Goal: Task Accomplishment & Management: Manage account settings

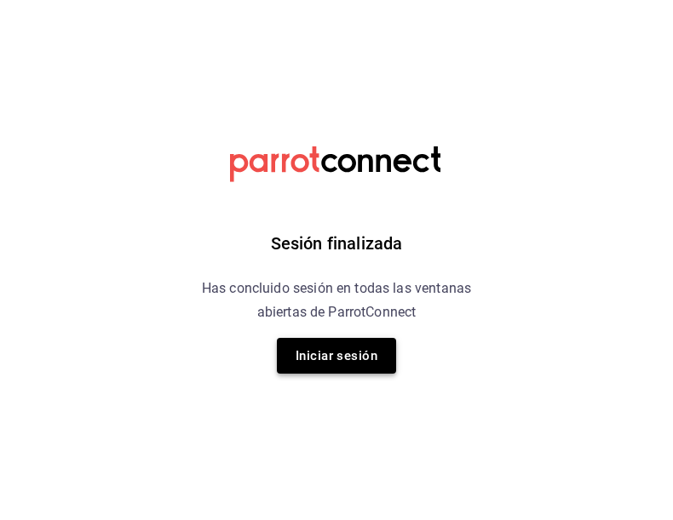
click at [349, 369] on button "Iniciar sesión" at bounding box center [336, 356] width 119 height 36
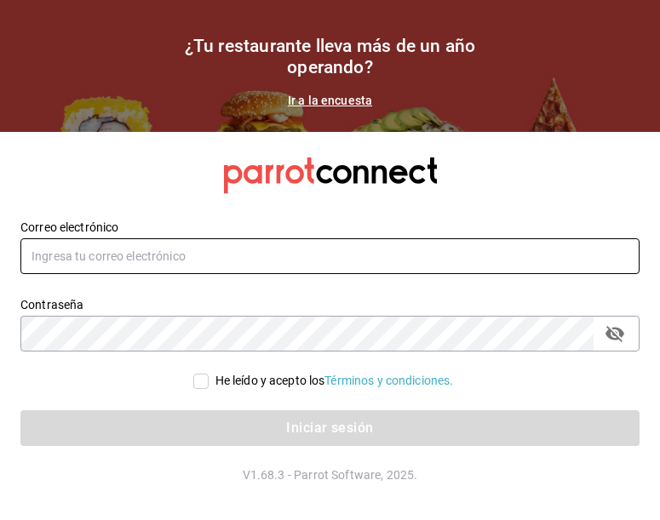
type input "Temakitamonterrey@multiuser.com"
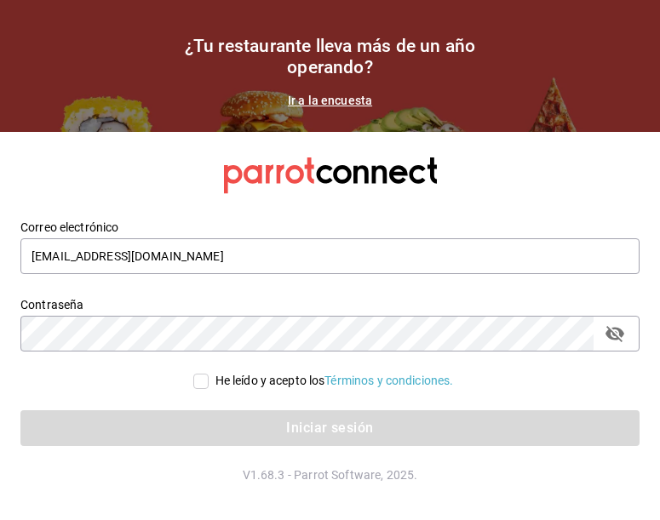
click at [206, 389] on label "He leído y acepto los Términos y condiciones." at bounding box center [323, 381] width 261 height 18
click at [206, 389] on input "He leído y acepto los Términos y condiciones." at bounding box center [200, 381] width 15 height 15
checkbox input "true"
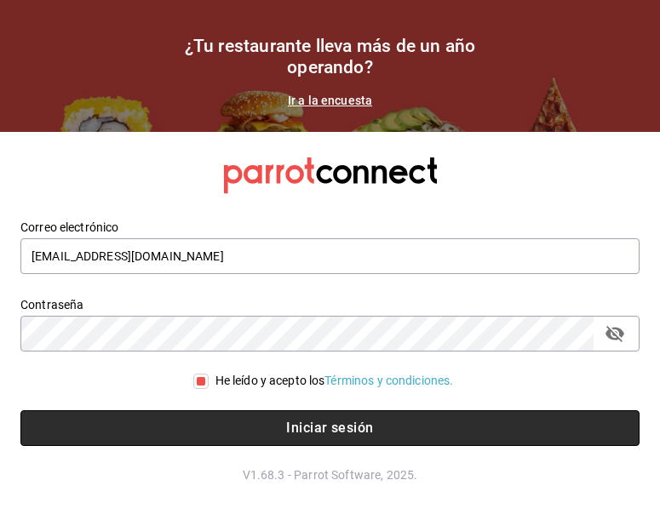
click at [247, 417] on button "Iniciar sesión" at bounding box center [329, 429] width 619 height 36
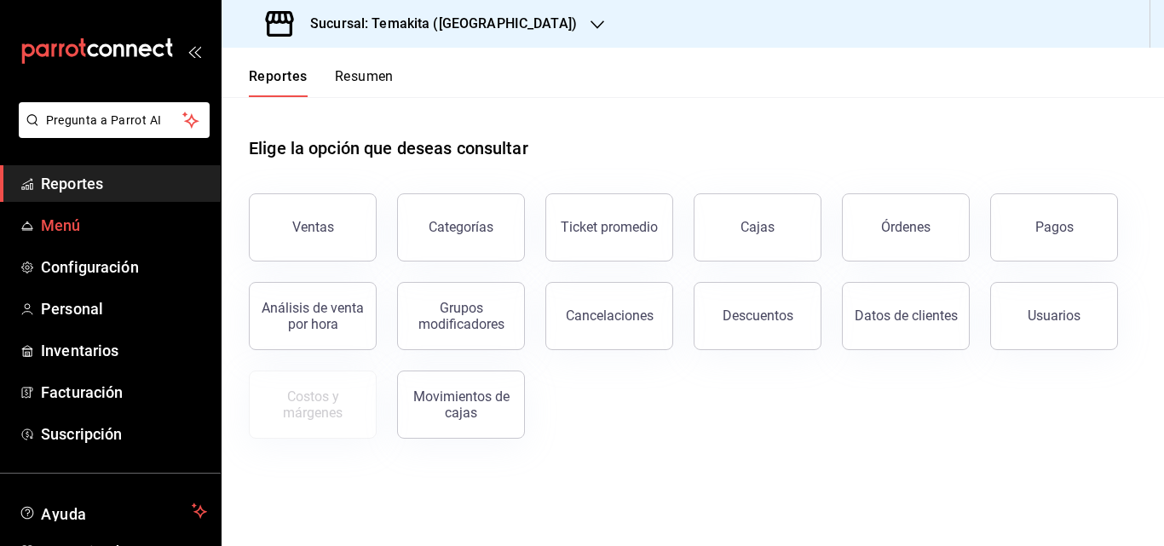
click at [85, 216] on span "Menú" at bounding box center [124, 225] width 166 height 23
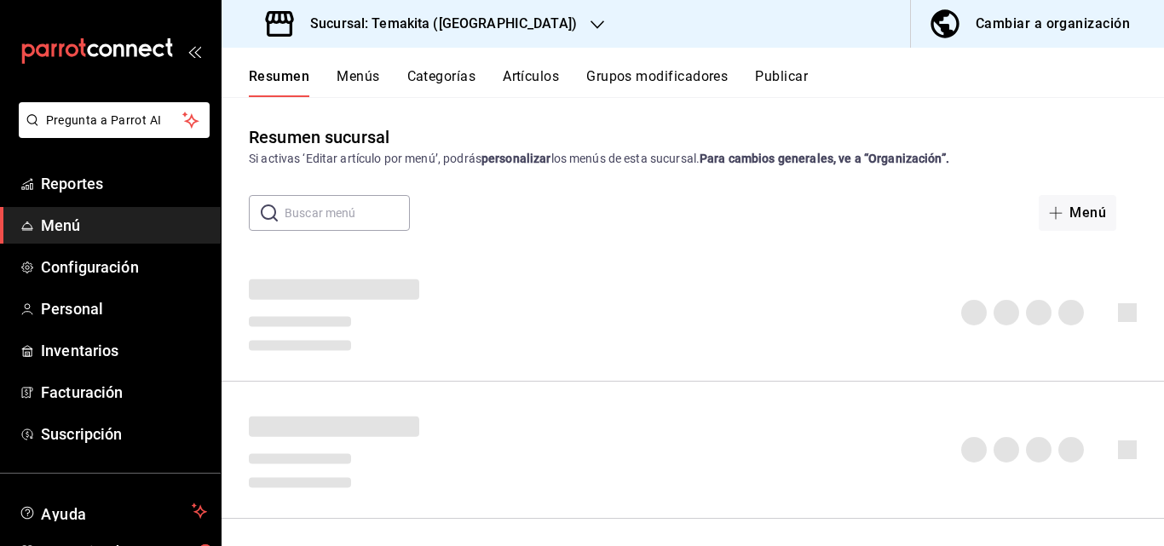
click at [72, 223] on span "Menú" at bounding box center [124, 225] width 166 height 23
click at [545, 86] on button "Artículos" at bounding box center [531, 82] width 56 height 29
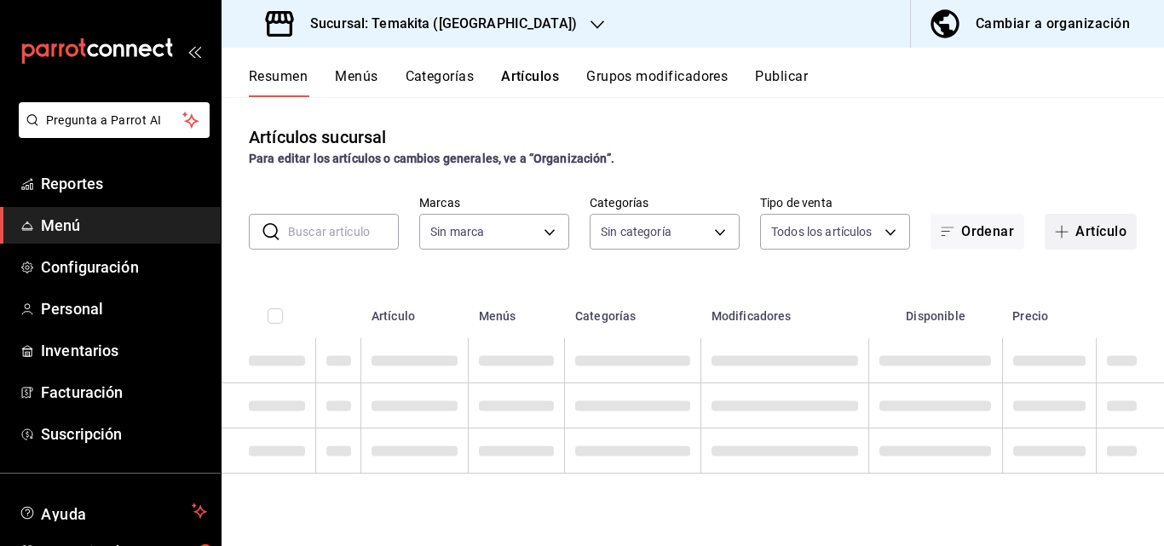
click at [672, 232] on button "Artículo" at bounding box center [1090, 232] width 92 height 36
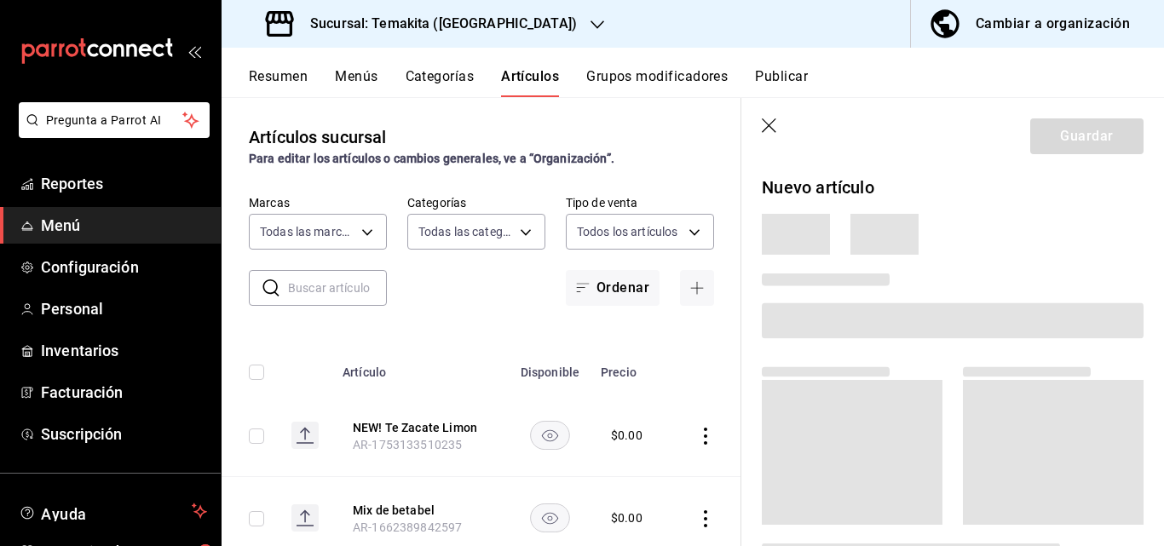
type input "5ecb883c-6082-454f-b014-e9f75b7424c0,f549d267-c7ca-4f3c-8681-269f550fd1cd"
type input "c21959cc-edba-4e6b-9dfd-cc165f0bc96c,9bb8af40-0b71-4c05-830d-05e683936a5a,5a73d…"
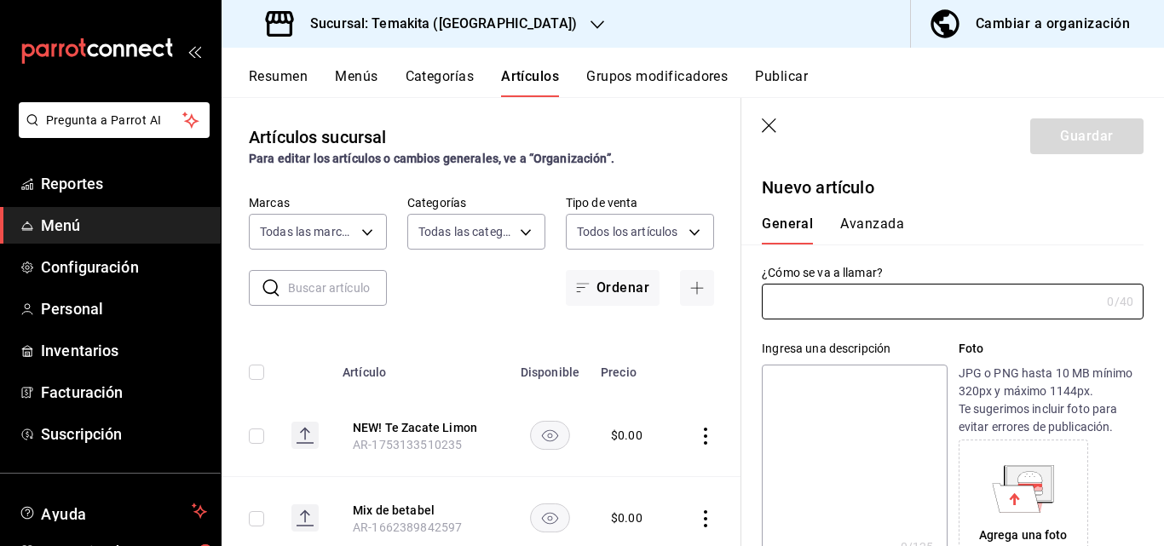
type input "AR-1756073942193"
type input "s"
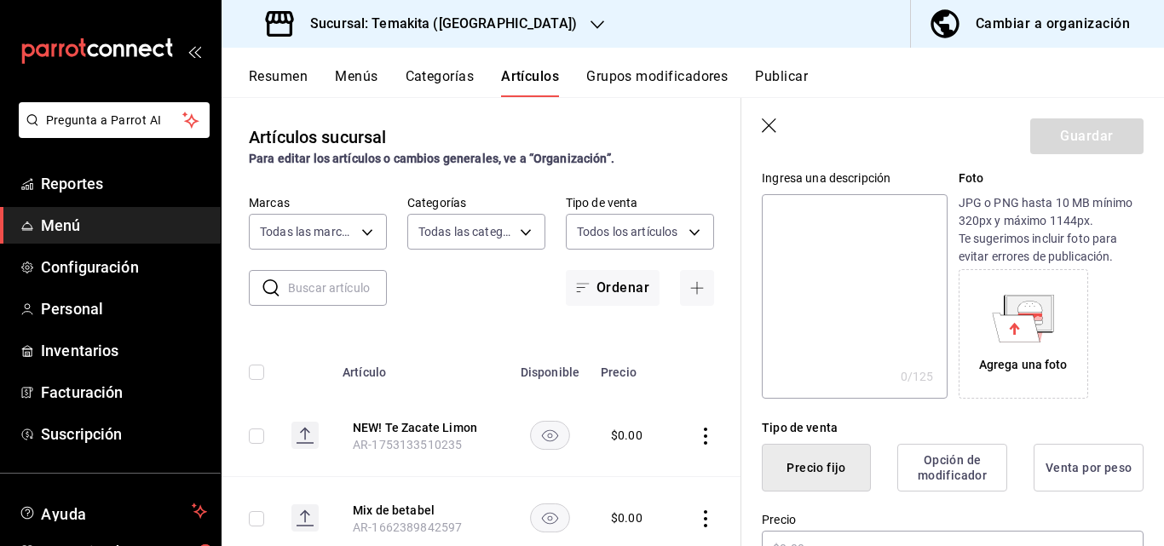
scroll to position [341, 0]
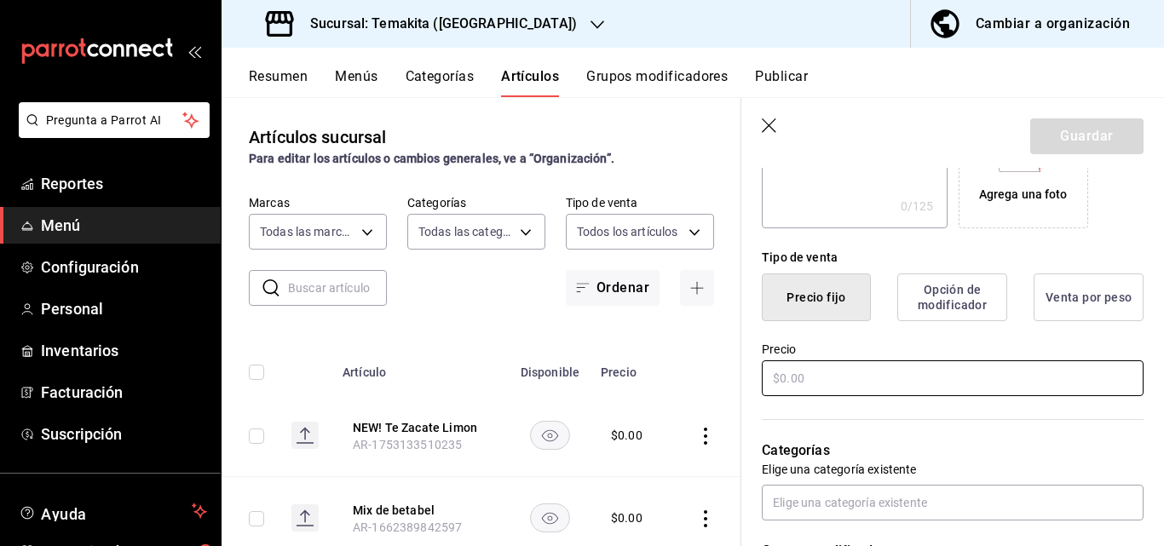
type input "Shots"
click at [672, 384] on input "text" at bounding box center [952, 378] width 382 height 36
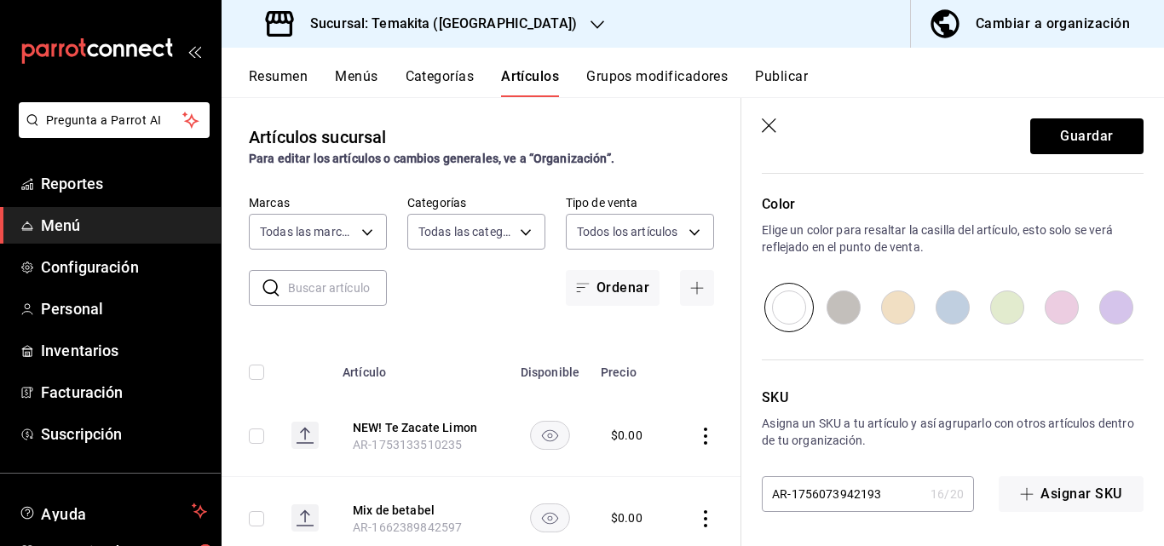
scroll to position [390, 0]
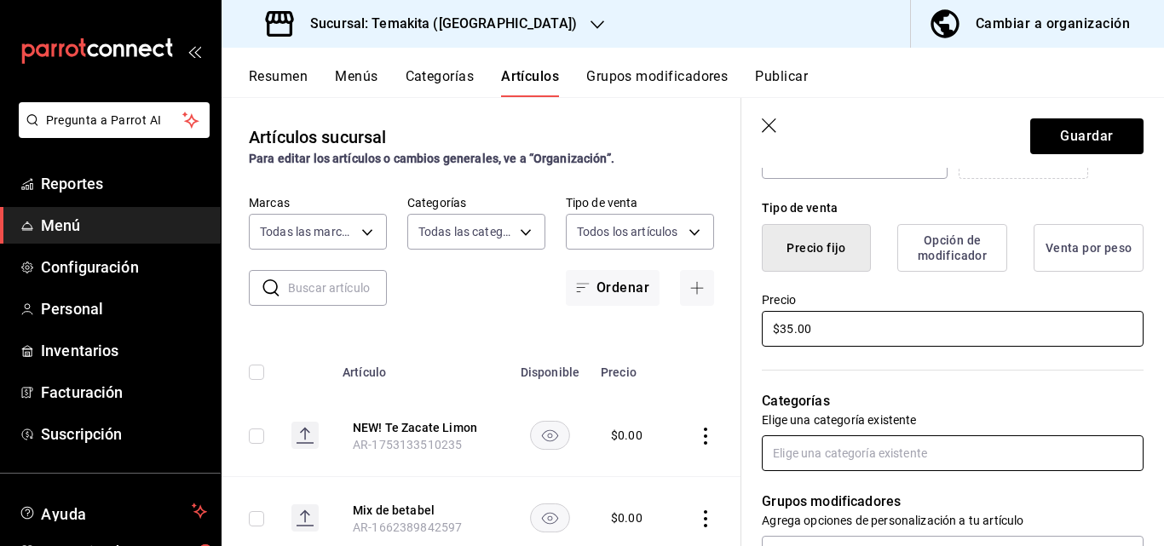
type input "$35.00"
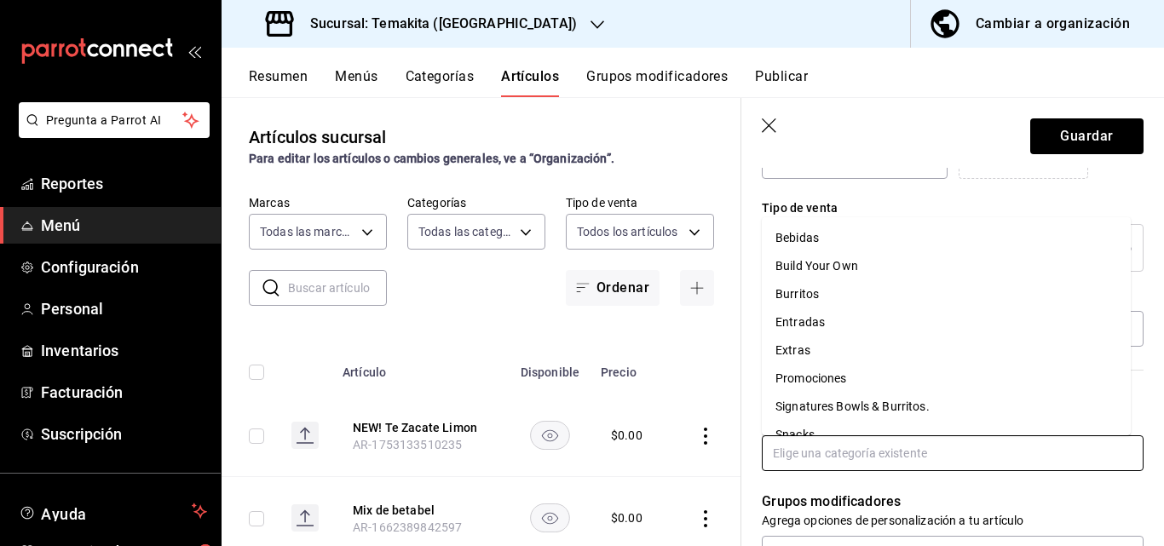
click at [672, 455] on input "text" at bounding box center [952, 453] width 382 height 36
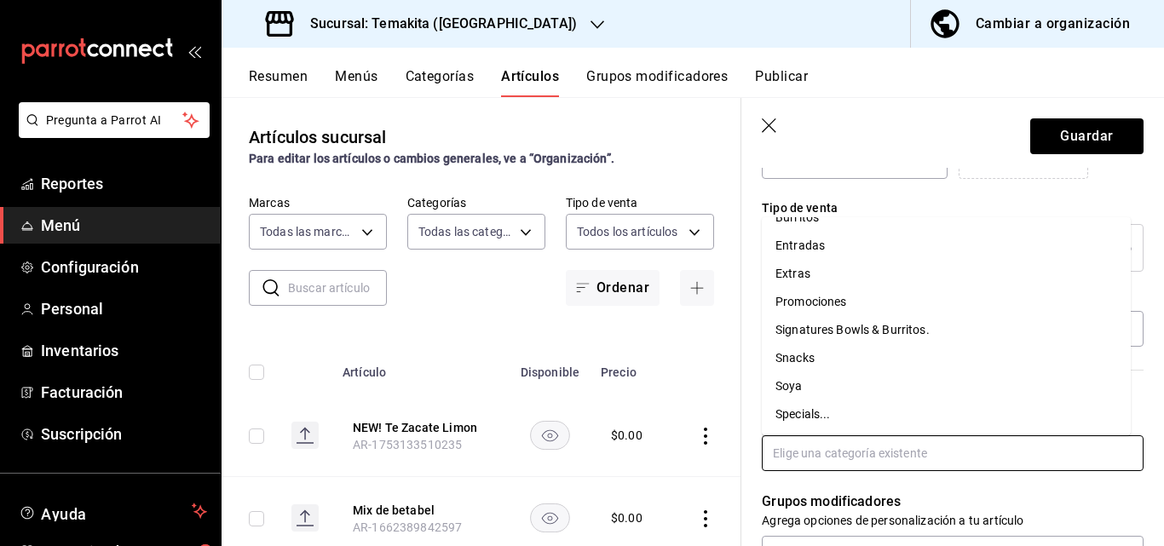
scroll to position [0, 0]
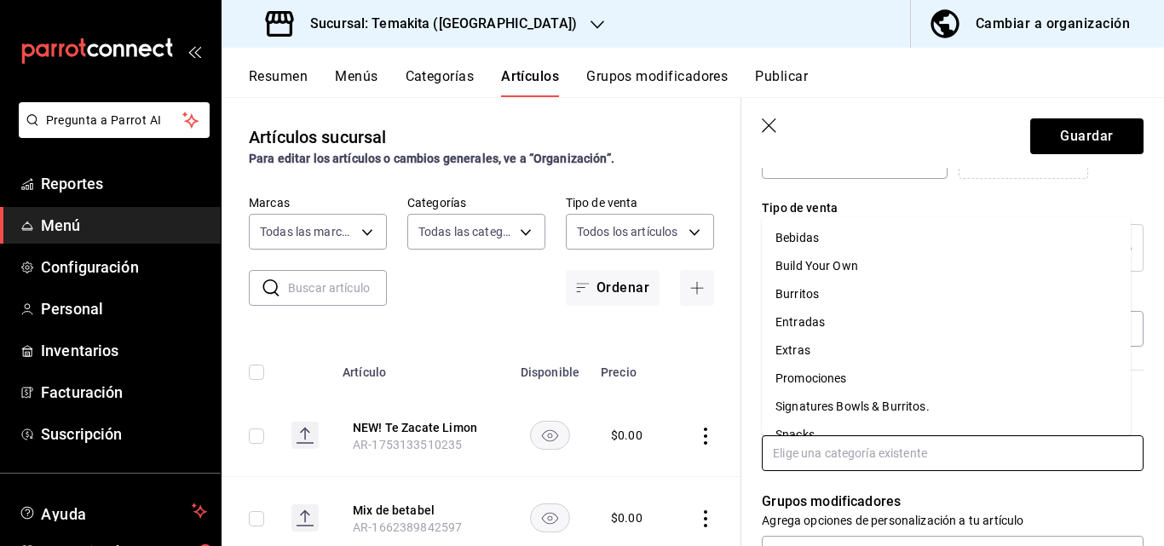
drag, startPoint x: 797, startPoint y: 238, endPoint x: 805, endPoint y: 259, distance: 22.6
click at [672, 238] on li "Bebidas" at bounding box center [945, 238] width 369 height 28
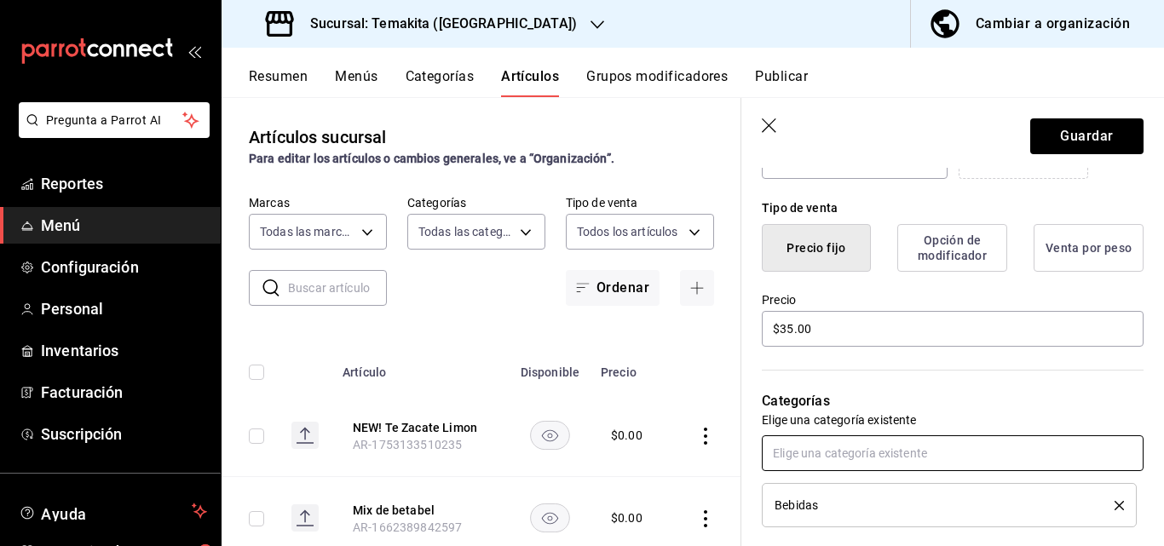
scroll to position [646, 0]
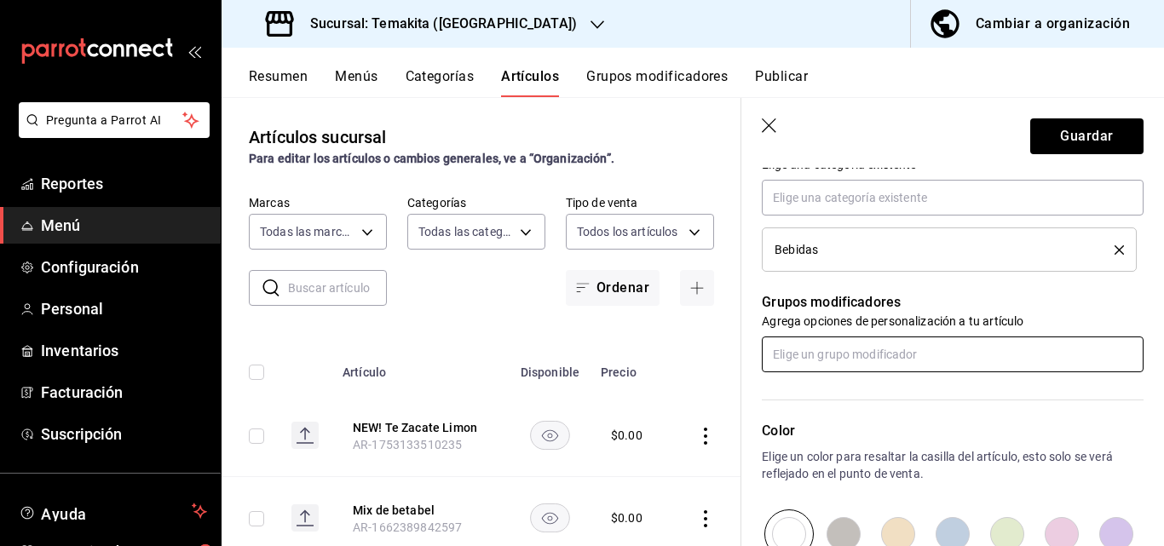
click at [672, 353] on input "text" at bounding box center [952, 354] width 382 height 36
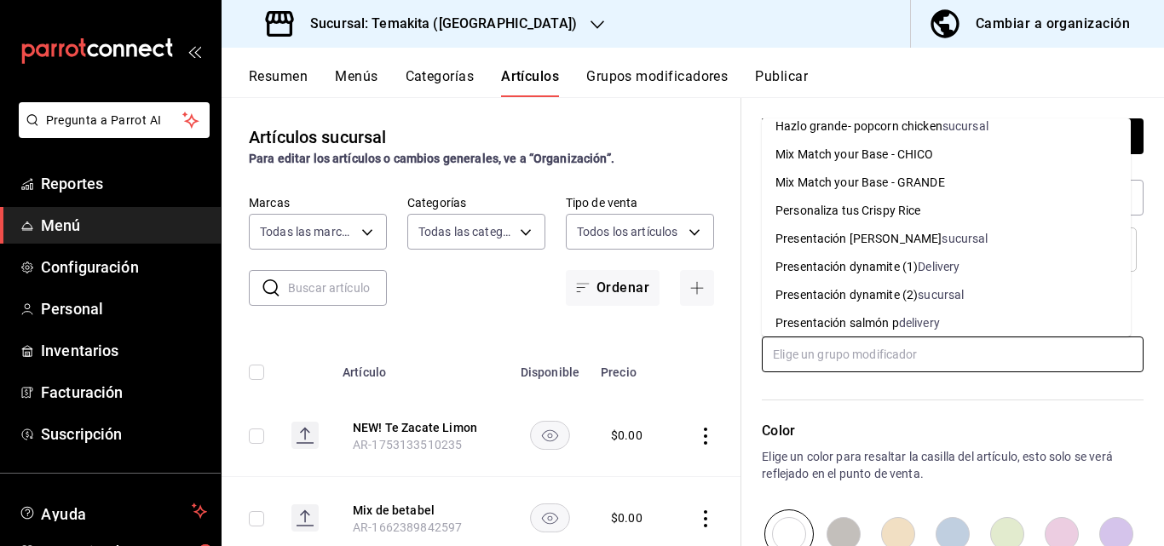
scroll to position [1704, 0]
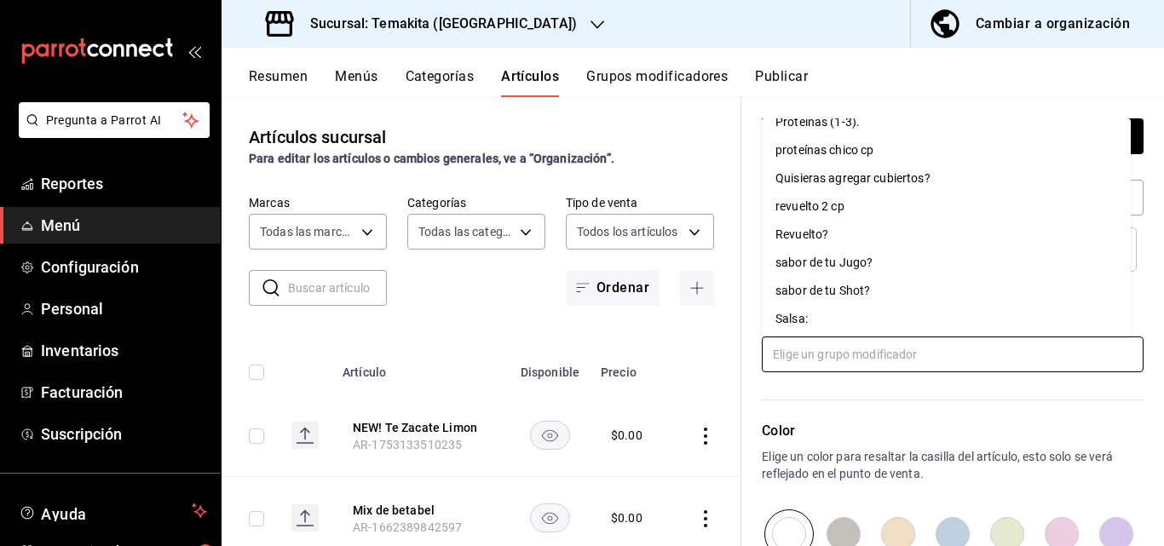
click at [672, 268] on div "sabor de tu Jugo?" at bounding box center [823, 263] width 97 height 18
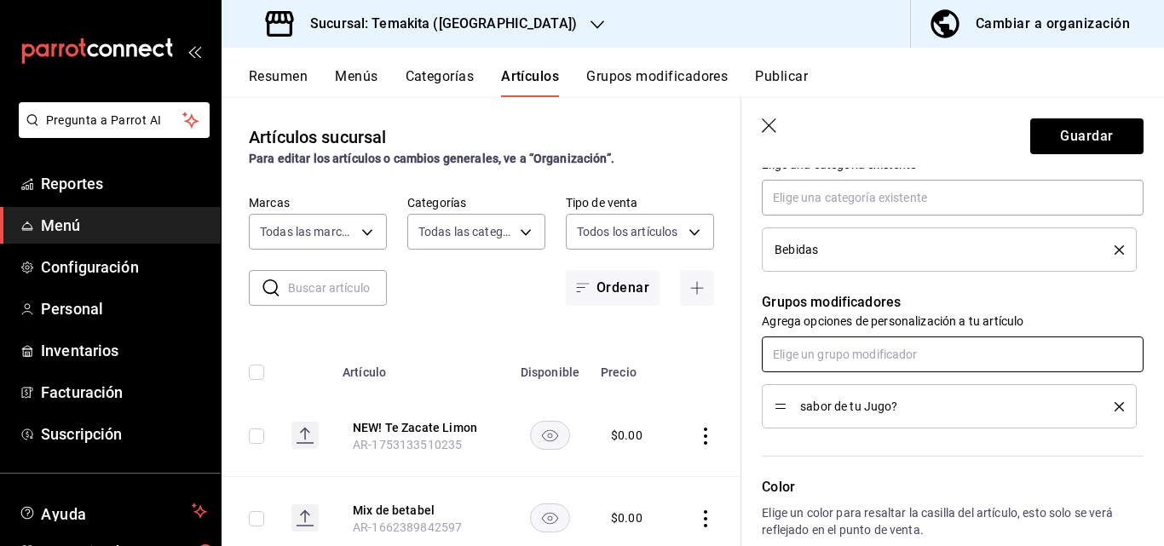
click at [672, 368] on input "text" at bounding box center [952, 354] width 382 height 36
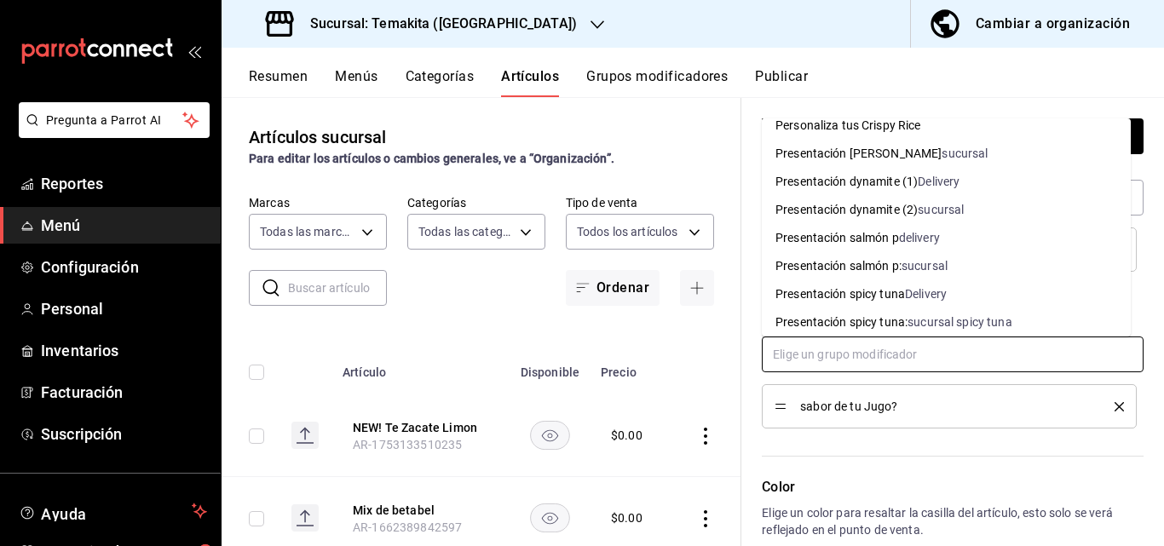
scroll to position [1763, 0]
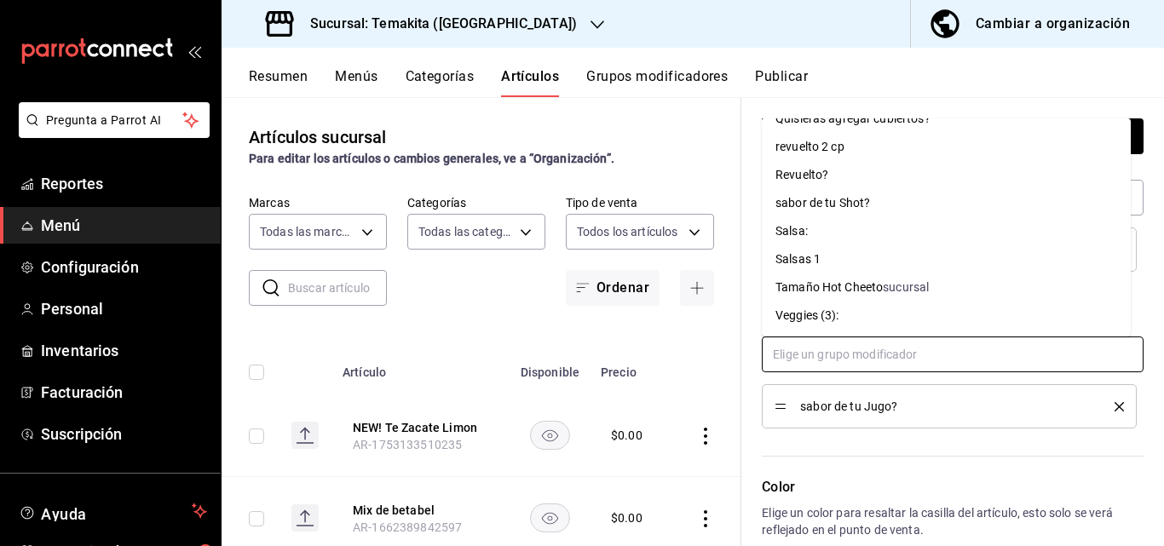
click at [672, 206] on div "sabor de tu Shot?" at bounding box center [822, 203] width 95 height 18
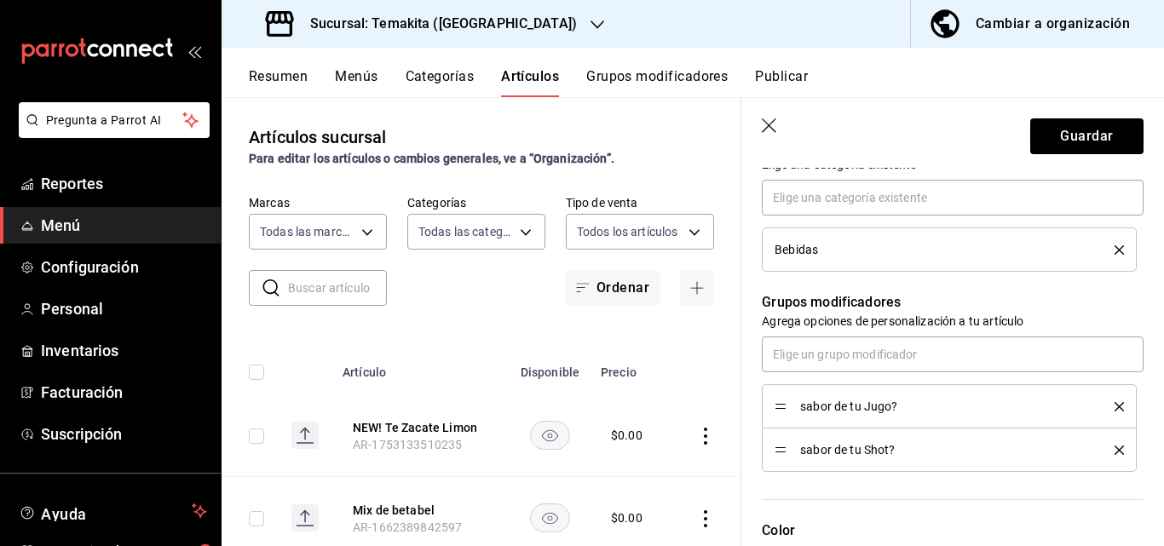
click at [672, 406] on button "delete" at bounding box center [1112, 406] width 21 height 9
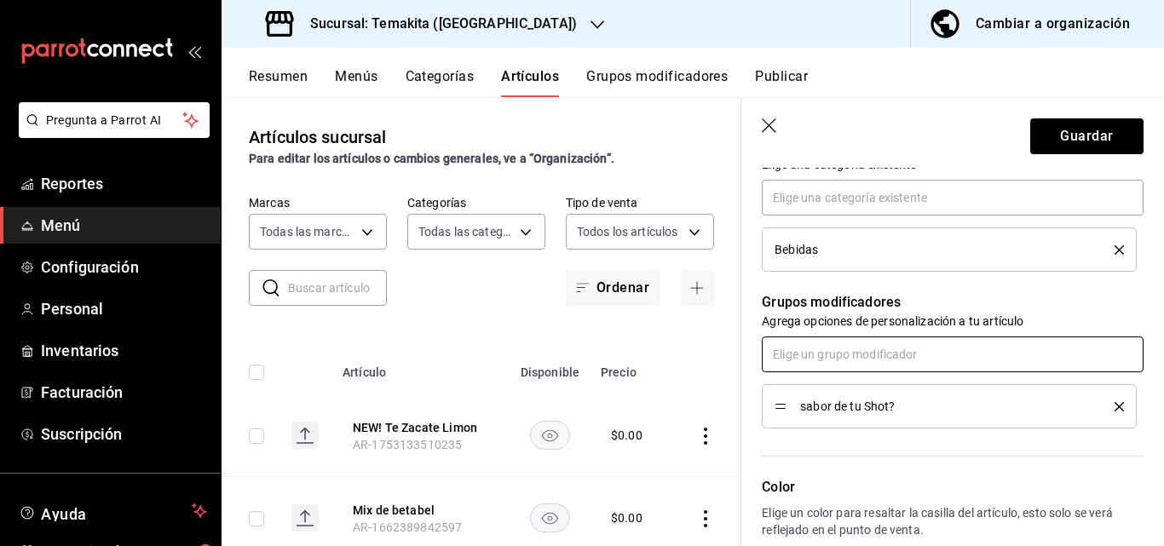
click at [672, 359] on input "text" at bounding box center [952, 354] width 382 height 36
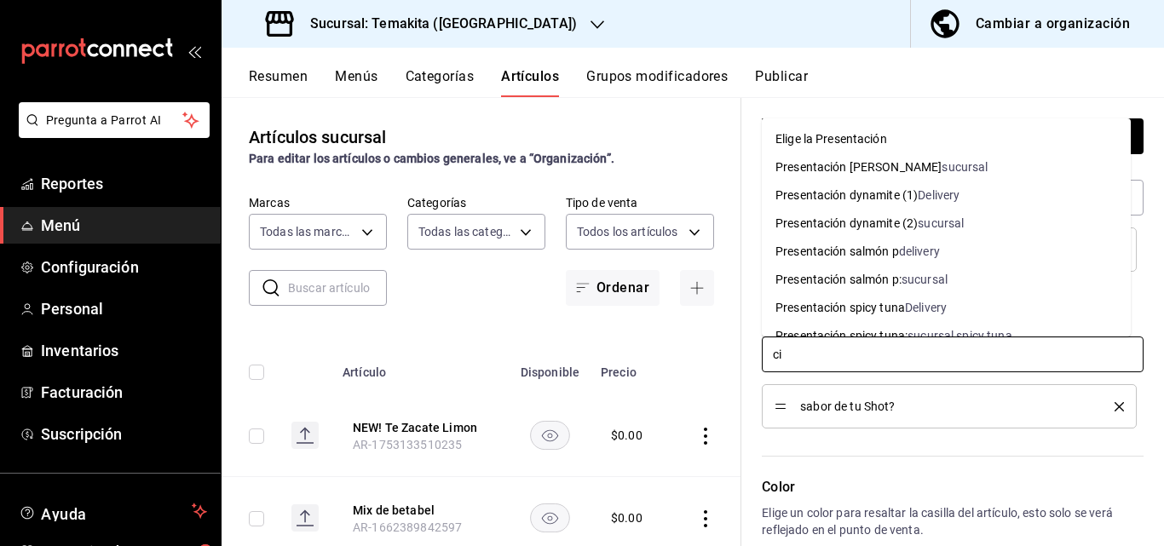
type input "c"
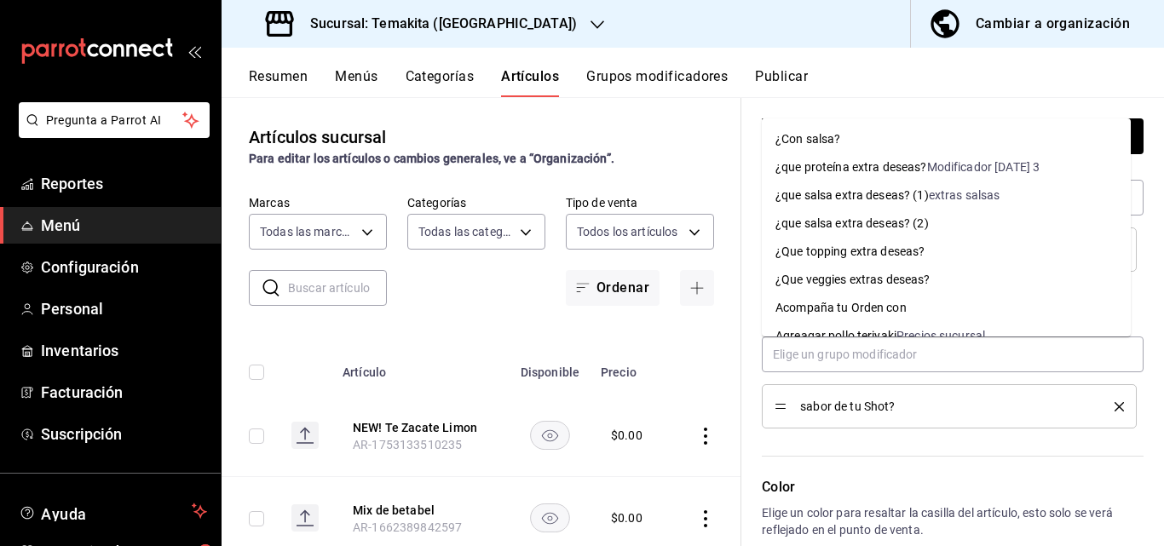
click at [672, 444] on div "Color Elige un color para resaltar la casilla del artículo, esto solo se verá r…" at bounding box center [942, 521] width 402 height 187
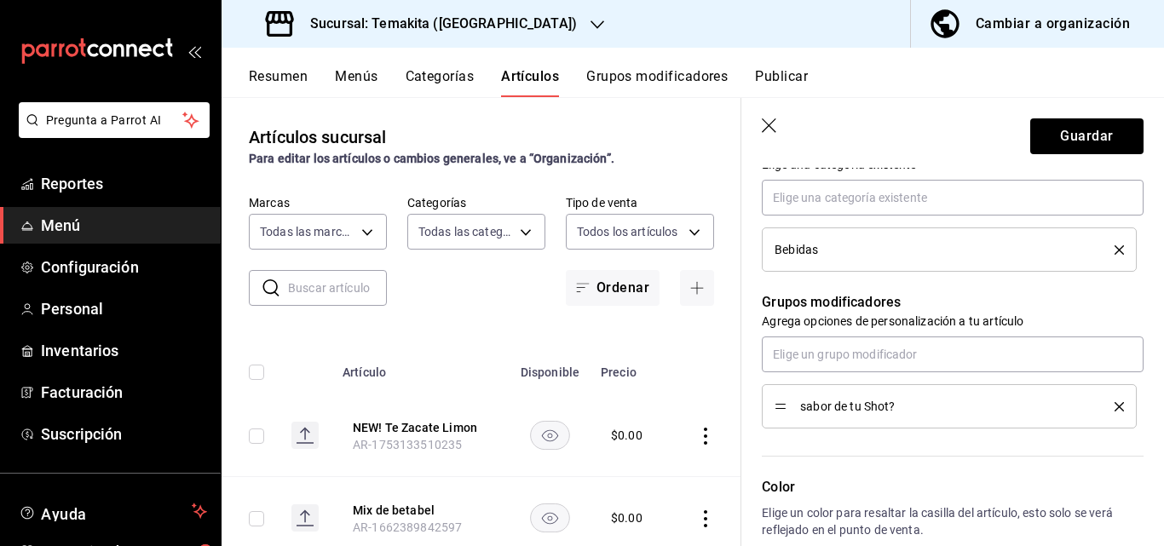
scroll to position [475, 0]
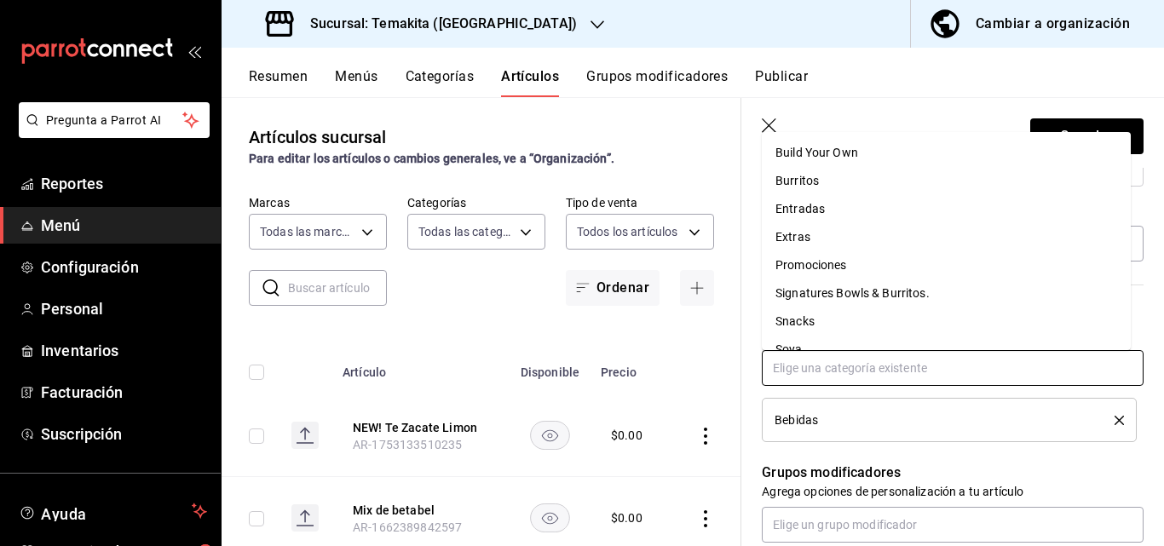
click at [672, 359] on input "text" at bounding box center [952, 368] width 382 height 36
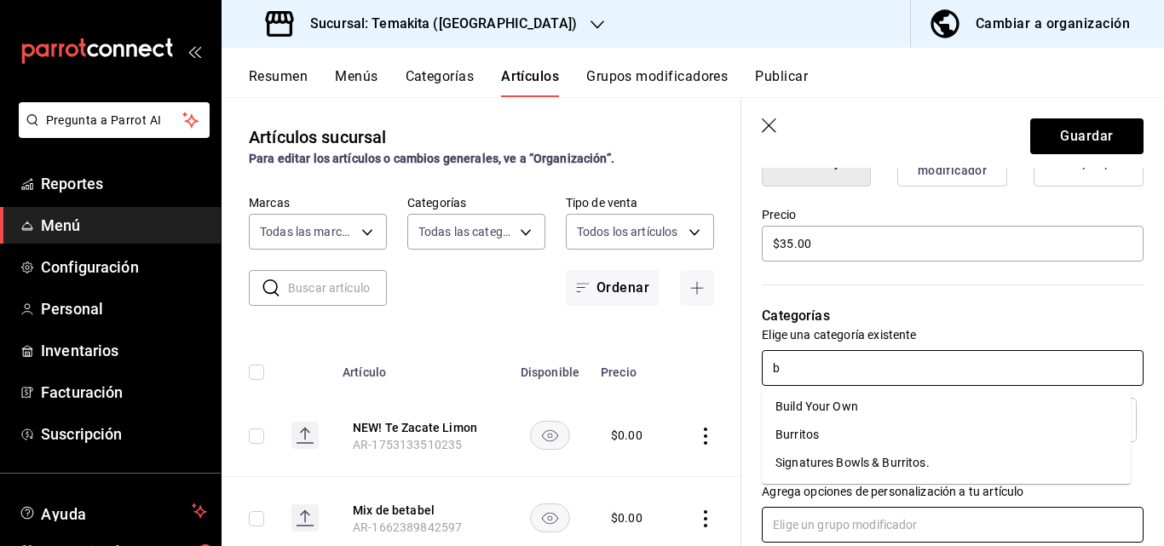
scroll to position [0, 0]
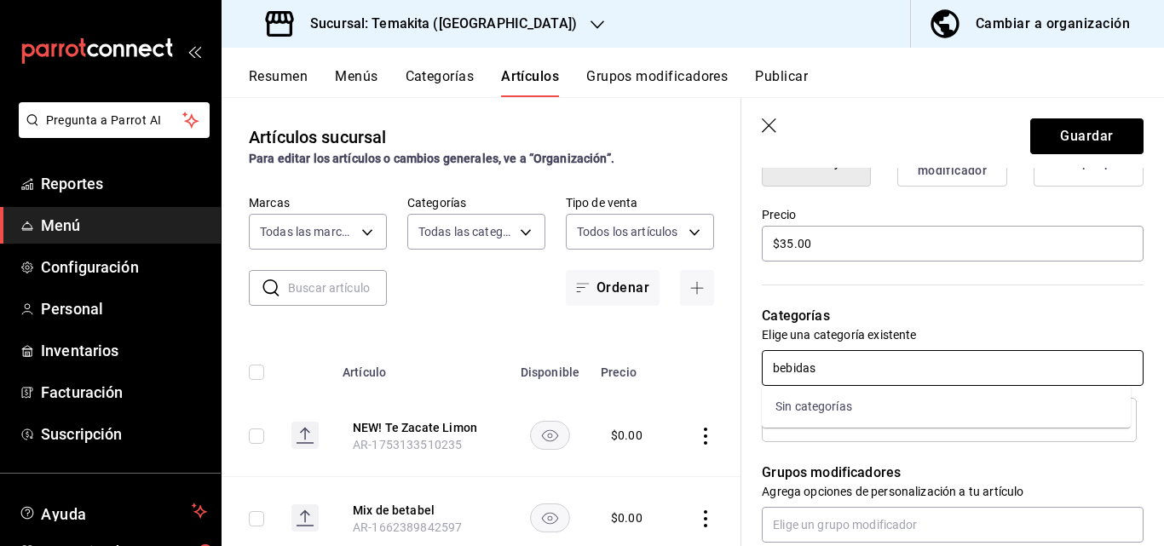
drag, startPoint x: 889, startPoint y: 398, endPoint x: 912, endPoint y: 380, distance: 29.1
click at [672, 396] on div "Sin categorías" at bounding box center [945, 407] width 369 height 42
type input "bebidas"
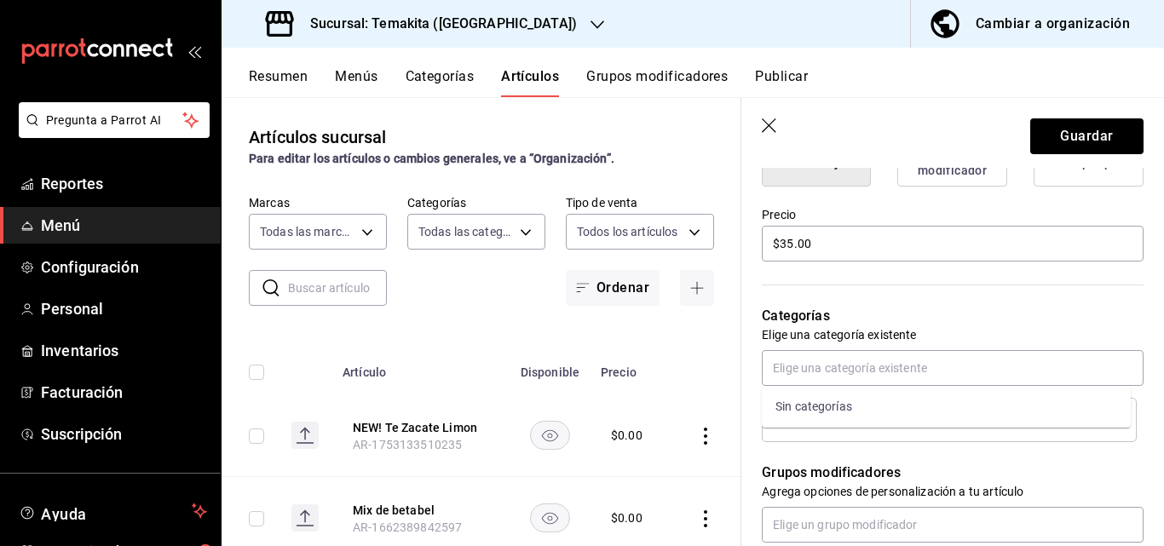
click at [672, 308] on p "Categorías" at bounding box center [952, 316] width 382 height 20
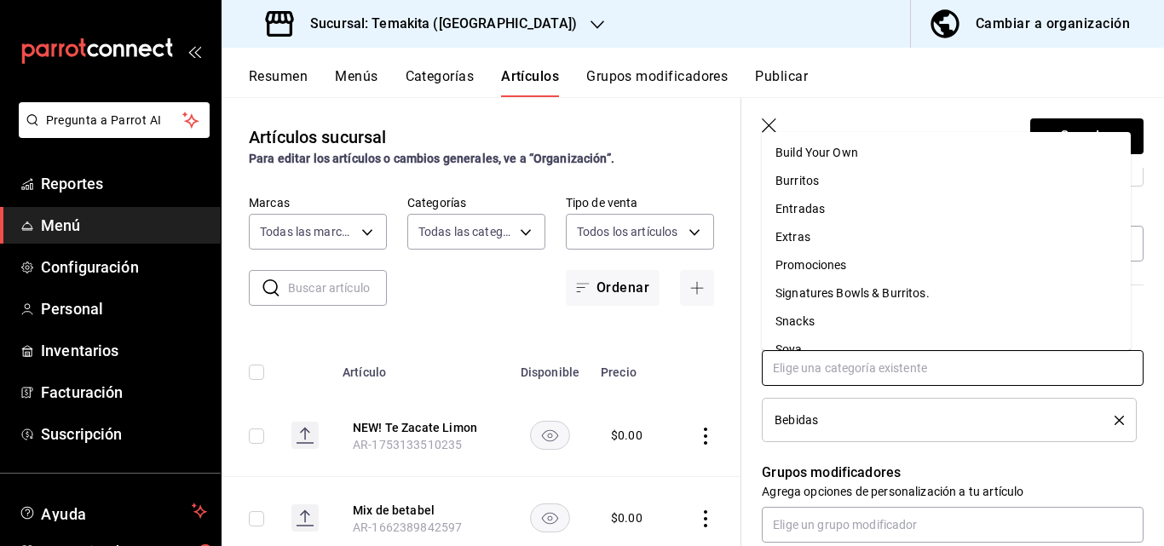
click at [672, 364] on input "text" at bounding box center [952, 368] width 382 height 36
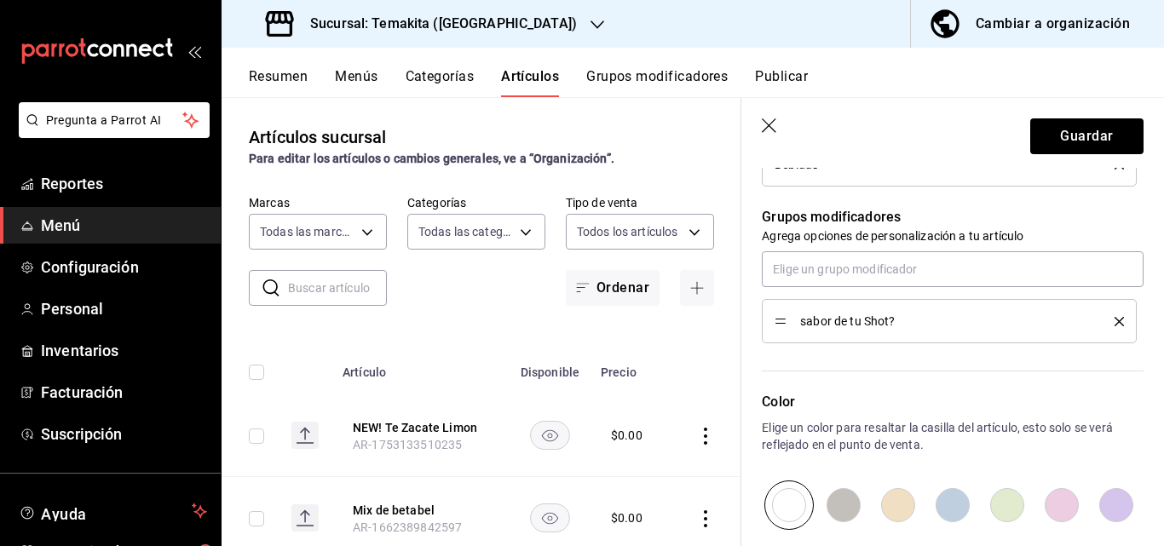
scroll to position [928, 0]
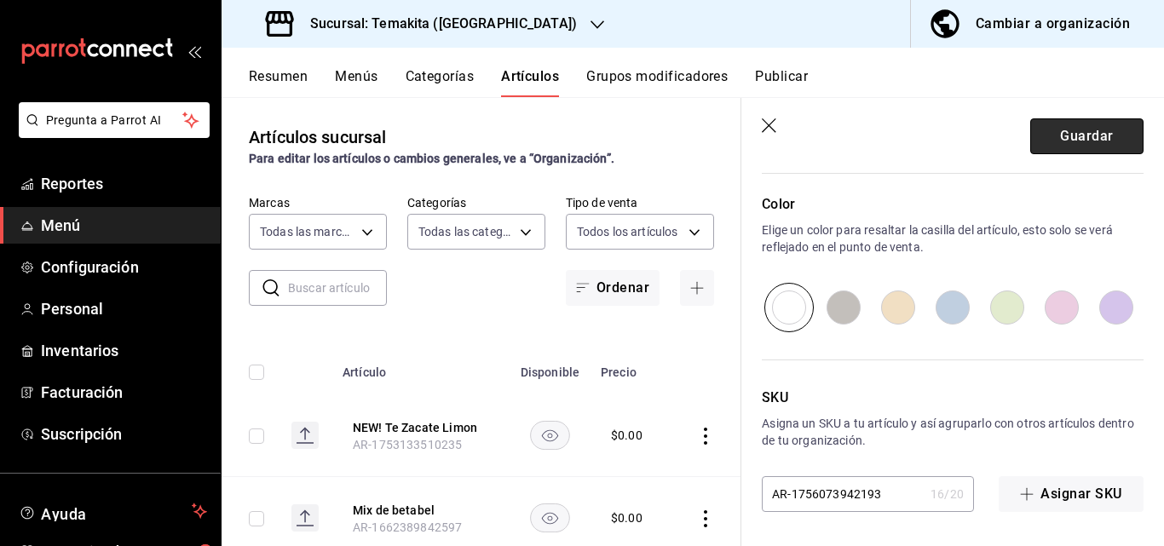
click at [672, 126] on button "Guardar" at bounding box center [1086, 136] width 113 height 36
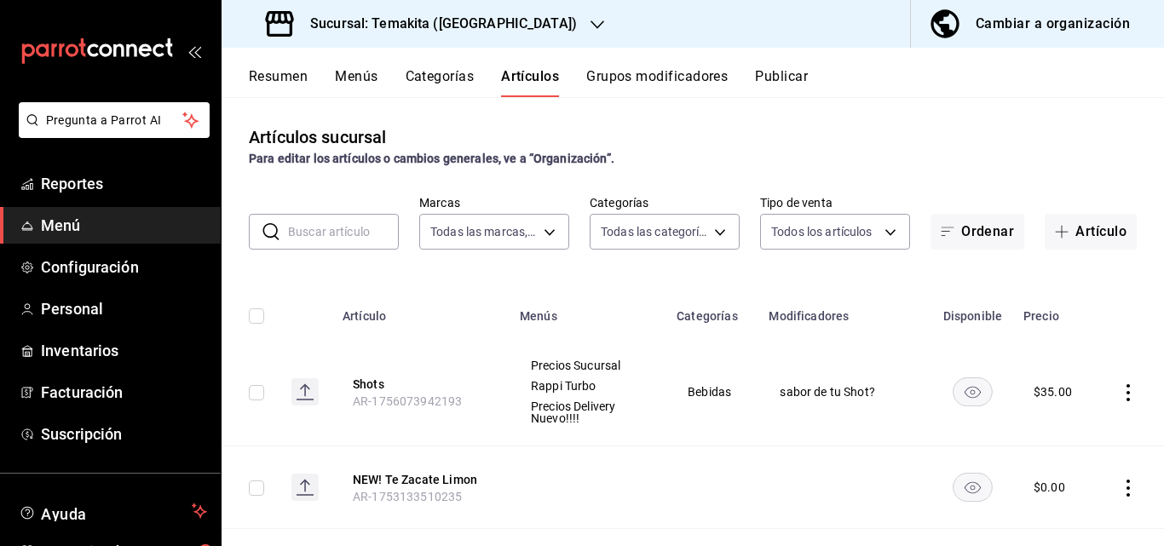
click at [270, 68] on button "Resumen" at bounding box center [278, 82] width 59 height 29
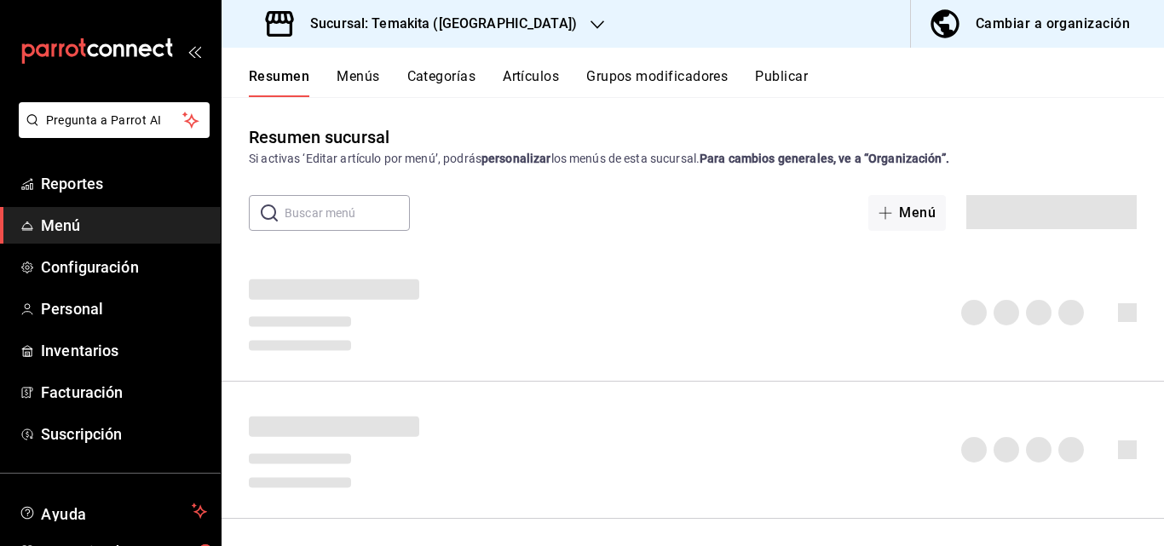
click at [359, 77] on button "Menús" at bounding box center [357, 82] width 43 height 29
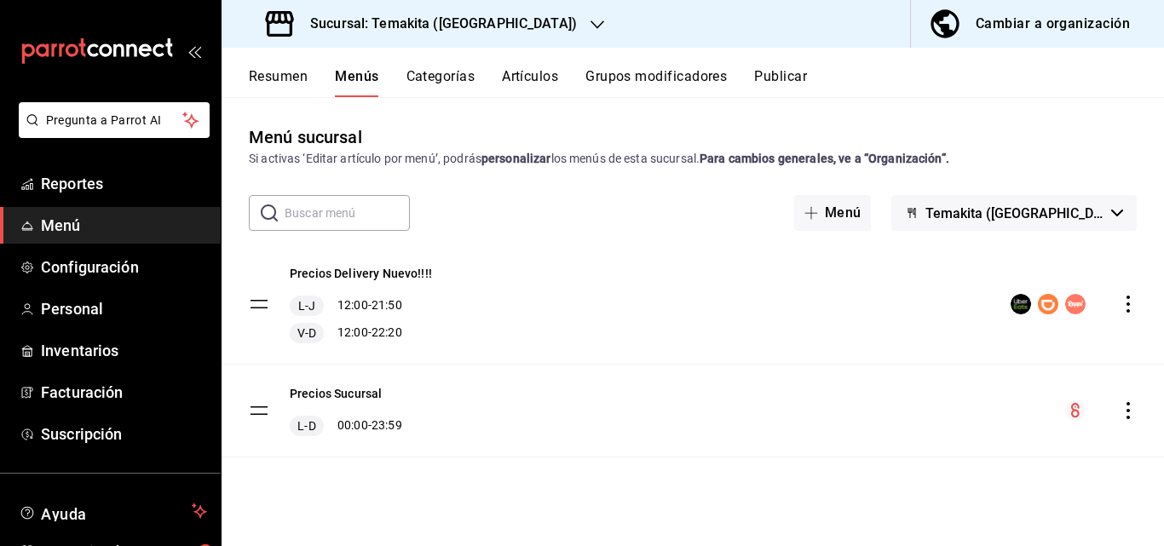
click at [672, 408] on icon "actions" at bounding box center [1127, 410] width 17 height 17
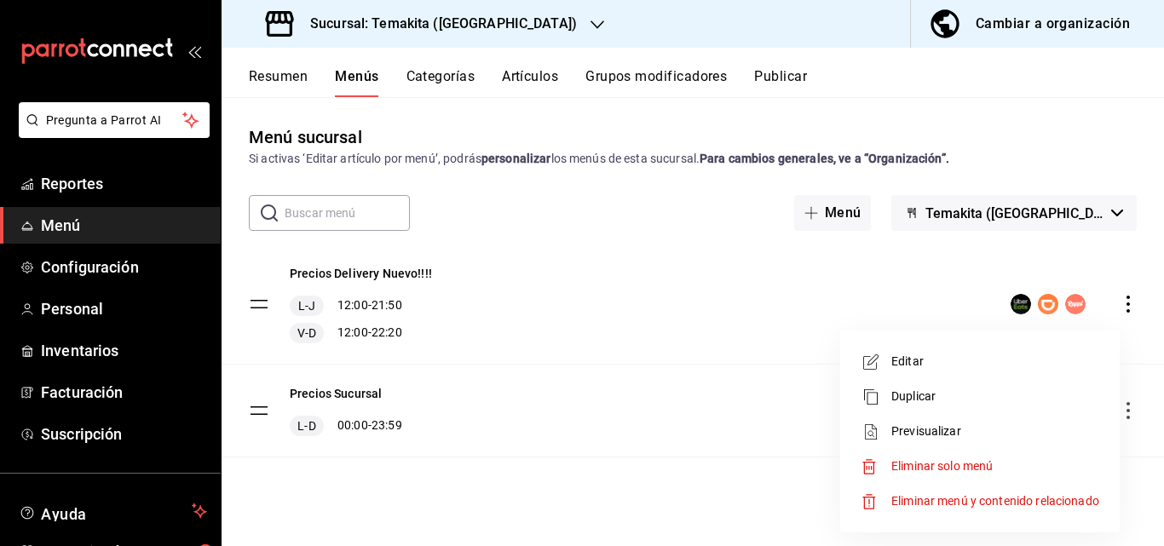
click at [672, 403] on div at bounding box center [582, 273] width 1164 height 546
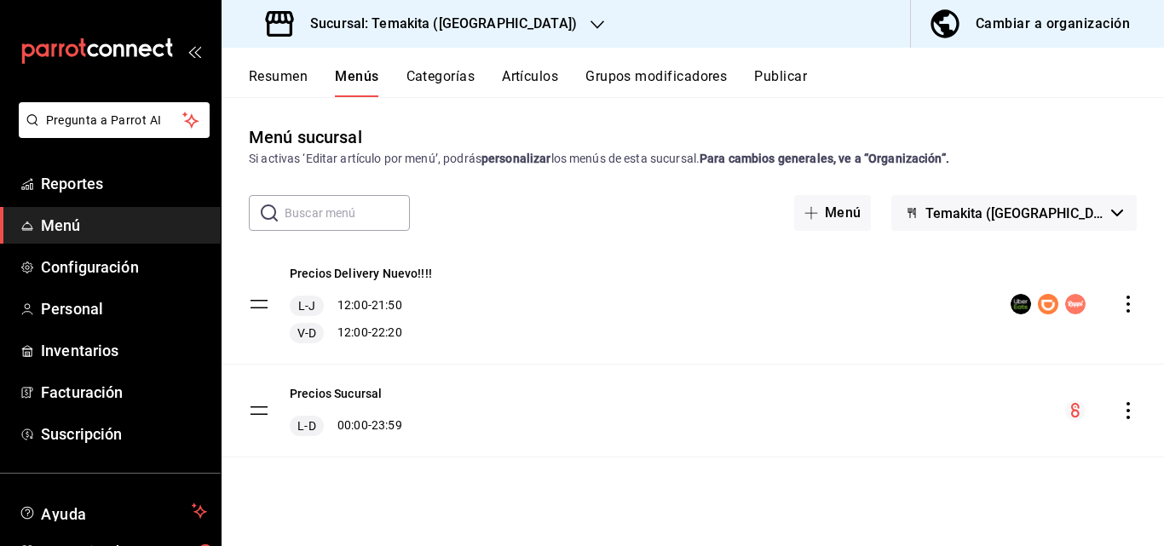
click at [672, 413] on icon "actions" at bounding box center [1127, 410] width 17 height 17
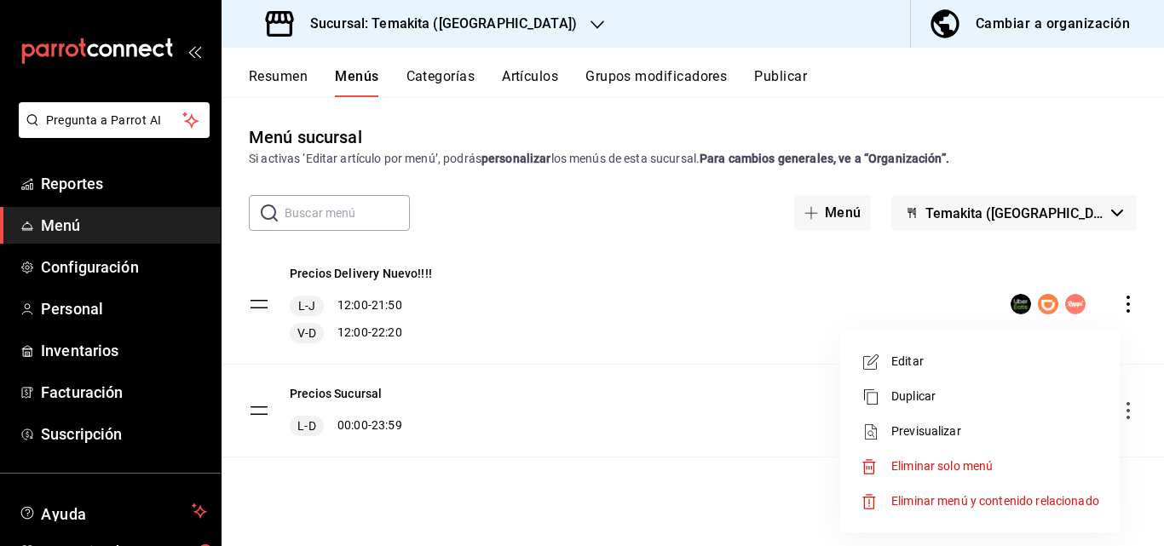
click at [672, 405] on div at bounding box center [582, 273] width 1164 height 546
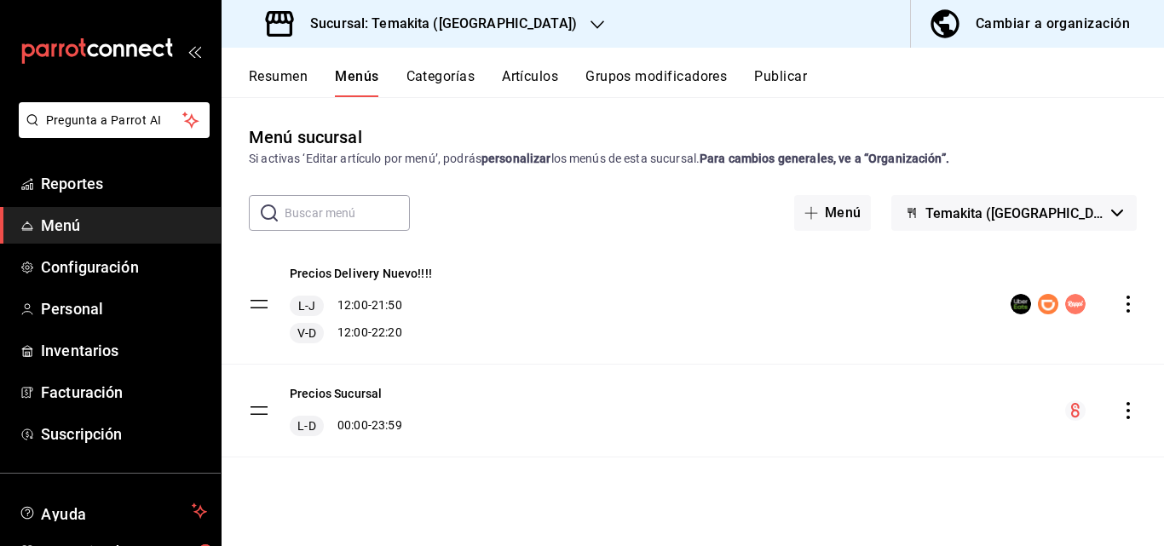
click at [261, 79] on button "Resumen" at bounding box center [278, 82] width 59 height 29
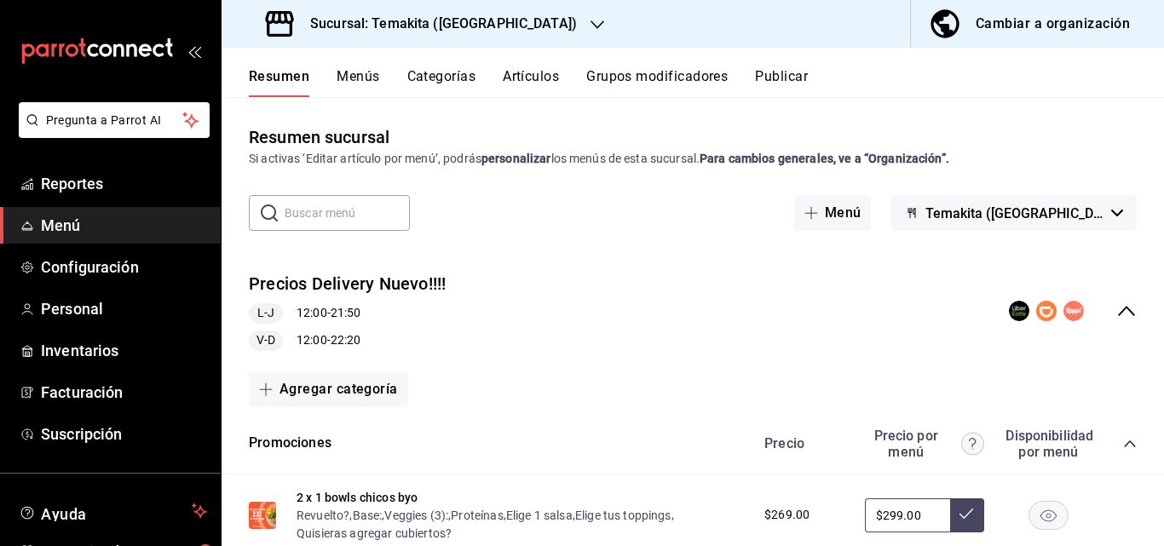
scroll to position [170, 0]
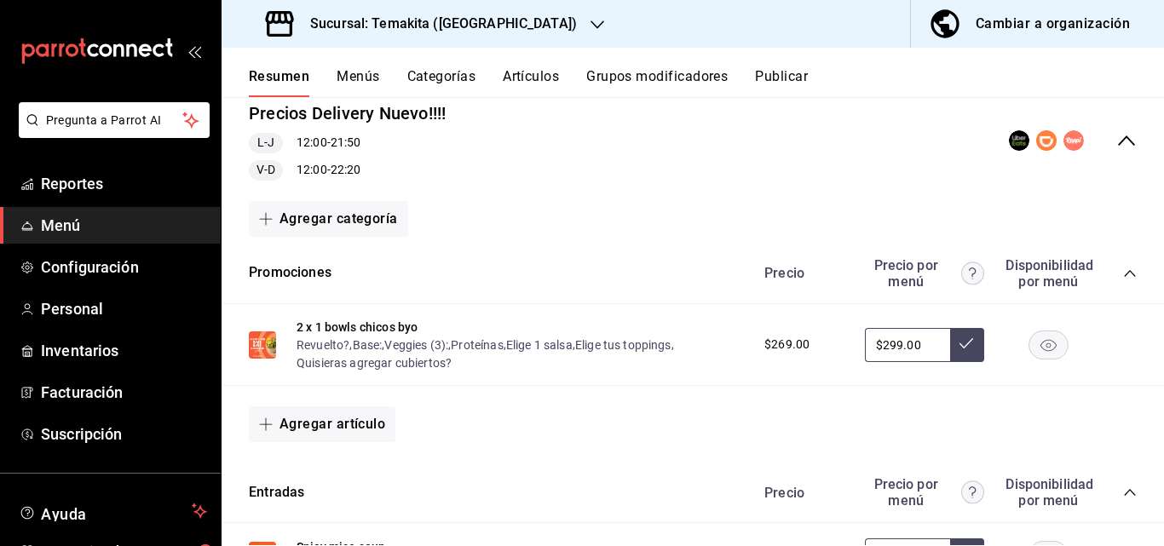
click at [672, 273] on icon "collapse-category-row" at bounding box center [1130, 274] width 14 height 14
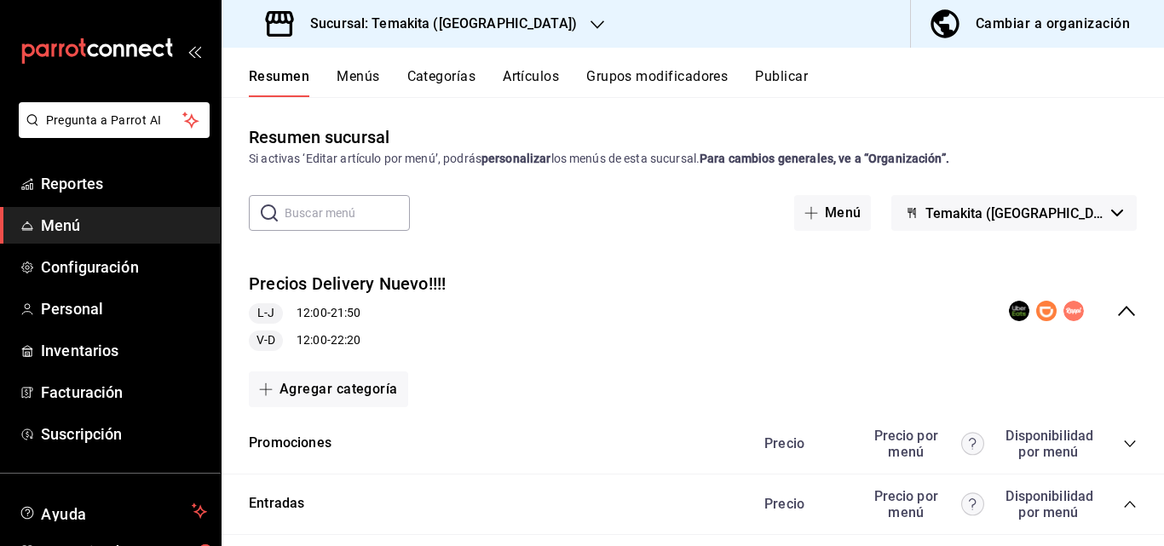
scroll to position [256, 0]
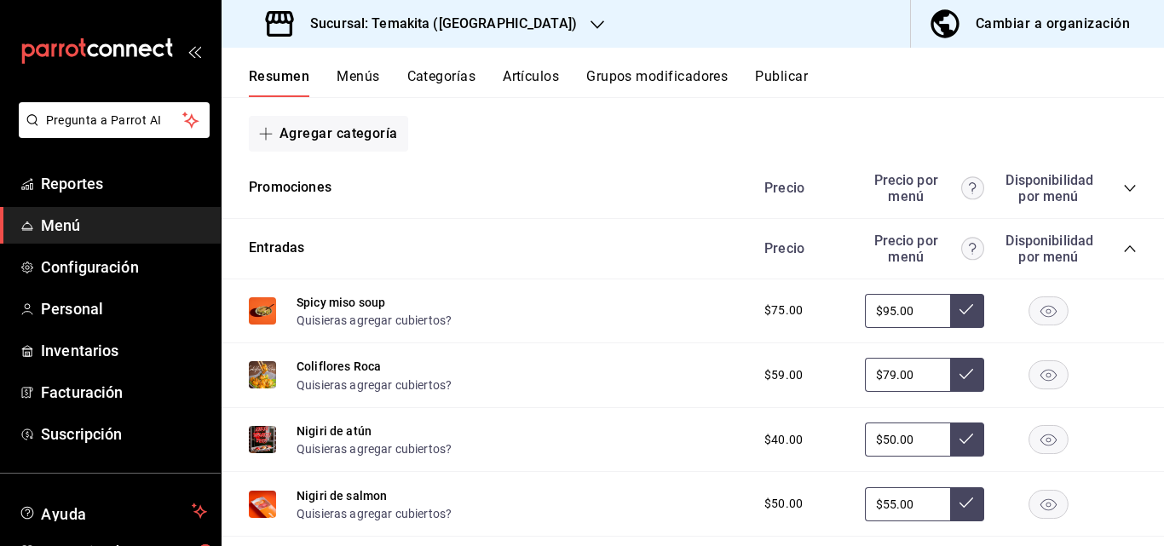
click at [672, 247] on icon "collapse-category-row" at bounding box center [1130, 249] width 14 height 14
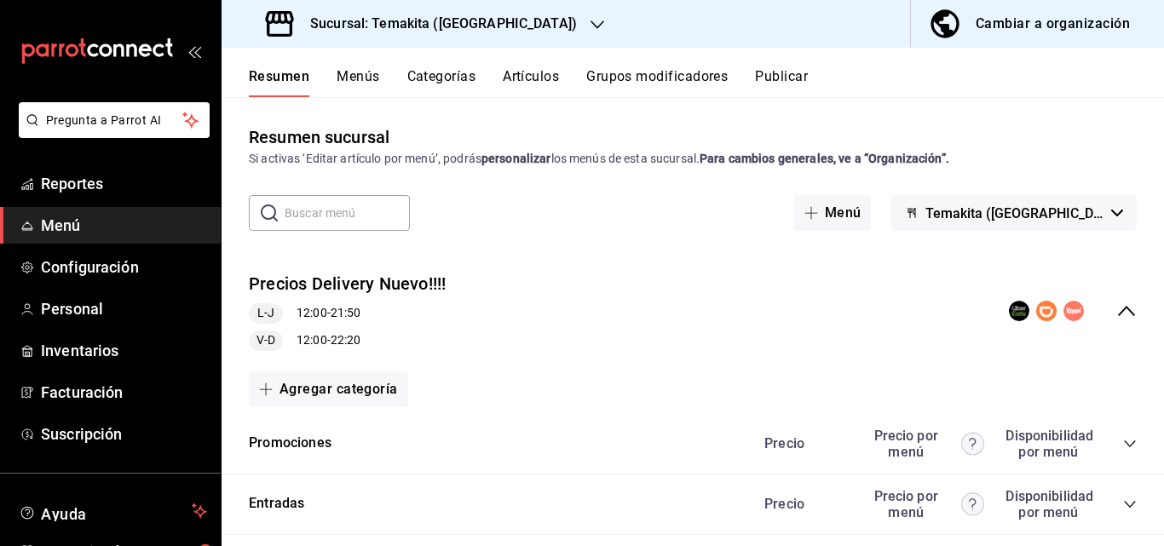
scroll to position [85, 0]
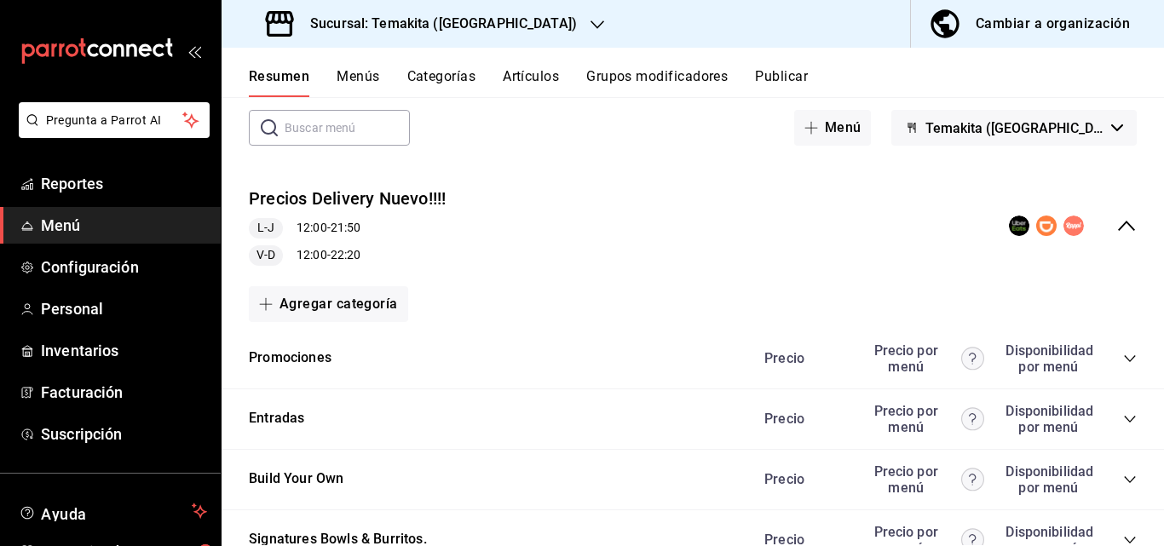
click at [672, 306] on div "Agregar categoría" at bounding box center [693, 304] width 888 height 36
click at [672, 317] on div "Agregar categoría" at bounding box center [693, 304] width 888 height 36
click at [672, 311] on div "Agregar categoría" at bounding box center [693, 304] width 888 height 36
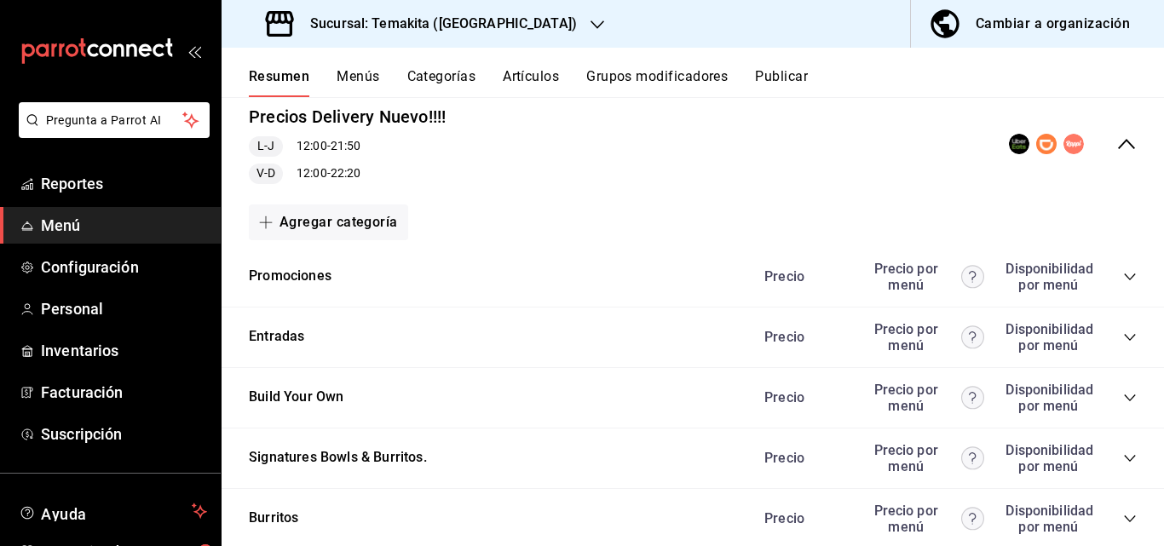
scroll to position [0, 0]
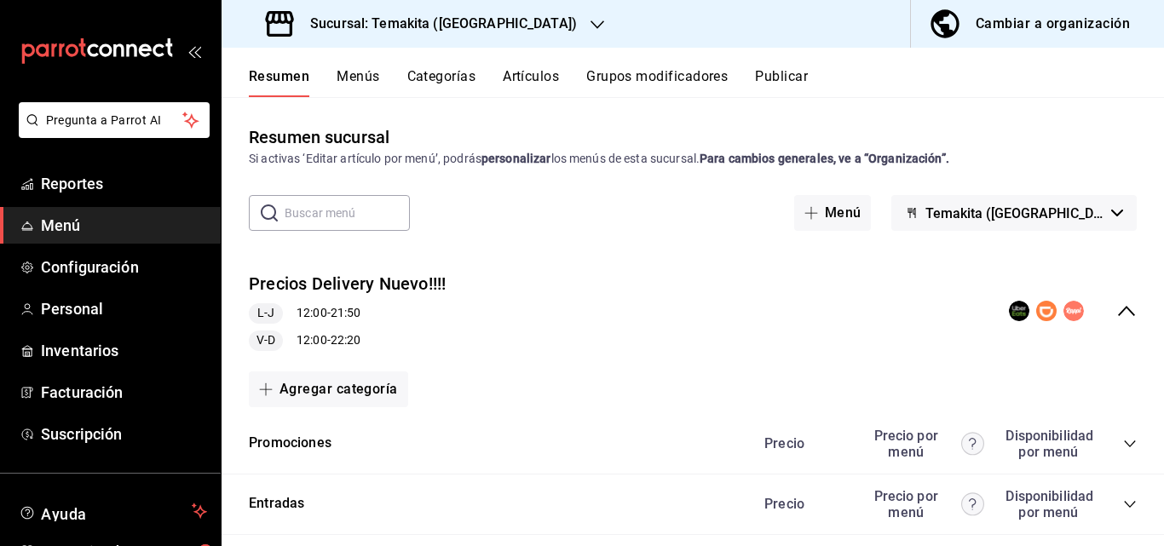
click at [672, 309] on icon "collapse-menu-row" at bounding box center [1126, 311] width 20 height 20
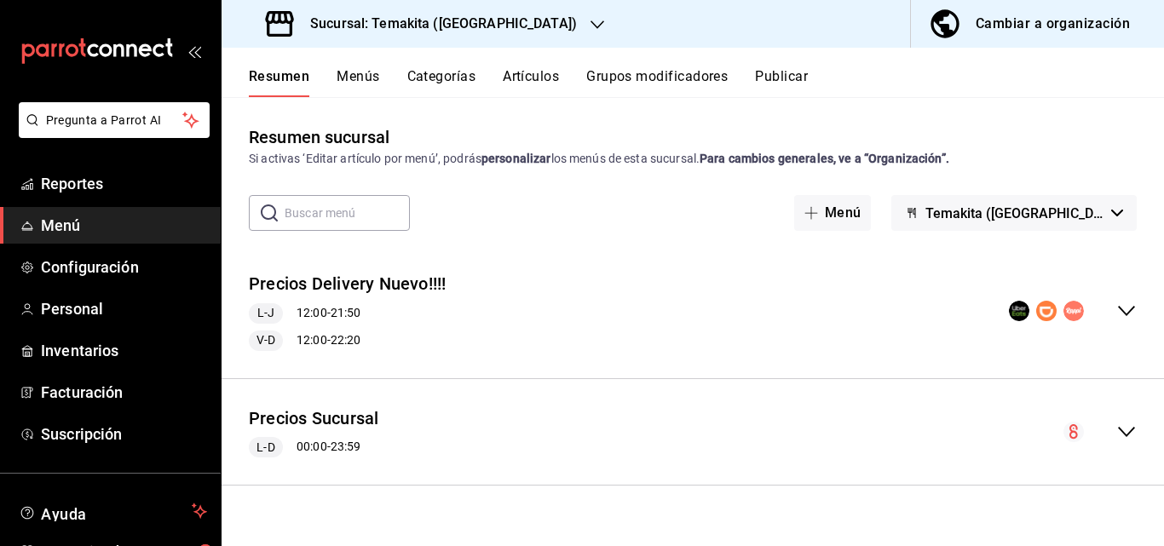
click at [672, 435] on icon "collapse-menu-row" at bounding box center [1126, 432] width 17 height 10
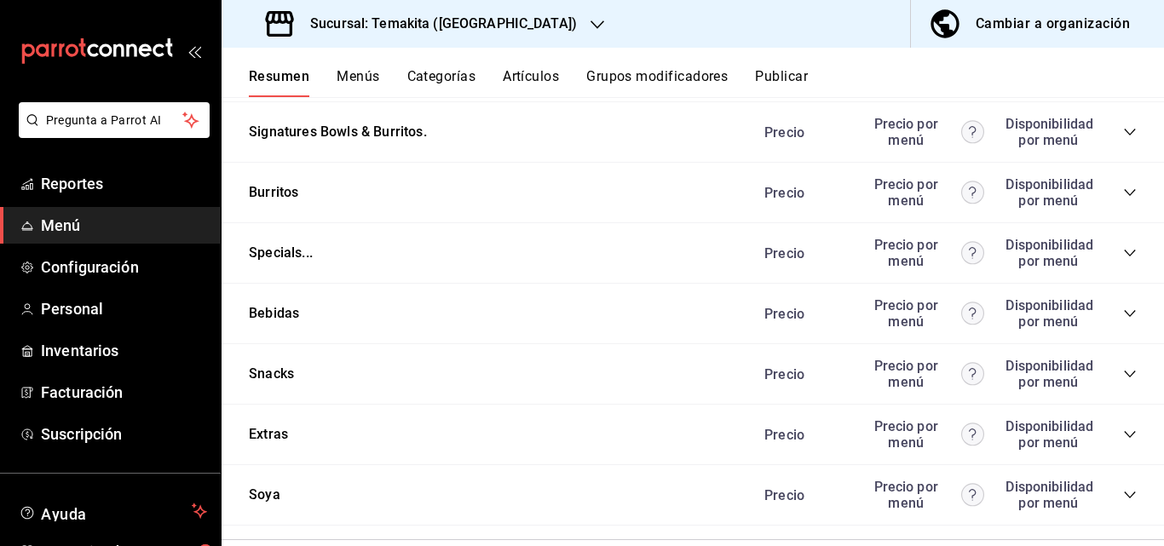
scroll to position [1910, 0]
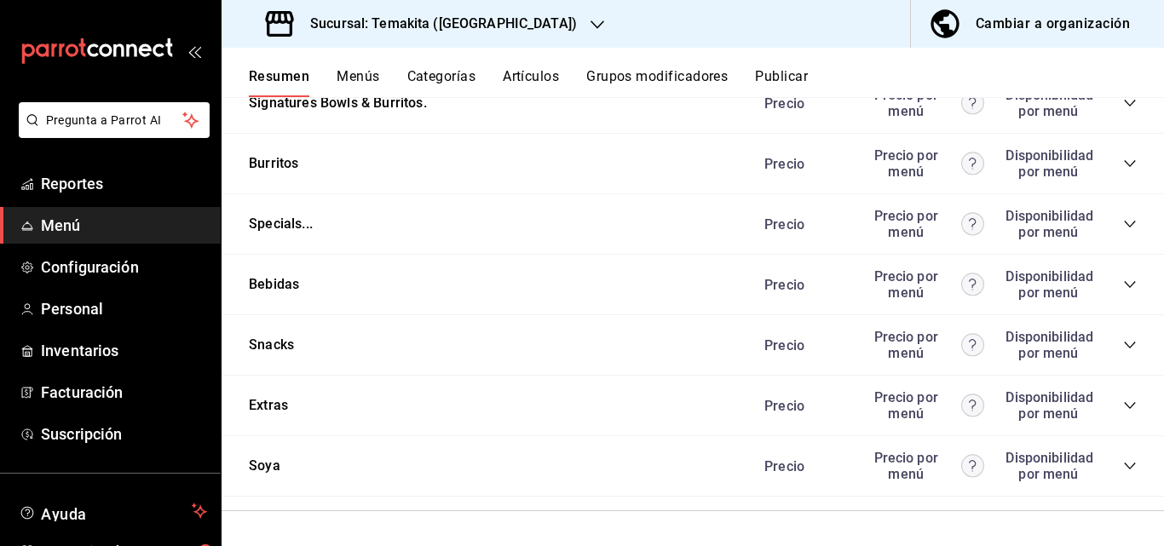
click at [672, 286] on icon "collapse-category-row" at bounding box center [1128, 284] width 11 height 7
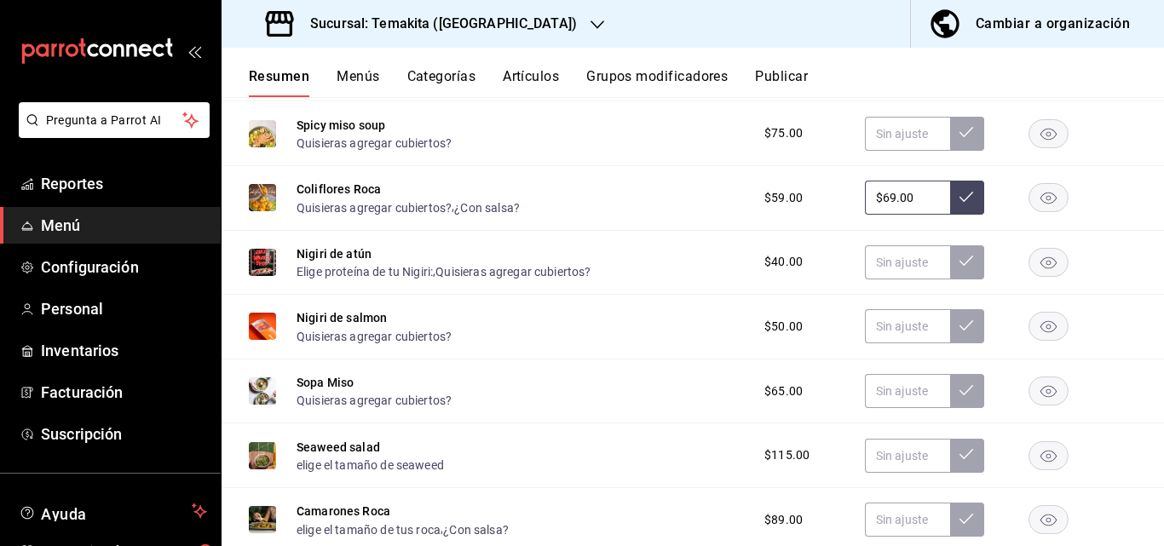
scroll to position [291, 0]
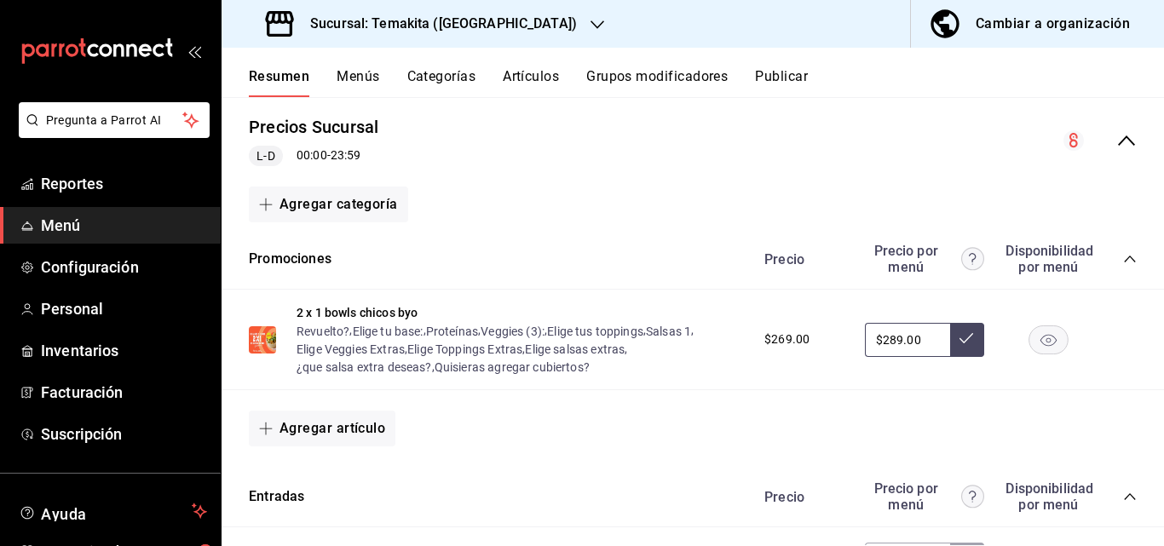
click at [672, 157] on div "Precios Sucursal L-D 00:00 - 23:59" at bounding box center [692, 140] width 942 height 79
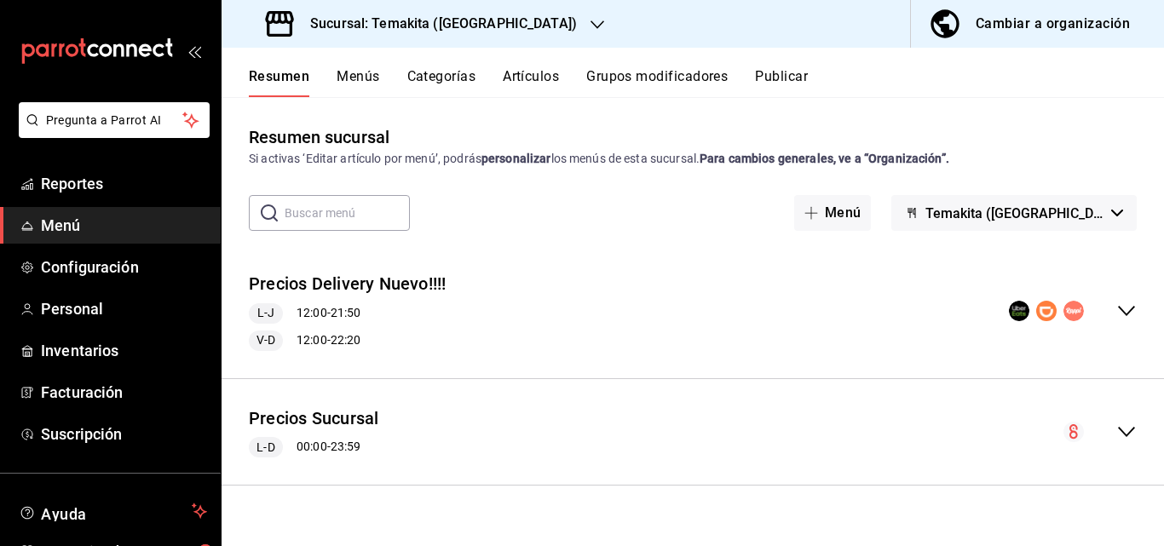
scroll to position [0, 0]
click at [672, 434] on icon "collapse-menu-row" at bounding box center [1126, 432] width 20 height 20
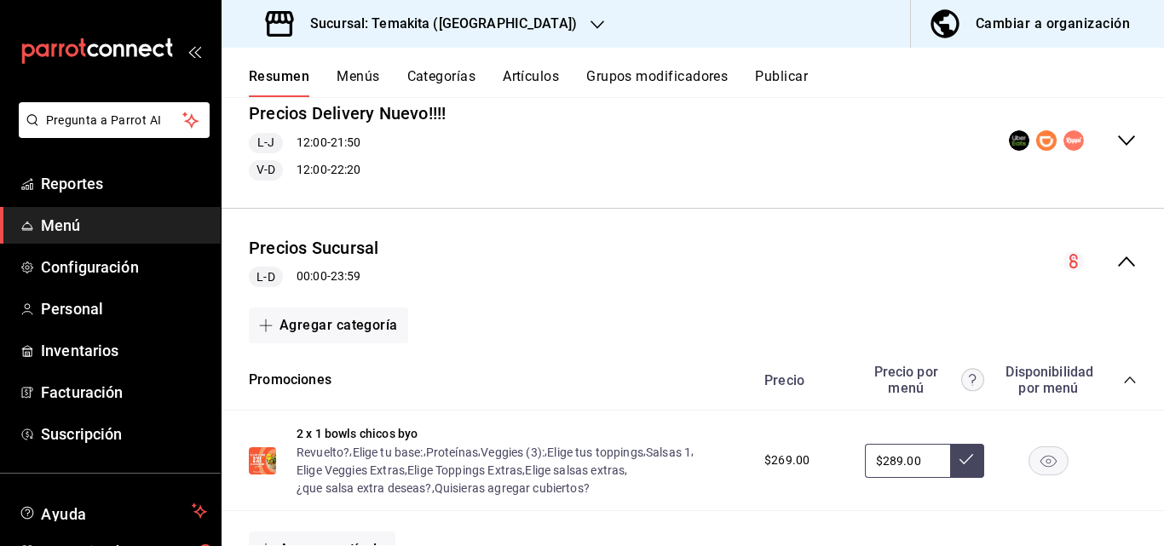
click at [672, 257] on icon "collapse-menu-row" at bounding box center [1126, 261] width 20 height 20
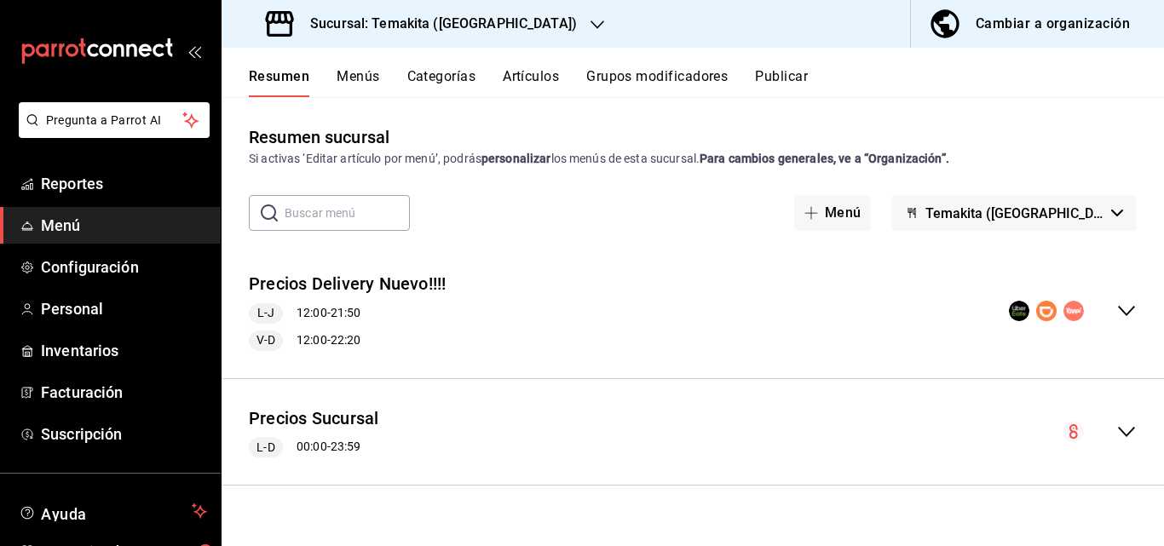
scroll to position [0, 0]
click at [672, 430] on icon "collapse-menu-row" at bounding box center [1126, 432] width 20 height 20
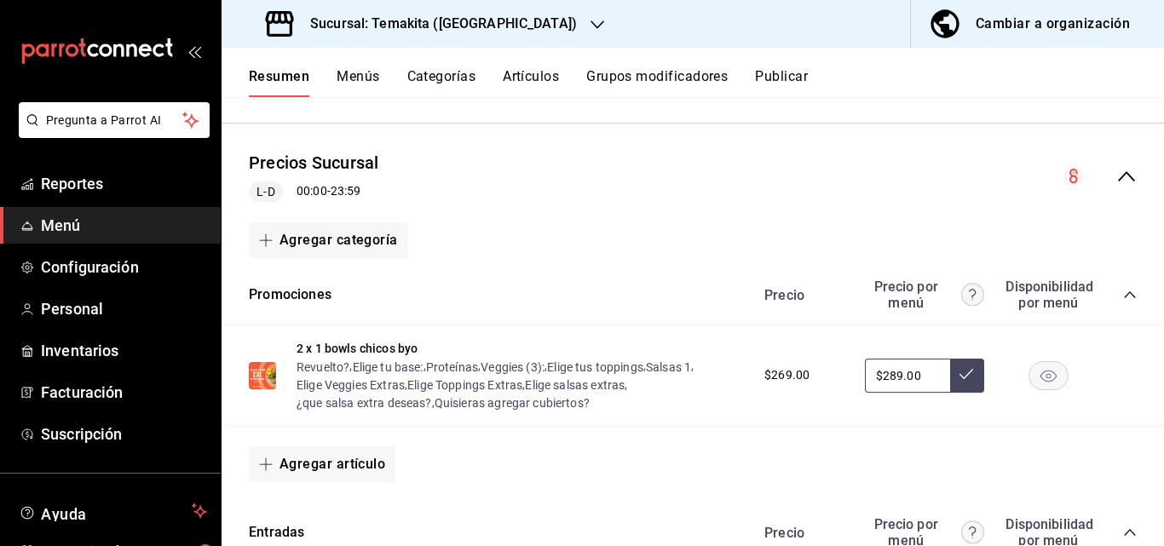
scroll to position [426, 0]
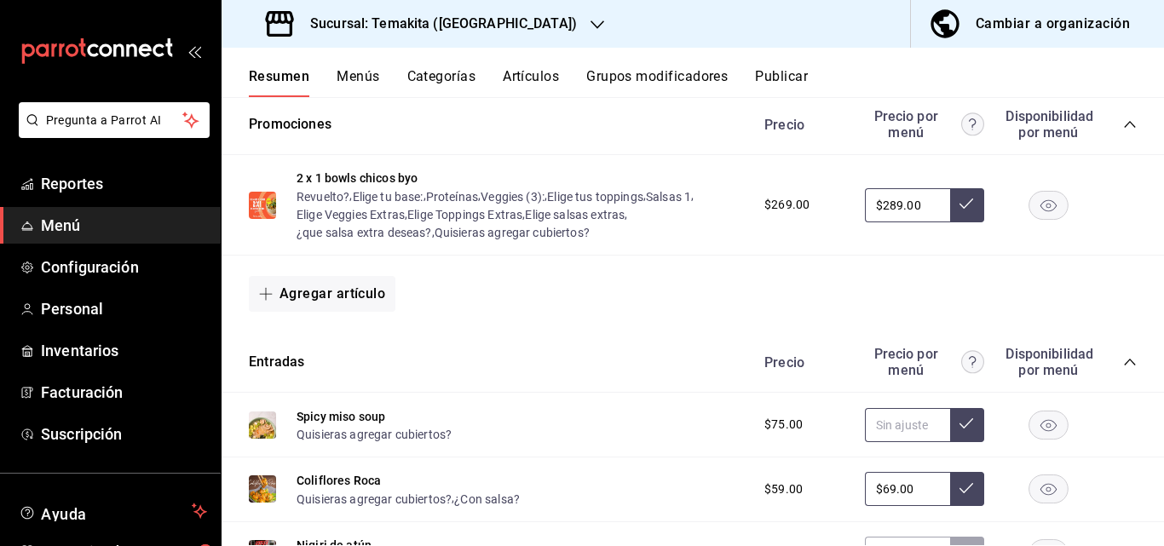
click at [672, 428] on input "text" at bounding box center [907, 425] width 85 height 34
type input "$75.00"
click at [672, 428] on icon at bounding box center [966, 423] width 14 height 10
click at [672, 496] on input "$69.00" at bounding box center [907, 489] width 85 height 34
type input "$69.00"
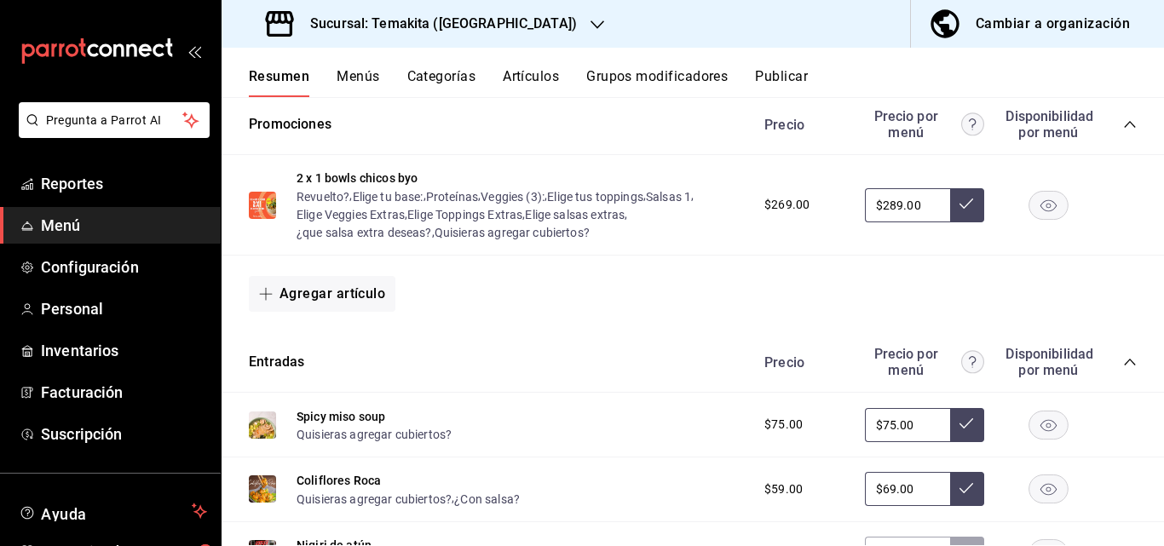
click at [672, 482] on icon at bounding box center [966, 488] width 14 height 14
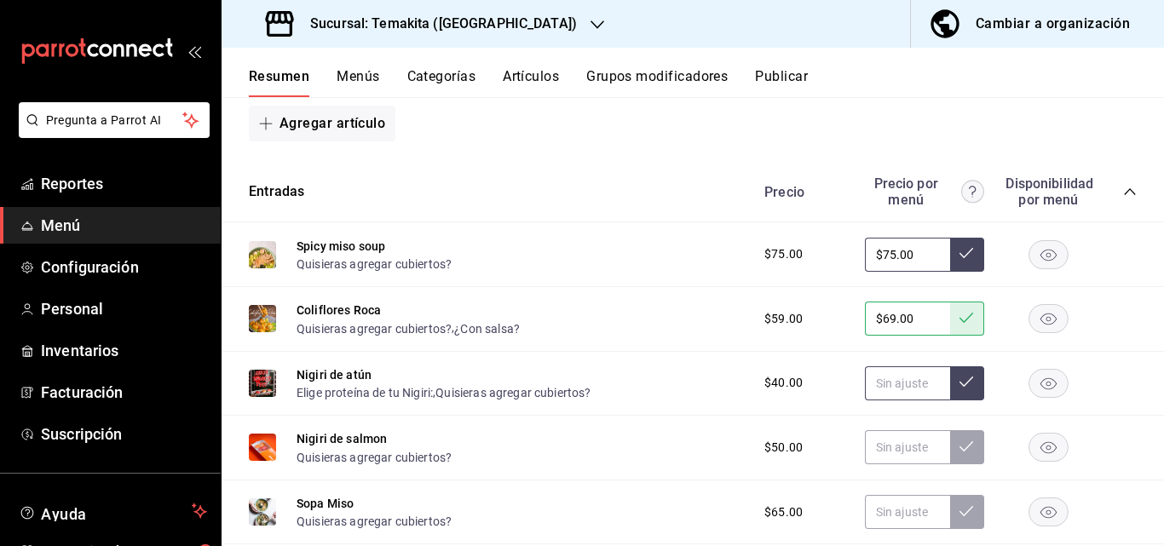
click at [672, 396] on input "text" at bounding box center [907, 383] width 85 height 34
type input "$40.00"
click at [672, 382] on icon at bounding box center [966, 381] width 14 height 10
click at [672, 455] on input "text" at bounding box center [907, 447] width 85 height 34
type input "$50.00"
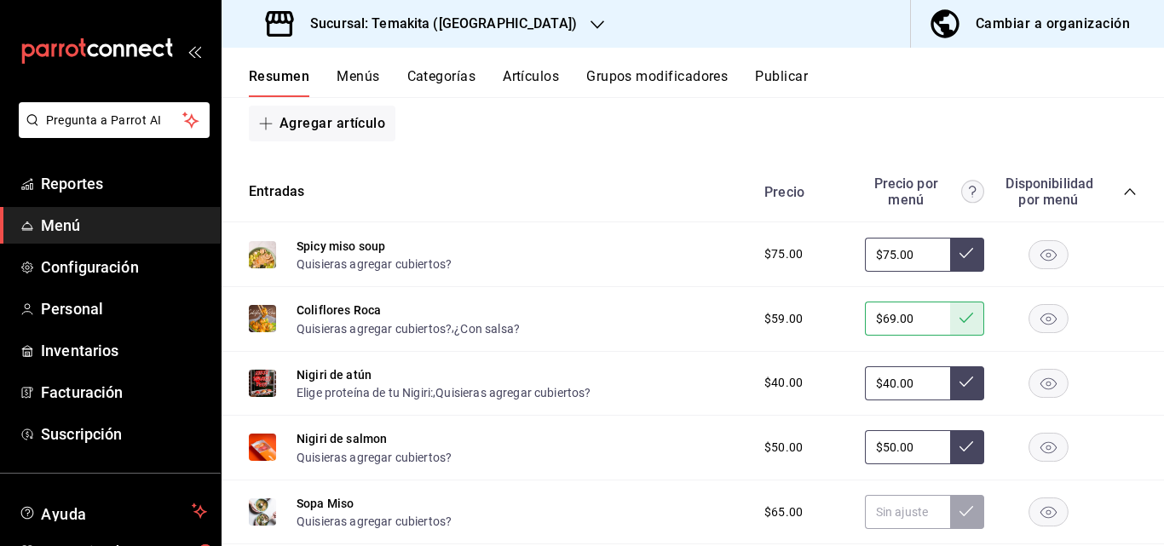
click at [672, 451] on icon at bounding box center [966, 447] width 14 height 14
click at [672, 514] on input "text" at bounding box center [907, 512] width 85 height 34
type input "$75.00"
click at [672, 501] on button at bounding box center [967, 512] width 34 height 34
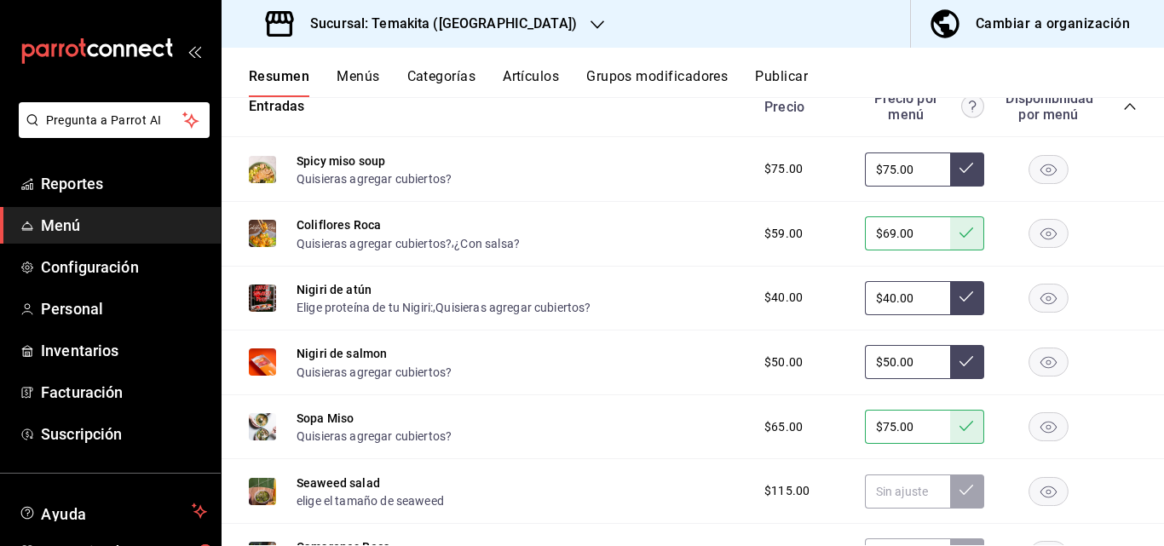
scroll to position [767, 0]
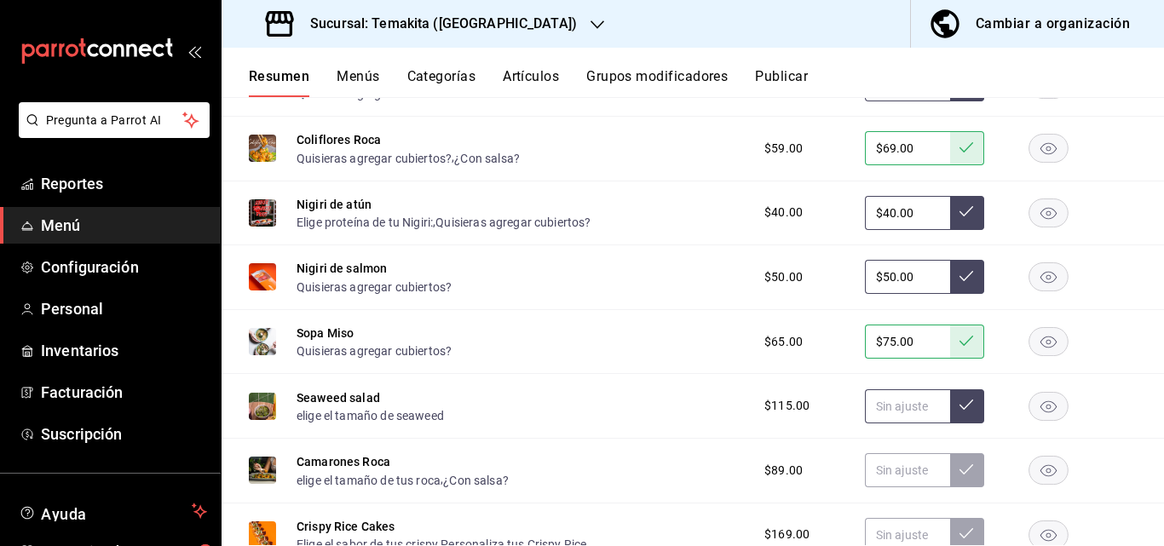
click at [672, 411] on input "text" at bounding box center [907, 406] width 85 height 34
type input "$119.00"
click at [672, 409] on icon at bounding box center [966, 405] width 14 height 14
click at [672, 468] on input "text" at bounding box center [907, 470] width 85 height 34
type input "$99.00"
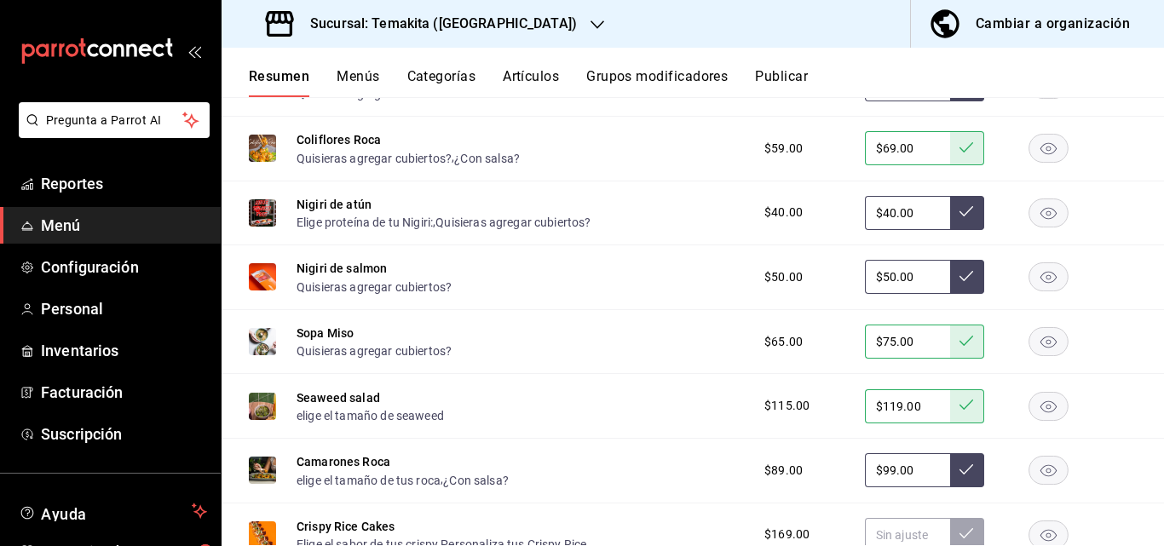
click at [672, 472] on icon at bounding box center [966, 470] width 14 height 14
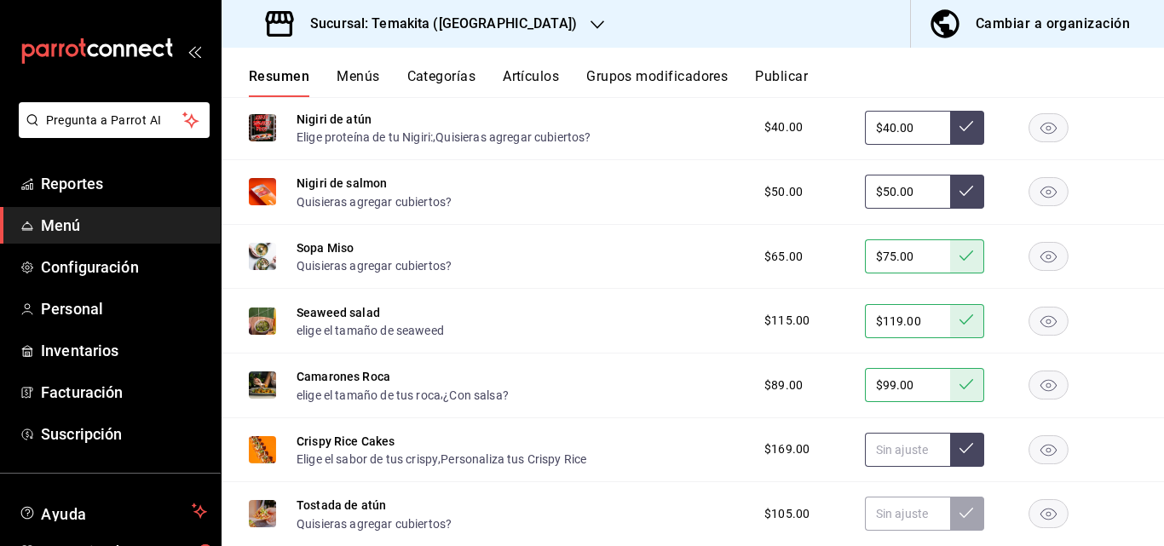
click at [672, 457] on input "text" at bounding box center [907, 450] width 85 height 34
type input "$4.00"
type input "$179.00"
click at [672, 464] on button at bounding box center [967, 450] width 34 height 34
click at [672, 514] on input "text" at bounding box center [907, 514] width 85 height 34
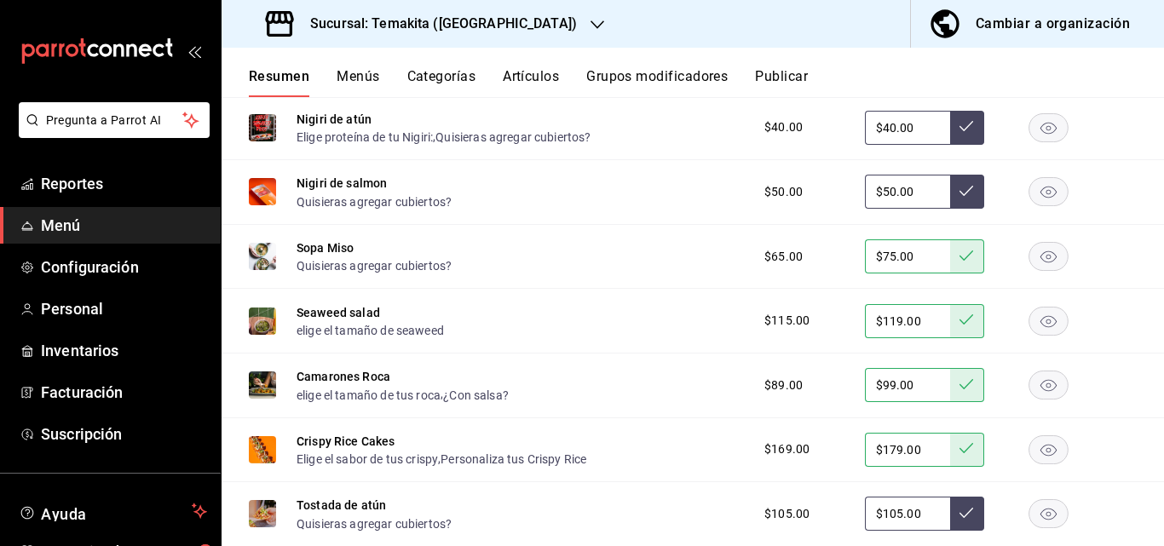
type input "$105.00"
click at [672, 516] on button at bounding box center [967, 514] width 34 height 34
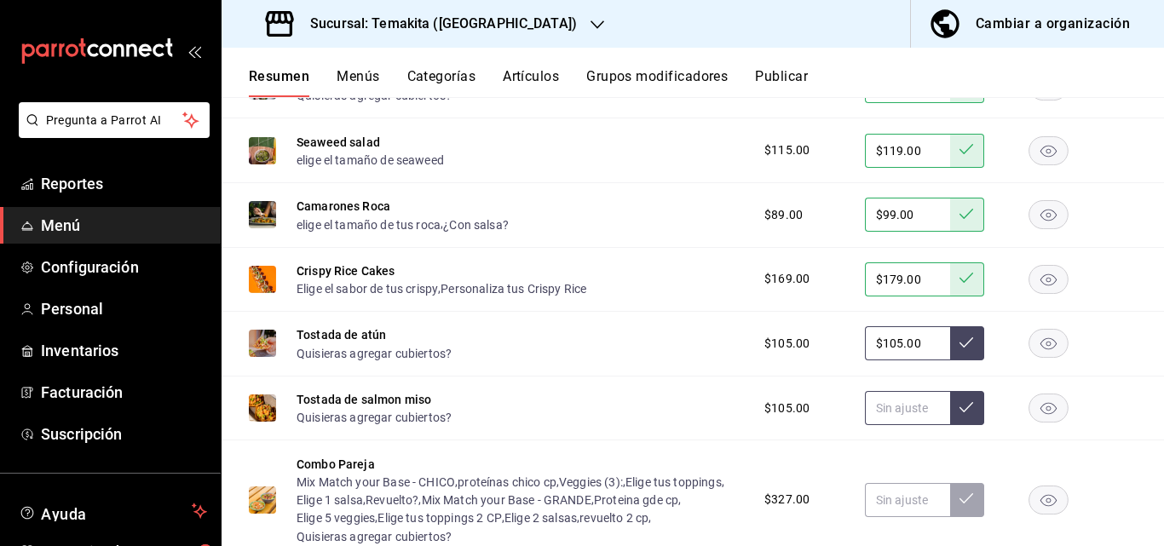
click at [672, 422] on input "text" at bounding box center [907, 408] width 85 height 34
type input "$105.00"
drag, startPoint x: 962, startPoint y: 412, endPoint x: 922, endPoint y: 429, distance: 42.7
click at [672, 412] on button at bounding box center [967, 408] width 34 height 34
click at [672, 499] on input "text" at bounding box center [907, 500] width 85 height 34
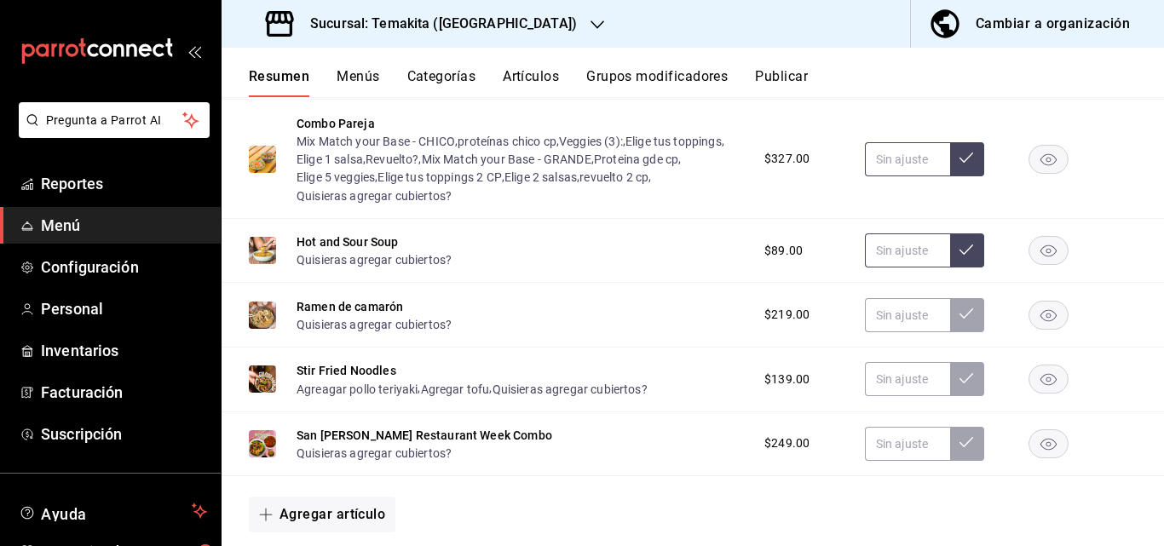
scroll to position [1533, 0]
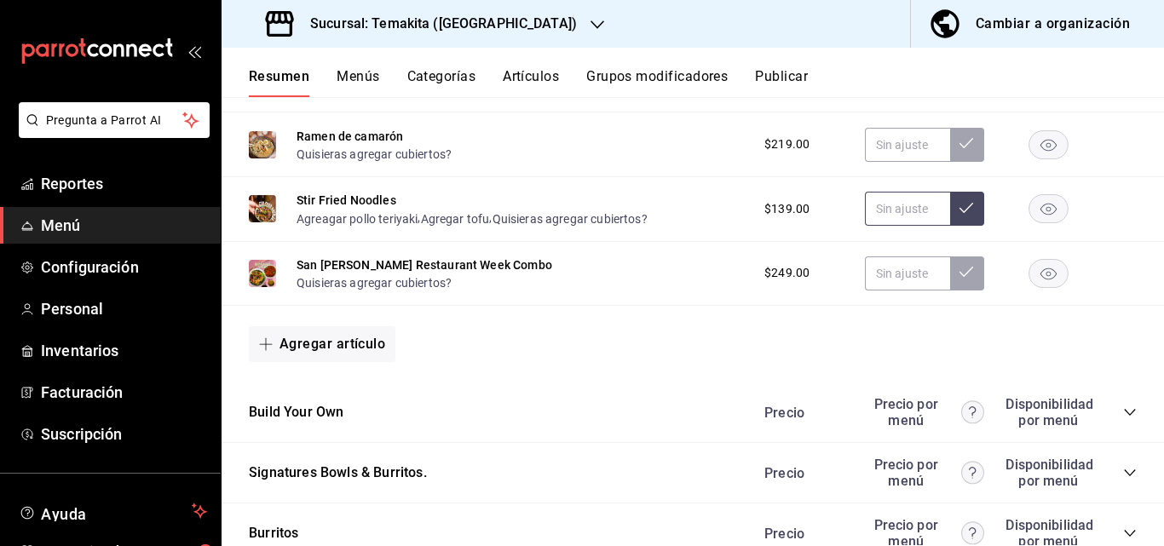
click at [672, 209] on input "text" at bounding box center [907, 209] width 85 height 34
type input "$179.00"
click at [672, 212] on icon at bounding box center [966, 208] width 14 height 10
click at [672, 411] on div "Precio Precio por menú Disponibilidad por menú" at bounding box center [941, 412] width 389 height 32
click at [672, 418] on icon "collapse-category-row" at bounding box center [1130, 412] width 14 height 14
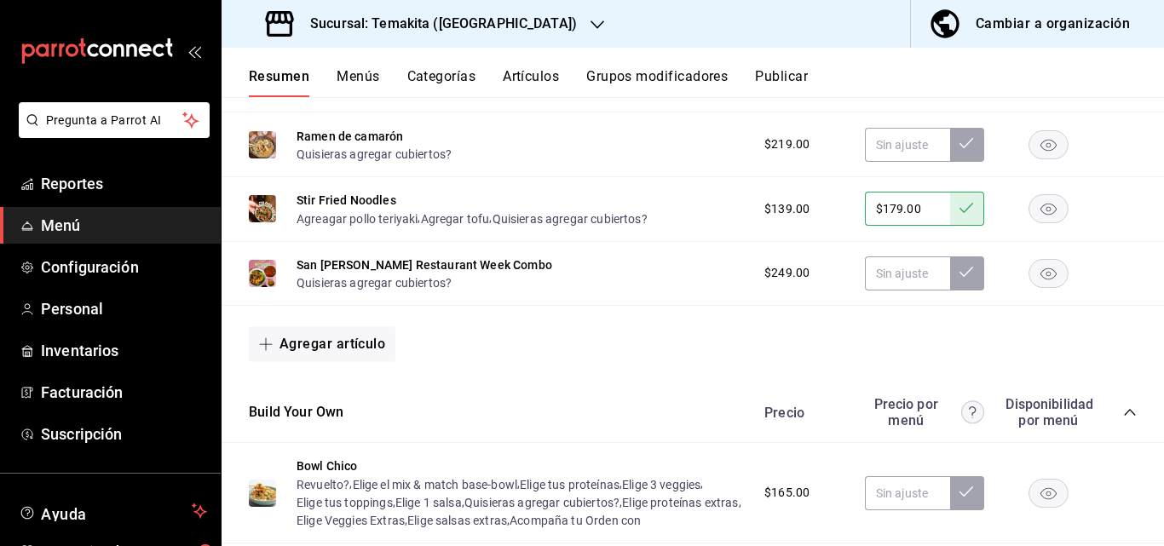
scroll to position [1789, 0]
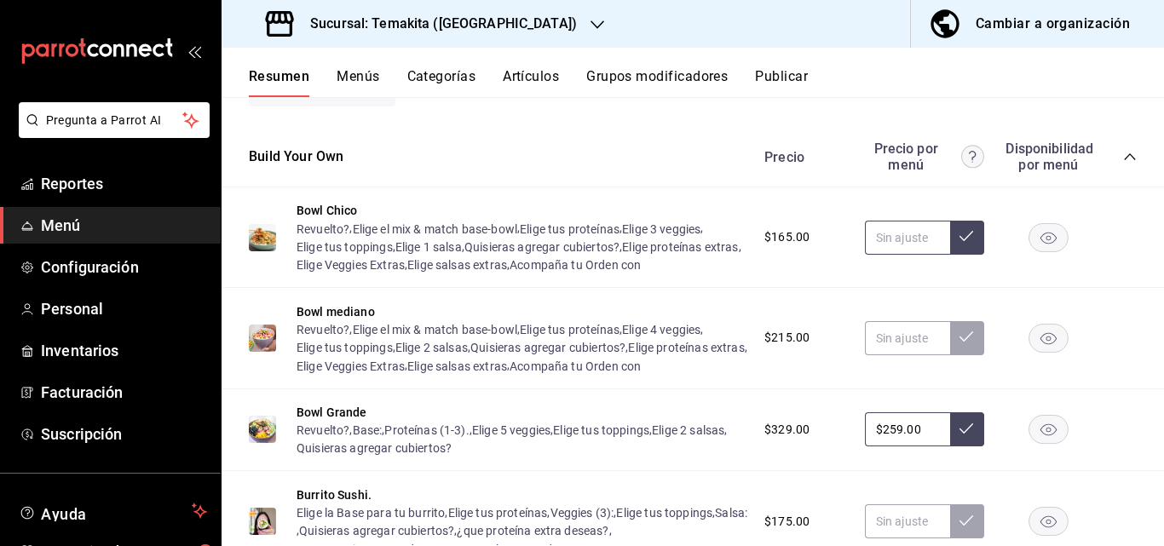
click at [672, 250] on input "text" at bounding box center [907, 238] width 85 height 34
type input "$175.00"
click at [672, 243] on icon at bounding box center [966, 236] width 14 height 14
click at [672, 355] on input "text" at bounding box center [907, 338] width 85 height 34
type input "$235.00"
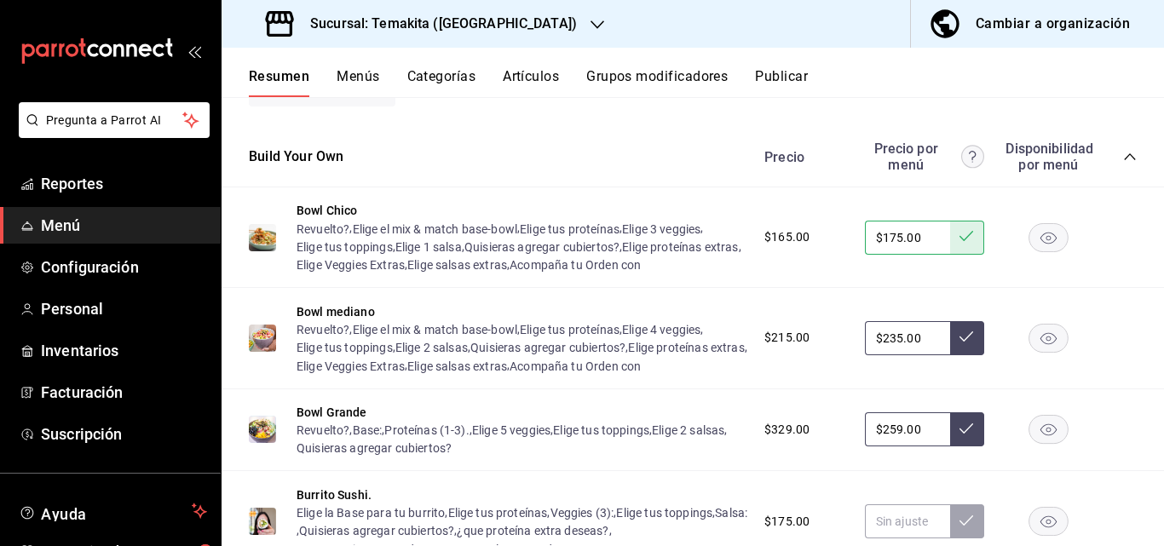
drag, startPoint x: 957, startPoint y: 369, endPoint x: 910, endPoint y: 449, distance: 92.8
click at [672, 343] on icon at bounding box center [966, 337] width 14 height 14
click at [672, 446] on input "$259.00" at bounding box center [907, 429] width 85 height 34
type input "$2.00"
type input "$269.00"
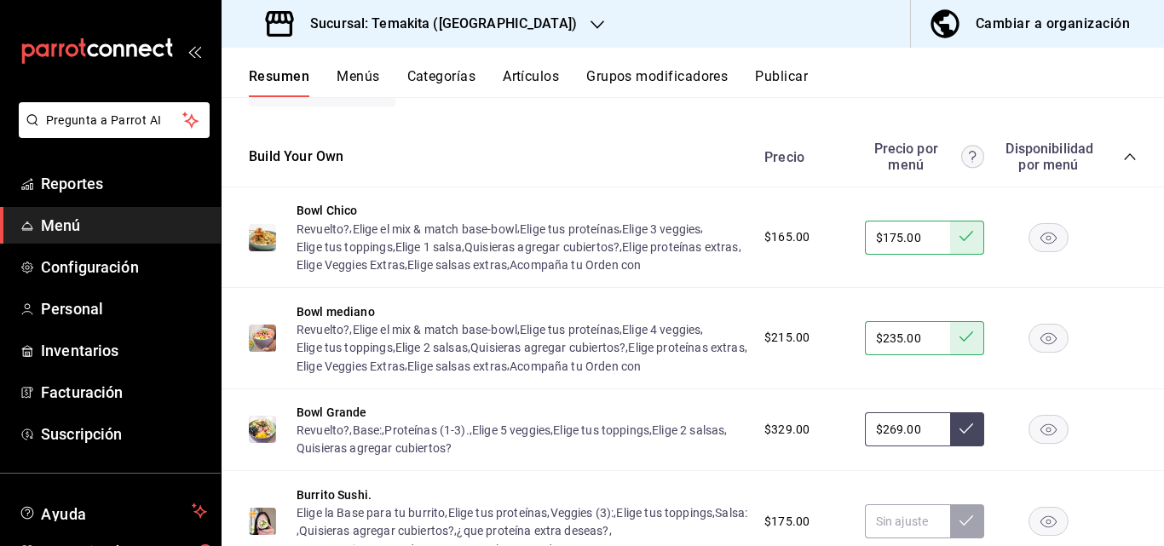
click at [672, 435] on icon at bounding box center [966, 429] width 14 height 14
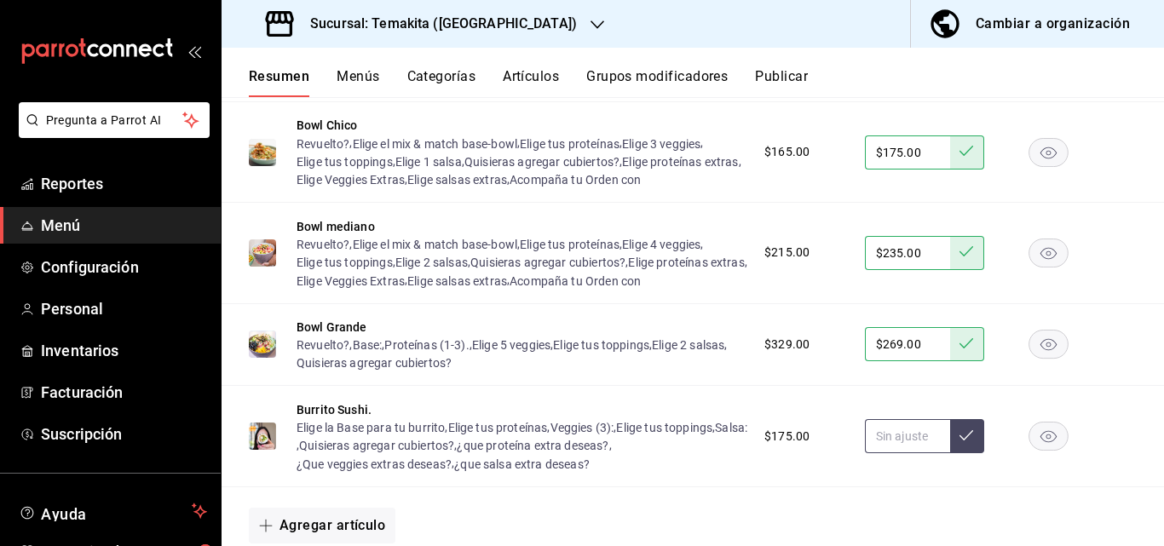
click at [672, 453] on input "text" at bounding box center [907, 436] width 85 height 34
type input "$175.00"
click at [672, 453] on button at bounding box center [967, 436] width 34 height 34
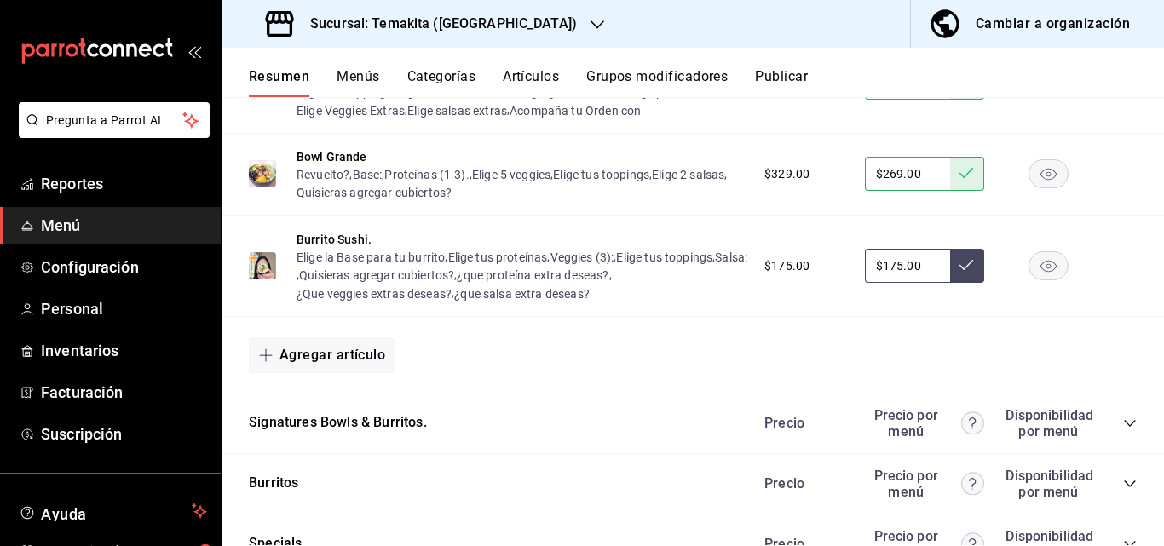
scroll to position [2129, 0]
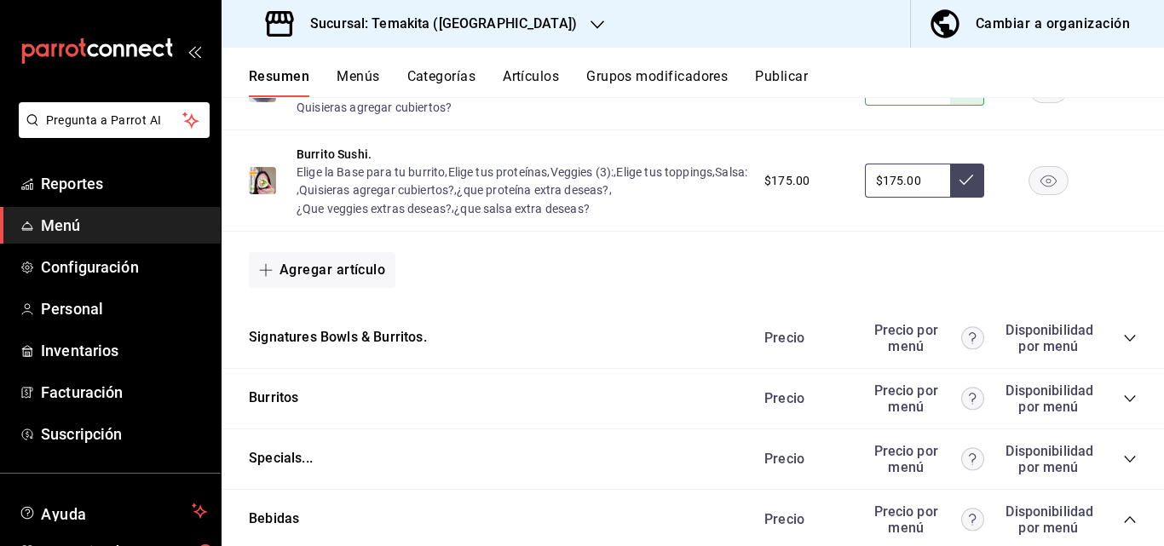
click at [672, 429] on div "Burritos Precio Precio por menú Disponibilidad por menú" at bounding box center [692, 399] width 942 height 60
click at [672, 345] on icon "collapse-category-row" at bounding box center [1130, 338] width 14 height 14
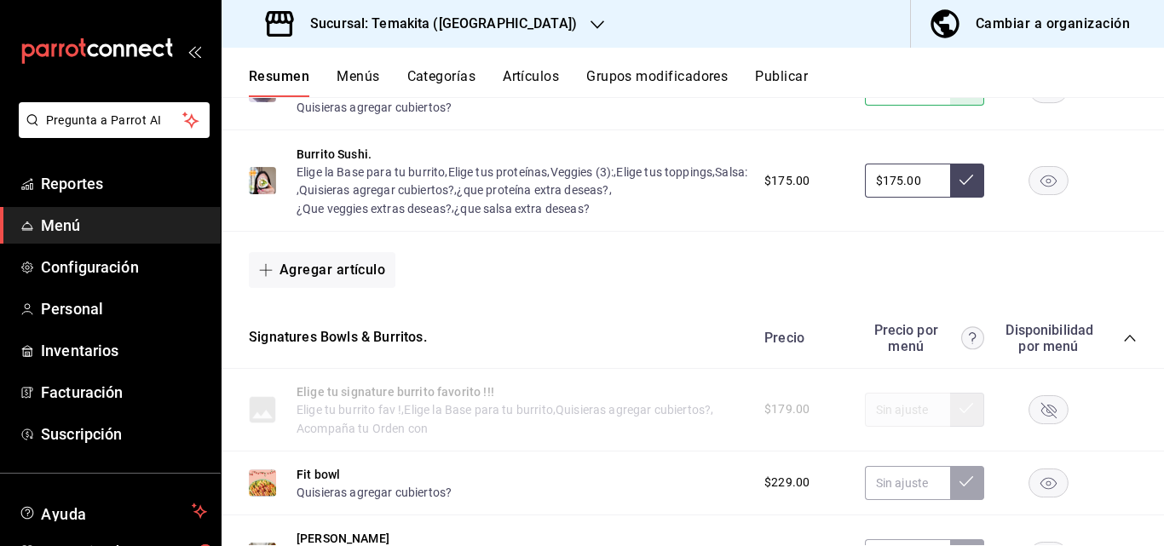
scroll to position [2300, 0]
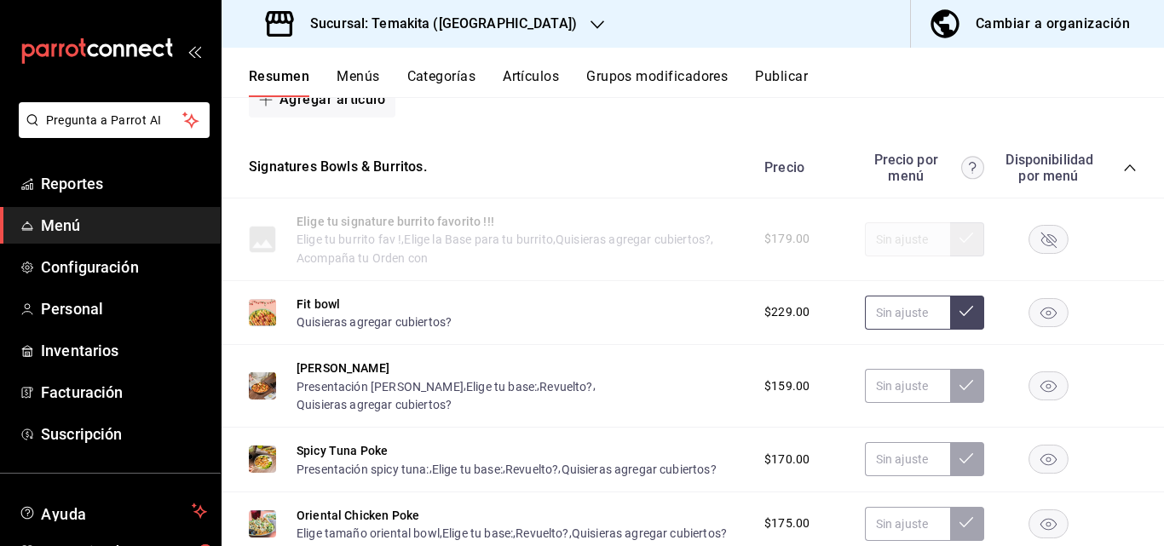
click at [672, 330] on input "text" at bounding box center [907, 313] width 85 height 34
click at [672, 403] on input "text" at bounding box center [907, 386] width 85 height 34
type input "$195.00"
click at [672, 392] on icon at bounding box center [966, 385] width 14 height 14
click at [672, 476] on input "text" at bounding box center [907, 459] width 85 height 34
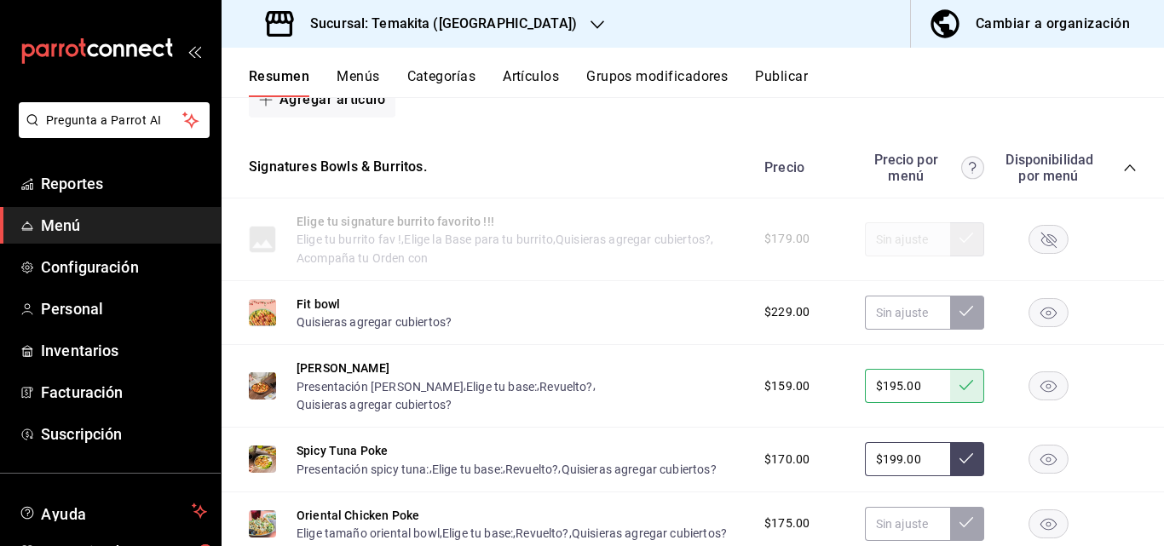
type input "$199.00"
click at [672, 465] on icon at bounding box center [966, 458] width 14 height 14
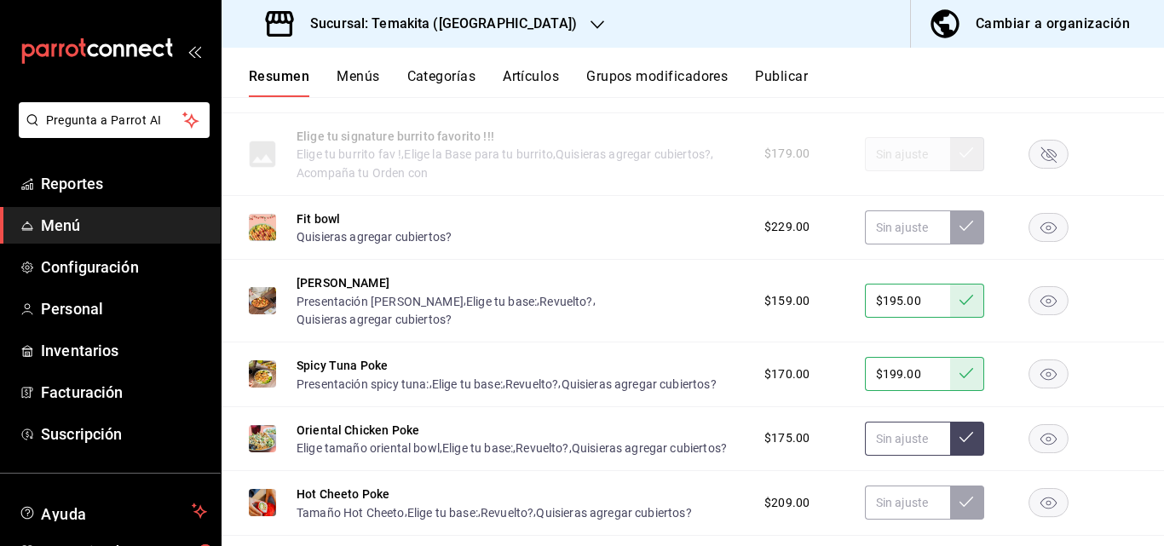
click at [672, 456] on input "text" at bounding box center [907, 439] width 85 height 34
type input "$175.00"
click at [672, 444] on icon at bounding box center [966, 437] width 14 height 14
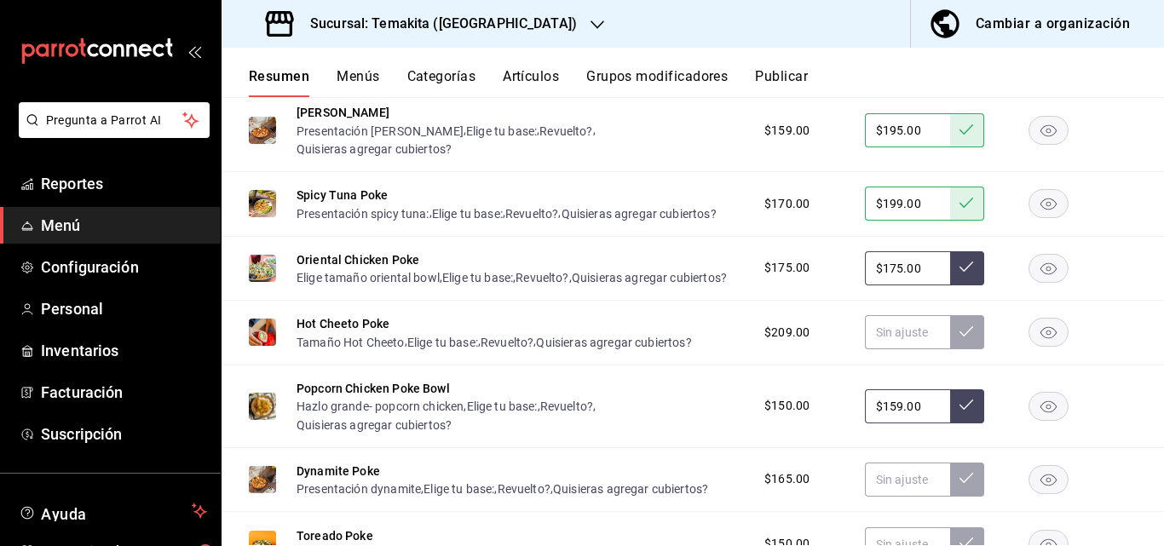
click at [672, 423] on input "$159.00" at bounding box center [907, 406] width 85 height 34
click at [672, 349] on input "text" at bounding box center [907, 332] width 85 height 34
type input "$215.00"
click at [672, 338] on icon at bounding box center [966, 332] width 14 height 14
click at [672, 423] on input "$159.00" at bounding box center [907, 406] width 85 height 34
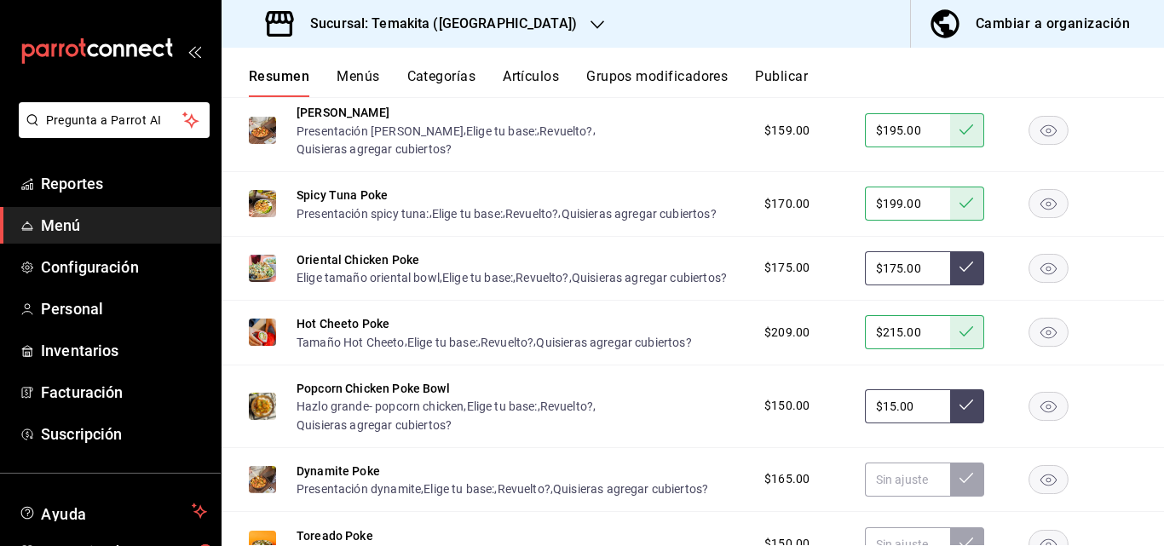
type input "$159.00"
click at [672, 411] on icon at bounding box center [966, 405] width 14 height 14
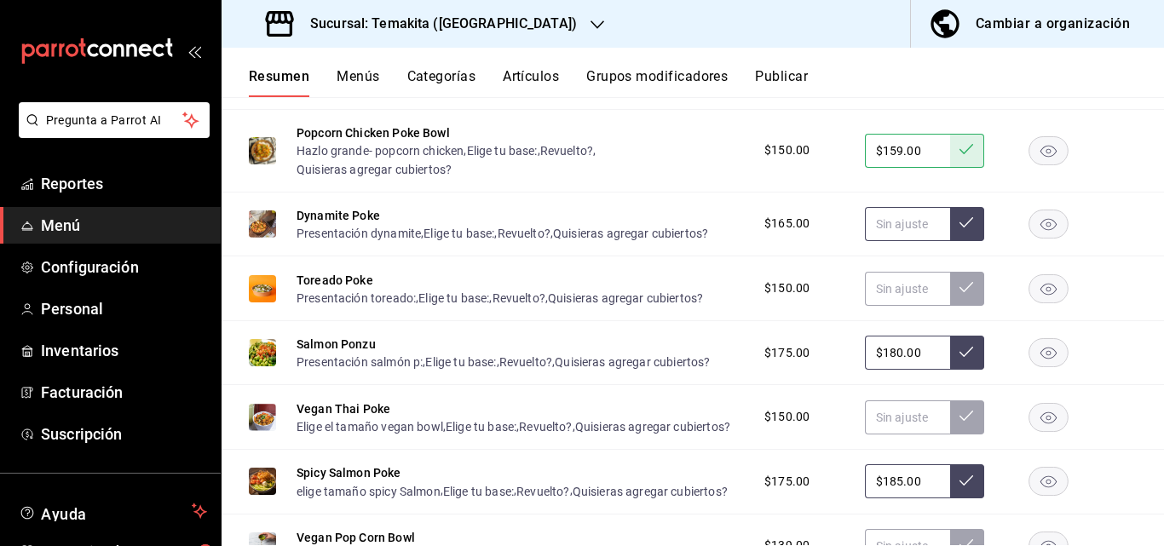
click at [672, 241] on input "text" at bounding box center [907, 224] width 85 height 34
type input "$205.00"
click at [672, 229] on icon at bounding box center [966, 223] width 14 height 14
click at [672, 306] on input "text" at bounding box center [907, 289] width 85 height 34
type input "$159.00"
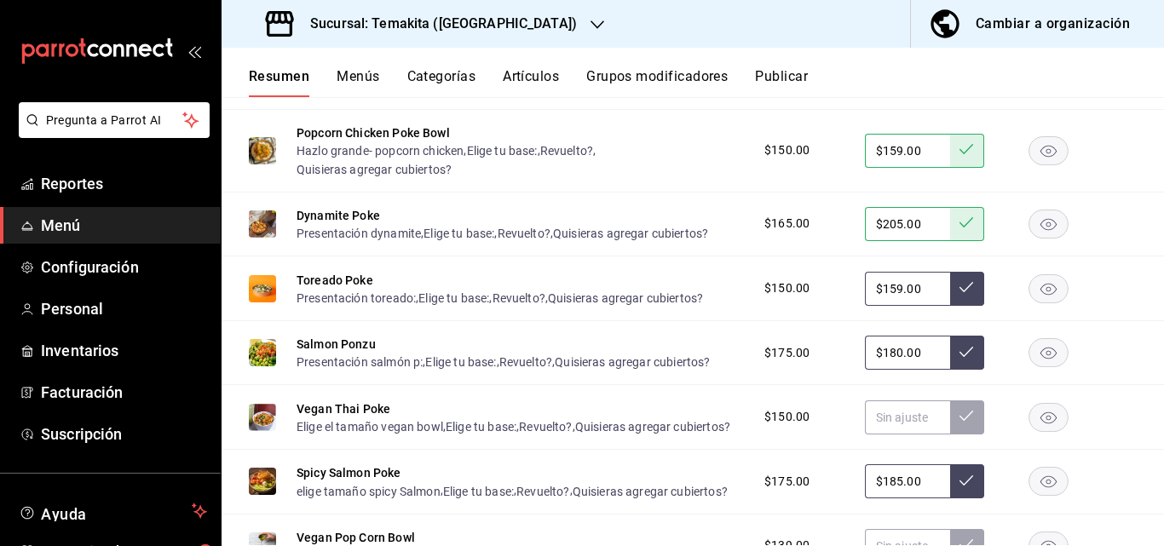
click at [672, 292] on icon at bounding box center [966, 287] width 14 height 10
click at [672, 370] on input "$180.00" at bounding box center [907, 353] width 85 height 34
type input "$1.00"
type input "$205.00"
drag, startPoint x: 959, startPoint y: 418, endPoint x: 903, endPoint y: 486, distance: 88.3
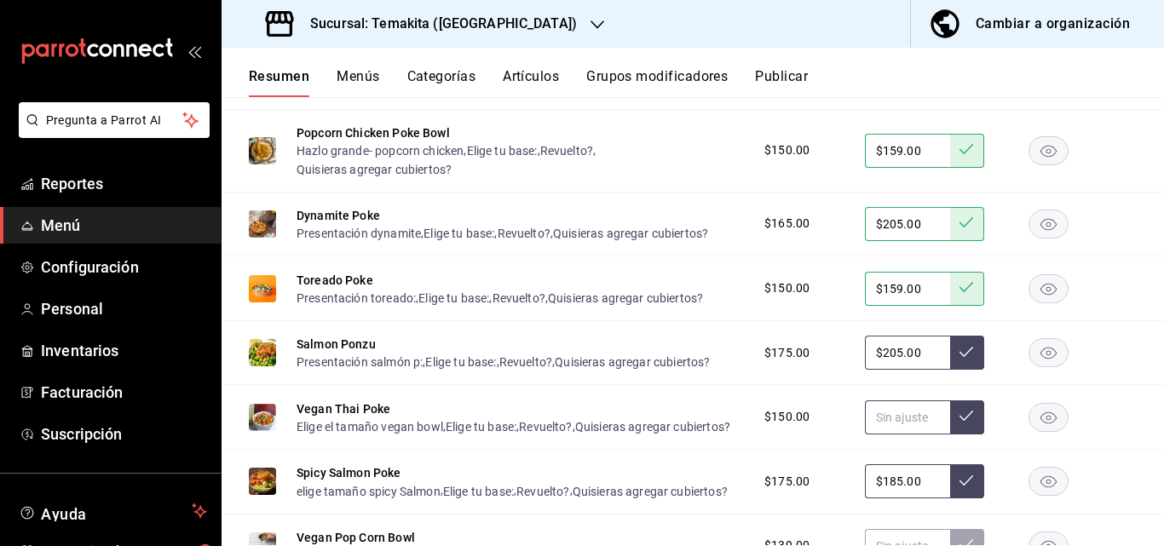
click at [672, 359] on icon at bounding box center [966, 352] width 14 height 14
click at [672, 434] on input "text" at bounding box center [907, 417] width 85 height 34
type input "$149.00"
click at [672, 434] on button at bounding box center [967, 417] width 34 height 34
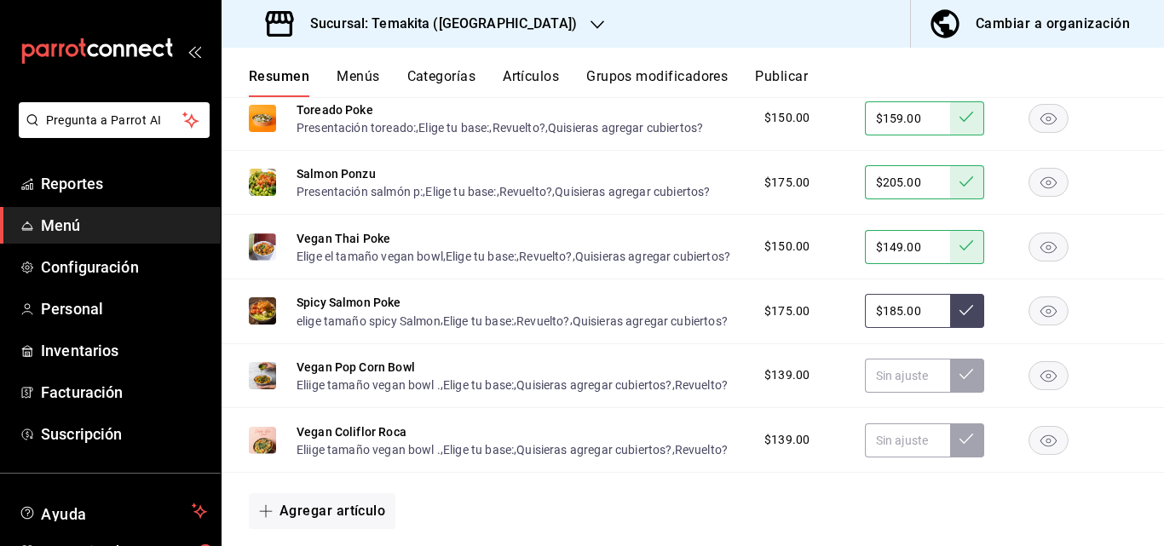
click at [672, 328] on input "$185.00" at bounding box center [907, 311] width 85 height 34
type input "$1.00"
type input "$209.00"
click at [672, 317] on icon at bounding box center [966, 310] width 14 height 14
click at [672, 393] on input "text" at bounding box center [907, 376] width 85 height 34
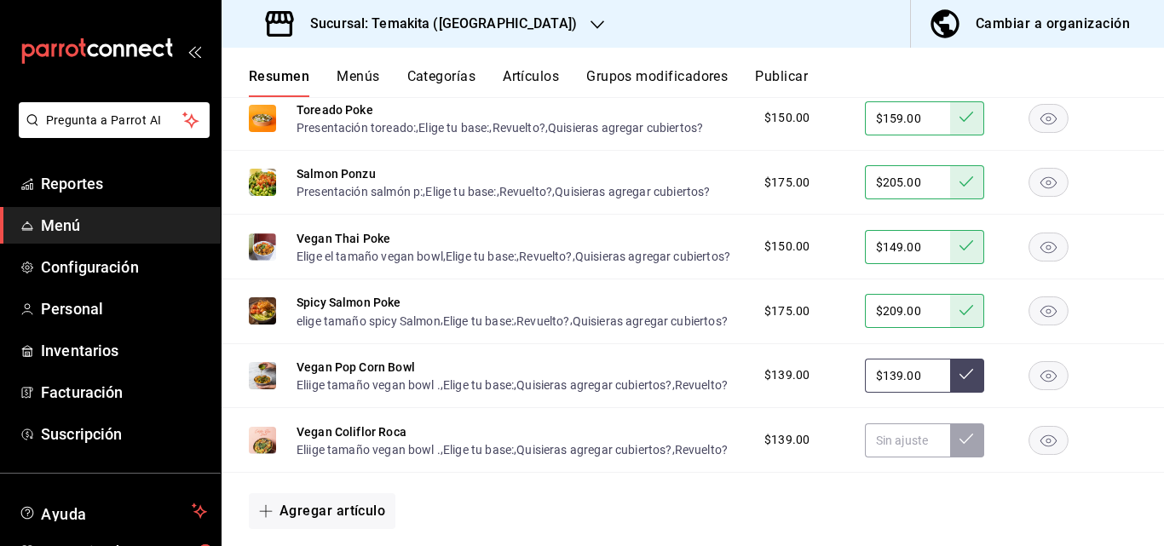
type input "$139.00"
click at [672, 393] on button at bounding box center [967, 376] width 34 height 34
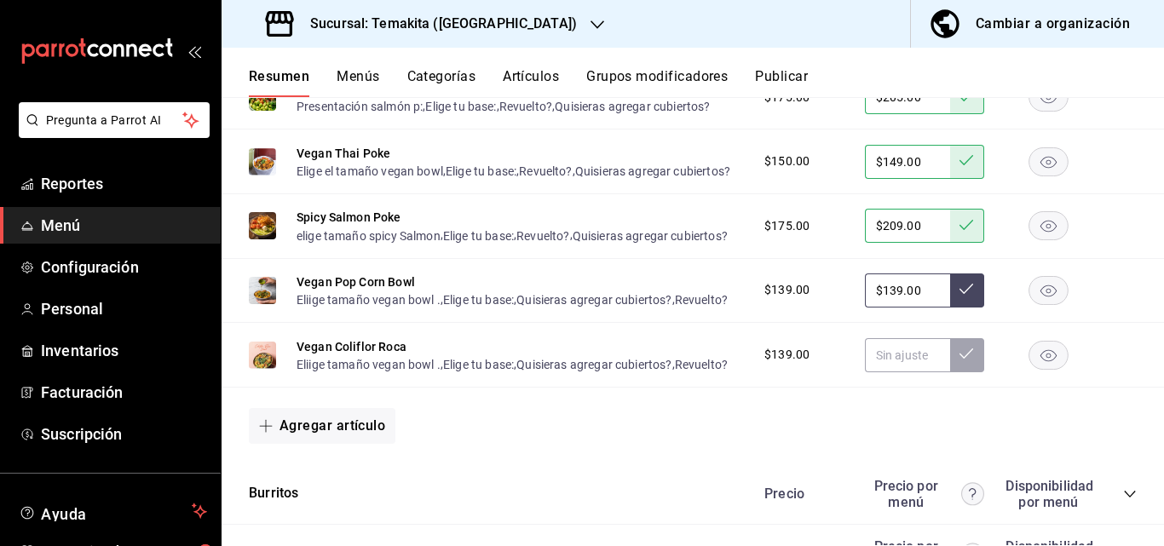
scroll to position [3152, 0]
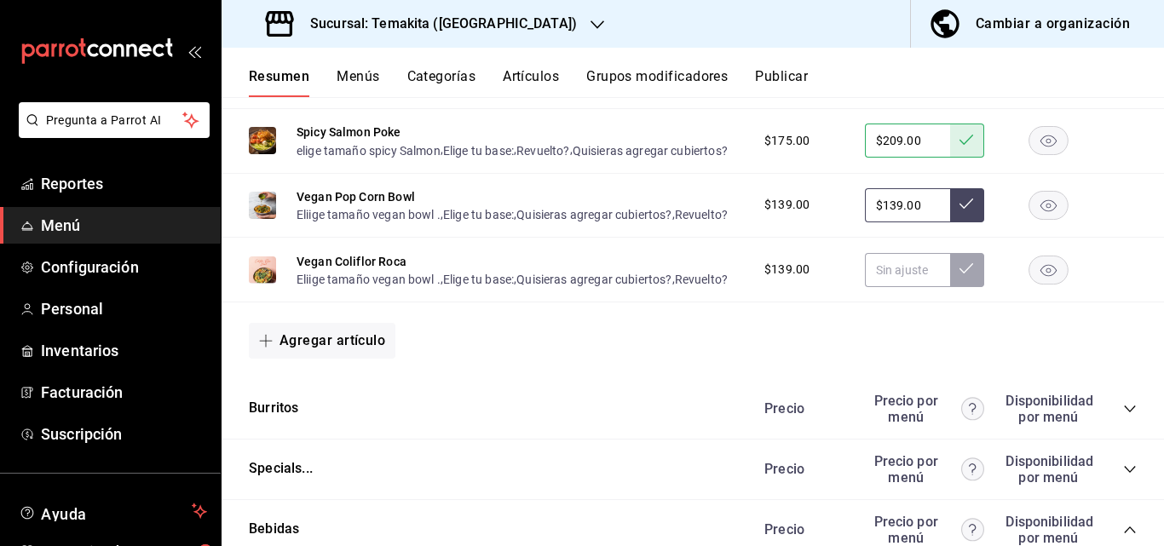
click at [672, 359] on div "Agregar artículo" at bounding box center [693, 341] width 888 height 36
drag, startPoint x: 881, startPoint y: 472, endPoint x: 879, endPoint y: 488, distance: 16.3
click at [672, 359] on div "Agregar artículo" at bounding box center [693, 341] width 888 height 36
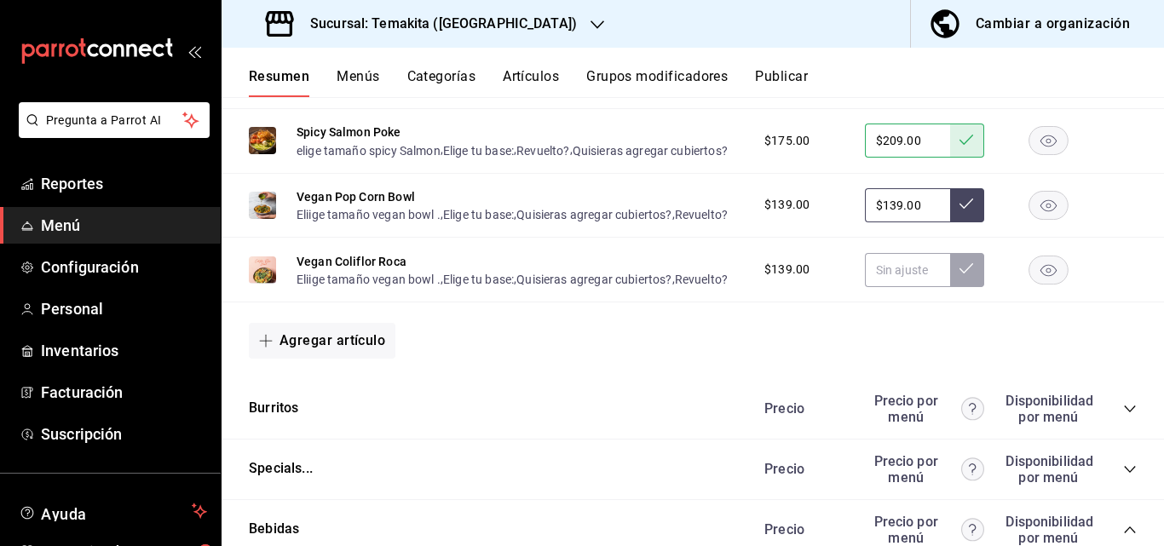
click at [672, 359] on div "Agregar artículo" at bounding box center [693, 341] width 888 height 36
click at [672, 287] on input "text" at bounding box center [907, 270] width 85 height 34
type input "$139.00"
click at [672, 273] on icon at bounding box center [966, 268] width 14 height 10
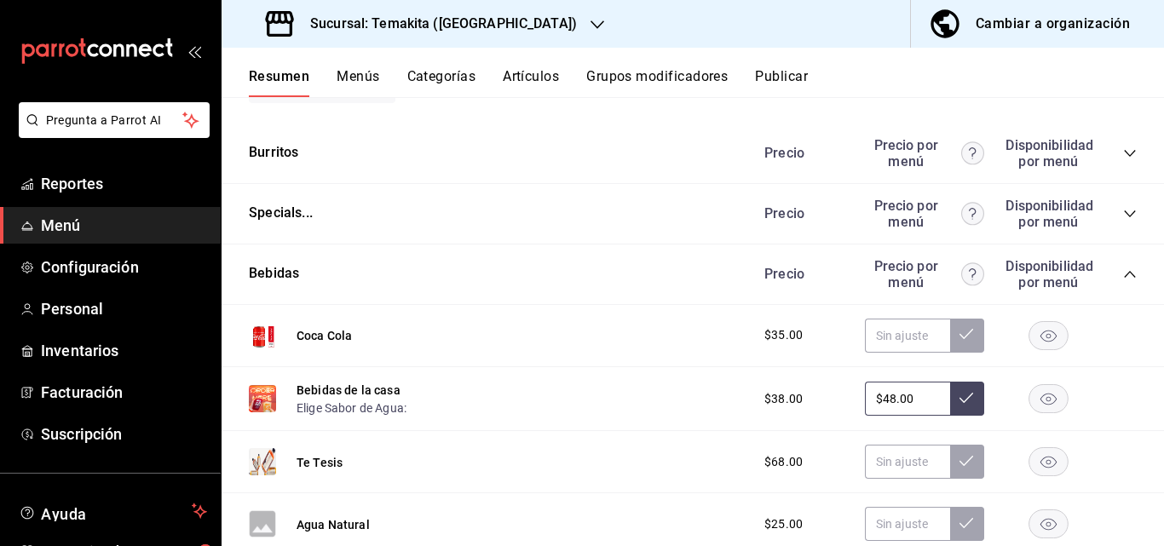
click at [672, 244] on div "Specials... [PERSON_NAME] por menú Disponibilidad por menú" at bounding box center [692, 214] width 942 height 60
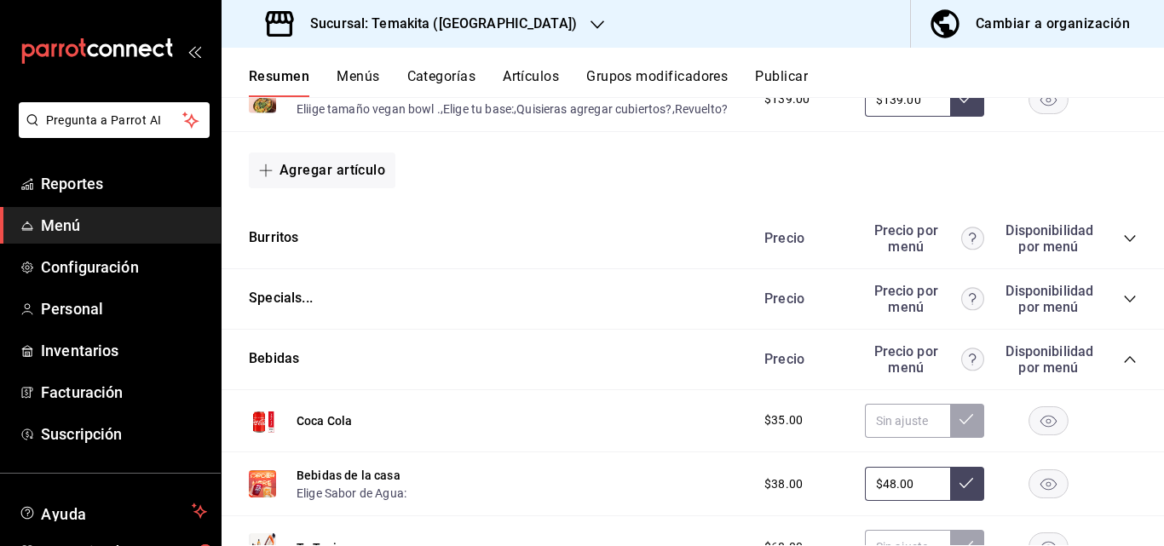
click at [672, 245] on icon "collapse-category-row" at bounding box center [1130, 239] width 14 height 14
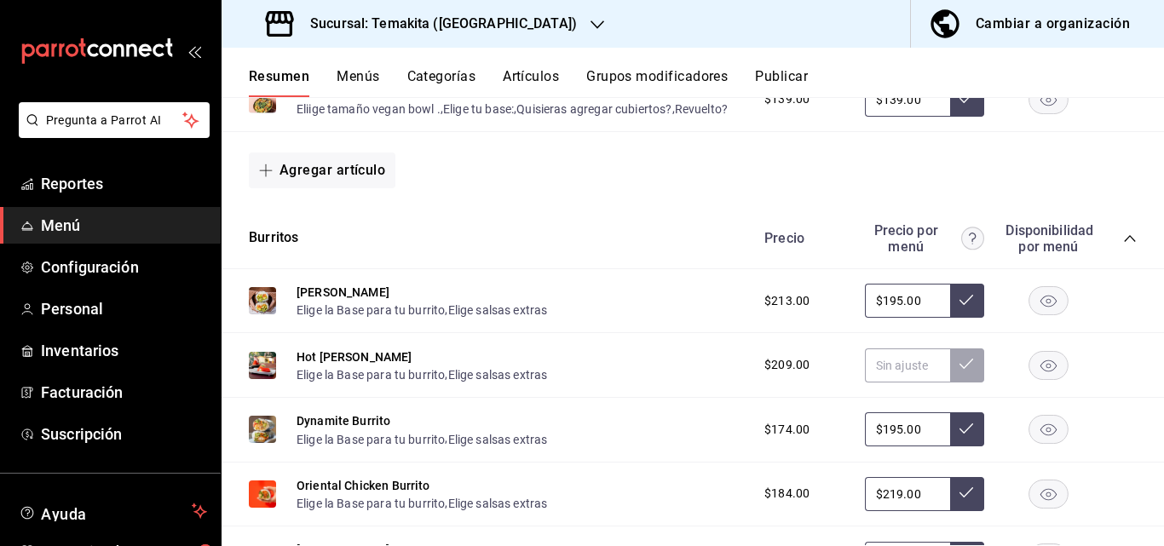
click at [672, 318] on input "$195.00" at bounding box center [907, 301] width 85 height 34
type input "$1.00"
type input "$205.00"
drag, startPoint x: 958, startPoint y: 435, endPoint x: 939, endPoint y: 445, distance: 22.1
click at [672, 307] on icon at bounding box center [966, 300] width 14 height 14
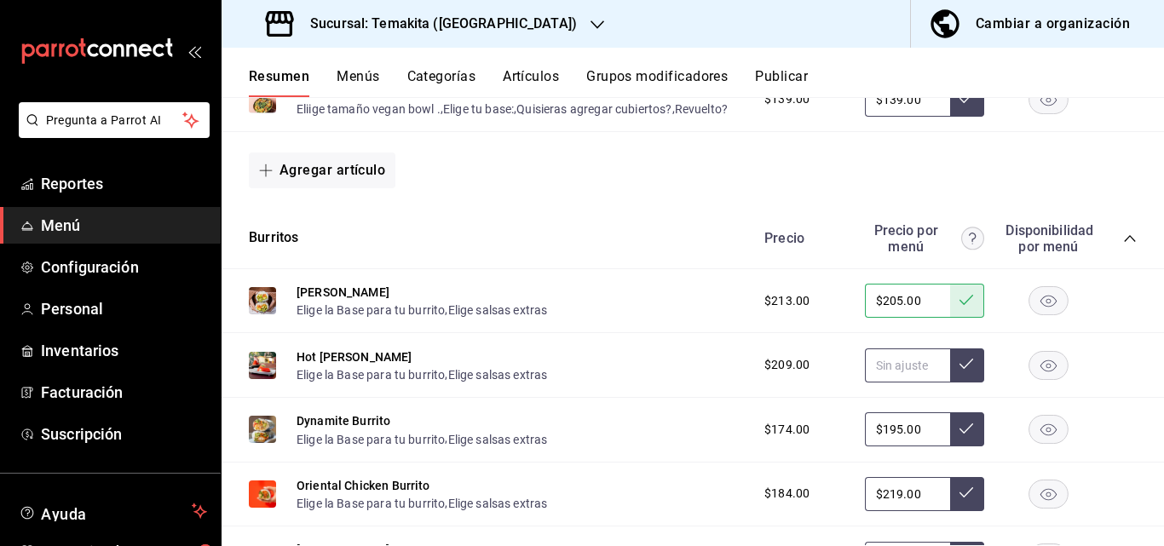
click at [672, 382] on input "text" at bounding box center [907, 365] width 85 height 34
type input "$215.00"
click at [672, 382] on button at bounding box center [967, 365] width 34 height 34
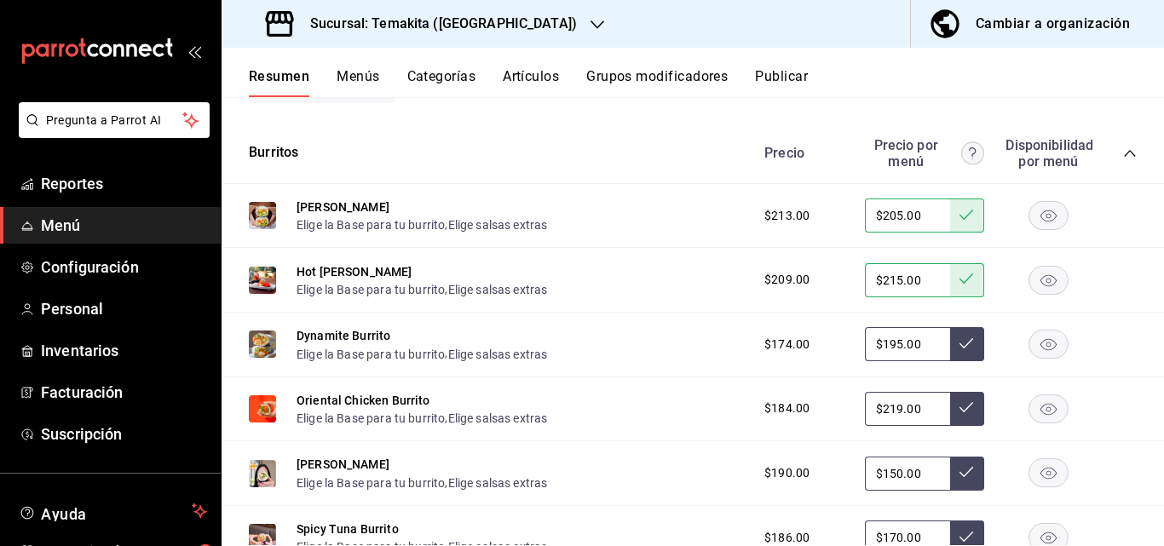
click at [672, 361] on input "$195.00" at bounding box center [907, 344] width 85 height 34
type input "$1.00"
type input "$205.00"
click at [672, 361] on button at bounding box center [967, 344] width 34 height 34
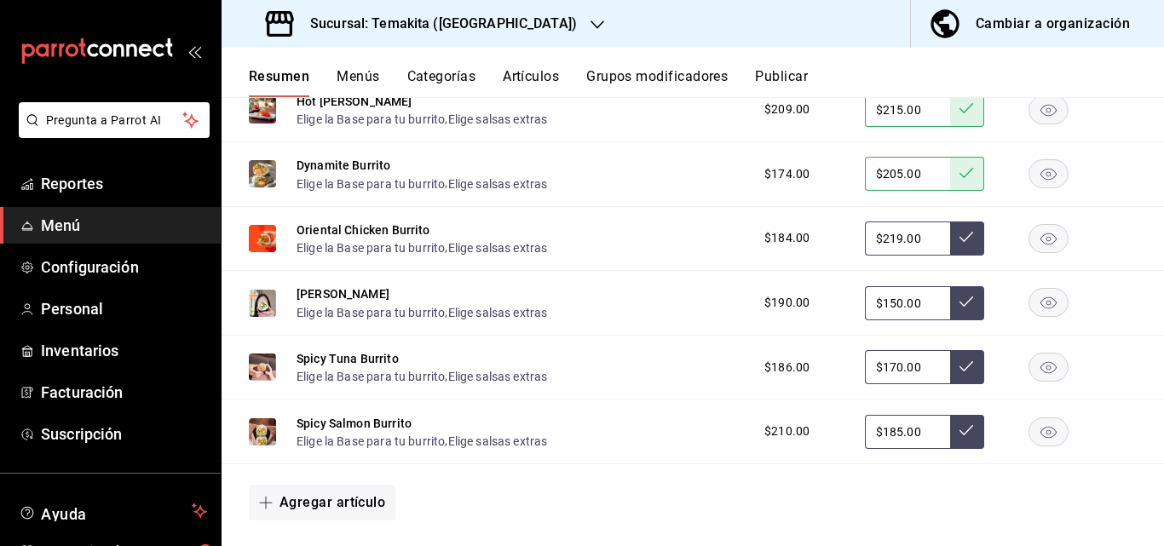
click at [672, 256] on input "$219.00" at bounding box center [907, 238] width 85 height 34
type input "$2.00"
type input "$219.00"
drag, startPoint x: 957, startPoint y: 385, endPoint x: 908, endPoint y: 431, distance: 66.9
click at [672, 256] on button at bounding box center [967, 238] width 34 height 34
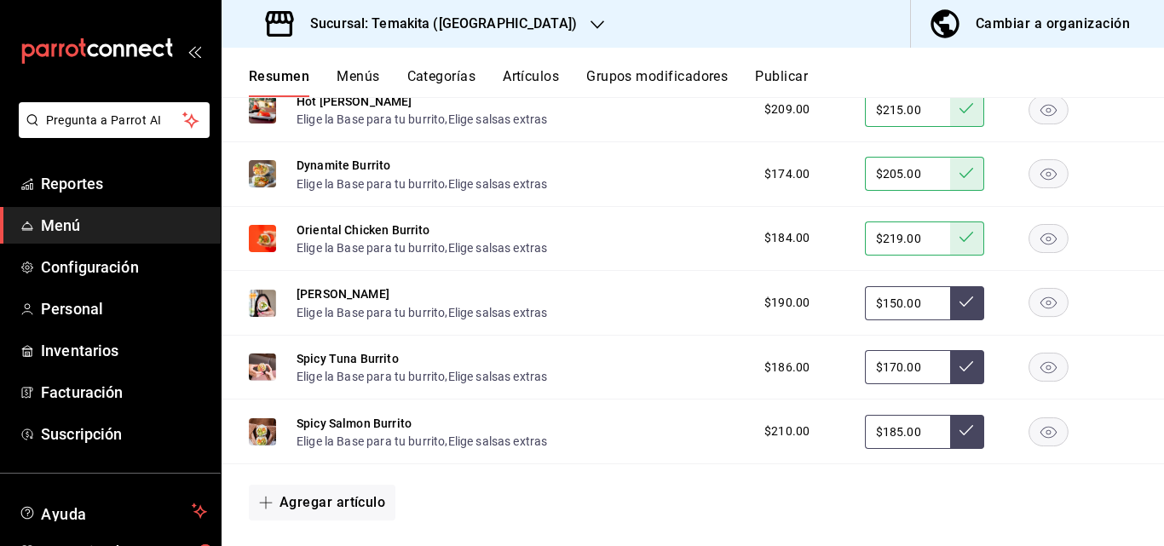
click at [672, 320] on input "$150.00" at bounding box center [907, 303] width 85 height 34
type input "$1.00"
type input "$149.00"
click at [672, 308] on icon at bounding box center [966, 302] width 14 height 14
click at [672, 384] on input "$170.00" at bounding box center [907, 367] width 85 height 34
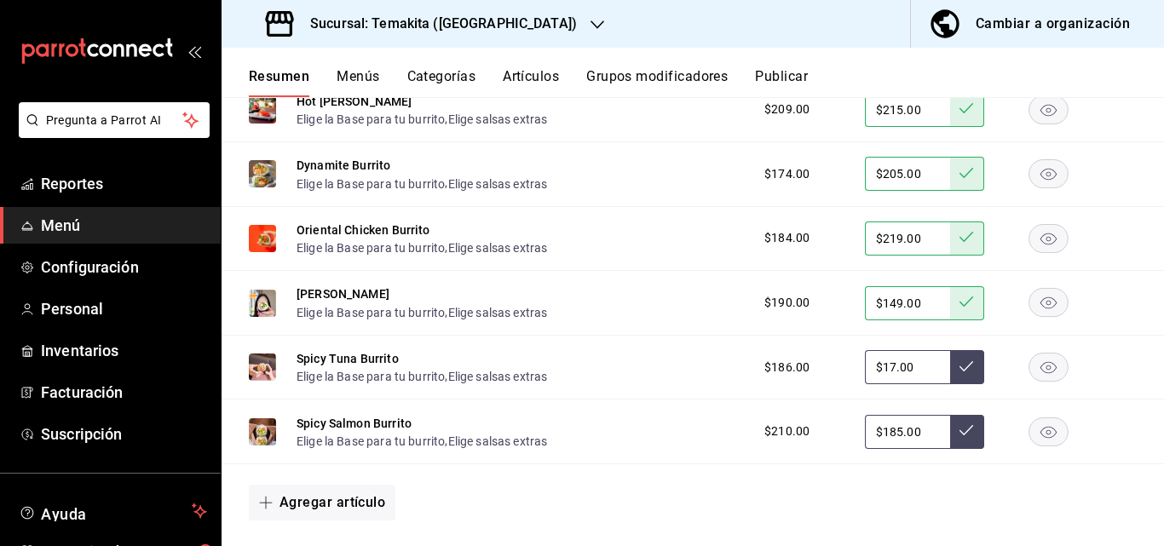
type input "$1.00"
type input "$199.00"
click at [672, 384] on button at bounding box center [967, 367] width 34 height 34
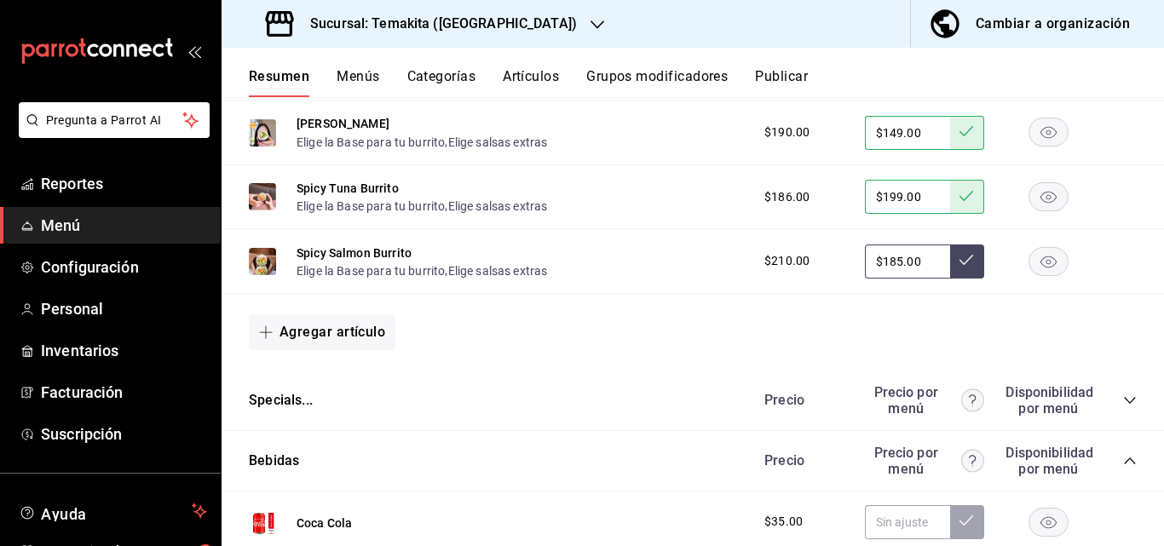
click at [672, 279] on input "$185.00" at bounding box center [907, 261] width 85 height 34
type input "$1.00"
type input "$209.00"
click at [672, 279] on button at bounding box center [967, 261] width 34 height 34
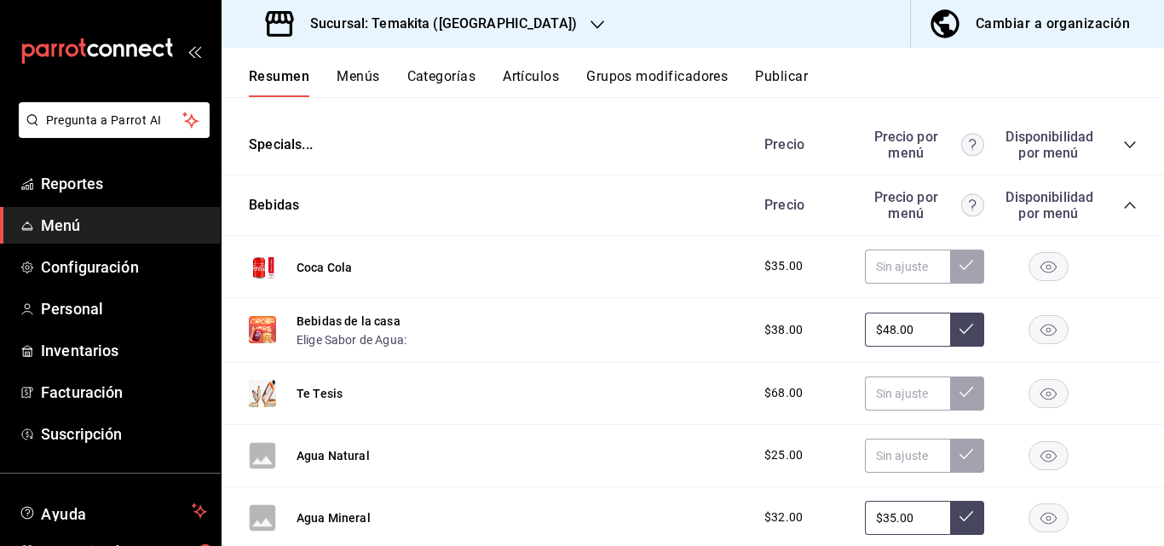
click at [672, 152] on icon "collapse-category-row" at bounding box center [1130, 145] width 14 height 14
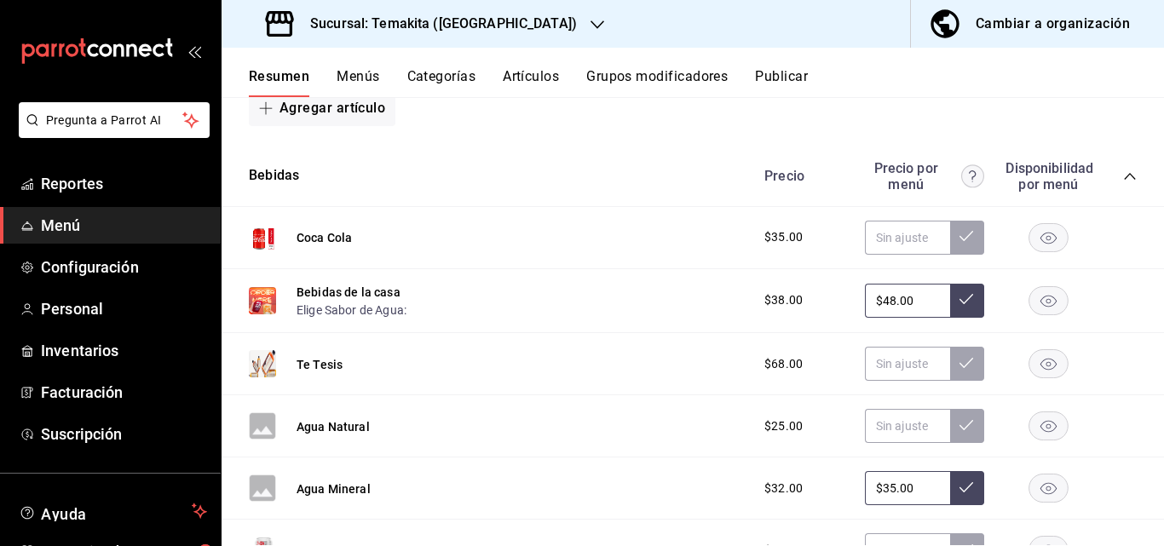
scroll to position [4344, 0]
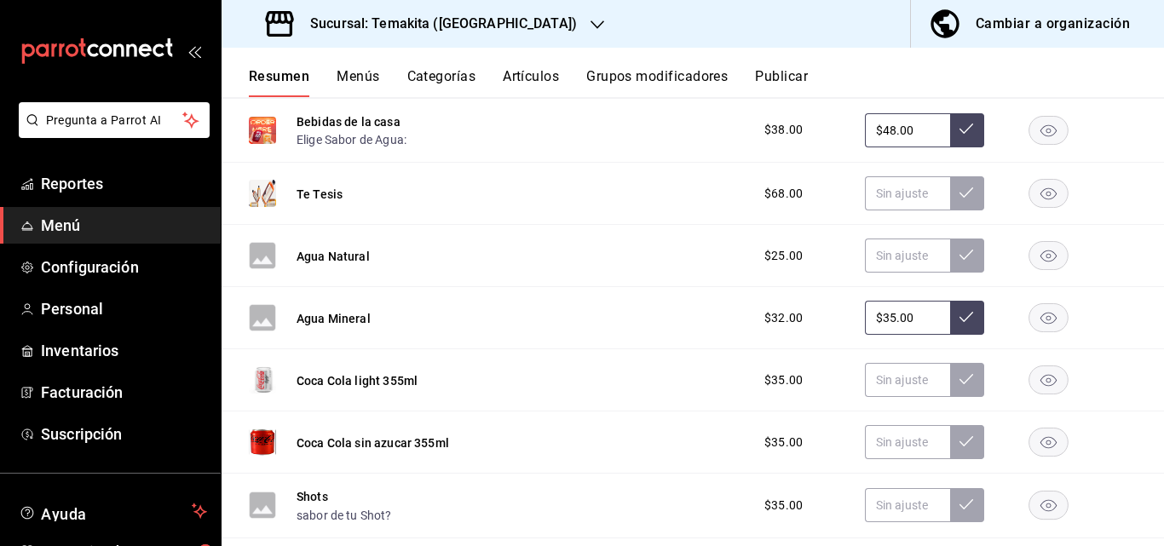
click at [672, 84] on input "text" at bounding box center [907, 67] width 85 height 34
type input "$45.00"
click at [672, 72] on icon at bounding box center [966, 66] width 14 height 14
click at [672, 147] on input "$48.00" at bounding box center [907, 130] width 85 height 34
type input "$4.00"
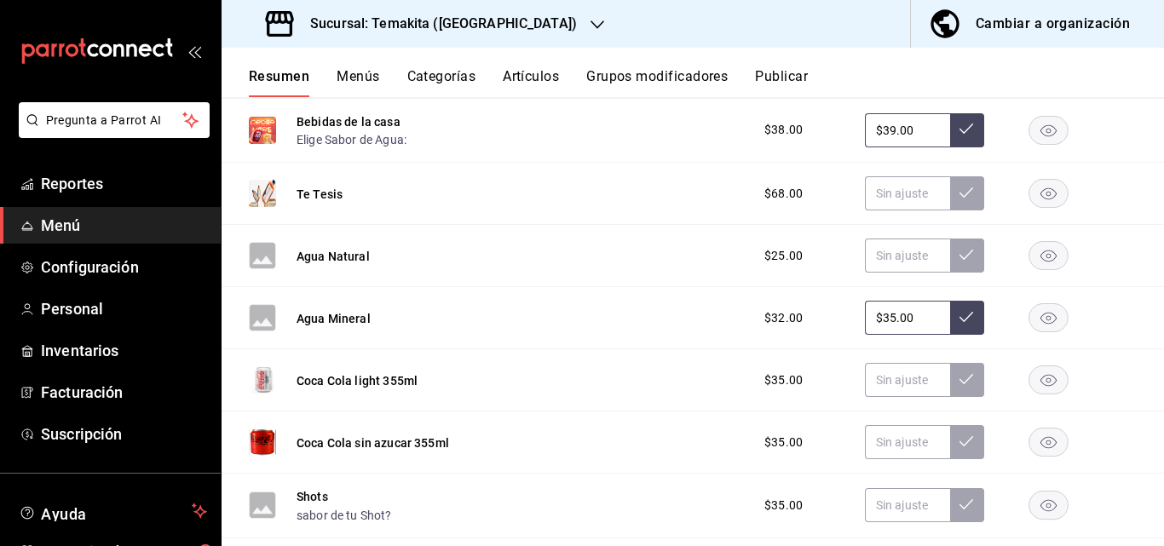
type input "$39.00"
click at [672, 135] on icon at bounding box center [966, 129] width 14 height 14
click at [672, 210] on input "text" at bounding box center [907, 193] width 85 height 34
type input "$69.00"
click at [672, 210] on button at bounding box center [967, 193] width 34 height 34
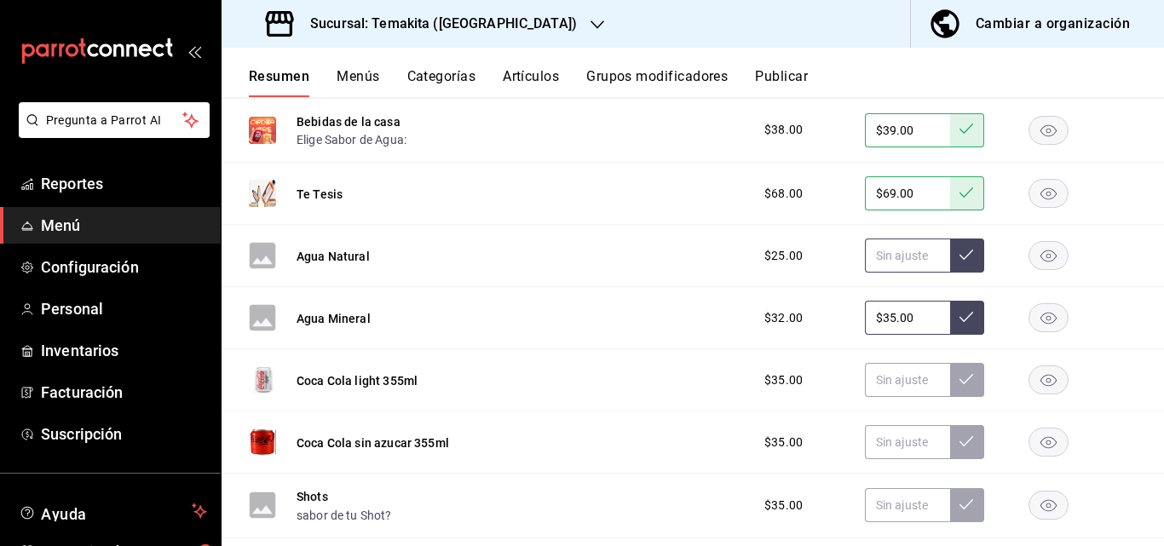
click at [672, 273] on input "text" at bounding box center [907, 255] width 85 height 34
type input "$35.00"
click at [672, 261] on icon at bounding box center [966, 255] width 14 height 14
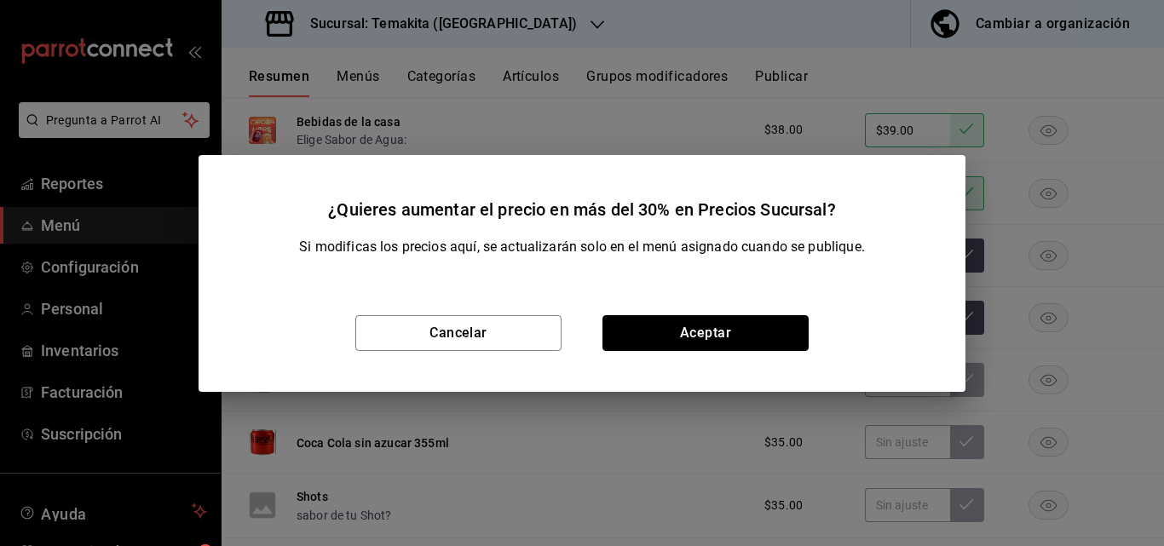
drag, startPoint x: 749, startPoint y: 339, endPoint x: 843, endPoint y: 404, distance: 114.6
click at [672, 341] on button "Aceptar" at bounding box center [705, 333] width 206 height 36
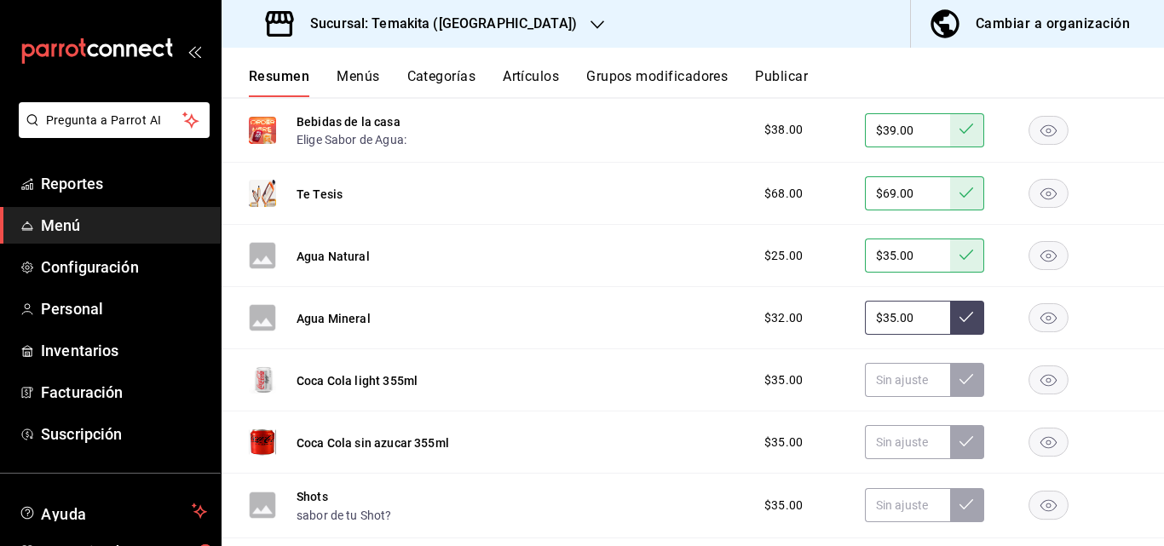
click at [672, 335] on input "$35.00" at bounding box center [907, 318] width 85 height 34
type input "$3.00"
type input "$35.00"
click at [672, 335] on button at bounding box center [967, 318] width 34 height 34
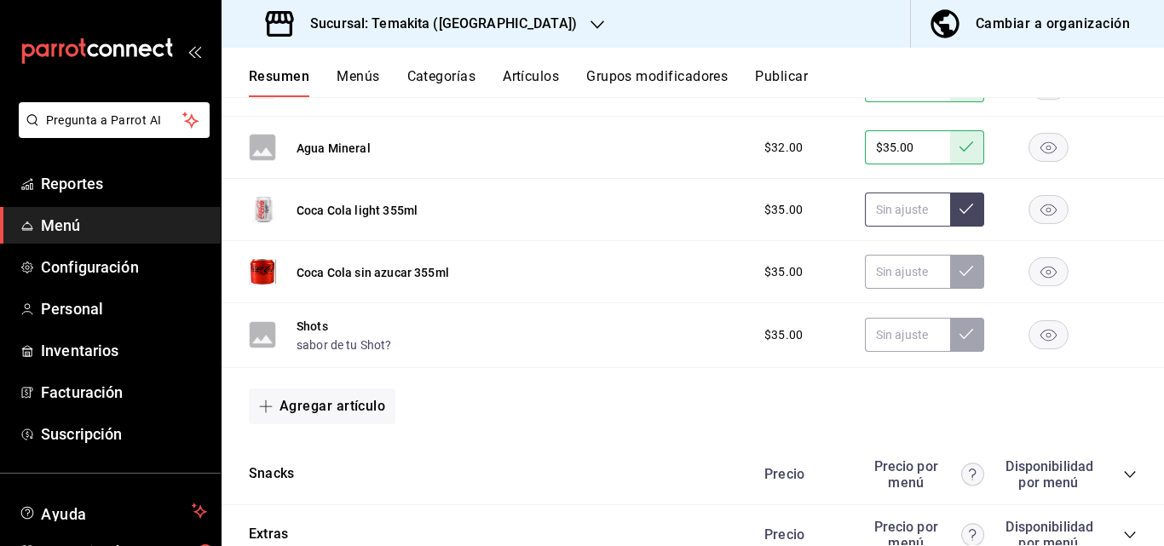
click at [672, 227] on input "text" at bounding box center [907, 210] width 85 height 34
type input "$45.00"
drag, startPoint x: 961, startPoint y: 352, endPoint x: 946, endPoint y: 388, distance: 39.4
click at [672, 227] on button at bounding box center [967, 210] width 34 height 34
click at [672, 289] on input "text" at bounding box center [907, 272] width 85 height 34
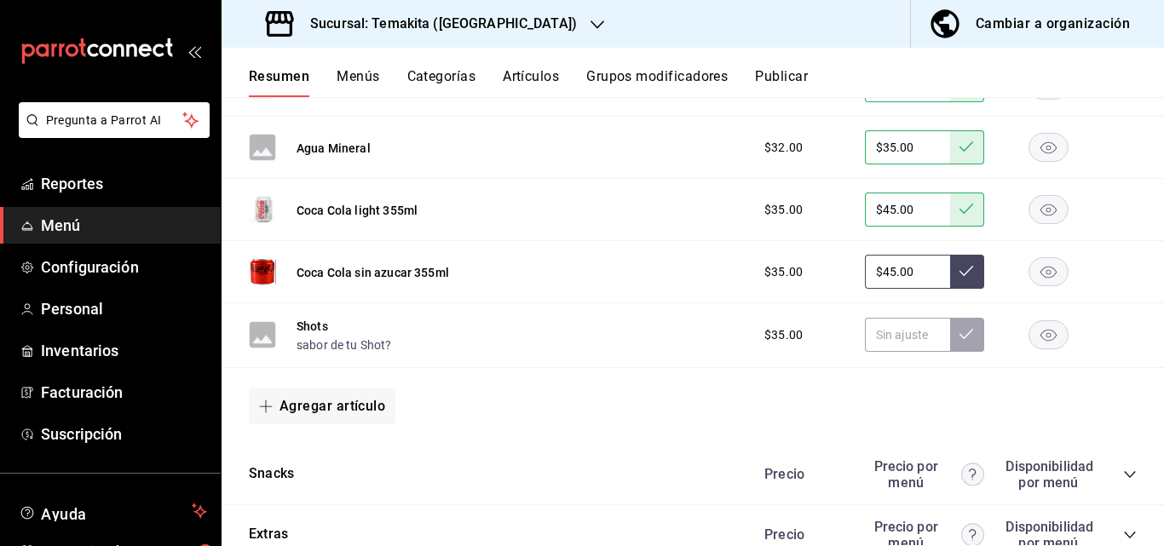
type input "$45.00"
click at [672, 289] on button at bounding box center [967, 272] width 34 height 34
click at [672, 352] on input "text" at bounding box center [907, 335] width 85 height 34
type input "$35.00"
click at [672, 352] on button at bounding box center [967, 335] width 34 height 34
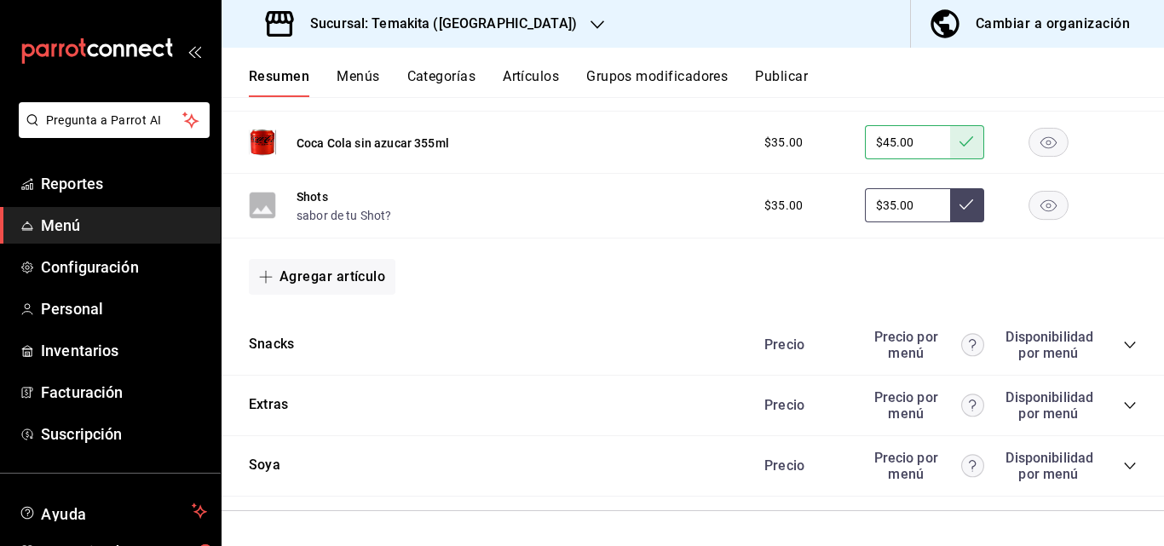
scroll to position [4790, 0]
click at [366, 75] on button "Menús" at bounding box center [357, 82] width 43 height 29
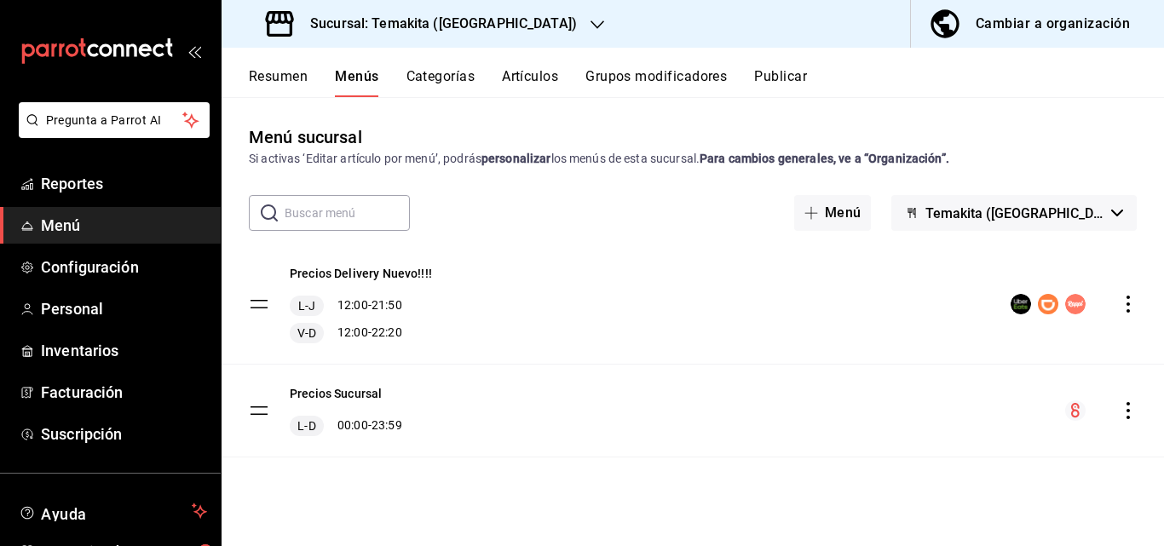
click at [672, 411] on icon "actions" at bounding box center [1127, 410] width 17 height 17
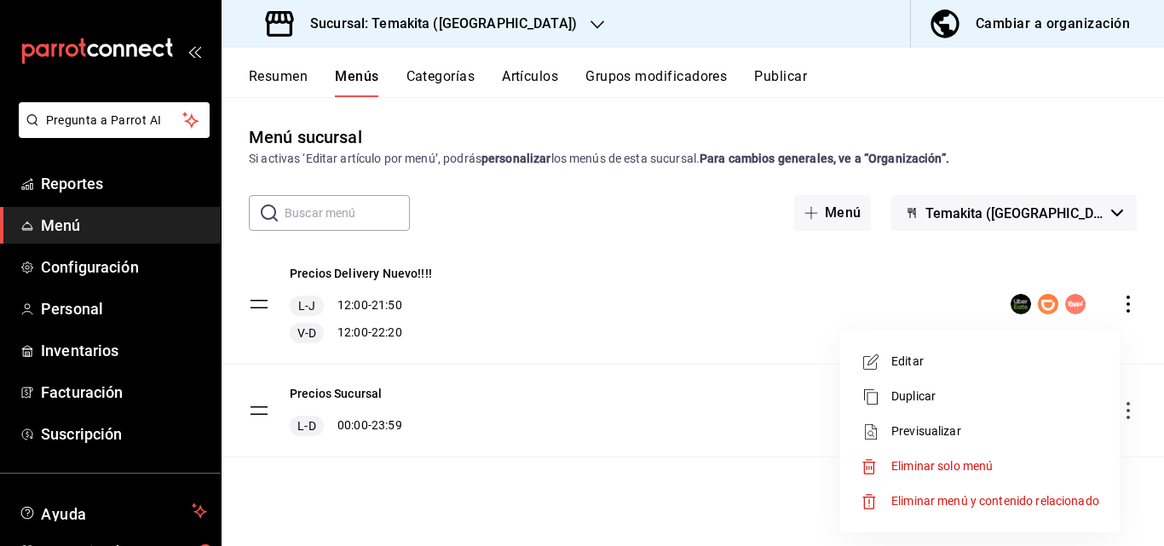
click at [672, 366] on span "Editar" at bounding box center [995, 362] width 208 height 18
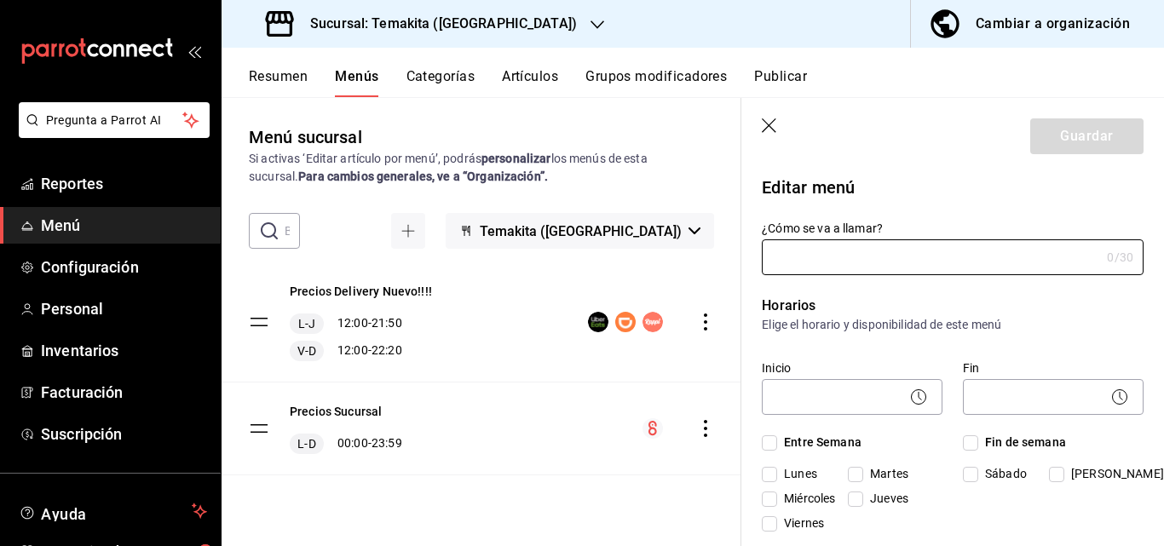
type input "Precios Sucursal"
checkbox input "true"
type input "000003"
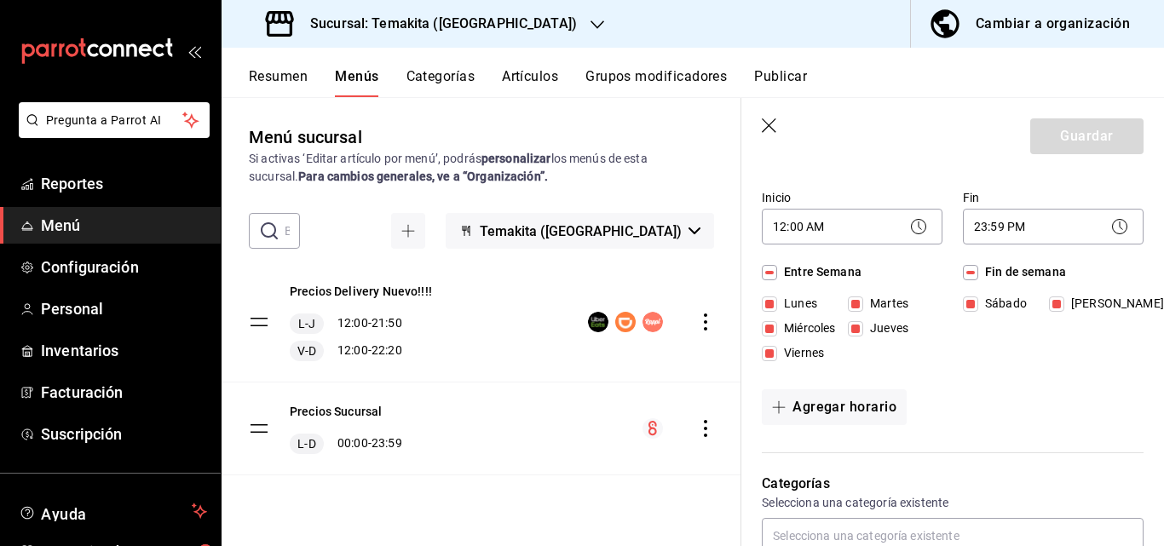
scroll to position [256, 0]
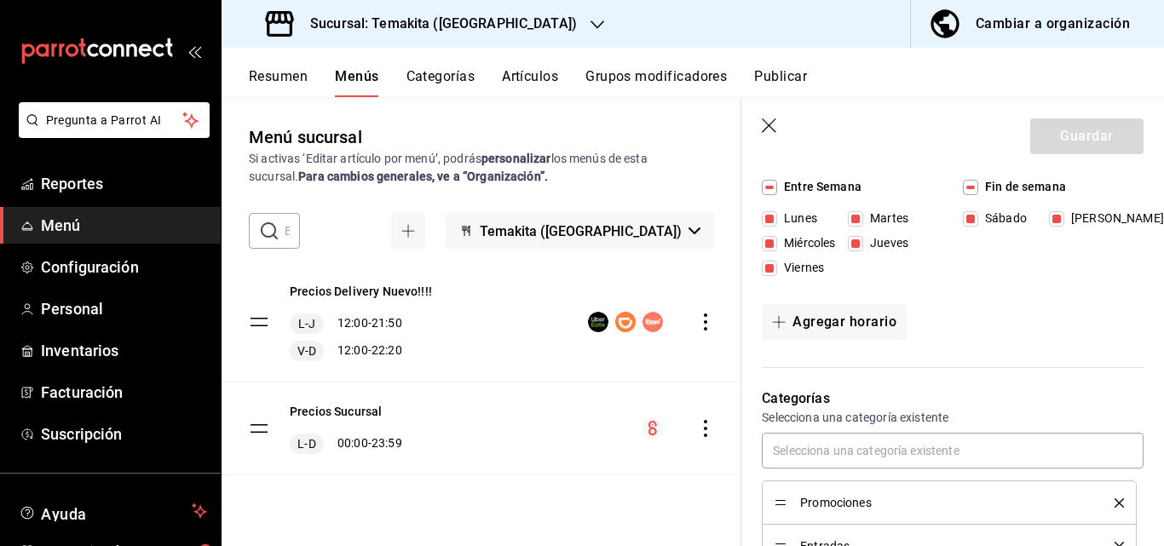
click at [672, 124] on icon "button" at bounding box center [769, 126] width 17 height 17
checkbox input "false"
type input "1756074804223"
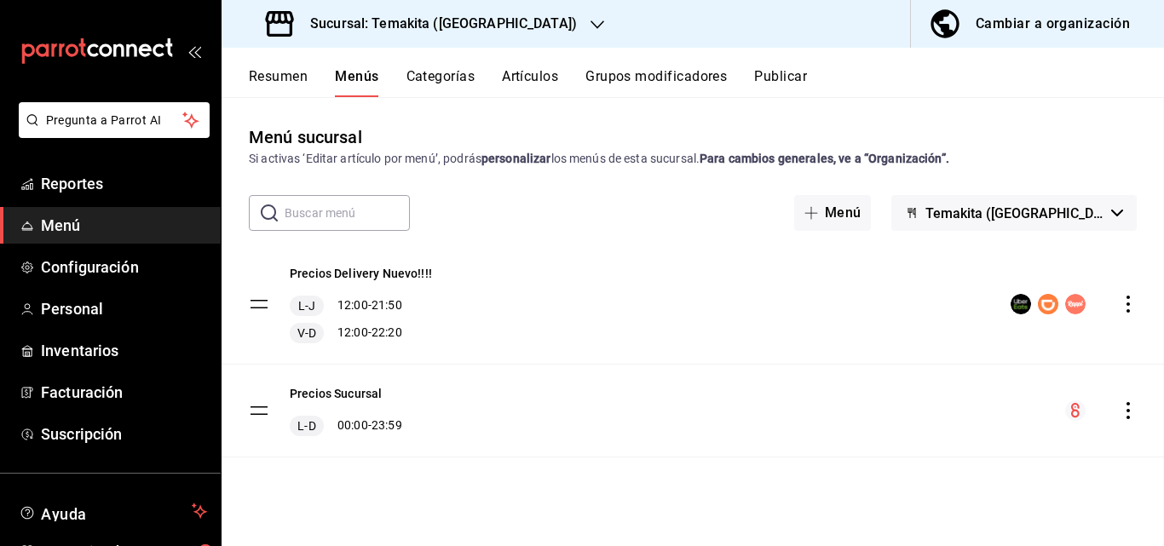
checkbox input "false"
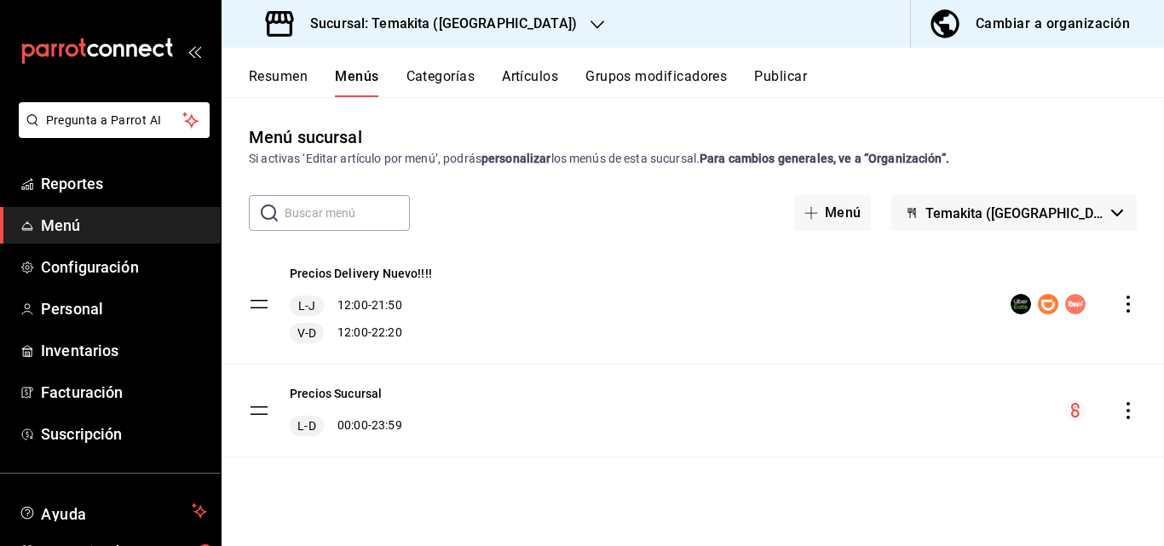
checkbox input "false"
click at [672, 412] on icon "actions" at bounding box center [1127, 410] width 17 height 17
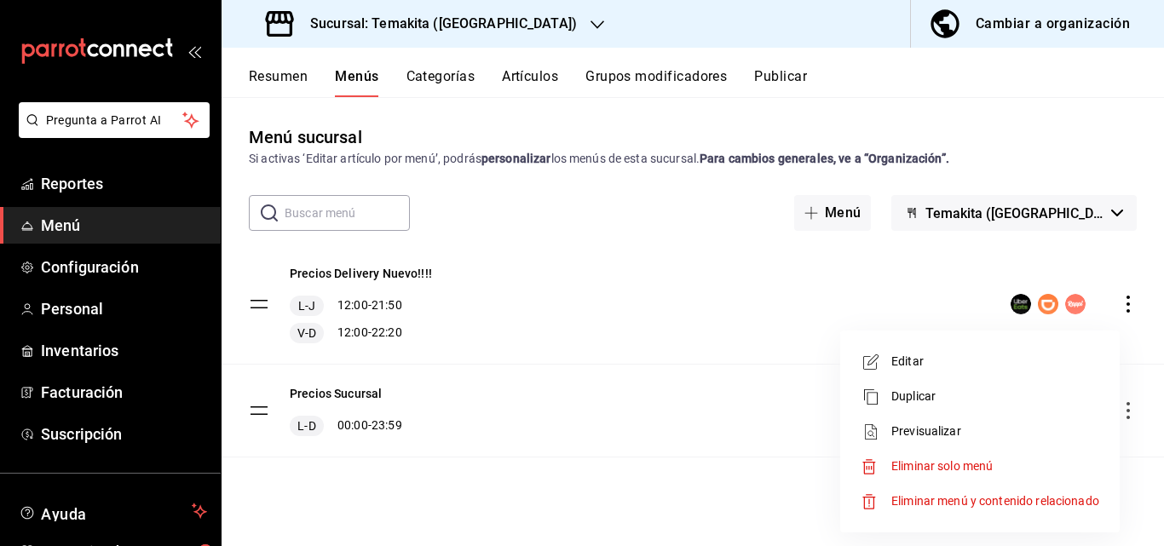
click at [258, 413] on div at bounding box center [582, 273] width 1164 height 546
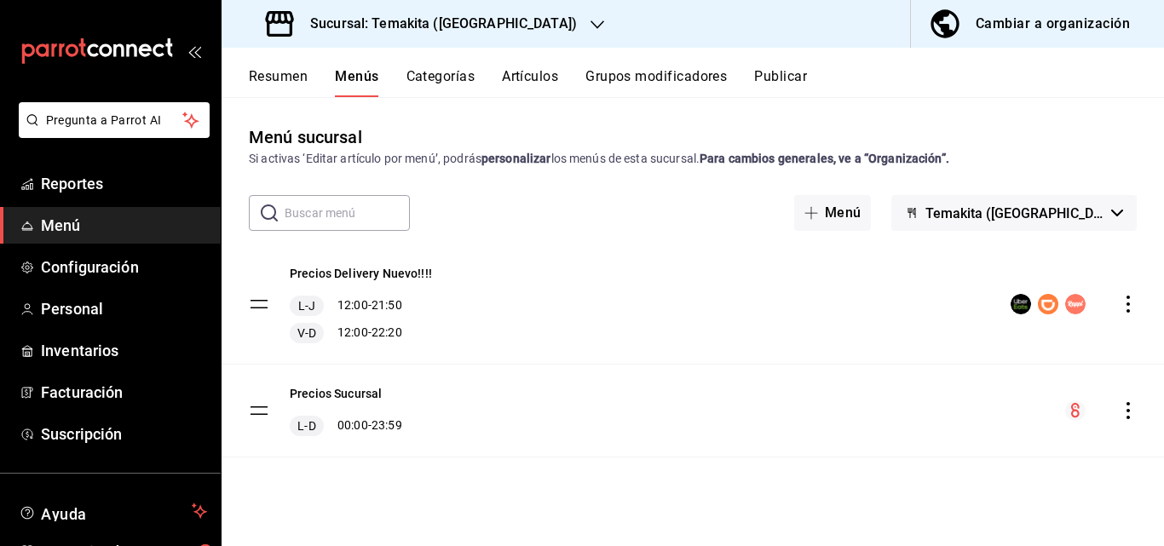
click at [256, 413] on div "Editar Duplicar Previsualizar Eliminar solo menú Eliminar menú y contenido rela…" at bounding box center [582, 273] width 1164 height 546
click at [264, 415] on tbody "Precios Delivery Nuevo!!!! L-J 12:00 - 21:50 V-D 12:00 - 22:20 Precios Sucursal…" at bounding box center [692, 350] width 942 height 213
click at [252, 411] on tbody "Precios Delivery Nuevo!!!! L-J 12:00 - 21:50 V-D 12:00 - 22:20 Precios Sucursal…" at bounding box center [692, 350] width 942 height 213
click at [254, 410] on tbody "Precios Delivery Nuevo!!!! L-J 12:00 - 21:50 V-D 12:00 - 22:20 Precios Sucursal…" at bounding box center [692, 350] width 942 height 213
click at [326, 399] on button "Precios Sucursal" at bounding box center [336, 393] width 92 height 17
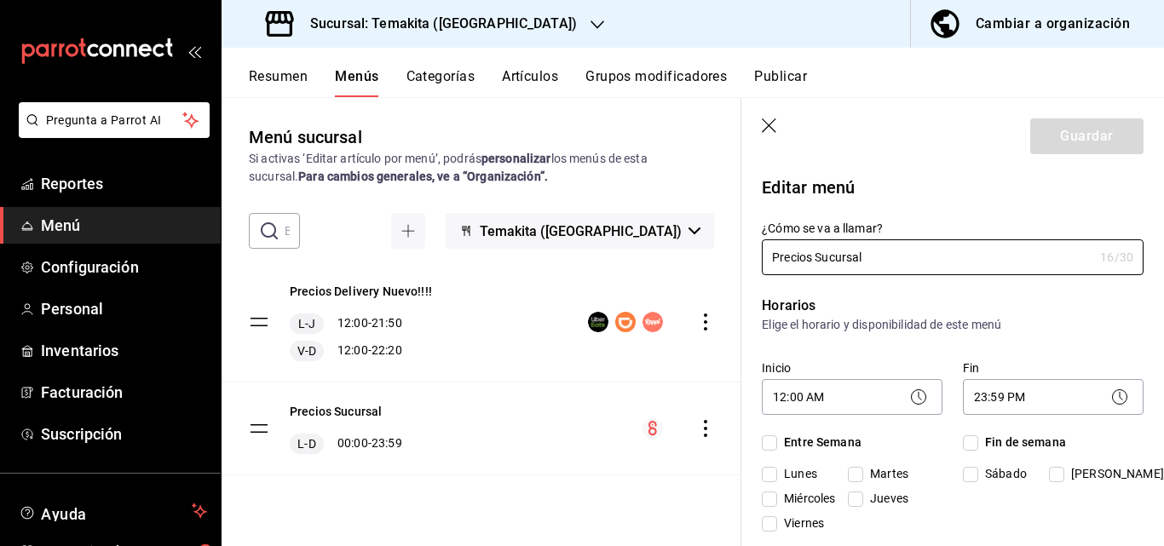
checkbox input "true"
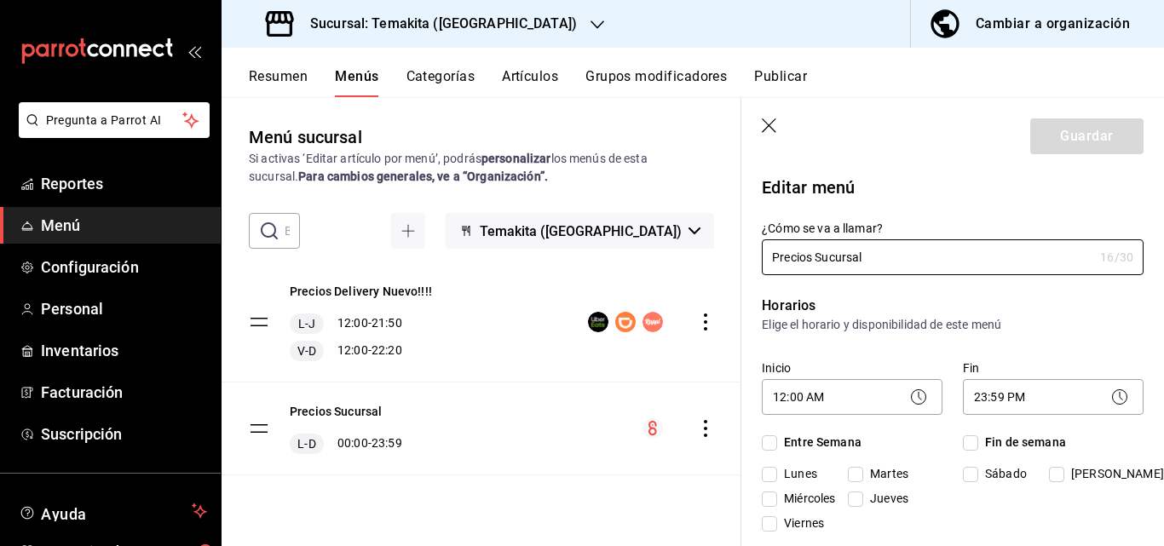
checkbox input "true"
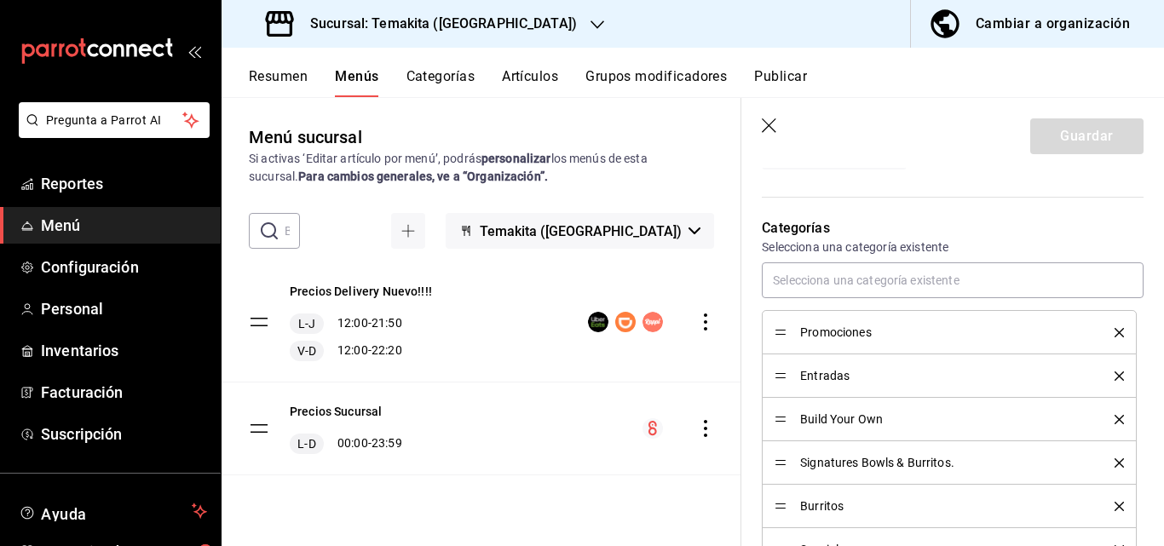
scroll to position [511, 0]
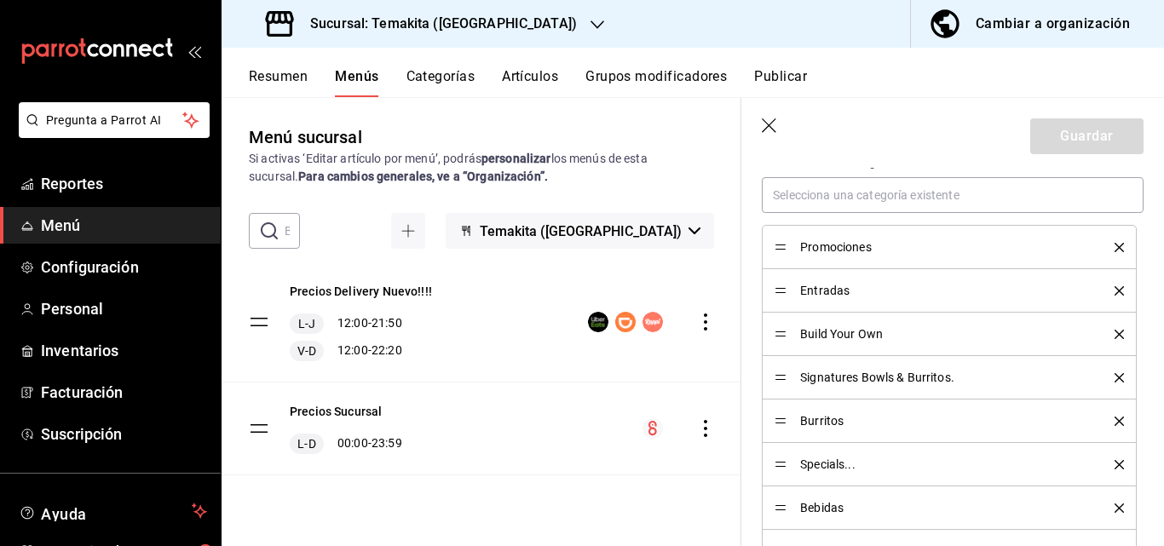
click at [672, 506] on span "Bebidas" at bounding box center [944, 508] width 289 height 12
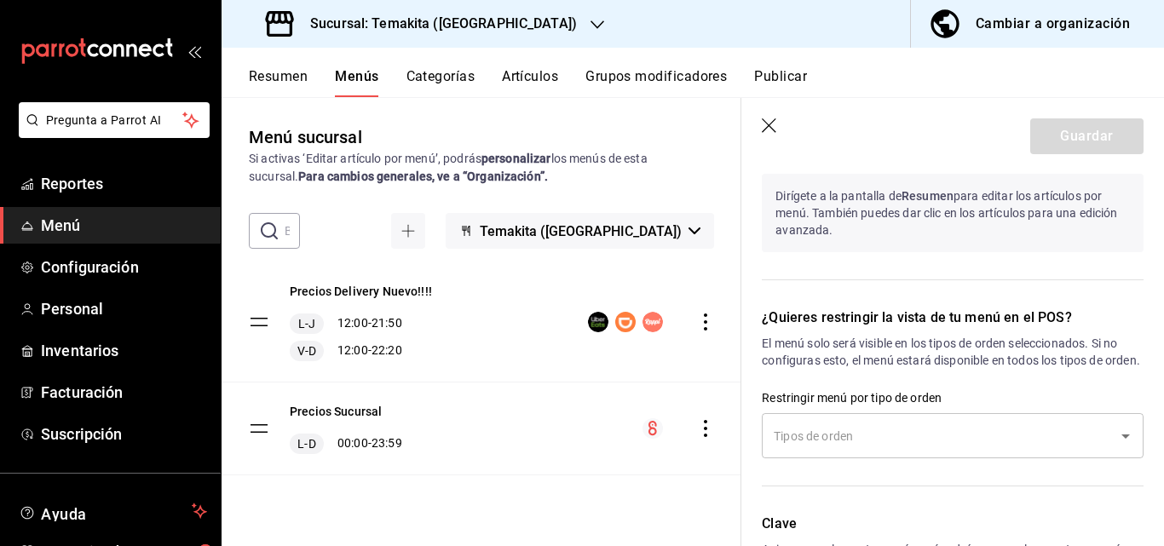
scroll to position [1593, 0]
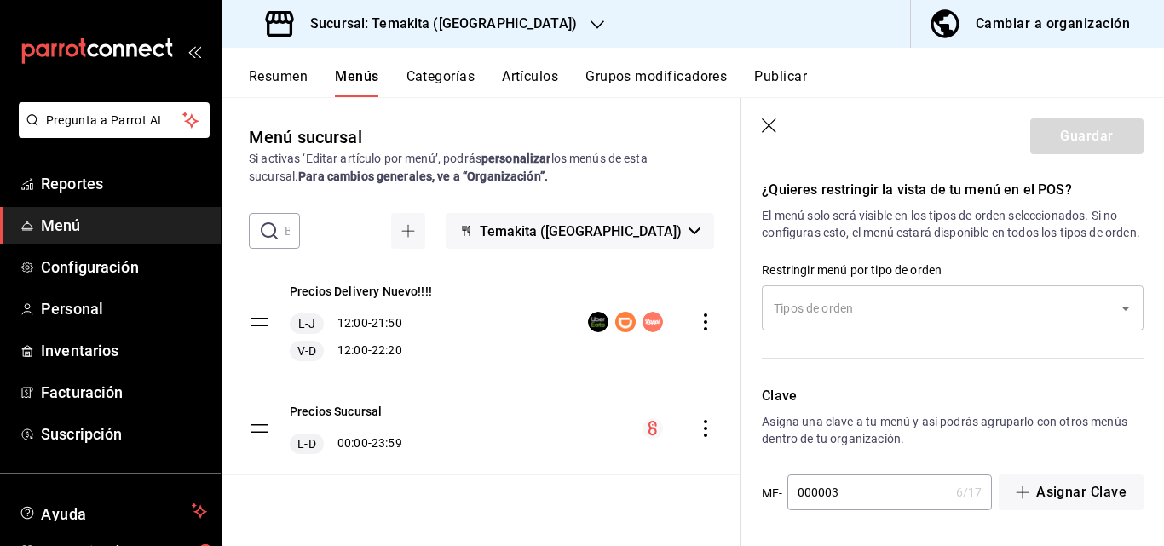
click at [411, 77] on button "Categorías" at bounding box center [440, 82] width 69 height 29
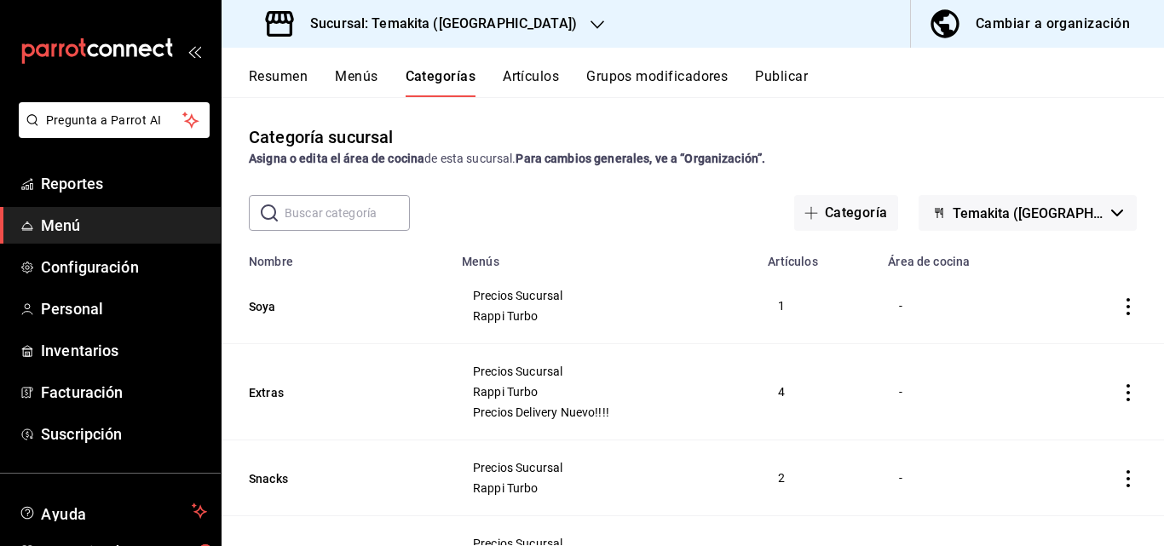
click at [526, 76] on button "Artículos" at bounding box center [531, 82] width 56 height 29
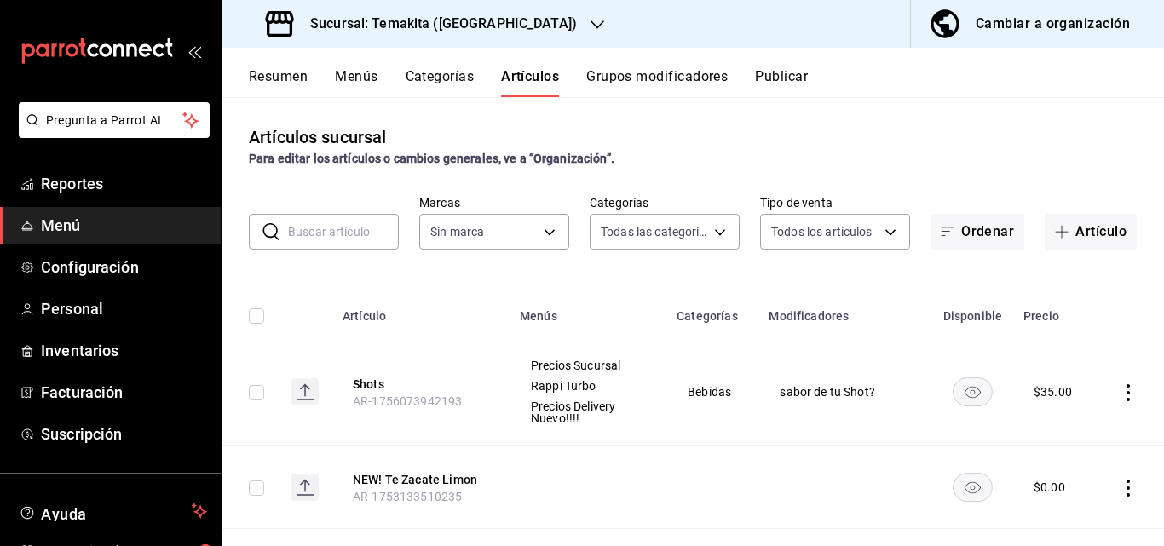
type input "c21959cc-edba-4e6b-9dfd-cc165f0bc96c,9bb8af40-0b71-4c05-830d-05e683936a5a,5a73d…"
type input "5ecb883c-6082-454f-b014-e9f75b7424c0,f549d267-c7ca-4f3c-8681-269f550fd1cd"
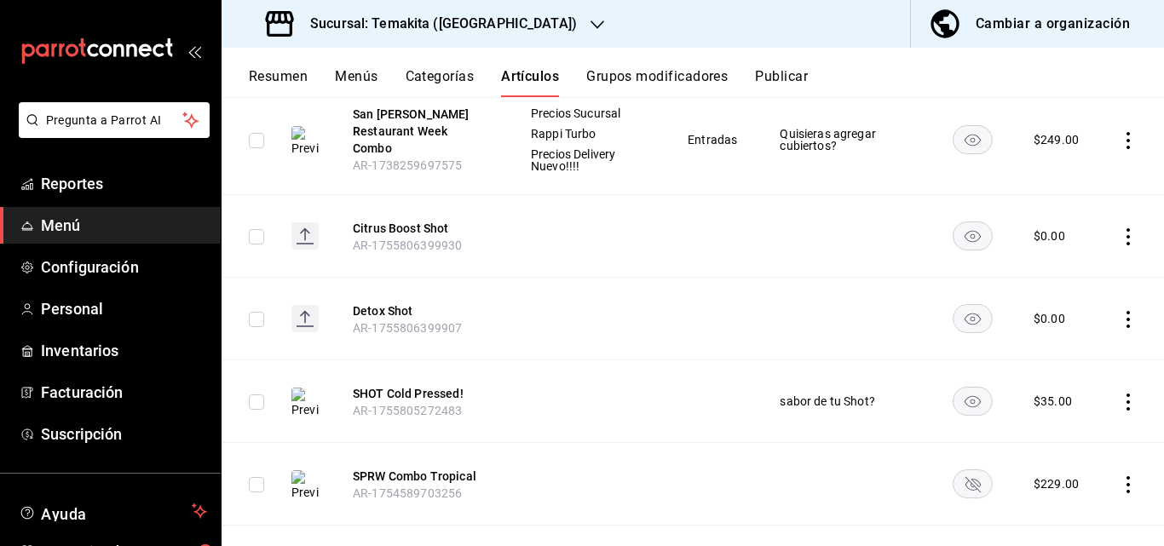
scroll to position [1192, 0]
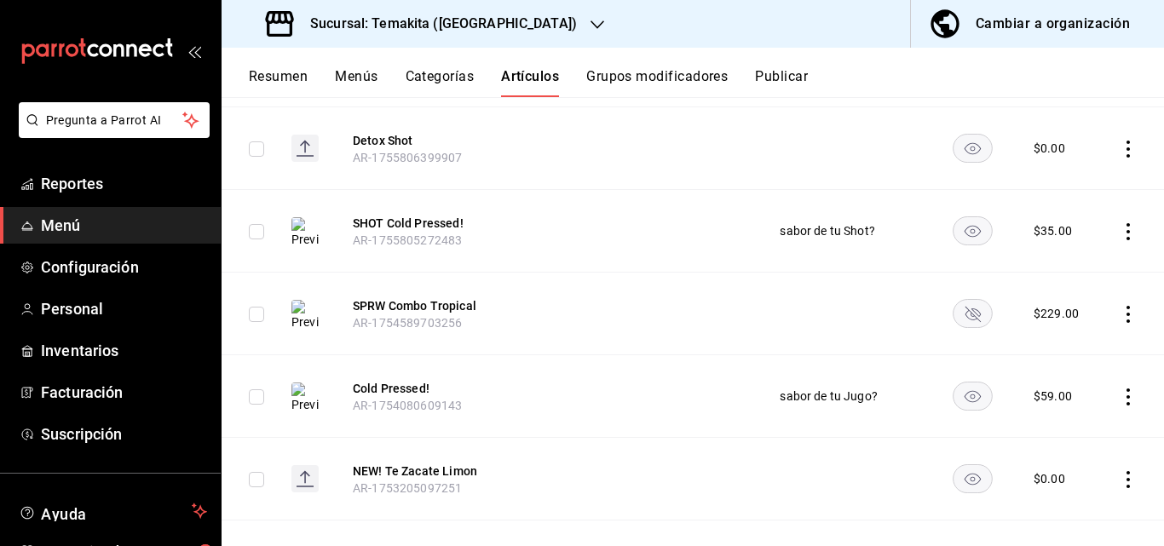
click at [672, 26] on div "Cambiar a organización" at bounding box center [1052, 24] width 154 height 24
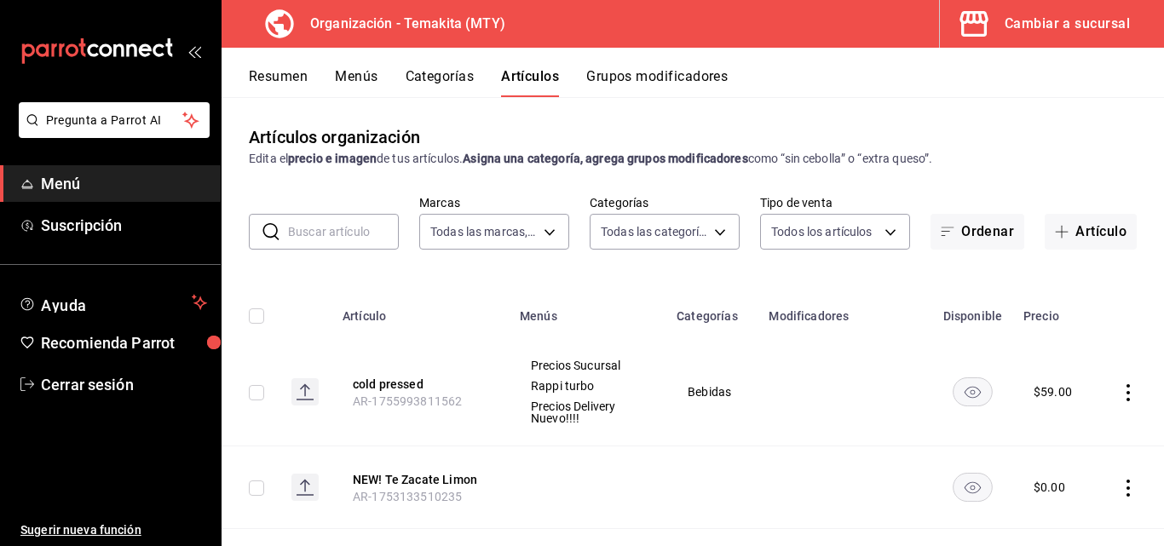
type input "4408dc1f-cb38-4382-b246-1f85c6fef244"
type input "271d921e-de6c-499a-ac6a-9fb1aeac1df4,01a73f1e-221f-473e-bda3-abe8046d8665,a1d6c…"
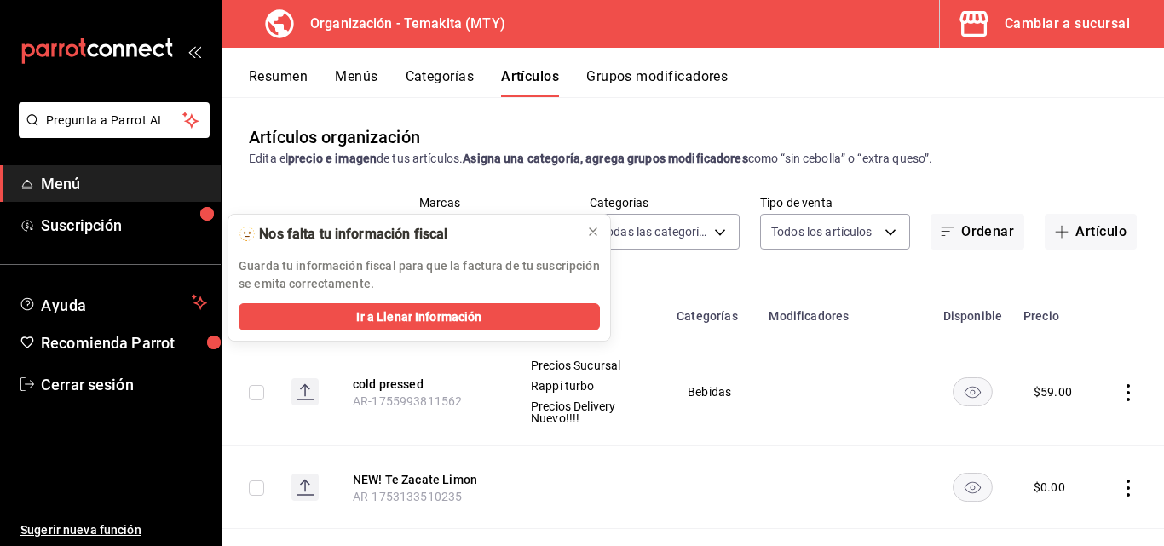
click at [672, 22] on div "Cambiar a sucursal" at bounding box center [1066, 24] width 125 height 24
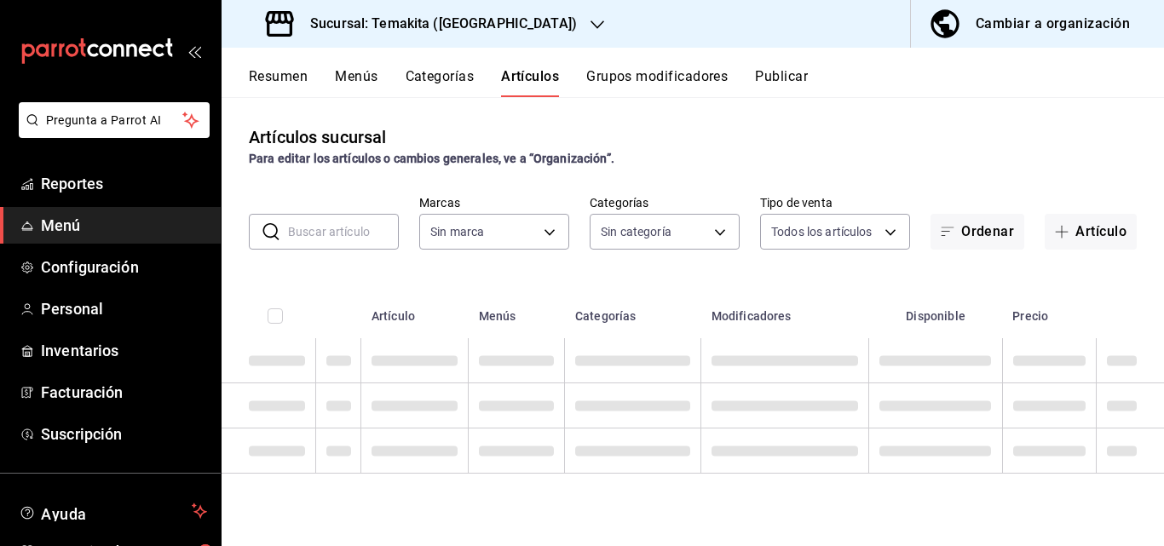
click at [672, 31] on div "Cambiar a organización" at bounding box center [1052, 24] width 154 height 24
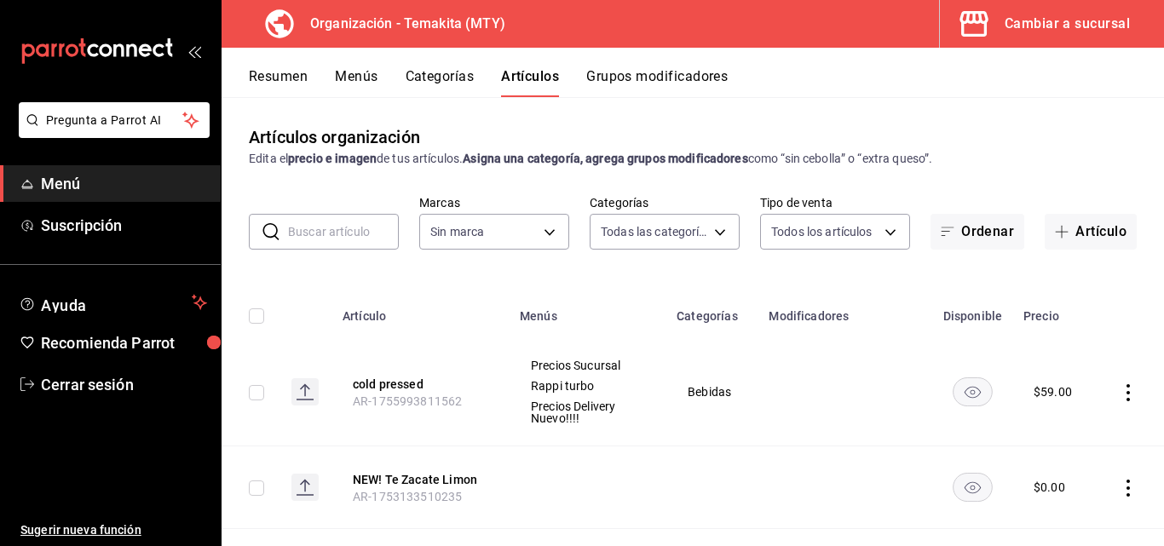
type input "4408dc1f-cb38-4382-b246-1f85c6fef244"
type input "271d921e-de6c-499a-ac6a-9fb1aeac1df4,01a73f1e-221f-473e-bda3-abe8046d8665,a1d6c…"
click at [284, 76] on button "Resumen" at bounding box center [278, 82] width 59 height 29
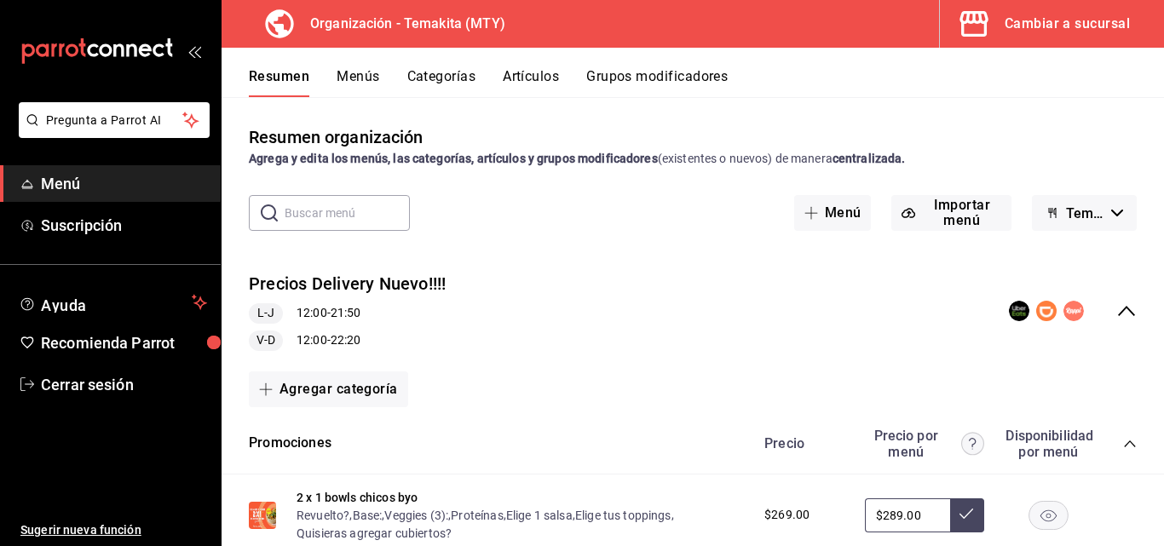
click at [345, 73] on button "Menús" at bounding box center [357, 82] width 43 height 29
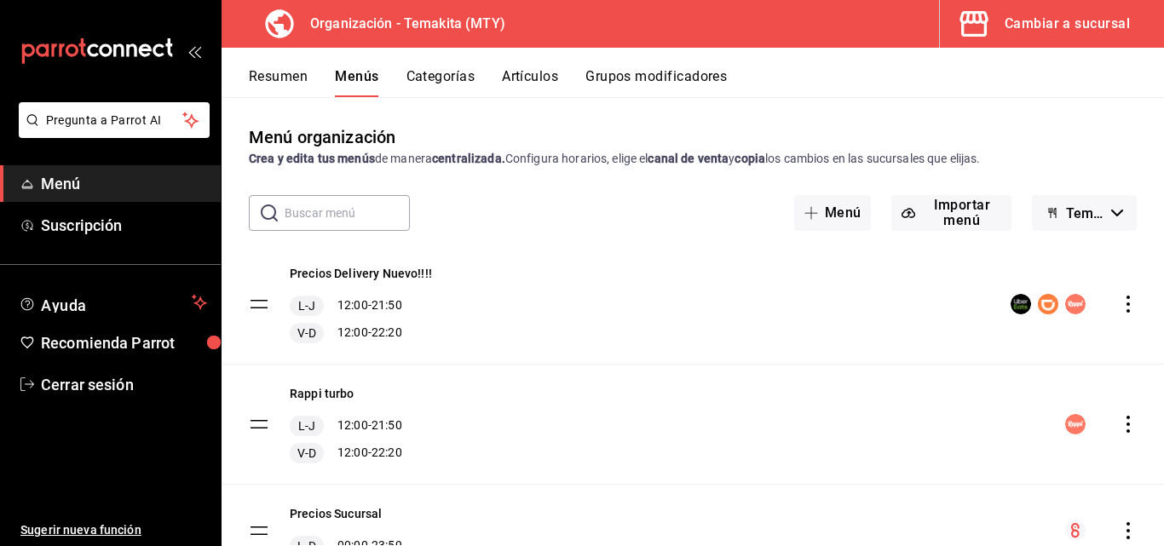
scroll to position [80, 0]
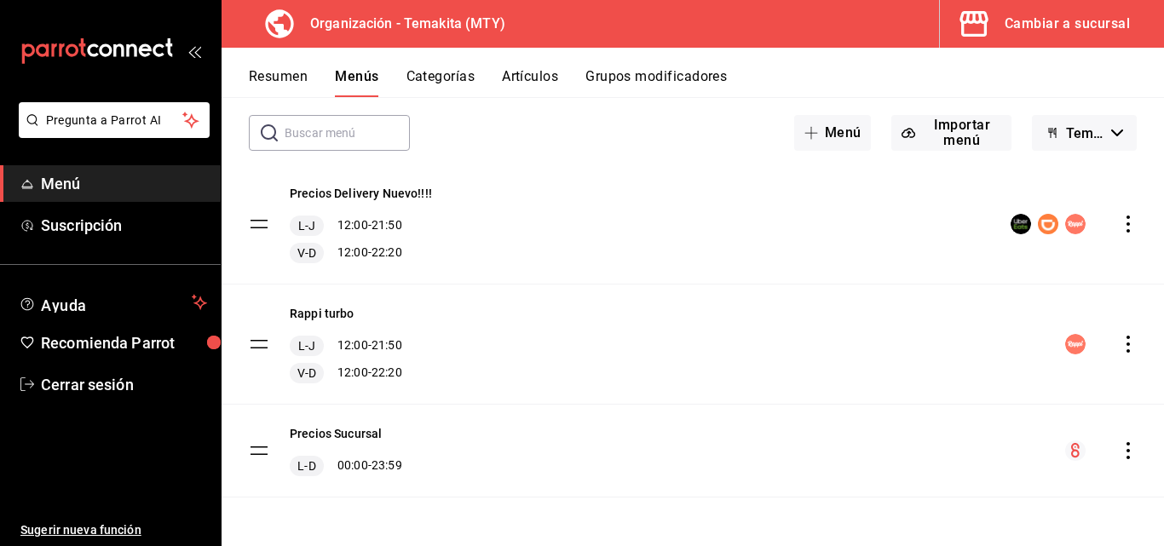
click at [672, 449] on icon "actions" at bounding box center [1127, 450] width 17 height 17
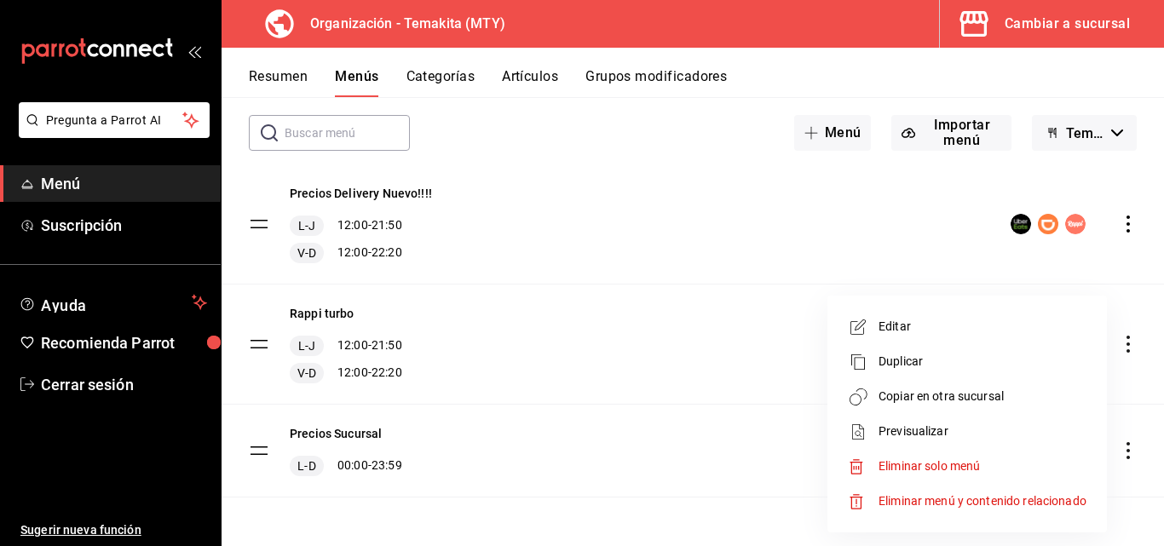
click at [672, 396] on span "Copiar en otra sucursal" at bounding box center [982, 397] width 208 height 18
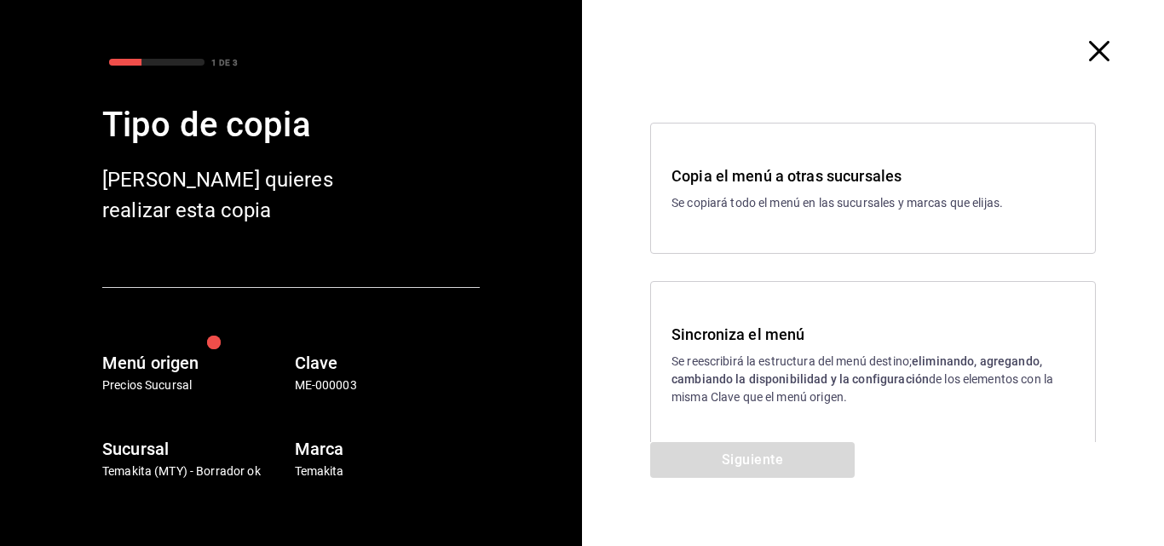
click at [672, 365] on p "Se reescribirá la estructura del menú destino; eliminando, agregando, cambiando…" at bounding box center [872, 380] width 403 height 54
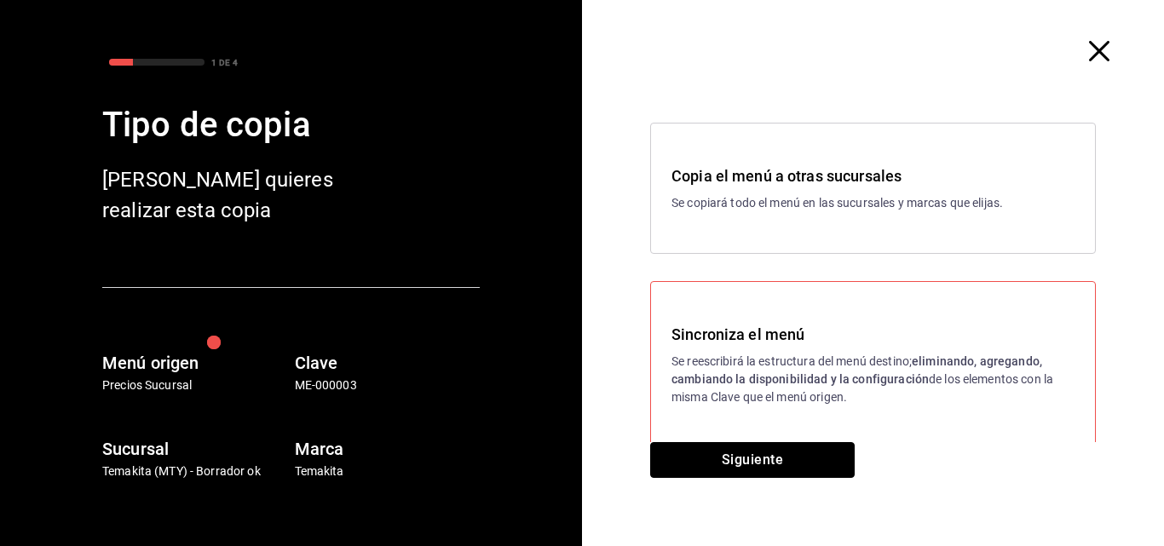
drag, startPoint x: 761, startPoint y: 448, endPoint x: 757, endPoint y: 437, distance: 11.6
click at [672, 448] on button "Siguiente" at bounding box center [752, 460] width 204 height 36
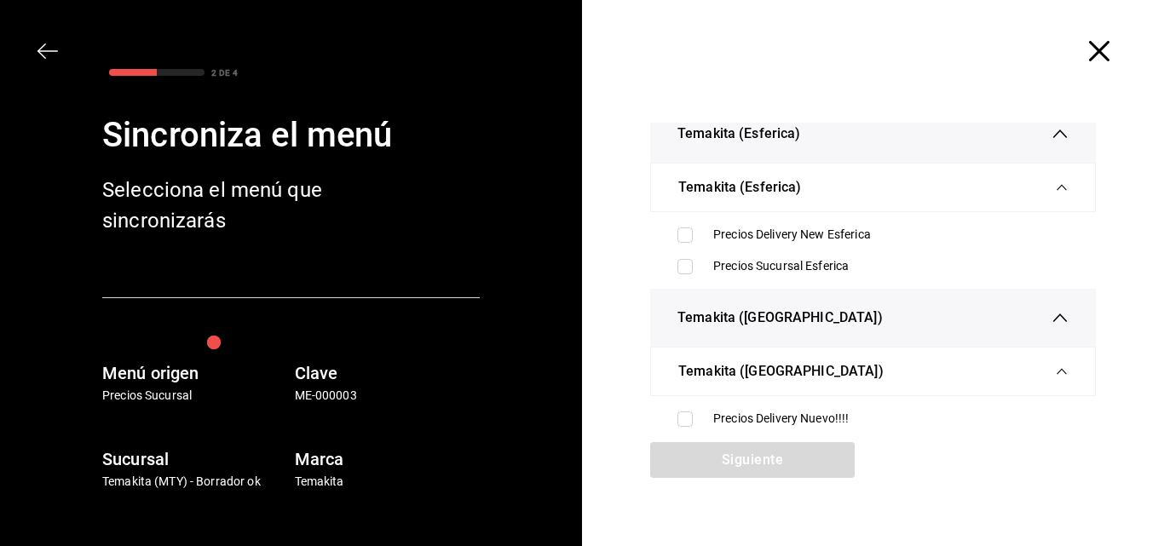
scroll to position [256, 0]
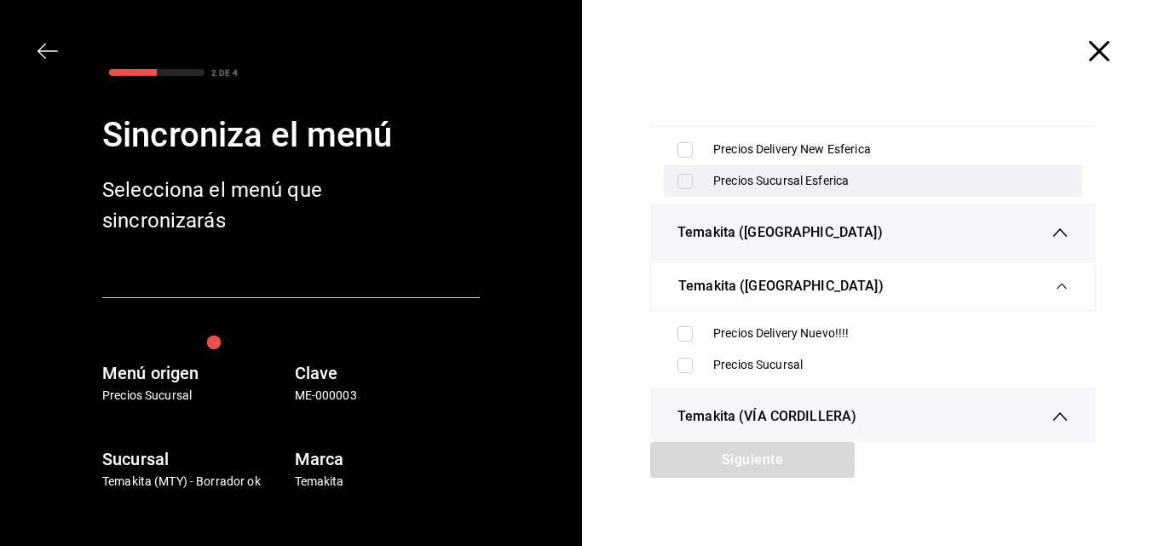
click at [672, 187] on input "checkbox" at bounding box center [684, 181] width 15 height 15
checkbox input "true"
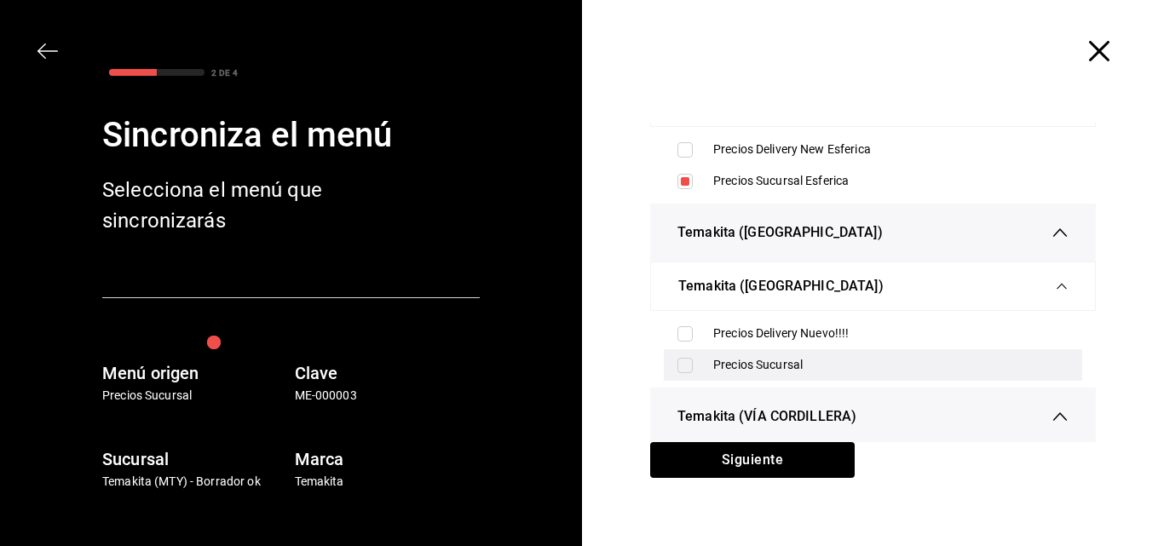
scroll to position [341, 0]
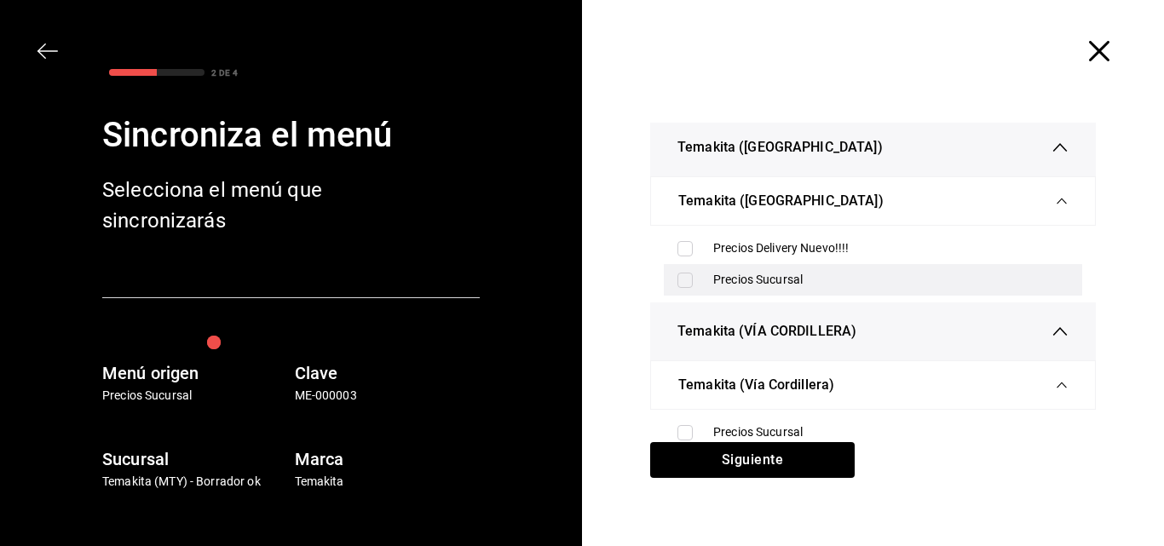
click at [672, 287] on input "checkbox" at bounding box center [684, 280] width 15 height 15
checkbox input "true"
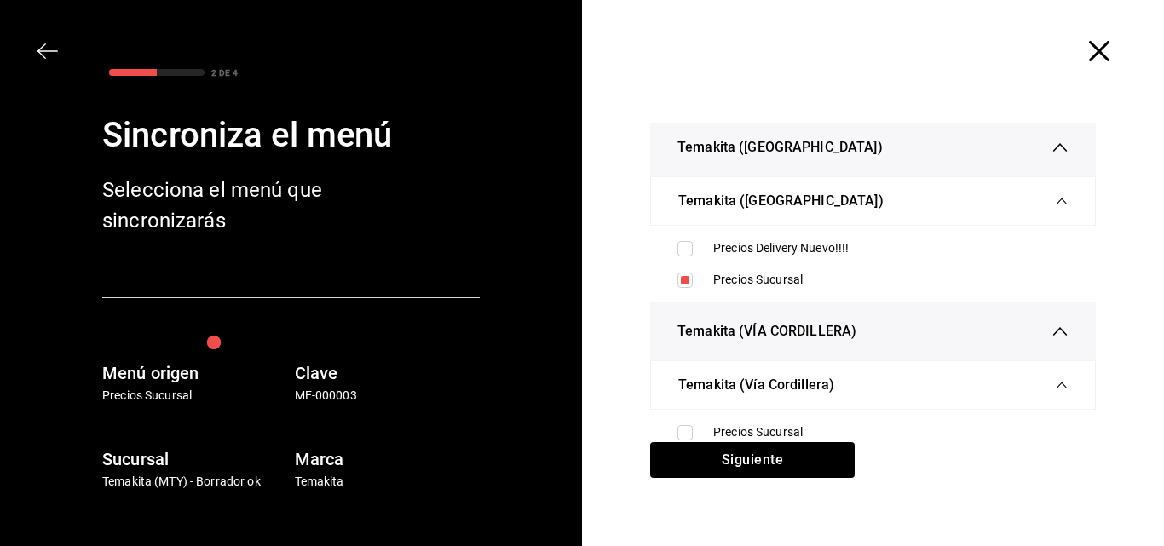
scroll to position [511, 0]
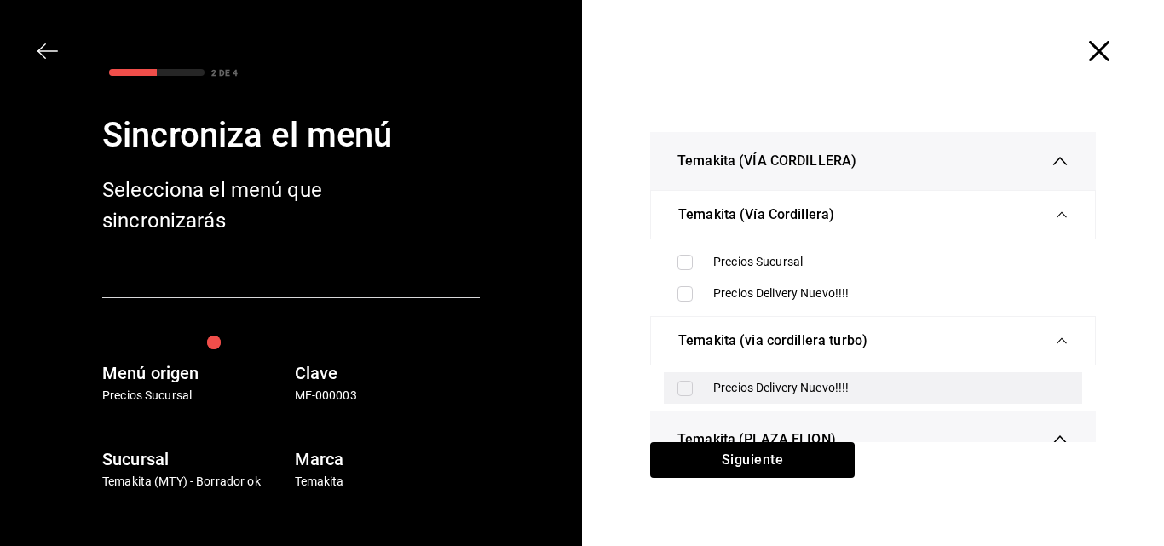
click at [672, 391] on input "checkbox" at bounding box center [684, 388] width 15 height 15
click at [672, 384] on input "checkbox" at bounding box center [684, 388] width 15 height 15
checkbox input "false"
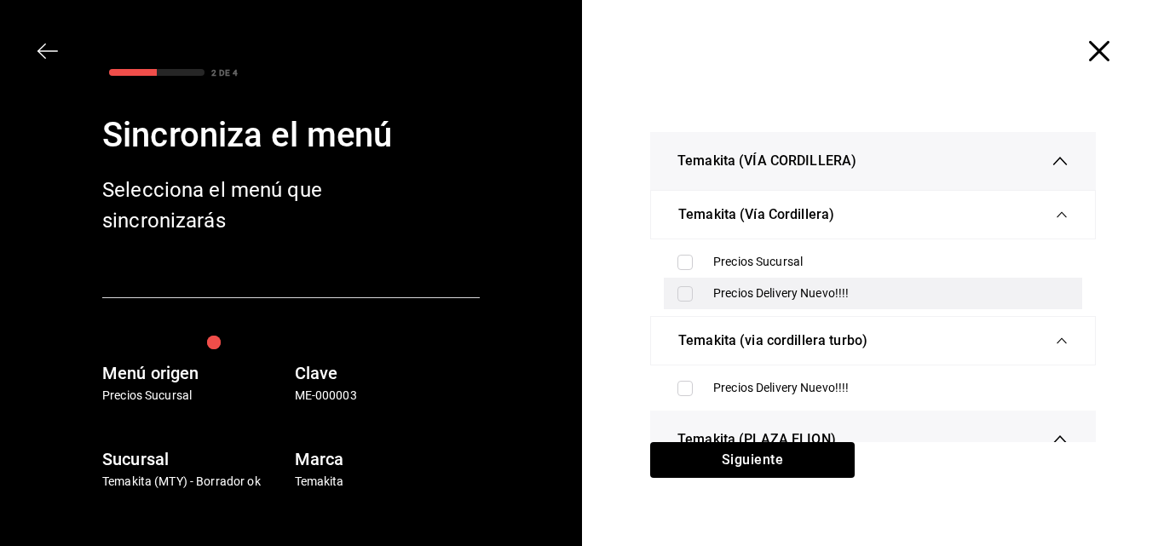
click at [672, 301] on input "checkbox" at bounding box center [684, 293] width 15 height 15
checkbox input "true"
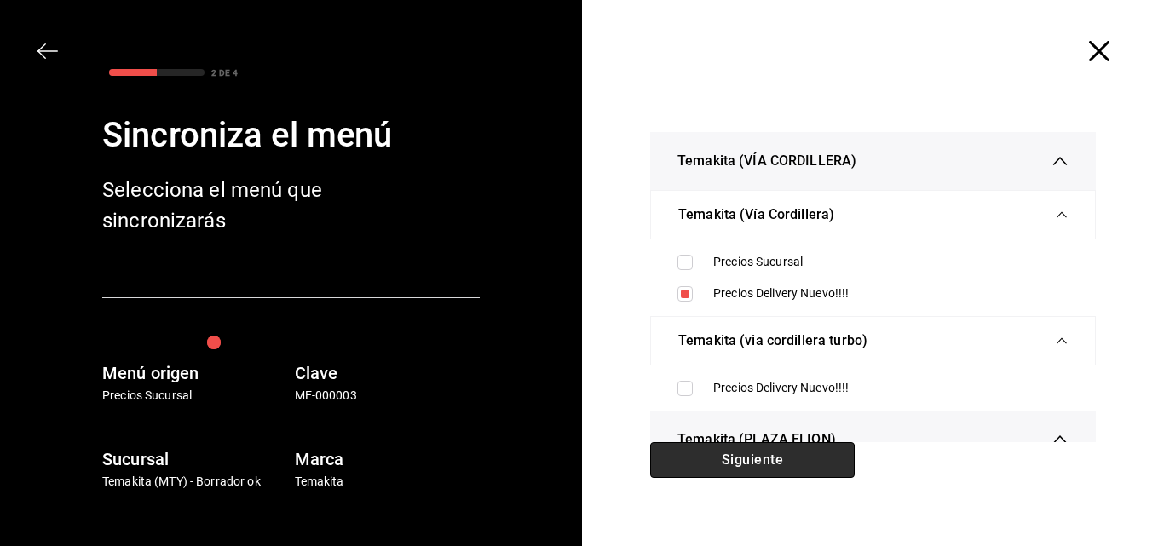
click at [672, 451] on button "Siguiente" at bounding box center [752, 460] width 204 height 36
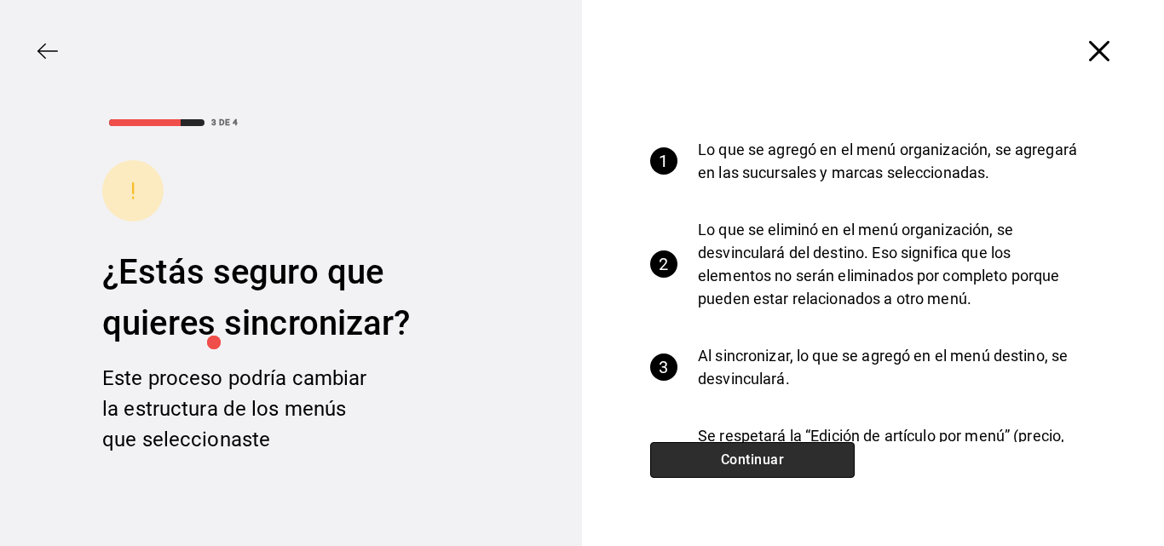
click at [672, 451] on button "Continuar" at bounding box center [752, 460] width 204 height 36
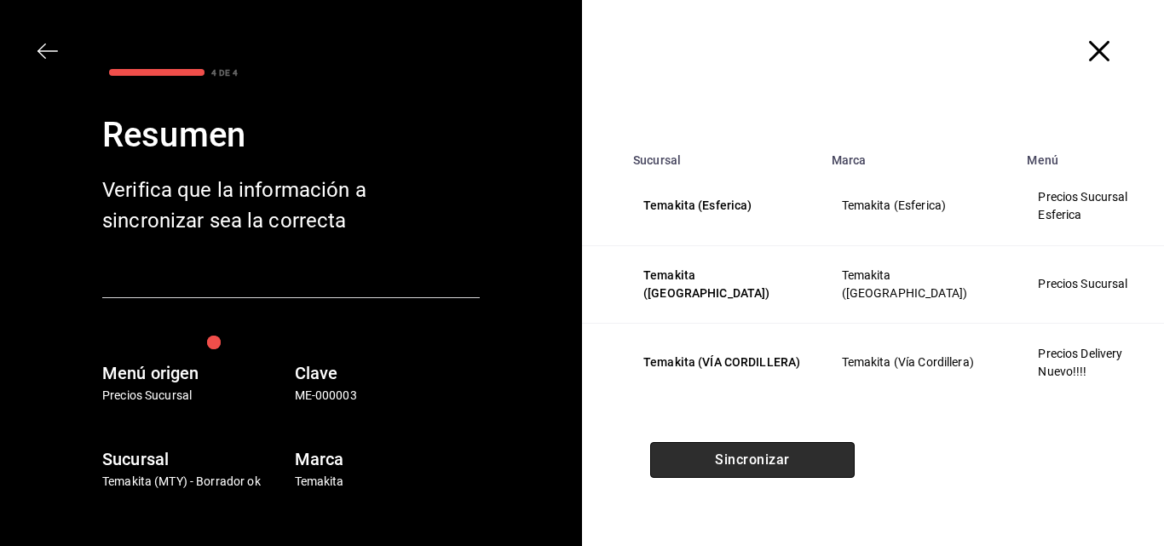
click at [672, 449] on button "Sincronizar" at bounding box center [752, 460] width 204 height 36
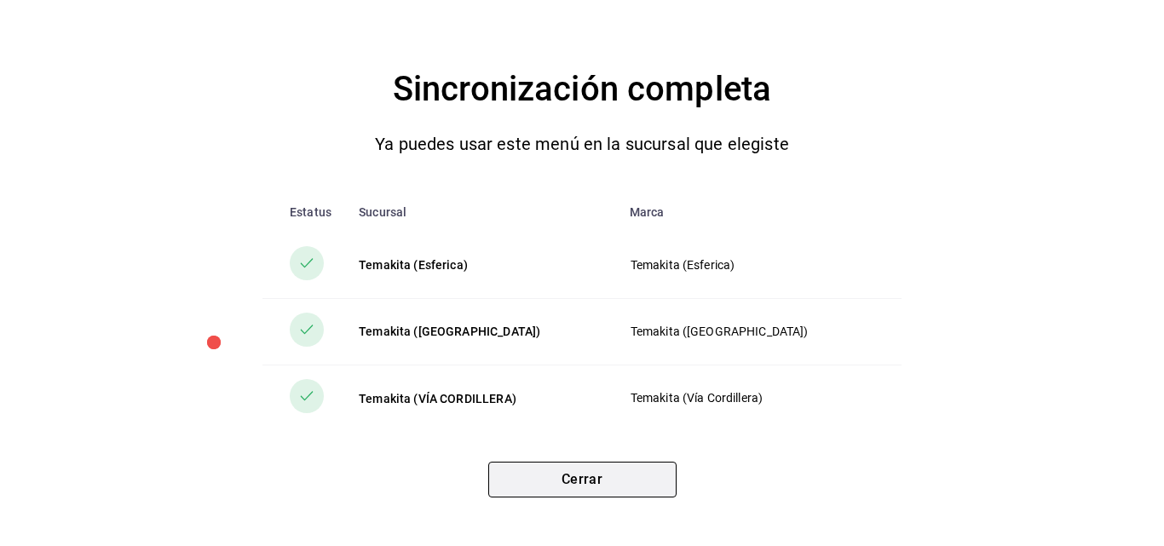
click at [606, 489] on button "Cerrar" at bounding box center [582, 480] width 188 height 36
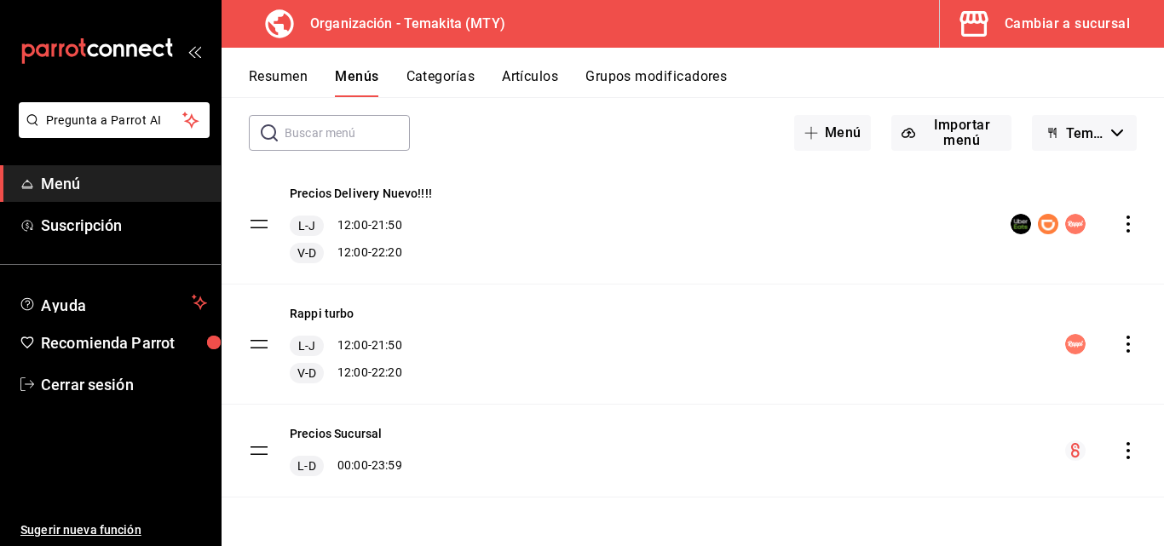
click at [672, 453] on icon "actions" at bounding box center [1127, 450] width 17 height 17
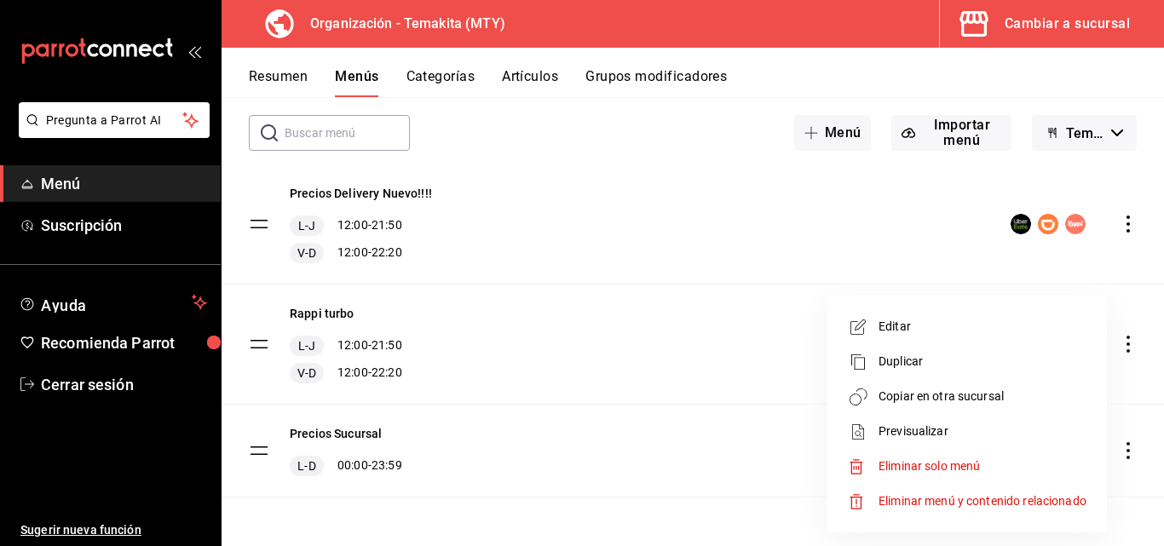
click at [272, 73] on div at bounding box center [582, 273] width 1164 height 546
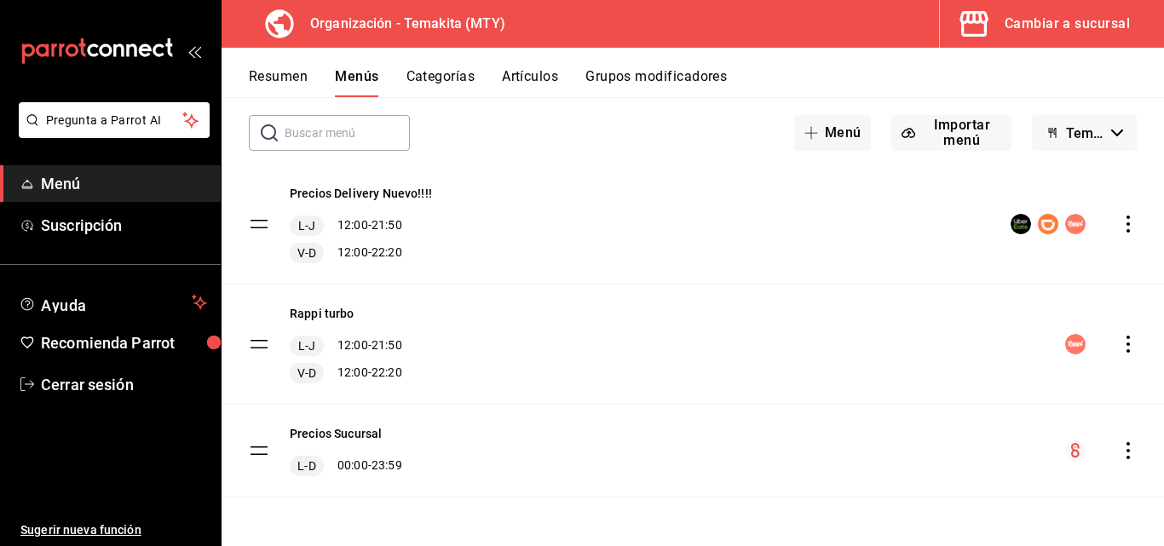
click at [272, 85] on button "Resumen" at bounding box center [278, 82] width 59 height 29
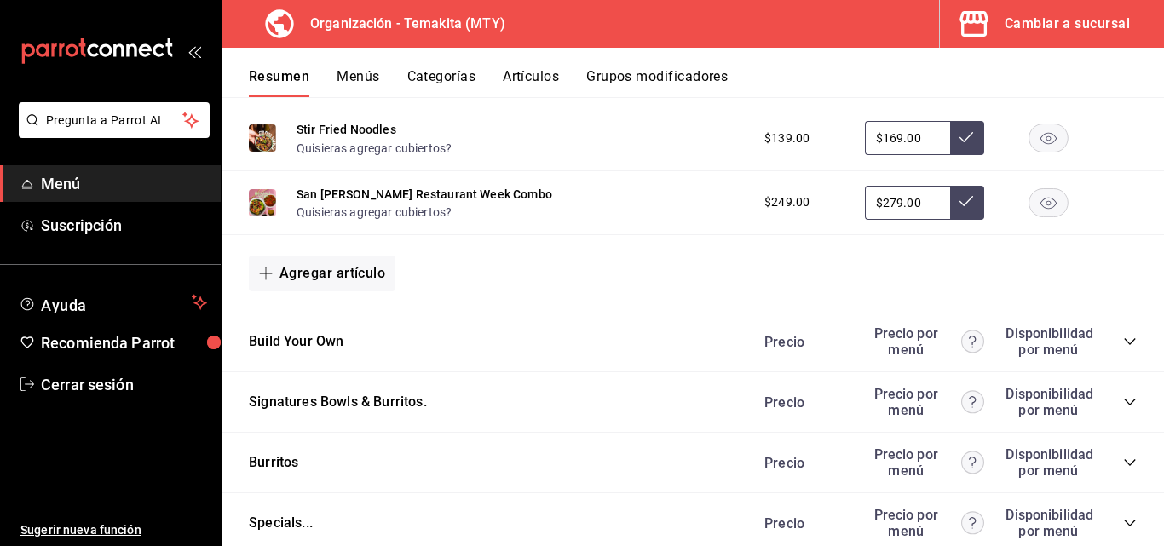
scroll to position [1649, 0]
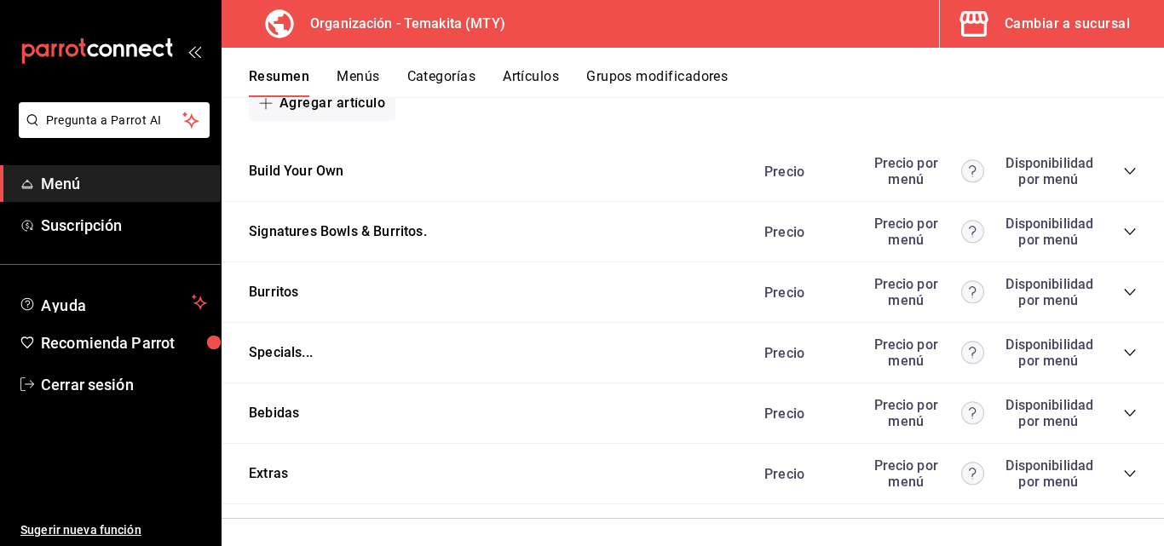
click at [672, 503] on div "Extras Precio Precio por menú Disponibilidad por menú" at bounding box center [692, 474] width 942 height 60
click at [672, 504] on div "Extras Precio Precio por menú Disponibilidad por menú" at bounding box center [692, 474] width 942 height 60
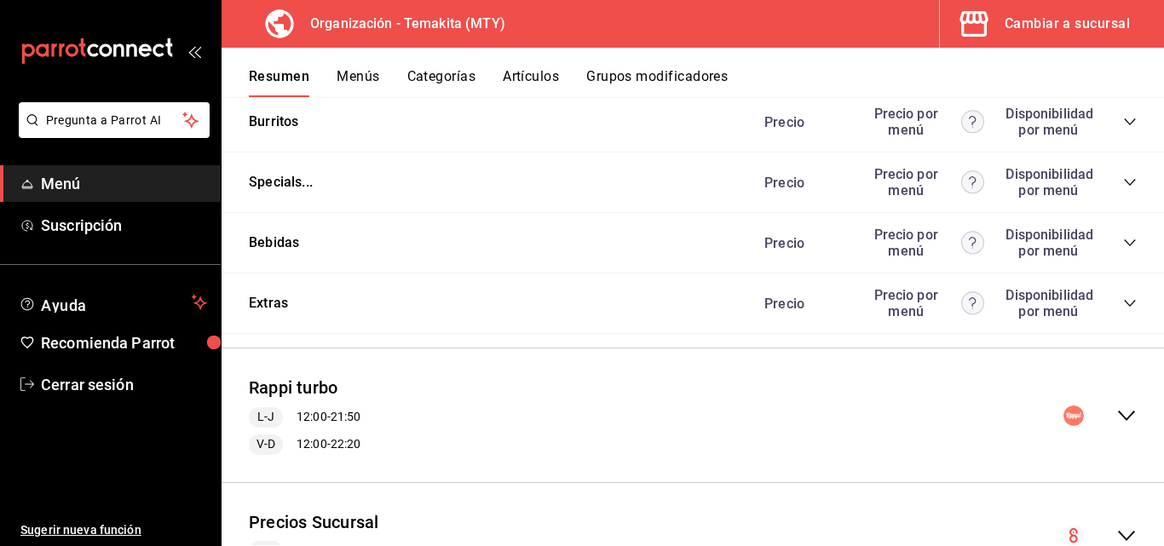
click at [672, 243] on icon "collapse-category-row" at bounding box center [1130, 243] width 14 height 14
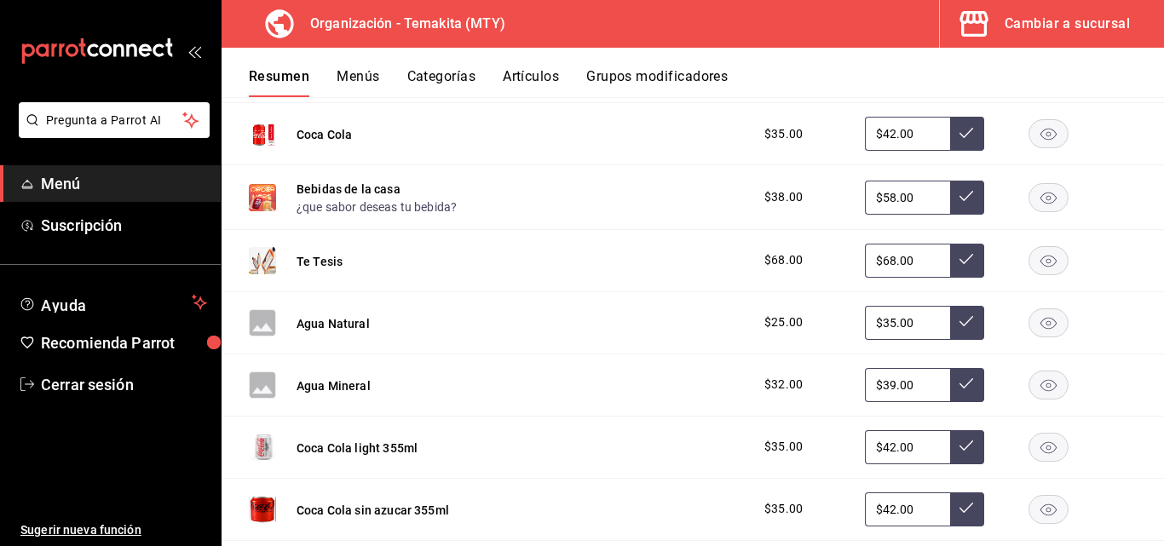
scroll to position [1564, 0]
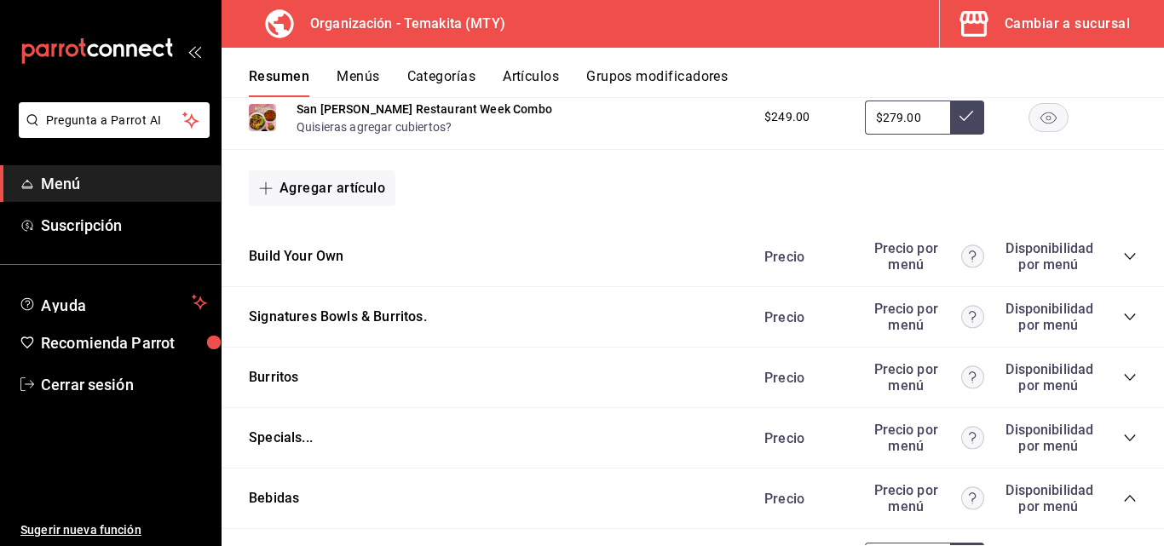
click at [672, 20] on div "Cambiar a sucursal" at bounding box center [1066, 24] width 125 height 24
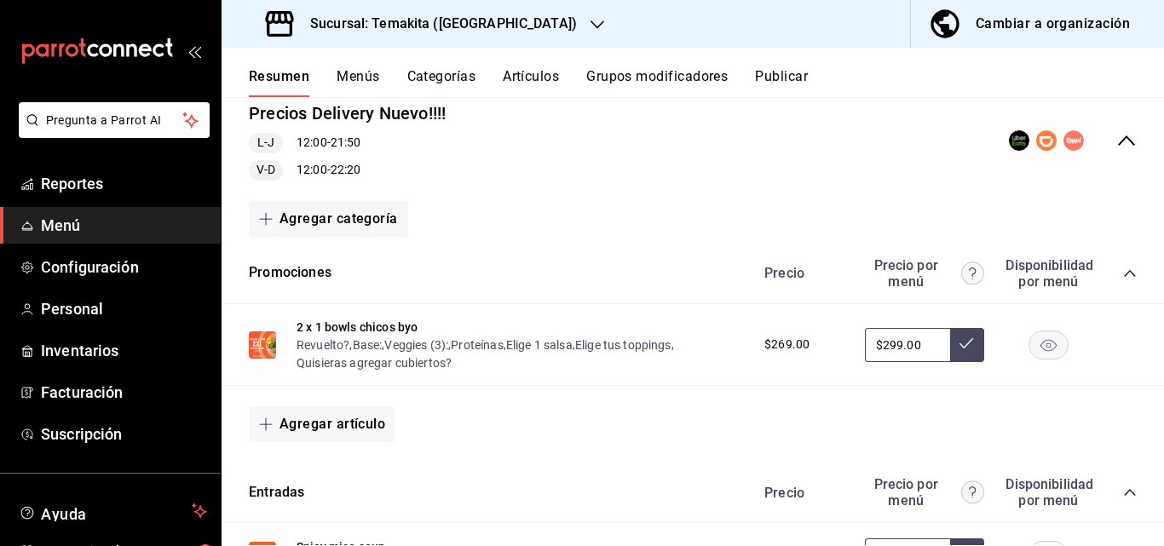
scroll to position [0, 0]
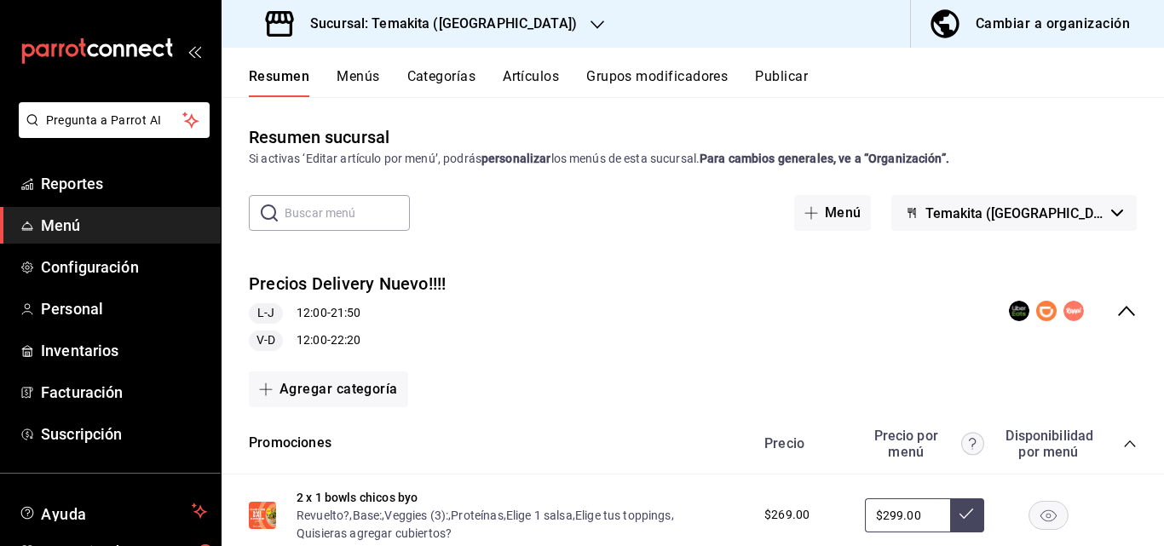
click at [672, 444] on icon "collapse-category-row" at bounding box center [1130, 444] width 14 height 14
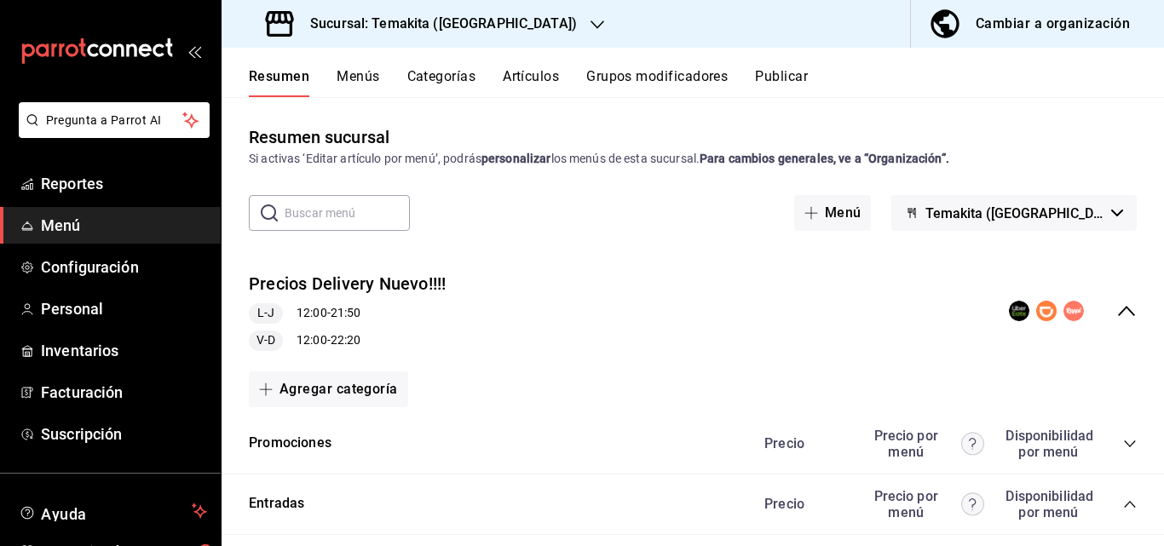
click at [672, 316] on icon "collapse-menu-row" at bounding box center [1126, 311] width 20 height 20
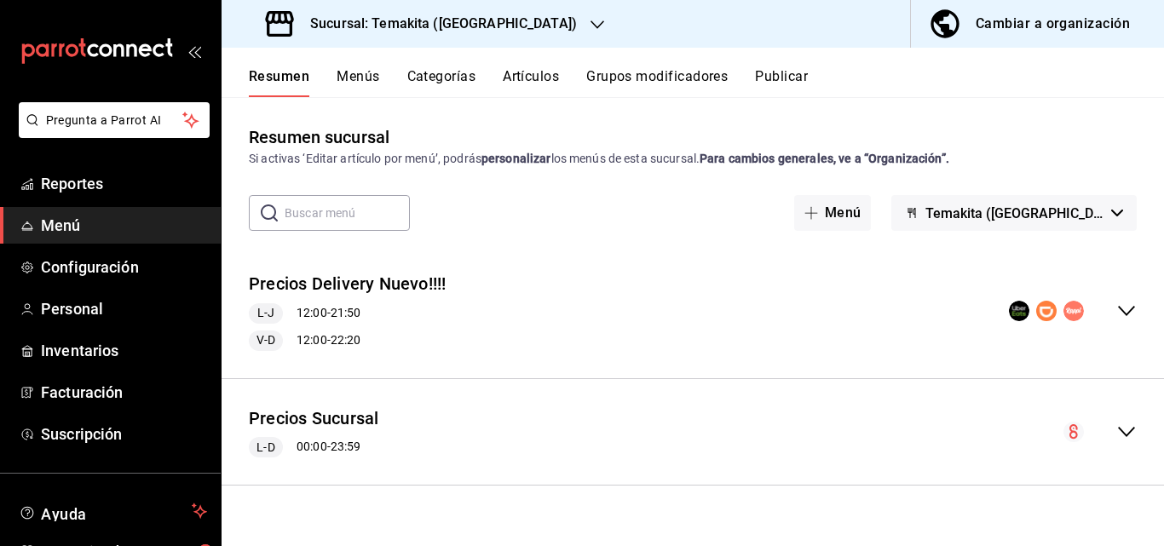
click at [672, 430] on div "collapse-menu-row" at bounding box center [1099, 432] width 73 height 20
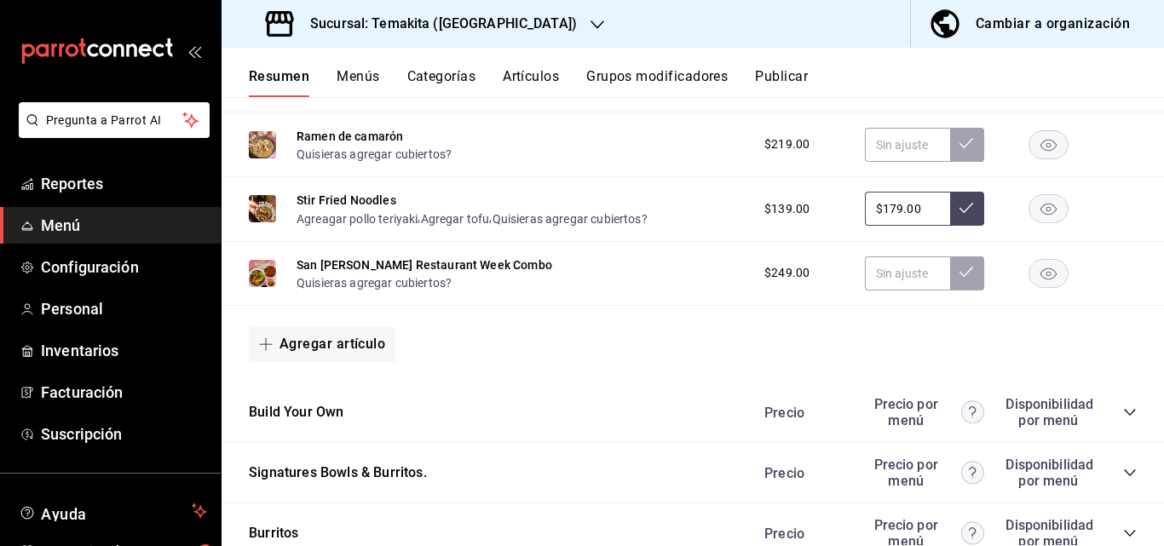
scroll to position [1704, 0]
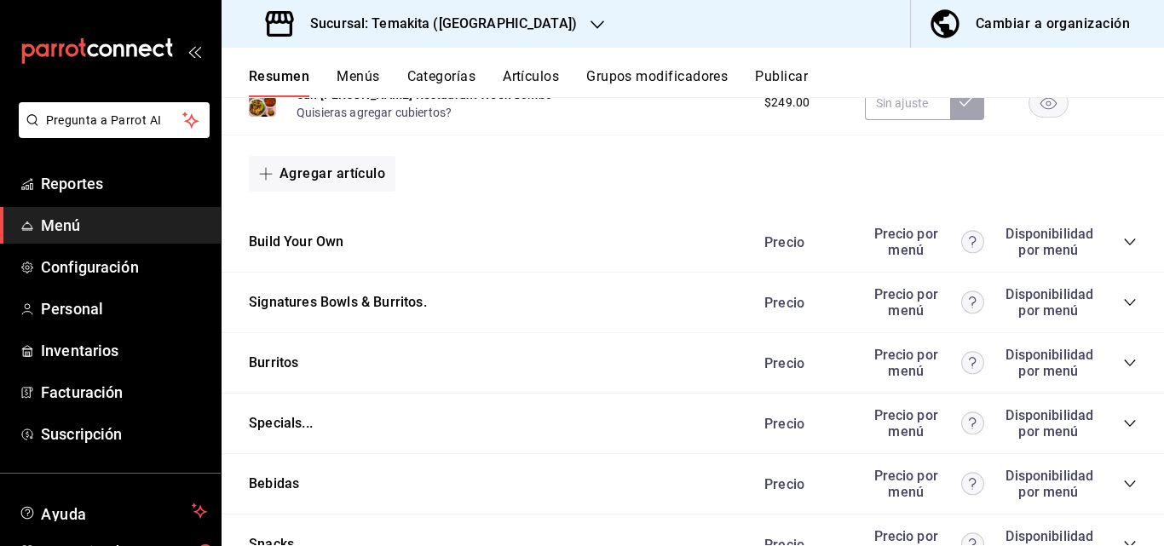
click at [672, 249] on icon "collapse-category-row" at bounding box center [1130, 242] width 14 height 14
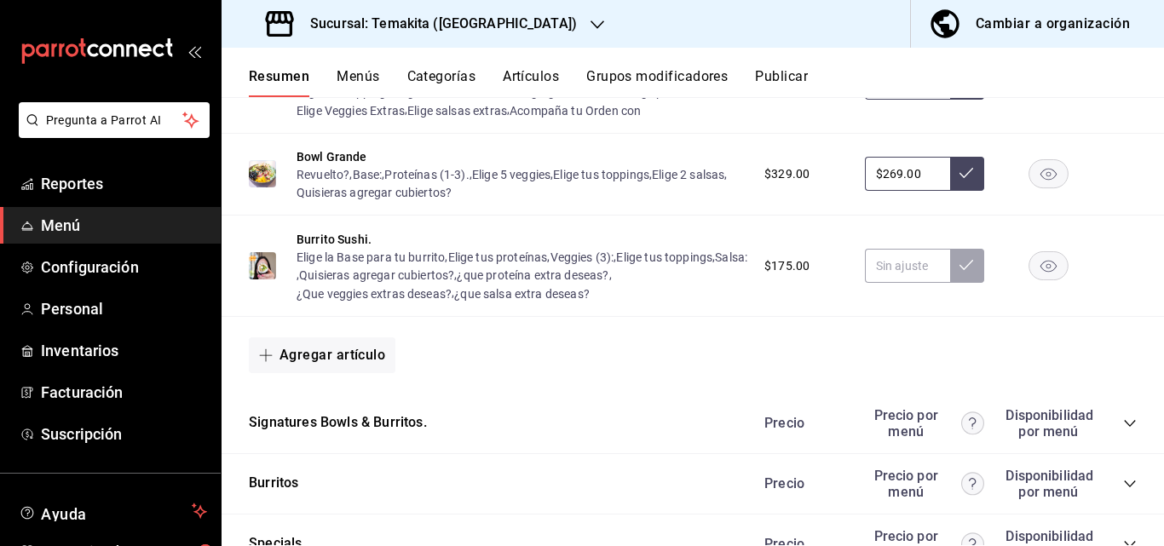
scroll to position [2129, 0]
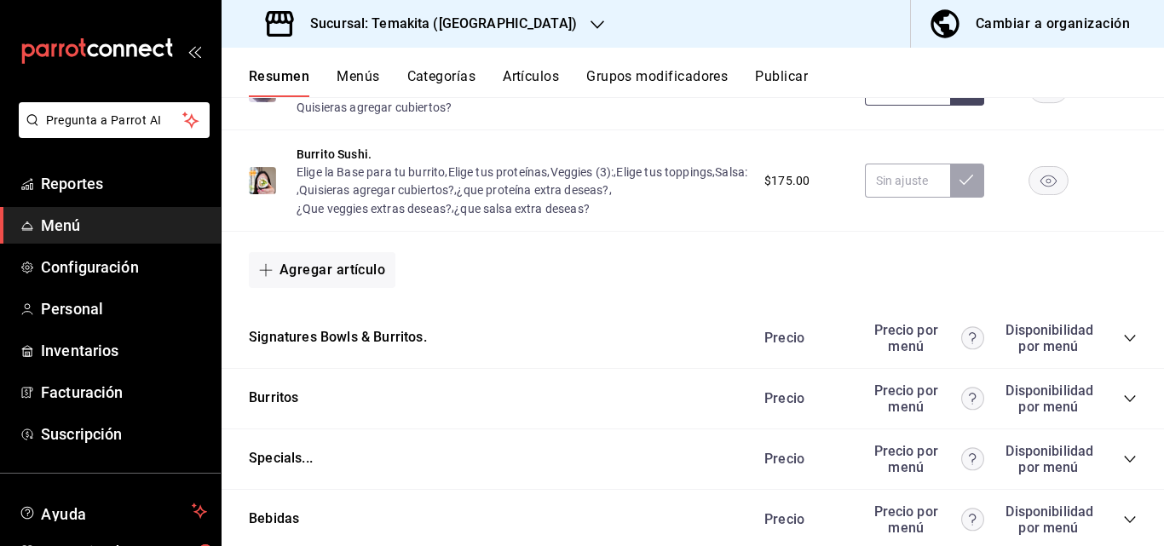
click at [672, 345] on icon "collapse-category-row" at bounding box center [1130, 338] width 14 height 14
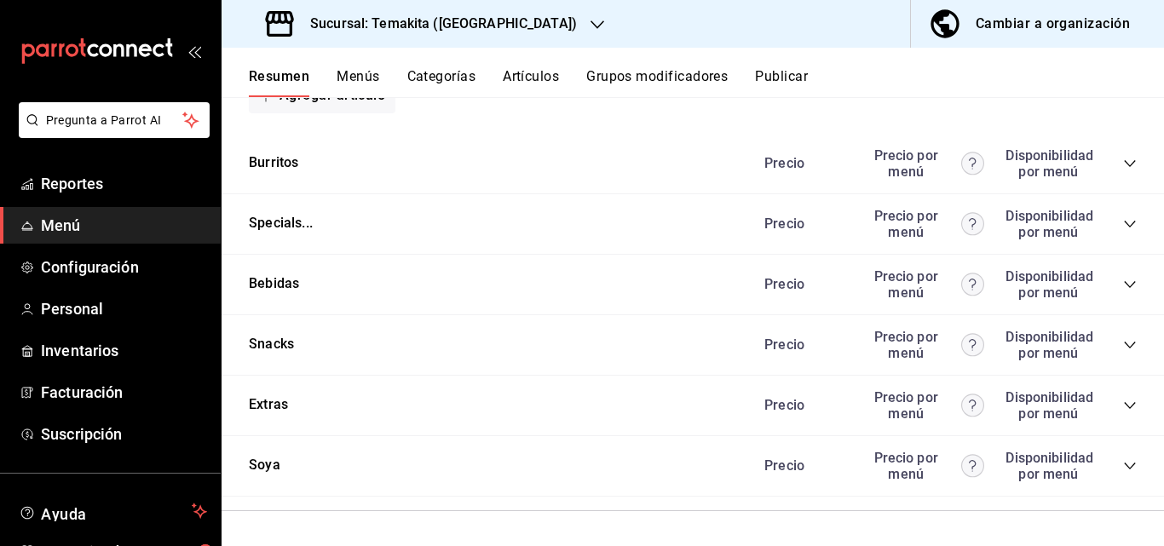
scroll to position [3284, 0]
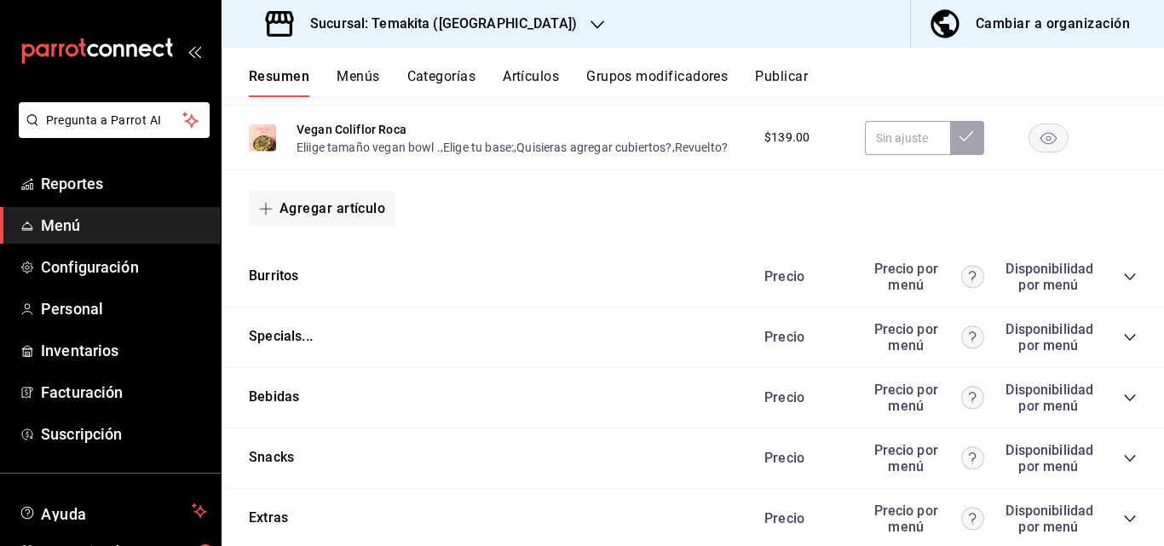
click at [672, 280] on icon "collapse-category-row" at bounding box center [1128, 276] width 11 height 7
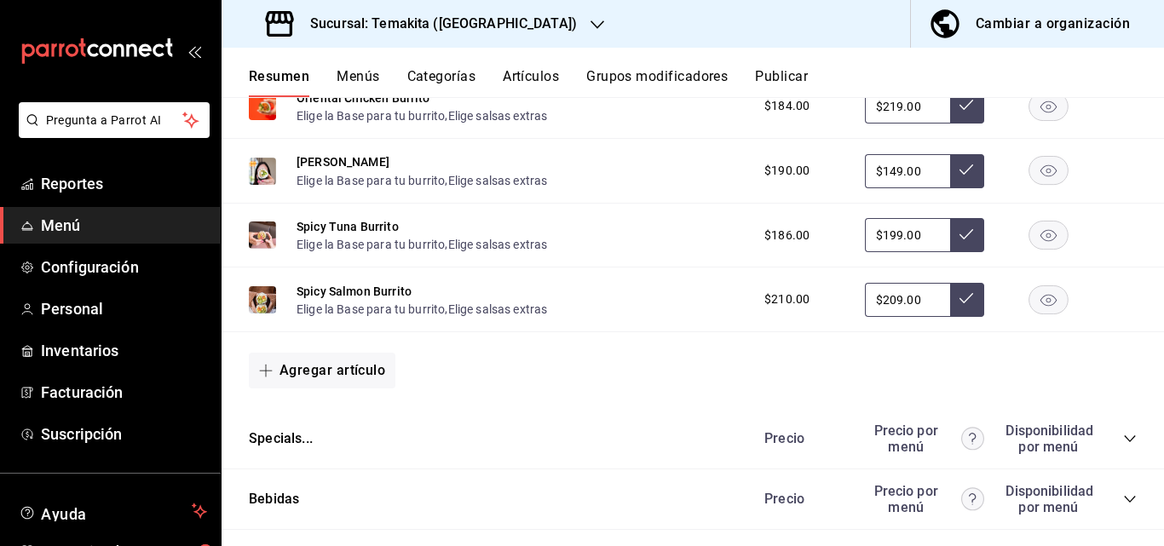
scroll to position [3965, 0]
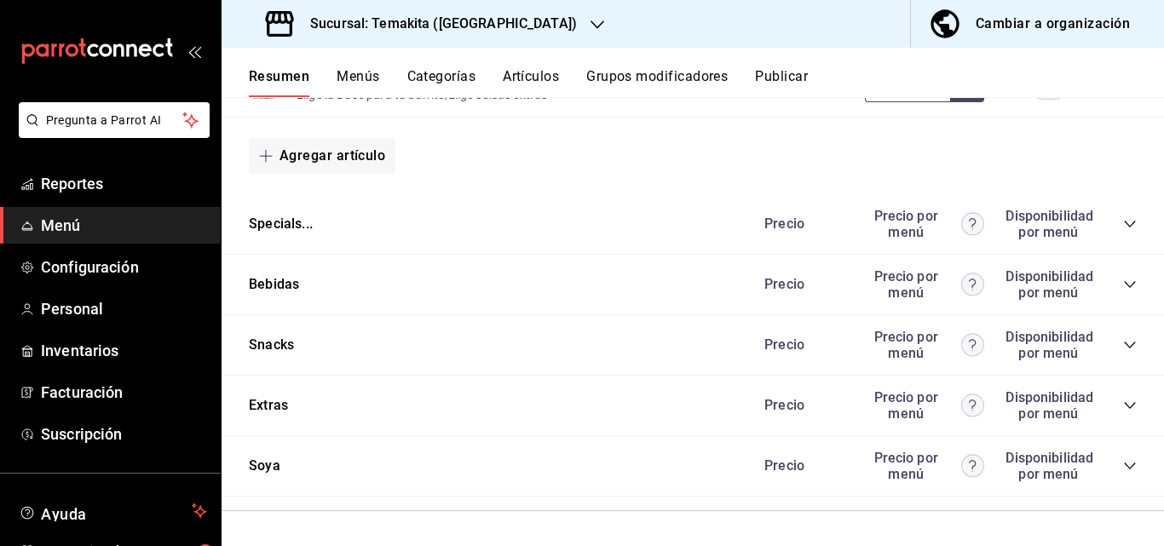
click at [672, 291] on icon "collapse-category-row" at bounding box center [1130, 285] width 14 height 14
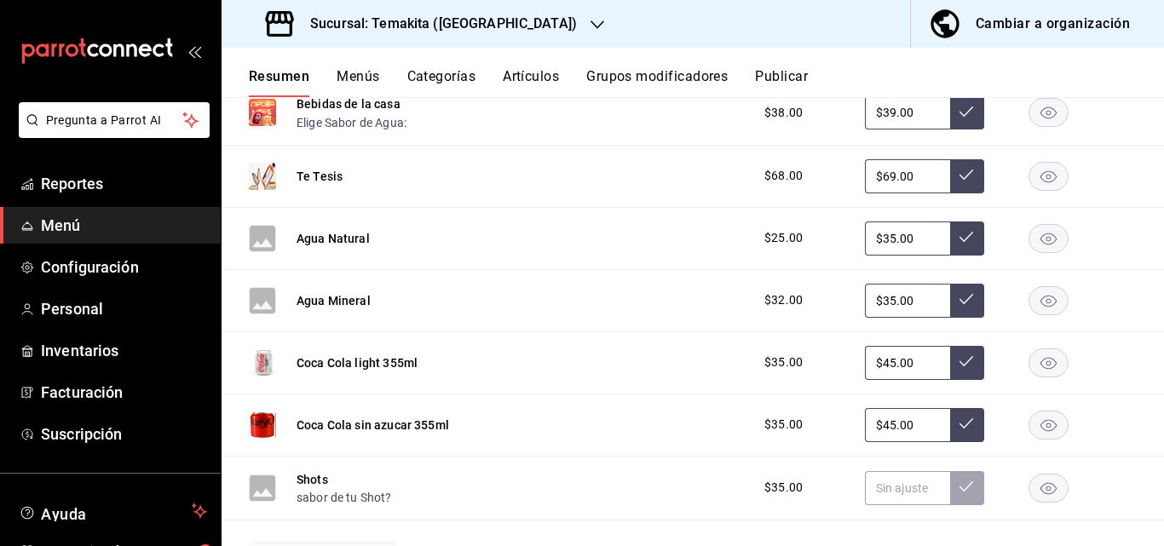
scroll to position [4476, 0]
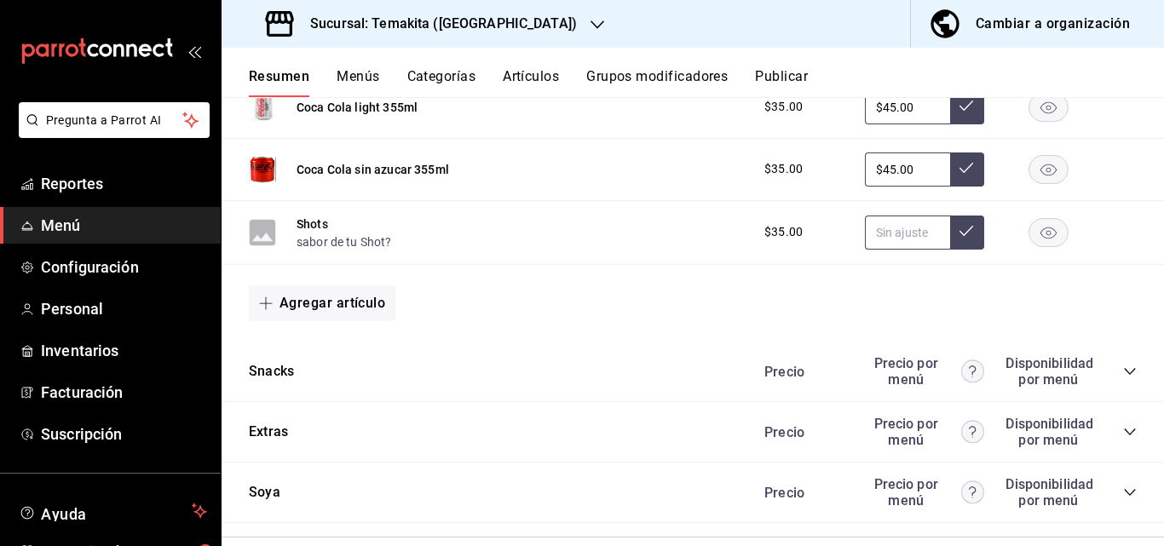
click at [672, 250] on input "text" at bounding box center [907, 233] width 85 height 34
type input "$35.00"
click at [672, 250] on button at bounding box center [967, 233] width 34 height 34
click at [672, 238] on icon at bounding box center [966, 231] width 14 height 14
click at [672, 30] on div "Cambiar a organización" at bounding box center [1052, 24] width 154 height 24
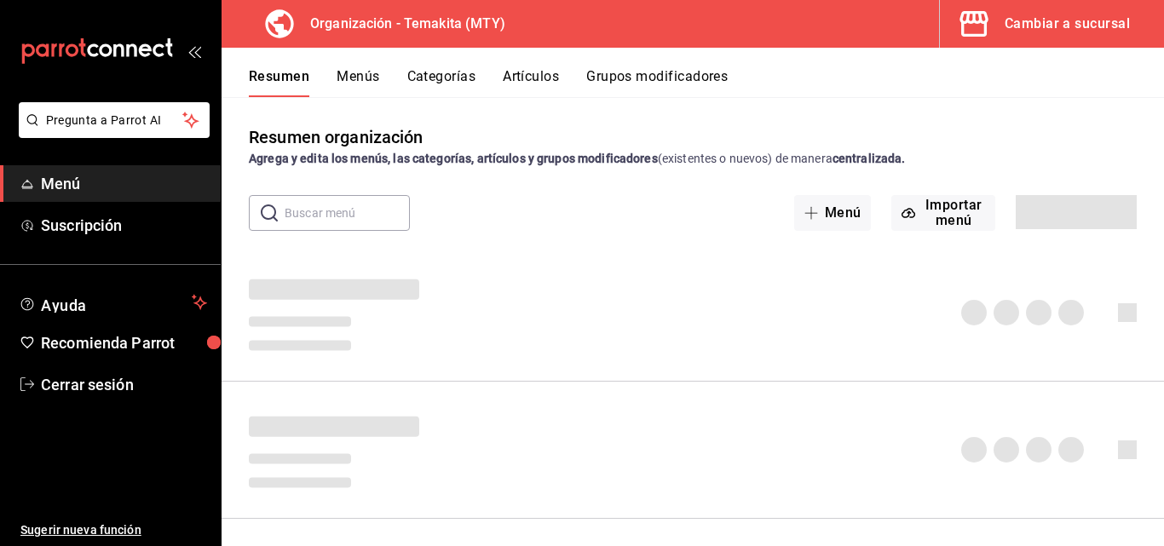
click at [349, 80] on button "Menús" at bounding box center [357, 82] width 43 height 29
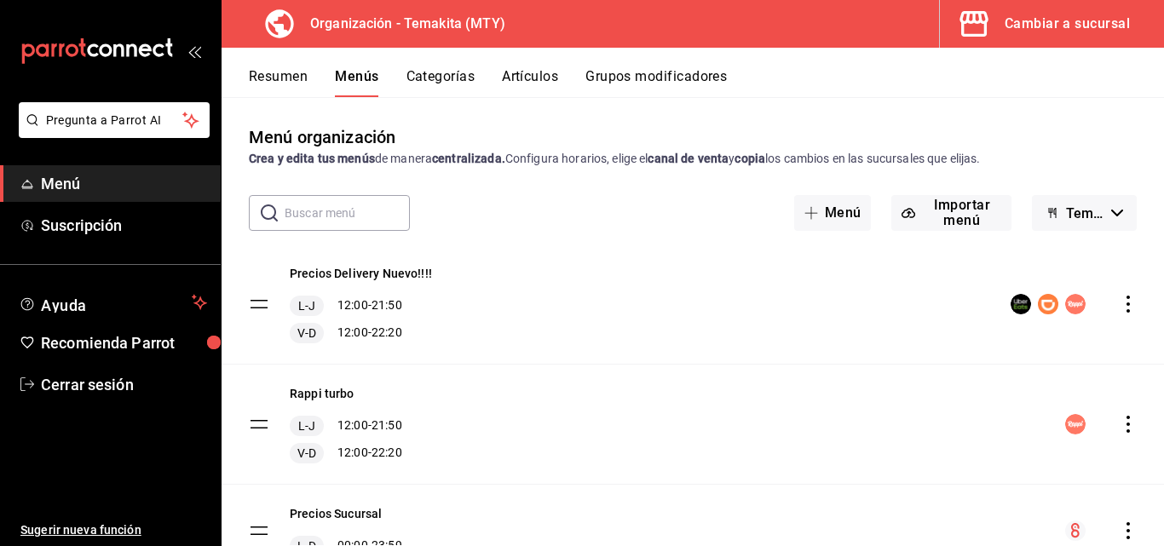
scroll to position [80, 0]
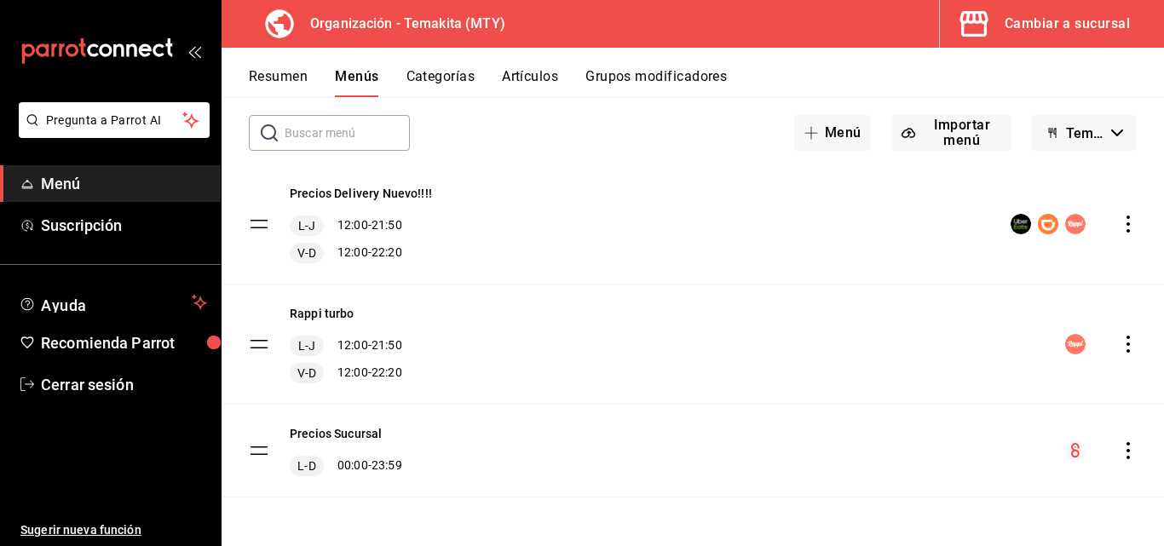
click at [672, 454] on icon "actions" at bounding box center [1127, 450] width 17 height 17
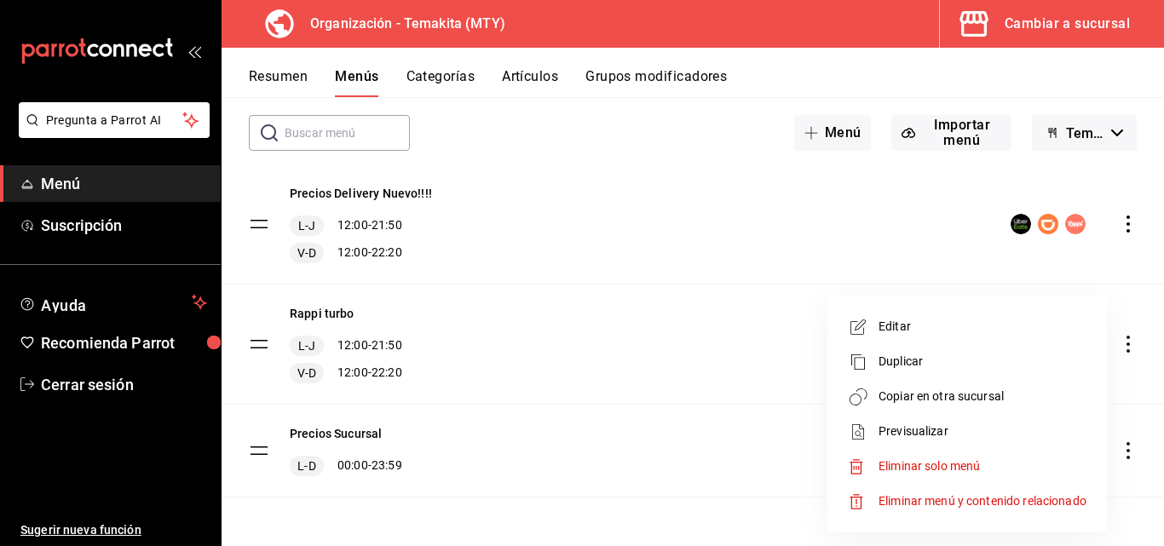
click at [672, 403] on span "Copiar en otra sucursal" at bounding box center [982, 397] width 208 height 18
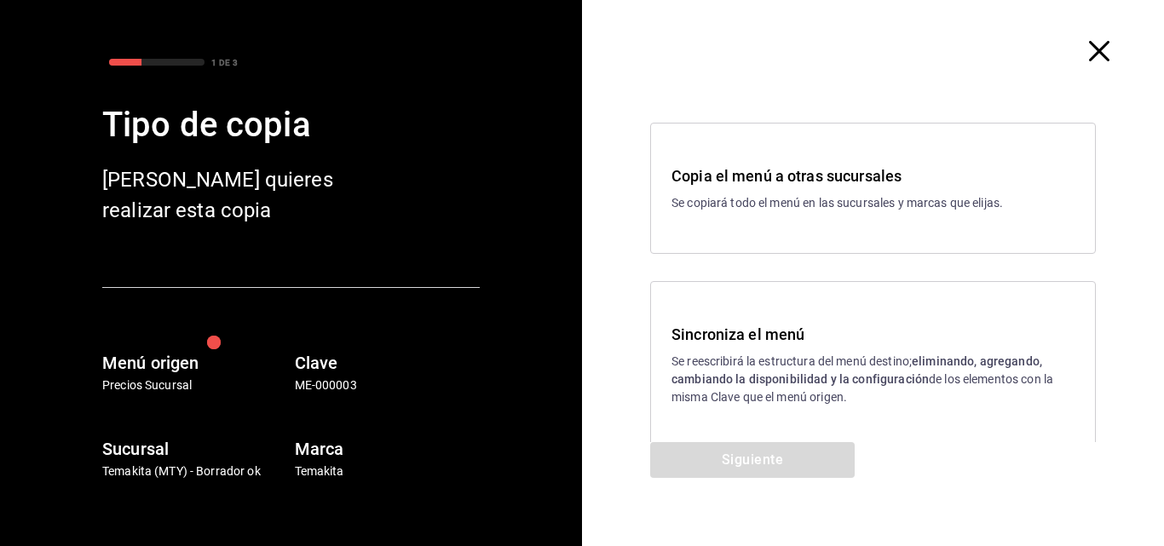
click at [672, 330] on h3 "Sincroniza el menú" at bounding box center [872, 334] width 403 height 23
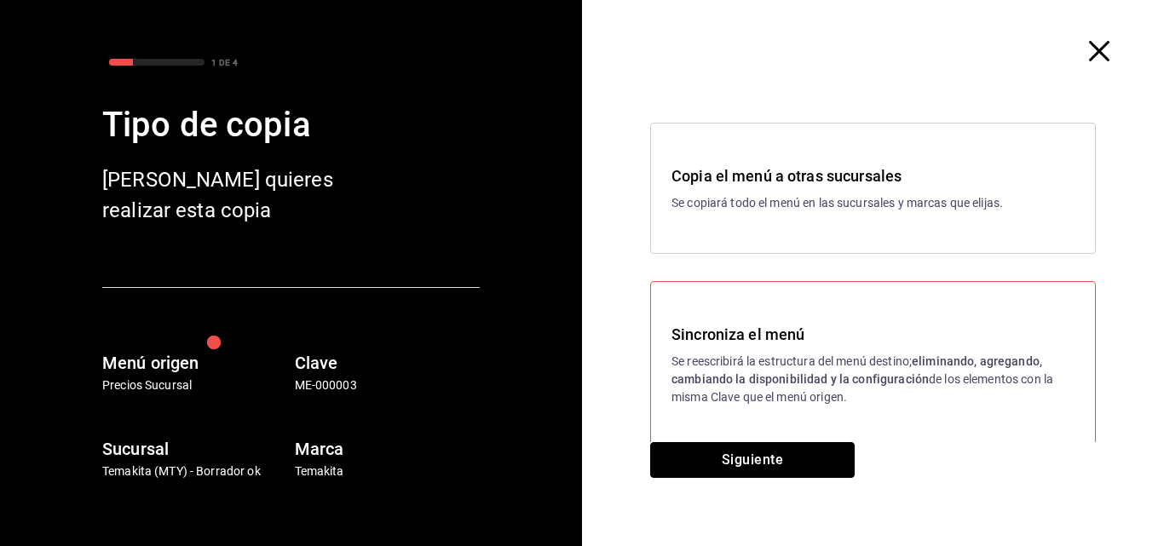
drag, startPoint x: 753, startPoint y: 464, endPoint x: 753, endPoint y: 452, distance: 11.9
click at [672, 458] on button "Siguiente" at bounding box center [752, 460] width 204 height 36
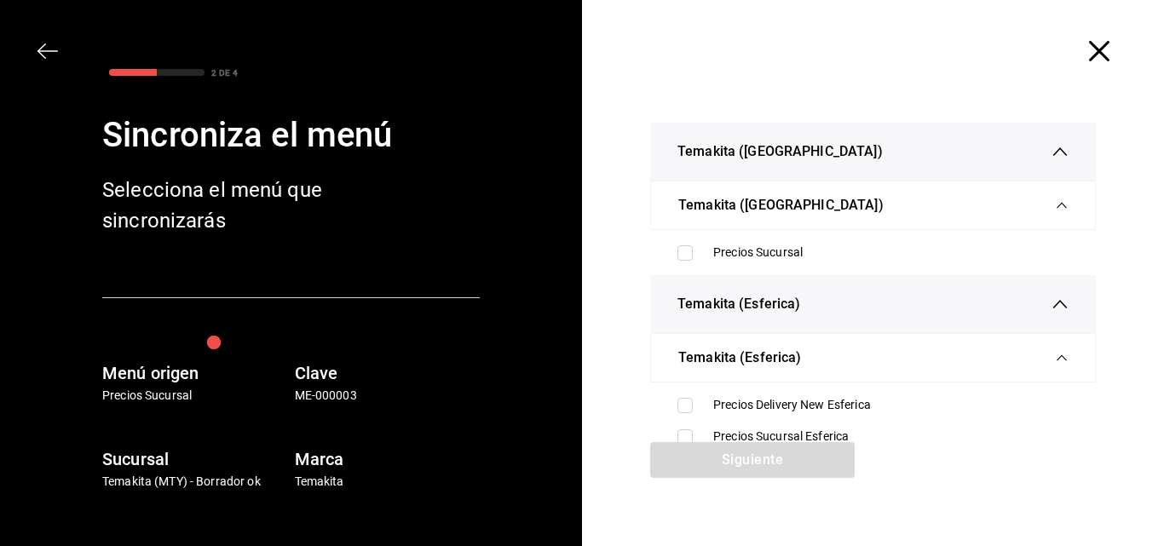
scroll to position [85, 0]
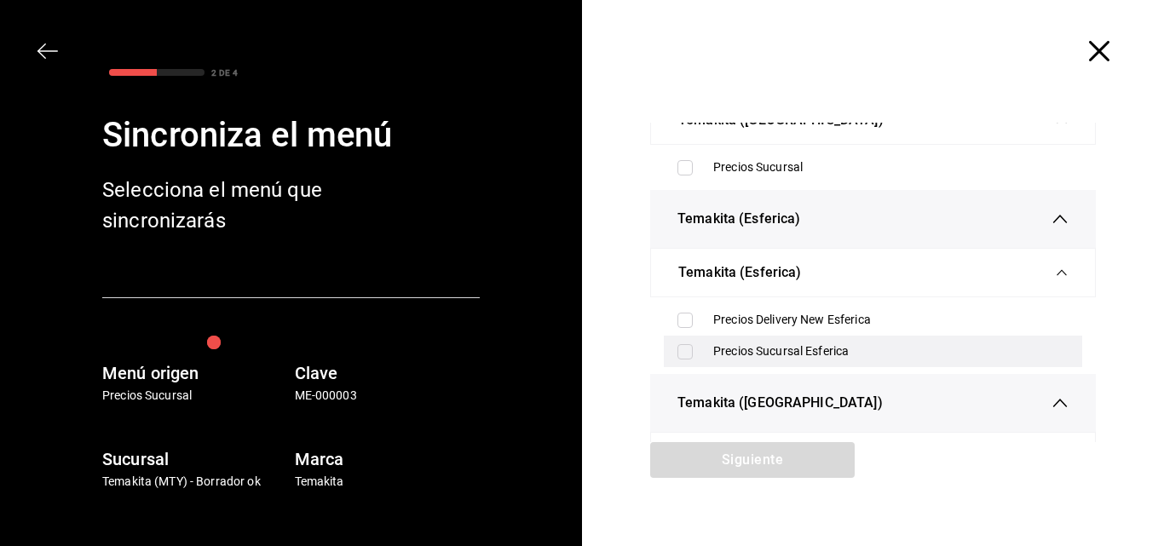
click at [672, 345] on input "checkbox" at bounding box center [684, 351] width 15 height 15
checkbox input "true"
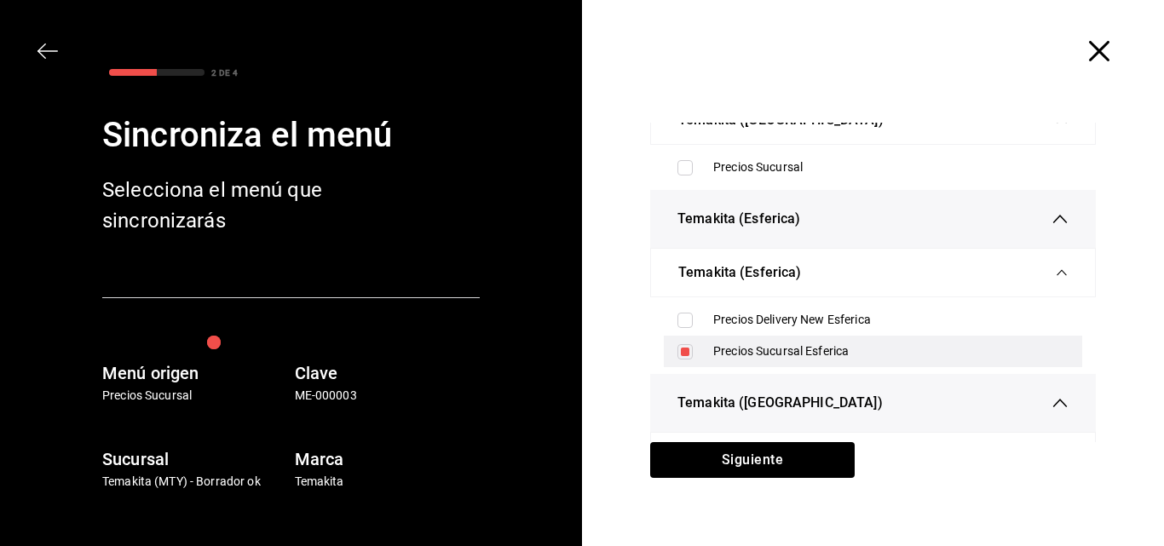
scroll to position [256, 0]
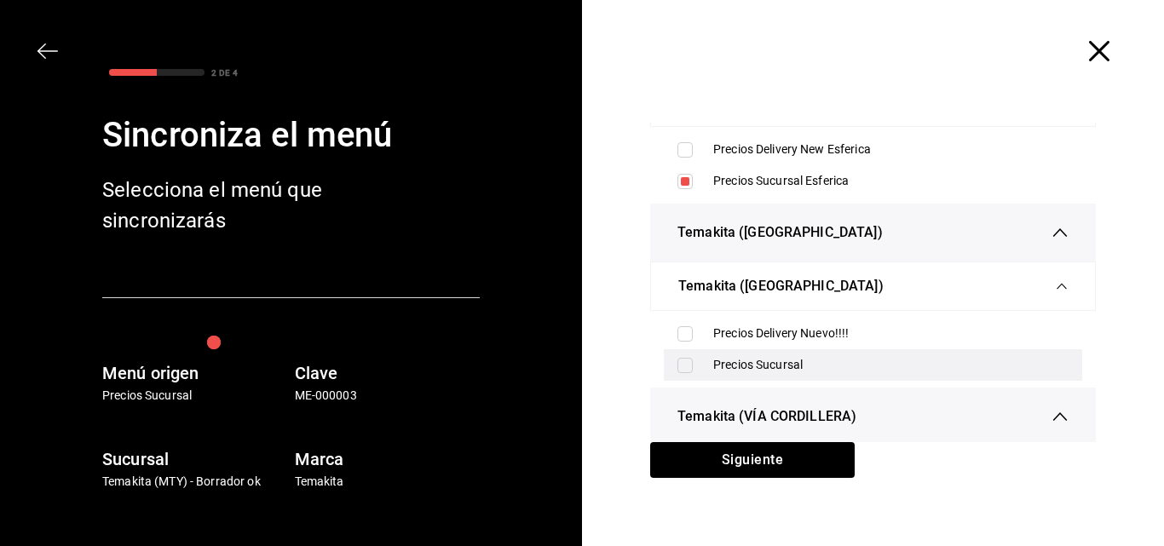
click at [672, 361] on input "checkbox" at bounding box center [684, 365] width 15 height 15
checkbox input "true"
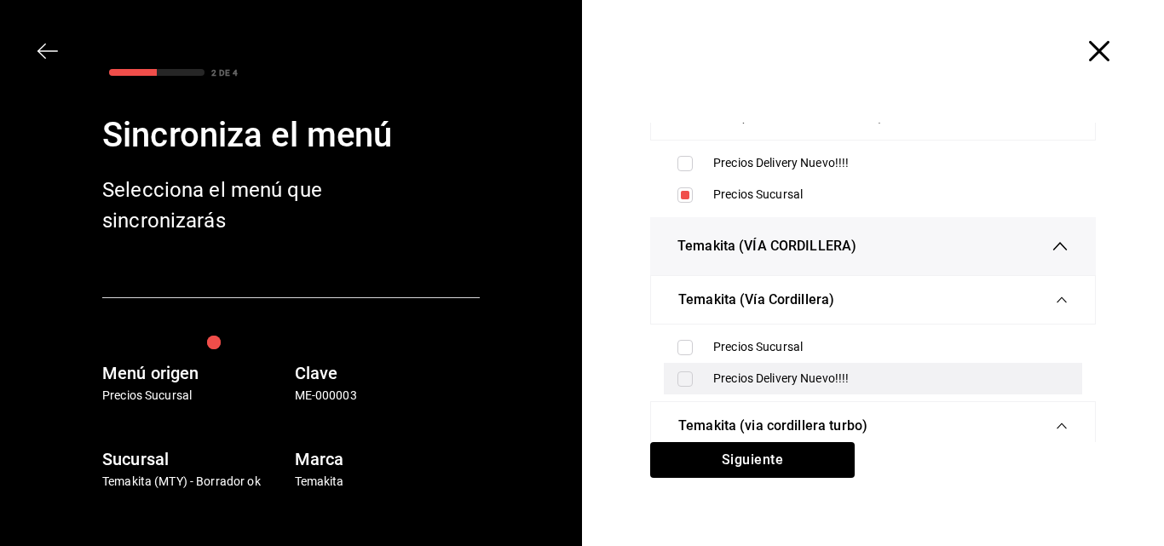
click at [672, 381] on input "checkbox" at bounding box center [684, 378] width 15 height 15
checkbox input "true"
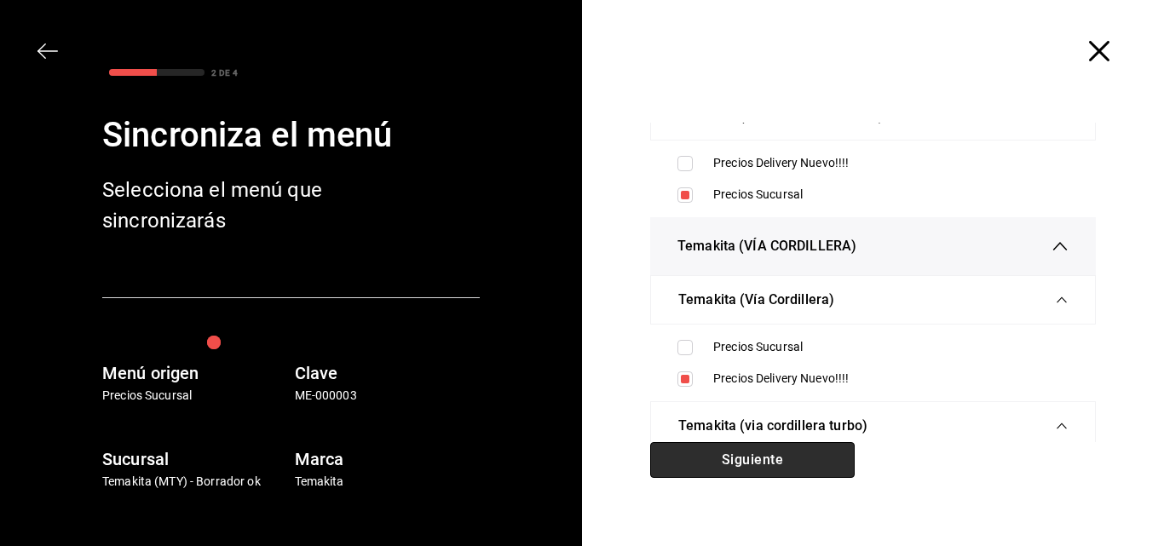
click at [672, 451] on button "Siguiente" at bounding box center [752, 460] width 204 height 36
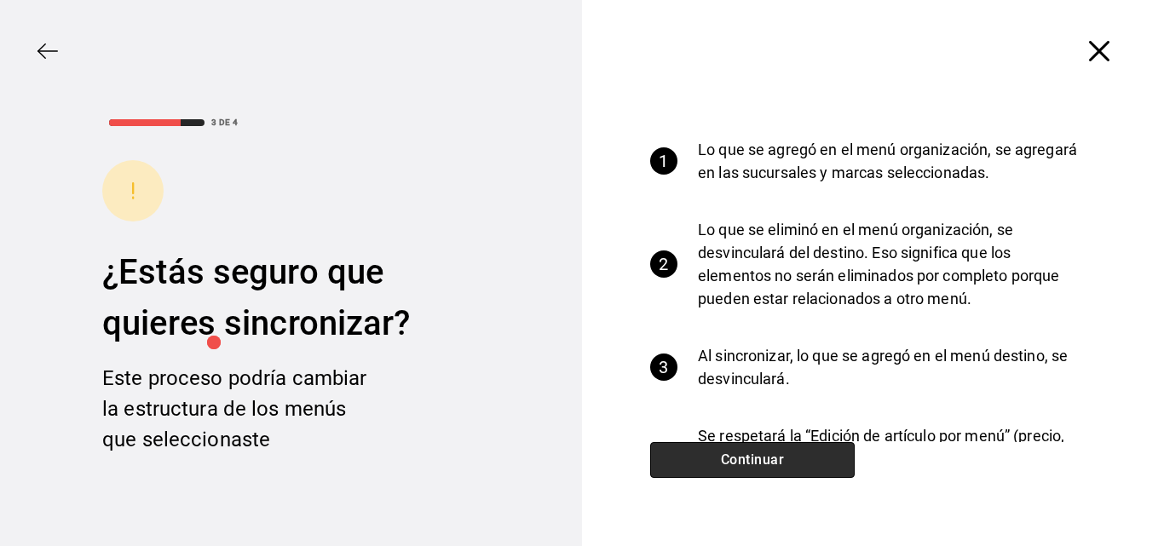
click at [672, 453] on button "Continuar" at bounding box center [752, 460] width 204 height 36
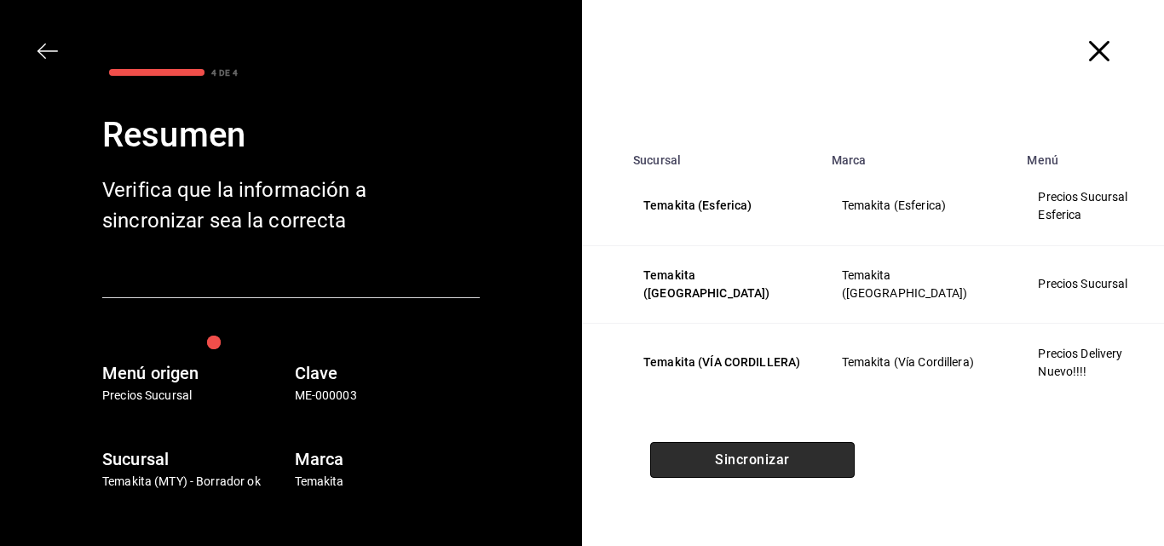
click at [672, 453] on button "Sincronizar" at bounding box center [752, 460] width 204 height 36
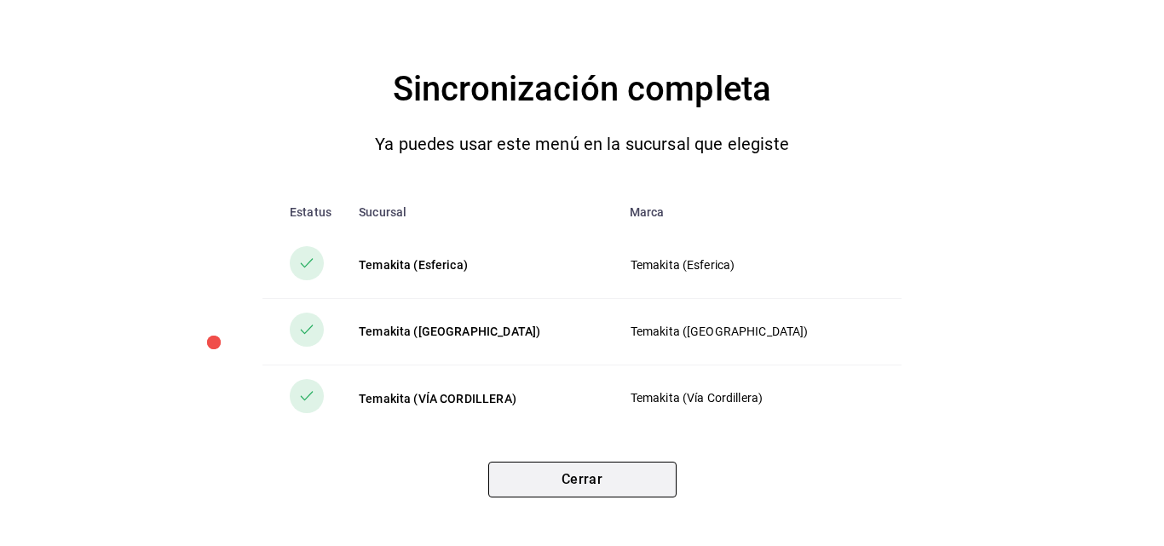
click at [618, 480] on button "Cerrar" at bounding box center [582, 480] width 188 height 36
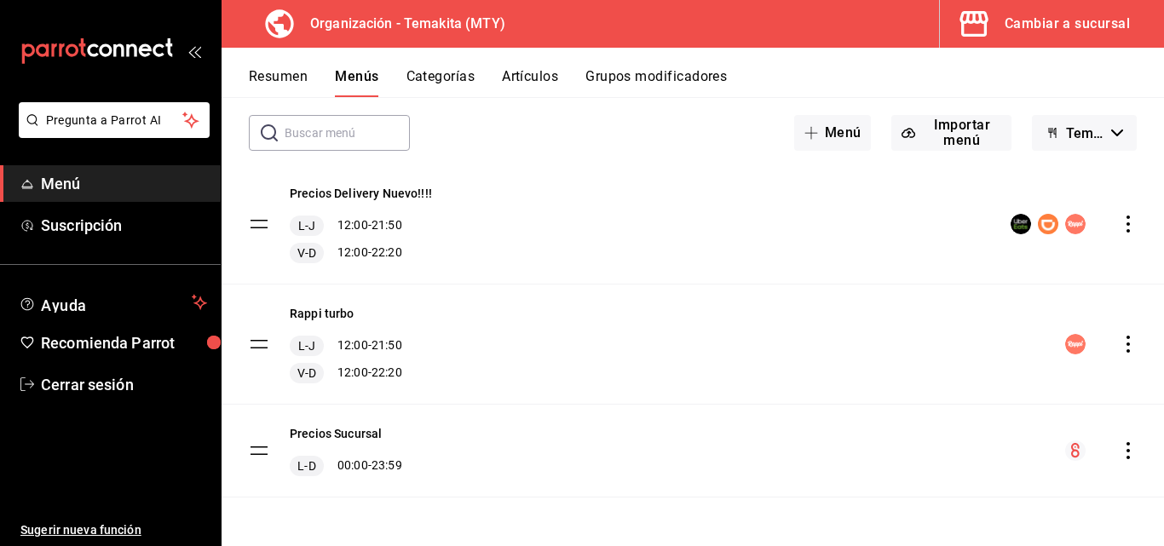
click at [672, 25] on div "Cambiar a sucursal" at bounding box center [1066, 24] width 125 height 24
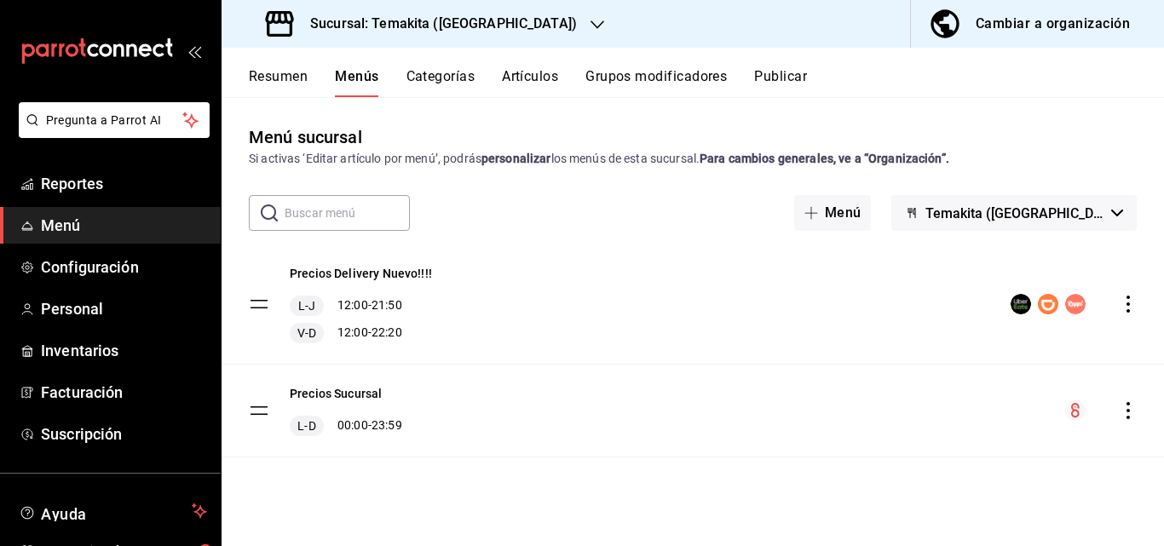
click at [286, 78] on button "Resumen" at bounding box center [278, 82] width 59 height 29
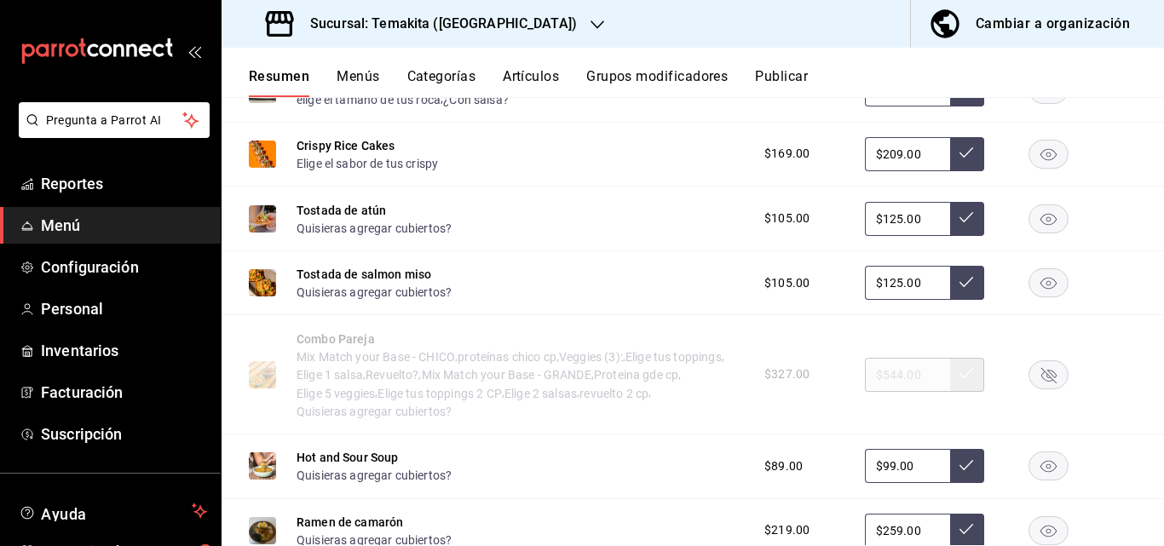
scroll to position [1770, 0]
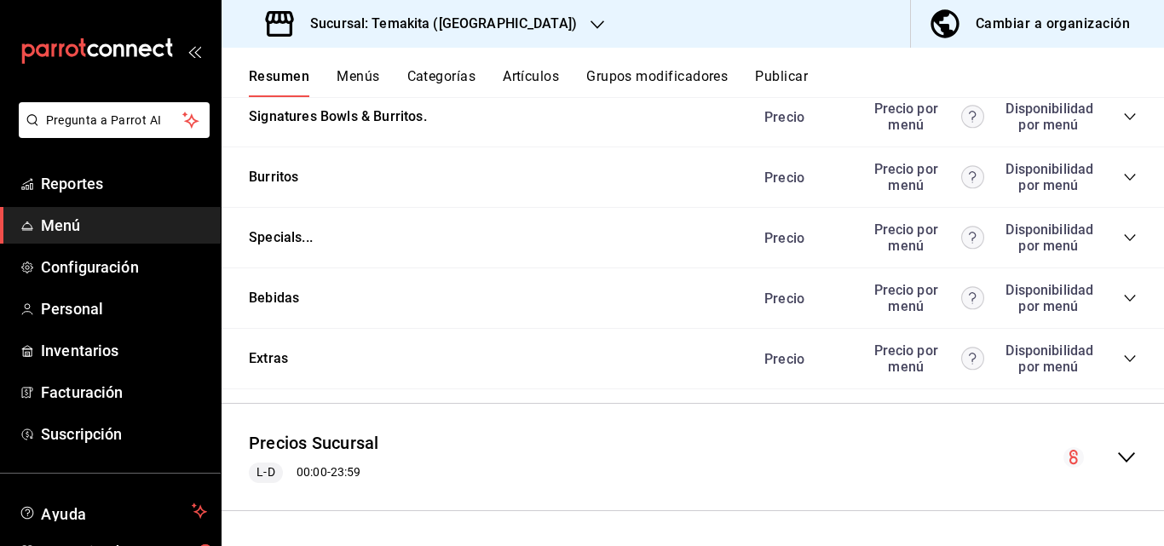
click at [672, 295] on icon "collapse-category-row" at bounding box center [1130, 298] width 14 height 14
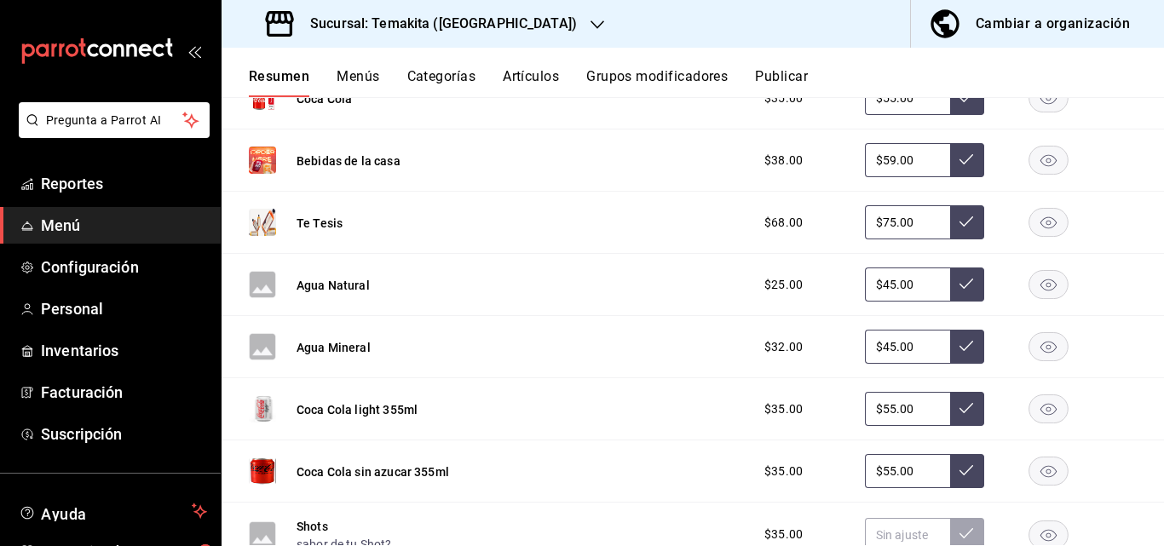
scroll to position [2196, 0]
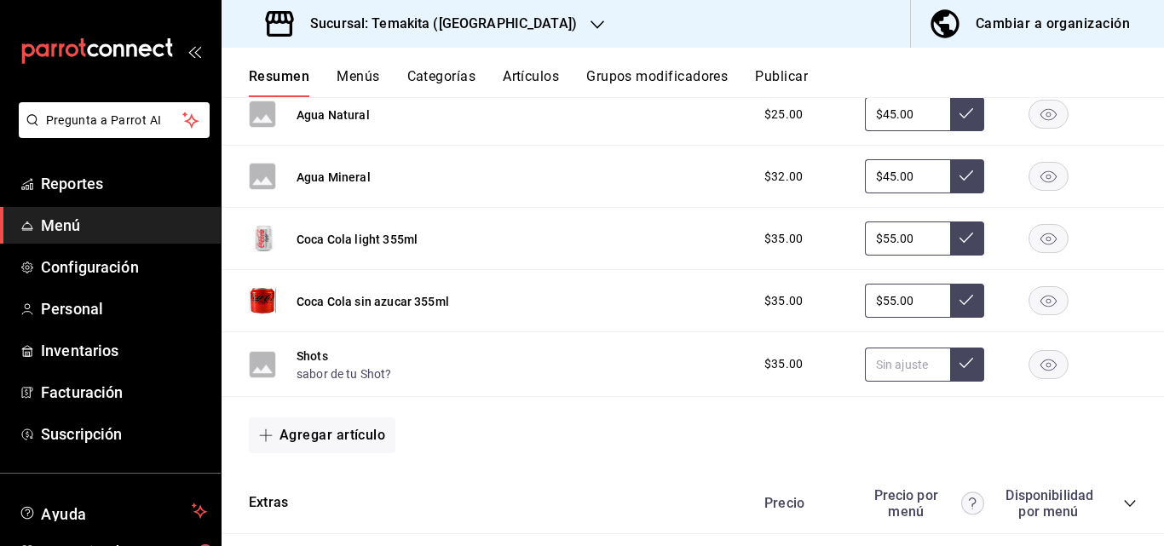
click at [672, 367] on input "text" at bounding box center [907, 365] width 85 height 34
type input "$35.00"
click at [672, 368] on icon at bounding box center [966, 363] width 14 height 10
click at [672, 368] on input "text" at bounding box center [907, 365] width 85 height 34
click at [672, 371] on button at bounding box center [967, 365] width 34 height 34
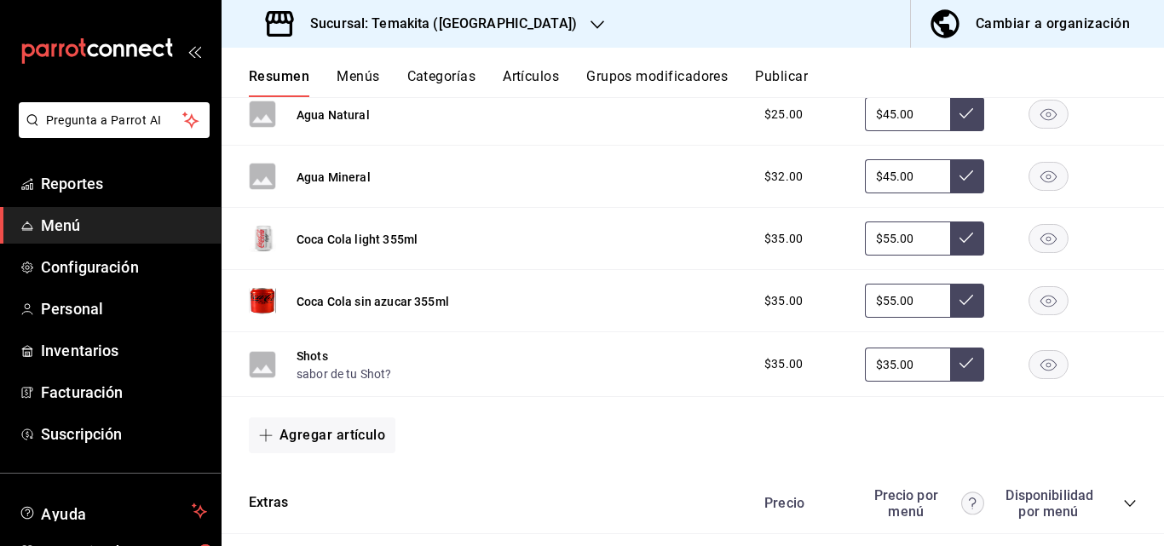
click at [672, 417] on div "Agregar artículo" at bounding box center [692, 435] width 942 height 77
click at [672, 370] on icon at bounding box center [966, 363] width 14 height 14
click at [672, 372] on input "$35.00" at bounding box center [907, 365] width 85 height 34
type input "$3.00"
type input "$35.00"
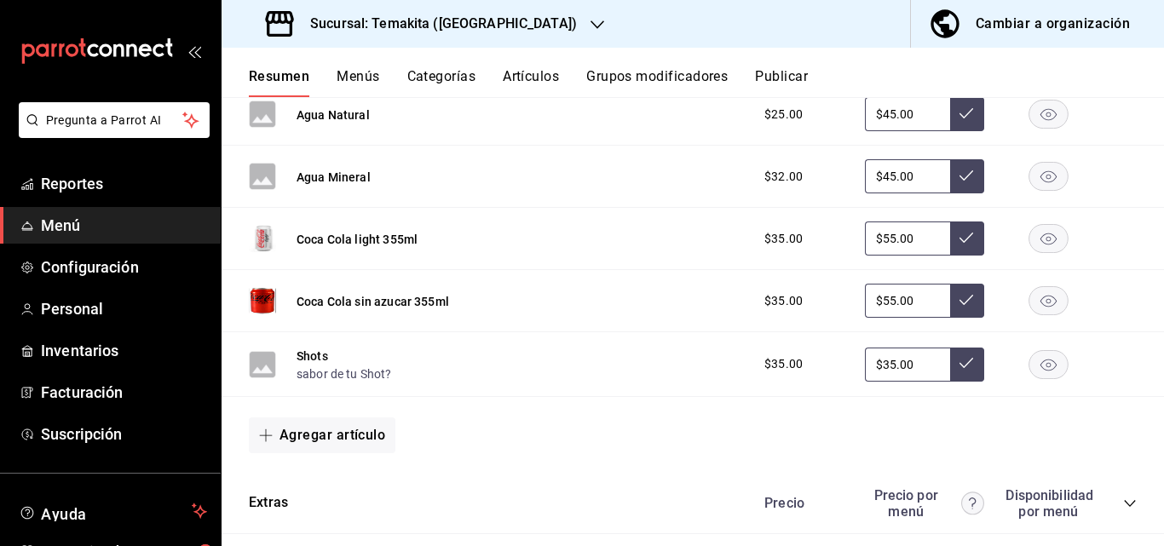
click at [672, 365] on icon at bounding box center [966, 363] width 14 height 14
click at [672, 38] on button "Cambiar a organización" at bounding box center [1030, 24] width 239 height 48
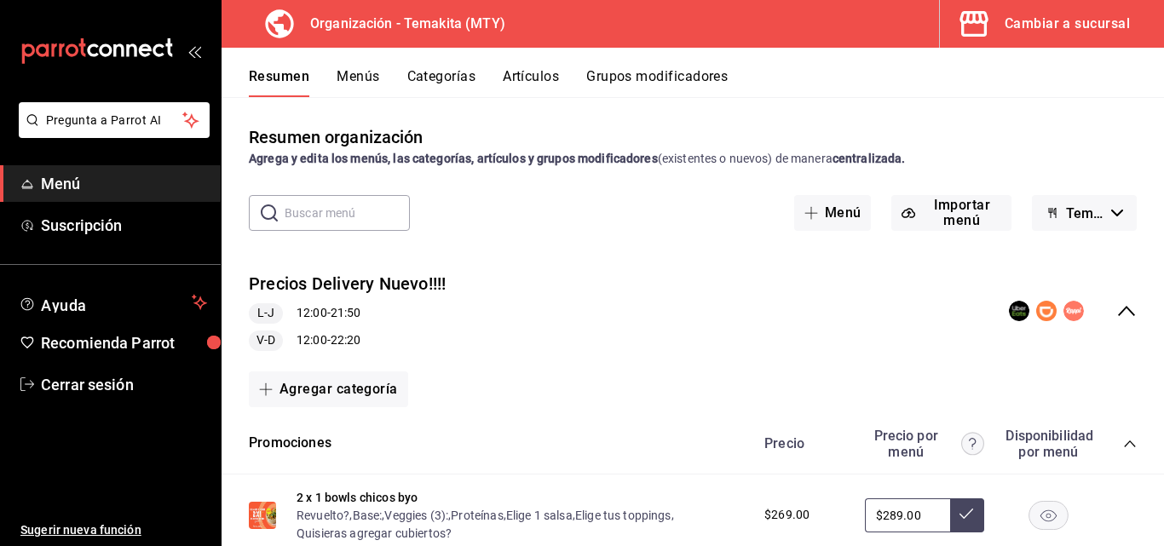
click at [672, 314] on icon "collapse-menu-row" at bounding box center [1126, 311] width 20 height 20
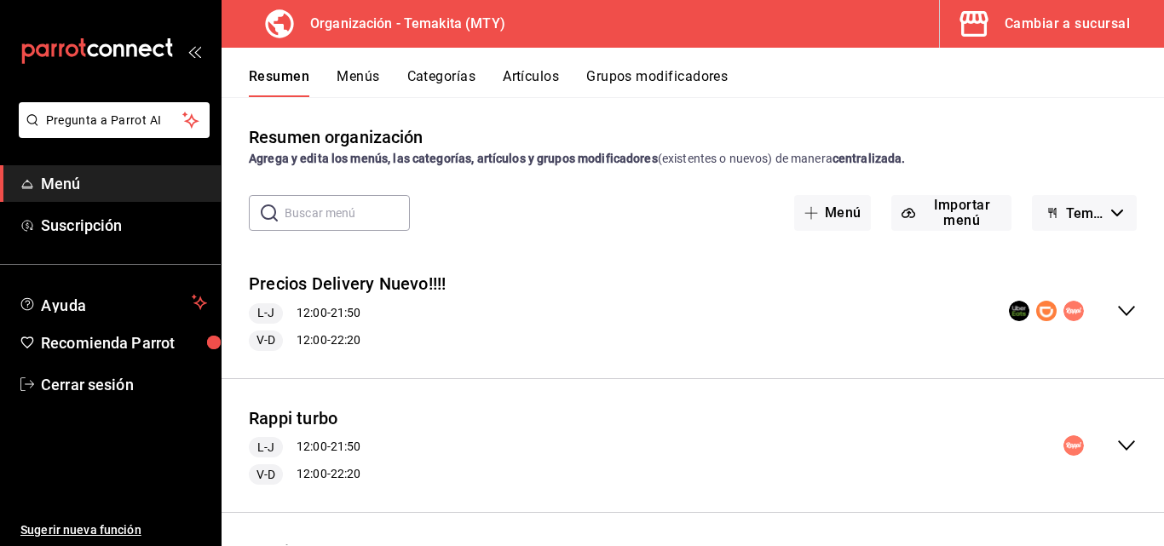
scroll to position [109, 0]
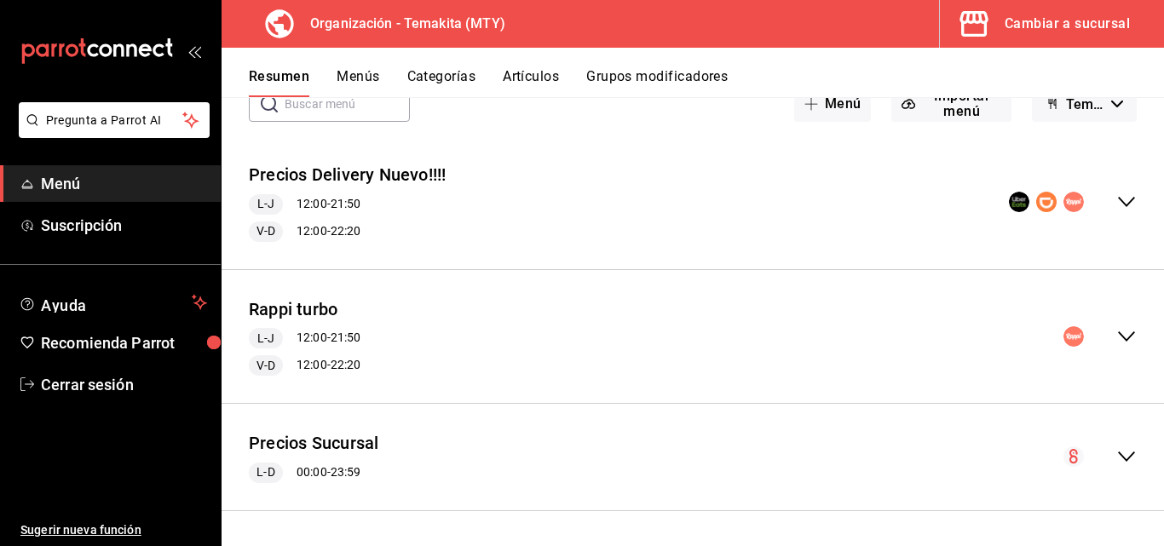
click at [672, 451] on icon "collapse-menu-row" at bounding box center [1126, 456] width 20 height 20
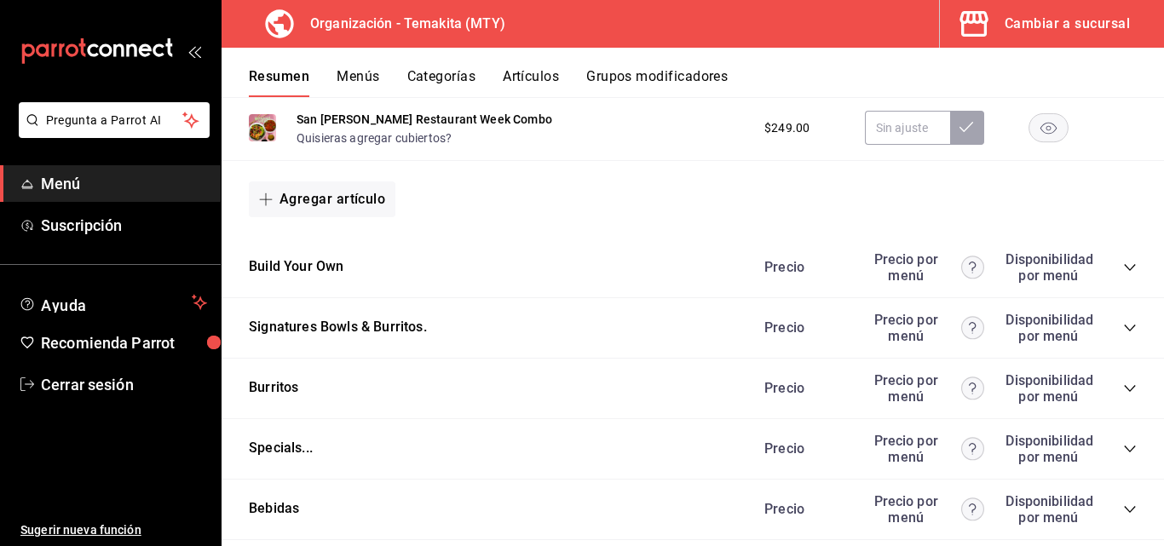
scroll to position [2043, 0]
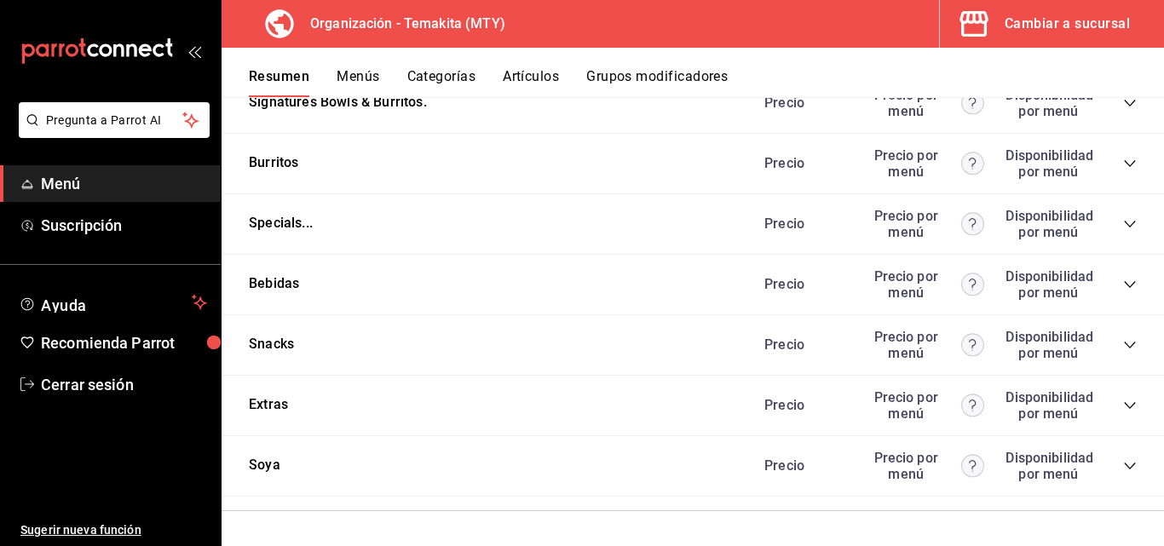
click at [672, 346] on icon "collapse-category-row" at bounding box center [1128, 345] width 11 height 7
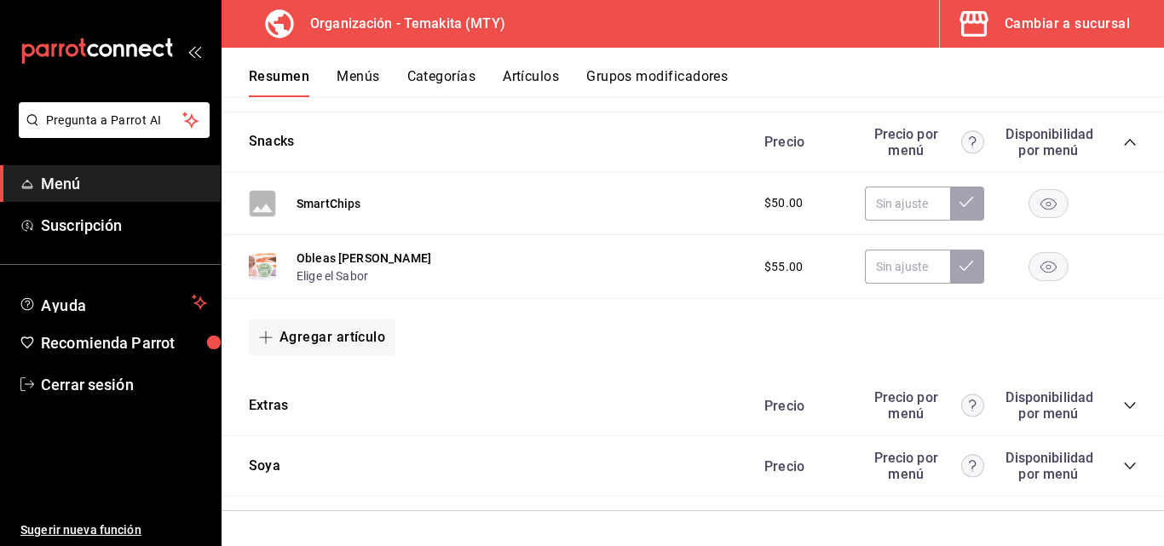
scroll to position [1991, 0]
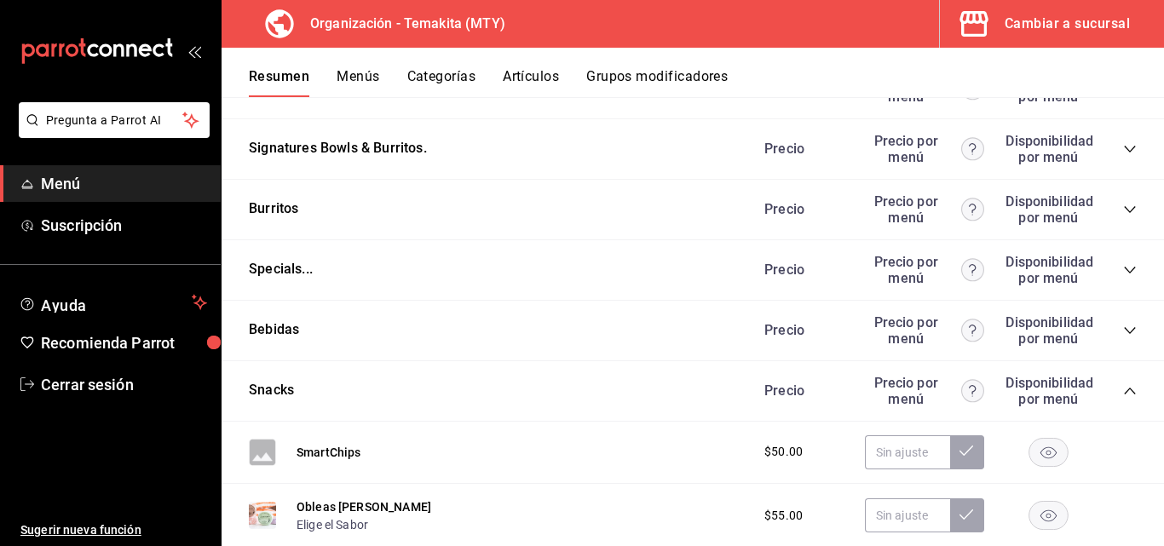
click at [672, 249] on div "Specials... [PERSON_NAME] por menú Disponibilidad por menú" at bounding box center [692, 270] width 942 height 60
click at [672, 255] on div "Specials... [PERSON_NAME] por menú Disponibilidad por menú" at bounding box center [692, 270] width 942 height 60
click at [672, 254] on div "Specials... [PERSON_NAME] por menú Disponibilidad por menú" at bounding box center [692, 270] width 942 height 60
click at [672, 250] on div "Specials... [PERSON_NAME] por menú Disponibilidad por menú" at bounding box center [692, 270] width 942 height 60
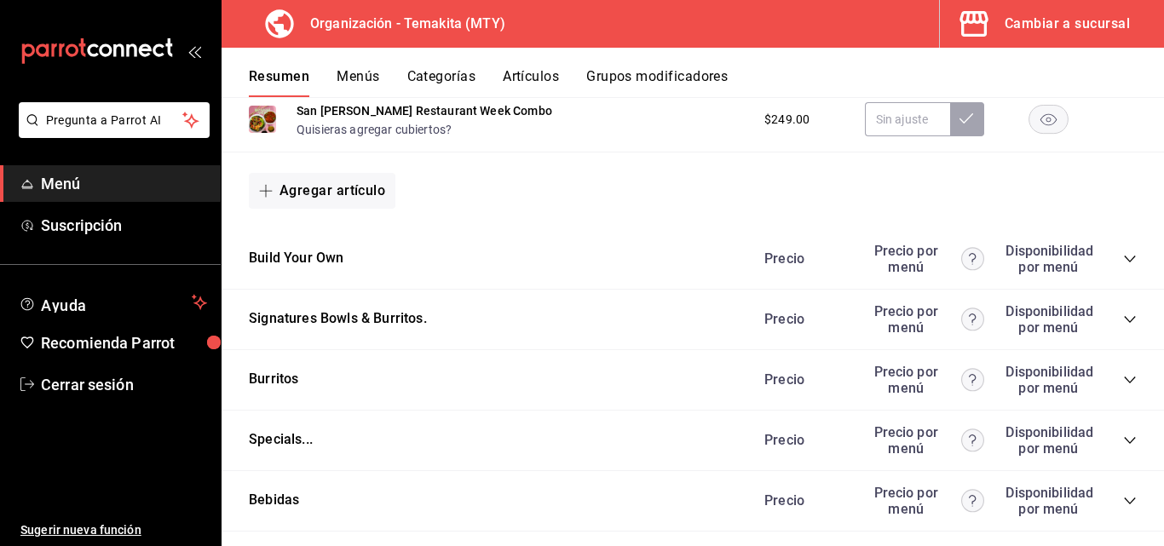
click at [672, 508] on icon "collapse-category-row" at bounding box center [1130, 501] width 14 height 14
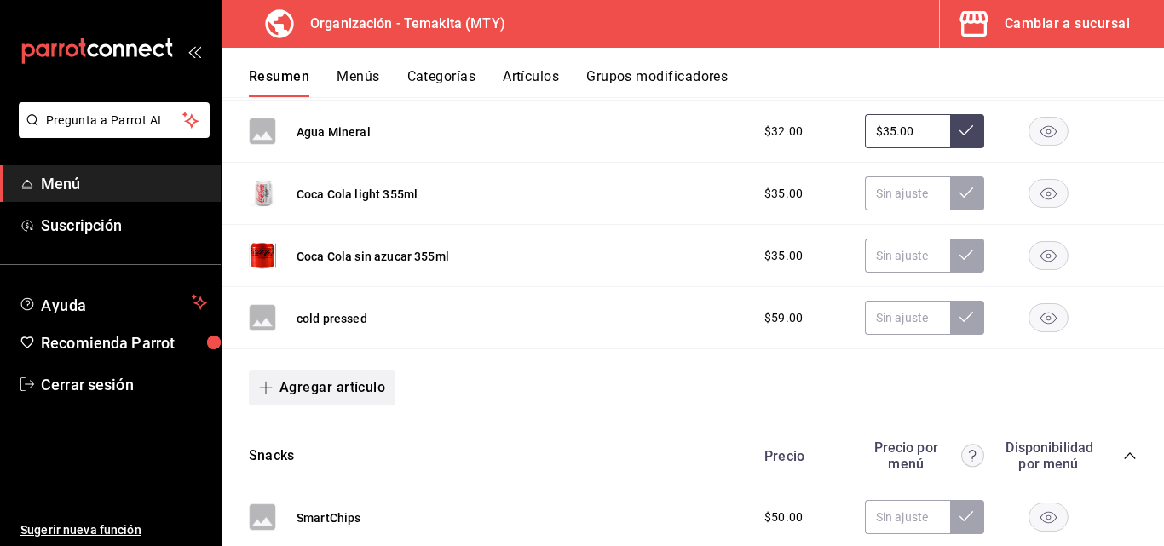
scroll to position [2162, 0]
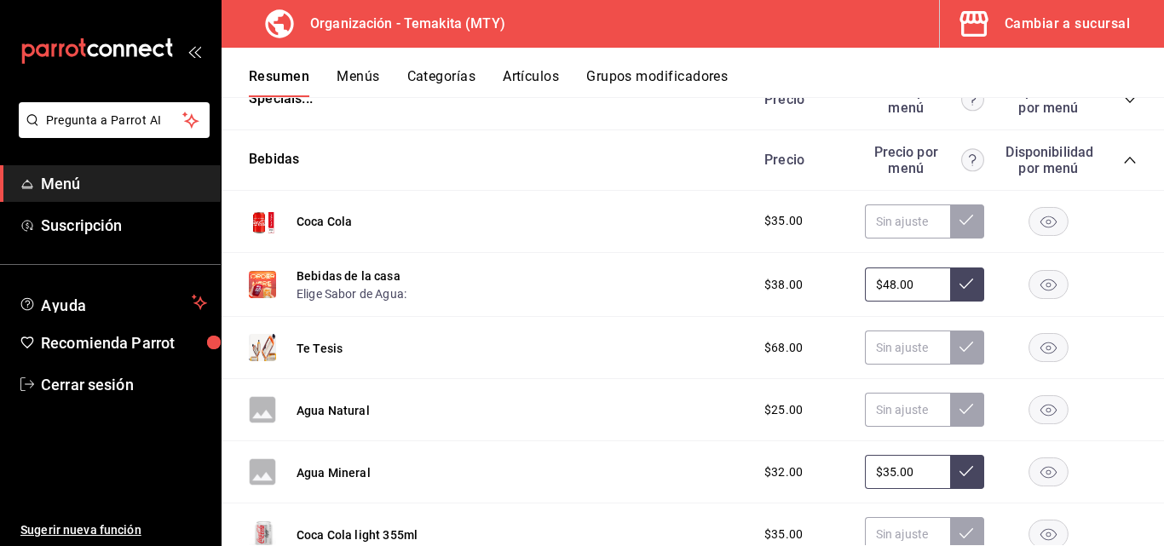
click at [351, 82] on button "Menús" at bounding box center [357, 82] width 43 height 29
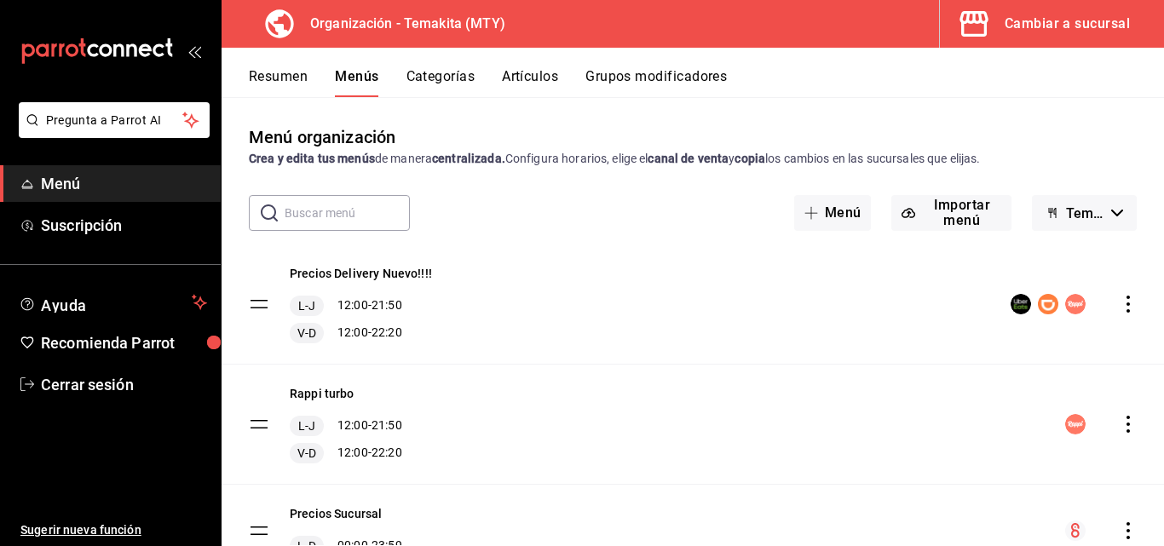
scroll to position [80, 0]
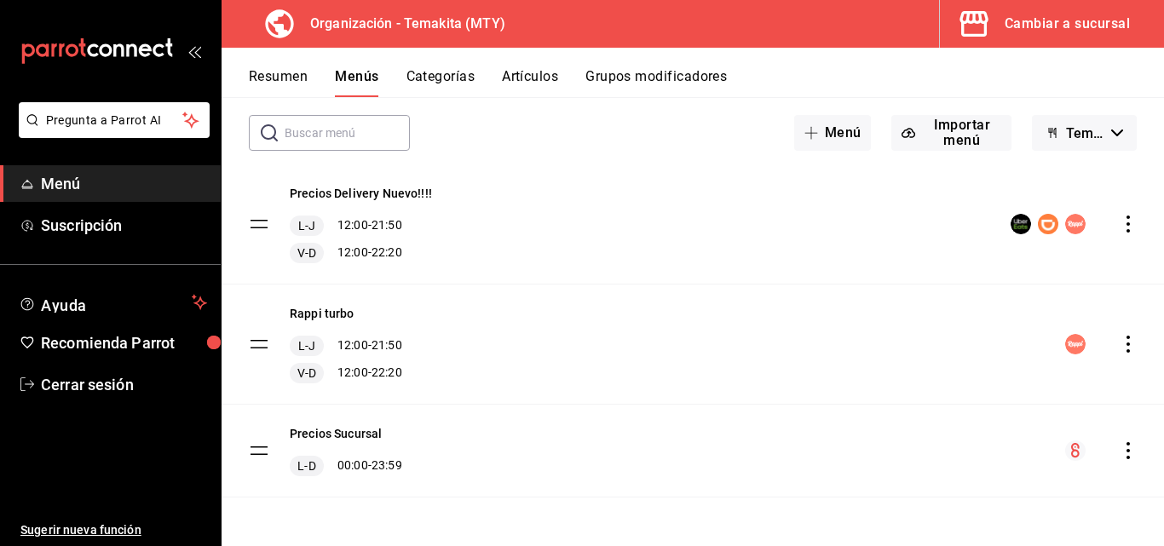
click at [672, 449] on icon "actions" at bounding box center [1127, 450] width 17 height 17
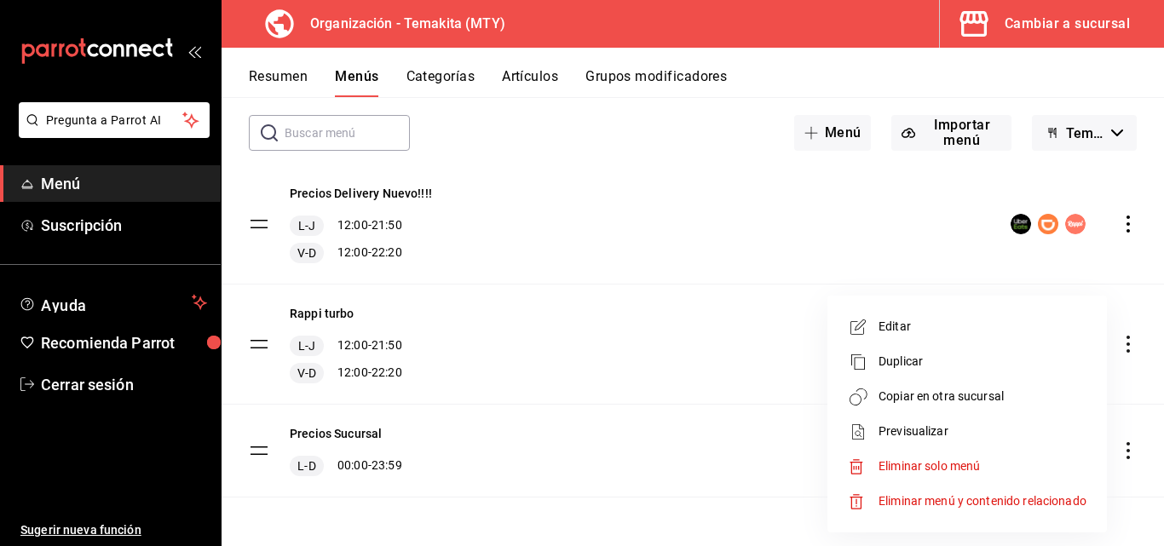
click at [278, 72] on div at bounding box center [582, 273] width 1164 height 546
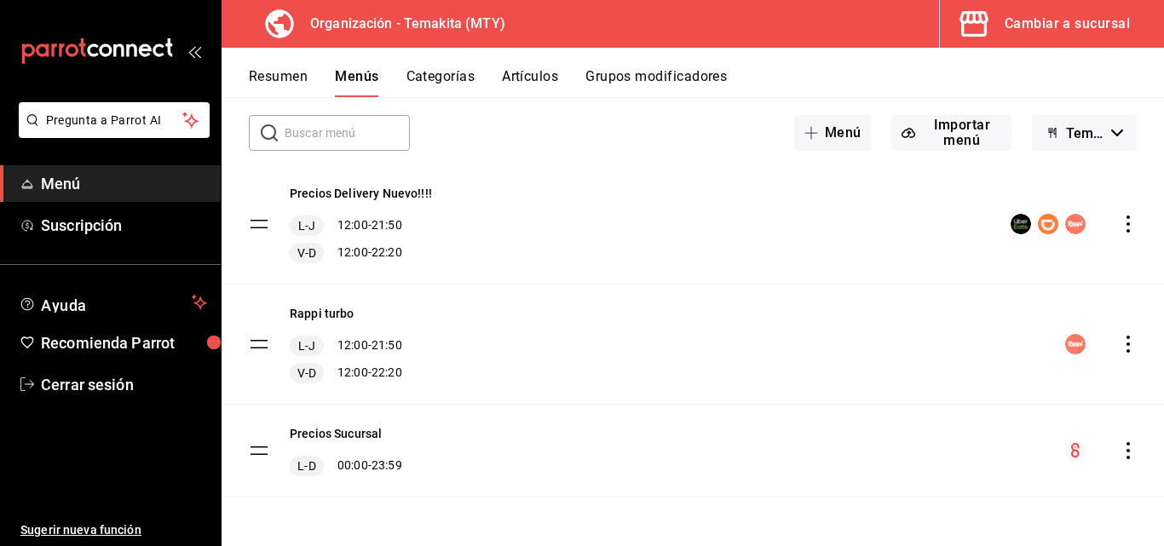
click at [671, 77] on button "Grupos modificadores" at bounding box center [655, 82] width 141 height 29
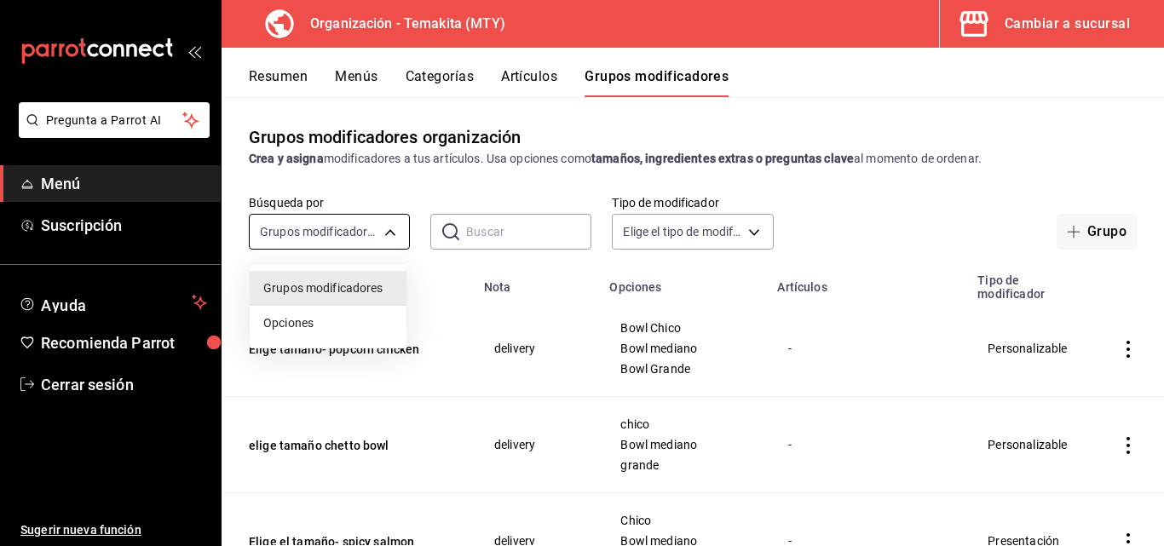
click at [346, 227] on body "Pregunta a Parrot AI Menú Suscripción Ayuda Recomienda Parrot Cerrar sesión Sug…" at bounding box center [582, 273] width 1164 height 546
click at [383, 231] on div at bounding box center [582, 273] width 1164 height 546
click at [383, 232] on body "Pregunta a Parrot AI Menú Suscripción Ayuda Recomienda Parrot Cerrar sesión Sug…" at bounding box center [582, 273] width 1164 height 546
click at [319, 313] on li "Opciones" at bounding box center [328, 323] width 157 height 35
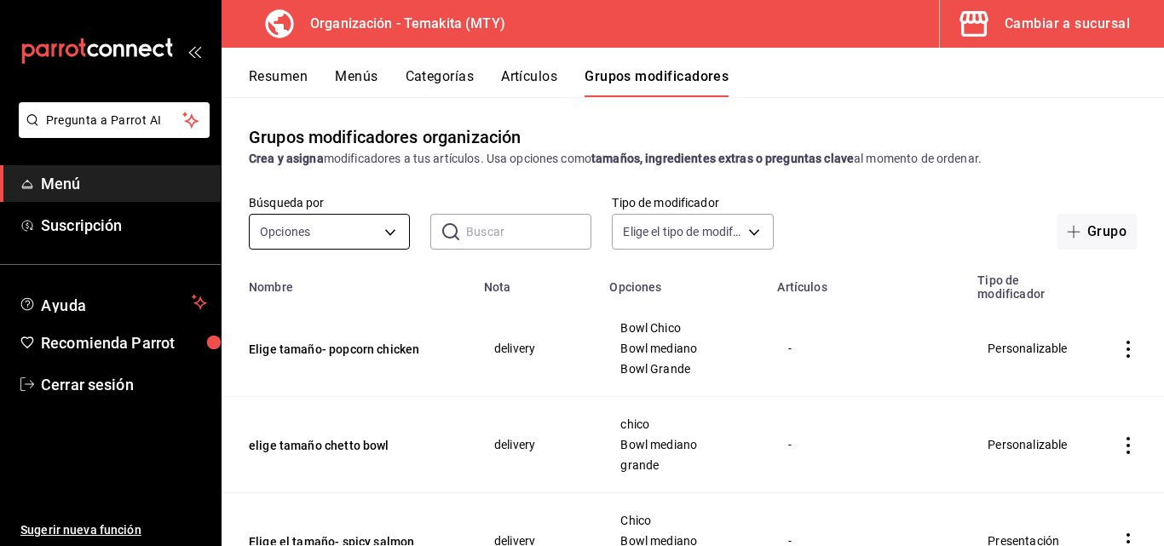
click at [394, 227] on body "Pregunta a Parrot AI Menú Suscripción Ayuda Recomienda Parrot Cerrar sesión Sug…" at bounding box center [582, 273] width 1164 height 546
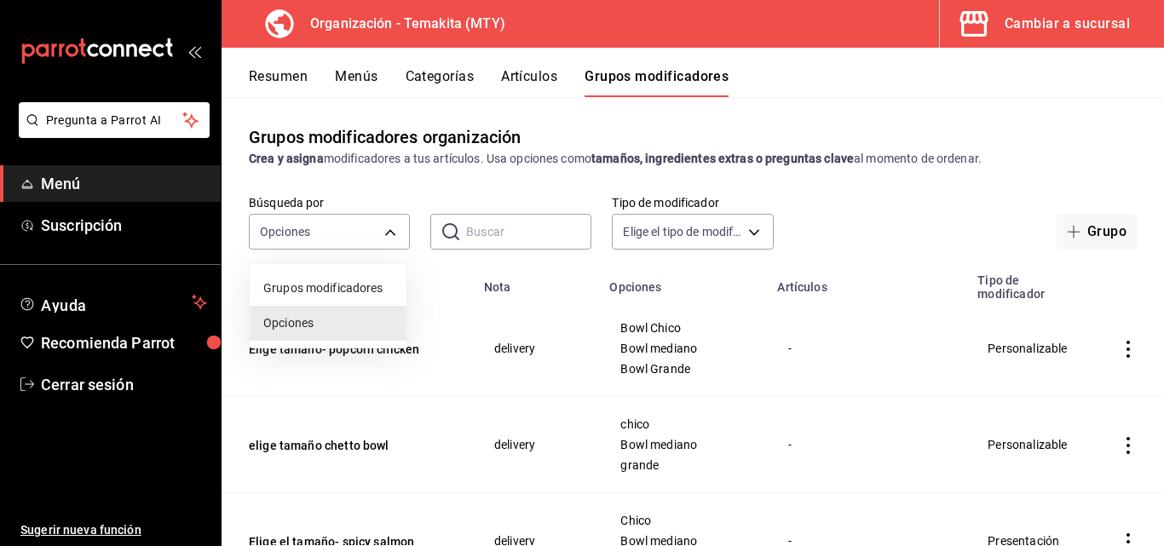
click at [342, 279] on span "Grupos modificadores" at bounding box center [327, 288] width 129 height 18
type input "GROUP"
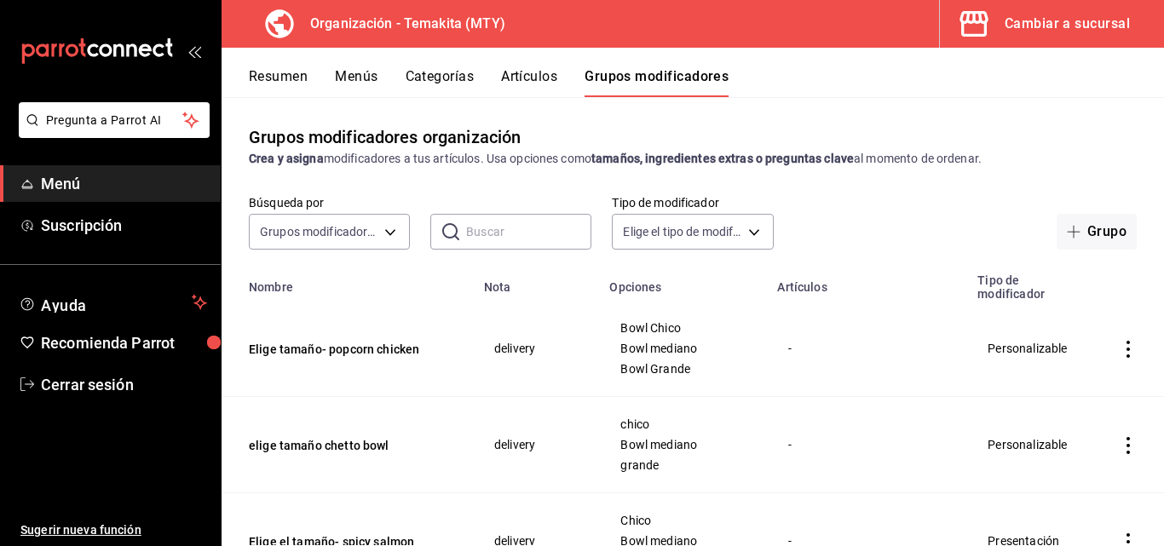
click at [502, 231] on input "text" at bounding box center [528, 232] width 125 height 34
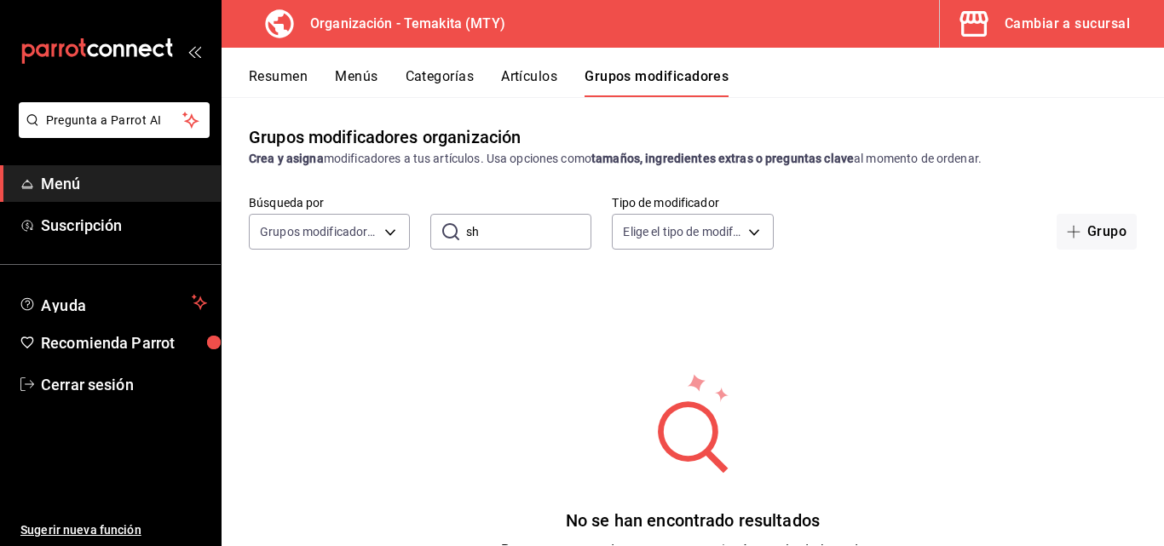
type input "s"
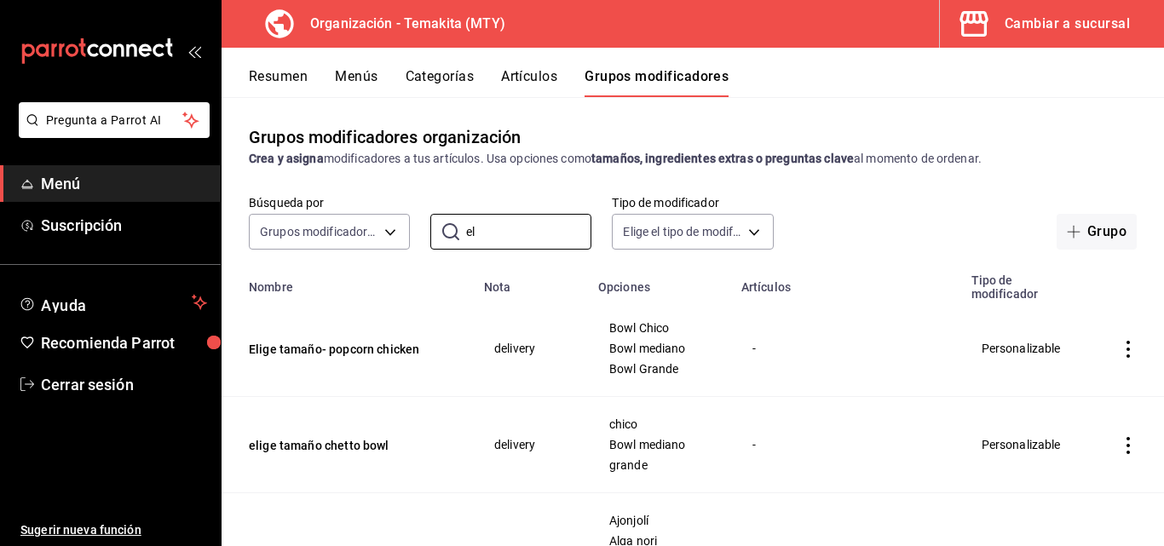
type input "e"
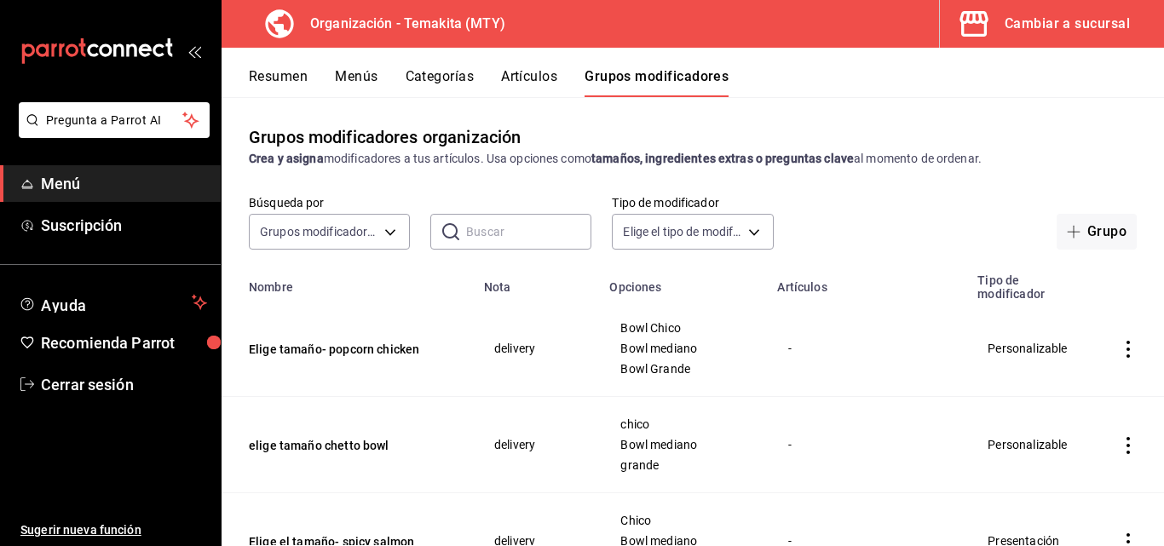
click at [541, 79] on button "Artículos" at bounding box center [529, 82] width 56 height 29
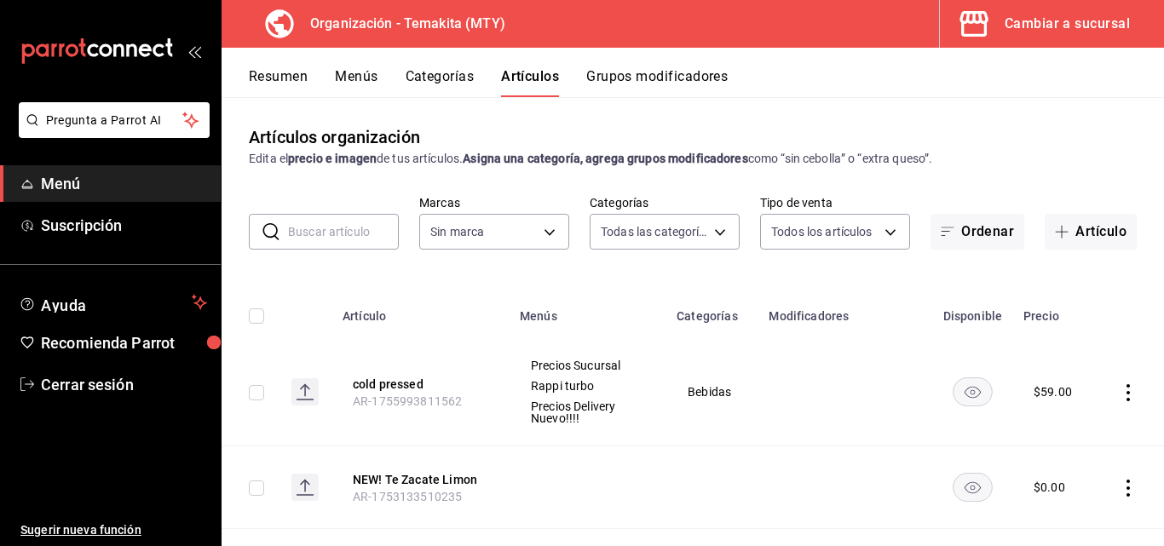
type input "271d921e-de6c-499a-ac6a-9fb1aeac1df4,01a73f1e-221f-473e-bda3-abe8046d8665,a1d6c…"
type input "4408dc1f-cb38-4382-b246-1f85c6fef244"
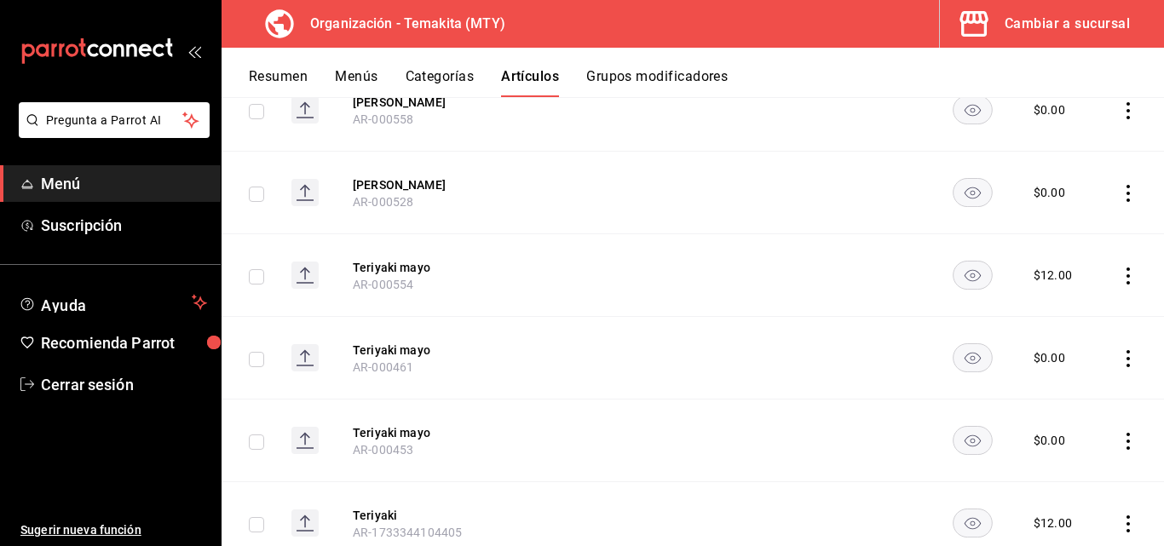
scroll to position [6640, 0]
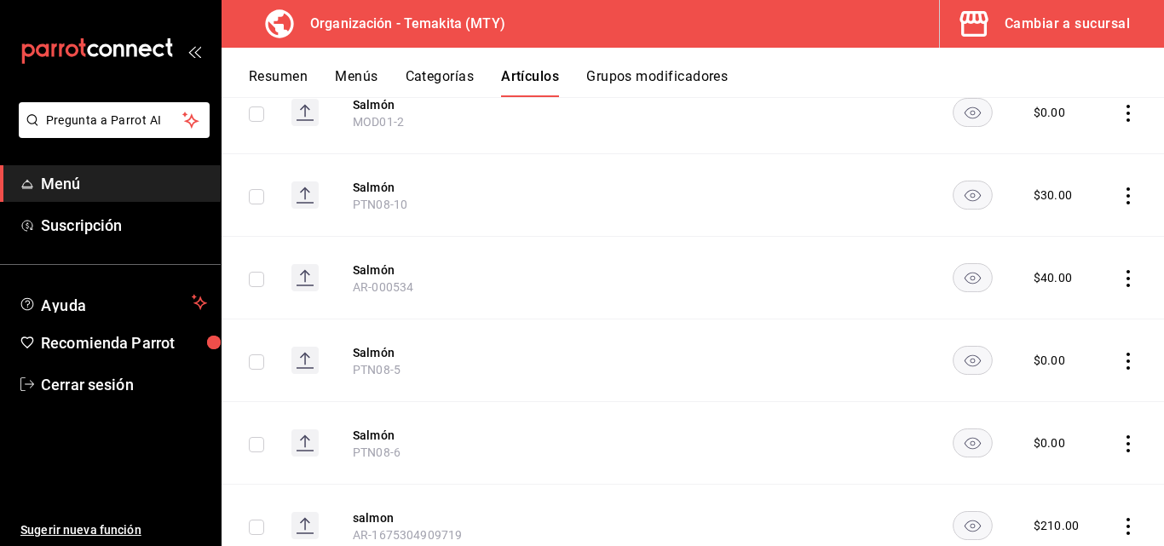
scroll to position [8344, 0]
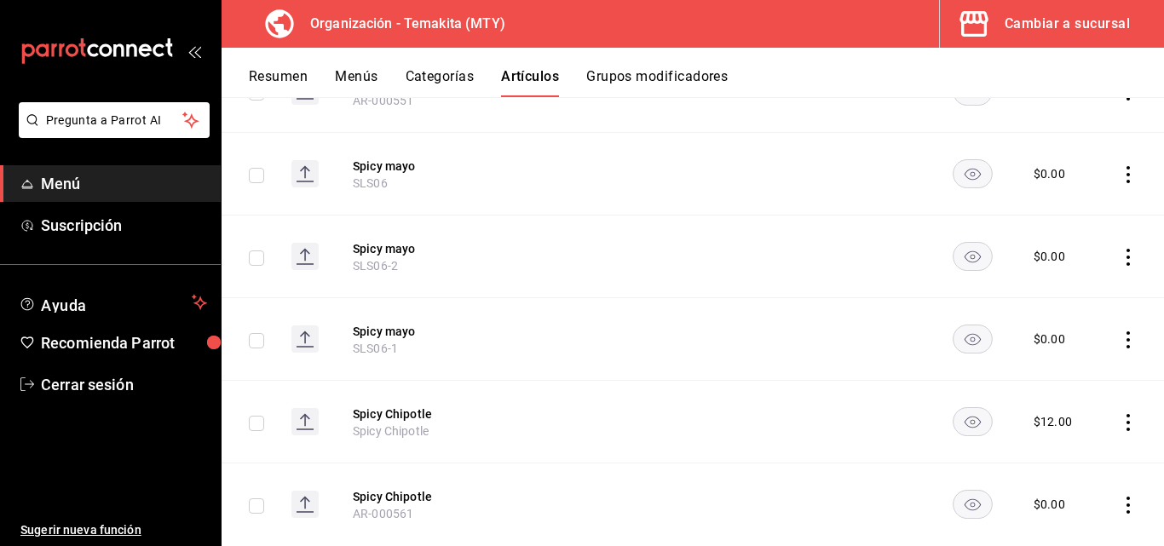
click at [445, 83] on button "Categorías" at bounding box center [439, 82] width 69 height 29
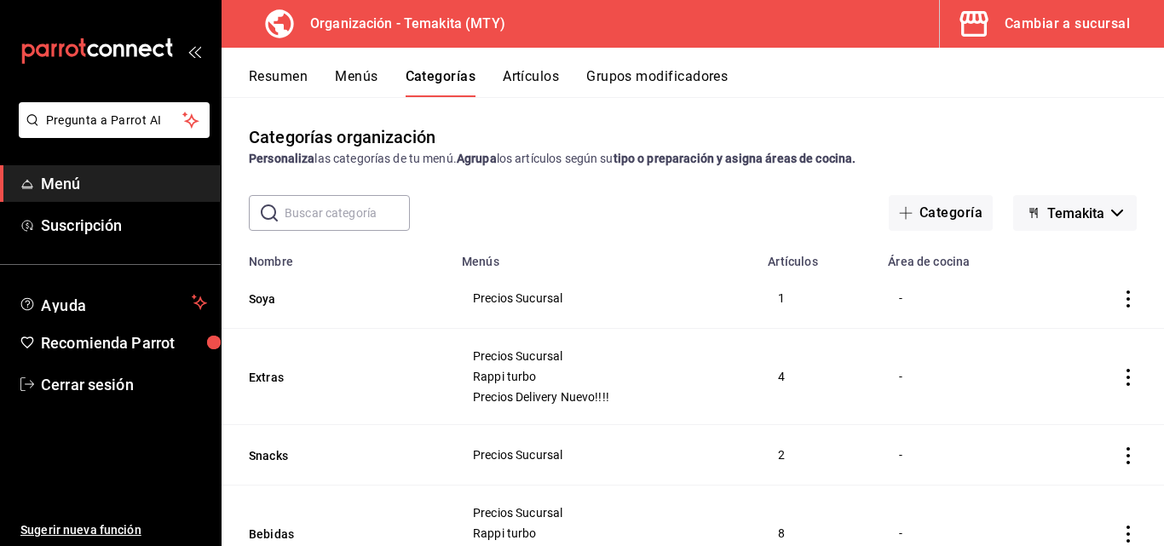
click at [360, 212] on input "text" at bounding box center [346, 213] width 125 height 34
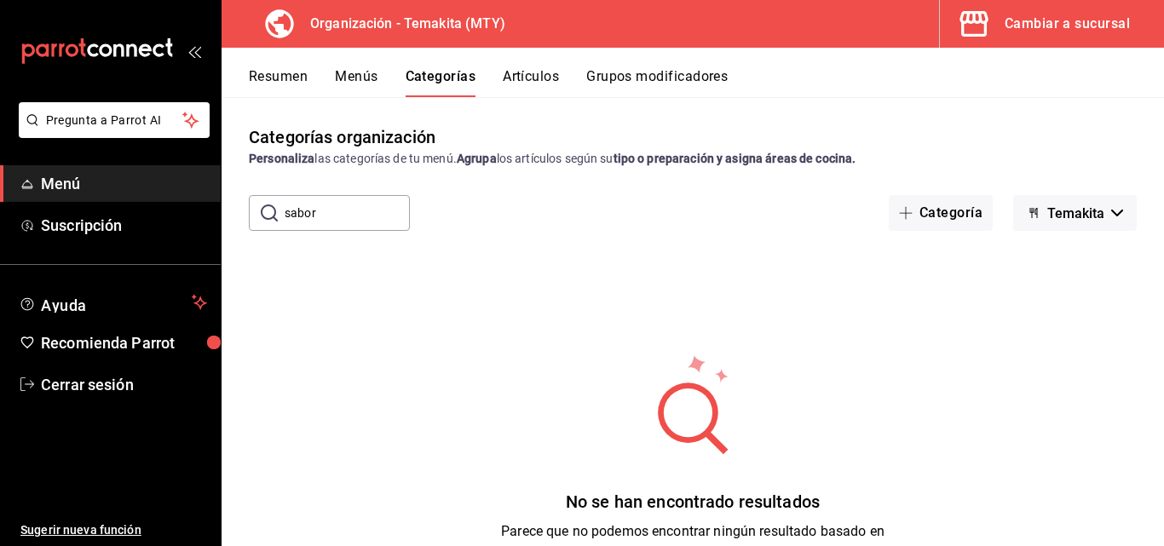
click at [332, 209] on input "sabor" at bounding box center [346, 213] width 125 height 34
type input "s"
type input "c"
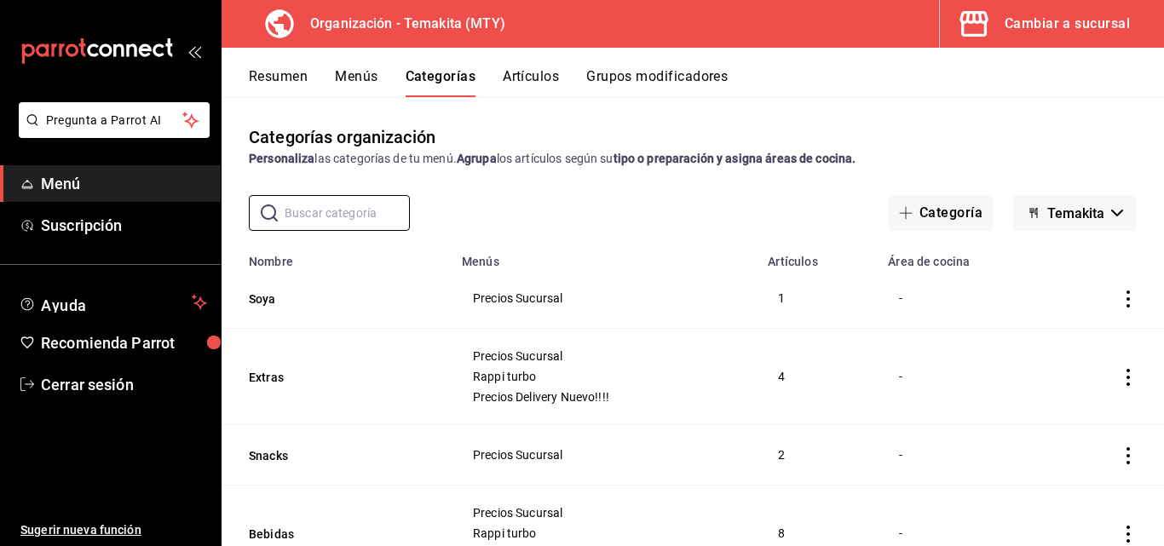
click at [355, 73] on button "Menús" at bounding box center [356, 82] width 43 height 29
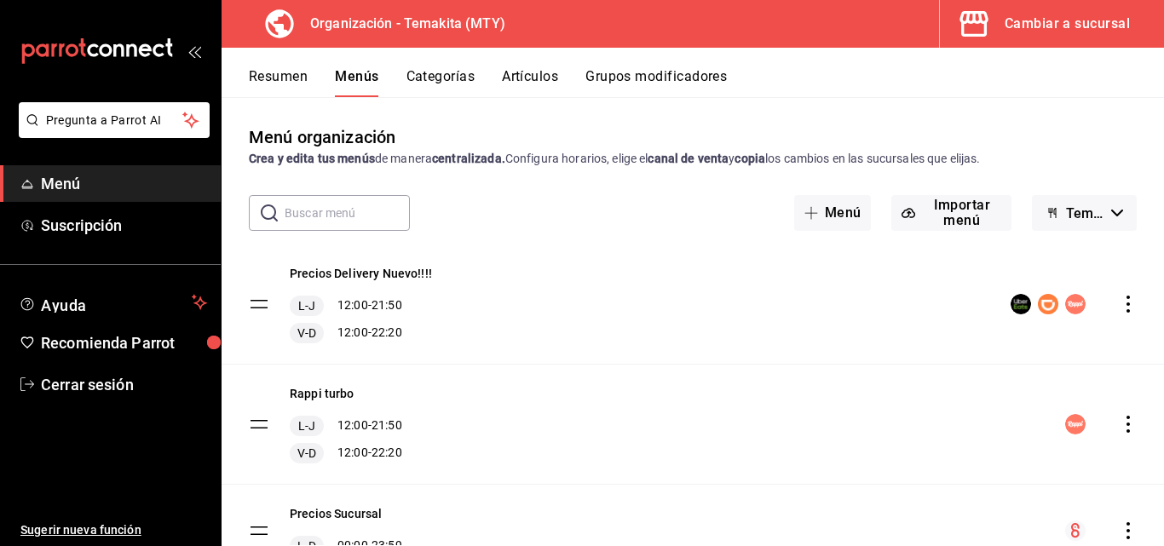
scroll to position [80, 0]
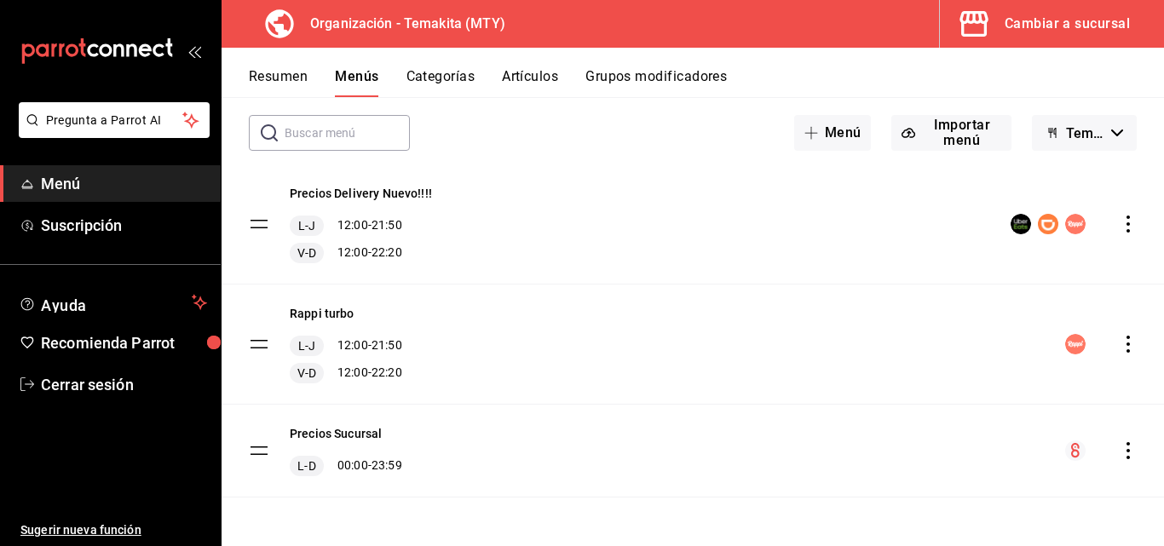
click at [1119, 449] on icon "actions" at bounding box center [1127, 450] width 17 height 17
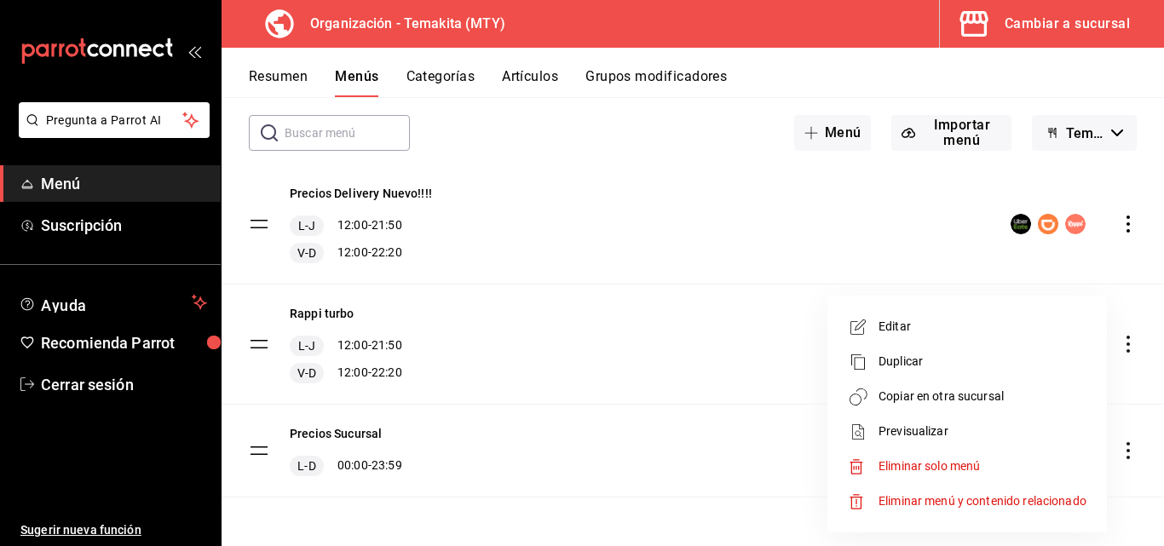
click at [285, 77] on div at bounding box center [582, 273] width 1164 height 546
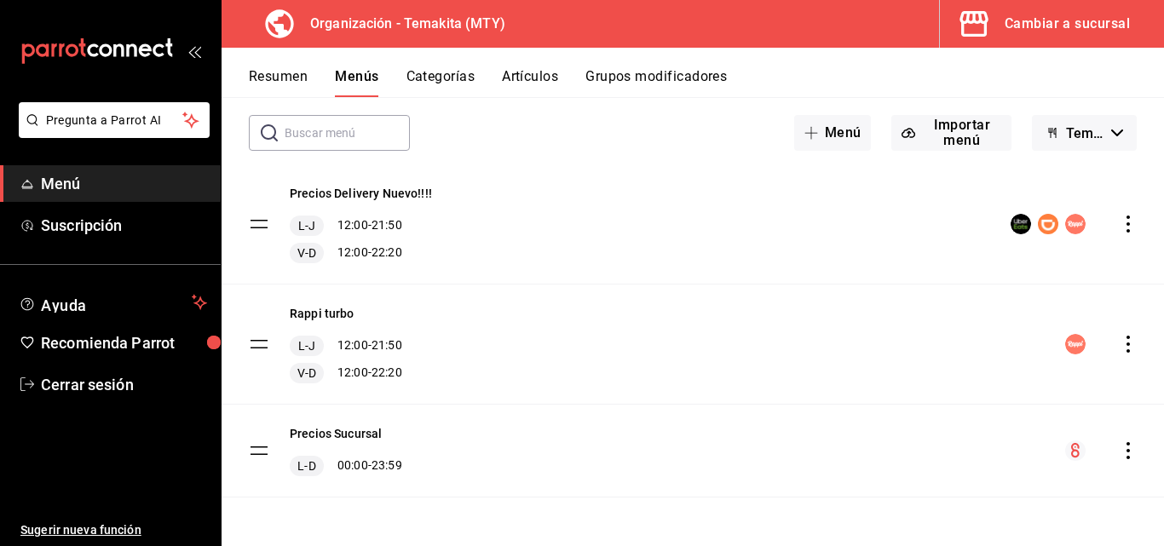
click at [285, 76] on button "Resumen" at bounding box center [278, 82] width 59 height 29
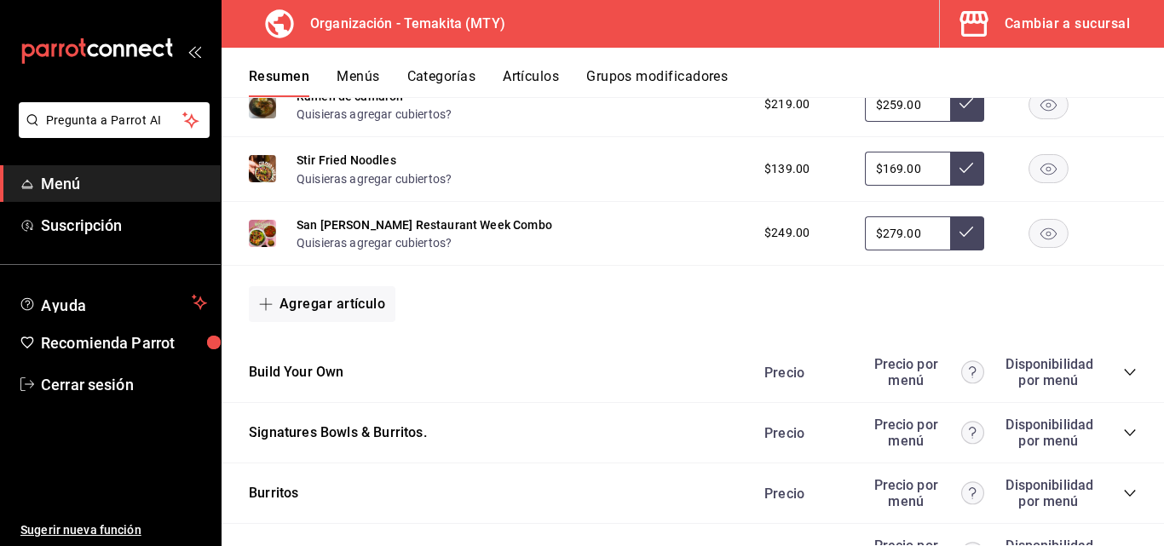
scroll to position [1789, 0]
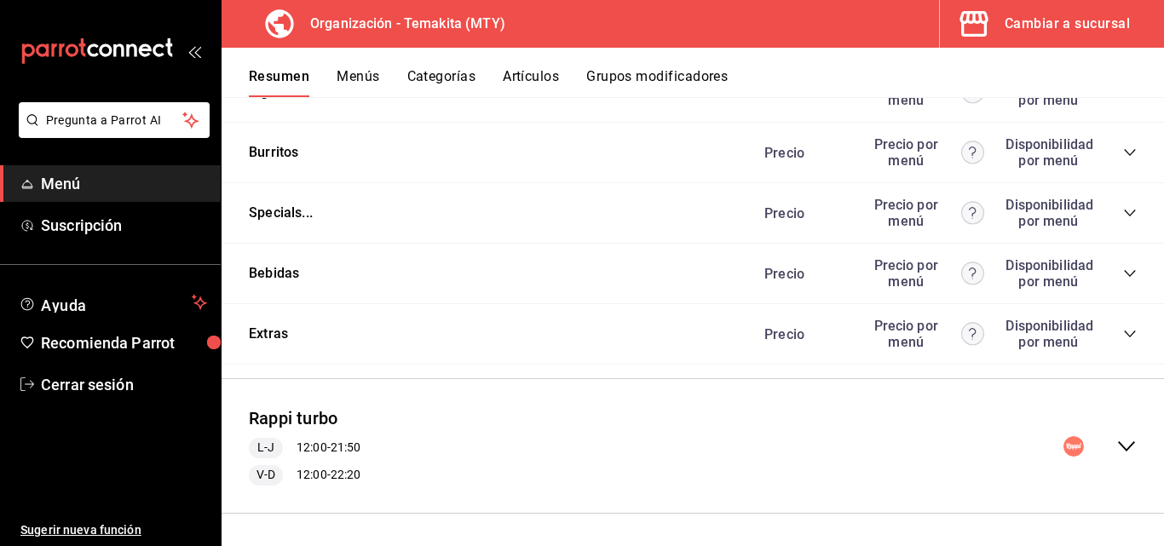
click at [1123, 277] on icon "collapse-category-row" at bounding box center [1128, 273] width 11 height 7
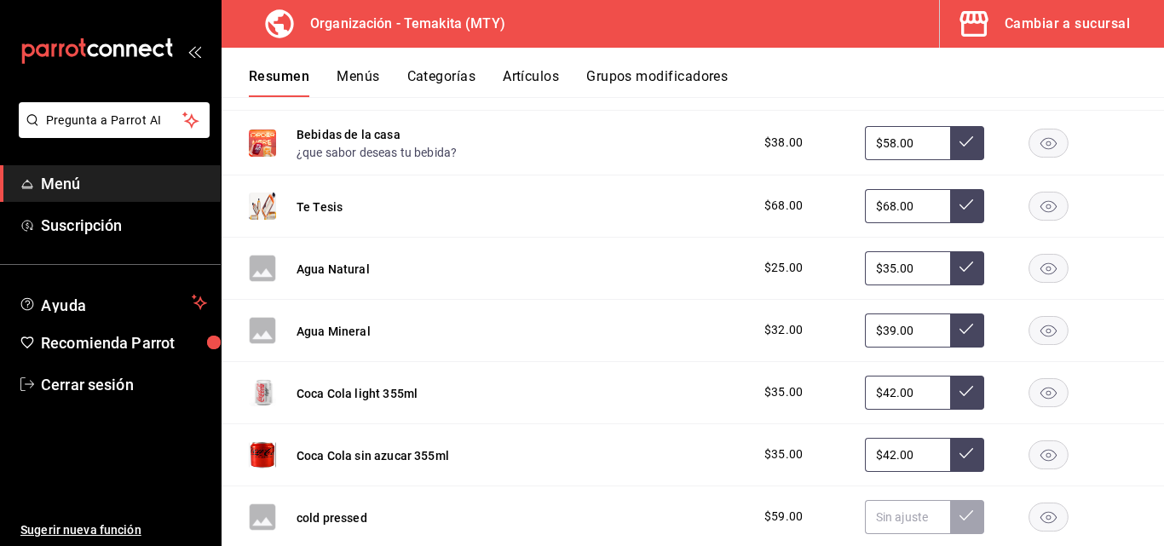
scroll to position [2385, 0]
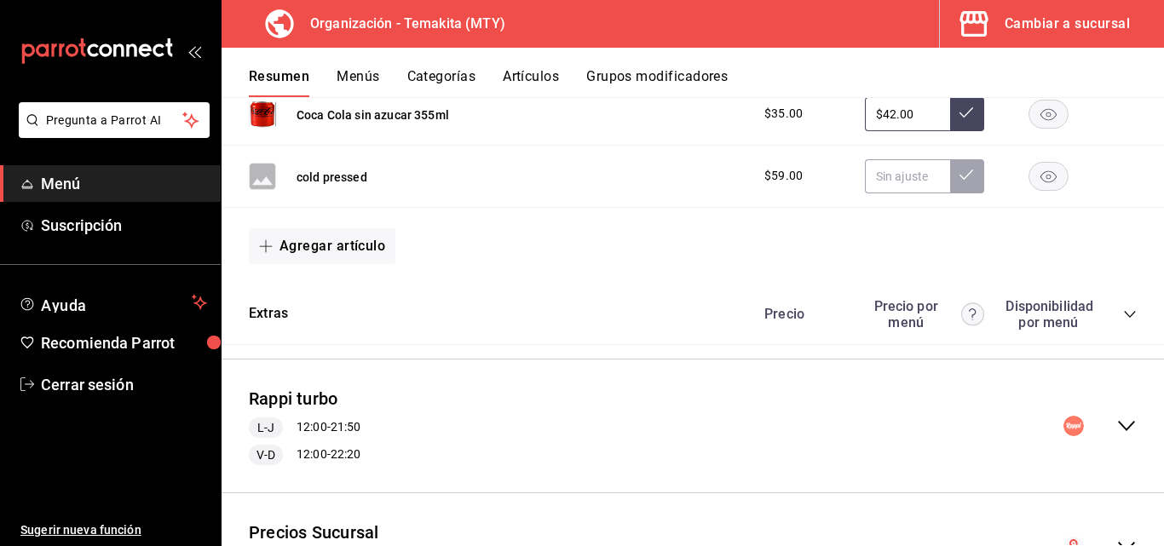
click at [1115, 16] on div "Cambiar a sucursal" at bounding box center [1066, 24] width 125 height 24
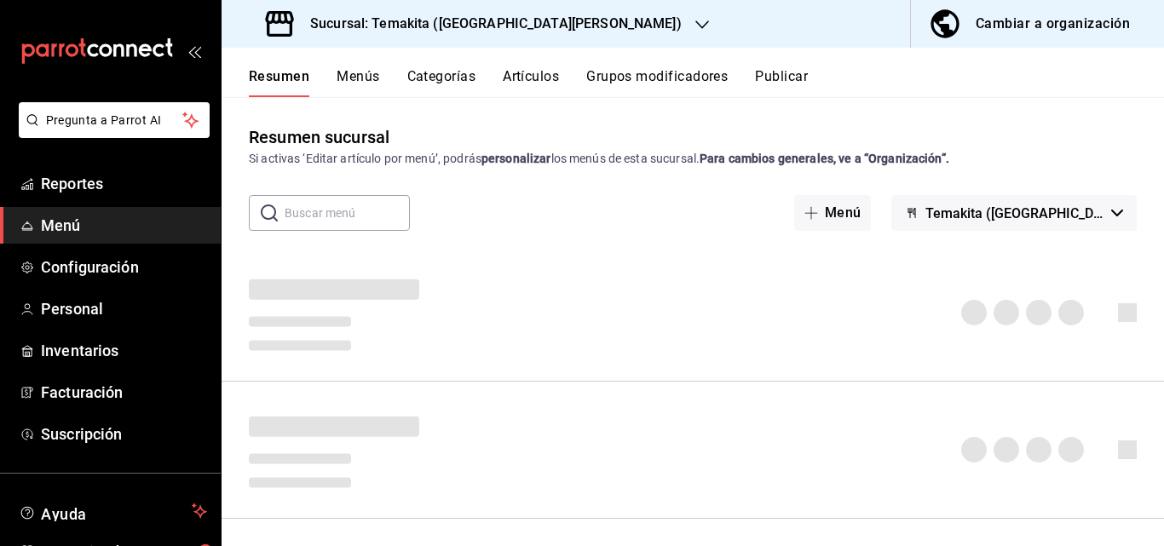
click at [457, 145] on div "Resumen sucursal Si activas ‘Editar artículo por menú’, podrás personalizar los…" at bounding box center [692, 145] width 942 height 43
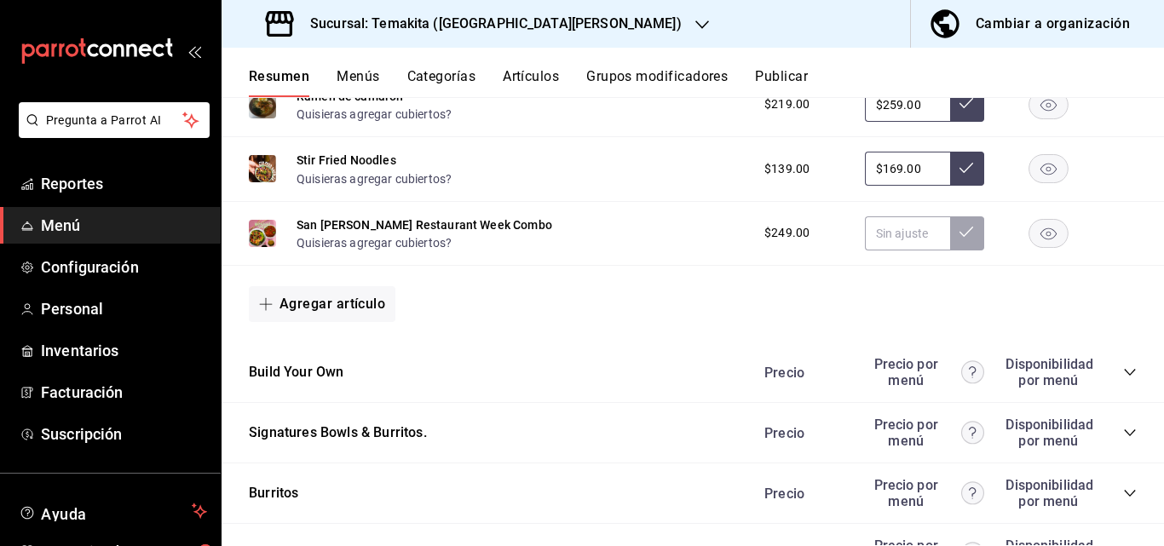
scroll to position [1770, 0]
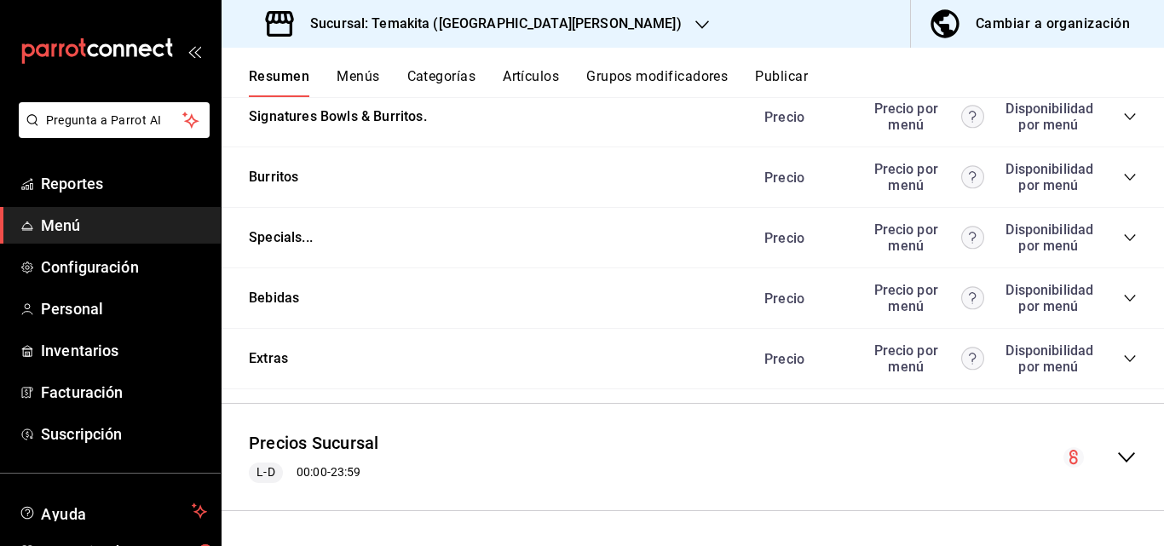
click at [1123, 300] on icon "collapse-category-row" at bounding box center [1128, 298] width 11 height 7
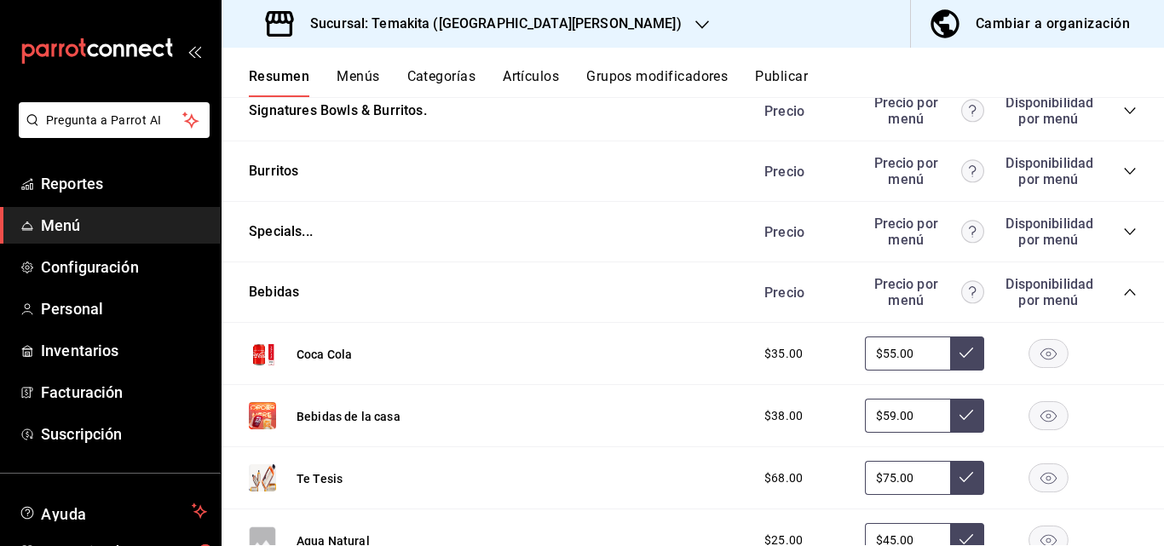
scroll to position [2196, 0]
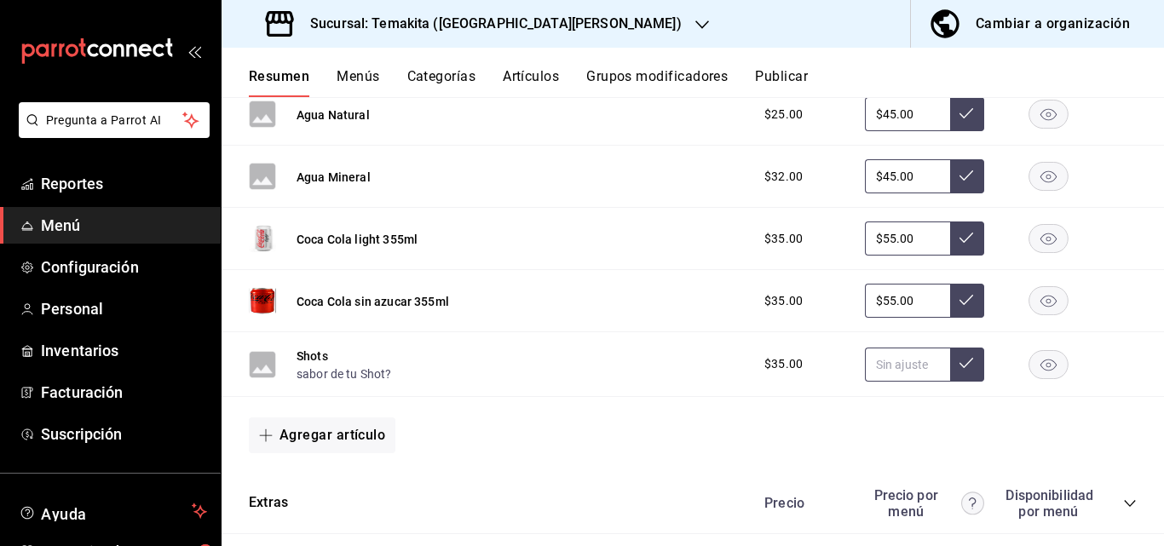
click at [892, 378] on input "text" at bounding box center [907, 365] width 85 height 34
type input "$35.00"
click at [959, 370] on icon at bounding box center [966, 363] width 14 height 14
click at [692, 81] on button "Grupos modificadores" at bounding box center [656, 82] width 141 height 29
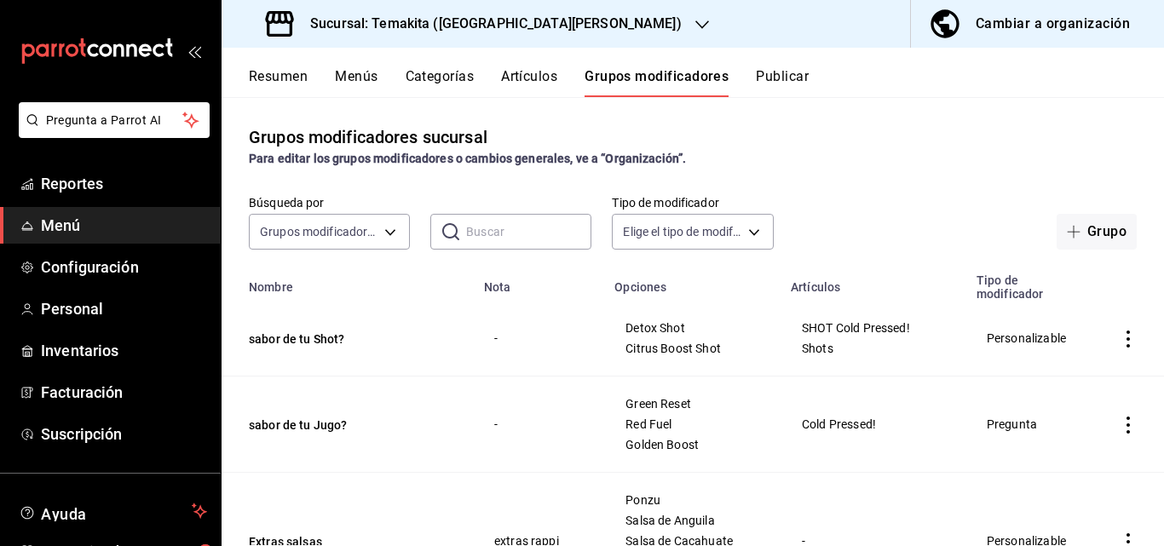
click at [1119, 338] on icon "actions" at bounding box center [1127, 338] width 17 height 17
click at [1079, 378] on span "Editar" at bounding box center [1064, 379] width 44 height 18
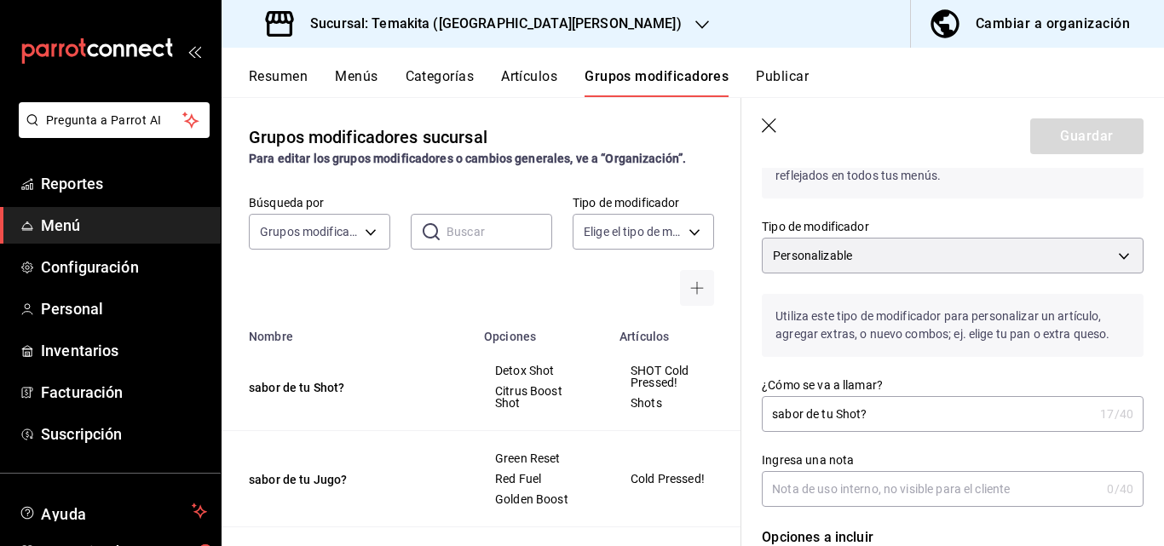
scroll to position [170, 0]
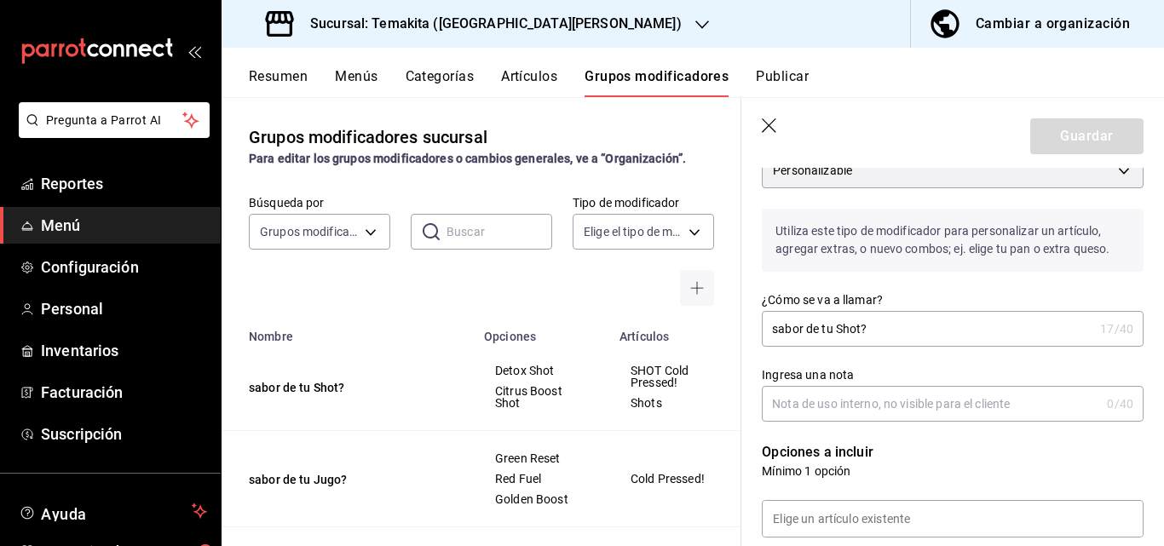
click at [857, 400] on input "Ingresa una nota" at bounding box center [930, 404] width 338 height 34
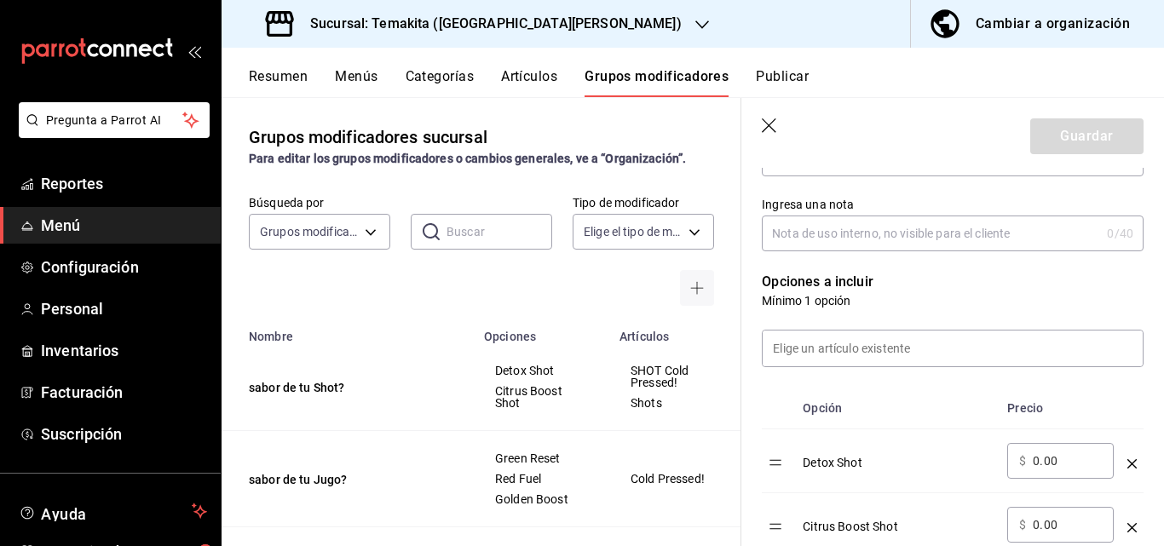
scroll to position [596, 0]
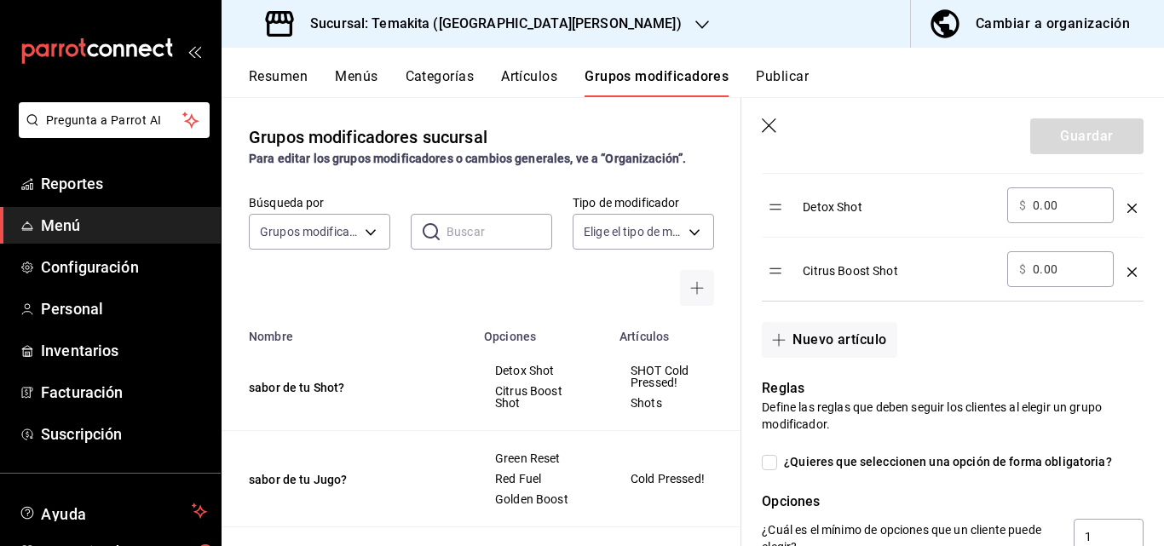
click at [1066, 263] on input "0.00" at bounding box center [1066, 269] width 69 height 17
type input "0.00"
type input "35.00"
click at [1070, 213] on input "0.00" at bounding box center [1066, 205] width 69 height 17
type input "0.00"
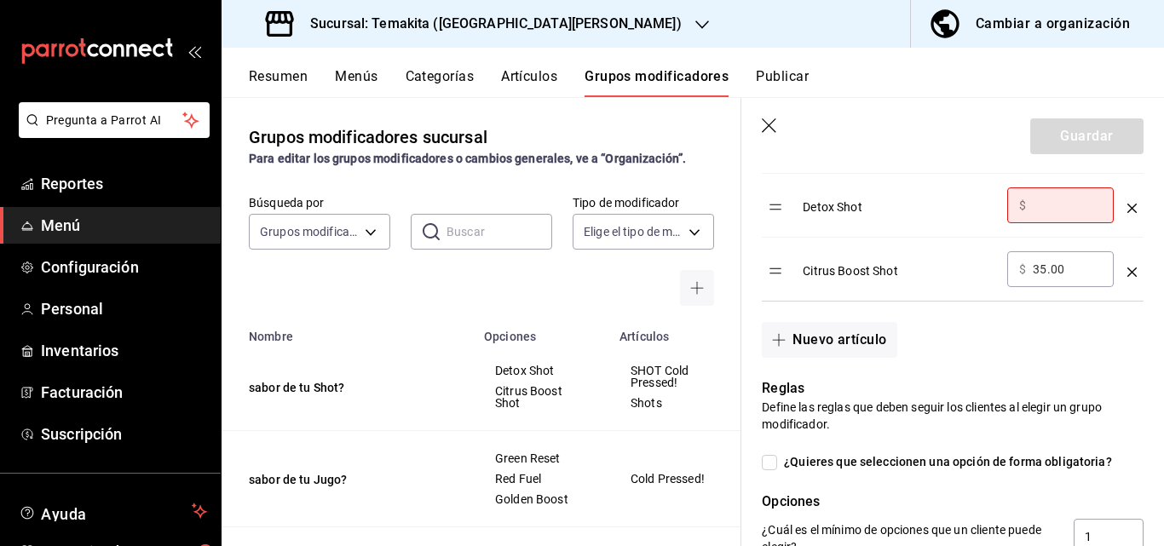
click at [936, 244] on td "Citrus Boost Shot" at bounding box center [898, 270] width 204 height 64
click at [1059, 264] on input "35.00" at bounding box center [1066, 269] width 69 height 17
click at [1067, 262] on input "35.00" at bounding box center [1066, 269] width 69 height 17
type input "3.00"
drag, startPoint x: 844, startPoint y: 246, endPoint x: 868, endPoint y: 247, distance: 23.9
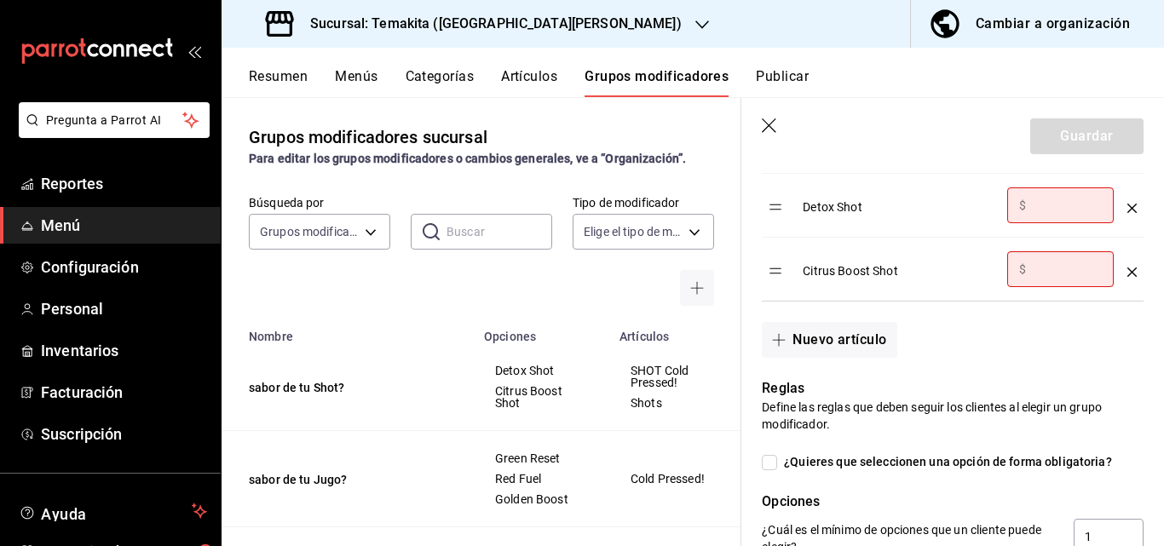
click at [862, 247] on td "Citrus Boost Shot" at bounding box center [898, 270] width 204 height 64
click at [887, 247] on td "Citrus Boost Shot" at bounding box center [898, 270] width 204 height 64
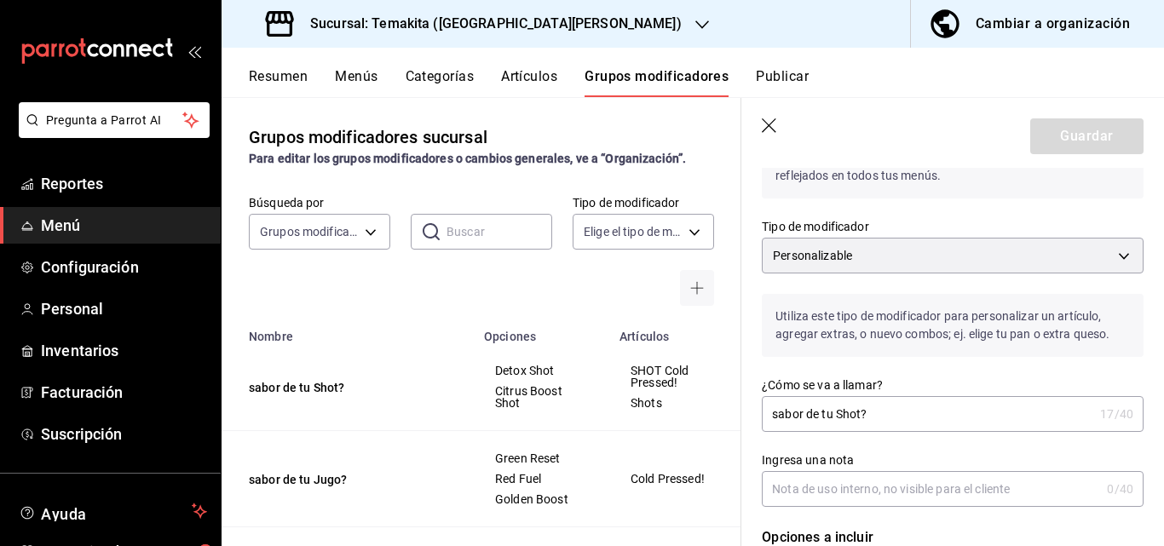
scroll to position [0, 0]
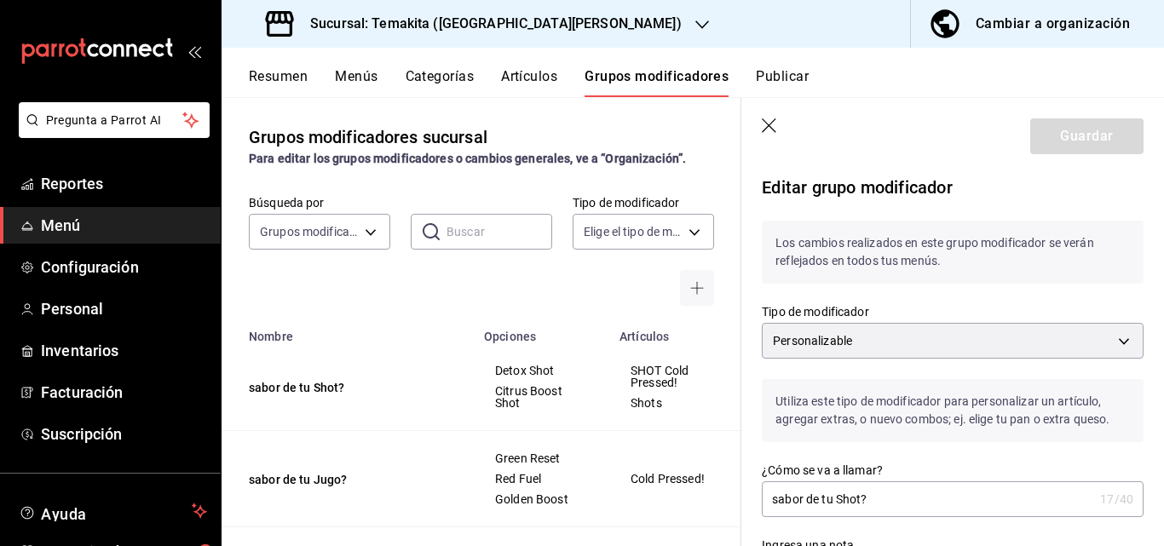
click at [990, 176] on p "Editar grupo modificador" at bounding box center [952, 188] width 382 height 26
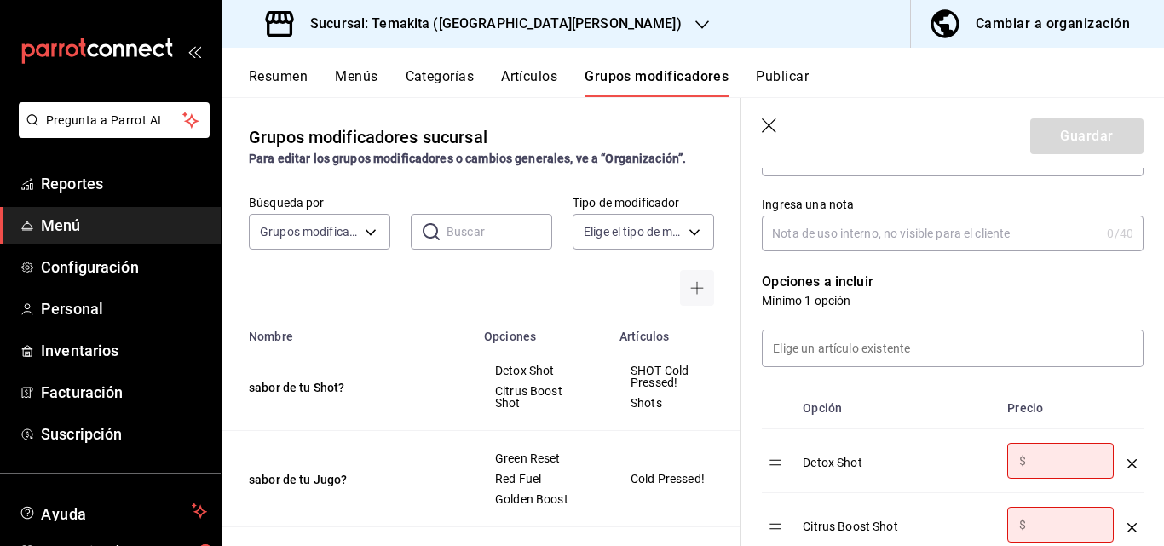
click at [1050, 468] on input "optionsTable" at bounding box center [1066, 460] width 69 height 17
type input "35.00"
click at [1037, 523] on input "optionsTable" at bounding box center [1066, 524] width 69 height 17
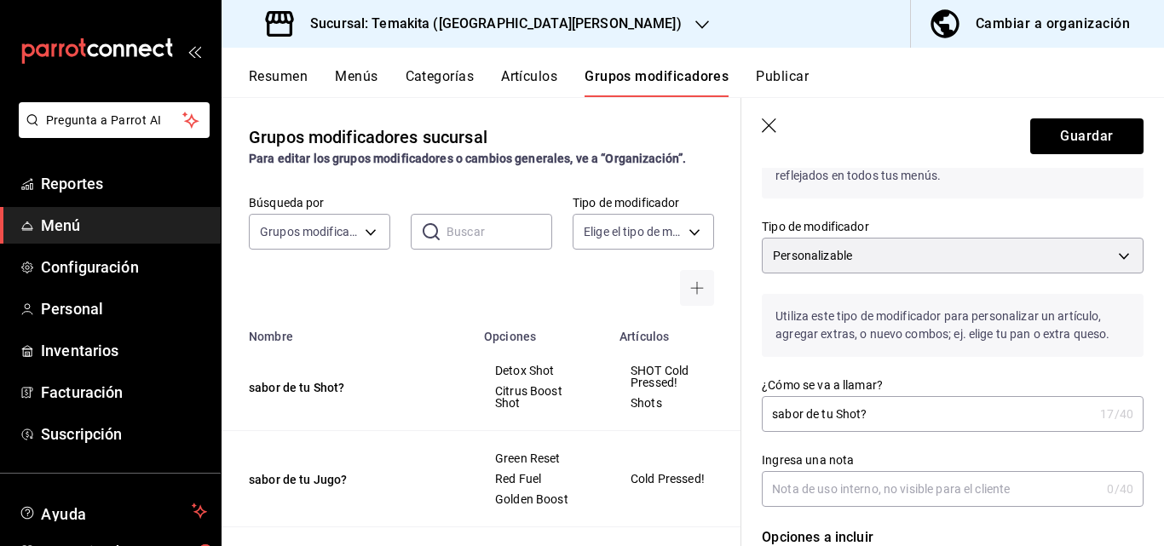
scroll to position [0, 0]
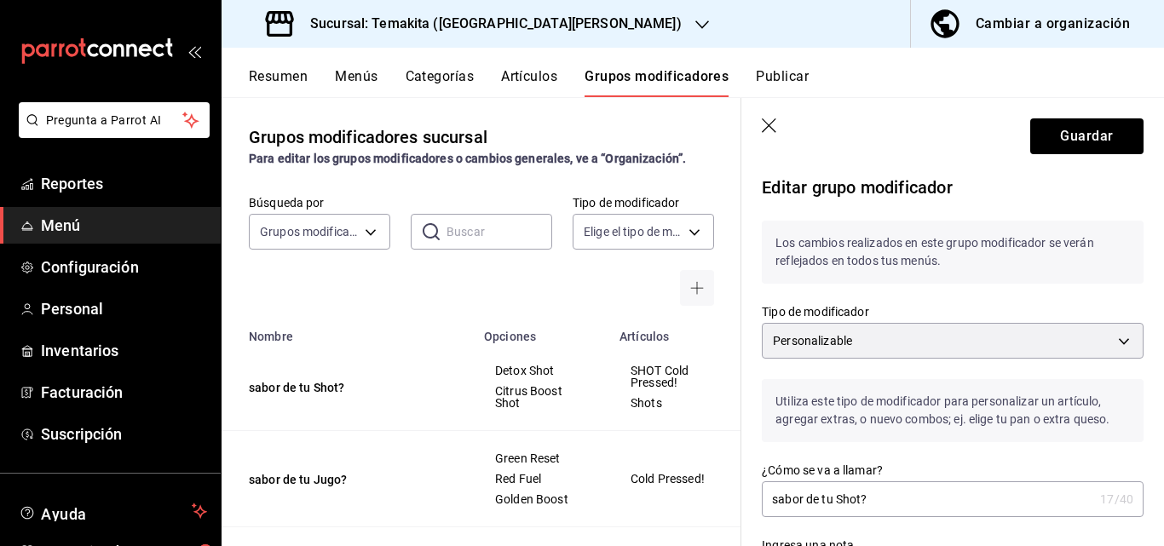
type input "35.00"
click at [673, 145] on div "Grupos modificadores sucursal Para editar los grupos modificadores o cambios ge…" at bounding box center [481, 145] width 520 height 43
click at [776, 129] on icon "button" at bounding box center [769, 126] width 17 height 17
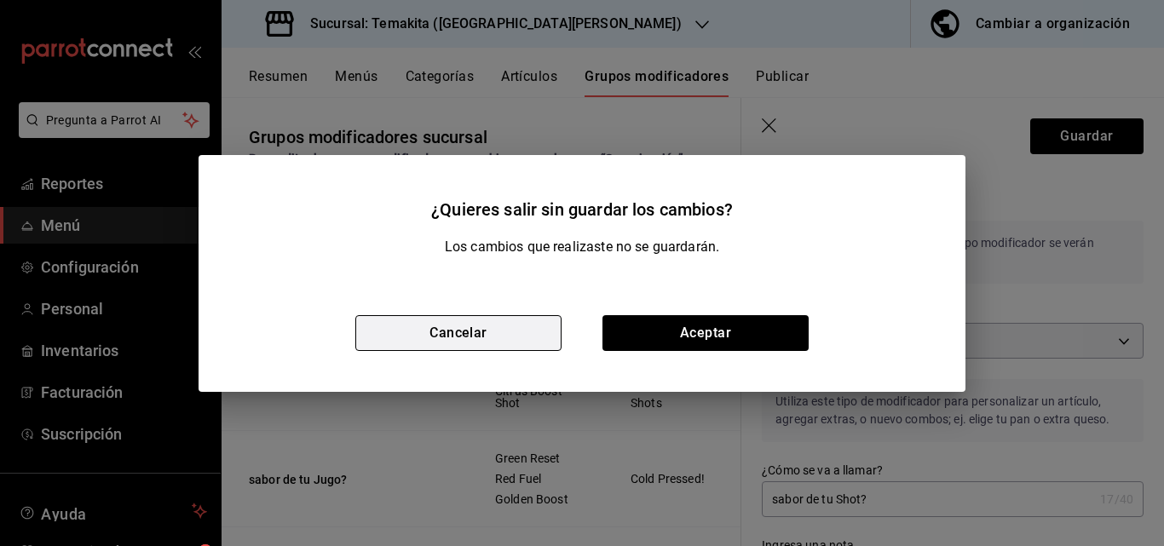
click at [506, 325] on button "Cancelar" at bounding box center [458, 333] width 206 height 36
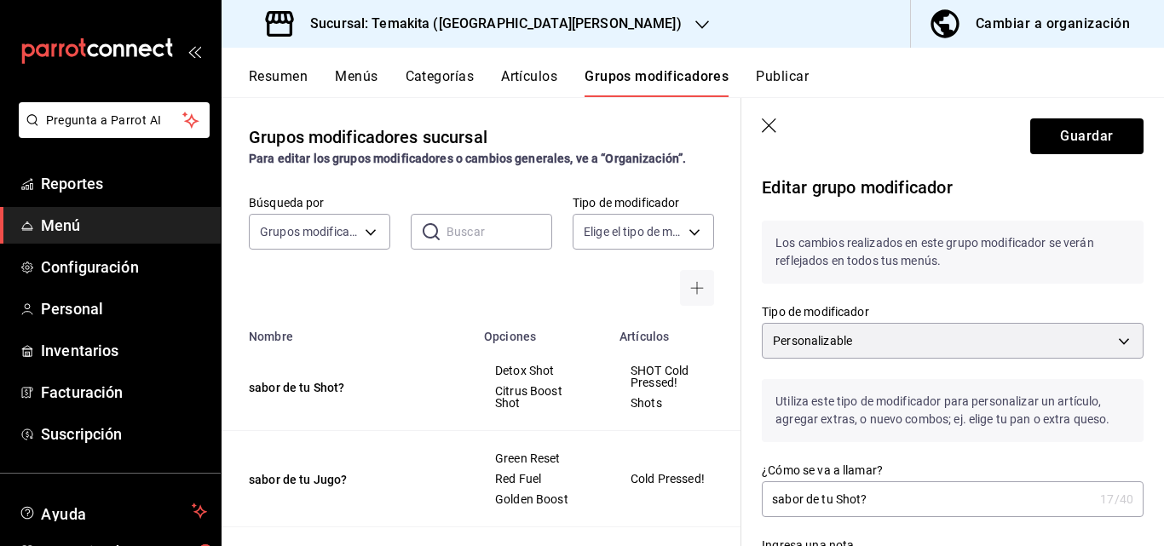
click at [770, 120] on icon "button" at bounding box center [769, 126] width 17 height 17
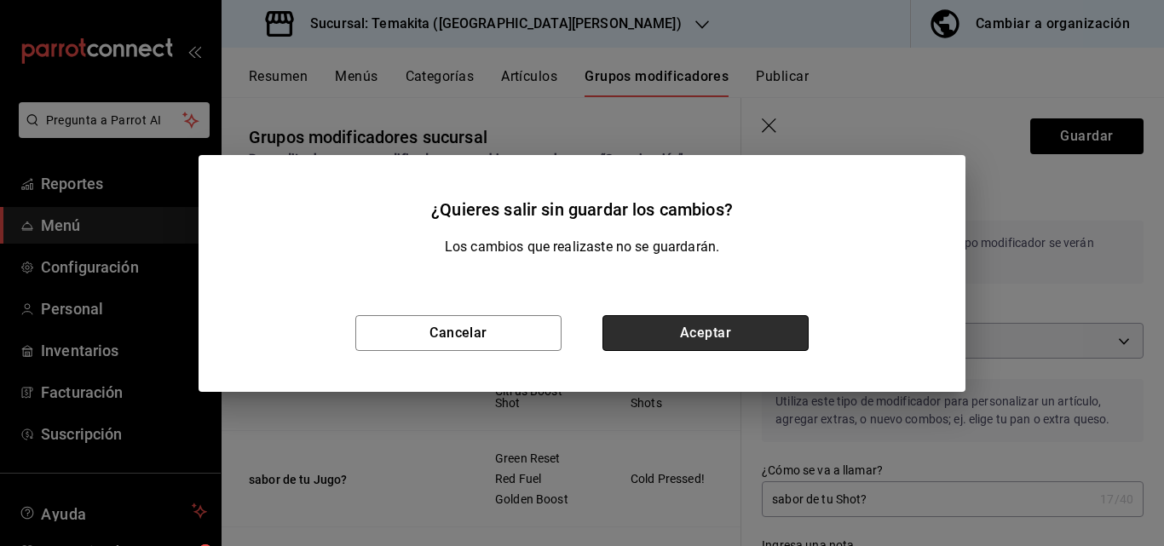
click at [729, 326] on button "Aceptar" at bounding box center [705, 333] width 206 height 36
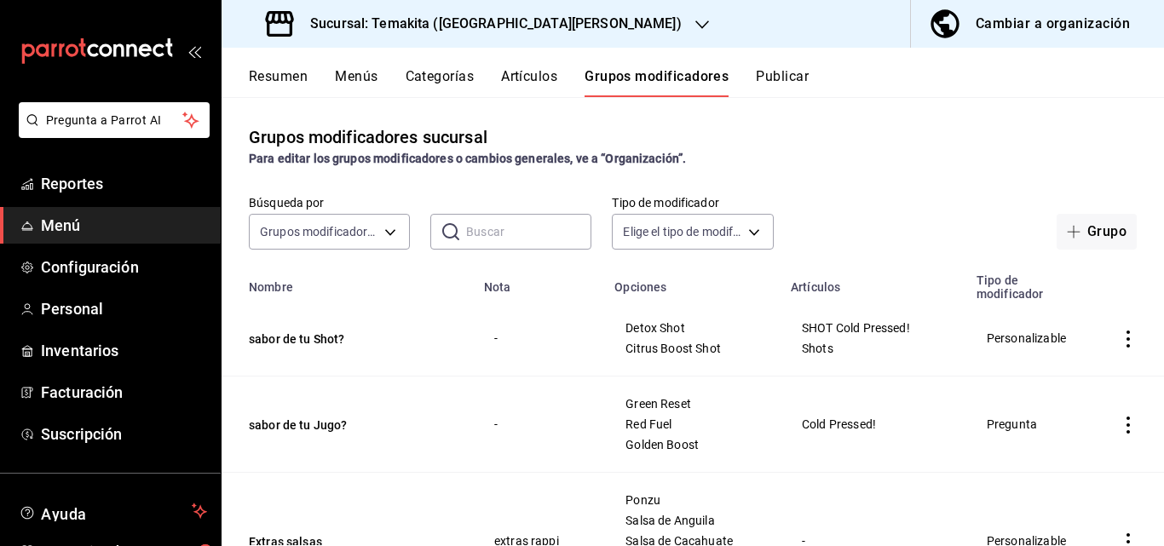
click at [1119, 422] on icon "actions" at bounding box center [1127, 425] width 17 height 17
click at [1055, 435] on span "Editar" at bounding box center [1064, 431] width 44 height 18
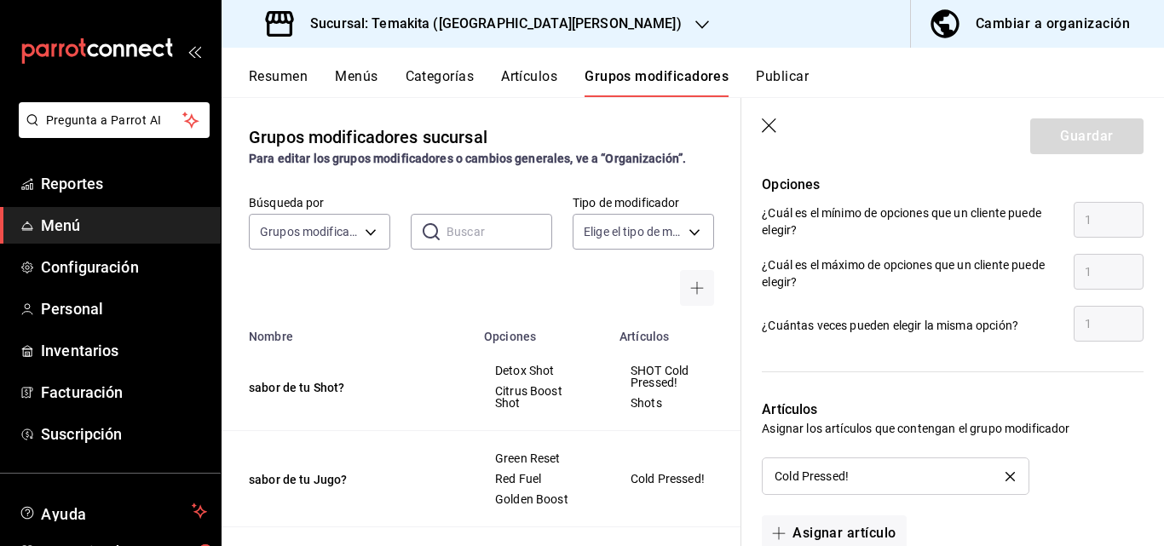
scroll to position [1144, 0]
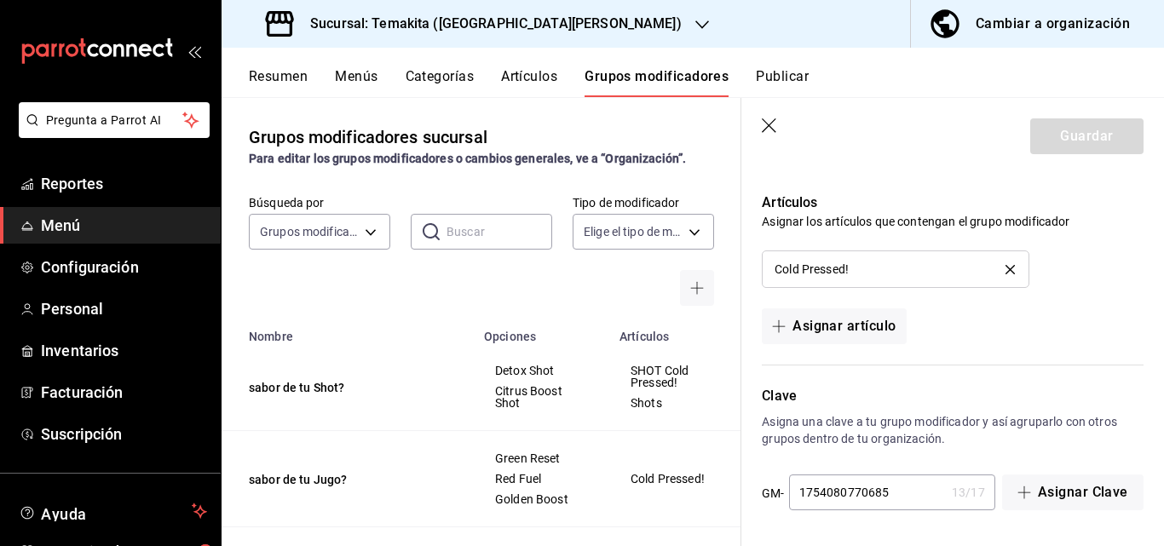
click at [765, 128] on icon "button" at bounding box center [769, 126] width 17 height 17
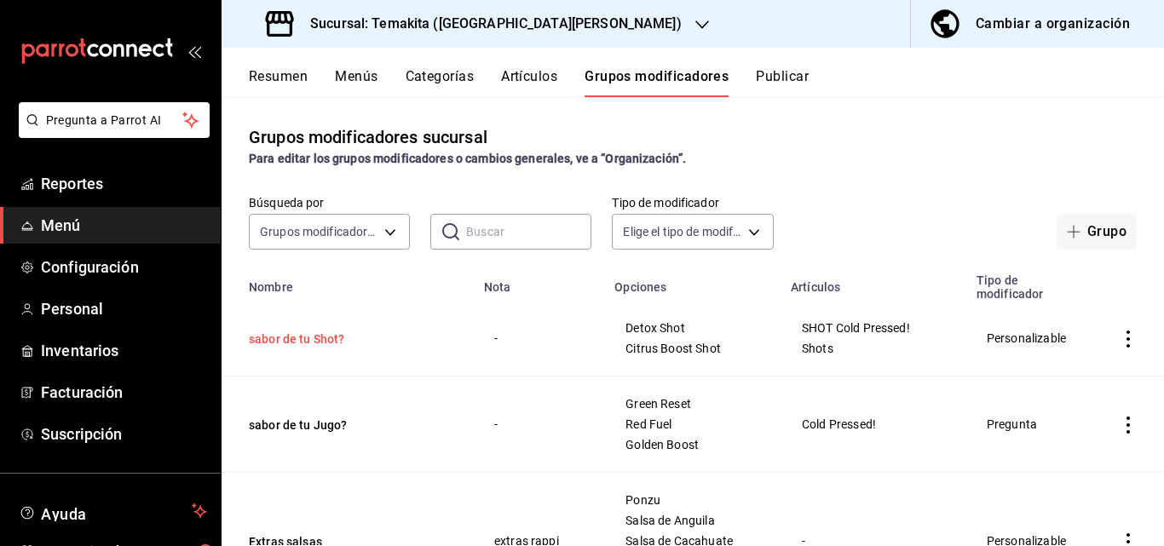
click at [334, 330] on button "sabor de tu Shot?" at bounding box center [351, 338] width 204 height 17
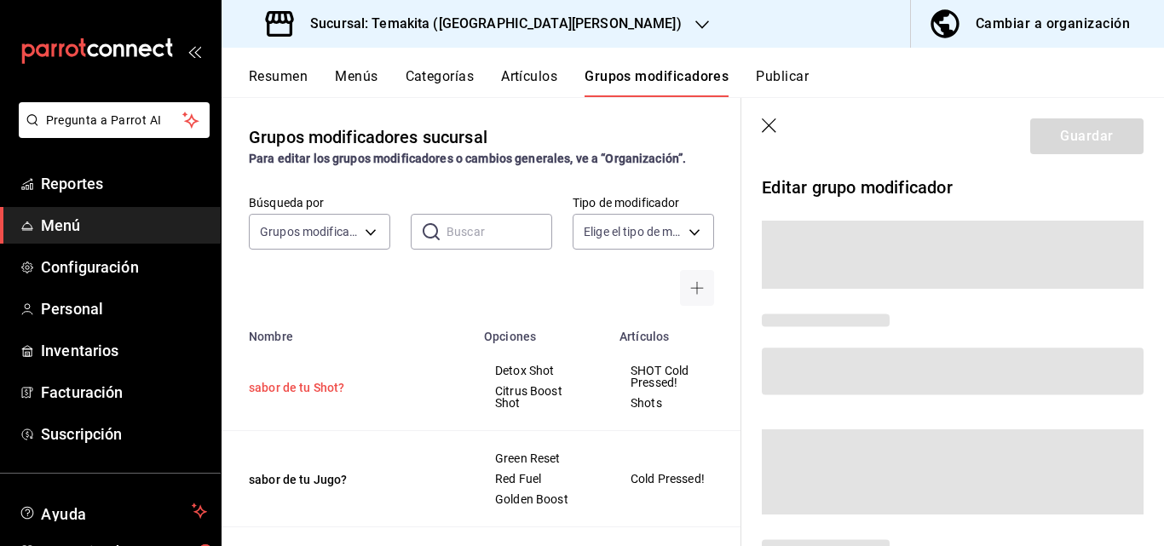
click at [331, 342] on th "Nombre" at bounding box center [347, 331] width 252 height 24
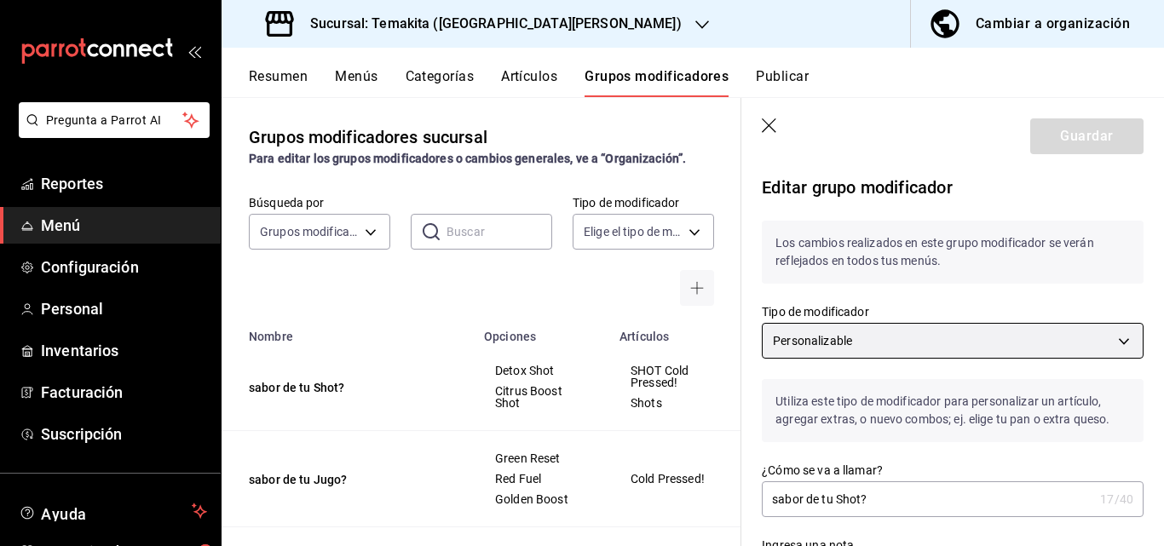
scroll to position [170, 0]
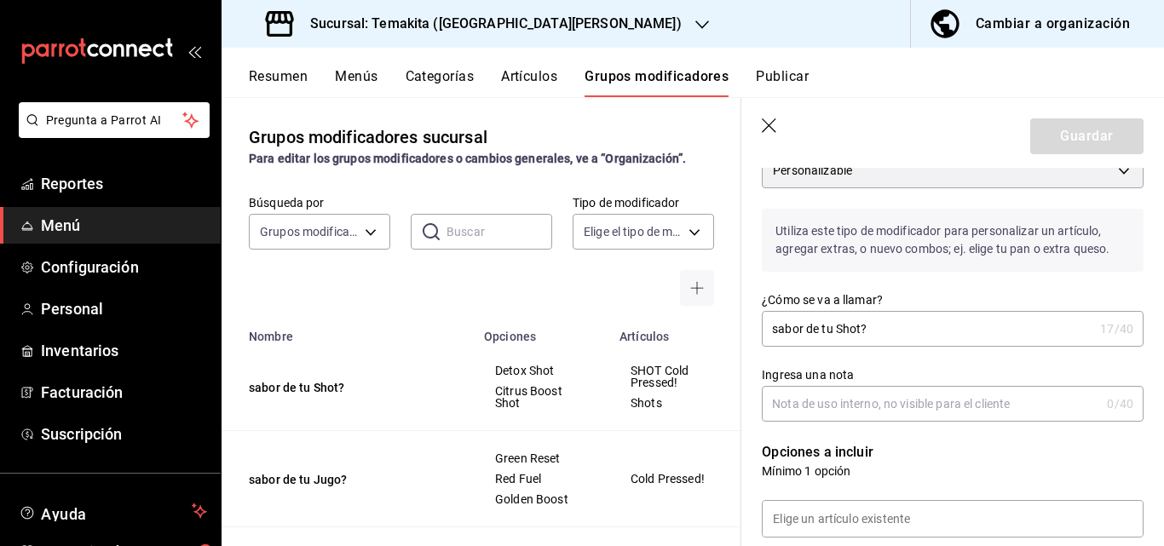
click at [894, 329] on input "sabor de tu Shot?" at bounding box center [926, 329] width 331 height 34
type input "s"
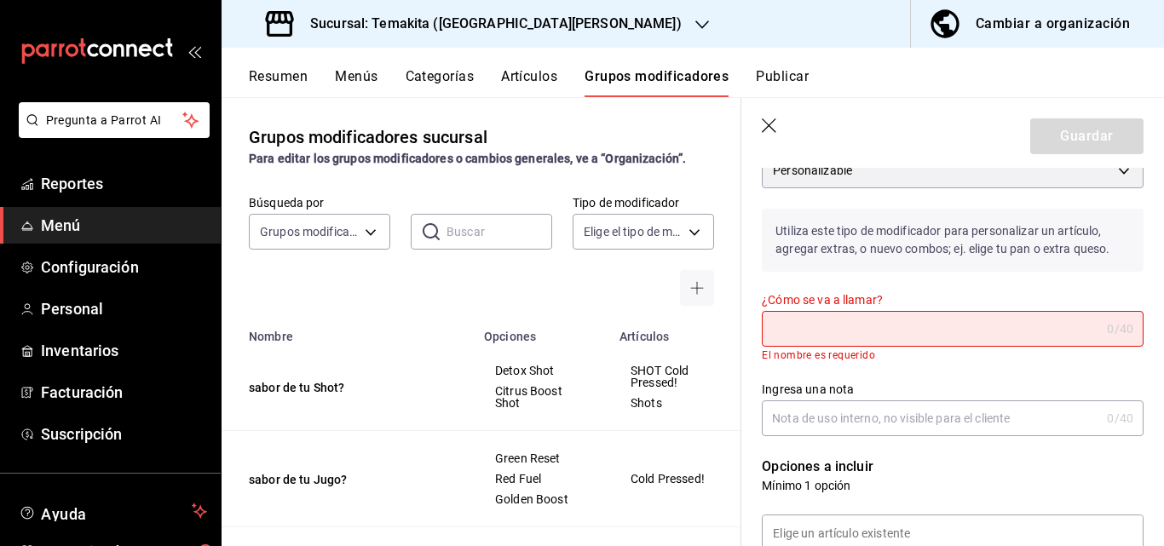
click at [876, 325] on input "¿Cómo se va a llamar?" at bounding box center [930, 329] width 338 height 34
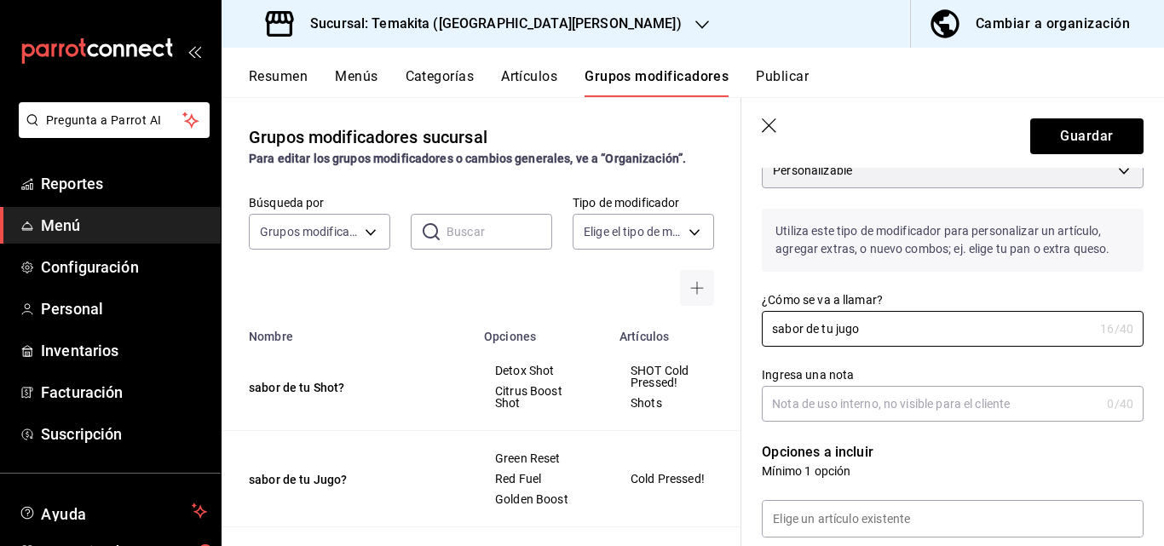
type input "sabor de tu jugo"
click at [911, 409] on input "Ingresa una nota" at bounding box center [930, 404] width 338 height 34
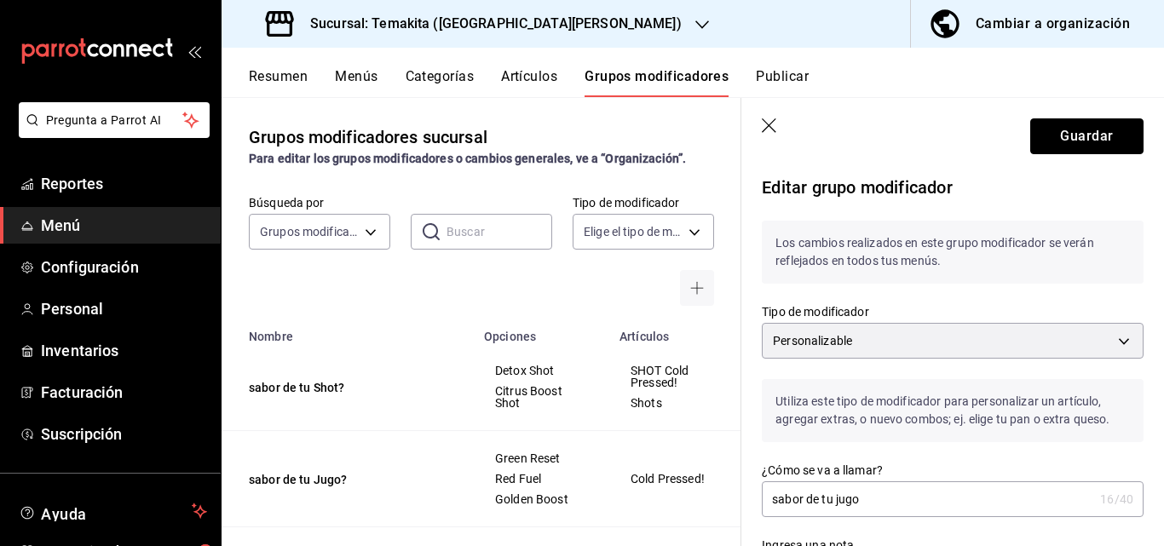
drag, startPoint x: 1096, startPoint y: 122, endPoint x: 1090, endPoint y: 130, distance: 10.4
click at [1096, 123] on button "Guardar" at bounding box center [1086, 136] width 113 height 36
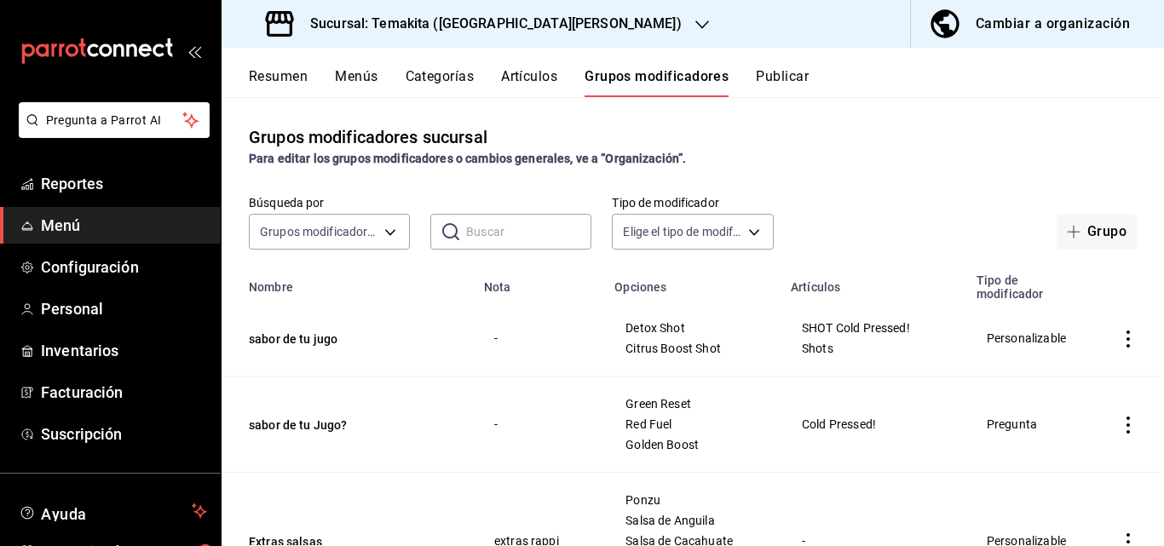
click at [1126, 346] on td "simple table" at bounding box center [1128, 339] width 72 height 76
click at [1119, 342] on icon "actions" at bounding box center [1127, 338] width 17 height 17
click at [1064, 366] on li "Editar" at bounding box center [1048, 378] width 102 height 35
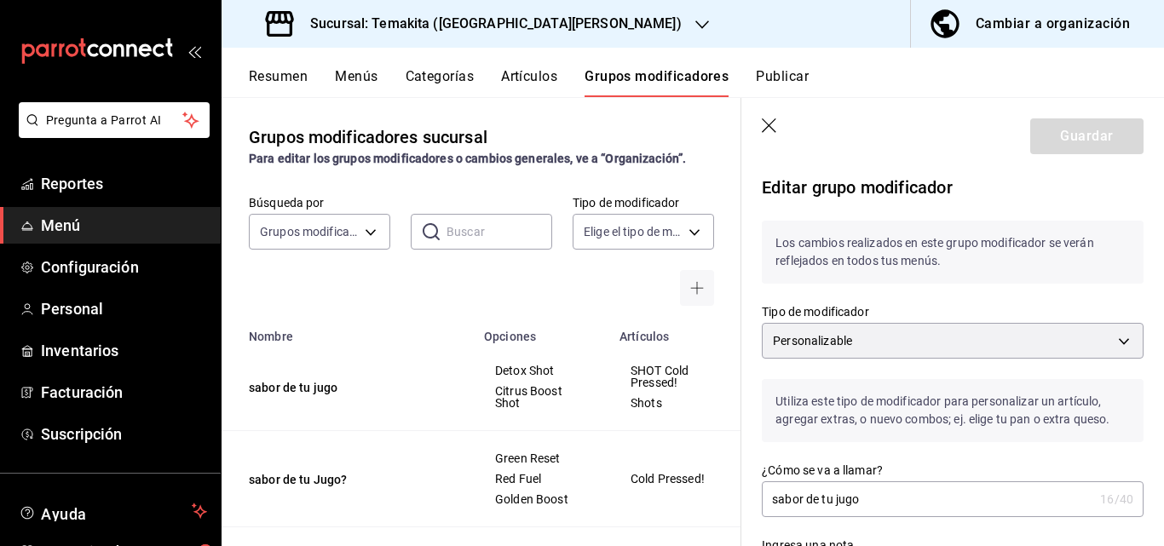
scroll to position [170, 0]
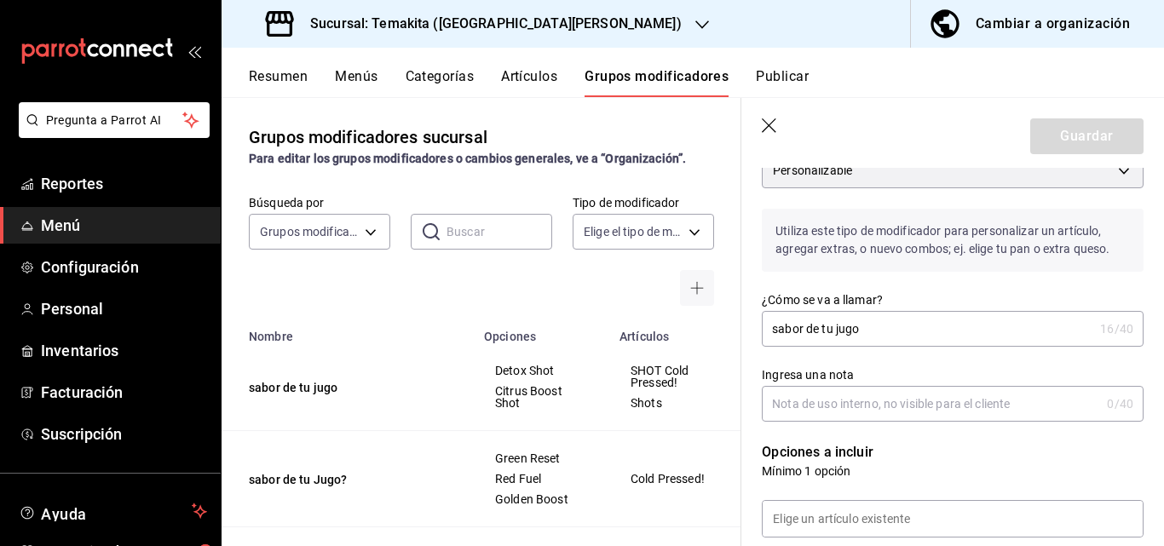
click at [872, 331] on input "sabor de tu jugo" at bounding box center [926, 329] width 331 height 34
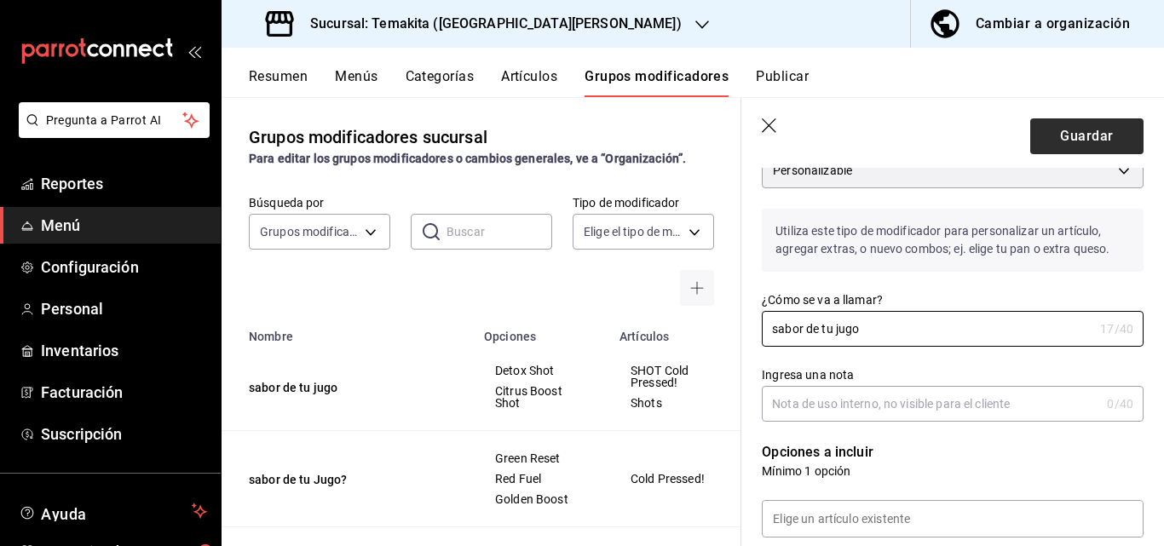
type input "sabor de tu jugo"
click at [1076, 135] on button "Guardar" at bounding box center [1086, 136] width 113 height 36
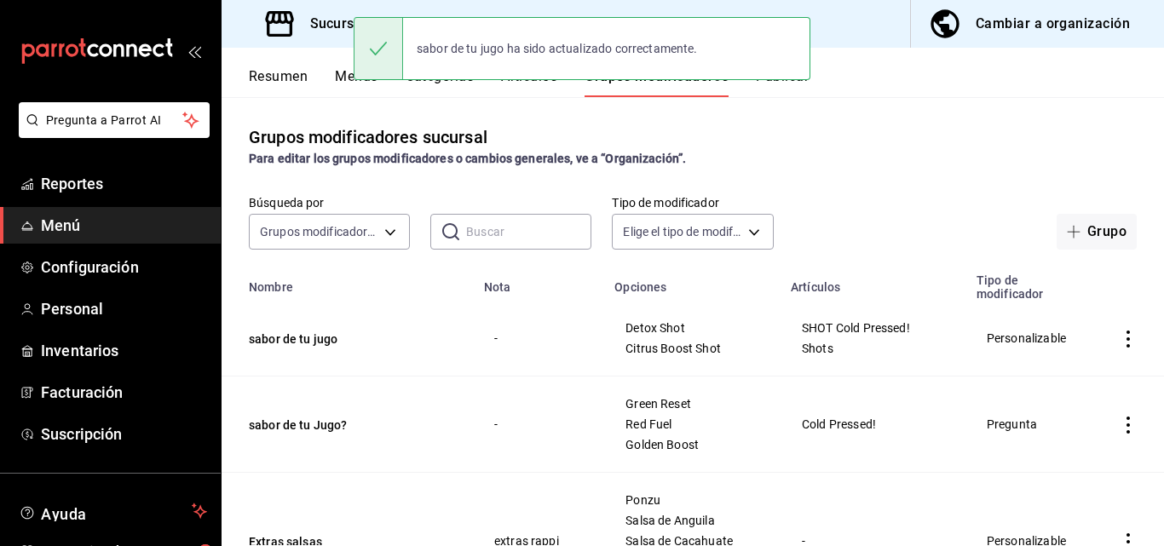
click at [1119, 339] on icon "actions" at bounding box center [1127, 338] width 17 height 17
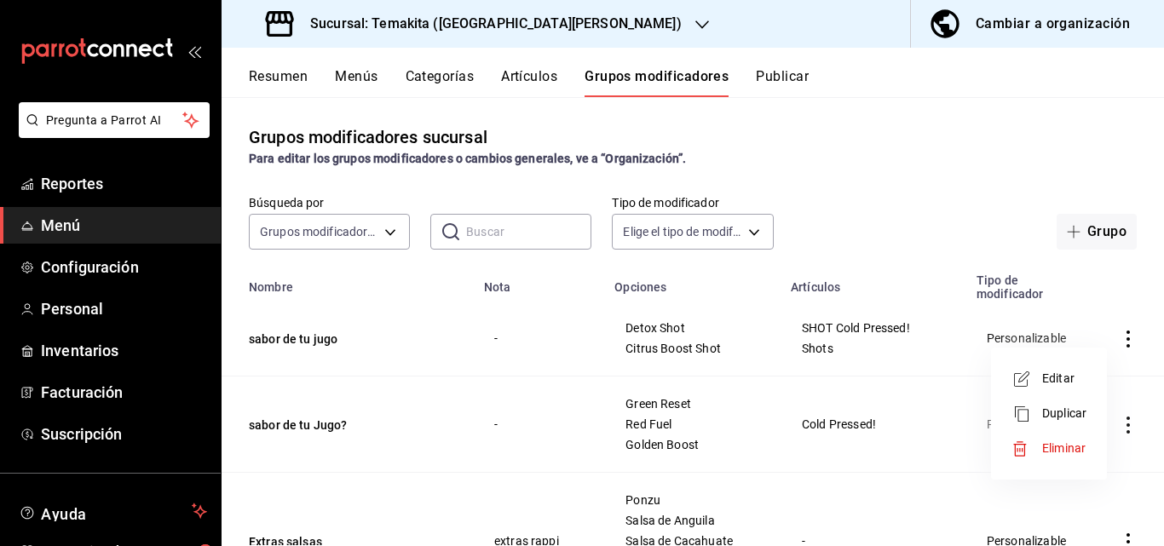
click at [1041, 446] on div at bounding box center [1026, 448] width 31 height 17
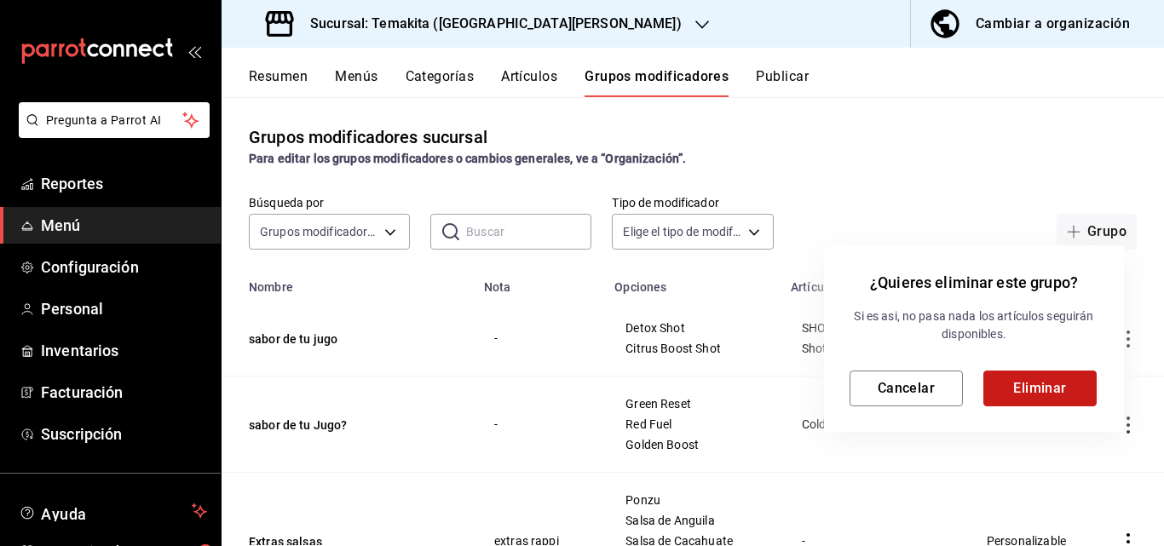
click at [1041, 400] on button "Eliminar" at bounding box center [1039, 389] width 113 height 36
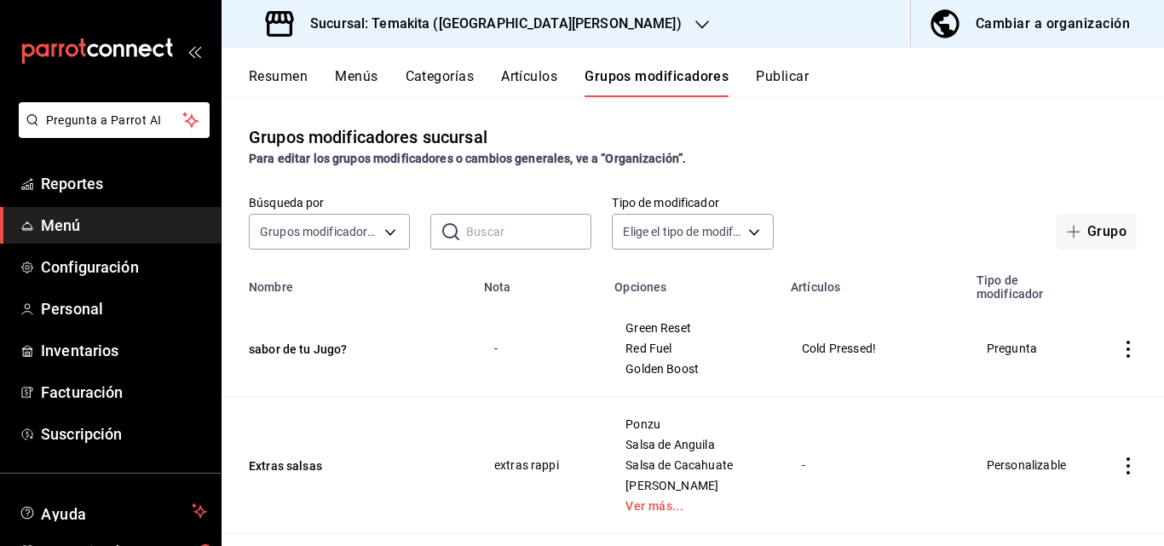
click at [534, 73] on button "Artículos" at bounding box center [529, 82] width 56 height 29
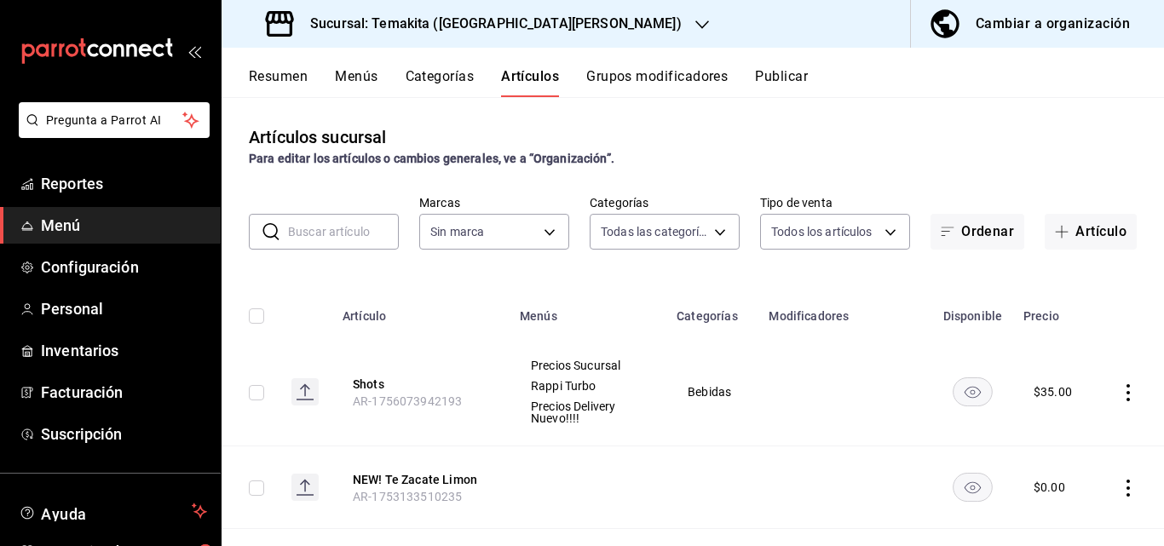
type input "c21959cc-edba-4e6b-9dfd-cc165f0bc96c,9bb8af40-0b71-4c05-830d-05e683936a5a,5a73d…"
type input "5ecb883c-6082-454f-b014-e9f75b7424c0,f549d267-c7ca-4f3c-8681-269f550fd1cd"
click at [448, 67] on div "Resumen Menús Categorías Artículos Grupos modificadores Publicar" at bounding box center [692, 72] width 942 height 49
click at [443, 79] on button "Categorías" at bounding box center [439, 82] width 69 height 29
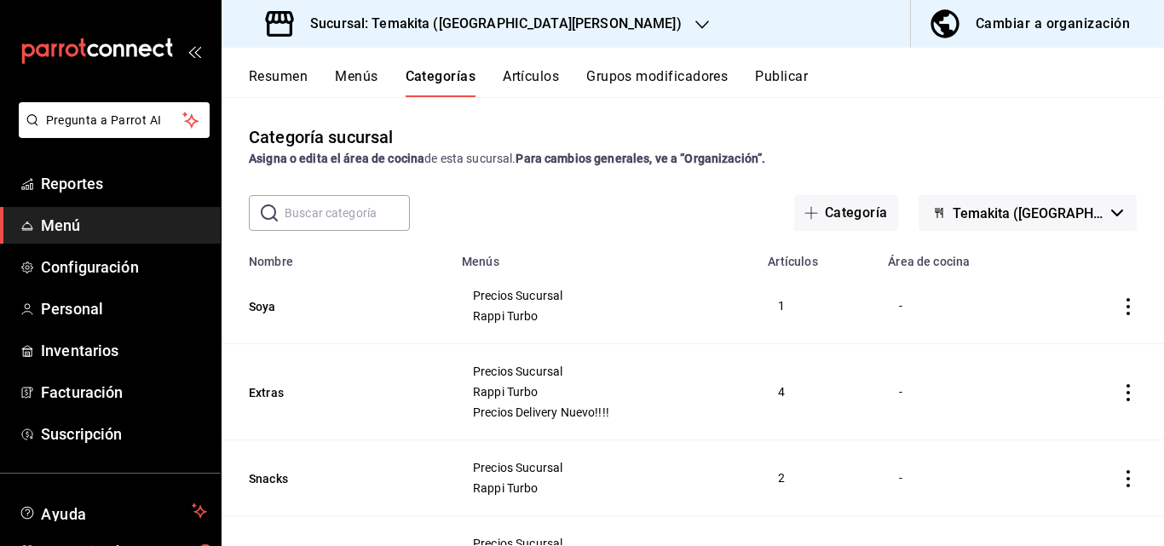
click at [537, 83] on button "Artículos" at bounding box center [531, 82] width 56 height 29
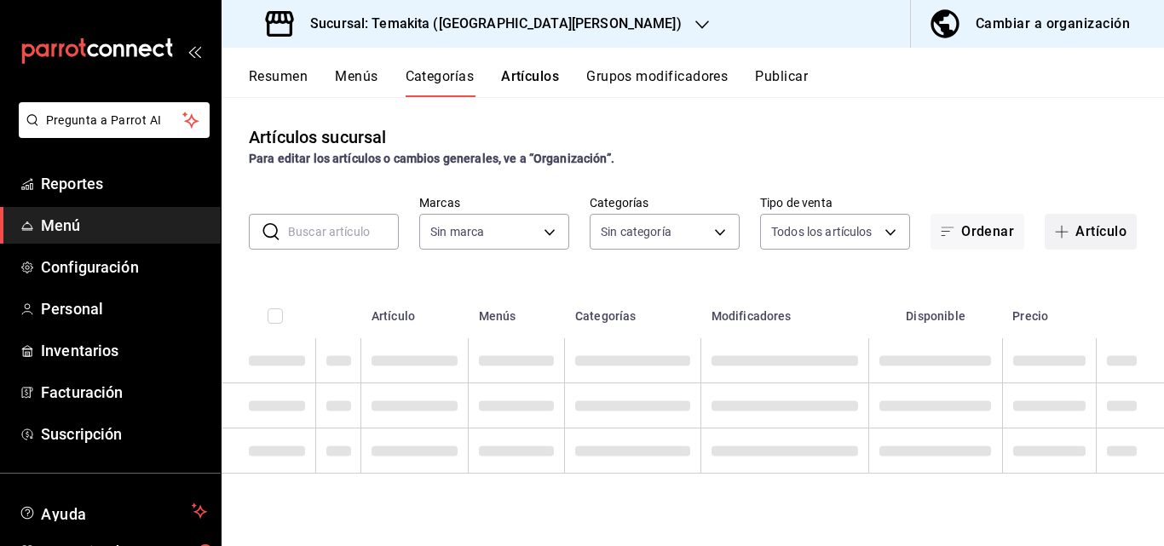
click at [1099, 220] on button "Artículo" at bounding box center [1090, 232] width 92 height 36
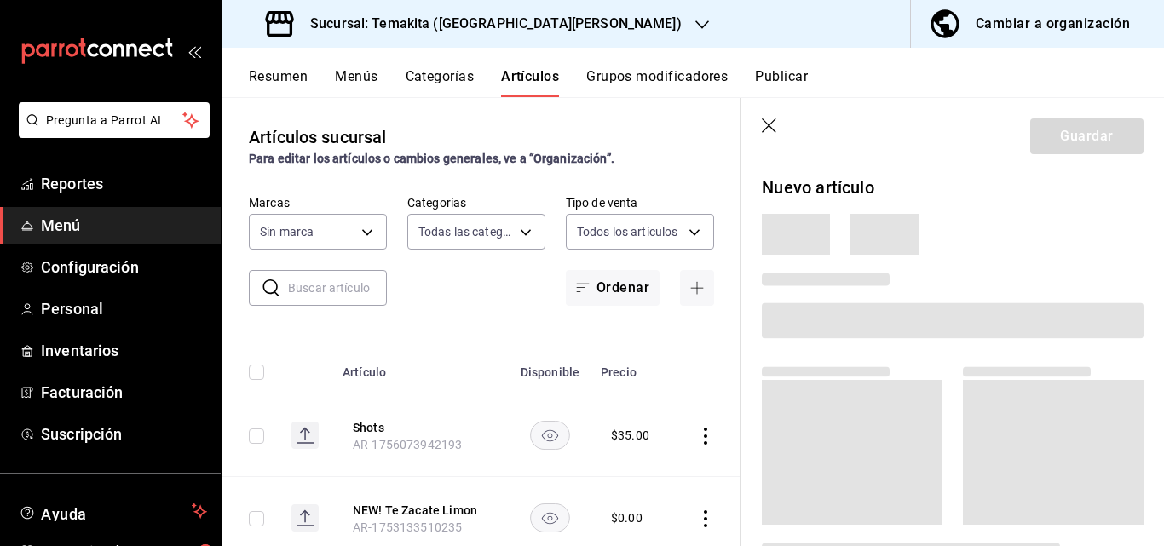
type input "c21959cc-edba-4e6b-9dfd-cc165f0bc96c,9bb8af40-0b71-4c05-830d-05e683936a5a,5a73d…"
type input "5ecb883c-6082-454f-b014-e9f75b7424c0,f549d267-c7ca-4f3c-8681-269f550fd1cd"
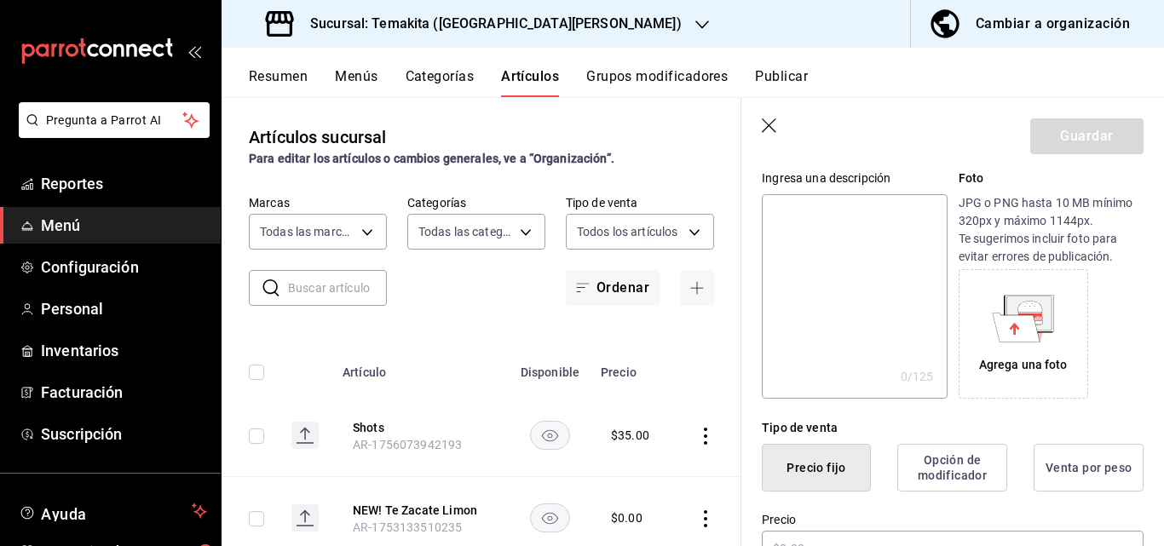
scroll to position [341, 0]
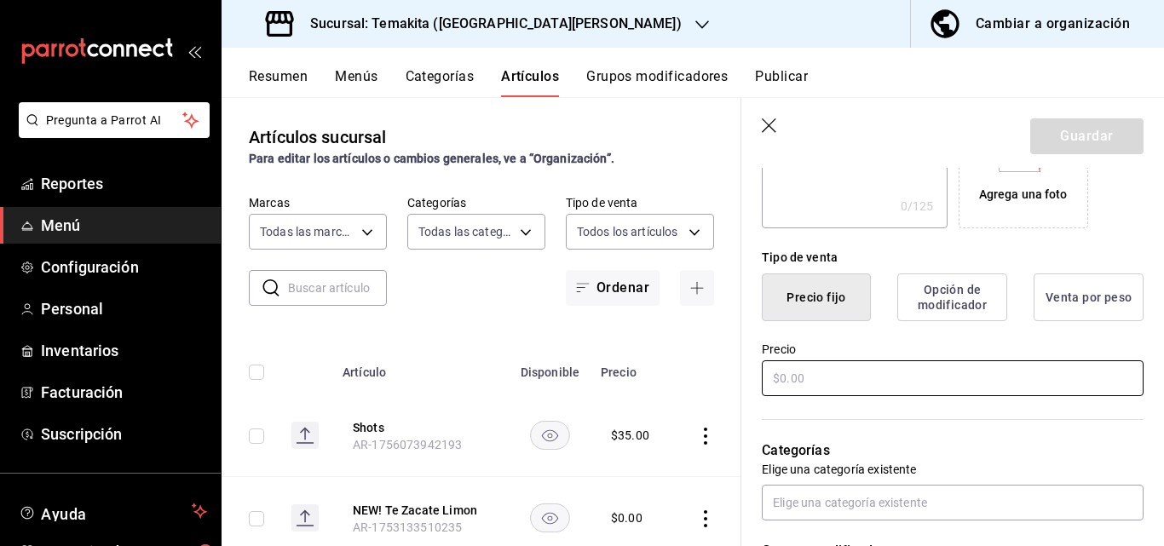
type input "cold pressed"
click at [848, 377] on input "text" at bounding box center [952, 378] width 382 height 36
type input "$59.00"
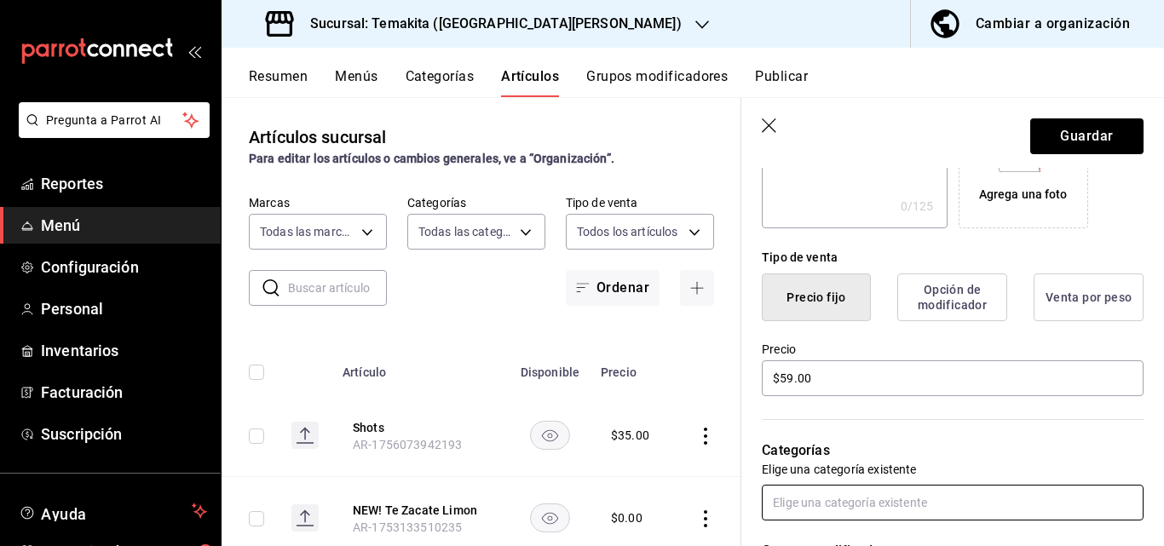
click at [840, 508] on input "text" at bounding box center [952, 503] width 382 height 36
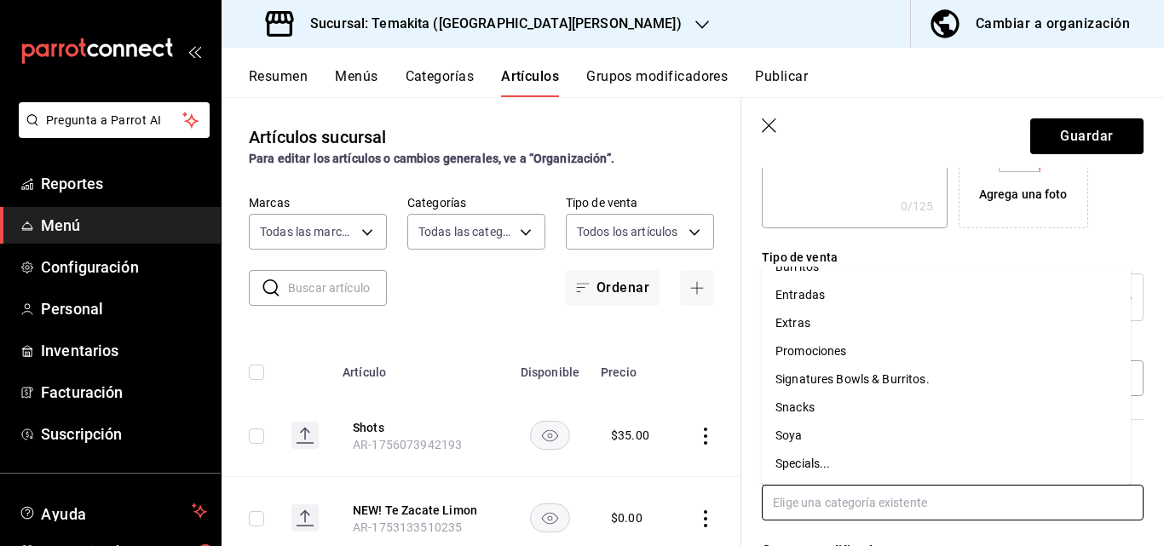
scroll to position [0, 0]
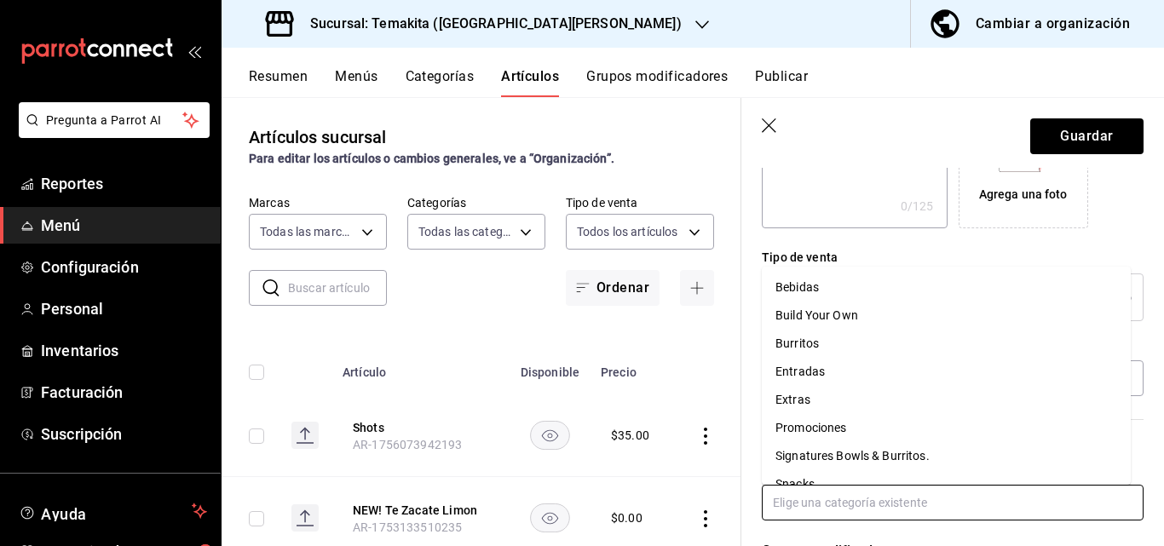
click at [822, 284] on li "Bebidas" at bounding box center [945, 287] width 369 height 28
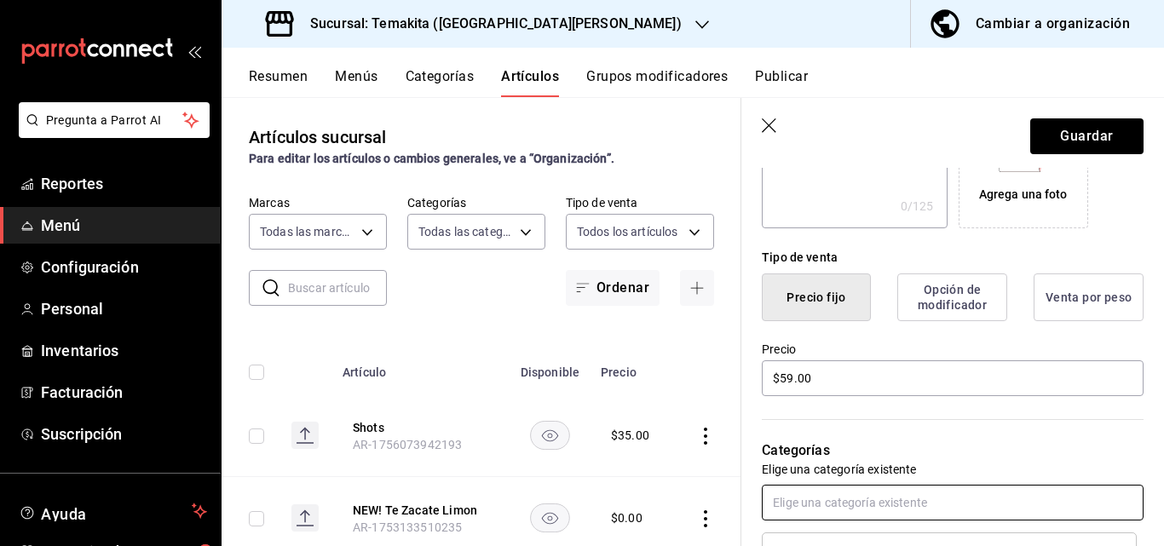
scroll to position [511, 0]
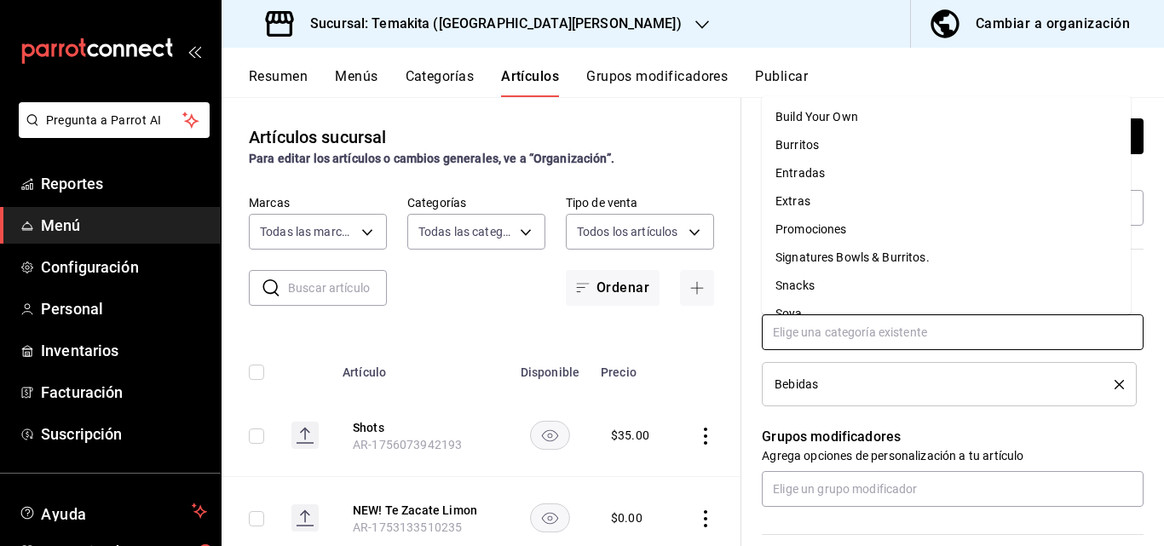
click at [847, 330] on input "text" at bounding box center [952, 332] width 382 height 36
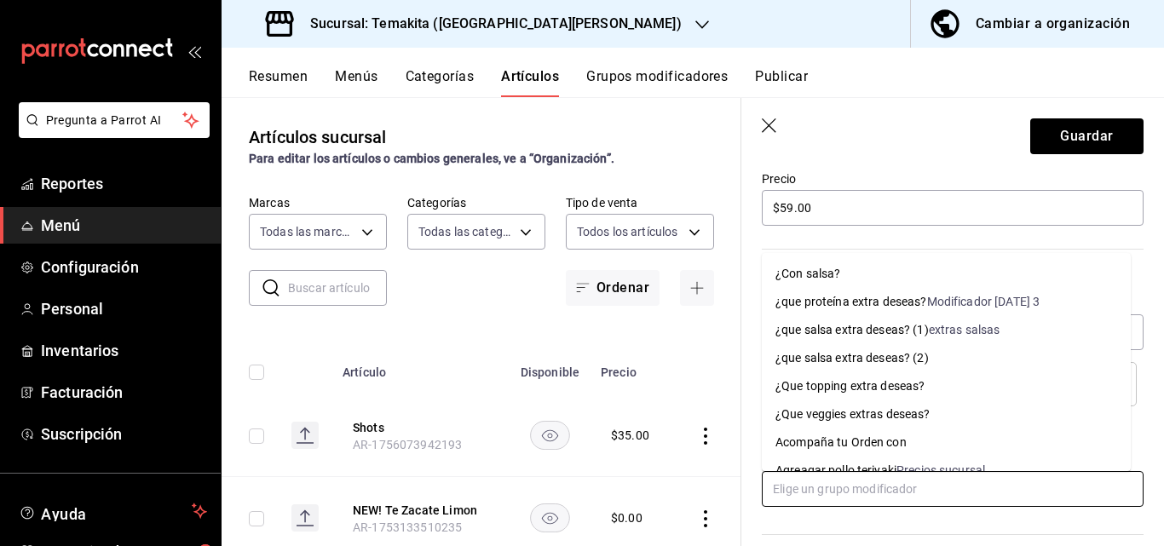
click at [820, 488] on input "text" at bounding box center [952, 489] width 382 height 36
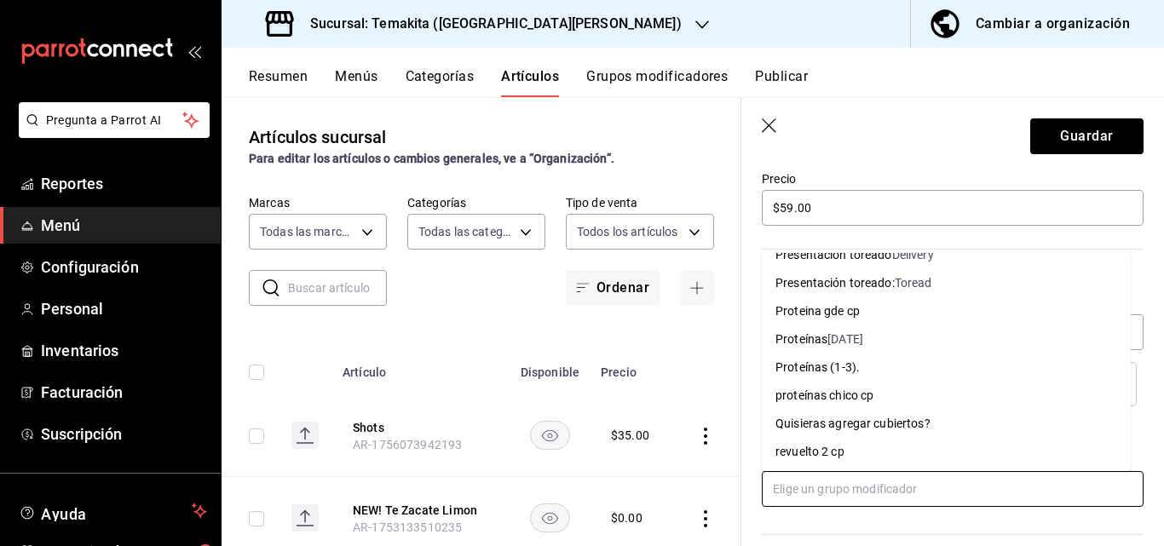
scroll to position [1763, 0]
click at [816, 337] on div "sabor de tu Jugo?" at bounding box center [823, 338] width 97 height 18
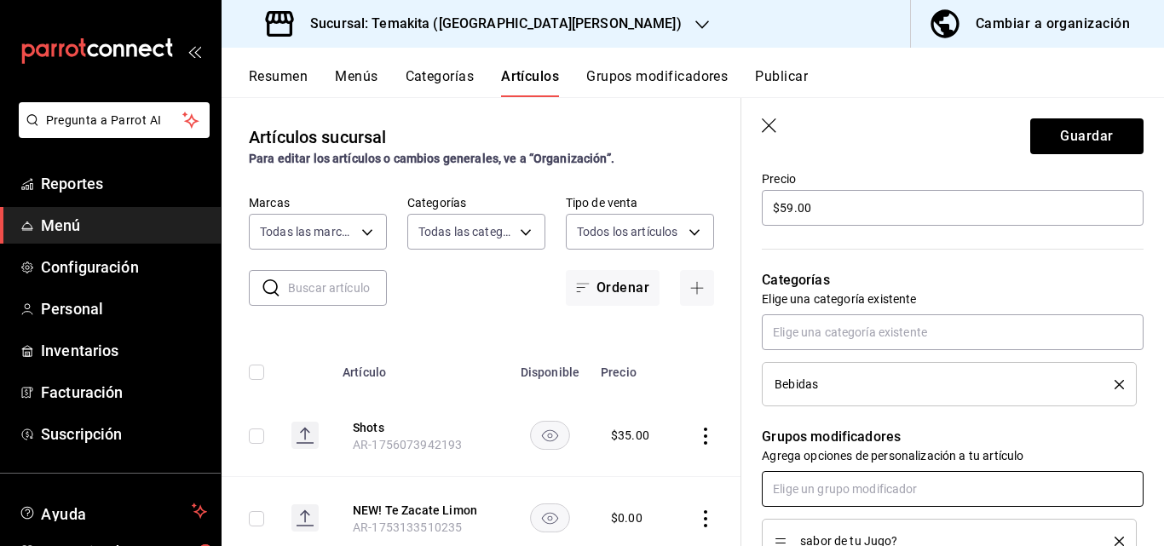
scroll to position [596, 0]
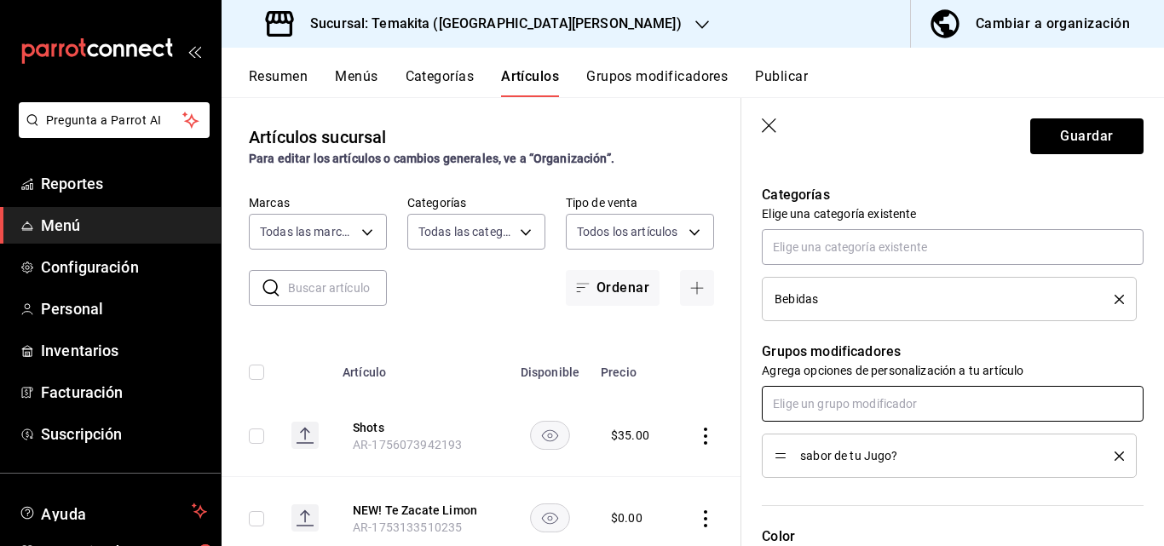
click at [874, 413] on input "text" at bounding box center [952, 404] width 382 height 36
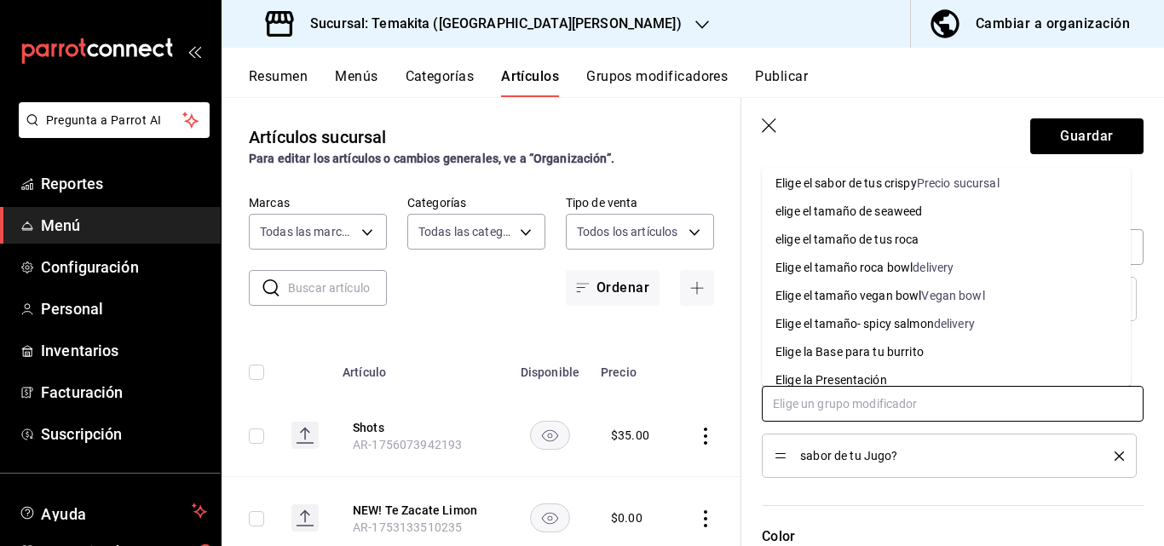
scroll to position [341, 0]
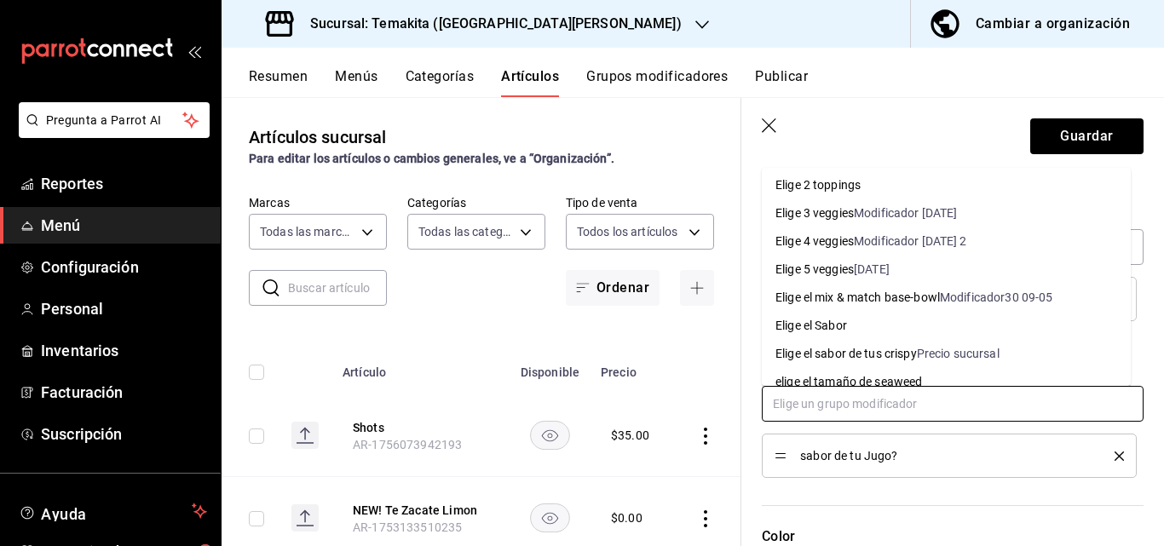
click at [848, 330] on li "Elige el Sabor" at bounding box center [945, 326] width 369 height 28
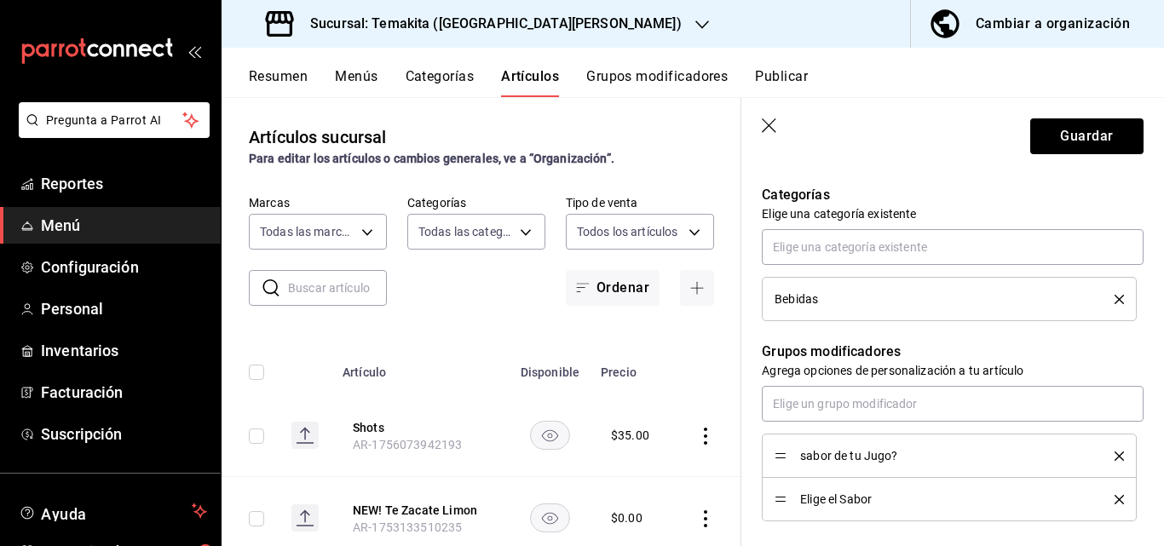
click at [1114, 498] on icon "delete" at bounding box center [1118, 499] width 9 height 9
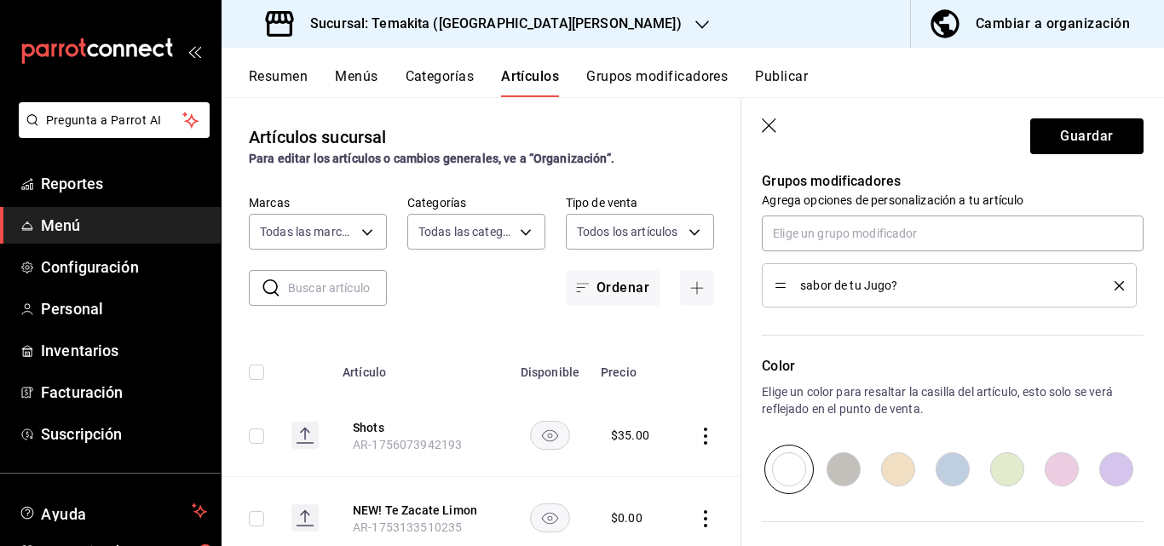
scroll to position [511, 0]
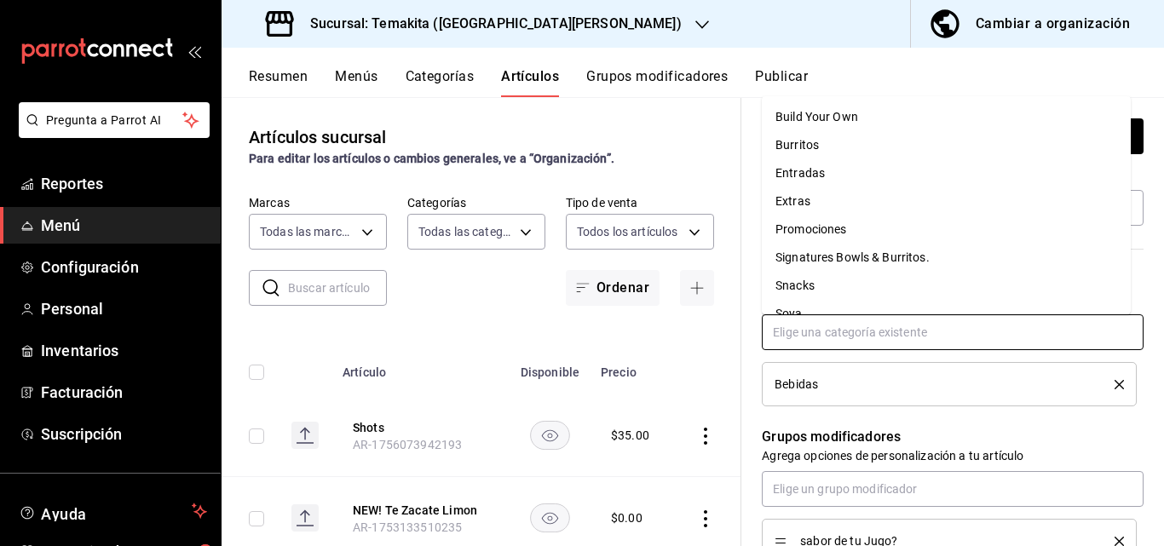
click at [867, 325] on input "text" at bounding box center [952, 332] width 382 height 36
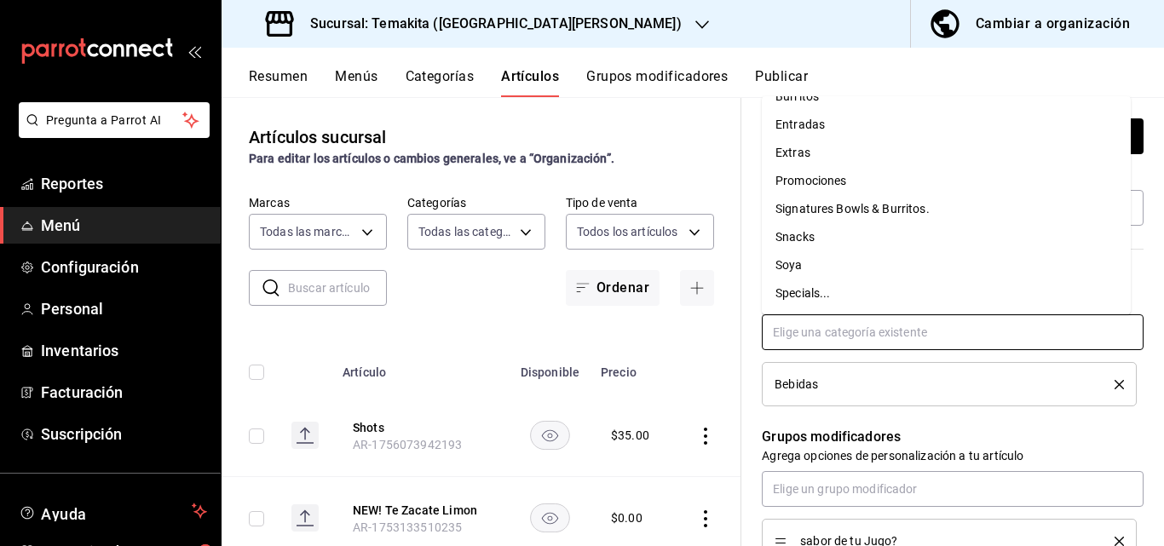
scroll to position [0, 0]
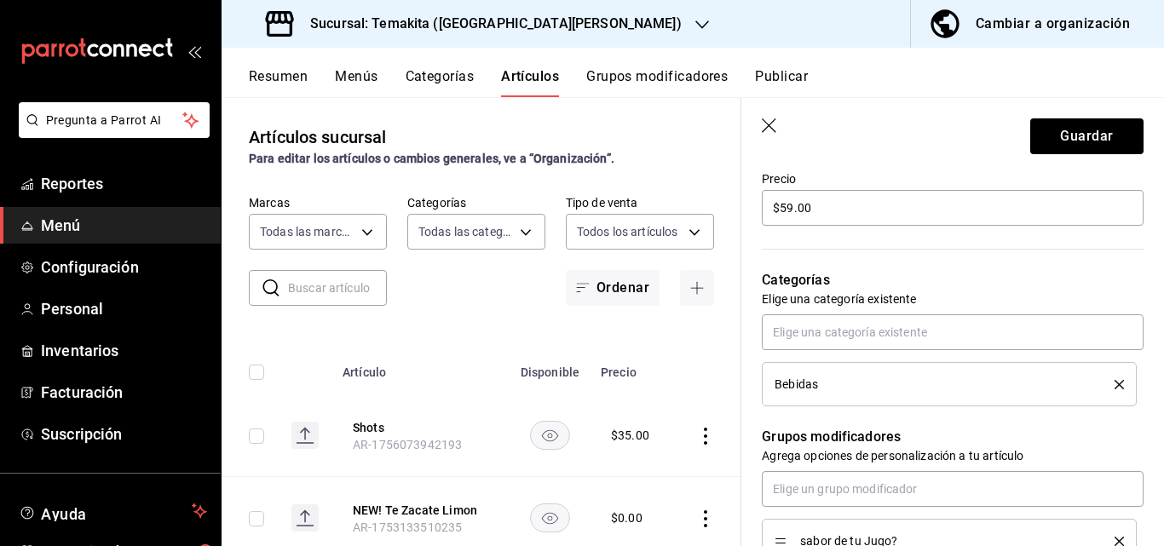
click at [932, 430] on p "Grupos modificadores" at bounding box center [952, 437] width 382 height 20
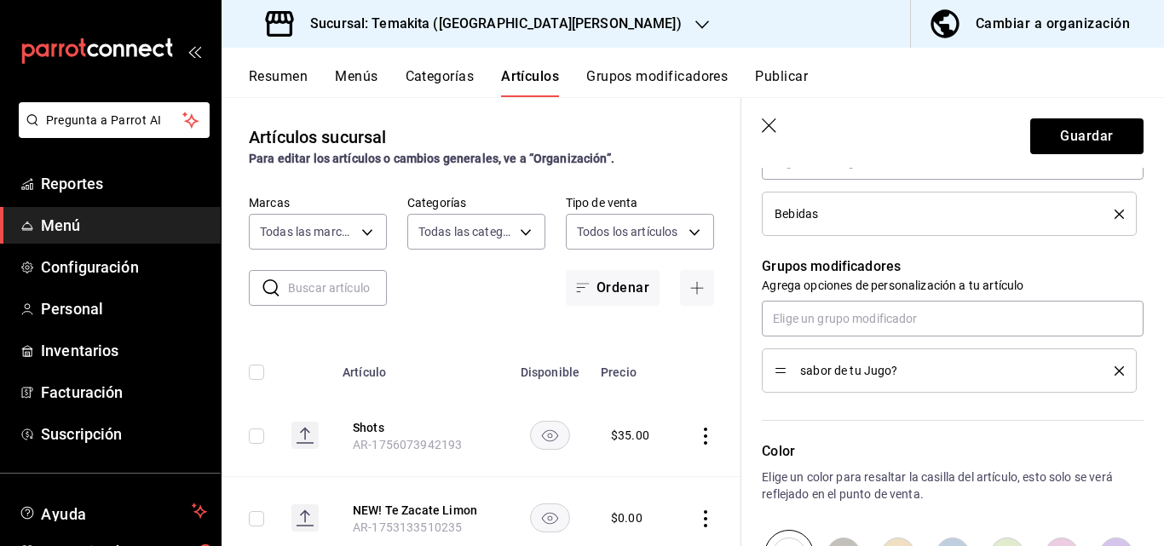
scroll to position [928, 0]
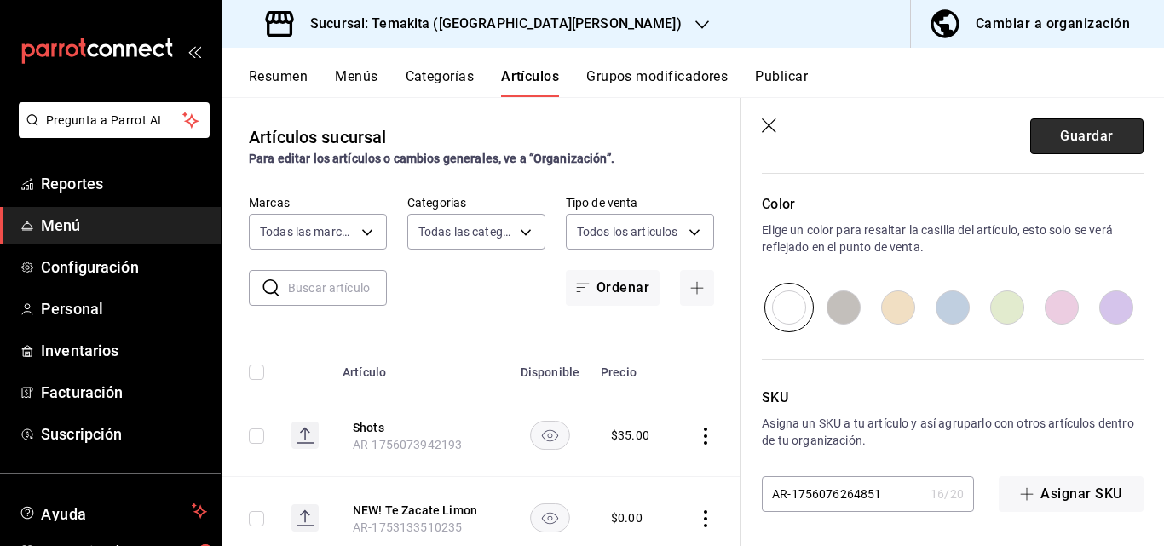
click at [1080, 135] on button "Guardar" at bounding box center [1086, 136] width 113 height 36
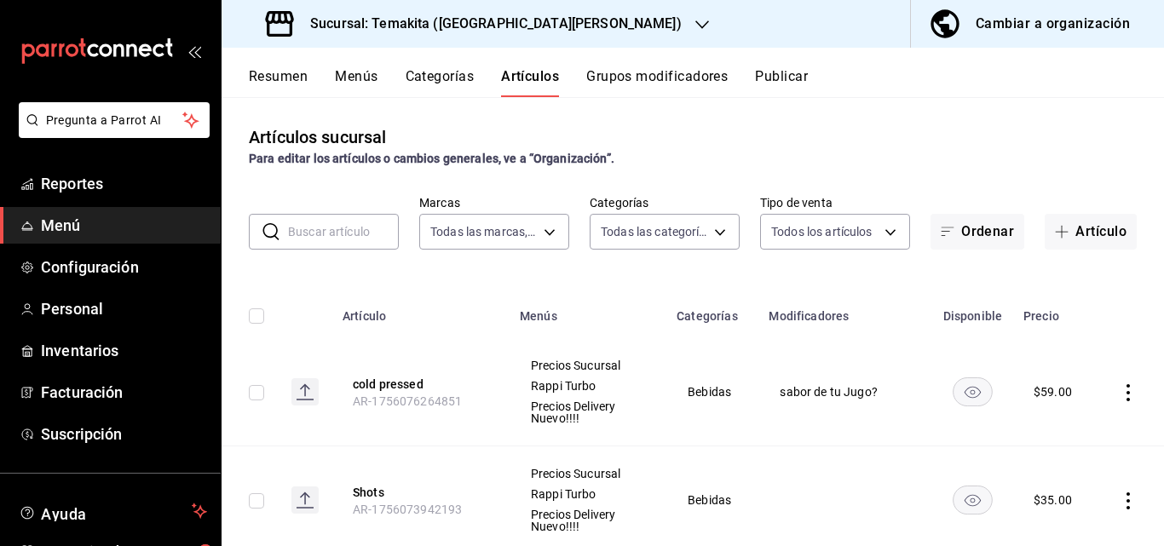
click at [291, 70] on button "Resumen" at bounding box center [278, 82] width 59 height 29
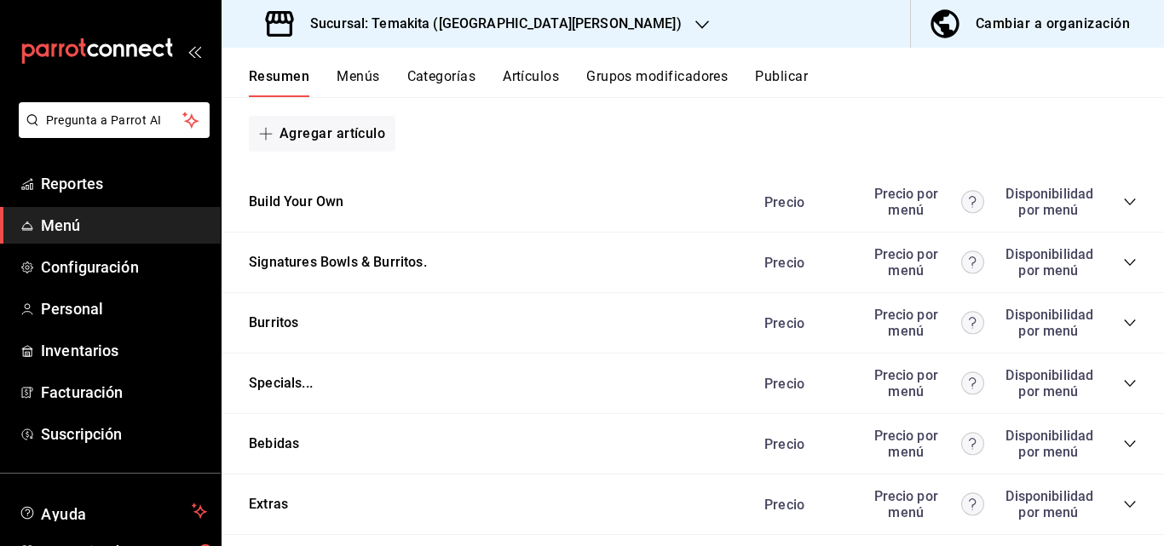
scroll to position [1770, 0]
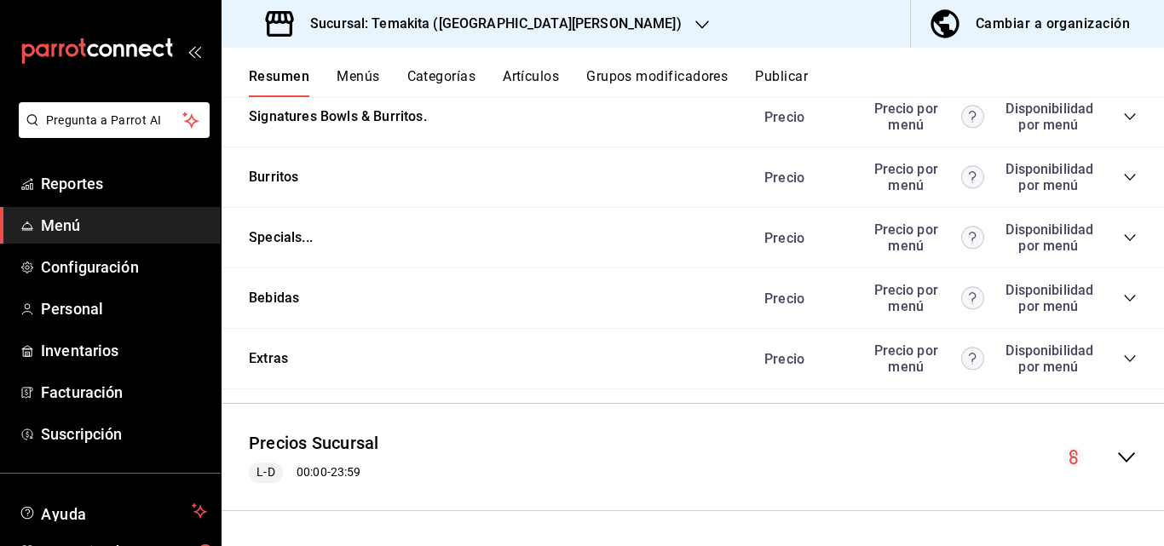
click at [1123, 362] on icon "collapse-category-row" at bounding box center [1130, 359] width 14 height 14
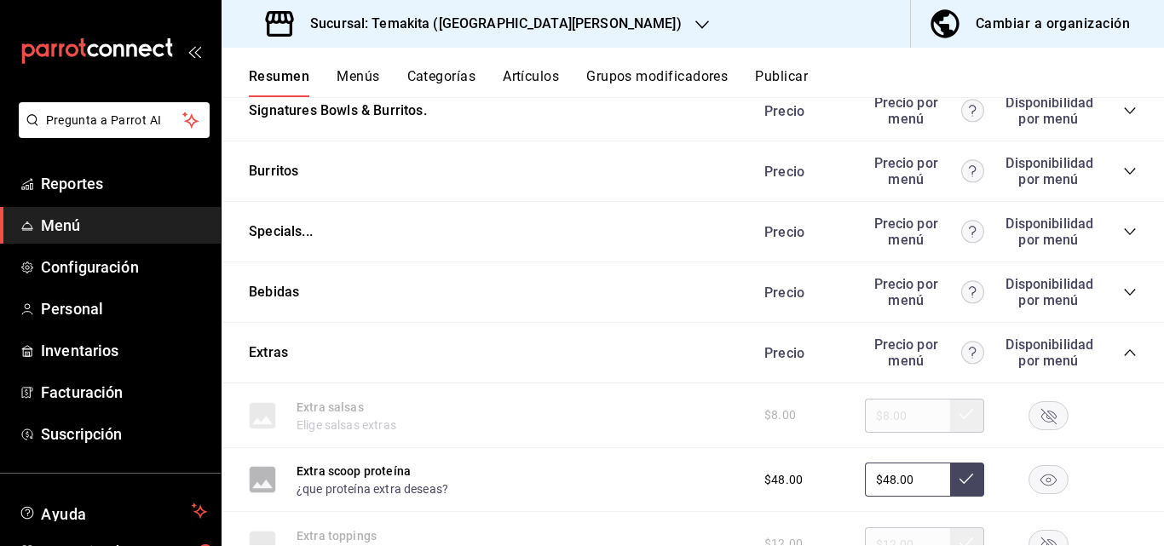
click at [1123, 294] on icon "collapse-category-row" at bounding box center [1130, 292] width 14 height 14
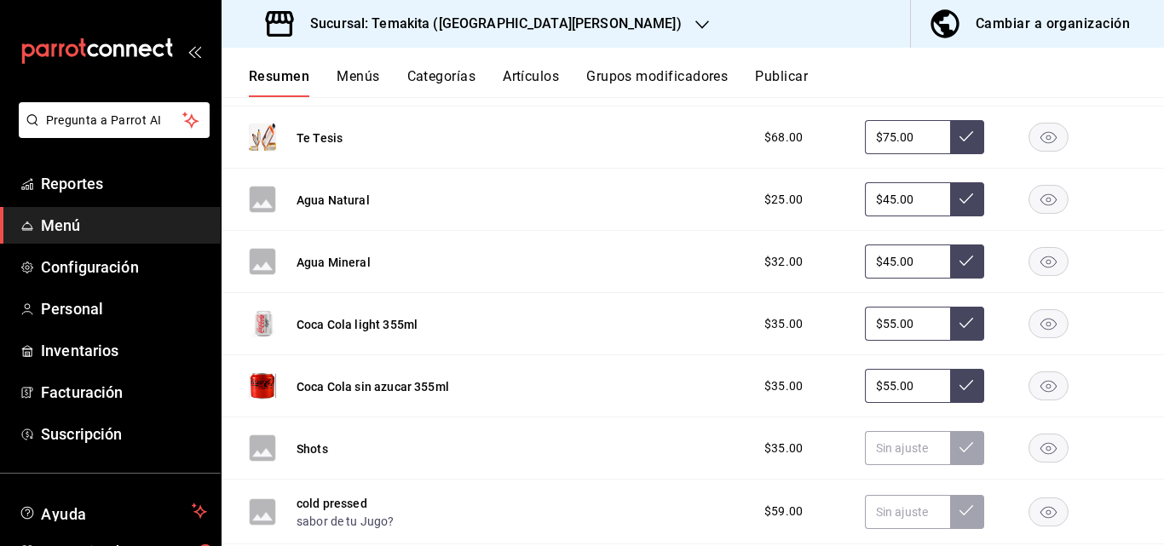
scroll to position [2281, 0]
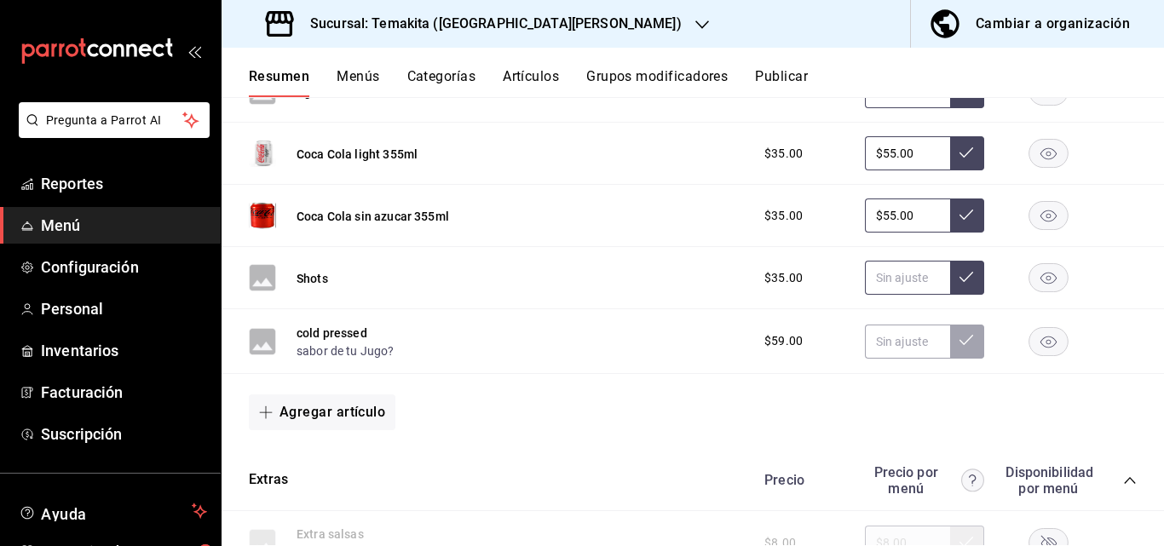
click at [909, 281] on input "text" at bounding box center [907, 278] width 85 height 34
type input "$5.00"
type input "$35.00"
click at [890, 344] on input "text" at bounding box center [907, 342] width 85 height 34
type input "$59.00"
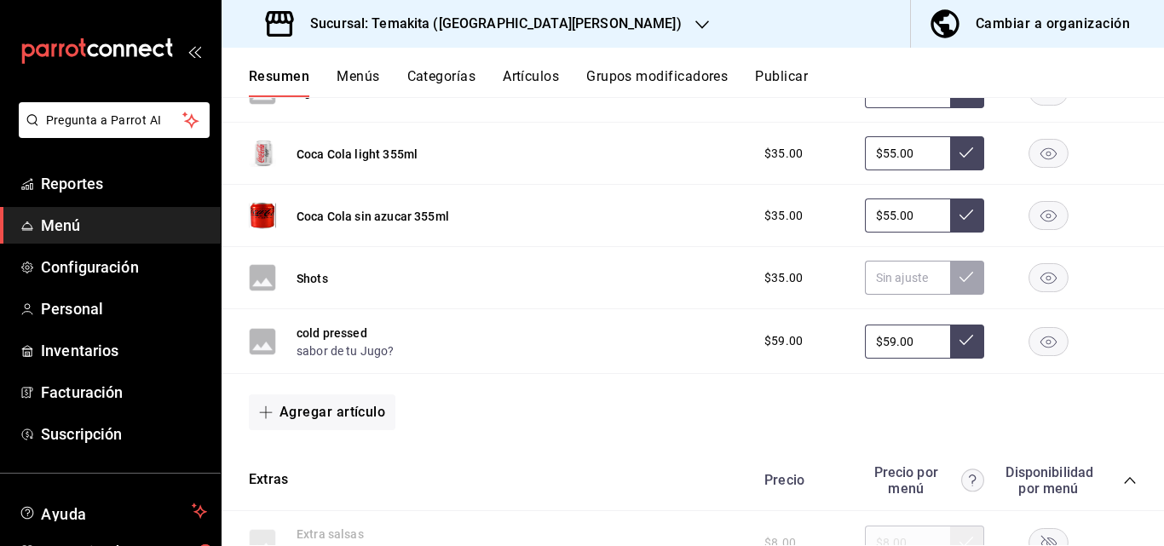
click at [954, 359] on button at bounding box center [967, 342] width 34 height 34
click at [959, 343] on icon at bounding box center [966, 340] width 14 height 14
click at [882, 284] on input "text" at bounding box center [907, 278] width 85 height 34
type input "$35.00"
click at [959, 284] on icon at bounding box center [966, 277] width 14 height 14
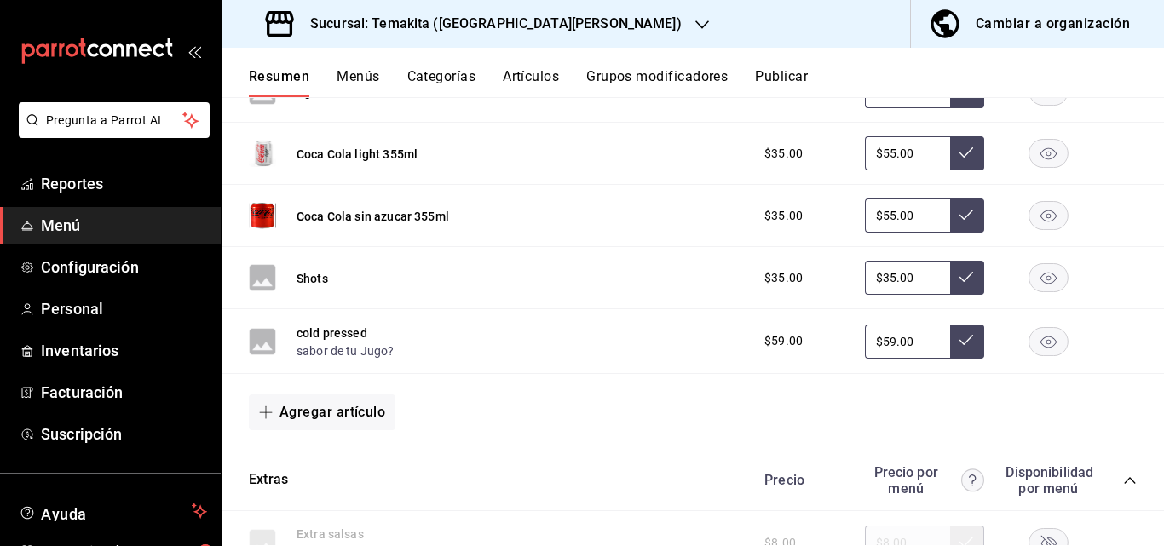
click at [1069, 14] on div "Cambiar a organización" at bounding box center [1052, 24] width 154 height 24
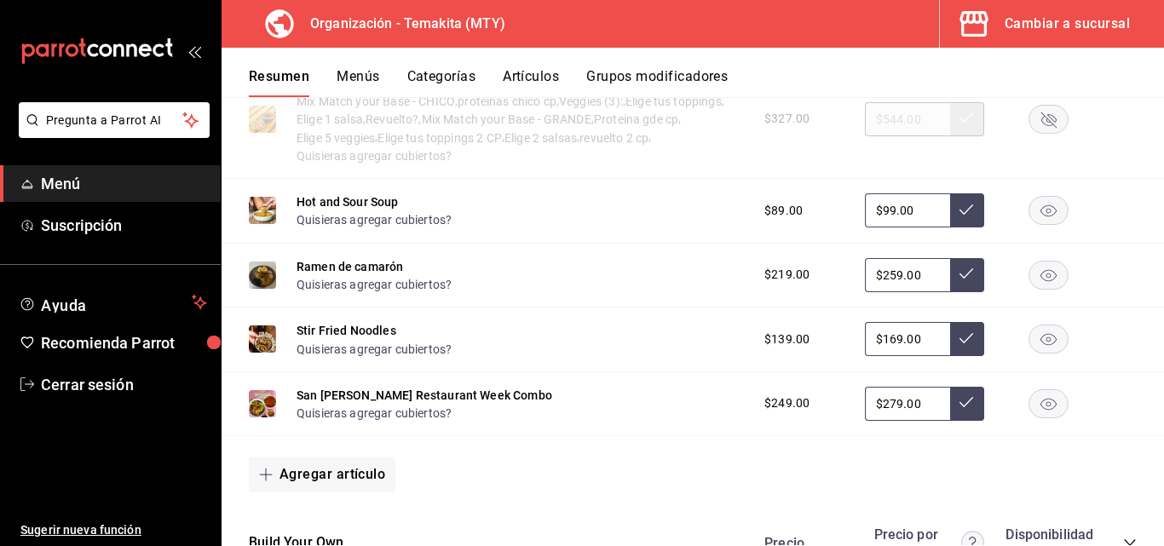
scroll to position [1618, 0]
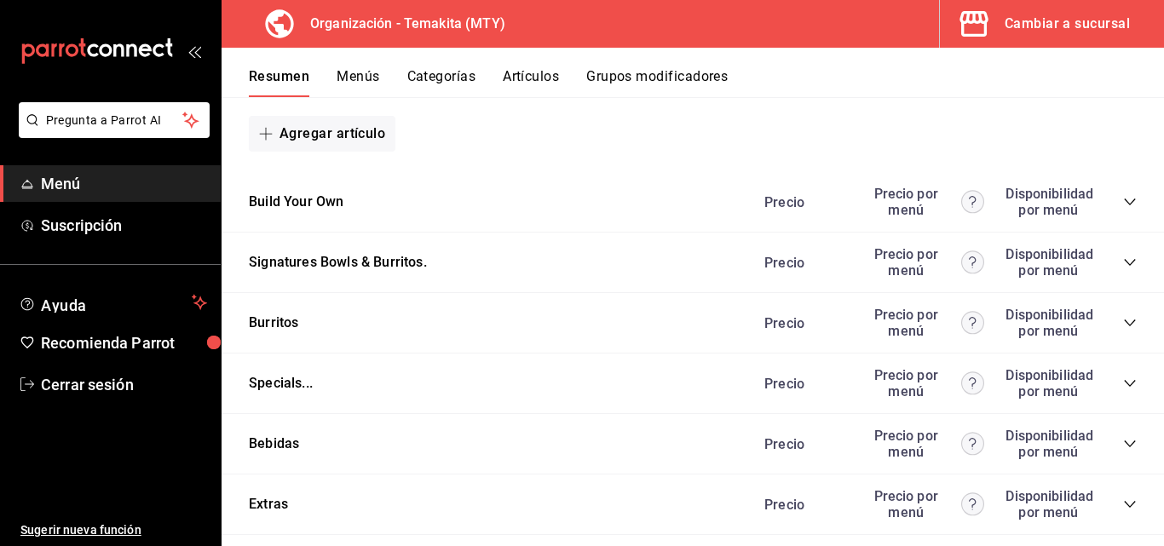
click at [1123, 451] on icon "collapse-category-row" at bounding box center [1130, 444] width 14 height 14
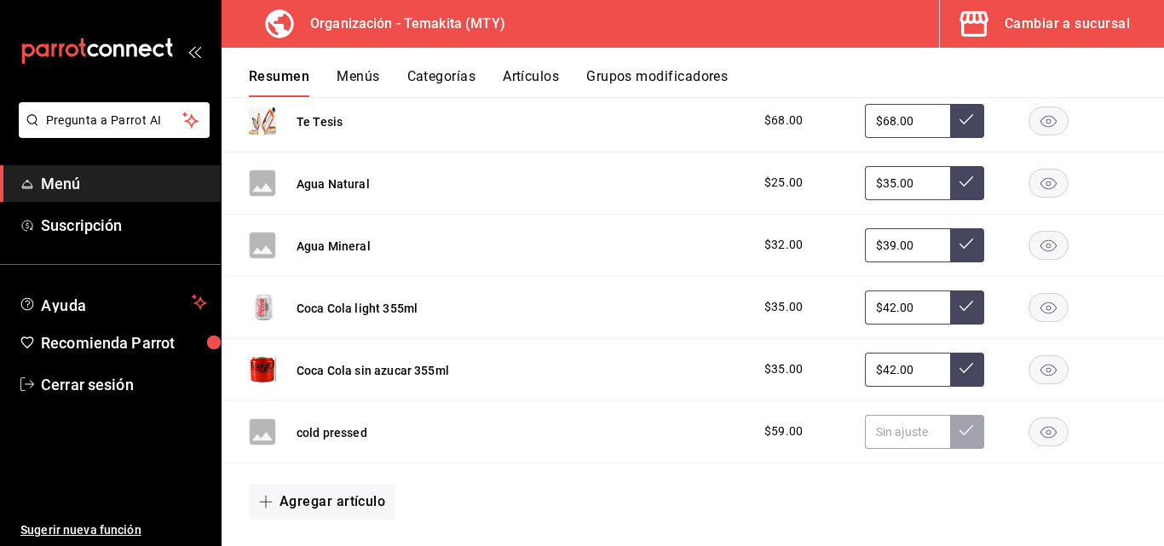
scroll to position [2300, 0]
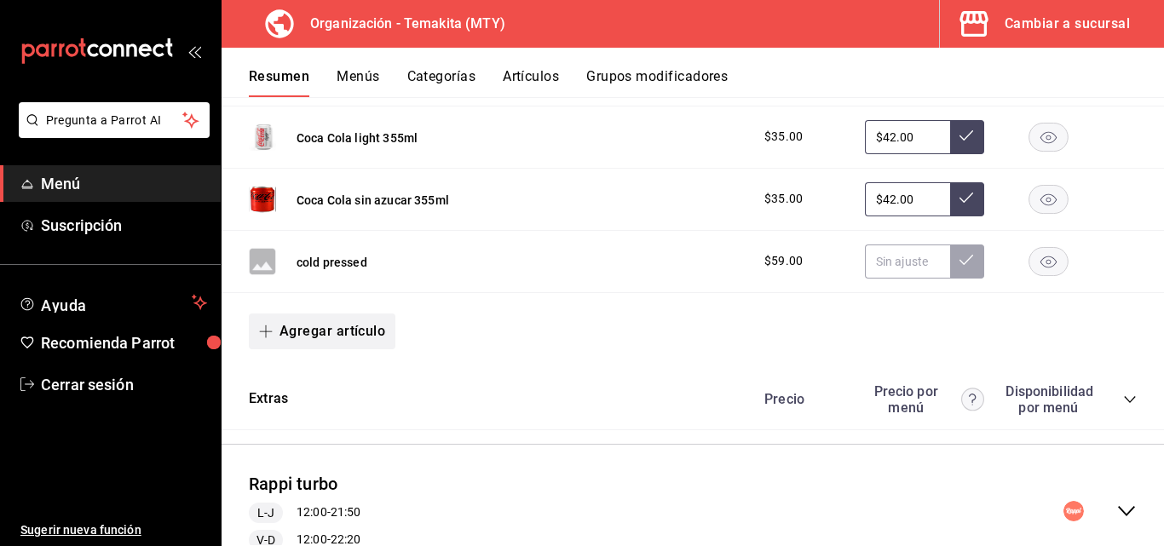
click at [352, 333] on button "Agregar artículo" at bounding box center [322, 331] width 147 height 36
click at [332, 382] on li "Artículo existente" at bounding box center [316, 384] width 134 height 42
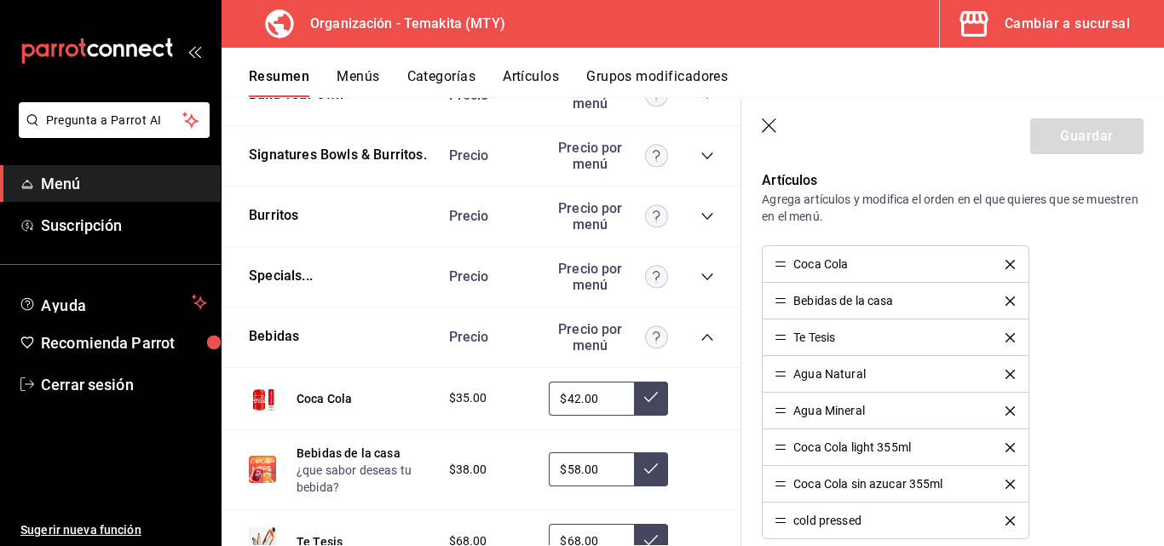
scroll to position [570, 0]
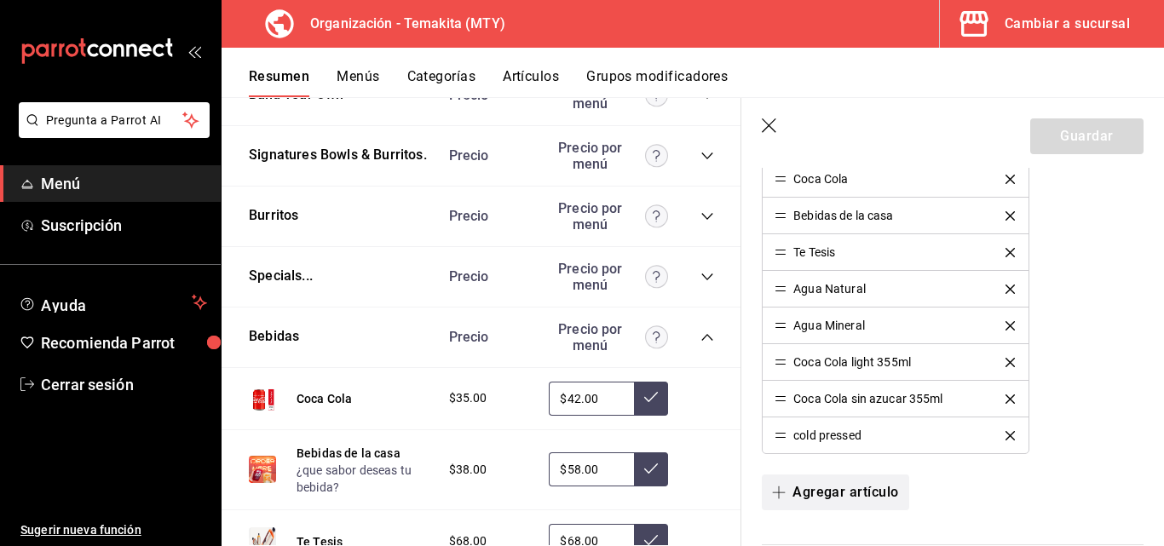
click at [802, 491] on button "Agregar artículo" at bounding box center [834, 492] width 147 height 36
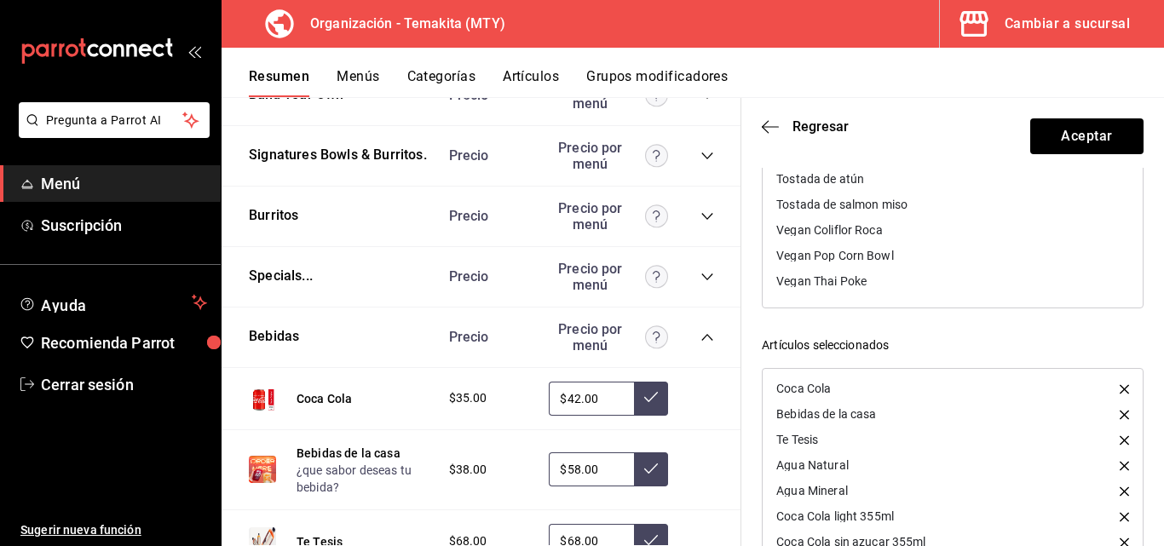
scroll to position [336, 0]
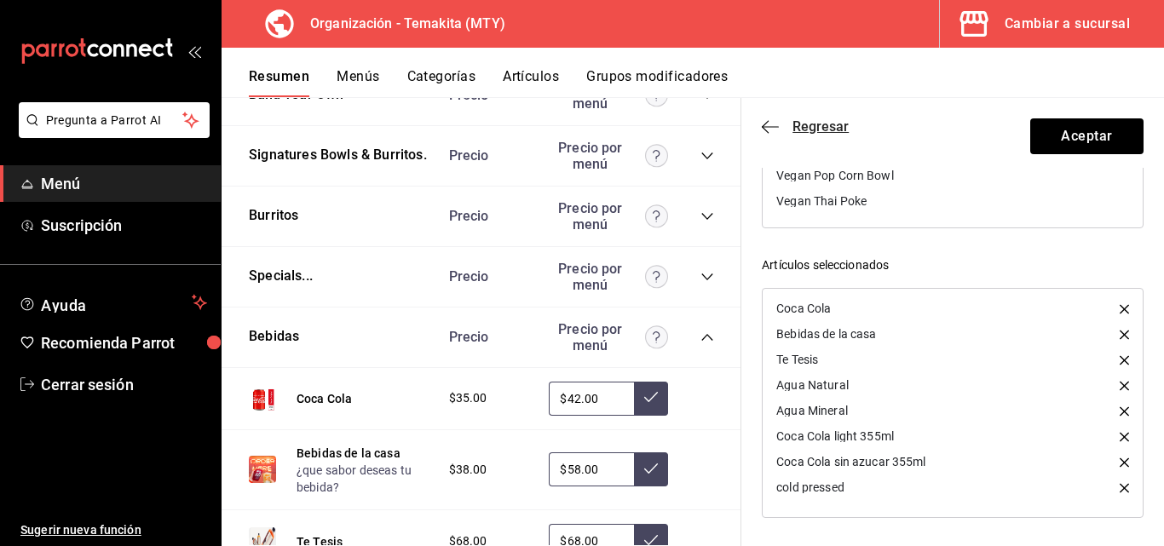
click at [773, 120] on icon "button" at bounding box center [769, 126] width 17 height 15
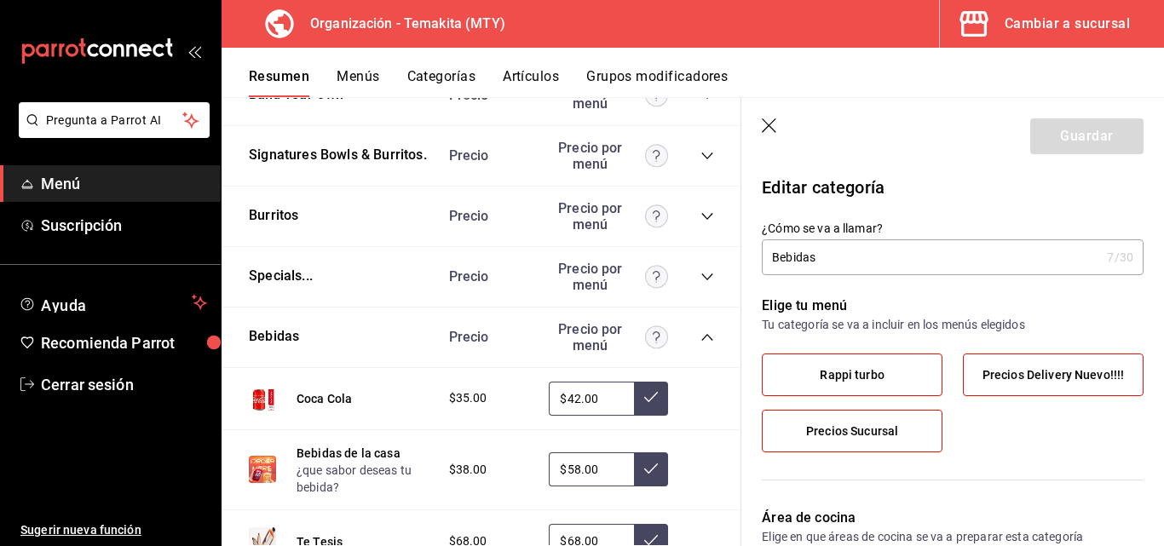
click at [521, 78] on button "Artículos" at bounding box center [531, 82] width 56 height 29
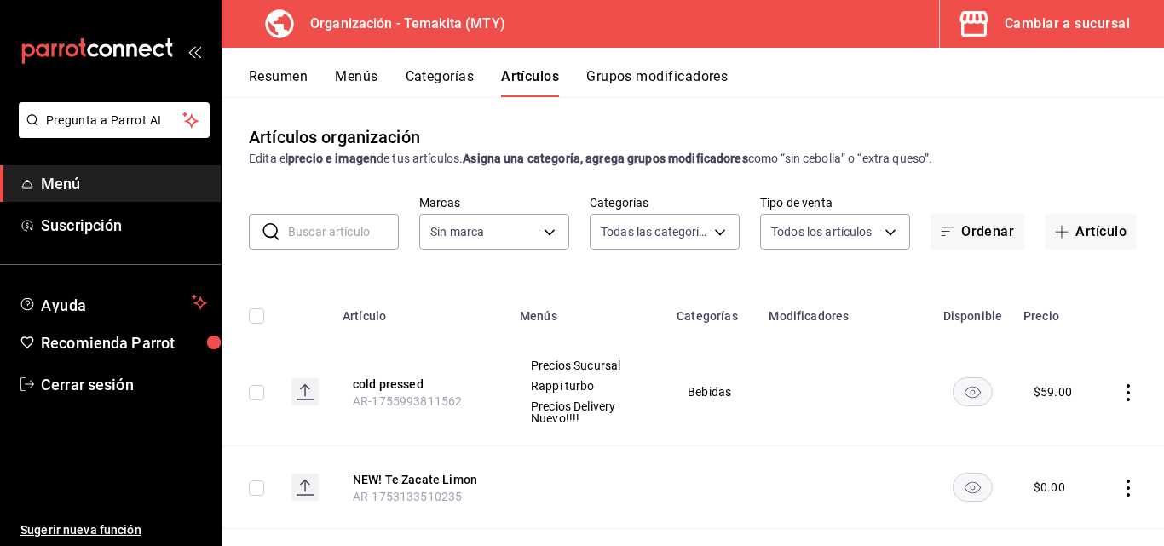
type input "271d921e-de6c-499a-ac6a-9fb1aeac1df4,01a73f1e-221f-473e-bda3-abe8046d8665,a1d6c…"
type input "4408dc1f-cb38-4382-b246-1f85c6fef244"
click at [1061, 228] on span "button" at bounding box center [1065, 232] width 20 height 14
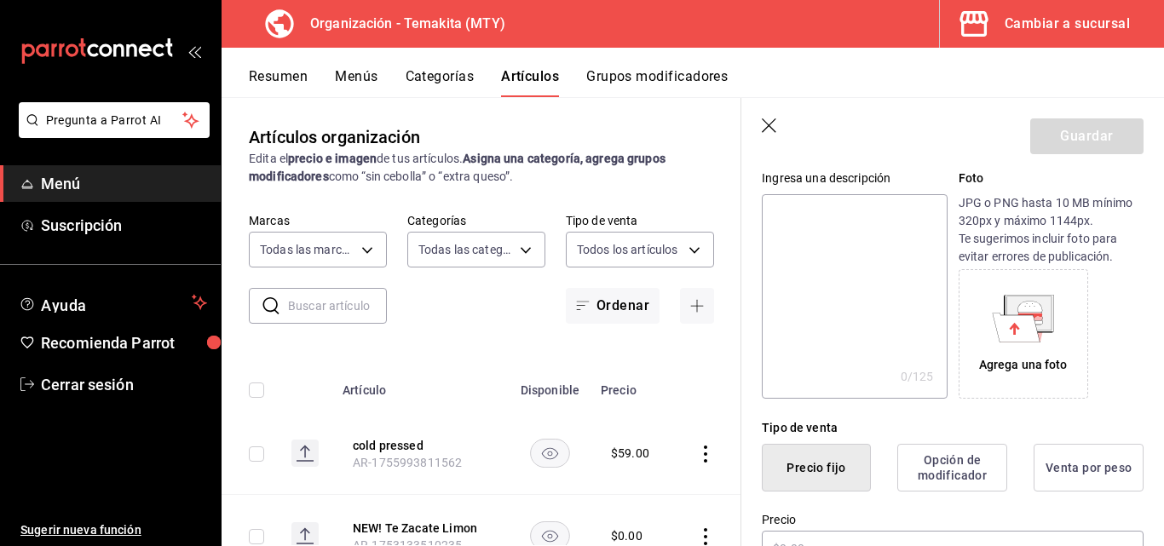
scroll to position [256, 0]
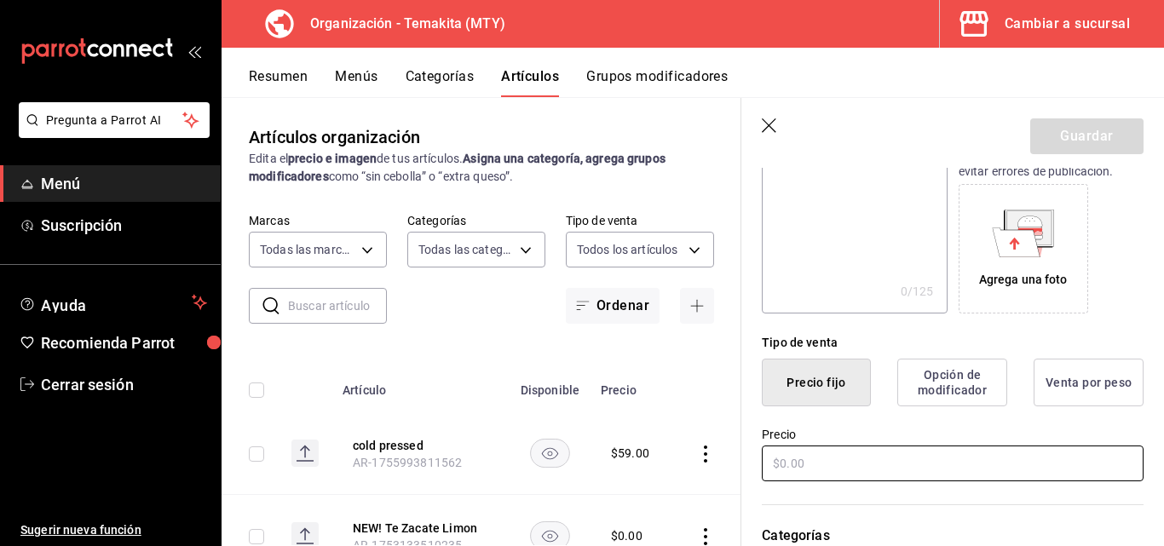
type input "shots"
click at [822, 463] on input "text" at bounding box center [952, 463] width 382 height 36
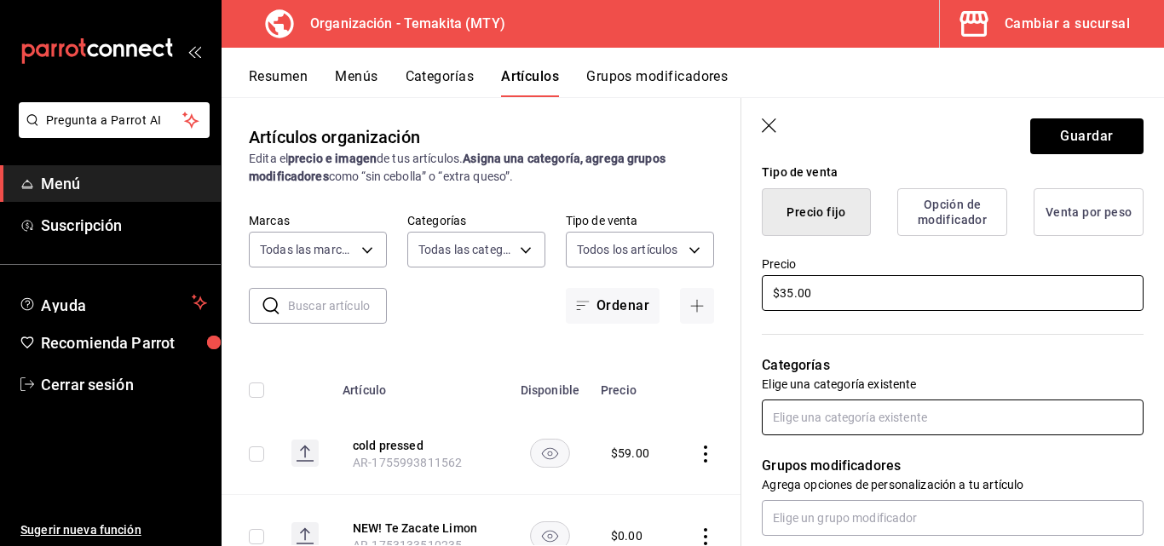
type input "$35.00"
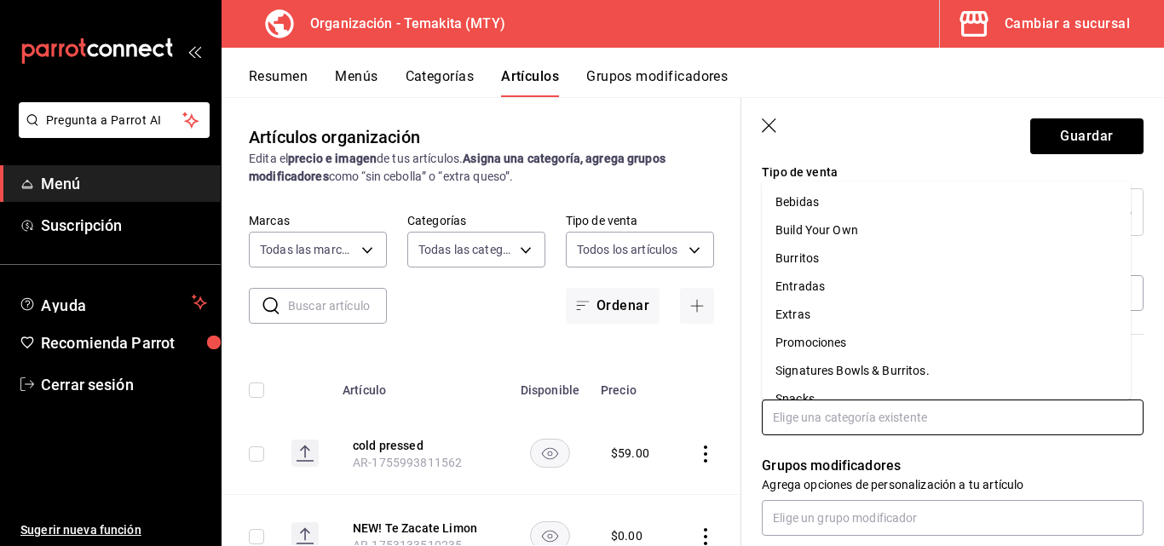
click at [862, 411] on input "text" at bounding box center [952, 417] width 382 height 36
click at [853, 203] on li "Bebidas" at bounding box center [945, 202] width 369 height 28
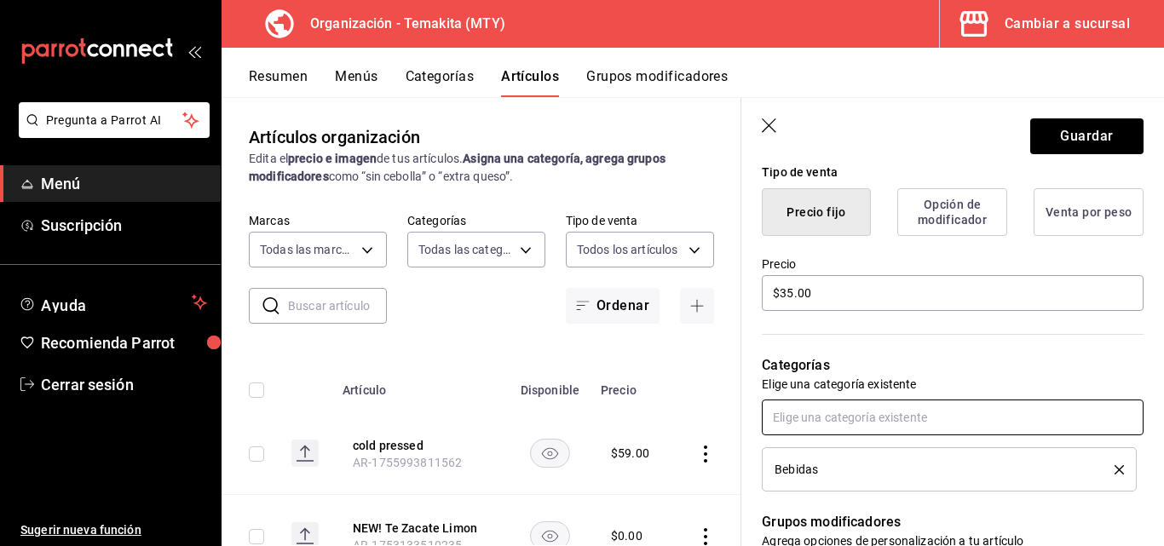
scroll to position [511, 0]
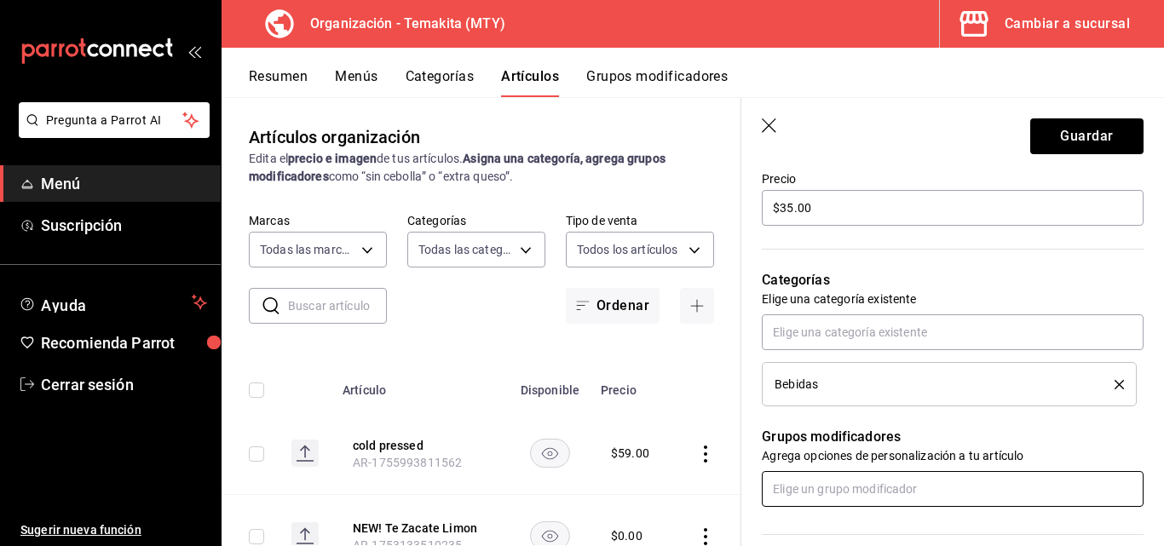
click at [854, 490] on input "text" at bounding box center [952, 489] width 382 height 36
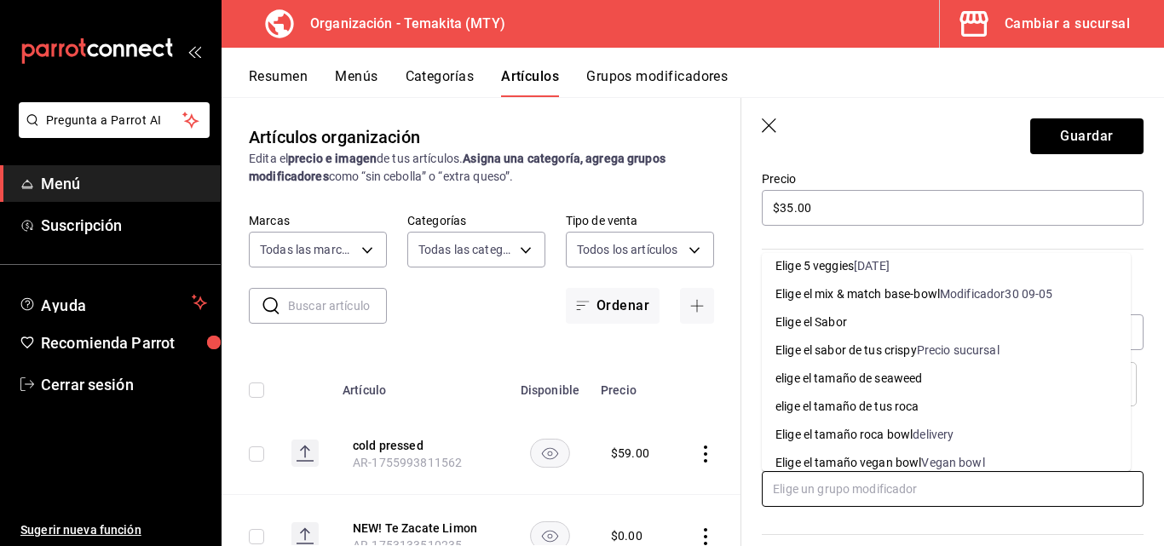
scroll to position [372, 0]
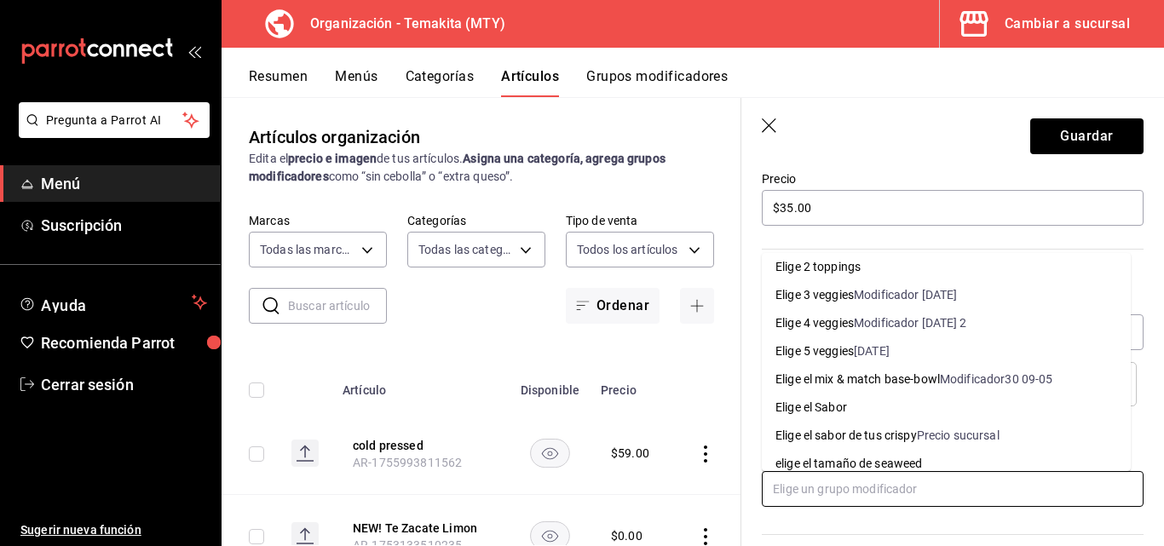
click at [816, 408] on div "Elige el Sabor" at bounding box center [811, 408] width 72 height 18
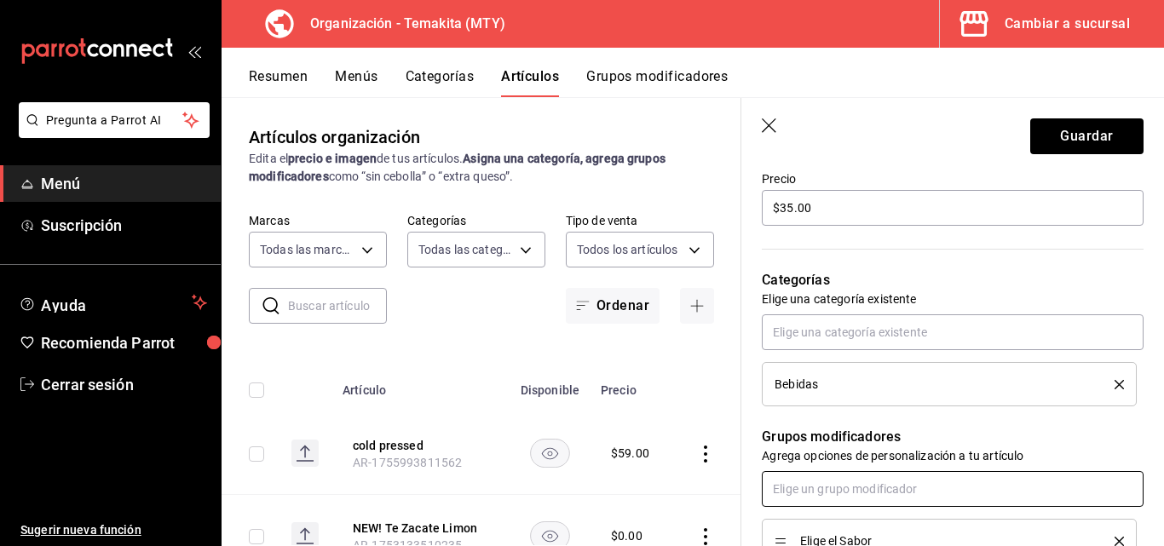
scroll to position [767, 0]
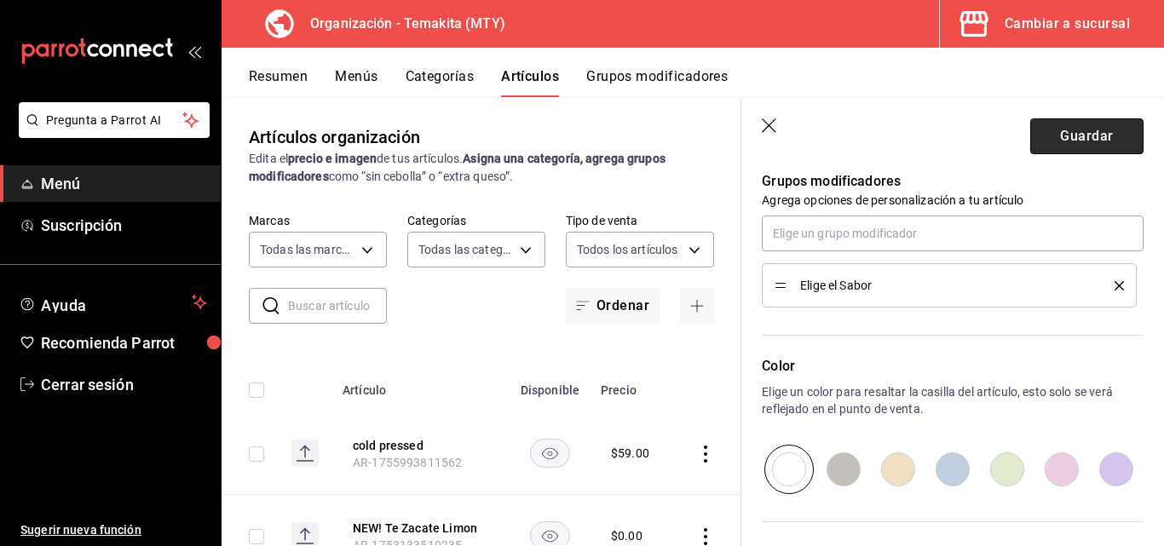
click at [1066, 138] on button "Guardar" at bounding box center [1086, 136] width 113 height 36
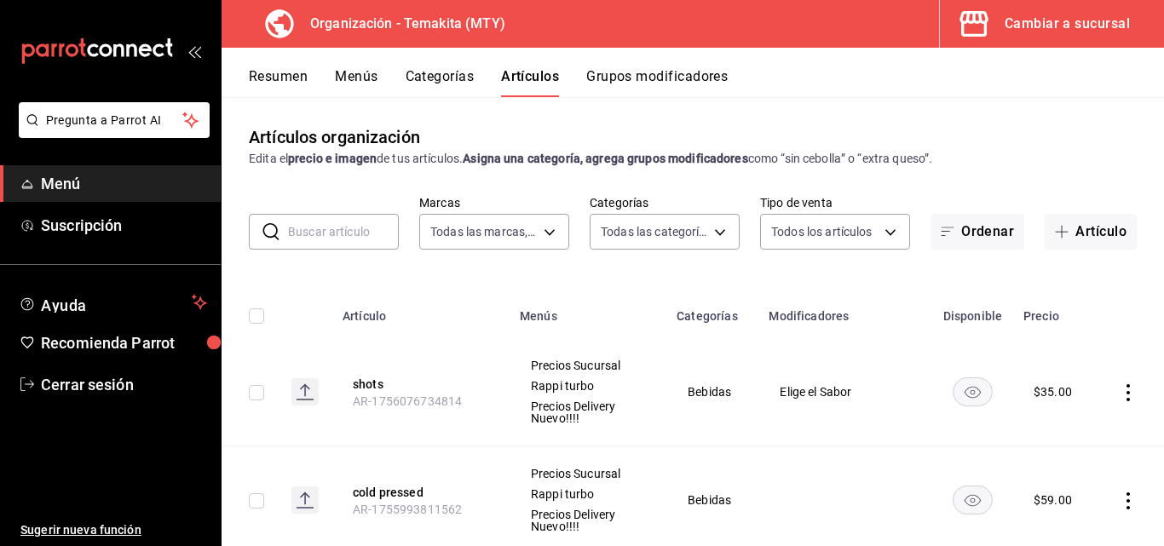
click at [1109, 20] on div "Cambiar a sucursal" at bounding box center [1066, 24] width 125 height 24
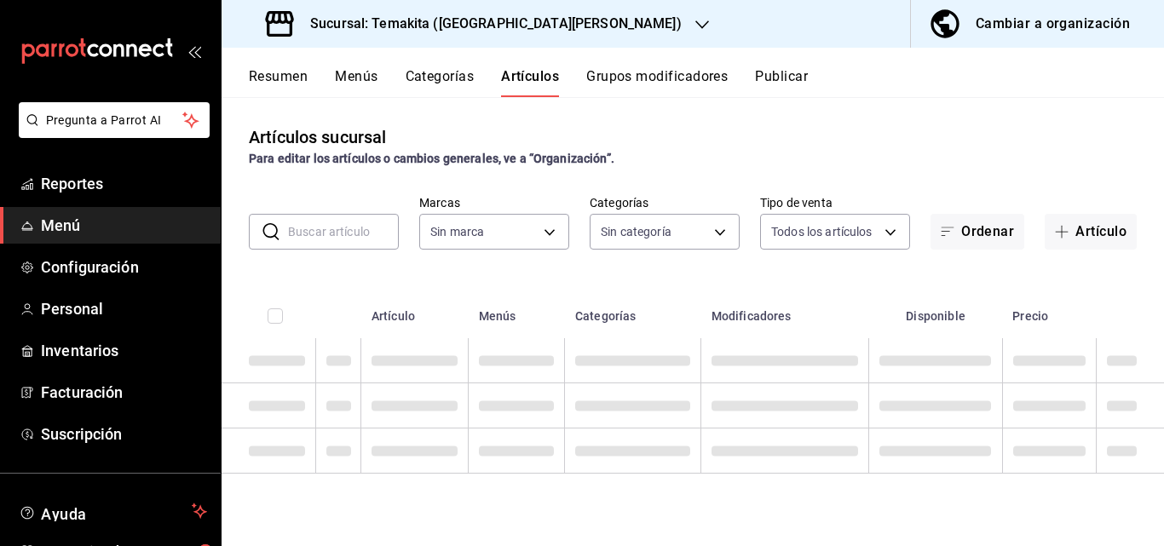
click at [1035, 24] on div "Cambiar a organización" at bounding box center [1052, 24] width 154 height 24
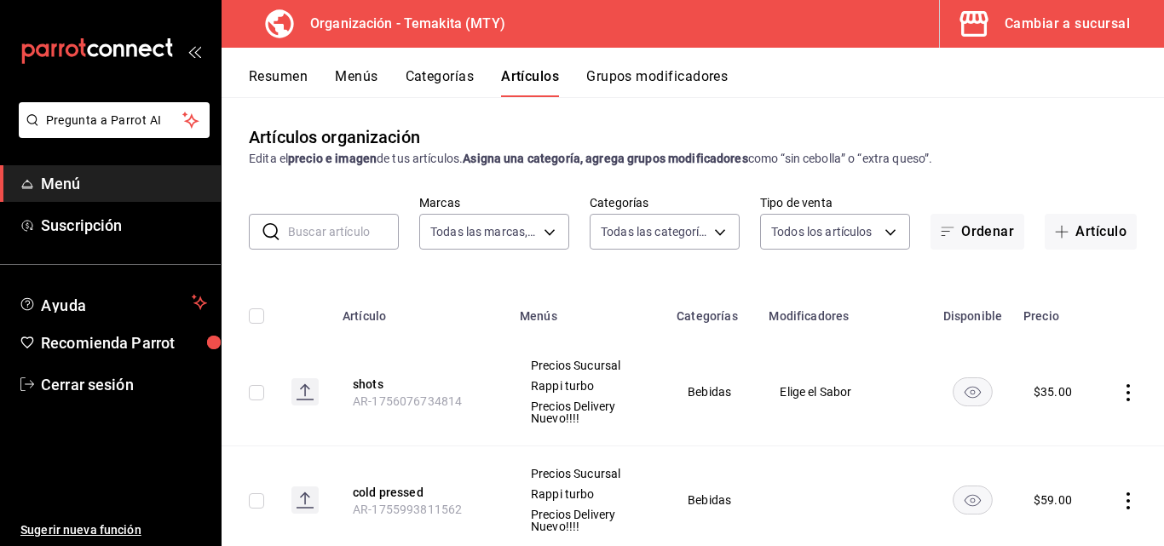
type input "4408dc1f-cb38-4382-b246-1f85c6fef244"
type input "271d921e-de6c-499a-ac6a-9fb1aeac1df4,01a73f1e-221f-473e-bda3-abe8046d8665,a1d6c…"
click at [272, 80] on button "Resumen" at bounding box center [278, 82] width 59 height 29
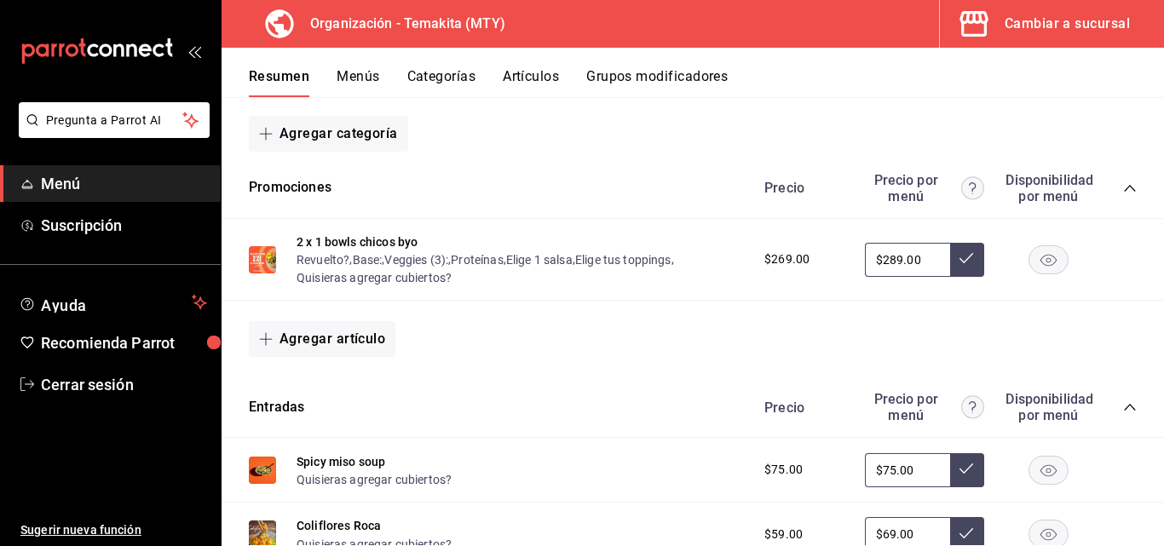
scroll to position [85, 0]
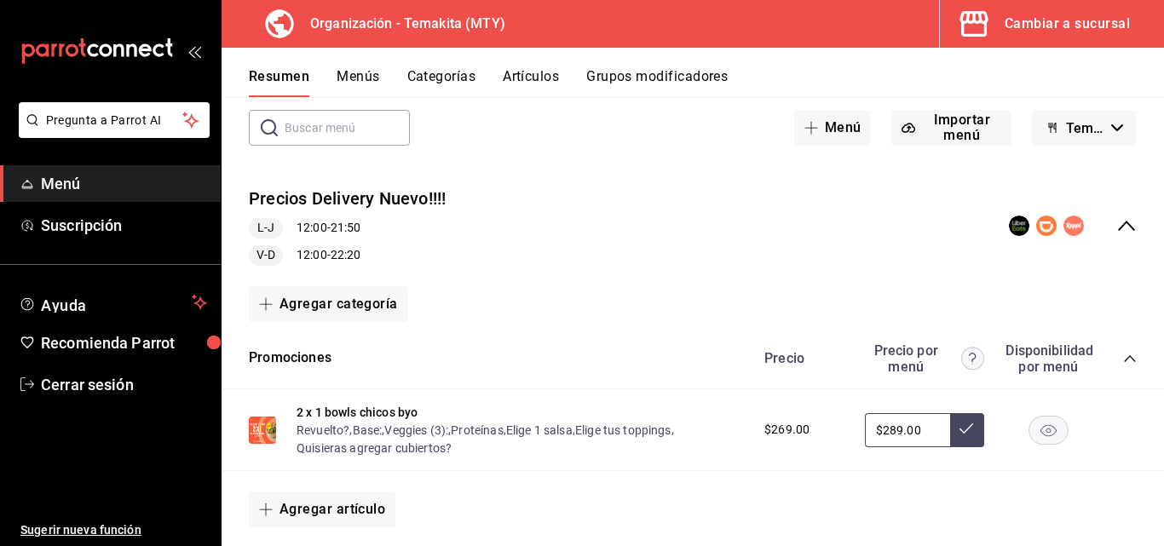
click at [341, 73] on button "Menús" at bounding box center [357, 82] width 43 height 29
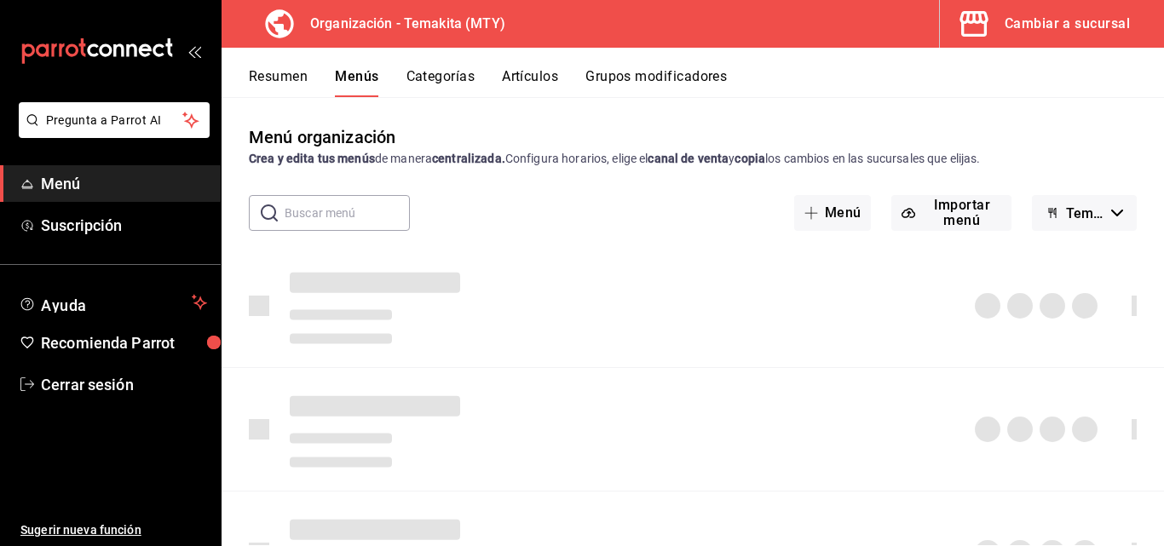
click at [275, 80] on button "Resumen" at bounding box center [278, 82] width 59 height 29
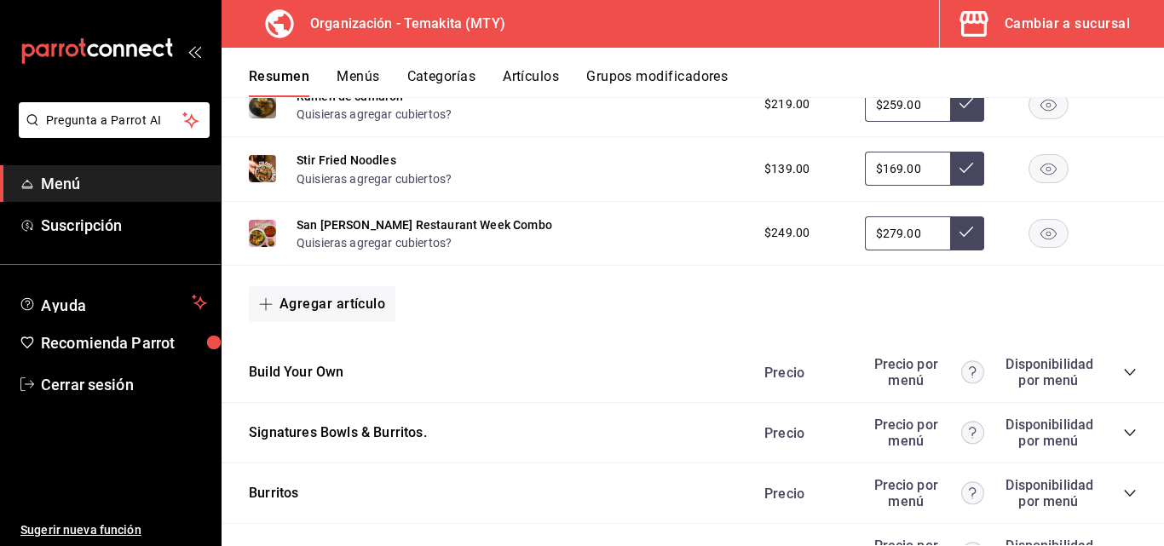
scroll to position [1874, 0]
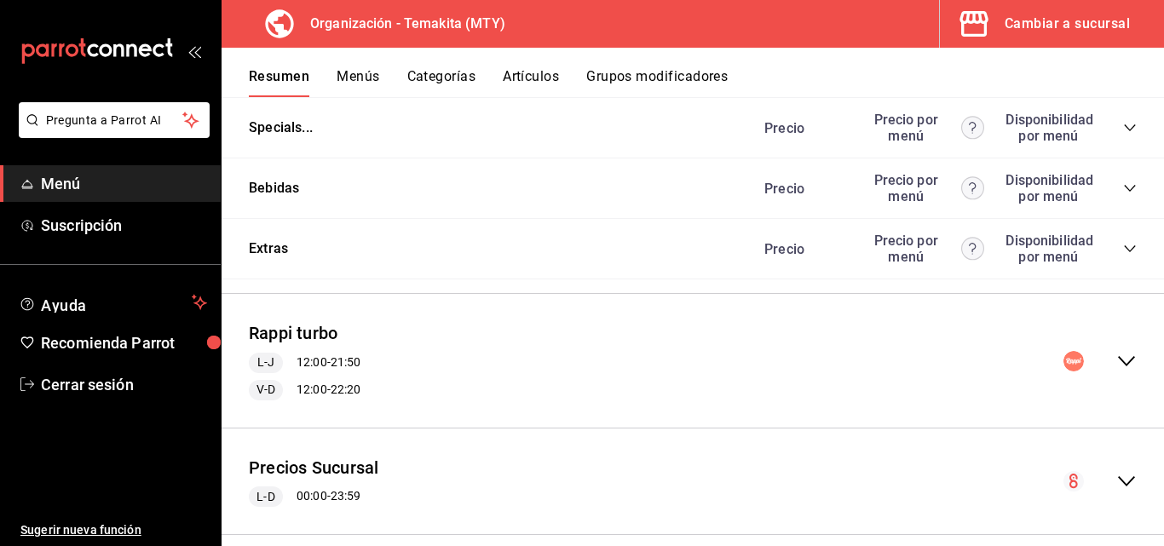
click at [1123, 191] on icon "collapse-category-row" at bounding box center [1130, 188] width 14 height 14
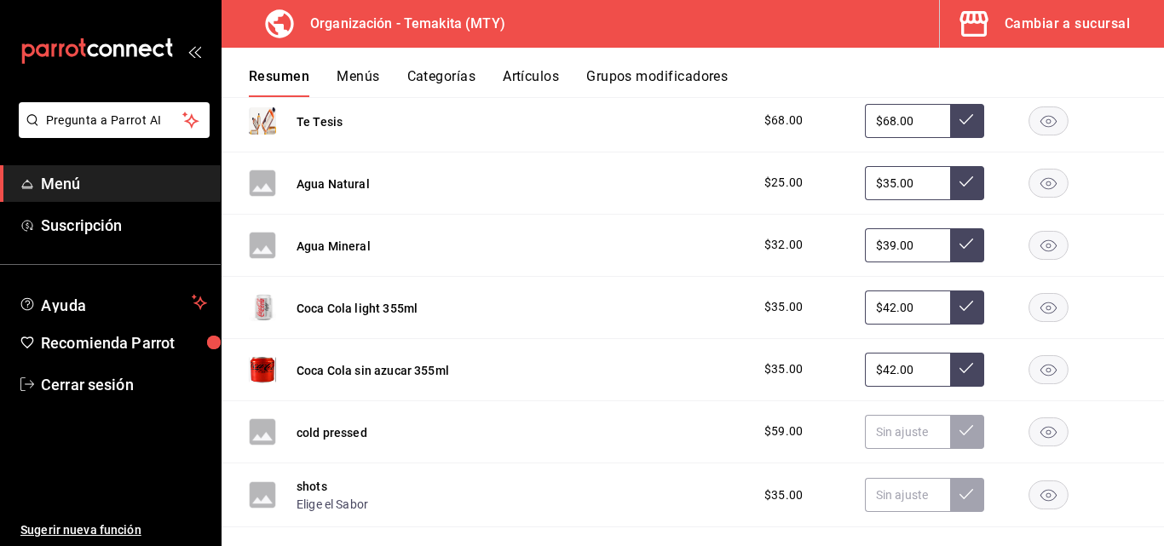
scroll to position [2300, 0]
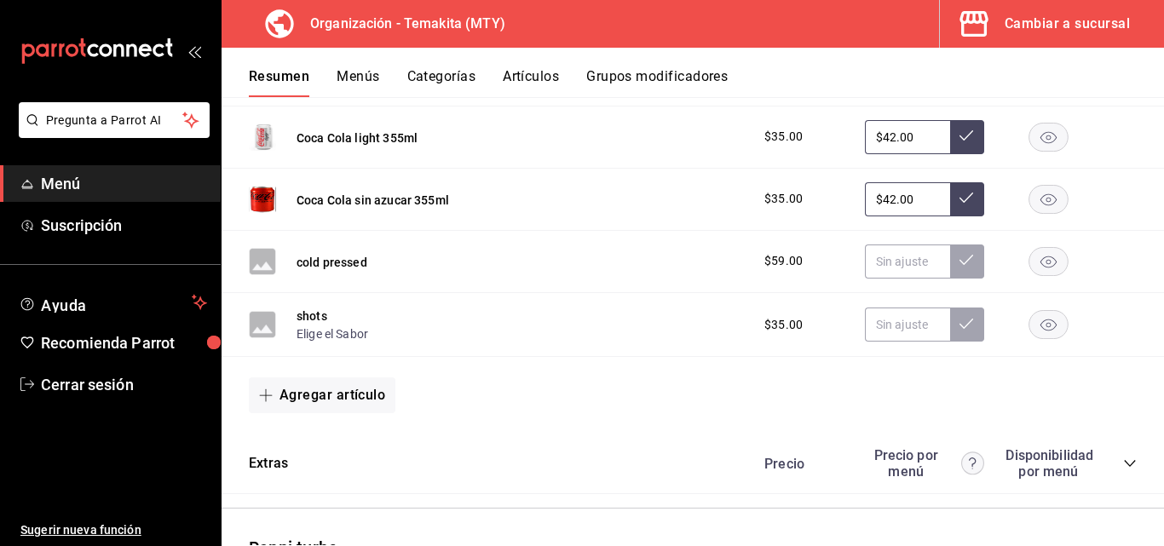
click at [357, 78] on button "Menús" at bounding box center [357, 82] width 43 height 29
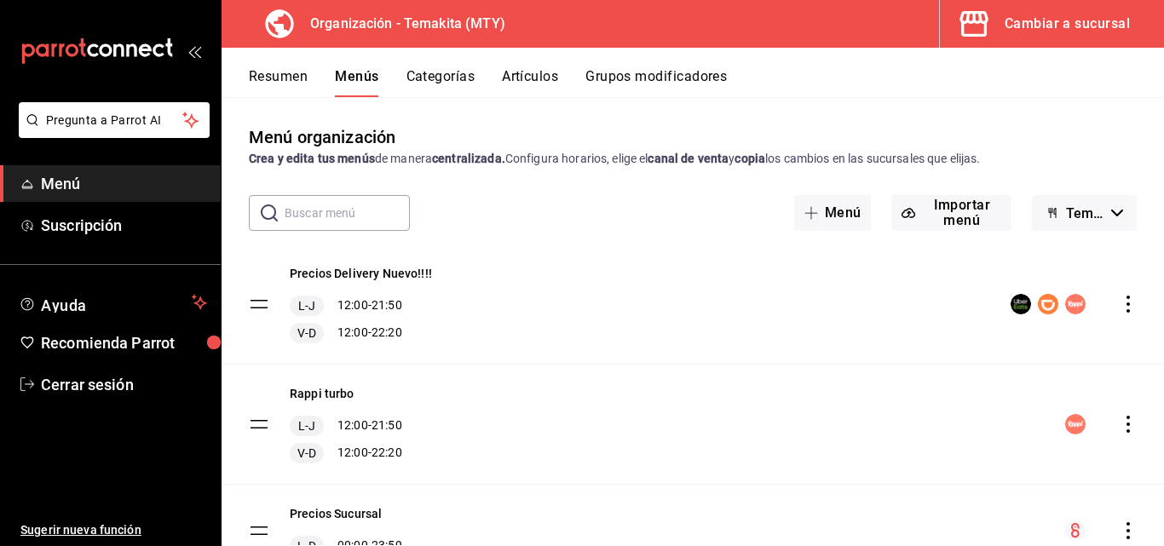
scroll to position [80, 0]
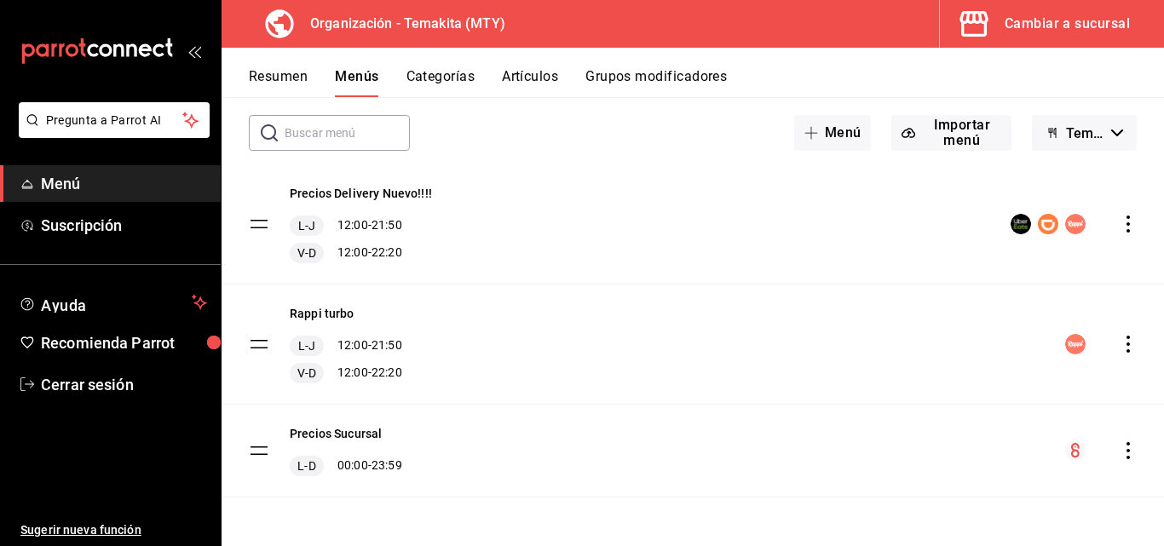
click at [1119, 458] on icon "actions" at bounding box center [1127, 450] width 17 height 17
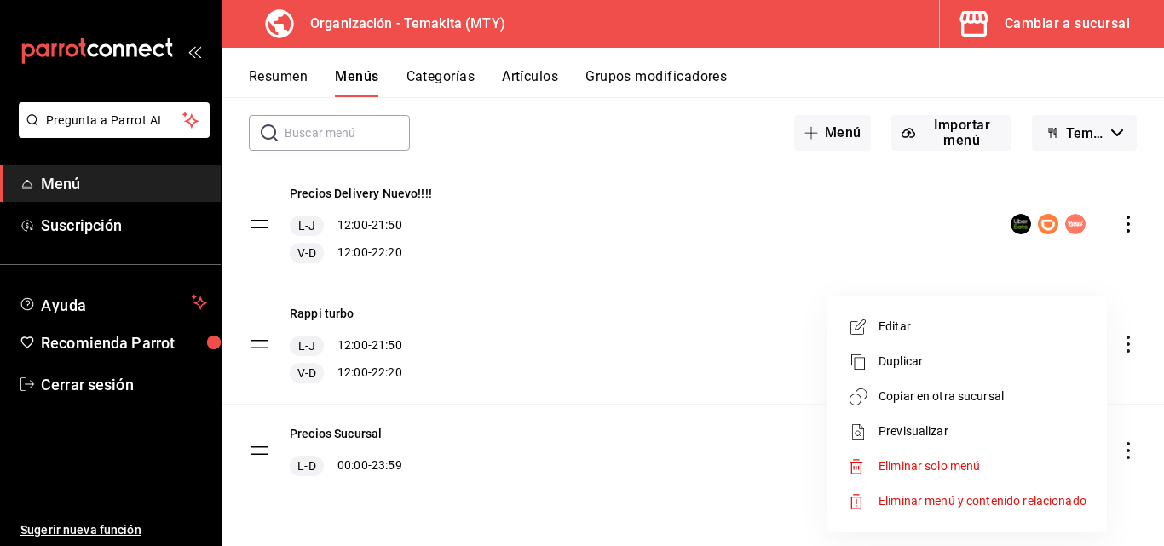
click at [883, 388] on span "Copiar en otra sucursal" at bounding box center [982, 397] width 208 height 18
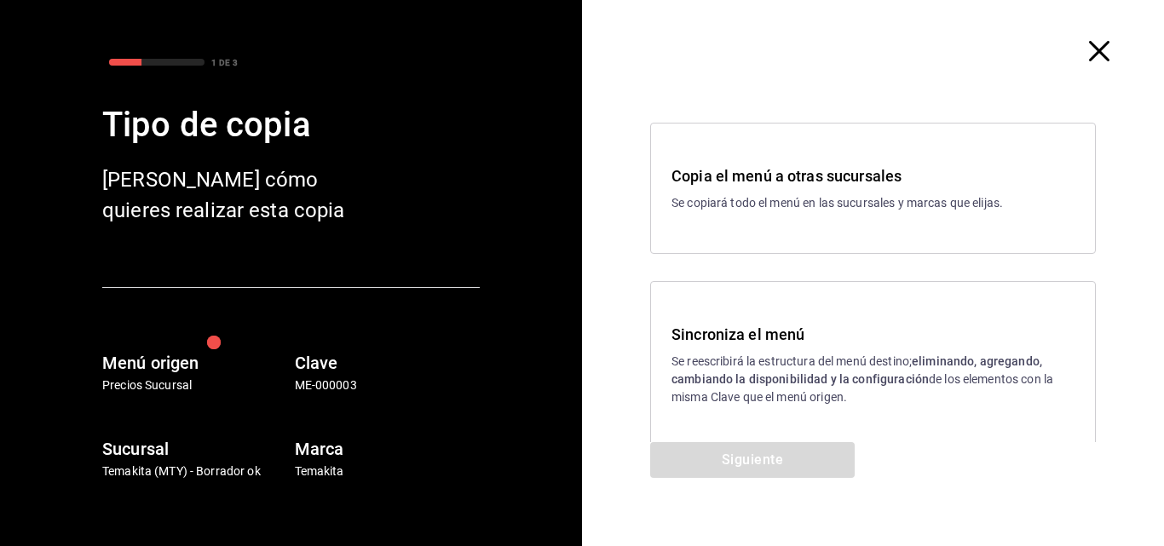
click at [822, 362] on p "Se reescribirá la estructura del menú destino; eliminando, agregando, cambiando…" at bounding box center [872, 380] width 403 height 54
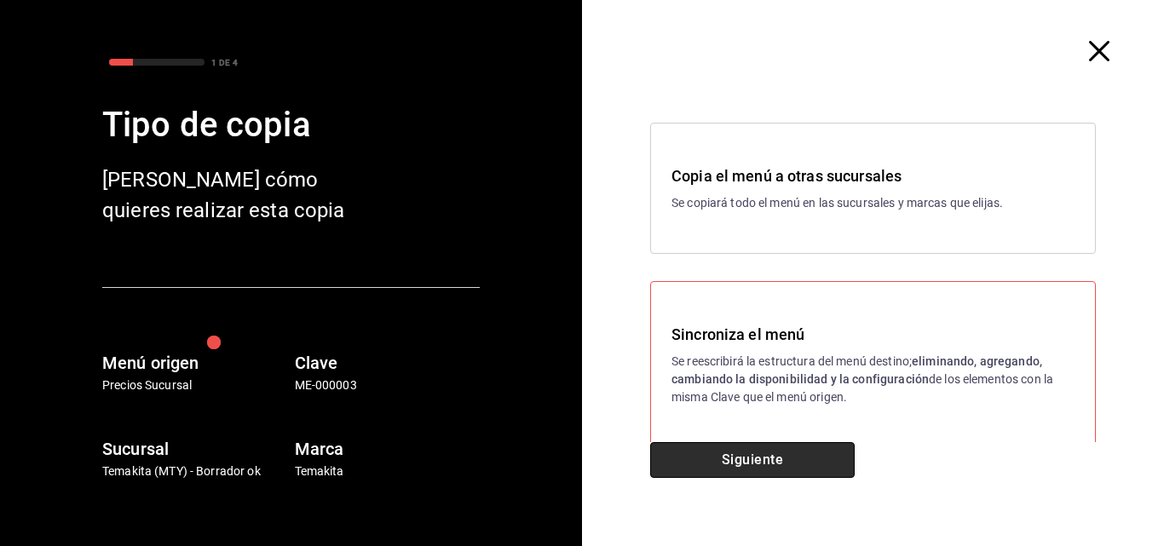
click at [745, 455] on button "Siguiente" at bounding box center [752, 460] width 204 height 36
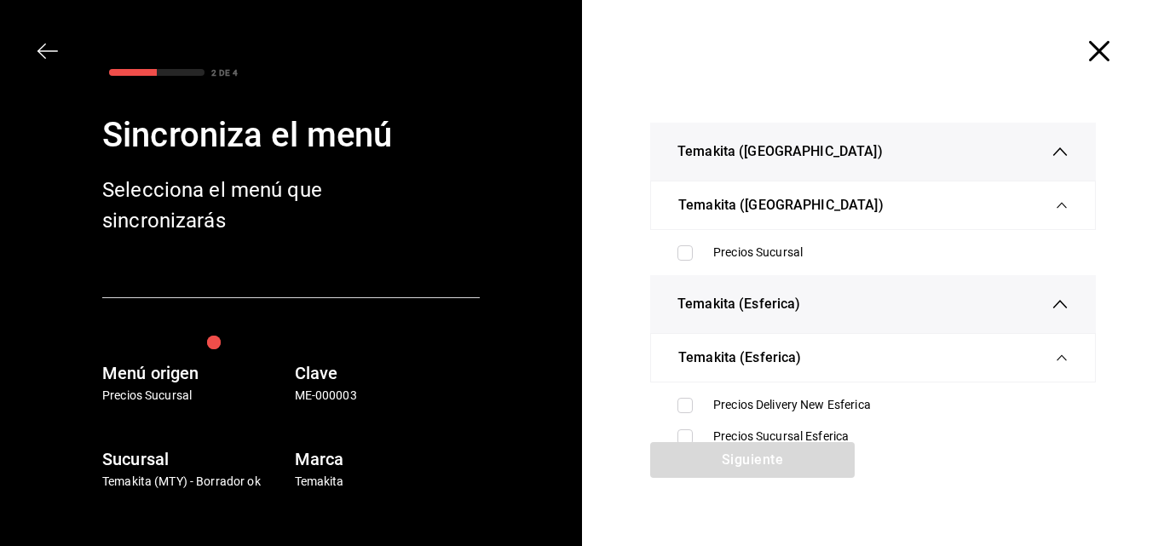
scroll to position [85, 0]
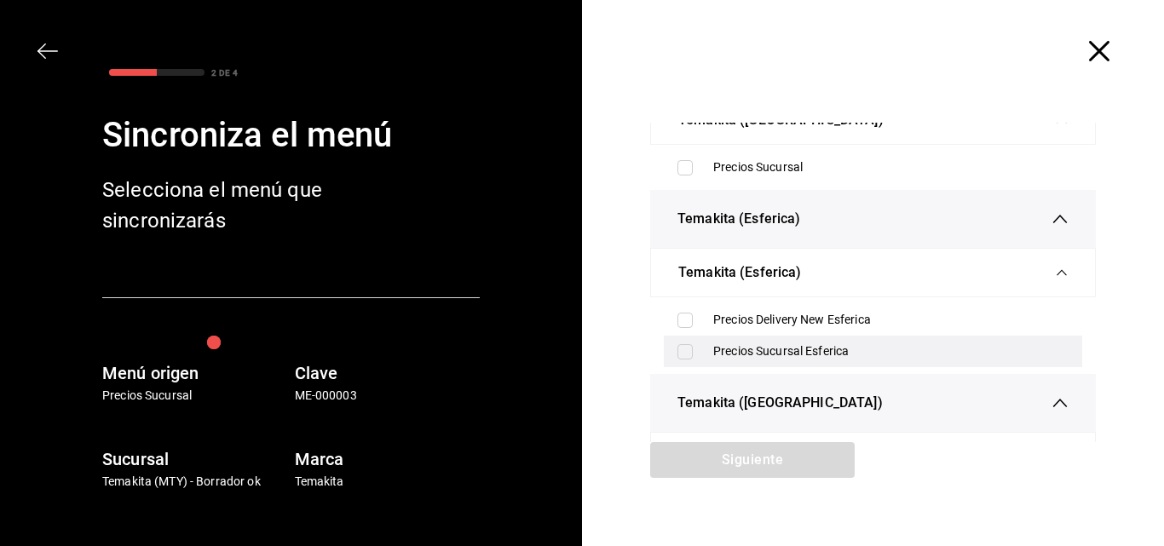
click at [684, 356] on input "checkbox" at bounding box center [684, 351] width 15 height 15
checkbox input "true"
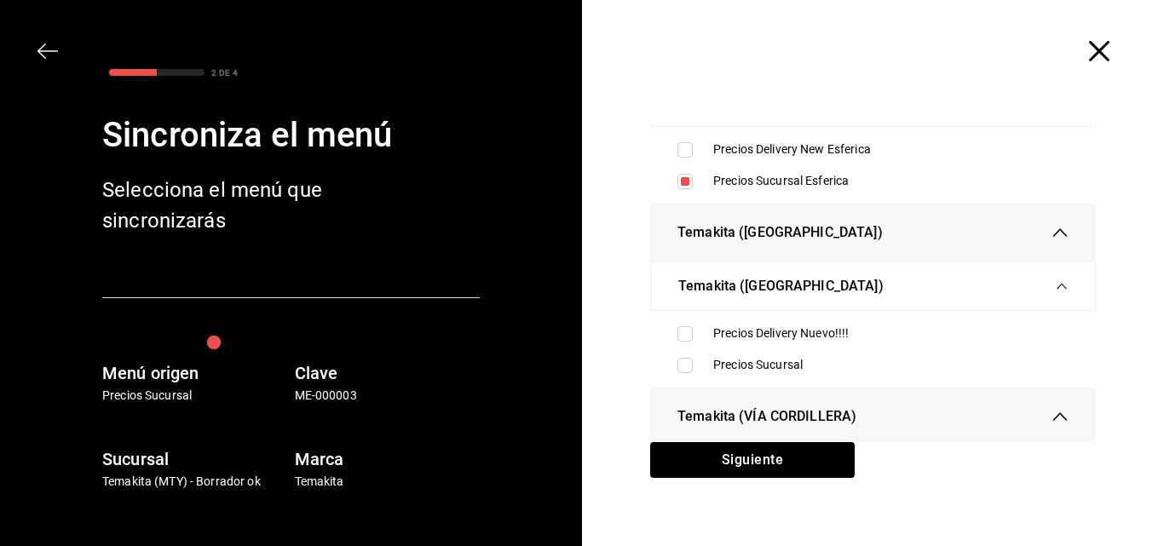
scroll to position [341, 0]
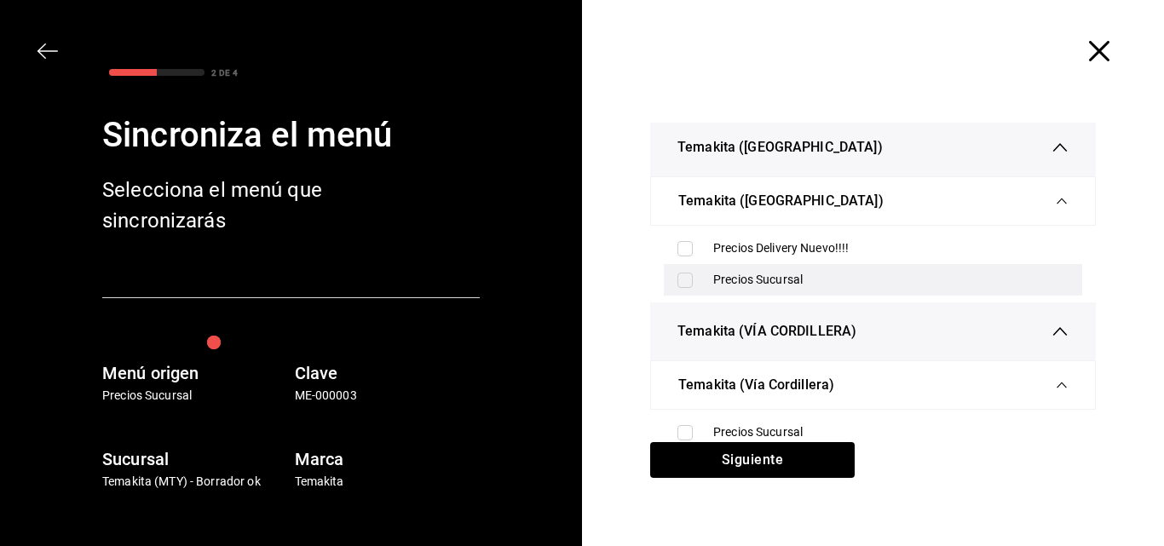
click at [677, 282] on input "checkbox" at bounding box center [684, 280] width 15 height 15
checkbox input "true"
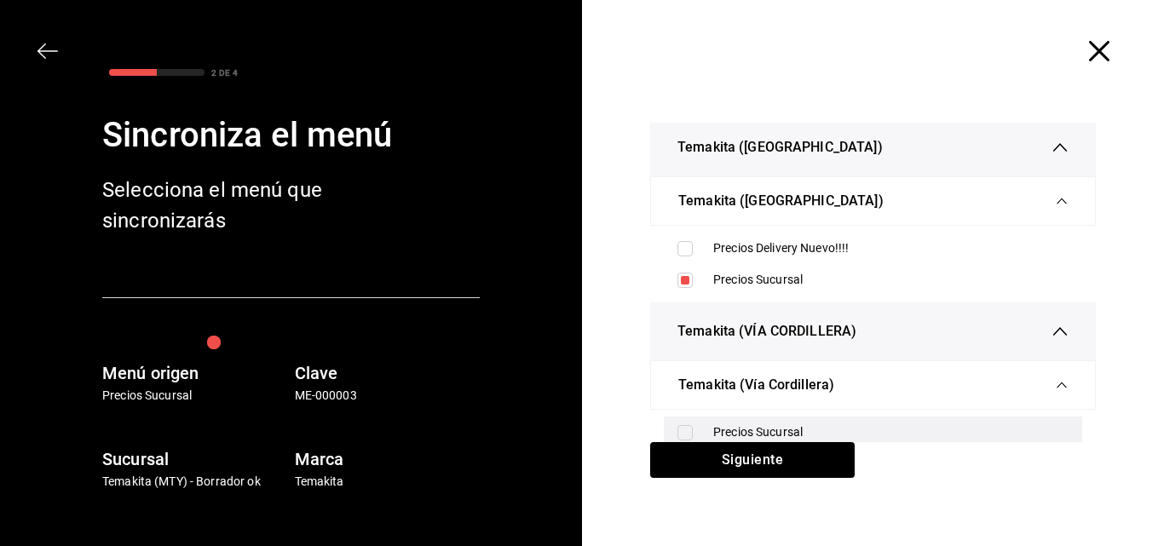
scroll to position [426, 0]
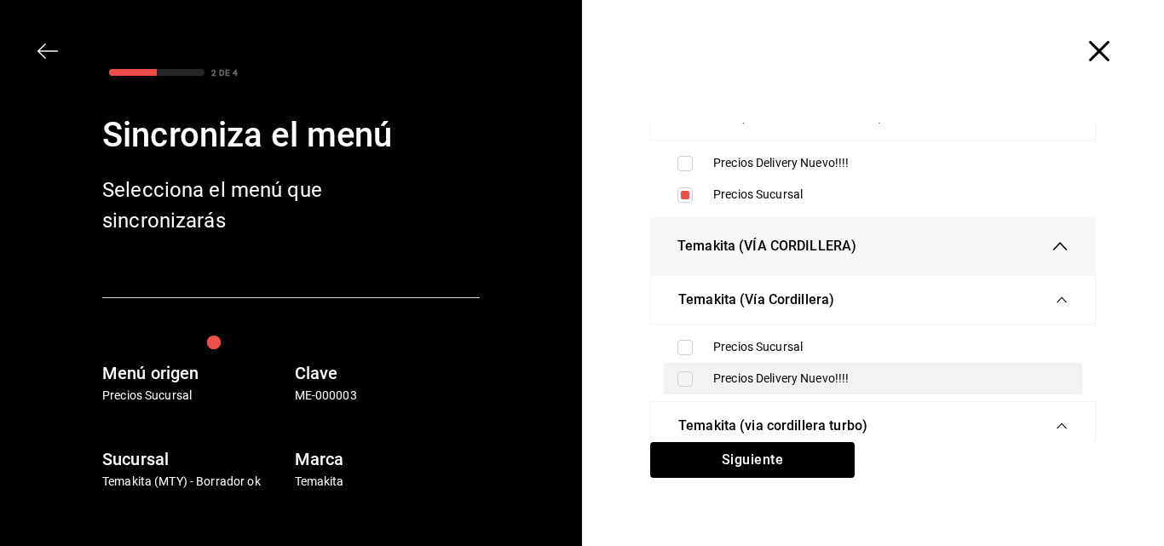
click at [669, 375] on div "Precios Delivery Nuevo!!!!" at bounding box center [873, 379] width 418 height 32
checkbox input "true"
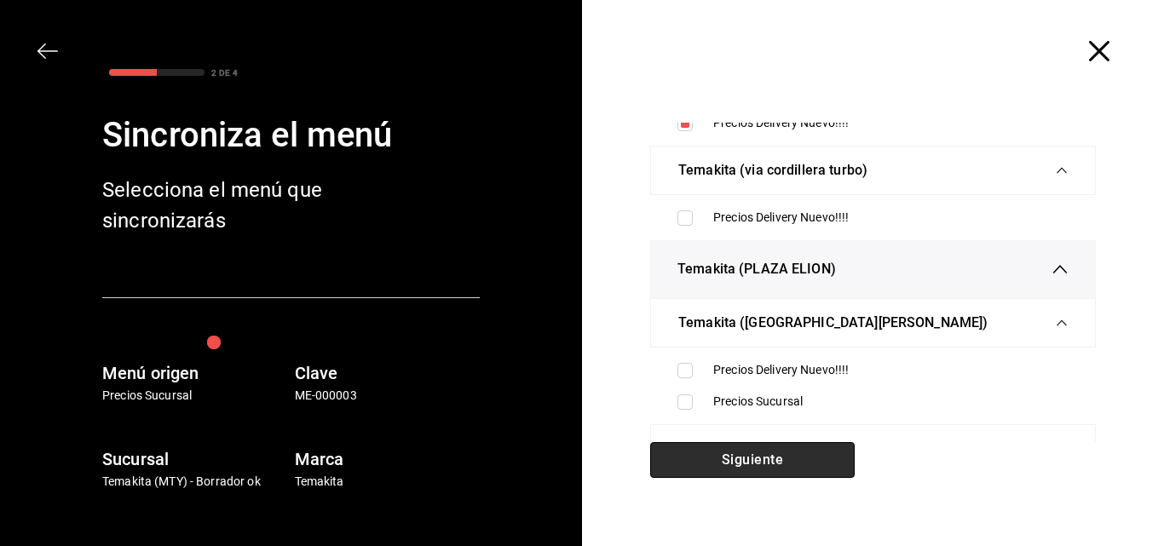
click at [744, 452] on button "Siguiente" at bounding box center [752, 460] width 204 height 36
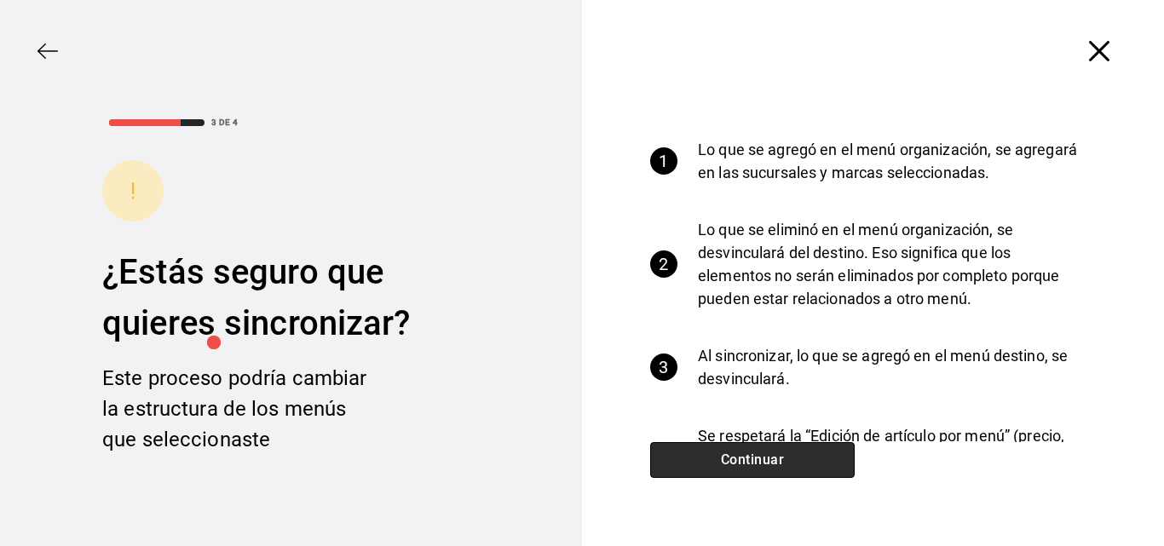
click at [744, 449] on button "Continuar" at bounding box center [752, 460] width 204 height 36
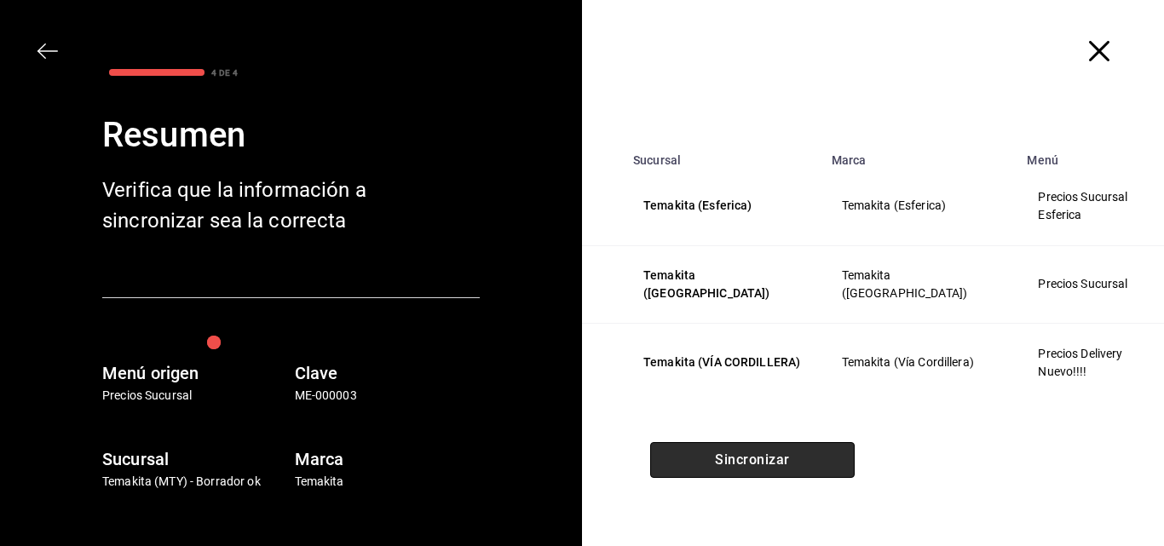
click at [744, 449] on button "Sincronizar" at bounding box center [752, 460] width 204 height 36
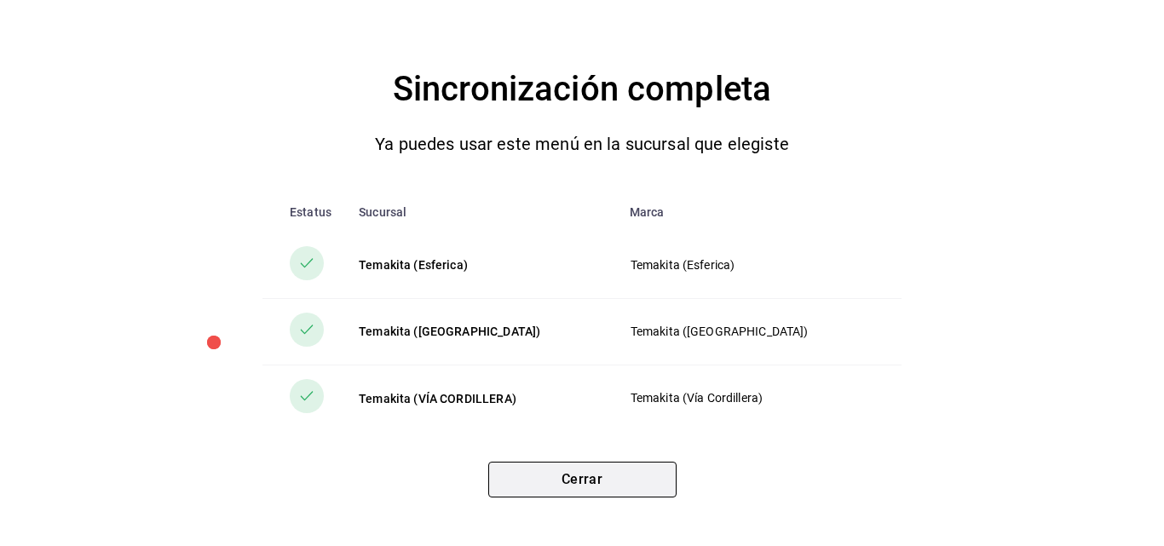
click at [545, 473] on button "Cerrar" at bounding box center [582, 480] width 188 height 36
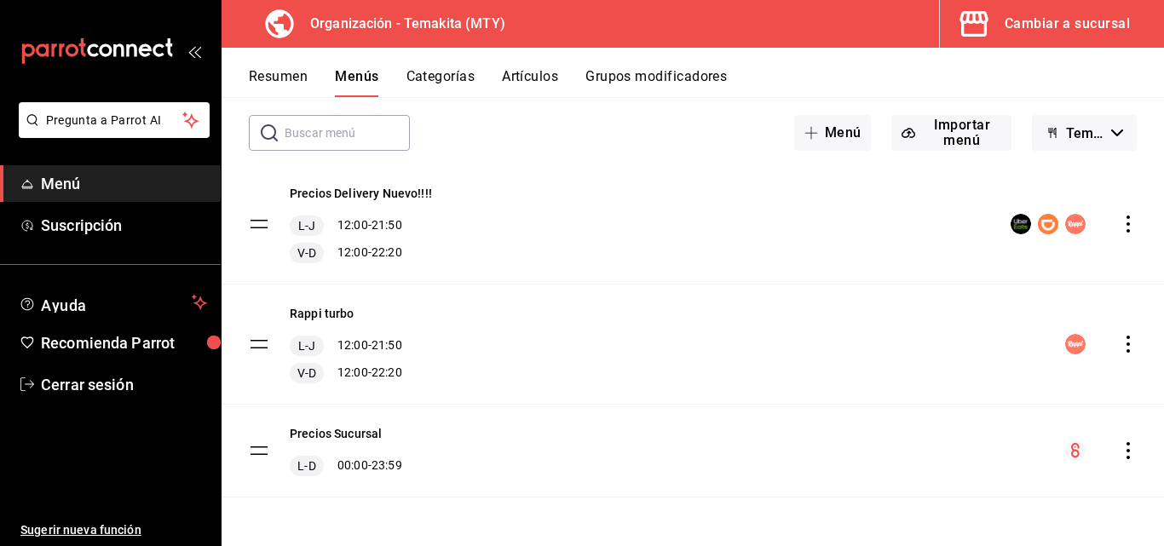
click at [293, 85] on button "Resumen" at bounding box center [278, 82] width 59 height 29
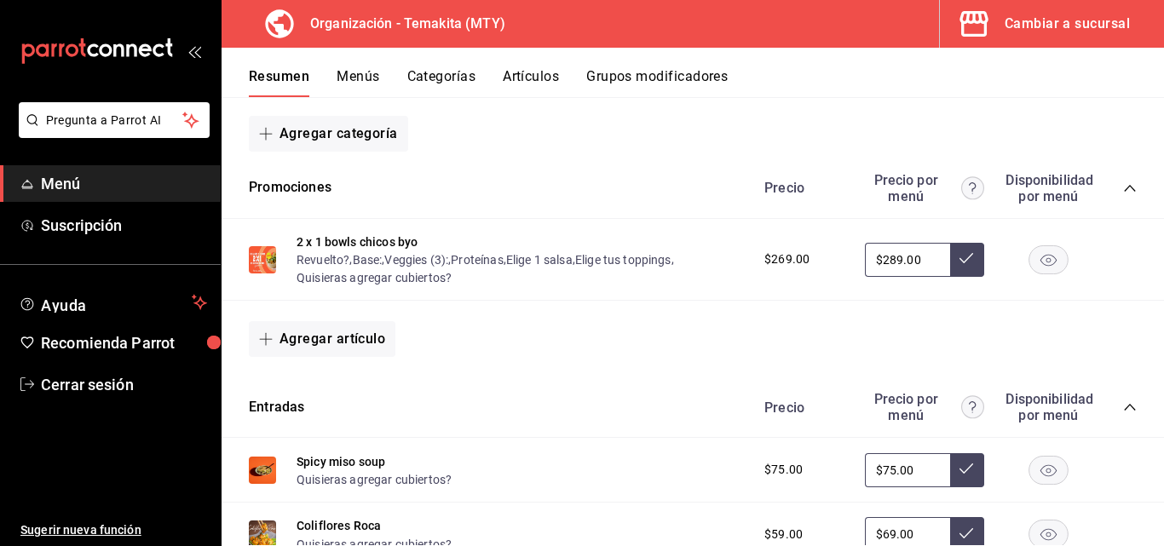
scroll to position [426, 0]
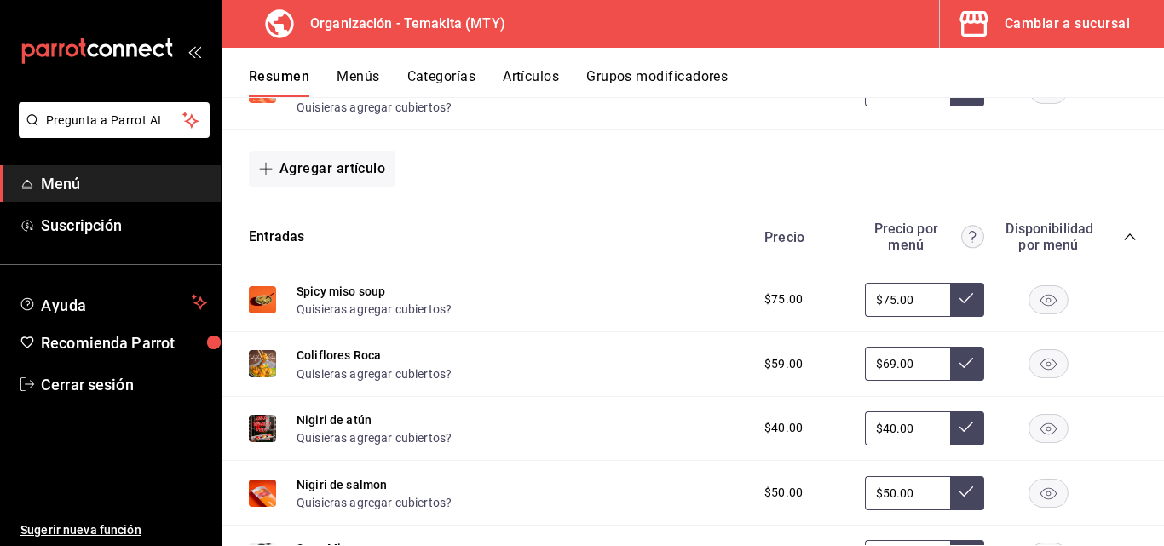
click at [950, 298] on button at bounding box center [967, 300] width 34 height 34
click at [959, 370] on icon at bounding box center [966, 363] width 14 height 14
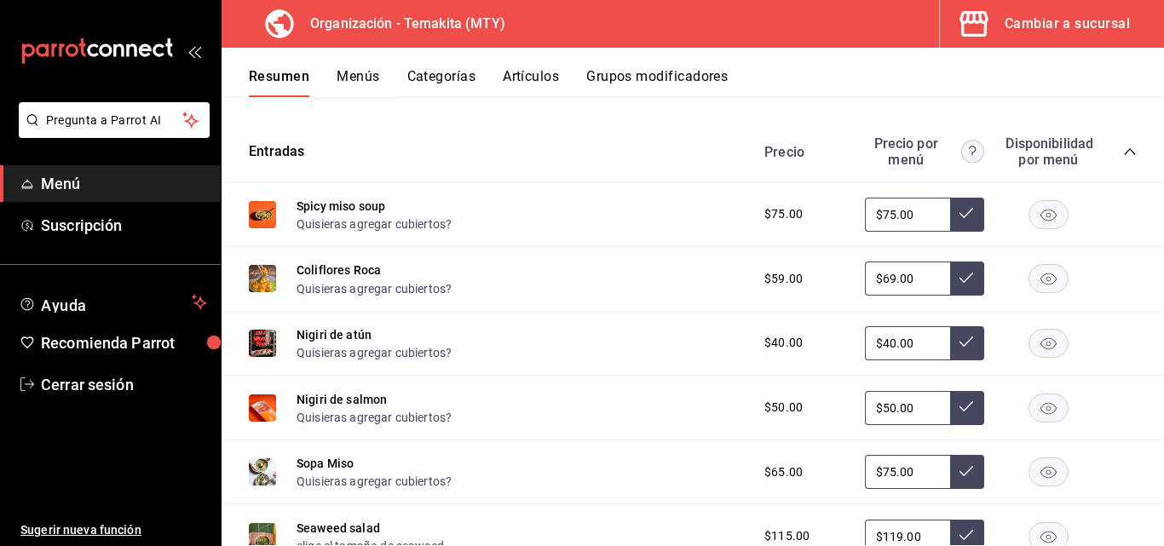
click at [906, 287] on input "$69.00" at bounding box center [907, 278] width 85 height 34
type input "$6.00"
type input "$69.00"
click at [950, 288] on button at bounding box center [967, 278] width 34 height 34
click at [912, 342] on input "$40.00" at bounding box center [907, 343] width 85 height 34
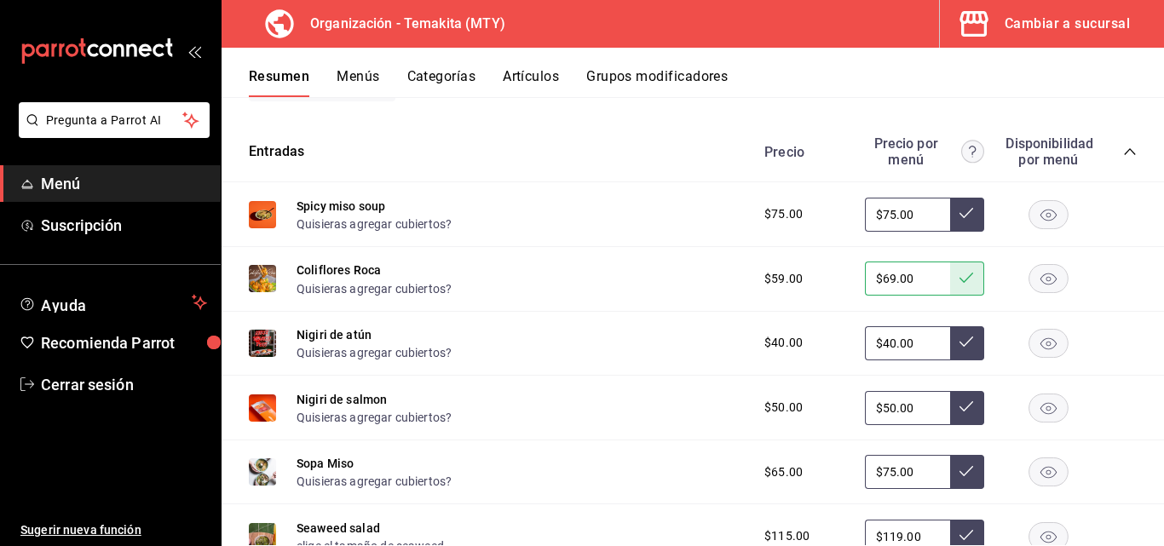
type input "$4.00"
type input "$40.00"
click at [962, 342] on button at bounding box center [967, 343] width 34 height 34
click at [914, 400] on input "$50.00" at bounding box center [907, 408] width 85 height 34
type input "$5.00"
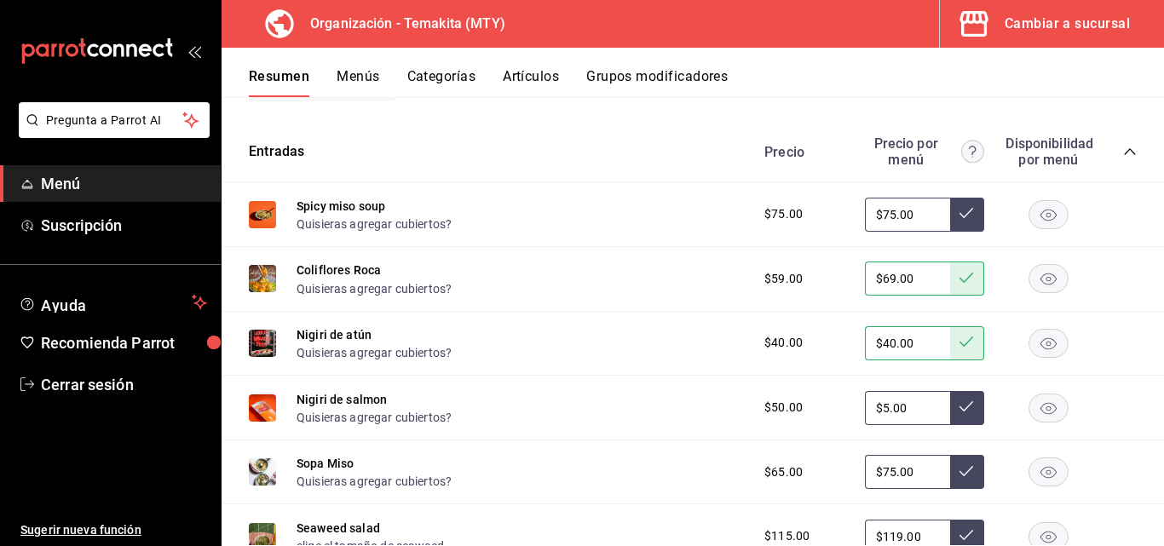
type input "$50.00"
click at [959, 411] on icon at bounding box center [966, 406] width 14 height 14
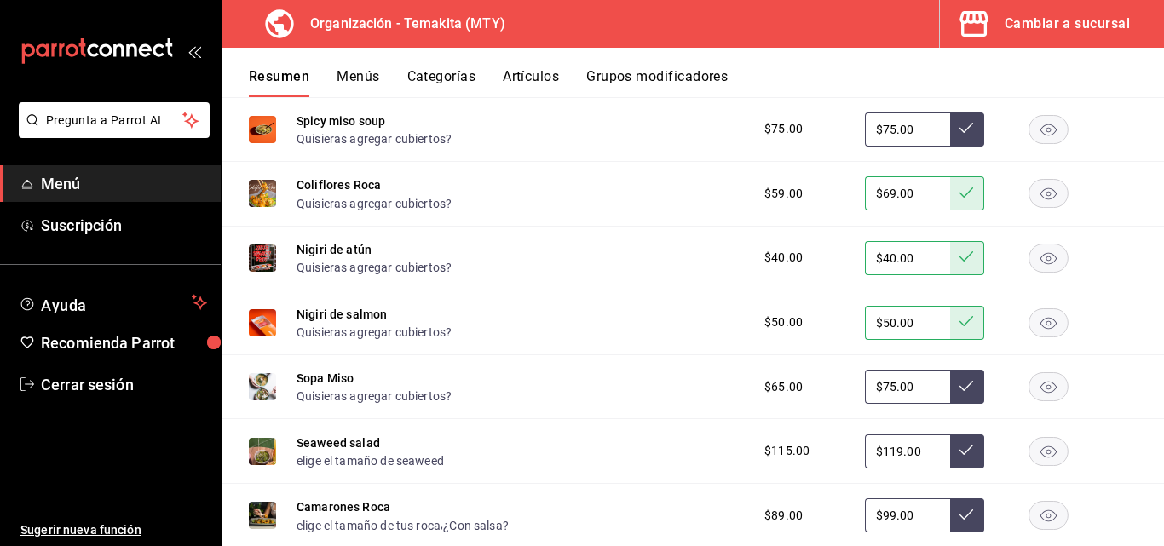
click at [909, 388] on input "$75.00" at bounding box center [907, 387] width 85 height 34
type input "$7.00"
type input "$75.00"
click at [959, 384] on icon at bounding box center [966, 386] width 14 height 14
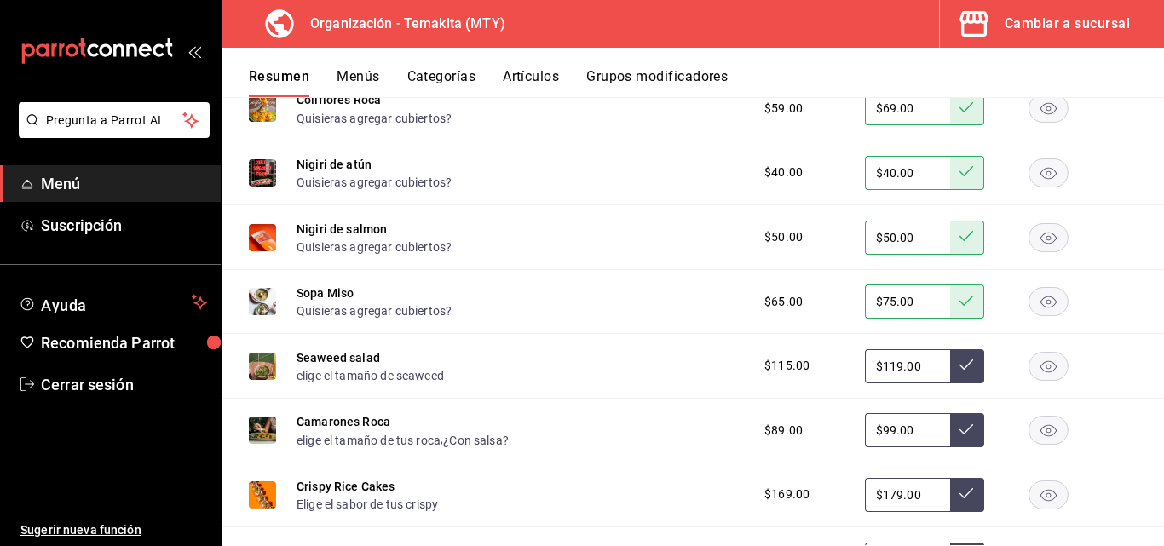
click at [920, 447] on input "$99.00" at bounding box center [907, 430] width 85 height 34
click at [922, 368] on input "$119.00" at bounding box center [907, 366] width 85 height 34
type input "$1.00"
type input "$119.00"
click at [959, 360] on icon at bounding box center [966, 365] width 14 height 14
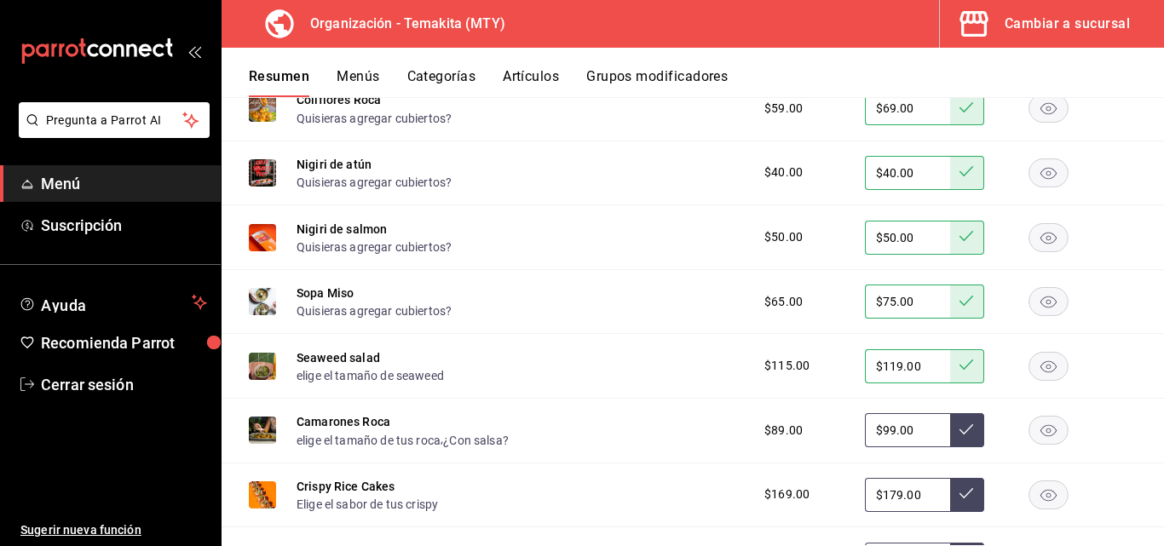
scroll to position [852, 0]
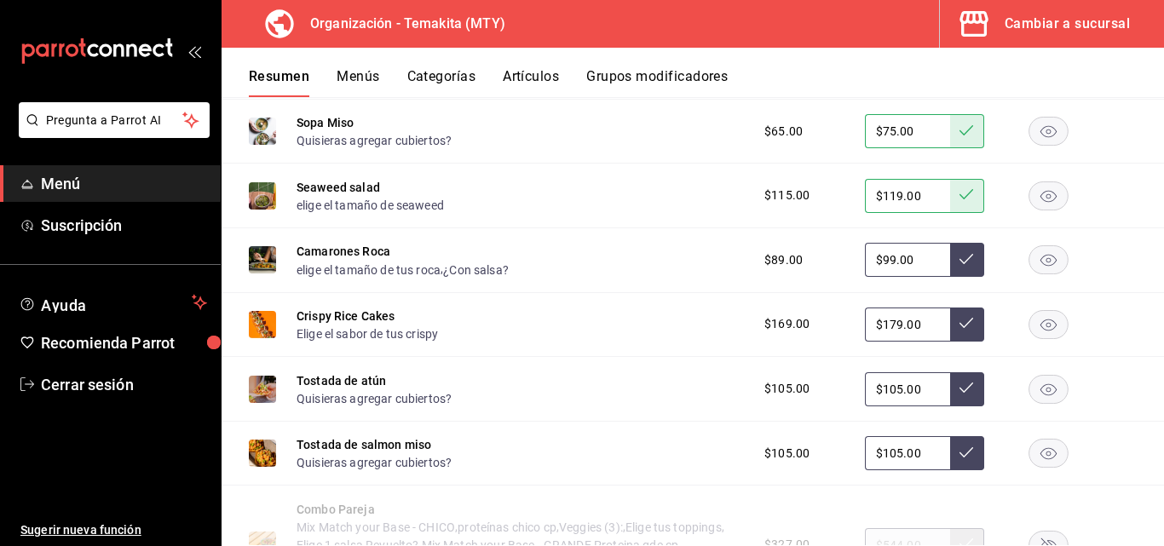
click at [914, 342] on input "$179.00" at bounding box center [907, 324] width 85 height 34
click at [917, 268] on input "$99.00" at bounding box center [907, 260] width 85 height 34
type input "$9.00"
type input "$99.00"
click at [959, 255] on icon at bounding box center [966, 259] width 14 height 14
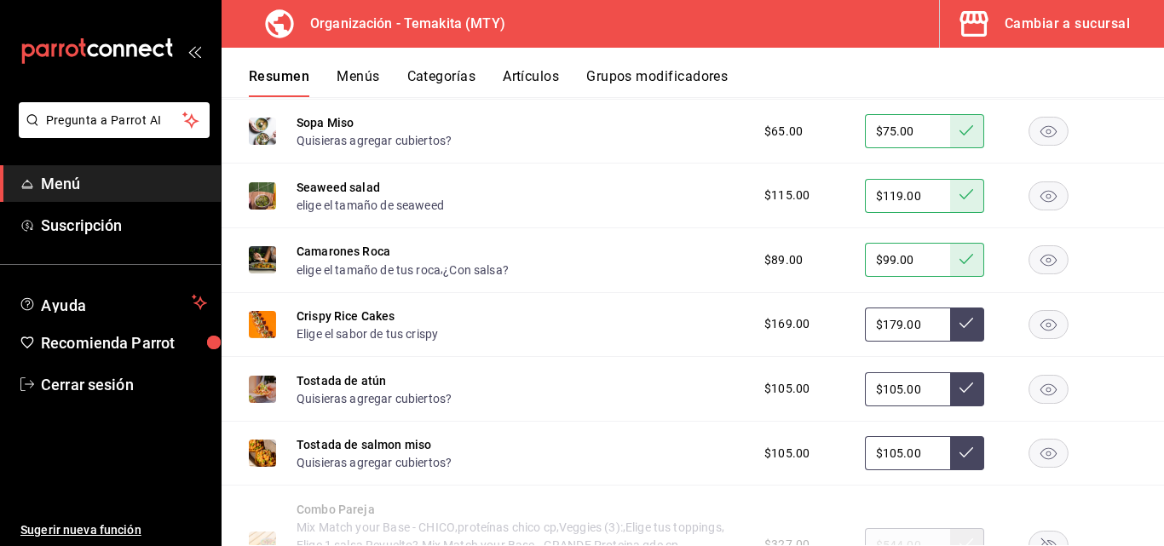
click at [921, 325] on input "$179.00" at bounding box center [907, 324] width 85 height 34
type input "$1.00"
type input "$179.00"
click at [959, 323] on icon at bounding box center [966, 323] width 14 height 14
click at [918, 394] on input "$105.00" at bounding box center [907, 389] width 85 height 34
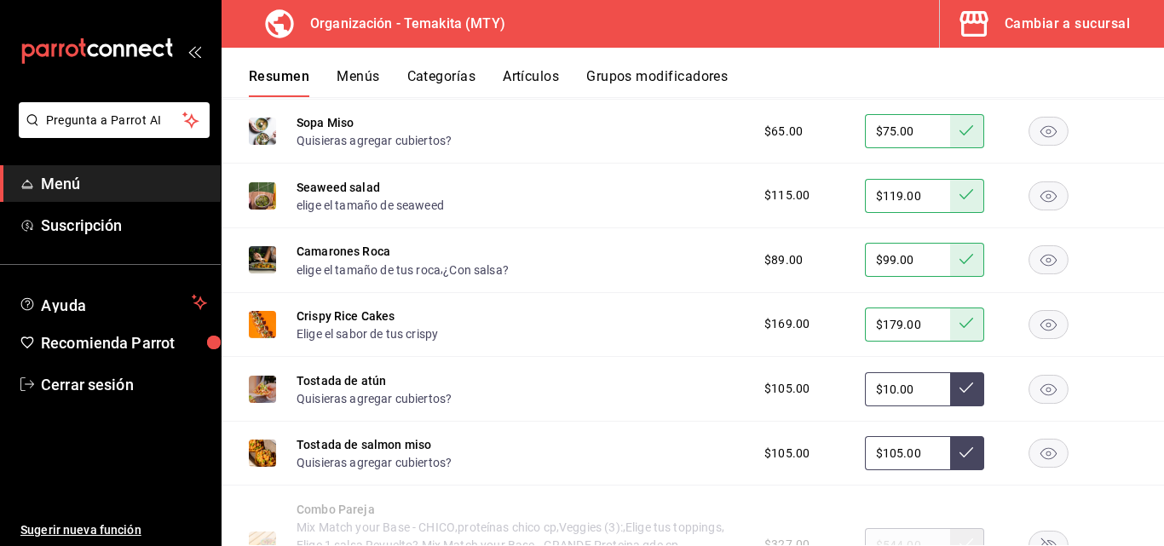
type input "$1.00"
type input "$105.00"
click at [961, 385] on button at bounding box center [967, 389] width 34 height 34
click at [911, 455] on input "$105.00" at bounding box center [907, 453] width 85 height 34
type input "$1.00"
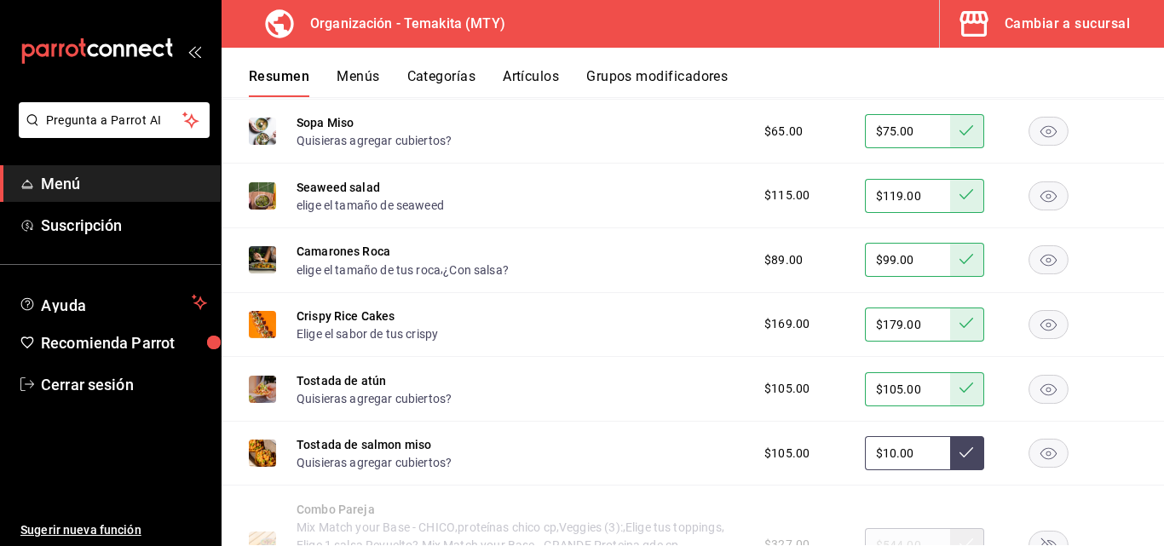
type input "$105.00"
click at [959, 452] on icon at bounding box center [966, 452] width 14 height 14
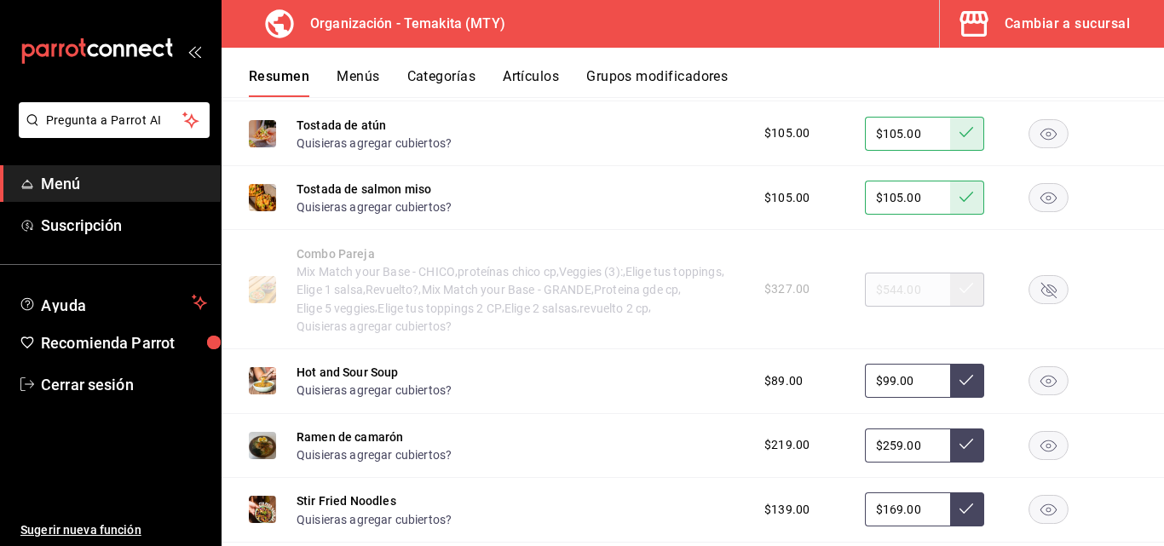
scroll to position [1278, 0]
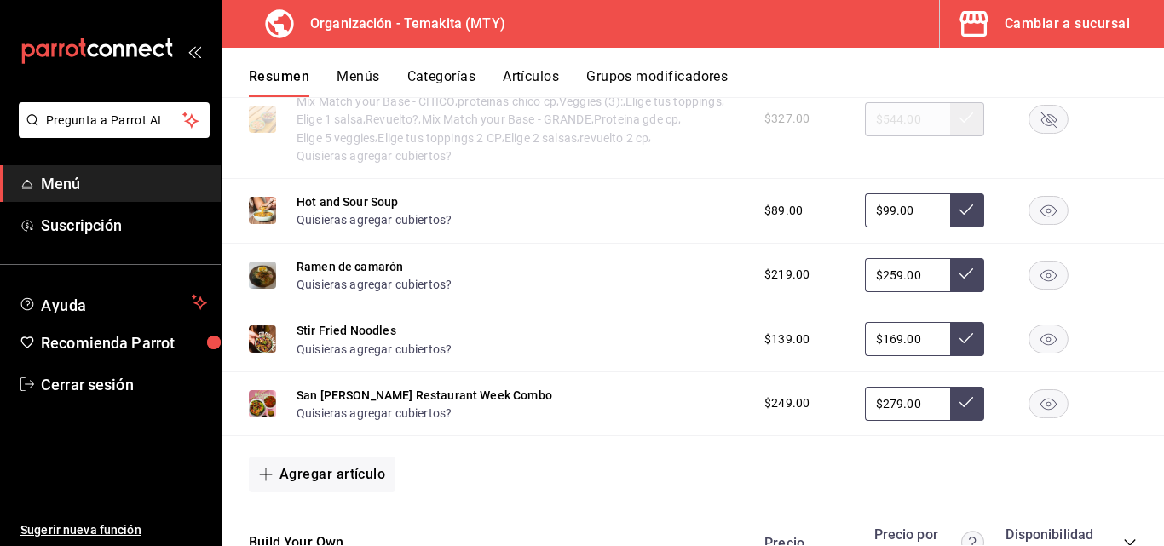
click at [914, 348] on input "$169.00" at bounding box center [907, 339] width 85 height 34
type input "$1.00"
type input "$7.00"
type input "$179.00"
click at [950, 330] on button at bounding box center [967, 339] width 34 height 34
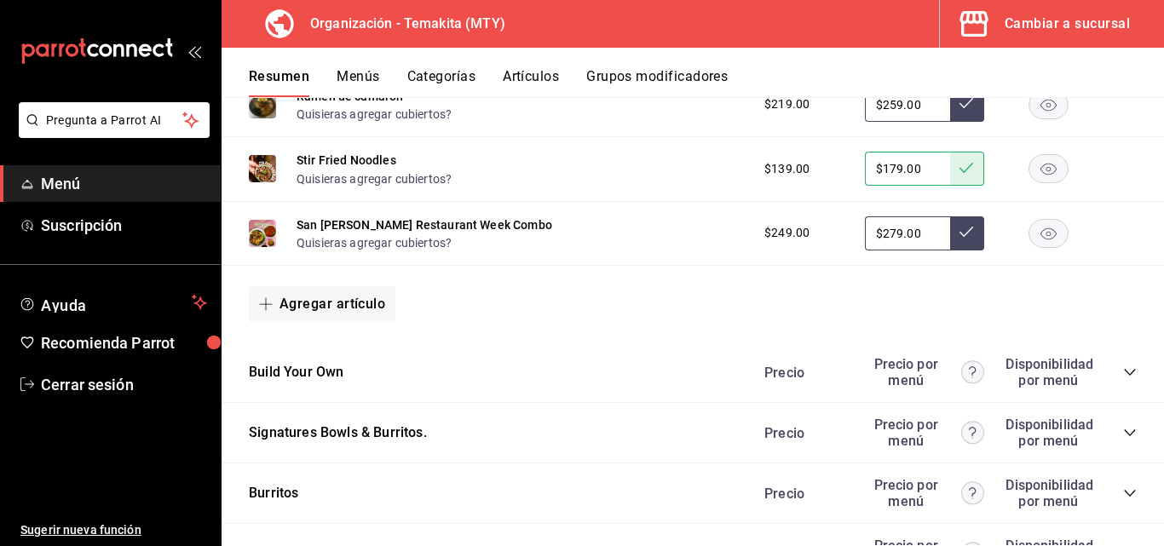
scroll to position [1618, 0]
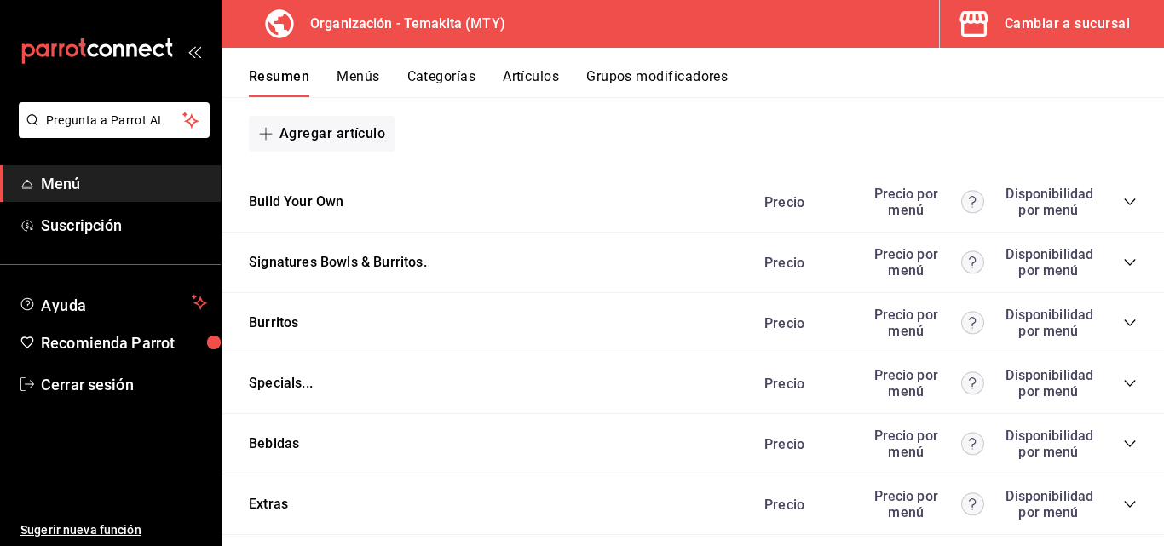
click at [1108, 292] on div "Signatures Bowls & Burritos. Precio Precio por menú Disponibilidad por menú" at bounding box center [692, 263] width 942 height 60
click at [1114, 293] on div "Signatures Bowls & Burritos. Precio Precio por menú Disponibilidad por menú" at bounding box center [692, 263] width 942 height 60
click at [1118, 293] on div "Signatures Bowls & Burritos. Precio Precio por menú Disponibilidad por menú" at bounding box center [692, 263] width 942 height 60
click at [1117, 293] on div "Signatures Bowls & Burritos. Precio Precio por menú Disponibilidad por menú" at bounding box center [692, 263] width 942 height 60
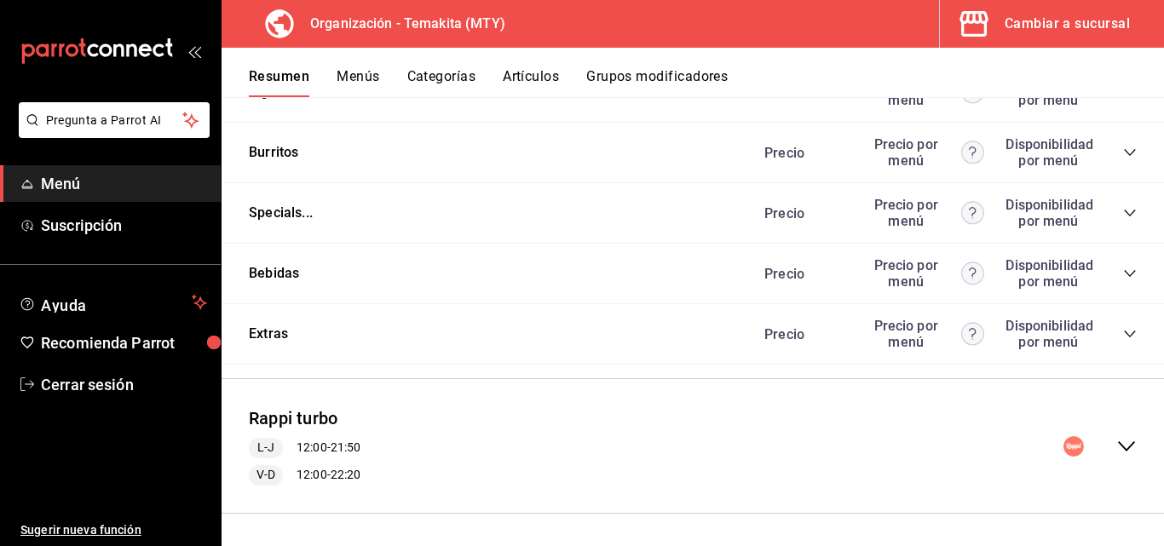
scroll to position [1533, 0]
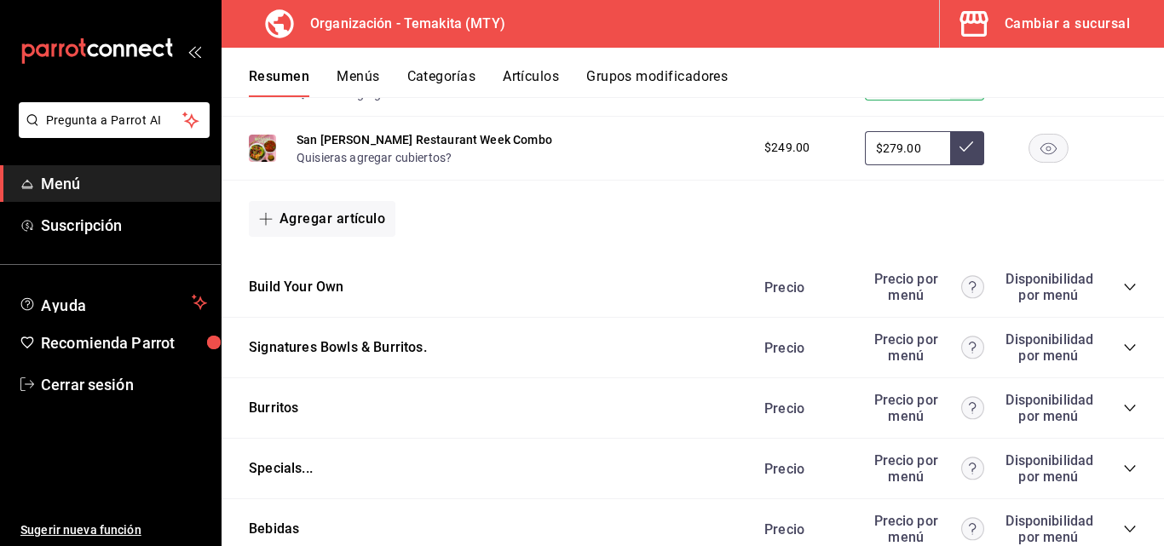
click at [1123, 293] on icon "collapse-category-row" at bounding box center [1130, 287] width 14 height 14
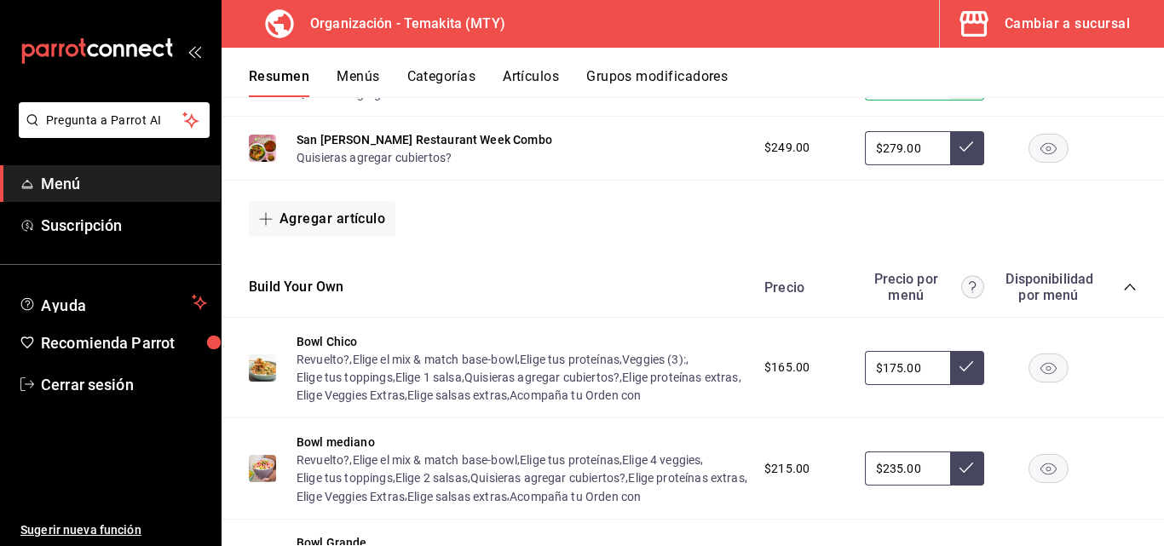
click at [918, 376] on input "$175.00" at bounding box center [907, 368] width 85 height 34
type input "$1.00"
type input "$7.00"
type input "$175.00"
click at [959, 373] on icon at bounding box center [966, 366] width 14 height 14
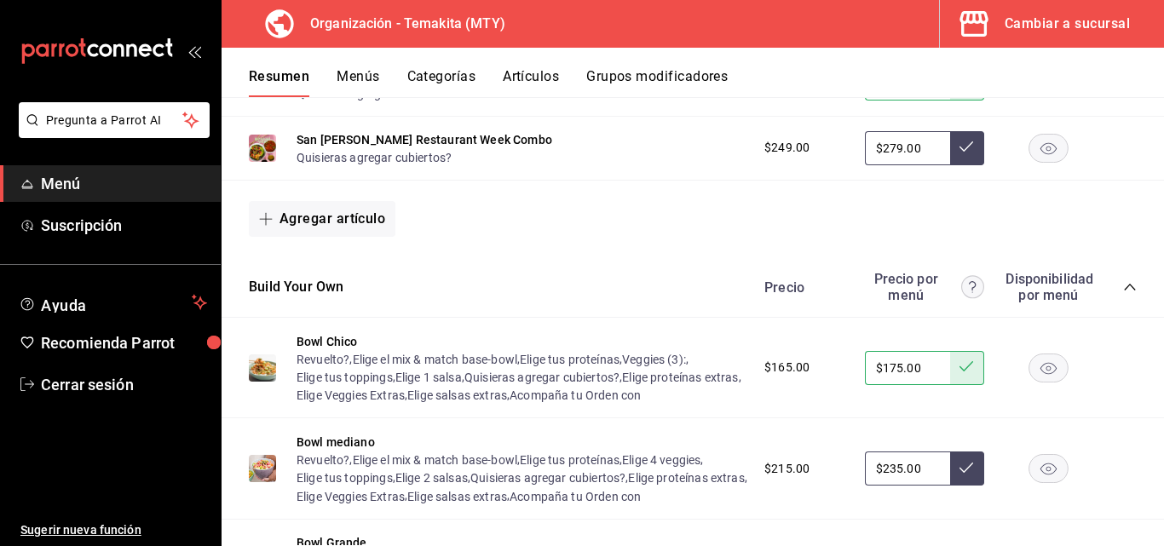
scroll to position [1618, 0]
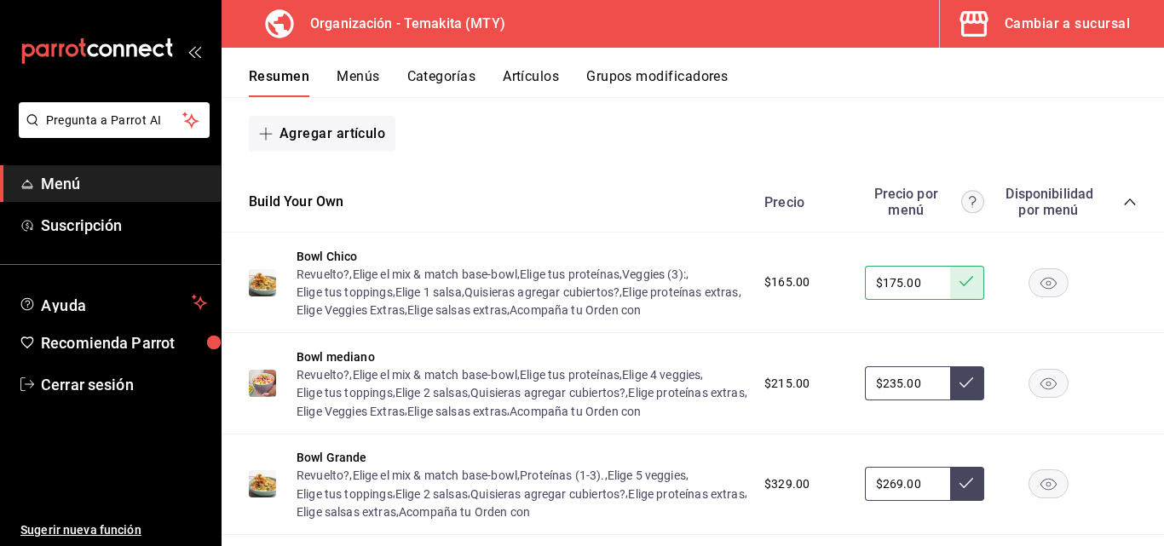
click at [924, 400] on input "$235.00" at bounding box center [907, 383] width 85 height 34
type input "$2.00"
type input "$235.00"
click at [959, 400] on button at bounding box center [967, 383] width 34 height 34
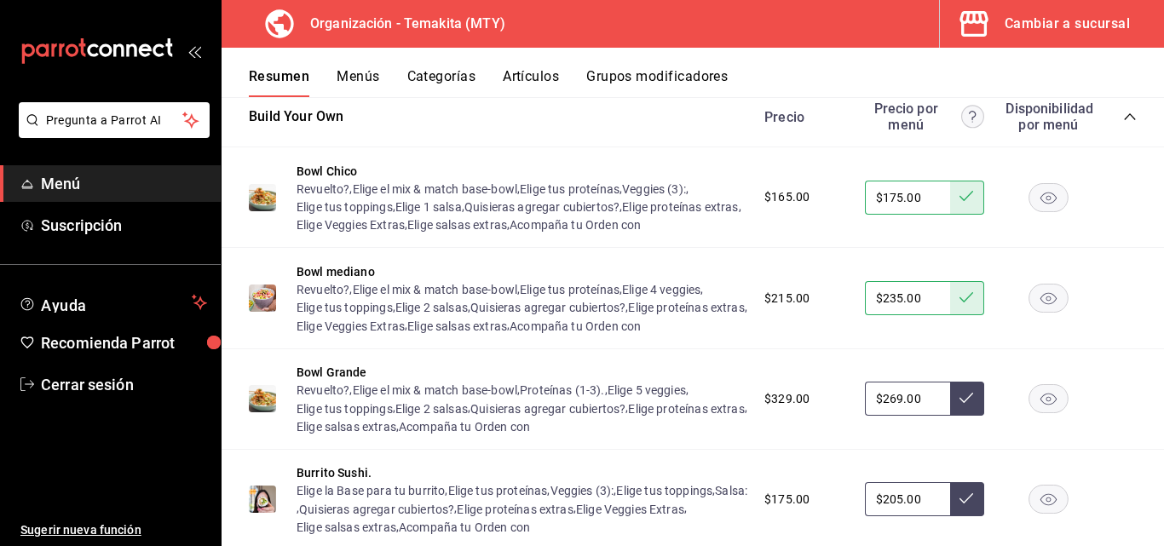
click at [918, 416] on input "$269.00" at bounding box center [907, 399] width 85 height 34
type input "$2.00"
type input "$269.00"
click at [959, 405] on icon at bounding box center [966, 398] width 14 height 14
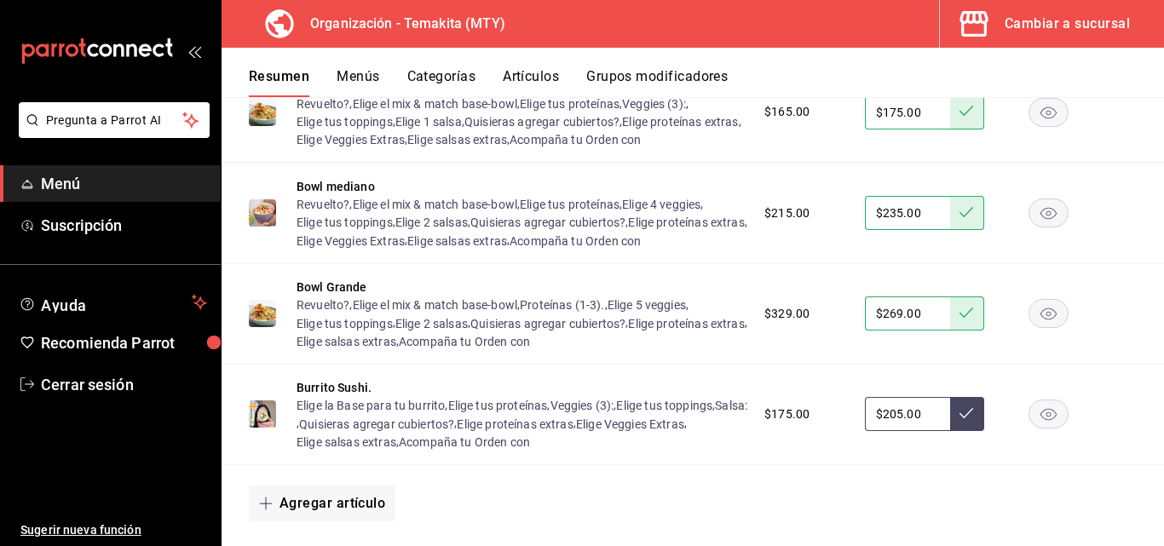
click at [925, 431] on input "$205.00" at bounding box center [907, 414] width 85 height 34
type input "$2.00"
type input "$175.00"
click at [959, 420] on icon at bounding box center [966, 413] width 14 height 14
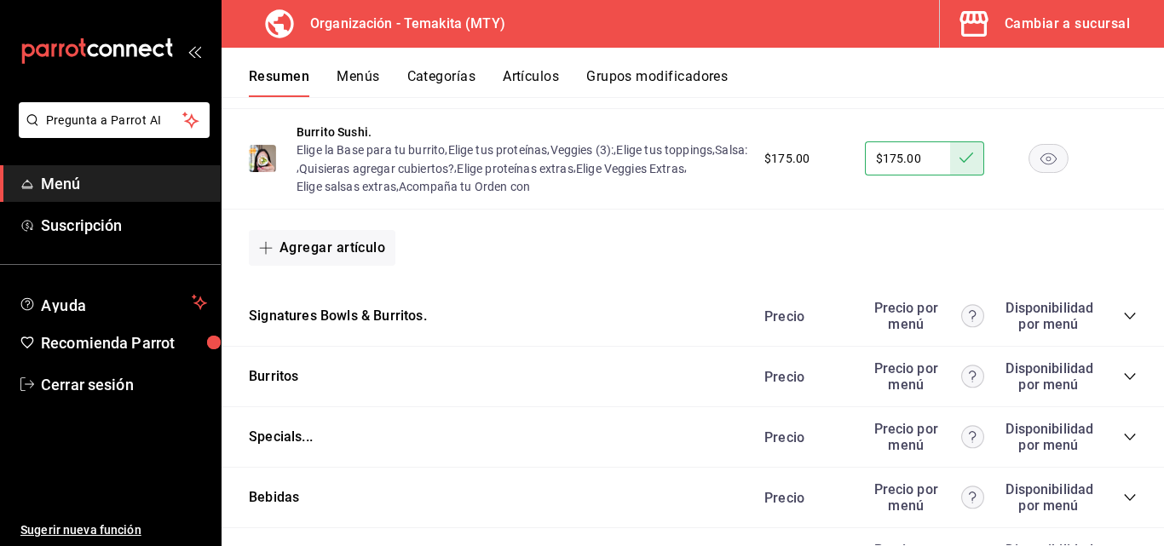
scroll to position [2215, 0]
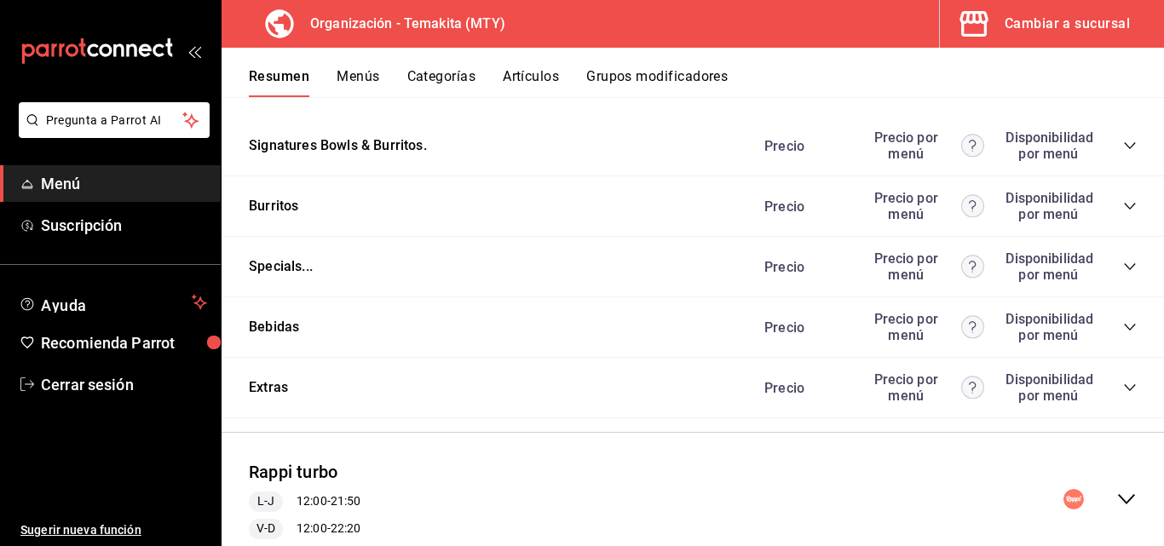
click at [1123, 330] on icon "collapse-category-row" at bounding box center [1128, 327] width 11 height 7
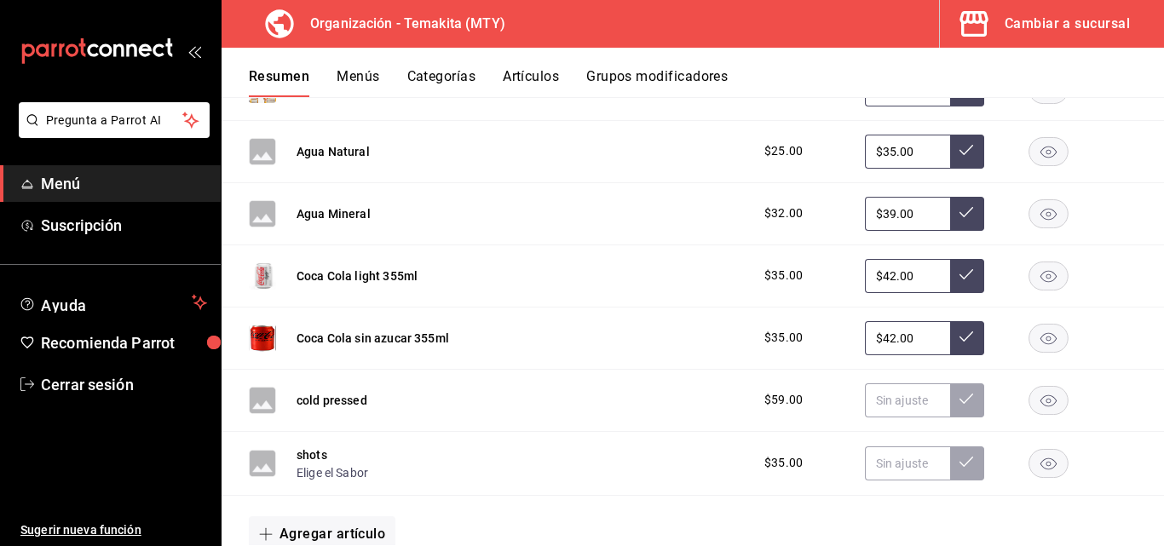
scroll to position [2726, 0]
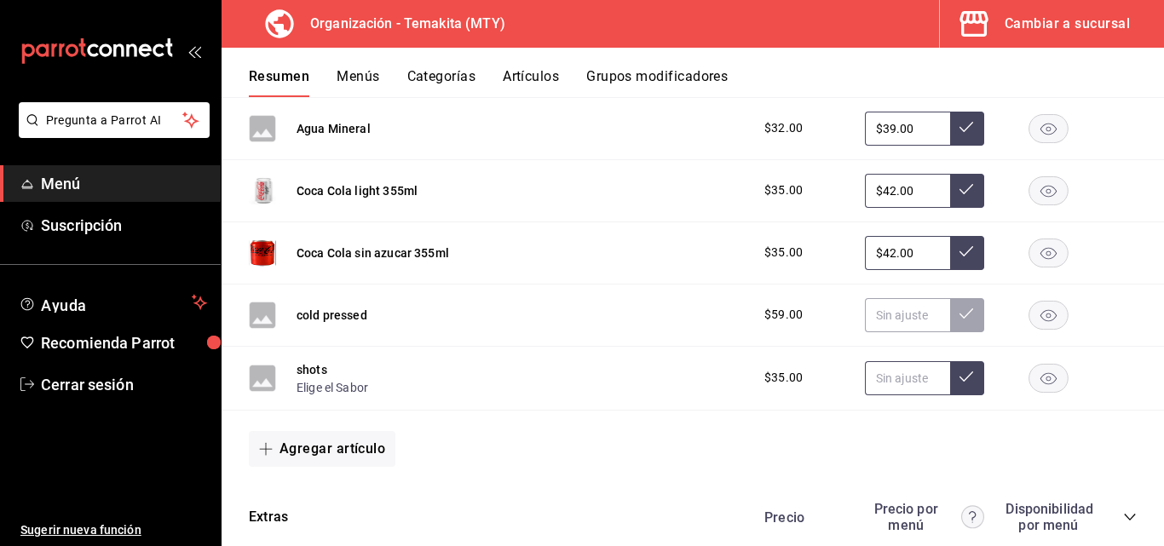
click at [885, 395] on input "text" at bounding box center [907, 378] width 85 height 34
type input "$3.00"
click at [1079, 6] on button "Cambiar a sucursal" at bounding box center [1045, 24] width 210 height 48
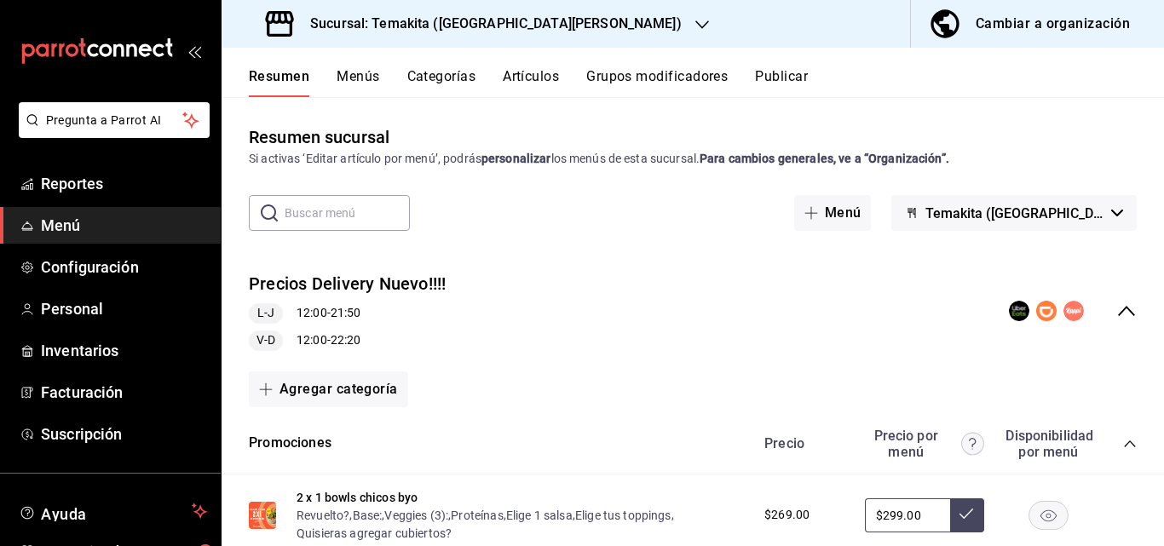
scroll to position [256, 0]
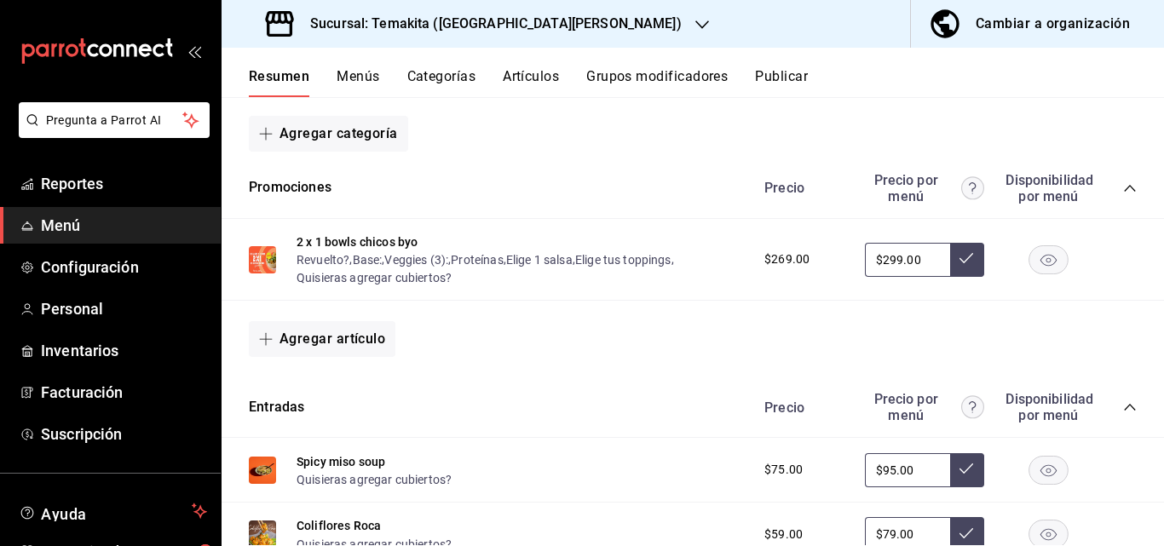
click at [364, 78] on button "Menús" at bounding box center [357, 82] width 43 height 29
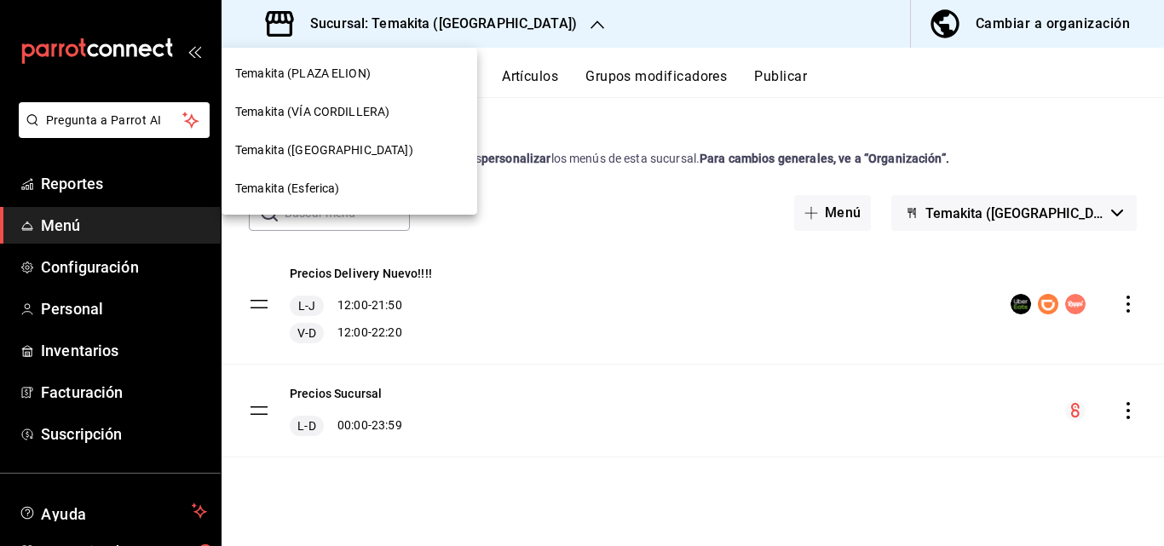
click at [341, 149] on span "Temakita ([GEOGRAPHIC_DATA])" at bounding box center [324, 150] width 178 height 18
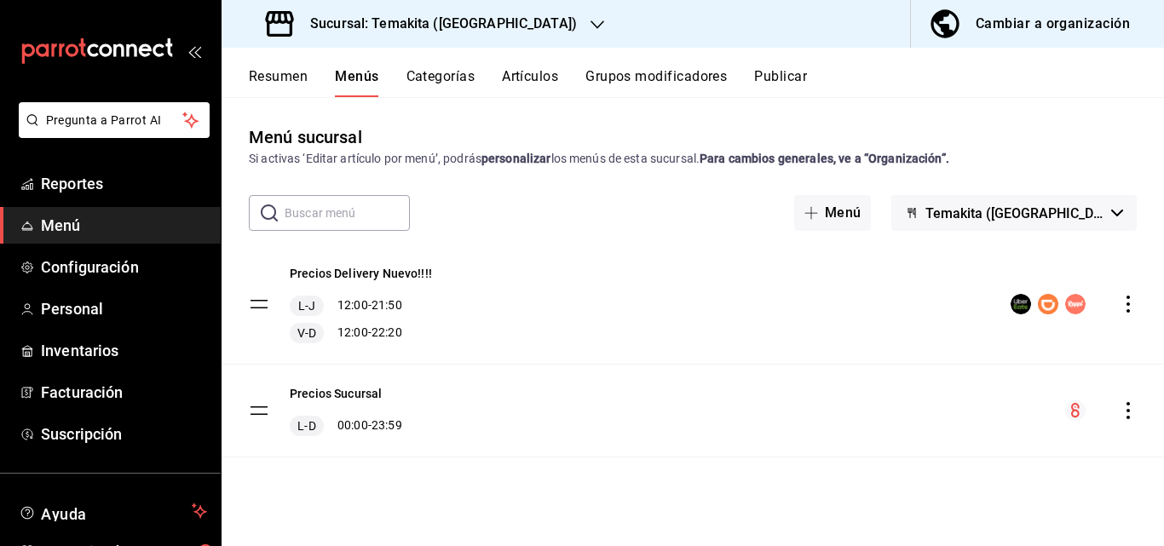
click at [266, 76] on button "Resumen" at bounding box center [278, 82] width 59 height 29
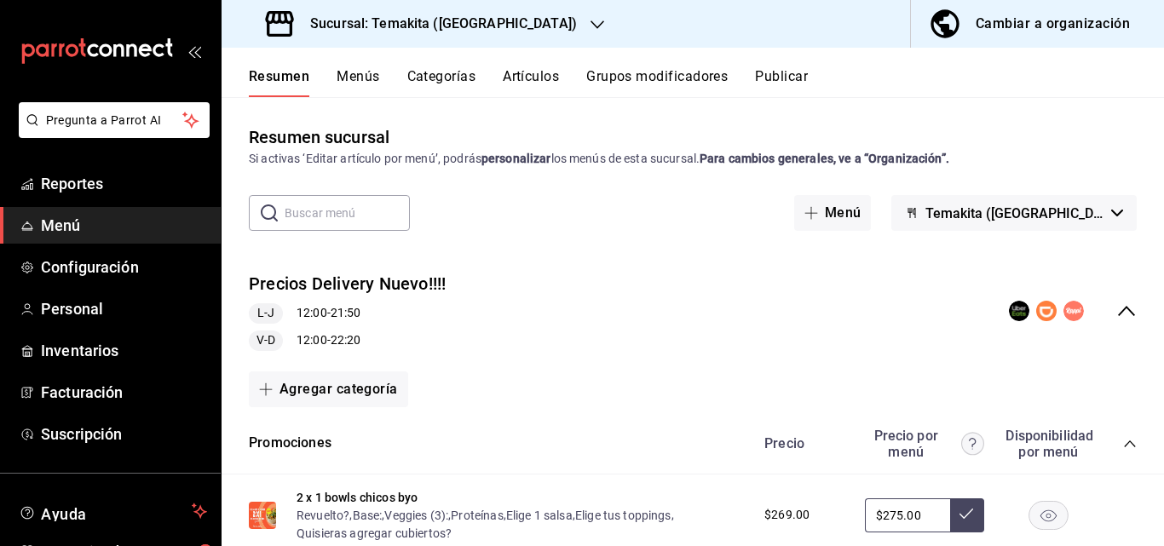
click at [921, 523] on input "$275.00" at bounding box center [907, 515] width 85 height 34
type input "$2.00"
type input "$289.00"
click at [959, 515] on icon at bounding box center [966, 514] width 14 height 14
click at [1123, 445] on icon "collapse-category-row" at bounding box center [1130, 444] width 14 height 14
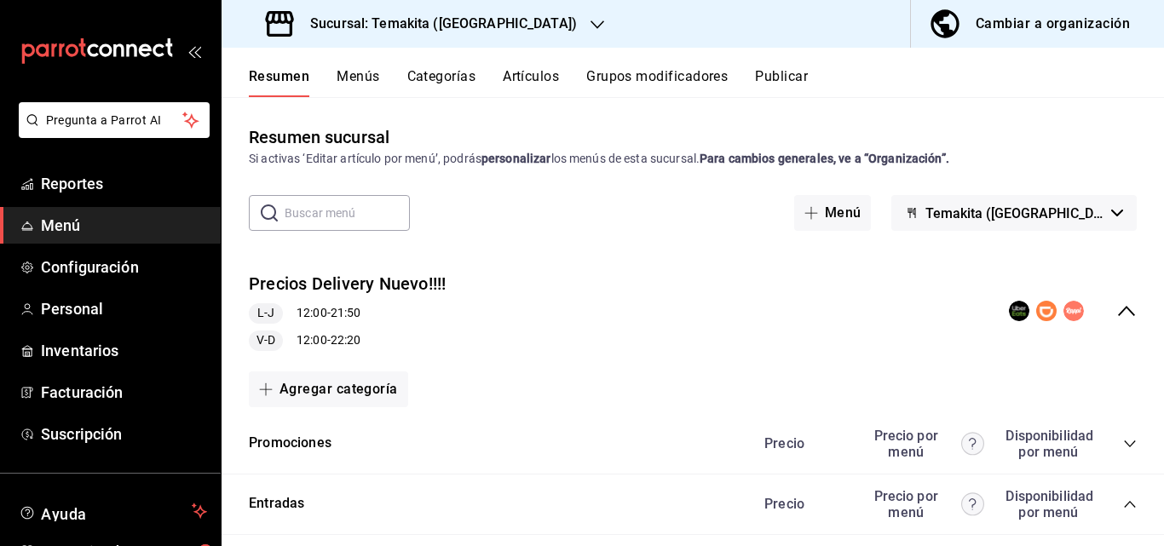
click at [1116, 308] on icon "collapse-menu-row" at bounding box center [1126, 311] width 20 height 20
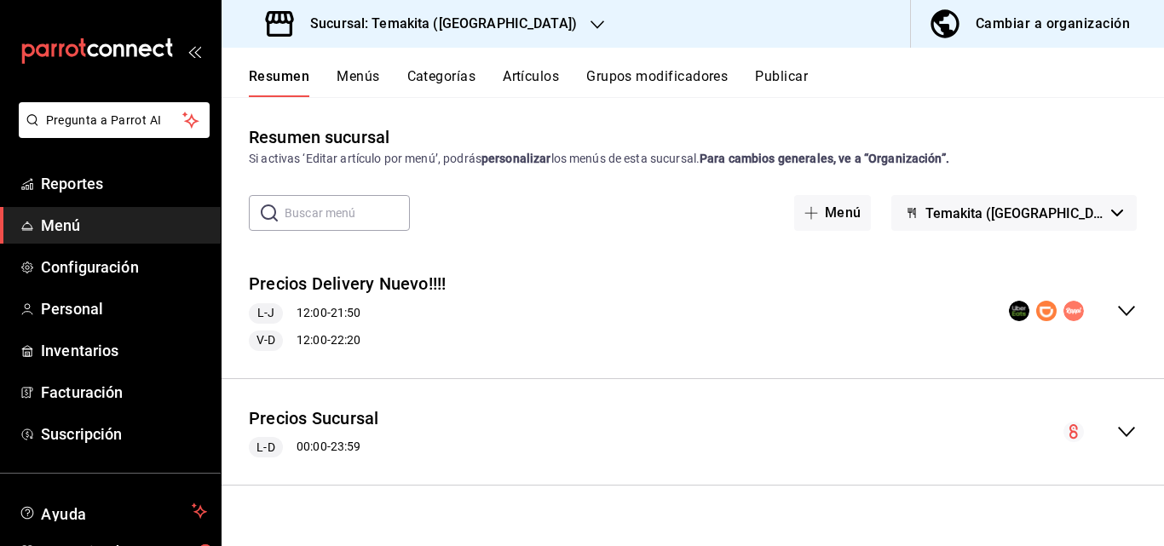
click at [1129, 440] on icon "collapse-menu-row" at bounding box center [1126, 432] width 20 height 20
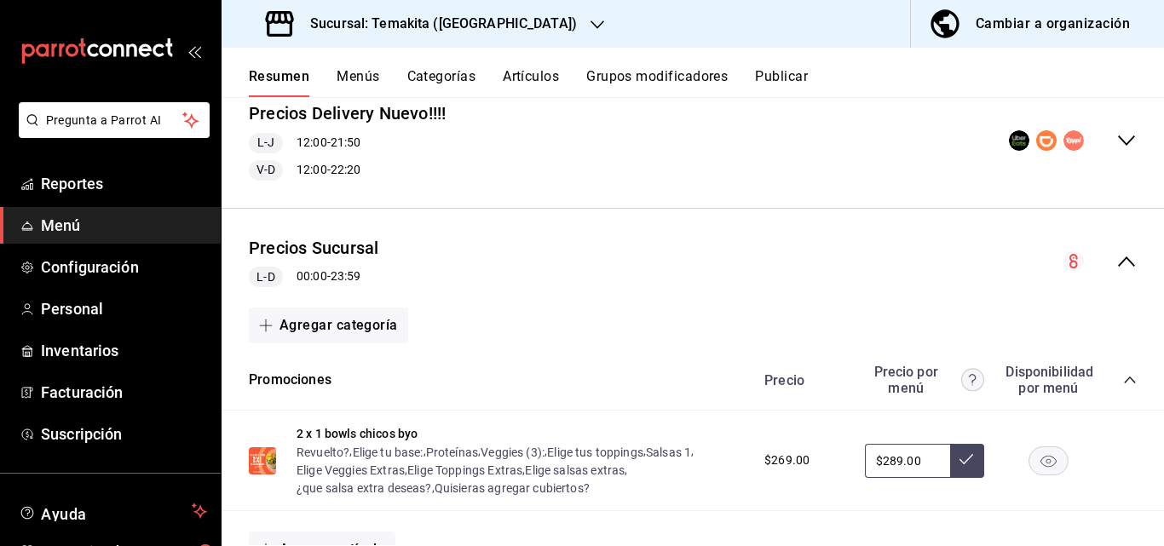
scroll to position [341, 0]
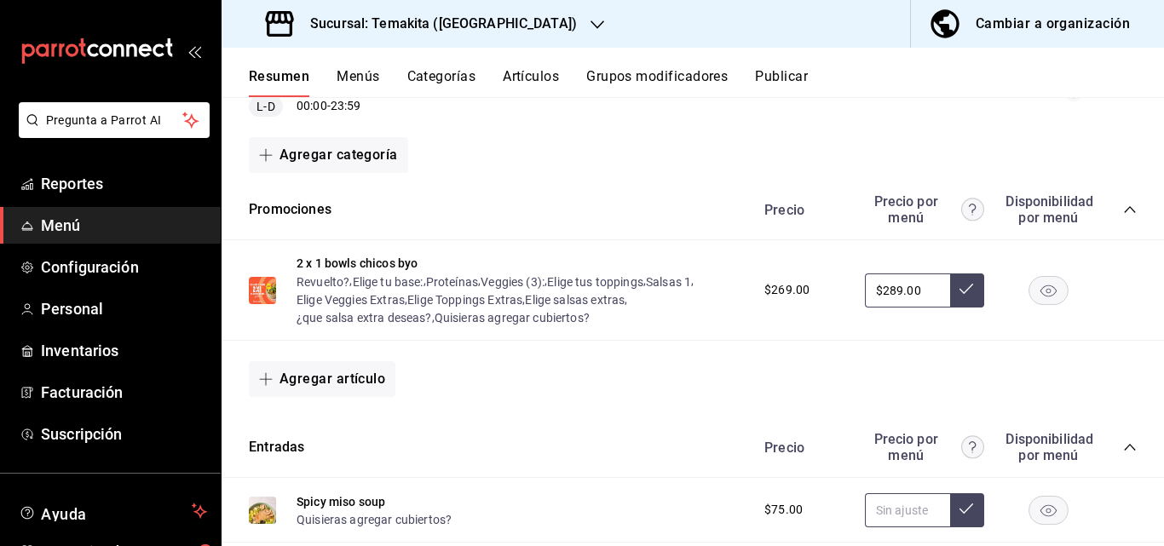
click at [899, 516] on input "text" at bounding box center [907, 510] width 85 height 34
type input "$75.00"
click at [959, 513] on icon at bounding box center [966, 508] width 14 height 10
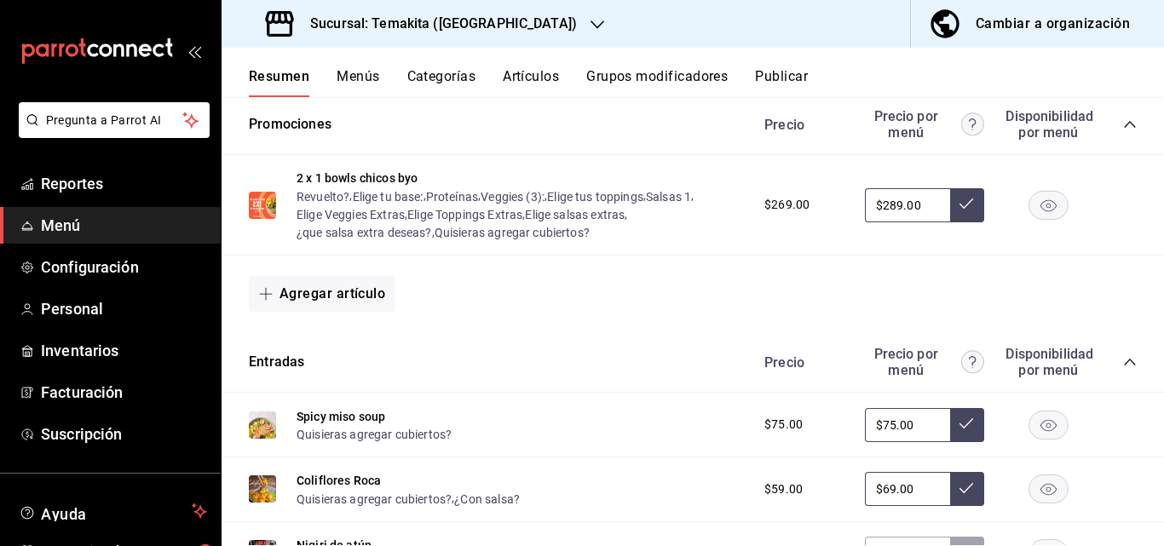
scroll to position [511, 0]
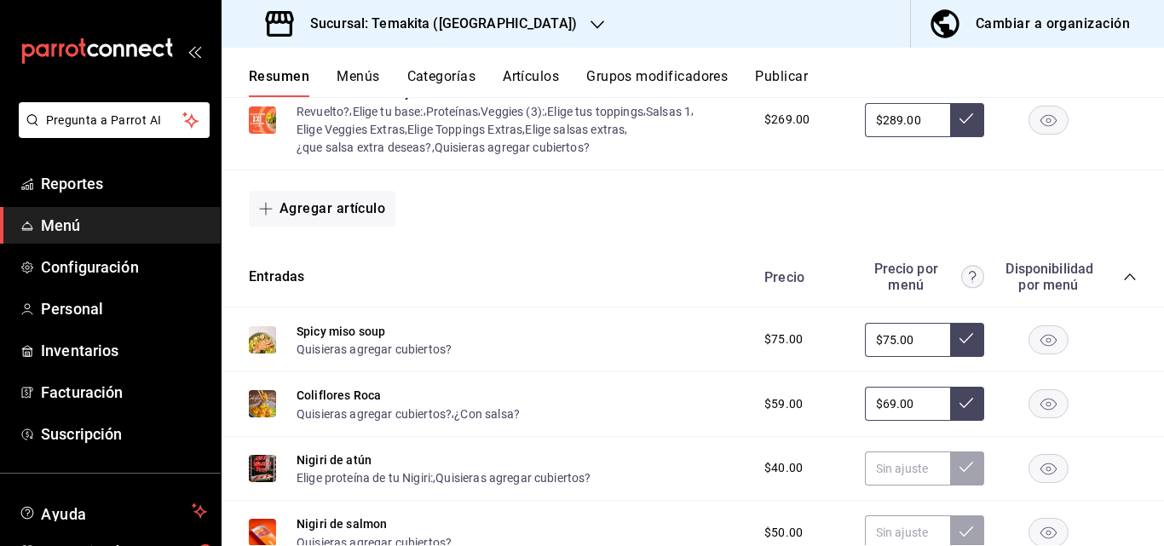
click at [909, 408] on input "$69.00" at bounding box center [907, 404] width 85 height 34
type input "$6.00"
type input "$69.00"
drag, startPoint x: 956, startPoint y: 412, endPoint x: 905, endPoint y: 465, distance: 73.5
click at [953, 413] on button at bounding box center [967, 404] width 34 height 34
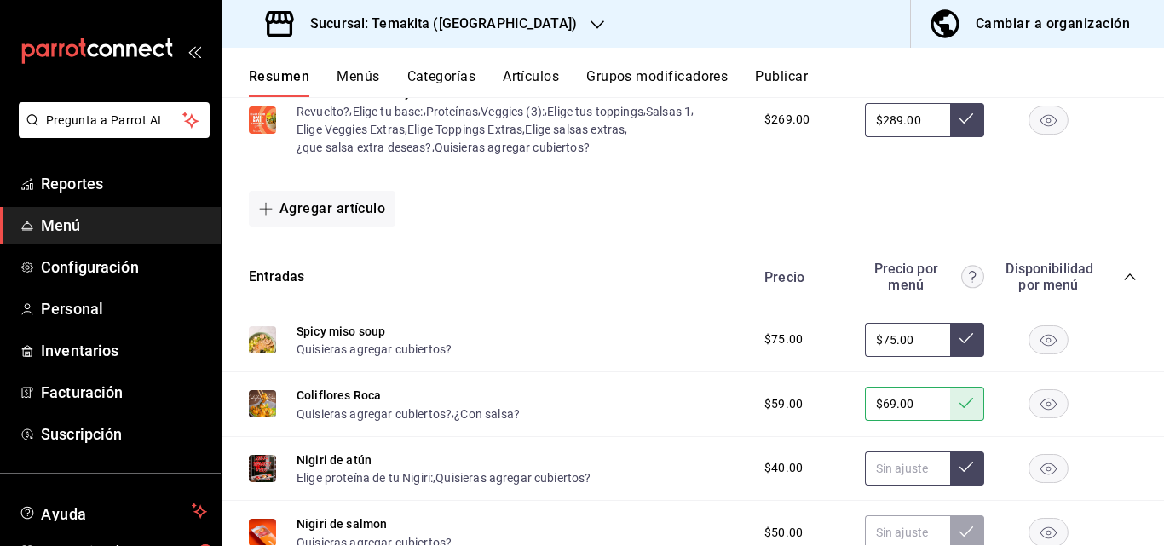
click at [901, 469] on input "text" at bounding box center [907, 468] width 85 height 34
type input "$40.00"
click at [959, 474] on icon at bounding box center [966, 467] width 14 height 14
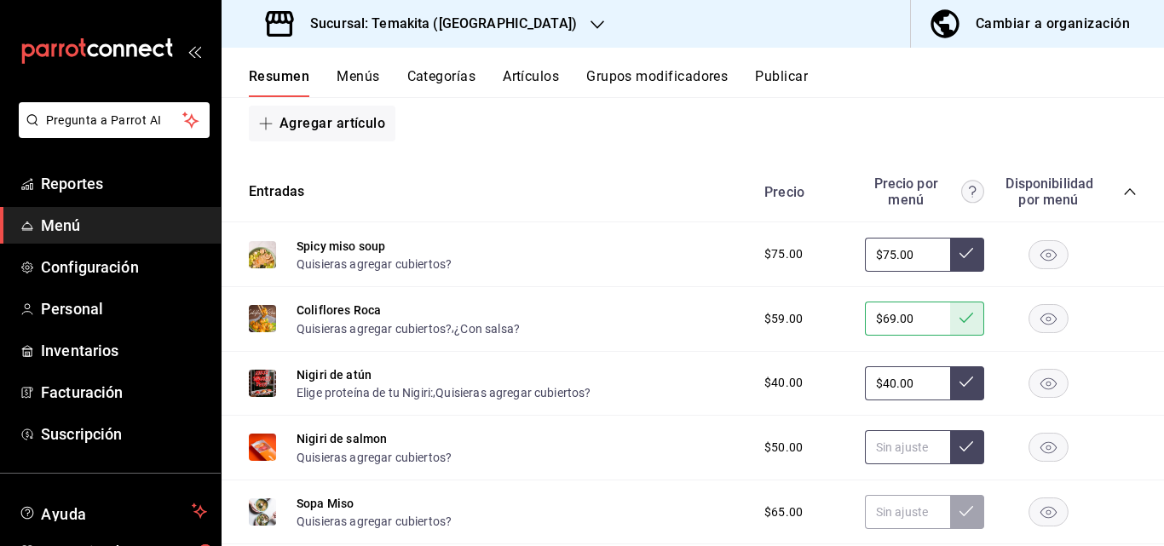
click at [908, 448] on input "text" at bounding box center [907, 447] width 85 height 34
type input "$50.00"
click at [950, 448] on button at bounding box center [967, 447] width 34 height 34
click at [893, 508] on input "text" at bounding box center [907, 512] width 85 height 34
type input "$75.00"
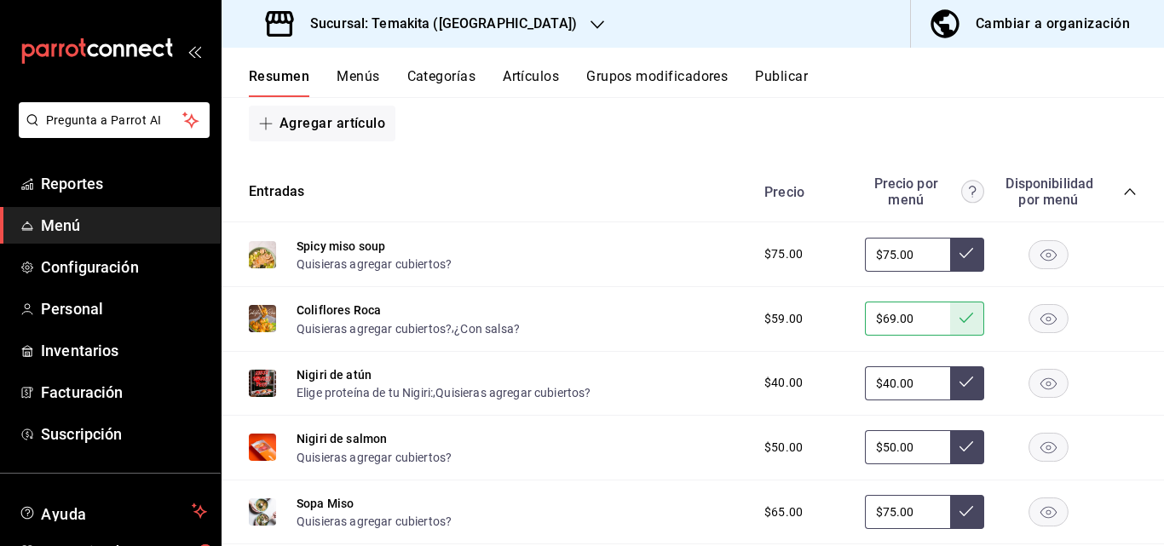
click at [952, 503] on button at bounding box center [967, 512] width 34 height 34
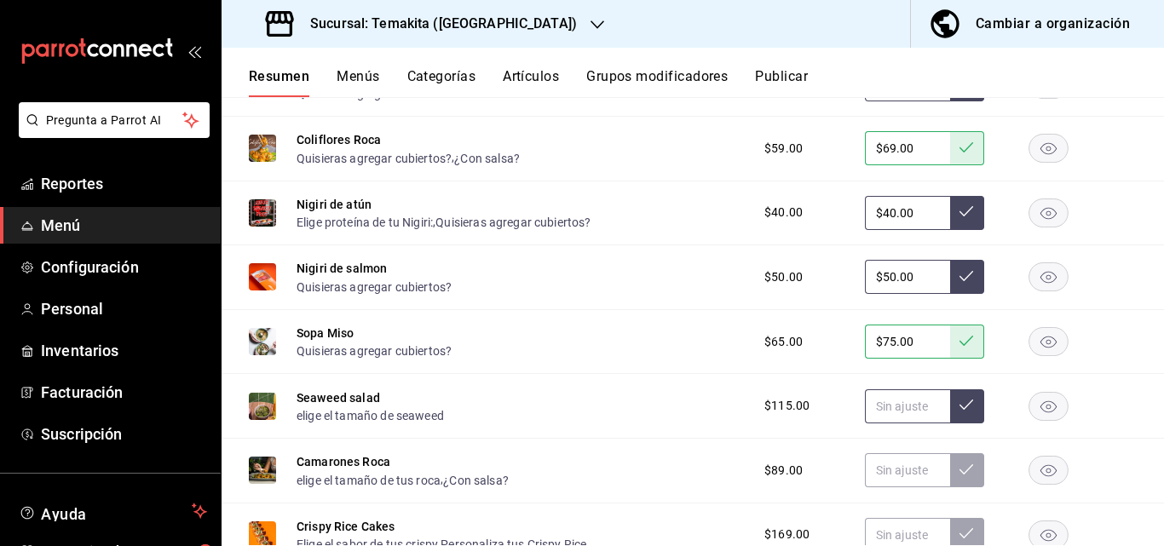
click at [901, 407] on input "text" at bounding box center [907, 406] width 85 height 34
type input "$119.00"
click at [959, 409] on icon at bounding box center [966, 405] width 14 height 14
click at [914, 477] on input "text" at bounding box center [907, 470] width 85 height 34
type input "$99.00"
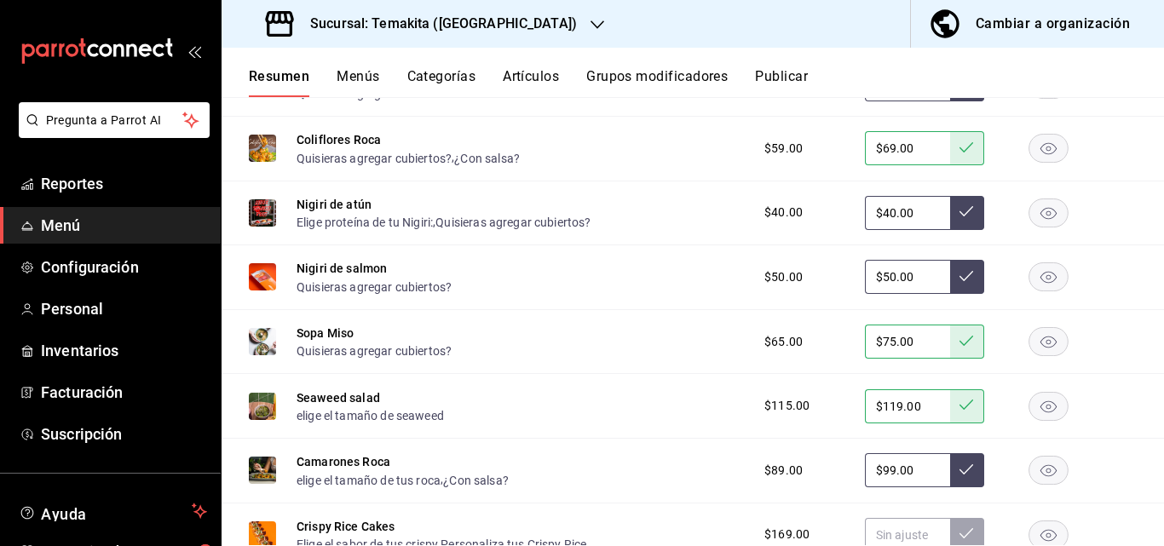
click at [959, 473] on icon at bounding box center [966, 470] width 14 height 14
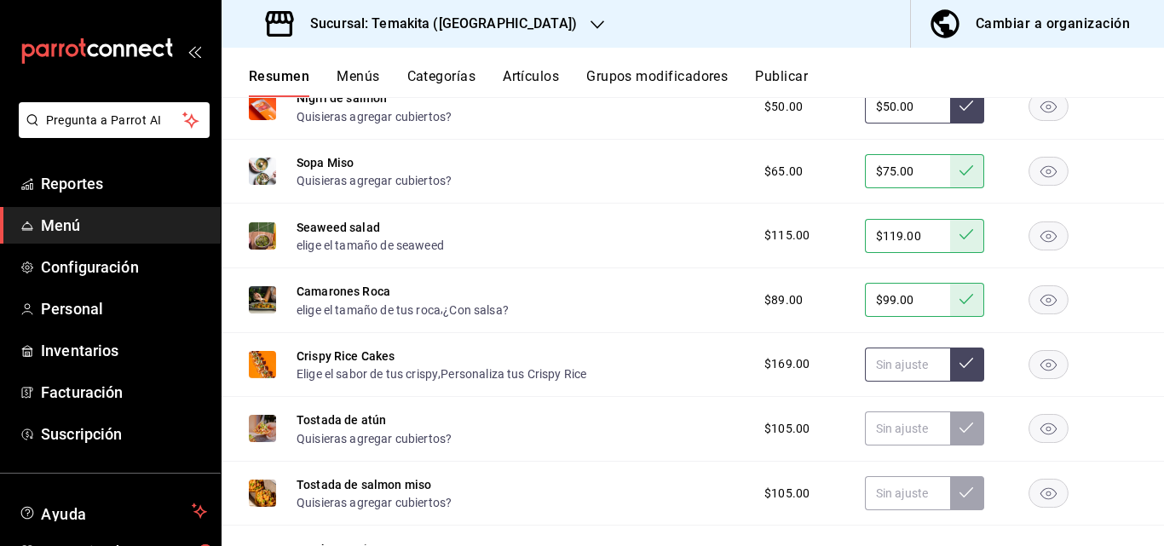
click at [915, 373] on input "text" at bounding box center [907, 365] width 85 height 34
type input "$179.00"
drag, startPoint x: 945, startPoint y: 368, endPoint x: 928, endPoint y: 394, distance: 30.2
click at [950, 369] on button at bounding box center [967, 365] width 34 height 34
click at [913, 433] on input "text" at bounding box center [907, 428] width 85 height 34
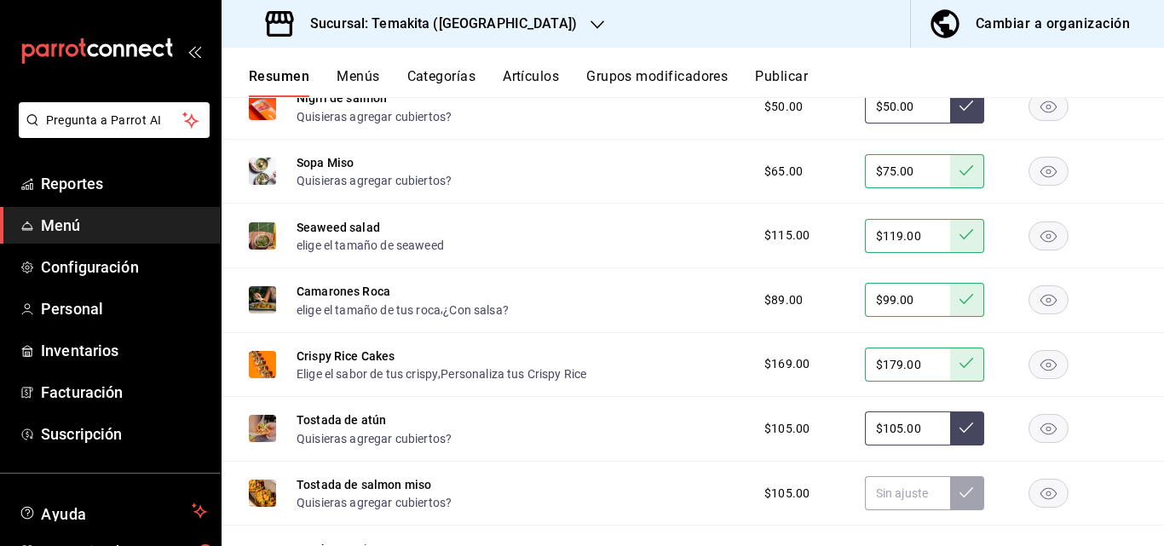
type input "$105.00"
drag, startPoint x: 962, startPoint y: 429, endPoint x: 928, endPoint y: 462, distance: 46.4
click at [961, 429] on button at bounding box center [967, 428] width 34 height 34
click at [887, 494] on input "text" at bounding box center [907, 493] width 85 height 34
type input "$105.00"
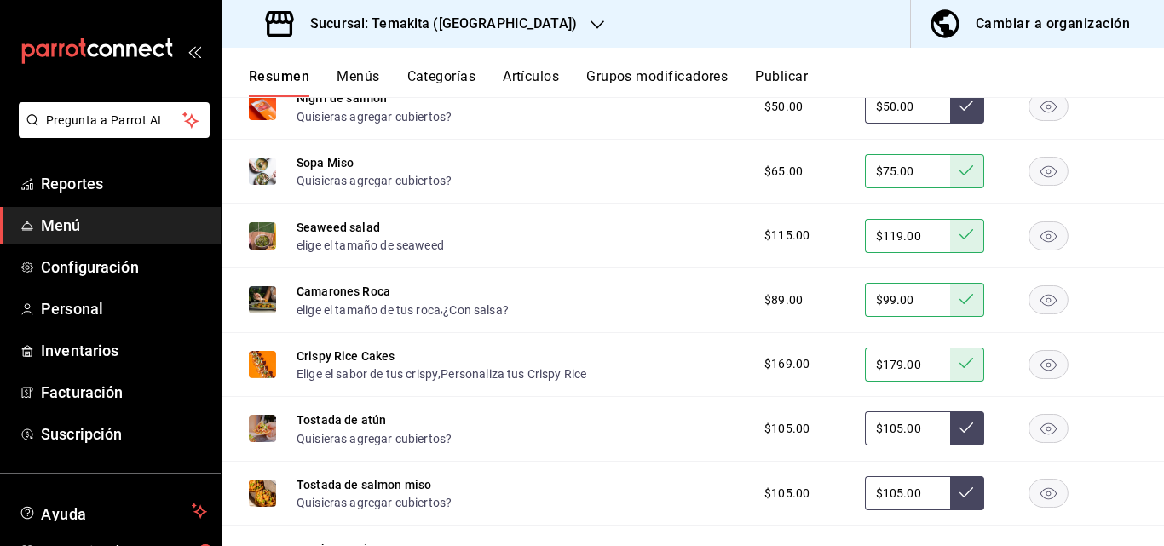
click at [950, 496] on button at bounding box center [967, 493] width 34 height 34
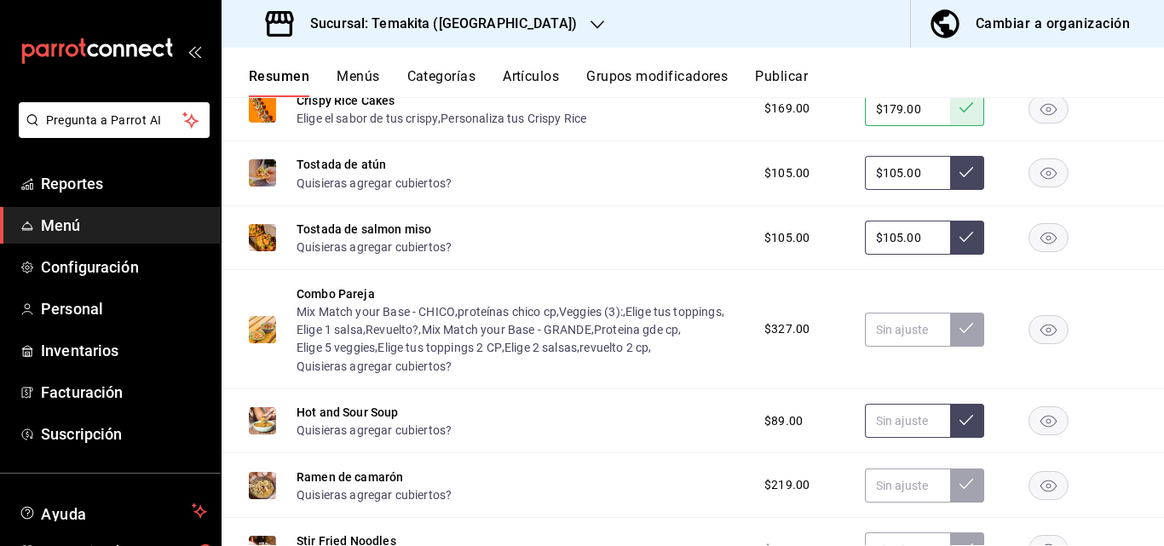
click at [908, 422] on input "text" at bounding box center [907, 421] width 85 height 34
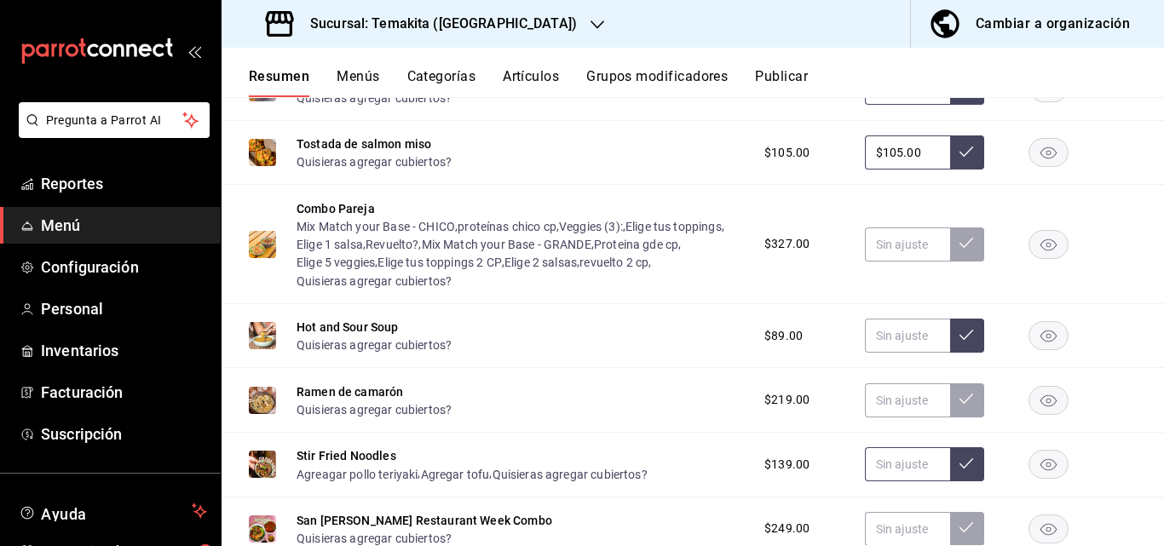
click at [900, 475] on input "text" at bounding box center [907, 464] width 85 height 34
type input "$139.00"
click at [960, 468] on icon at bounding box center [966, 464] width 14 height 14
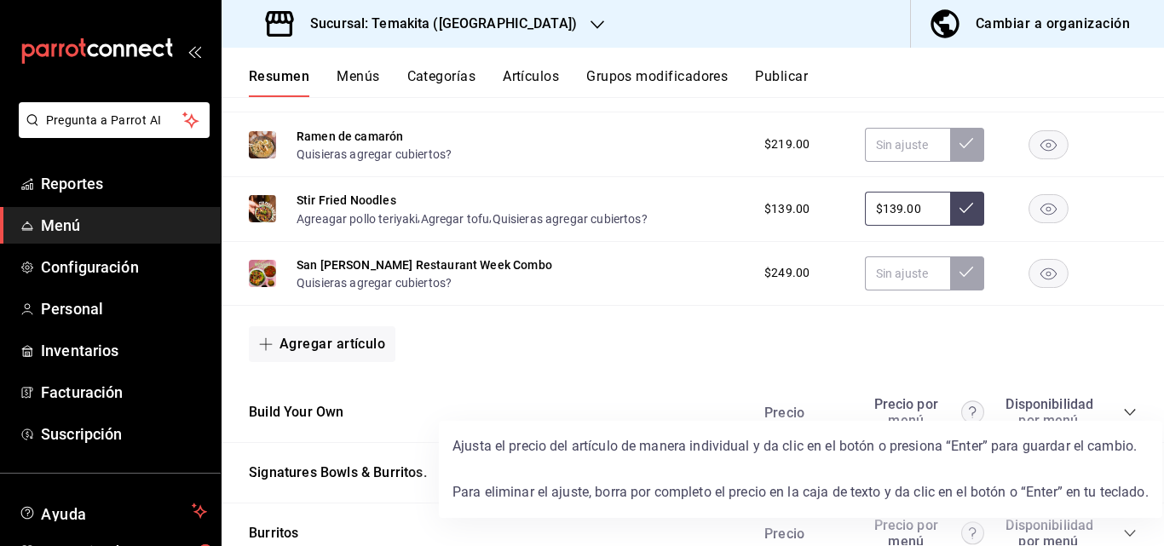
scroll to position [1704, 0]
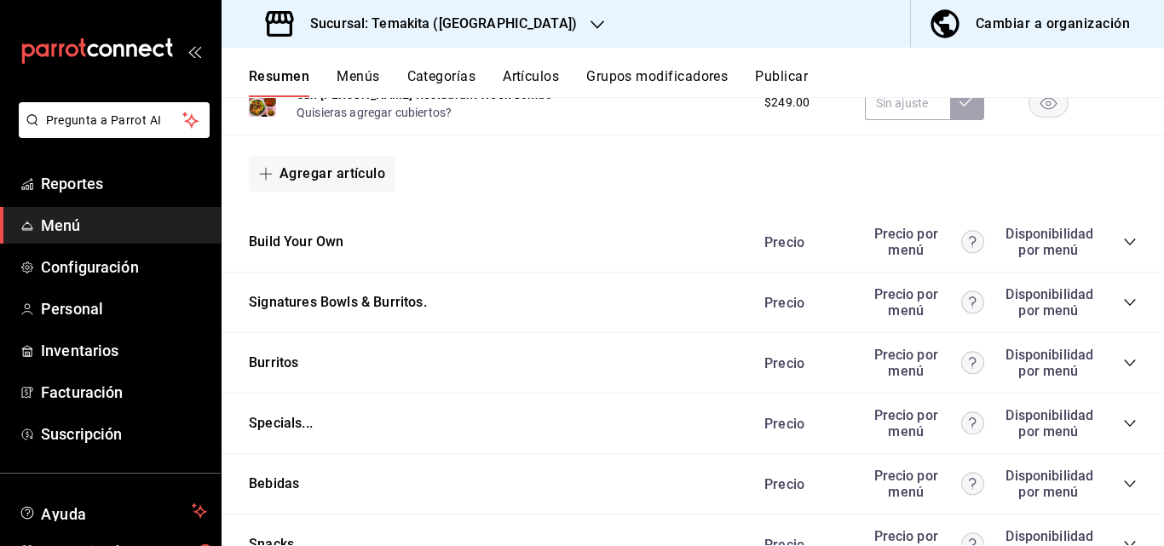
click at [1123, 248] on icon "collapse-category-row" at bounding box center [1130, 242] width 14 height 14
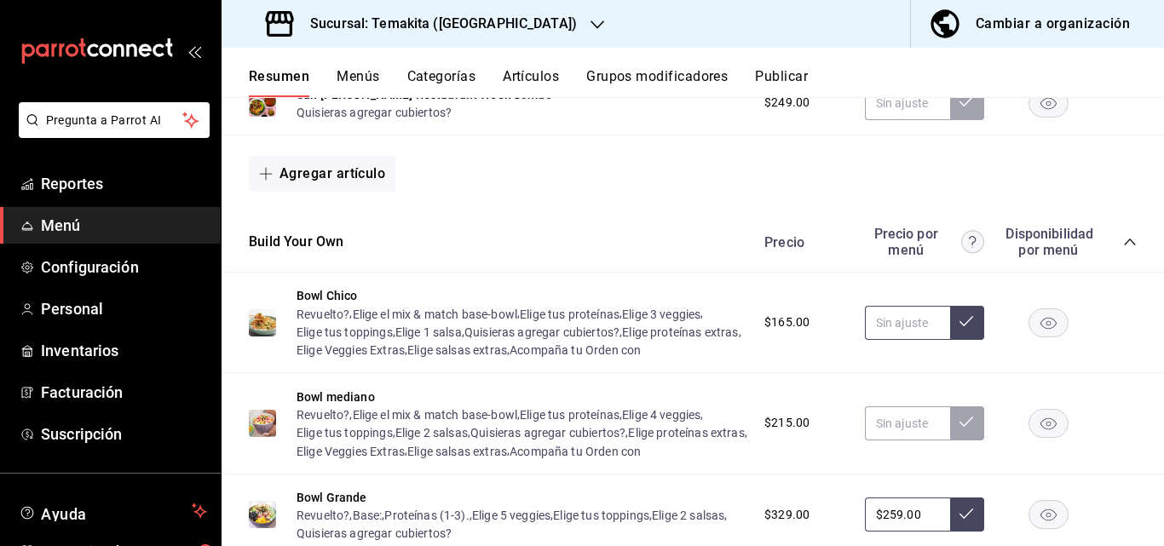
click at [900, 340] on input "text" at bounding box center [907, 323] width 85 height 34
type input "$175.00"
click at [959, 328] on icon at bounding box center [966, 321] width 14 height 14
click at [883, 440] on input "text" at bounding box center [907, 423] width 85 height 34
type input "$235.00"
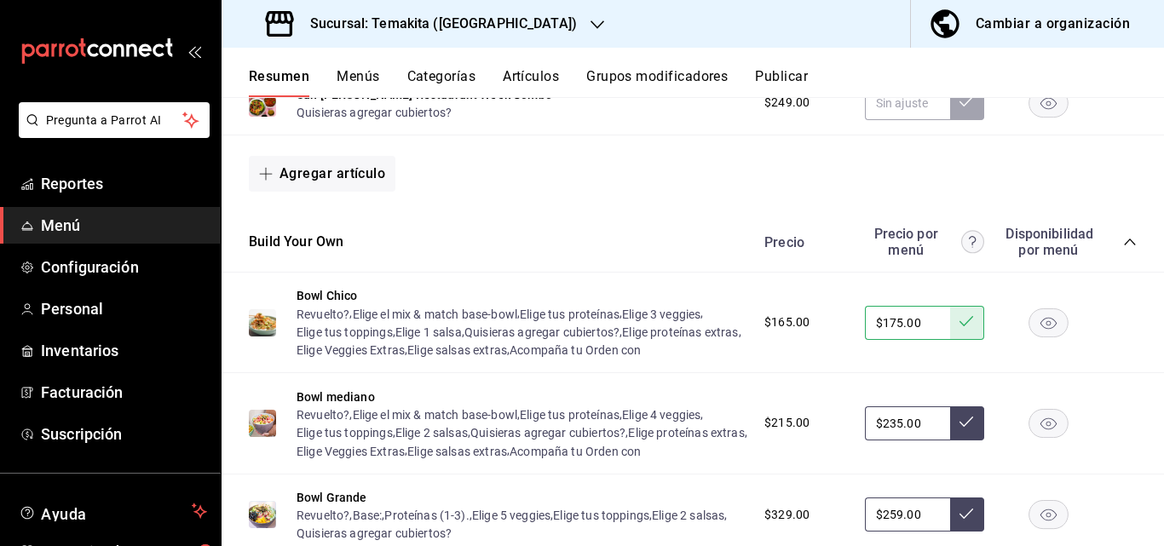
click at [950, 440] on button at bounding box center [967, 423] width 34 height 34
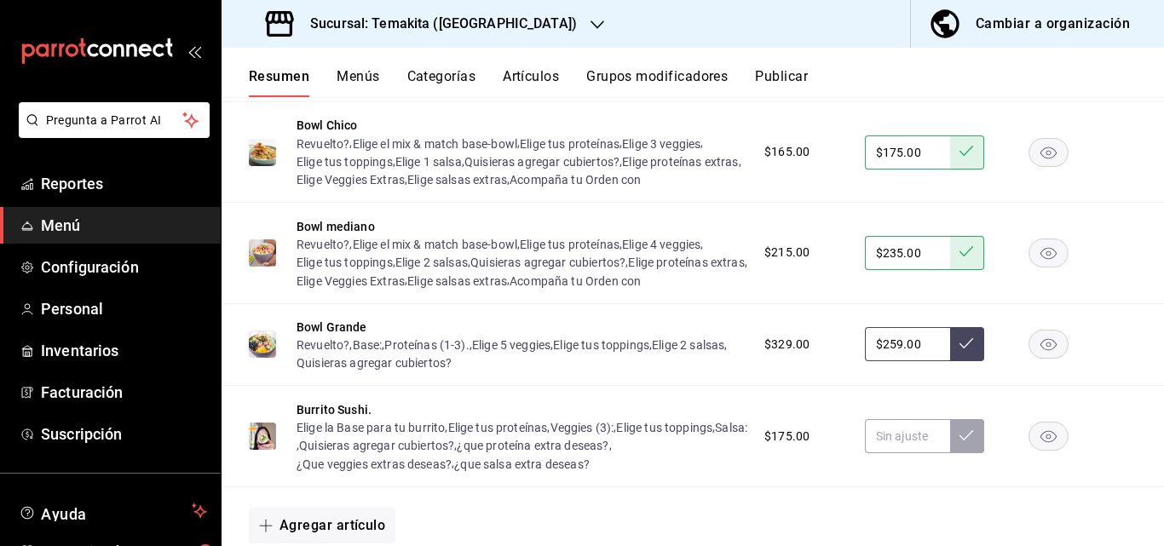
click at [919, 361] on input "$259.00" at bounding box center [907, 344] width 85 height 34
type input "$2.00"
type input "$269.00"
click at [951, 361] on button at bounding box center [967, 344] width 34 height 34
click at [892, 453] on input "text" at bounding box center [907, 436] width 85 height 34
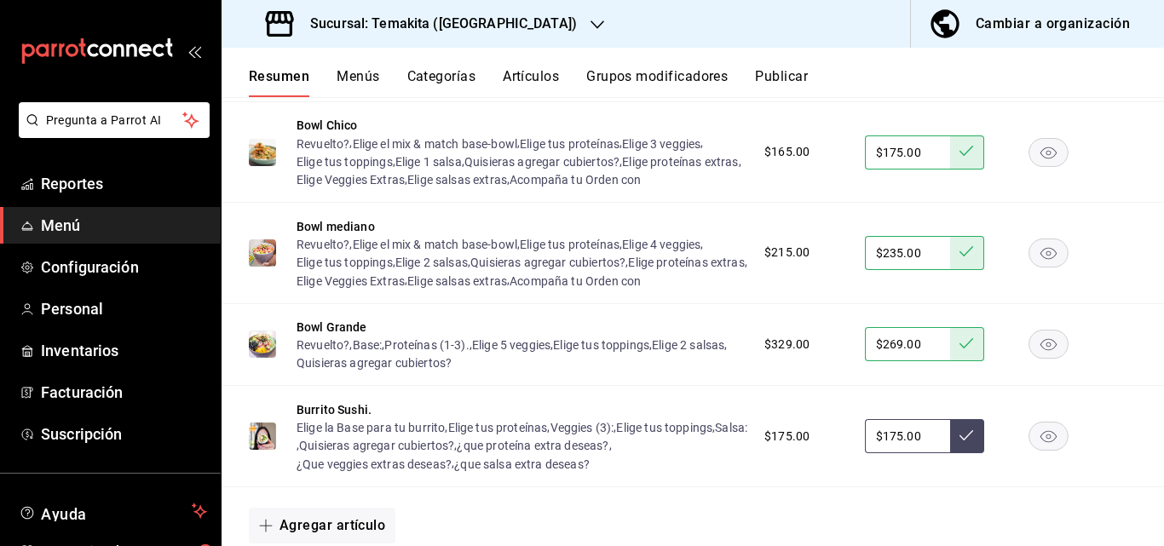
type input "$175.00"
click at [959, 442] on icon at bounding box center [966, 435] width 14 height 14
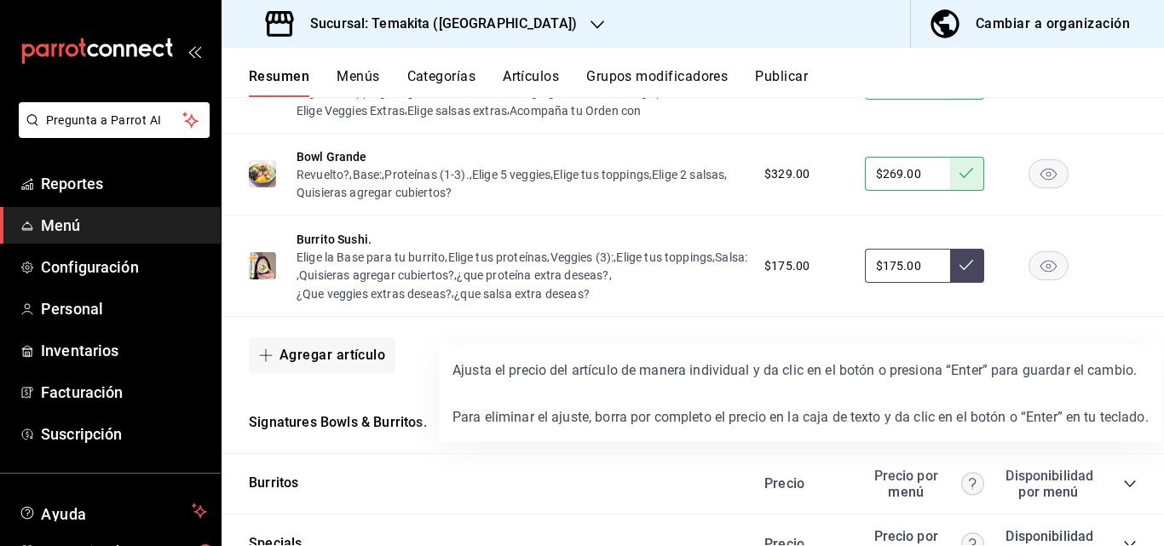
scroll to position [2215, 0]
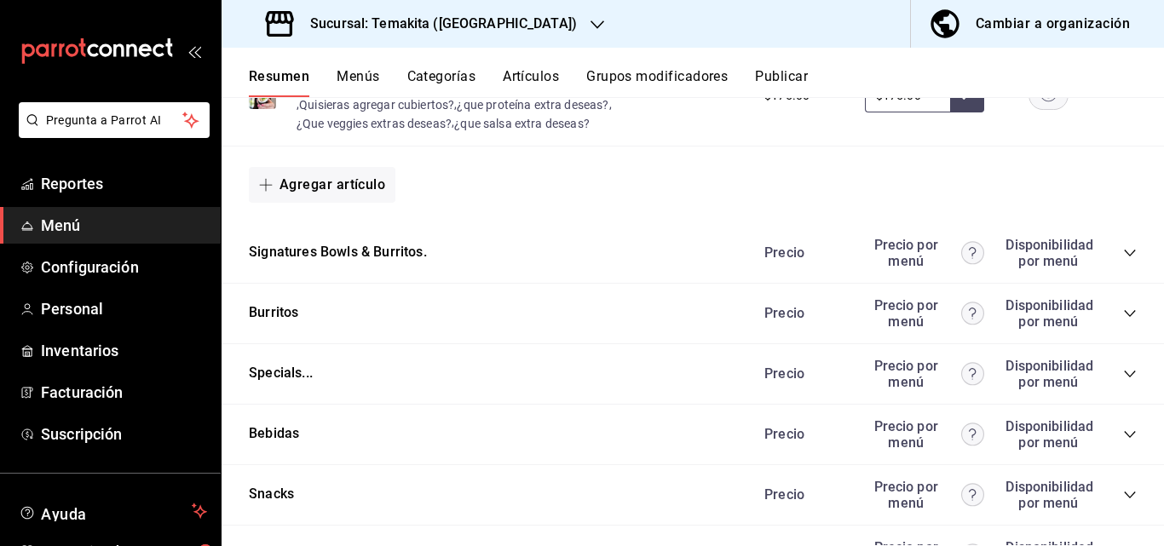
click at [1123, 260] on icon "collapse-category-row" at bounding box center [1130, 253] width 14 height 14
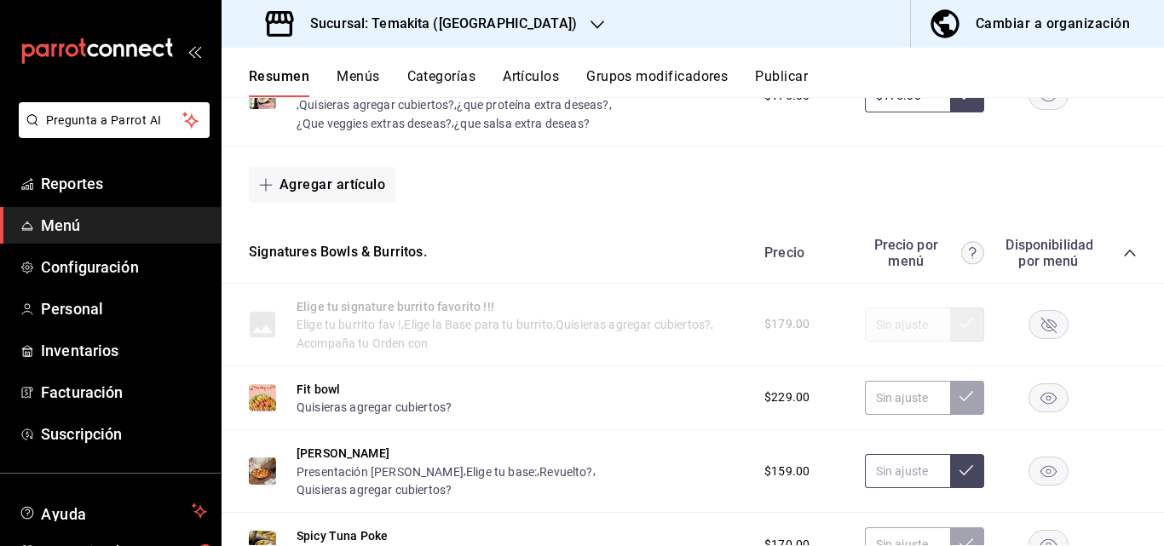
click at [909, 488] on input "text" at bounding box center [907, 471] width 85 height 34
type input "$195.00"
click at [959, 477] on icon at bounding box center [966, 470] width 14 height 14
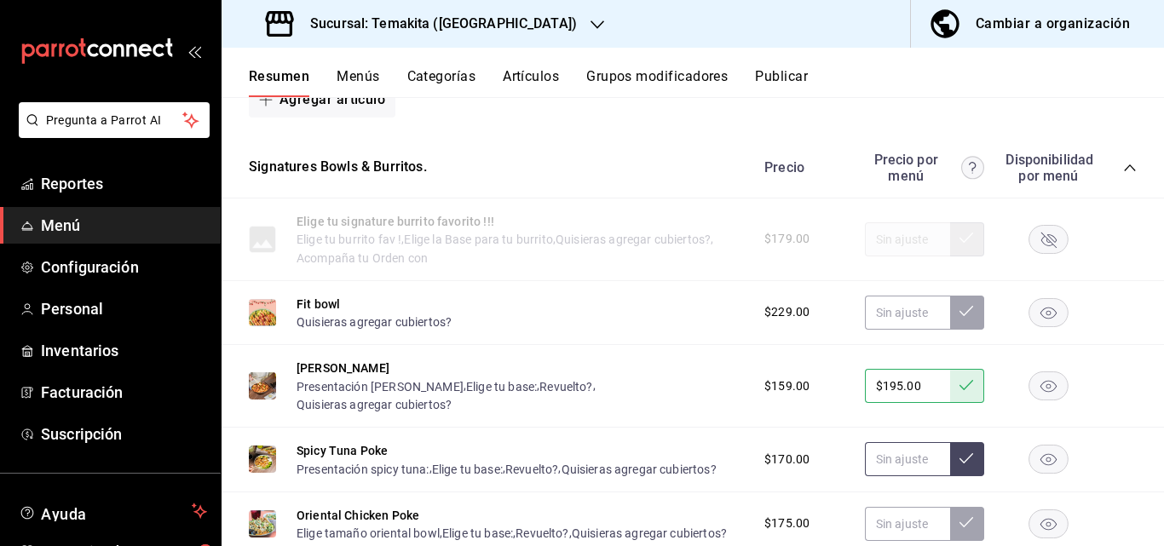
click at [895, 476] on input "text" at bounding box center [907, 459] width 85 height 34
type input "$199.00"
drag, startPoint x: 957, startPoint y: 511, endPoint x: 941, endPoint y: 509, distance: 16.3
click at [959, 465] on icon at bounding box center [966, 458] width 14 height 14
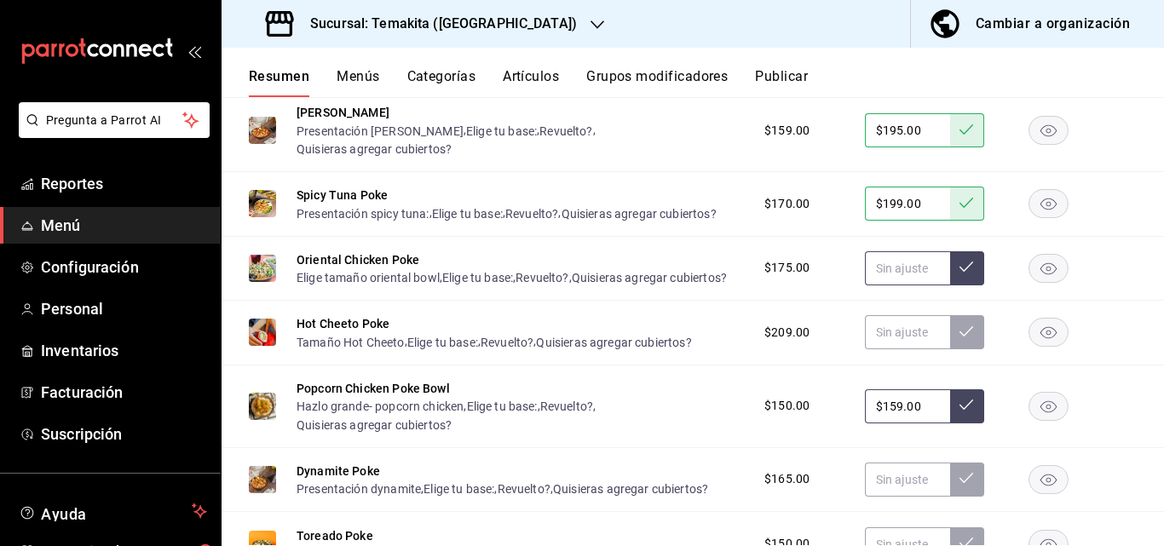
click at [913, 285] on input "text" at bounding box center [907, 268] width 85 height 34
type input "$175.00"
drag, startPoint x: 954, startPoint y: 320, endPoint x: 911, endPoint y: 396, distance: 87.0
click at [959, 273] on icon at bounding box center [966, 267] width 14 height 14
click at [900, 349] on input "text" at bounding box center [907, 332] width 85 height 34
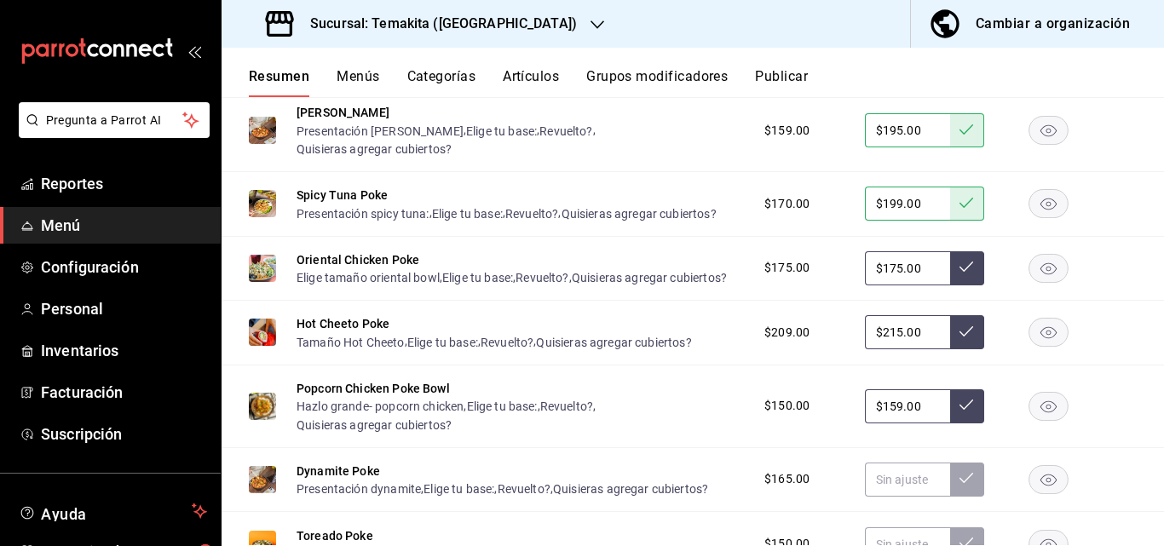
type input "$215.00"
click at [959, 338] on icon at bounding box center [966, 332] width 14 height 14
click at [909, 423] on input "$159.00" at bounding box center [907, 406] width 85 height 34
type input "$1.00"
type input "$159.00"
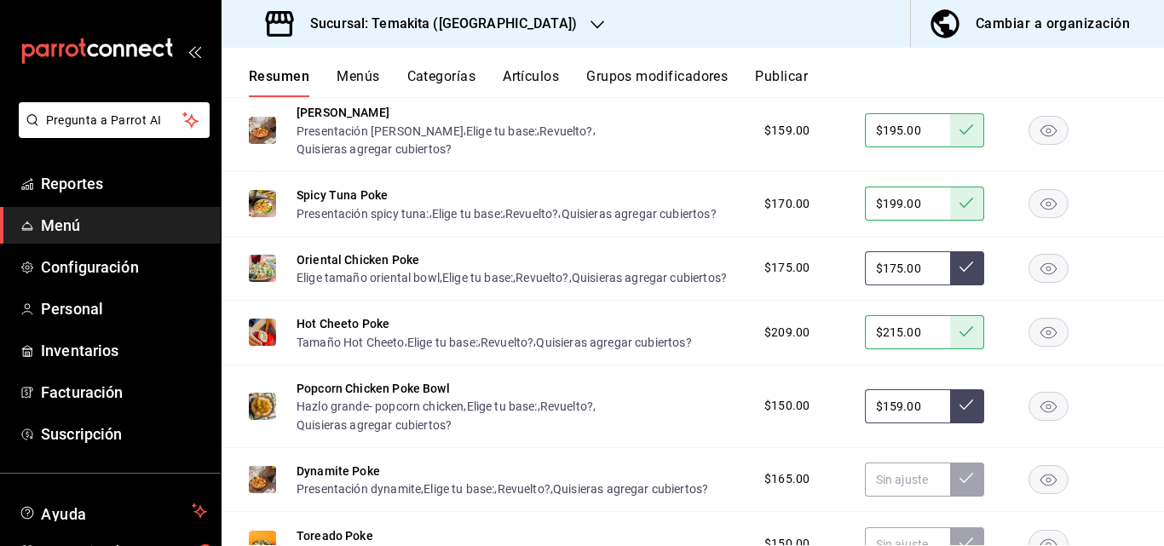
click at [957, 423] on button at bounding box center [967, 406] width 34 height 34
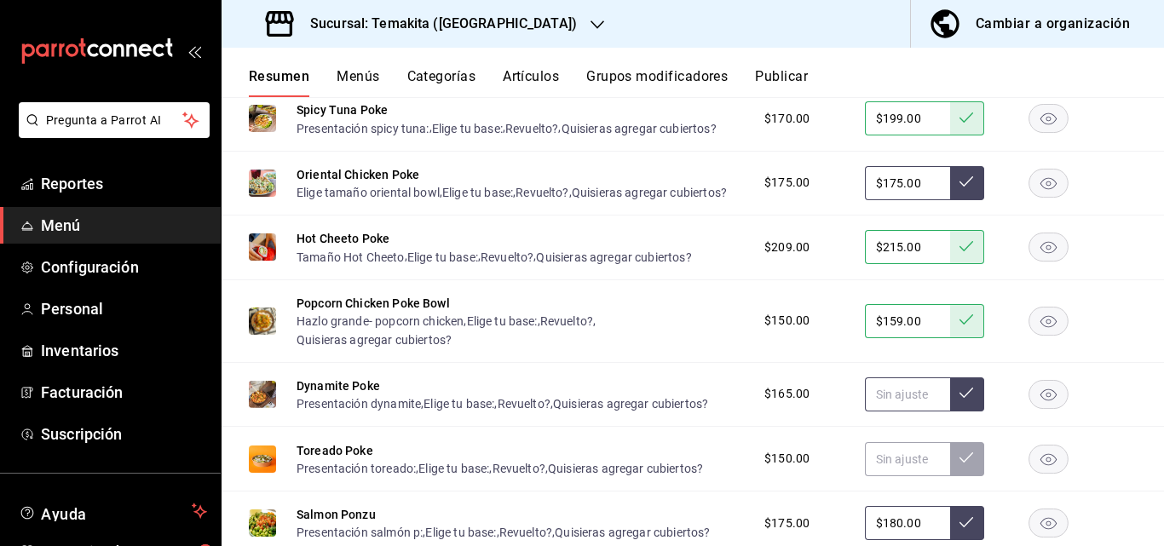
click at [904, 411] on input "text" at bounding box center [907, 394] width 85 height 34
type input "$205.00"
click at [959, 399] on icon at bounding box center [966, 393] width 14 height 14
click at [905, 476] on input "text" at bounding box center [907, 459] width 85 height 34
type input "$159.00"
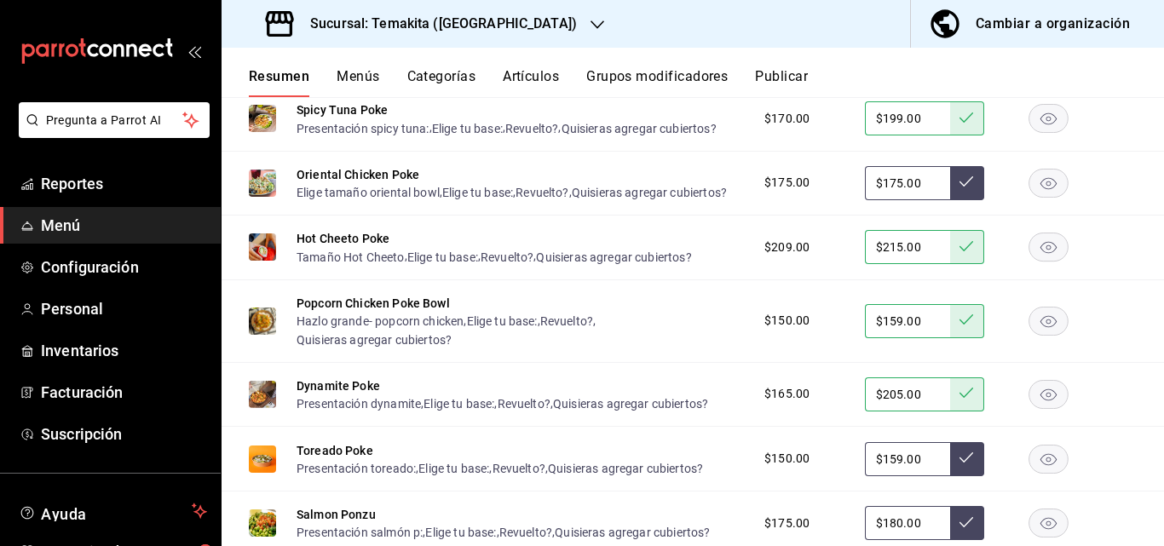
click at [950, 476] on button at bounding box center [967, 459] width 34 height 34
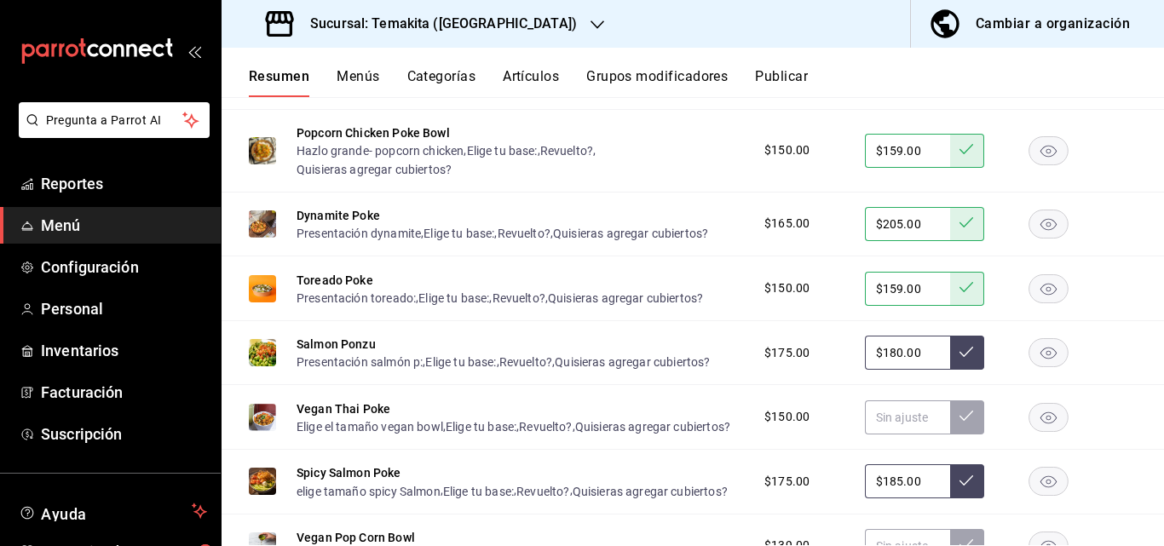
click at [917, 370] on input "$180.00" at bounding box center [907, 353] width 85 height 34
type input "$1.00"
type input "$205.00"
drag, startPoint x: 946, startPoint y: 423, endPoint x: 934, endPoint y: 431, distance: 14.9
click at [950, 370] on button at bounding box center [967, 353] width 34 height 34
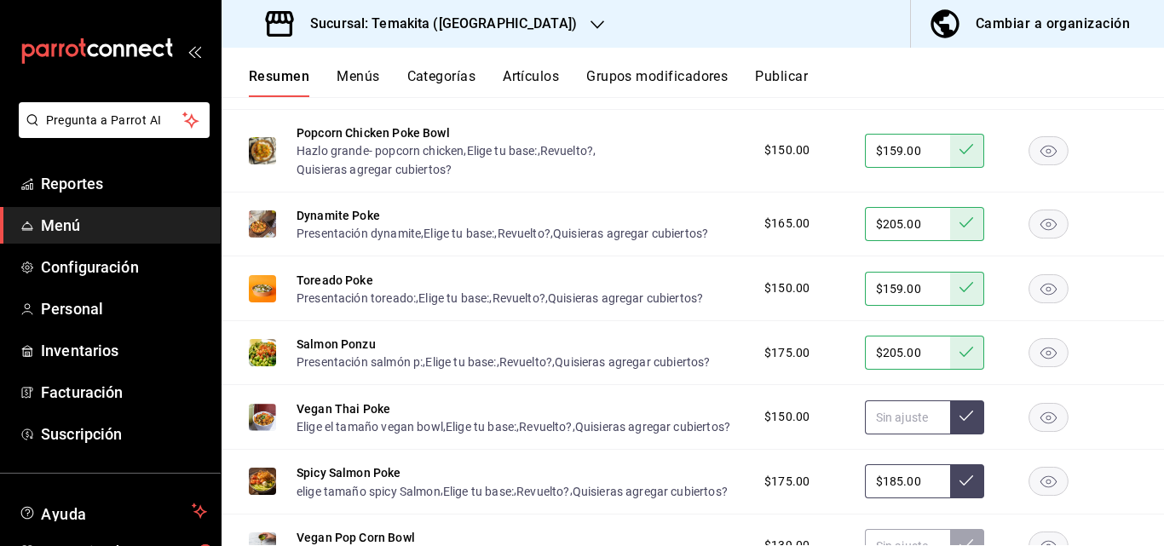
click at [891, 434] on input "text" at bounding box center [907, 417] width 85 height 34
type input "$149.00"
click at [959, 422] on icon at bounding box center [966, 416] width 14 height 14
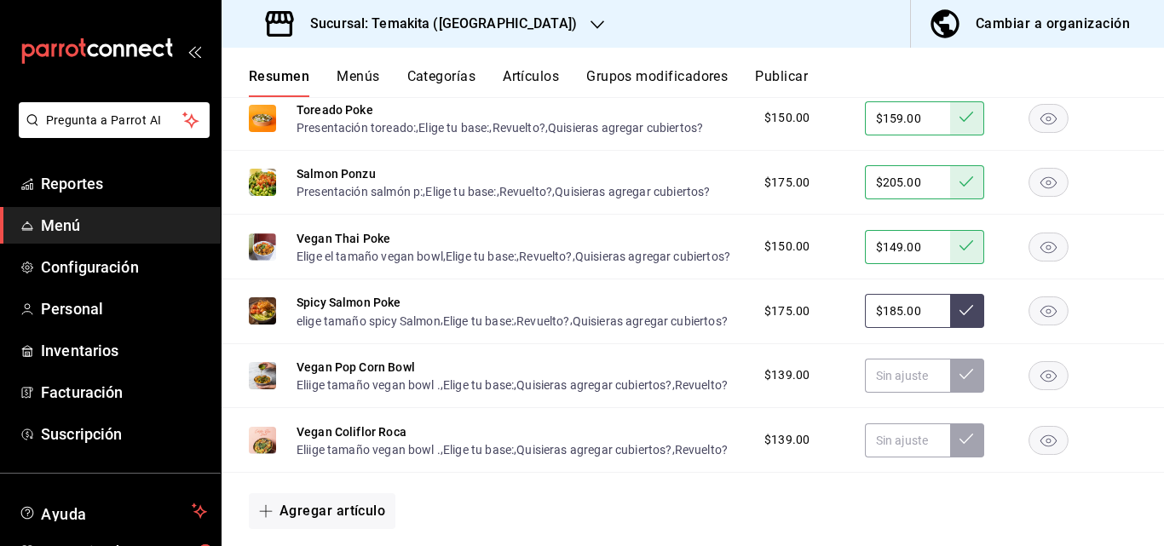
click at [920, 328] on input "$185.00" at bounding box center [907, 311] width 85 height 34
type input "$1.00"
type input "$209.00"
drag, startPoint x: 947, startPoint y: 399, endPoint x: 898, endPoint y: 468, distance: 84.2
click at [959, 317] on icon at bounding box center [966, 310] width 14 height 14
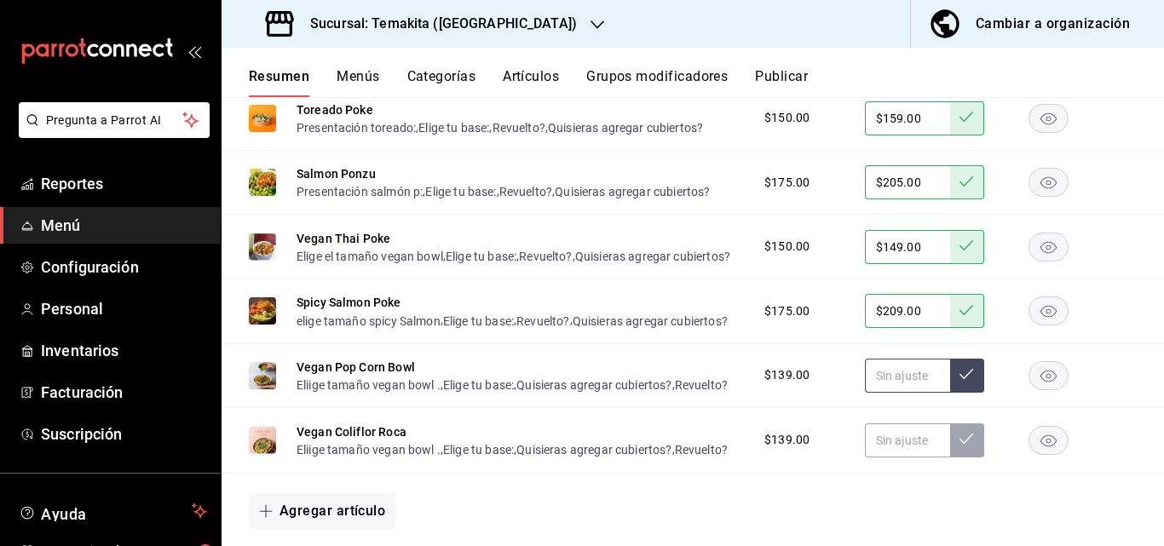
click at [891, 393] on input "text" at bounding box center [907, 376] width 85 height 34
type input "$139.00"
click at [959, 381] on icon at bounding box center [966, 374] width 14 height 14
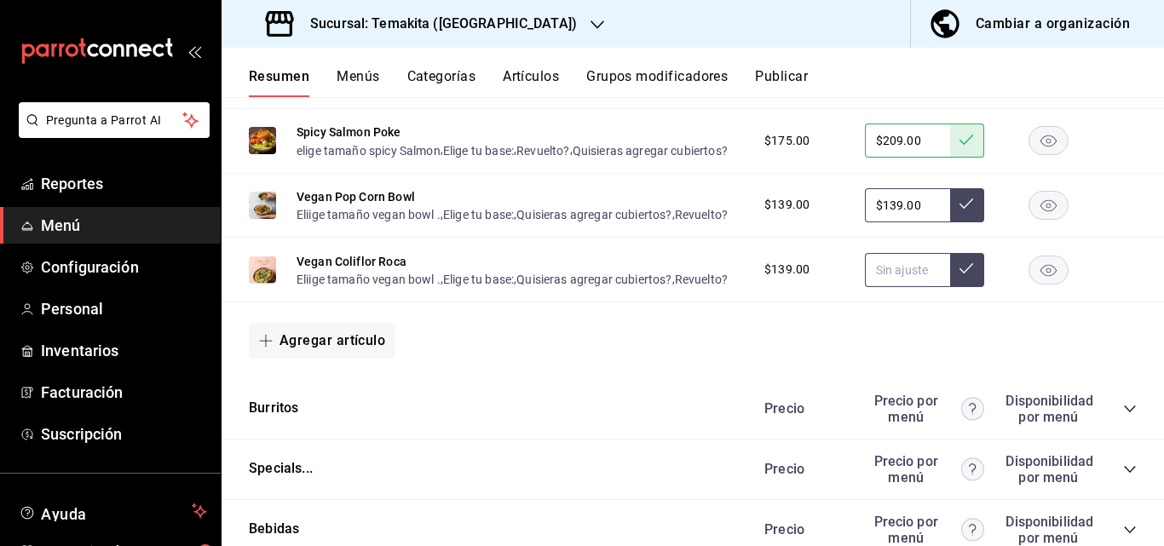
click at [920, 287] on input "text" at bounding box center [907, 270] width 85 height 34
type input "$139.00"
click at [959, 275] on icon at bounding box center [966, 268] width 14 height 14
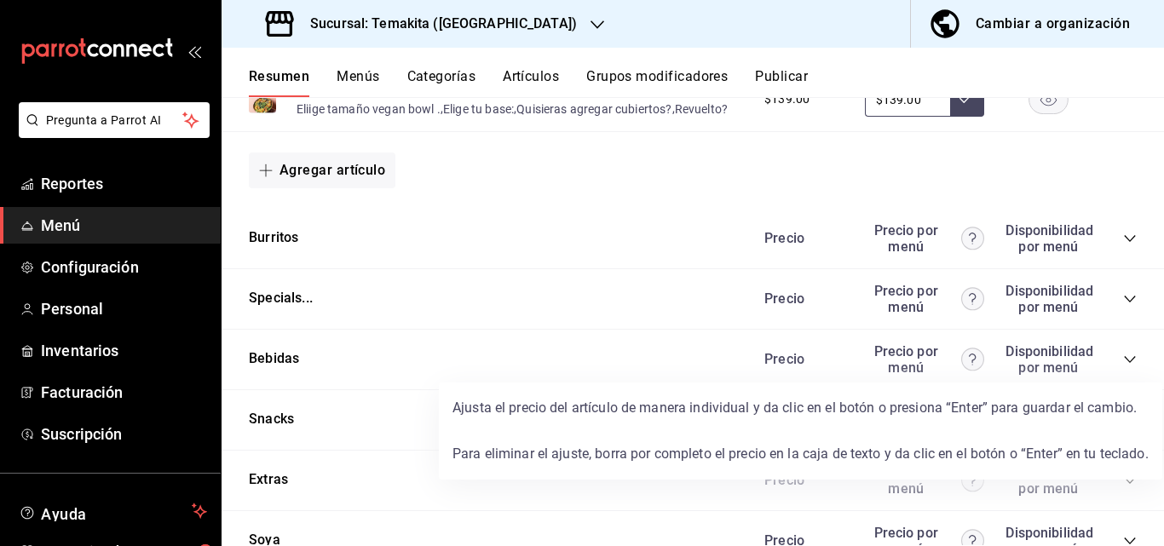
scroll to position [3407, 0]
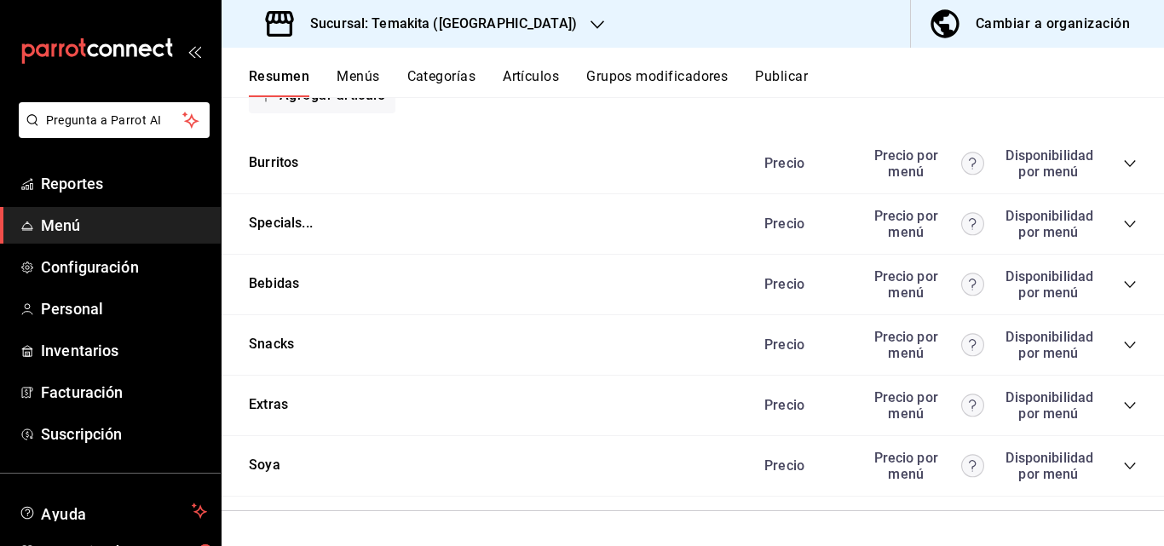
click at [1123, 170] on icon "collapse-category-row" at bounding box center [1130, 164] width 14 height 14
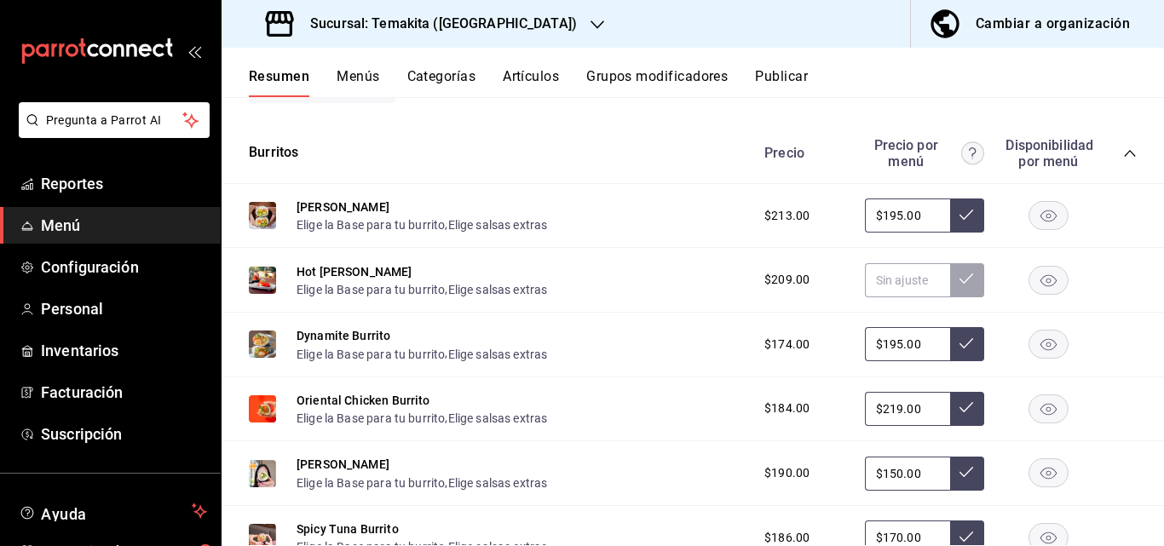
click at [924, 233] on input "$195.00" at bounding box center [907, 215] width 85 height 34
type input "$1.00"
type input "$205.00"
click at [959, 221] on icon at bounding box center [966, 215] width 14 height 14
click at [891, 297] on input "text" at bounding box center [907, 280] width 85 height 34
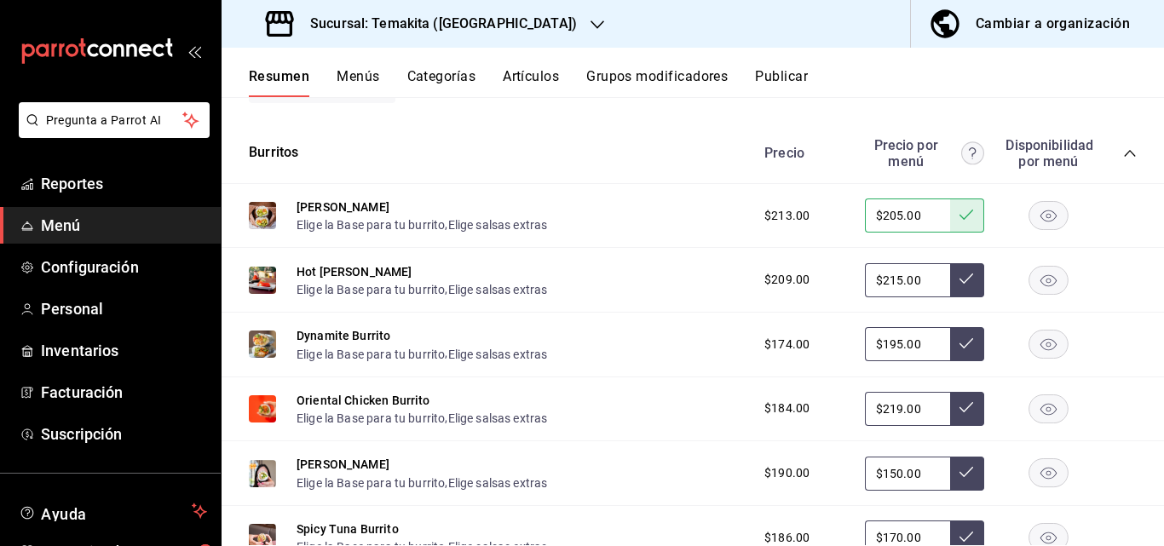
type input "$215.00"
drag, startPoint x: 951, startPoint y: 422, endPoint x: 905, endPoint y: 481, distance: 74.1
click at [959, 285] on icon at bounding box center [966, 279] width 14 height 14
click at [907, 361] on input "$195.00" at bounding box center [907, 344] width 85 height 34
type input "$1.00"
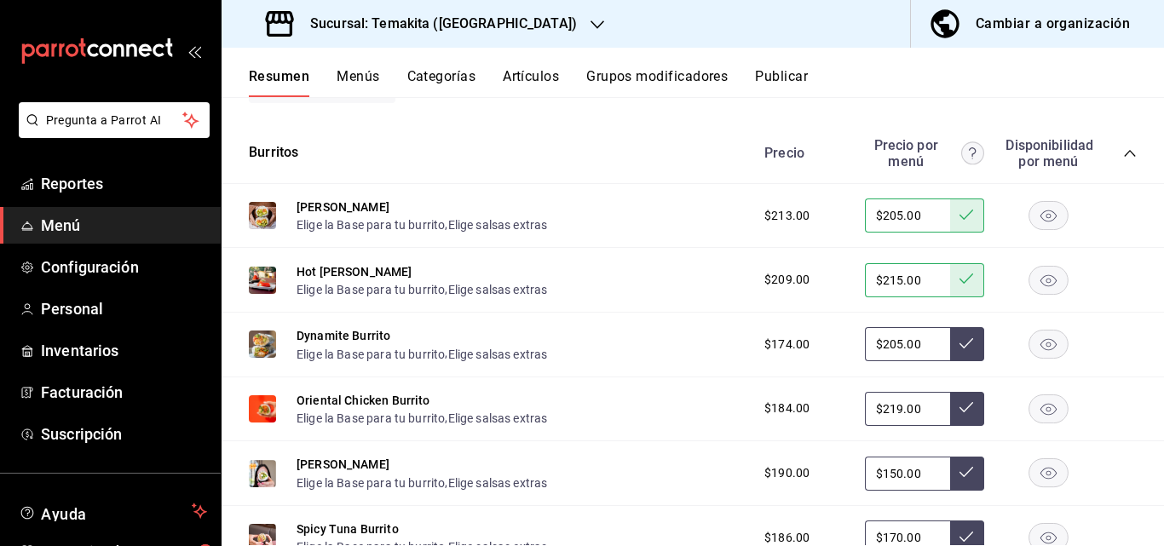
type input "$205.00"
click at [959, 350] on icon at bounding box center [966, 343] width 14 height 14
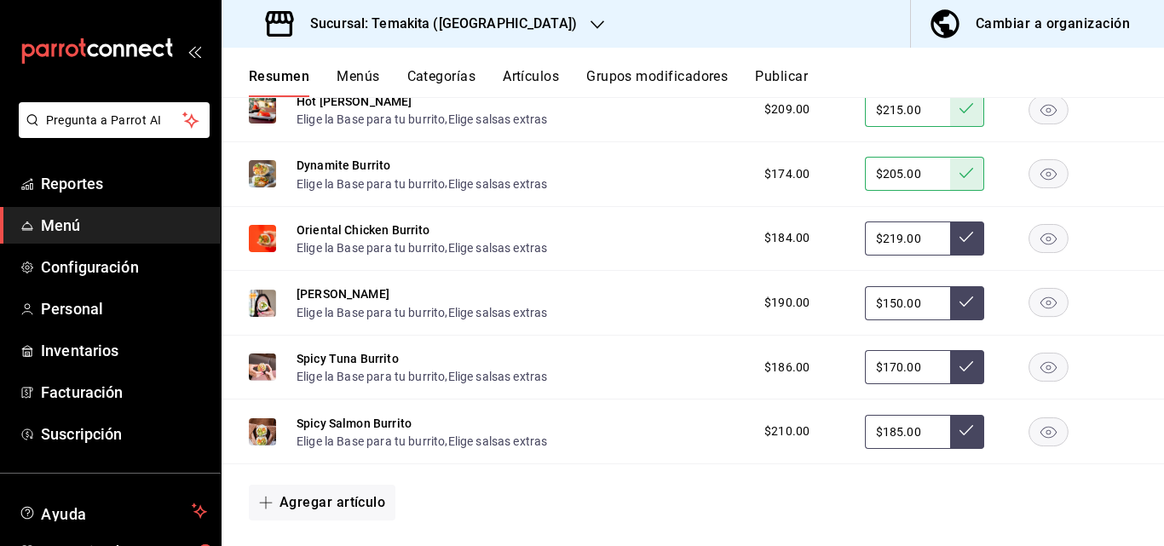
click at [916, 256] on input "$219.00" at bounding box center [907, 238] width 85 height 34
type input "$2.00"
type input "$219.00"
drag, startPoint x: 959, startPoint y: 388, endPoint x: 935, endPoint y: 411, distance: 32.5
click at [957, 256] on button at bounding box center [967, 238] width 34 height 34
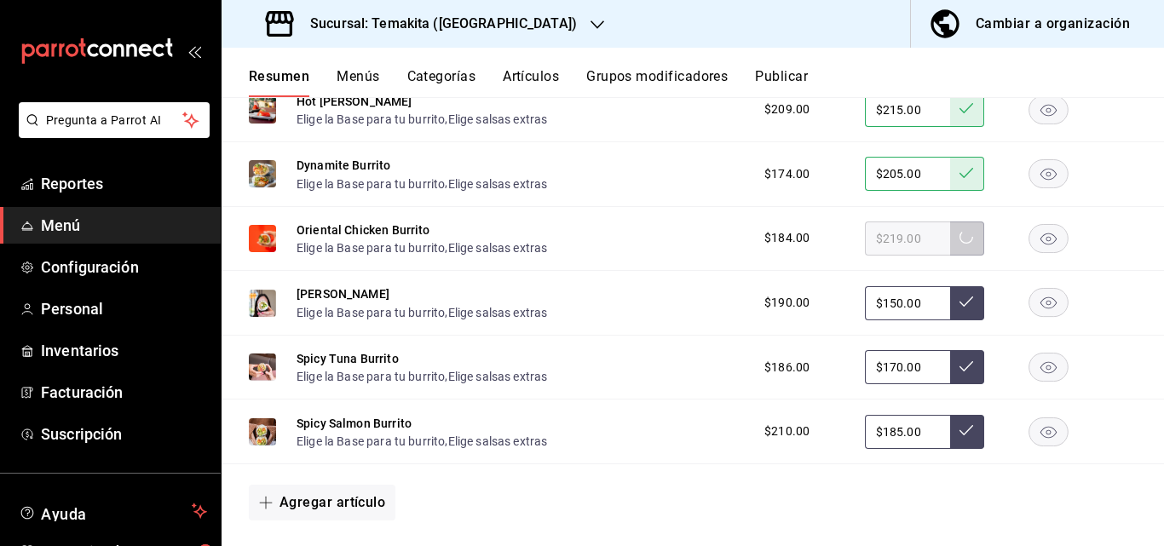
click at [917, 320] on input "$150.00" at bounding box center [907, 303] width 85 height 34
type input "$1.00"
type input "$149.00"
drag, startPoint x: 954, startPoint y: 457, endPoint x: 945, endPoint y: 459, distance: 9.7
click at [952, 320] on button at bounding box center [967, 303] width 34 height 34
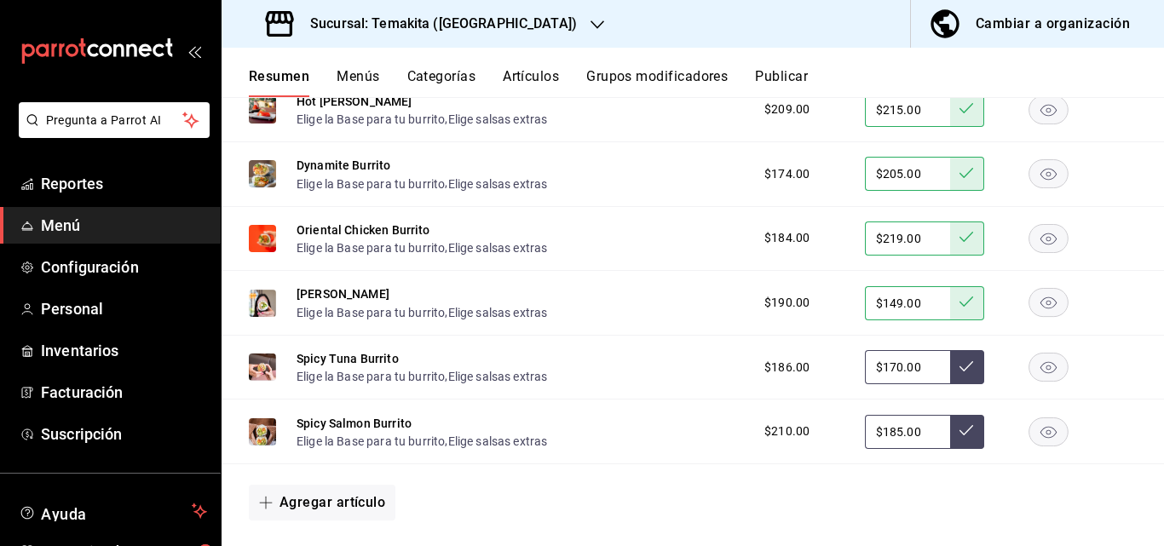
click at [920, 384] on input "$170.00" at bounding box center [907, 367] width 85 height 34
type input "$1.00"
type input "$199.00"
click at [959, 373] on icon at bounding box center [966, 366] width 14 height 14
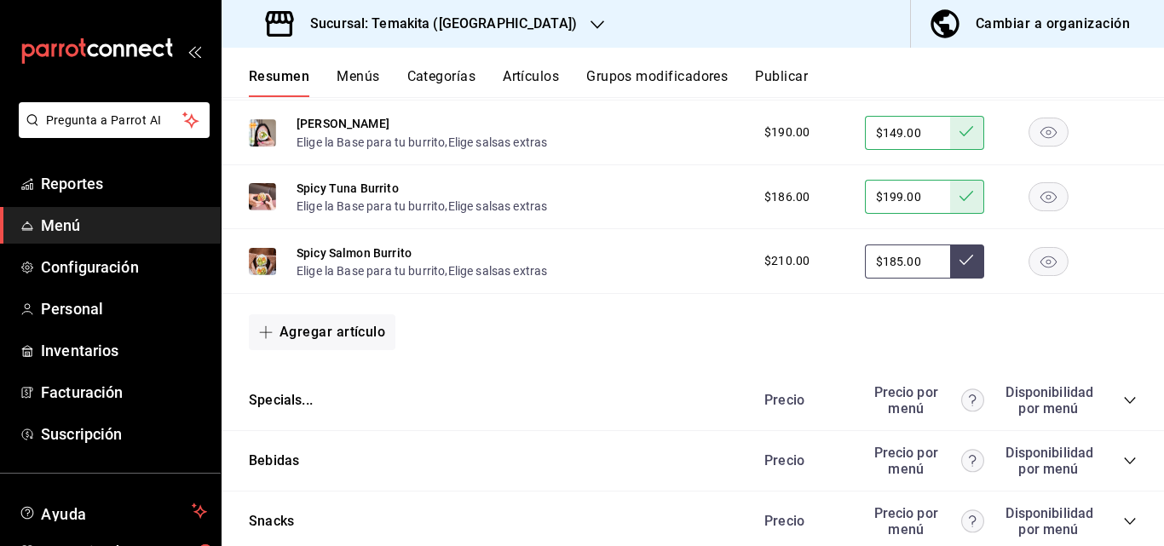
click at [923, 279] on input "$185.00" at bounding box center [907, 261] width 85 height 34
type input "$1.00"
type input "$209.00"
click at [959, 267] on icon at bounding box center [966, 260] width 14 height 14
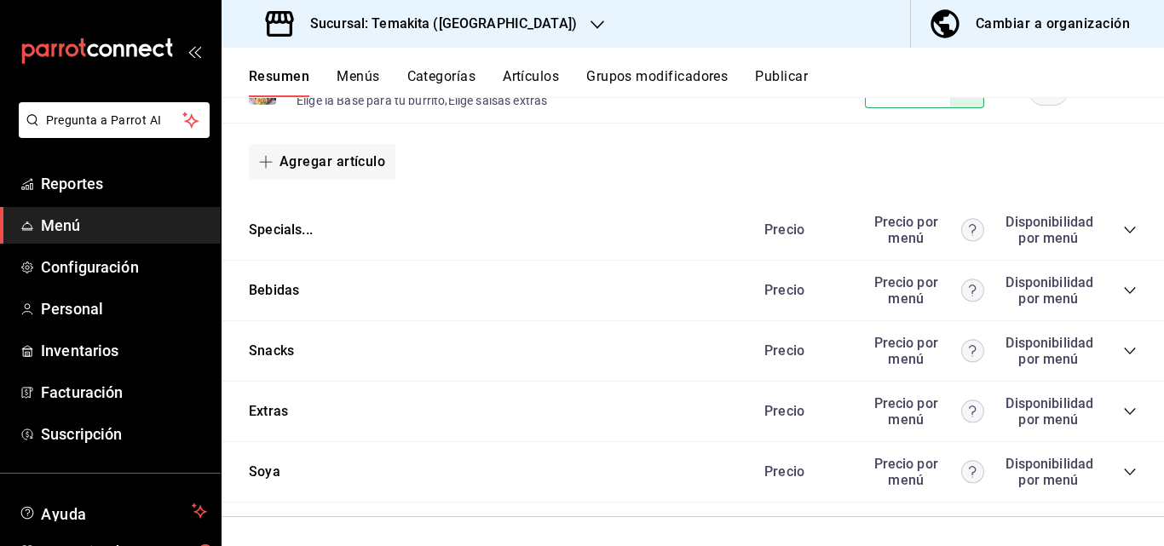
click at [1123, 237] on icon "collapse-category-row" at bounding box center [1130, 230] width 14 height 14
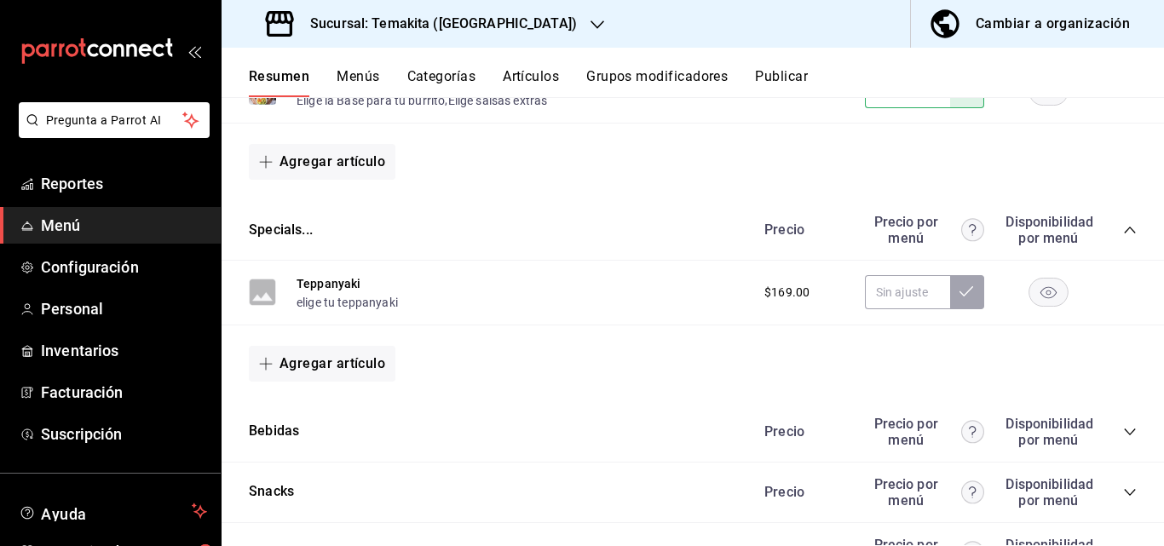
scroll to position [4003, 0]
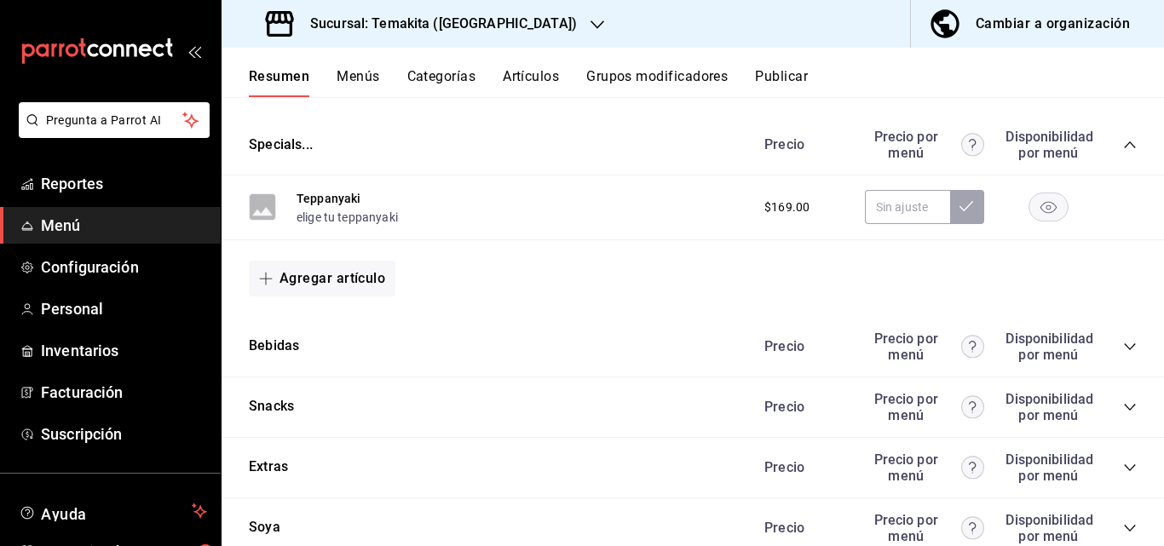
click at [1123, 353] on icon "collapse-category-row" at bounding box center [1130, 347] width 14 height 14
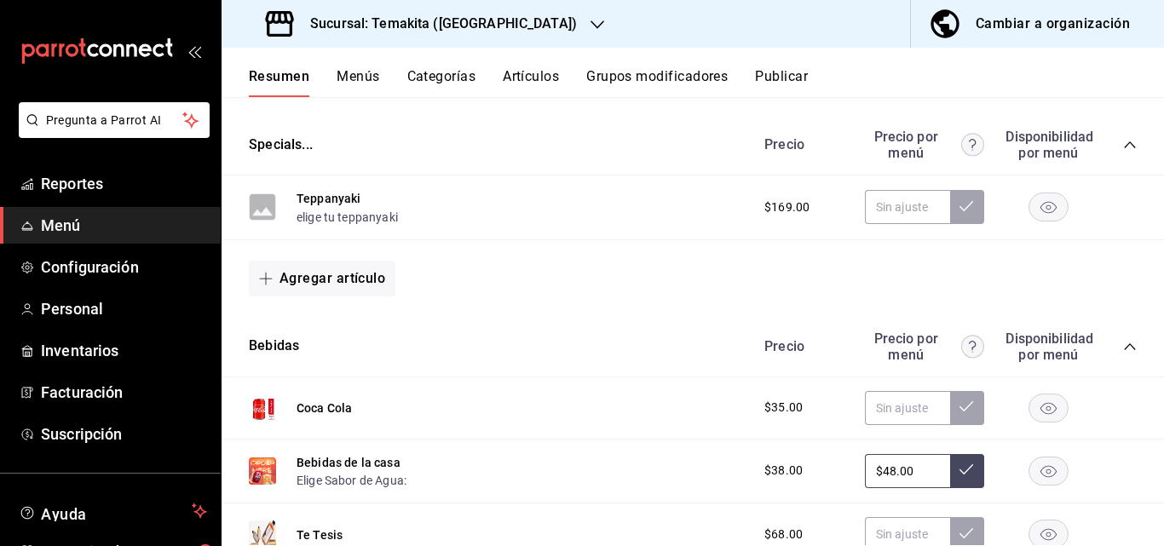
scroll to position [4089, 0]
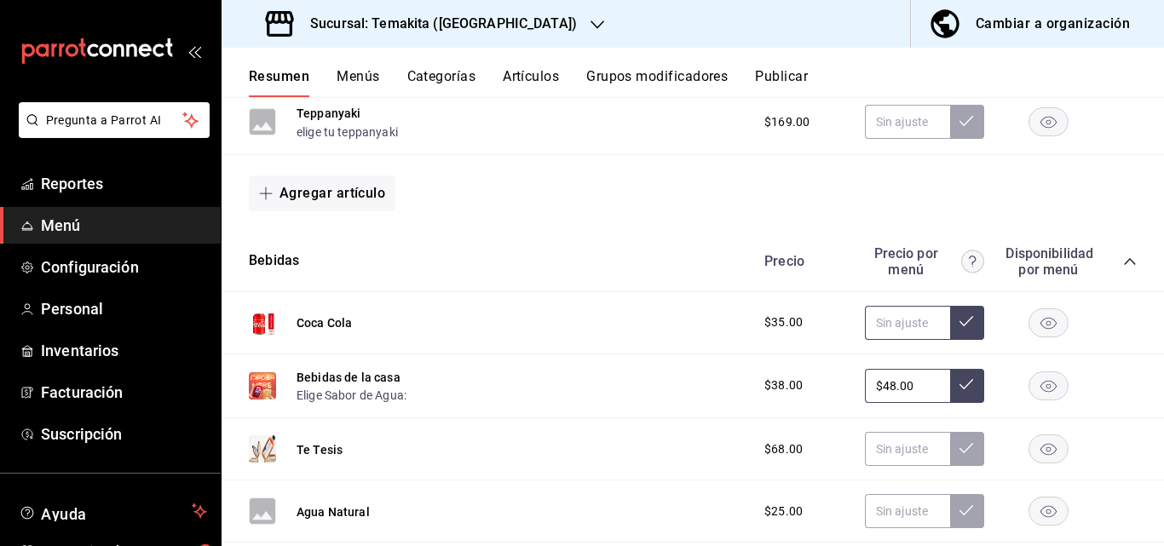
click at [894, 340] on input "text" at bounding box center [907, 323] width 85 height 34
type input "$45.00"
click at [906, 403] on input "$48.00" at bounding box center [907, 386] width 85 height 34
type input "$4.00"
type input "$39.00"
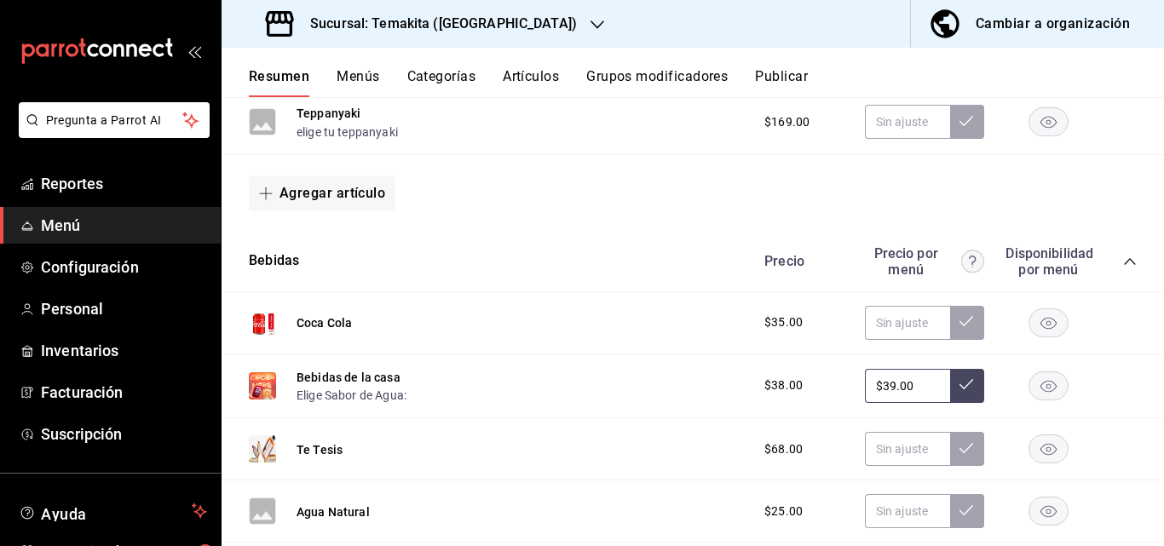
drag, startPoint x: 953, startPoint y: 530, endPoint x: 924, endPoint y: 487, distance: 51.5
click at [959, 391] on icon at bounding box center [966, 384] width 14 height 14
click at [890, 340] on input "text" at bounding box center [907, 323] width 85 height 34
type input "$45.00"
click at [955, 340] on button at bounding box center [967, 323] width 34 height 34
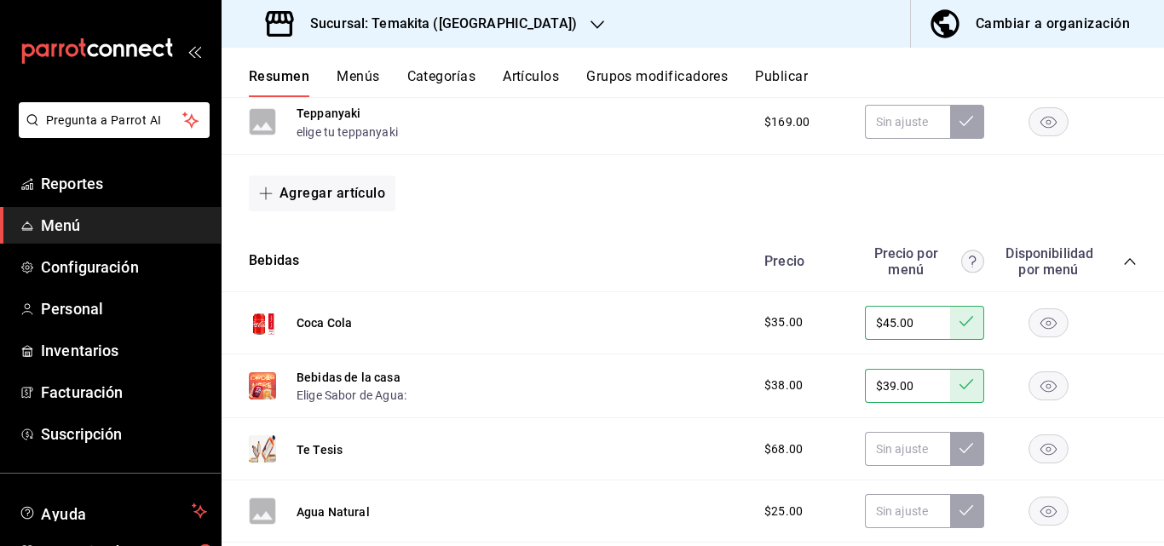
scroll to position [4259, 0]
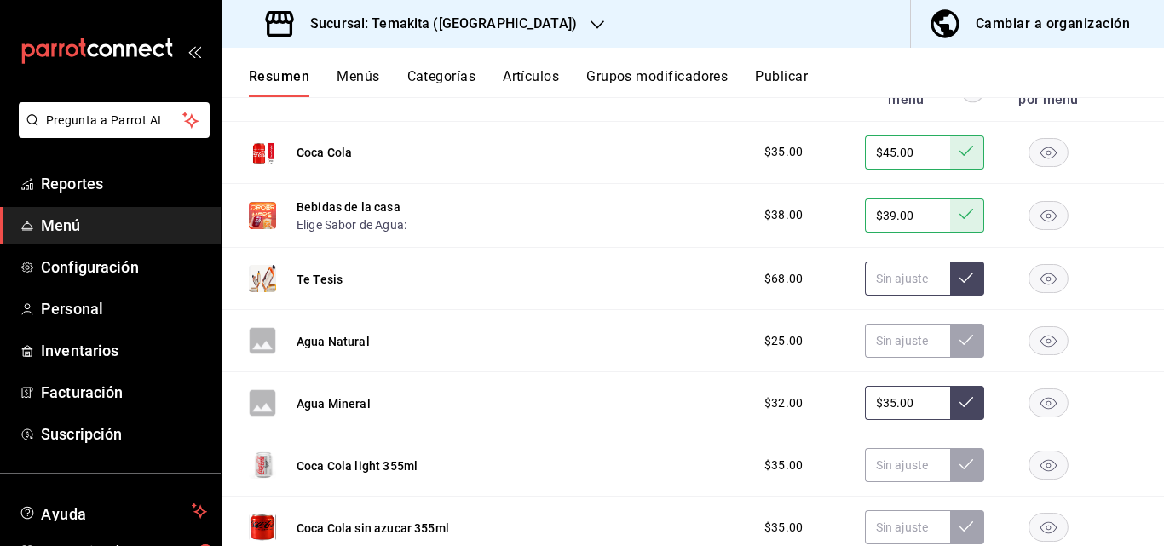
click at [912, 296] on input "text" at bounding box center [907, 278] width 85 height 34
type input "$69.00"
click at [959, 284] on icon at bounding box center [966, 278] width 14 height 14
click at [881, 358] on input "text" at bounding box center [907, 341] width 85 height 34
type input "$35.00"
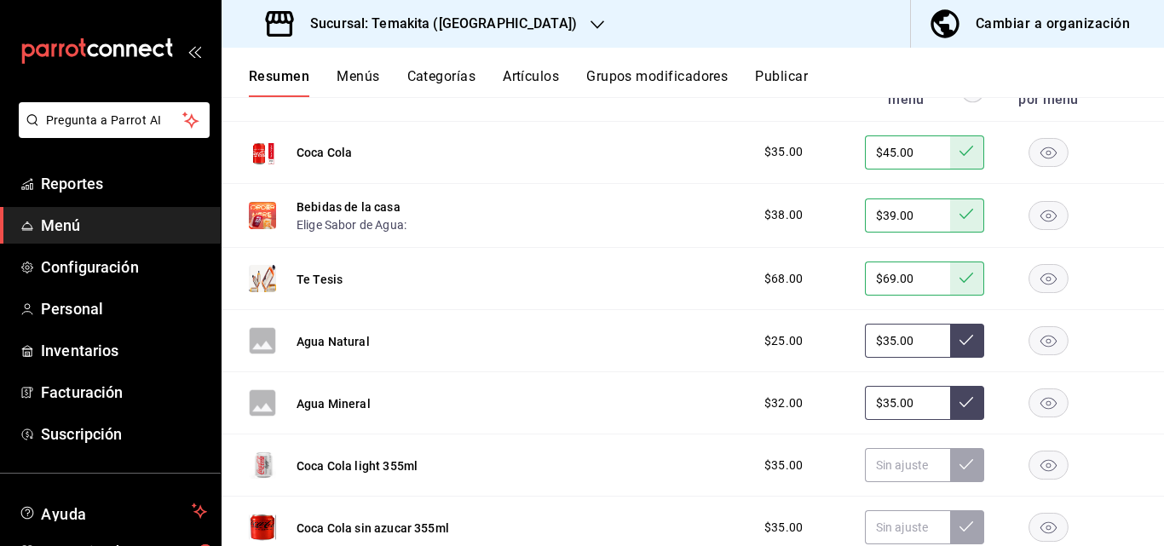
click at [959, 347] on icon at bounding box center [966, 340] width 14 height 14
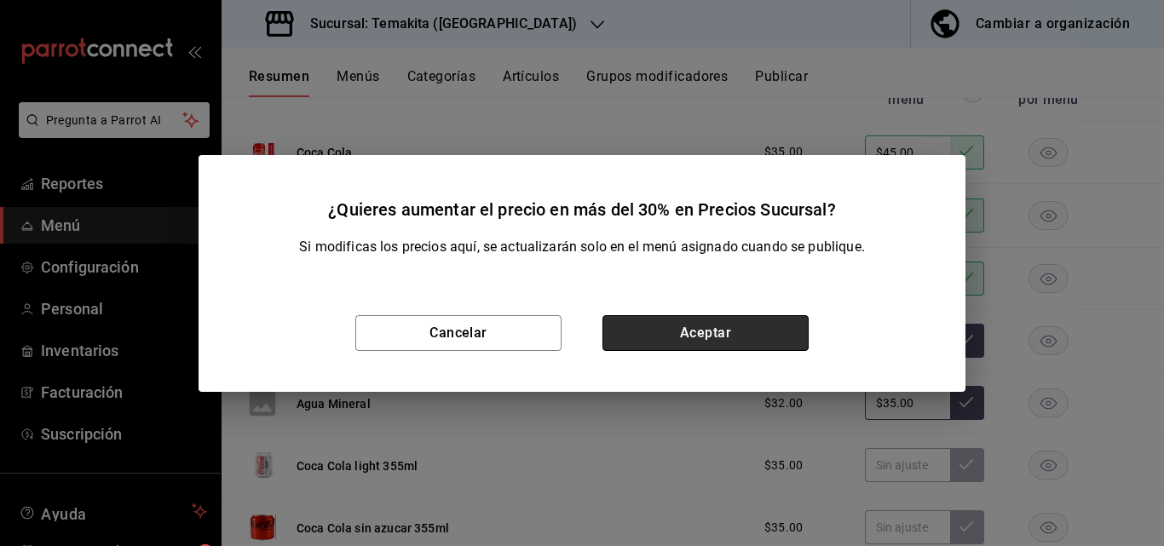
click at [693, 328] on button "Aceptar" at bounding box center [705, 333] width 206 height 36
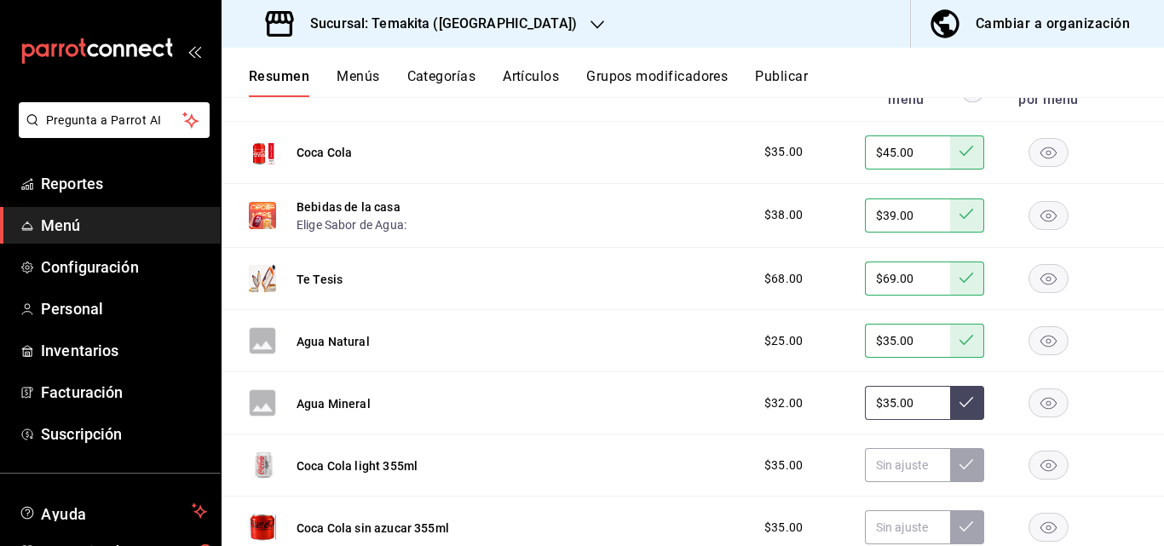
scroll to position [4344, 0]
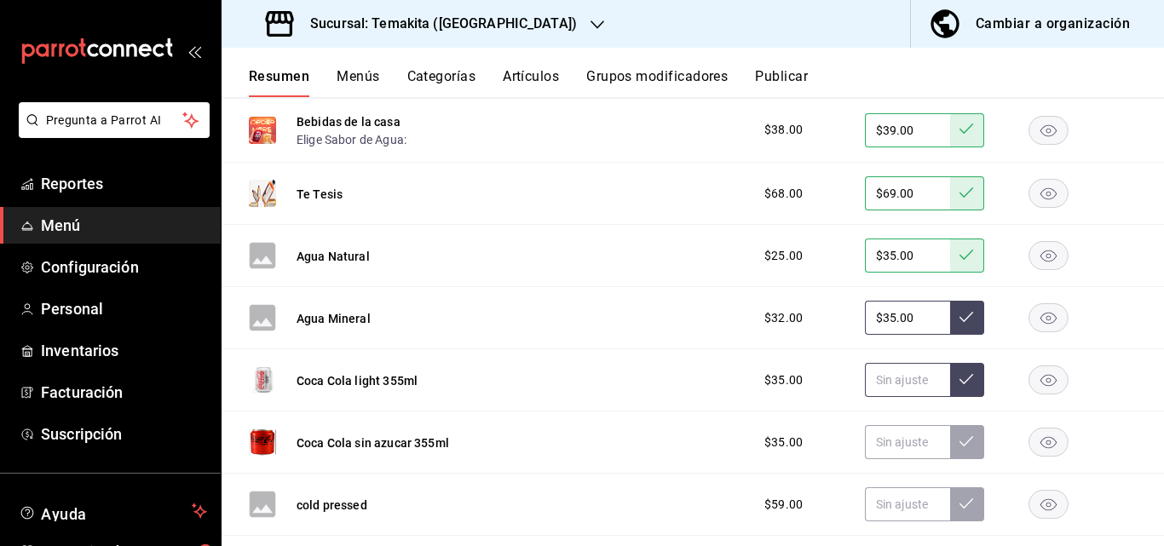
drag, startPoint x: 889, startPoint y: 525, endPoint x: 869, endPoint y: 527, distance: 20.6
click at [883, 397] on input "text" at bounding box center [907, 380] width 85 height 34
type input "$45.00"
click at [959, 386] on icon at bounding box center [966, 379] width 14 height 14
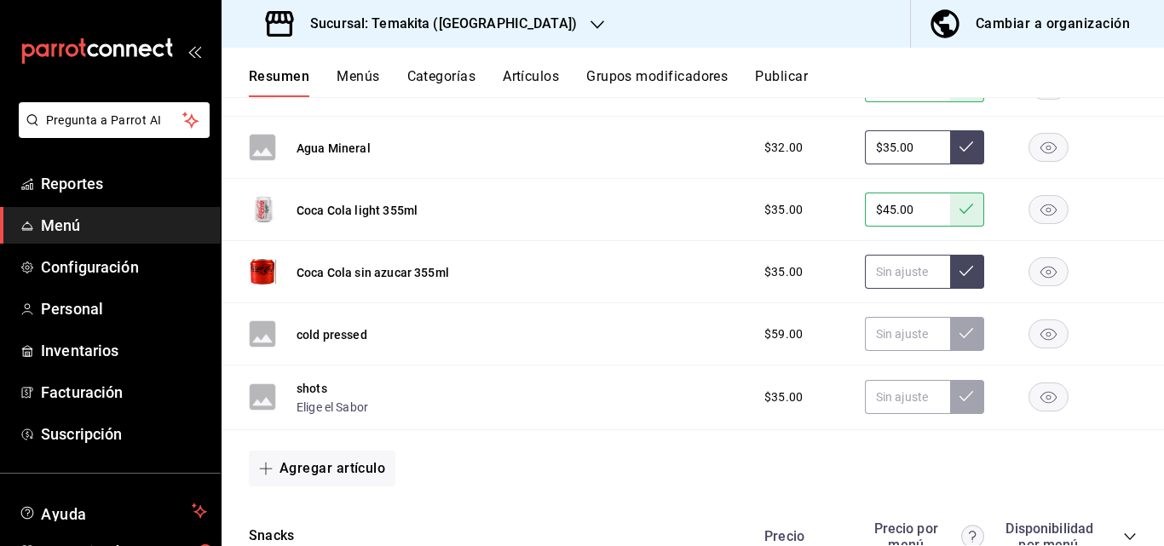
click at [906, 289] on input "text" at bounding box center [907, 272] width 85 height 34
type input "$45.00"
click at [959, 278] on icon at bounding box center [966, 271] width 14 height 14
click at [905, 351] on input "text" at bounding box center [907, 334] width 85 height 34
type input "$59.00"
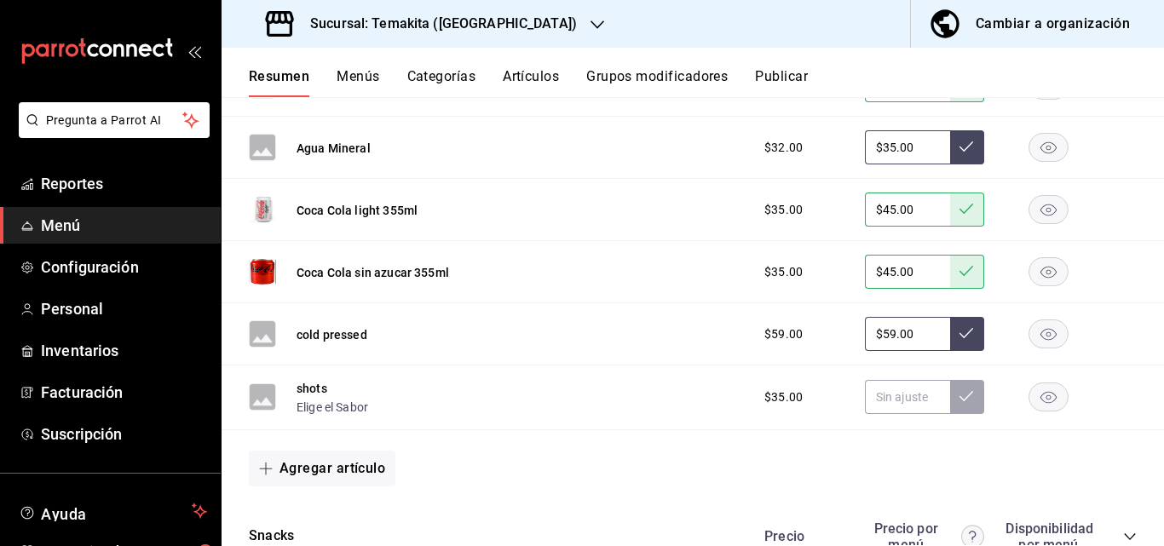
click at [959, 340] on icon at bounding box center [966, 333] width 14 height 14
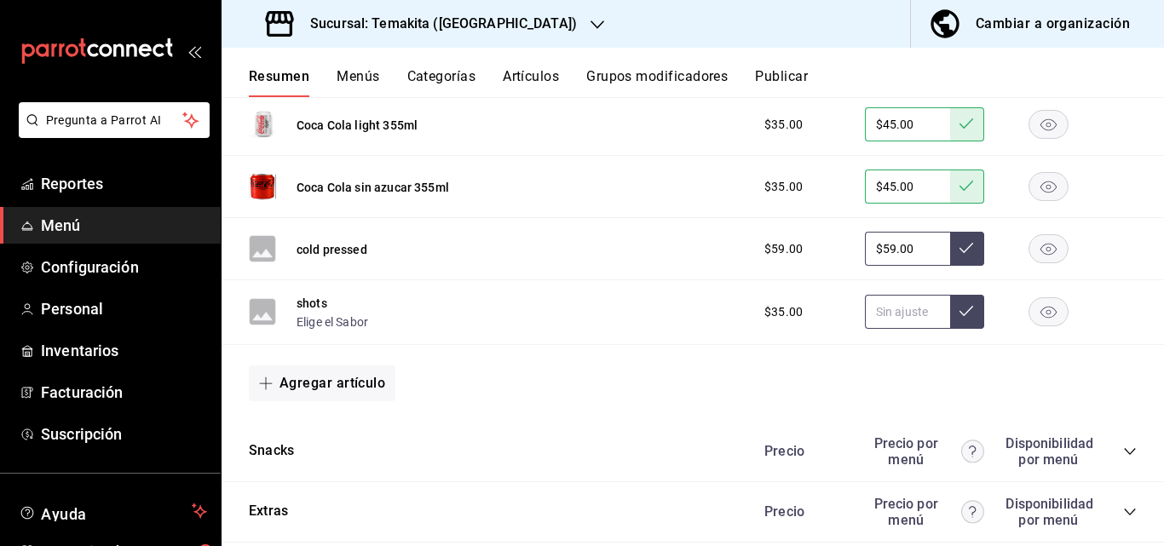
click at [912, 329] on input "text" at bounding box center [907, 312] width 85 height 34
type input "$35.00"
click at [959, 318] on icon at bounding box center [966, 311] width 14 height 14
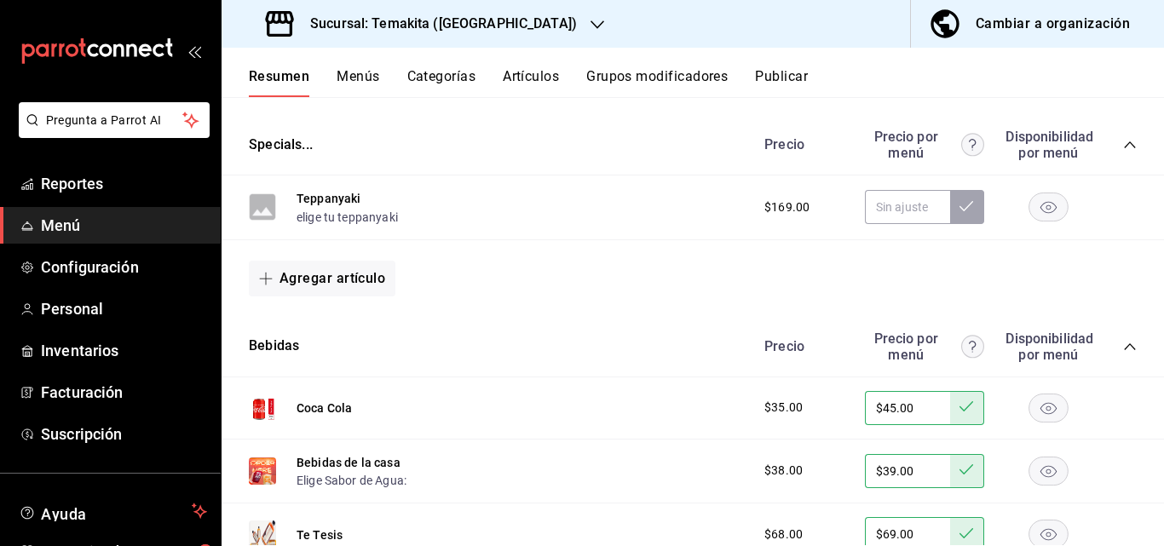
scroll to position [3748, 0]
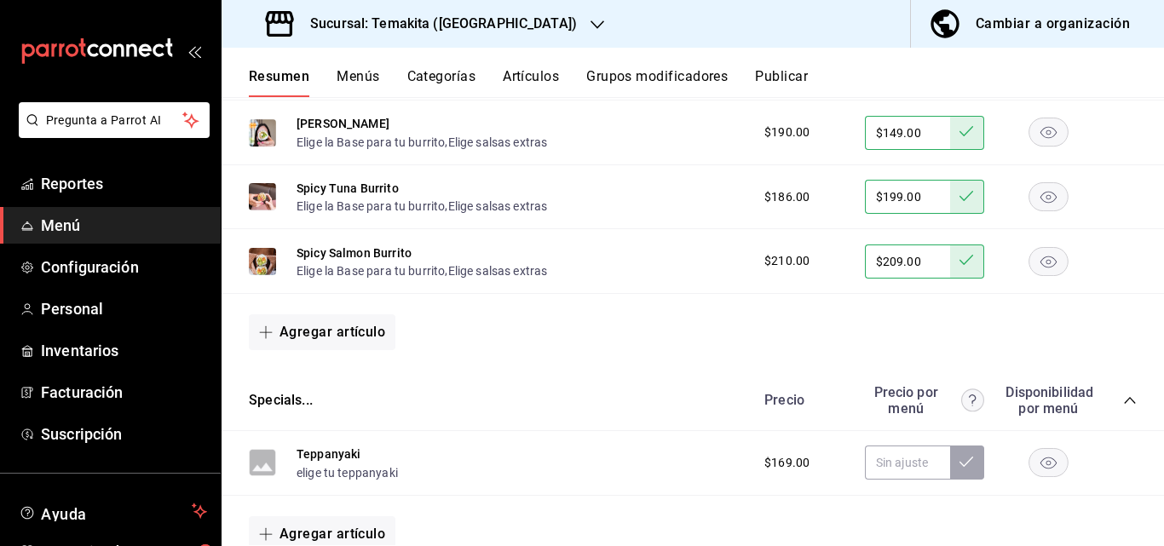
click at [1039, 22] on div "Cambiar a organización" at bounding box center [1052, 24] width 154 height 24
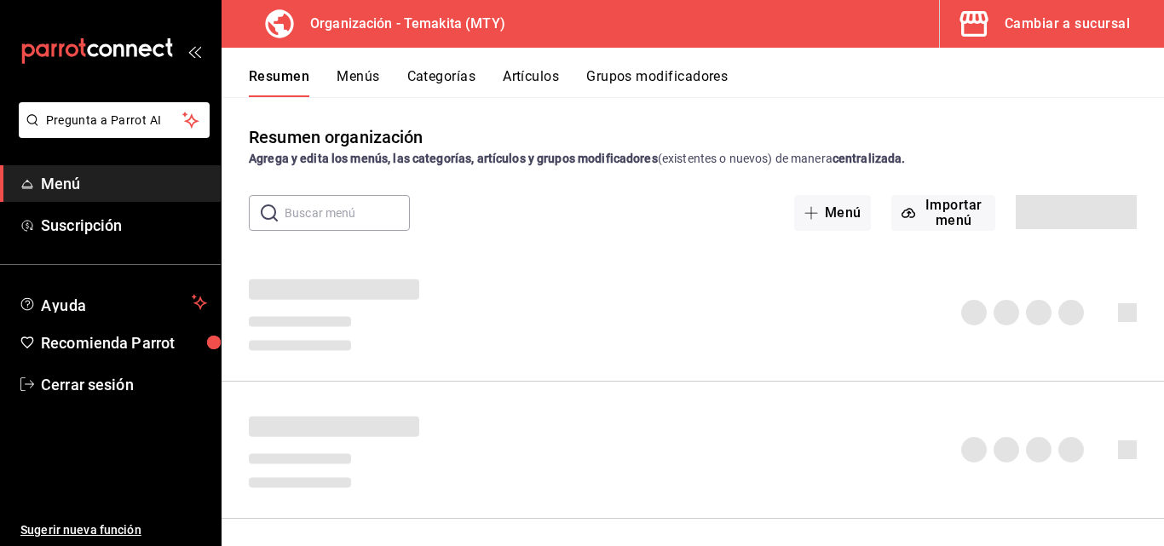
click at [1036, 26] on div "Cambiar a sucursal" at bounding box center [1066, 24] width 125 height 24
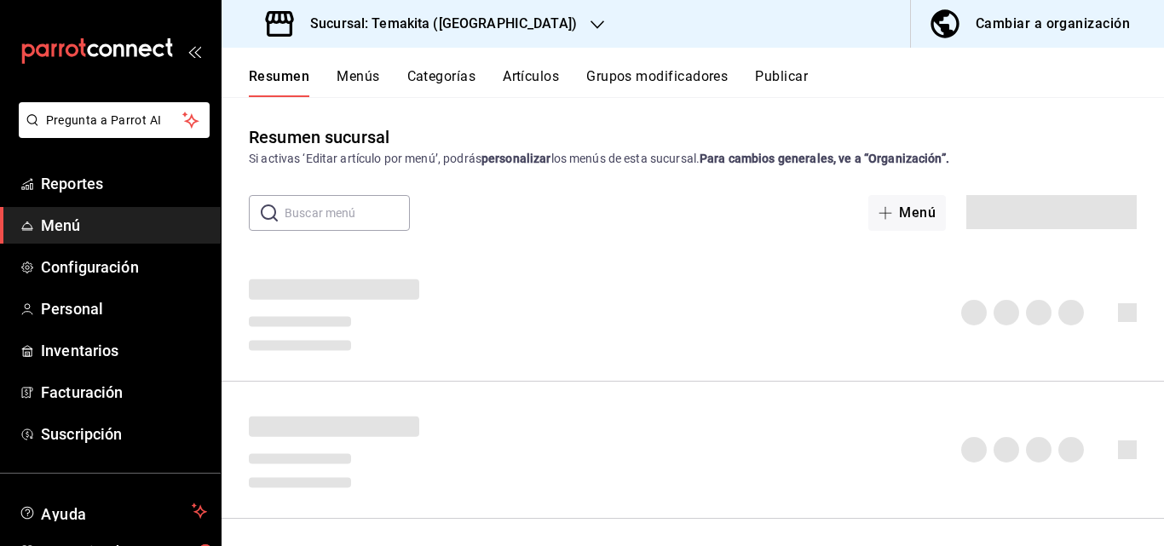
click at [1036, 26] on div "Cambiar a organización" at bounding box center [1052, 24] width 154 height 24
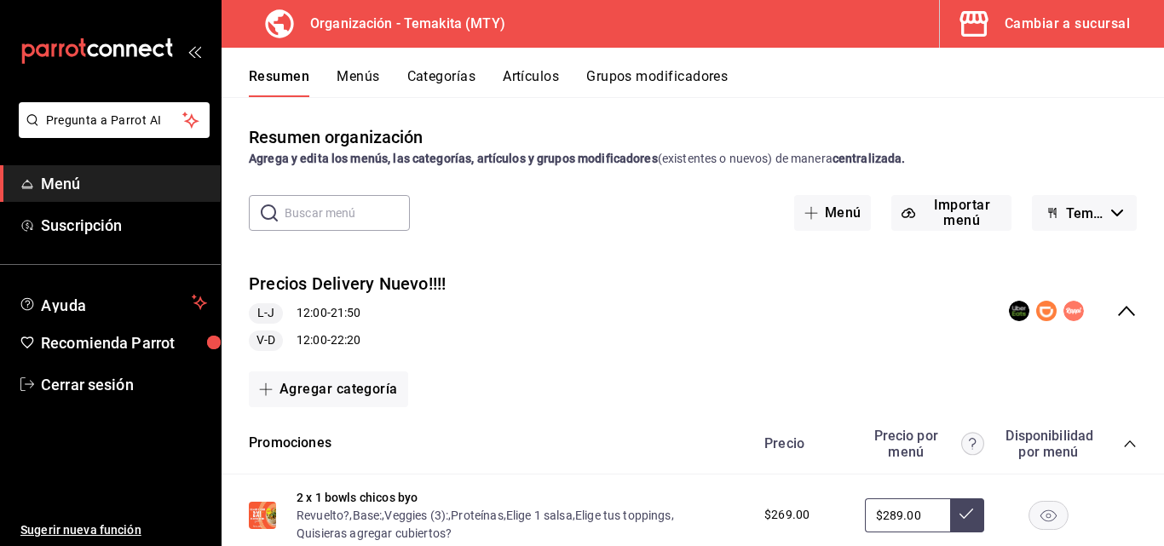
click at [351, 74] on button "Menús" at bounding box center [357, 82] width 43 height 29
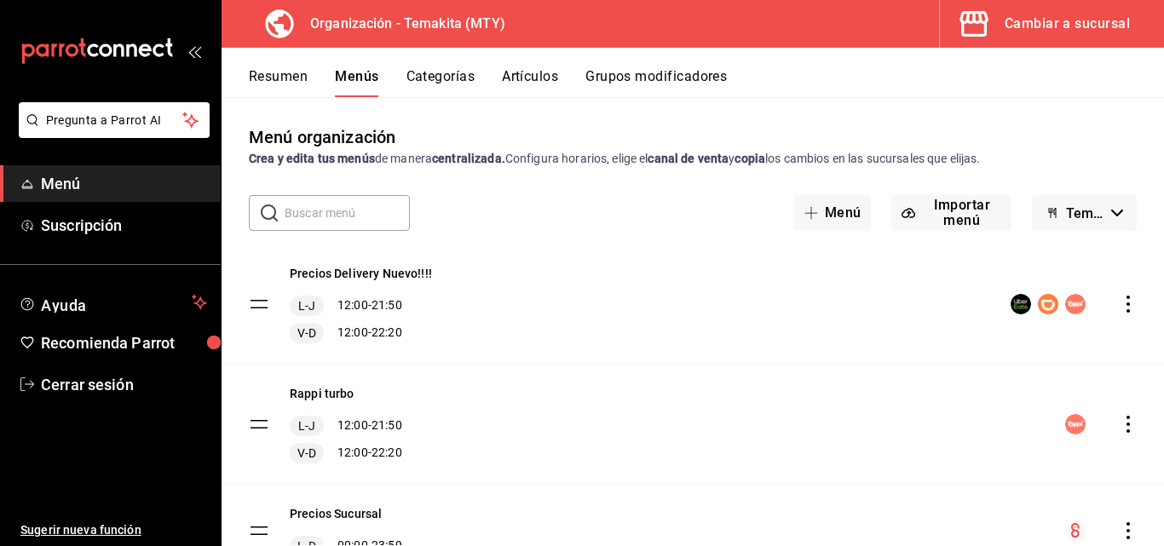
scroll to position [80, 0]
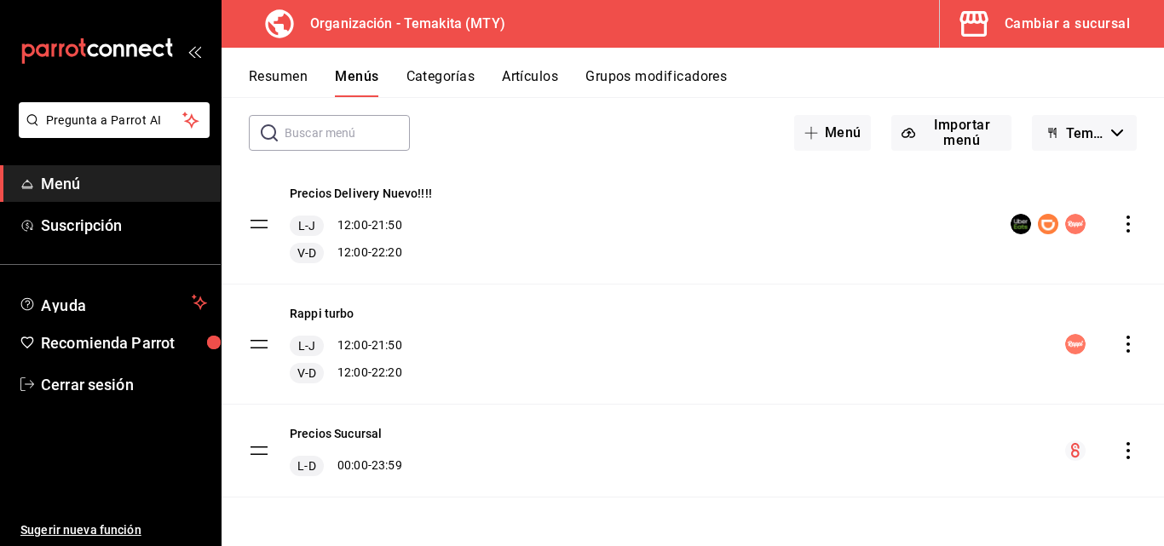
click at [1126, 457] on icon "actions" at bounding box center [1127, 450] width 3 height 17
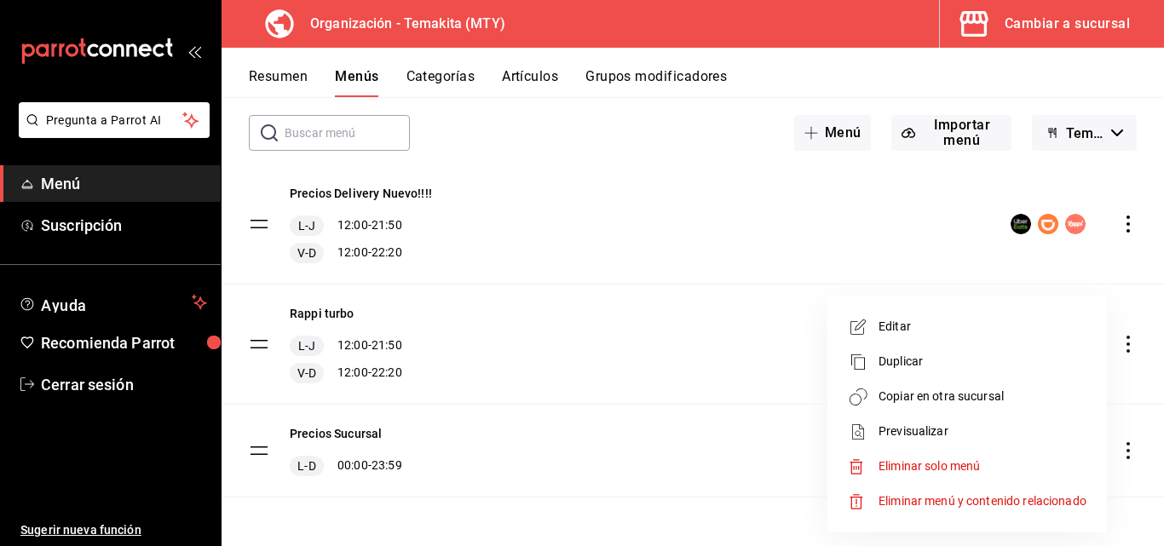
click at [899, 400] on span "Copiar en otra sucursal" at bounding box center [982, 397] width 208 height 18
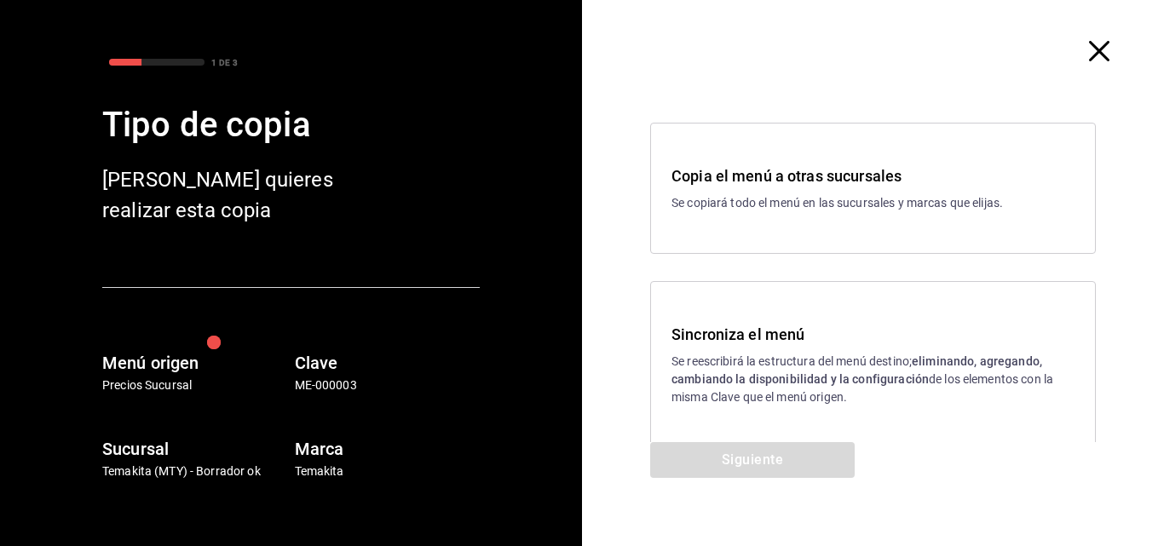
click at [791, 371] on p "Se reescribirá la estructura del menú destino; eliminando, agregando, cambiando…" at bounding box center [872, 380] width 403 height 54
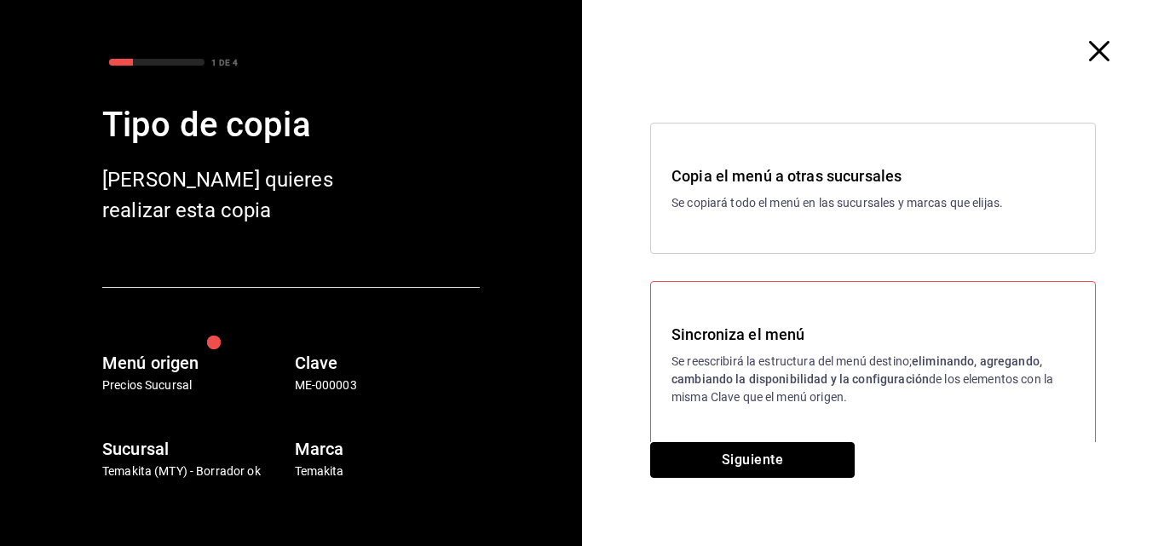
drag, startPoint x: 758, startPoint y: 451, endPoint x: 759, endPoint y: 432, distance: 18.8
click at [756, 451] on button "Siguiente" at bounding box center [752, 460] width 204 height 36
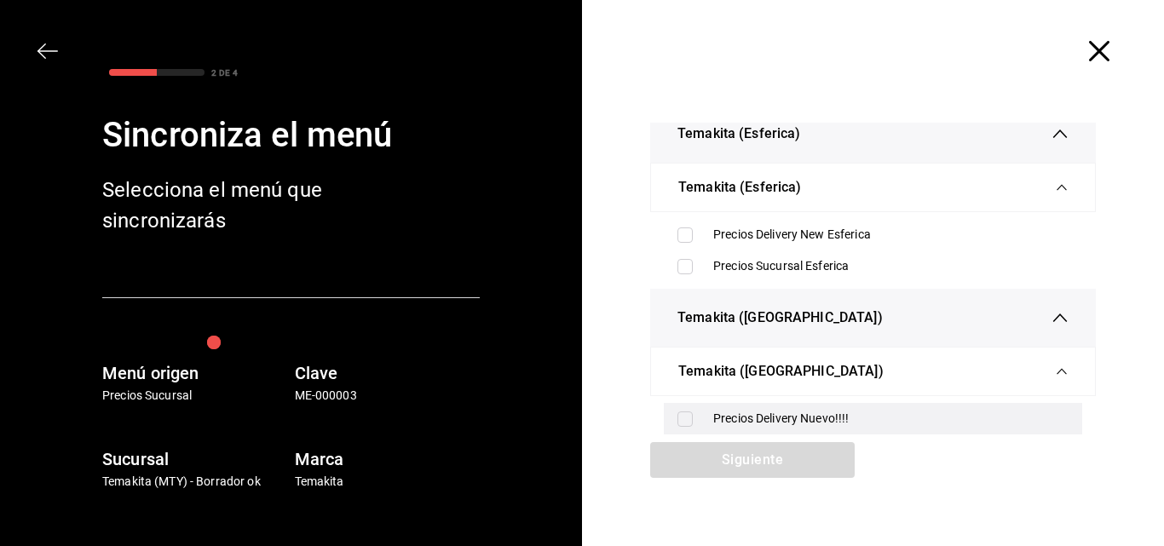
scroll to position [256, 0]
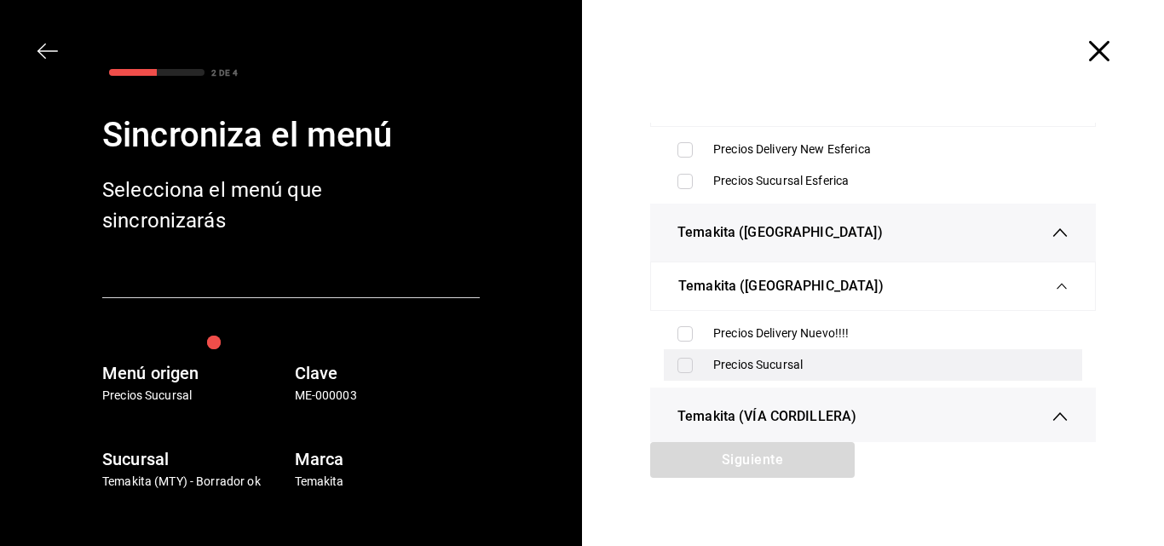
click at [688, 368] on label at bounding box center [688, 365] width 22 height 15
click at [688, 368] on input "checkbox" at bounding box center [684, 365] width 15 height 15
click at [682, 368] on input "checkbox" at bounding box center [684, 365] width 15 height 15
checkbox input "true"
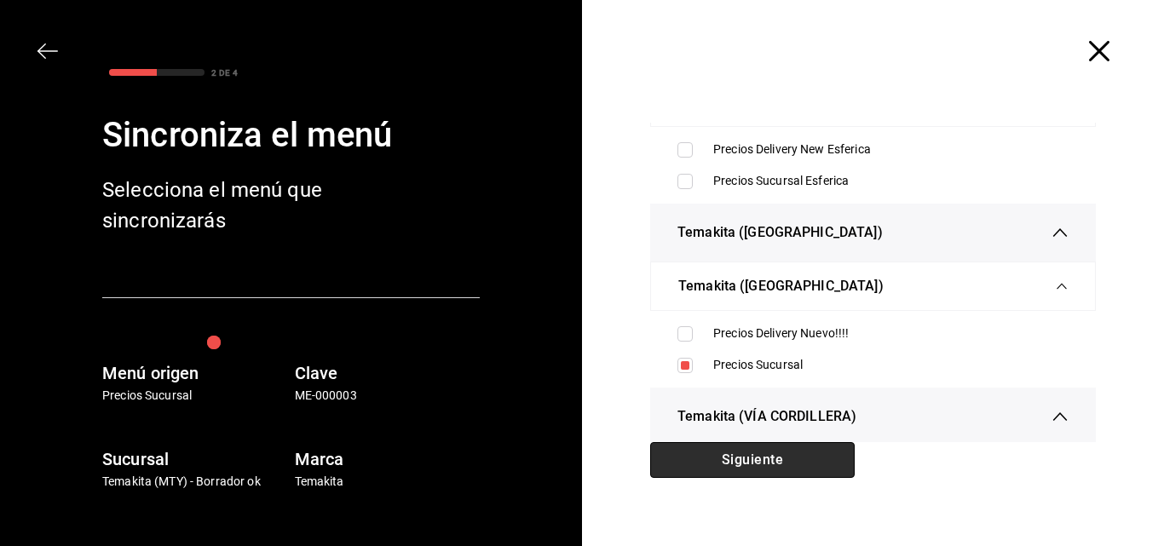
click at [710, 453] on button "Siguiente" at bounding box center [752, 460] width 204 height 36
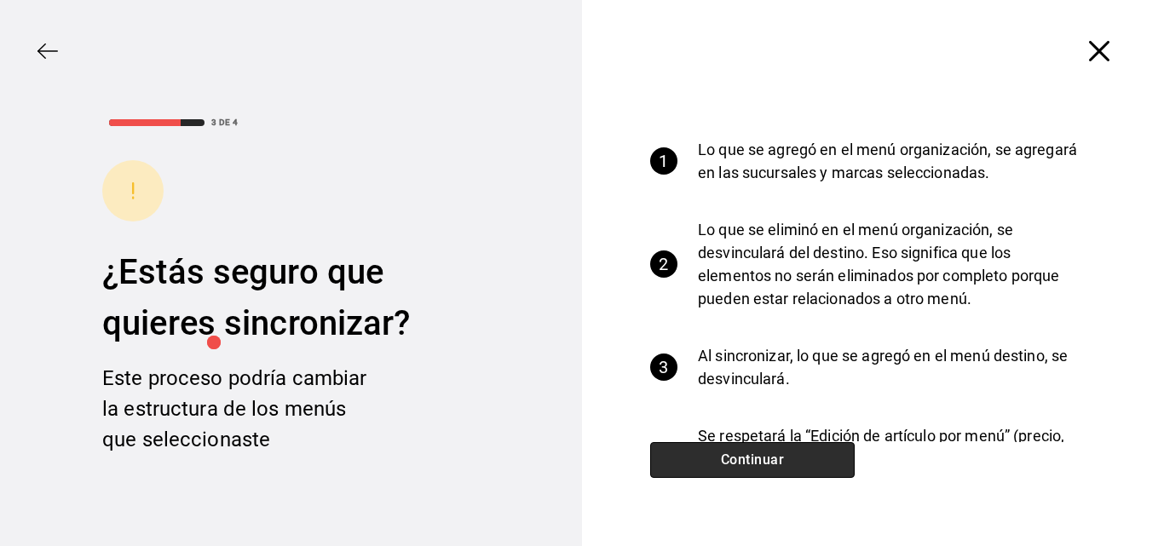
click at [703, 452] on button "Continuar" at bounding box center [752, 460] width 204 height 36
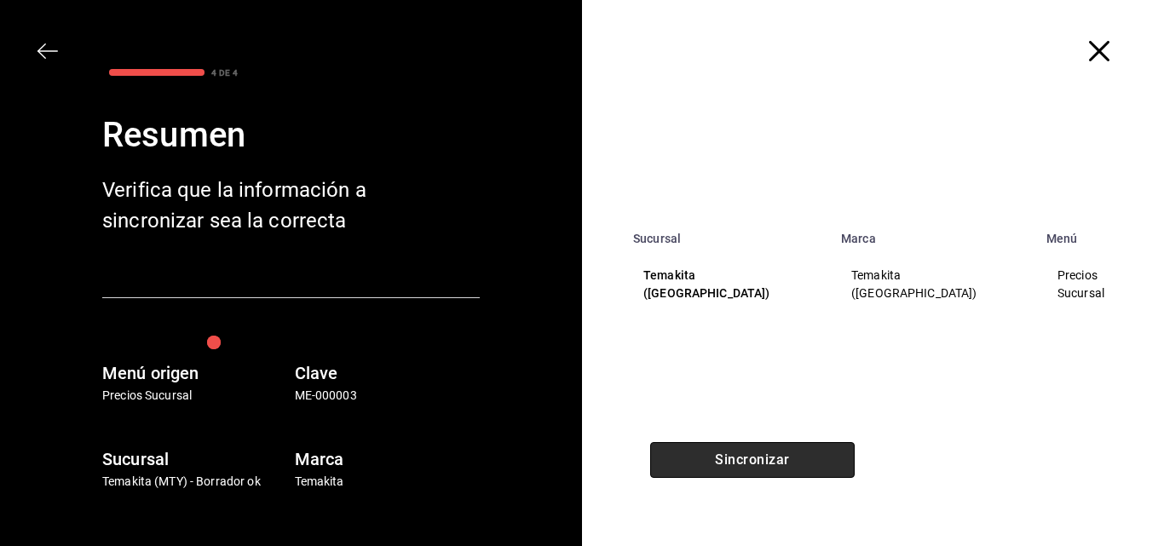
click at [708, 459] on button "Sincronizar" at bounding box center [752, 460] width 204 height 36
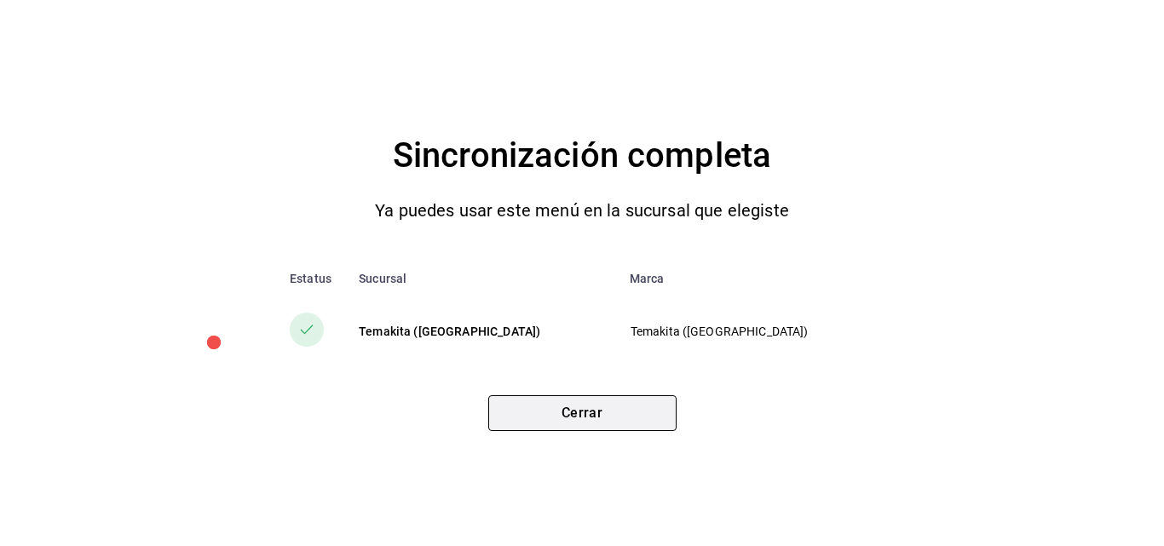
click at [613, 419] on button "Cerrar" at bounding box center [582, 413] width 188 height 36
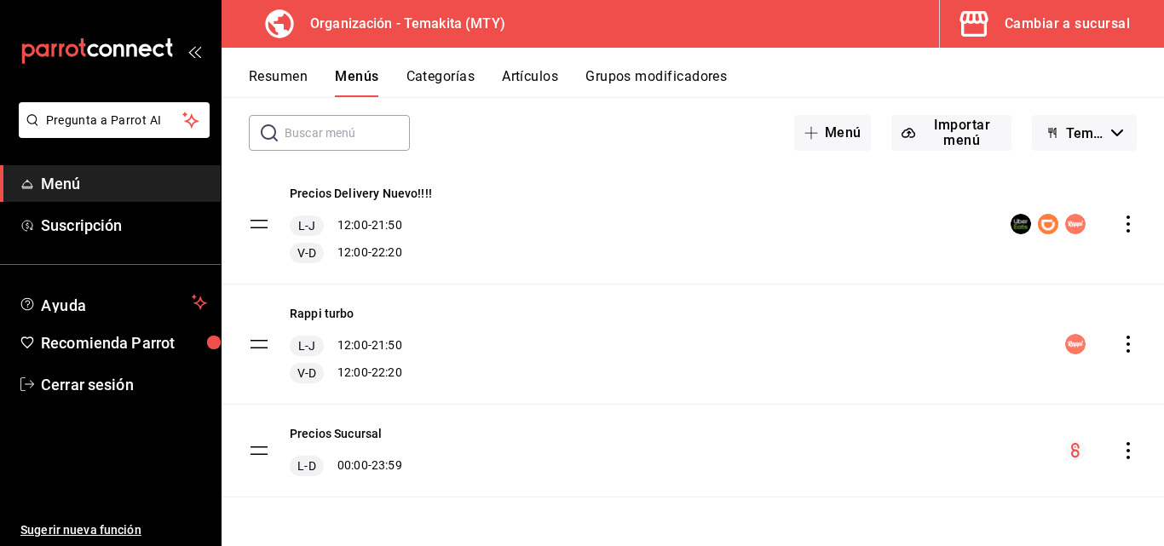
click at [265, 71] on button "Resumen" at bounding box center [278, 82] width 59 height 29
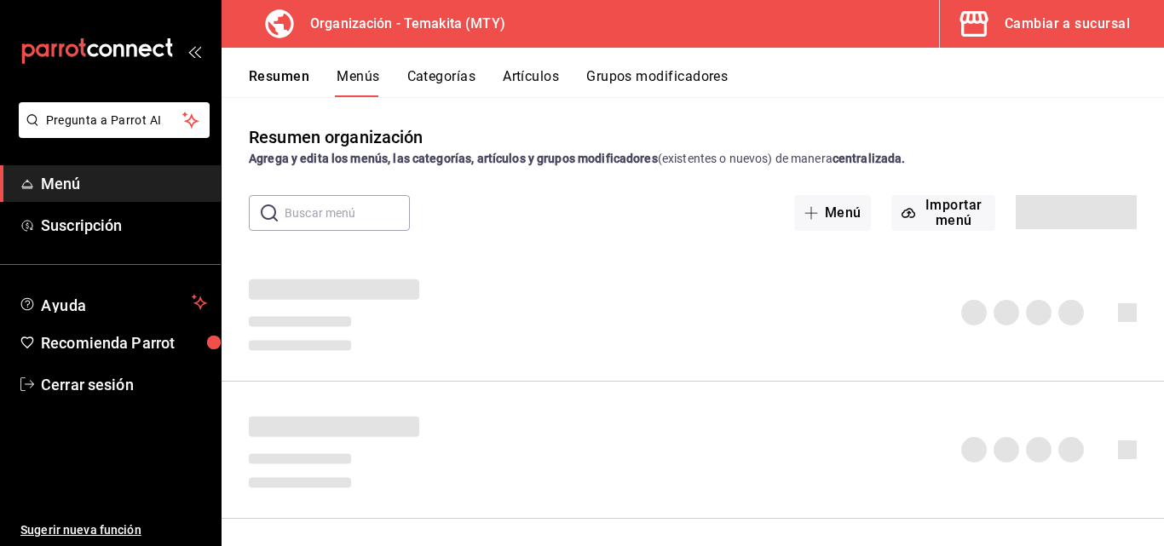
click at [1049, 28] on div "Cambiar a sucursal" at bounding box center [1066, 24] width 125 height 24
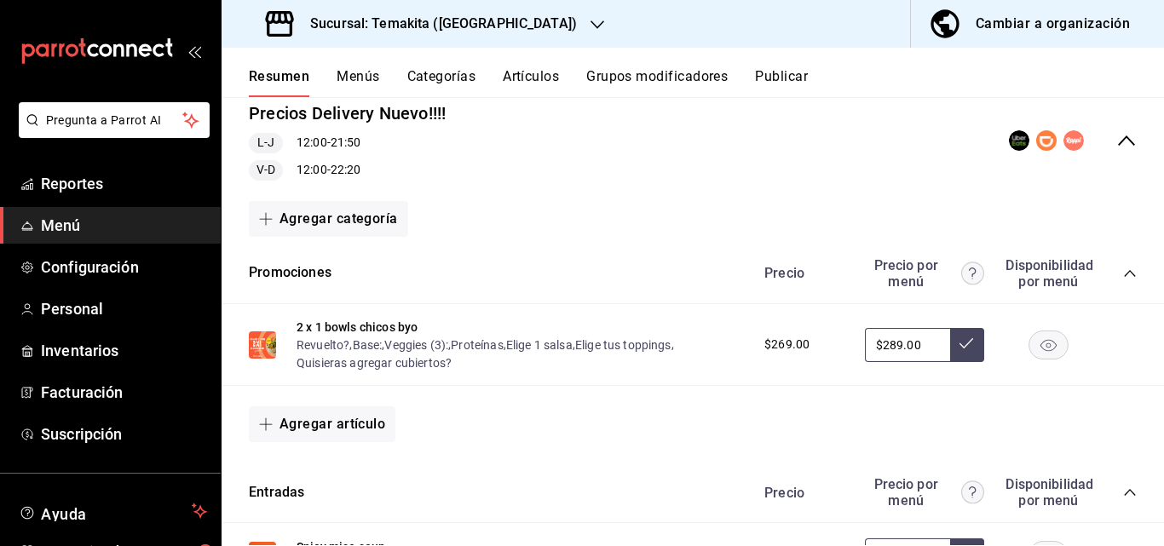
scroll to position [426, 0]
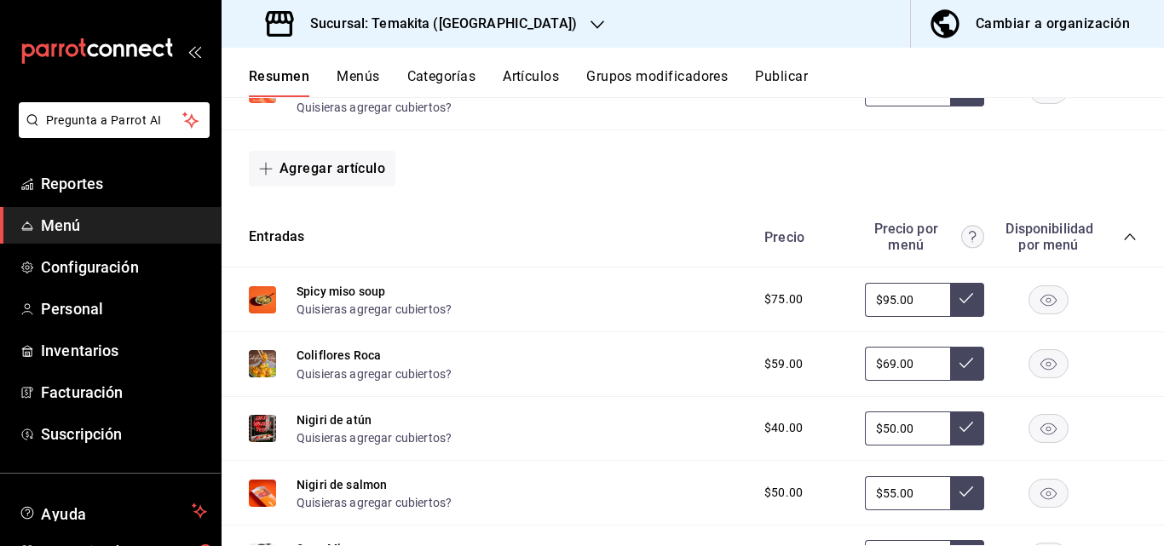
click at [917, 305] on input "$95.00" at bounding box center [907, 300] width 85 height 34
type input "$9.00"
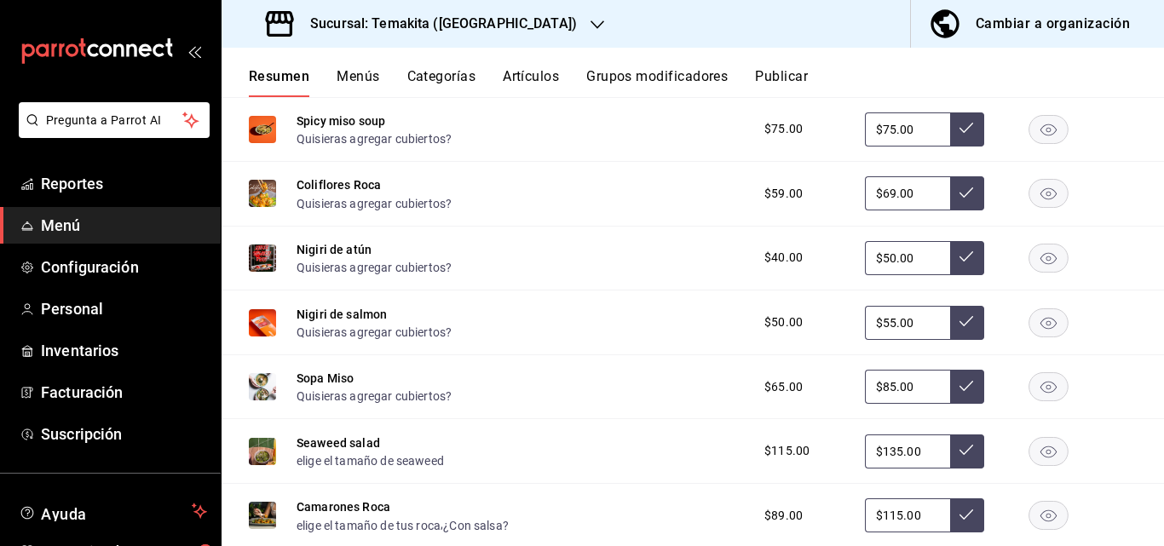
click at [904, 397] on input "$85.00" at bounding box center [907, 387] width 85 height 34
type input "$95.00"
type input "$8.00"
type input "$75.00"
click at [950, 380] on button at bounding box center [967, 387] width 34 height 34
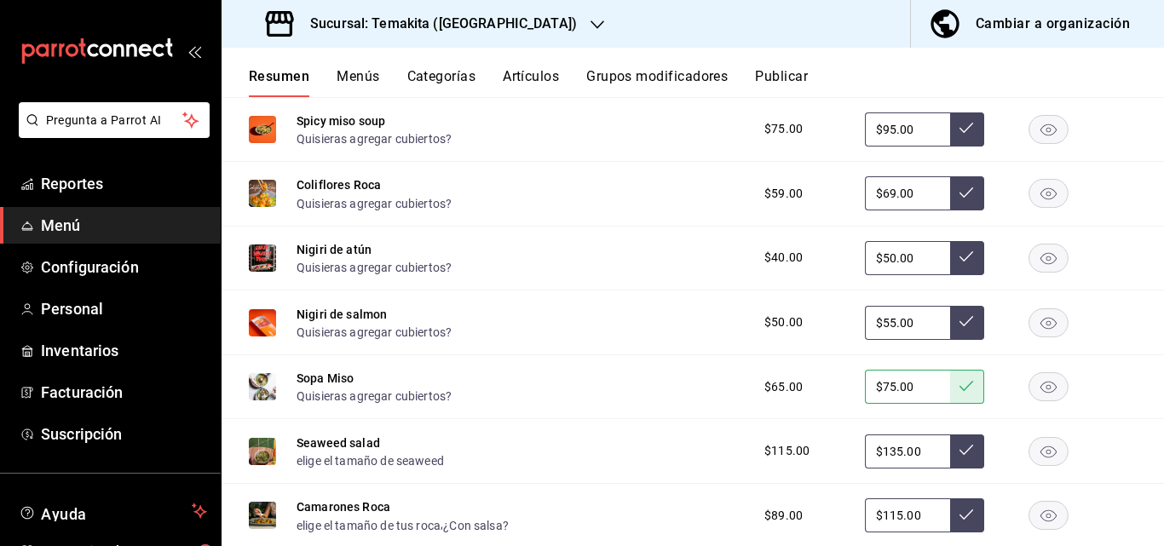
scroll to position [426, 0]
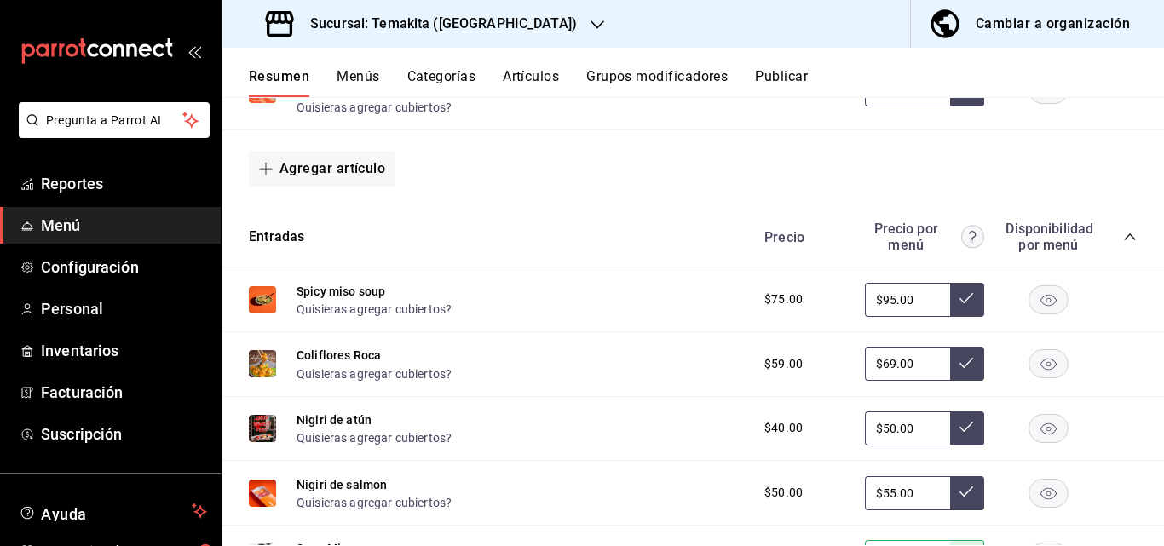
click at [959, 302] on icon at bounding box center [966, 298] width 14 height 14
click at [912, 302] on input "$95.00" at bounding box center [907, 300] width 85 height 34
type input "$9.00"
type input "$75.00"
click at [950, 301] on button at bounding box center [967, 300] width 34 height 34
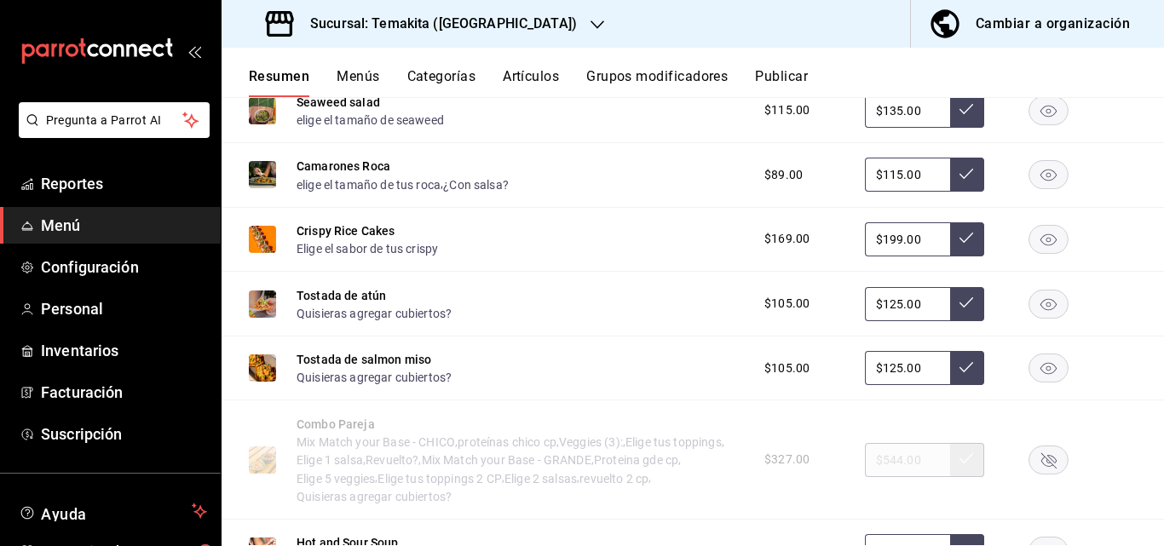
scroll to position [852, 0]
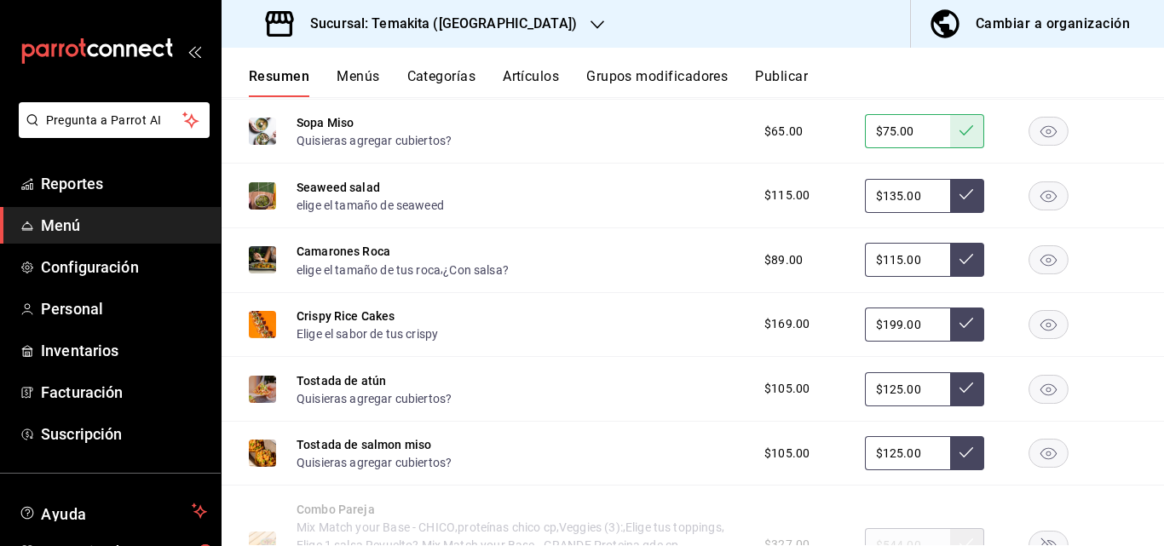
click at [917, 454] on input "$125.00" at bounding box center [907, 453] width 85 height 34
type input "$1.00"
click at [916, 394] on input "$125.00" at bounding box center [907, 389] width 85 height 34
type input "$125.00"
type input "$1.00"
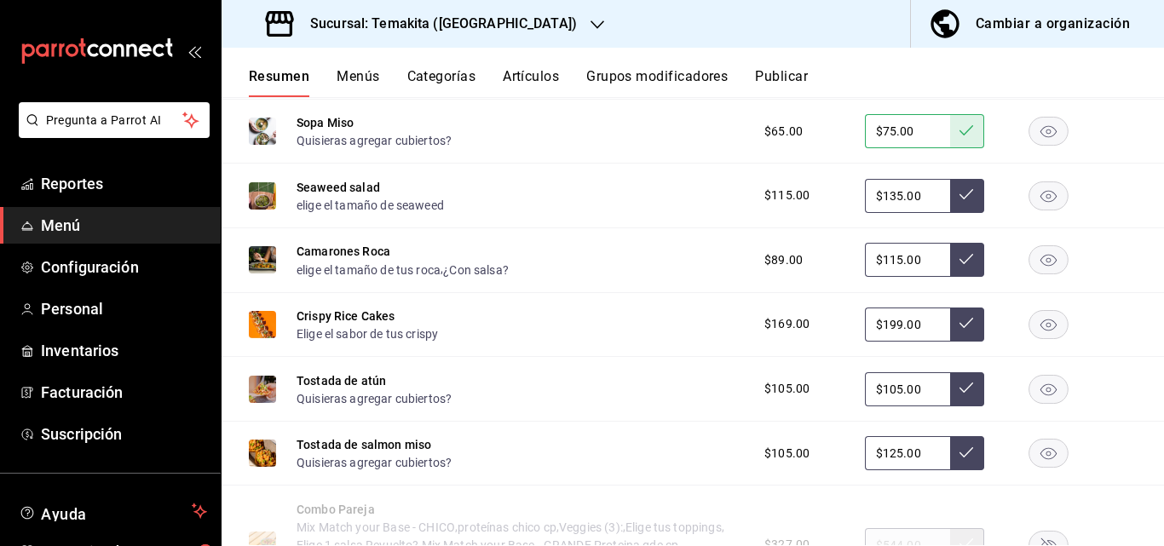
type input "$105.00"
drag, startPoint x: 959, startPoint y: 388, endPoint x: 942, endPoint y: 441, distance: 56.3
click at [959, 393] on icon at bounding box center [966, 388] width 14 height 14
click at [959, 449] on icon at bounding box center [966, 452] width 14 height 14
click at [916, 451] on input "$125.00" at bounding box center [907, 453] width 85 height 34
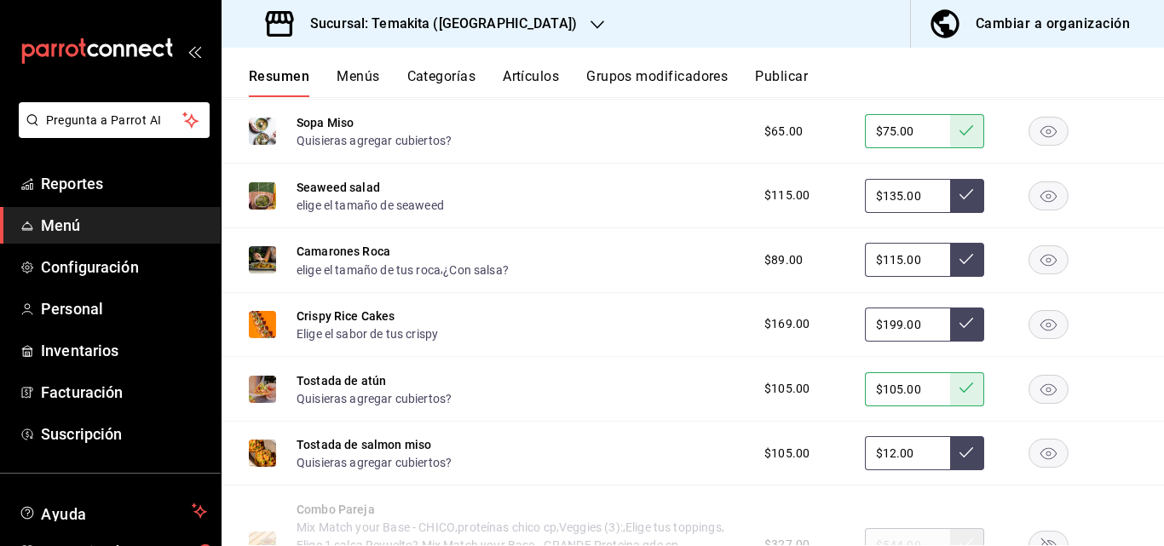
type input "$1.00"
type input "$105.00"
click at [959, 456] on icon at bounding box center [966, 452] width 14 height 14
click at [911, 319] on input "$199.00" at bounding box center [907, 324] width 85 height 34
type input "$1.00"
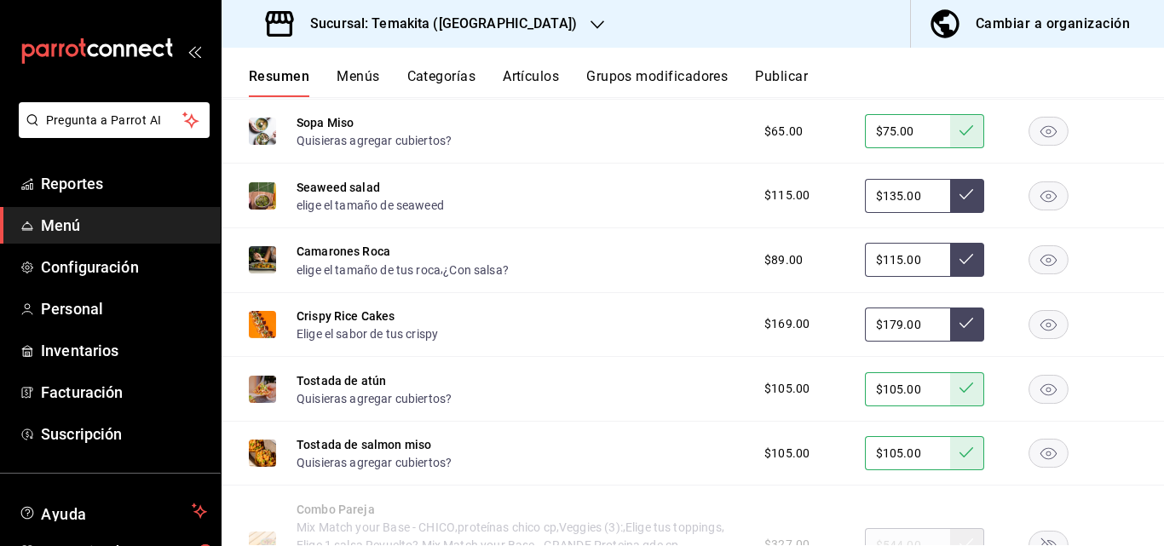
type input "$179.00"
click at [959, 329] on icon at bounding box center [966, 323] width 14 height 14
click at [923, 172] on div "Seaweed salad elige el tamaño de seaweed $115.00 $135.00" at bounding box center [692, 196] width 942 height 65
click at [910, 181] on input "$135.00" at bounding box center [907, 196] width 85 height 34
click at [916, 265] on input "$115.00" at bounding box center [907, 260] width 85 height 34
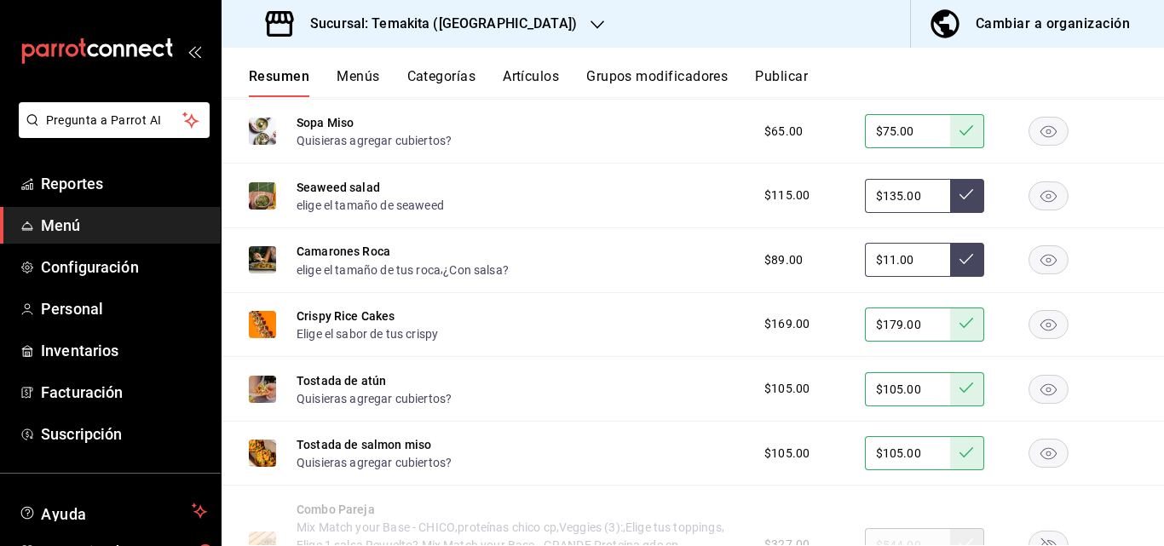
type input "$1.00"
click at [936, 255] on input "$99.00" at bounding box center [907, 260] width 85 height 34
type input "$99.00"
click at [959, 266] on icon at bounding box center [966, 259] width 14 height 14
click at [910, 203] on input "$135.00" at bounding box center [907, 196] width 85 height 34
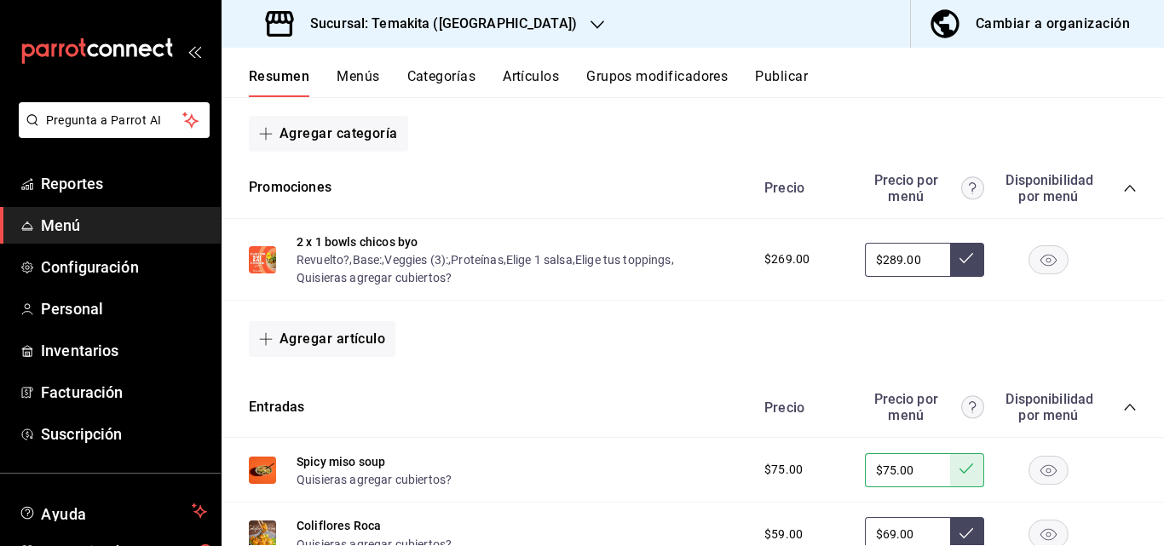
scroll to position [0, 0]
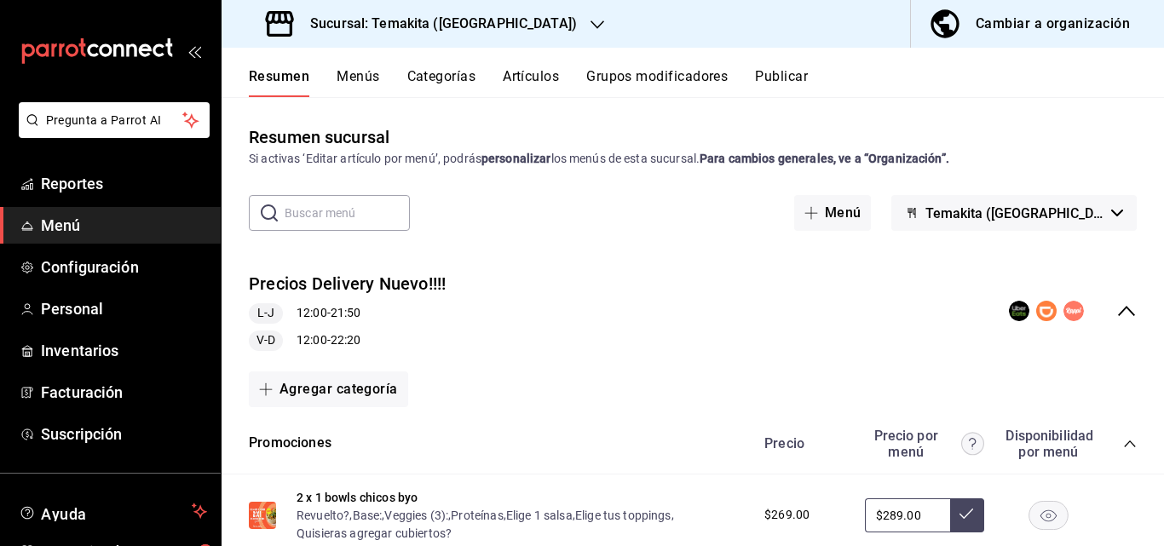
click at [1123, 447] on icon "collapse-category-row" at bounding box center [1130, 444] width 14 height 14
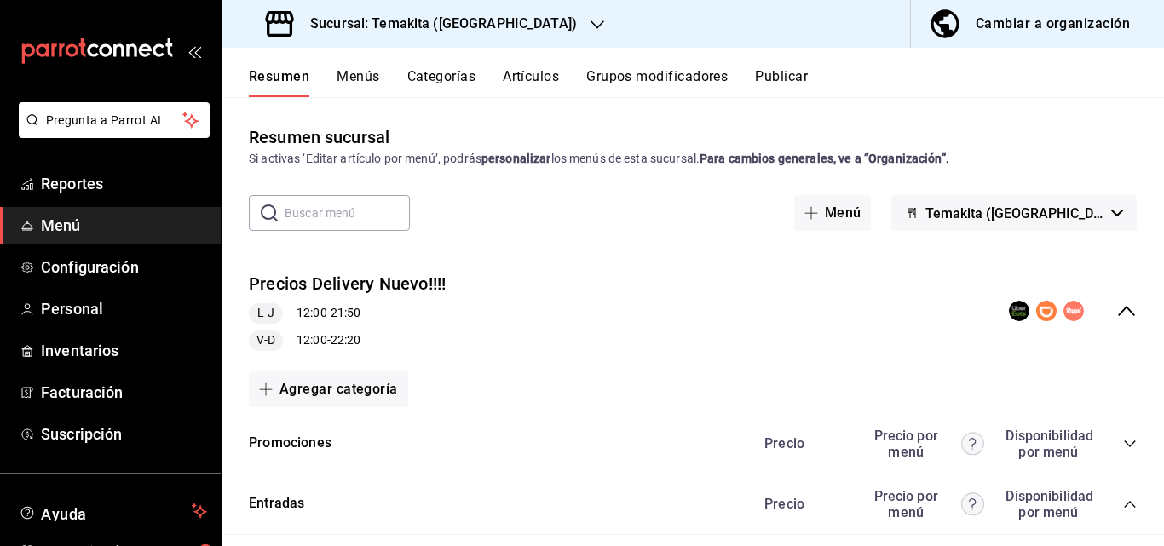
click at [1116, 319] on icon "collapse-menu-row" at bounding box center [1126, 311] width 20 height 20
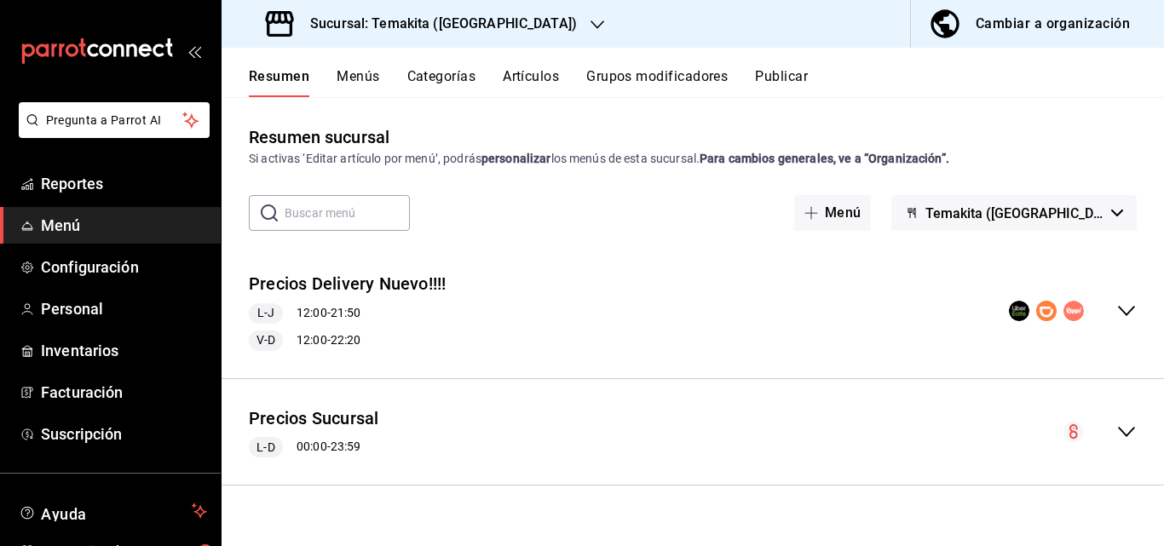
click at [1117, 432] on icon "collapse-menu-row" at bounding box center [1126, 432] width 20 height 20
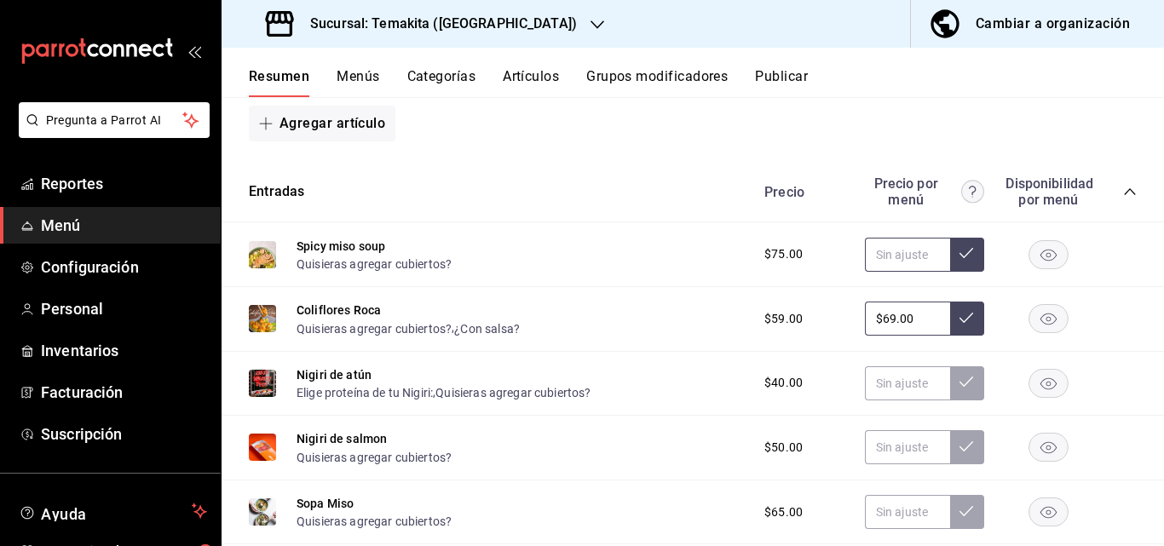
click at [900, 253] on input "text" at bounding box center [907, 255] width 85 height 34
type input "$75.00"
click at [959, 255] on icon at bounding box center [966, 253] width 14 height 14
click at [870, 382] on input "text" at bounding box center [907, 383] width 85 height 34
type input "$40.00"
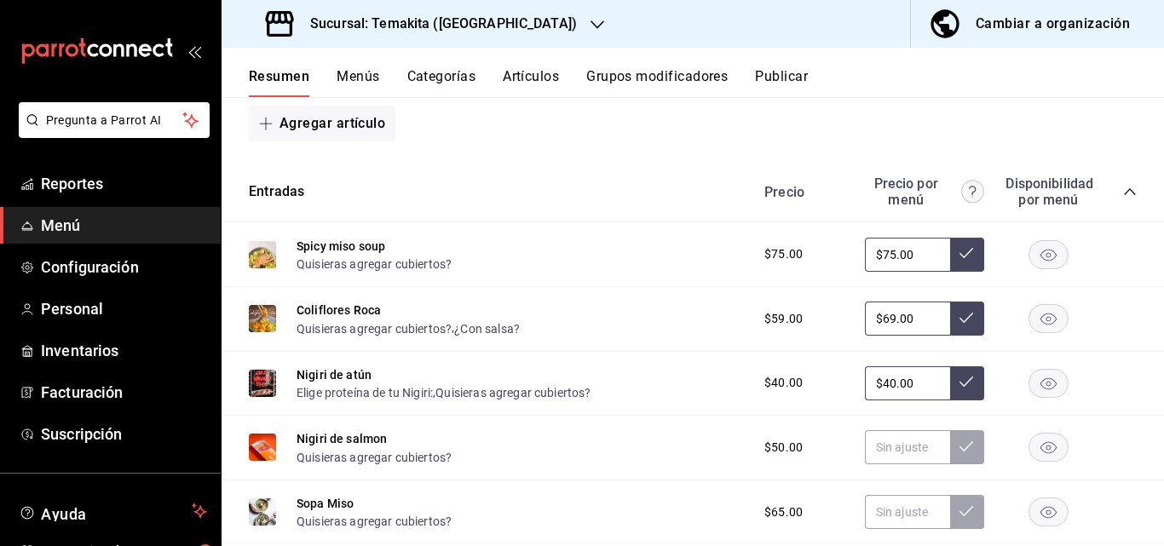
click at [964, 393] on button at bounding box center [967, 383] width 34 height 34
click at [885, 445] on input "text" at bounding box center [907, 447] width 85 height 34
type input "$50.00"
click at [959, 450] on icon at bounding box center [966, 447] width 14 height 14
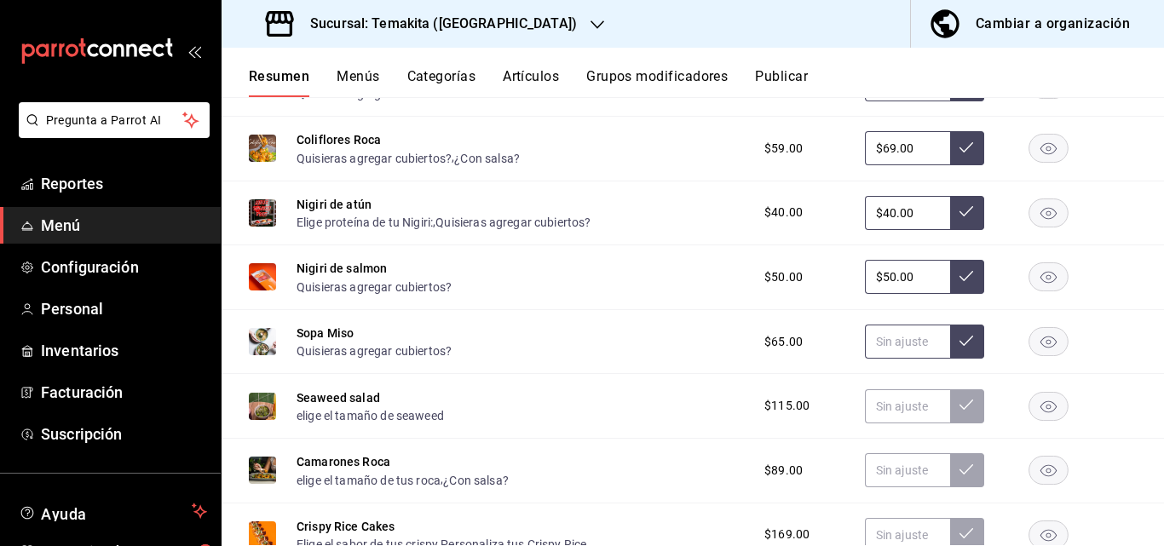
click at [899, 345] on input "text" at bounding box center [907, 342] width 85 height 34
type input "$75.00"
click at [950, 343] on button at bounding box center [967, 342] width 34 height 34
click at [902, 406] on input "text" at bounding box center [907, 406] width 85 height 34
type input "$119.00"
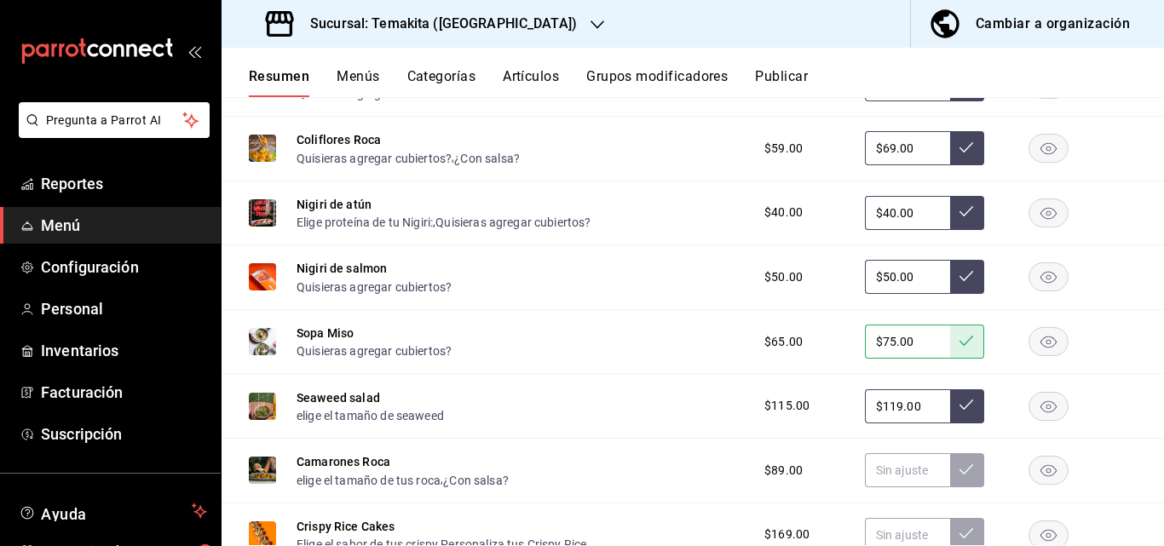
click at [959, 404] on icon at bounding box center [966, 405] width 14 height 14
click at [887, 480] on input "text" at bounding box center [907, 470] width 85 height 34
type input "$99.00"
click at [959, 465] on icon at bounding box center [966, 470] width 14 height 14
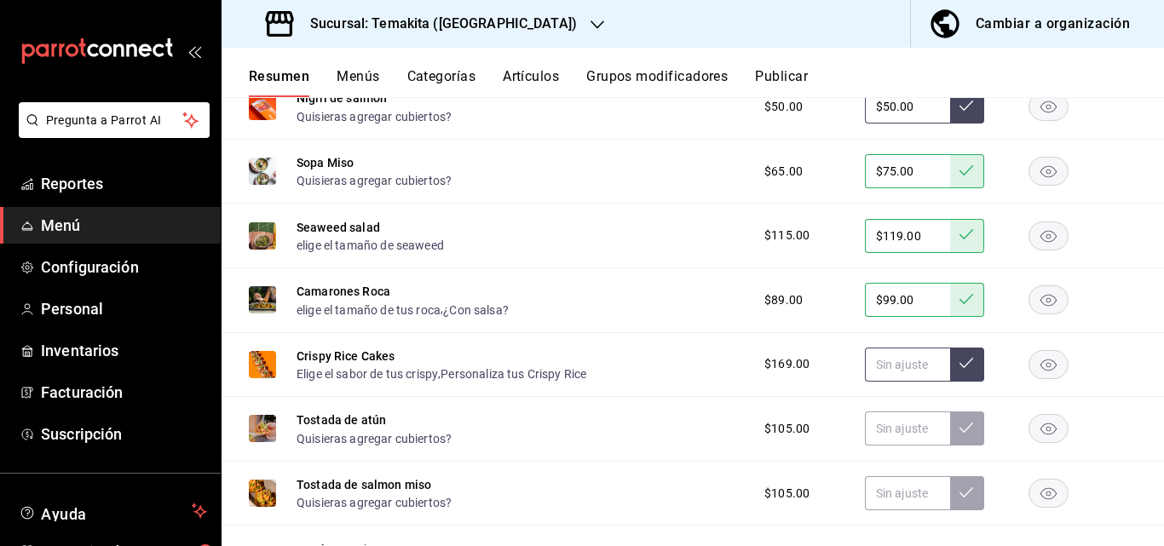
click at [891, 375] on input "text" at bounding box center [907, 365] width 85 height 34
type input "$179.00"
click at [959, 370] on icon at bounding box center [966, 363] width 14 height 14
click at [887, 428] on input "text" at bounding box center [907, 428] width 85 height 34
type input "$105.00"
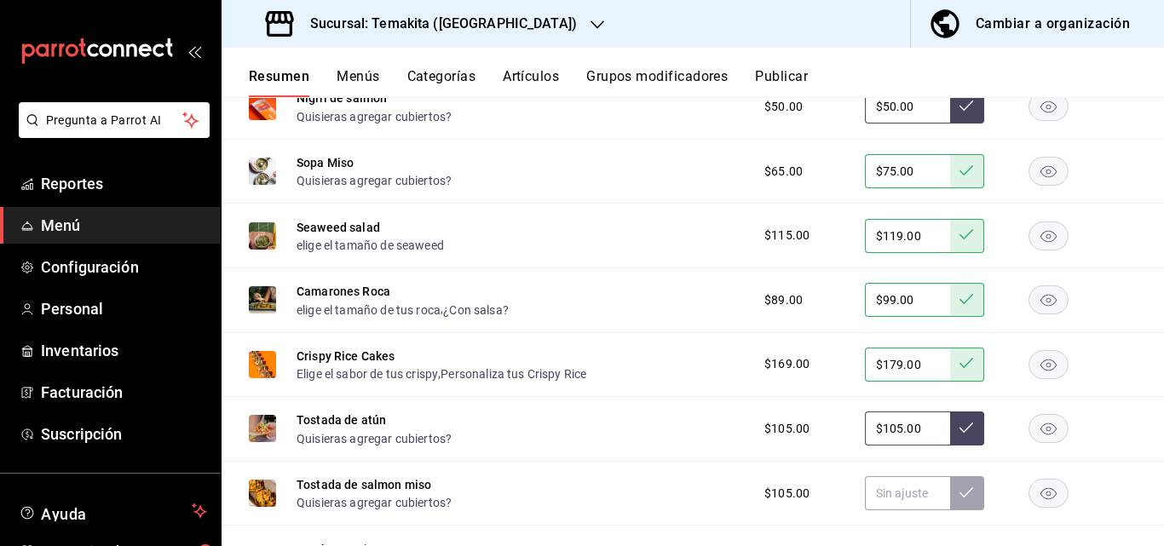
drag, startPoint x: 956, startPoint y: 432, endPoint x: 919, endPoint y: 470, distance: 53.0
click at [959, 434] on icon at bounding box center [966, 428] width 14 height 14
click at [896, 491] on input "text" at bounding box center [907, 493] width 85 height 34
type input "$105.00"
click at [959, 499] on icon at bounding box center [966, 493] width 14 height 14
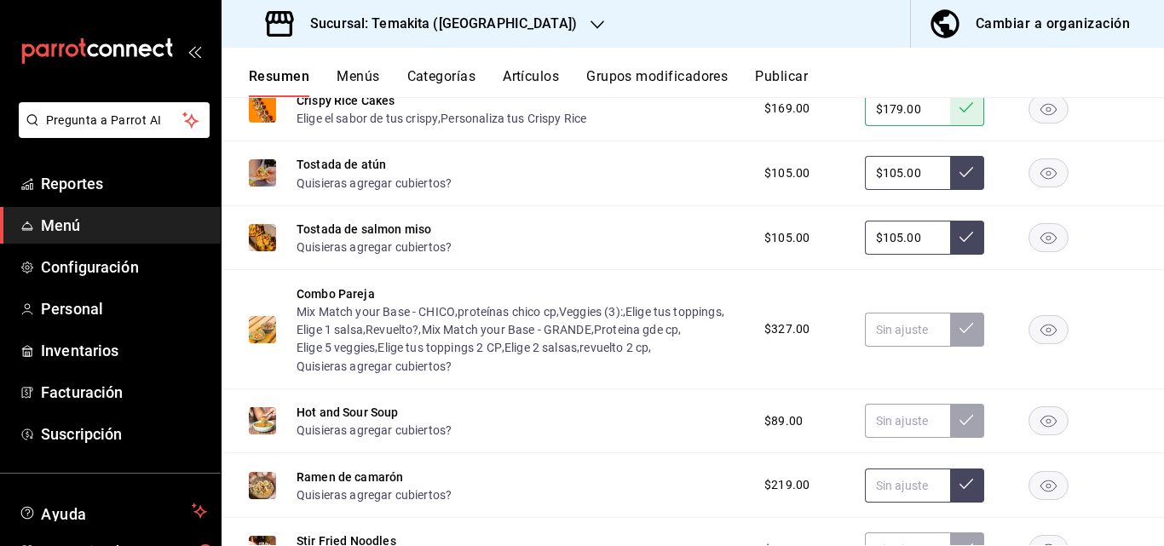
scroll to position [1363, 0]
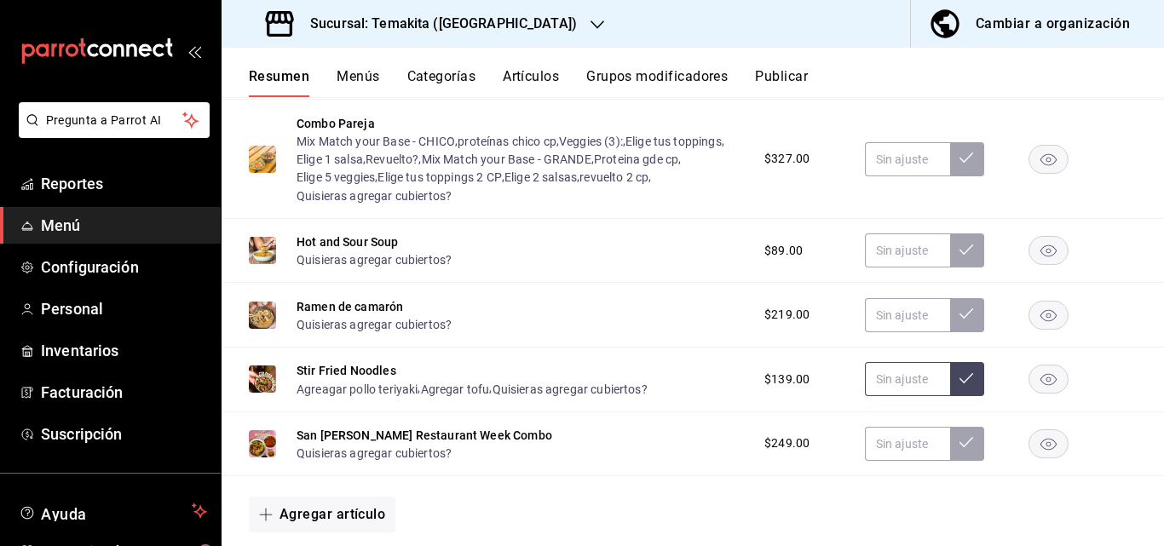
click at [899, 381] on input "text" at bounding box center [907, 379] width 85 height 34
type input "$2.00"
type input "$139.00"
click at [959, 385] on icon at bounding box center [966, 378] width 14 height 14
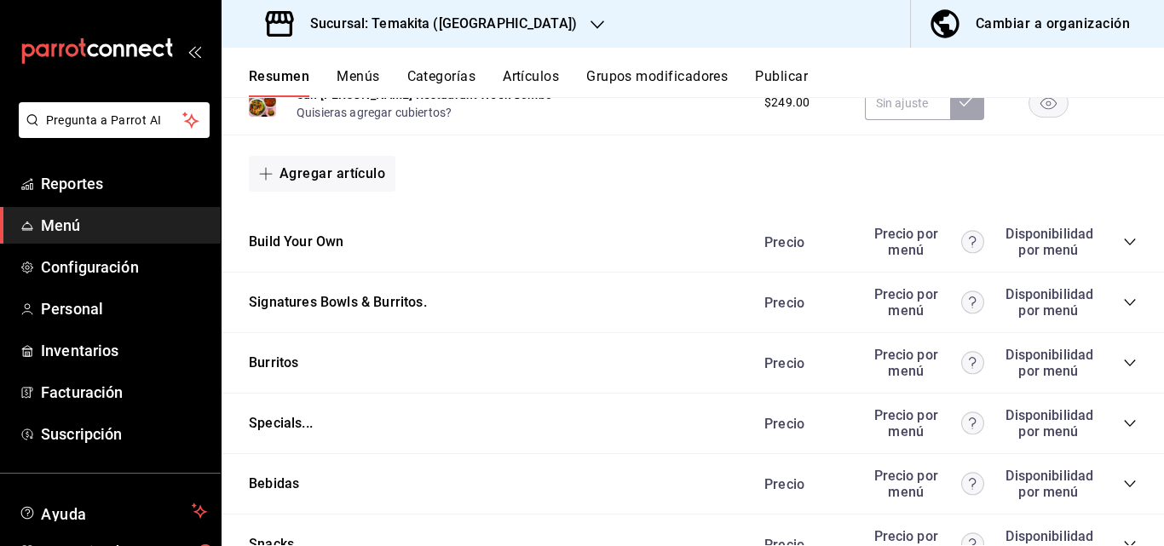
click at [1123, 244] on icon "collapse-category-row" at bounding box center [1130, 242] width 14 height 14
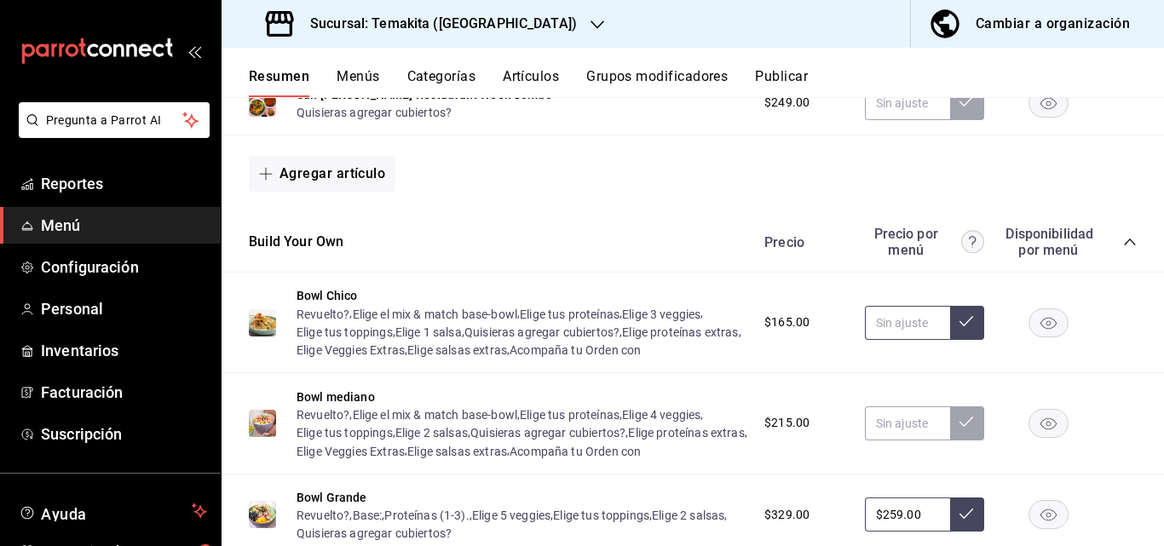
click at [914, 334] on input "text" at bounding box center [907, 323] width 85 height 34
type input "$175.00"
click at [959, 326] on icon at bounding box center [966, 321] width 14 height 10
click at [888, 440] on input "text" at bounding box center [907, 423] width 85 height 34
type input "$235.00"
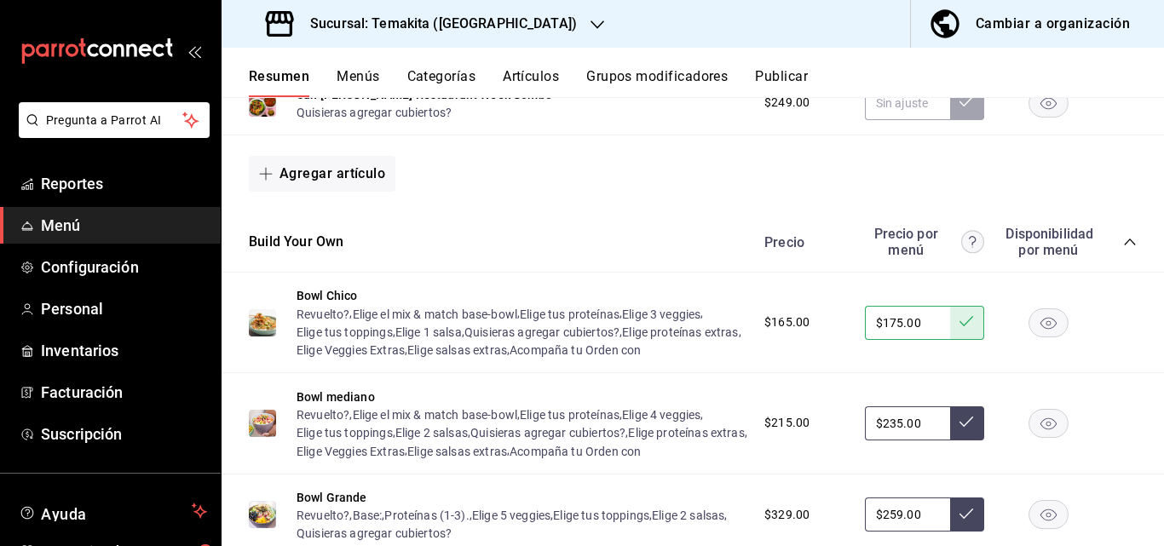
click at [951, 440] on button at bounding box center [967, 423] width 34 height 34
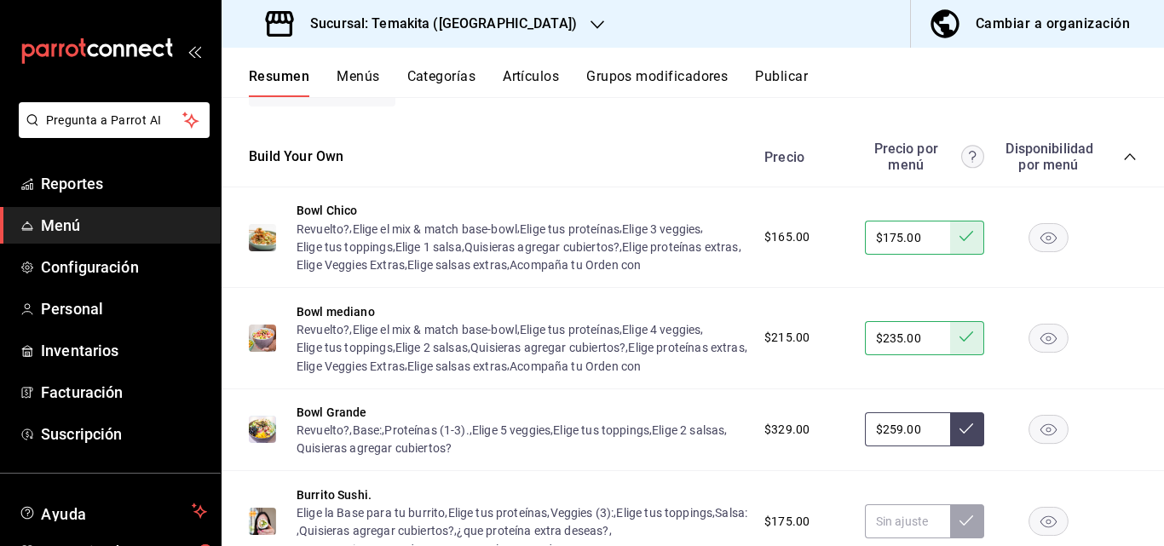
click at [918, 446] on input "$259.00" at bounding box center [907, 429] width 85 height 34
type input "$2.00"
type input "$269.00"
drag, startPoint x: 948, startPoint y: 470, endPoint x: 941, endPoint y: 444, distance: 27.3
click at [959, 435] on icon at bounding box center [966, 429] width 14 height 14
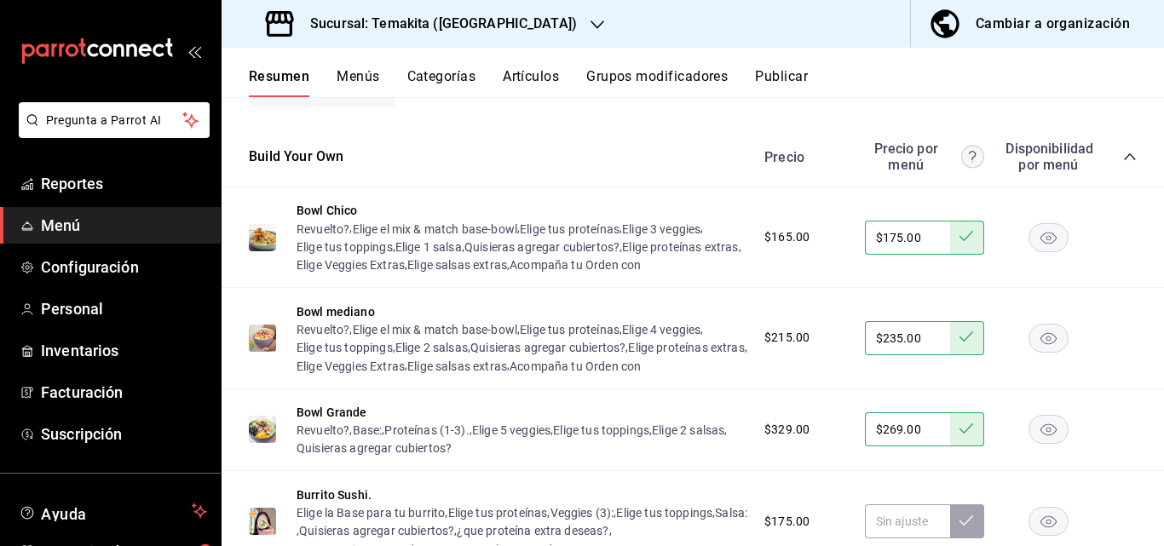
scroll to position [2044, 0]
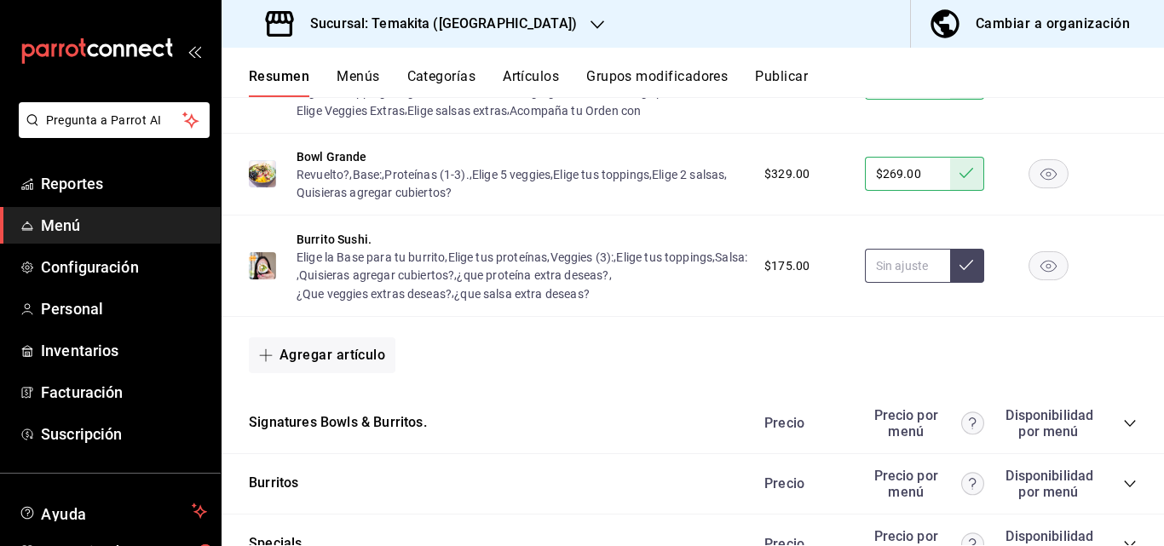
click at [921, 283] on input "text" at bounding box center [907, 266] width 85 height 34
type input "$175.00"
click at [950, 283] on button at bounding box center [967, 266] width 34 height 34
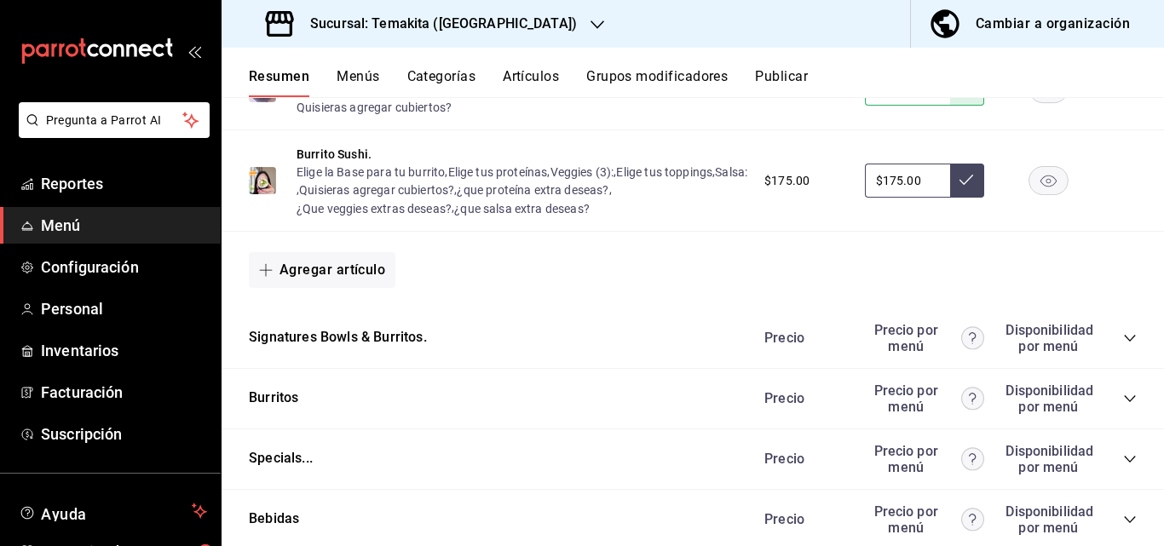
click at [1123, 345] on icon "collapse-category-row" at bounding box center [1130, 338] width 14 height 14
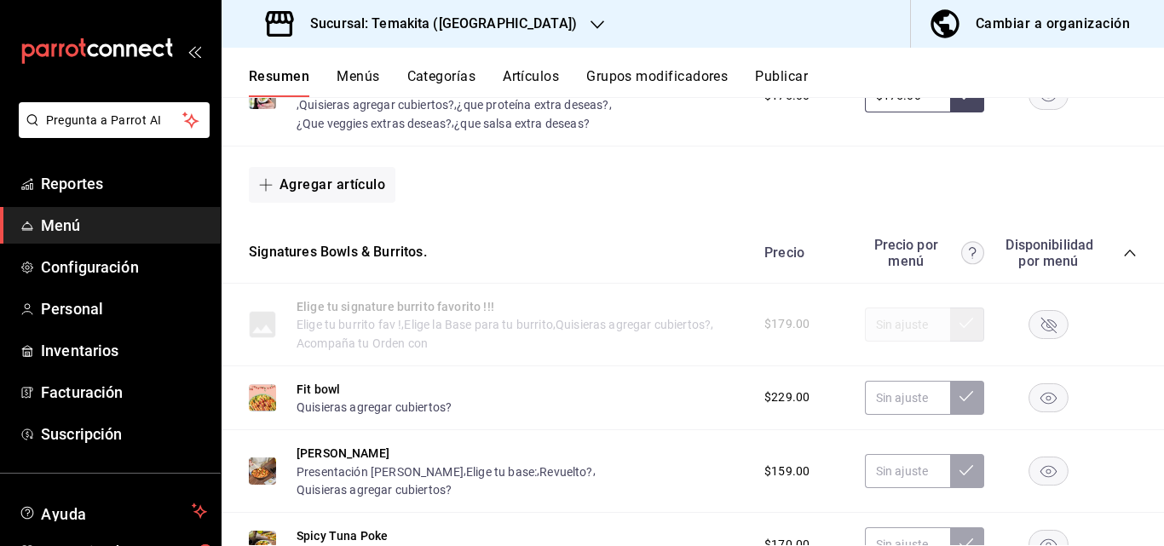
scroll to position [2385, 0]
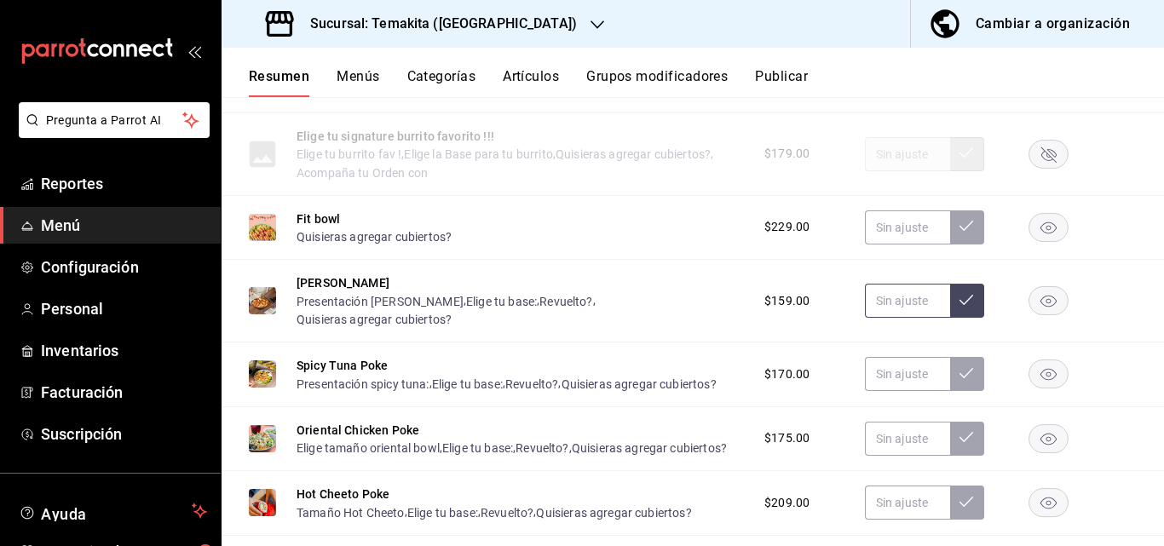
click at [886, 318] on input "text" at bounding box center [907, 301] width 85 height 34
type input "$195.00"
click at [963, 318] on button at bounding box center [967, 301] width 34 height 34
click at [893, 391] on input "text" at bounding box center [907, 374] width 85 height 34
type input "$199.00"
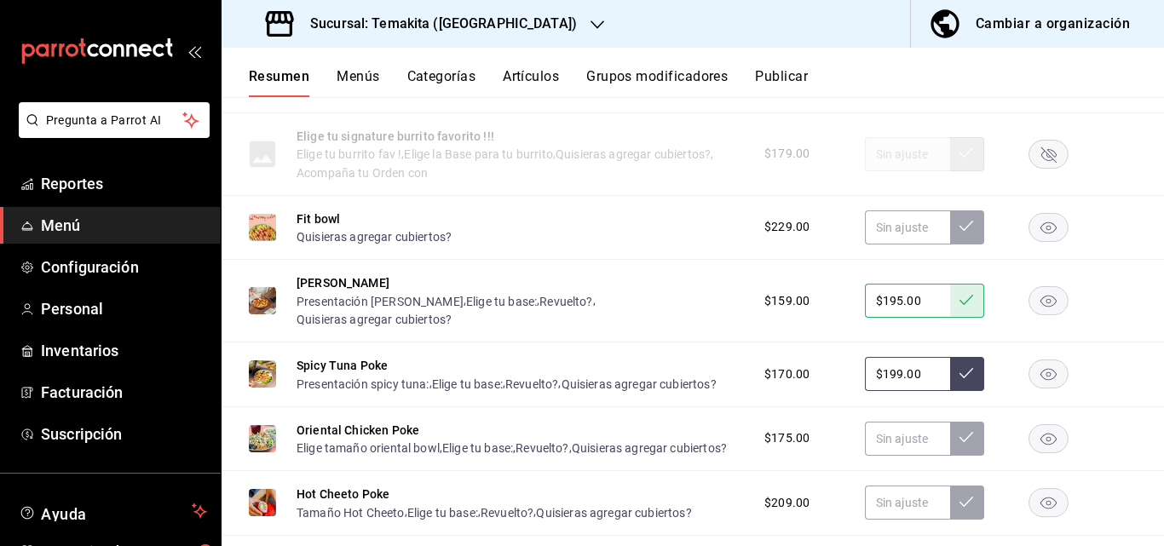
click at [959, 380] on icon at bounding box center [966, 373] width 14 height 14
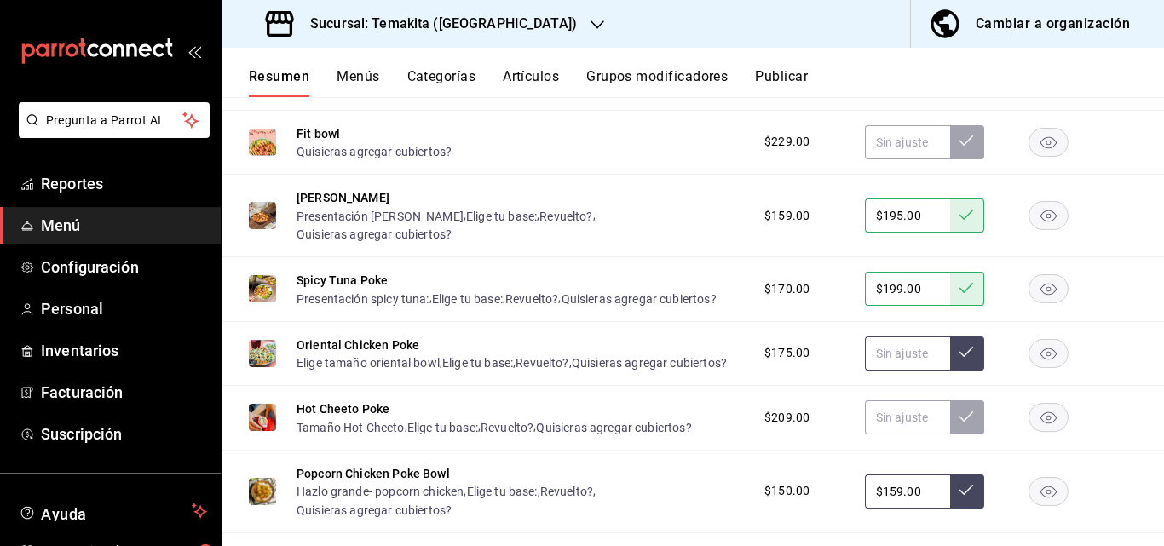
click at [897, 371] on input "text" at bounding box center [907, 353] width 85 height 34
type input "$175.00"
click at [950, 371] on button at bounding box center [967, 353] width 34 height 34
click at [897, 434] on input "text" at bounding box center [907, 417] width 85 height 34
type input "$215.00"
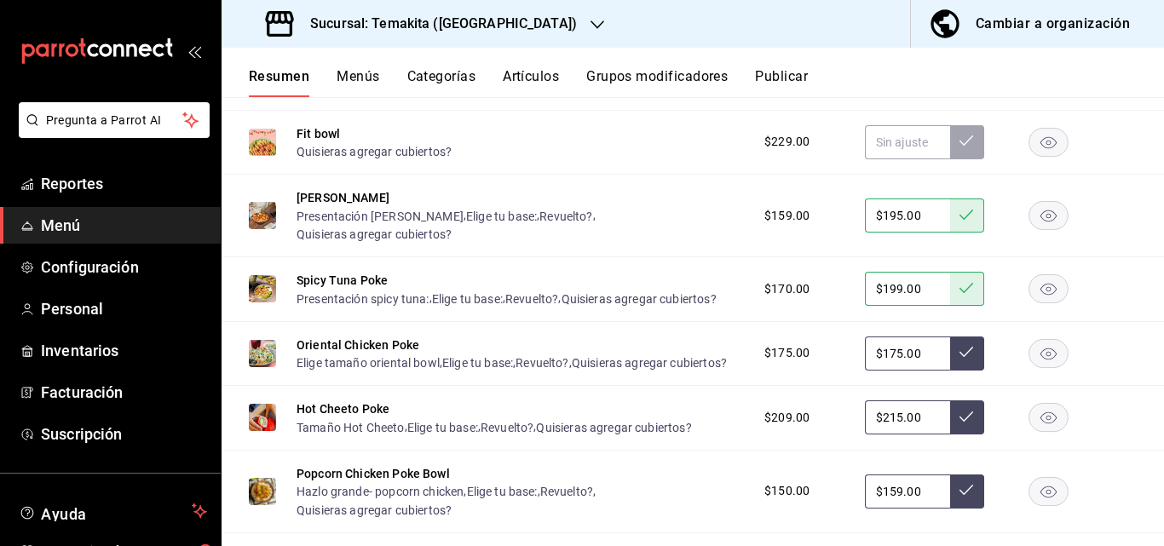
click at [959, 423] on icon at bounding box center [966, 417] width 14 height 14
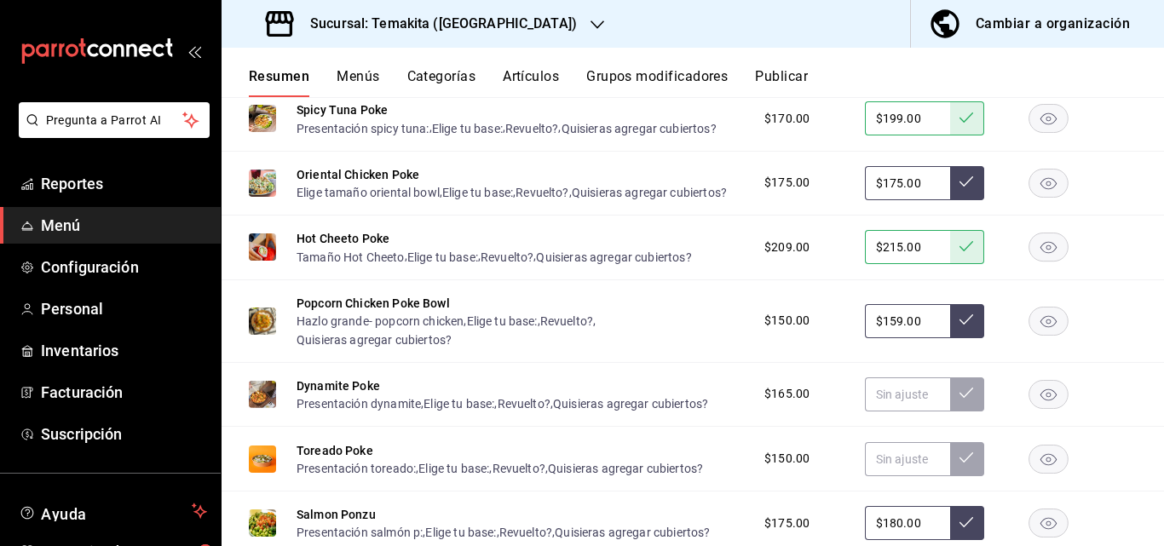
click at [912, 338] on input "$159.00" at bounding box center [907, 321] width 85 height 34
type input "$1.00"
type input "$159.00"
click at [950, 338] on button at bounding box center [967, 321] width 34 height 34
click at [910, 411] on input "text" at bounding box center [907, 394] width 85 height 34
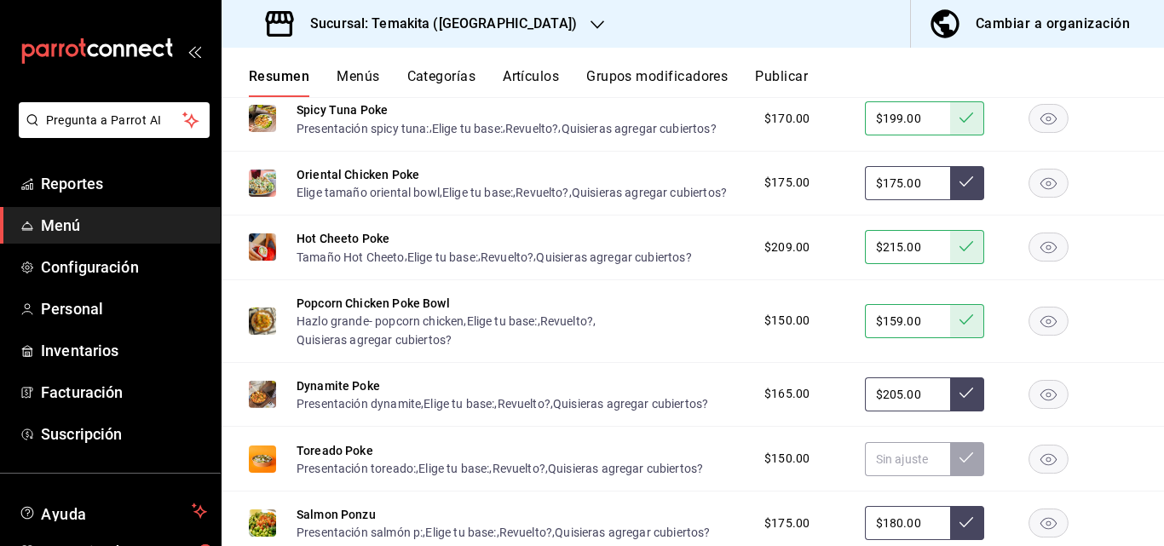
type input "$205.00"
click at [950, 411] on button at bounding box center [967, 394] width 34 height 34
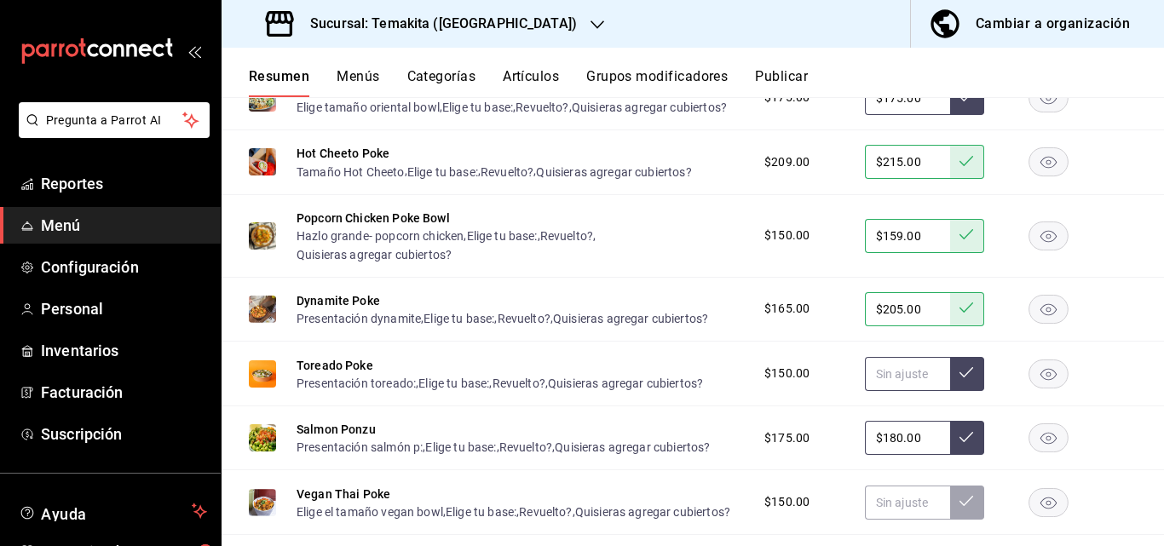
click at [909, 391] on input "text" at bounding box center [907, 374] width 85 height 34
type input "$159.00"
click at [959, 379] on icon at bounding box center [966, 372] width 14 height 14
click at [911, 455] on input "$180.00" at bounding box center [907, 438] width 85 height 34
type input "$1.00"
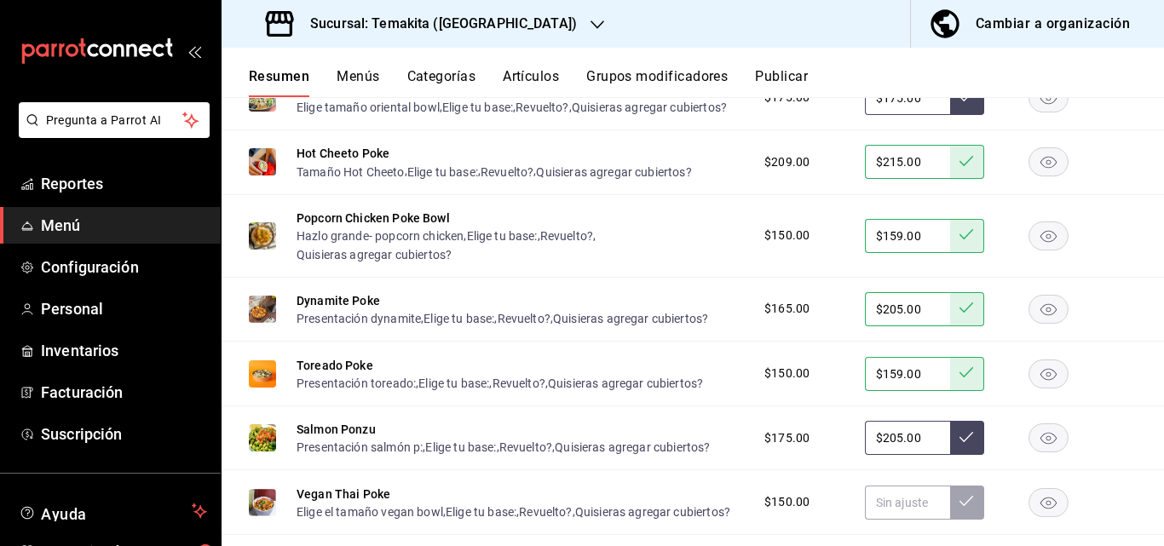
type input "$205.00"
drag, startPoint x: 944, startPoint y: 508, endPoint x: 935, endPoint y: 494, distance: 16.1
click at [950, 455] on button at bounding box center [967, 438] width 34 height 34
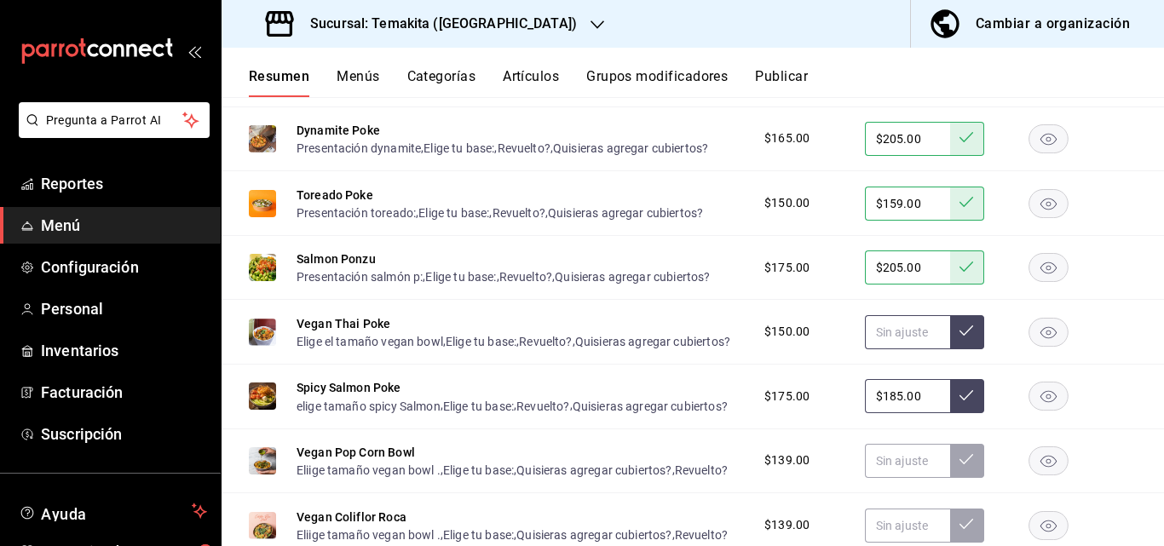
click at [909, 349] on input "text" at bounding box center [907, 332] width 85 height 34
type input "$149.00"
drag, startPoint x: 946, startPoint y: 412, endPoint x: 911, endPoint y: 482, distance: 78.1
click at [950, 349] on button at bounding box center [967, 332] width 34 height 34
click at [911, 413] on input "$185.00" at bounding box center [907, 396] width 85 height 34
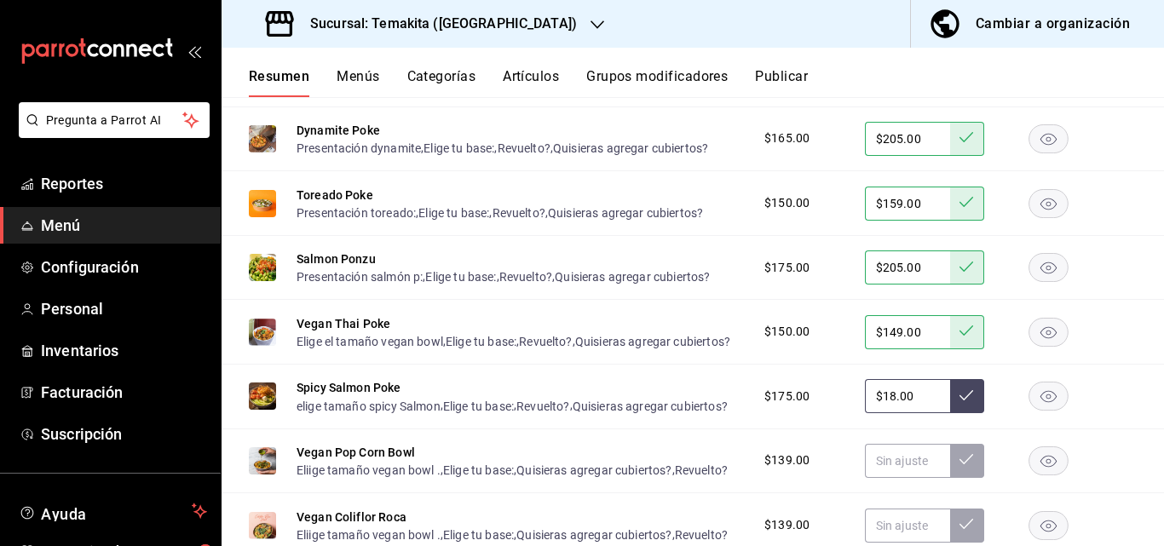
type input "$1.00"
type input "$205.00"
click at [959, 400] on icon at bounding box center [966, 395] width 14 height 10
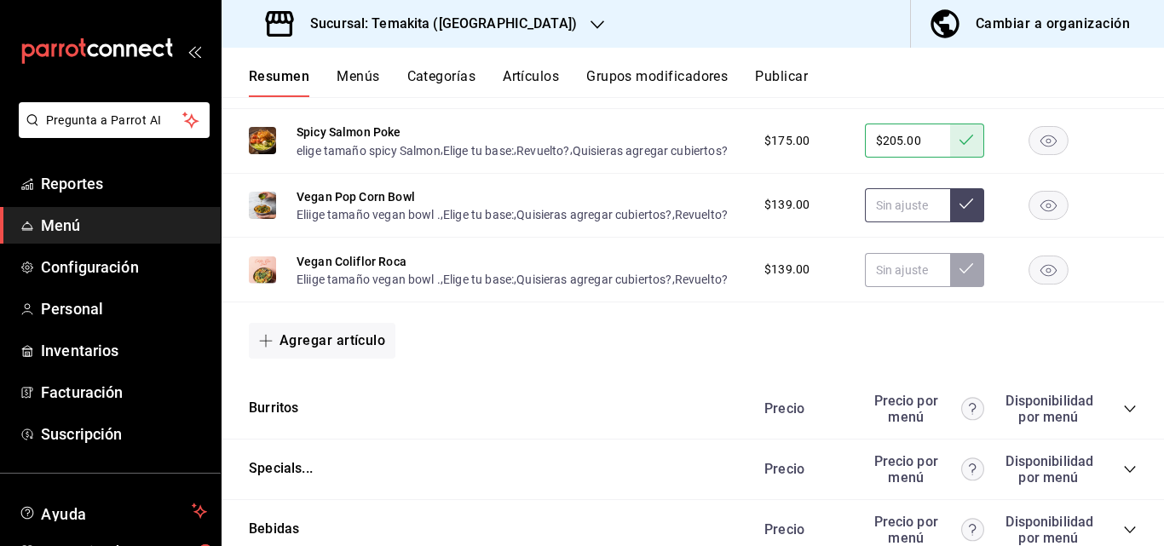
click at [899, 222] on input "text" at bounding box center [907, 205] width 85 height 34
type input "$139.00"
drag, startPoint x: 949, startPoint y: 324, endPoint x: 933, endPoint y: 352, distance: 32.4
click at [959, 210] on icon at bounding box center [966, 204] width 14 height 14
click at [897, 287] on input "text" at bounding box center [907, 270] width 85 height 34
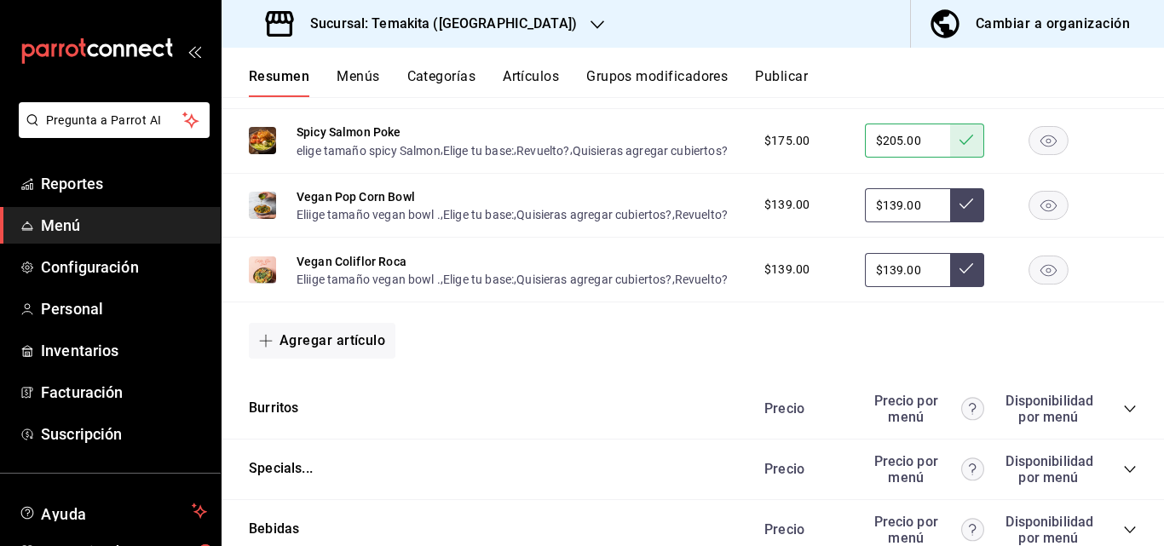
type input "$139.00"
click at [959, 275] on icon at bounding box center [966, 268] width 14 height 14
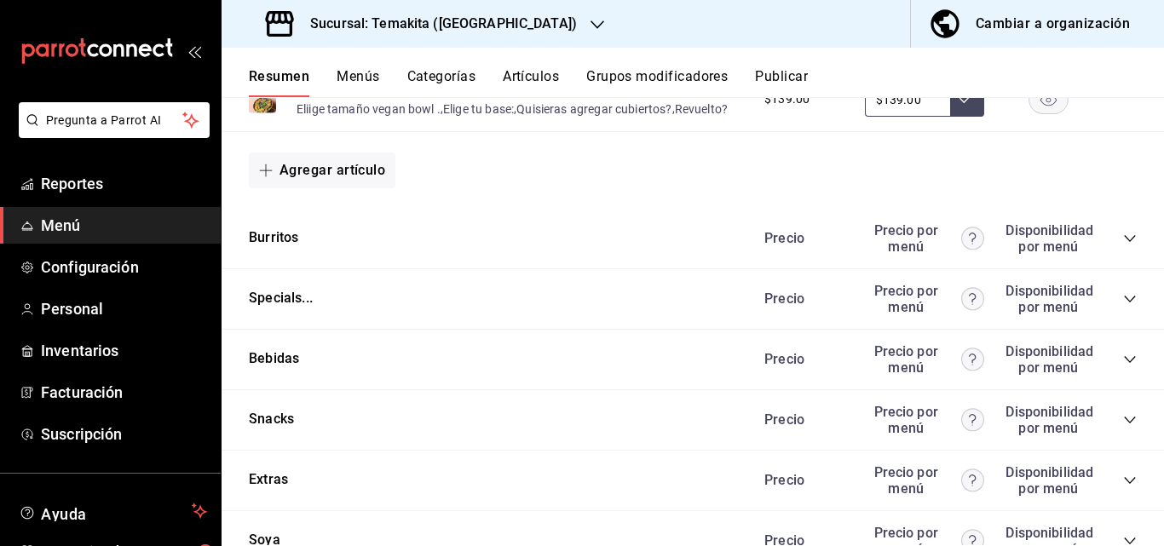
click at [1123, 245] on icon "collapse-category-row" at bounding box center [1130, 239] width 14 height 14
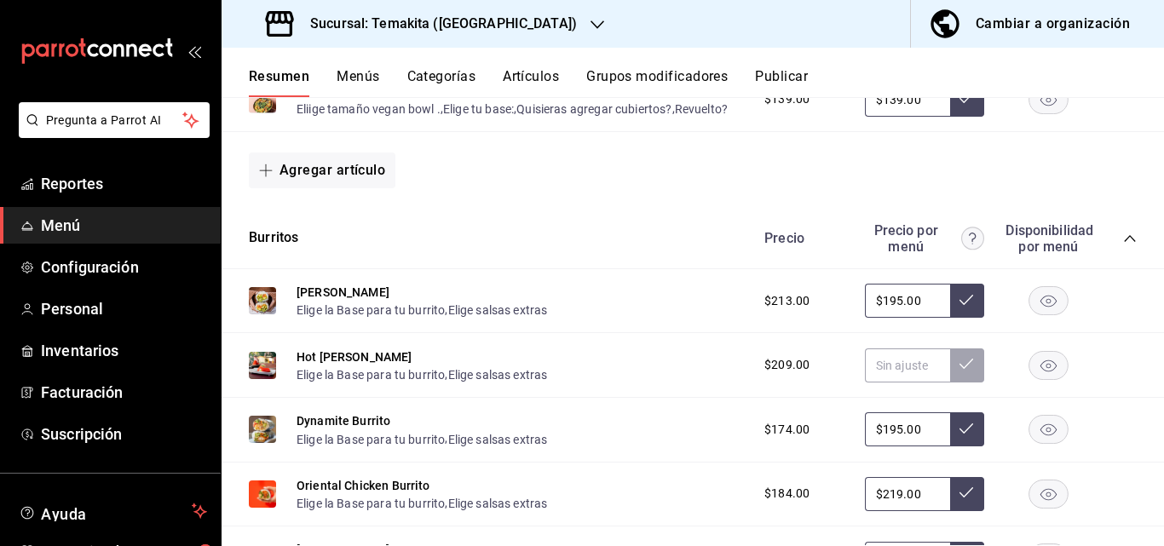
scroll to position [3492, 0]
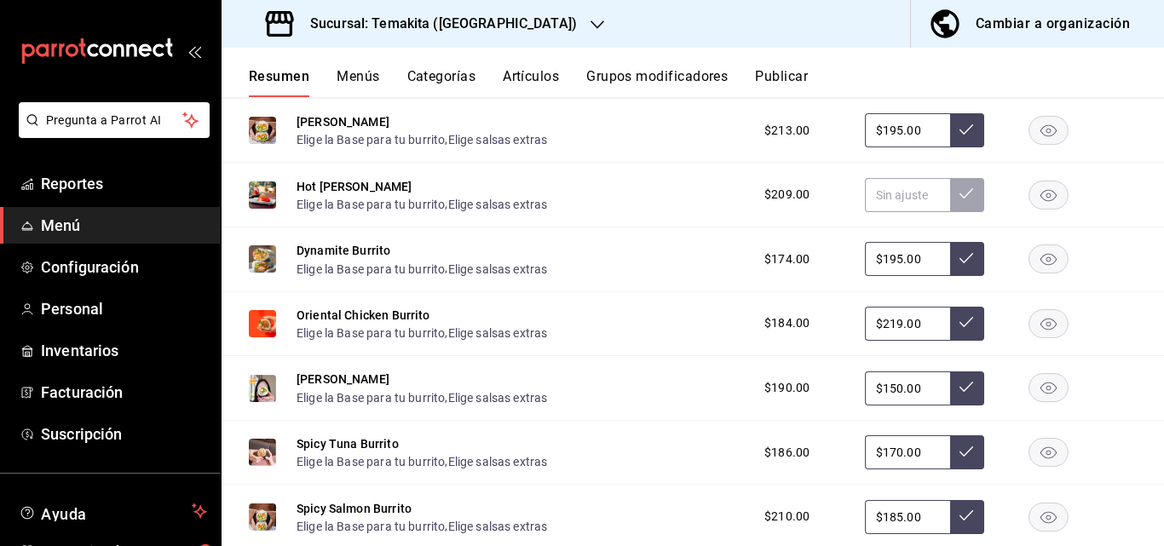
click at [921, 147] on input "$195.00" at bounding box center [907, 130] width 85 height 34
type input "$1.00"
type input "$205.00"
drag, startPoint x: 963, startPoint y: 267, endPoint x: 899, endPoint y: 333, distance: 92.8
click at [961, 147] on button at bounding box center [967, 130] width 34 height 34
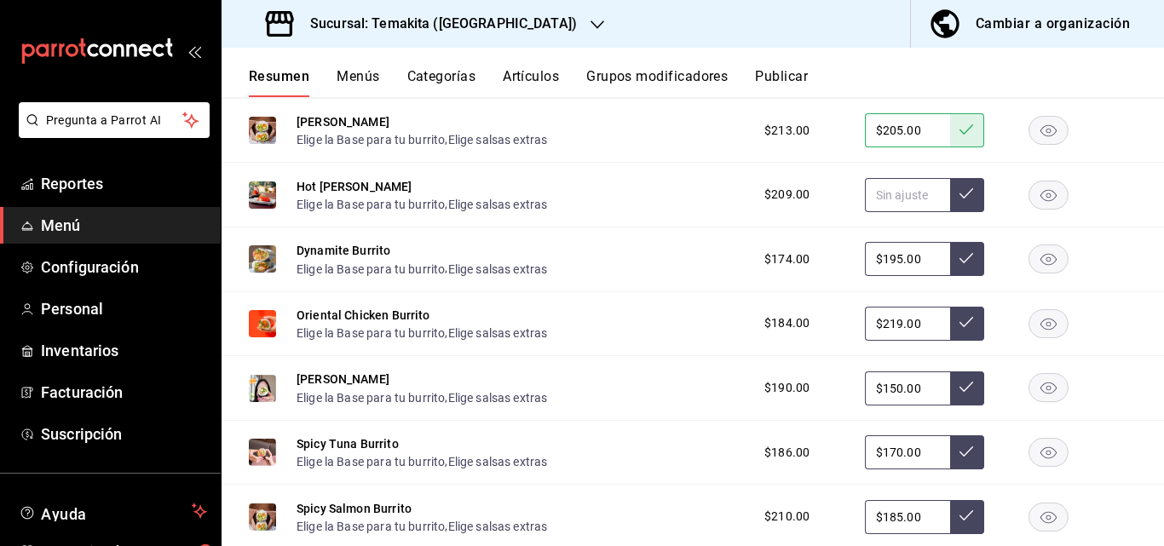
click at [895, 212] on input "text" at bounding box center [907, 195] width 85 height 34
type input "$215.00"
drag, startPoint x: 964, startPoint y: 327, endPoint x: 926, endPoint y: 394, distance: 76.7
click at [961, 212] on button at bounding box center [967, 195] width 34 height 34
click at [919, 276] on input "$195.00" at bounding box center [907, 259] width 85 height 34
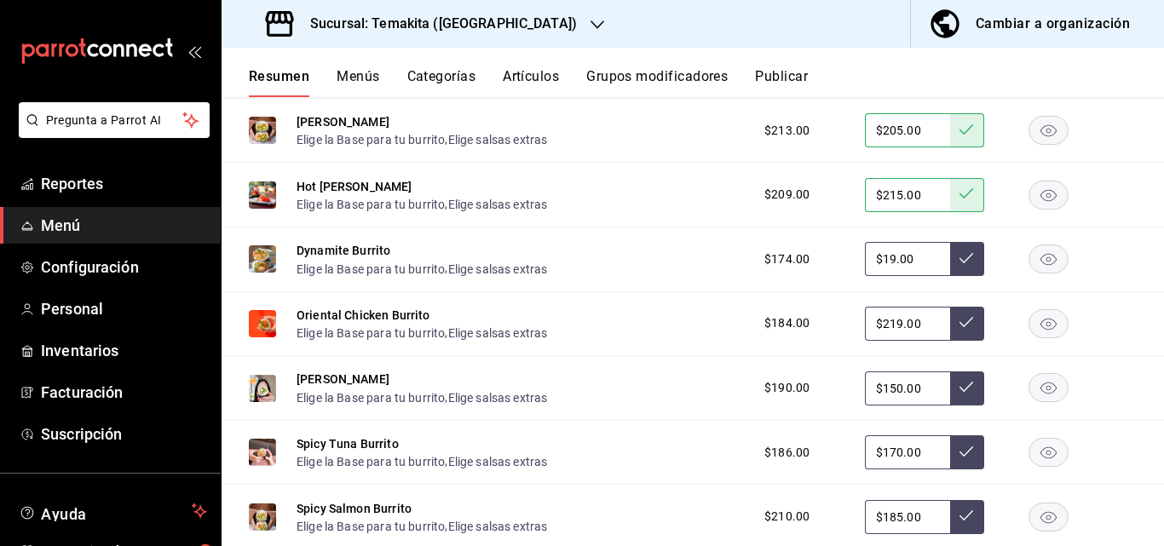
type input "$1.00"
type input "$205.00"
drag, startPoint x: 945, startPoint y: 409, endPoint x: 926, endPoint y: 429, distance: 28.3
click at [950, 276] on button at bounding box center [967, 259] width 34 height 34
click at [905, 341] on input "$219.00" at bounding box center [907, 324] width 85 height 34
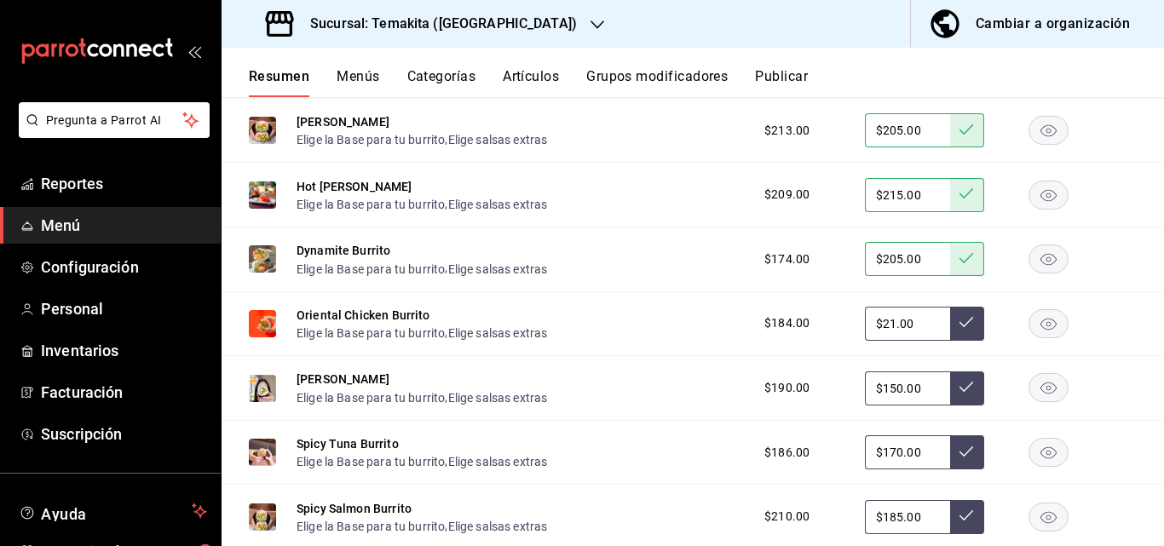
type input "$2.00"
type input "$219.00"
click at [959, 329] on icon at bounding box center [966, 322] width 14 height 14
click at [915, 405] on input "$150.00" at bounding box center [907, 388] width 85 height 34
type input "$1.00"
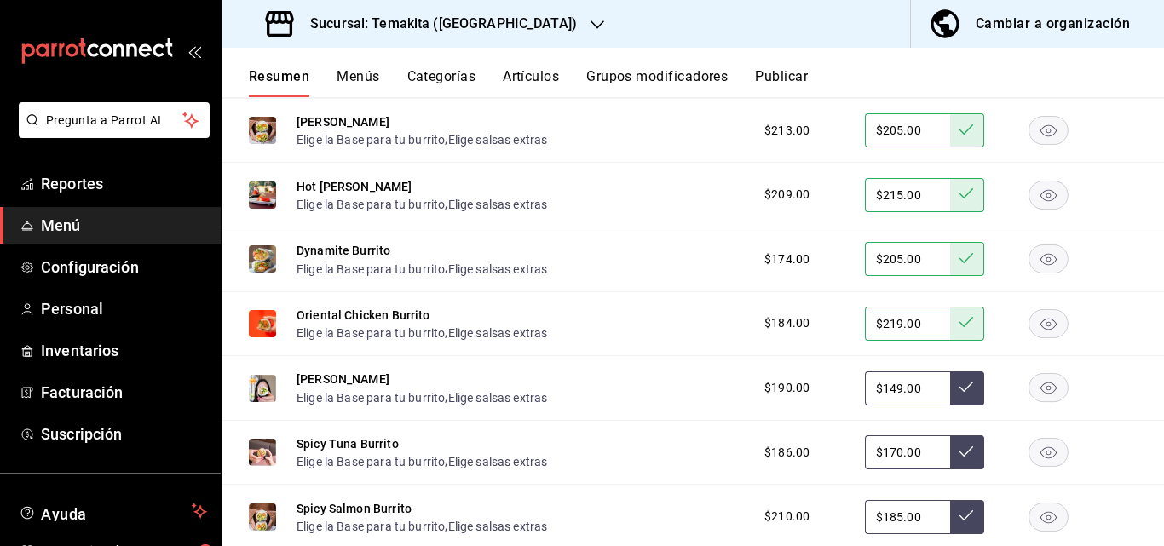
type input "$149.00"
click at [959, 394] on icon at bounding box center [966, 387] width 14 height 14
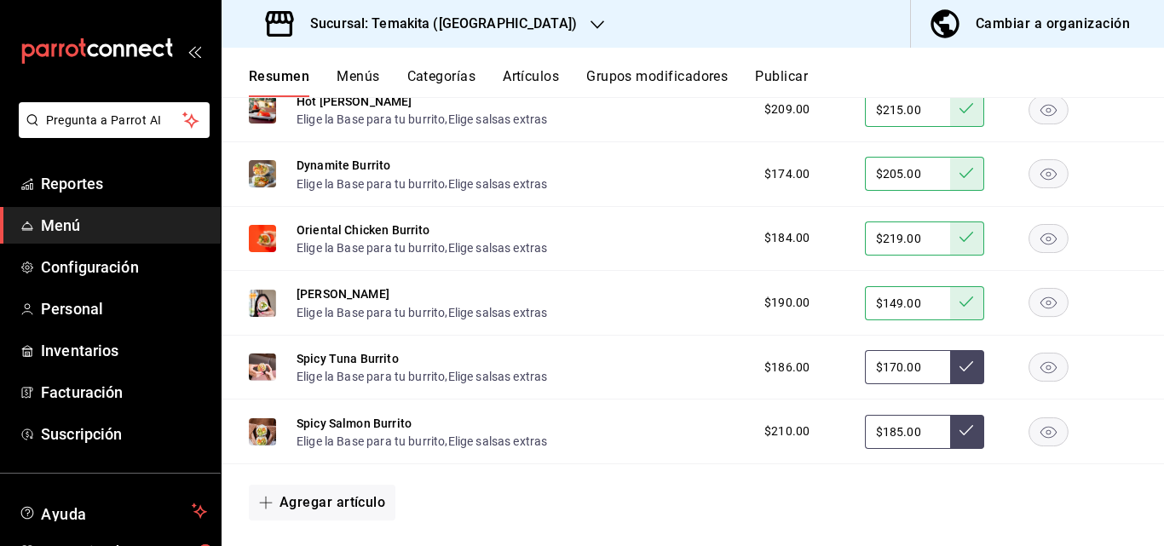
click at [911, 384] on input "$170.00" at bounding box center [907, 367] width 85 height 34
type input "$1.00"
type input "$199.00"
click at [962, 384] on button at bounding box center [967, 367] width 34 height 34
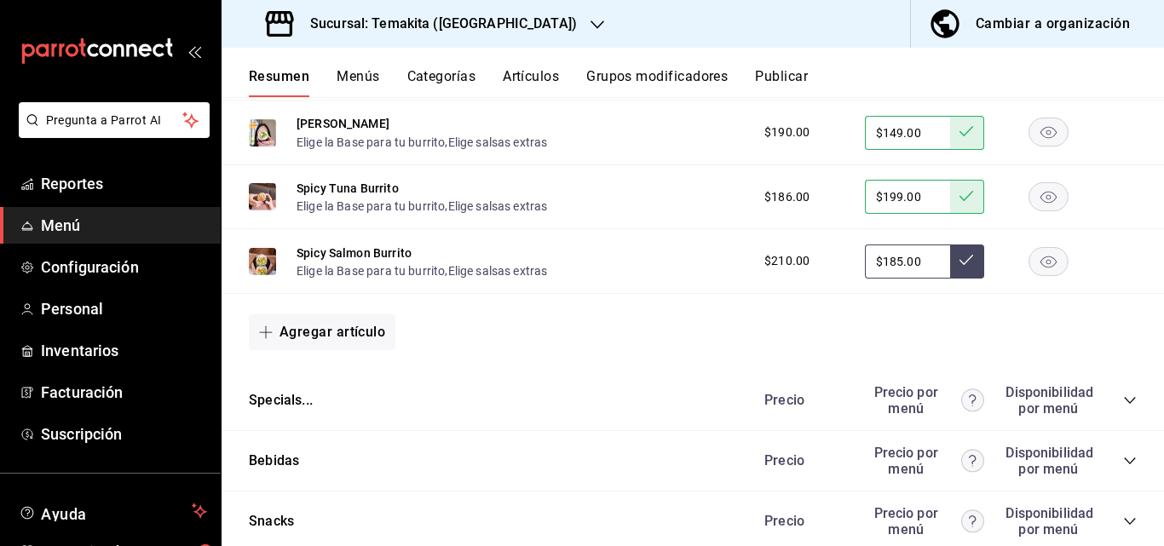
click at [914, 279] on input "$185.00" at bounding box center [907, 261] width 85 height 34
type input "$1.00"
type input "$209.00"
click at [950, 279] on button at bounding box center [967, 261] width 34 height 34
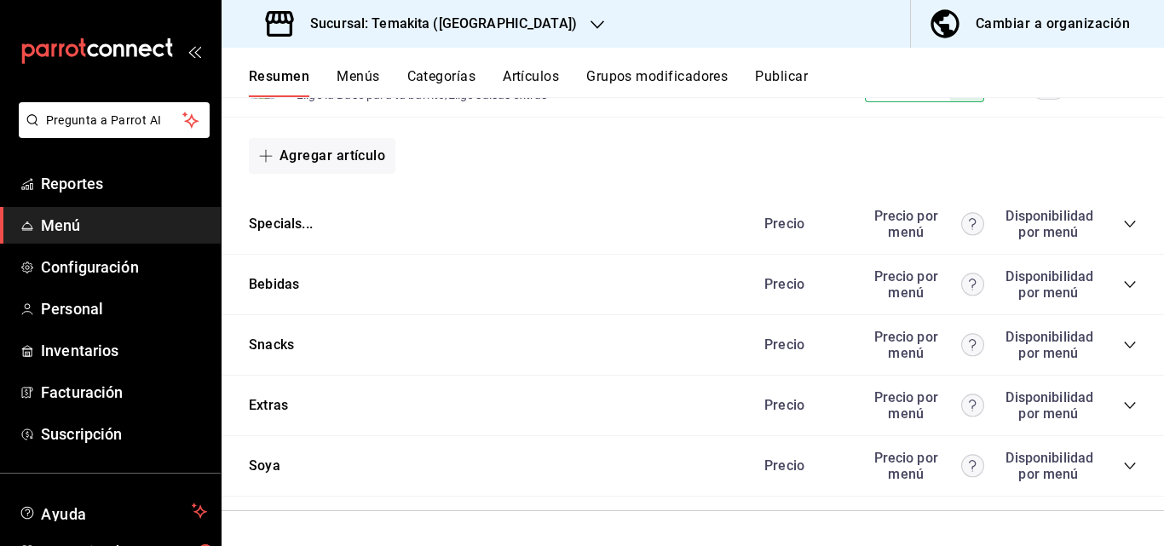
click at [1123, 291] on icon "collapse-category-row" at bounding box center [1130, 285] width 14 height 14
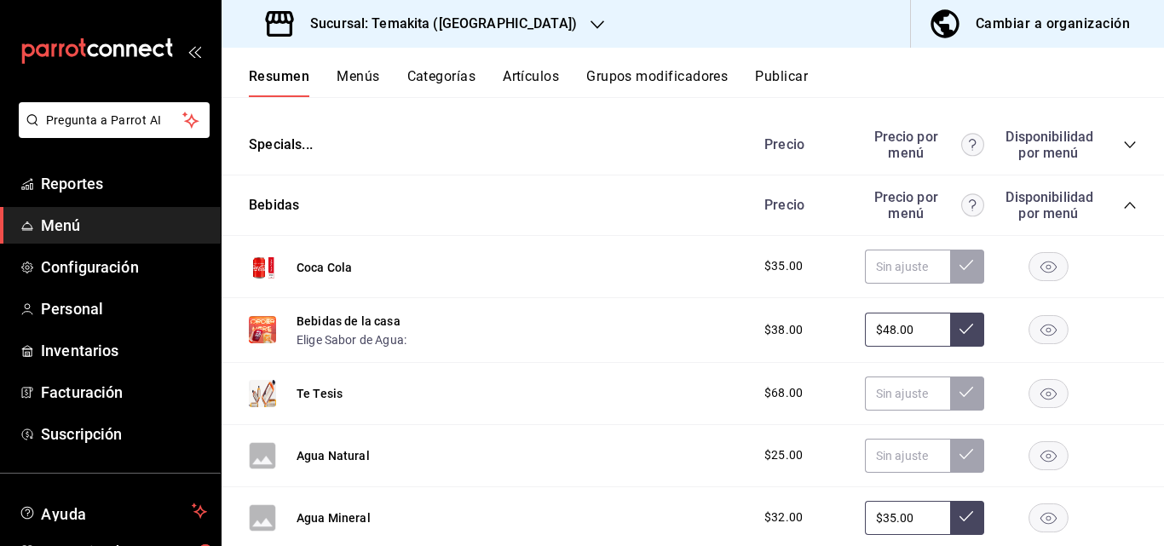
scroll to position [4077, 0]
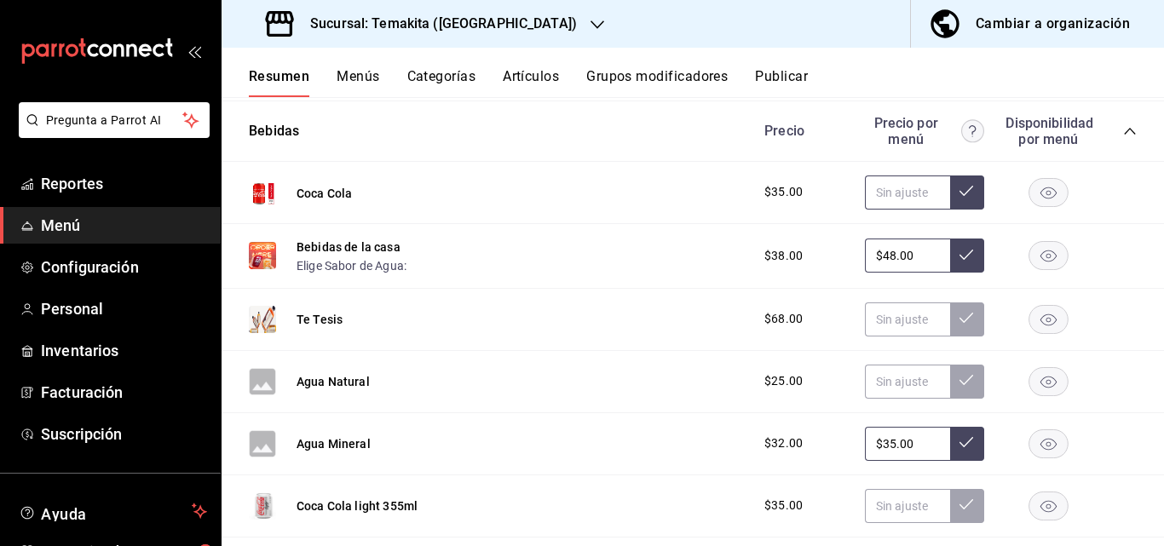
click at [899, 210] on input "text" at bounding box center [907, 192] width 85 height 34
type input "$45.00"
click at [909, 273] on input "$48.00" at bounding box center [907, 255] width 85 height 34
type input "$4.00"
type input "$39.00"
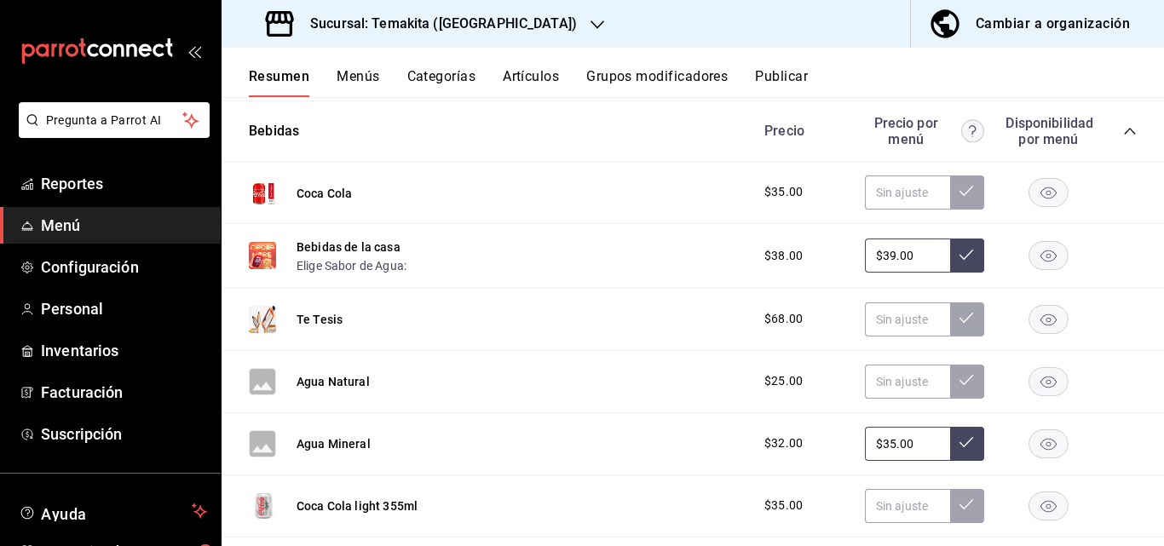
click at [959, 261] on icon at bounding box center [966, 255] width 14 height 14
click at [880, 336] on input "text" at bounding box center [907, 319] width 85 height 34
type input "$69.00"
drag, startPoint x: 951, startPoint y: 463, endPoint x: 943, endPoint y: 477, distance: 16.4
click at [959, 325] on icon at bounding box center [966, 318] width 14 height 14
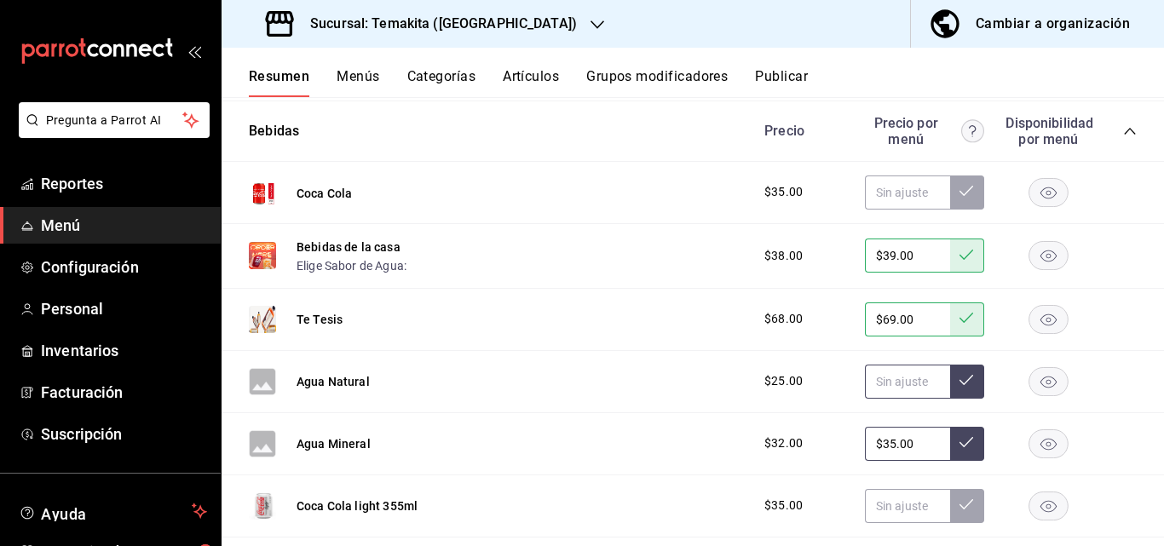
click at [904, 399] on input "text" at bounding box center [907, 382] width 85 height 34
type input "$35.00"
click at [959, 387] on icon at bounding box center [966, 380] width 14 height 14
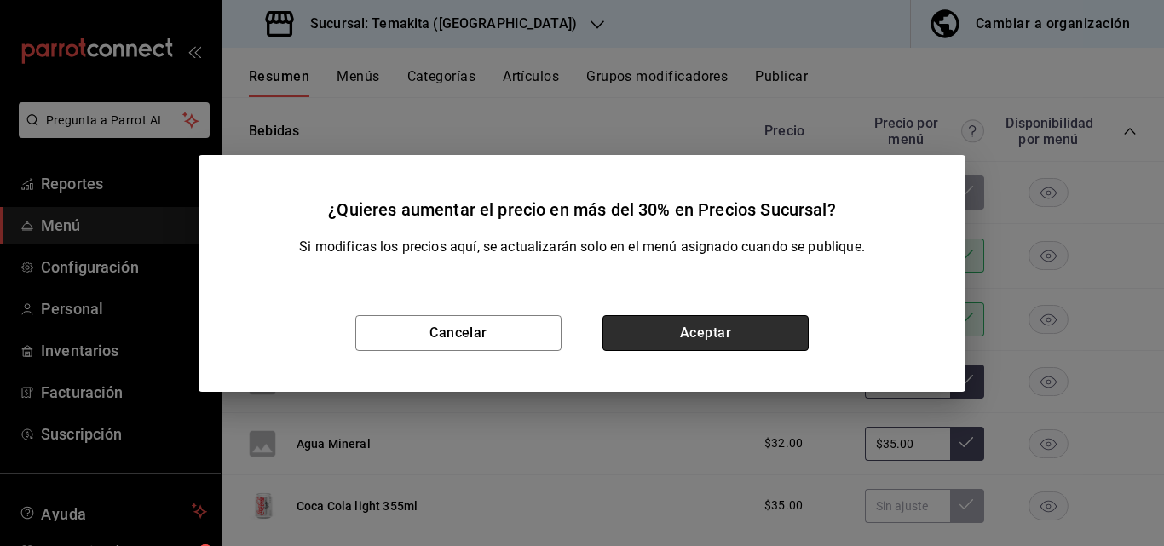
click at [765, 323] on button "Aceptar" at bounding box center [705, 333] width 206 height 36
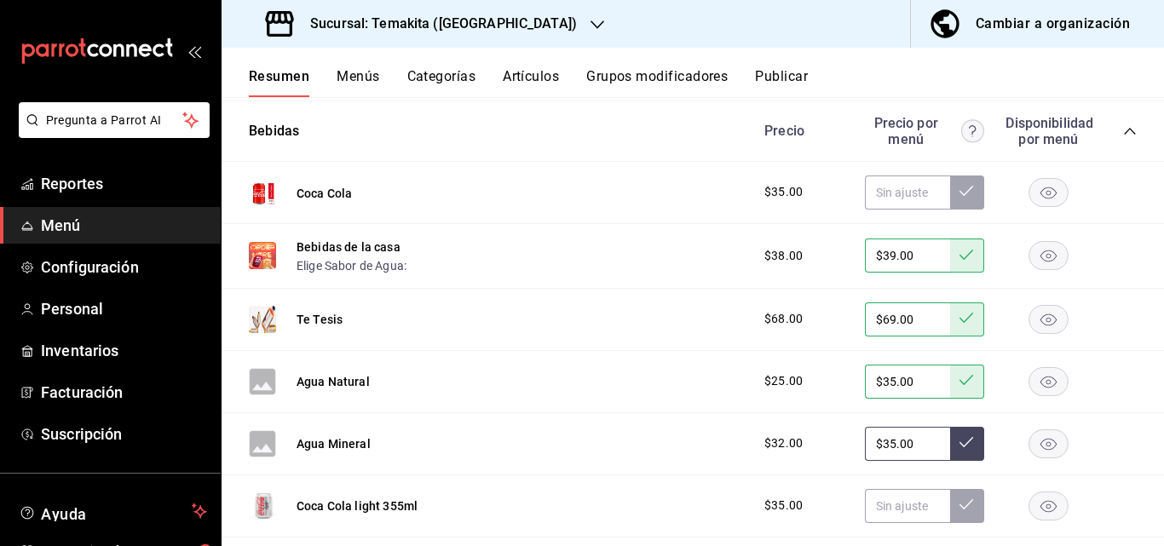
scroll to position [4248, 0]
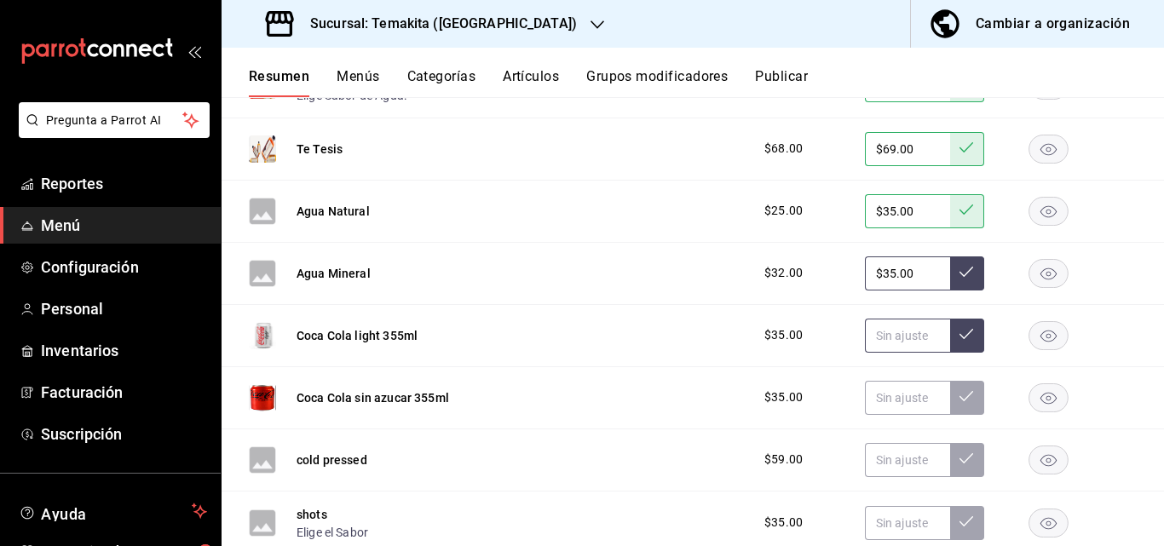
click at [903, 353] on input "text" at bounding box center [907, 336] width 85 height 34
type input "$45.00"
click at [959, 341] on icon at bounding box center [966, 334] width 14 height 14
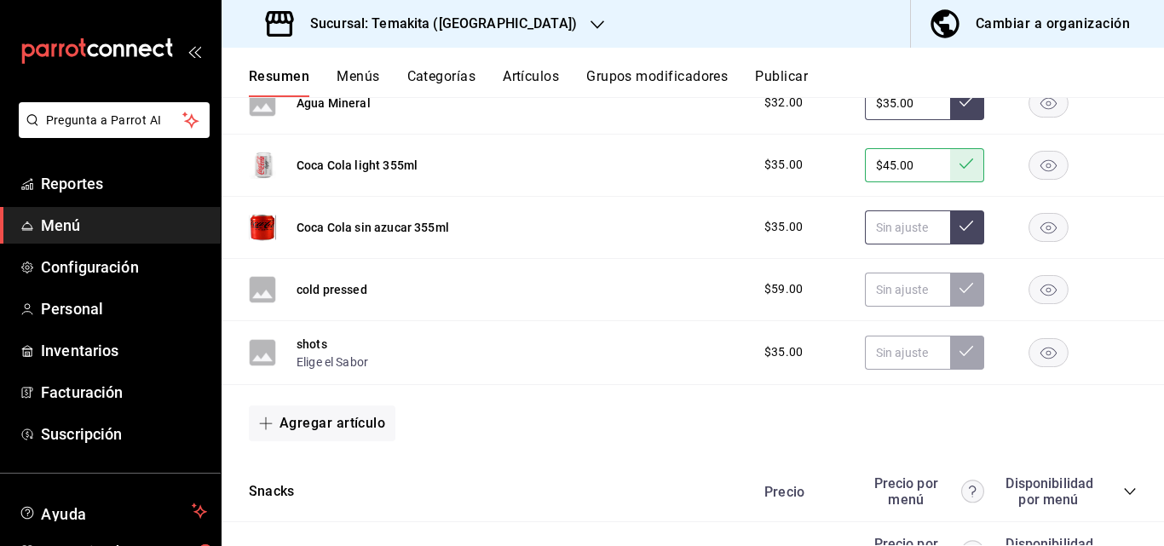
click at [910, 244] on input "text" at bounding box center [907, 227] width 85 height 34
type input "$45.00"
click at [959, 233] on icon at bounding box center [966, 226] width 14 height 14
click at [900, 307] on input "text" at bounding box center [907, 290] width 85 height 34
type input "$59.00"
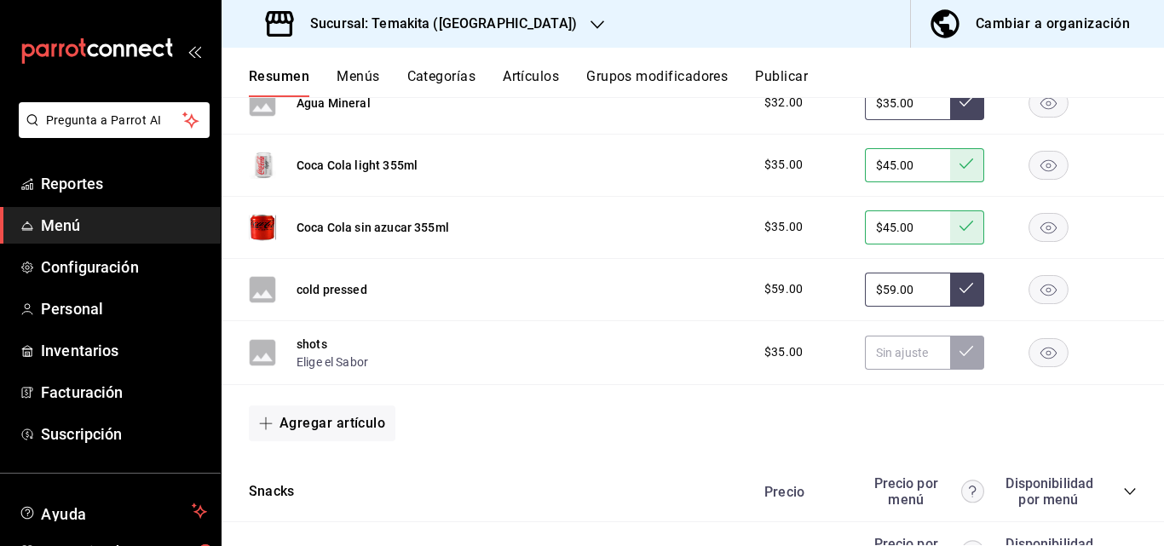
click at [963, 307] on button at bounding box center [967, 290] width 34 height 34
click at [899, 370] on input "text" at bounding box center [907, 353] width 85 height 34
type input "$35.00"
click at [950, 370] on button at bounding box center [967, 353] width 34 height 34
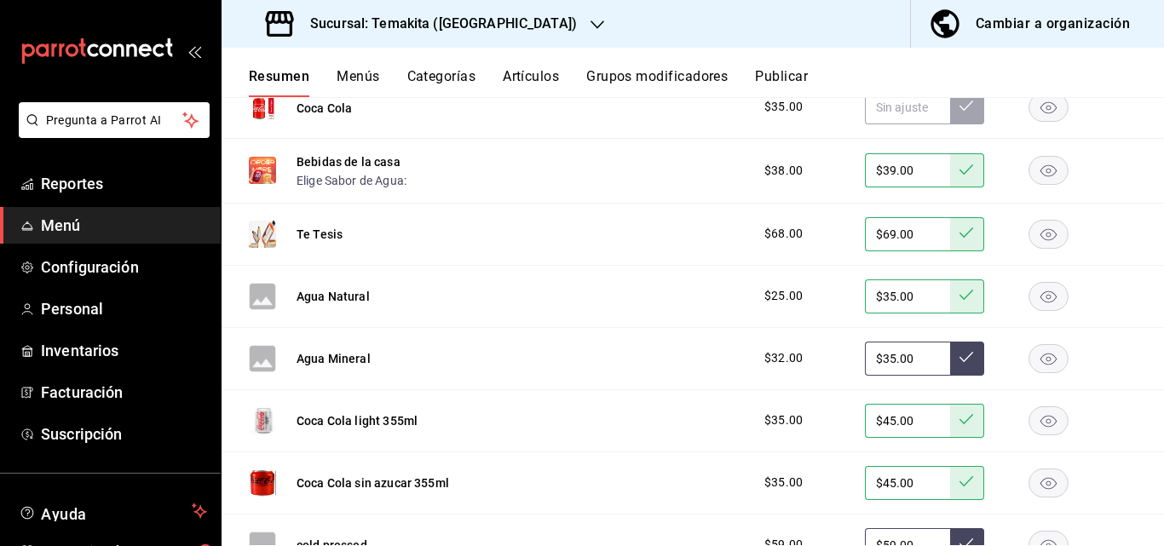
scroll to position [4077, 0]
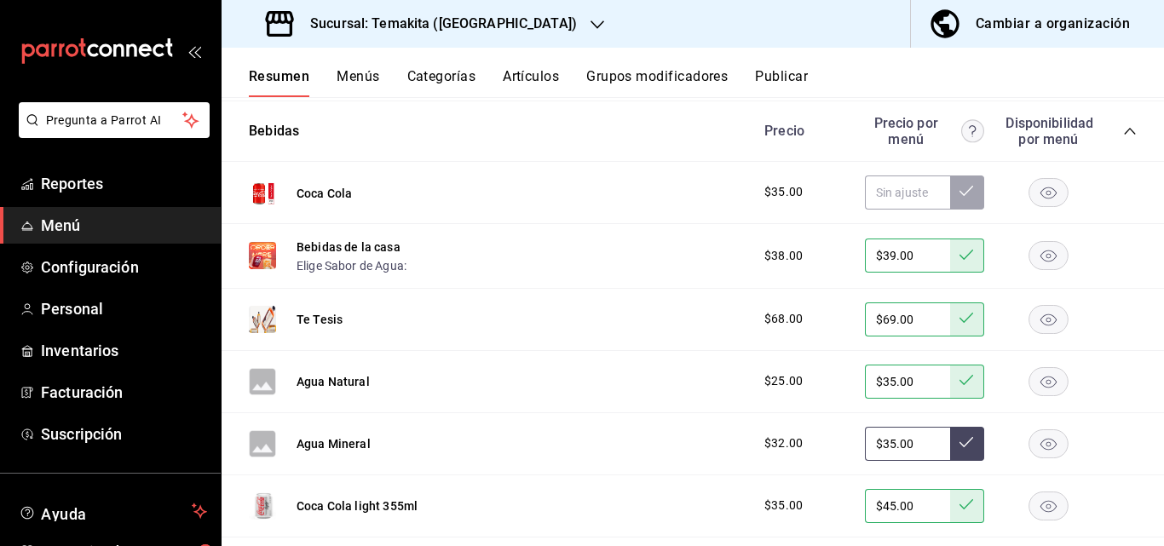
click at [1022, 28] on div "Cambiar a organización" at bounding box center [1052, 24] width 154 height 24
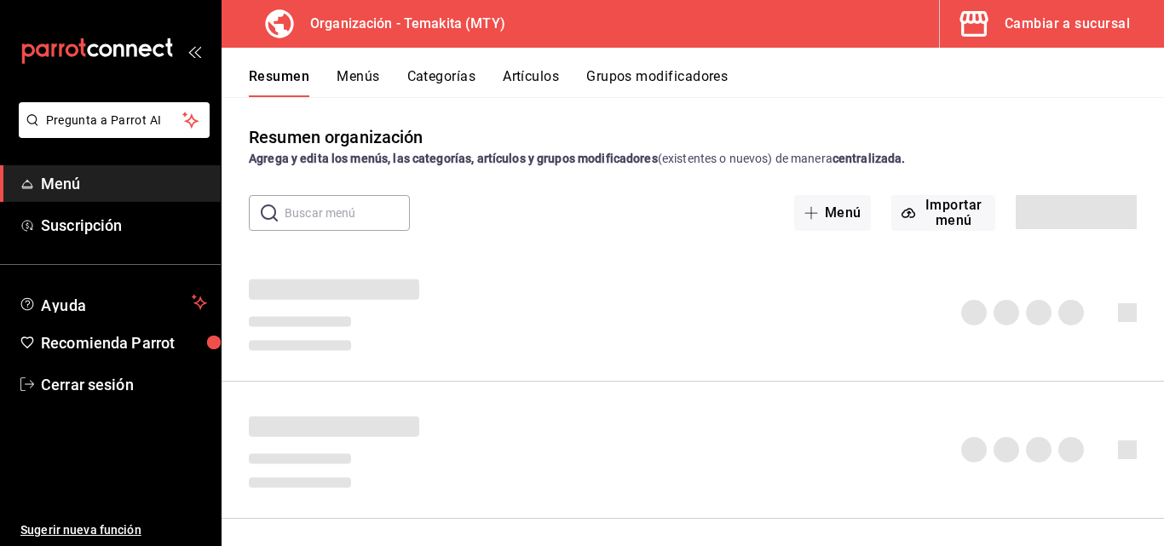
click at [376, 83] on button "Menús" at bounding box center [357, 82] width 43 height 29
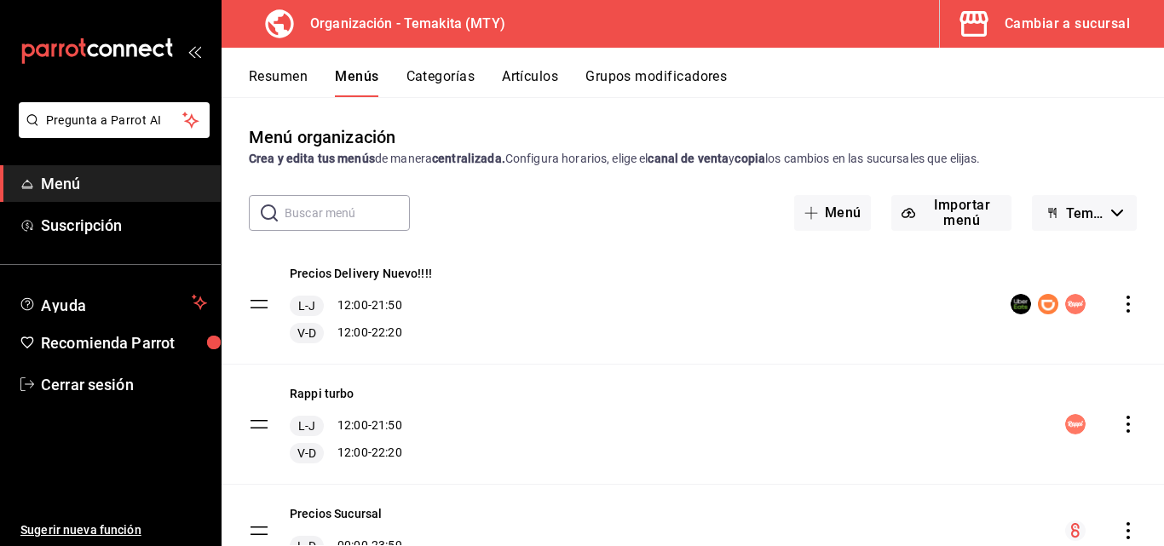
scroll to position [80, 0]
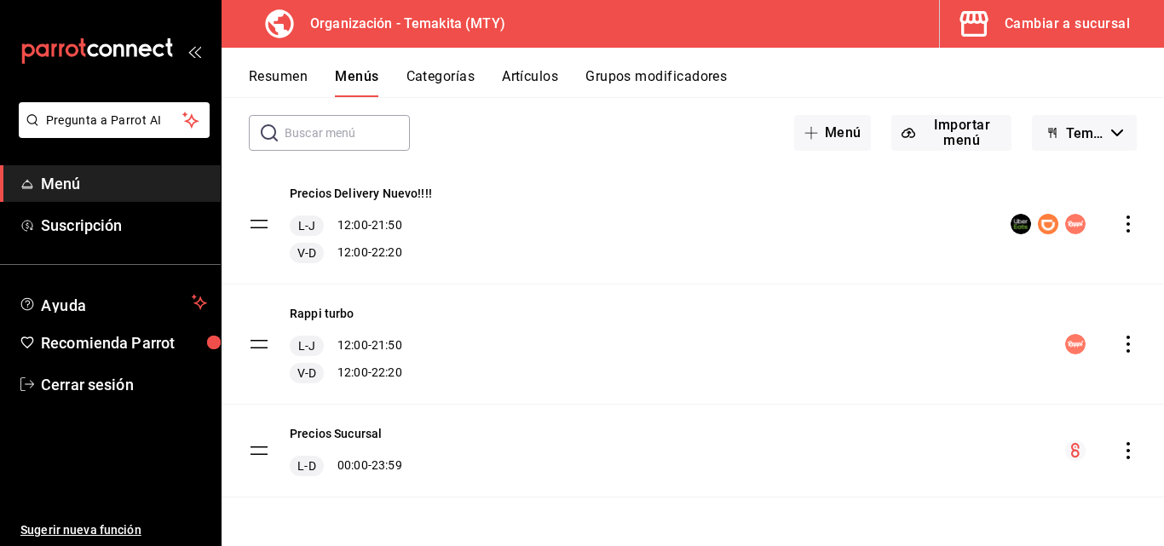
click at [1119, 453] on icon "actions" at bounding box center [1127, 450] width 17 height 17
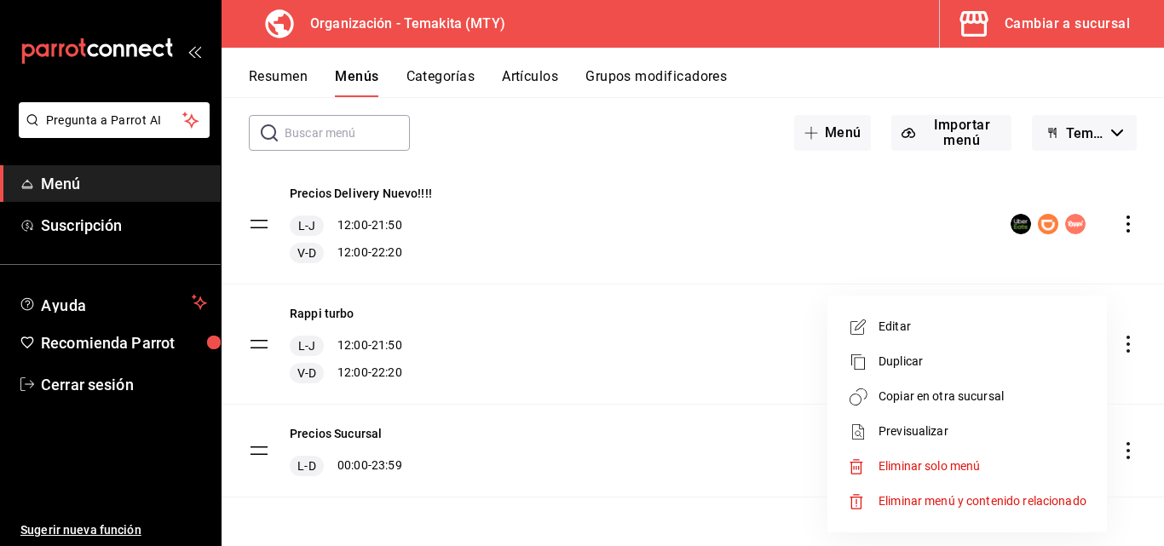
click at [917, 397] on span "Copiar en otra sucursal" at bounding box center [982, 397] width 208 height 18
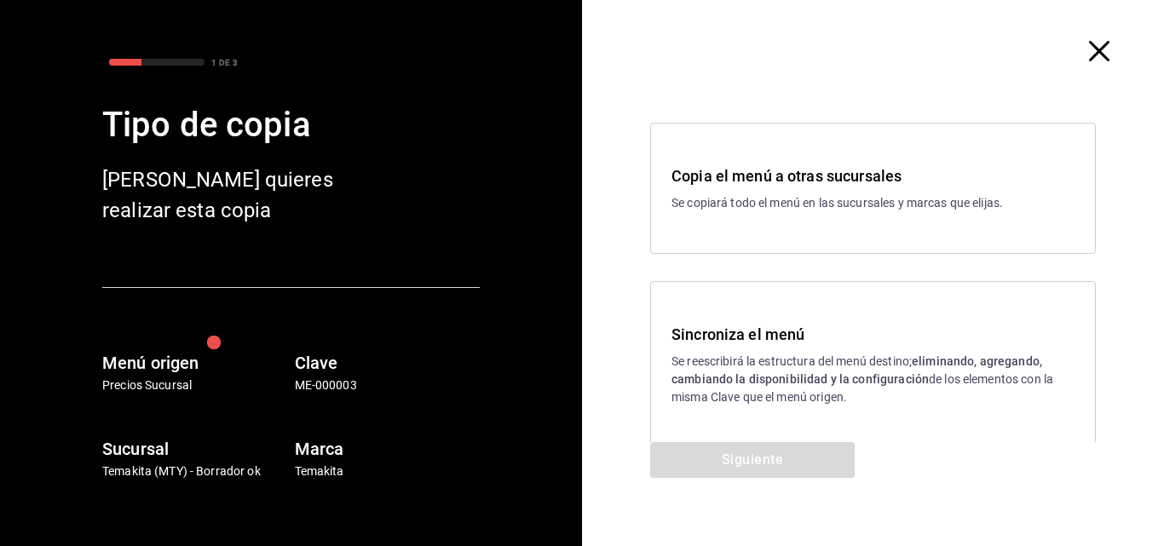
click at [799, 380] on strong "eliminando, agregando, cambiando la disponibilidad y la configuración" at bounding box center [856, 370] width 371 height 32
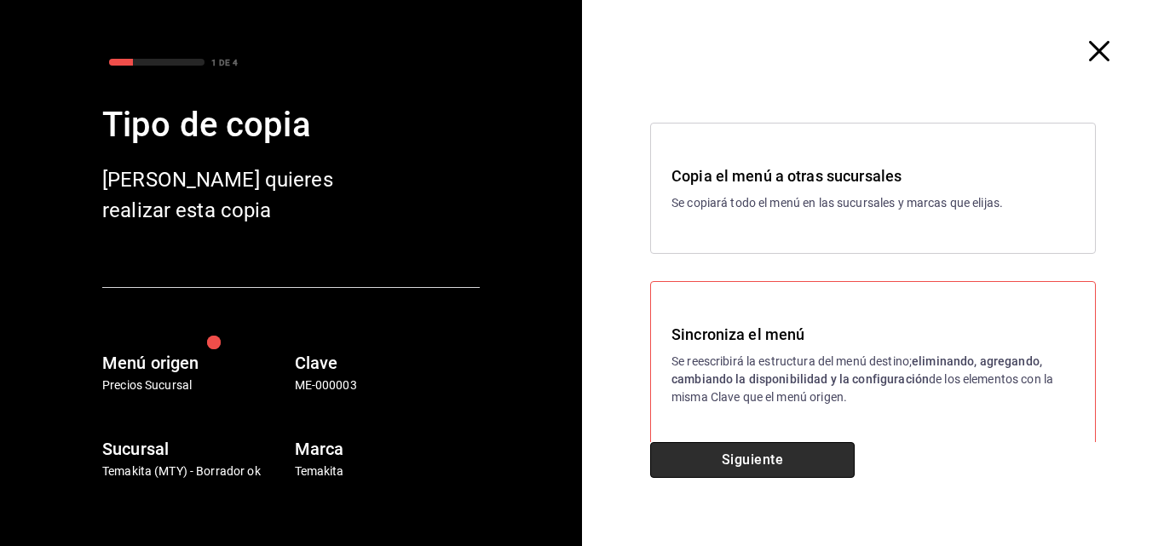
click at [756, 465] on button "Siguiente" at bounding box center [752, 460] width 204 height 36
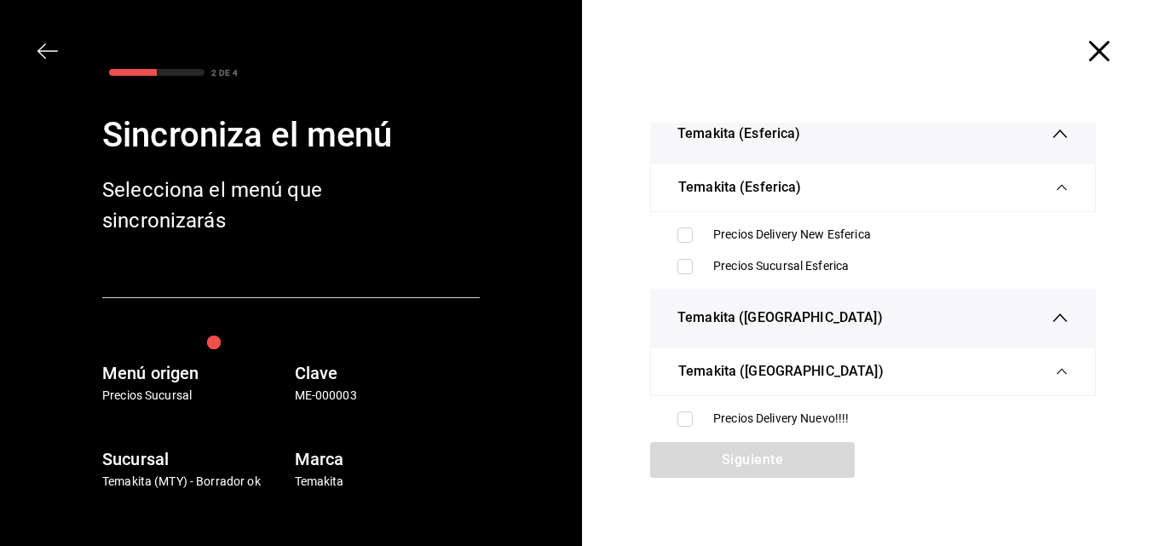
scroll to position [256, 0]
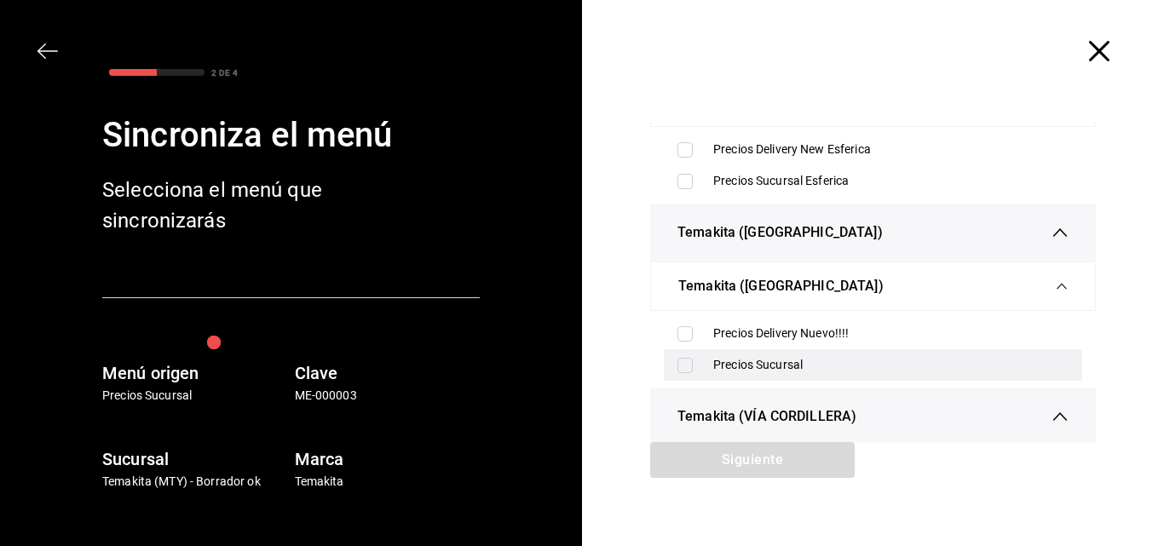
click at [677, 371] on input "checkbox" at bounding box center [684, 365] width 15 height 15
checkbox input "true"
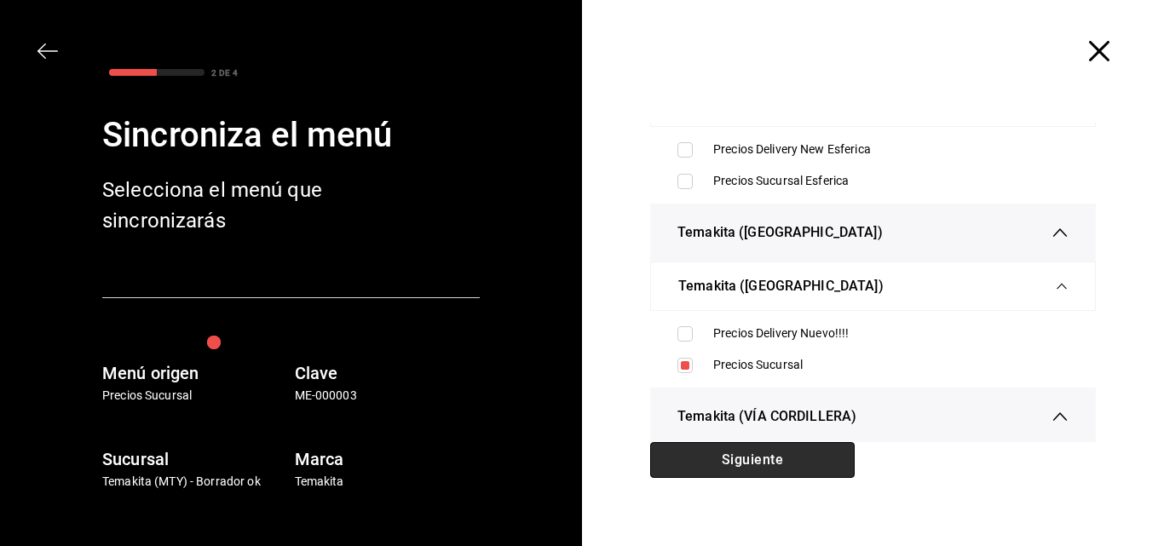
drag, startPoint x: 715, startPoint y: 466, endPoint x: 723, endPoint y: 450, distance: 18.3
click at [714, 466] on button "Siguiente" at bounding box center [752, 460] width 204 height 36
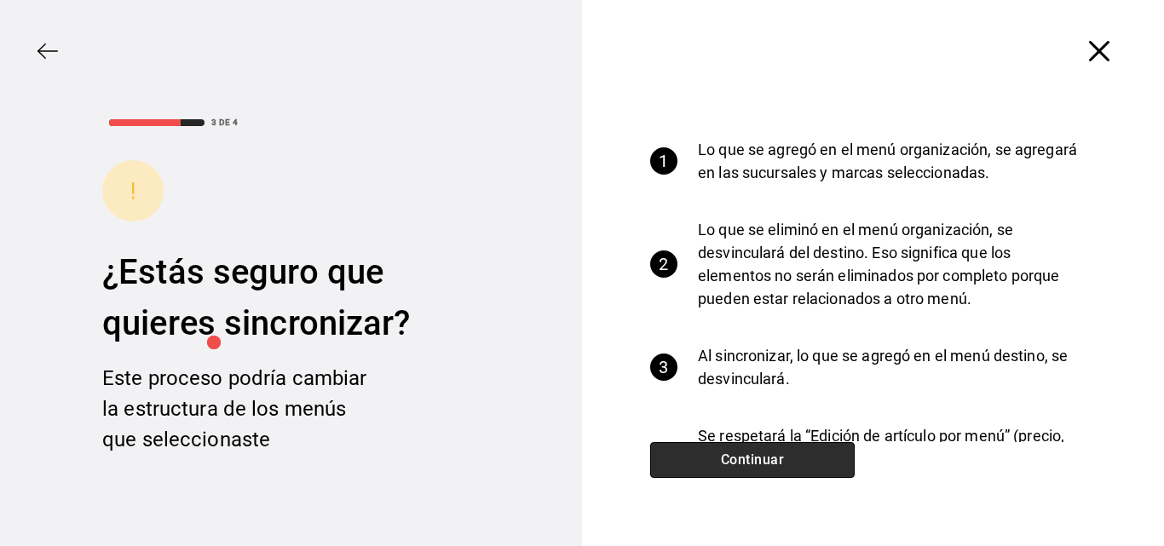
click at [735, 462] on button "Continuar" at bounding box center [752, 460] width 204 height 36
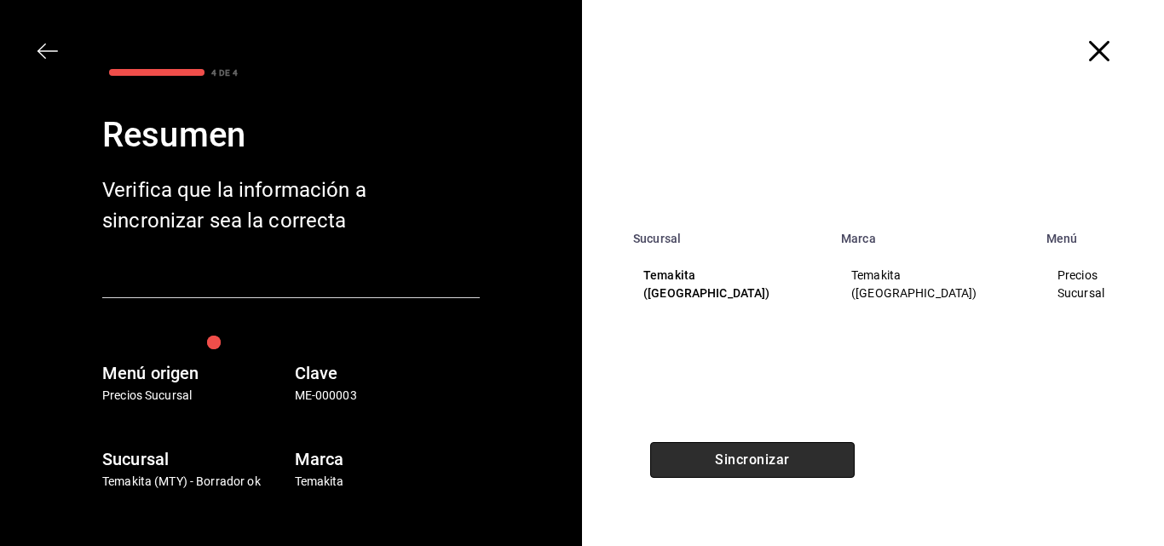
click at [735, 462] on button "Sincronizar" at bounding box center [752, 460] width 204 height 36
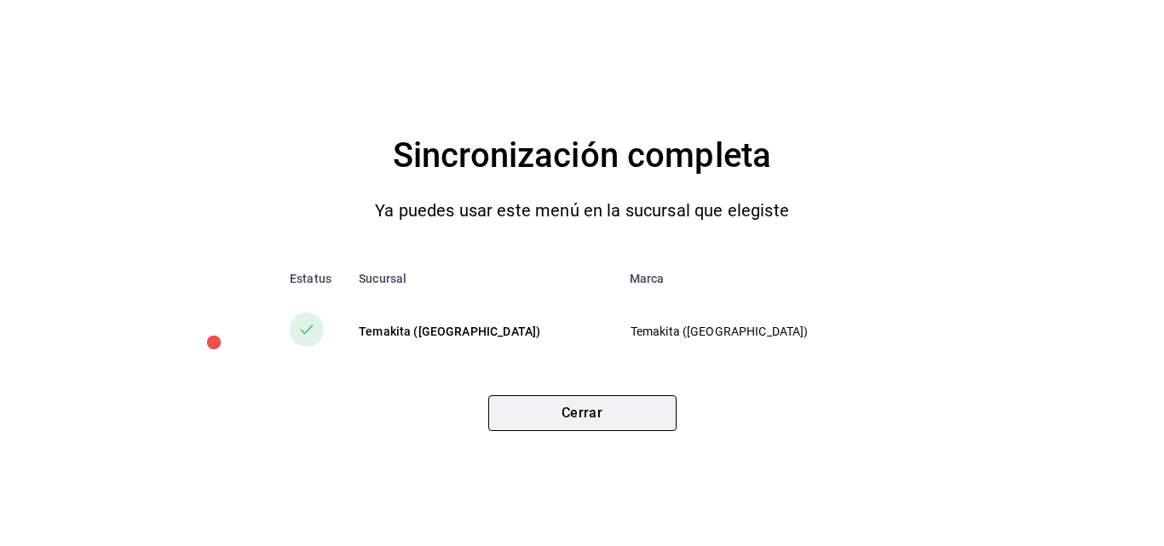
click at [577, 405] on button "Cerrar" at bounding box center [582, 413] width 188 height 36
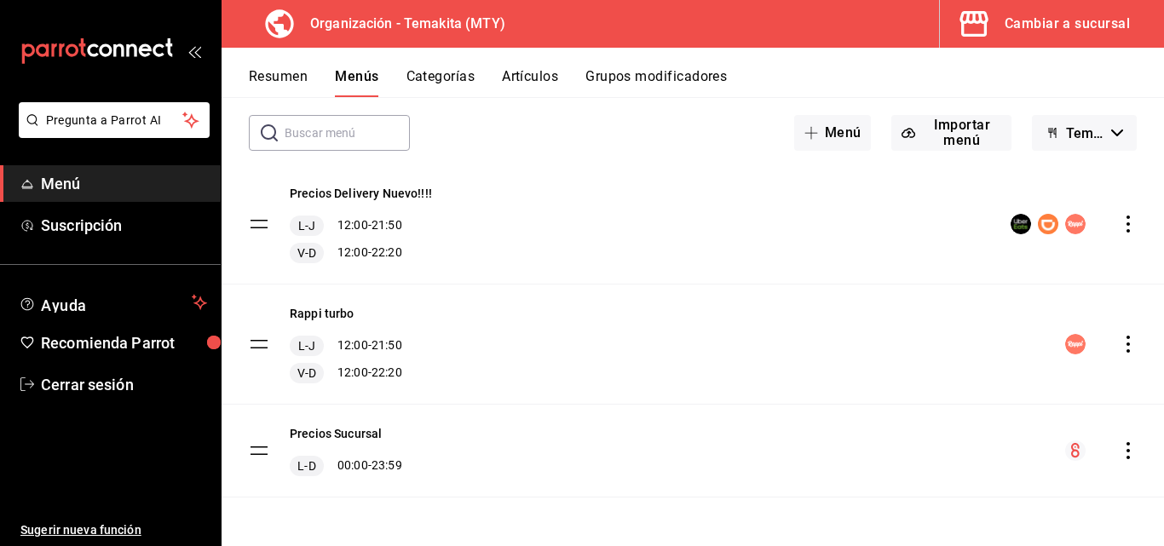
click at [1096, 20] on div "Cambiar a sucursal" at bounding box center [1066, 24] width 125 height 24
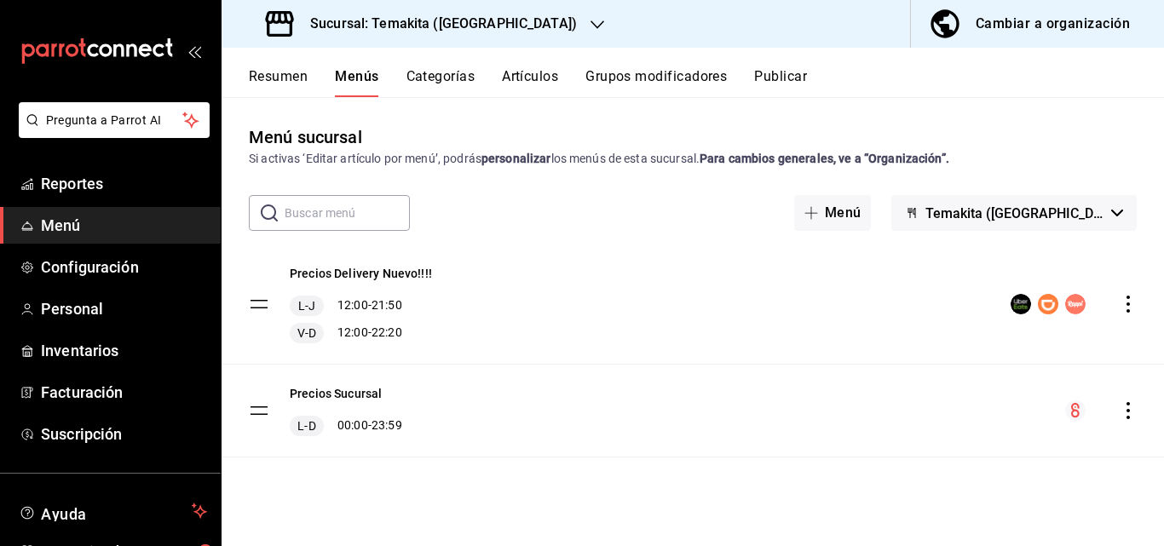
click at [299, 83] on button "Resumen" at bounding box center [278, 82] width 59 height 29
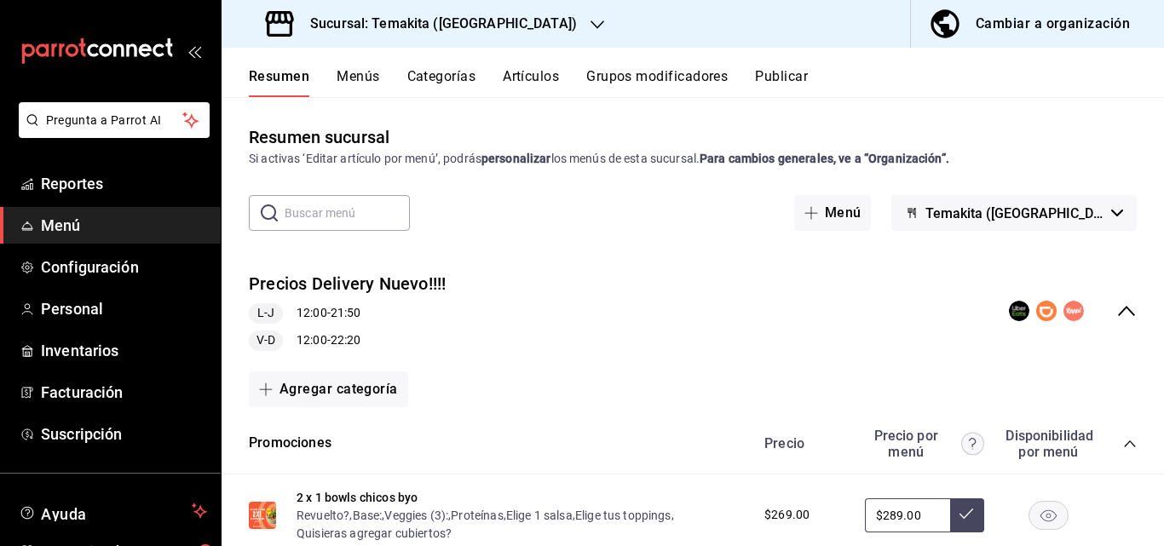
scroll to position [85, 0]
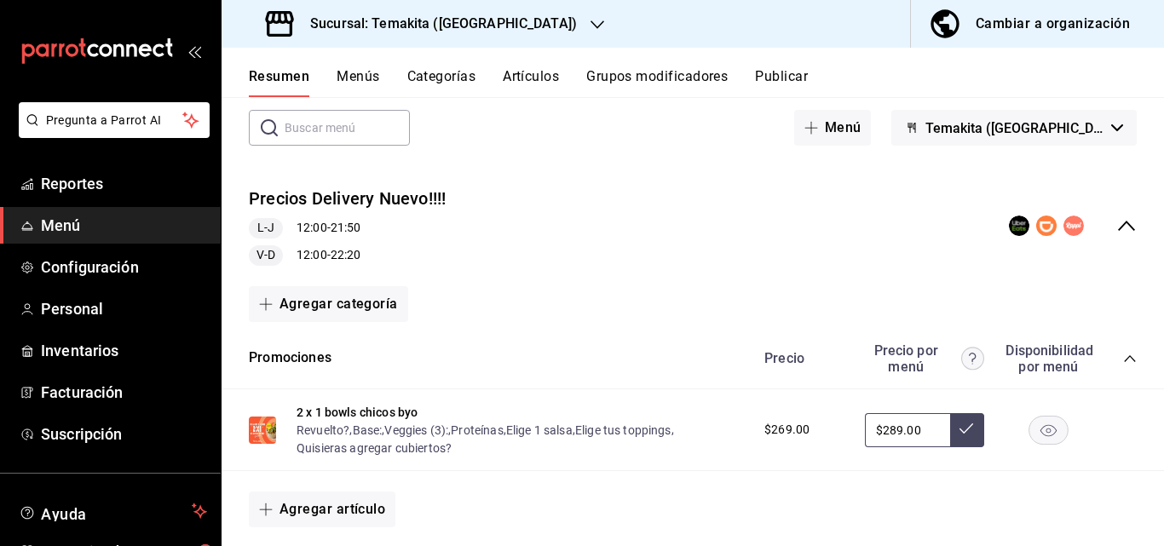
click at [1116, 221] on icon "collapse-menu-row" at bounding box center [1126, 226] width 20 height 20
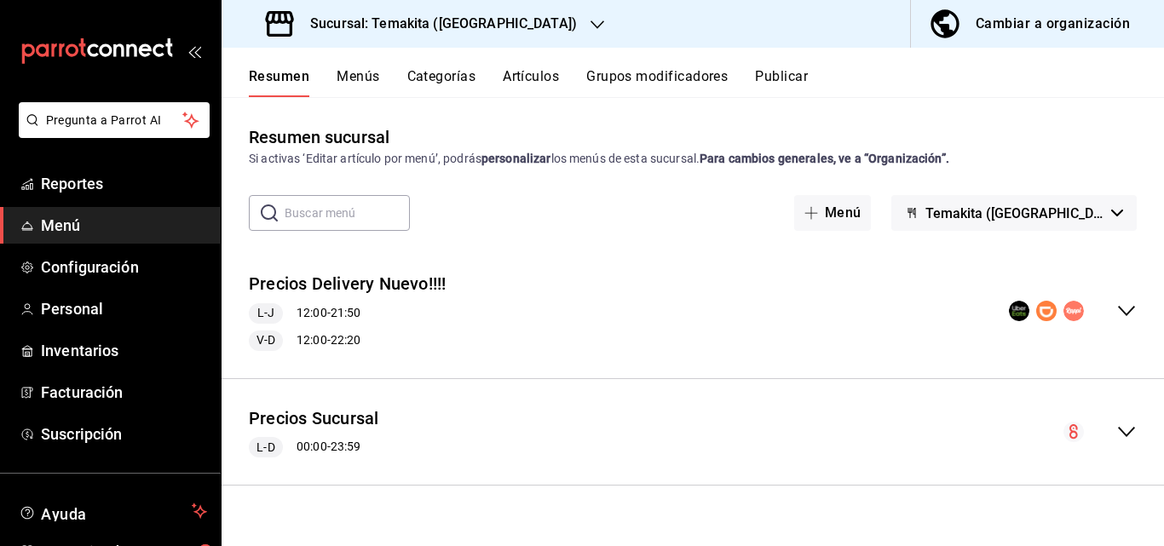
scroll to position [0, 0]
click at [1122, 432] on icon "collapse-menu-row" at bounding box center [1126, 432] width 20 height 20
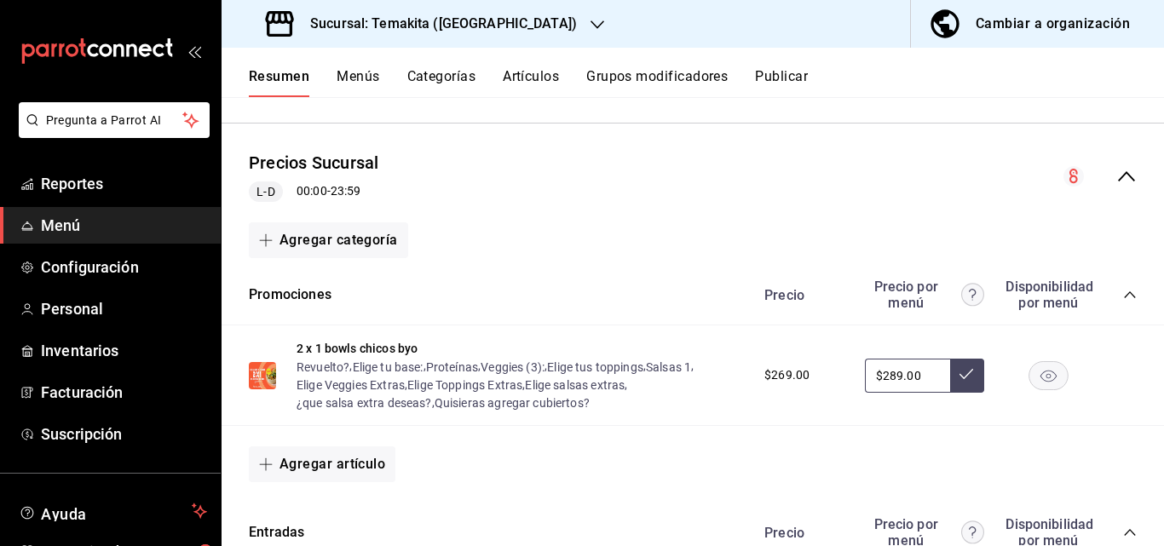
scroll to position [511, 0]
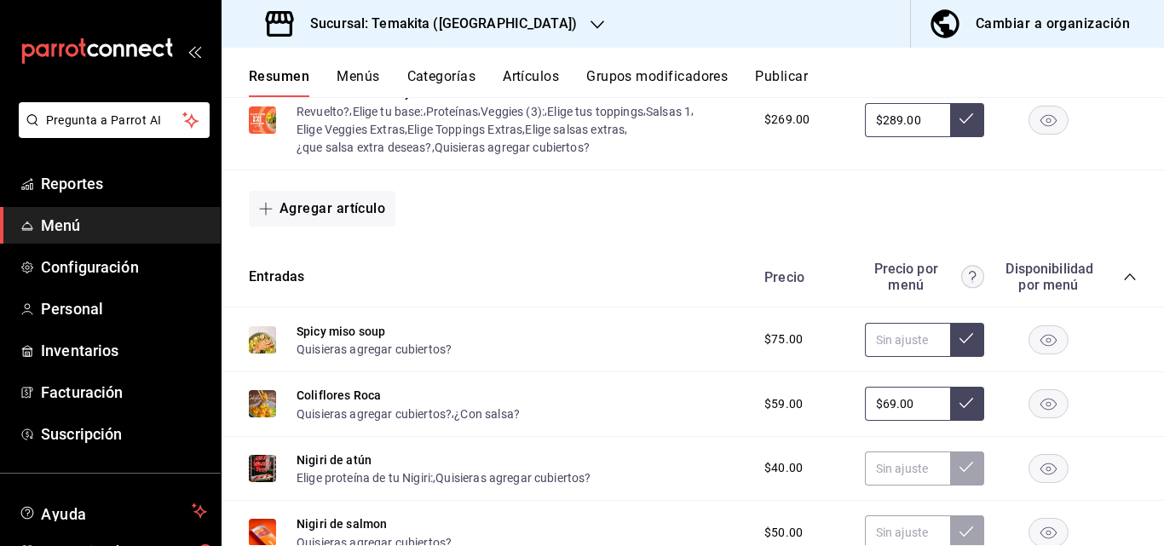
click at [900, 348] on input "text" at bounding box center [907, 340] width 85 height 34
type input "$75.00"
click at [960, 343] on icon at bounding box center [966, 338] width 14 height 14
click at [916, 405] on input "$69.00" at bounding box center [907, 404] width 85 height 34
drag, startPoint x: 955, startPoint y: 405, endPoint x: 942, endPoint y: 409, distance: 13.2
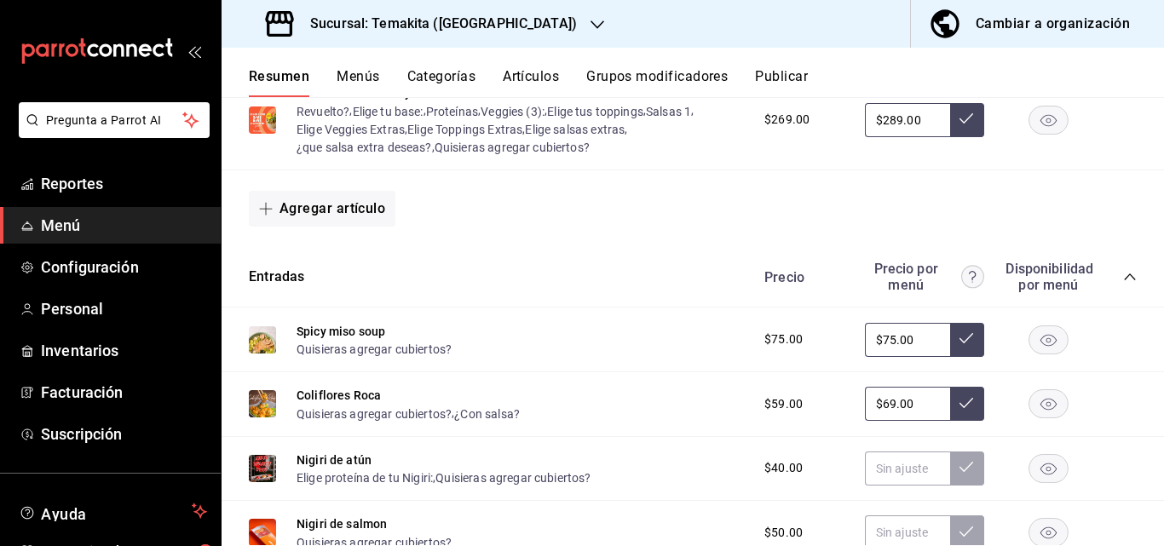
click at [959, 405] on icon at bounding box center [966, 403] width 14 height 14
click at [923, 411] on input "$69.00" at bounding box center [907, 404] width 85 height 34
type input "$6.00"
type input "$69.00"
click at [959, 399] on icon at bounding box center [966, 403] width 14 height 14
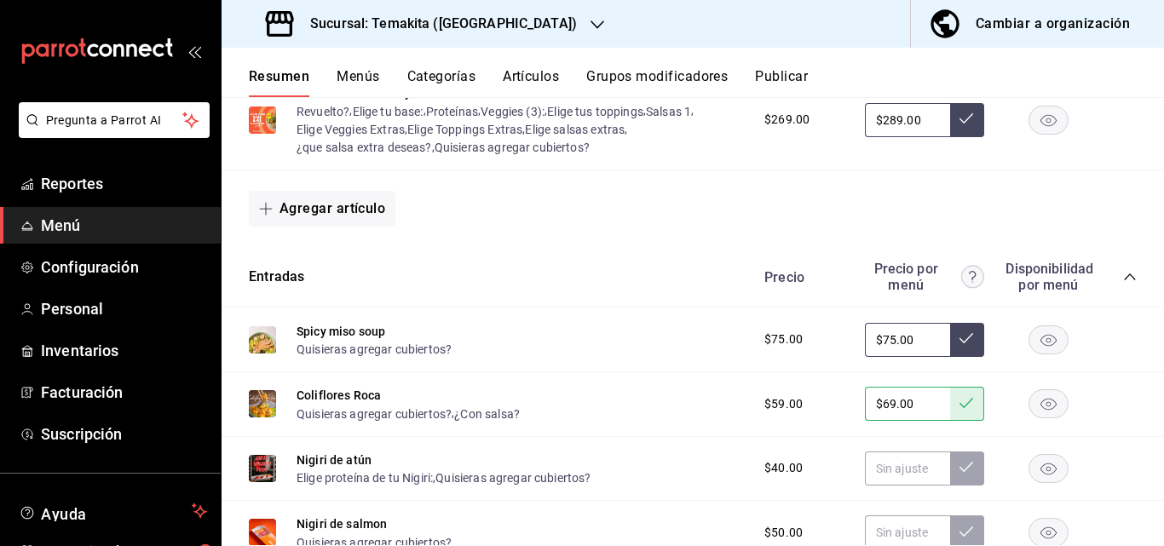
scroll to position [596, 0]
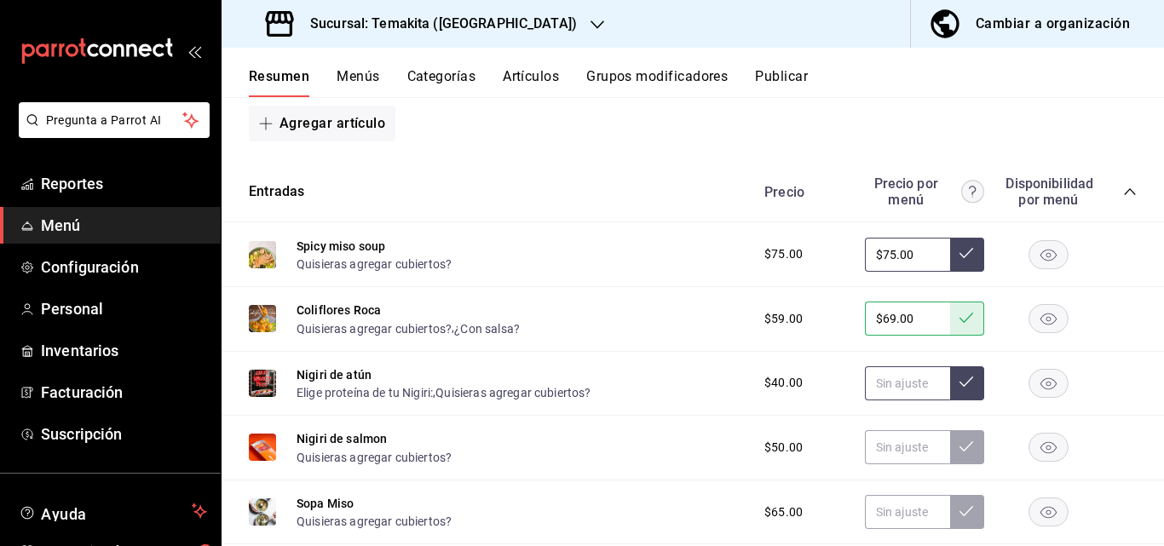
click at [890, 378] on input "text" at bounding box center [907, 383] width 85 height 34
type input "$40.00"
click at [959, 384] on icon at bounding box center [966, 381] width 14 height 10
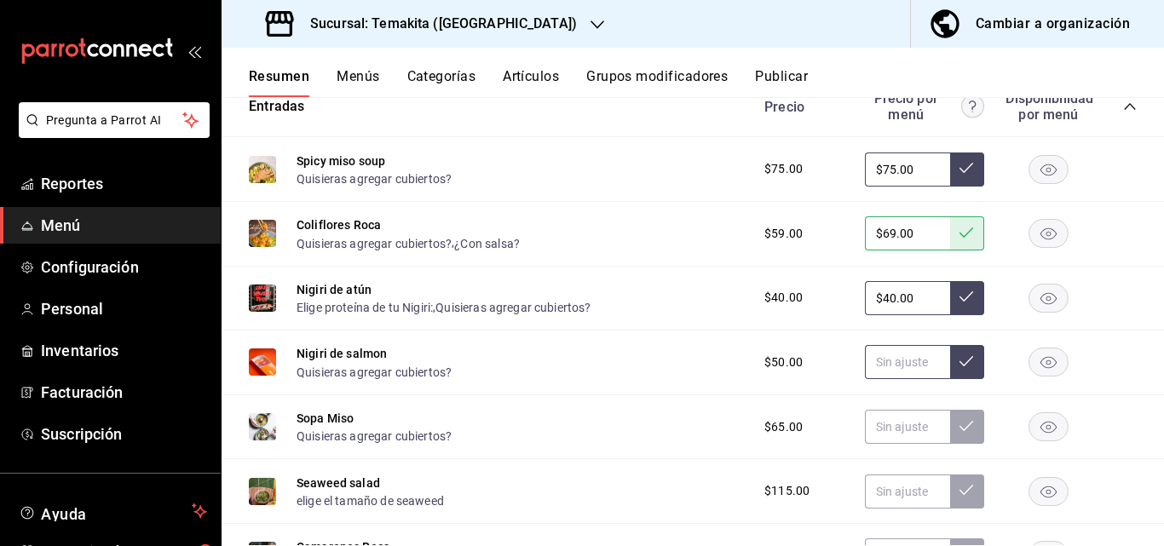
click at [901, 365] on input "text" at bounding box center [907, 362] width 85 height 34
type input "$50.00"
click at [950, 363] on button at bounding box center [967, 362] width 34 height 34
click at [865, 434] on input "text" at bounding box center [907, 427] width 85 height 34
type input "$75.00"
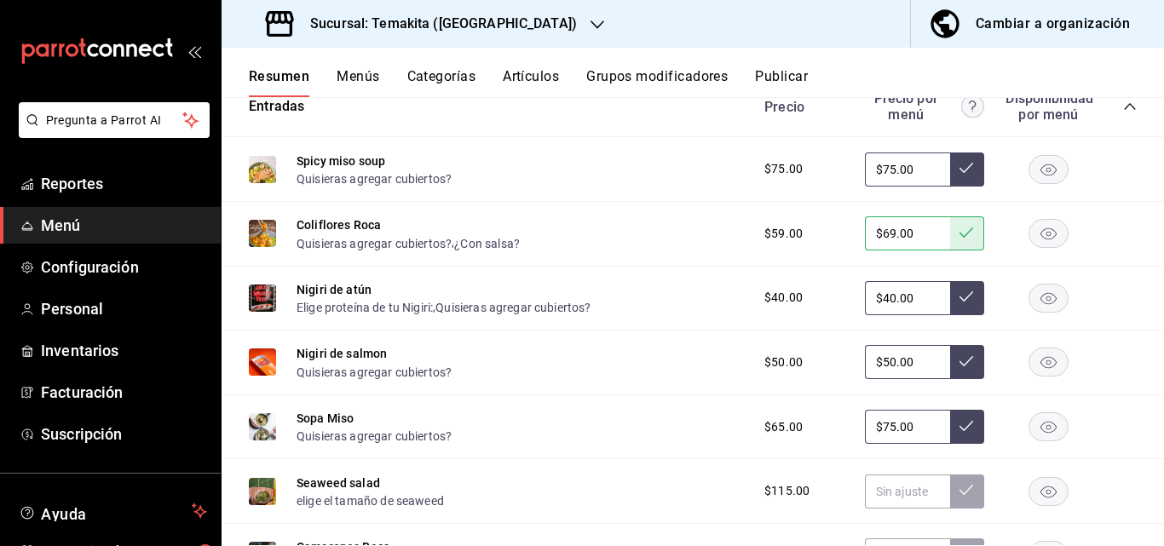
click at [959, 428] on icon at bounding box center [966, 426] width 14 height 10
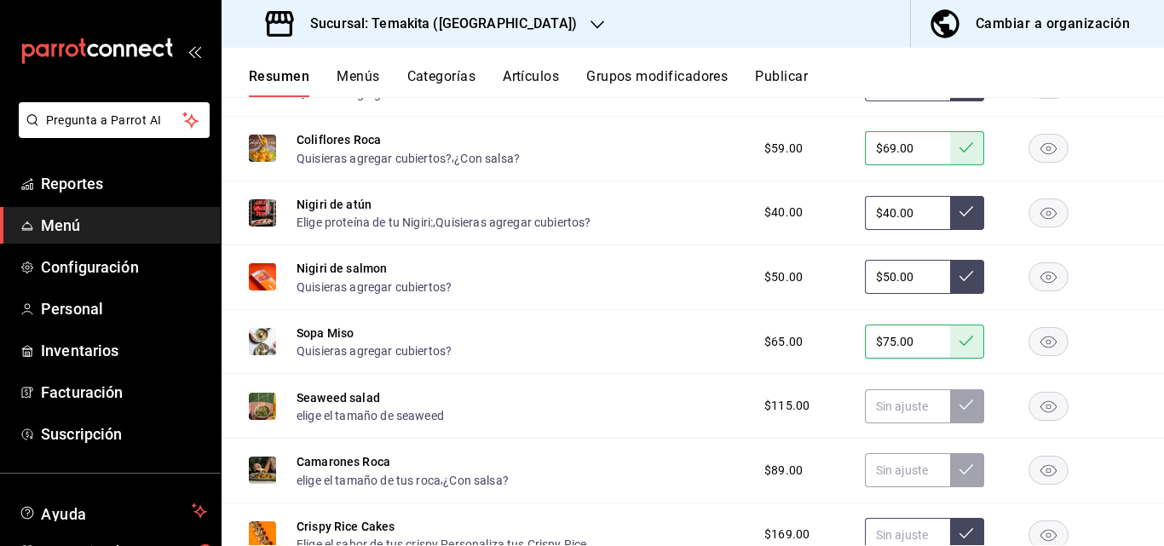
scroll to position [852, 0]
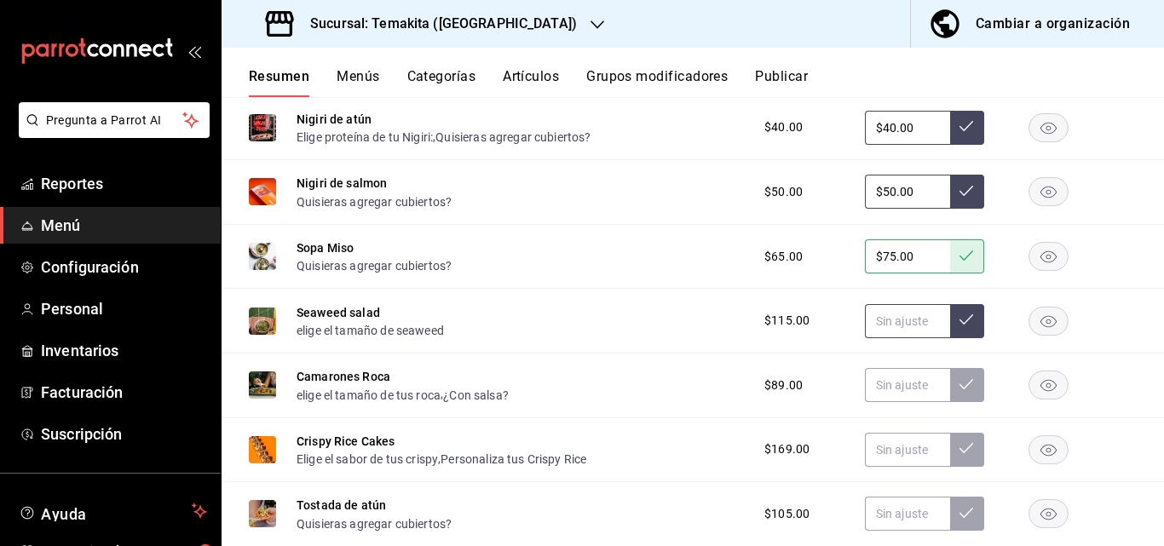
click at [902, 319] on input "text" at bounding box center [907, 321] width 85 height 34
type input "$119.00"
drag, startPoint x: 952, startPoint y: 324, endPoint x: 911, endPoint y: 361, distance: 56.1
click at [959, 326] on icon at bounding box center [966, 320] width 14 height 14
click at [904, 389] on input "text" at bounding box center [907, 385] width 85 height 34
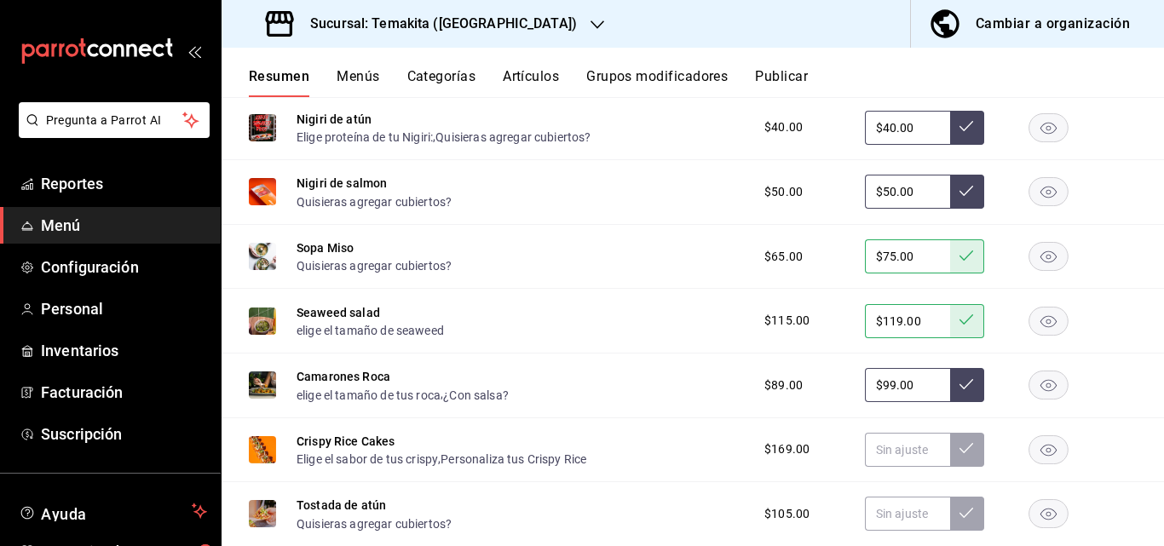
click at [935, 383] on input "$99.00" at bounding box center [907, 385] width 85 height 34
type input "$99.00"
click at [959, 382] on icon at bounding box center [966, 384] width 14 height 14
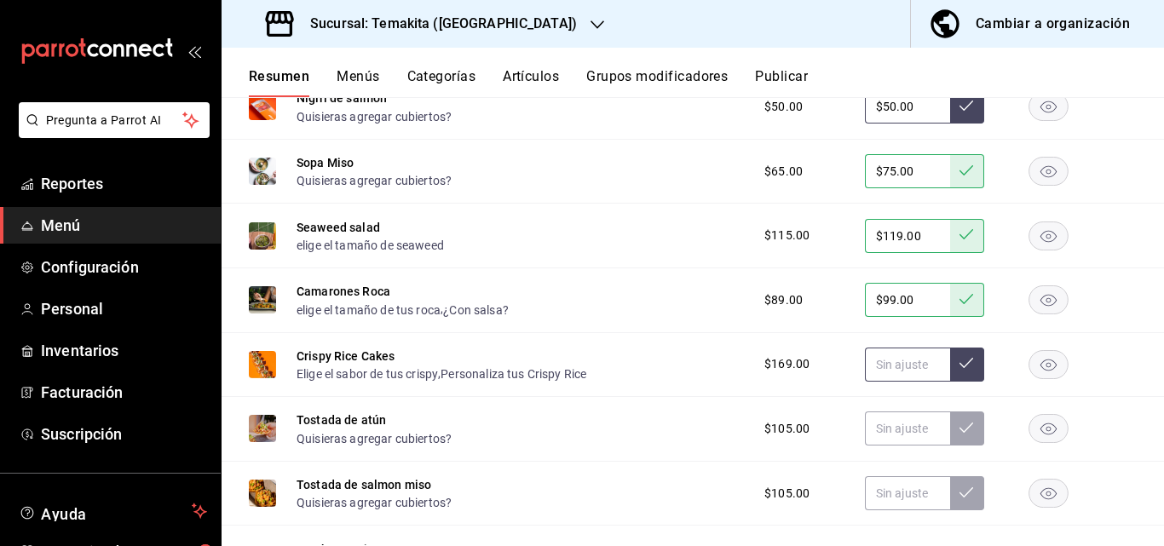
click at [900, 365] on input "text" at bounding box center [907, 365] width 85 height 34
type input "$179.00"
click at [962, 369] on button at bounding box center [967, 365] width 34 height 34
click at [911, 433] on input "text" at bounding box center [907, 428] width 85 height 34
type input "$105.00"
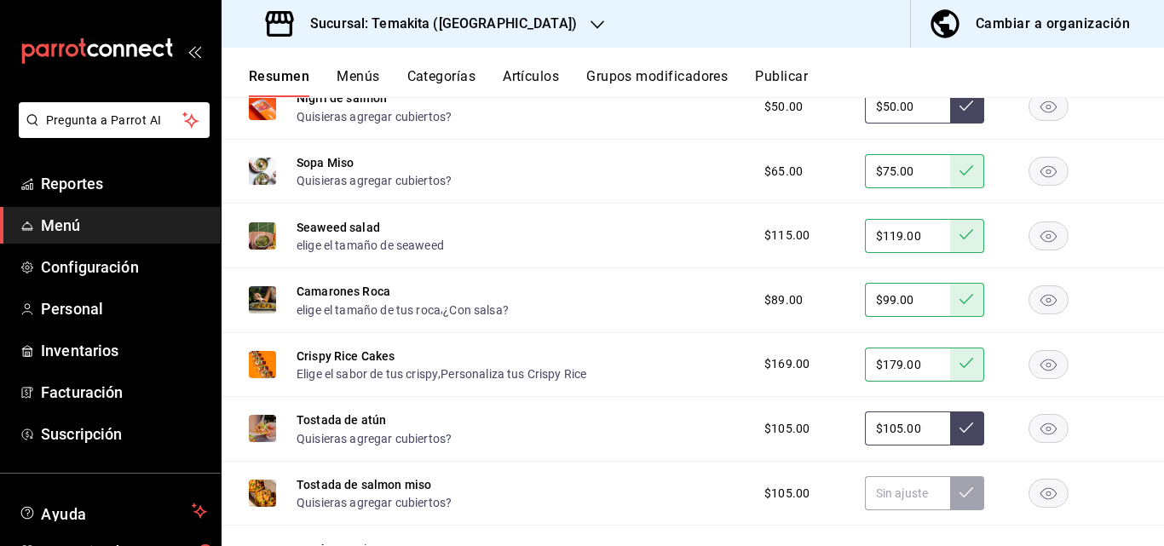
click at [950, 444] on button at bounding box center [967, 428] width 34 height 34
click at [963, 420] on button at bounding box center [967, 428] width 34 height 34
click at [905, 497] on input "text" at bounding box center [907, 493] width 85 height 34
type input "$105.00"
click at [950, 500] on button at bounding box center [967, 493] width 34 height 34
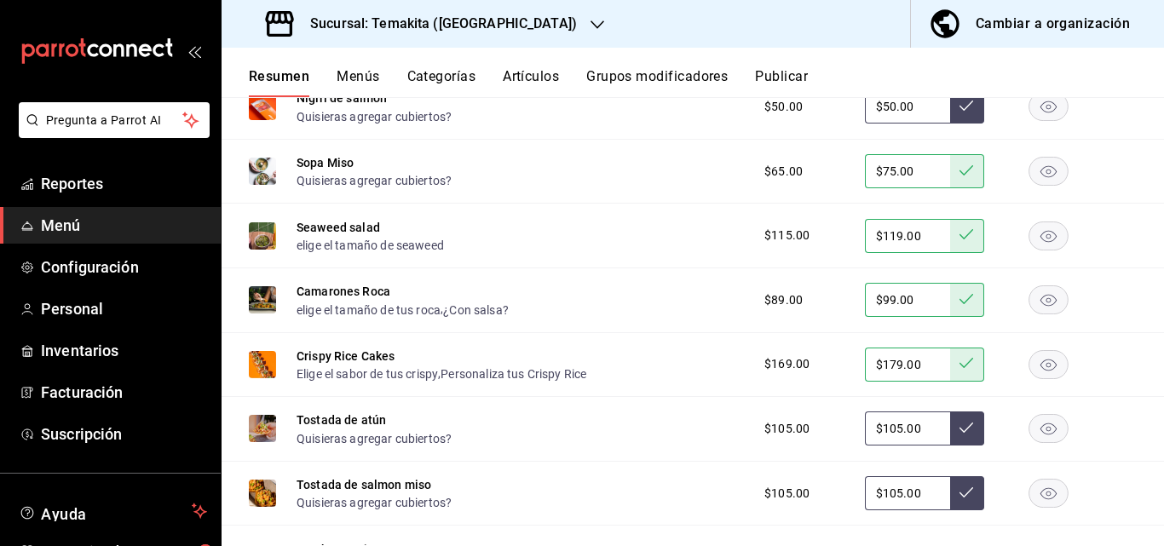
click at [959, 491] on icon at bounding box center [966, 493] width 14 height 14
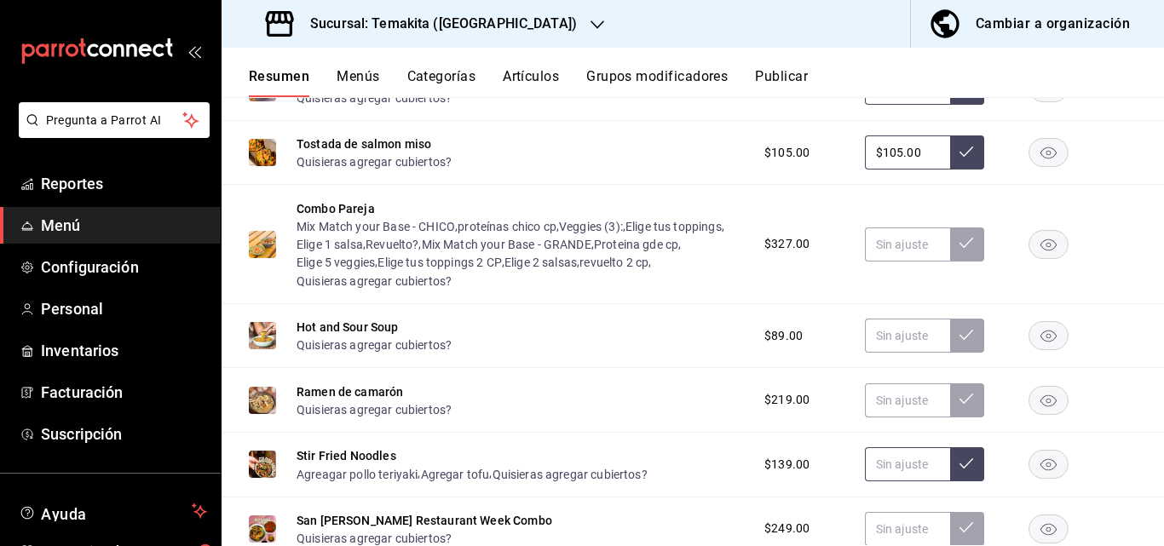
click at [891, 468] on input "text" at bounding box center [907, 464] width 85 height 34
type input "$139.00"
click at [965, 464] on button at bounding box center [967, 464] width 34 height 34
click at [959, 462] on icon at bounding box center [966, 464] width 14 height 14
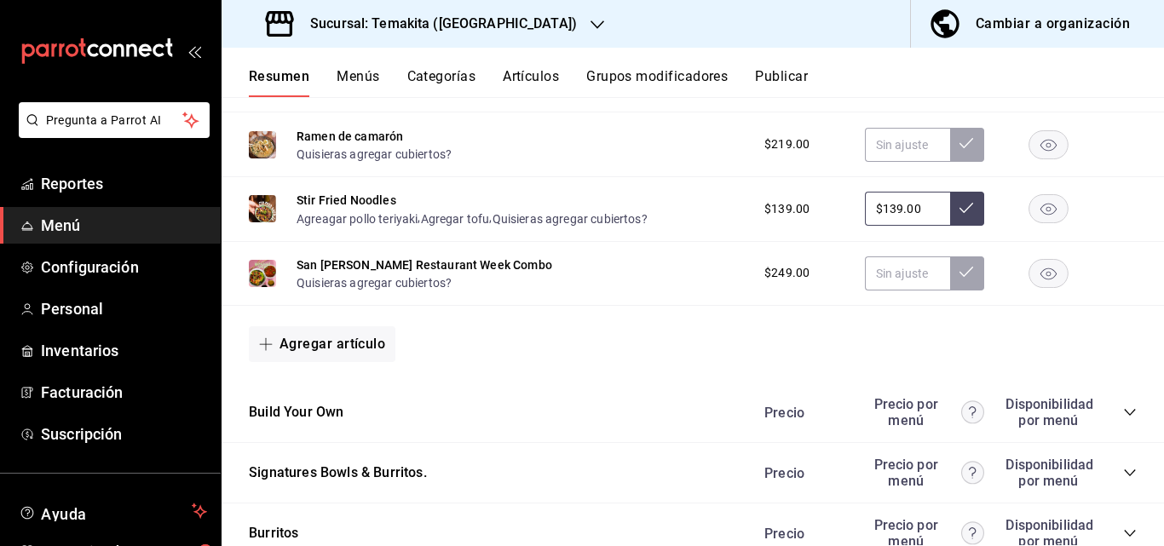
scroll to position [1618, 0]
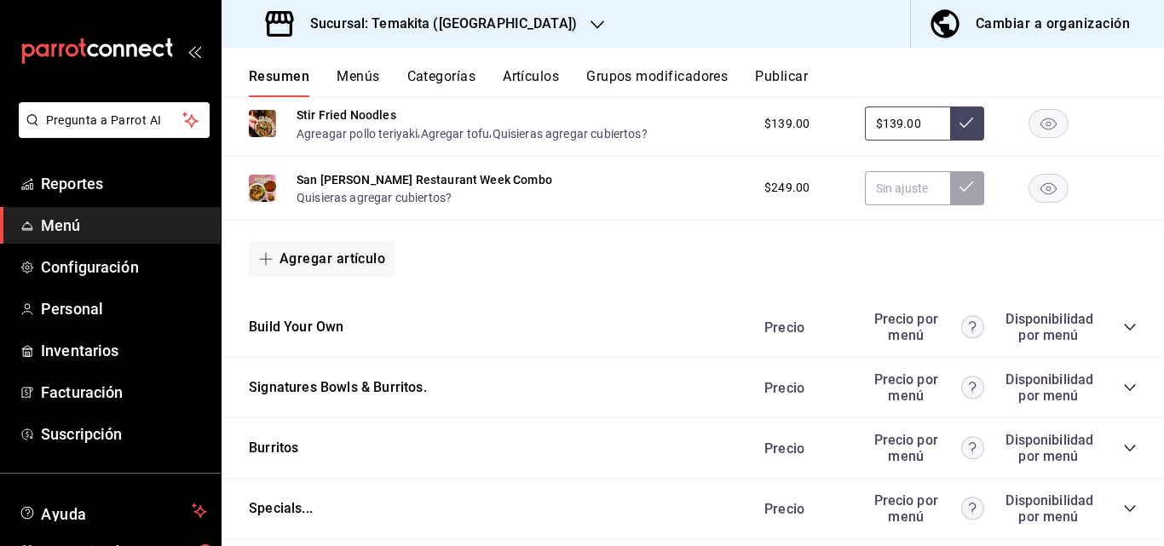
click at [1123, 330] on icon "collapse-category-row" at bounding box center [1128, 327] width 11 height 7
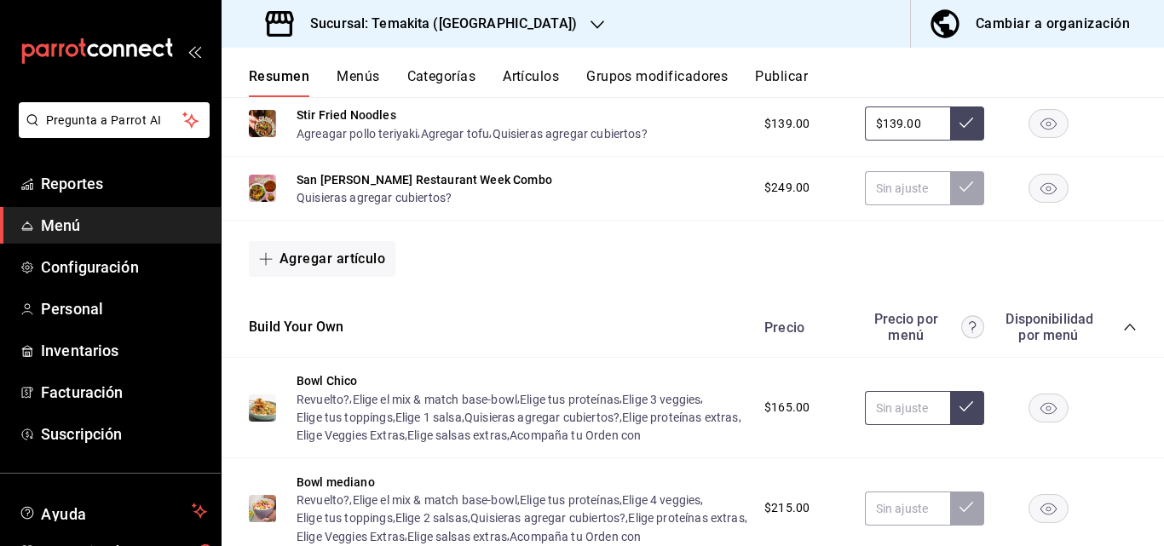
click at [880, 414] on input "text" at bounding box center [907, 408] width 85 height 34
type input "$75.00"
click at [959, 413] on icon at bounding box center [966, 406] width 14 height 14
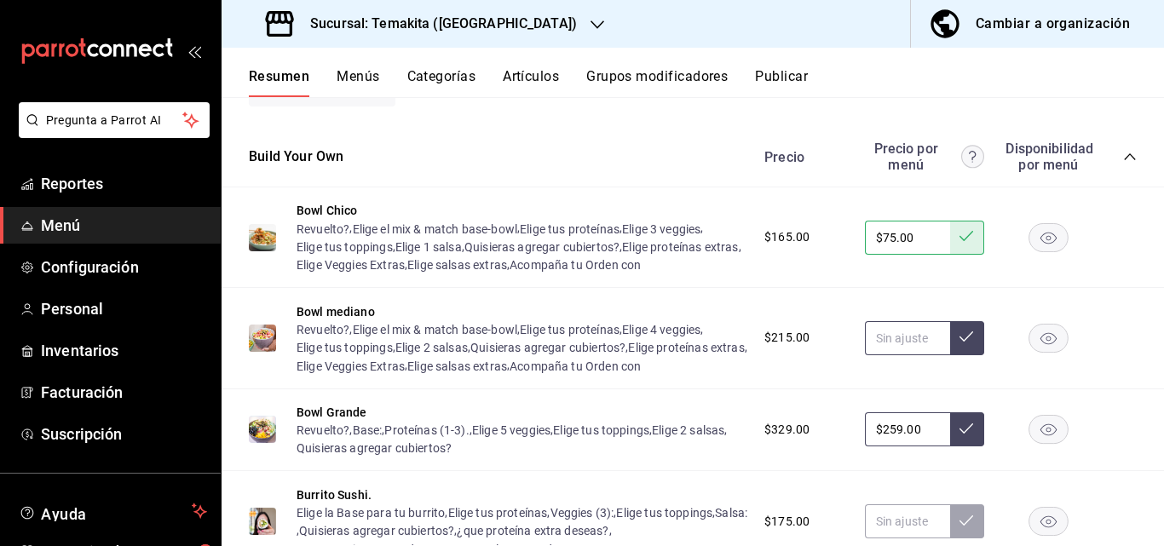
click at [884, 355] on input "text" at bounding box center [907, 338] width 85 height 34
type input "$235.00"
click at [917, 446] on input "$259.00" at bounding box center [907, 429] width 85 height 34
type input "$2.00"
type input "$269.00"
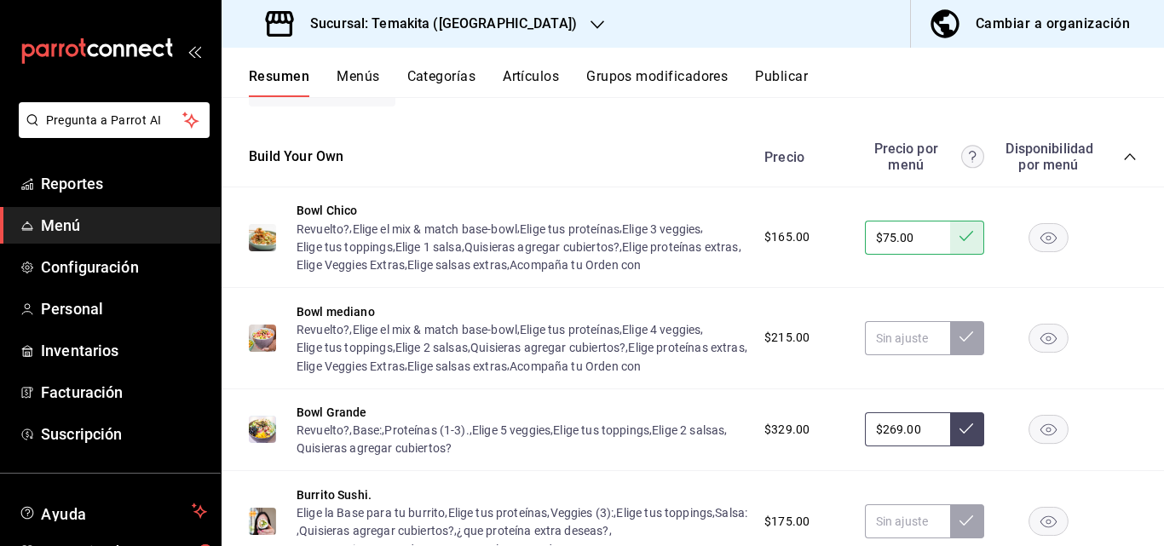
click at [950, 446] on button at bounding box center [967, 429] width 34 height 34
click at [875, 355] on input "text" at bounding box center [907, 338] width 85 height 34
type input "$235.00"
click at [959, 343] on icon at bounding box center [966, 337] width 14 height 14
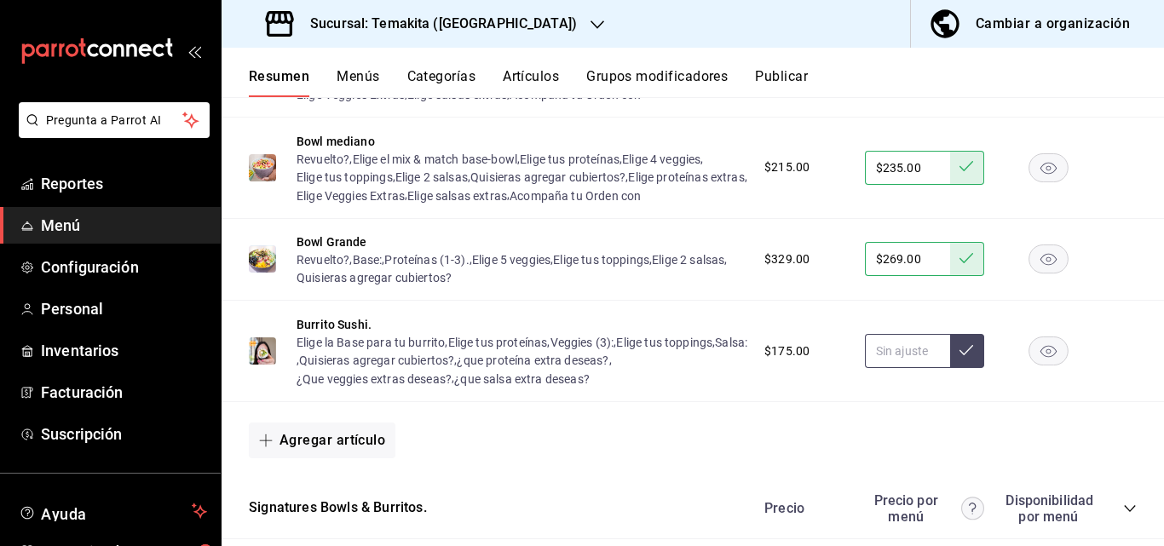
click at [918, 368] on input "text" at bounding box center [907, 351] width 85 height 34
type input "$175.00"
click at [959, 357] on icon at bounding box center [966, 350] width 14 height 14
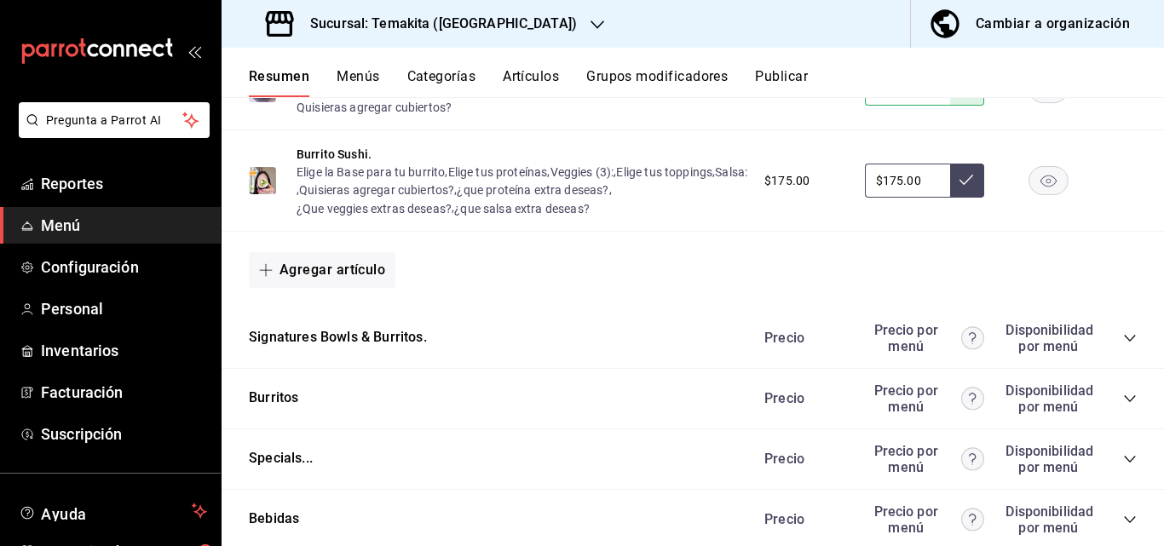
scroll to position [2215, 0]
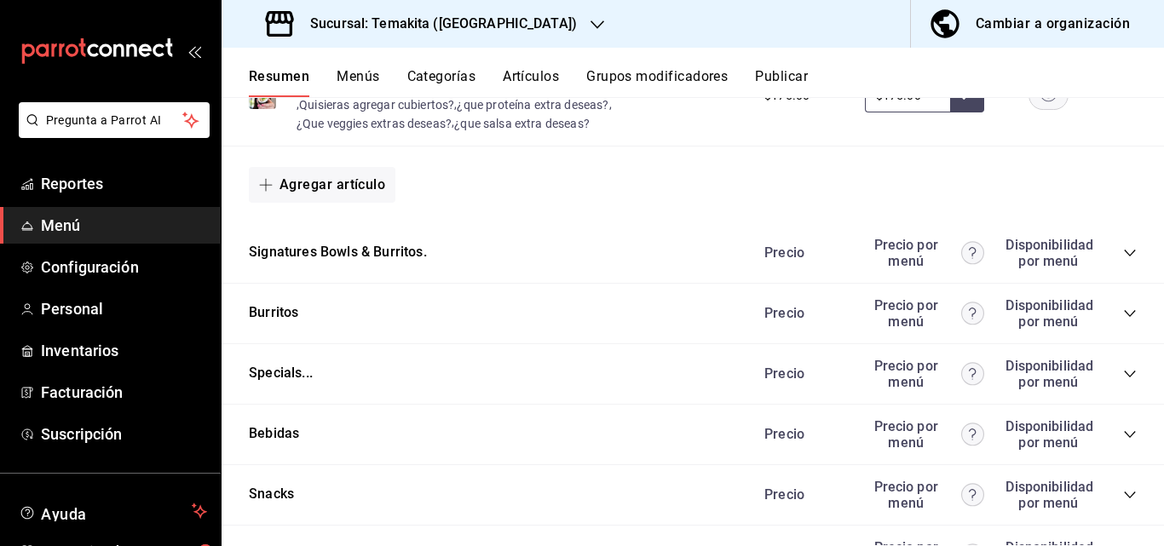
click at [1119, 269] on div "Precio Precio por menú Disponibilidad por menú" at bounding box center [941, 253] width 389 height 32
click at [1123, 441] on icon "collapse-category-row" at bounding box center [1130, 435] width 14 height 14
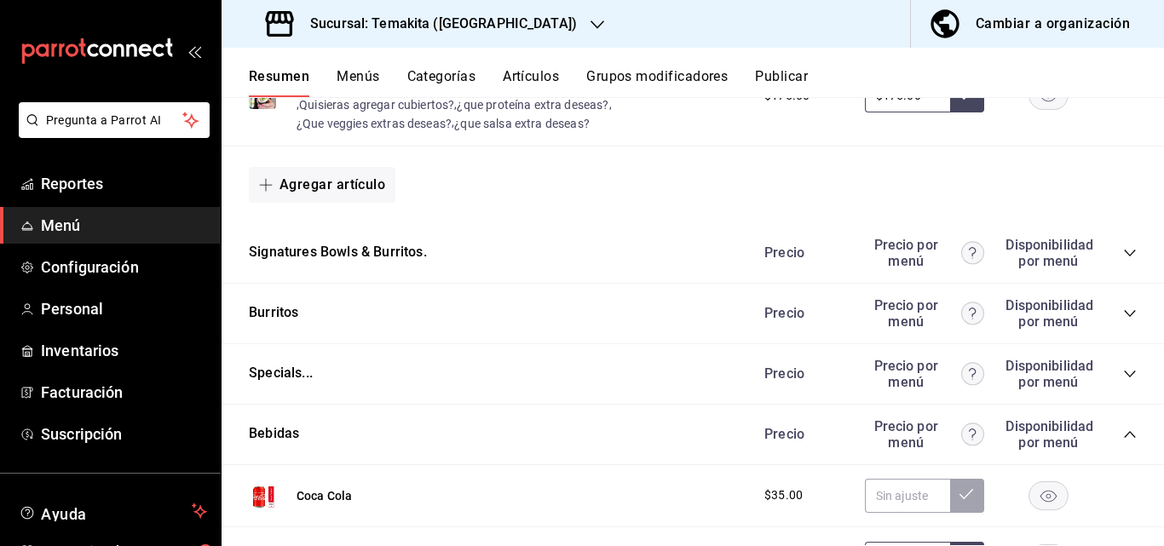
scroll to position [2385, 0]
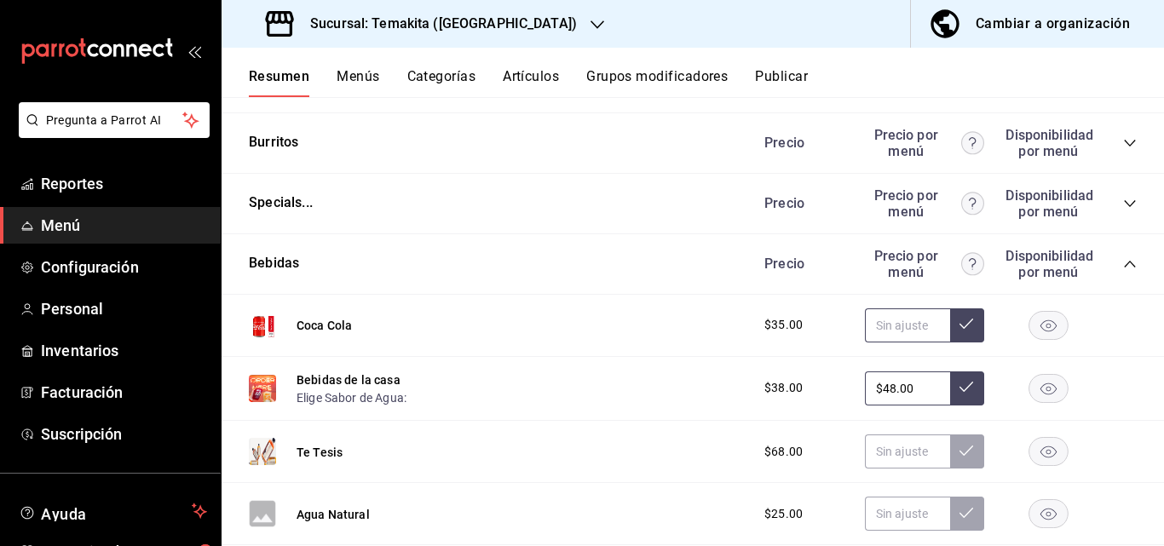
click at [891, 342] on input "text" at bounding box center [907, 325] width 85 height 34
type input "$45.00"
click at [903, 405] on input "$48.00" at bounding box center [907, 388] width 85 height 34
type input "$4.00"
type input "$39.00"
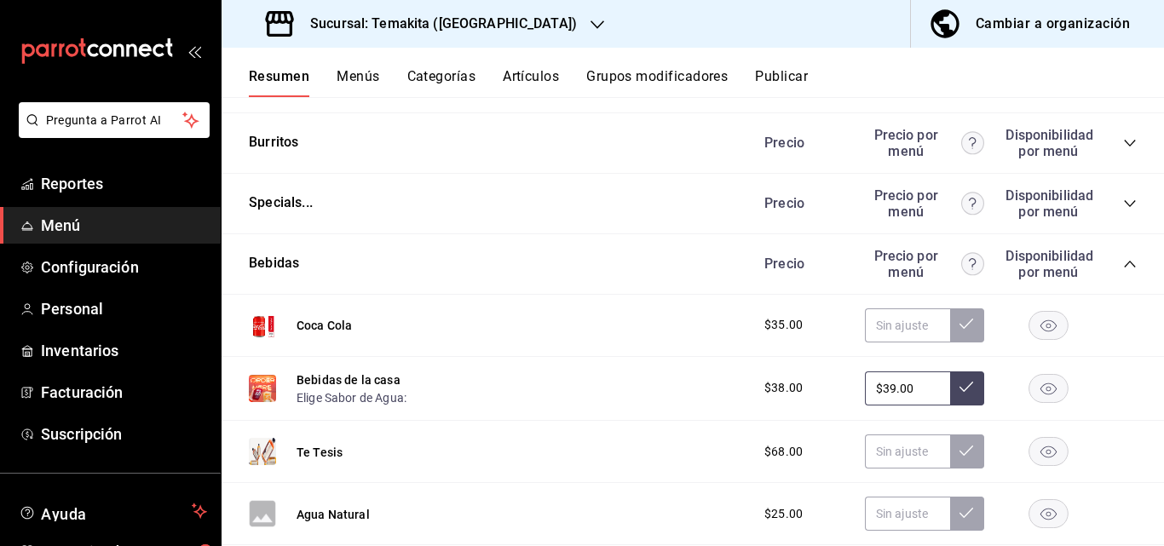
click at [959, 394] on icon at bounding box center [966, 387] width 14 height 14
click at [899, 342] on input "text" at bounding box center [907, 325] width 85 height 34
type input "$45.00"
click at [959, 330] on icon at bounding box center [966, 324] width 14 height 14
click at [880, 468] on input "text" at bounding box center [907, 451] width 85 height 34
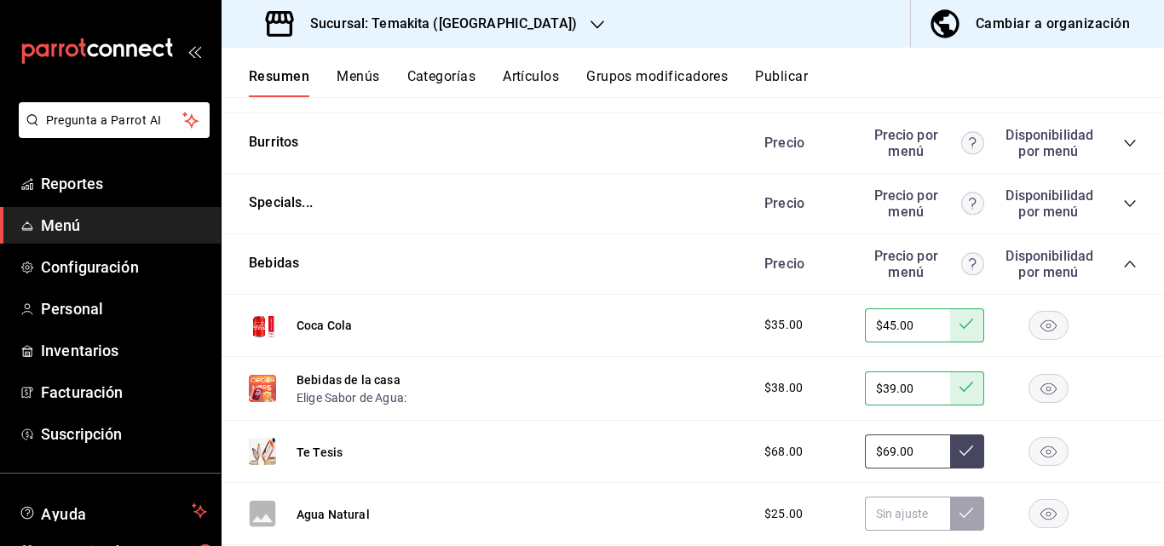
type input "$69.00"
click at [950, 468] on button at bounding box center [967, 451] width 34 height 34
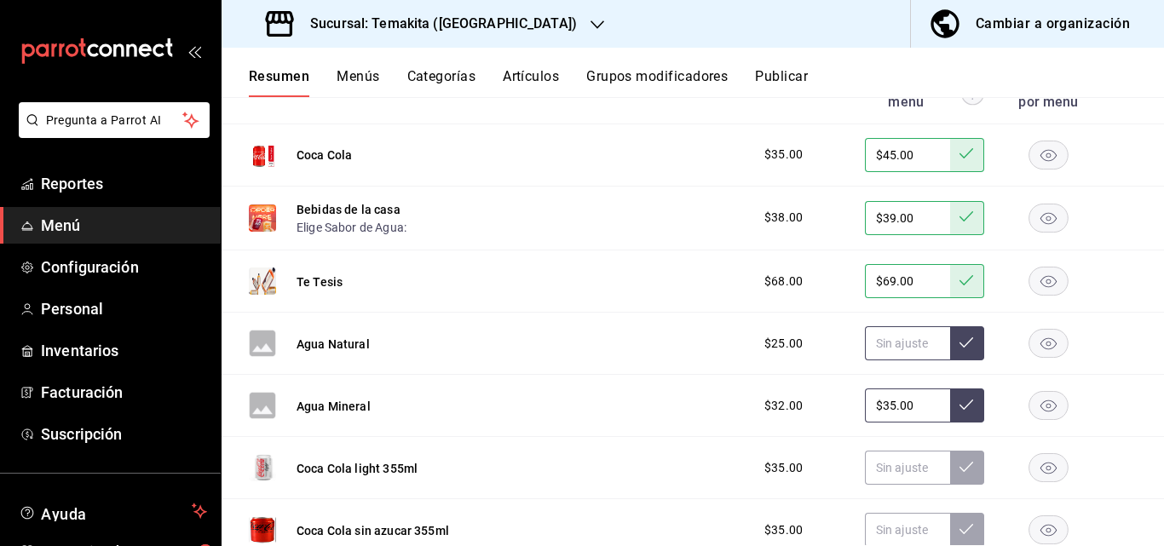
click at [905, 360] on input "text" at bounding box center [907, 343] width 85 height 34
type input "$35.00"
click at [959, 349] on icon at bounding box center [966, 343] width 14 height 14
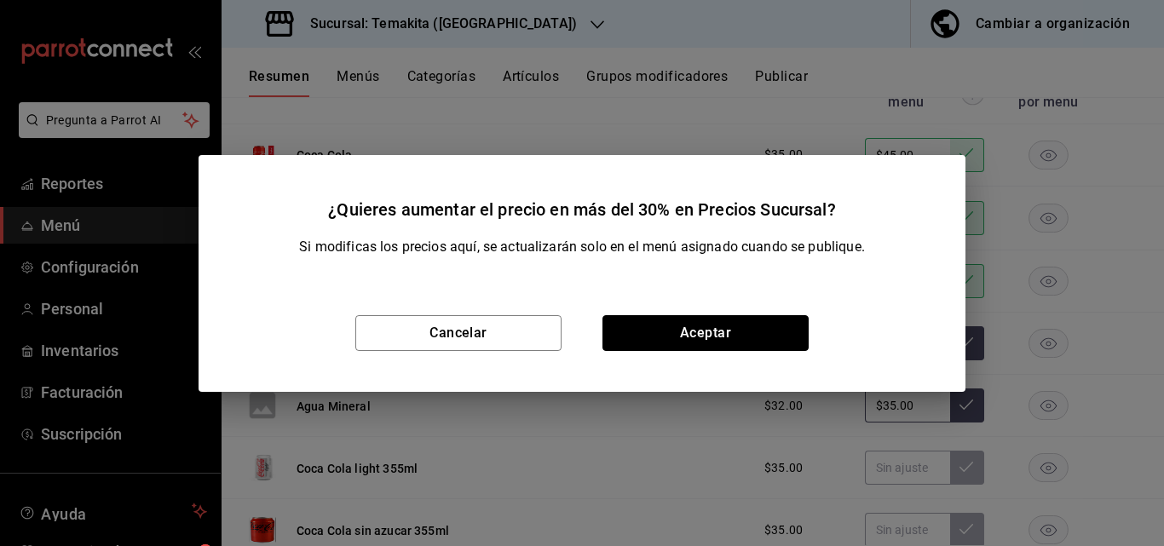
drag, startPoint x: 761, startPoint y: 334, endPoint x: 860, endPoint y: 454, distance: 156.1
click at [761, 337] on button "Aceptar" at bounding box center [705, 333] width 206 height 36
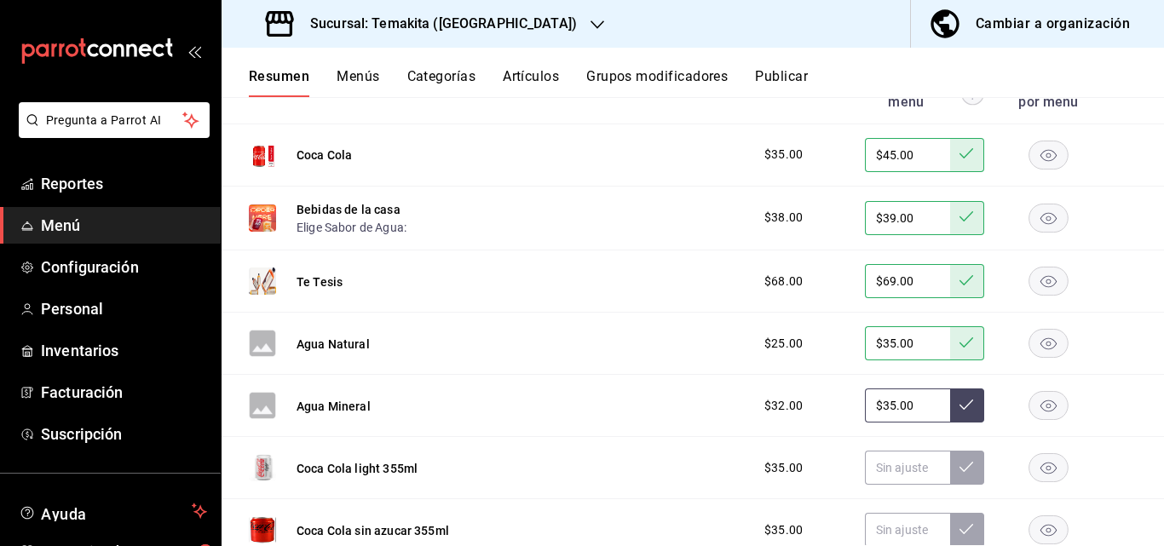
click at [901, 422] on input "$35.00" at bounding box center [907, 405] width 85 height 34
type input "$3.00"
type input "$35.00"
click at [963, 422] on button at bounding box center [967, 405] width 34 height 34
click at [897, 485] on input "text" at bounding box center [907, 468] width 85 height 34
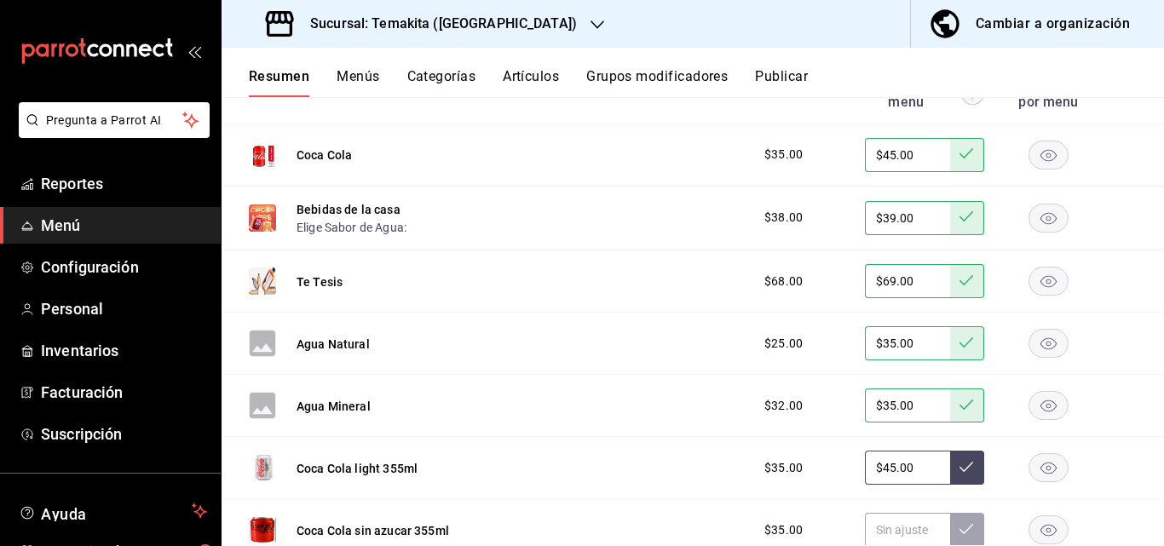
type input "$45.00"
click at [950, 485] on button at bounding box center [967, 468] width 34 height 34
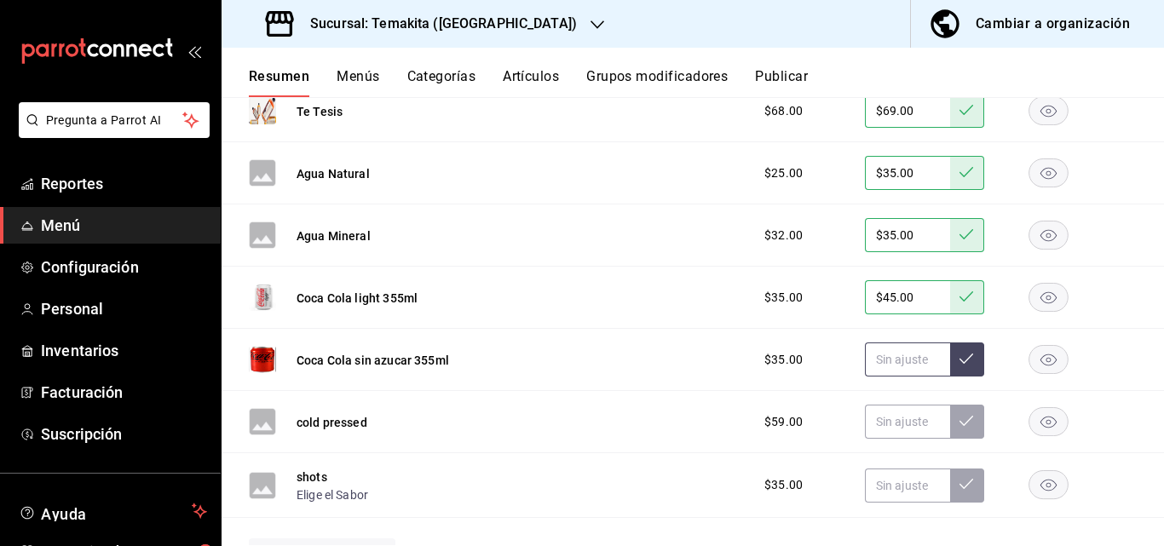
click at [897, 376] on input "text" at bounding box center [907, 359] width 85 height 34
type input "$45.00"
click at [961, 376] on button at bounding box center [967, 359] width 34 height 34
click at [882, 439] on input "text" at bounding box center [907, 422] width 85 height 34
type input "$59.00"
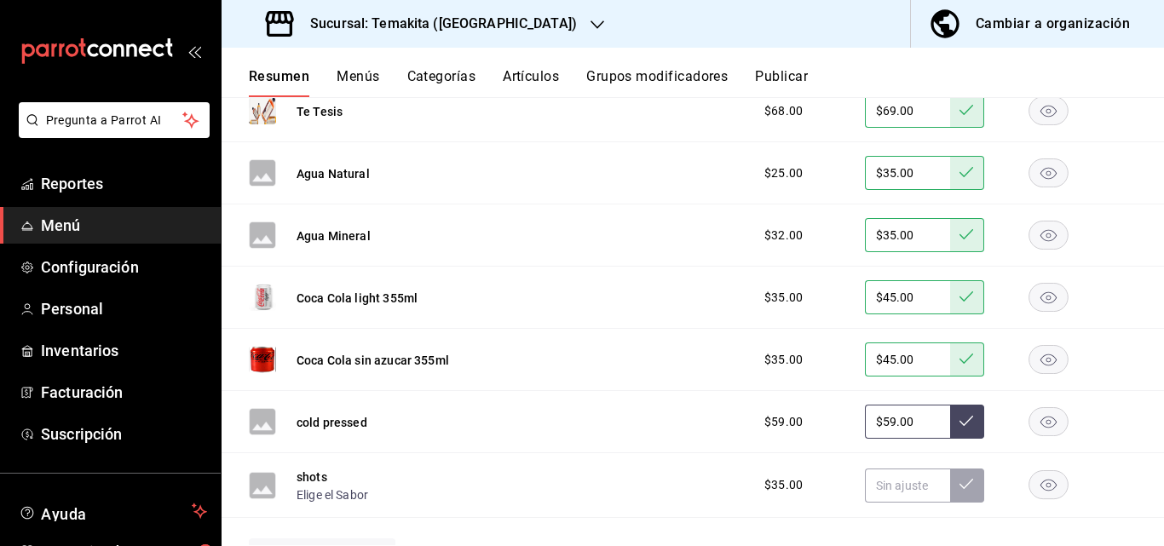
click at [957, 439] on button at bounding box center [967, 422] width 34 height 34
click at [962, 439] on button at bounding box center [967, 422] width 34 height 34
click at [894, 503] on input "text" at bounding box center [907, 485] width 85 height 34
type input "$35.00"
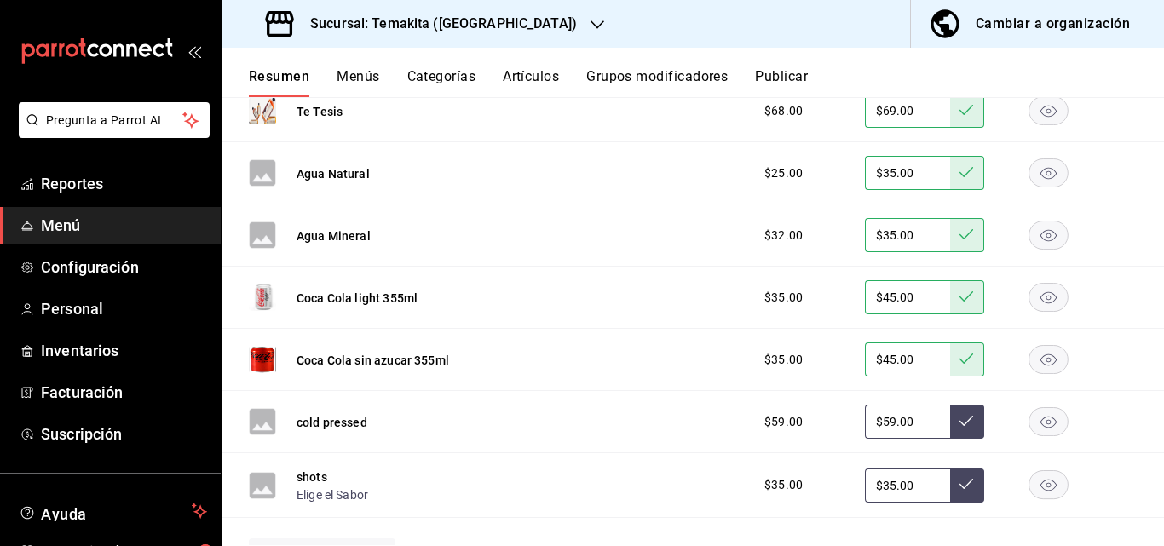
click at [950, 503] on button at bounding box center [967, 485] width 34 height 34
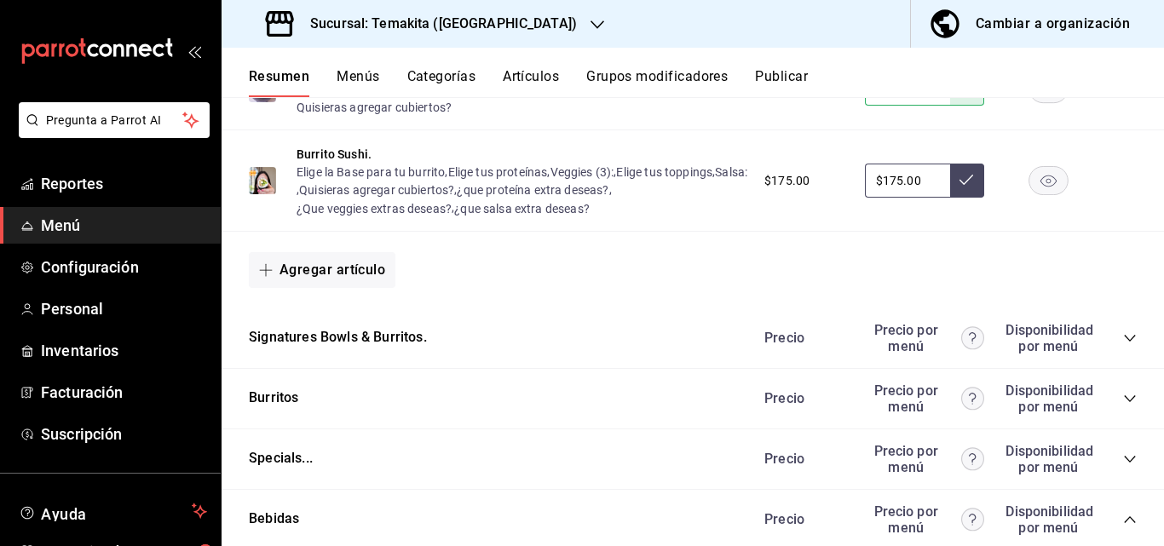
scroll to position [1959, 0]
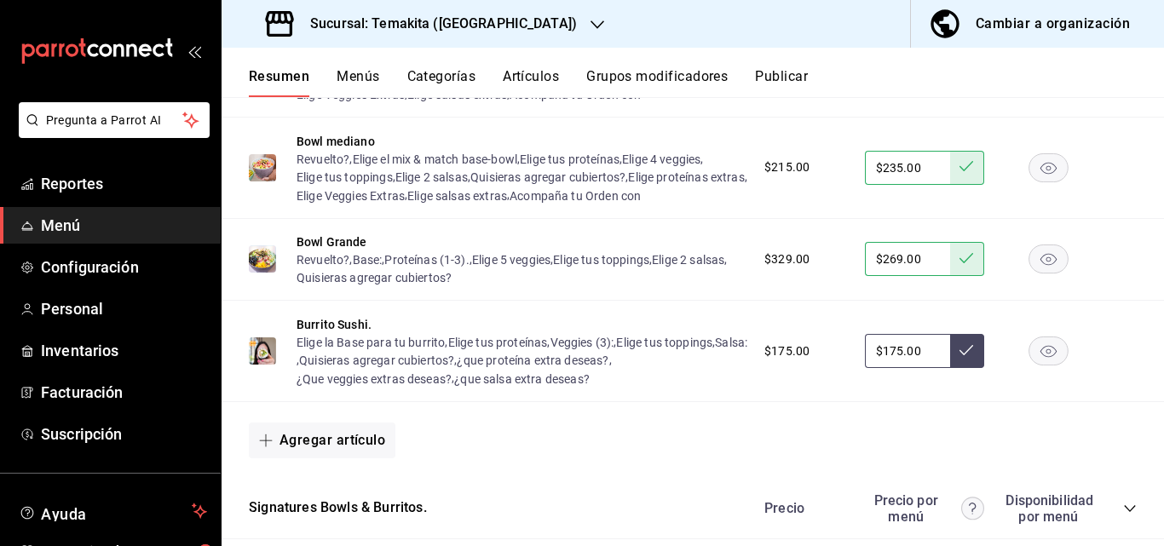
click at [1074, 15] on div "Cambiar a organización" at bounding box center [1052, 24] width 154 height 24
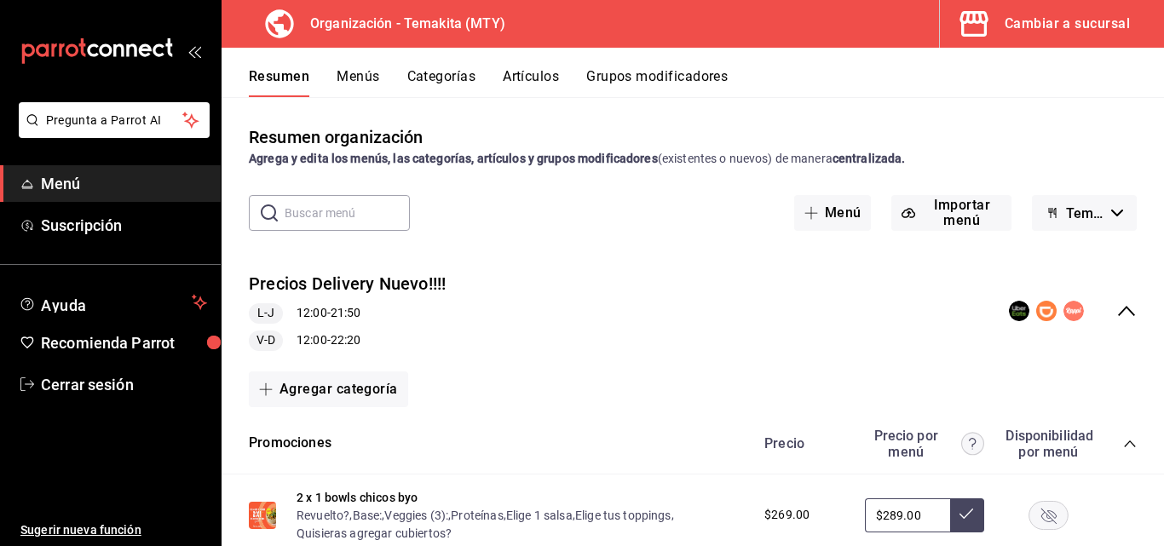
click at [336, 76] on button "Menús" at bounding box center [357, 82] width 43 height 29
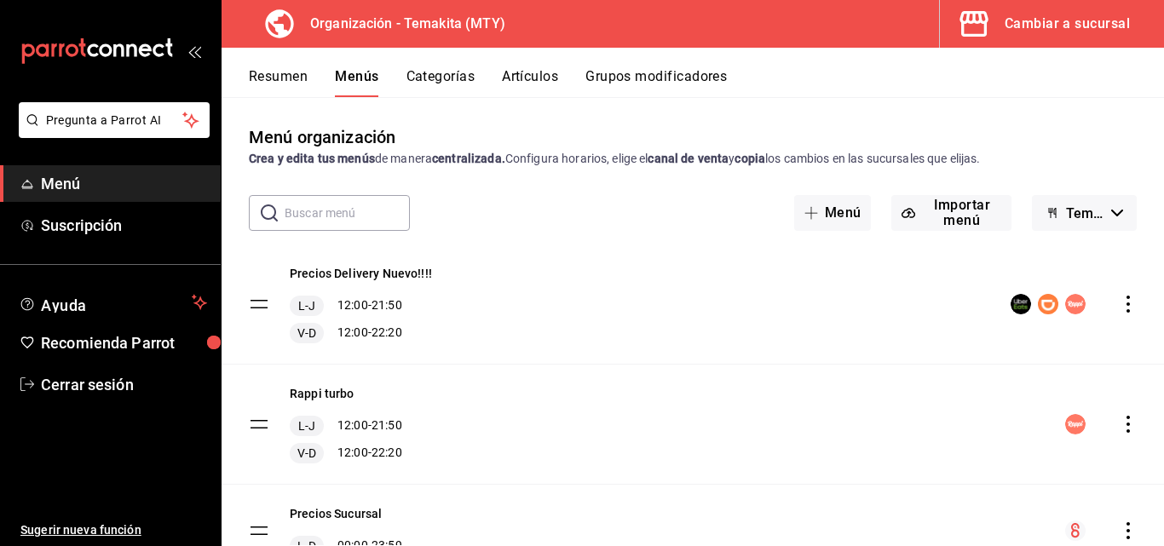
scroll to position [80, 0]
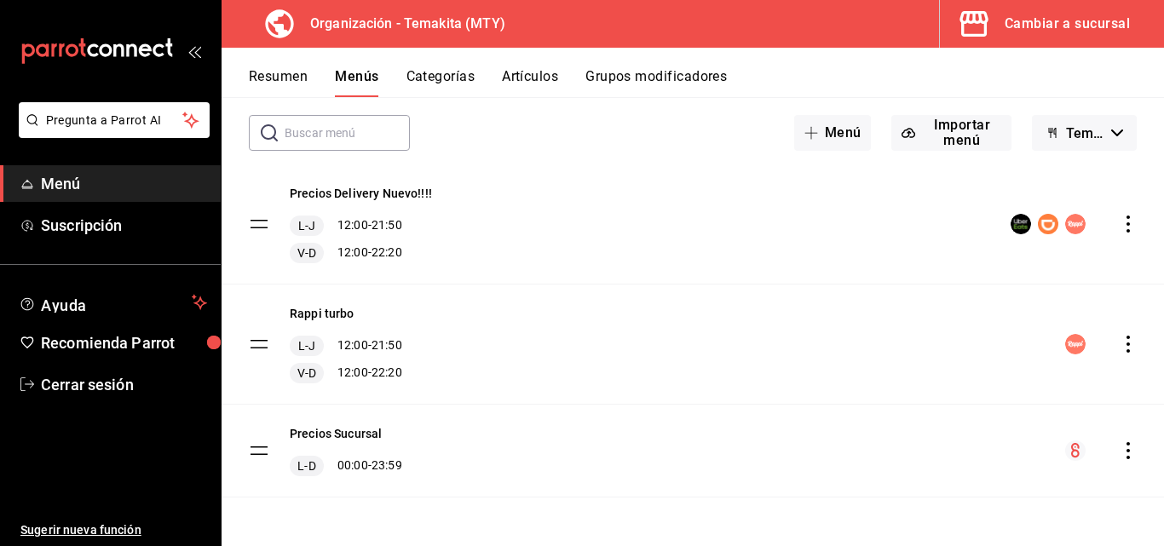
drag, startPoint x: 1117, startPoint y: 457, endPoint x: 1103, endPoint y: 445, distance: 18.7
click at [1119, 454] on icon "actions" at bounding box center [1127, 450] width 17 height 17
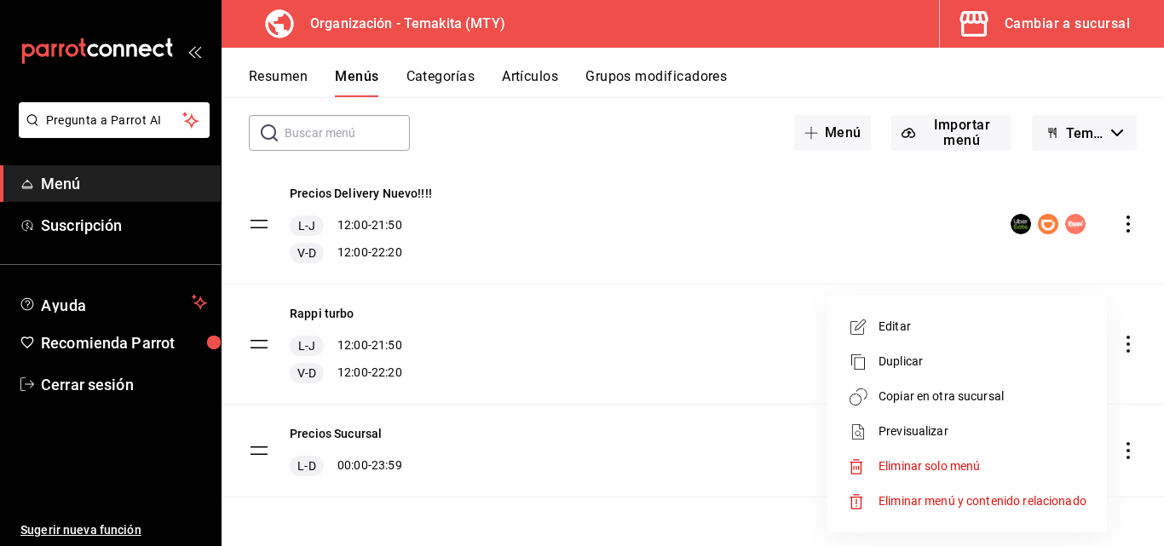
click at [901, 399] on span "Copiar en otra sucursal" at bounding box center [982, 397] width 208 height 18
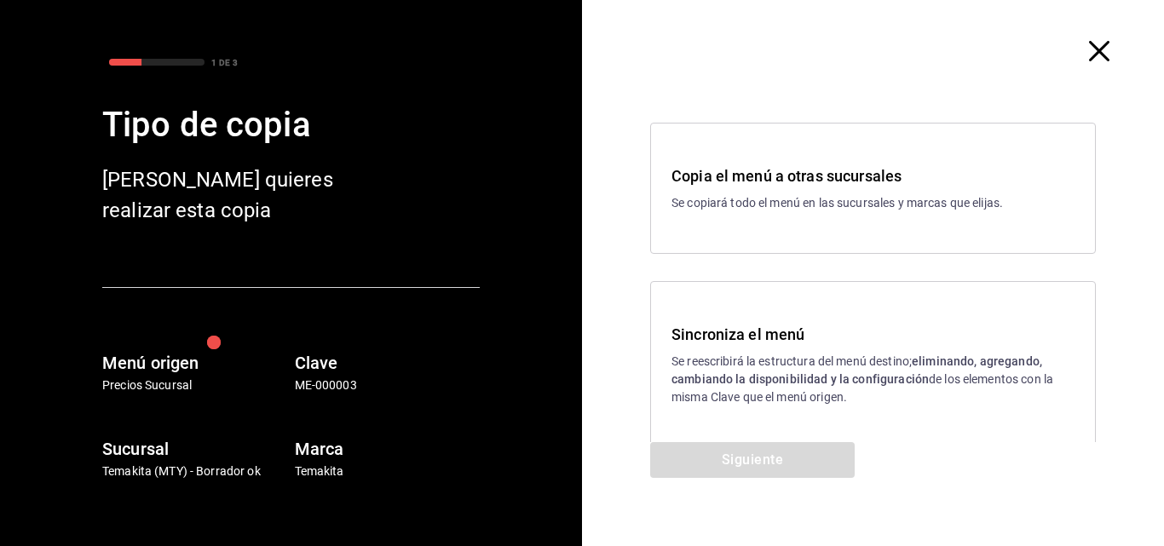
click at [712, 364] on p "Se reescribirá la estructura del menú destino; eliminando, agregando, cambiando…" at bounding box center [872, 380] width 403 height 54
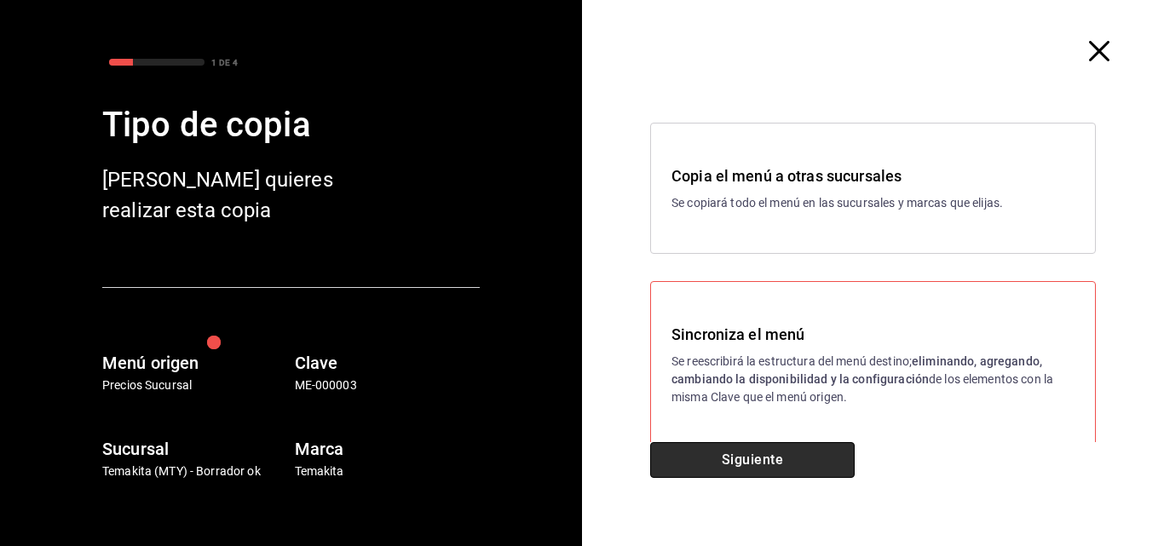
click at [716, 468] on button "Siguiente" at bounding box center [752, 460] width 204 height 36
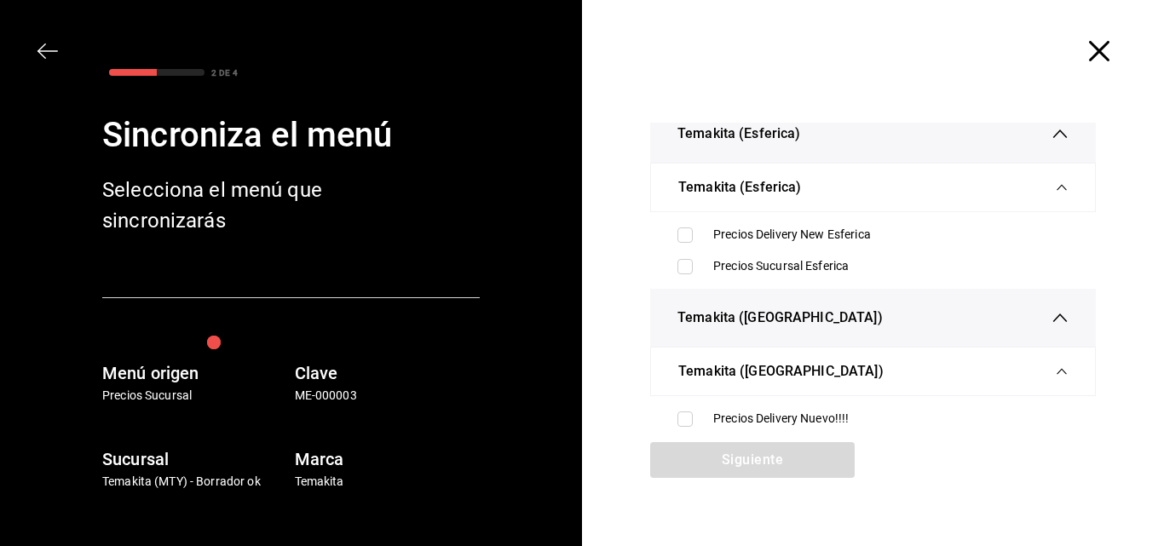
scroll to position [256, 0]
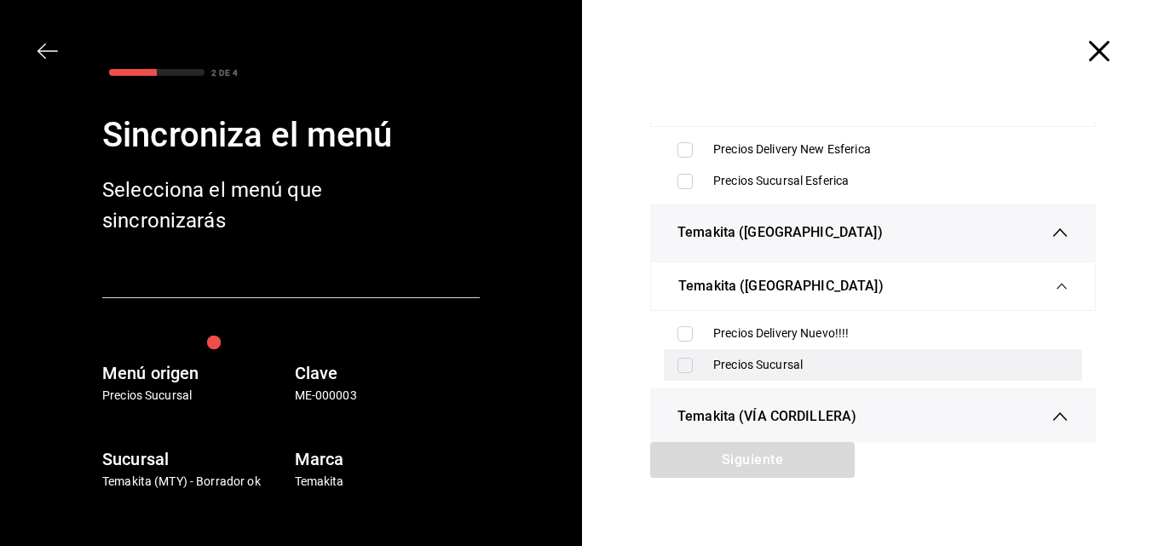
click at [682, 368] on input "checkbox" at bounding box center [684, 365] width 15 height 15
checkbox input "true"
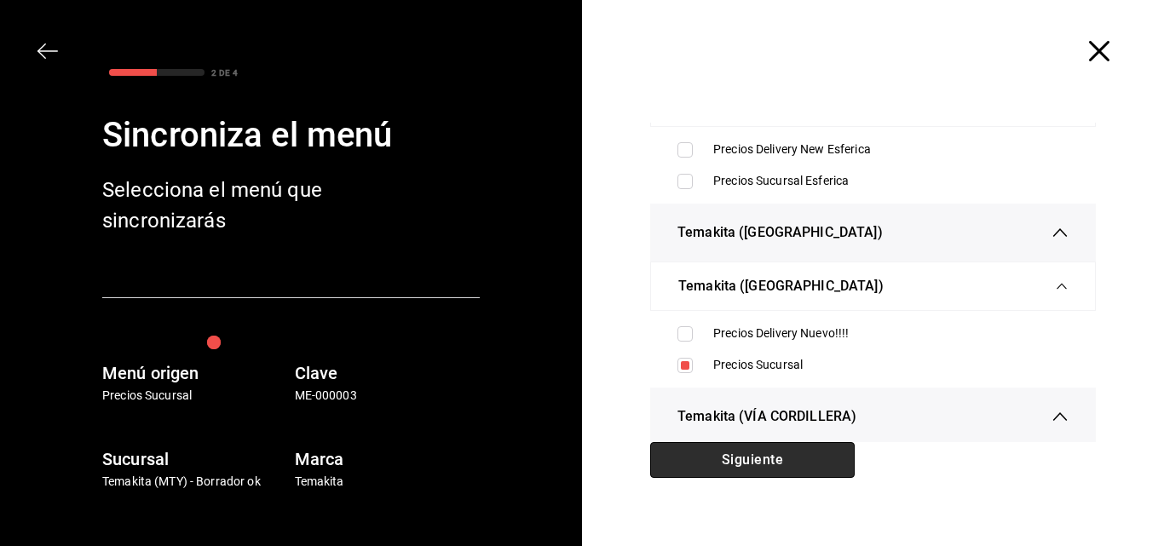
click at [723, 455] on button "Siguiente" at bounding box center [752, 460] width 204 height 36
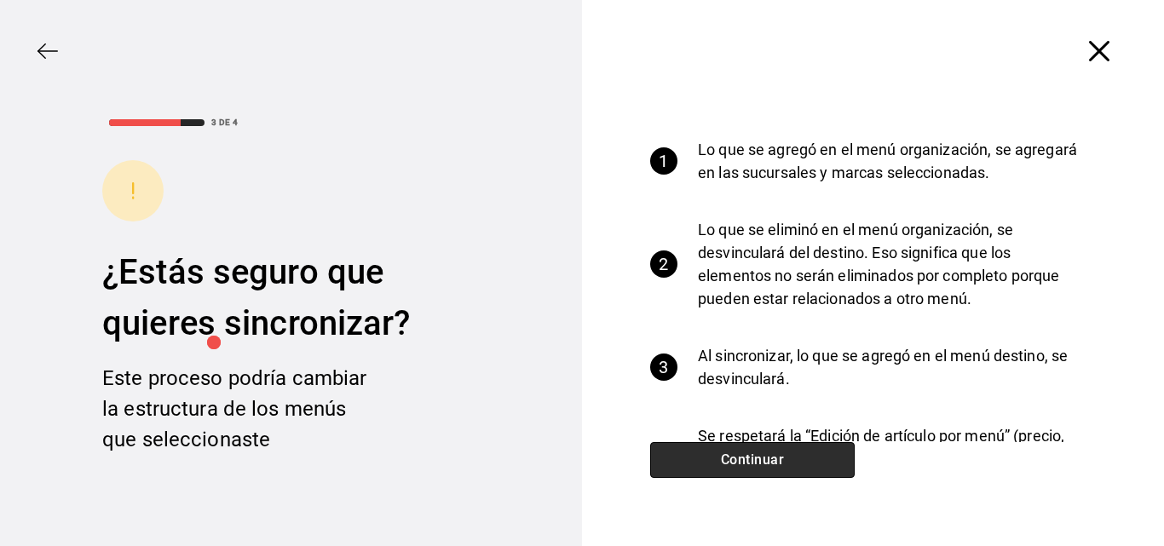
click at [723, 455] on button "Continuar" at bounding box center [752, 460] width 204 height 36
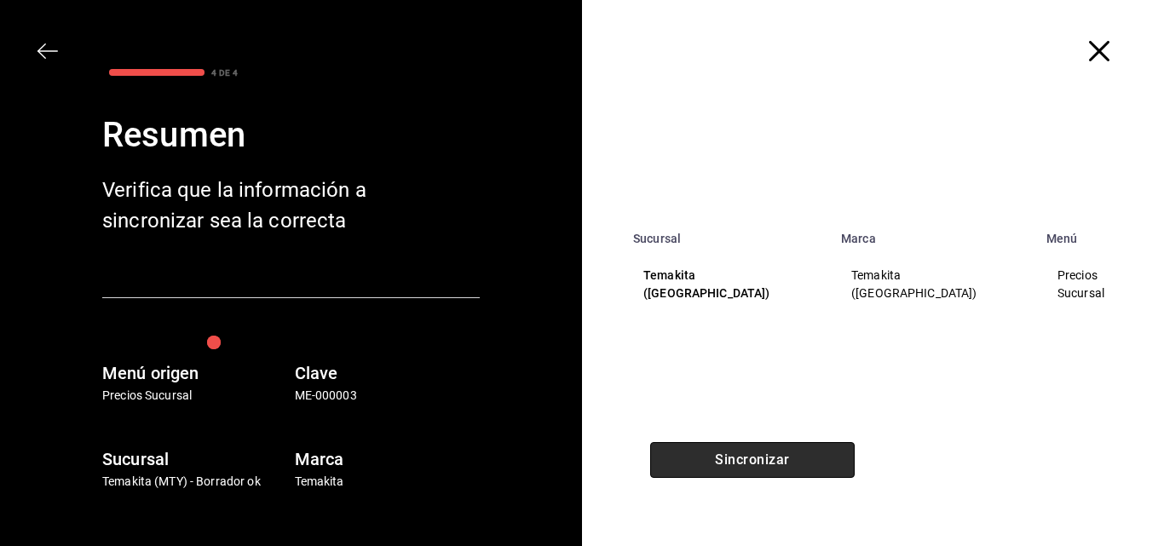
click at [723, 455] on button "Sincronizar" at bounding box center [752, 460] width 204 height 36
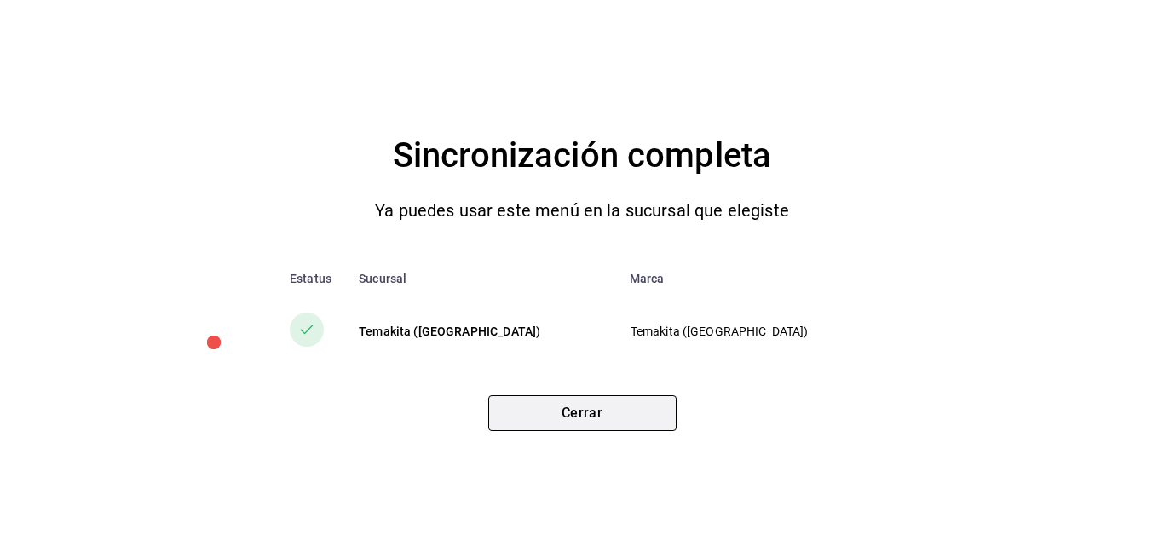
click at [624, 413] on button "Cerrar" at bounding box center [582, 413] width 188 height 36
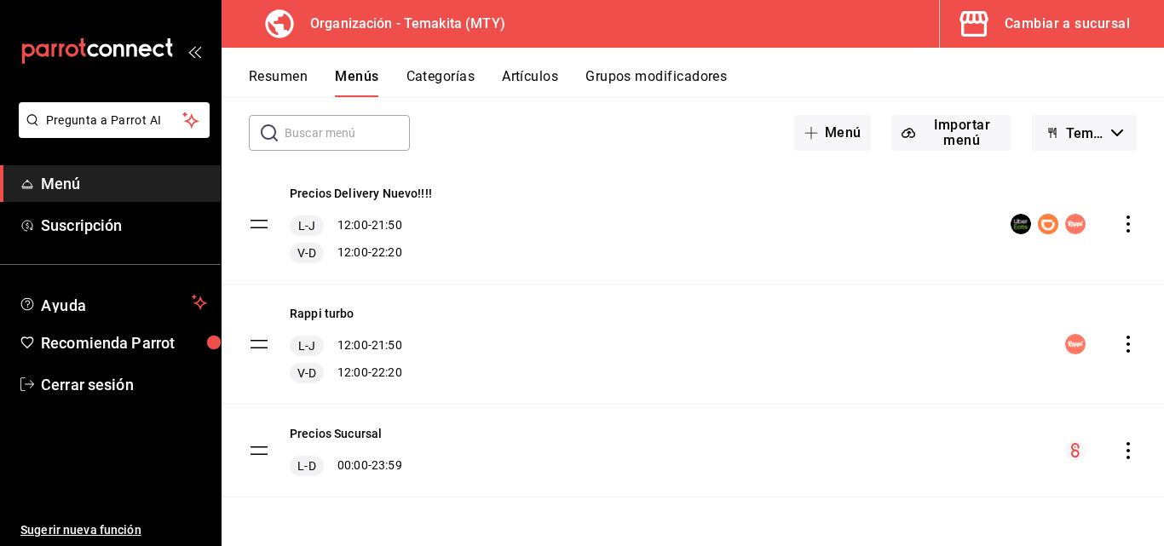
click at [1026, 21] on div "Cambiar a sucursal" at bounding box center [1066, 24] width 125 height 24
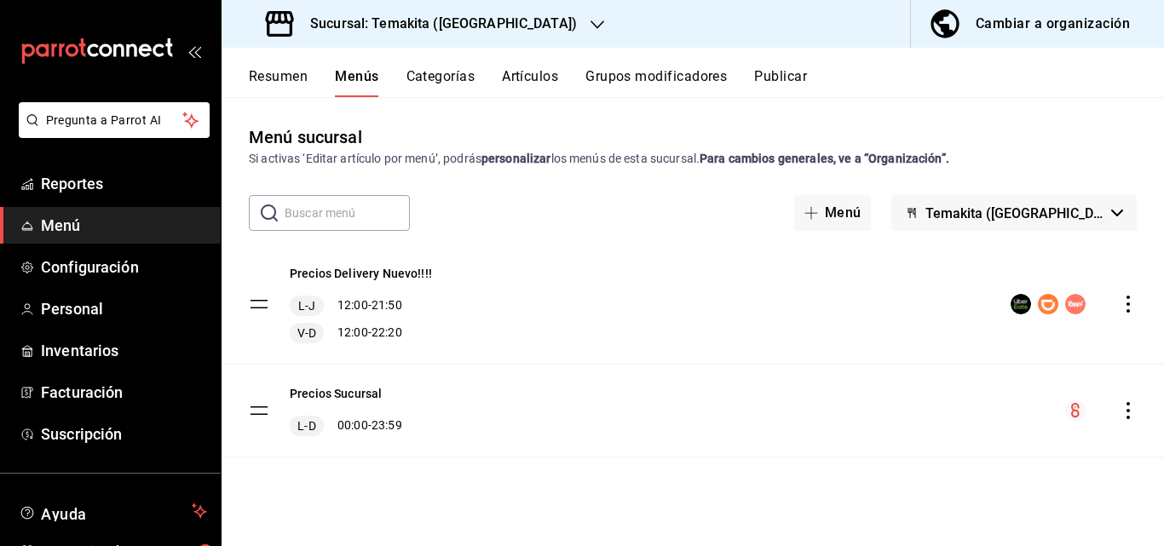
click at [1127, 405] on div "Precios Sucursal L-D 00:00 - 23:59" at bounding box center [692, 411] width 942 height 92
click at [1125, 413] on icon "actions" at bounding box center [1127, 410] width 17 height 17
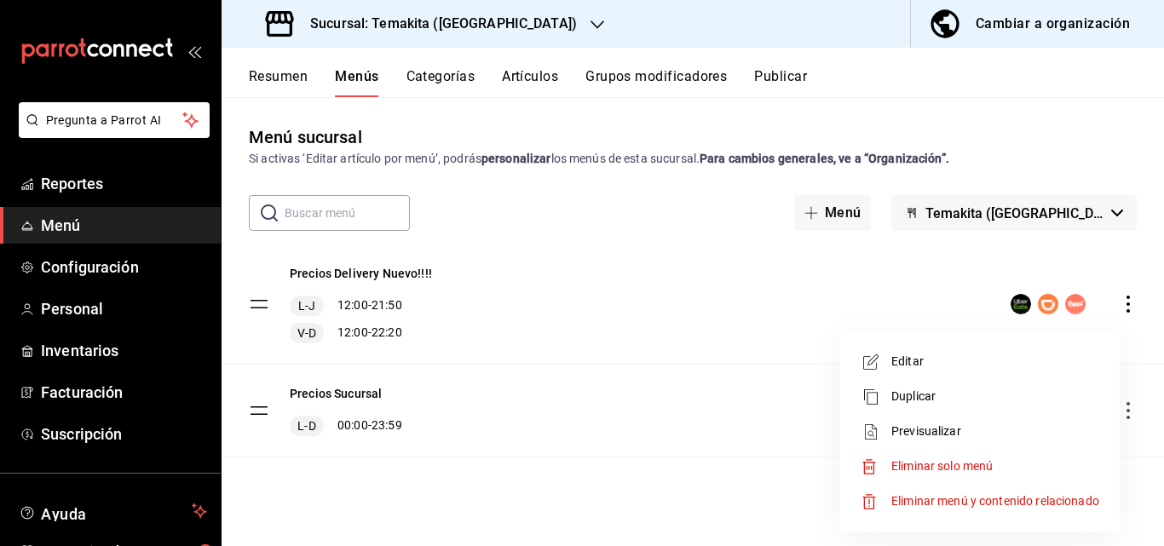
drag, startPoint x: 256, startPoint y: 64, endPoint x: 254, endPoint y: 83, distance: 19.7
click at [254, 78] on div at bounding box center [582, 273] width 1164 height 546
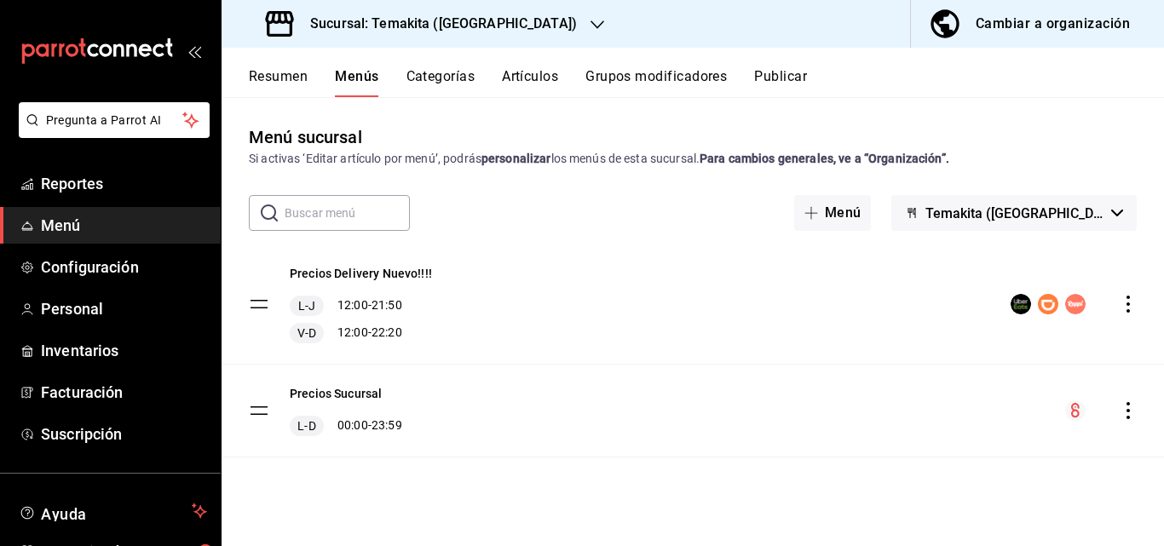
click at [254, 83] on body "Pregunta a Parrot AI Reportes Menú Configuración Personal Inventarios Facturaci…" at bounding box center [582, 273] width 1164 height 546
click at [254, 83] on button "Resumen" at bounding box center [278, 82] width 59 height 29
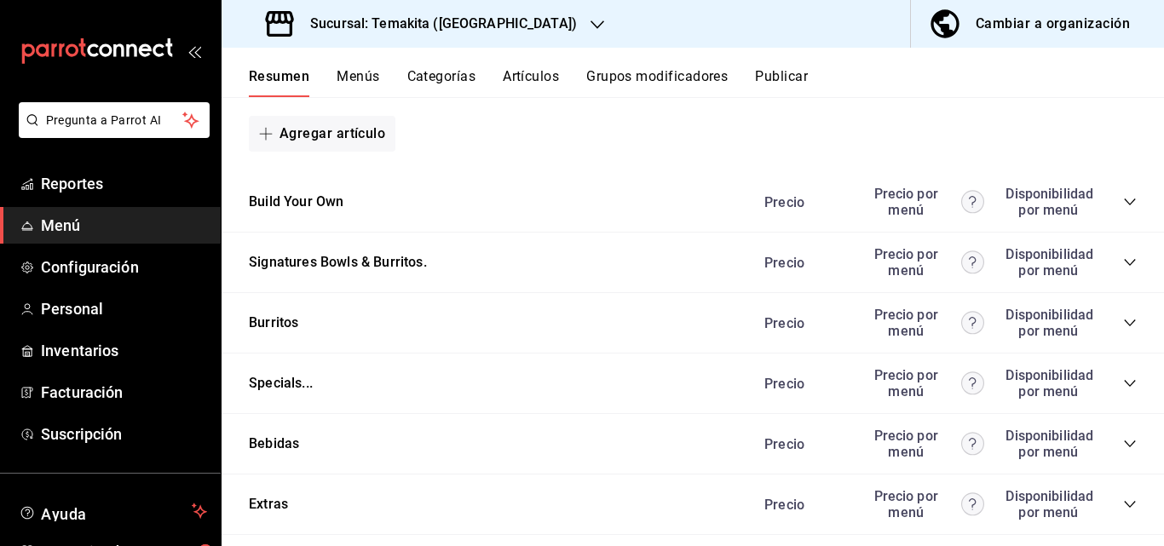
scroll to position [1704, 0]
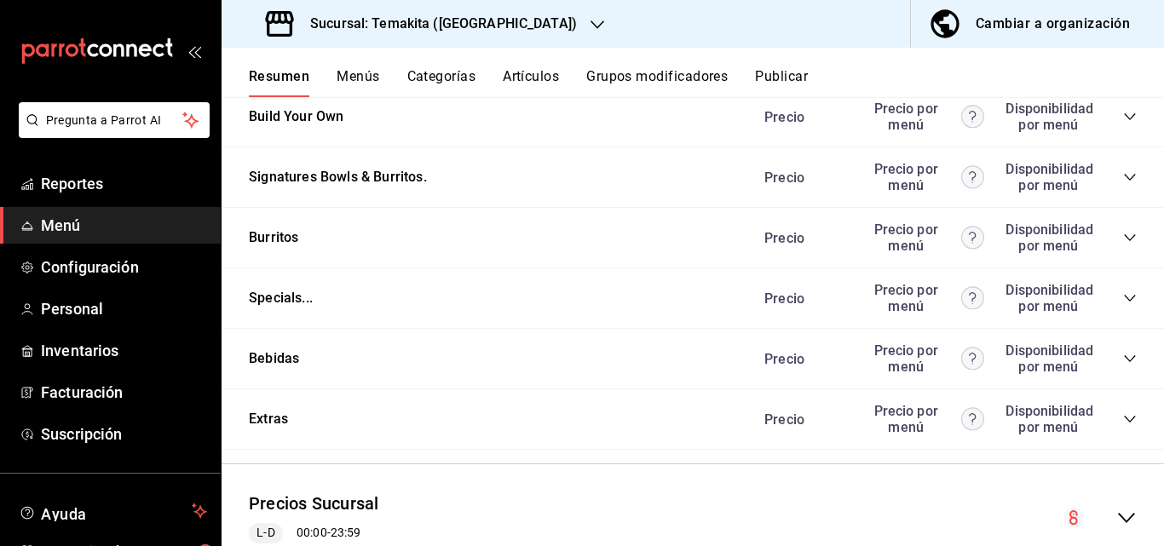
click at [1123, 365] on icon "collapse-category-row" at bounding box center [1130, 359] width 14 height 14
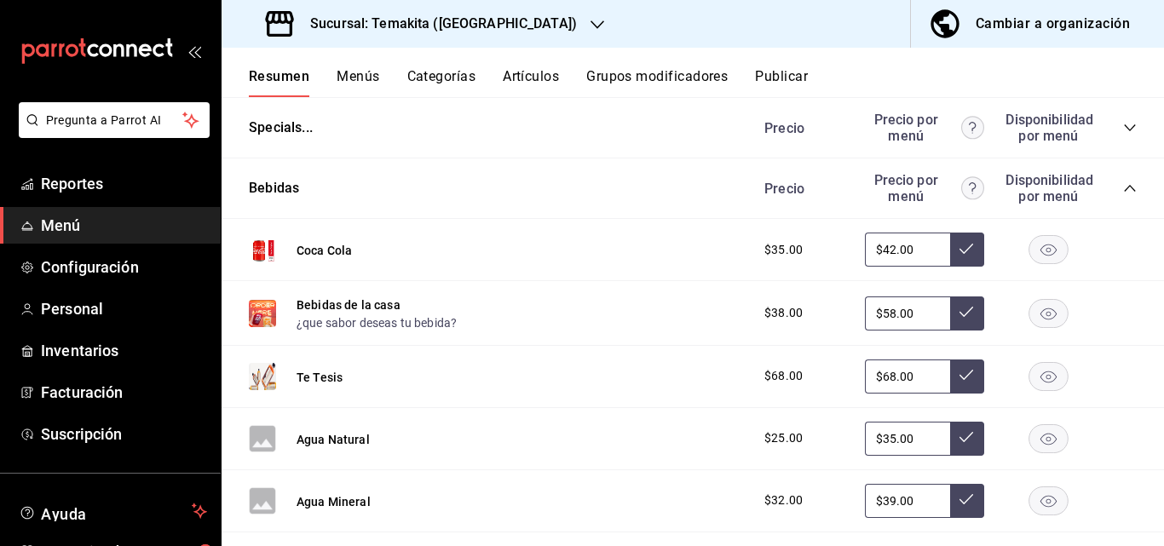
scroll to position [2044, 0]
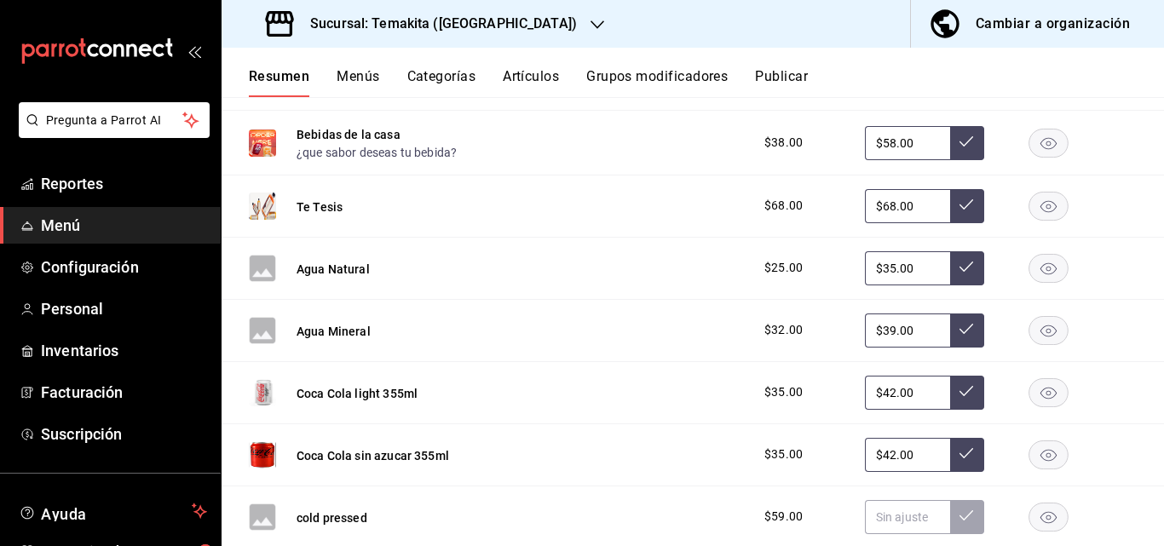
click at [880, 258] on input "$35.00" at bounding box center [907, 268] width 85 height 34
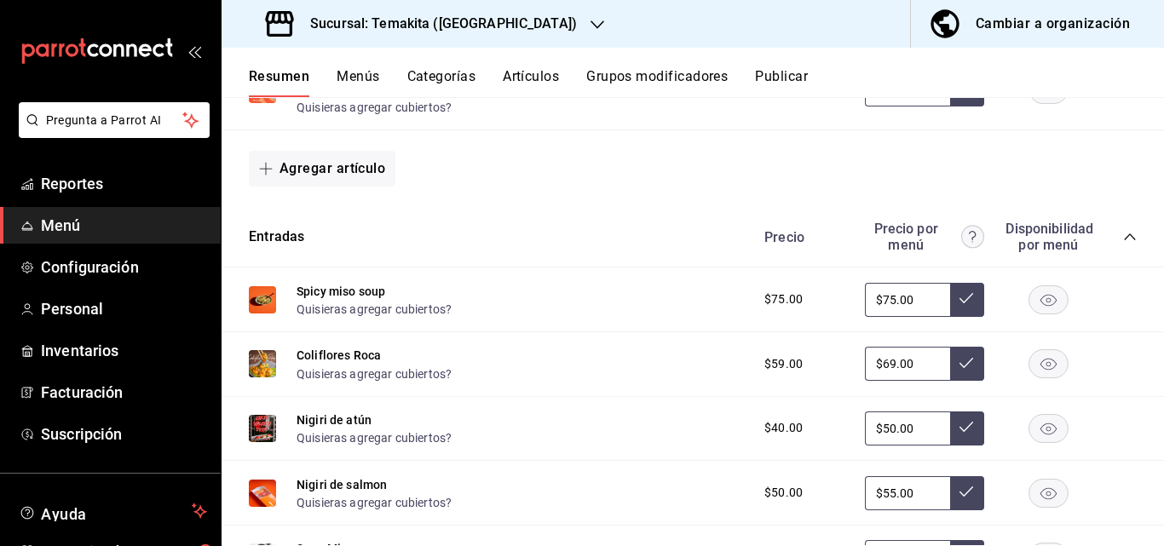
scroll to position [0, 0]
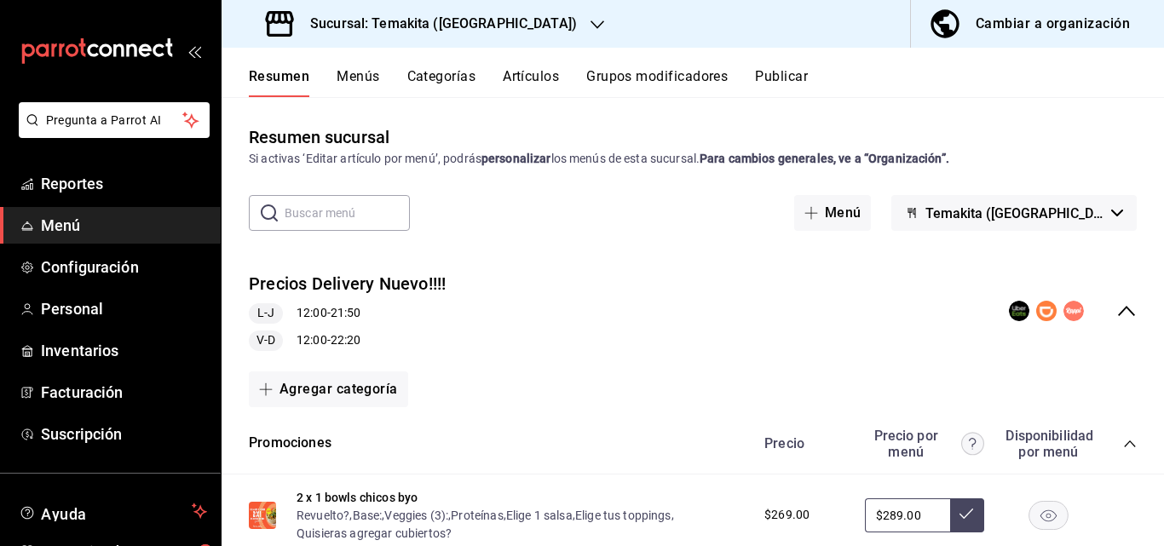
click at [1116, 312] on icon "collapse-menu-row" at bounding box center [1126, 311] width 20 height 20
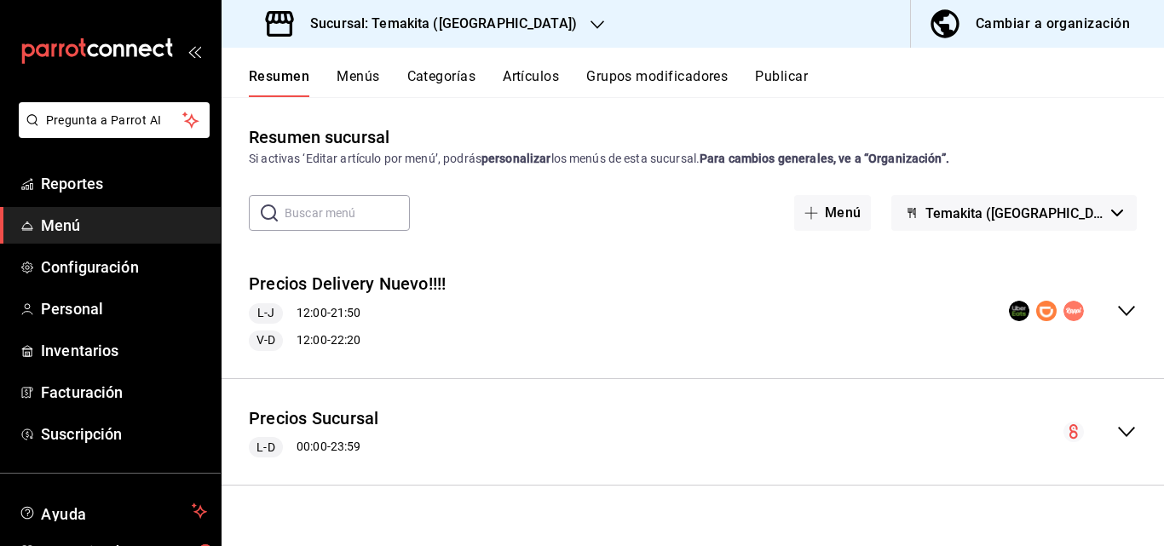
click at [1123, 431] on icon "collapse-menu-row" at bounding box center [1126, 432] width 20 height 20
click at [1118, 313] on icon "collapse-menu-row" at bounding box center [1126, 311] width 20 height 20
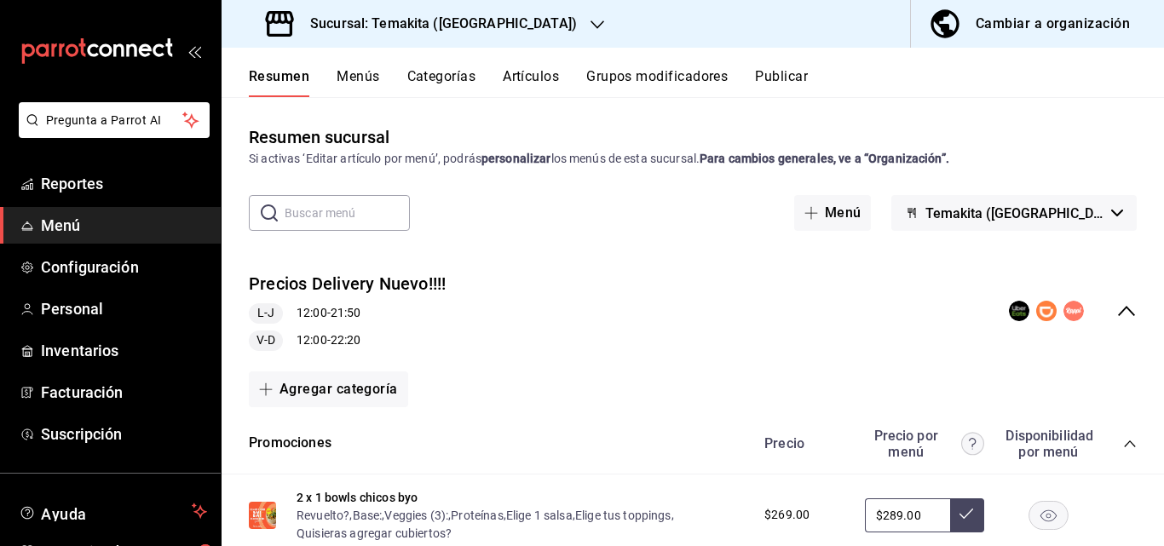
click at [1119, 307] on icon "collapse-menu-row" at bounding box center [1126, 311] width 20 height 20
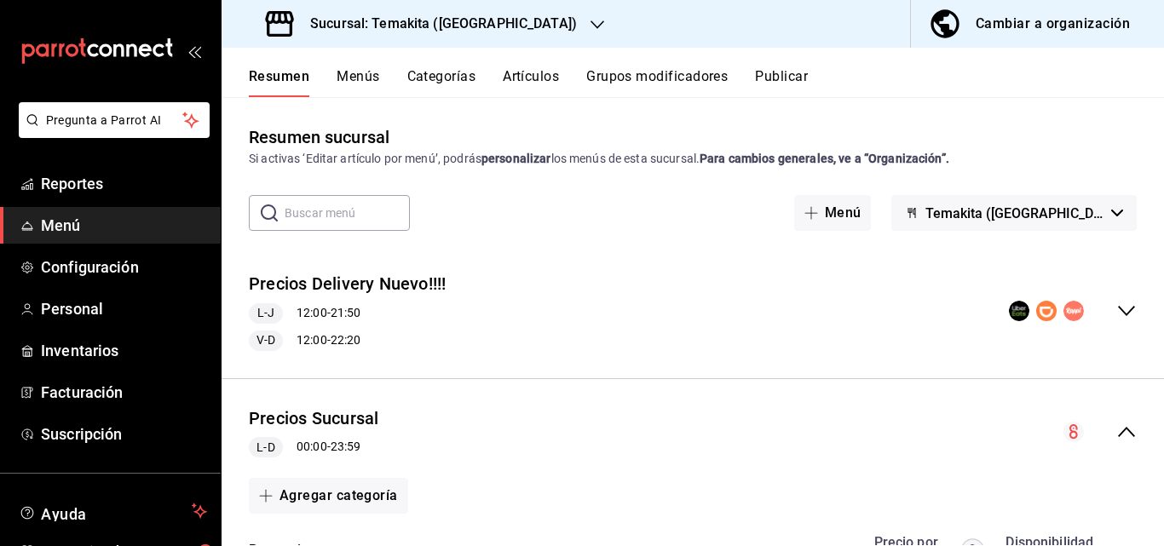
click at [1116, 431] on icon "collapse-menu-row" at bounding box center [1126, 432] width 20 height 20
click at [1135, 430] on icon "collapse-menu-row" at bounding box center [1126, 432] width 20 height 20
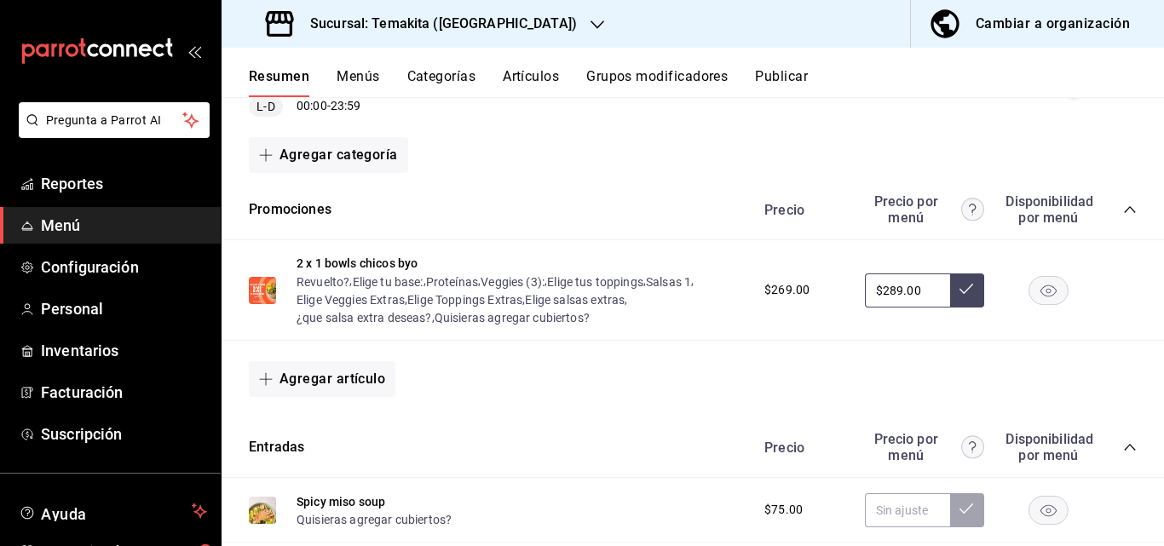
scroll to position [681, 0]
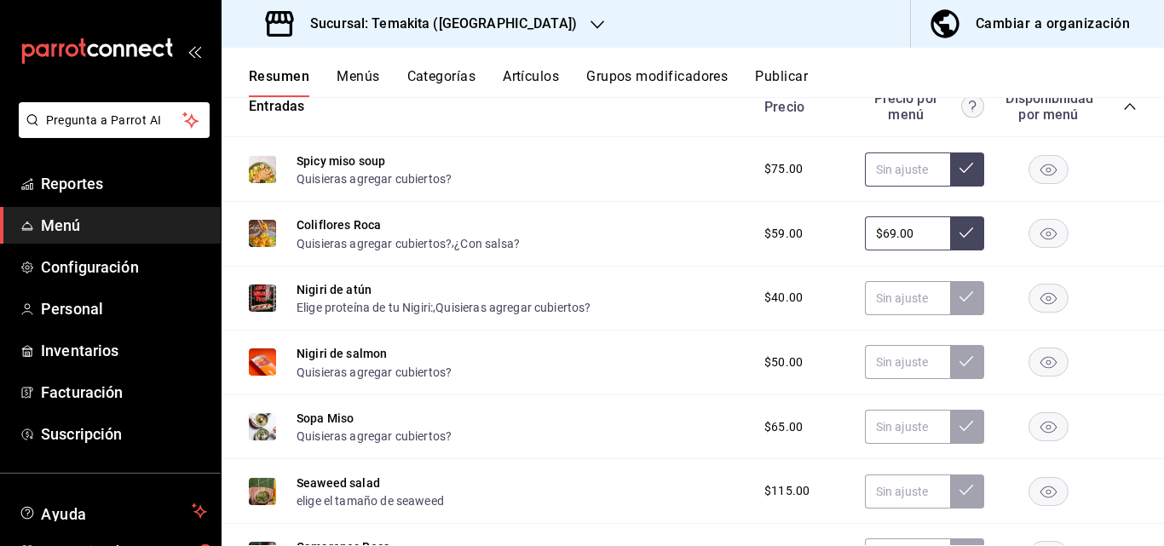
click at [899, 170] on input "text" at bounding box center [907, 169] width 85 height 34
type input "$75.00"
click at [917, 238] on input "$69.00" at bounding box center [907, 233] width 85 height 34
click at [871, 486] on input "text" at bounding box center [907, 491] width 85 height 34
type input "$119.00"
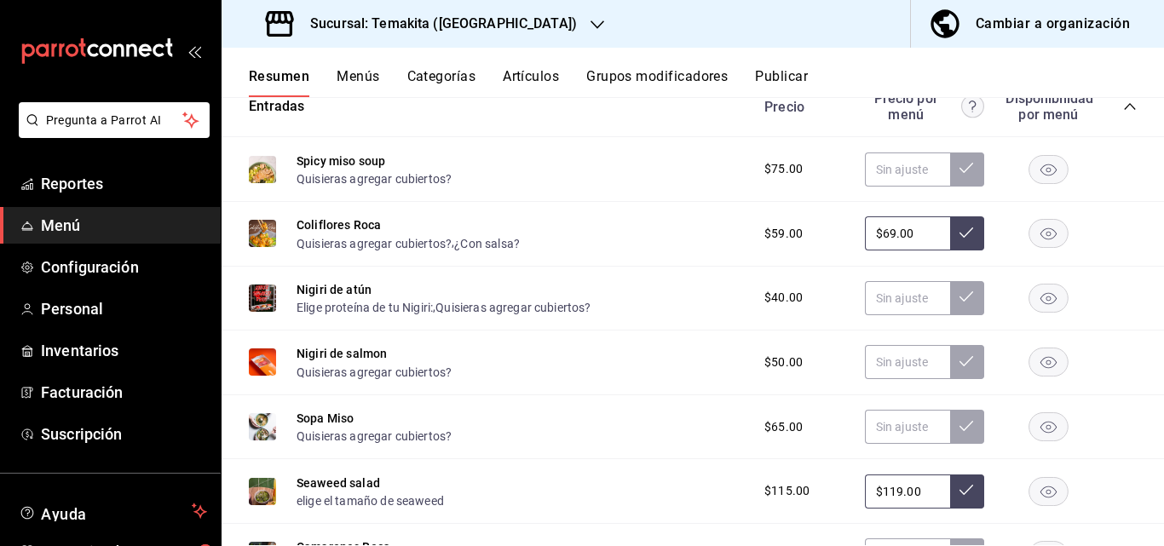
click at [961, 489] on button at bounding box center [967, 491] width 34 height 34
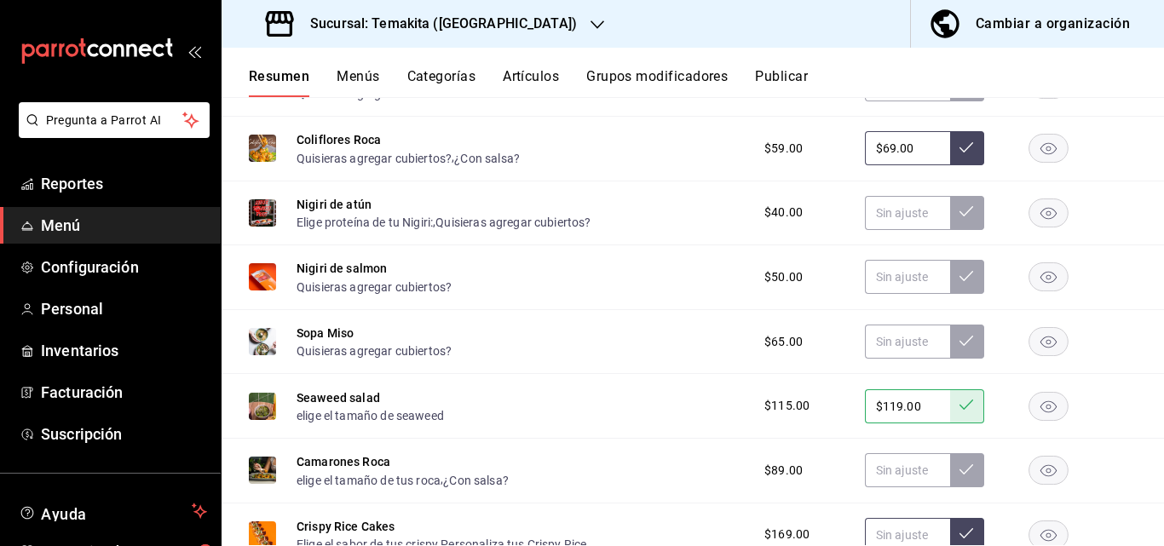
scroll to position [852, 0]
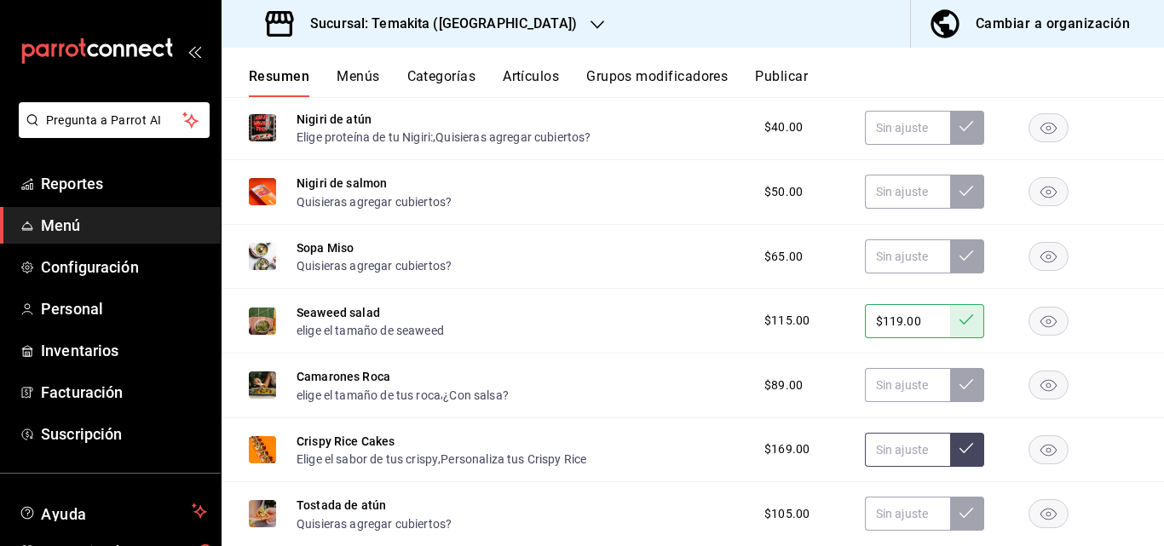
click at [908, 460] on input "text" at bounding box center [907, 450] width 85 height 34
type input "$179.00"
click at [959, 451] on icon at bounding box center [966, 448] width 14 height 14
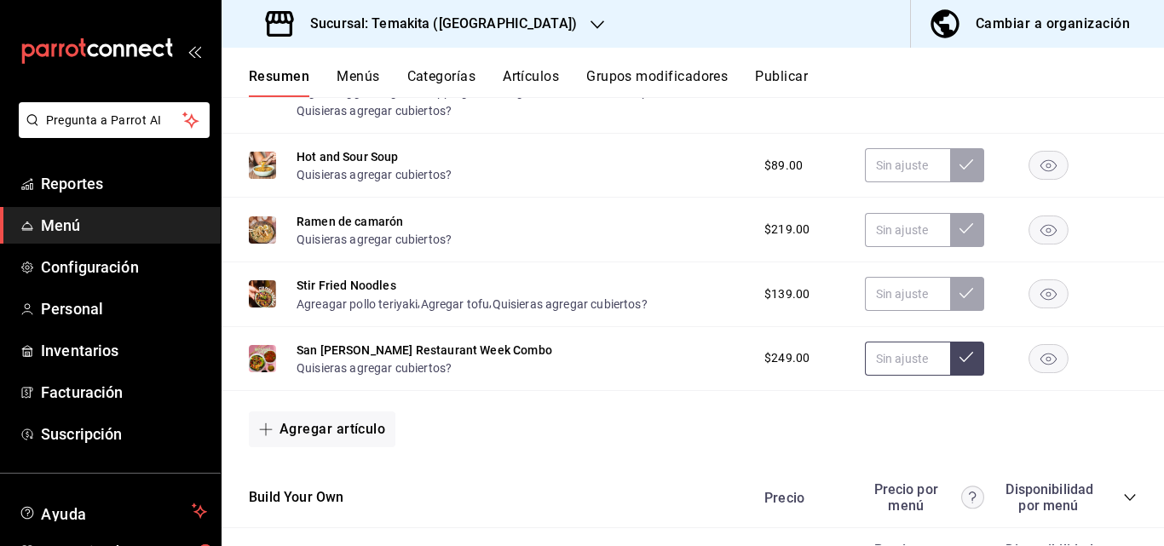
scroll to position [1789, 0]
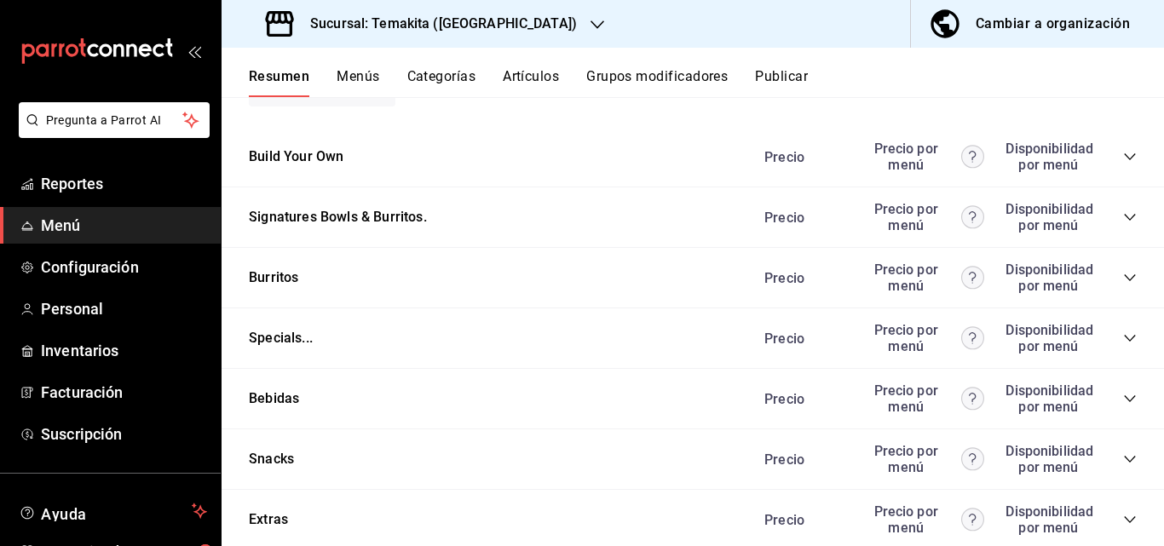
click at [1123, 402] on icon "collapse-category-row" at bounding box center [1130, 399] width 14 height 14
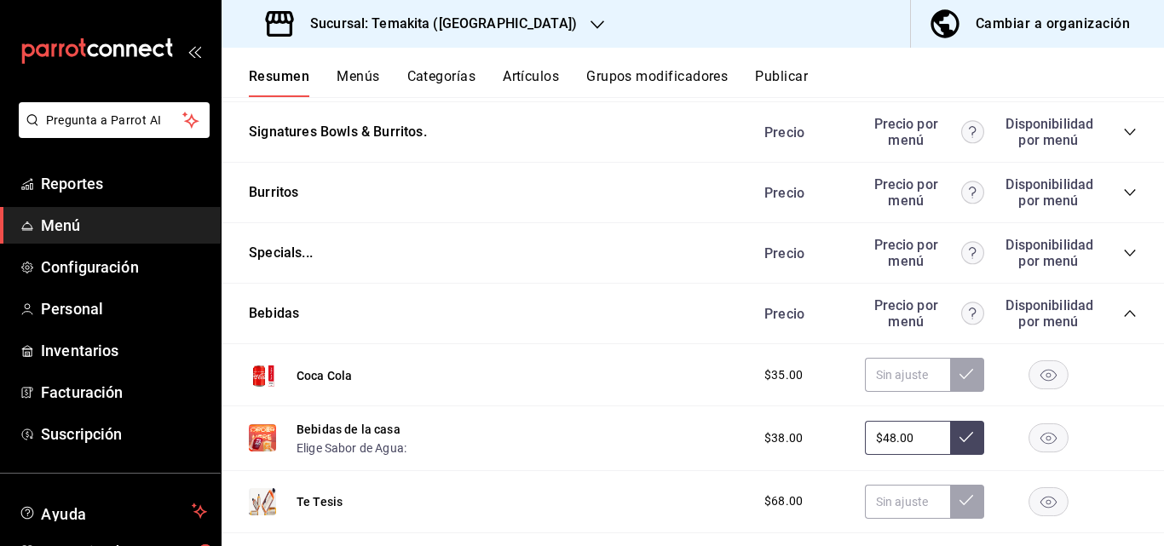
scroll to position [1959, 0]
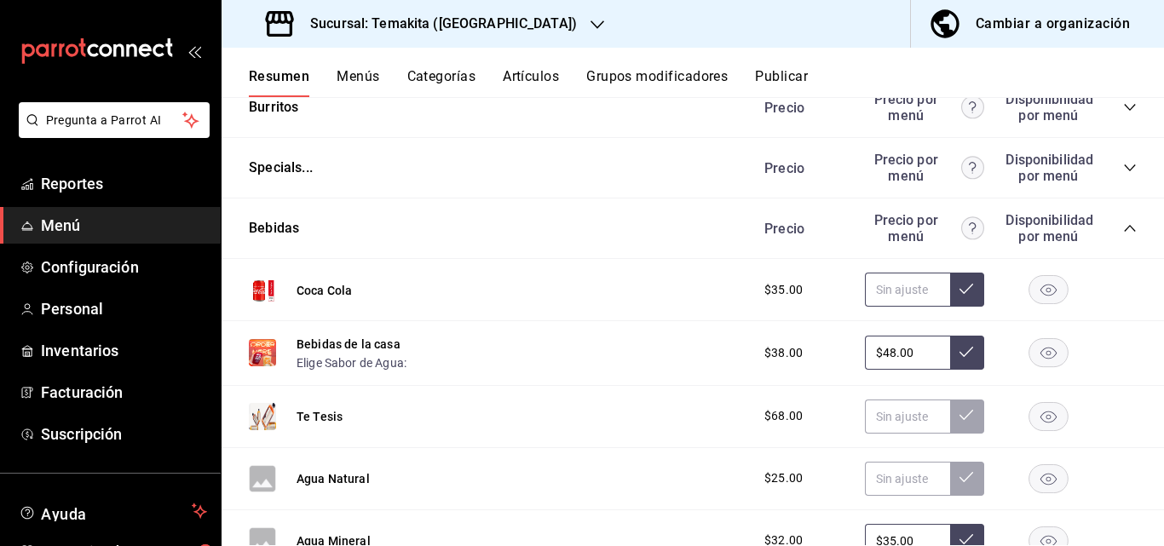
click at [899, 307] on input "text" at bounding box center [907, 290] width 85 height 34
type input "$45.00"
click at [959, 296] on icon at bounding box center [966, 289] width 14 height 14
click at [517, 32] on h3 "Sucursal: Temakita ([GEOGRAPHIC_DATA])" at bounding box center [436, 24] width 280 height 20
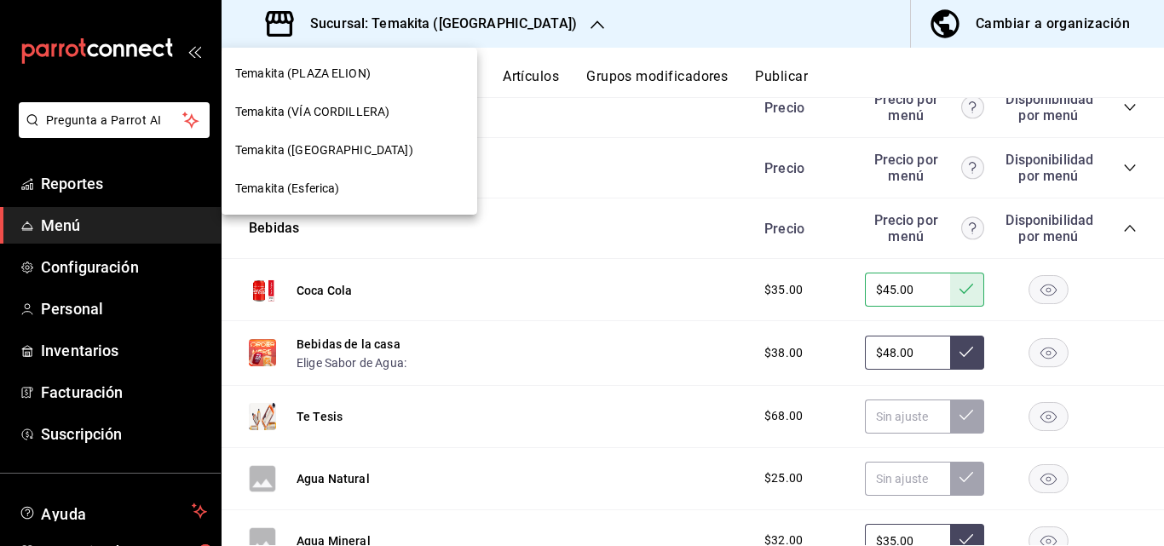
click at [400, 61] on div "Temakita (PLAZA ELION)" at bounding box center [349, 74] width 256 height 38
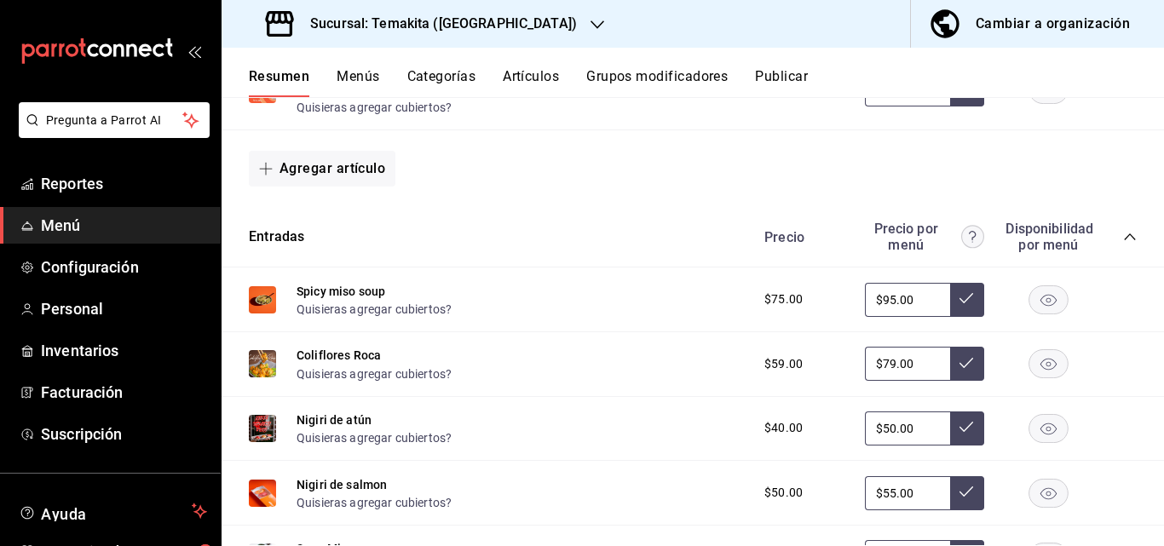
scroll to position [170, 0]
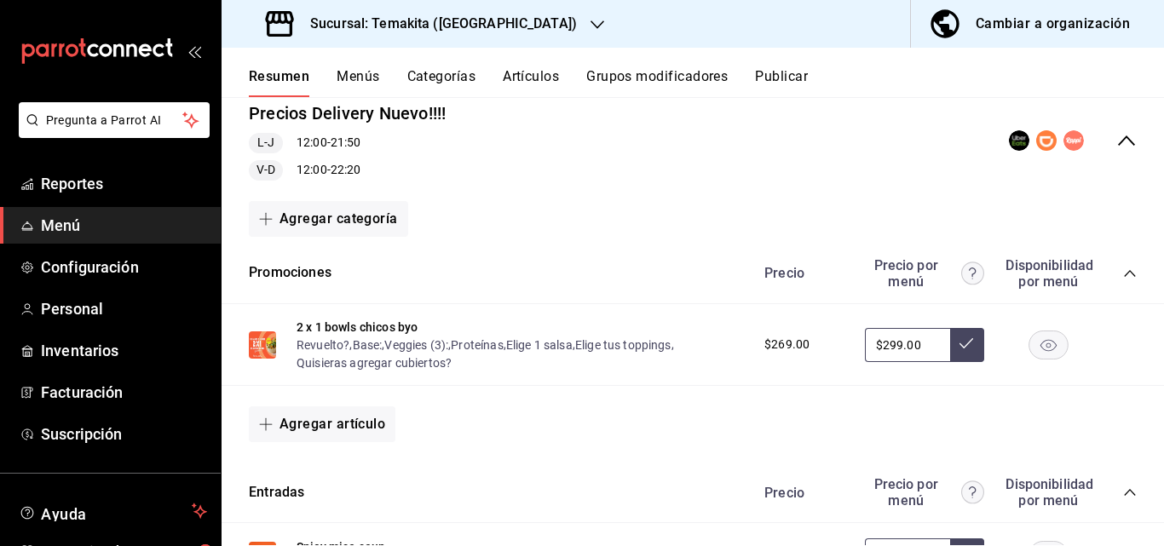
drag, startPoint x: 1112, startPoint y: 274, endPoint x: 1108, endPoint y: 256, distance: 18.4
click at [1109, 258] on div "Precio Precio por menú Disponibilidad por menú" at bounding box center [941, 273] width 389 height 32
click at [1101, 141] on div "collapse-menu-row" at bounding box center [1073, 140] width 128 height 20
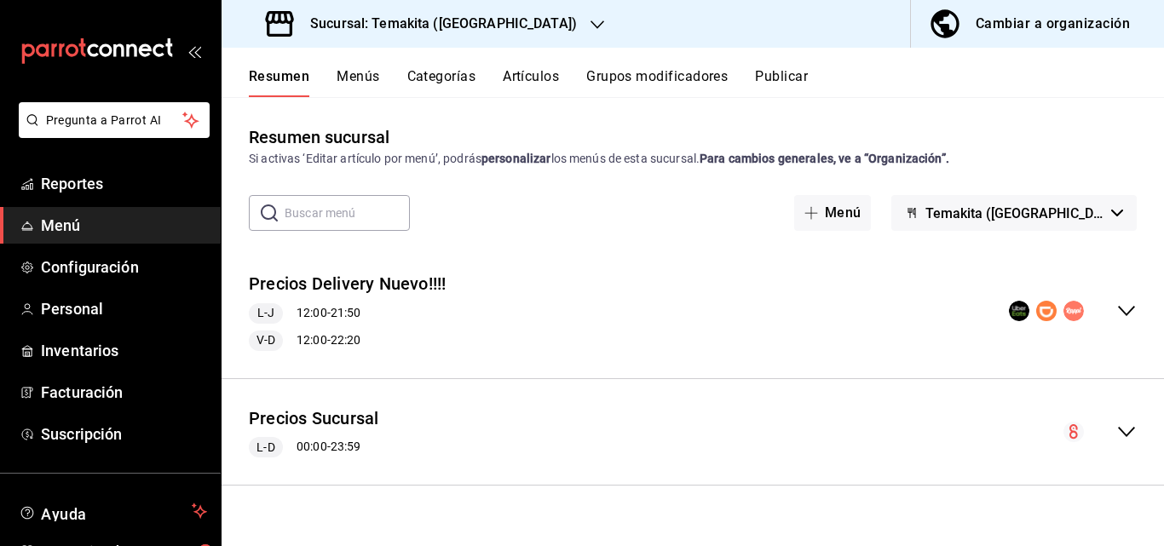
scroll to position [0, 0]
drag, startPoint x: 1123, startPoint y: 430, endPoint x: 1117, endPoint y: 422, distance: 9.7
click at [1123, 431] on icon "collapse-menu-row" at bounding box center [1126, 432] width 20 height 20
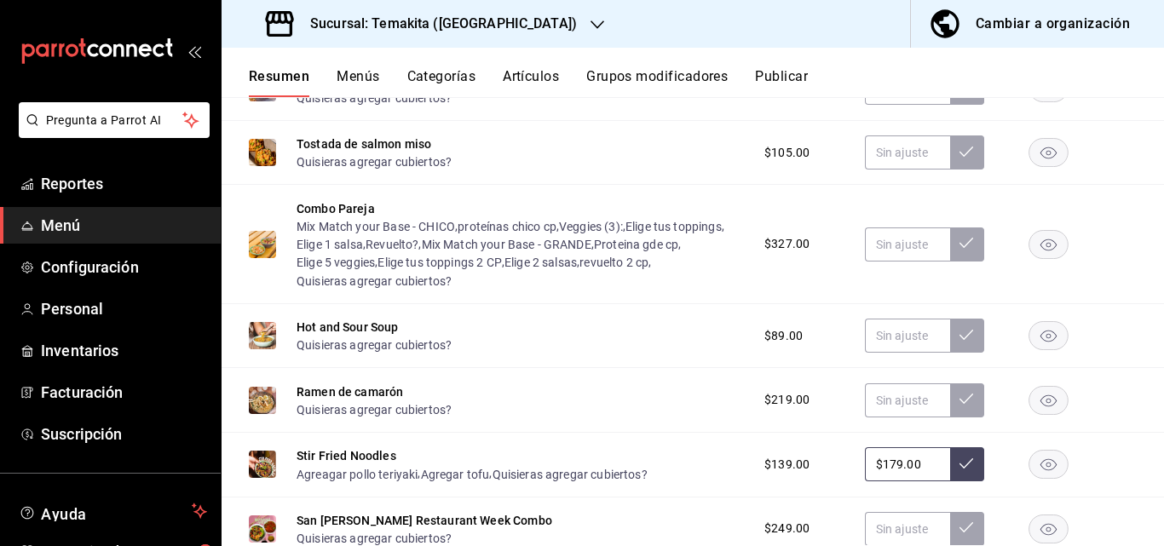
scroll to position [1363, 0]
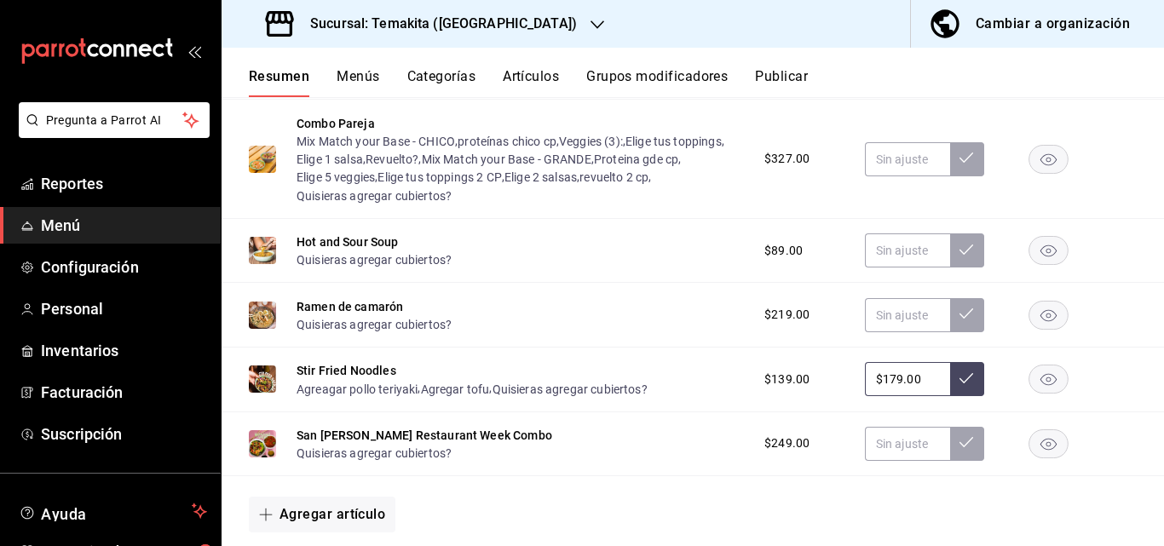
click at [434, 17] on h3 "Sucursal: Temakita (PLAZA ELION)" at bounding box center [436, 24] width 280 height 20
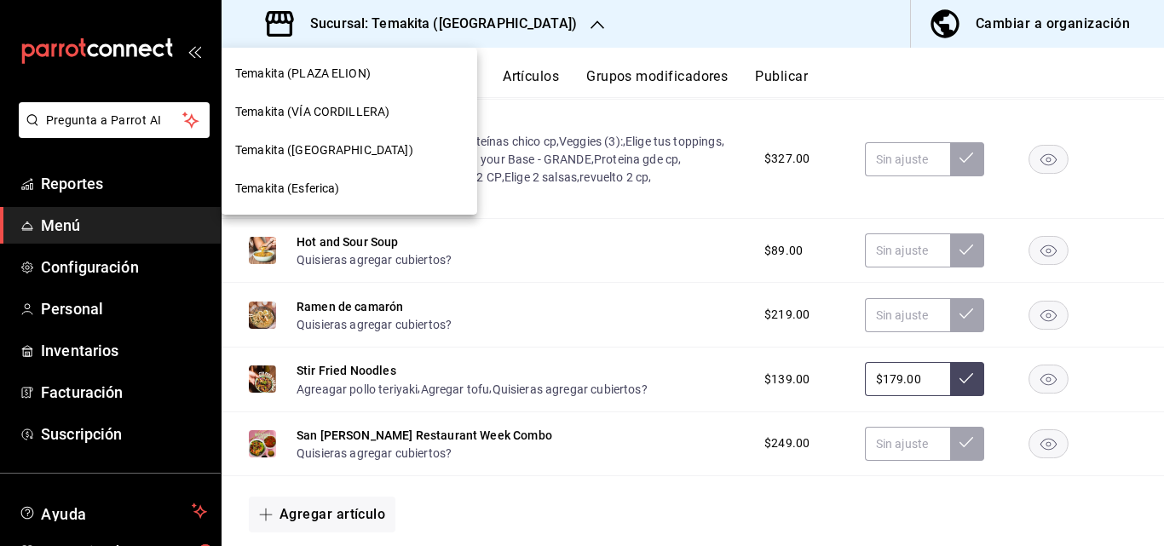
click at [384, 122] on div "Temakita (VÍA CORDILLERA)" at bounding box center [349, 112] width 256 height 38
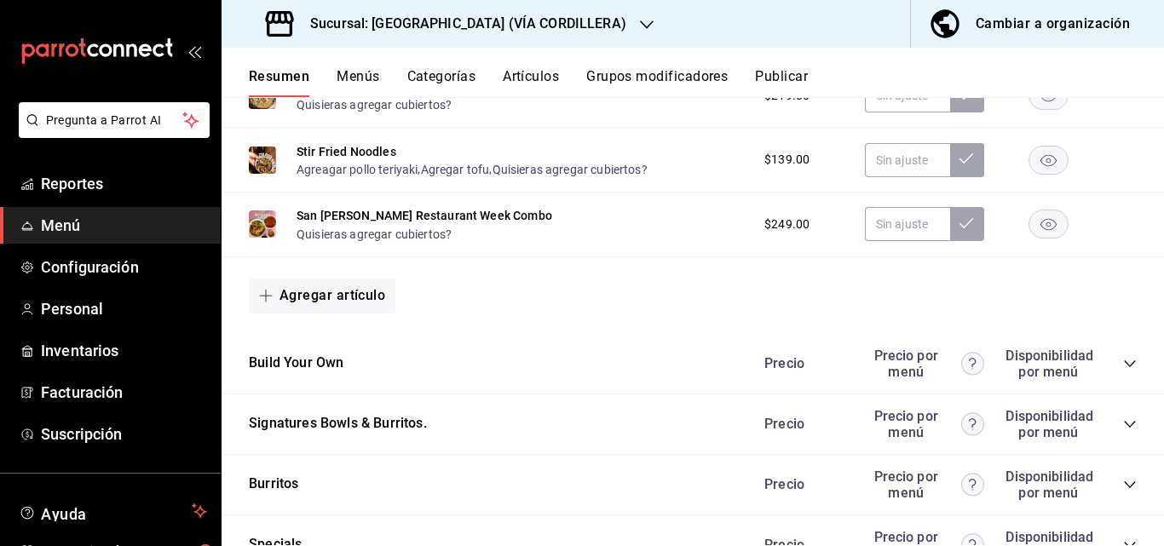
scroll to position [1618, 0]
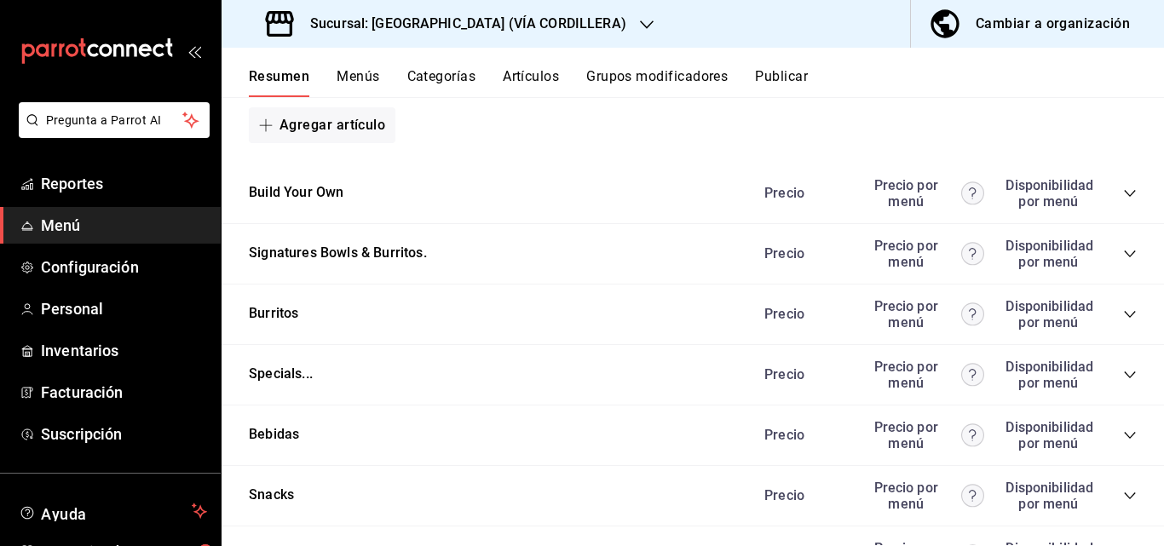
click at [1123, 199] on icon "collapse-category-row" at bounding box center [1130, 194] width 14 height 14
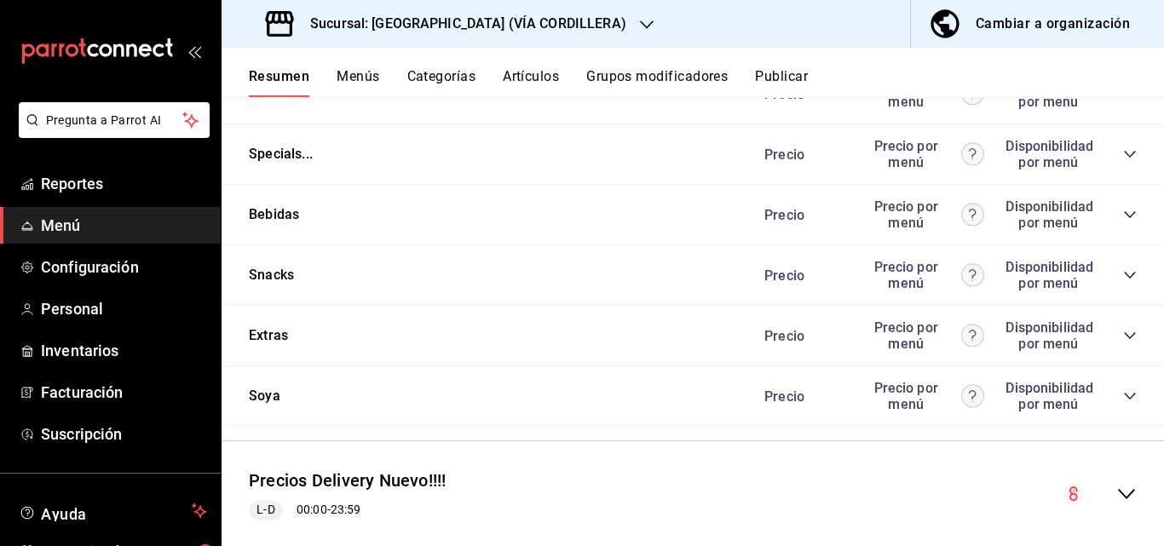
scroll to position [2382, 0]
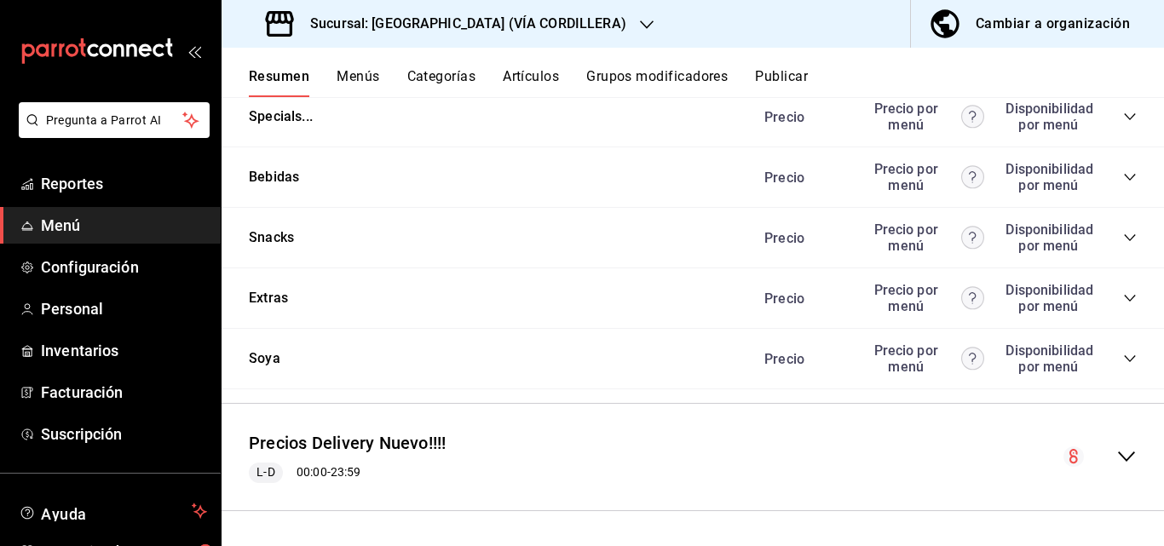
click at [1123, 177] on icon "collapse-category-row" at bounding box center [1130, 177] width 14 height 14
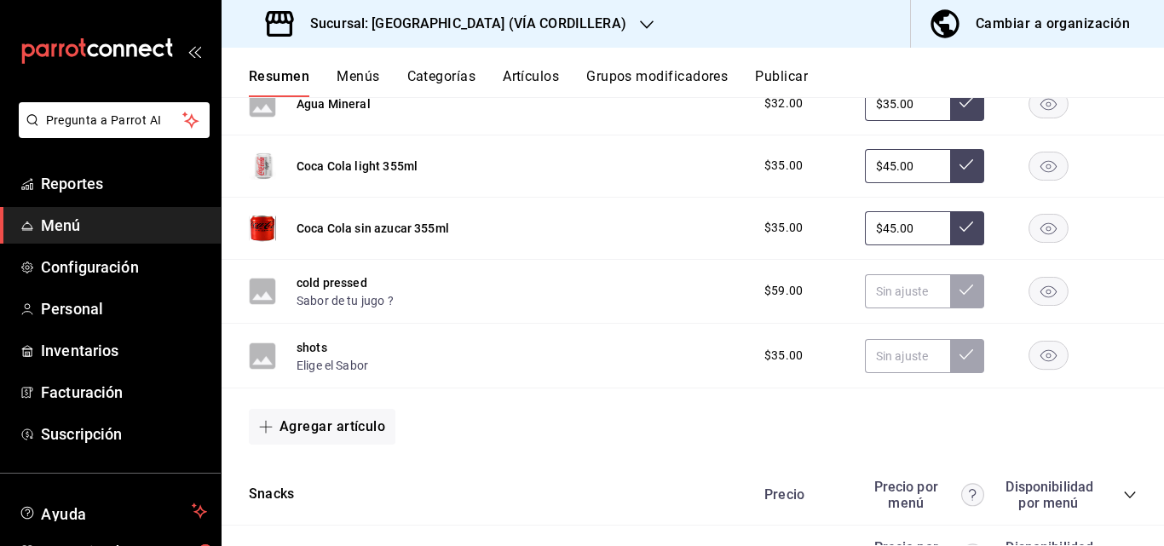
scroll to position [2638, 0]
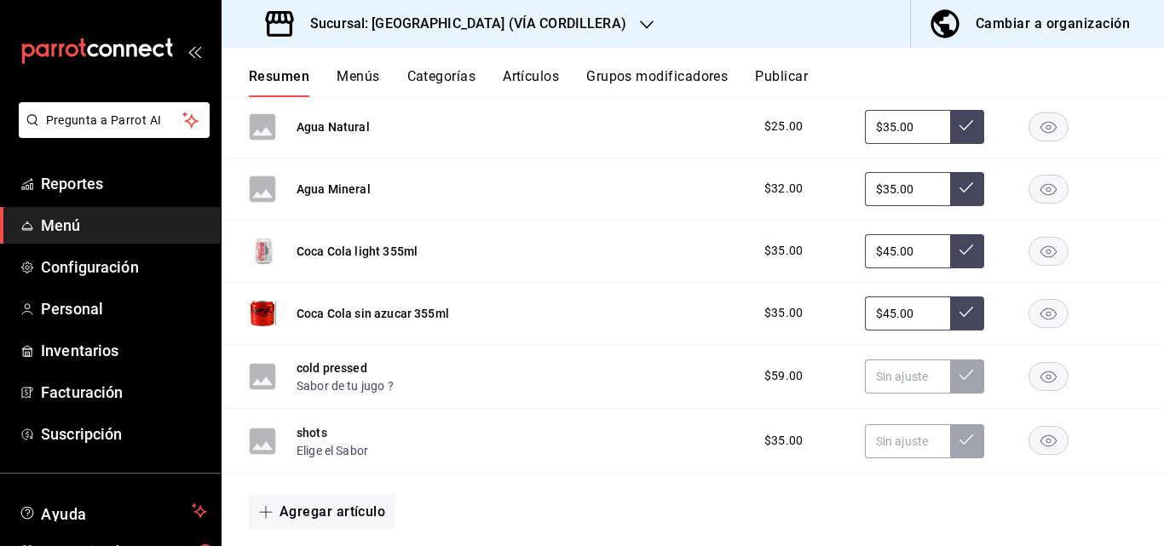
click at [525, 23] on h3 "Sucursal: Temakita (VÍA CORDILLERA)" at bounding box center [461, 24] width 330 height 20
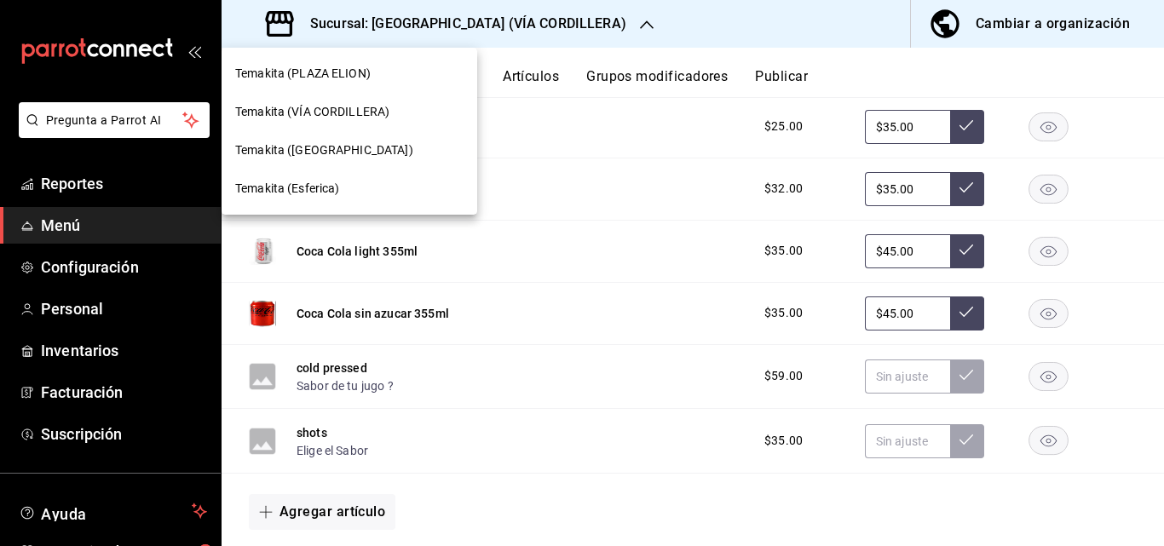
click at [336, 149] on span "Temakita ([GEOGRAPHIC_DATA])" at bounding box center [324, 150] width 178 height 18
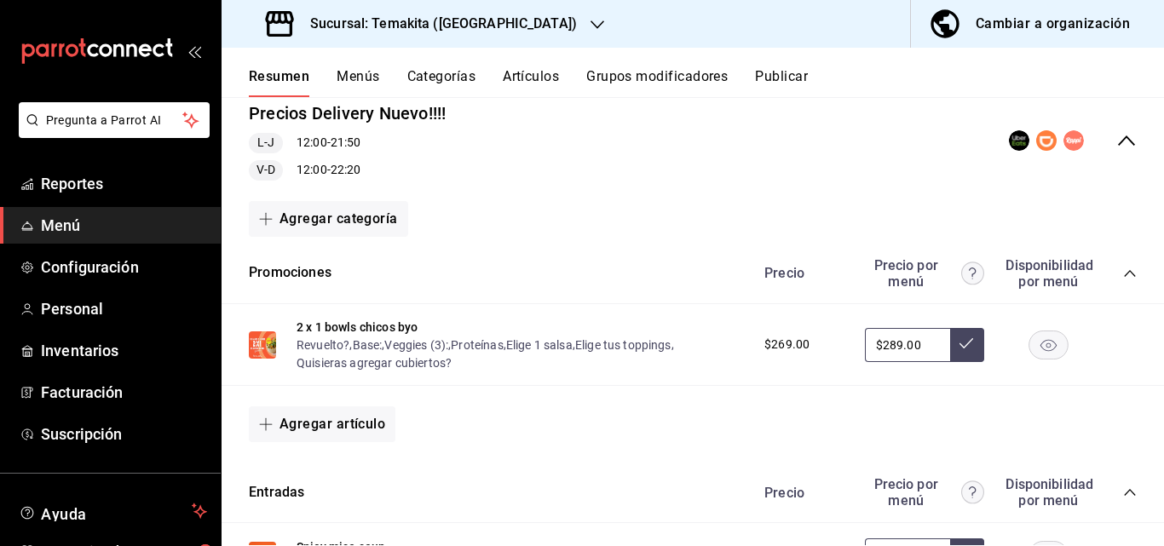
scroll to position [0, 0]
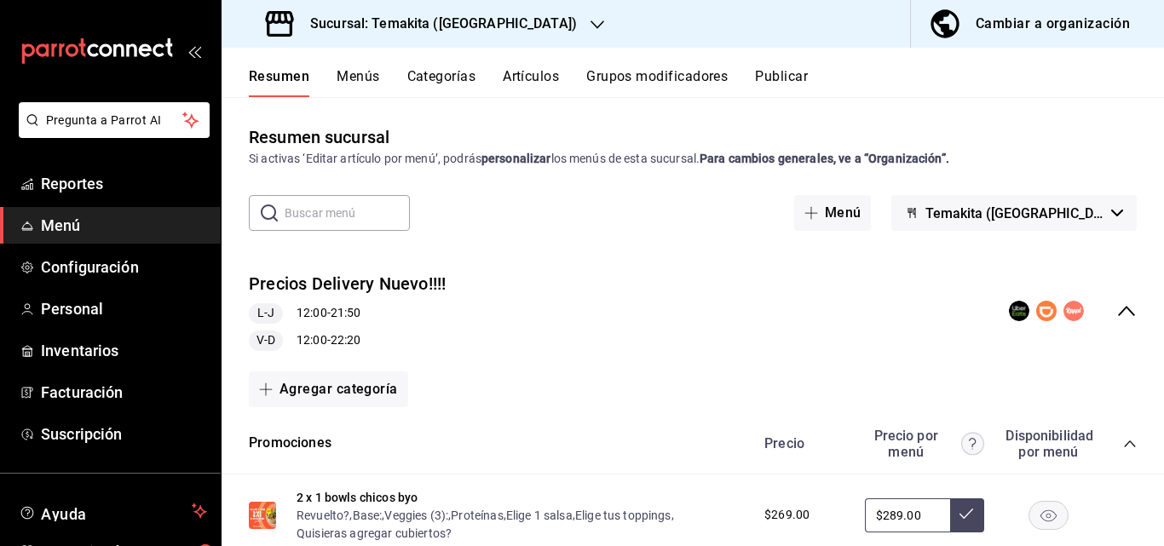
click at [1122, 308] on icon "collapse-menu-row" at bounding box center [1126, 311] width 20 height 20
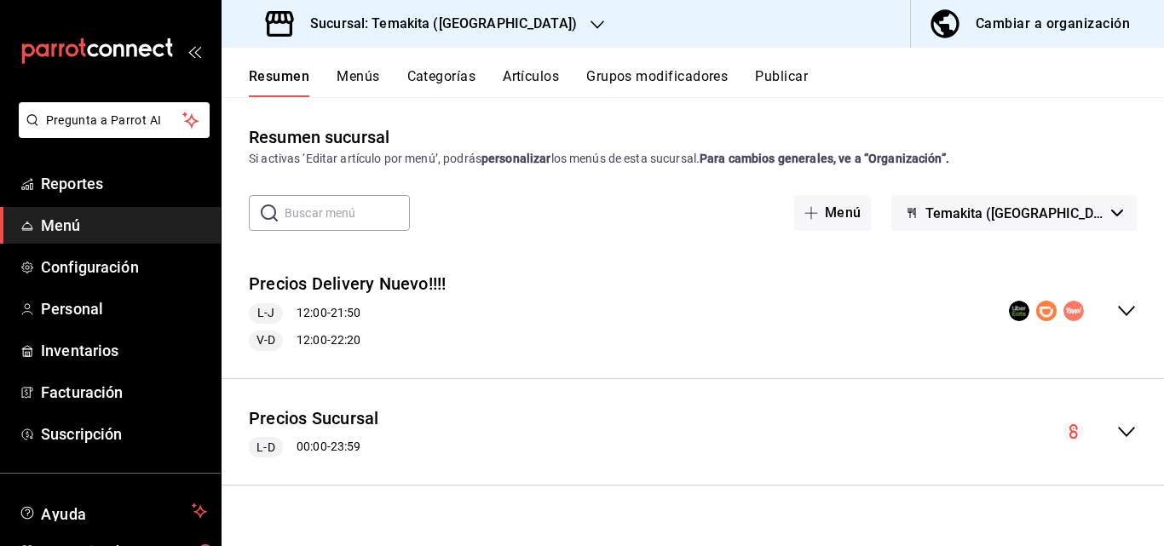
click at [1128, 428] on icon "collapse-menu-row" at bounding box center [1126, 432] width 20 height 20
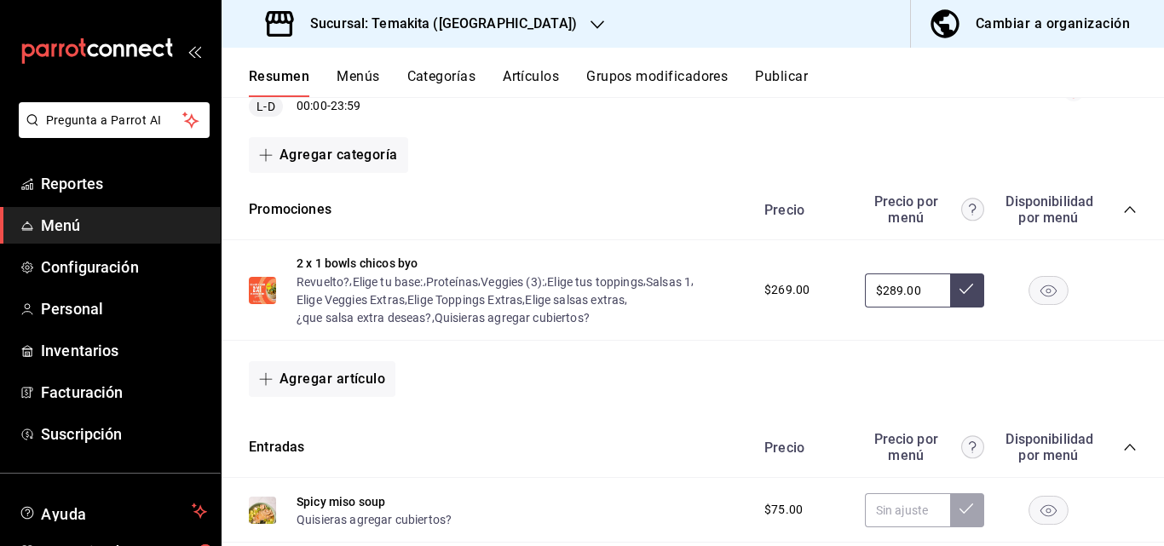
scroll to position [511, 0]
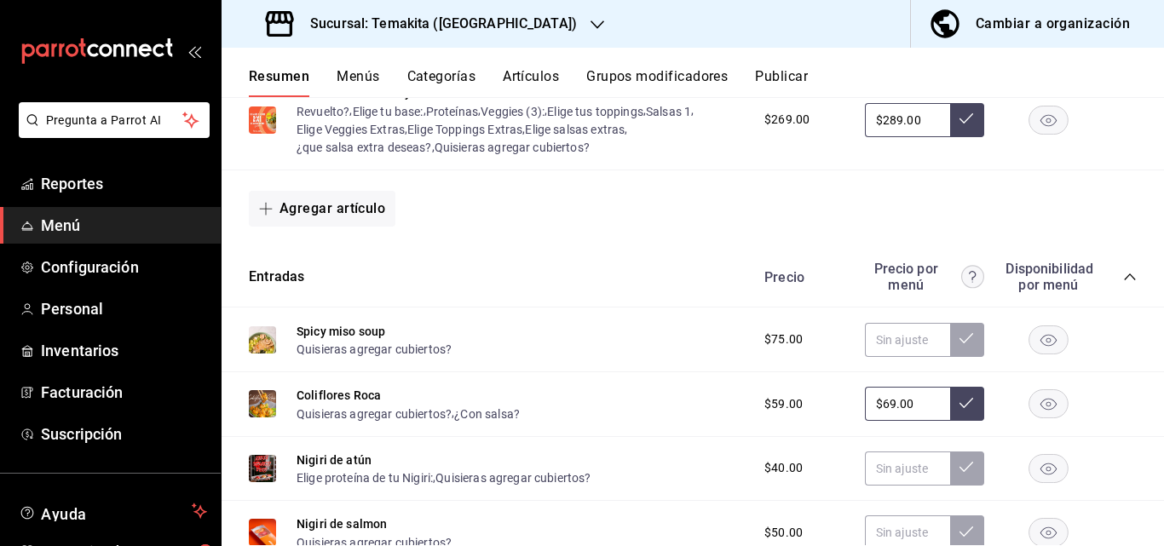
click at [890, 421] on input "$69.00" at bounding box center [907, 404] width 85 height 34
click at [899, 331] on input "text" at bounding box center [907, 340] width 85 height 34
type input "$75.00"
click at [954, 330] on button at bounding box center [967, 340] width 34 height 34
click at [893, 468] on input "text" at bounding box center [907, 468] width 85 height 34
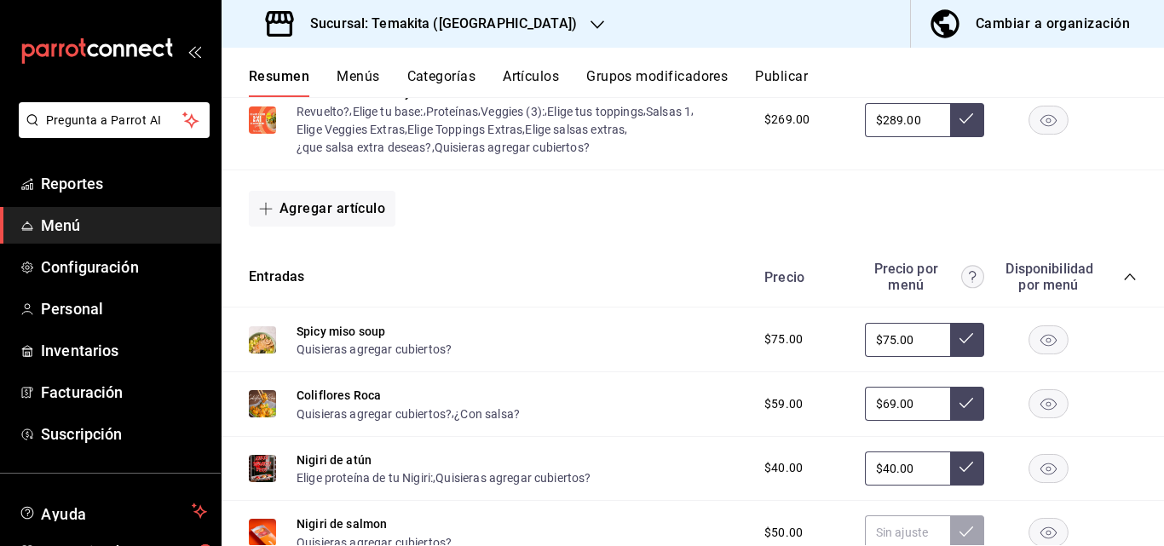
type input "$40.00"
click at [959, 474] on icon at bounding box center [966, 467] width 14 height 14
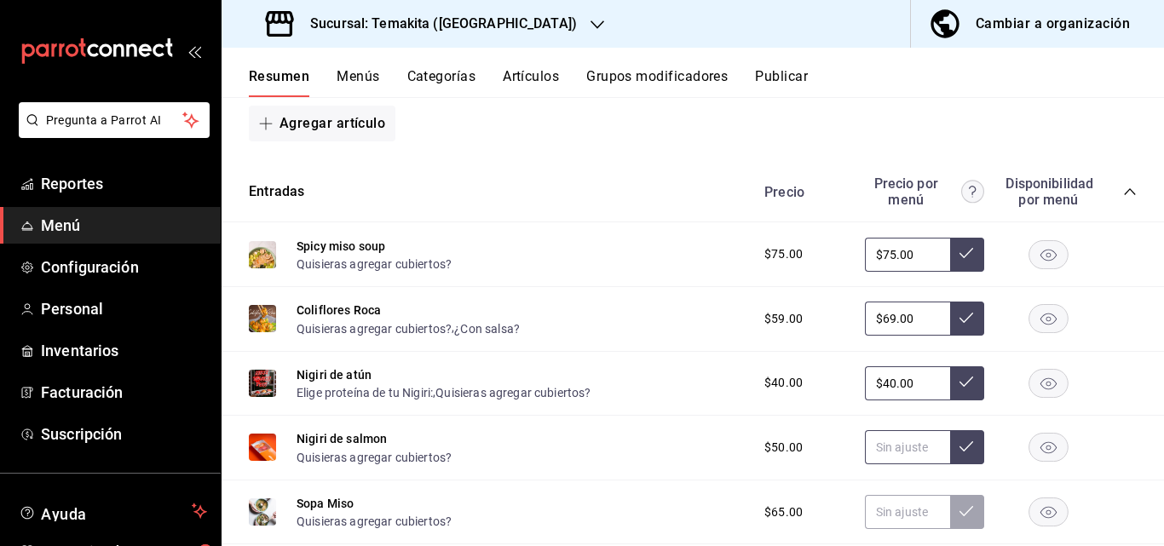
click at [894, 455] on input "text" at bounding box center [907, 447] width 85 height 34
type input "$50.00"
click at [959, 453] on icon at bounding box center [966, 447] width 14 height 14
click at [919, 509] on input "text" at bounding box center [907, 512] width 85 height 34
type input "$75.00"
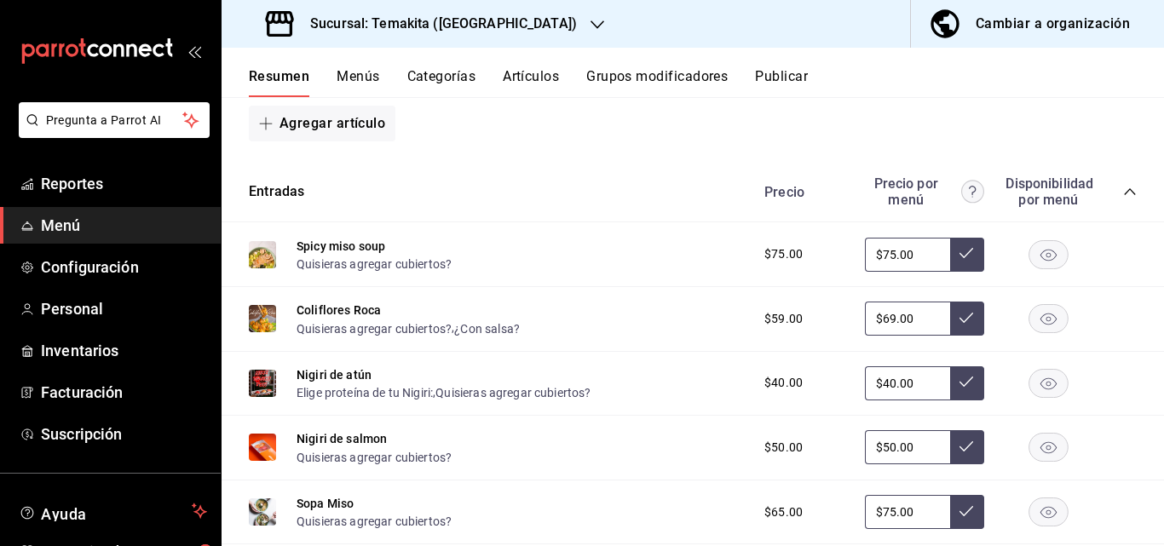
click at [959, 510] on icon at bounding box center [966, 511] width 14 height 14
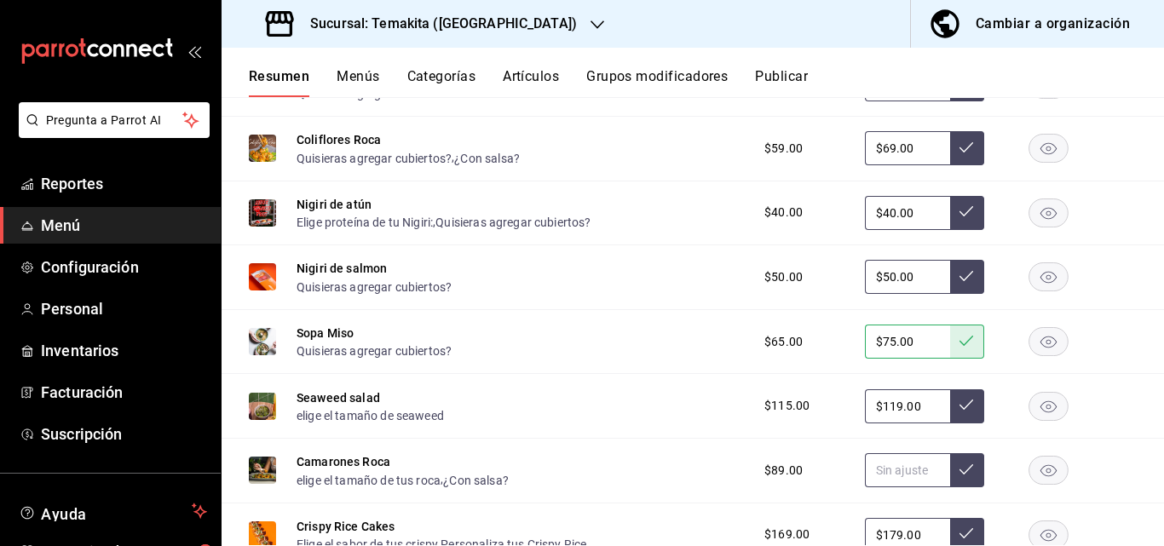
click at [921, 471] on input "text" at bounding box center [907, 470] width 85 height 34
type input "$99.00"
click at [962, 471] on button at bounding box center [967, 470] width 34 height 34
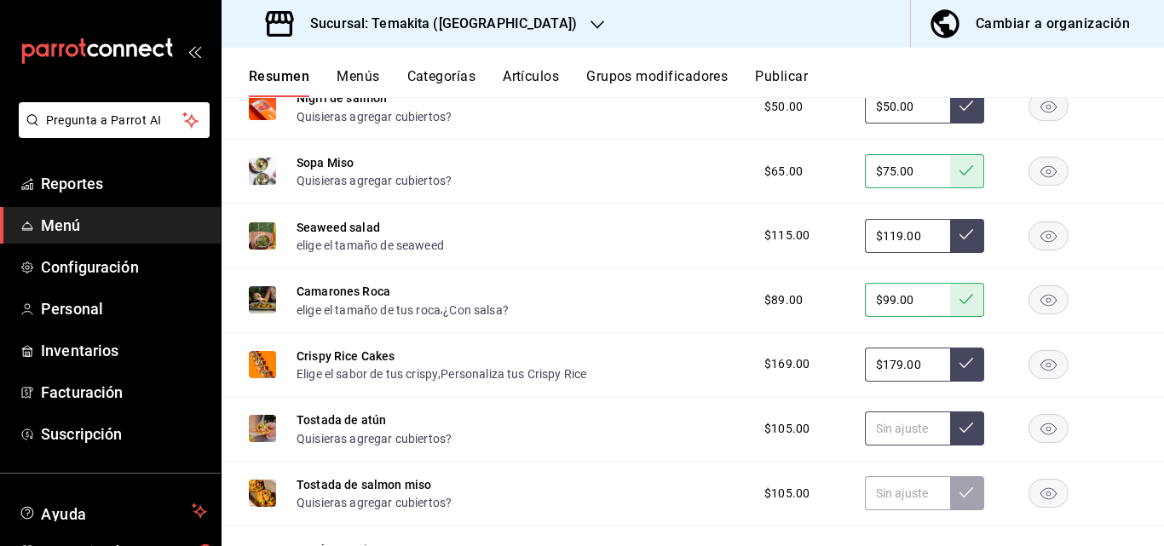
click at [905, 433] on input "text" at bounding box center [907, 428] width 85 height 34
type input "$105.00"
click at [950, 421] on button at bounding box center [967, 428] width 34 height 34
click at [890, 494] on input "text" at bounding box center [907, 493] width 85 height 34
type input "$105.00"
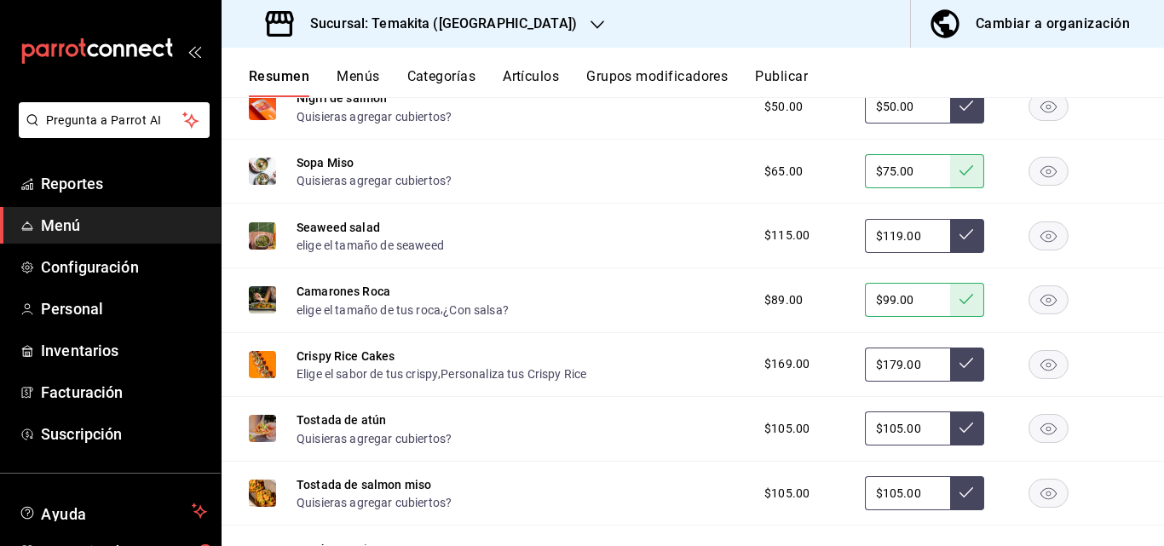
click at [959, 491] on icon at bounding box center [966, 493] width 14 height 14
click at [925, 362] on input "$179.00" at bounding box center [907, 365] width 85 height 34
type input "$1.00"
type input "$179.00"
click at [959, 365] on icon at bounding box center [966, 363] width 14 height 14
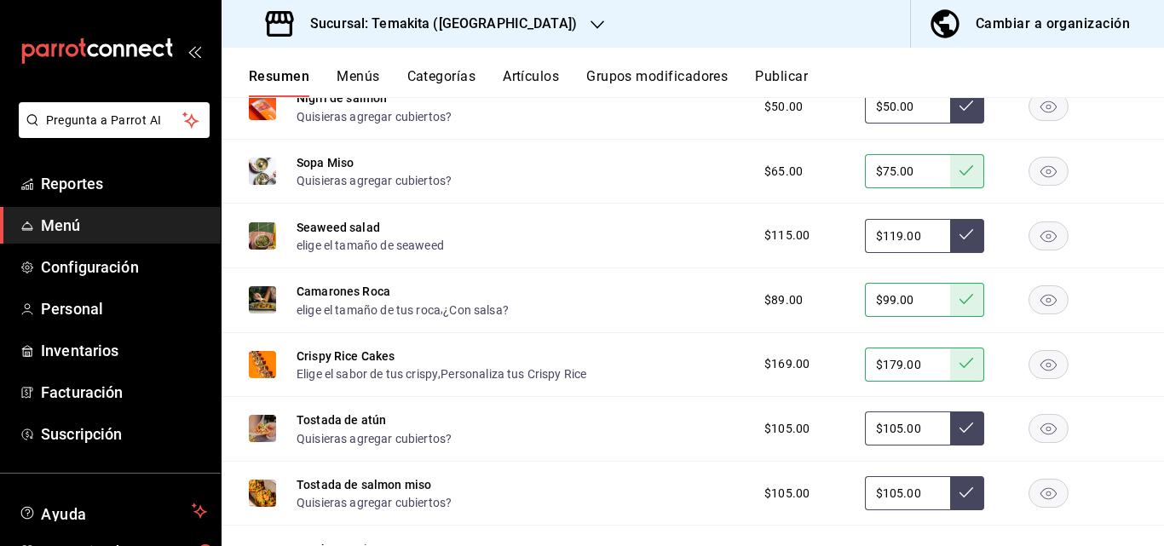
scroll to position [1278, 0]
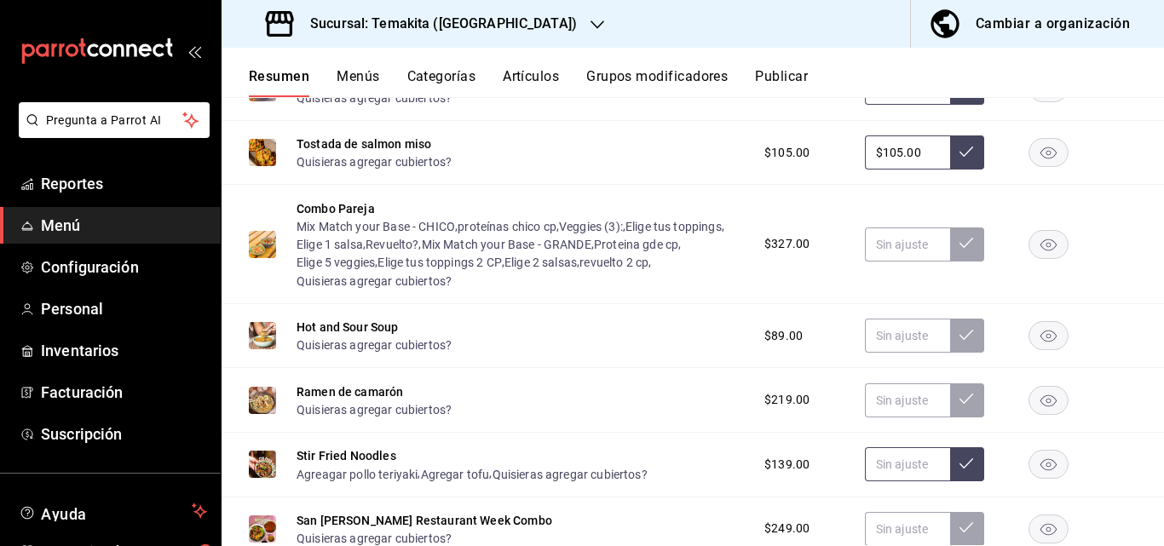
click at [881, 463] on input "text" at bounding box center [907, 464] width 85 height 34
type input "$139.00"
click at [953, 460] on button at bounding box center [967, 464] width 34 height 34
click at [889, 349] on input "text" at bounding box center [907, 336] width 85 height 34
type input "$89.00"
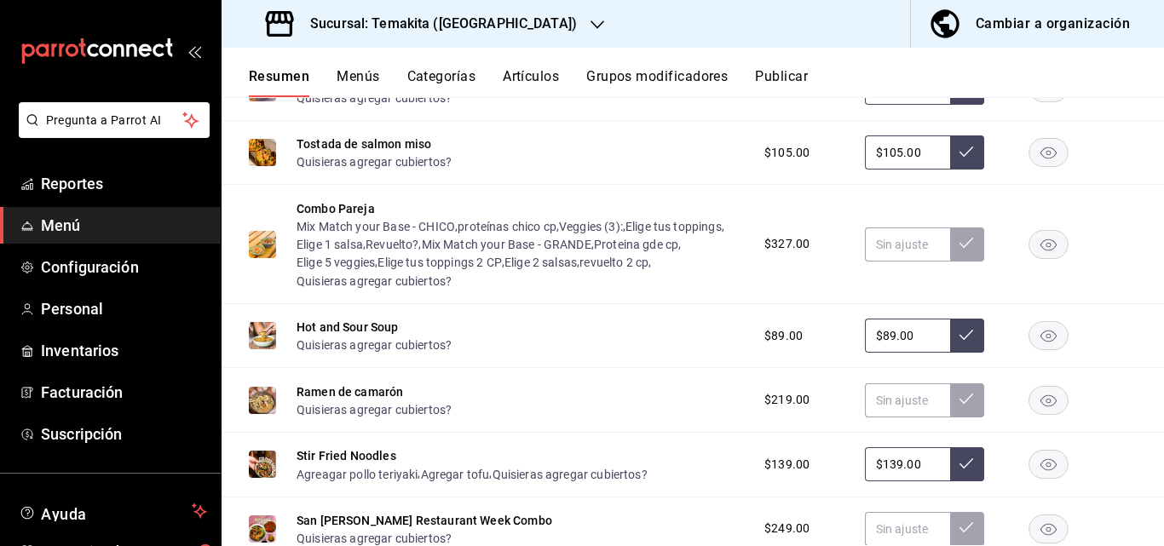
click at [959, 341] on icon at bounding box center [966, 335] width 14 height 14
click at [898, 412] on input "text" at bounding box center [907, 400] width 85 height 34
type input "$219.00"
click at [959, 401] on icon at bounding box center [966, 399] width 14 height 14
click at [896, 531] on input "text" at bounding box center [907, 529] width 85 height 34
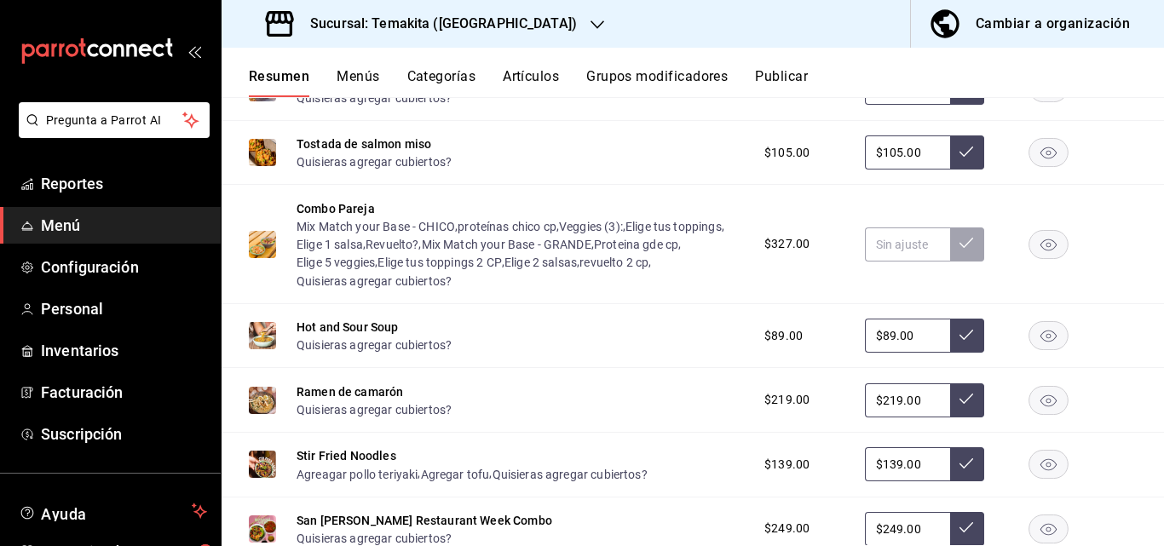
type input "$249.00"
click at [950, 528] on button at bounding box center [967, 529] width 34 height 34
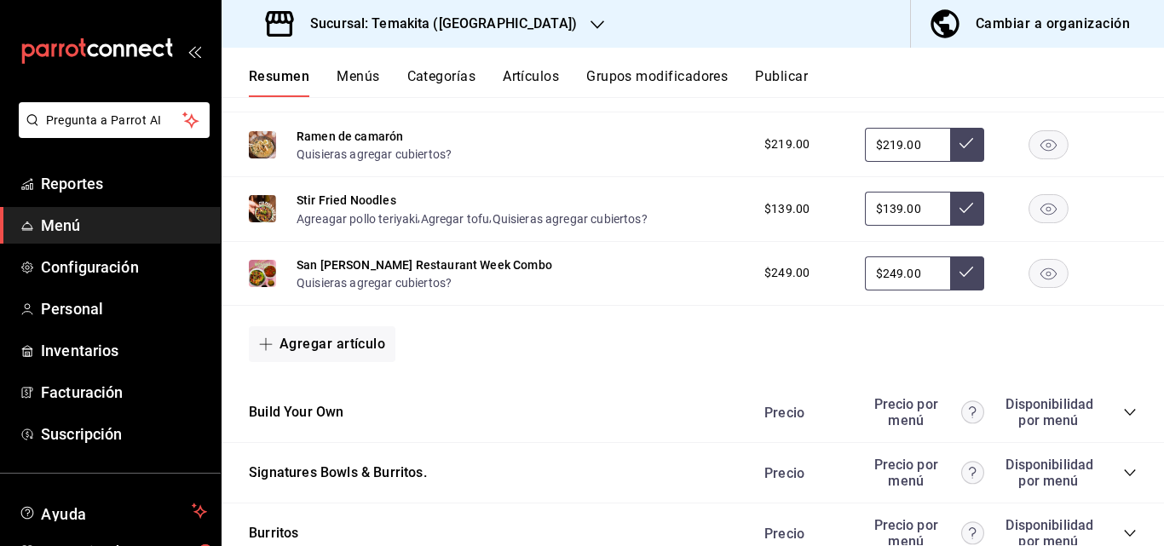
scroll to position [1618, 0]
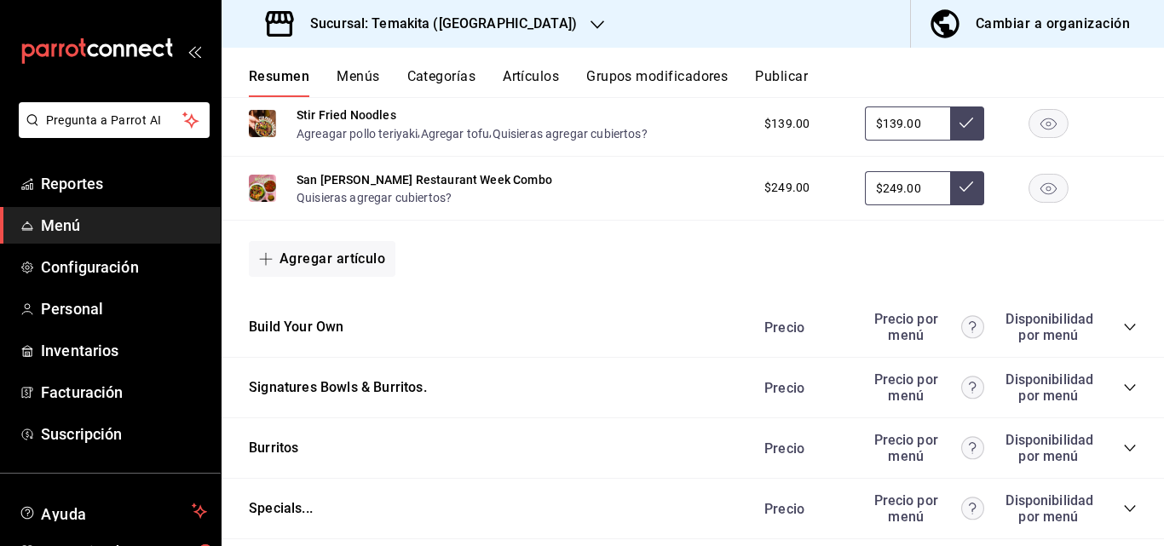
click at [1123, 334] on icon "collapse-category-row" at bounding box center [1130, 327] width 14 height 14
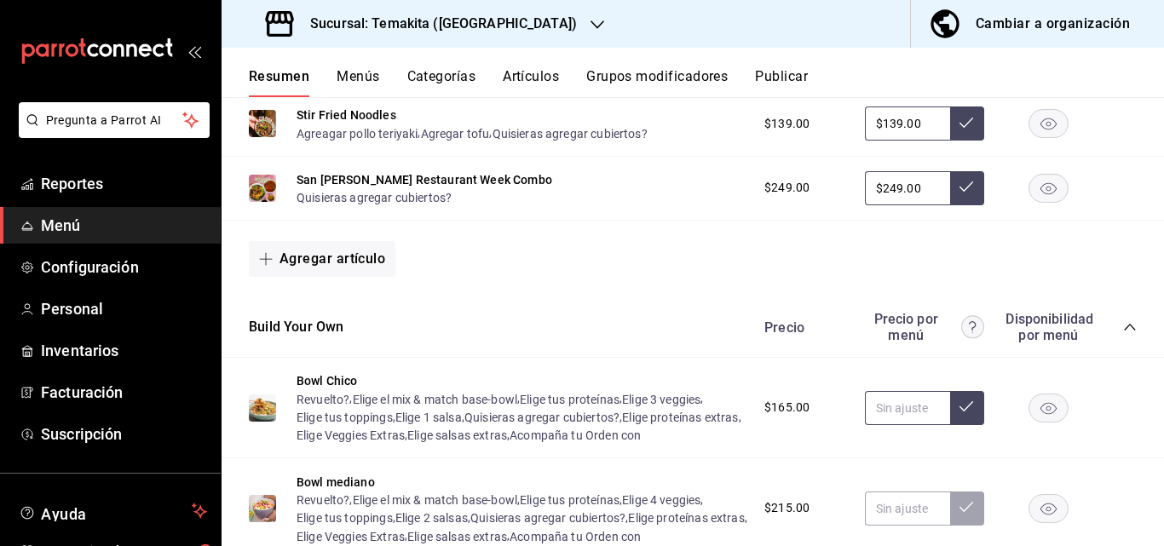
click at [912, 425] on input "text" at bounding box center [907, 408] width 85 height 34
type input "$175.00"
click at [959, 411] on icon at bounding box center [966, 406] width 14 height 10
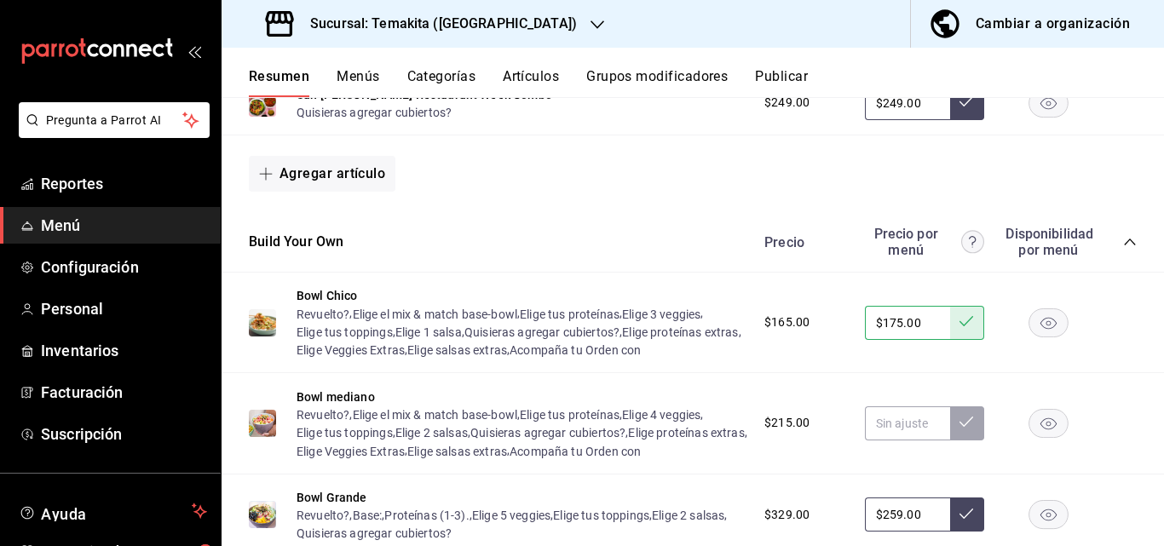
scroll to position [1789, 0]
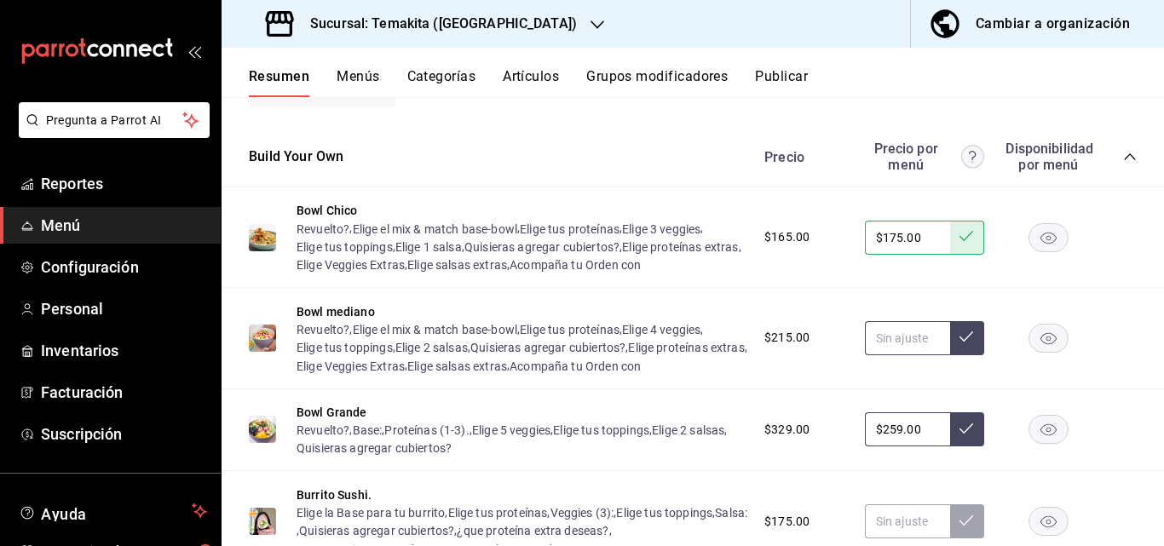
click at [901, 355] on input "text" at bounding box center [907, 338] width 85 height 34
type input "$235.00"
drag, startPoint x: 947, startPoint y: 379, endPoint x: 926, endPoint y: 461, distance: 84.5
click at [950, 355] on button at bounding box center [967, 338] width 34 height 34
drag, startPoint x: 925, startPoint y: 465, endPoint x: 916, endPoint y: 466, distance: 9.4
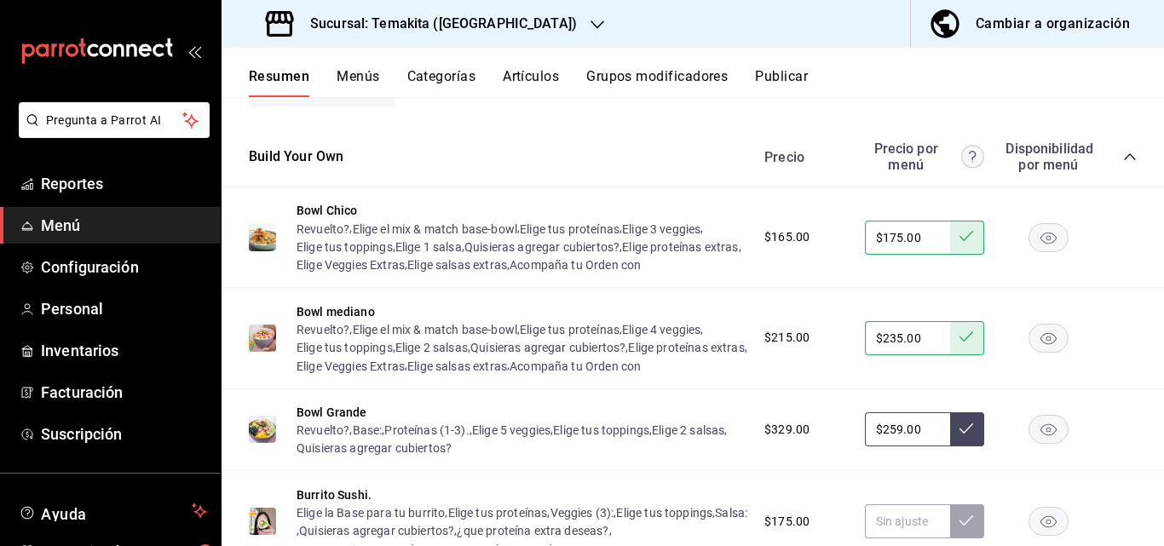
click at [925, 446] on input "$259.00" at bounding box center [907, 429] width 85 height 34
type input "$2.00"
type input "$269.00"
click at [959, 435] on icon at bounding box center [966, 429] width 14 height 14
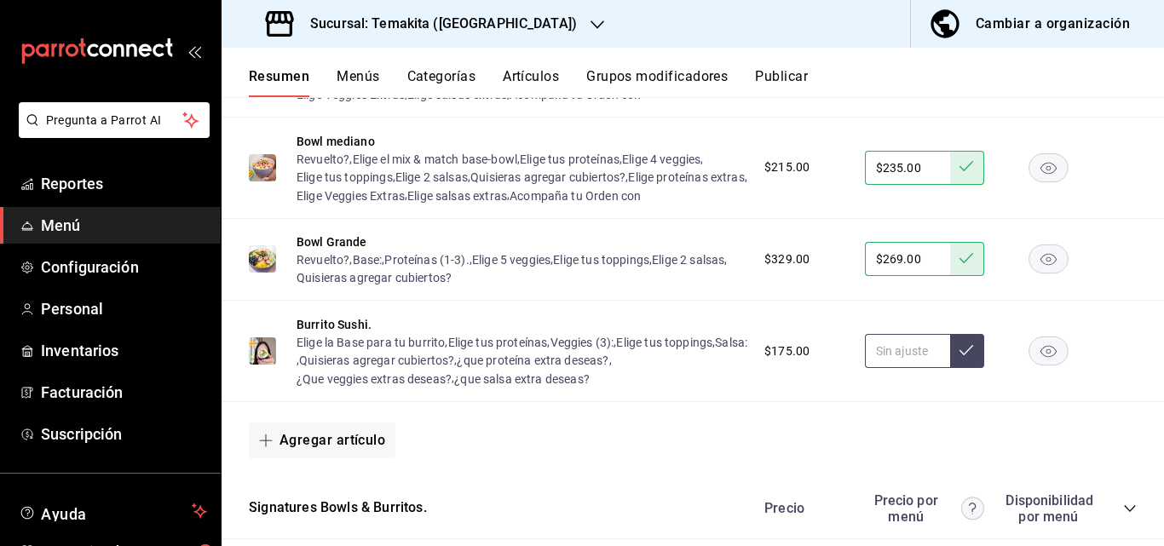
click at [922, 368] on input "text" at bounding box center [907, 351] width 85 height 34
type input "$175.00"
click at [959, 357] on icon at bounding box center [966, 350] width 14 height 14
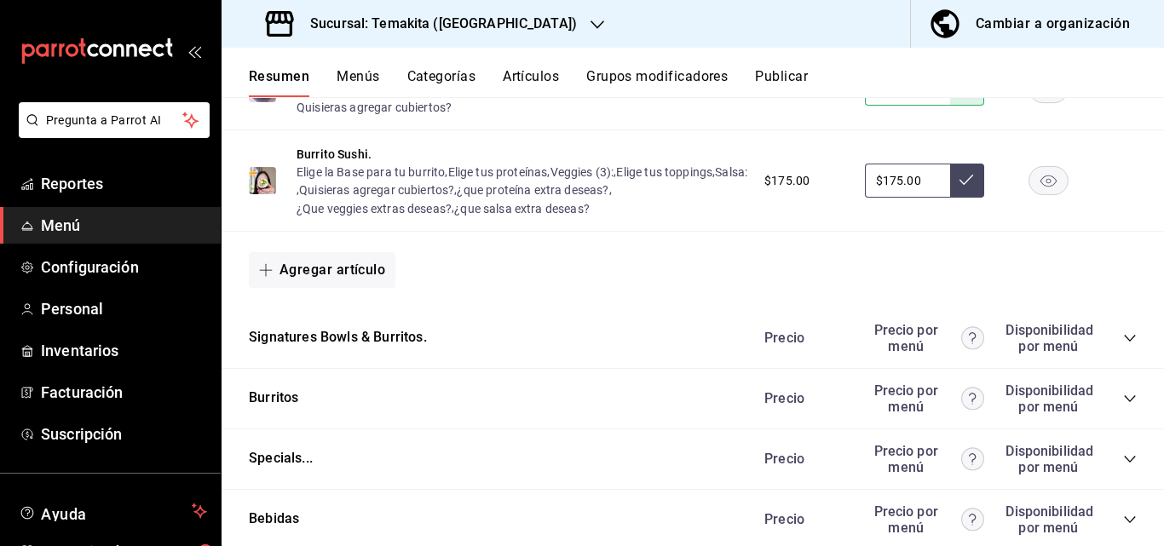
click at [959, 187] on icon at bounding box center [966, 180] width 14 height 14
click at [1123, 345] on icon "collapse-category-row" at bounding box center [1130, 338] width 14 height 14
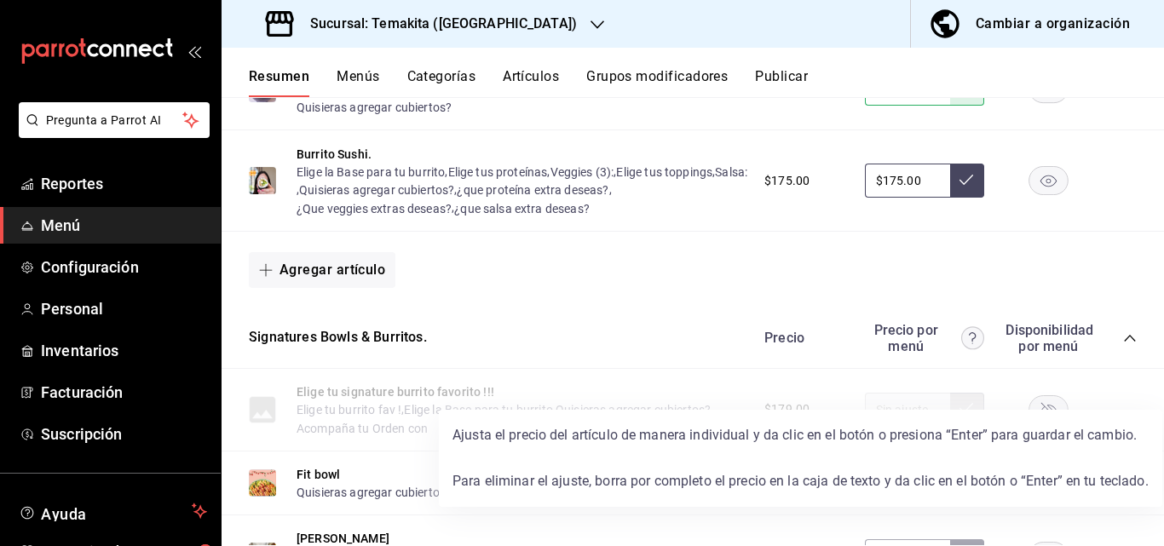
scroll to position [2300, 0]
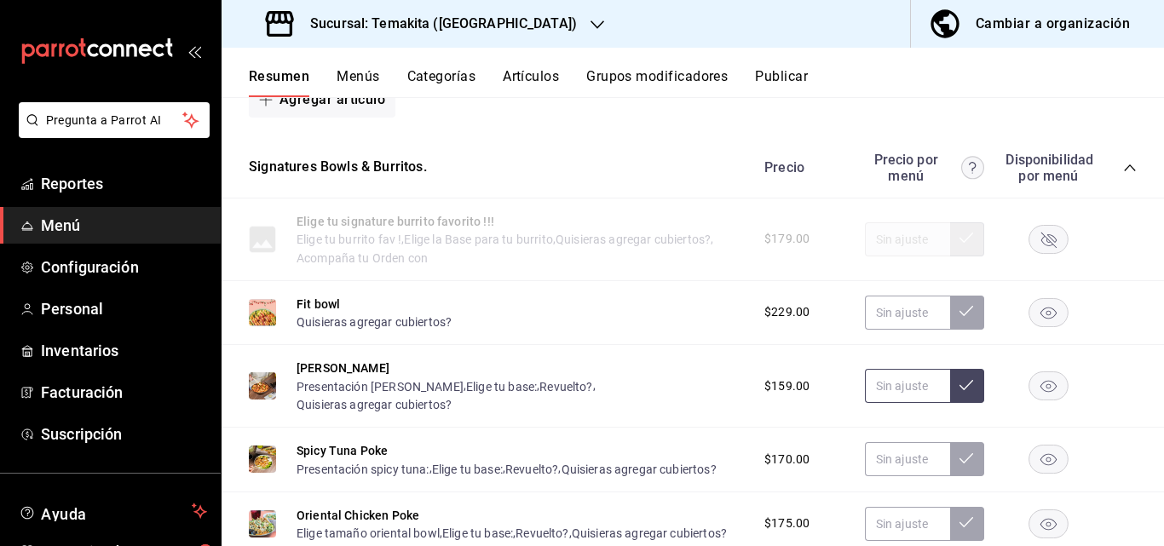
click at [888, 403] on input "text" at bounding box center [907, 386] width 85 height 34
type input "$195.00"
click at [959, 392] on icon at bounding box center [966, 385] width 14 height 14
click at [905, 476] on input "text" at bounding box center [907, 459] width 85 height 34
type input "$199.00"
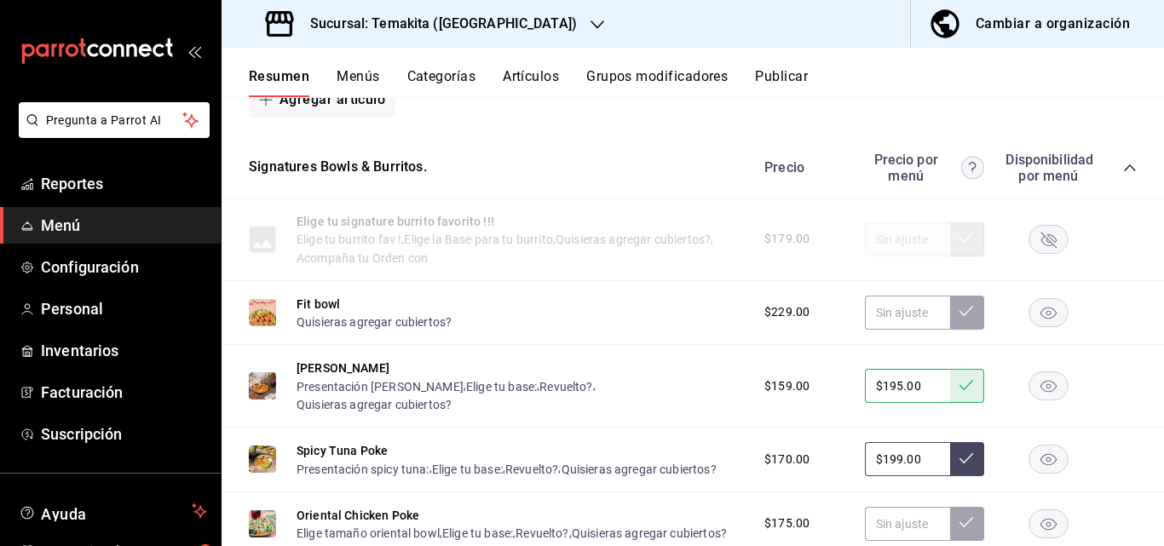
drag, startPoint x: 944, startPoint y: 508, endPoint x: 922, endPoint y: 506, distance: 22.2
click at [950, 476] on button at bounding box center [967, 459] width 34 height 34
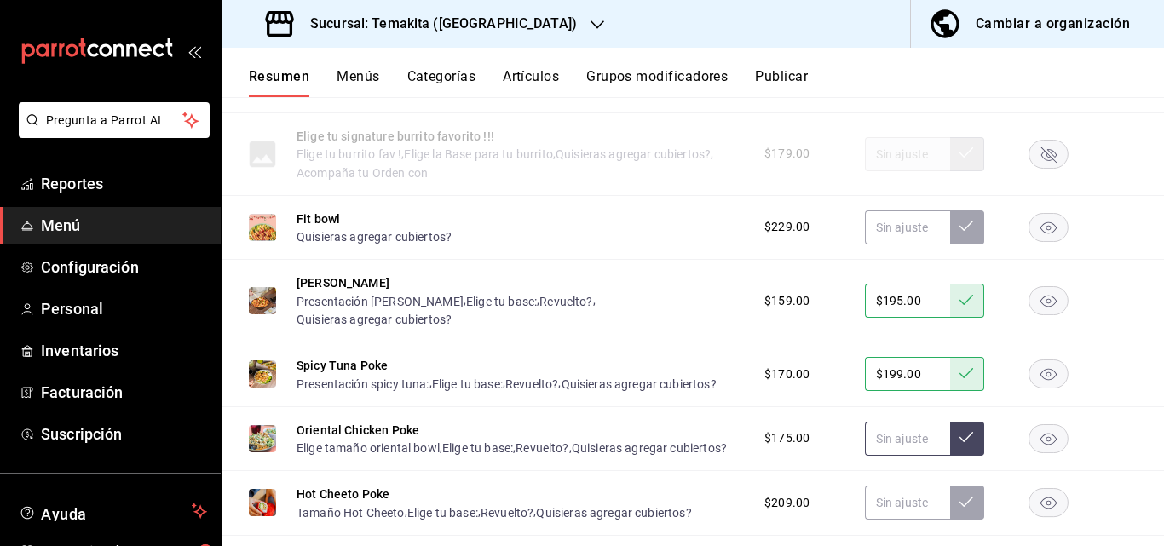
click at [911, 456] on input "text" at bounding box center [907, 439] width 85 height 34
type input "$1.00"
type input "$2.00"
type input "$175.00"
click at [959, 442] on icon at bounding box center [966, 437] width 14 height 10
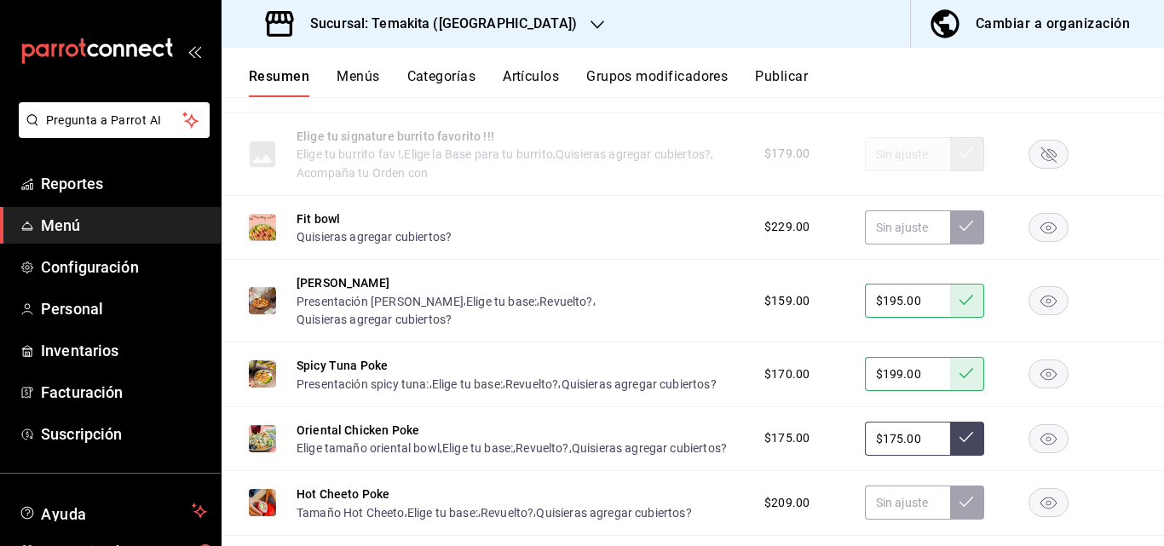
scroll to position [2555, 0]
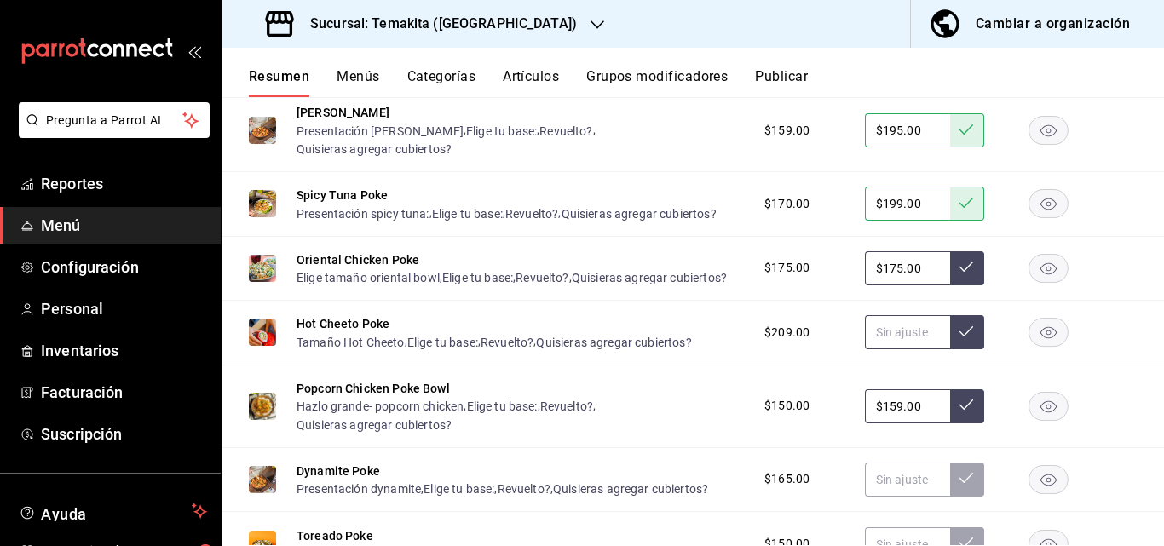
click at [908, 349] on input "text" at bounding box center [907, 332] width 85 height 34
type input "$215.00"
drag, startPoint x: 945, startPoint y: 399, endPoint x: 921, endPoint y: 480, distance: 84.4
click at [950, 349] on button at bounding box center [967, 332] width 34 height 34
click at [920, 423] on input "$159.00" at bounding box center [907, 406] width 85 height 34
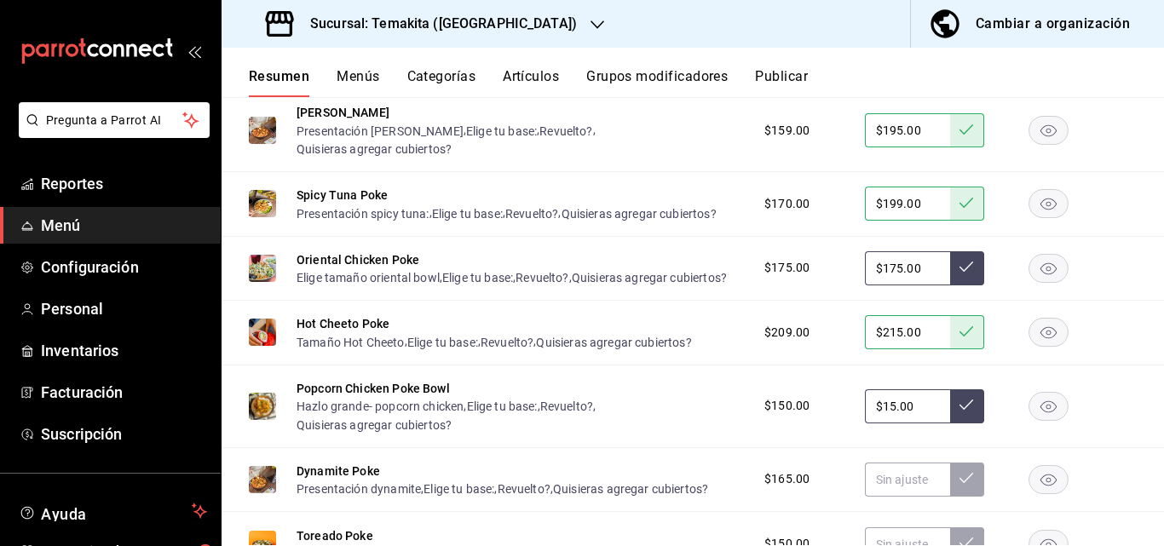
type input "$1.00"
type input "$159.00"
click at [959, 410] on icon at bounding box center [966, 404] width 14 height 10
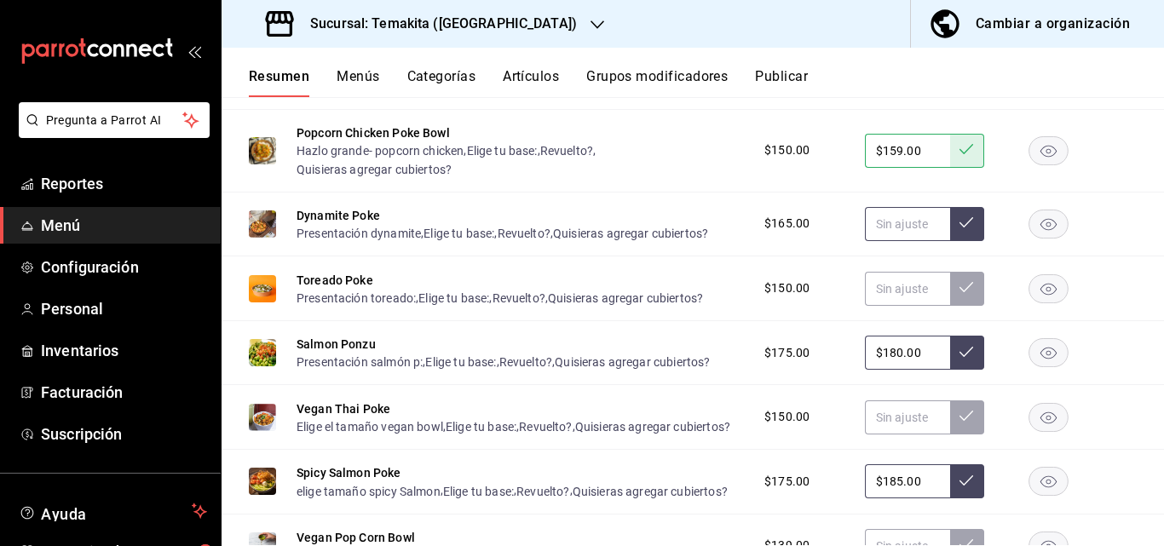
click at [913, 241] on input "text" at bounding box center [907, 224] width 85 height 34
type input "$205.00"
click at [960, 241] on button at bounding box center [967, 224] width 34 height 34
click at [909, 306] on input "text" at bounding box center [907, 289] width 85 height 34
type input "$159.00"
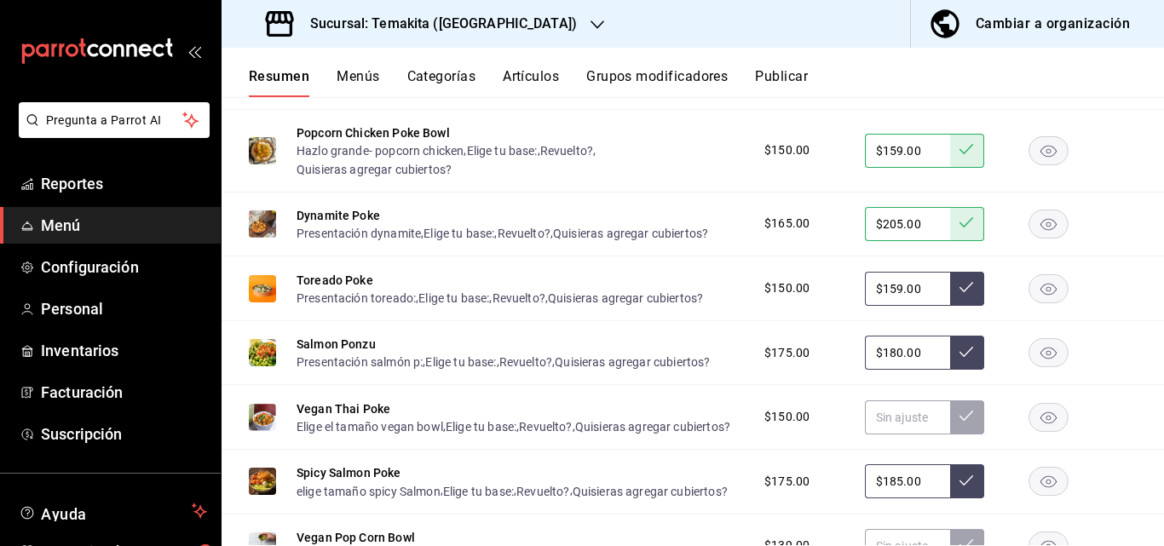
drag, startPoint x: 946, startPoint y: 361, endPoint x: 943, endPoint y: 382, distance: 21.6
click at [950, 306] on button at bounding box center [967, 289] width 34 height 34
click at [923, 370] on input "$180.00" at bounding box center [907, 353] width 85 height 34
type input "$1.00"
type input "$205.00"
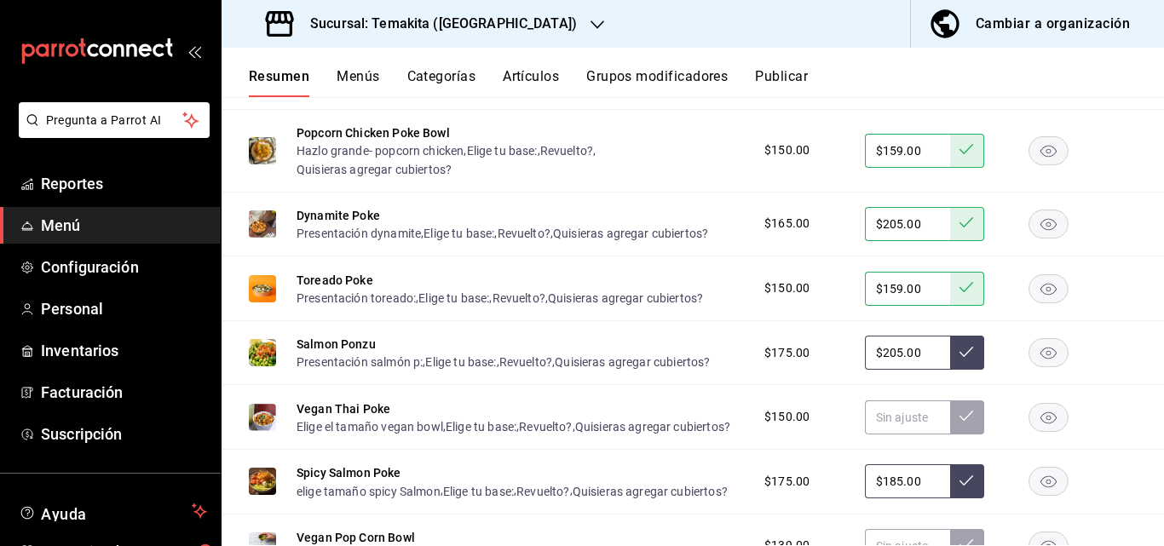
click at [959, 359] on icon at bounding box center [966, 352] width 14 height 14
click at [899, 434] on input "text" at bounding box center [907, 417] width 85 height 34
type input "$149.00"
click at [959, 422] on icon at bounding box center [966, 416] width 14 height 14
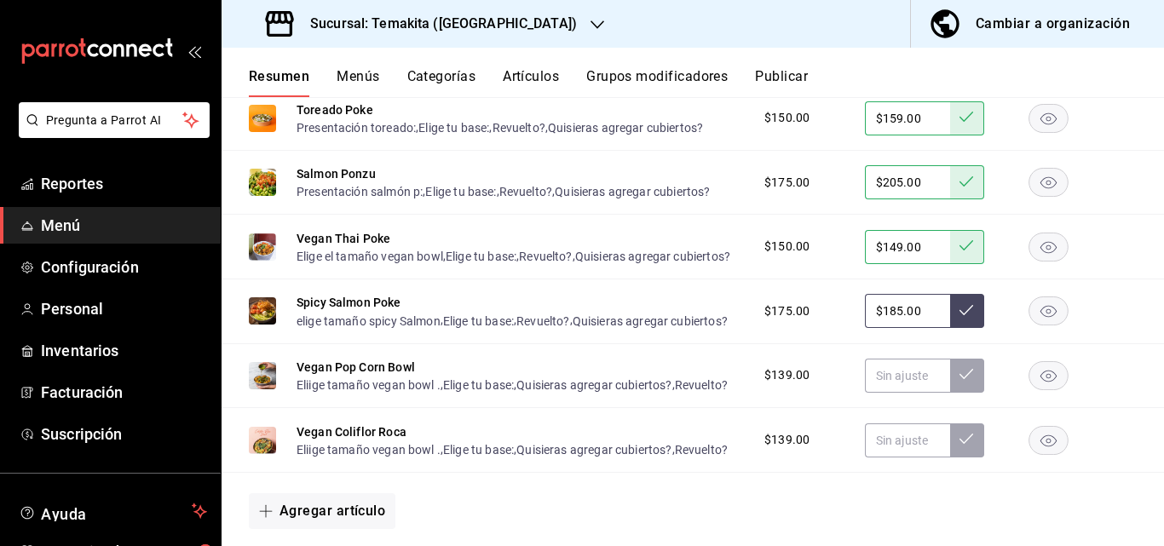
click at [914, 328] on input "$185.00" at bounding box center [907, 311] width 85 height 34
type input "$1.00"
click at [959, 317] on icon at bounding box center [966, 310] width 14 height 14
click at [909, 393] on input "text" at bounding box center [907, 376] width 85 height 34
click at [950, 393] on button at bounding box center [967, 376] width 34 height 34
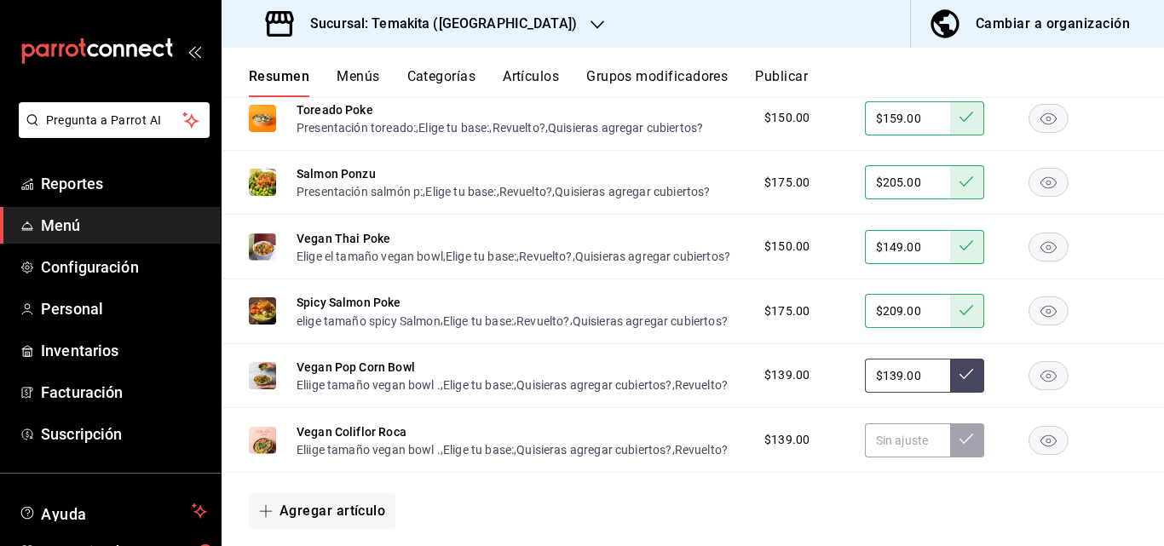
scroll to position [3152, 0]
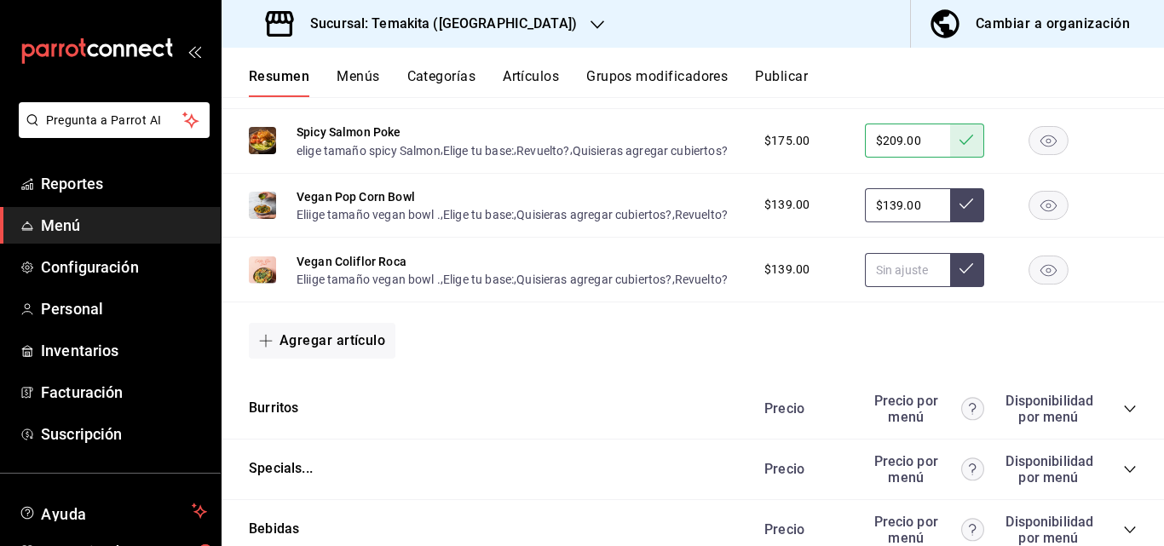
click at [887, 287] on input "text" at bounding box center [907, 270] width 85 height 34
click at [959, 275] on icon at bounding box center [966, 268] width 14 height 14
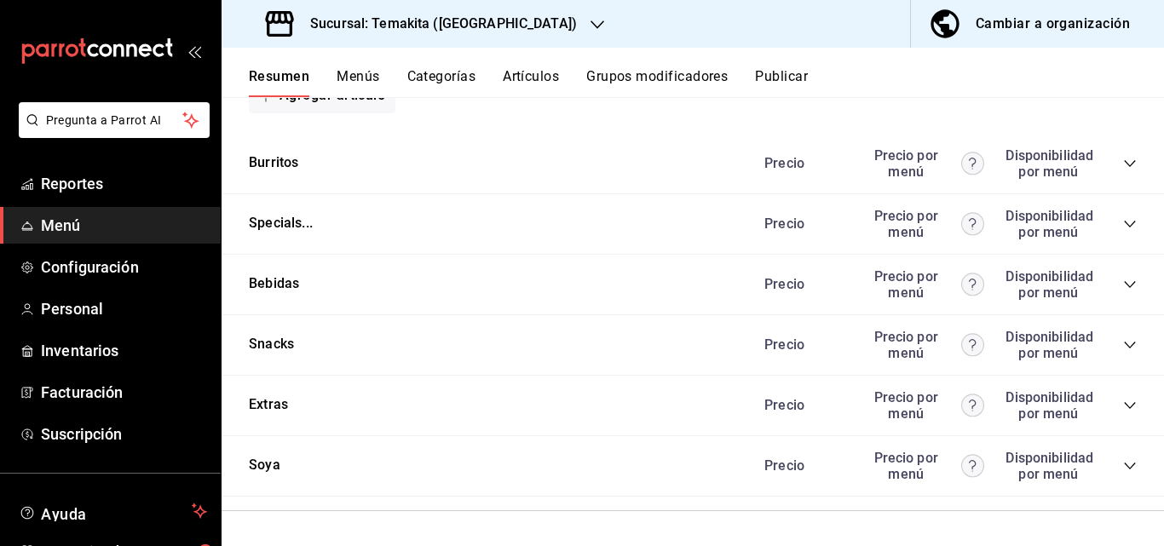
click at [1119, 180] on div "Precio Precio por menú Disponibilidad por menú" at bounding box center [941, 163] width 389 height 32
click at [1123, 170] on icon "collapse-category-row" at bounding box center [1130, 164] width 14 height 14
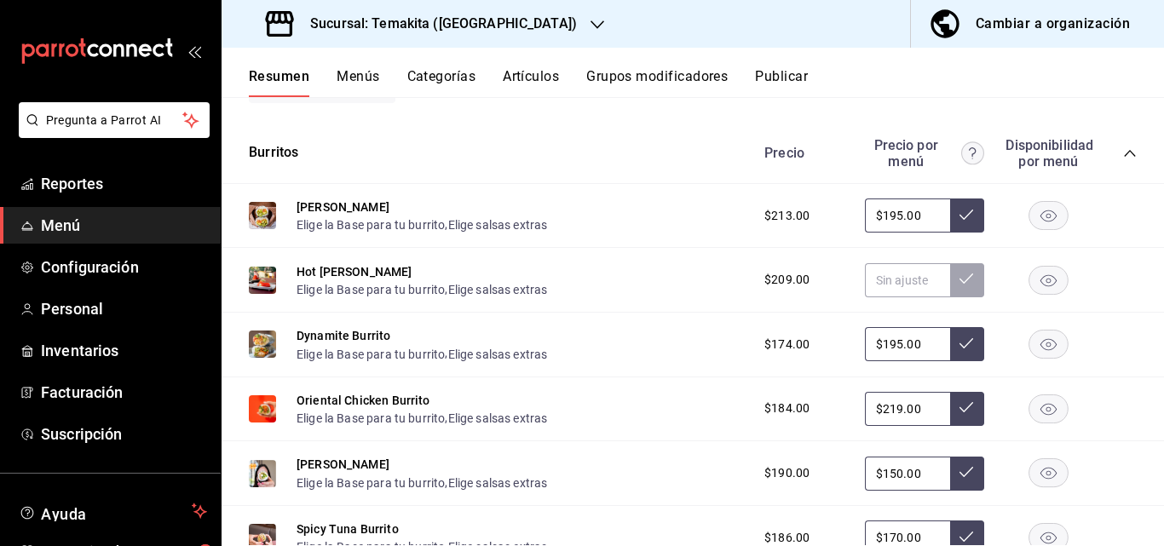
click at [914, 233] on input "$195.00" at bounding box center [907, 215] width 85 height 34
drag, startPoint x: 957, startPoint y: 365, endPoint x: 945, endPoint y: 376, distance: 15.7
click at [957, 233] on button at bounding box center [967, 215] width 34 height 34
click at [901, 297] on input "text" at bounding box center [907, 280] width 85 height 34
click at [959, 285] on icon at bounding box center [966, 279] width 14 height 14
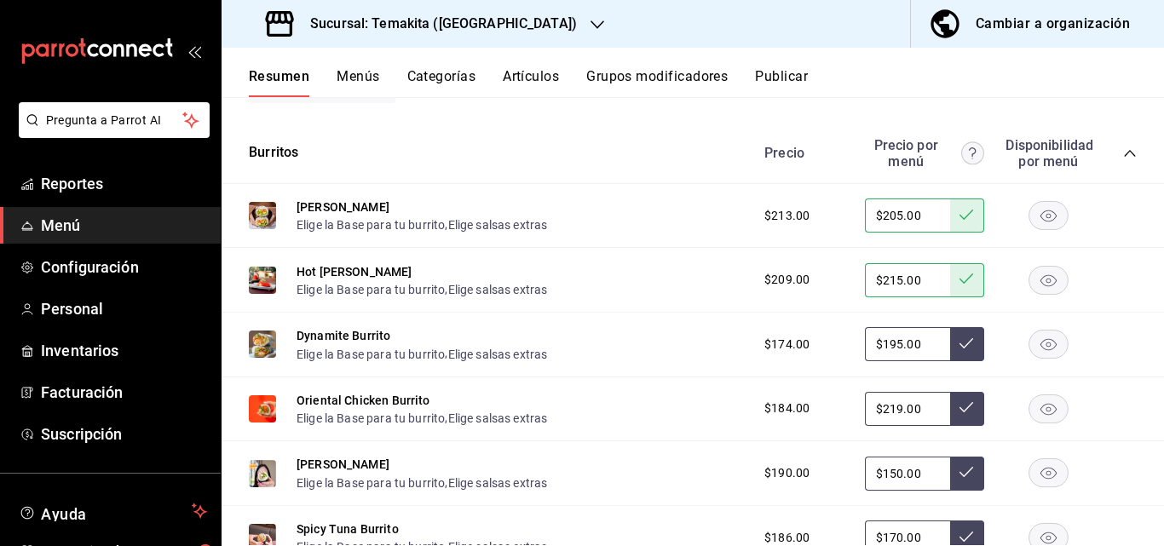
click at [920, 361] on input "$195.00" at bounding box center [907, 344] width 85 height 34
drag, startPoint x: 944, startPoint y: 488, endPoint x: 936, endPoint y: 481, distance: 10.3
click at [950, 361] on button at bounding box center [967, 344] width 34 height 34
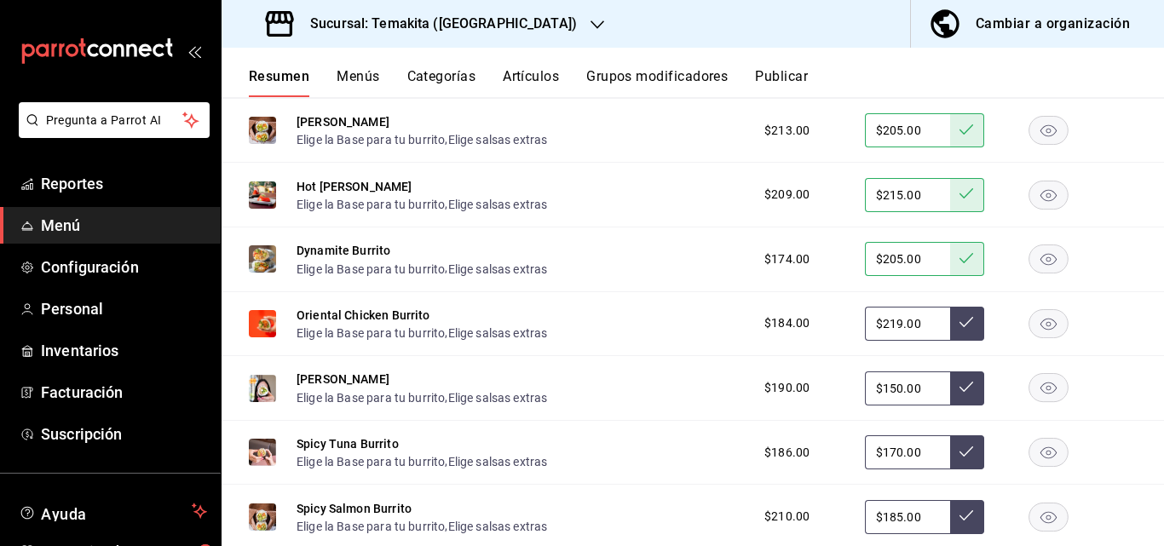
click at [919, 341] on input "$219.00" at bounding box center [907, 324] width 85 height 34
click at [959, 329] on icon at bounding box center [966, 322] width 14 height 14
click at [917, 405] on input "$150.00" at bounding box center [907, 388] width 85 height 34
click at [959, 392] on icon at bounding box center [966, 387] width 14 height 10
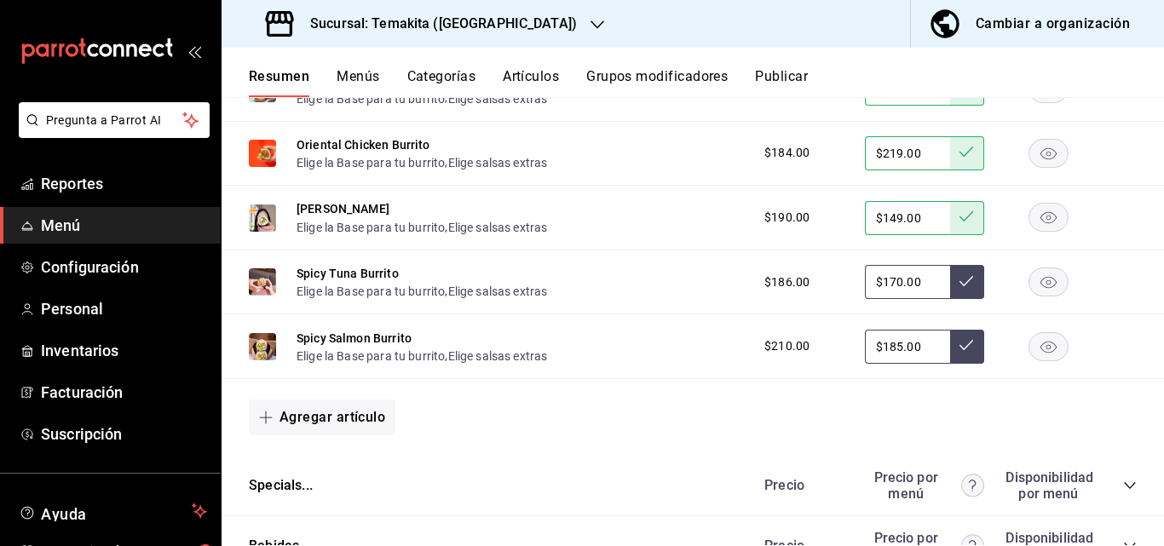
click at [922, 299] on input "$170.00" at bounding box center [907, 282] width 85 height 34
click at [959, 288] on icon at bounding box center [966, 281] width 14 height 14
click at [919, 364] on input "$185.00" at bounding box center [907, 347] width 85 height 34
click at [959, 352] on icon at bounding box center [966, 345] width 14 height 14
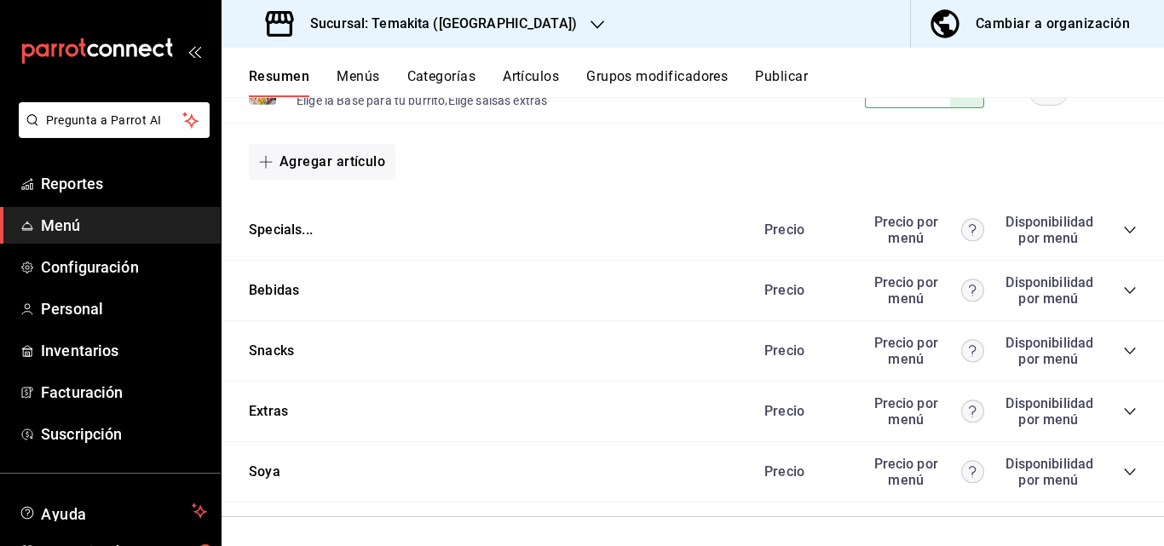
scroll to position [4003, 0]
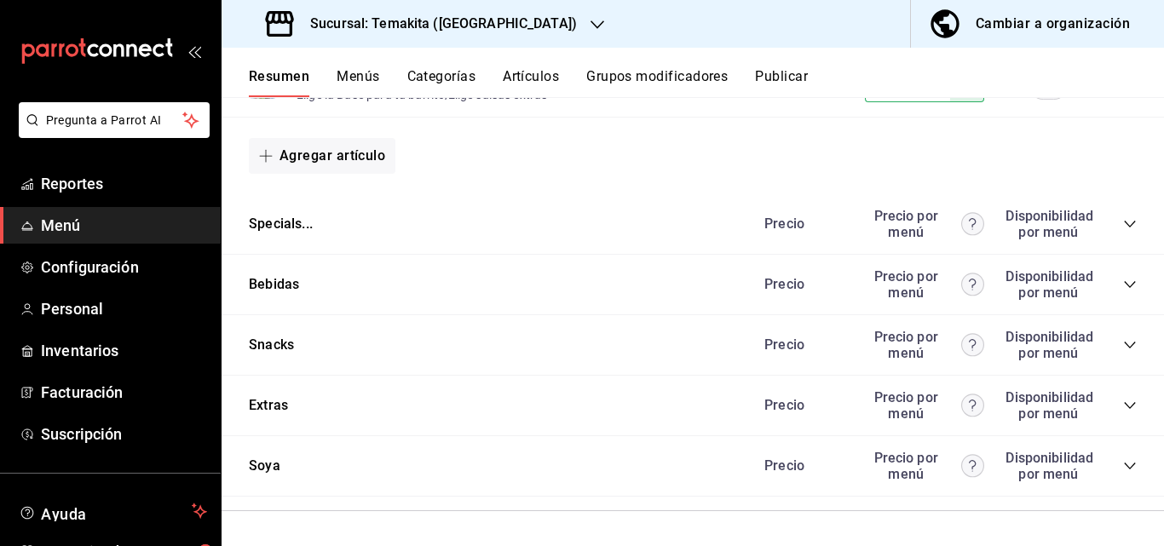
click at [1123, 315] on div "Bebidas Precio Precio por menú Disponibilidad por menú" at bounding box center [692, 285] width 942 height 60
click at [1123, 288] on icon "collapse-category-row" at bounding box center [1128, 284] width 11 height 7
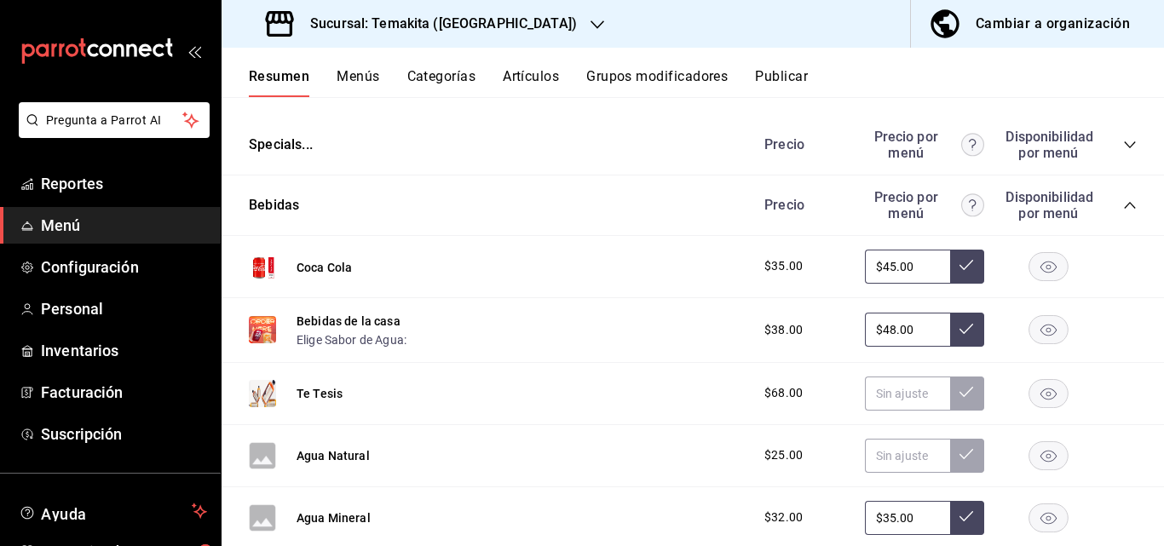
scroll to position [4174, 0]
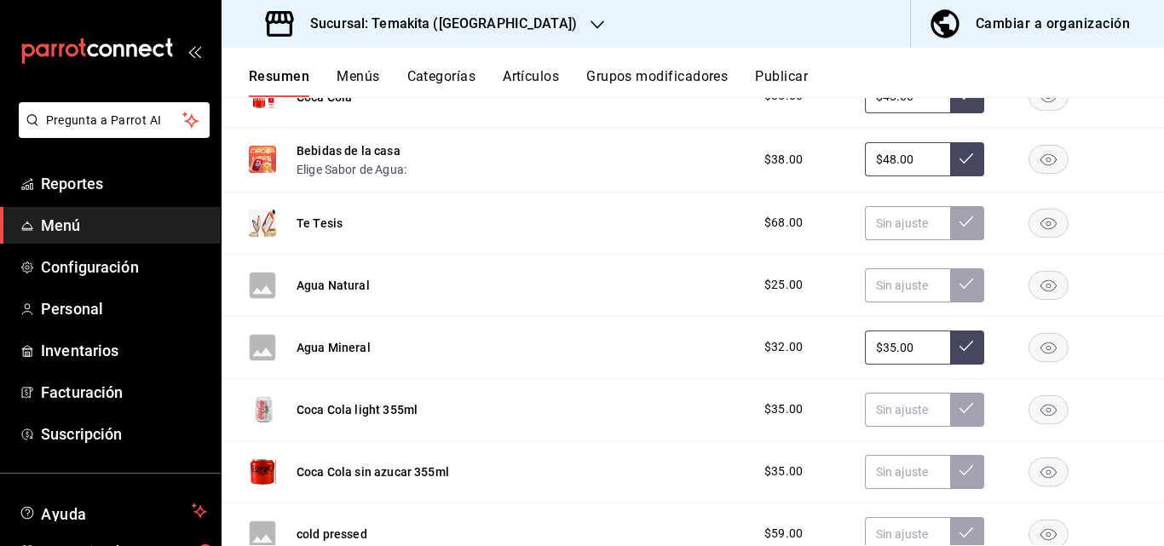
click at [932, 113] on input "$45.00" at bounding box center [907, 96] width 85 height 34
click at [959, 101] on icon at bounding box center [966, 95] width 14 height 14
click at [911, 176] on input "$48.00" at bounding box center [907, 159] width 85 height 34
click at [961, 176] on button at bounding box center [967, 159] width 34 height 34
click at [886, 240] on input "text" at bounding box center [907, 223] width 85 height 34
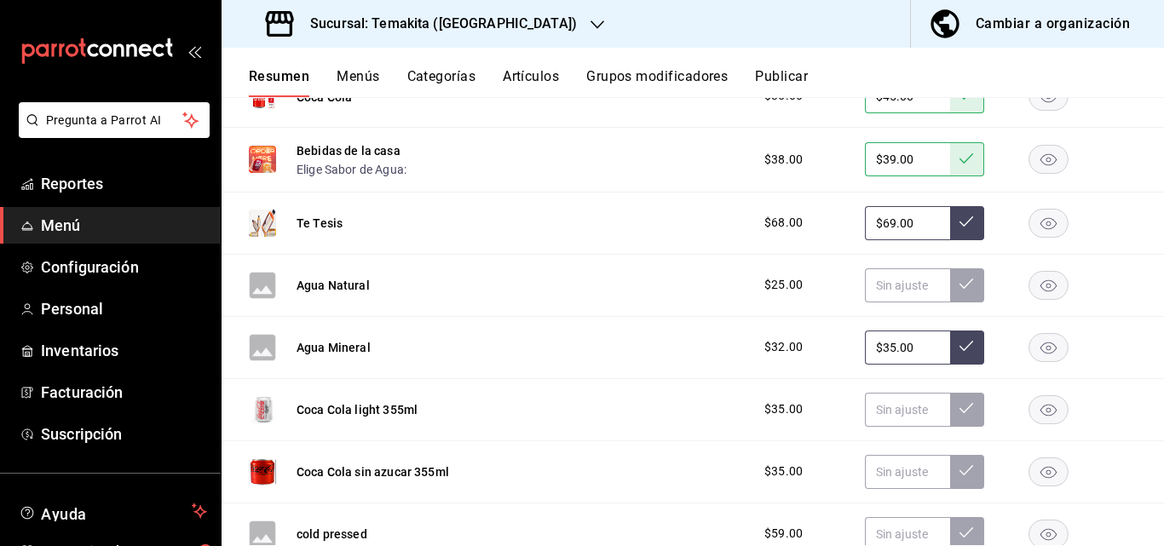
click at [959, 227] on icon at bounding box center [966, 221] width 14 height 10
click at [887, 302] on input "text" at bounding box center [907, 285] width 85 height 34
click at [950, 302] on button at bounding box center [967, 285] width 34 height 34
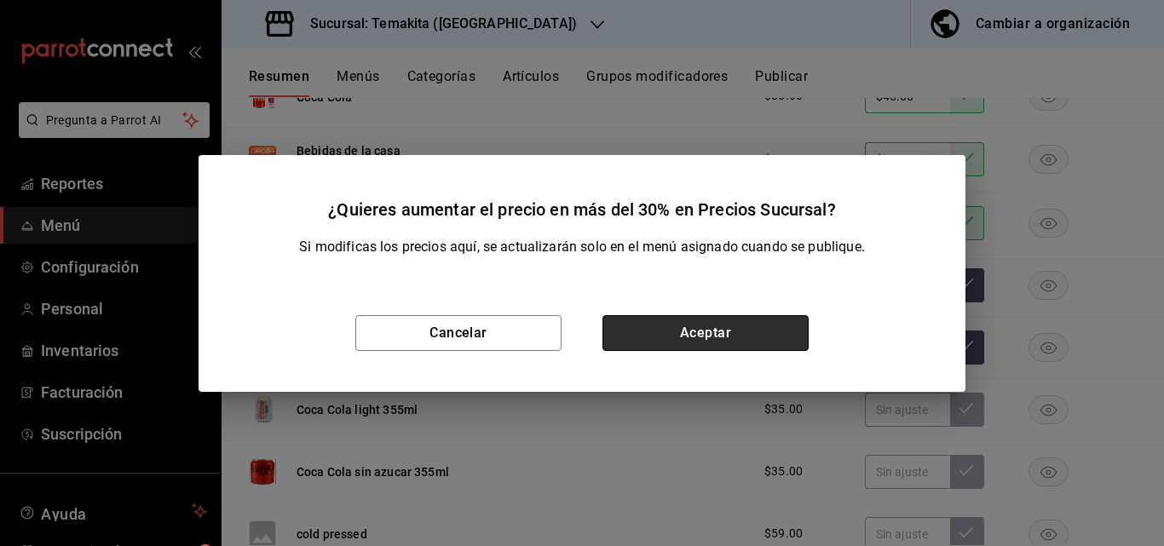
click at [755, 340] on button "Aceptar" at bounding box center [705, 333] width 206 height 36
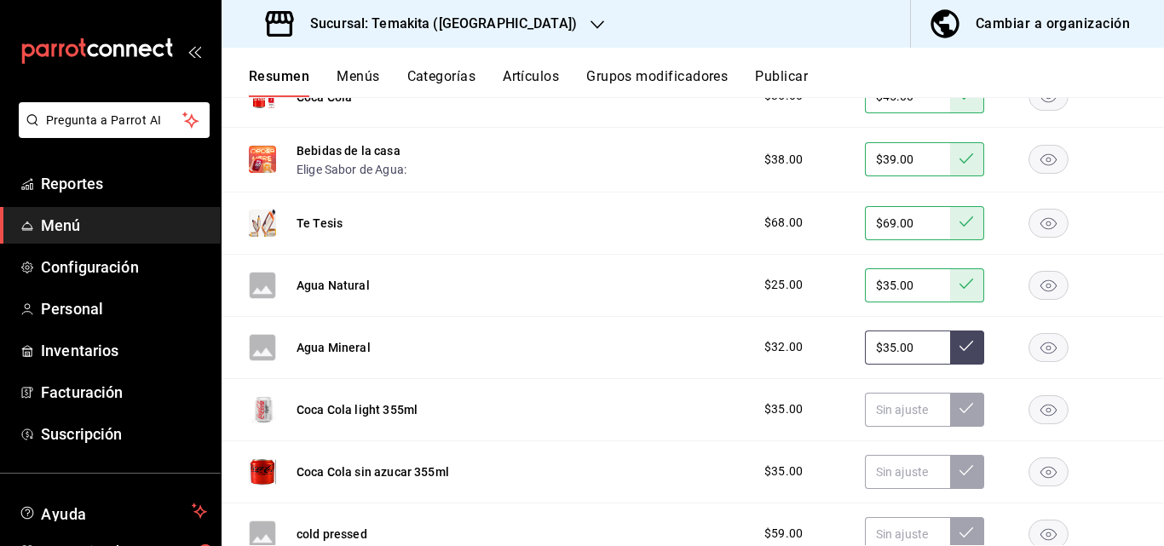
click at [912, 365] on input "$35.00" at bounding box center [907, 347] width 85 height 34
click at [959, 351] on icon at bounding box center [966, 346] width 14 height 10
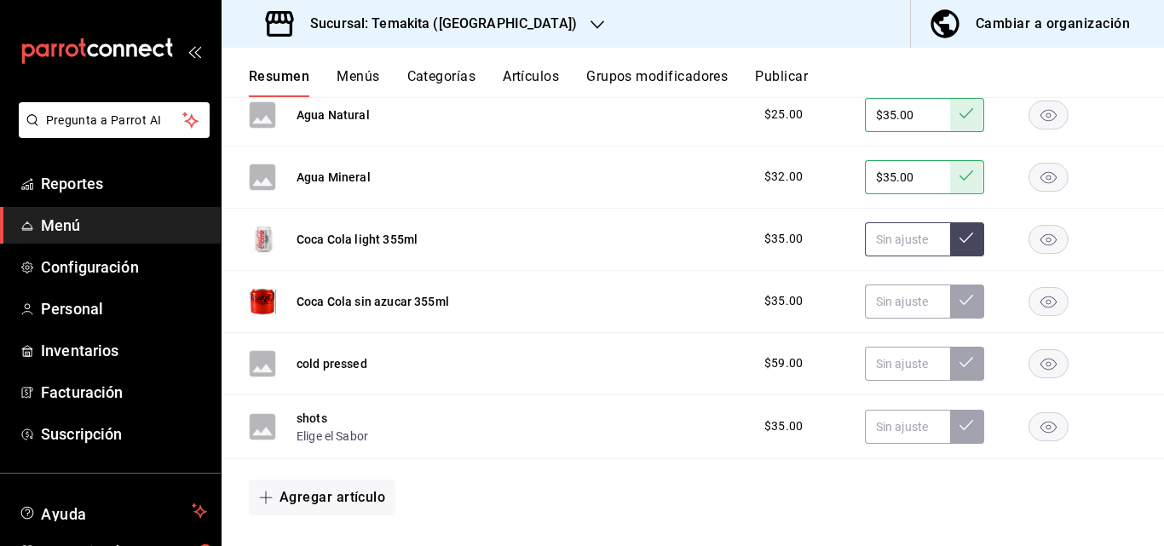
click at [904, 256] on input "text" at bounding box center [907, 239] width 85 height 34
click at [959, 244] on icon at bounding box center [966, 238] width 14 height 14
click at [879, 319] on input "text" at bounding box center [907, 301] width 85 height 34
click at [959, 307] on icon at bounding box center [966, 300] width 14 height 14
click at [865, 381] on input "text" at bounding box center [907, 364] width 85 height 34
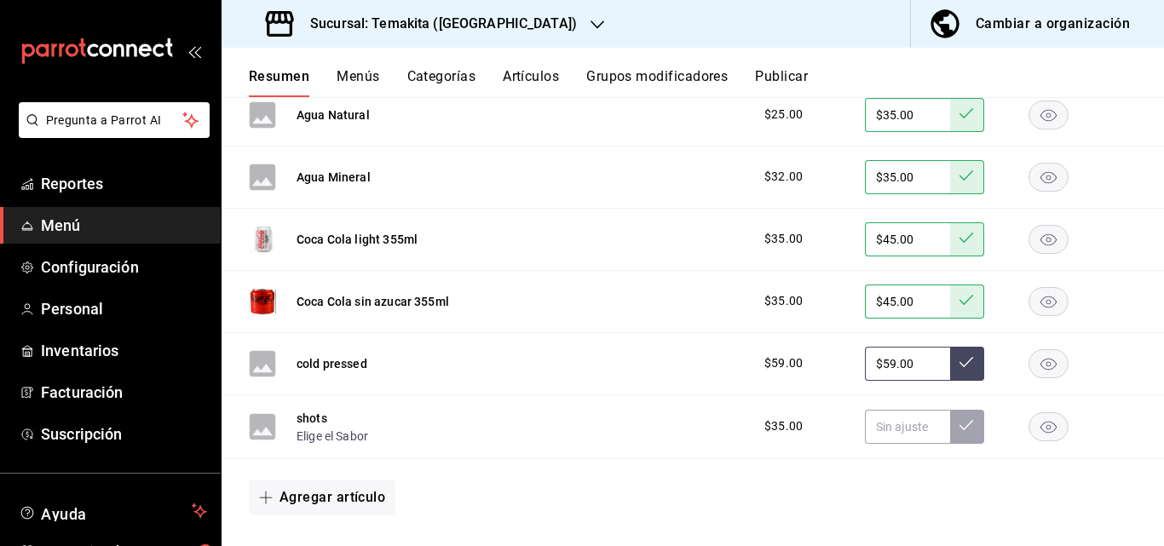
click at [950, 381] on button at bounding box center [967, 364] width 34 height 34
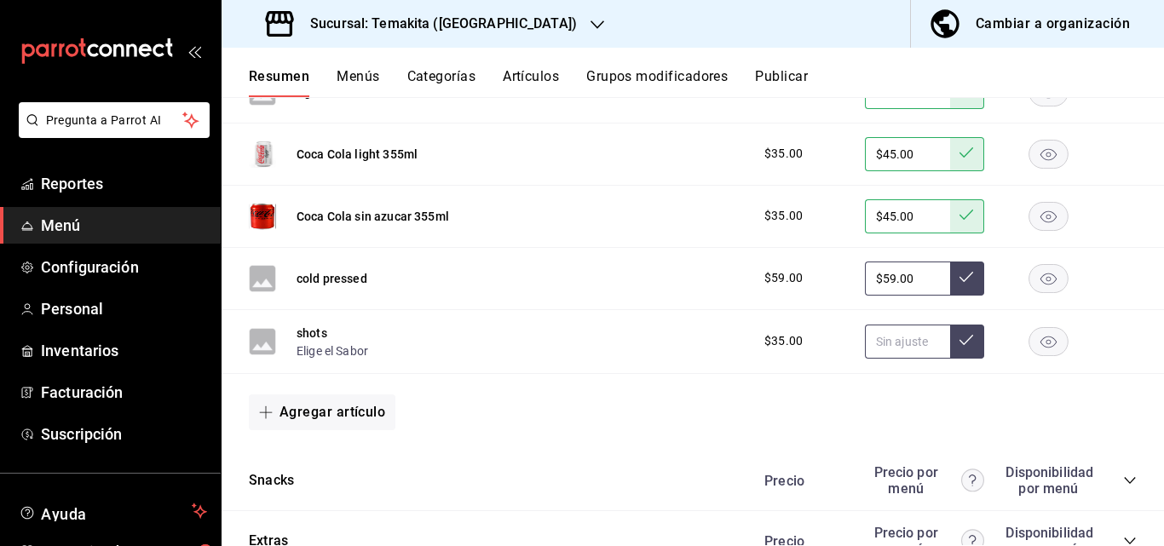
click at [912, 359] on input "text" at bounding box center [907, 342] width 85 height 34
click at [959, 347] on icon at bounding box center [966, 340] width 14 height 14
click at [1040, 13] on div "Cambiar a organización" at bounding box center [1052, 24] width 154 height 24
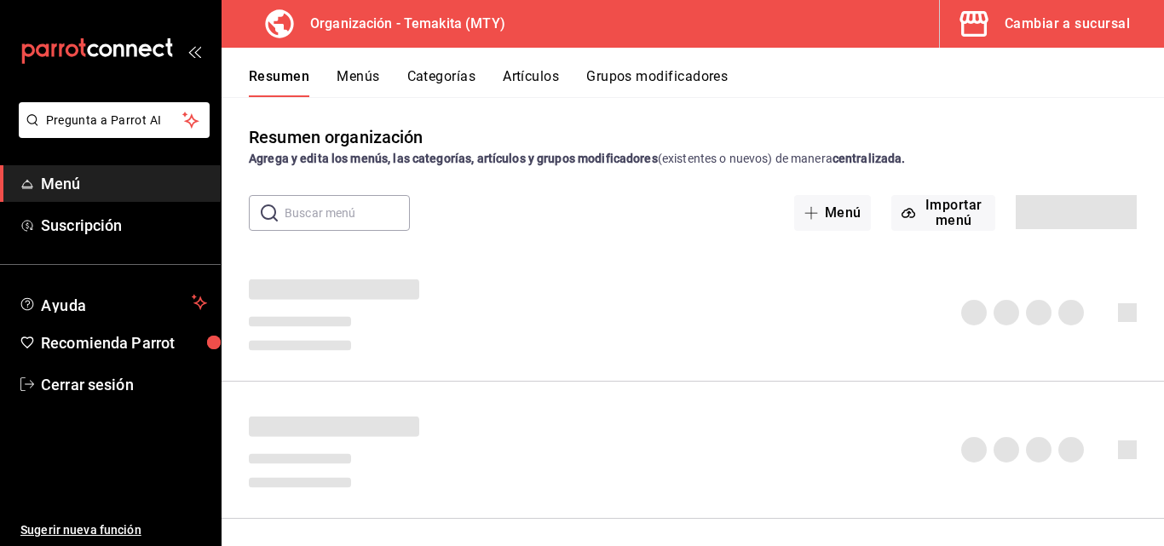
click at [1040, 13] on div "Cambiar a sucursal" at bounding box center [1066, 24] width 125 height 24
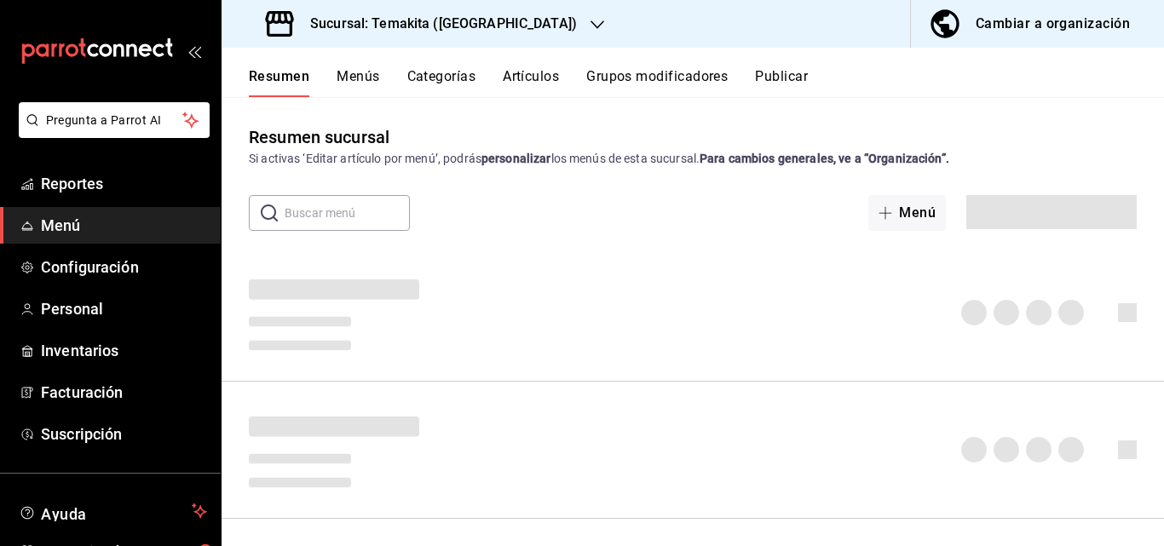
click at [1040, 13] on div "Cambiar a organización" at bounding box center [1052, 24] width 154 height 24
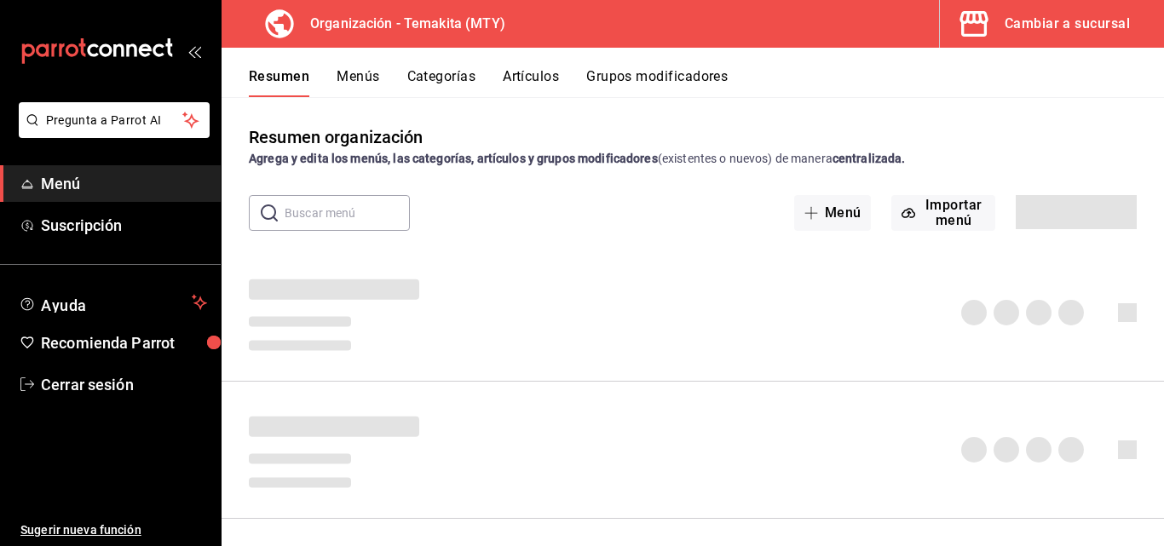
click at [359, 76] on button "Menús" at bounding box center [357, 82] width 43 height 29
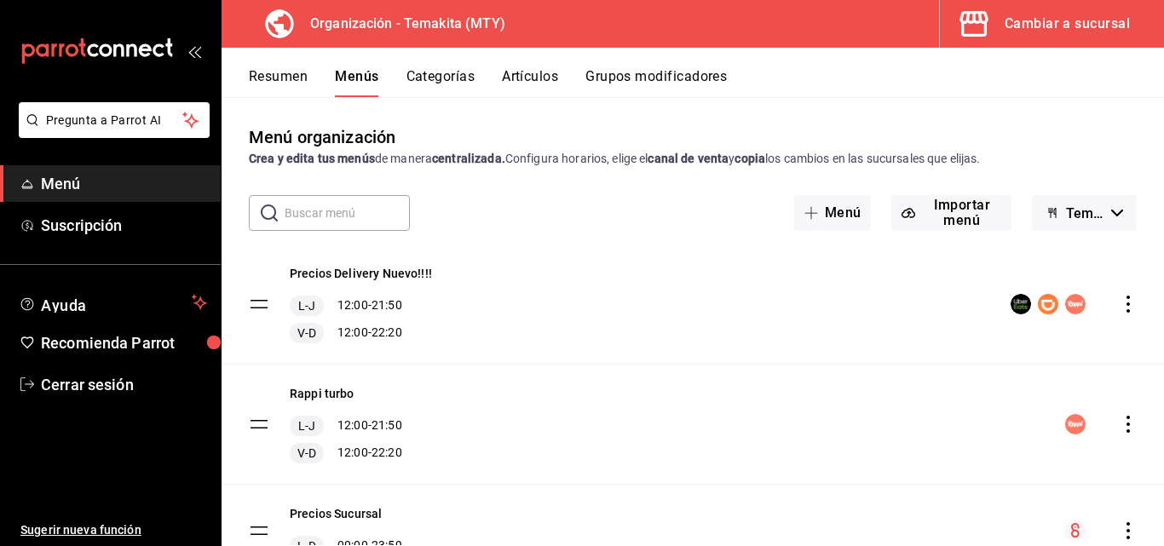
scroll to position [80, 0]
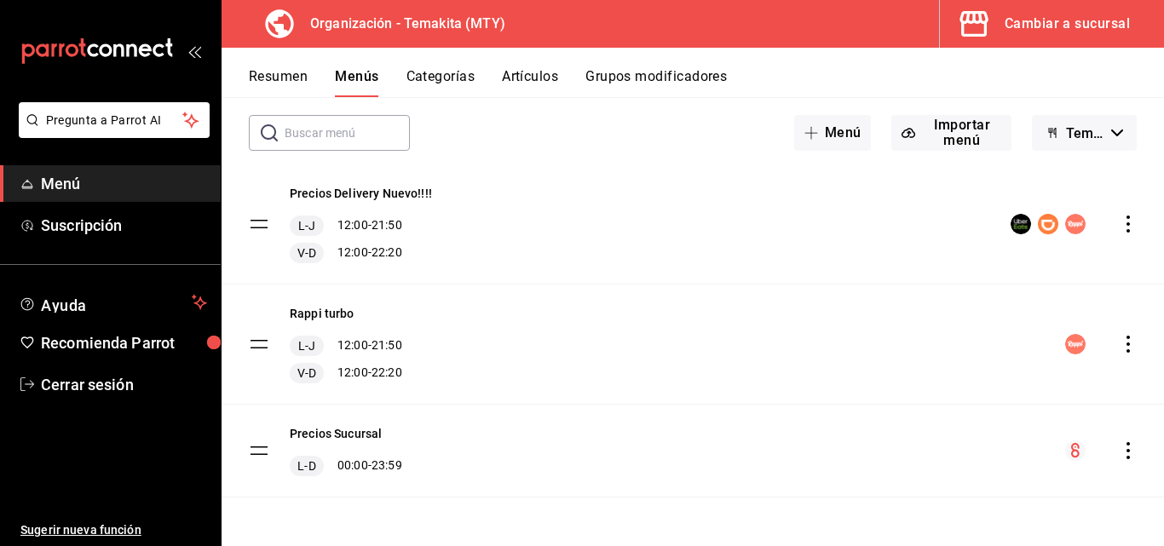
click at [1119, 455] on icon "actions" at bounding box center [1127, 450] width 17 height 17
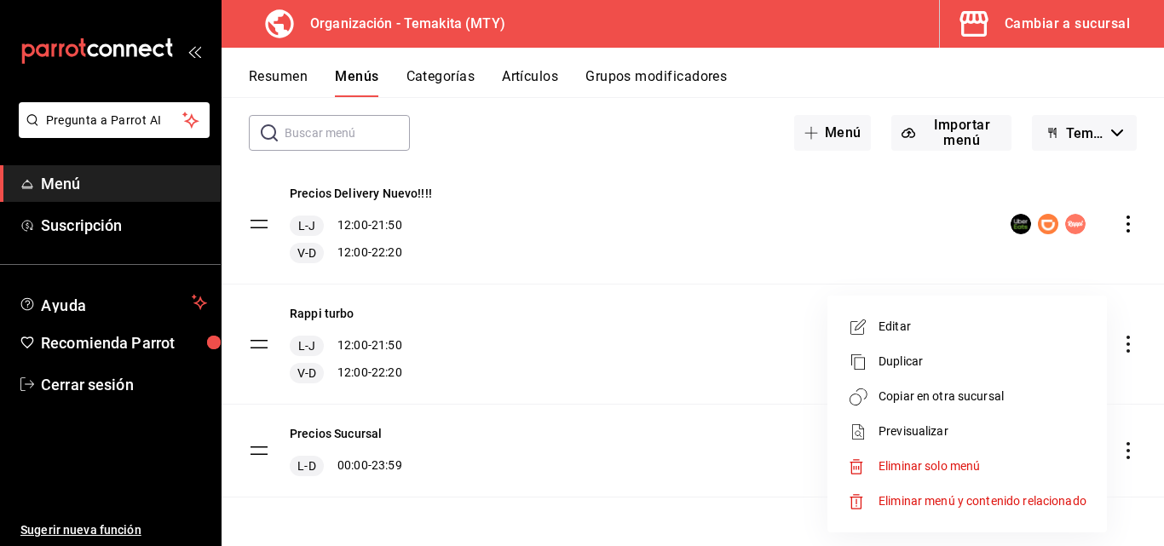
click at [928, 390] on span "Copiar en otra sucursal" at bounding box center [982, 397] width 208 height 18
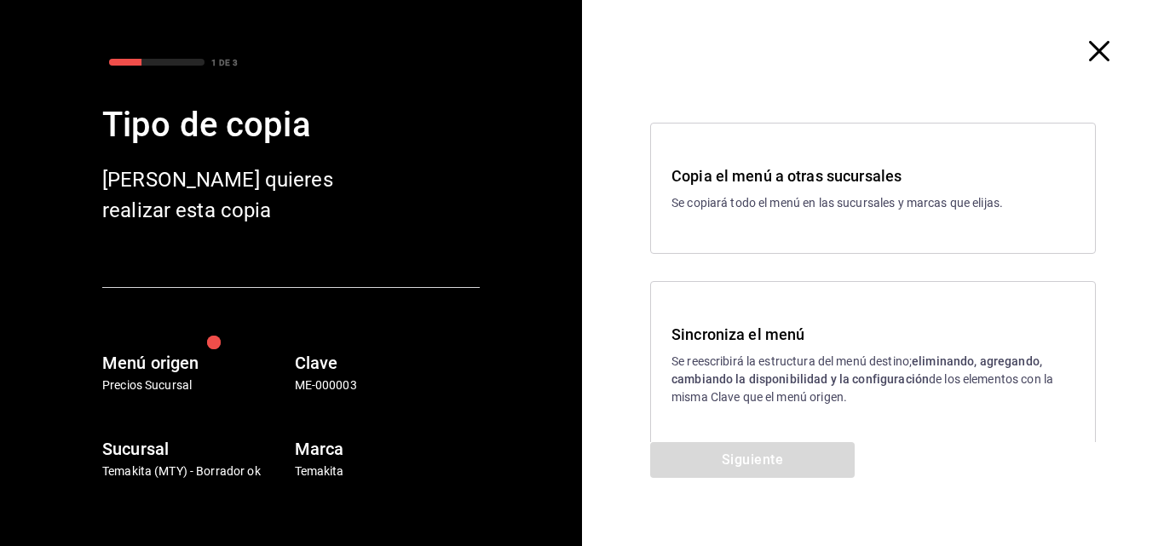
click at [702, 353] on p "Se reescribirá la estructura del menú destino; eliminando, agregando, cambiando…" at bounding box center [872, 380] width 403 height 54
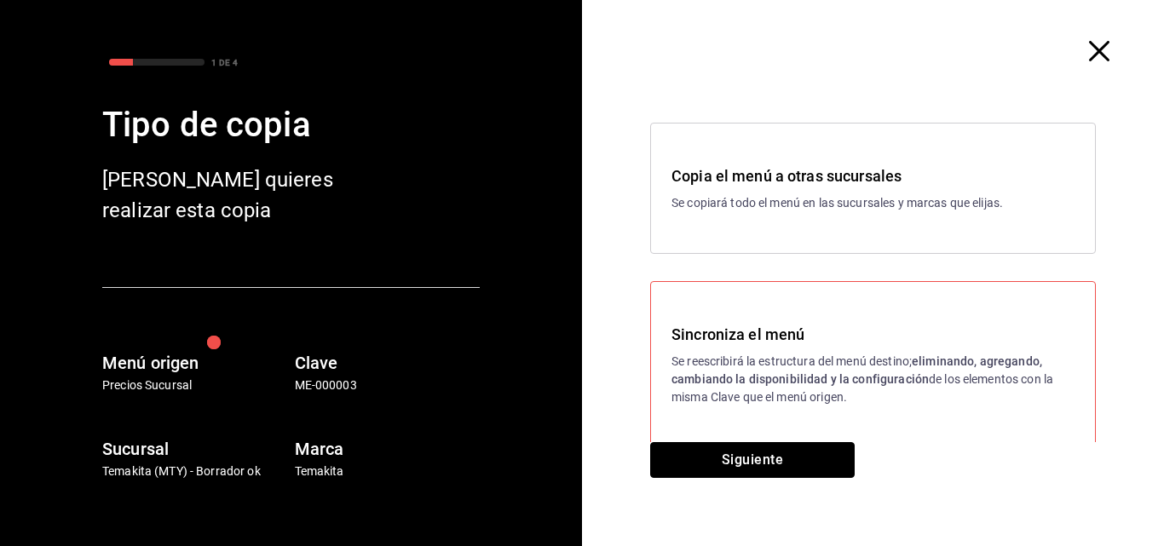
drag, startPoint x: 730, startPoint y: 455, endPoint x: 743, endPoint y: 428, distance: 29.3
click at [733, 454] on button "Siguiente" at bounding box center [752, 460] width 204 height 36
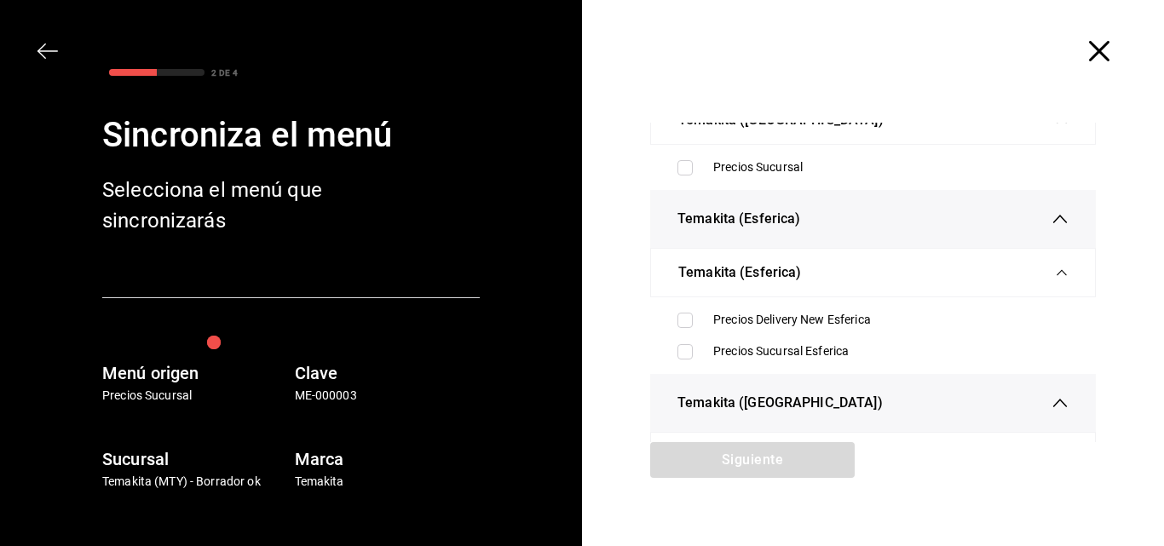
scroll to position [256, 0]
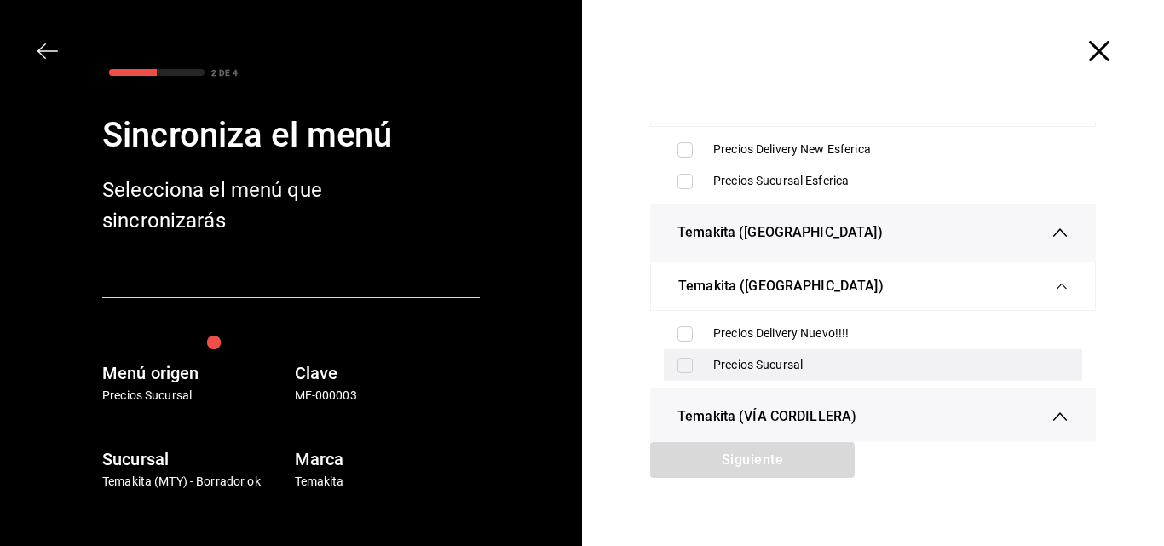
click at [677, 360] on input "checkbox" at bounding box center [684, 365] width 15 height 15
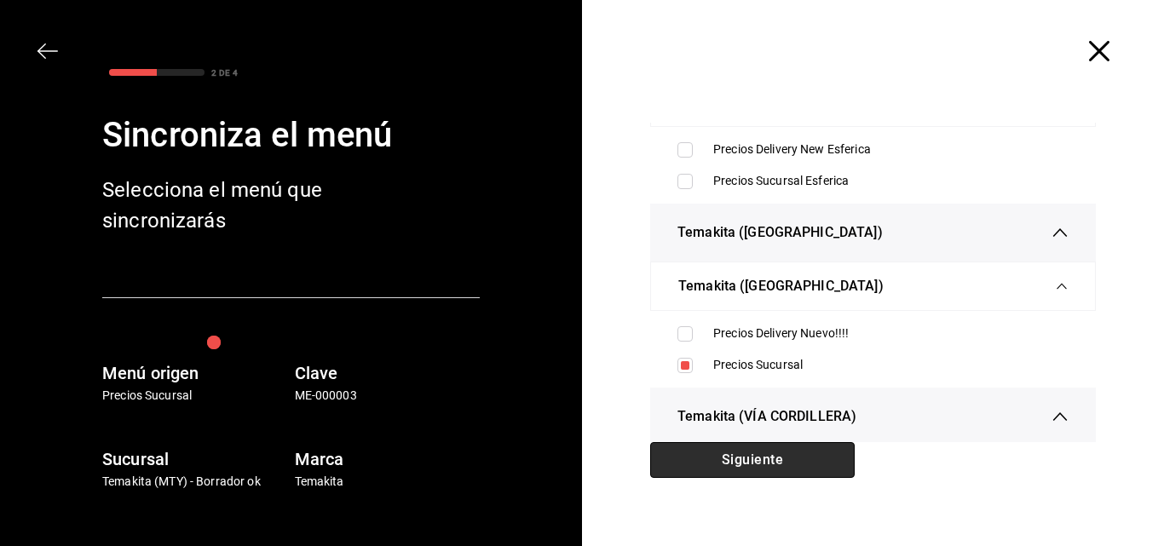
click at [744, 450] on button "Siguiente" at bounding box center [752, 460] width 204 height 36
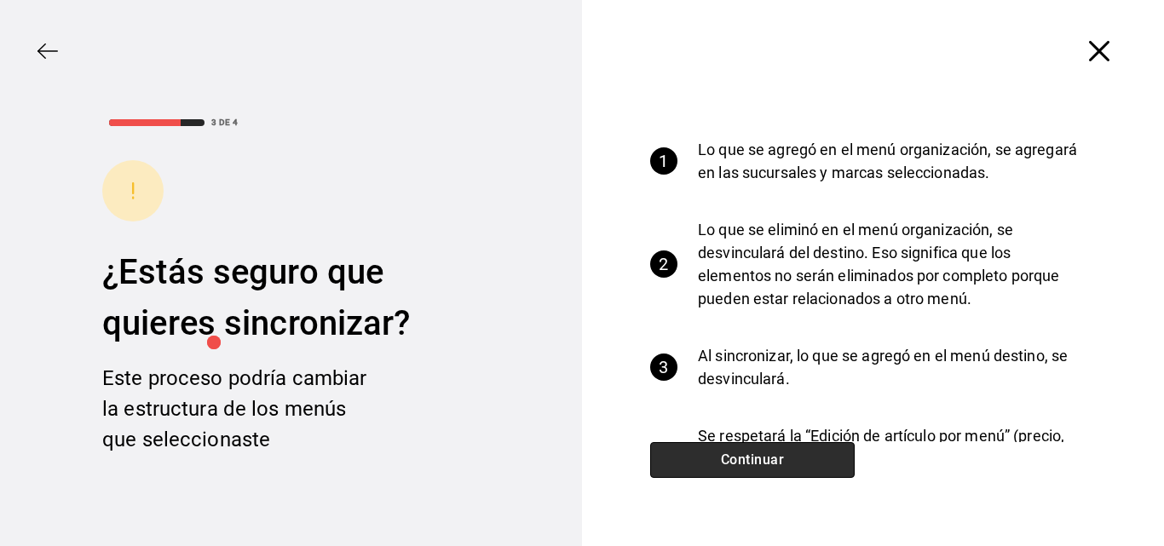
click at [737, 450] on button "Continuar" at bounding box center [752, 460] width 204 height 36
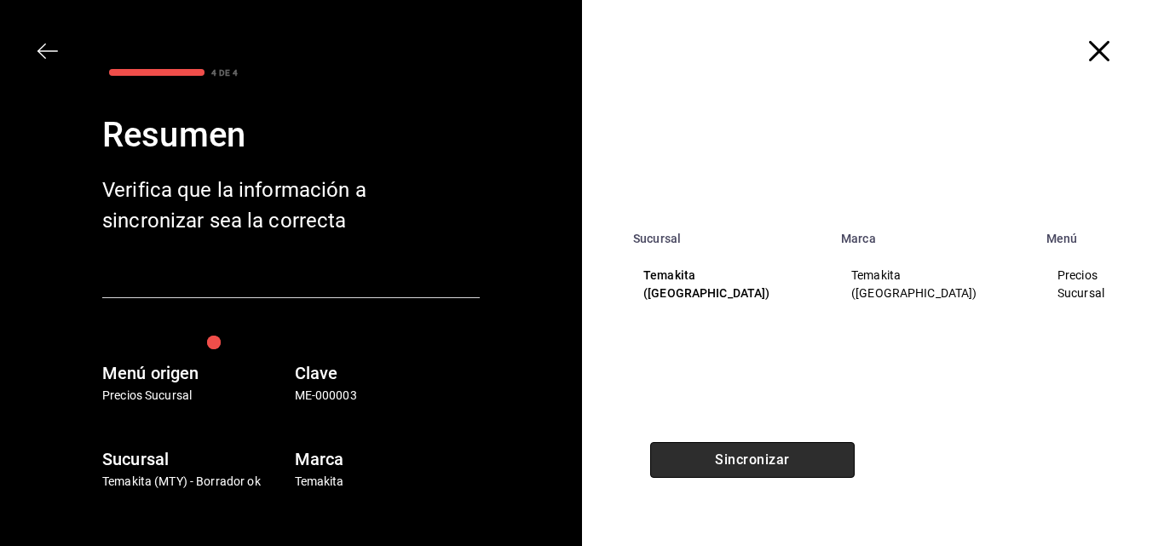
click at [727, 452] on button "Sincronizar" at bounding box center [752, 460] width 204 height 36
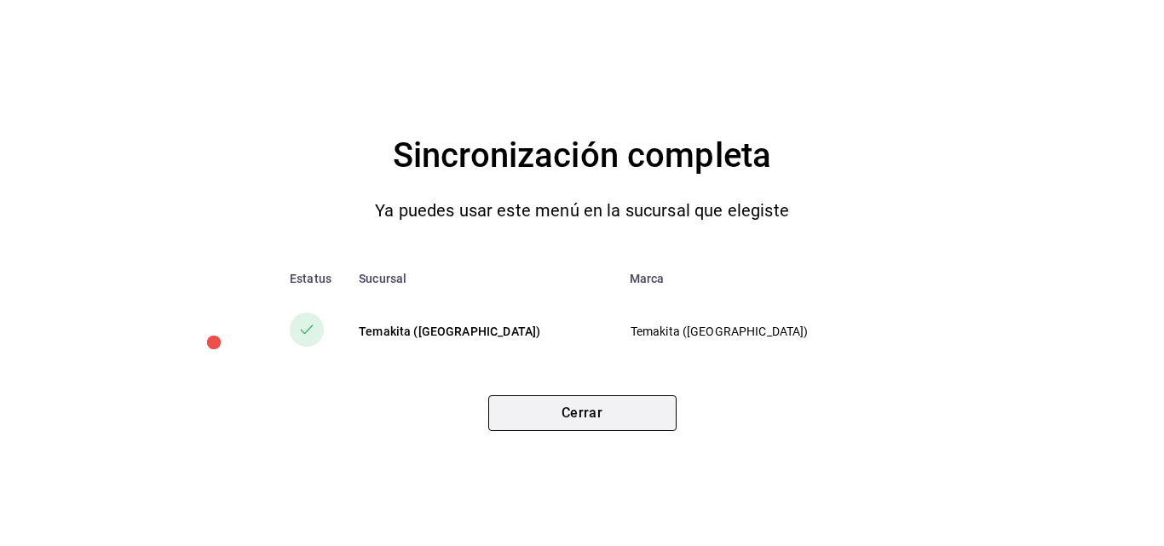
click at [532, 415] on button "Cerrar" at bounding box center [582, 413] width 188 height 36
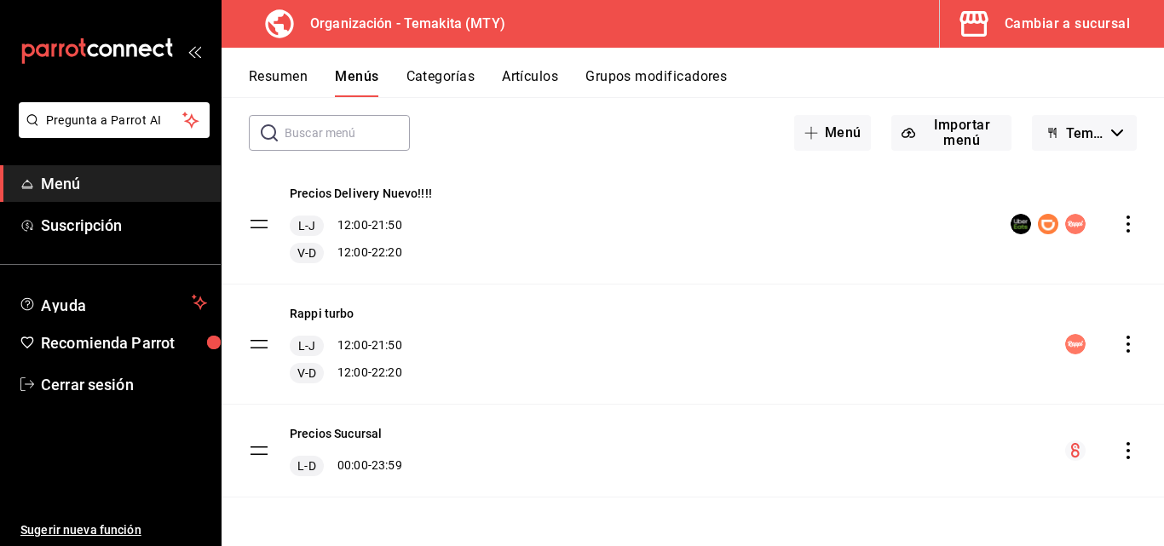
click at [1078, 32] on div "Cambiar a sucursal" at bounding box center [1066, 24] width 125 height 24
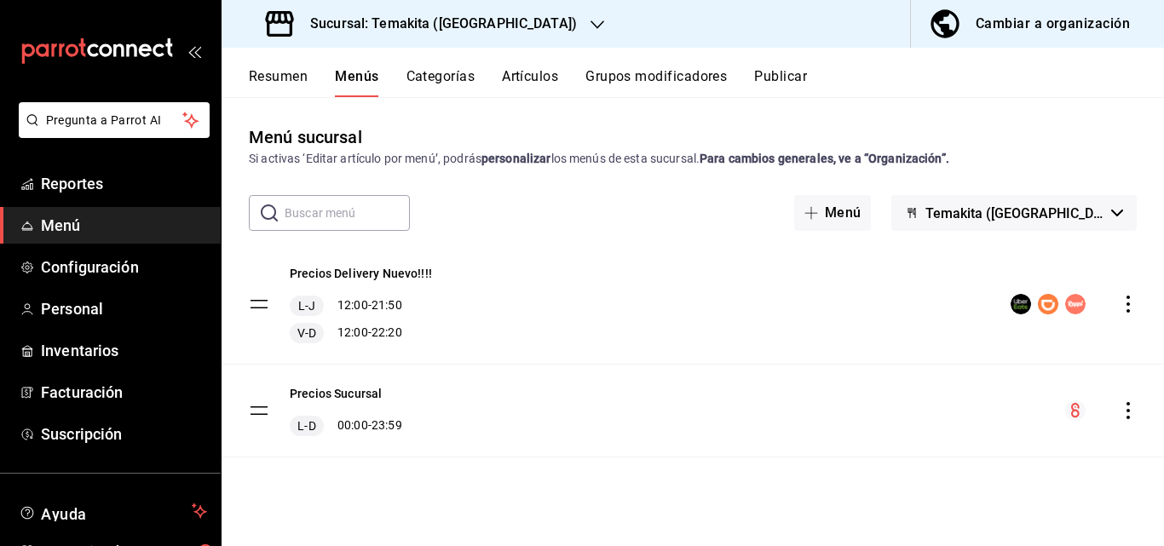
click at [287, 77] on button "Resumen" at bounding box center [278, 82] width 59 height 29
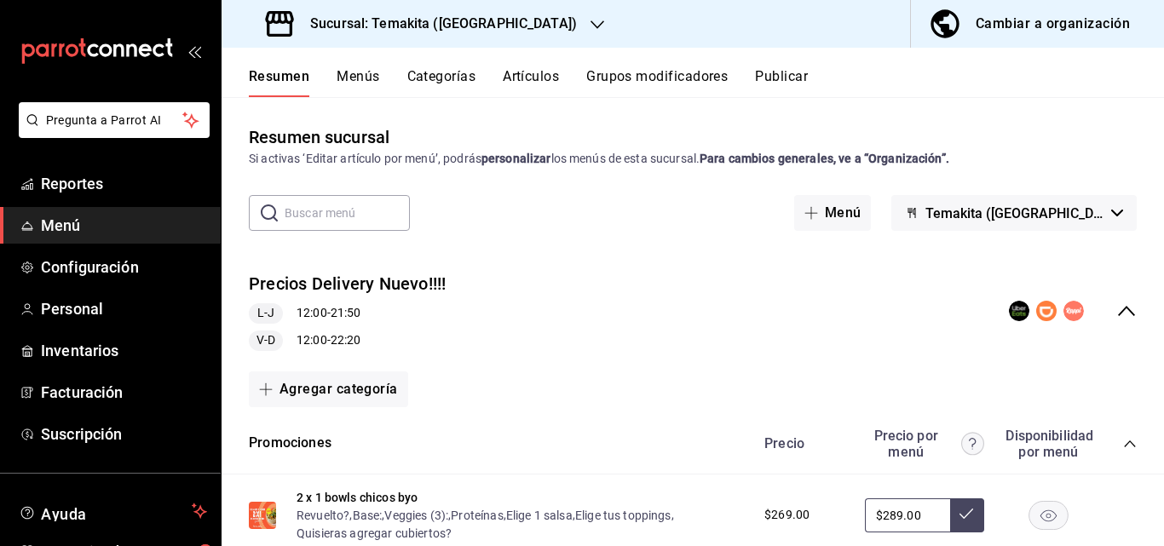
click at [1116, 307] on icon "collapse-menu-row" at bounding box center [1126, 311] width 20 height 20
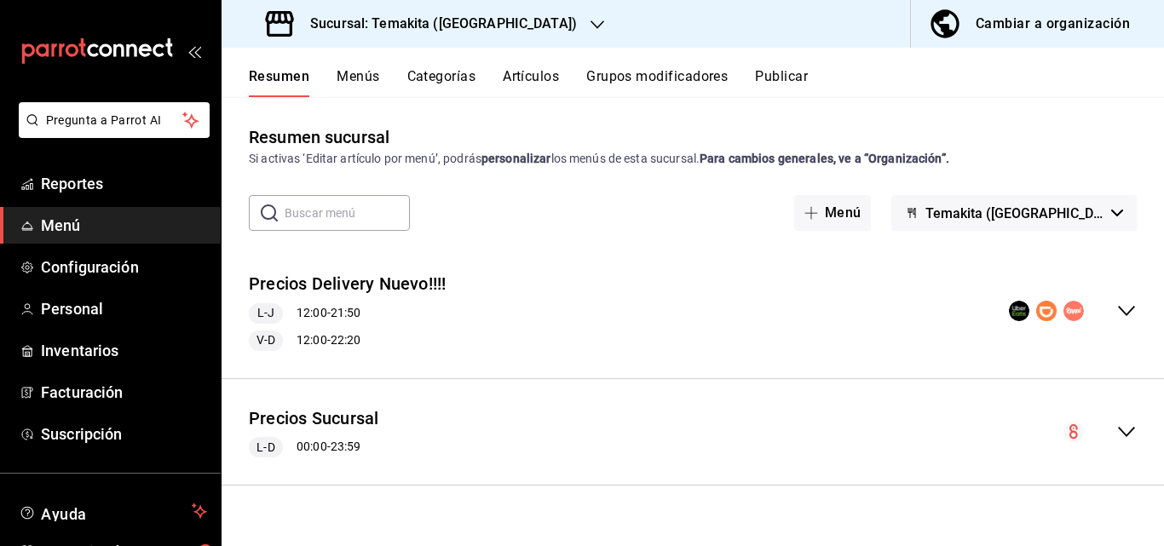
click at [1118, 424] on icon "collapse-menu-row" at bounding box center [1126, 432] width 20 height 20
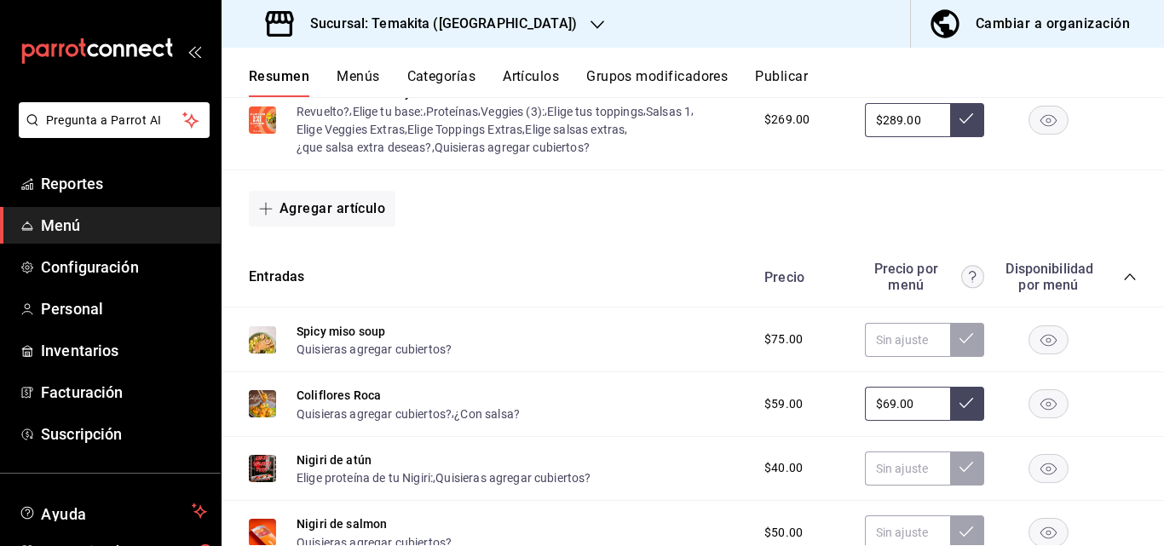
scroll to position [681, 0]
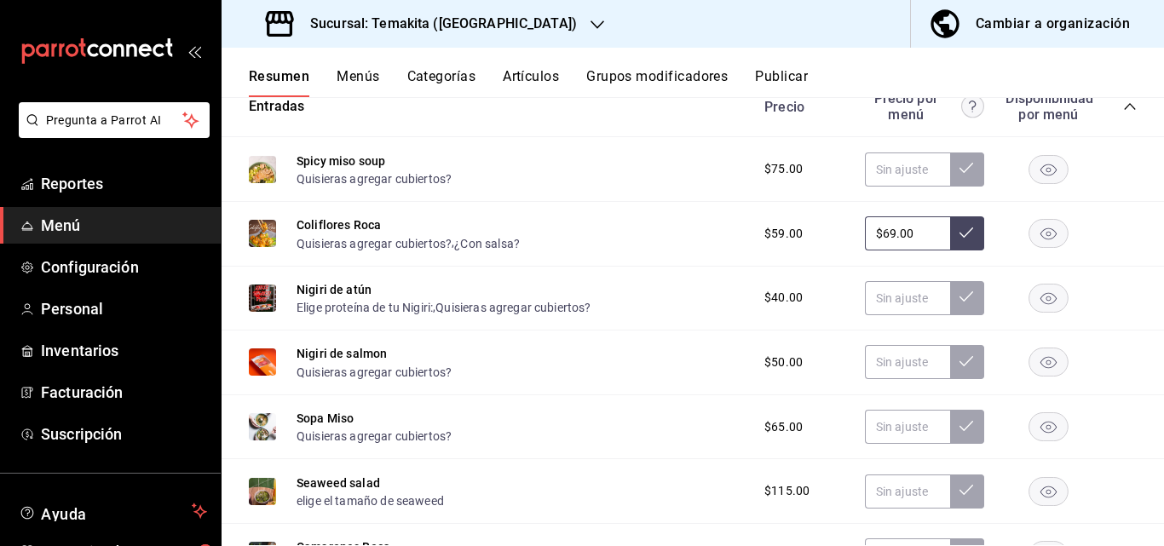
click at [956, 226] on button at bounding box center [967, 233] width 34 height 34
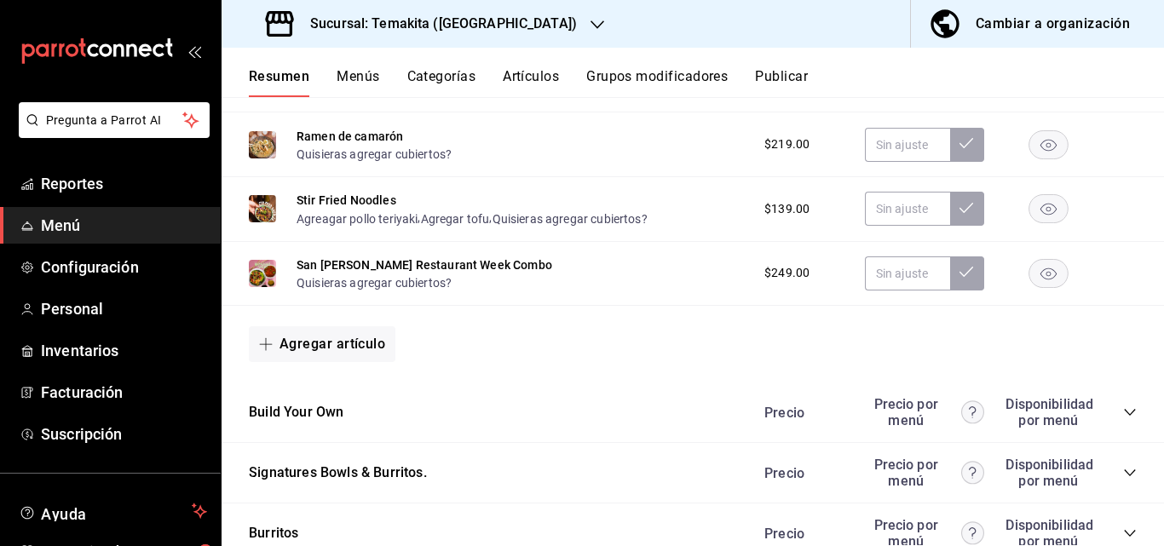
scroll to position [1789, 0]
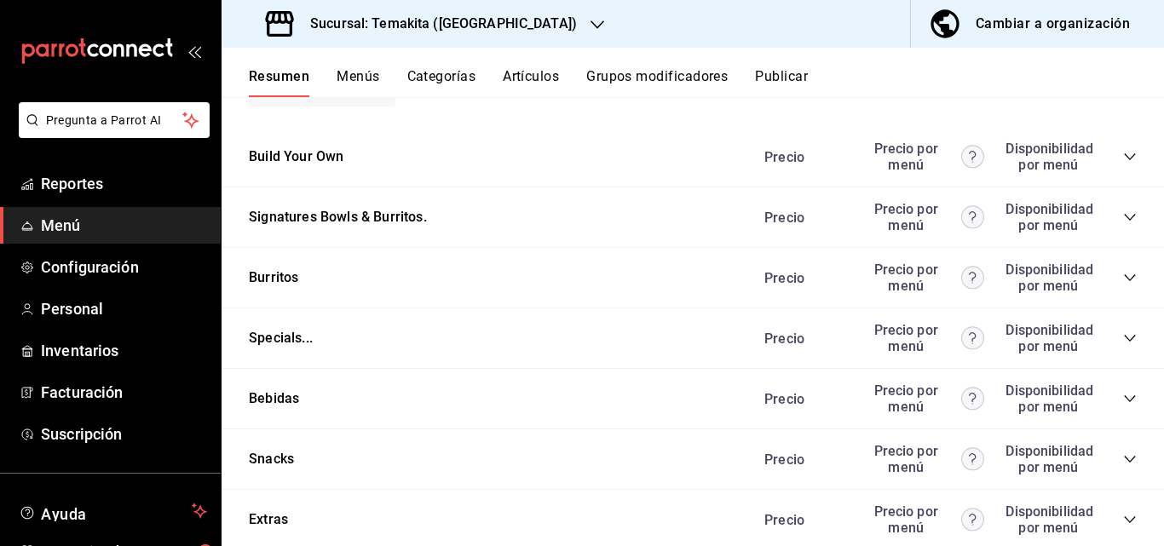
click at [1123, 158] on icon "collapse-category-row" at bounding box center [1130, 157] width 14 height 14
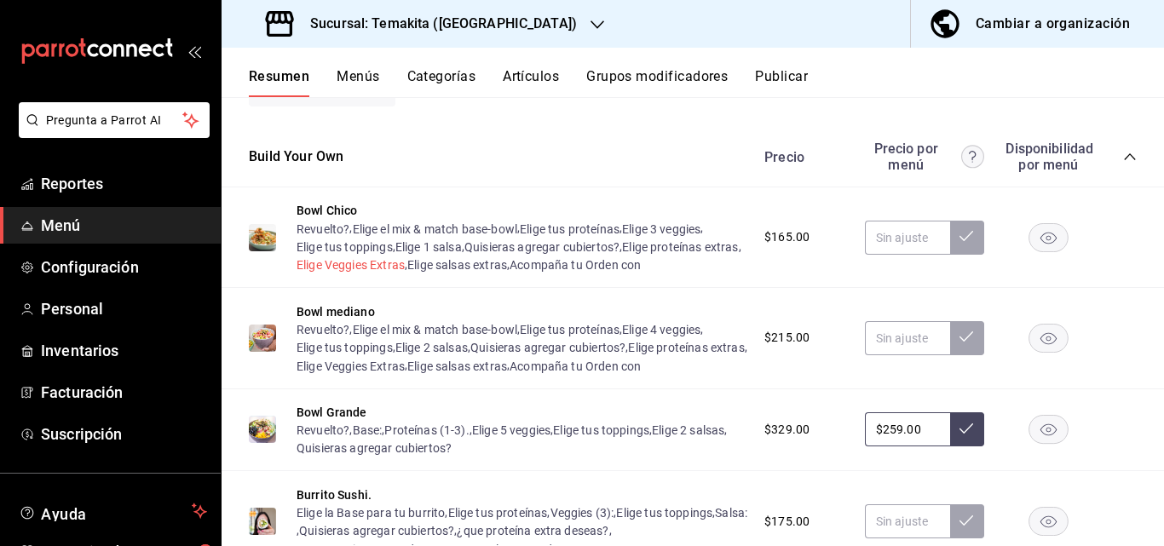
click at [405, 268] on button "Elige Veggies Extras" at bounding box center [350, 264] width 108 height 17
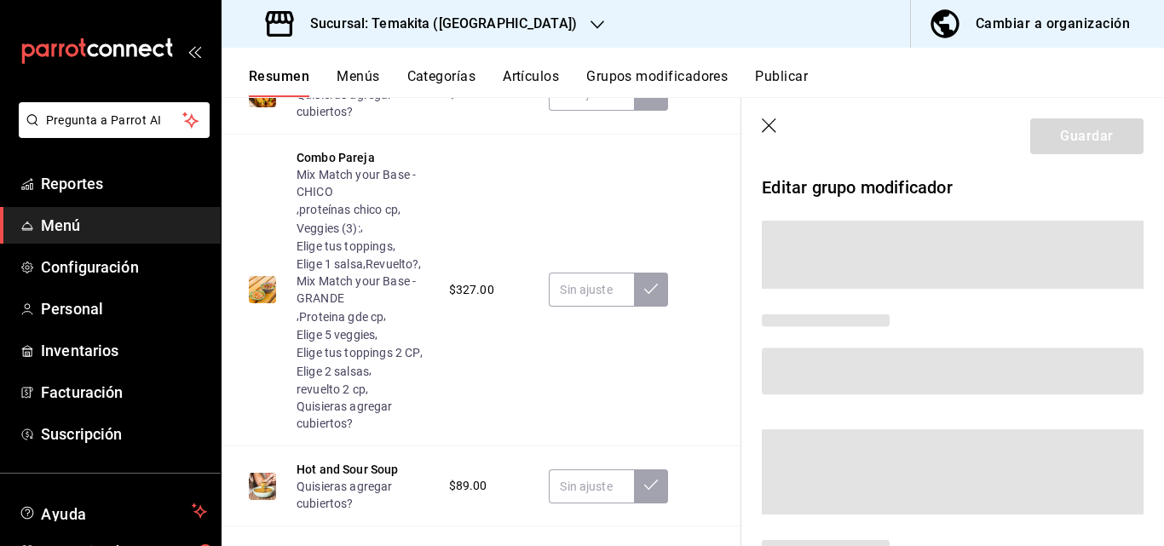
scroll to position [1071, 0]
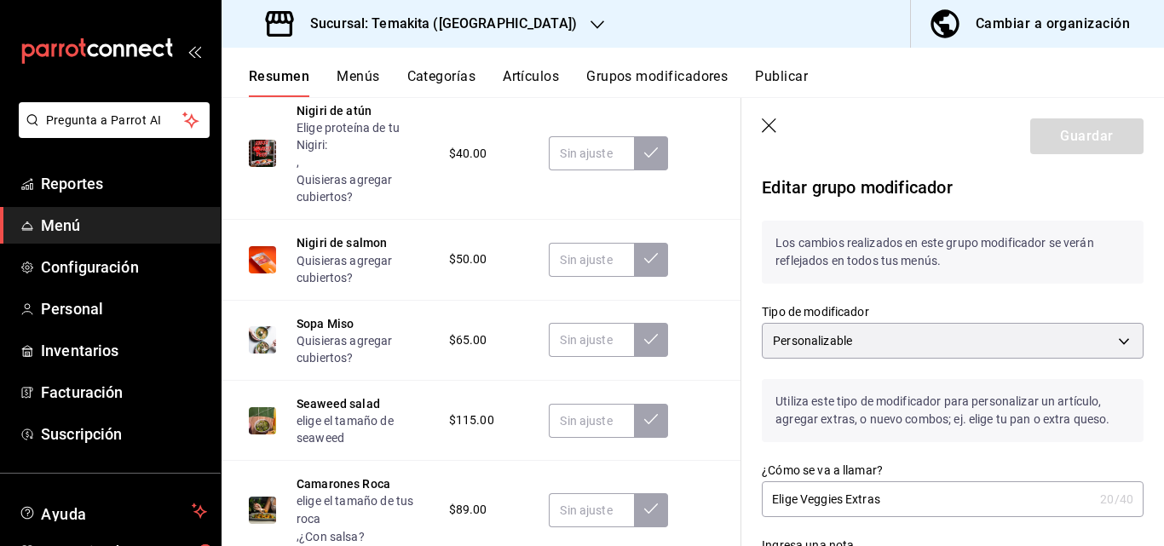
click at [770, 124] on icon "button" at bounding box center [769, 126] width 17 height 17
click at [766, 126] on icon "button" at bounding box center [769, 126] width 17 height 17
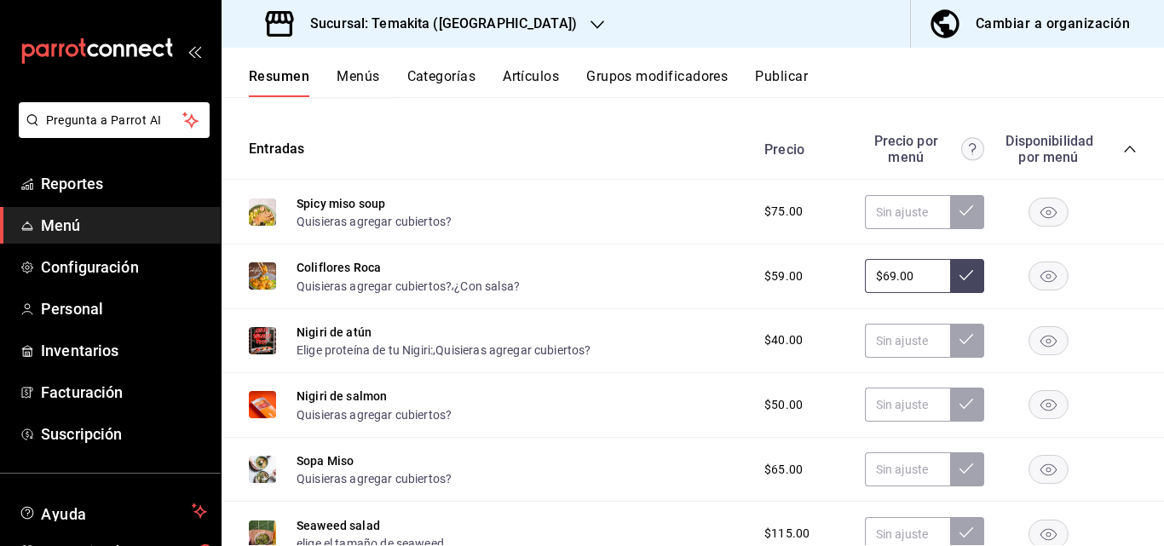
scroll to position [980, 0]
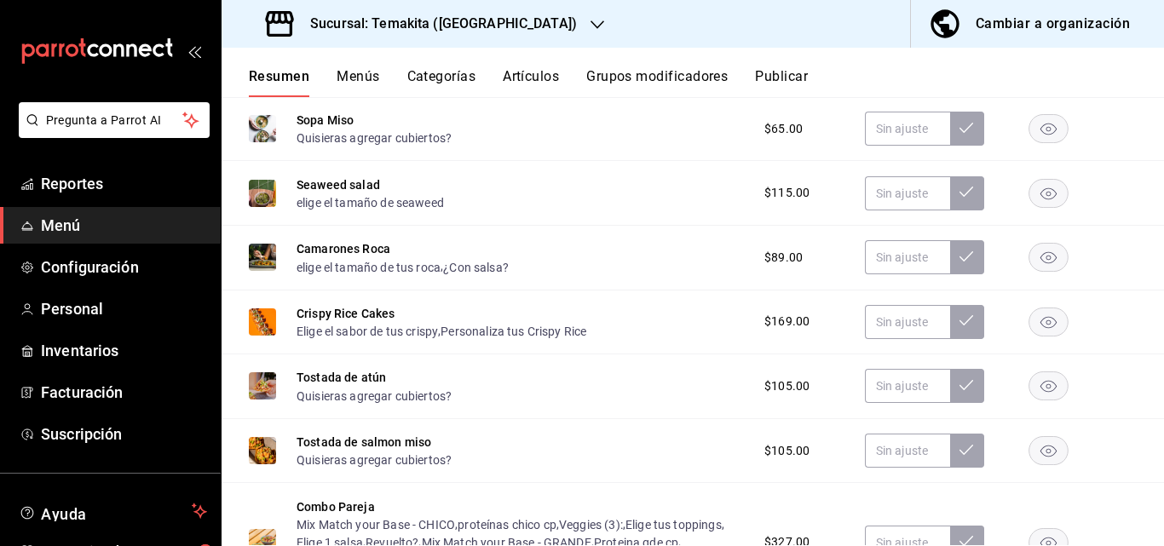
click at [1026, 22] on div "Cambiar a organización" at bounding box center [1052, 24] width 154 height 24
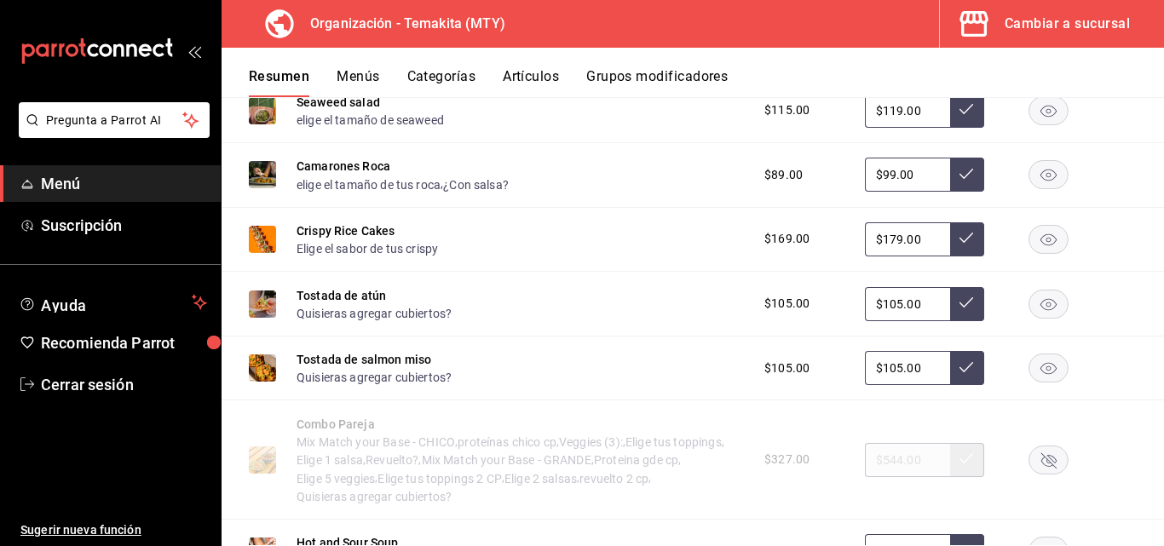
scroll to position [681, 0]
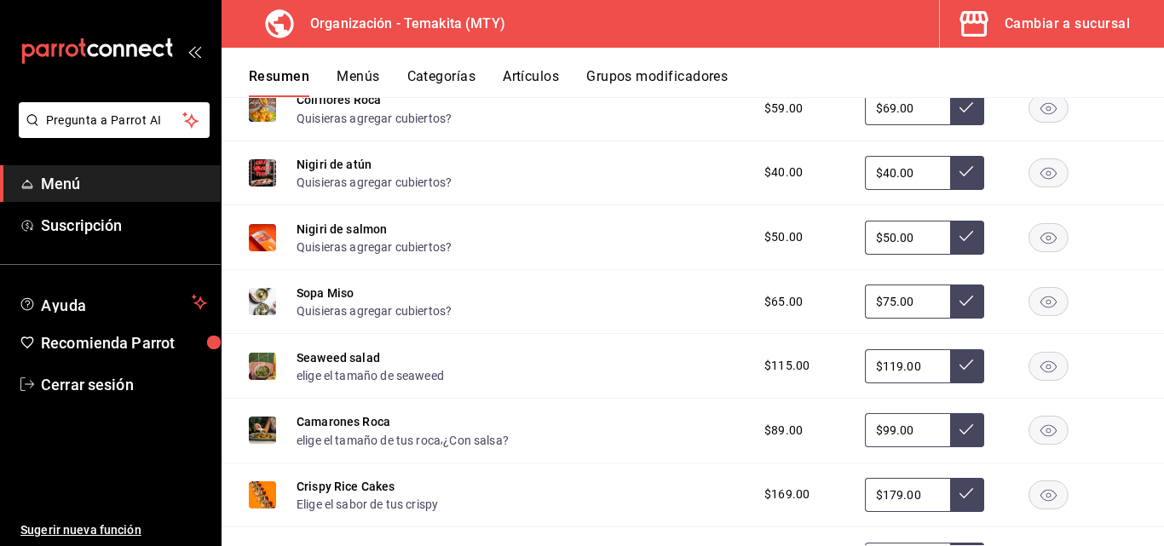
click at [1025, 21] on div "Cambiar a sucursal" at bounding box center [1066, 24] width 125 height 24
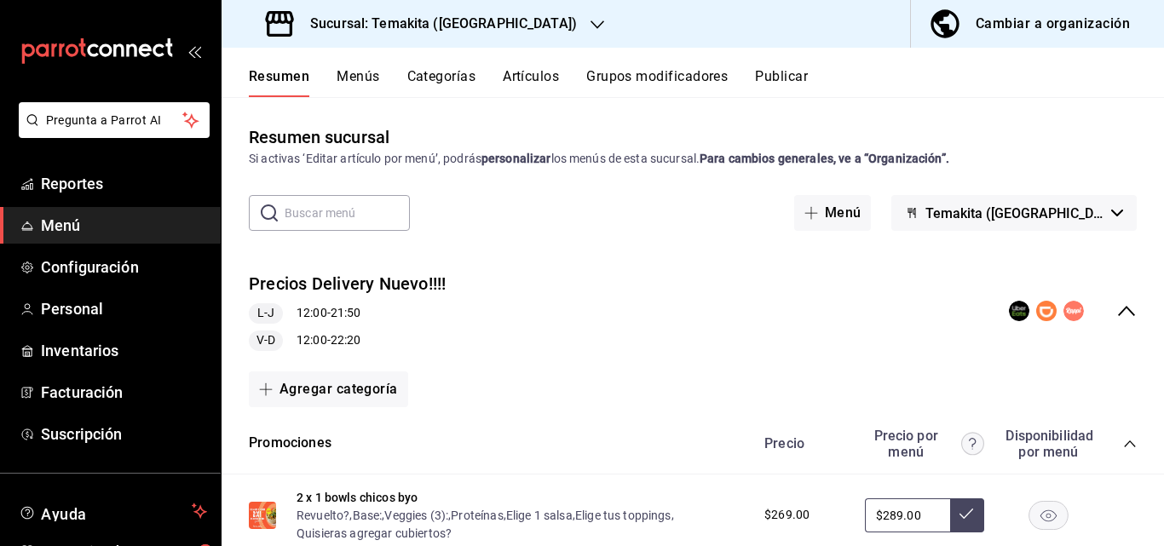
scroll to position [85, 0]
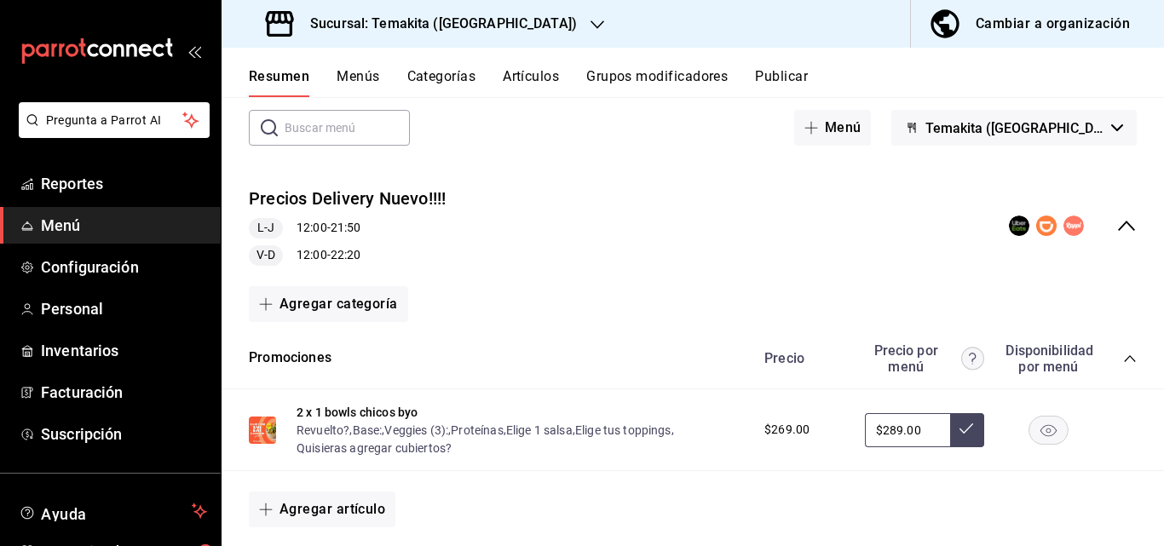
click at [1116, 224] on icon "collapse-menu-row" at bounding box center [1126, 226] width 20 height 20
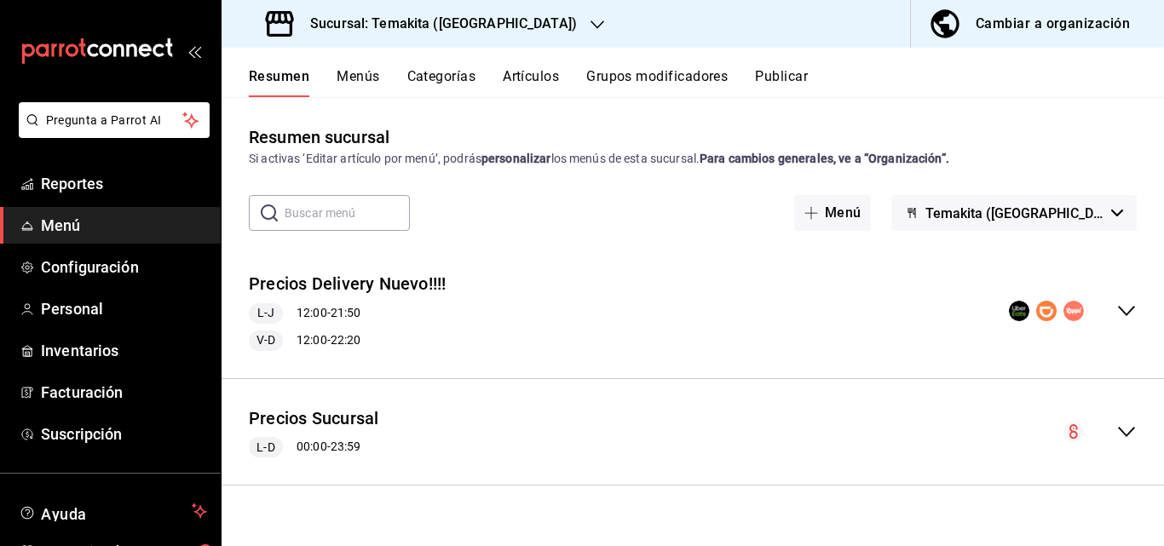
scroll to position [0, 0]
click at [1125, 423] on icon "collapse-menu-row" at bounding box center [1126, 432] width 20 height 20
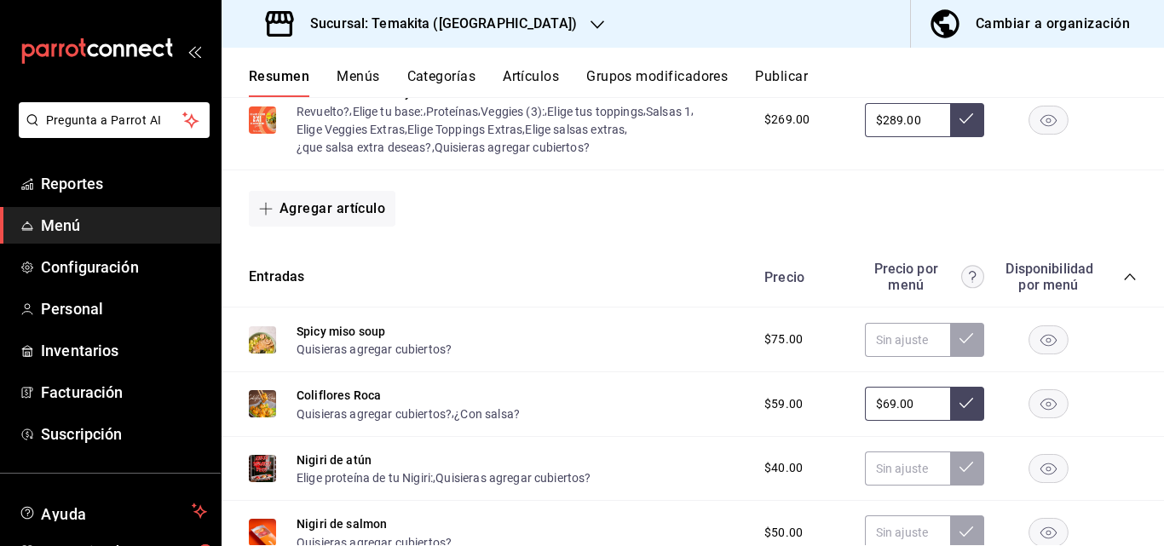
scroll to position [256, 0]
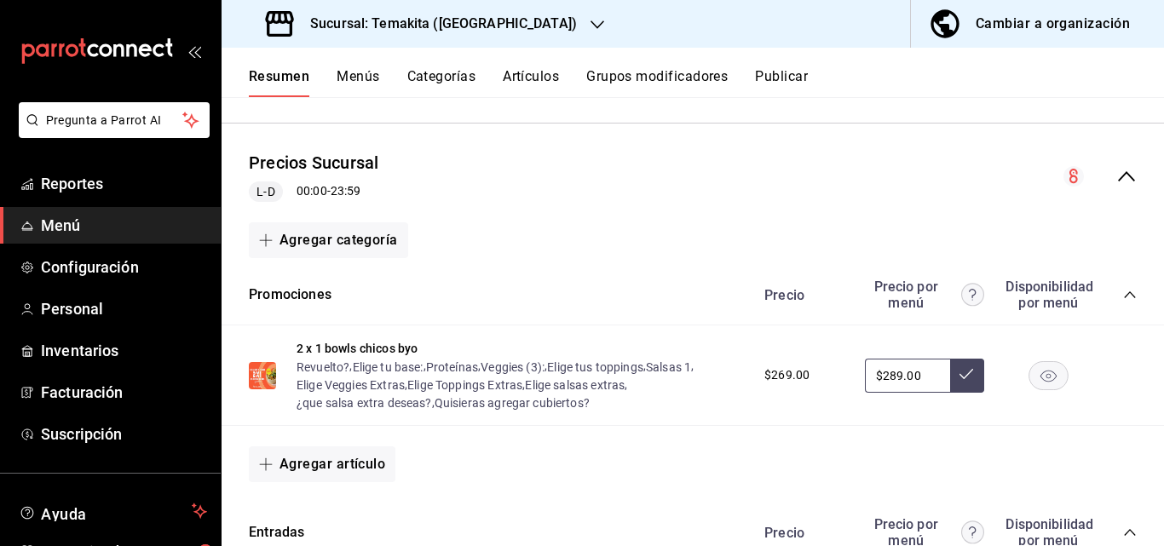
click at [1050, 10] on button "Cambiar a organización" at bounding box center [1030, 24] width 239 height 48
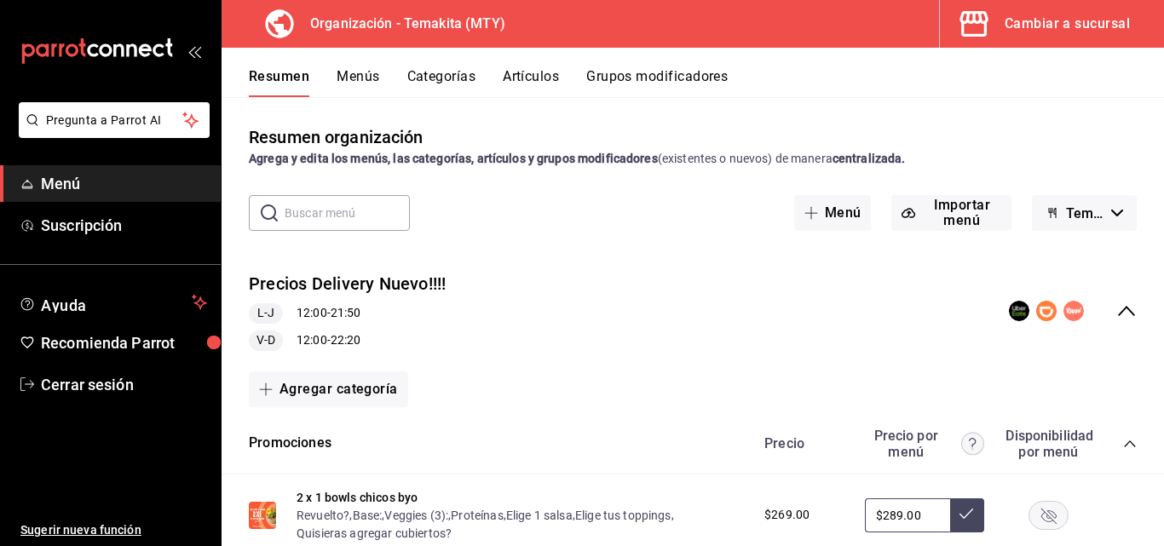
click at [1118, 311] on icon "collapse-menu-row" at bounding box center [1126, 311] width 17 height 10
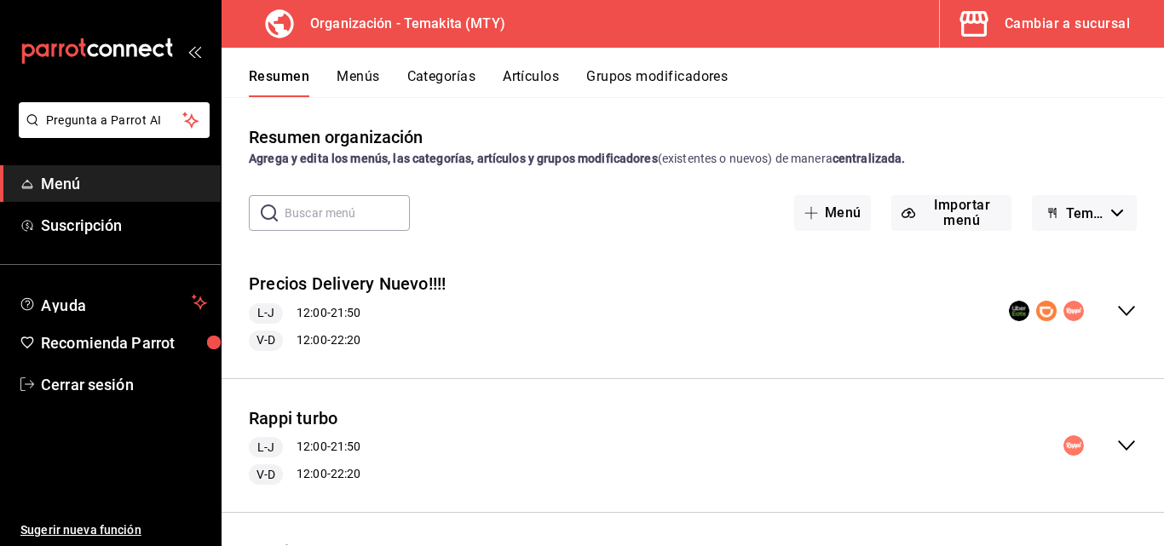
scroll to position [109, 0]
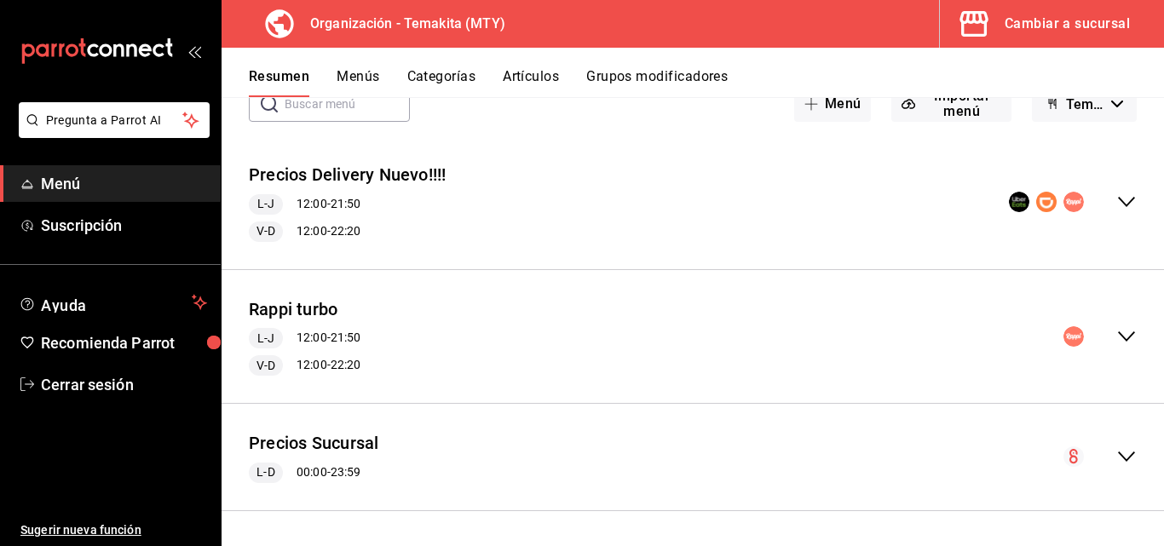
click at [1116, 450] on icon "collapse-menu-row" at bounding box center [1126, 456] width 20 height 20
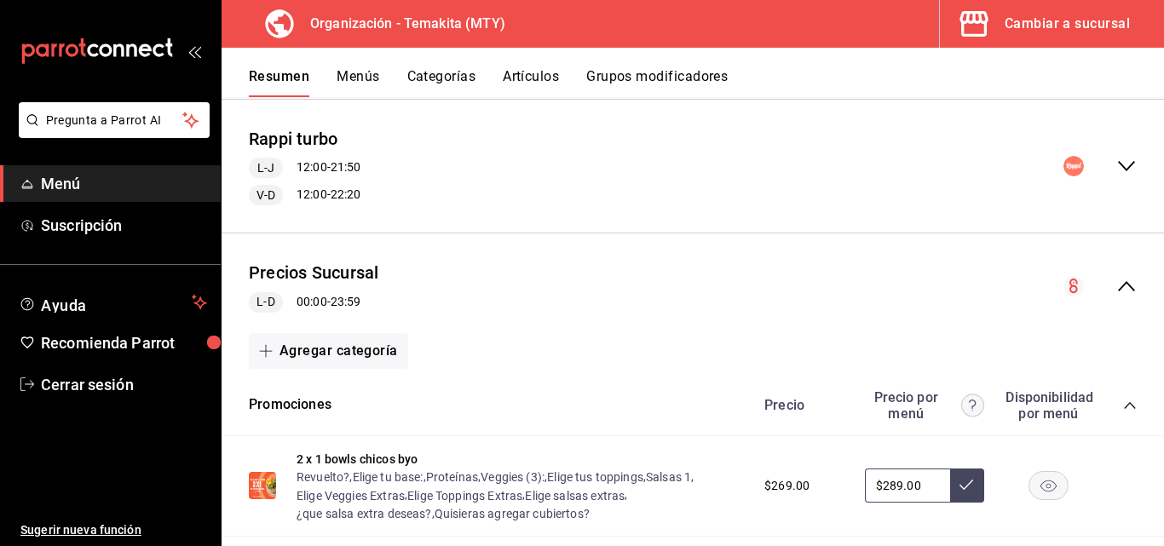
scroll to position [0, 0]
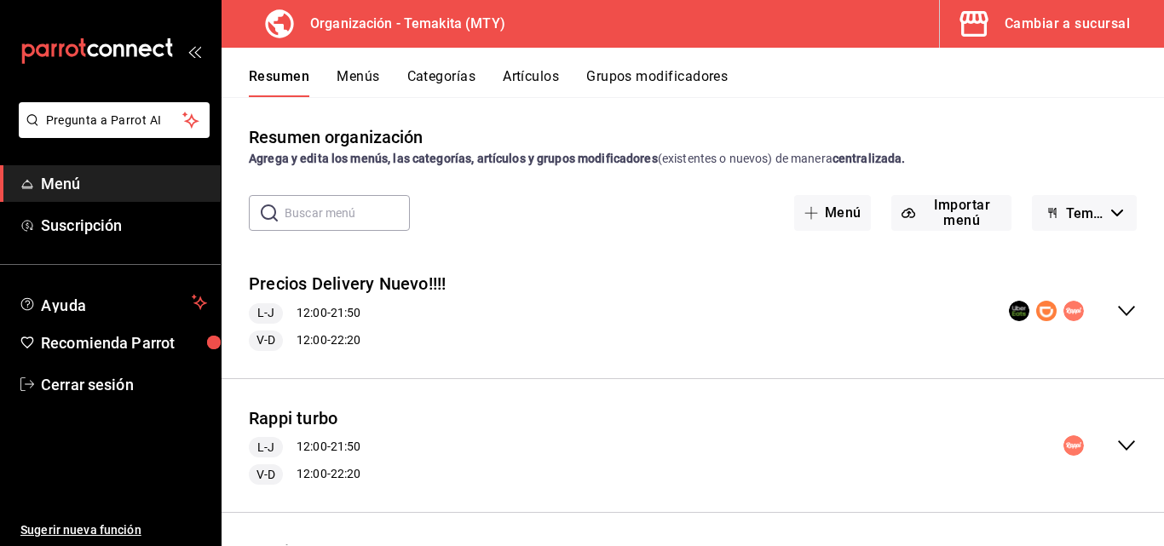
click at [1113, 287] on div "Precios Delivery Nuevo!!!! L-J 12:00 - 21:50 V-D 12:00 - 22:20" at bounding box center [692, 311] width 942 height 106
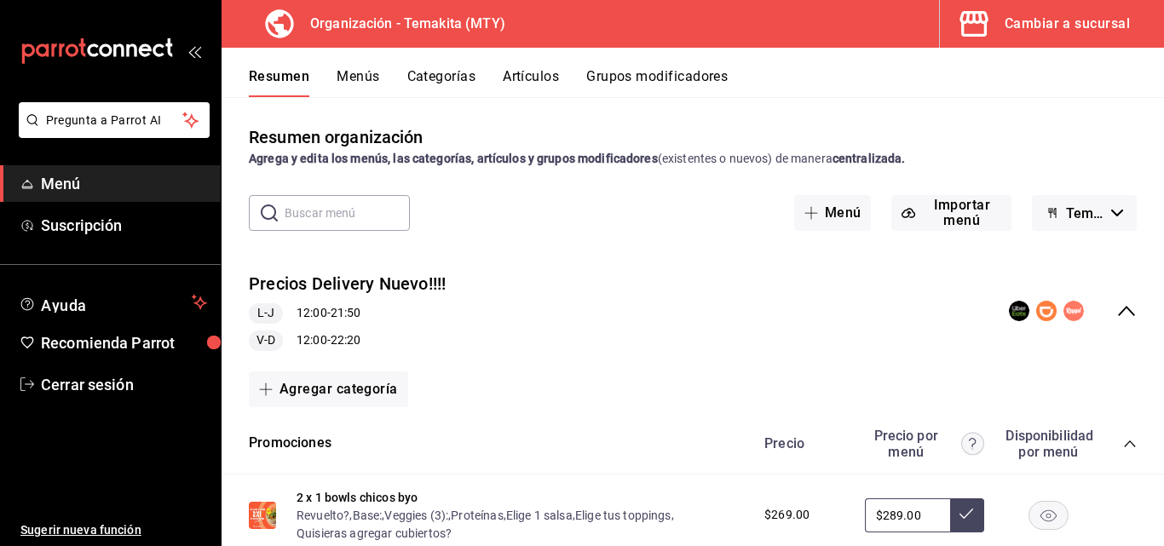
click at [994, 24] on span "button" at bounding box center [977, 24] width 41 height 34
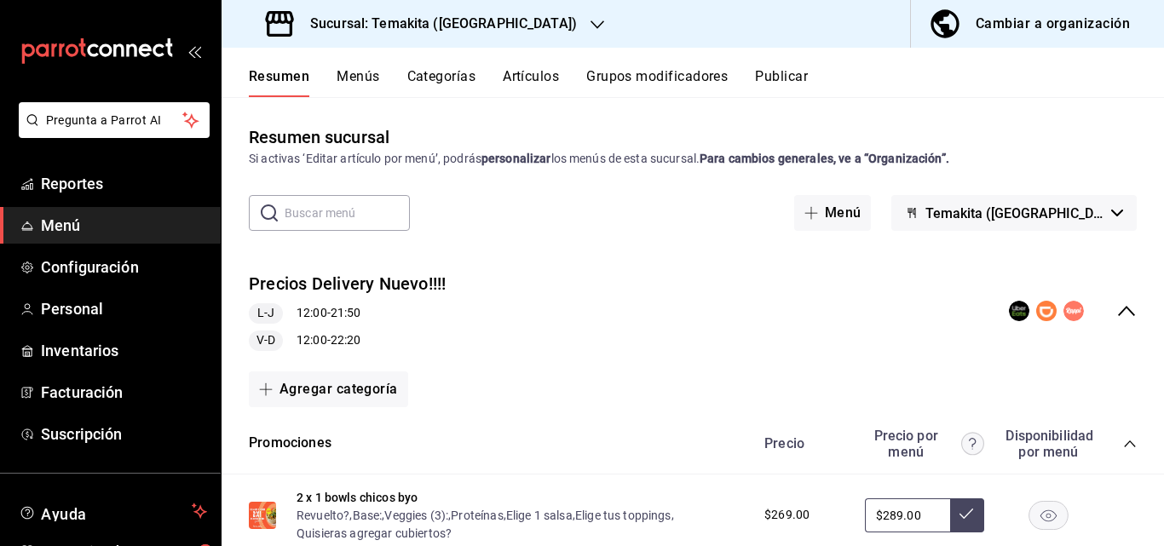
click at [1116, 312] on icon "collapse-menu-row" at bounding box center [1126, 311] width 20 height 20
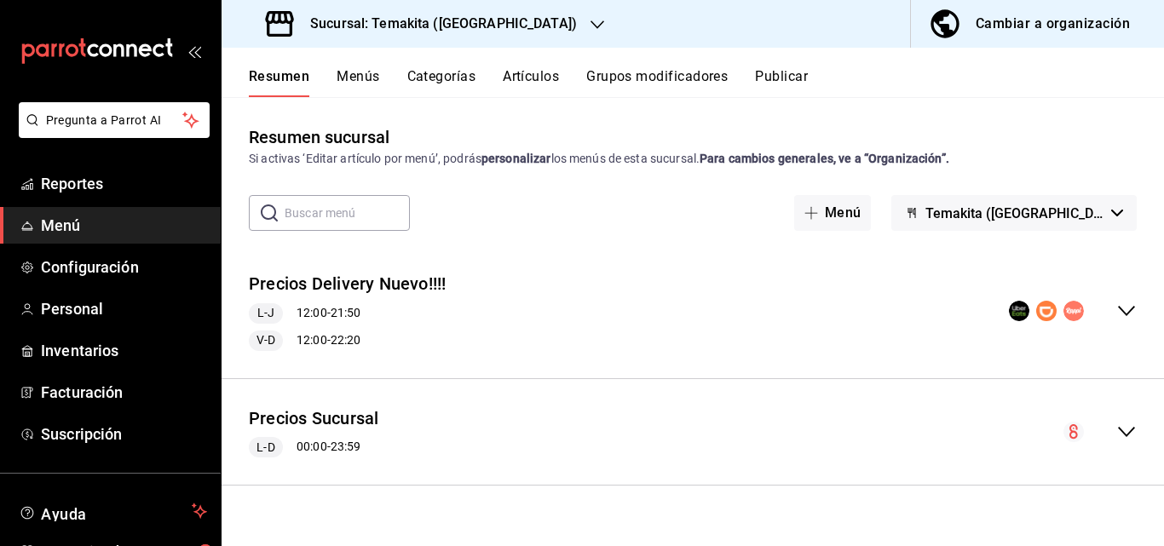
click at [1128, 428] on icon "collapse-menu-row" at bounding box center [1126, 432] width 20 height 20
click at [1032, 21] on div "Cambiar a organización" at bounding box center [1052, 24] width 154 height 24
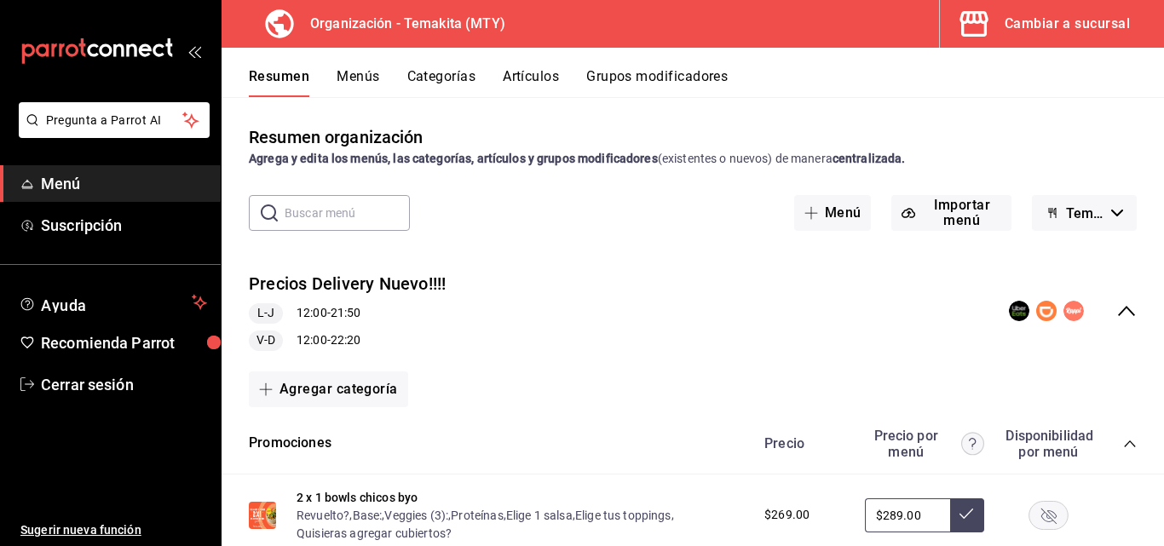
click at [1116, 313] on icon "collapse-menu-row" at bounding box center [1126, 311] width 20 height 20
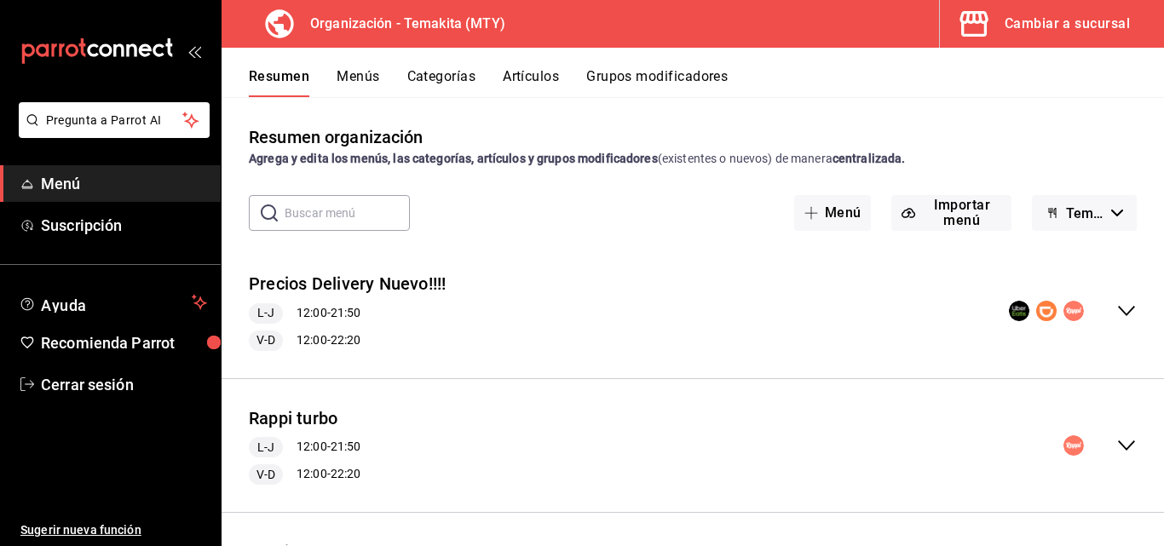
scroll to position [109, 0]
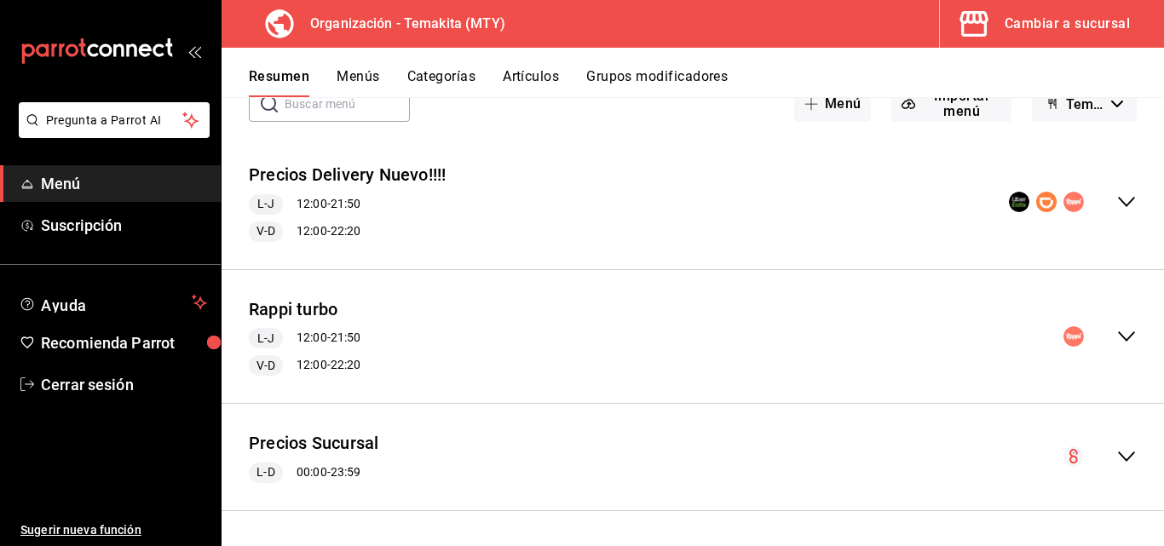
click at [1116, 461] on icon "collapse-menu-row" at bounding box center [1126, 456] width 20 height 20
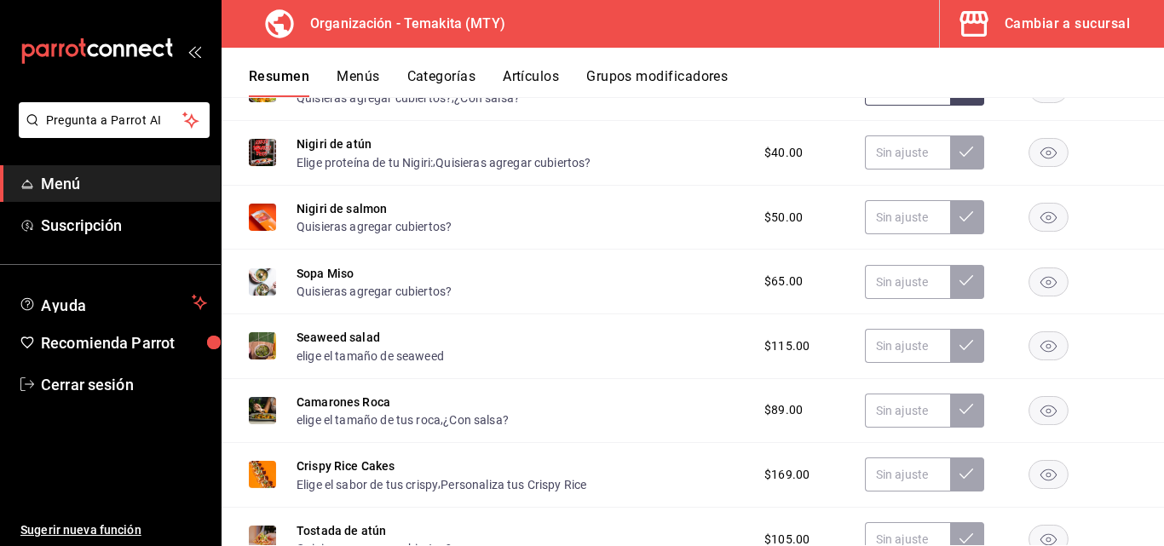
scroll to position [1046, 0]
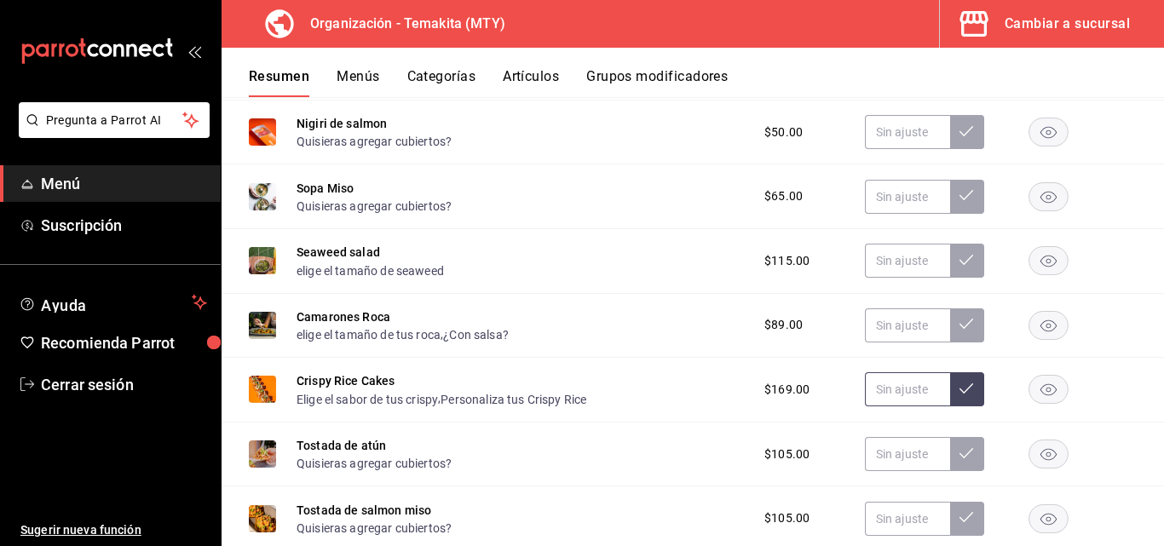
click at [886, 397] on input "text" at bounding box center [907, 389] width 85 height 34
click at [959, 388] on icon at bounding box center [966, 389] width 14 height 14
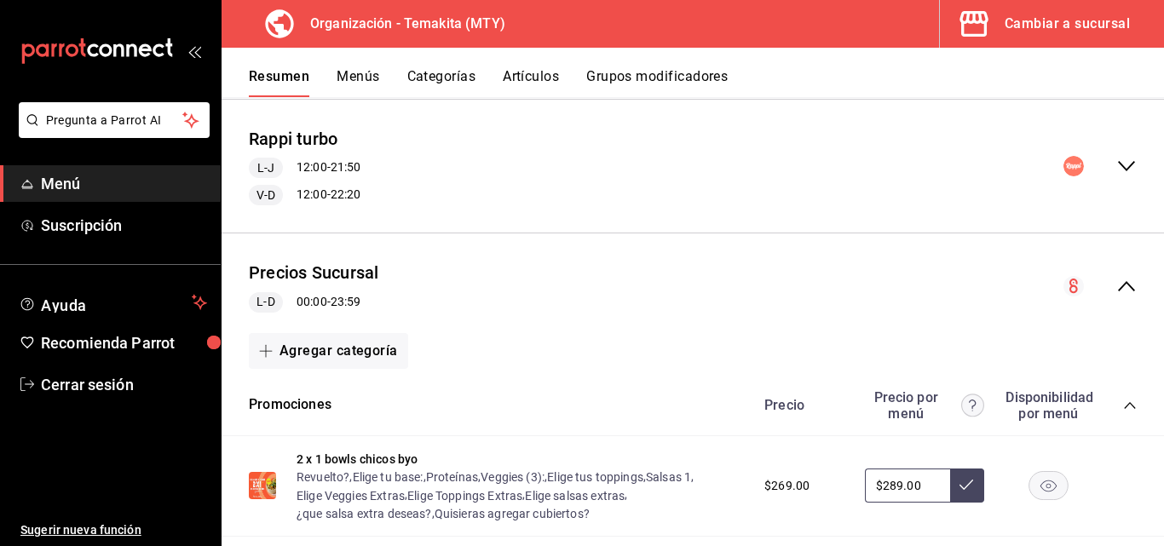
scroll to position [365, 0]
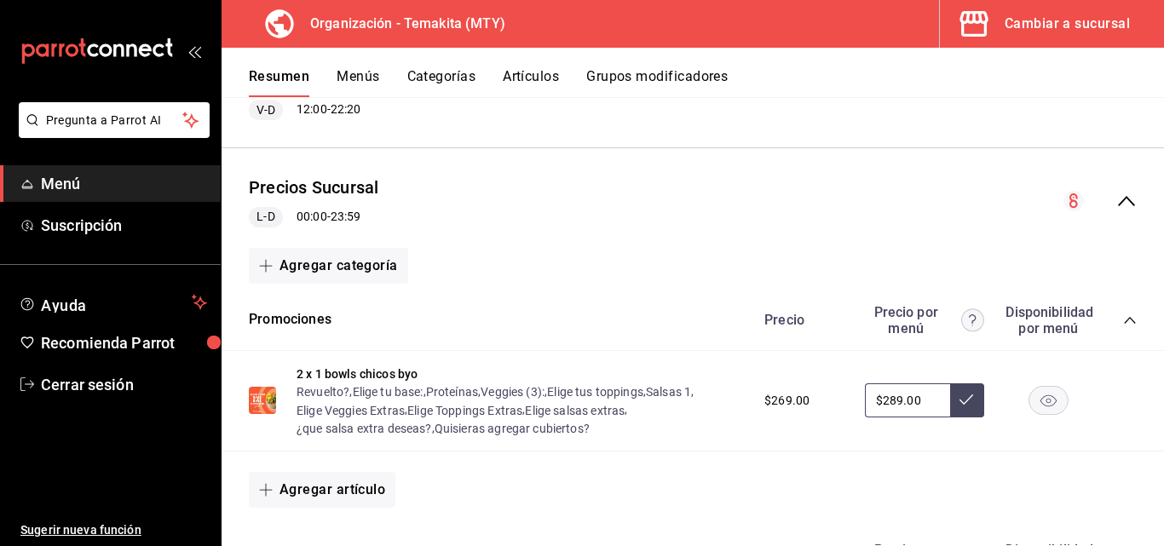
click at [1116, 203] on icon "collapse-menu-row" at bounding box center [1126, 201] width 20 height 20
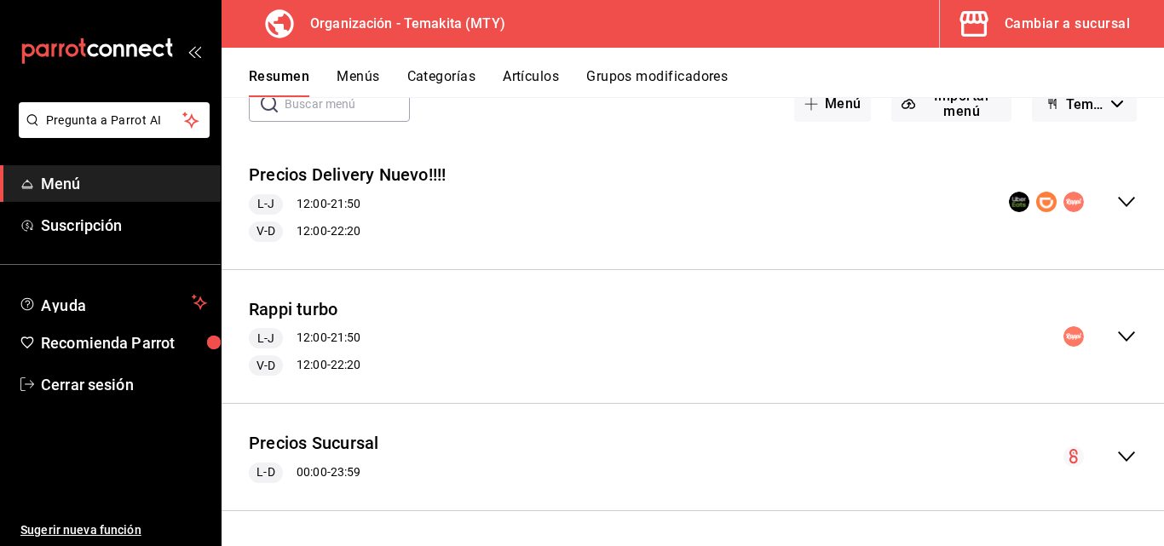
scroll to position [109, 0]
click at [1116, 205] on icon "collapse-menu-row" at bounding box center [1126, 202] width 20 height 20
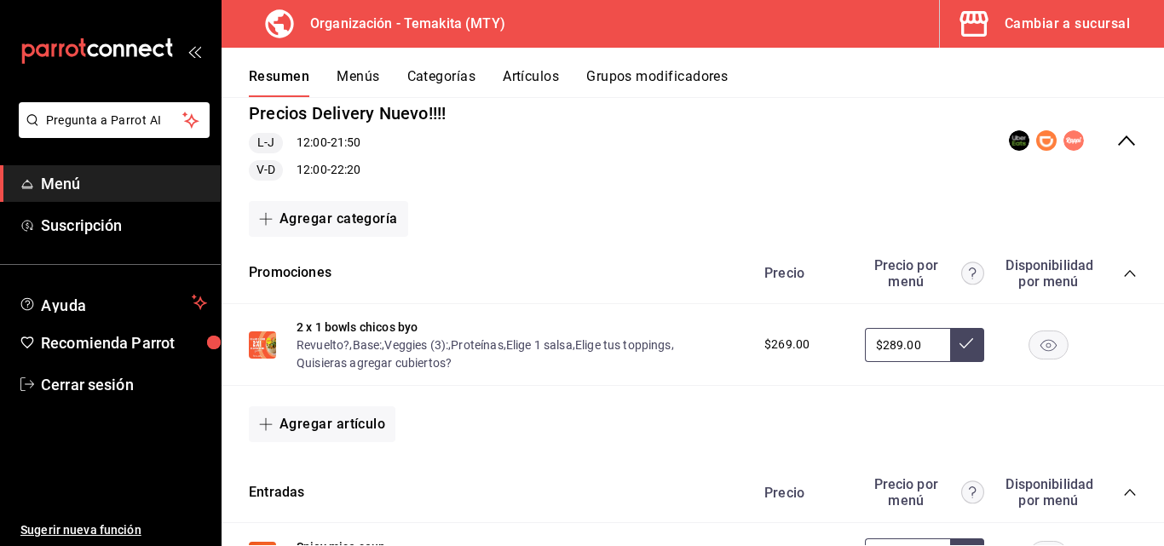
scroll to position [0, 0]
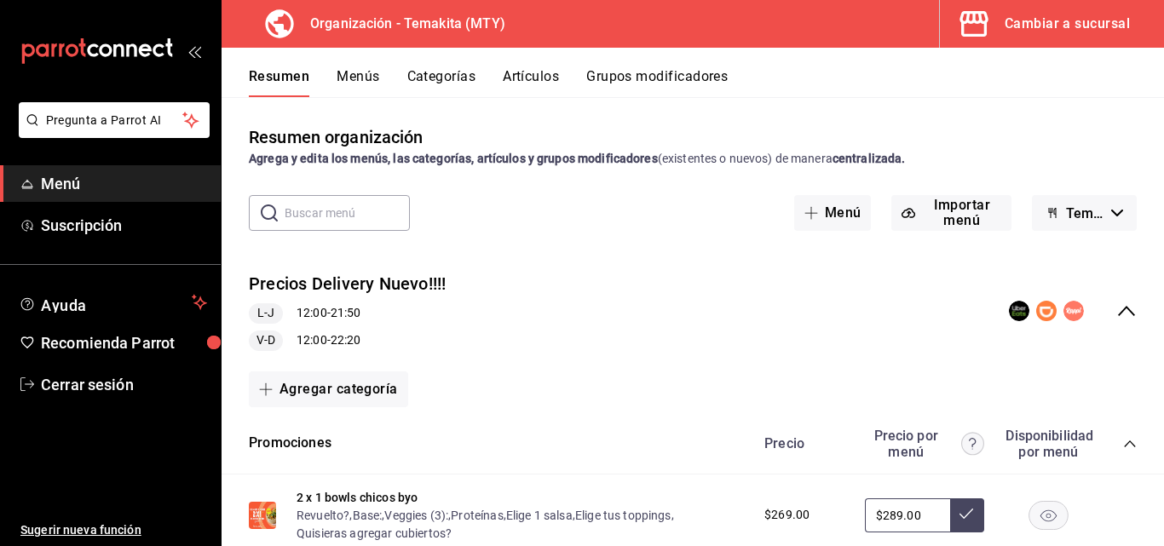
click at [1118, 313] on icon "collapse-menu-row" at bounding box center [1126, 311] width 17 height 10
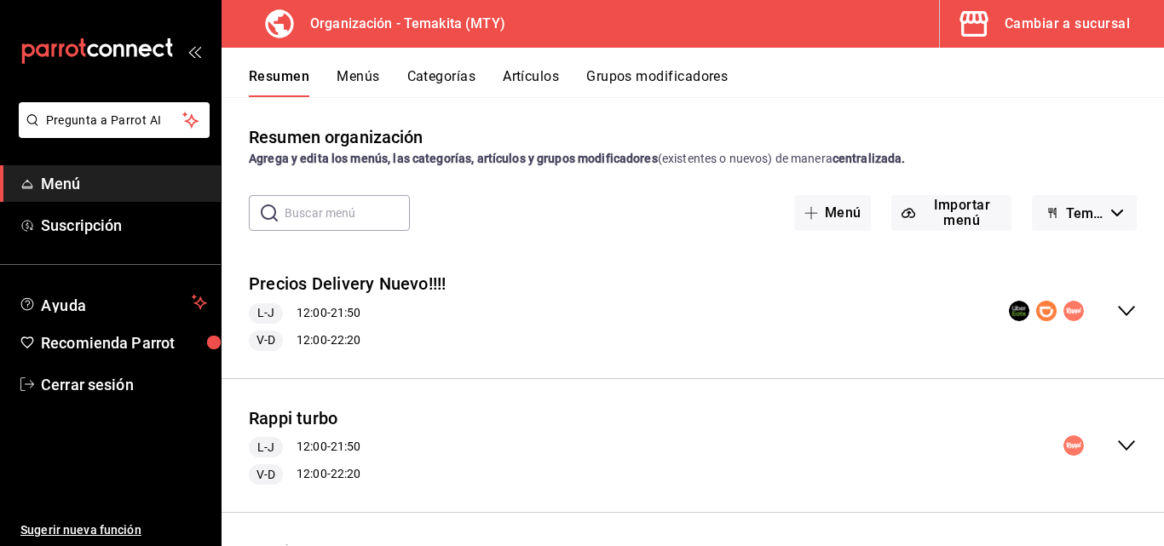
scroll to position [109, 0]
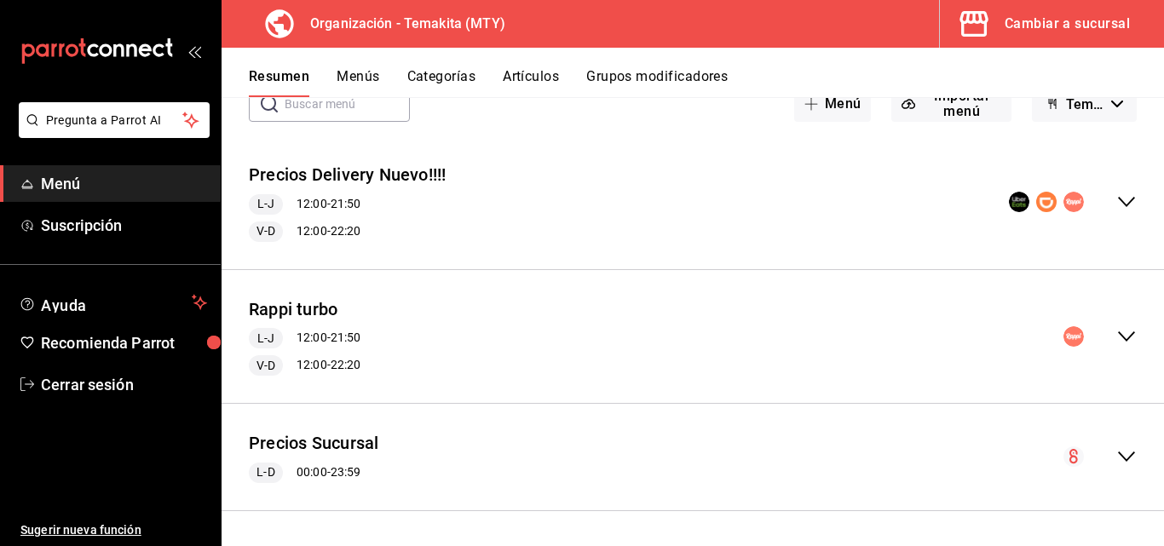
click at [1043, 34] on div "Cambiar a sucursal" at bounding box center [1066, 24] width 125 height 24
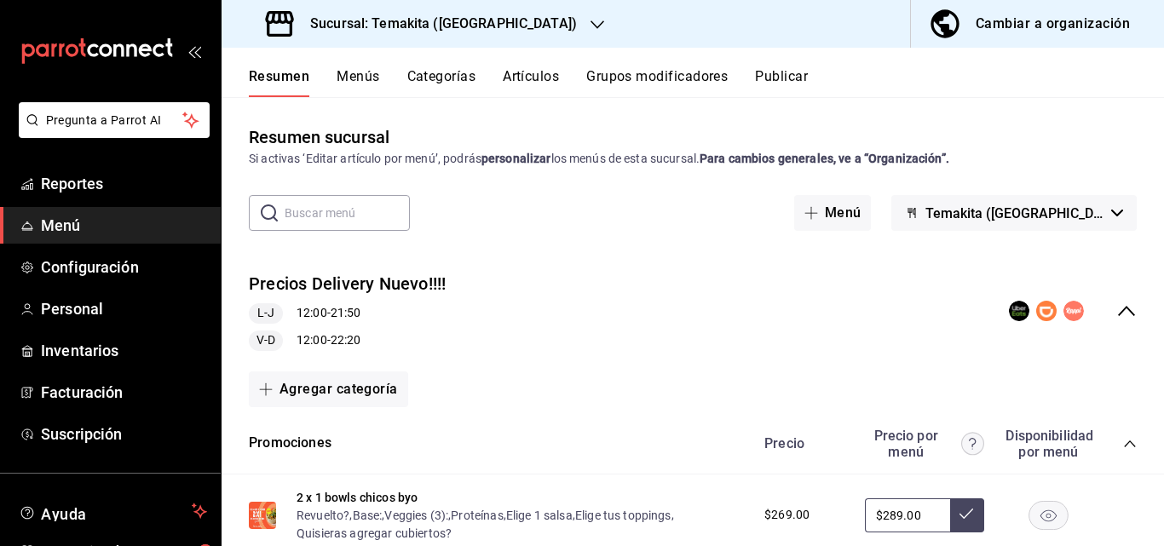
scroll to position [256, 0]
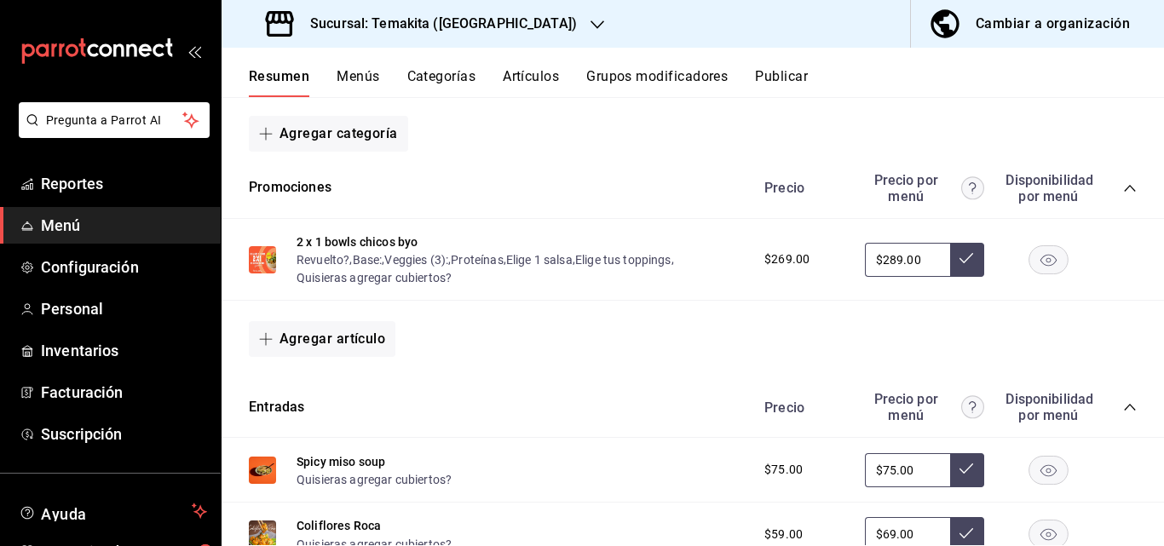
click at [363, 79] on button "Menús" at bounding box center [357, 82] width 43 height 29
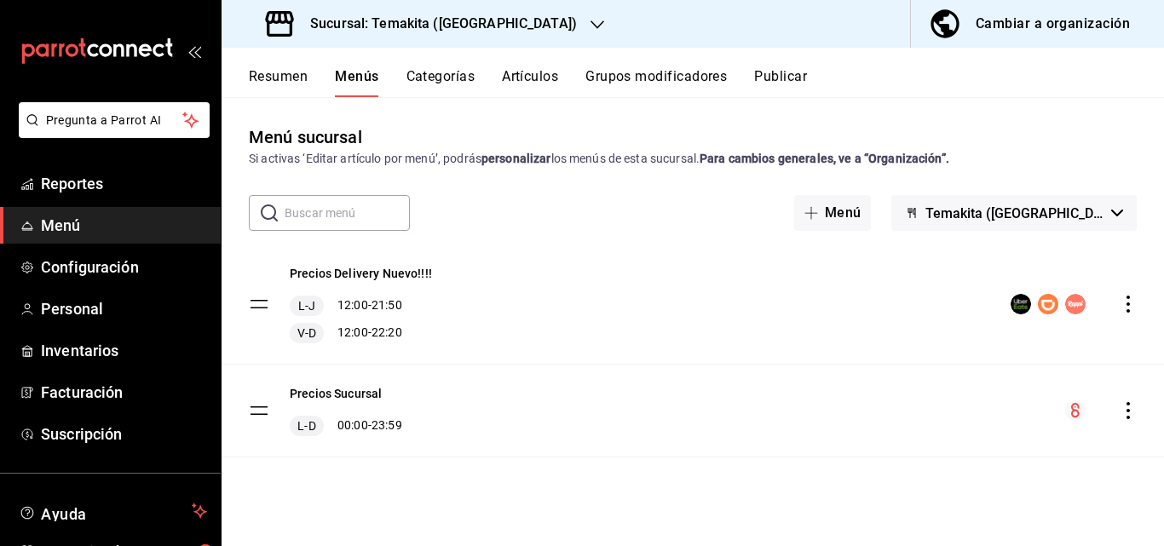
click at [1125, 411] on icon "actions" at bounding box center [1127, 410] width 17 height 17
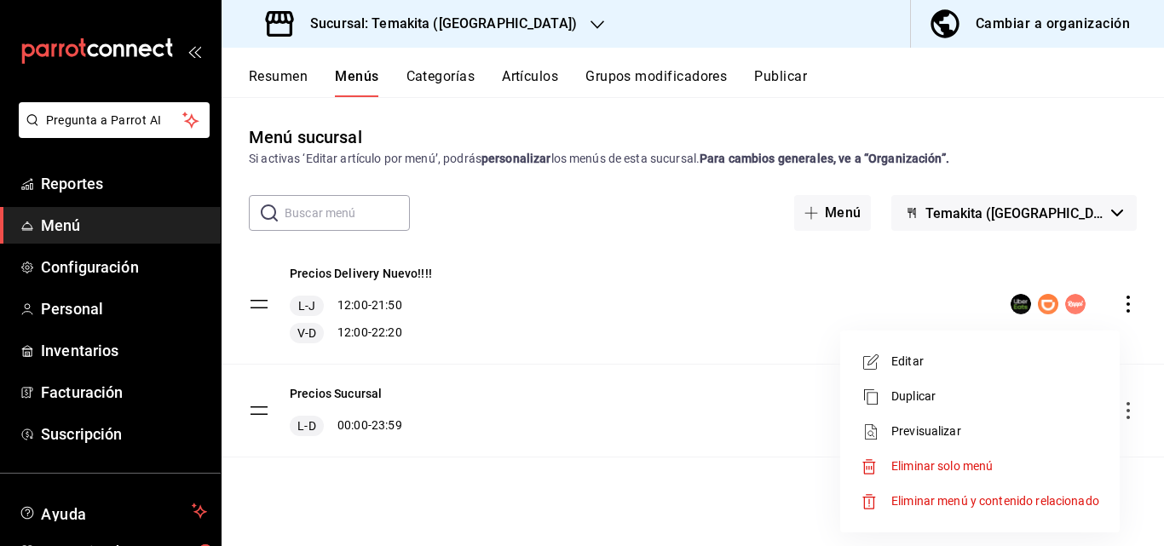
click at [288, 79] on div at bounding box center [582, 273] width 1164 height 546
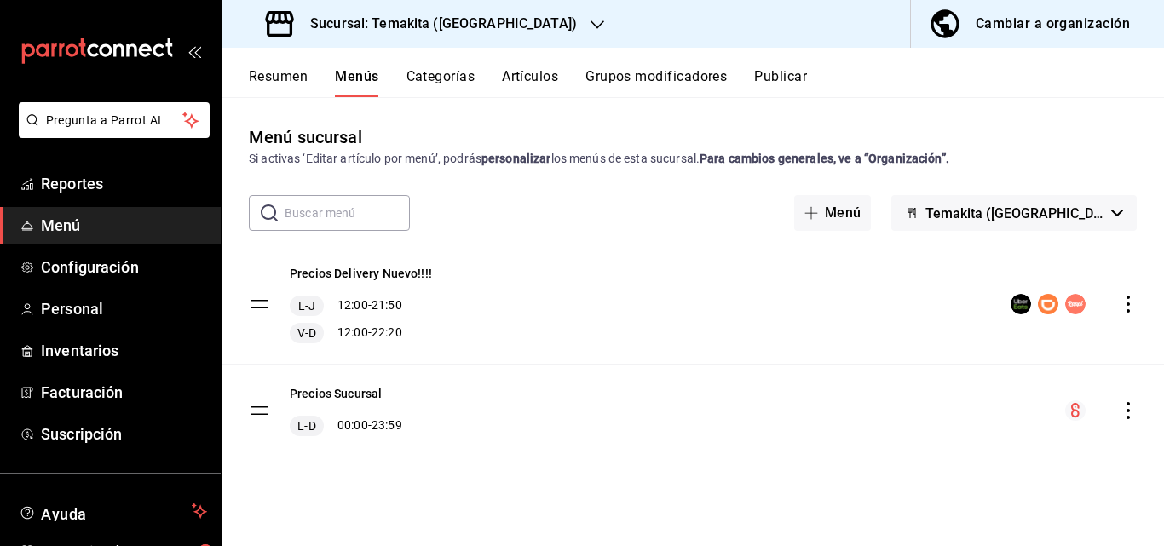
click at [301, 75] on button "Resumen" at bounding box center [278, 82] width 59 height 29
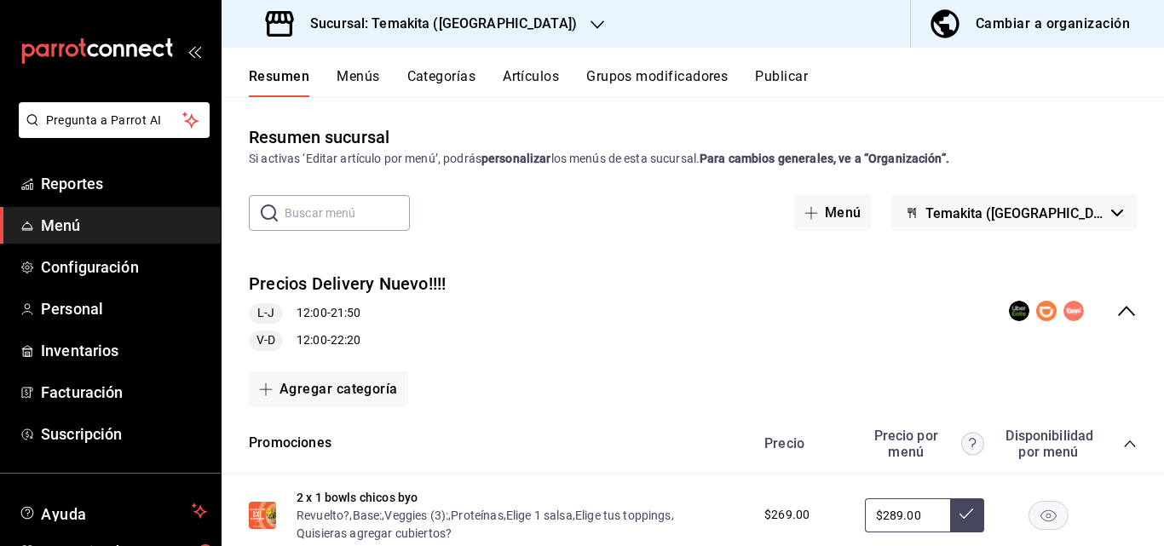
click at [1029, 32] on div "Cambiar a organización" at bounding box center [1052, 24] width 154 height 24
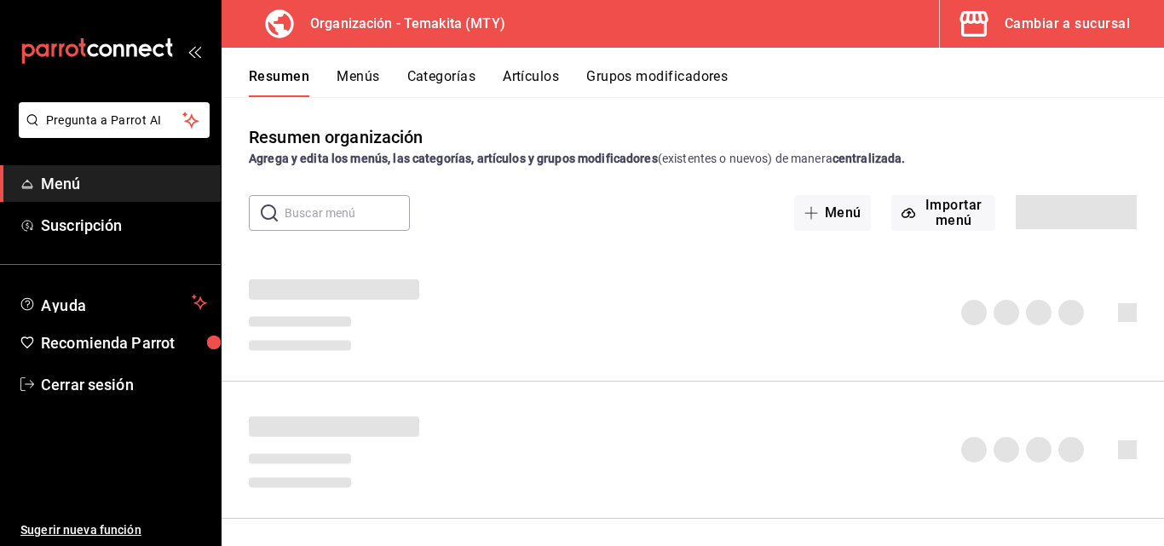
click at [344, 85] on button "Menús" at bounding box center [357, 82] width 43 height 29
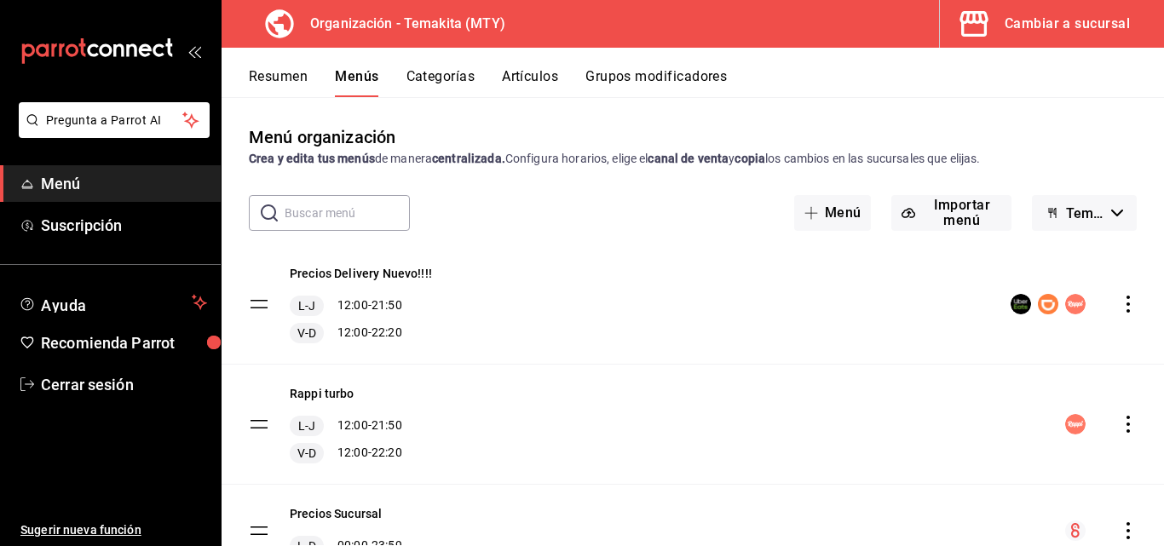
scroll to position [80, 0]
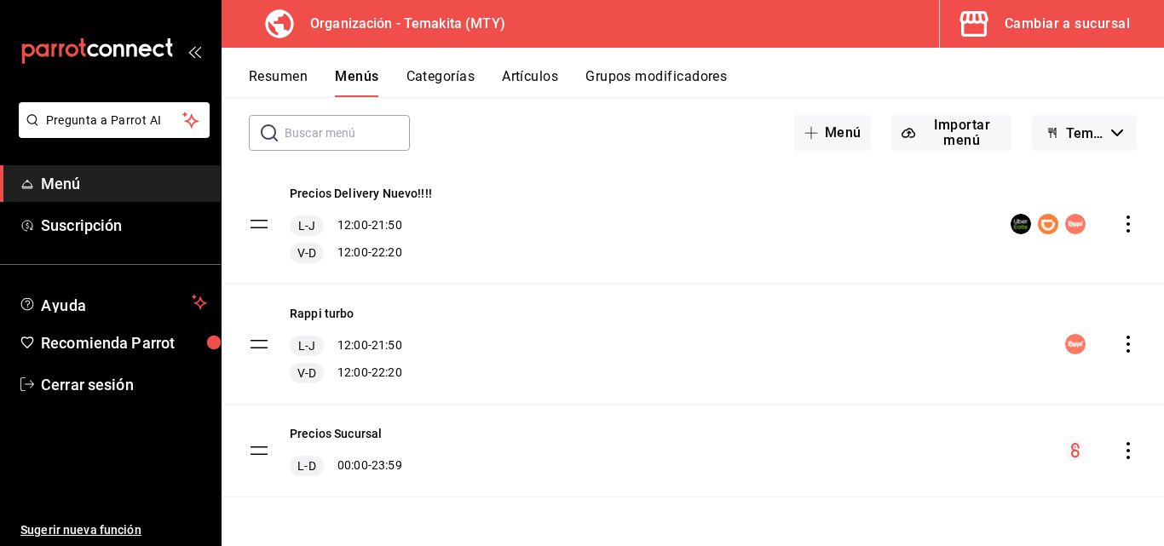
click at [1119, 449] on icon "actions" at bounding box center [1127, 450] width 17 height 17
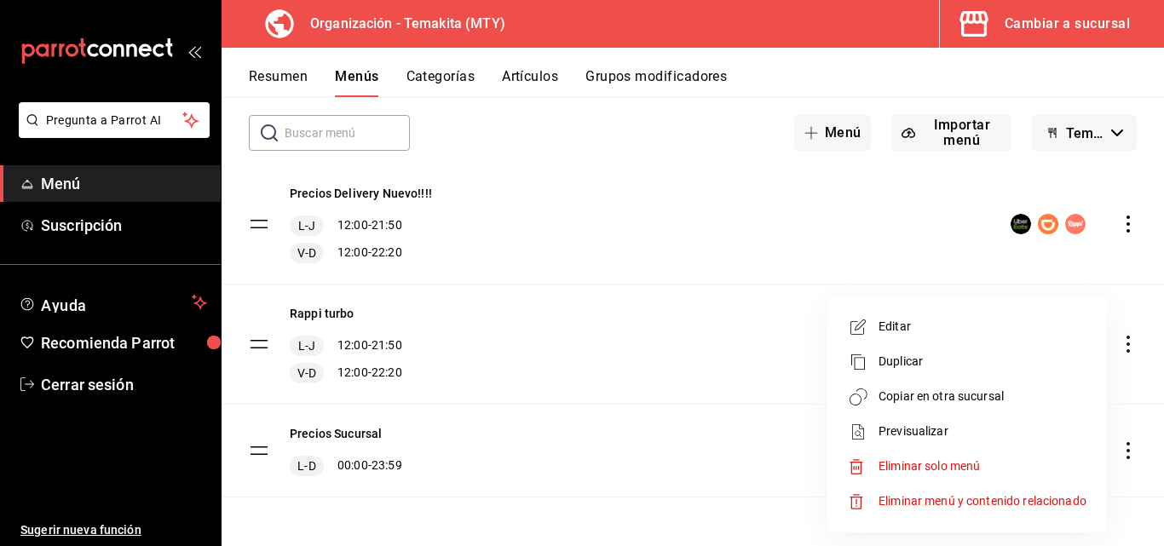
click at [617, 382] on div at bounding box center [582, 273] width 1164 height 546
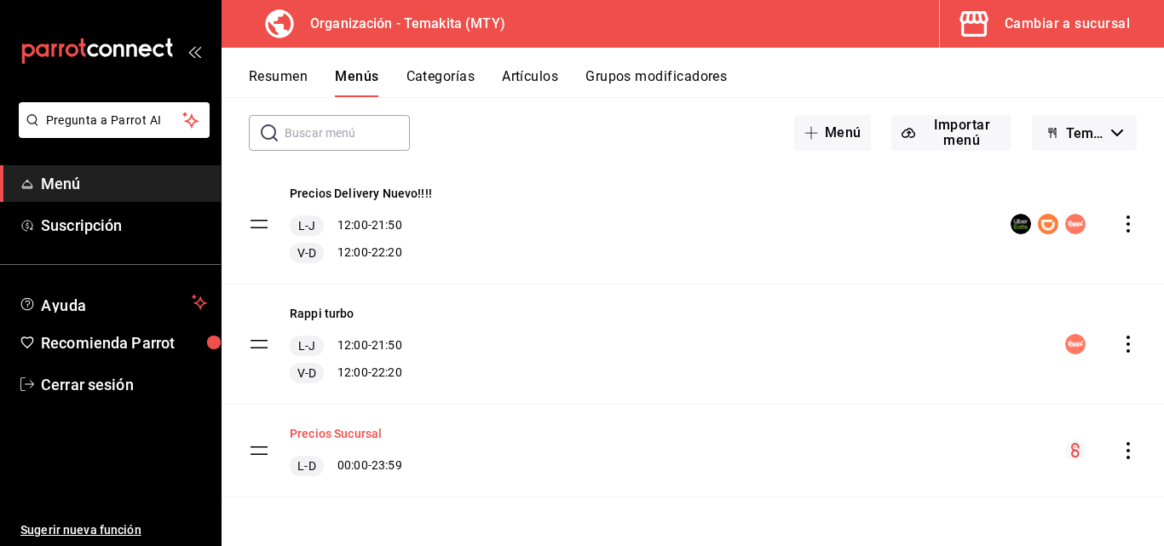
click at [348, 434] on button "Precios Sucursal" at bounding box center [336, 433] width 92 height 17
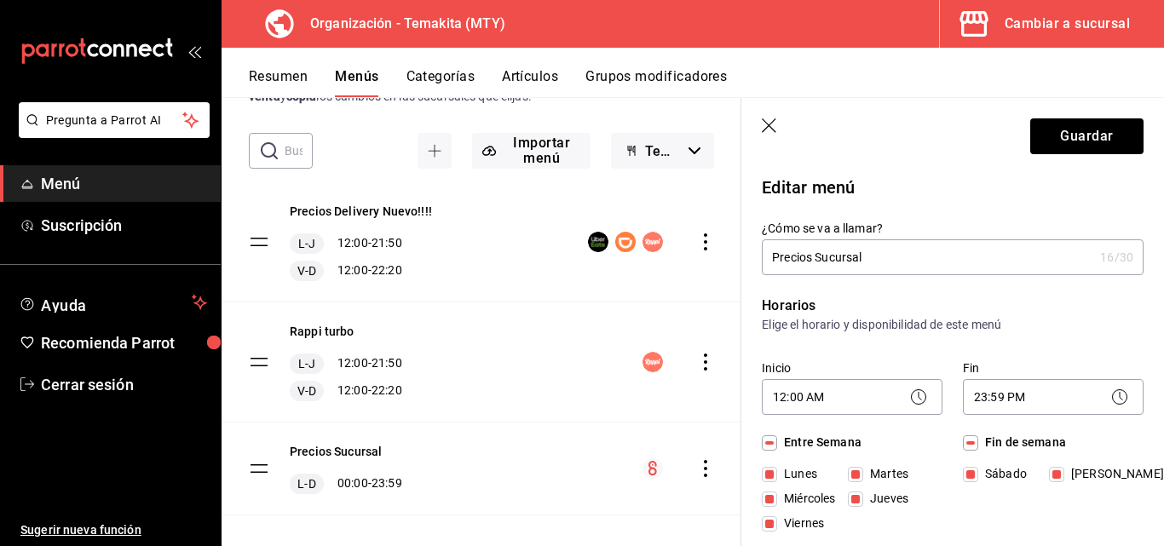
click at [767, 125] on icon "button" at bounding box center [769, 126] width 17 height 17
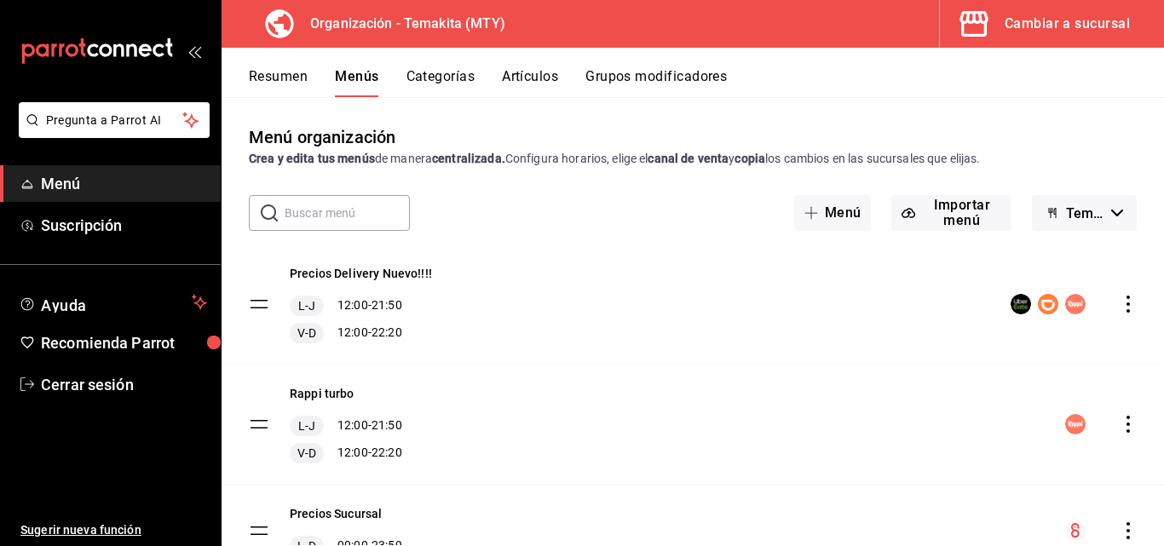
scroll to position [80, 0]
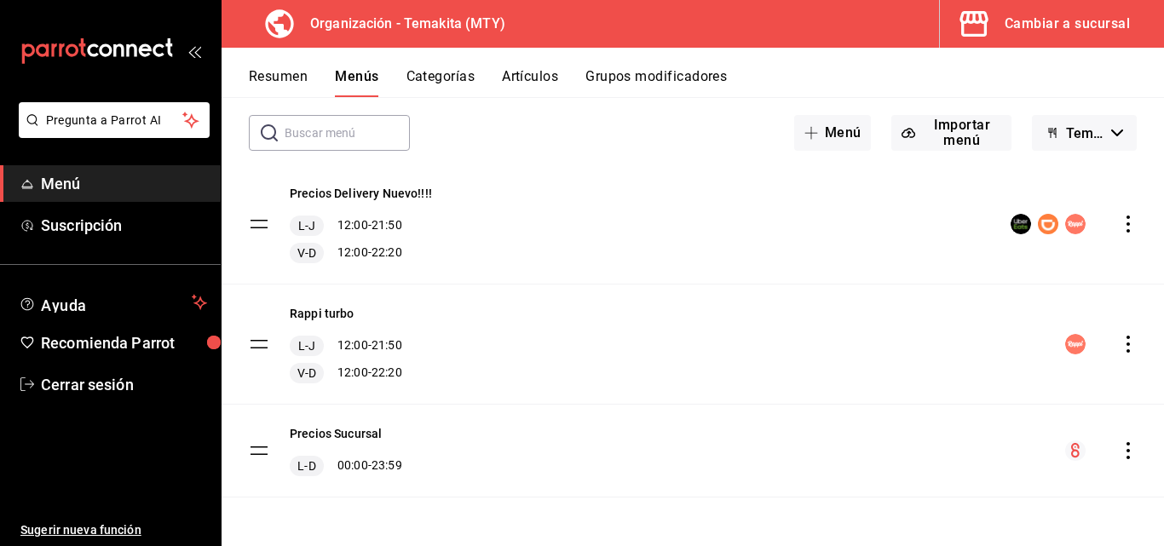
click at [288, 78] on button "Resumen" at bounding box center [278, 82] width 59 height 29
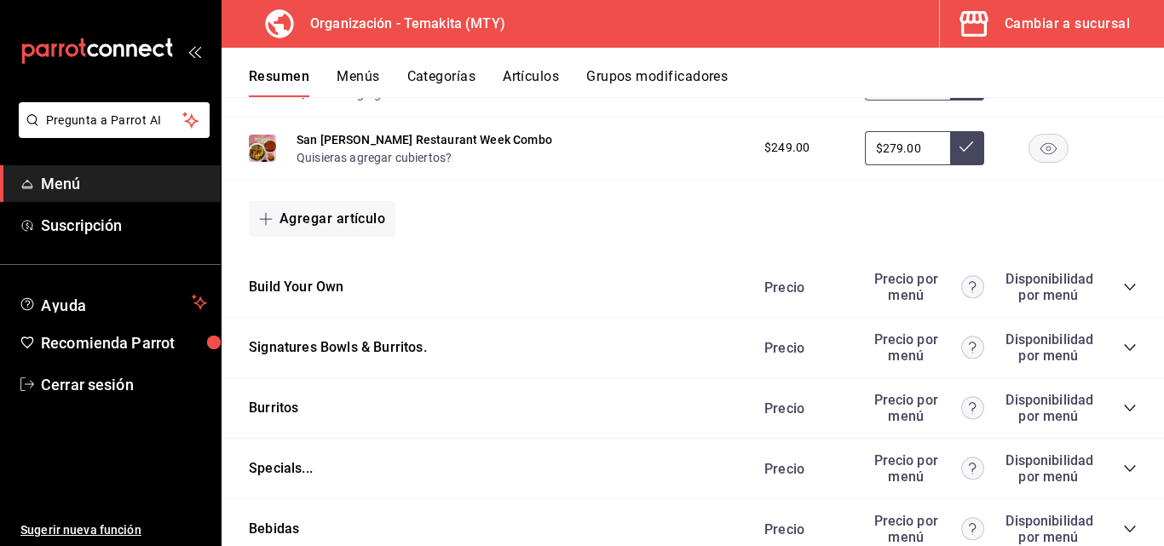
scroll to position [1905, 0]
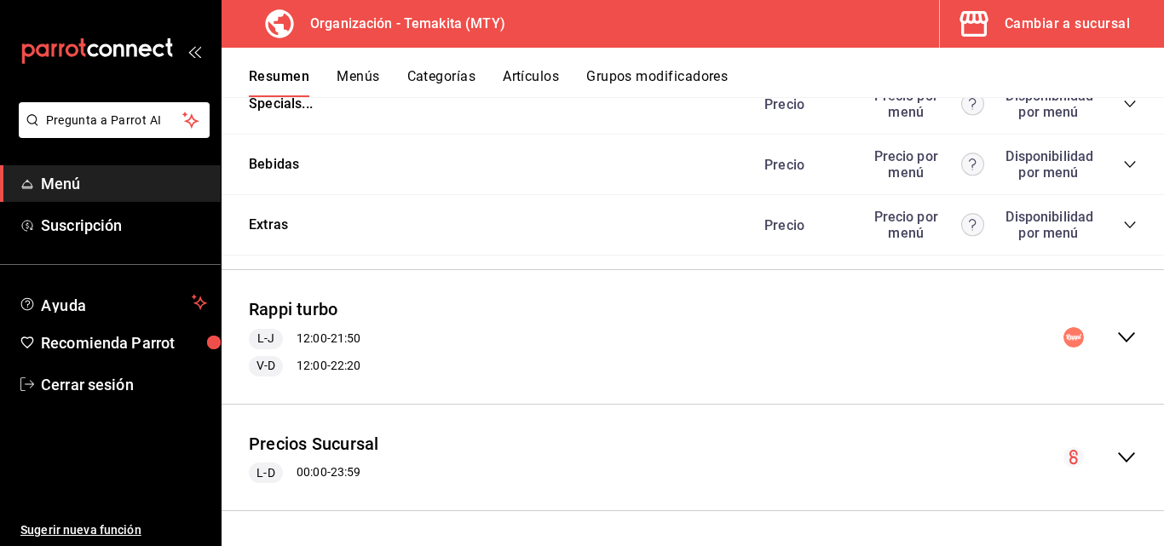
click at [1116, 454] on icon "collapse-menu-row" at bounding box center [1126, 457] width 20 height 20
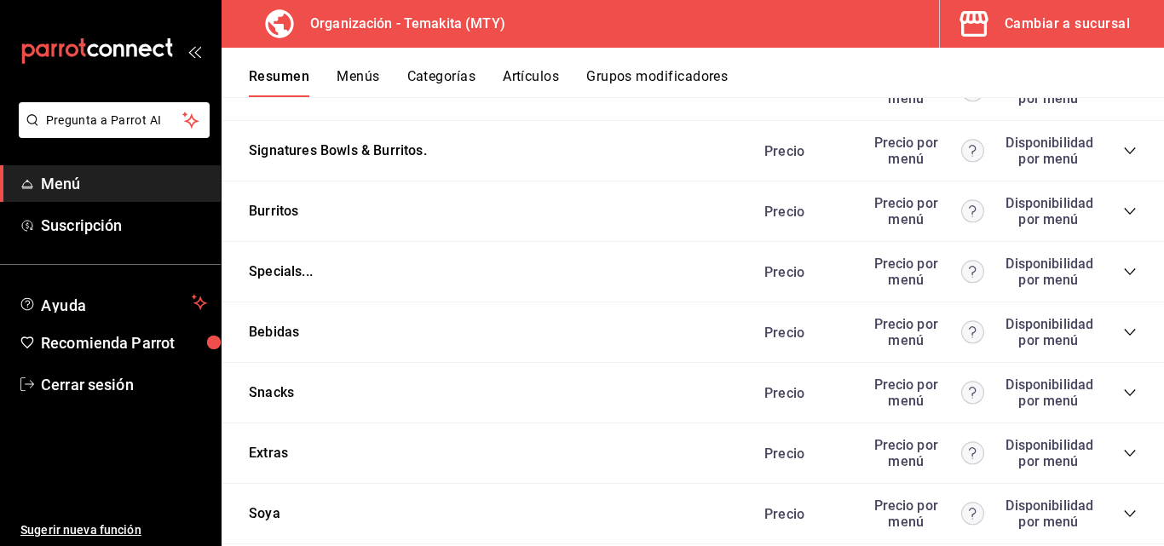
scroll to position [3839, 0]
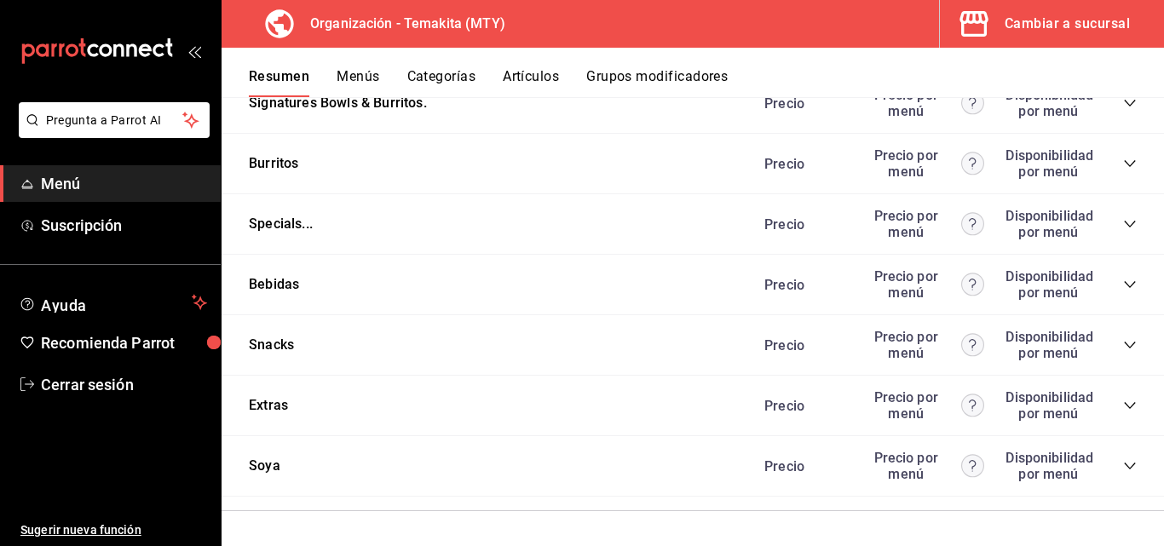
click at [1123, 288] on icon "collapse-category-row" at bounding box center [1130, 285] width 14 height 14
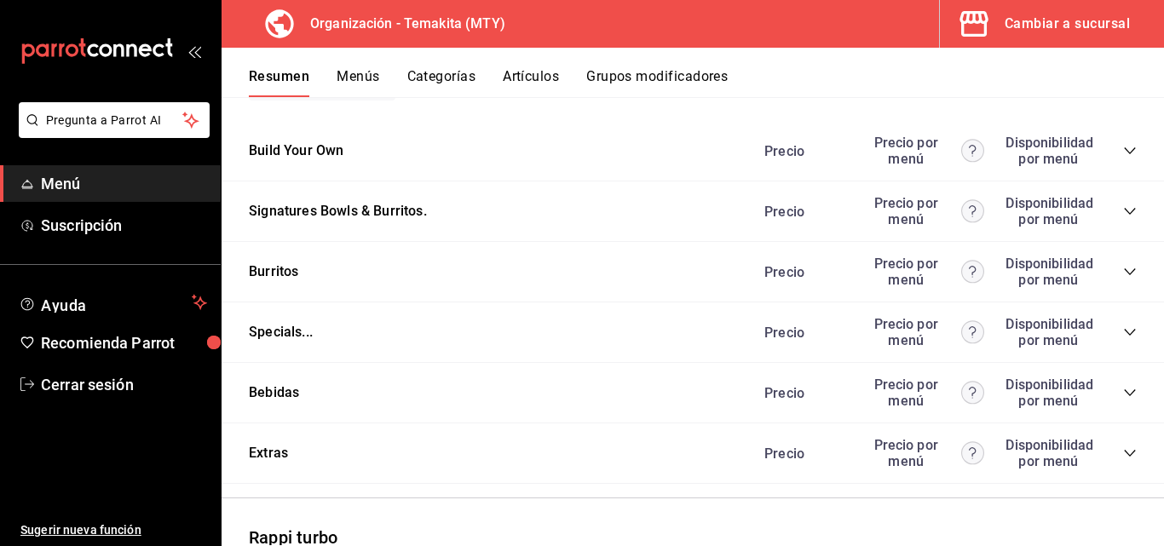
scroll to position [2010, 0]
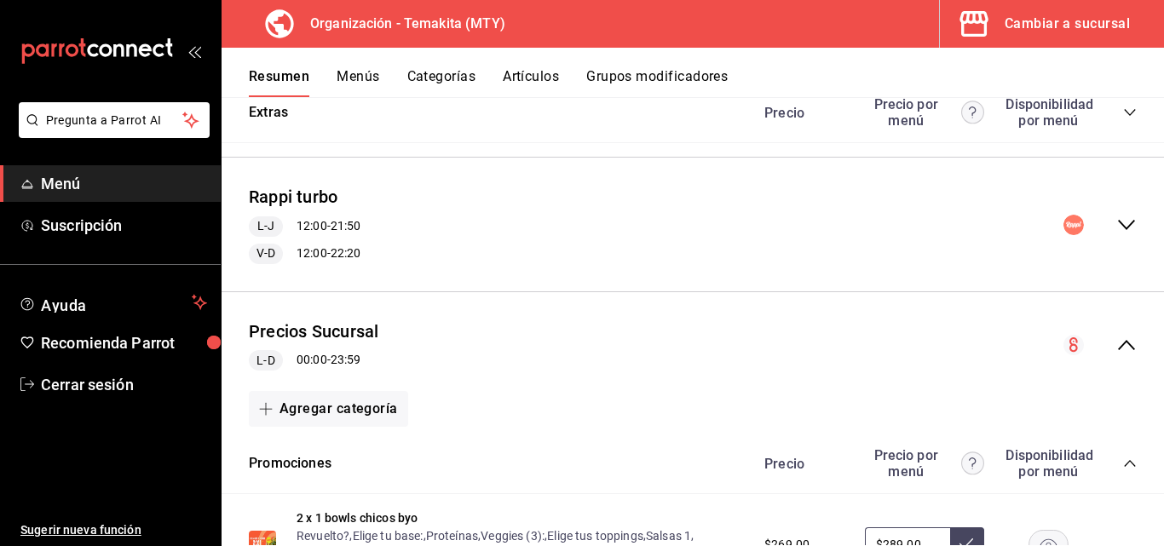
click at [1116, 348] on icon "collapse-menu-row" at bounding box center [1126, 345] width 20 height 20
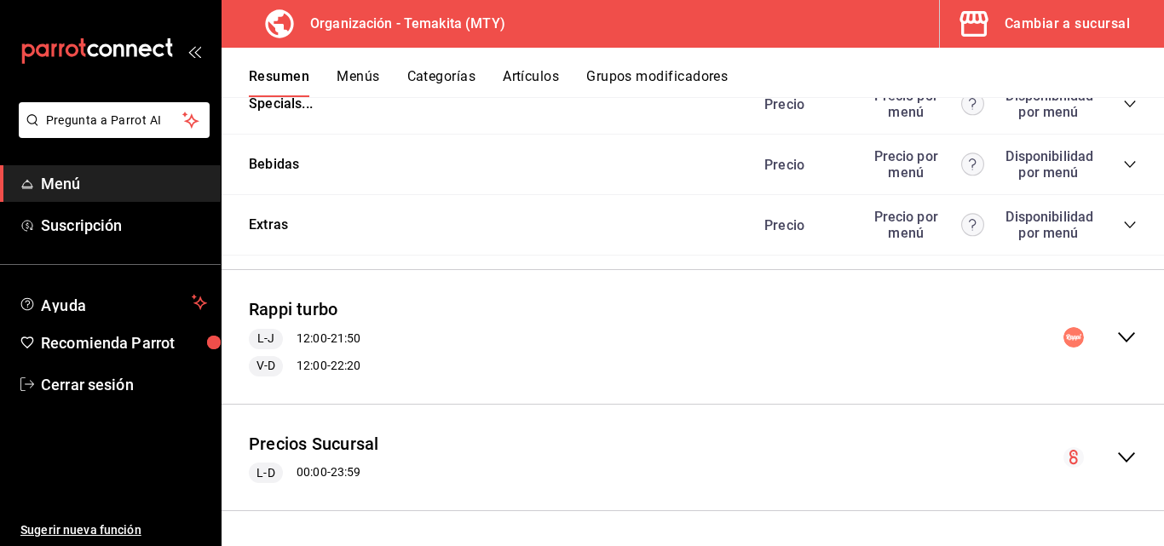
scroll to position [1905, 0]
drag, startPoint x: 1108, startPoint y: 453, endPoint x: 786, endPoint y: 366, distance: 333.5
click at [1116, 453] on icon "collapse-menu-row" at bounding box center [1126, 457] width 20 height 20
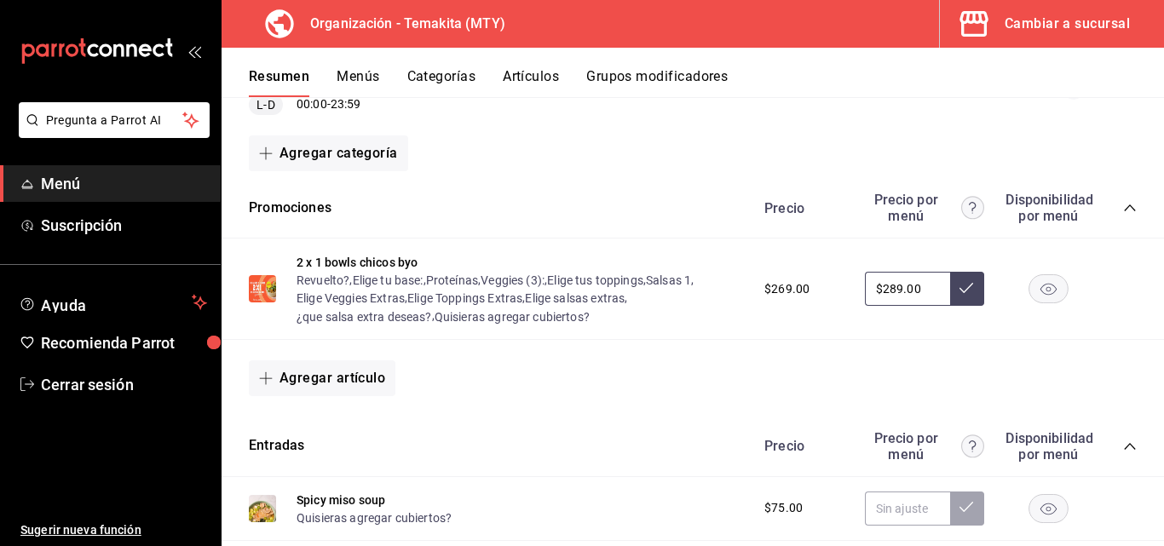
scroll to position [2436, 0]
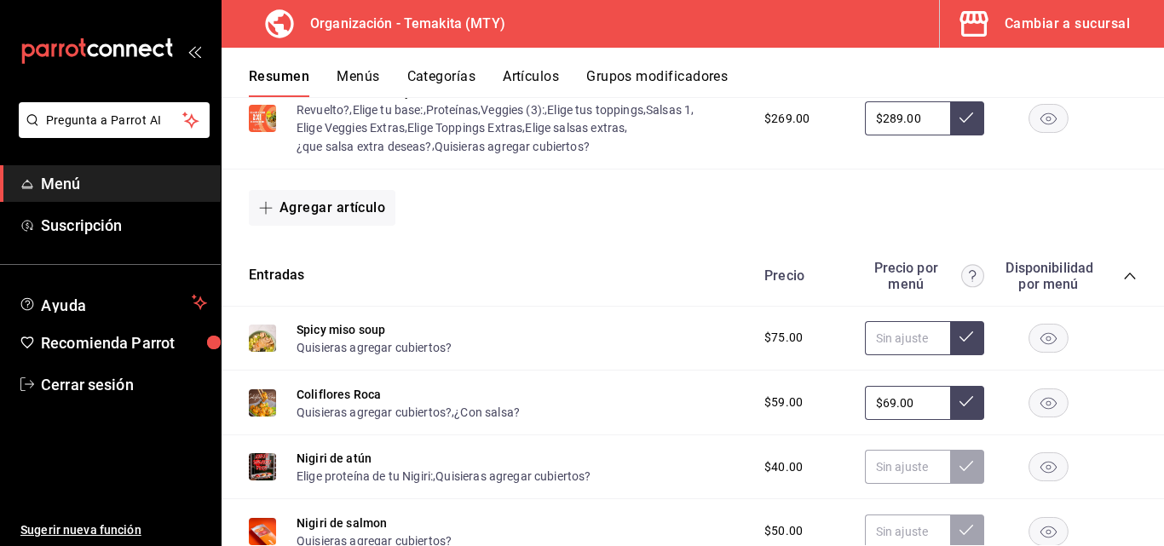
click at [898, 353] on input "text" at bounding box center [907, 338] width 85 height 34
type input "$75.00"
click at [950, 346] on button at bounding box center [967, 338] width 34 height 34
click at [871, 476] on input "text" at bounding box center [907, 467] width 85 height 34
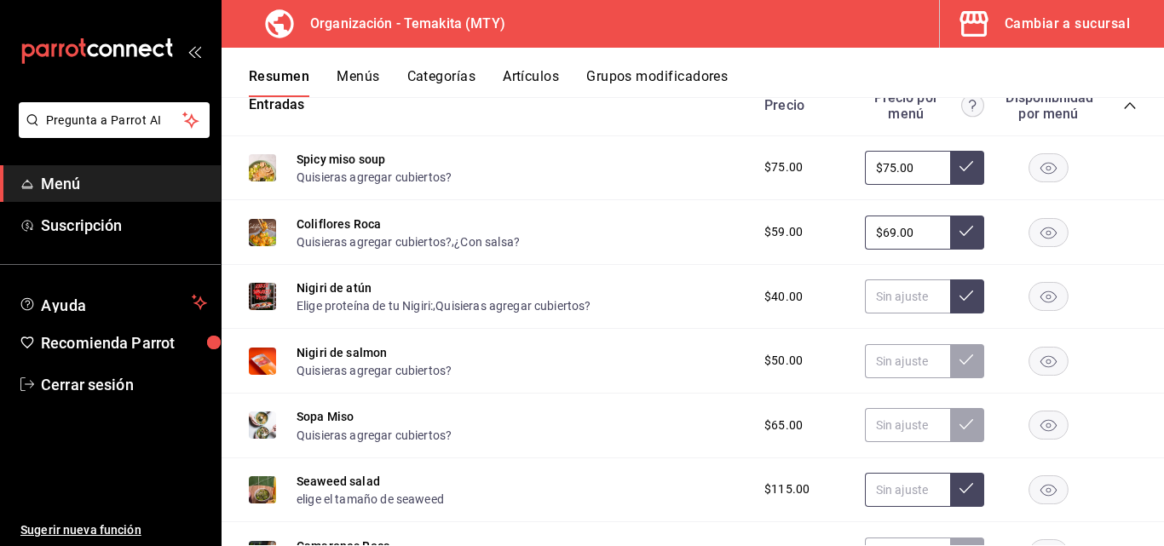
click at [905, 492] on input "text" at bounding box center [907, 490] width 85 height 34
type input "$119.00"
drag, startPoint x: 960, startPoint y: 495, endPoint x: 908, endPoint y: 451, distance: 67.7
click at [959, 493] on icon at bounding box center [966, 488] width 14 height 14
click at [896, 441] on input "text" at bounding box center [907, 425] width 85 height 34
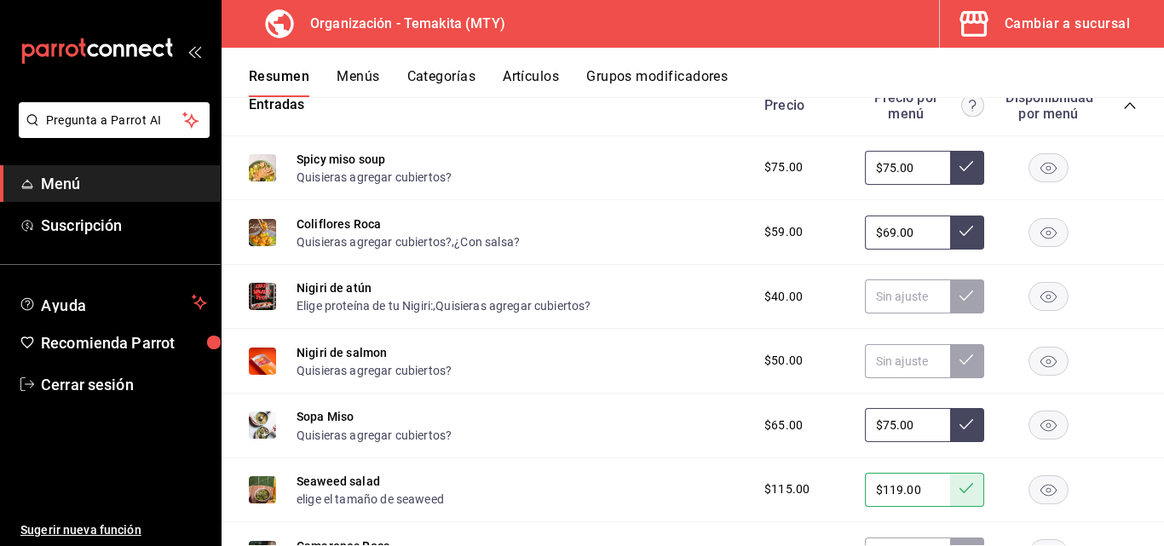
type input "$75.00"
click at [959, 431] on icon at bounding box center [966, 424] width 14 height 14
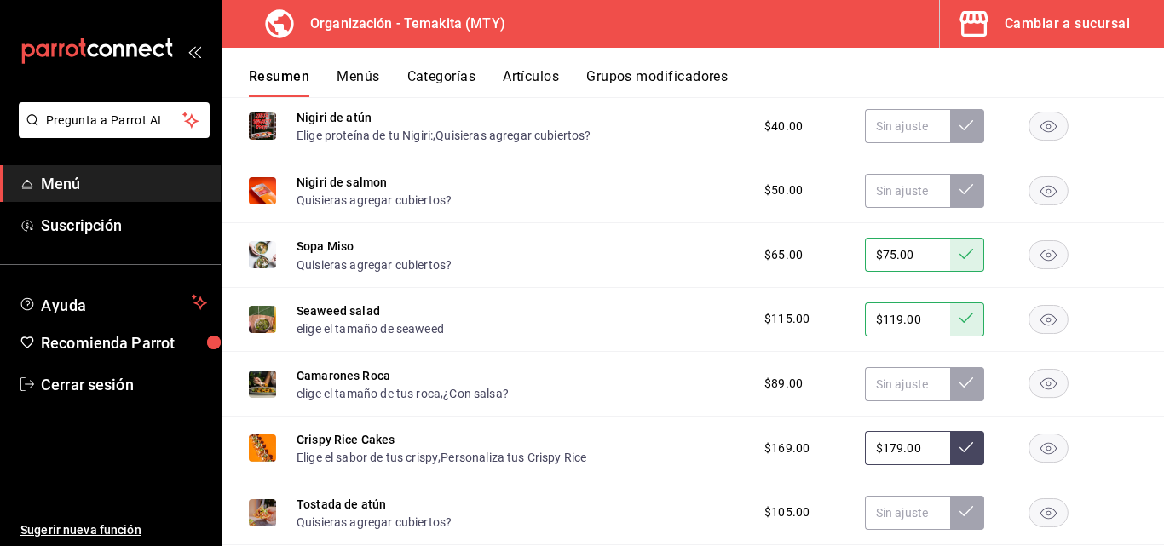
scroll to position [2862, 0]
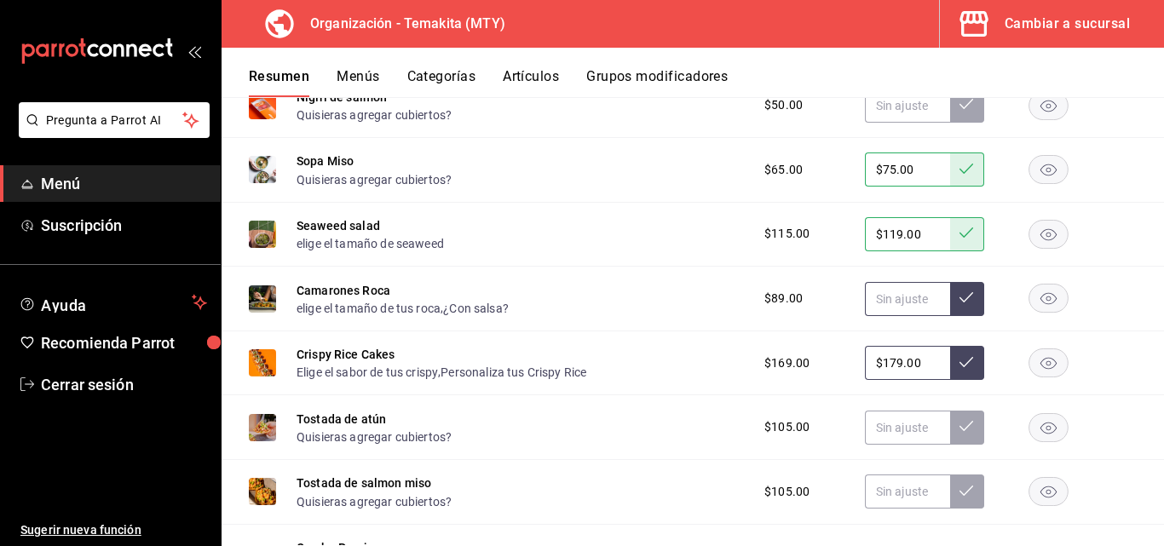
click at [887, 304] on input "text" at bounding box center [907, 299] width 85 height 34
type input "$99.00"
click at [959, 304] on icon at bounding box center [966, 297] width 14 height 14
click at [883, 444] on input "text" at bounding box center [907, 428] width 85 height 34
type input "$105.00"
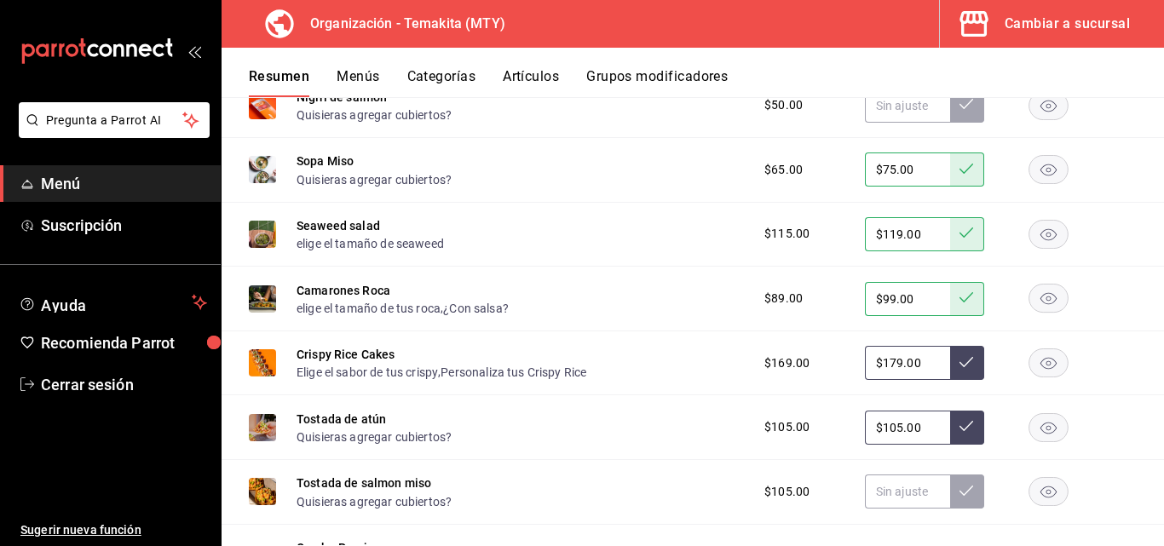
click at [950, 440] on button at bounding box center [967, 428] width 34 height 34
click at [950, 438] on button at bounding box center [967, 428] width 34 height 34
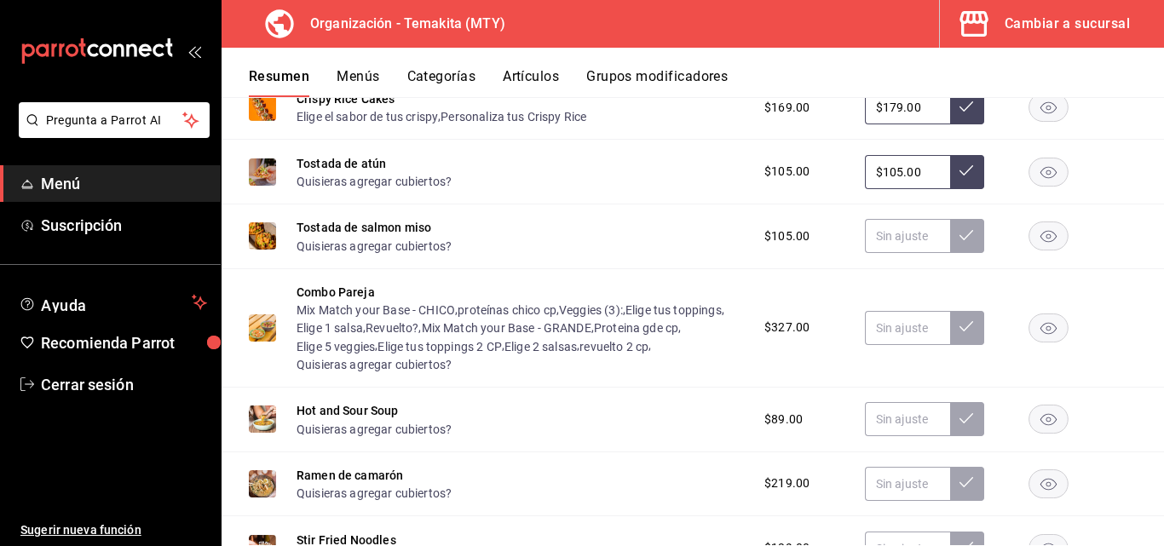
scroll to position [3288, 0]
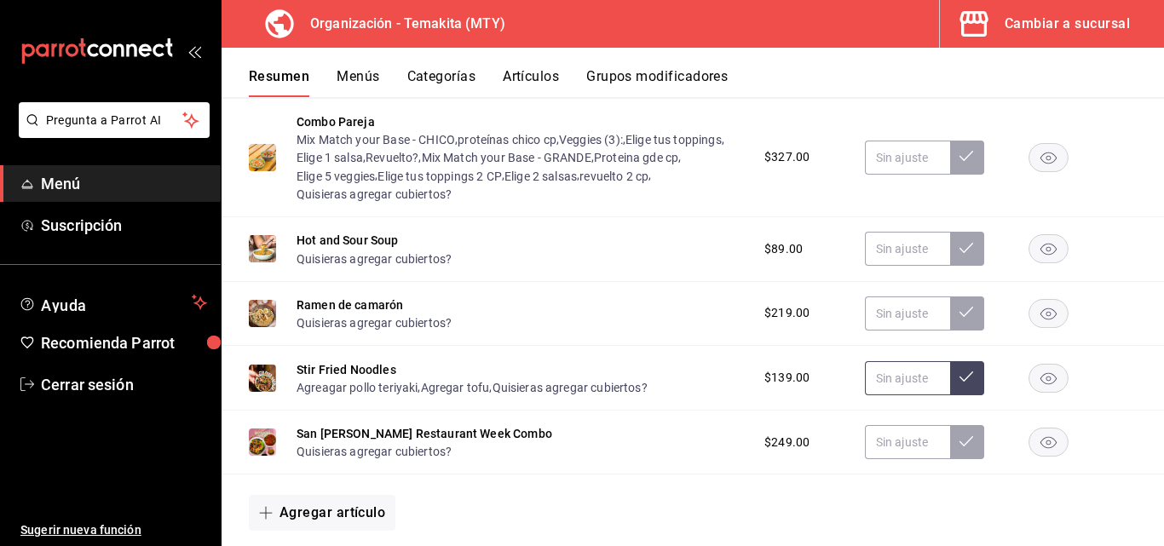
click at [905, 391] on input "text" at bounding box center [907, 378] width 85 height 34
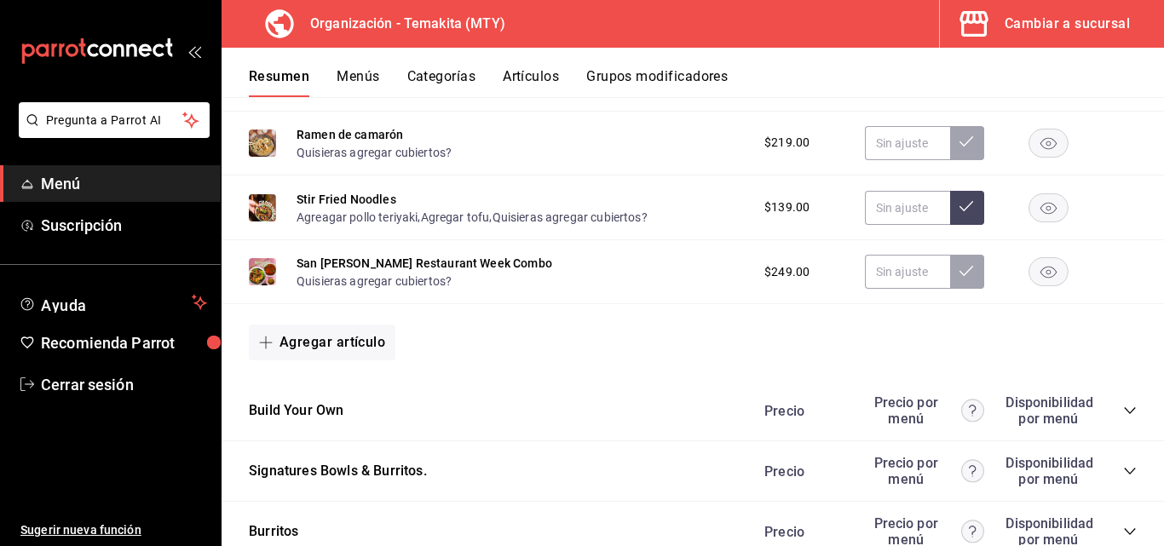
click at [1123, 417] on icon "collapse-category-row" at bounding box center [1130, 411] width 14 height 14
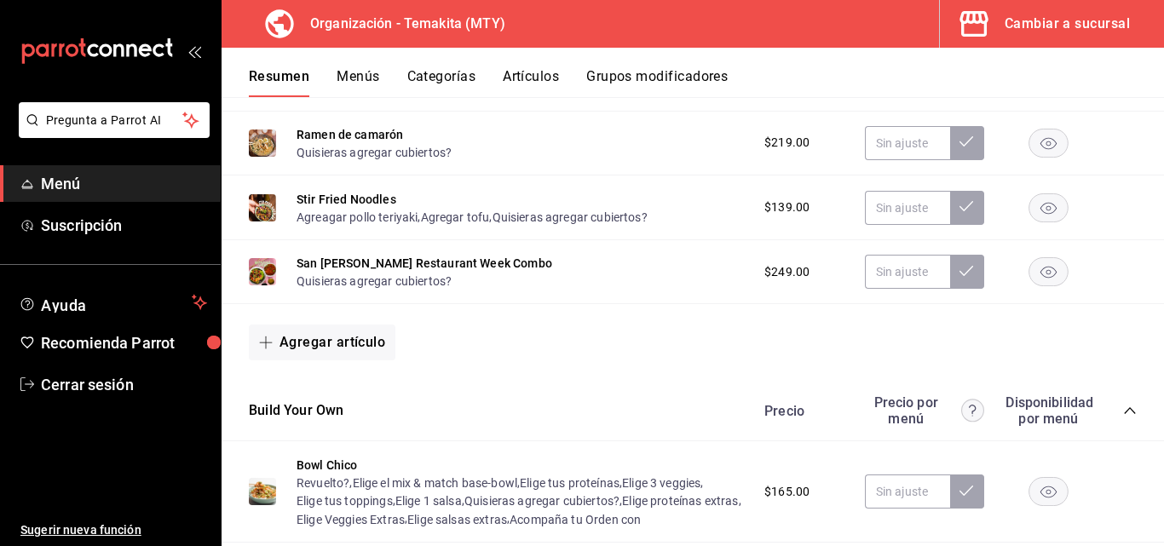
scroll to position [3543, 0]
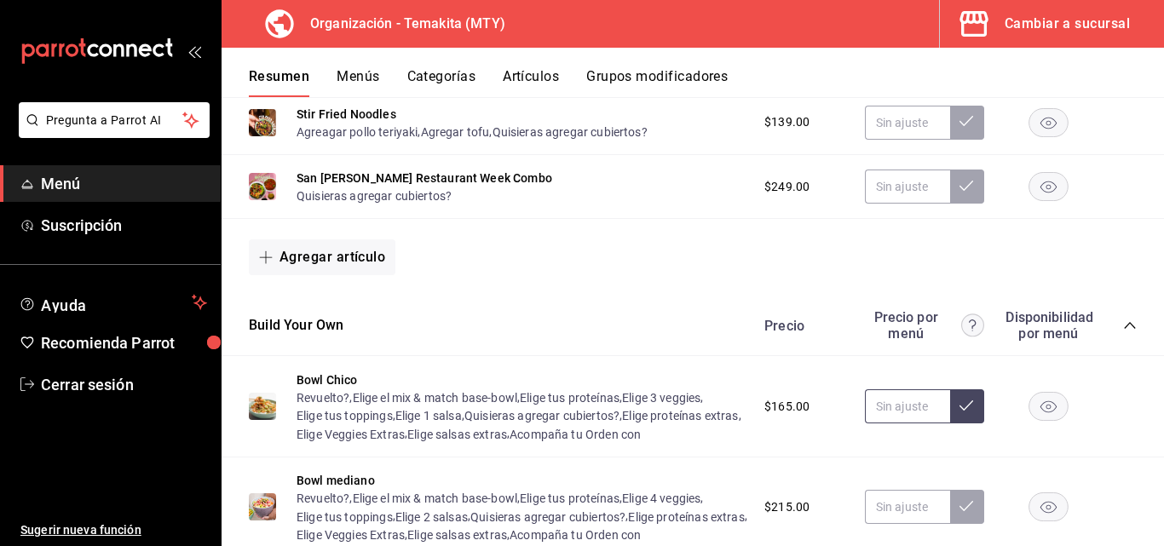
click at [911, 423] on input "text" at bounding box center [907, 406] width 85 height 34
type input "$175.00"
click at [959, 412] on icon at bounding box center [966, 406] width 14 height 14
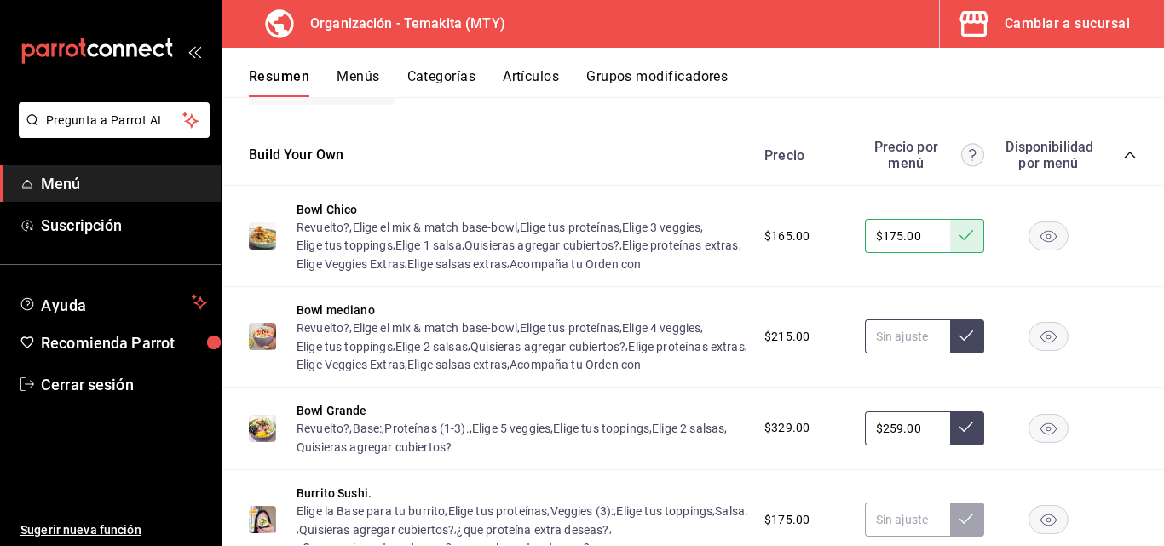
click at [911, 353] on input "text" at bounding box center [907, 336] width 85 height 34
type input "$235.00"
click at [950, 353] on button at bounding box center [967, 336] width 34 height 34
click at [912, 445] on input "$259.00" at bounding box center [907, 428] width 85 height 34
type input "$2.00"
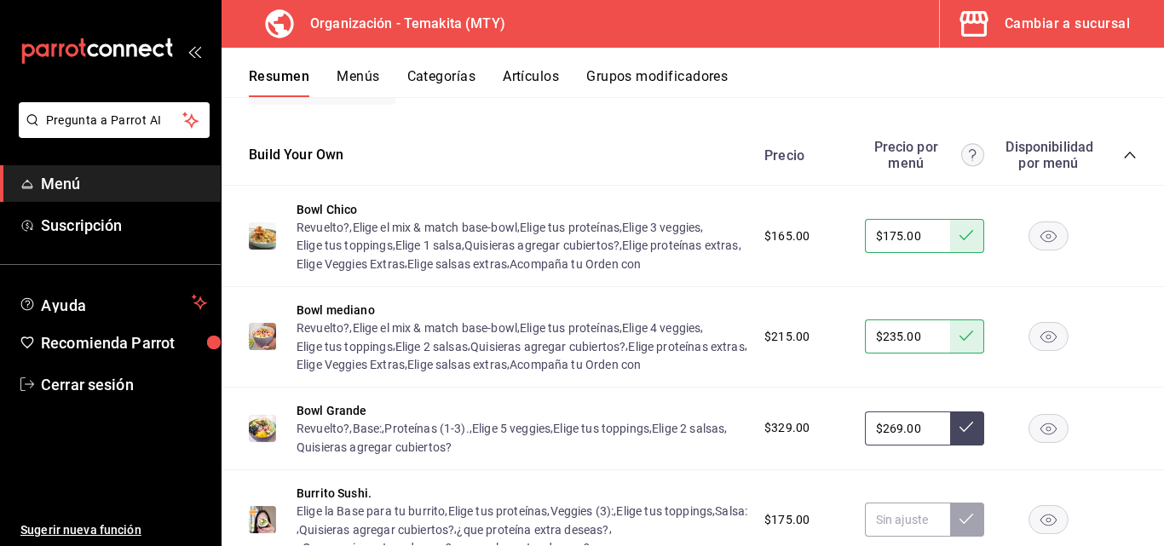
type input "$269.00"
click at [950, 445] on button at bounding box center [967, 428] width 34 height 34
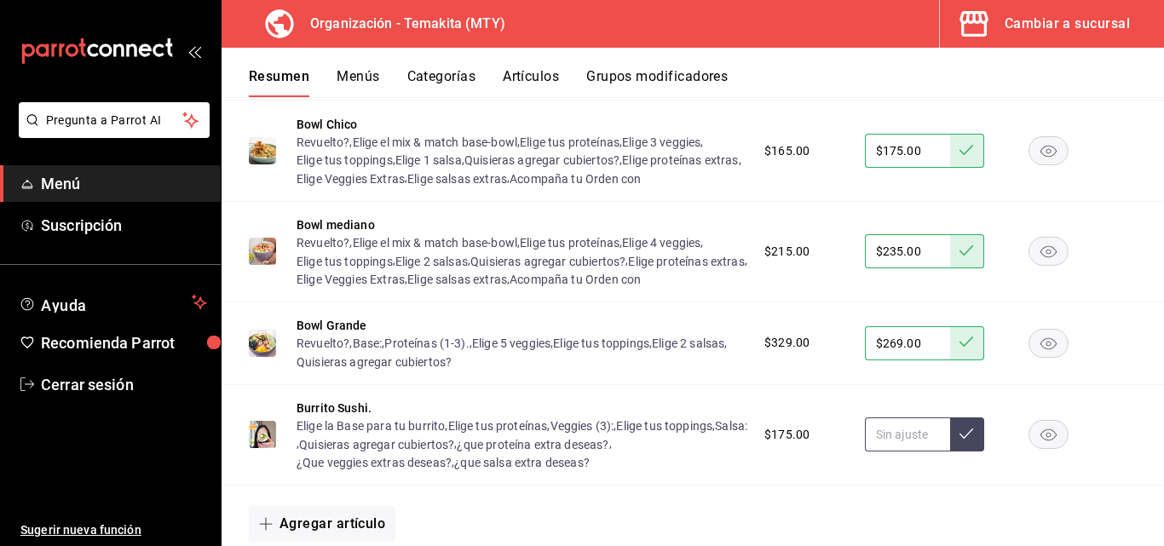
click at [922, 451] on input "text" at bounding box center [907, 434] width 85 height 34
type input "$175.00"
click at [950, 451] on button at bounding box center [967, 434] width 34 height 34
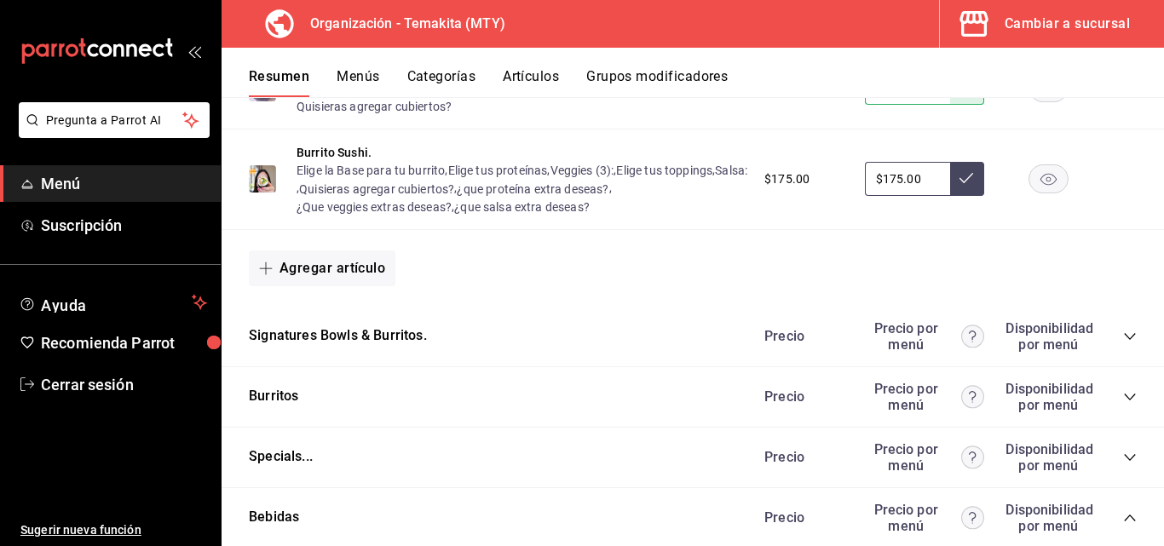
click at [1123, 343] on icon "collapse-category-row" at bounding box center [1130, 337] width 14 height 14
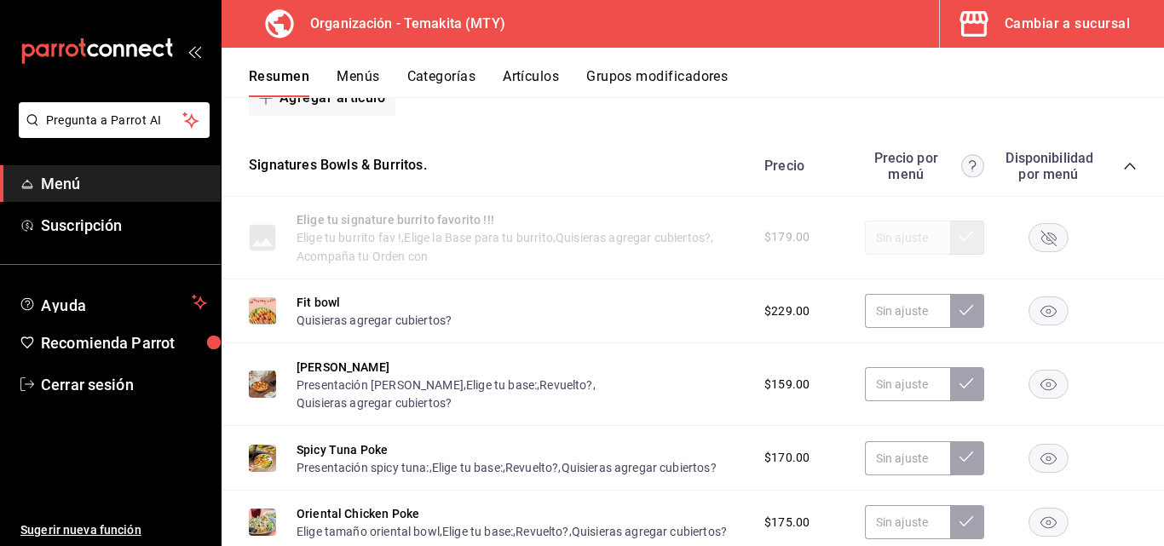
scroll to position [4310, 0]
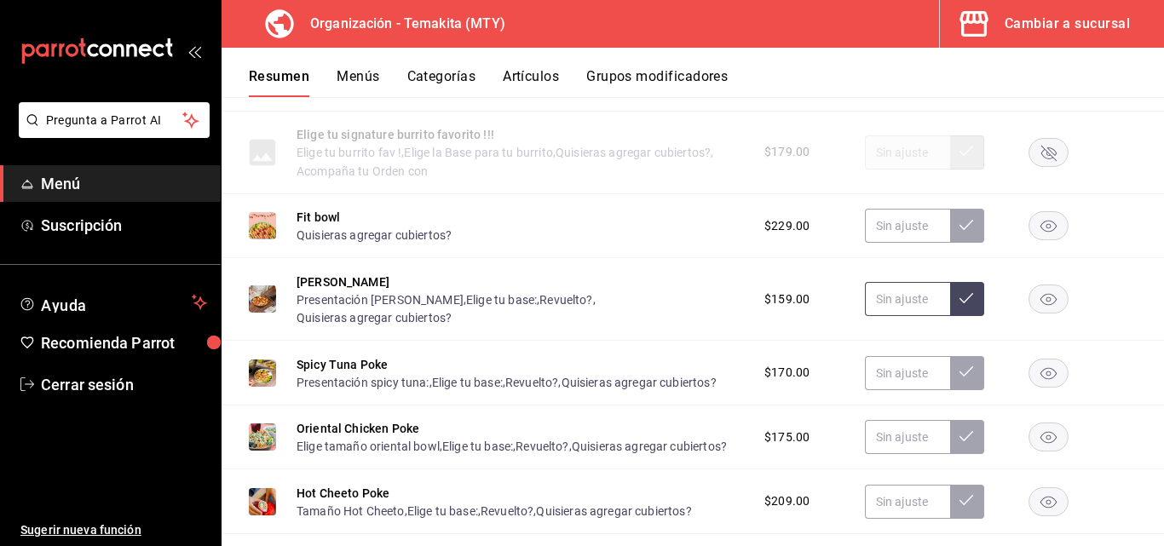
click at [883, 316] on input "text" at bounding box center [907, 299] width 85 height 34
type input "$195.00"
click at [959, 305] on icon at bounding box center [966, 298] width 14 height 14
click at [916, 390] on input "text" at bounding box center [907, 373] width 85 height 34
type input "$199.00"
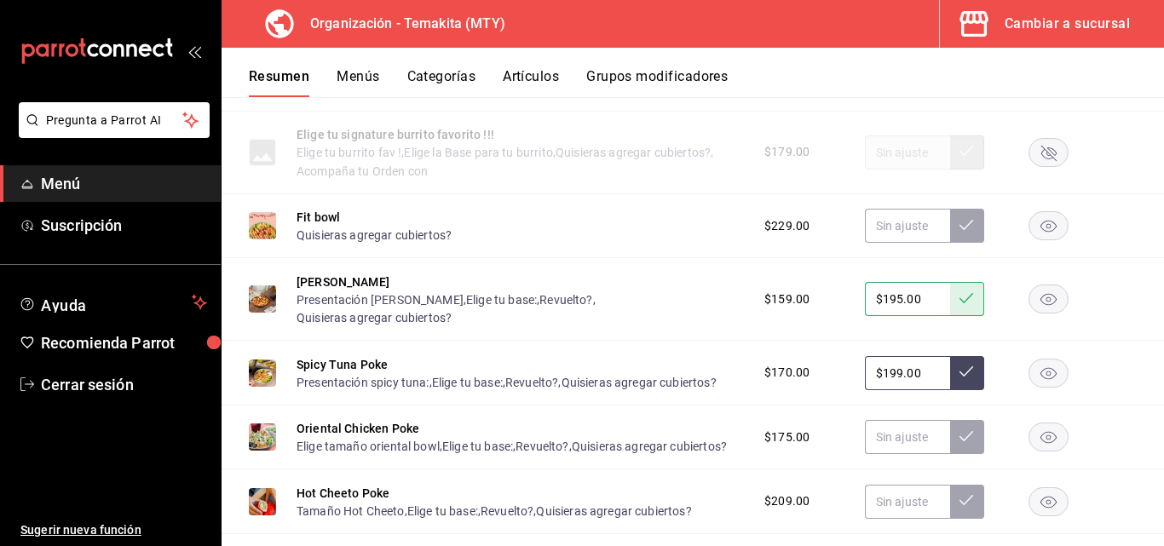
click at [959, 378] on icon at bounding box center [966, 372] width 14 height 14
click at [903, 454] on input "text" at bounding box center [907, 437] width 85 height 34
type input "$175.00"
click at [965, 454] on button at bounding box center [967, 437] width 34 height 34
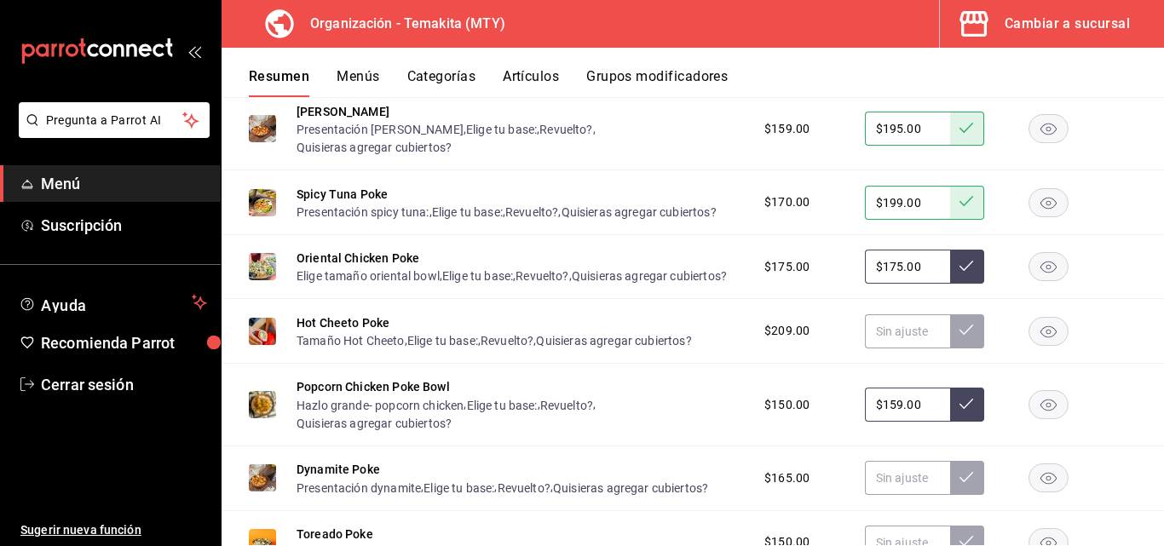
click at [913, 422] on input "$159.00" at bounding box center [907, 405] width 85 height 34
type input "$159.00"
click at [906, 348] on input "text" at bounding box center [907, 331] width 85 height 34
type input "$215.00"
click at [959, 336] on icon at bounding box center [966, 330] width 14 height 14
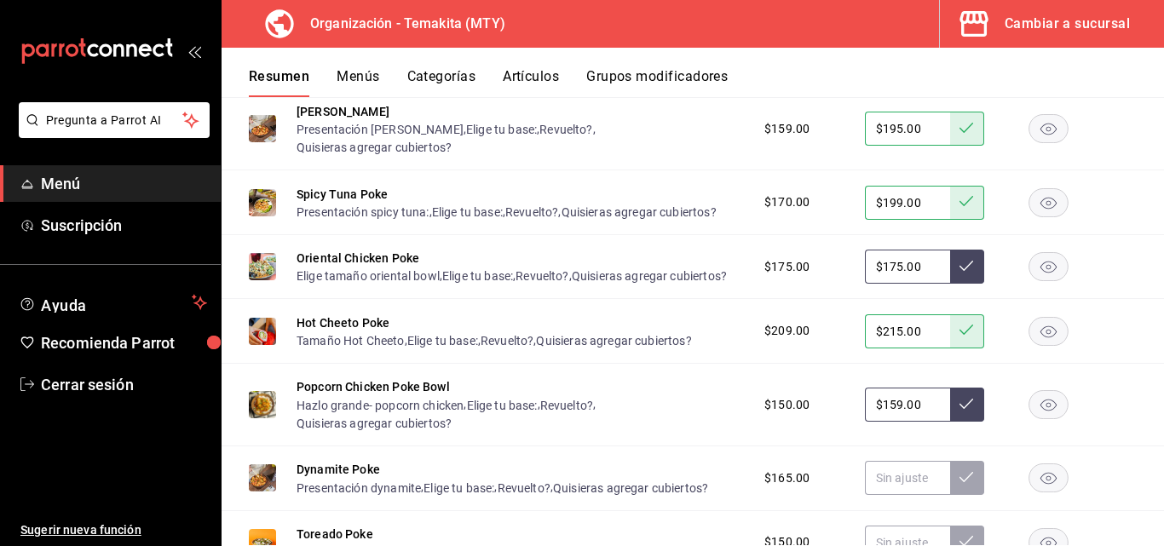
click at [913, 422] on input "$159.00" at bounding box center [907, 405] width 85 height 34
type input "$1.00"
type input "$159.00"
click at [959, 411] on icon at bounding box center [966, 404] width 14 height 14
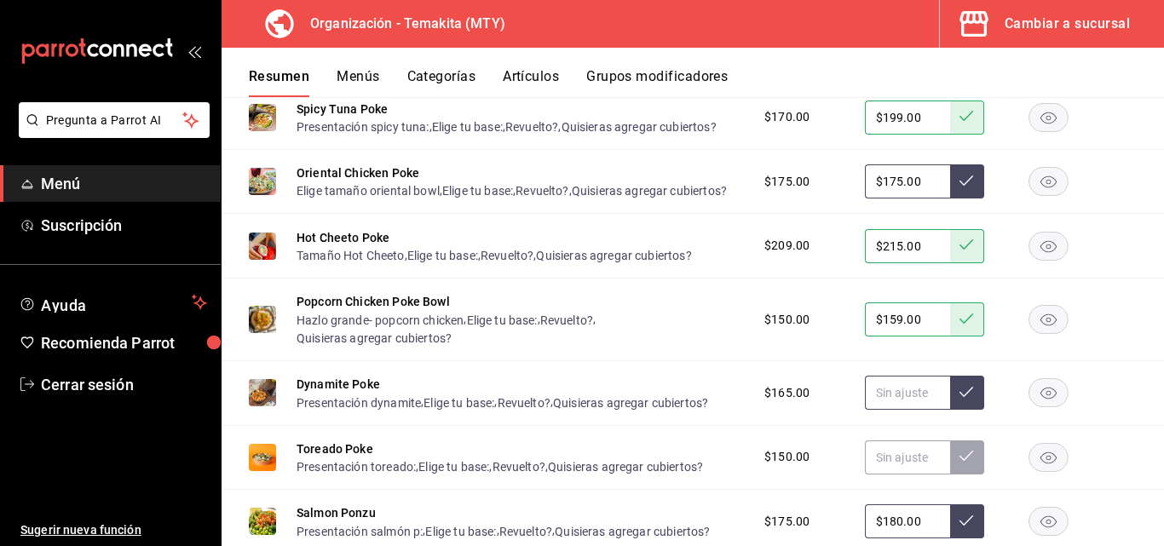
click at [912, 410] on input "text" at bounding box center [907, 393] width 85 height 34
type input "$205.00"
click at [950, 410] on button at bounding box center [967, 393] width 34 height 34
click at [890, 474] on input "text" at bounding box center [907, 457] width 85 height 34
type input "$159.00"
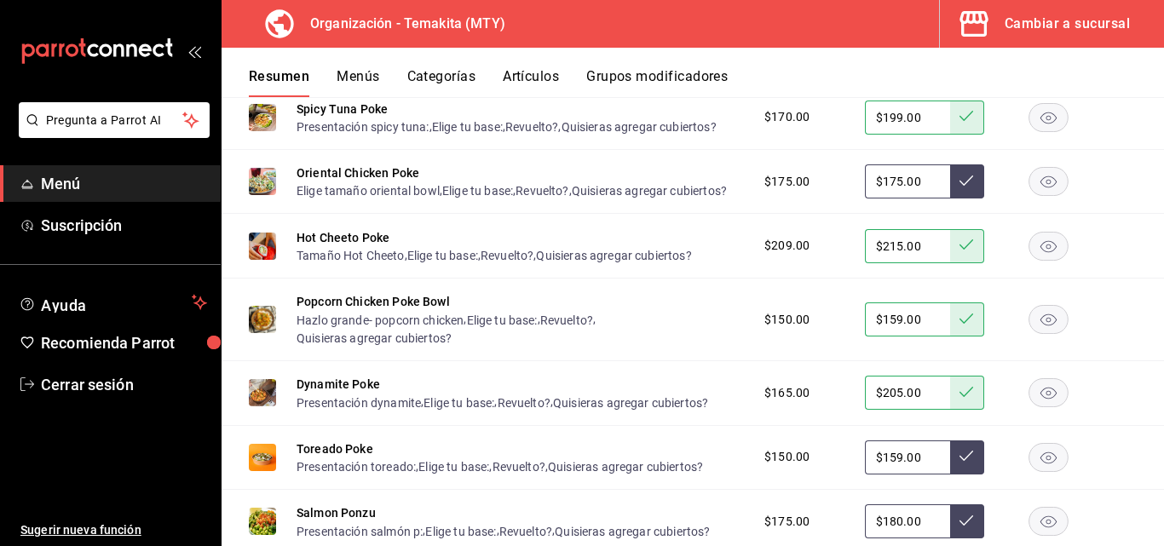
click at [950, 474] on button at bounding box center [967, 457] width 34 height 34
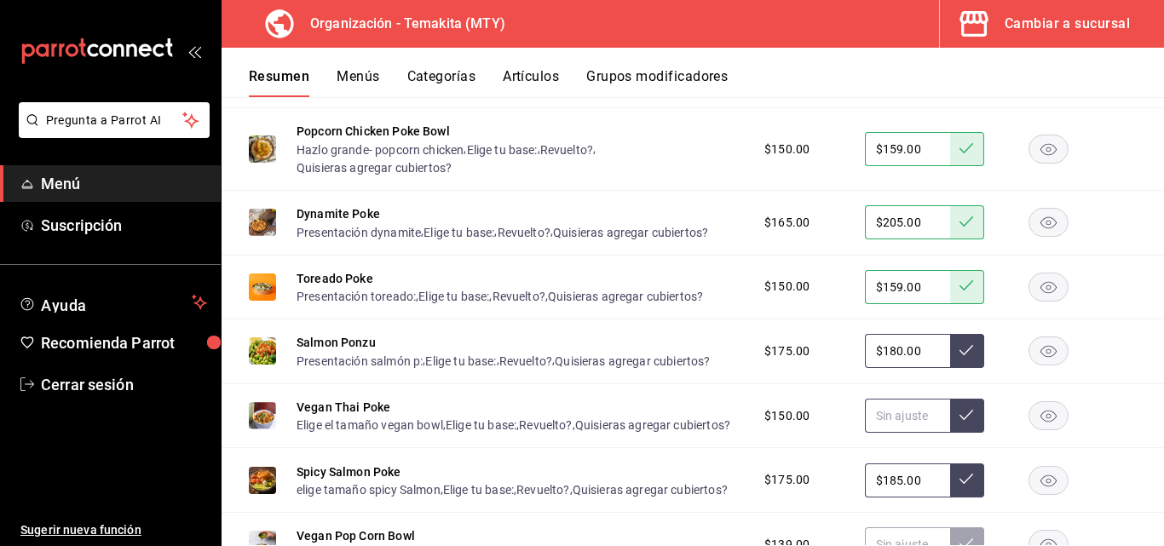
click at [916, 433] on input "text" at bounding box center [907, 416] width 85 height 34
type input "$149.00"
click at [959, 422] on icon at bounding box center [966, 415] width 14 height 14
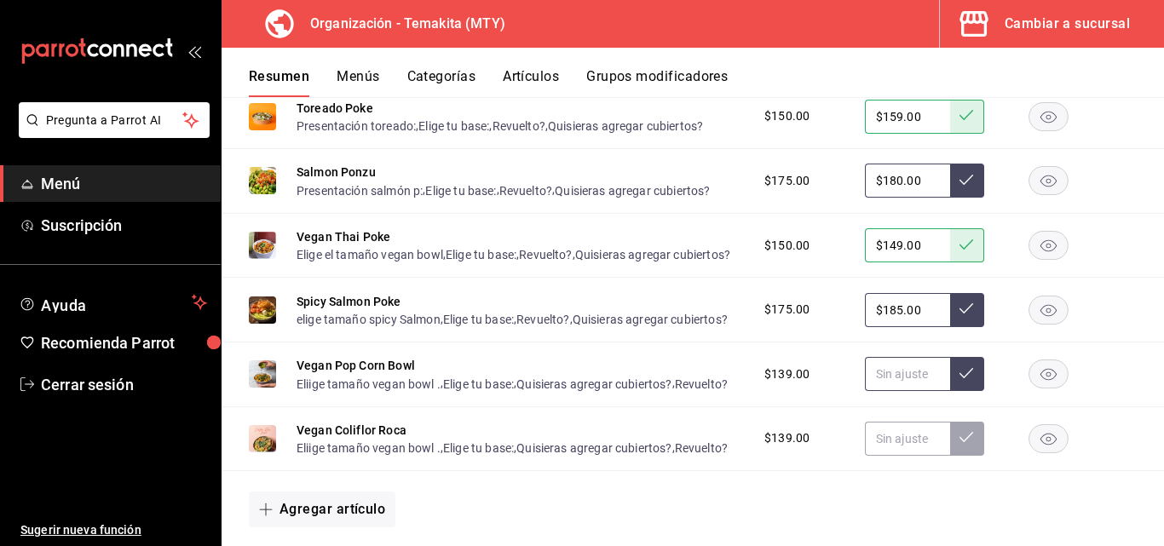
click at [886, 391] on input "text" at bounding box center [907, 374] width 85 height 34
type input "$139.00"
click at [950, 391] on button at bounding box center [967, 374] width 34 height 34
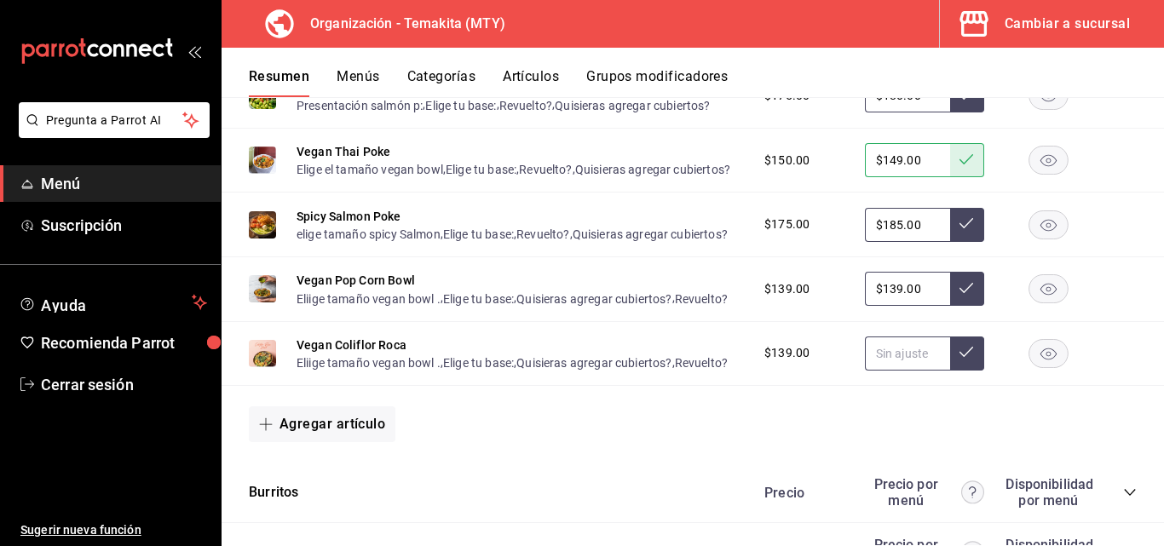
click at [911, 371] on input "text" at bounding box center [907, 353] width 85 height 34
type input "$139.00"
click at [959, 359] on icon at bounding box center [966, 352] width 14 height 14
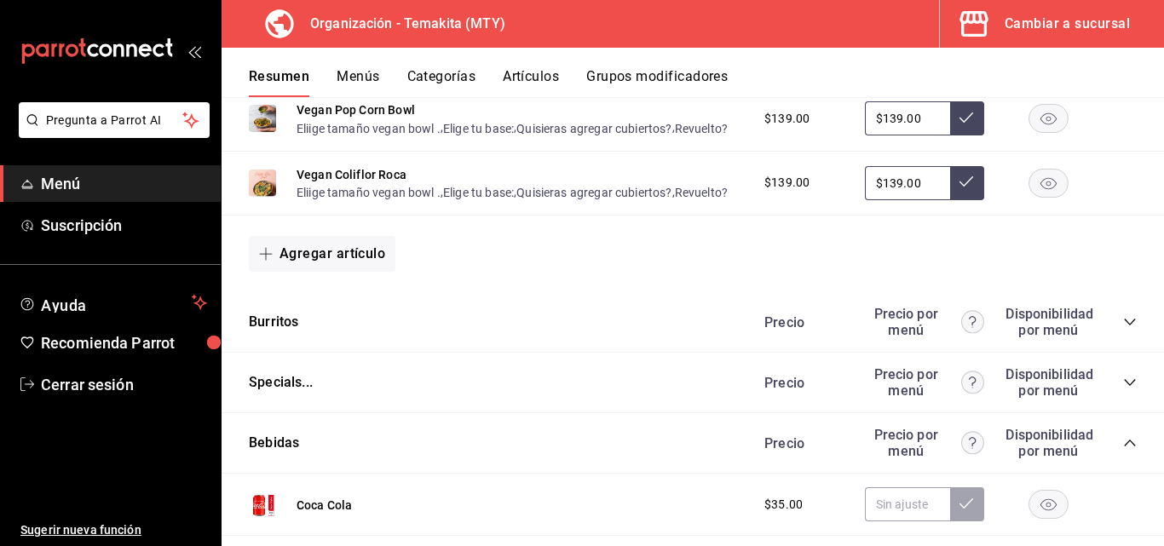
click at [1123, 329] on icon "collapse-category-row" at bounding box center [1130, 322] width 14 height 14
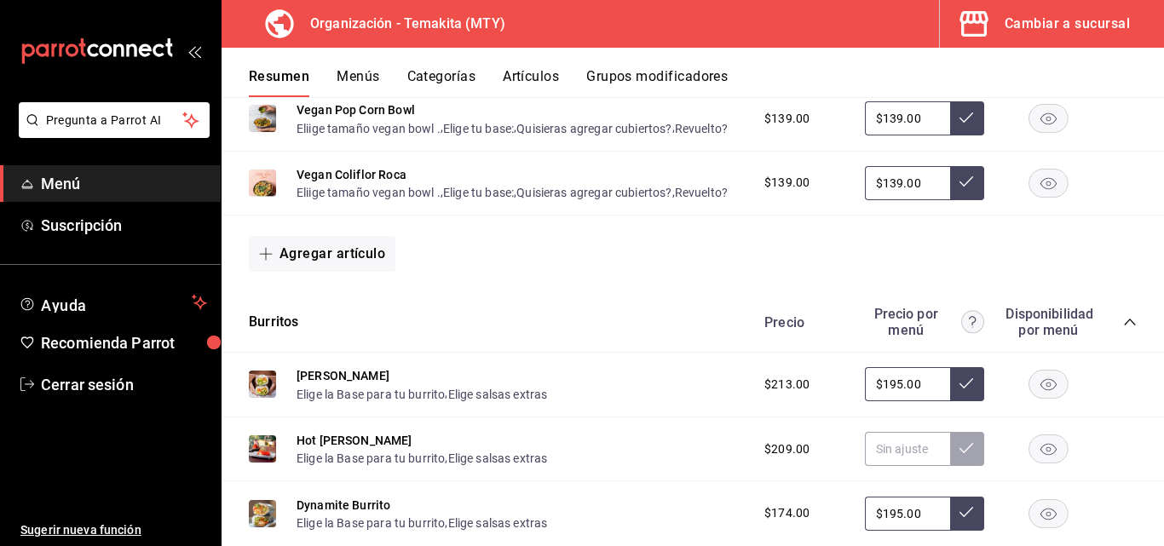
scroll to position [5332, 0]
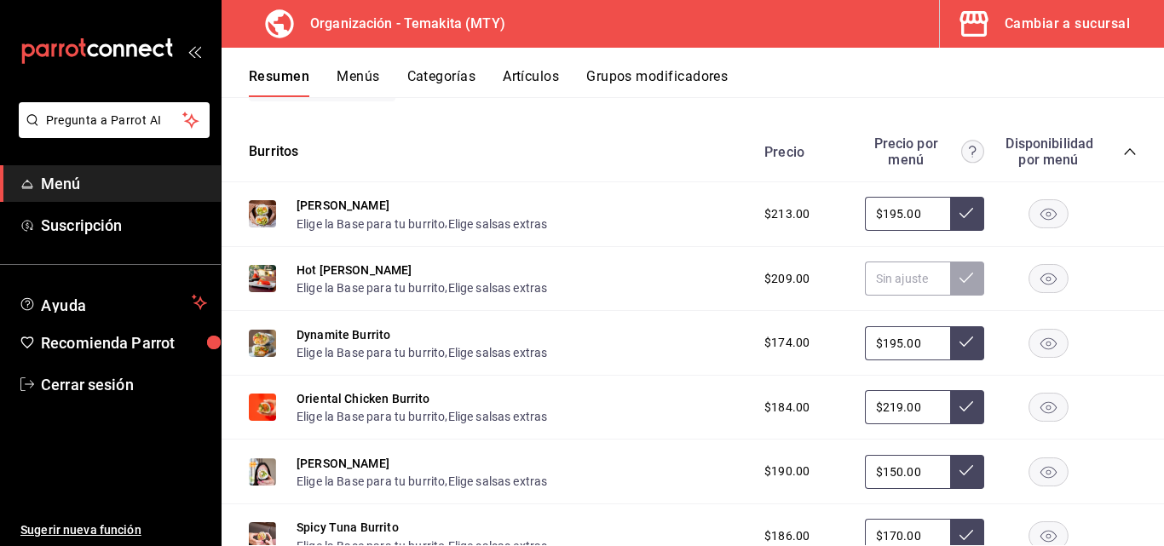
click at [921, 231] on input "$195.00" at bounding box center [907, 214] width 85 height 34
type input "$1.00"
type input "$205.00"
drag, startPoint x: 951, startPoint y: 356, endPoint x: 910, endPoint y: 403, distance: 62.2
click at [959, 220] on icon at bounding box center [966, 213] width 14 height 14
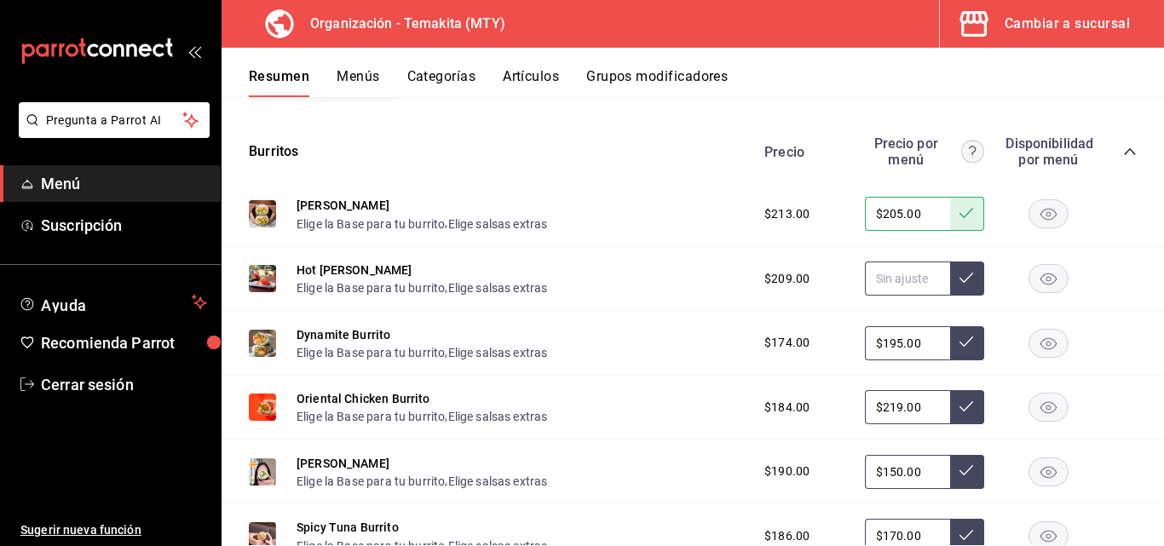
click at [901, 296] on input "text" at bounding box center [907, 278] width 85 height 34
type input "$215.00"
click at [950, 296] on button at bounding box center [967, 278] width 34 height 34
click at [911, 360] on input "$195.00" at bounding box center [907, 343] width 85 height 34
type input "$1.00"
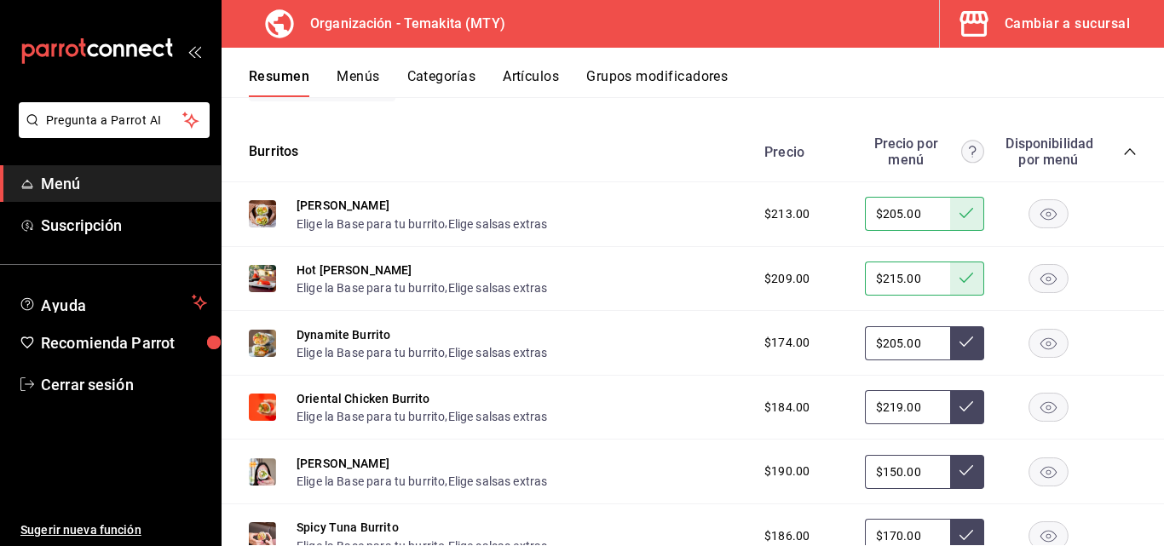
type input "$205.00"
click at [950, 360] on button at bounding box center [967, 343] width 34 height 34
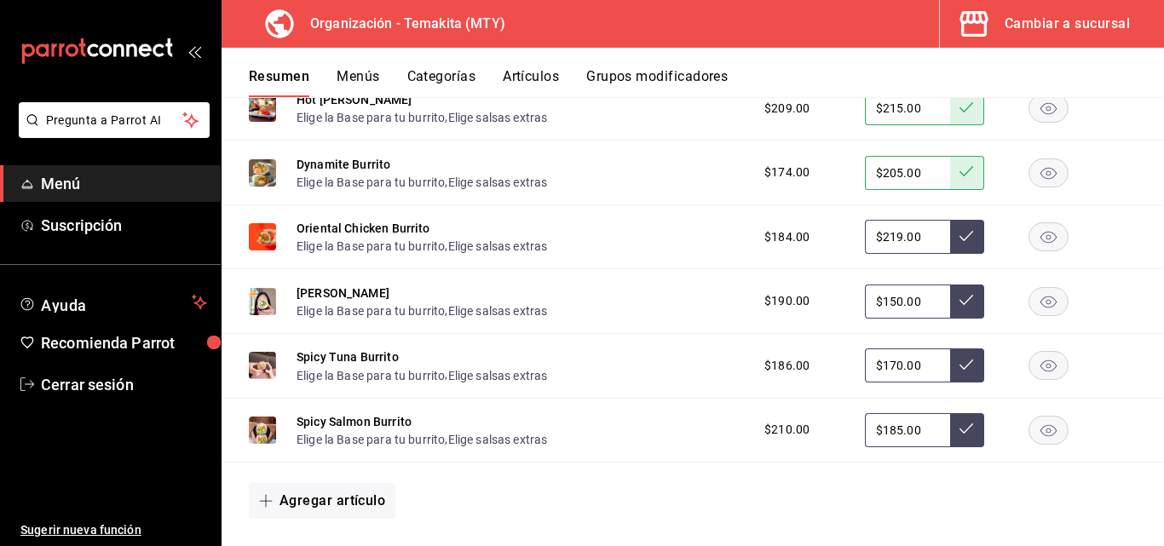
click at [916, 254] on input "$219.00" at bounding box center [907, 237] width 85 height 34
type input "$2.00"
type input "$219.00"
click at [959, 243] on icon at bounding box center [966, 236] width 14 height 14
click at [911, 319] on input "$150.00" at bounding box center [907, 301] width 85 height 34
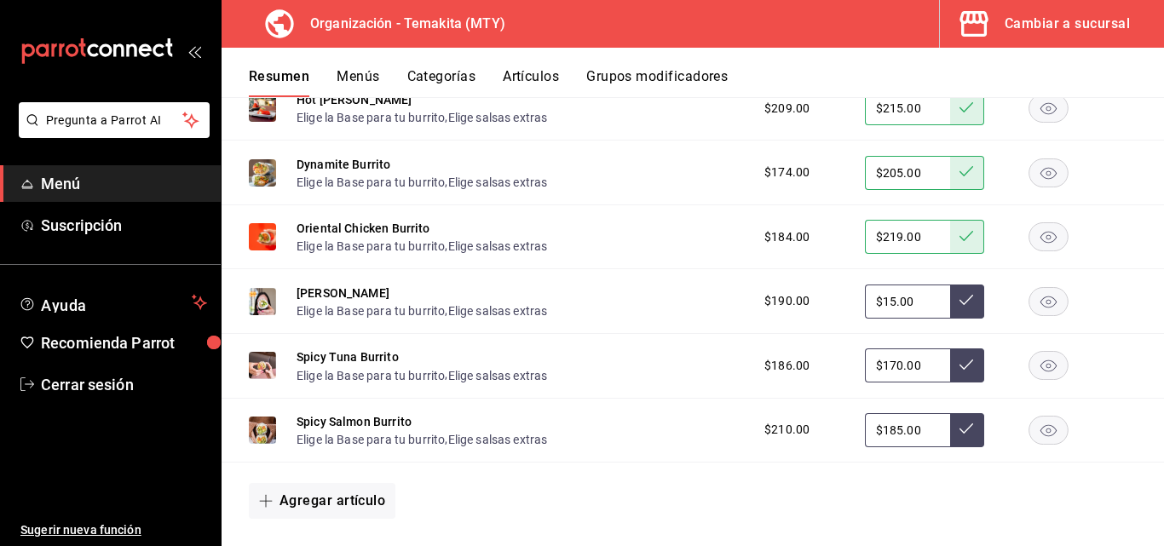
type input "$1.00"
type input "$149.00"
click at [950, 319] on button at bounding box center [967, 301] width 34 height 34
click at [924, 382] on input "$170.00" at bounding box center [907, 365] width 85 height 34
type input "$1.00"
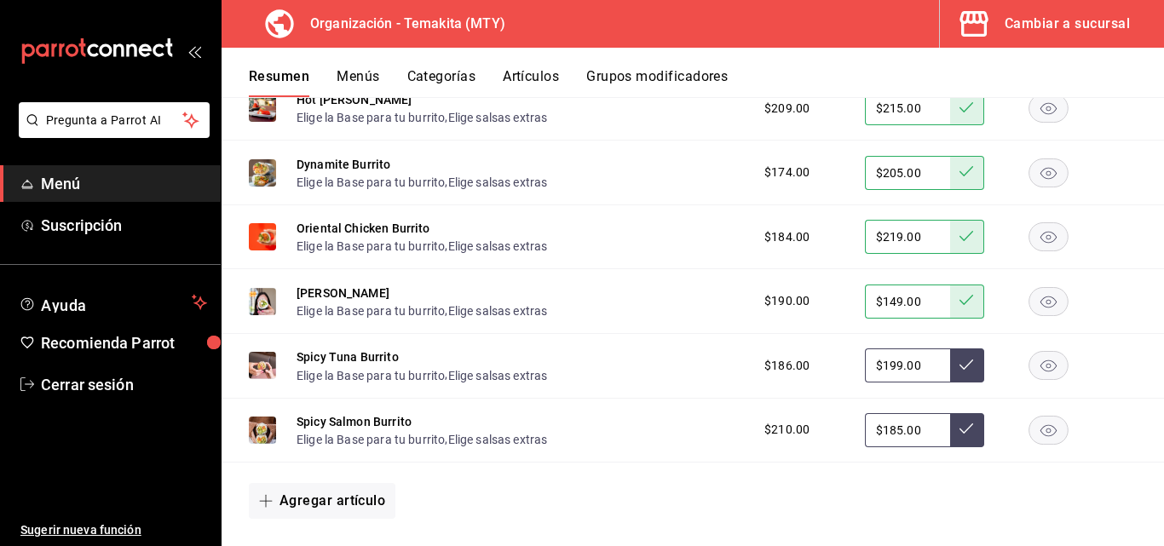
type input "$199.00"
click at [959, 371] on icon at bounding box center [966, 365] width 14 height 14
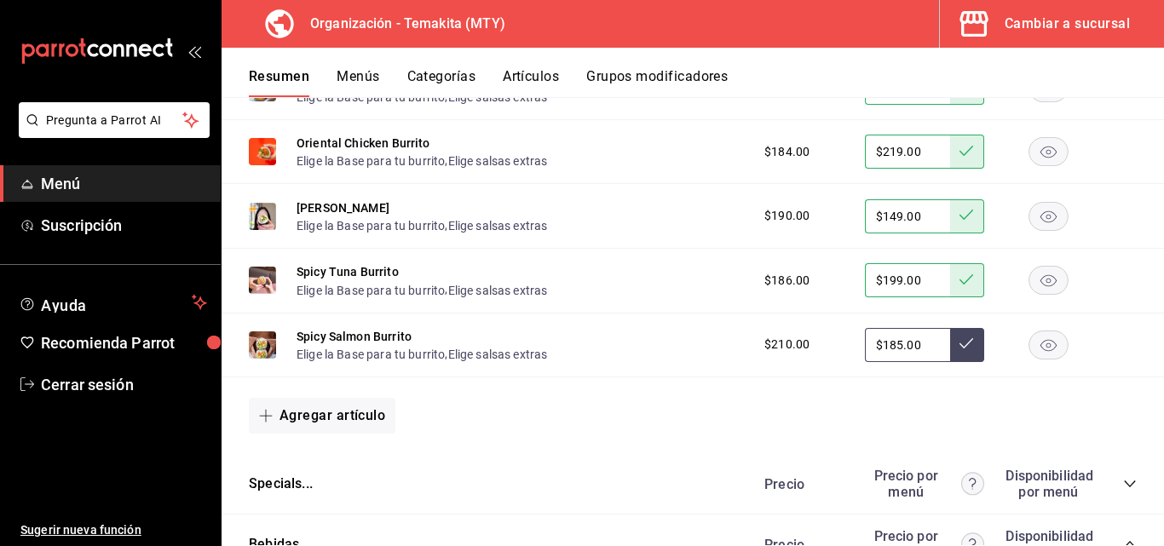
click at [916, 362] on input "$185.00" at bounding box center [907, 345] width 85 height 34
type input "$1.00"
type input "$209.00"
click at [959, 350] on icon at bounding box center [966, 343] width 14 height 14
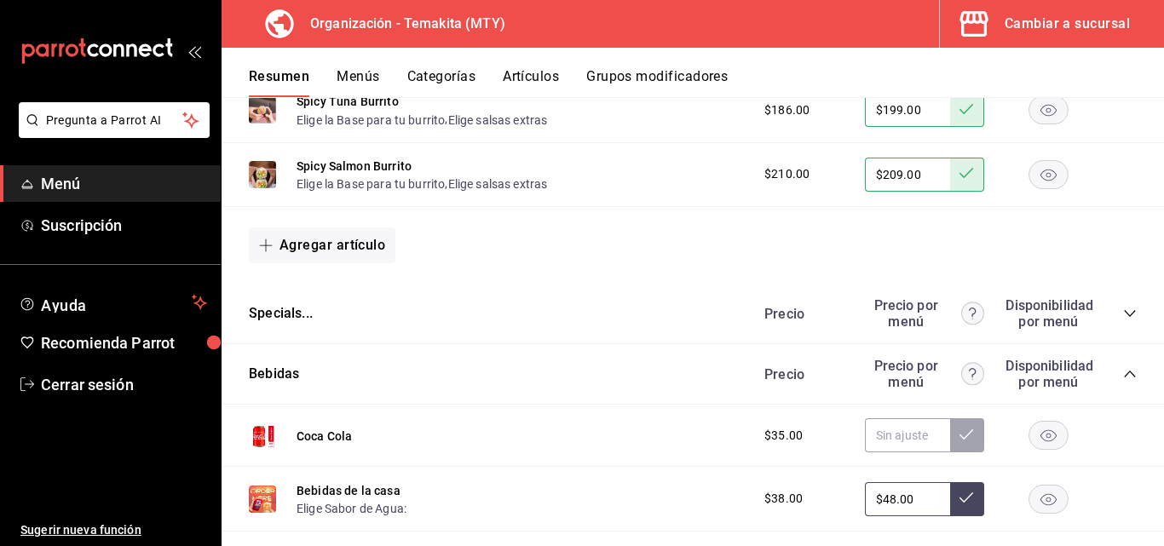
click at [1123, 344] on div "Specials... [PERSON_NAME] por menú Disponibilidad por menú" at bounding box center [692, 314] width 942 height 60
click at [1123, 377] on icon "collapse-category-row" at bounding box center [1128, 374] width 11 height 7
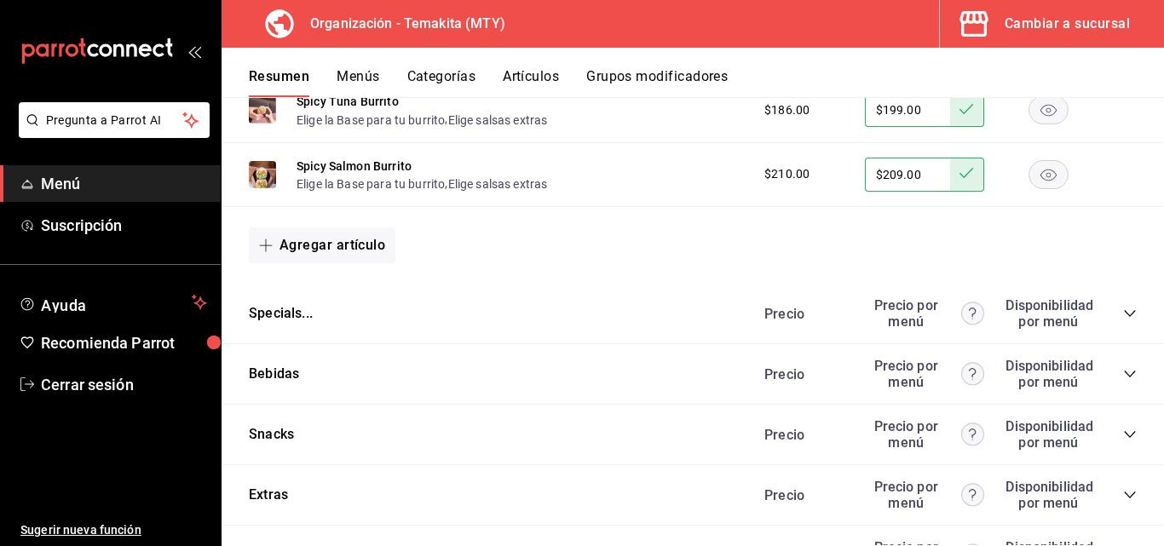
scroll to position [5999, 0]
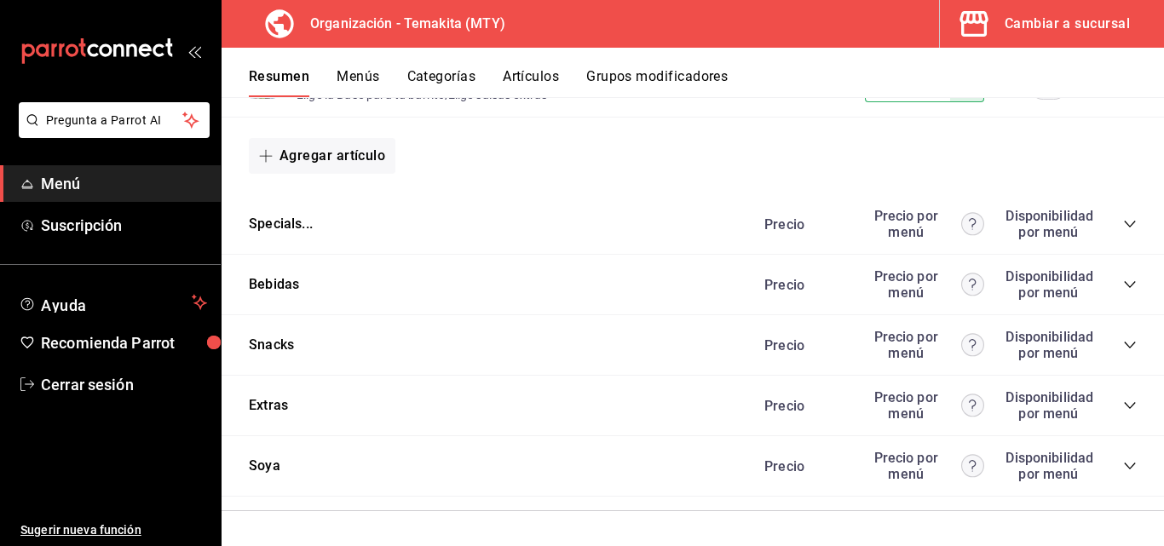
click at [1123, 282] on icon "collapse-category-row" at bounding box center [1130, 285] width 14 height 14
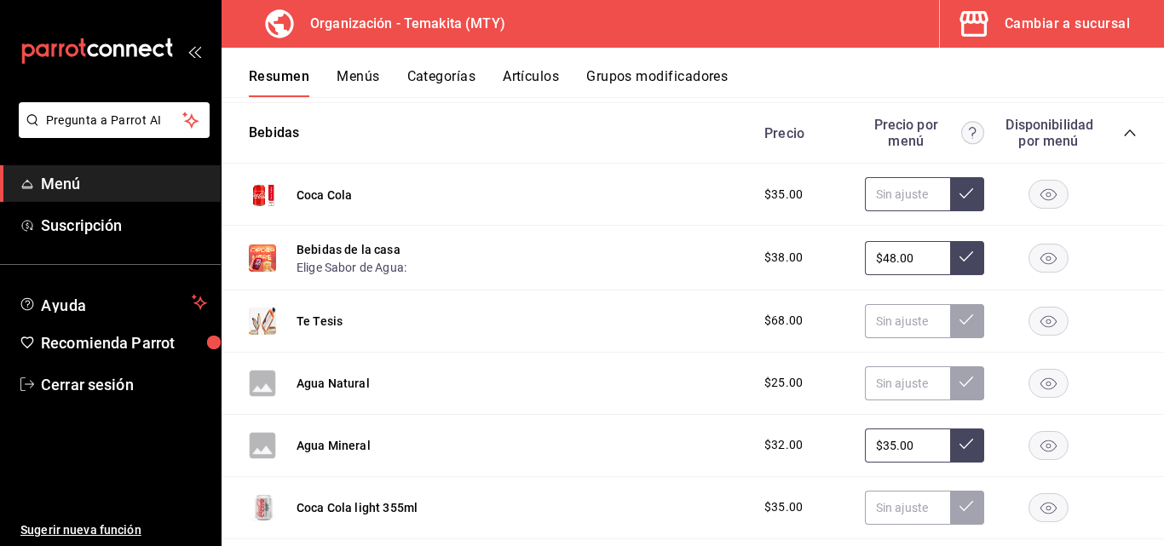
click at [911, 211] on input "text" at bounding box center [907, 194] width 85 height 34
type input "$45.00"
click at [913, 275] on input "$48.00" at bounding box center [907, 258] width 85 height 34
type input "$4.00"
click at [886, 211] on input "text" at bounding box center [907, 194] width 85 height 34
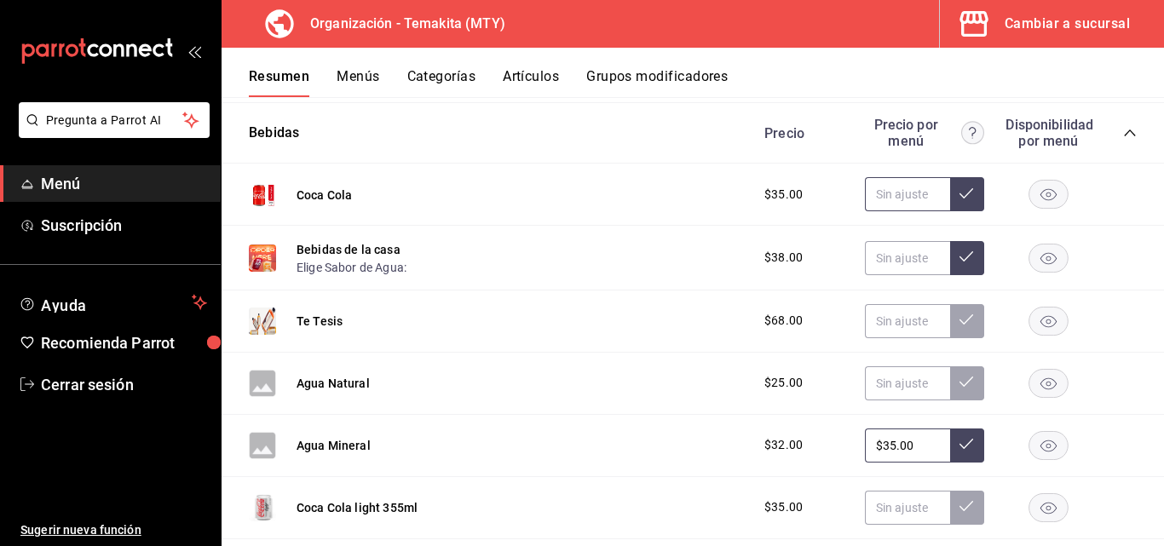
type input "$48.00"
type input "$45.00"
click at [950, 211] on button at bounding box center [967, 194] width 34 height 34
click at [907, 275] on input "$48.00" at bounding box center [907, 258] width 85 height 34
type input "$4.00"
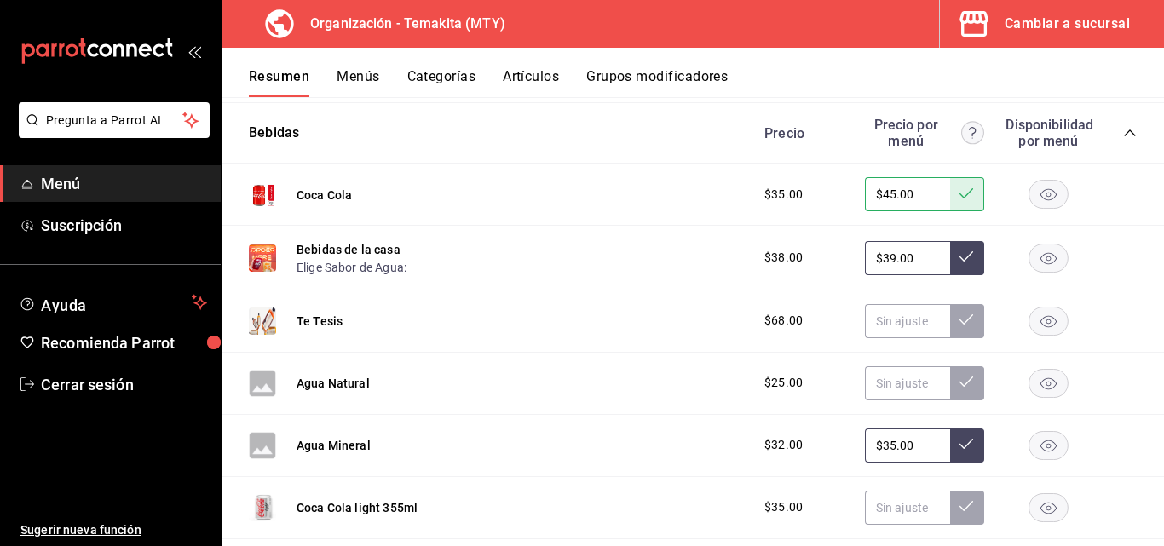
type input "$39.00"
click at [950, 275] on button at bounding box center [967, 258] width 34 height 34
click at [903, 338] on input "text" at bounding box center [907, 321] width 85 height 34
type input "$69.00"
click at [959, 326] on icon at bounding box center [966, 320] width 14 height 14
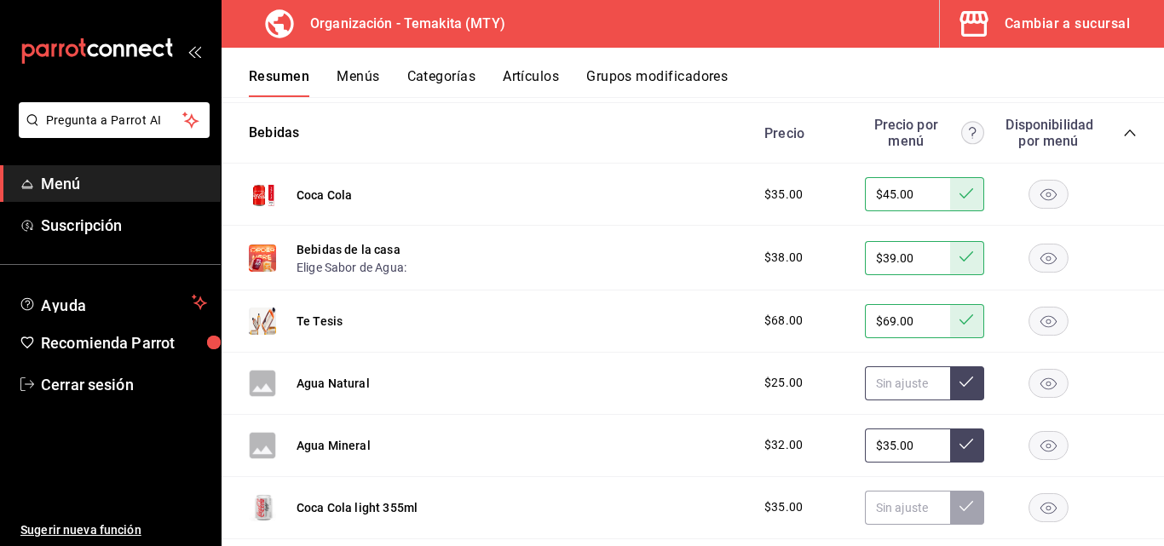
click at [907, 400] on input "text" at bounding box center [907, 383] width 85 height 34
type input "$35.00"
click at [952, 400] on button at bounding box center [967, 383] width 34 height 34
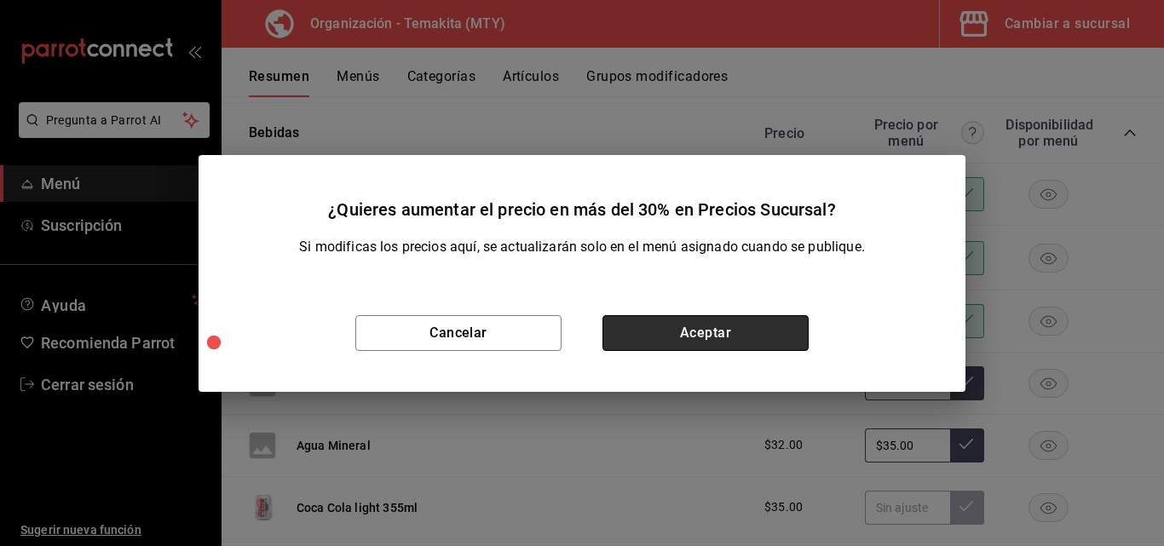
click at [780, 319] on button "Aceptar" at bounding box center [705, 333] width 206 height 36
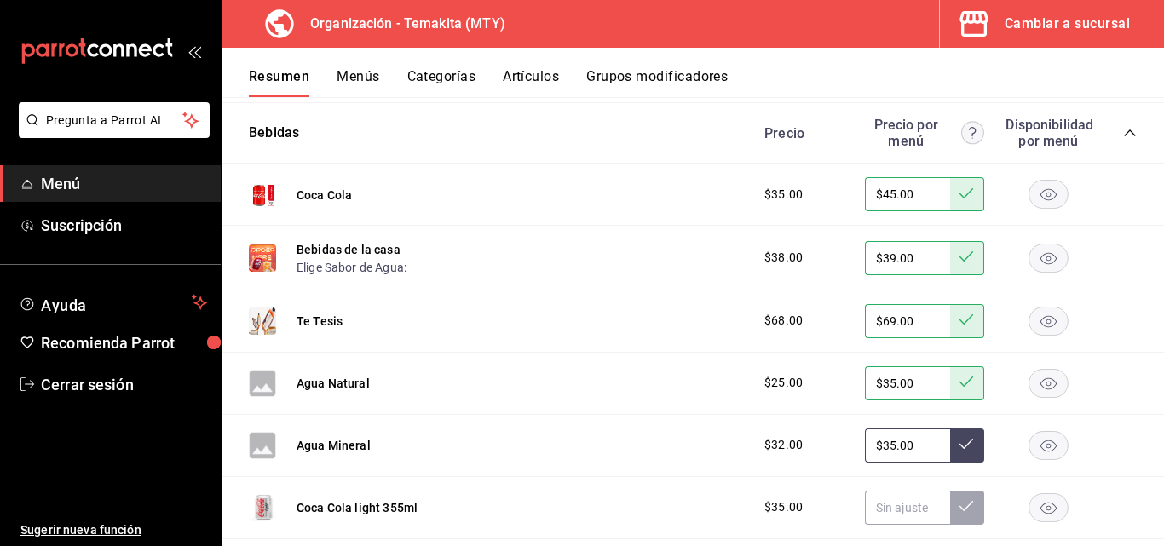
scroll to position [6169, 0]
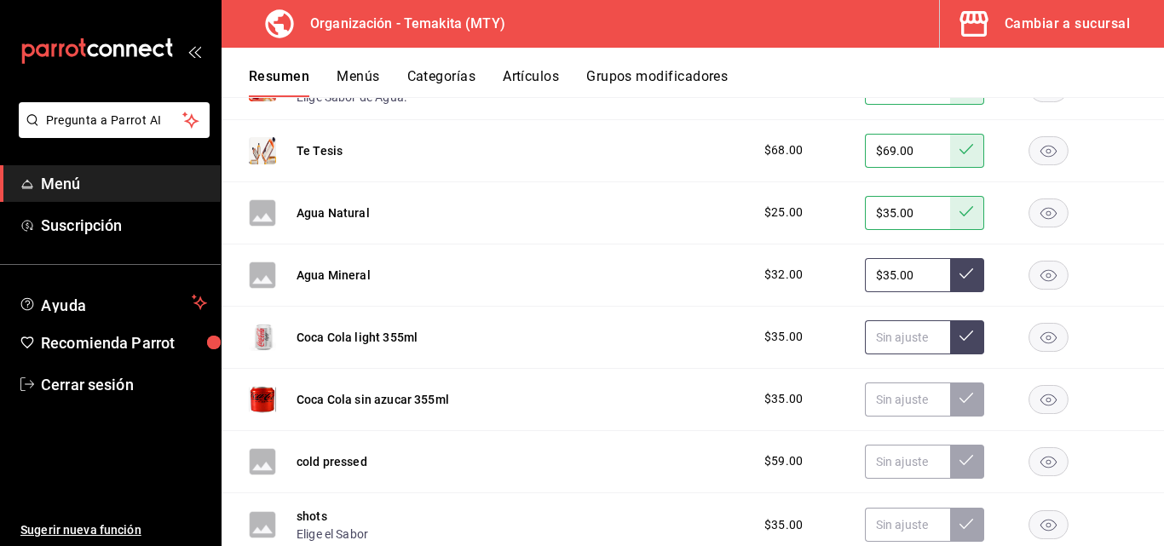
click at [896, 354] on input "text" at bounding box center [907, 337] width 85 height 34
type input "$45.00"
click at [959, 342] on icon at bounding box center [966, 336] width 14 height 14
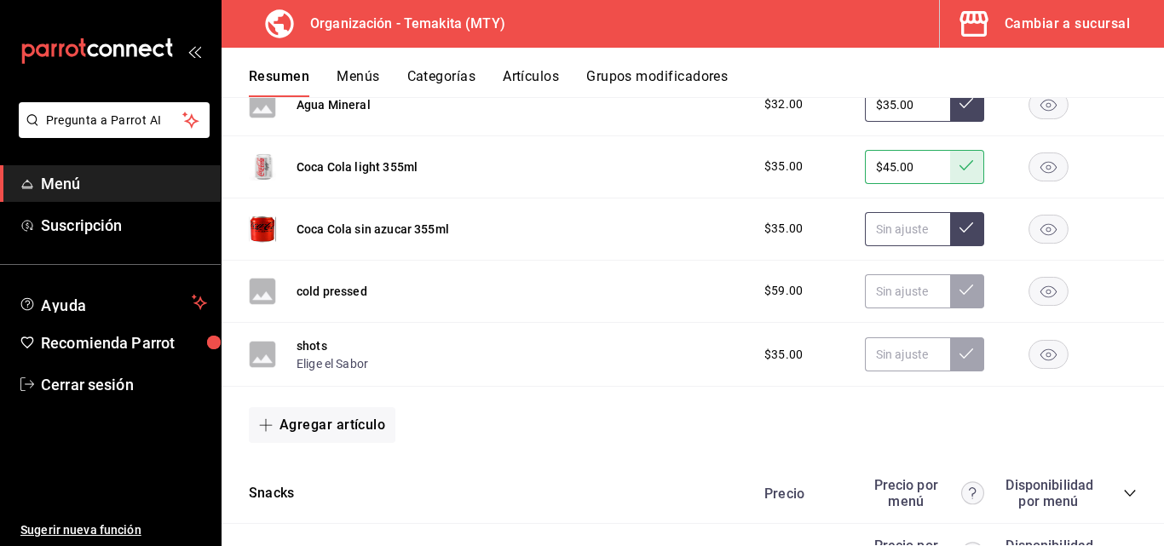
click at [894, 246] on input "text" at bounding box center [907, 229] width 85 height 34
type input "$45.00"
click at [960, 234] on icon at bounding box center [966, 228] width 14 height 14
click at [894, 308] on input "text" at bounding box center [907, 291] width 85 height 34
type input "$59.00"
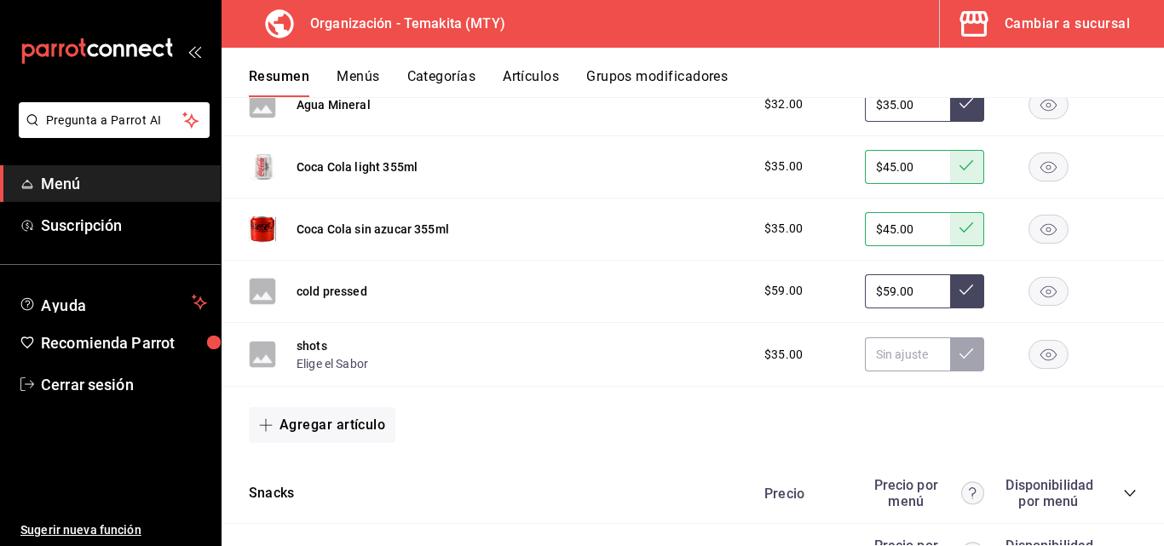
click at [950, 308] on button at bounding box center [967, 291] width 34 height 34
click at [873, 371] on input "text" at bounding box center [907, 354] width 85 height 34
type input "$35.00"
click at [952, 371] on button at bounding box center [967, 354] width 34 height 34
click at [959, 360] on icon at bounding box center [966, 354] width 14 height 14
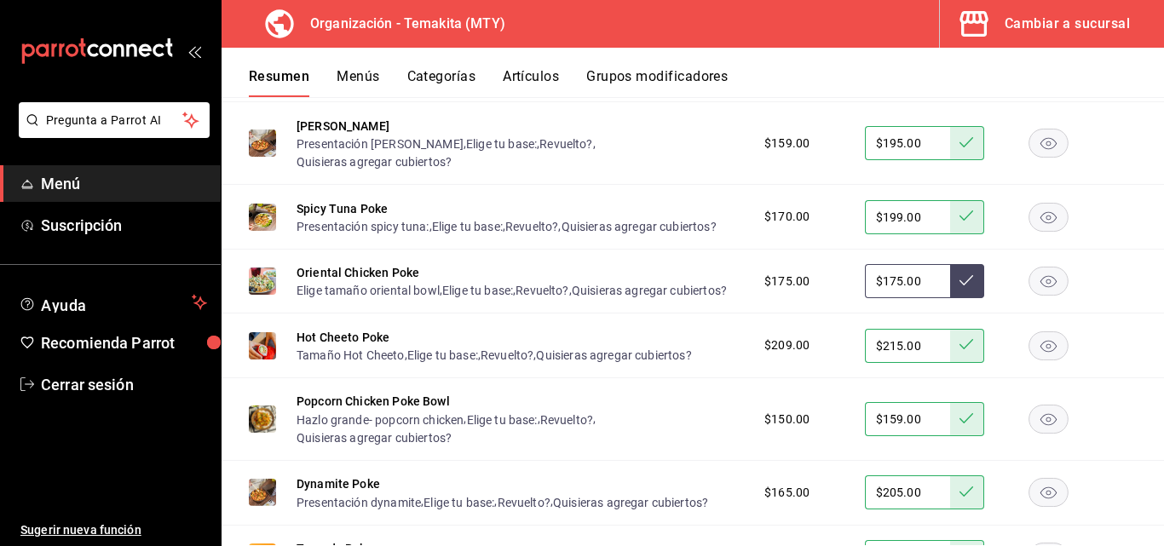
scroll to position [3955, 0]
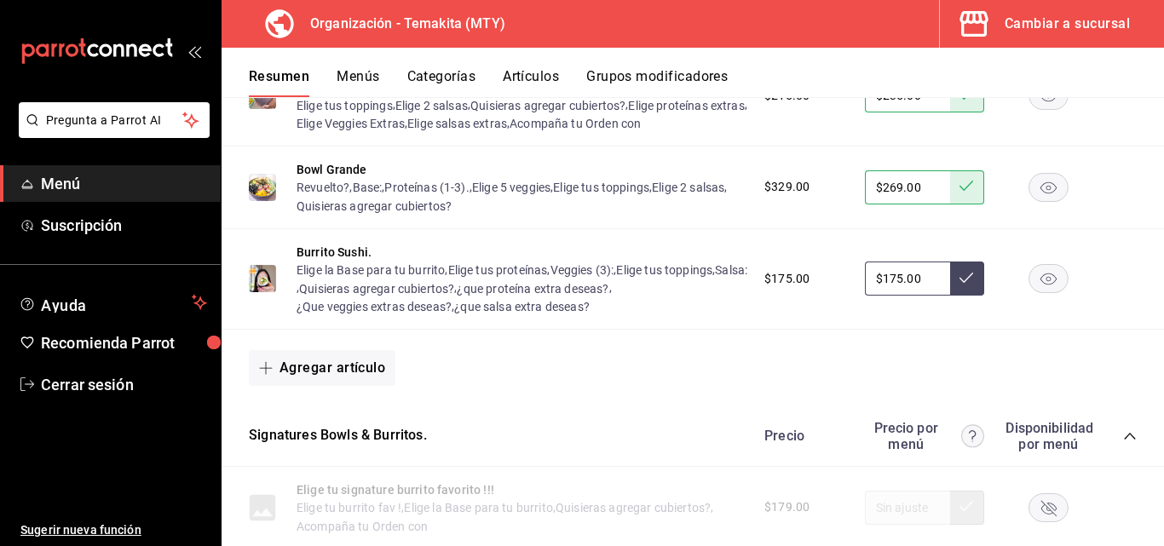
click at [368, 72] on button "Menús" at bounding box center [357, 82] width 43 height 29
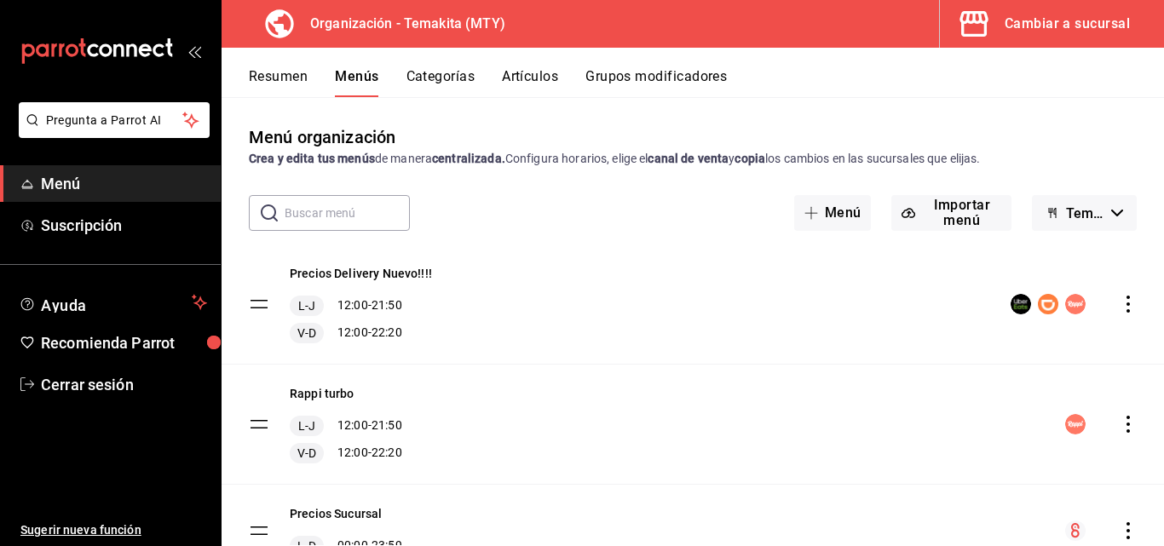
click at [1119, 532] on icon "actions" at bounding box center [1127, 530] width 17 height 17
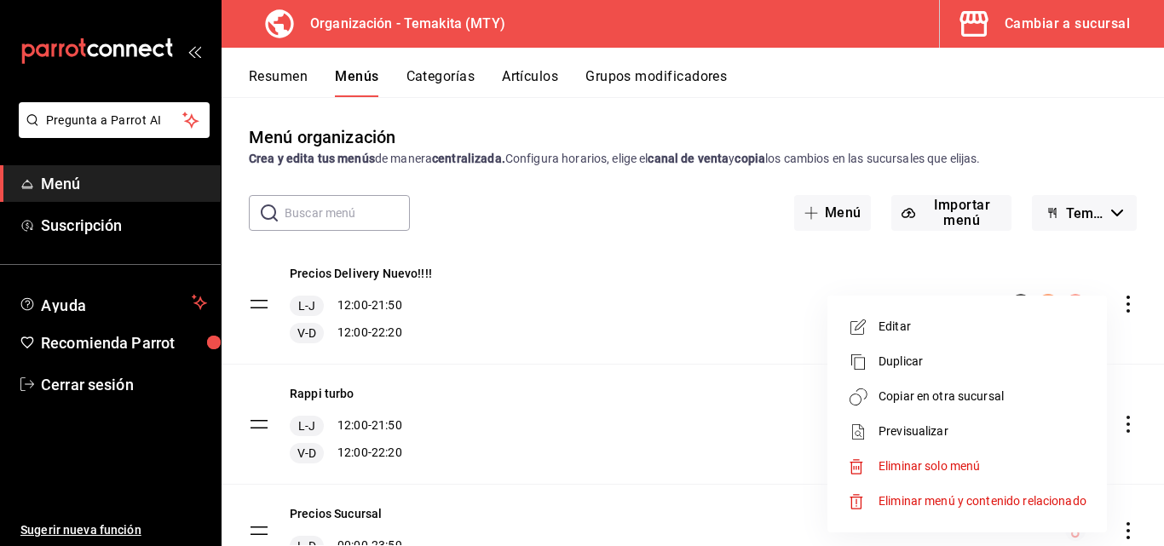
click at [964, 400] on span "Copiar en otra sucursal" at bounding box center [982, 397] width 208 height 18
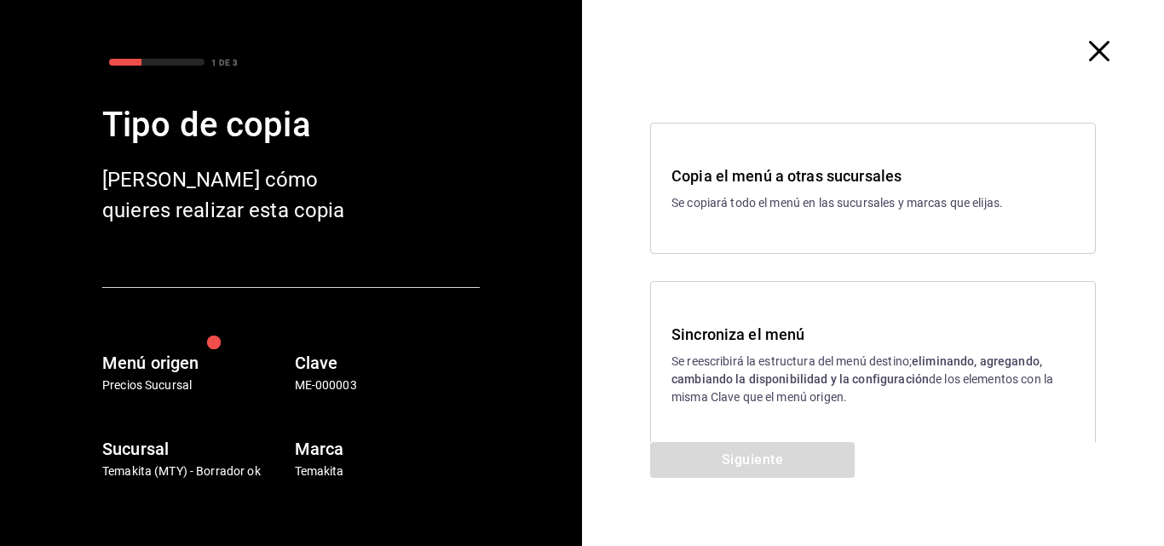
click at [810, 392] on p "Se reescribirá la estructura del menú destino; eliminando, agregando, cambiando…" at bounding box center [872, 380] width 403 height 54
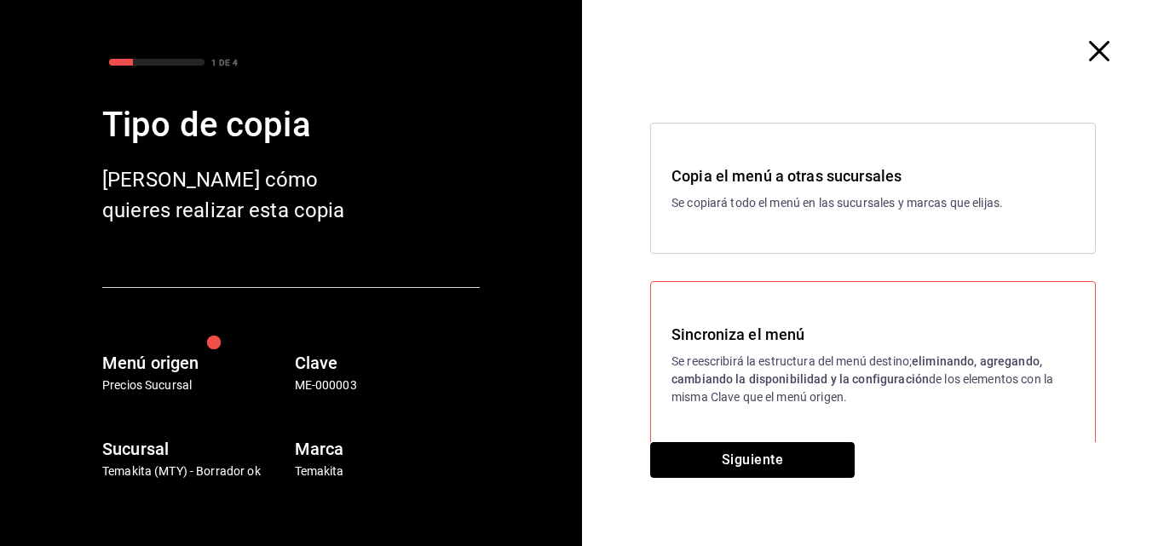
click at [784, 473] on button "Siguiente" at bounding box center [752, 460] width 204 height 36
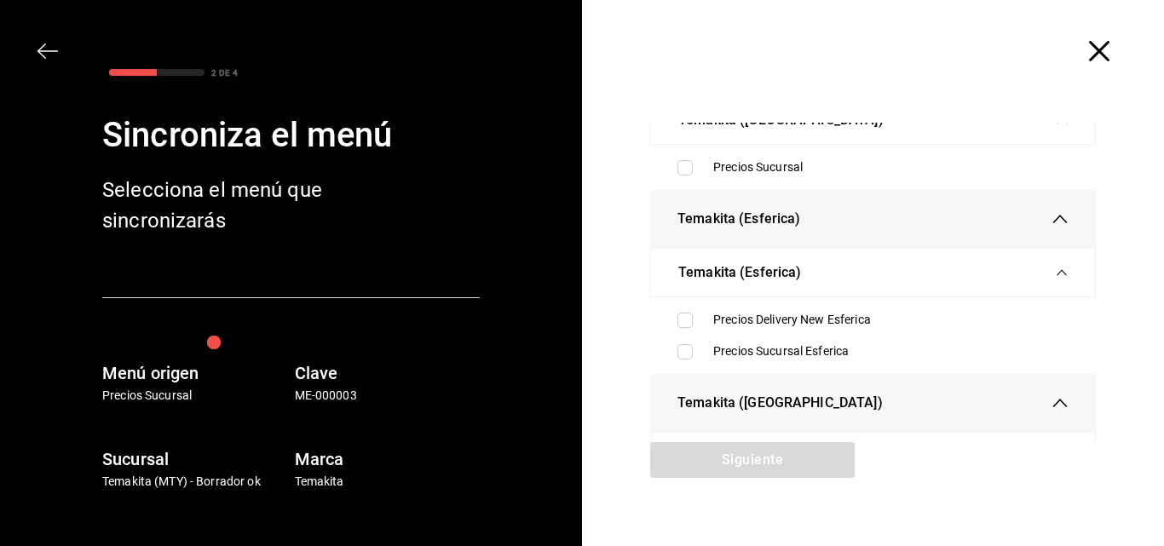
scroll to position [256, 0]
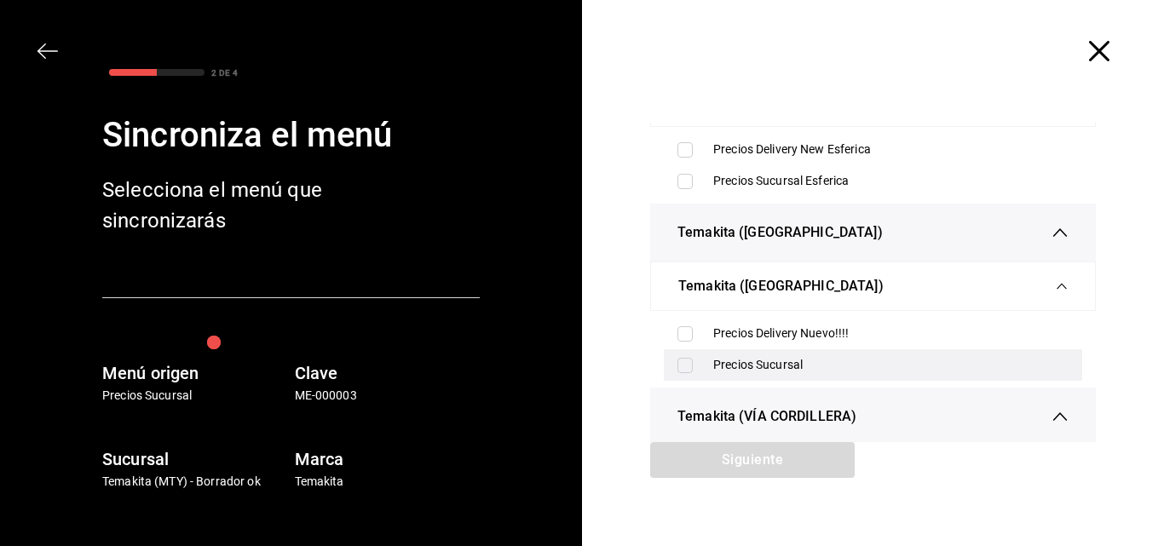
click at [673, 356] on div "Precios Sucursal" at bounding box center [873, 365] width 418 height 32
checkbox input "true"
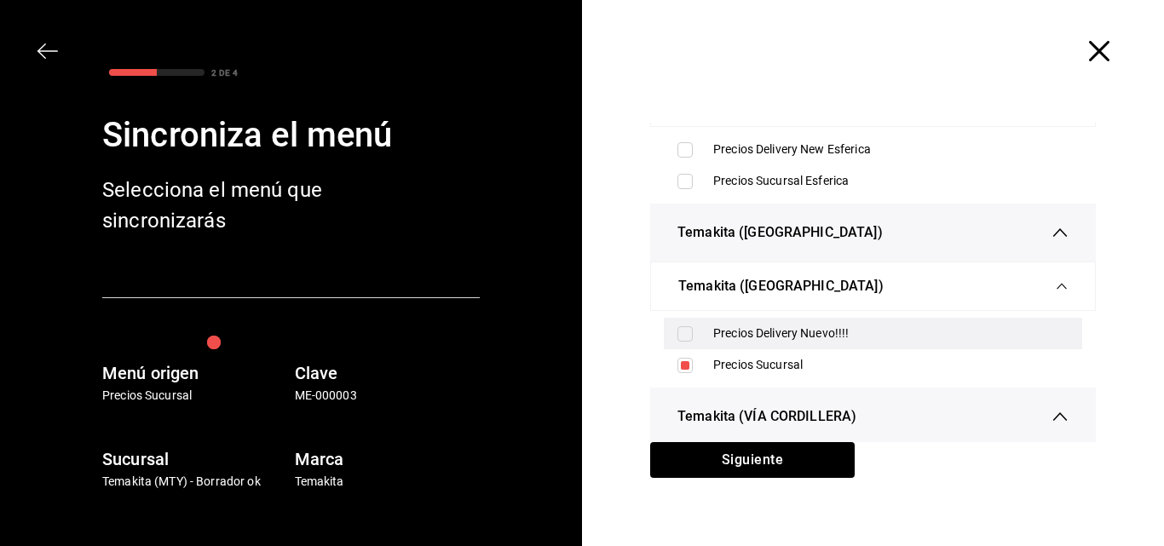
scroll to position [85, 0]
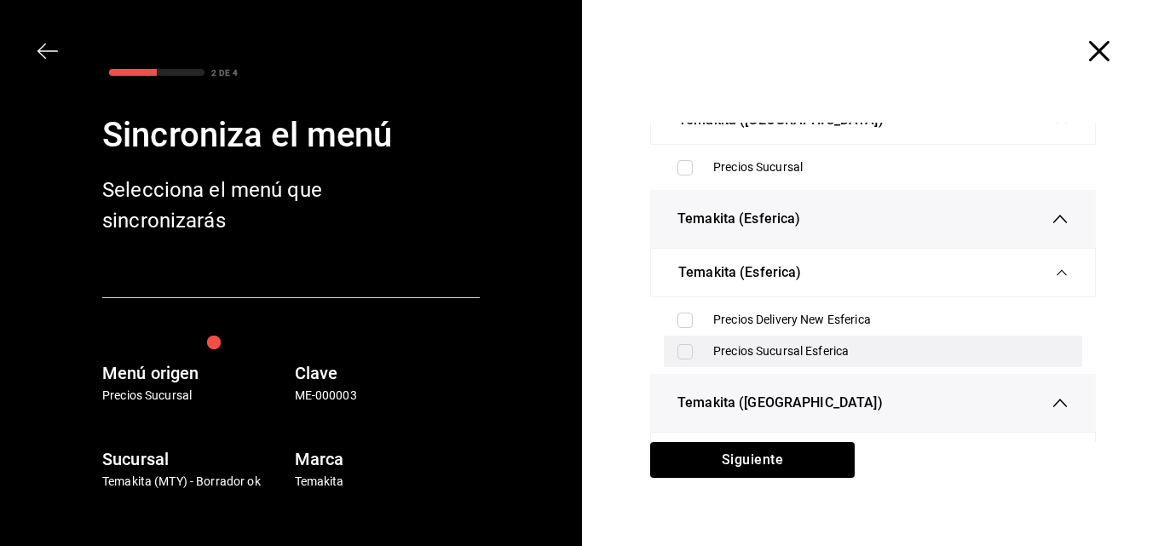
click at [681, 351] on input "checkbox" at bounding box center [684, 351] width 15 height 15
checkbox input "true"
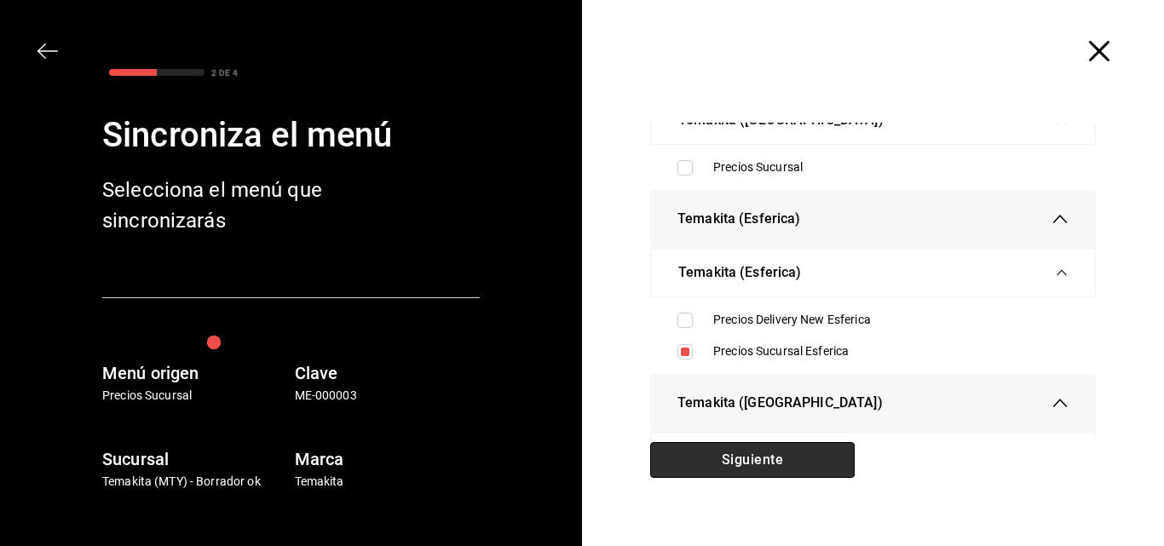
click at [761, 462] on button "Siguiente" at bounding box center [752, 460] width 204 height 36
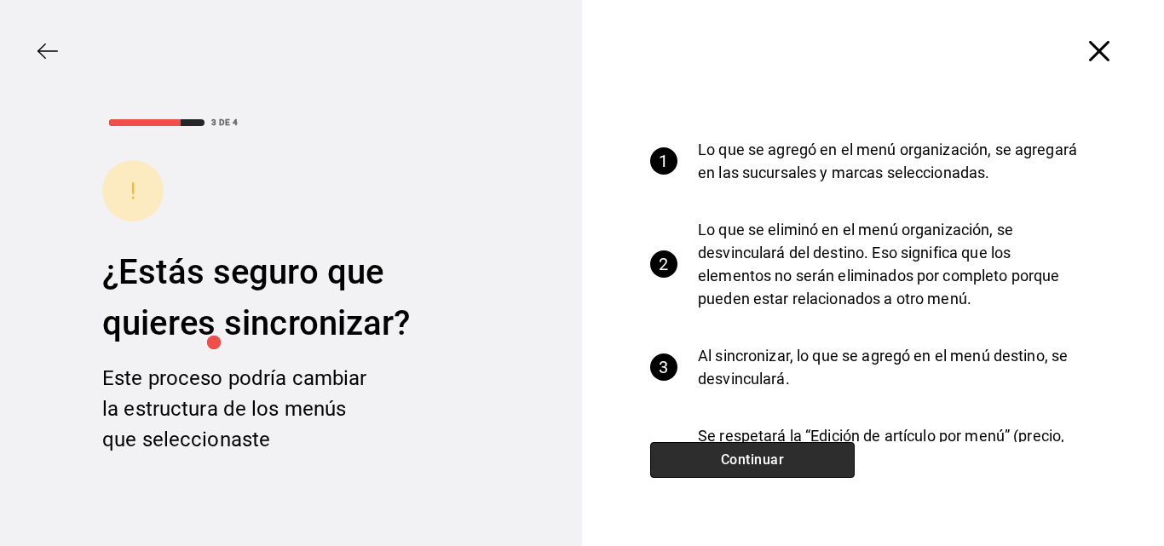
click at [763, 457] on button "Continuar" at bounding box center [752, 460] width 204 height 36
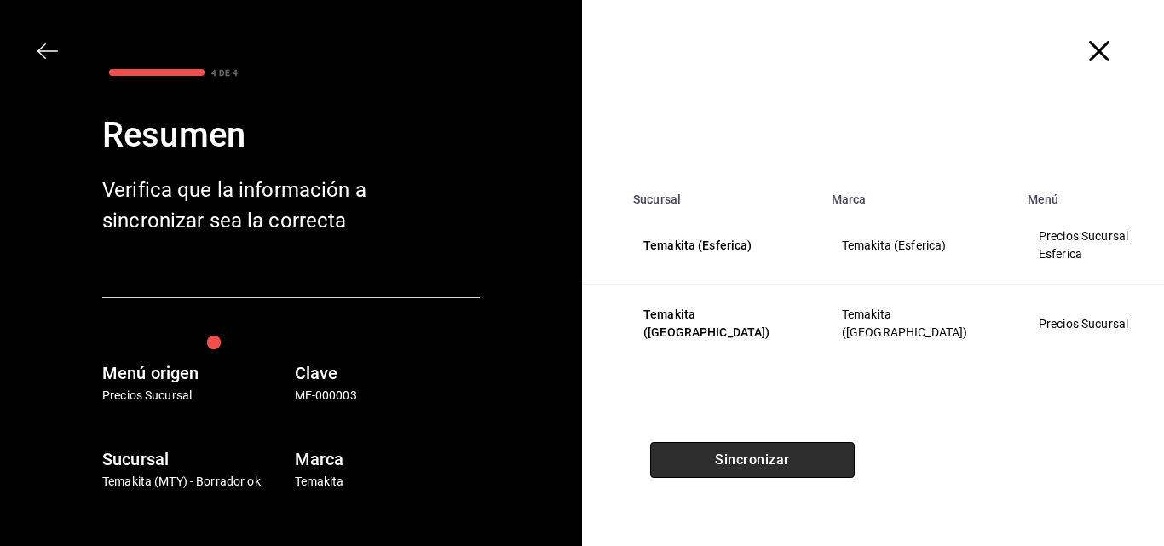
click at [763, 457] on button "Sincronizar" at bounding box center [752, 460] width 204 height 36
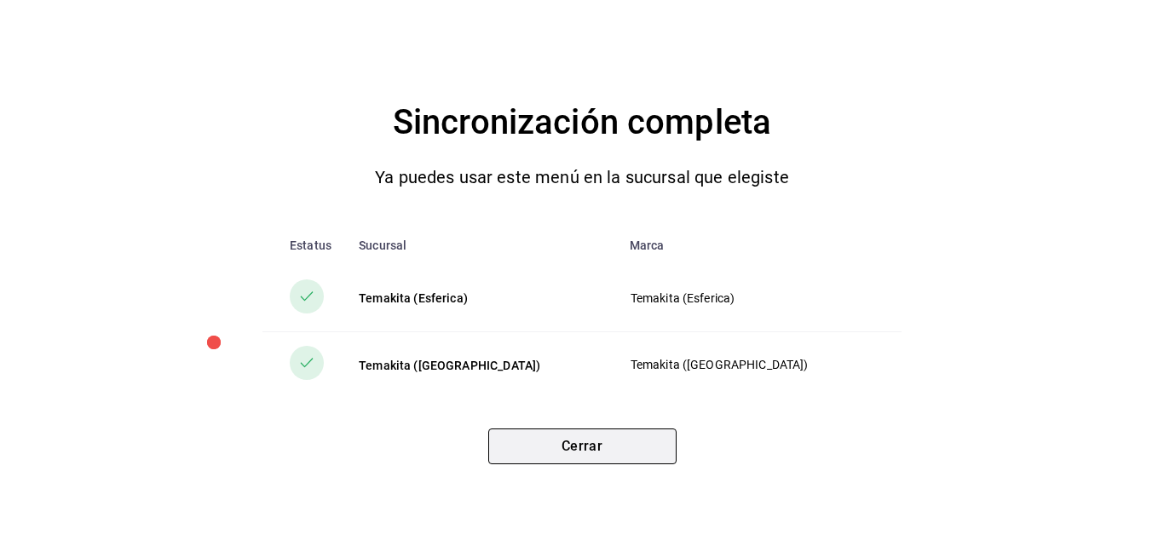
click at [544, 451] on button "Cerrar" at bounding box center [582, 446] width 188 height 36
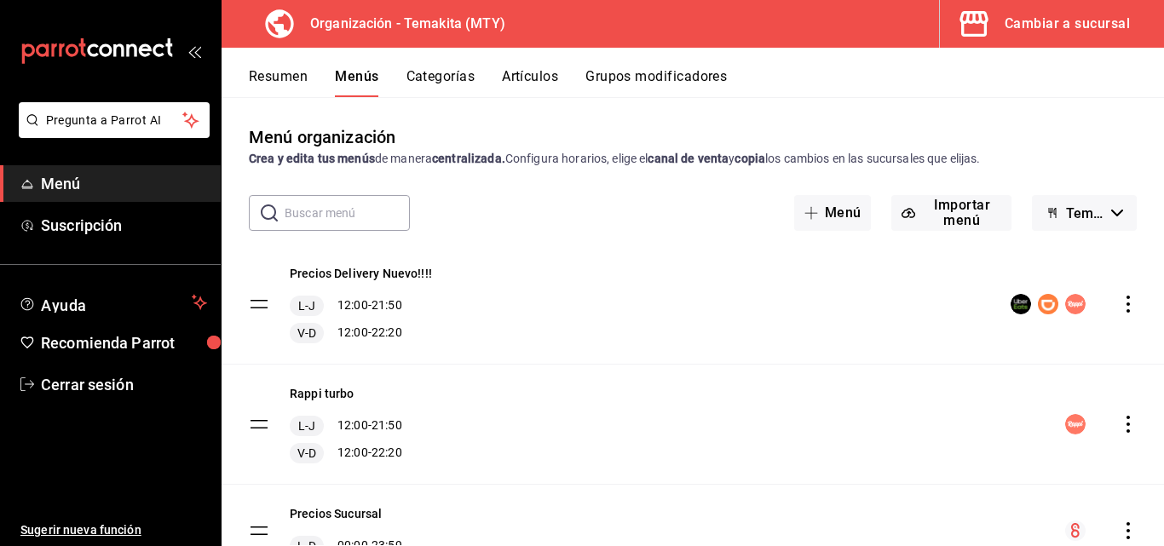
click at [1070, 22] on div "Cambiar a sucursal" at bounding box center [1066, 24] width 125 height 24
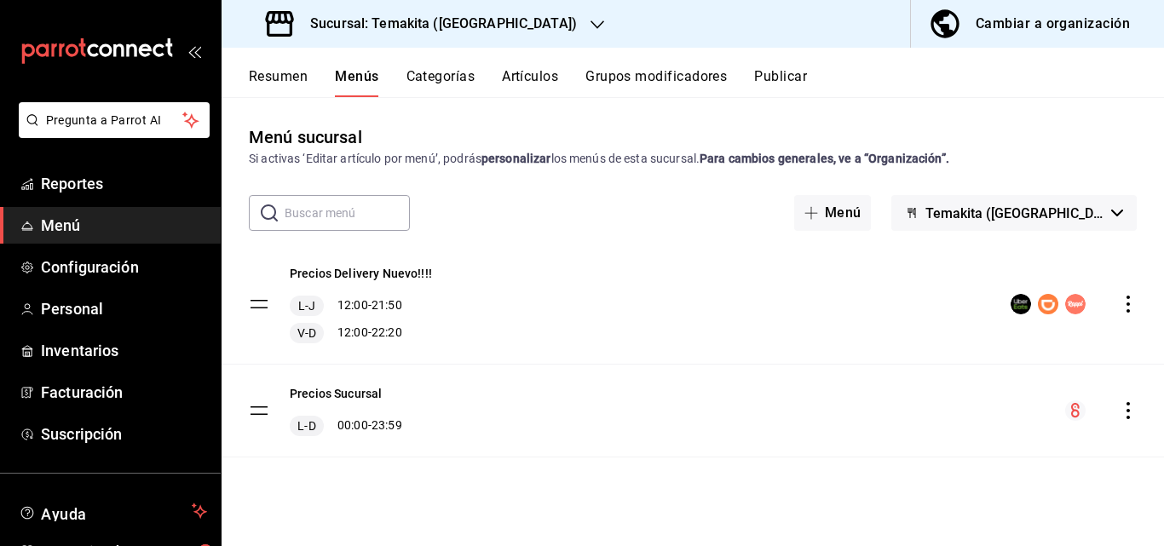
click at [1126, 413] on icon "actions" at bounding box center [1127, 410] width 17 height 17
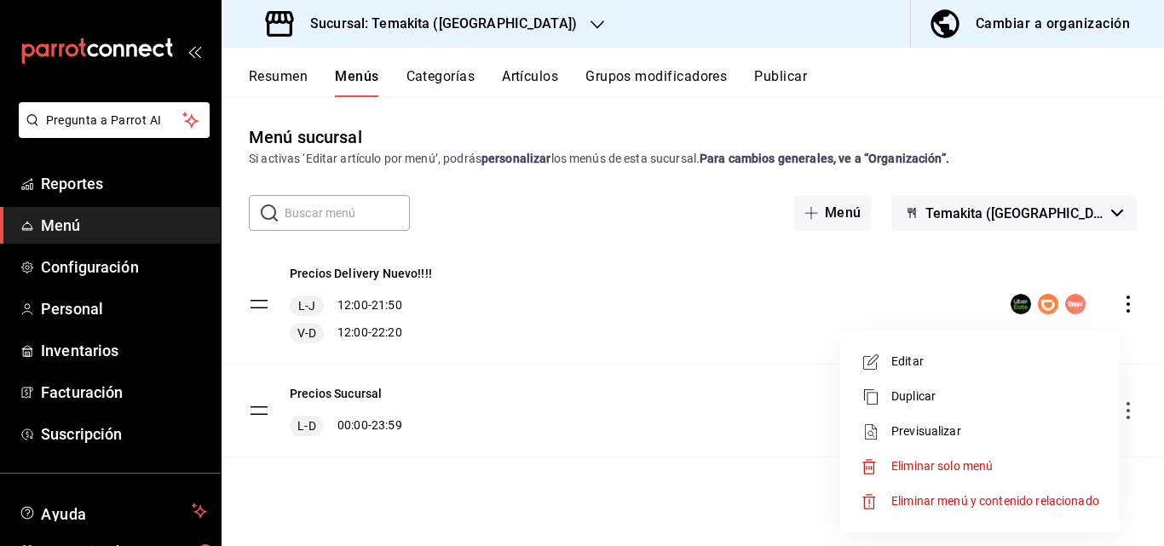
click at [292, 72] on div at bounding box center [582, 273] width 1164 height 546
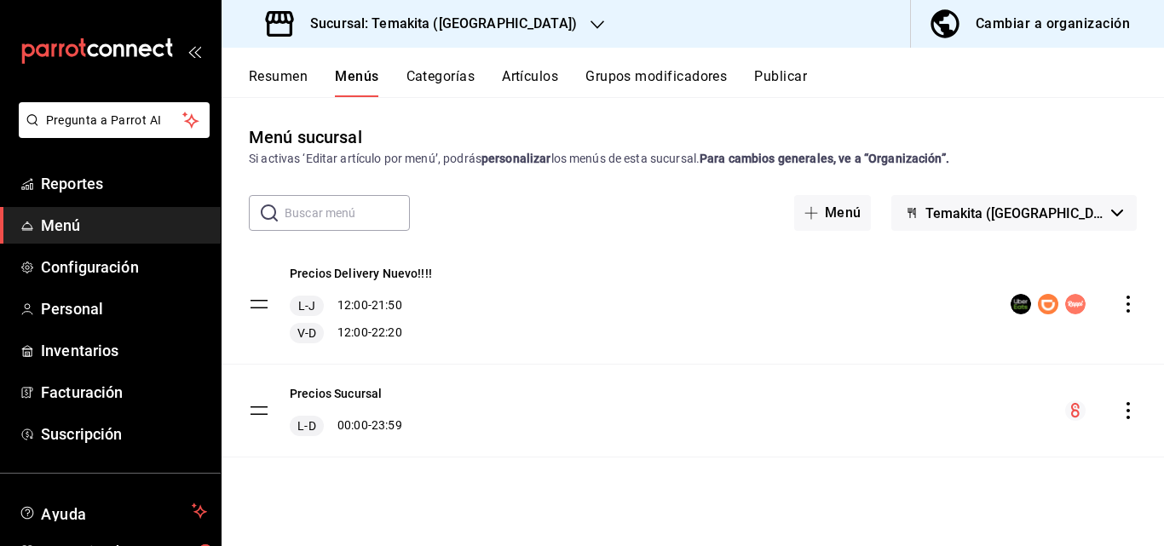
click at [284, 80] on button "Resumen" at bounding box center [278, 82] width 59 height 29
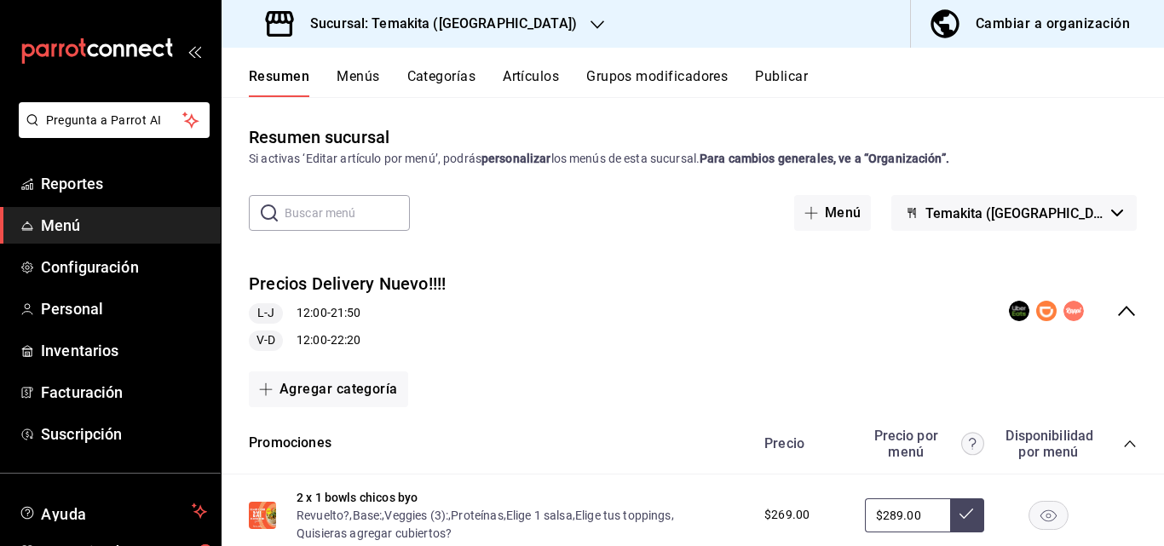
click at [1101, 308] on div "collapse-menu-row" at bounding box center [1073, 311] width 128 height 20
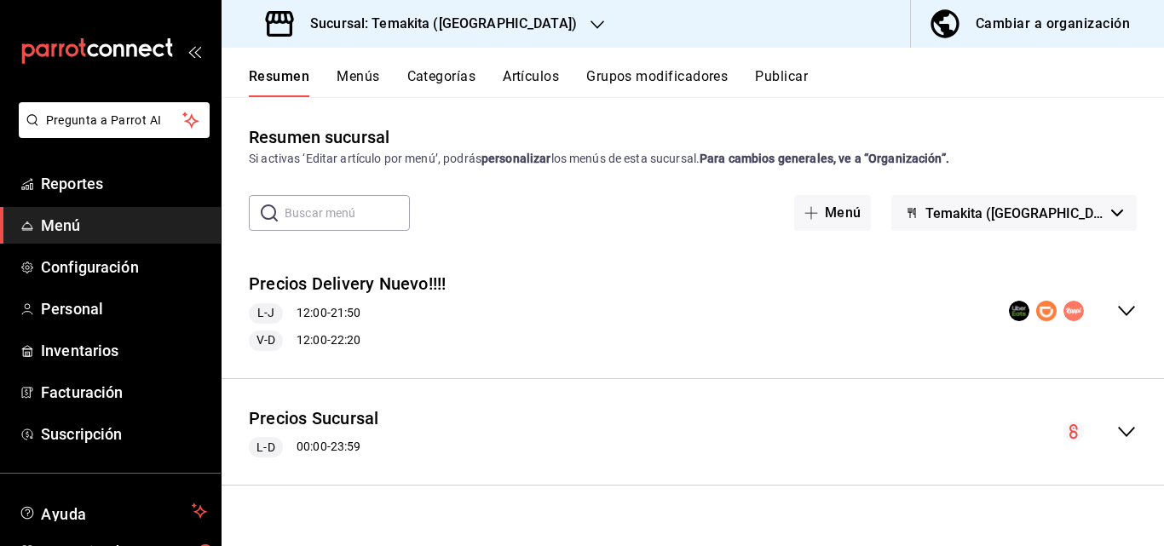
click at [1123, 426] on icon "collapse-menu-row" at bounding box center [1126, 432] width 20 height 20
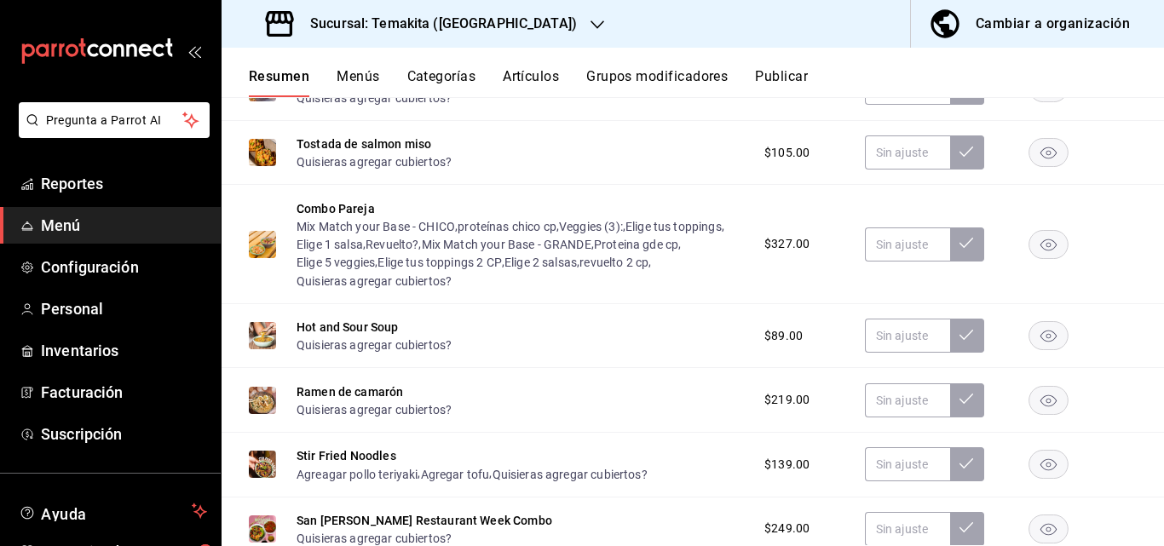
scroll to position [1533, 0]
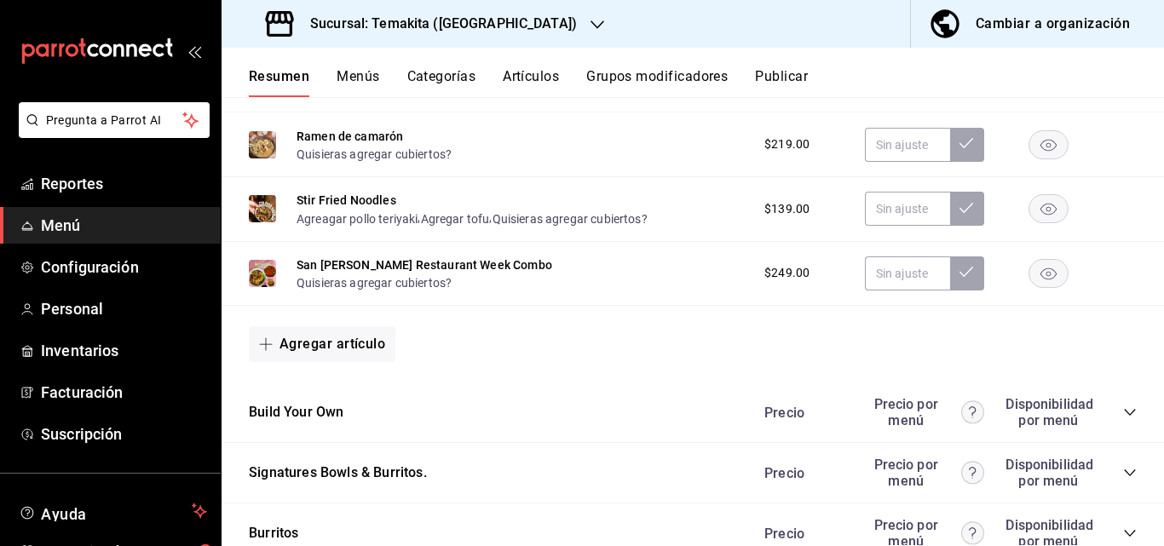
click at [1123, 419] on icon "collapse-category-row" at bounding box center [1130, 412] width 14 height 14
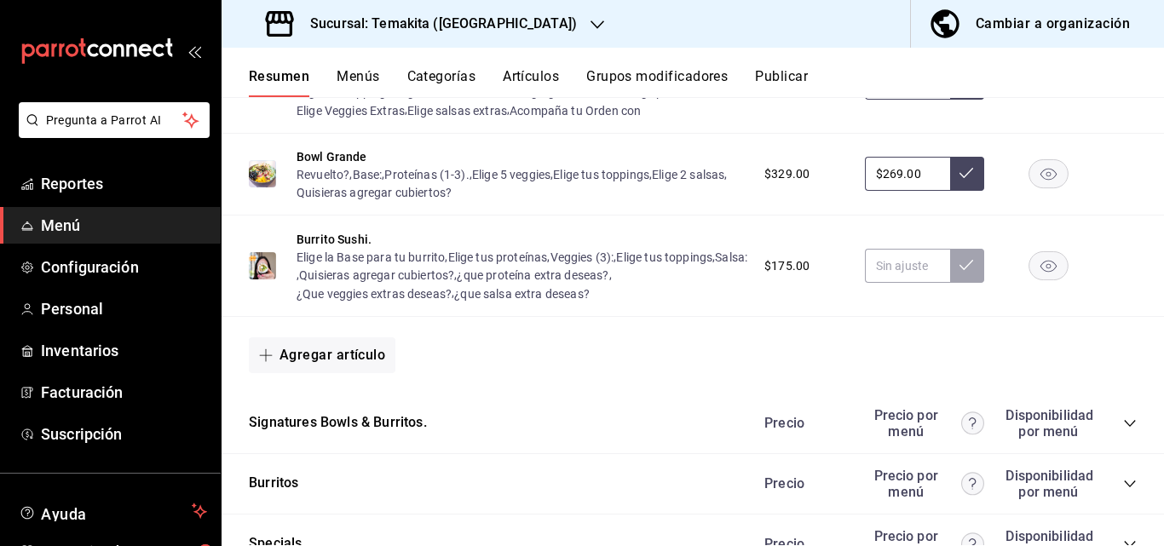
scroll to position [2129, 0]
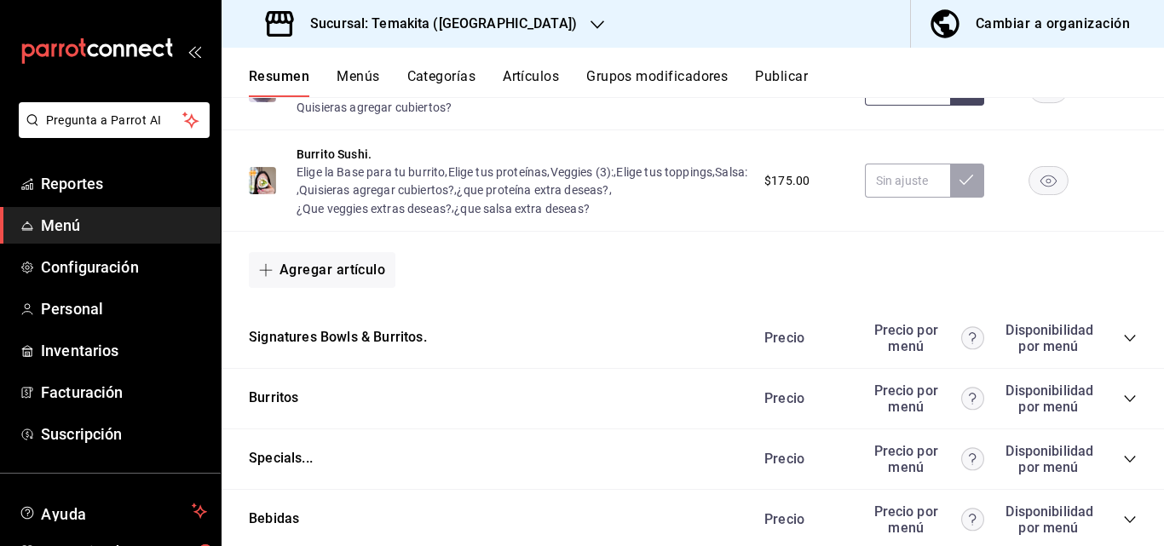
click at [1123, 345] on icon "collapse-category-row" at bounding box center [1130, 338] width 14 height 14
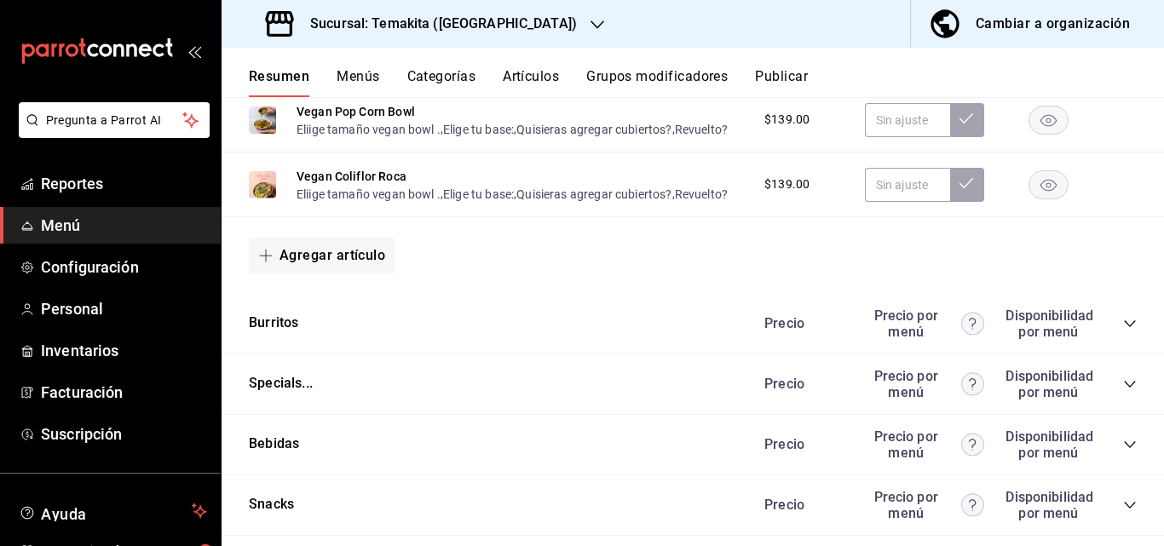
scroll to position [3322, 0]
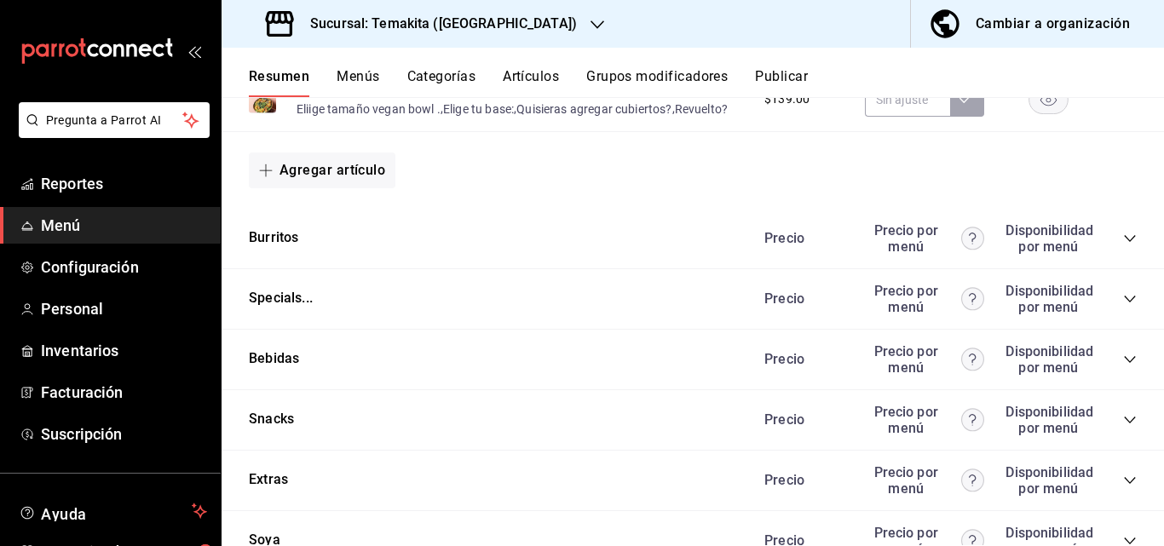
click at [1123, 306] on icon "collapse-category-row" at bounding box center [1130, 299] width 14 height 14
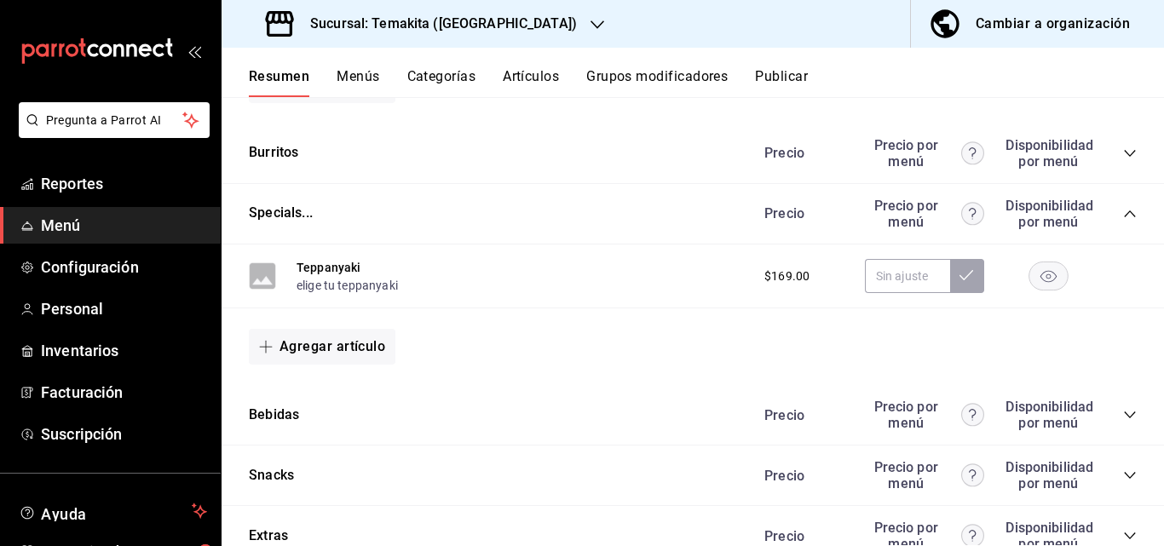
scroll to position [3577, 0]
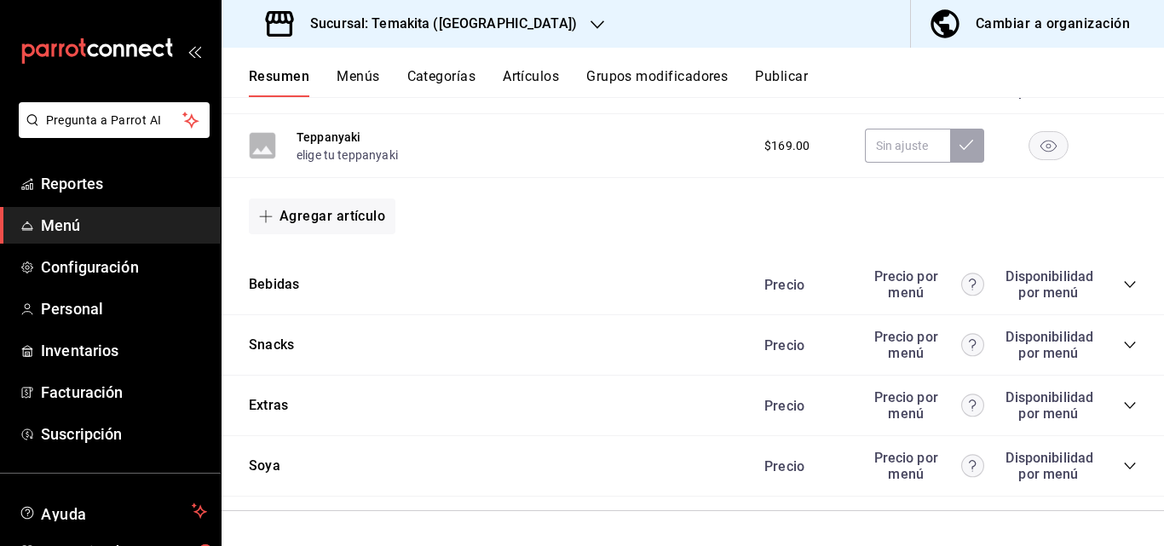
click at [1123, 288] on icon "collapse-category-row" at bounding box center [1128, 284] width 11 height 7
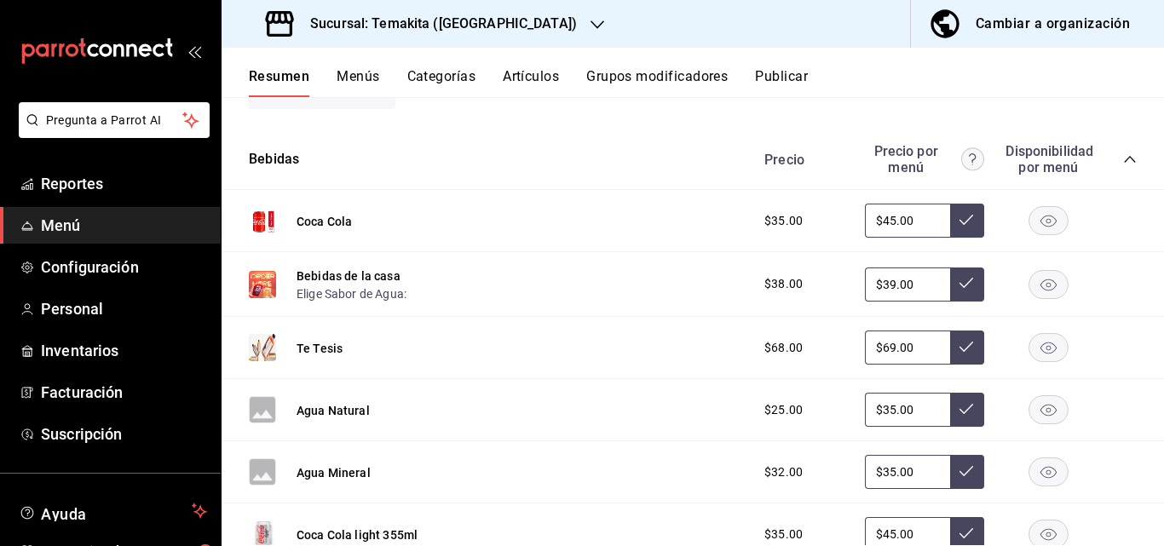
scroll to position [3066, 0]
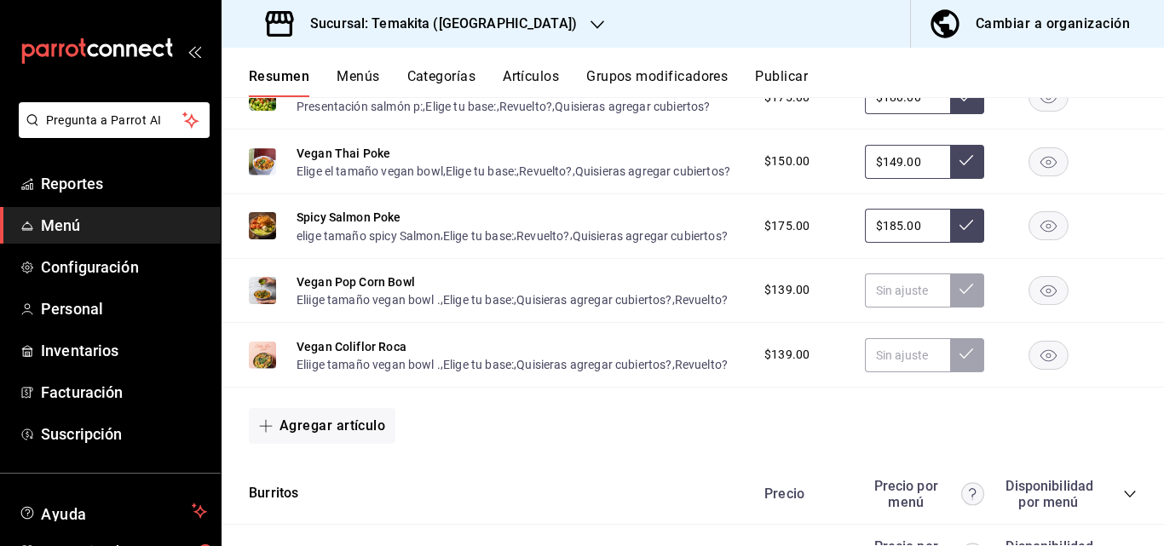
click at [992, 17] on div "Cambiar a organización" at bounding box center [1052, 24] width 154 height 24
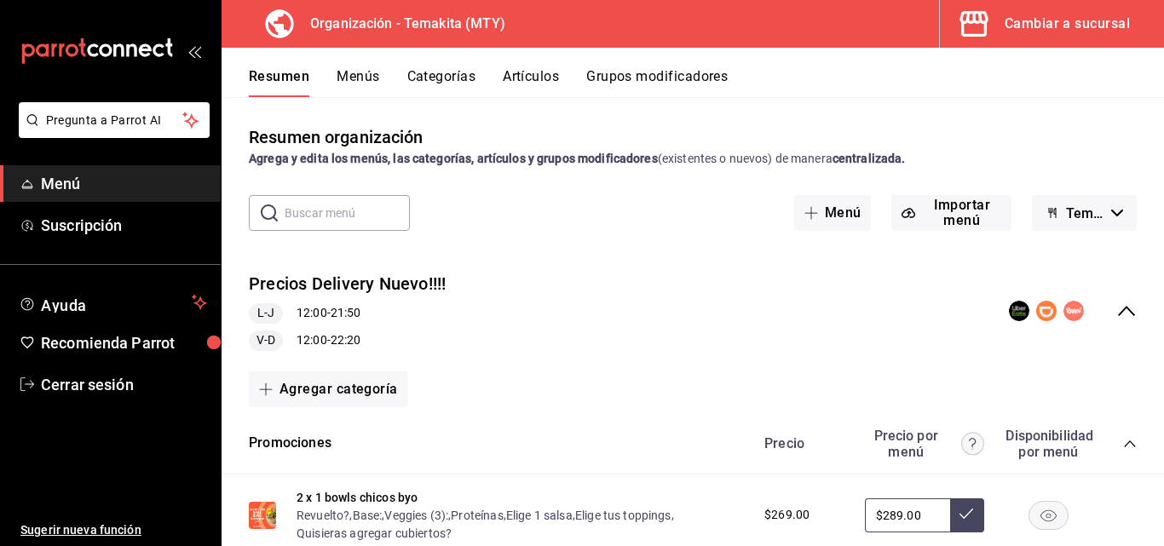
scroll to position [0, 0]
click at [1120, 229] on button "Temakita" at bounding box center [1084, 213] width 105 height 36
click at [1115, 313] on div at bounding box center [582, 273] width 1164 height 546
click at [1116, 310] on icon "collapse-menu-row" at bounding box center [1126, 311] width 20 height 20
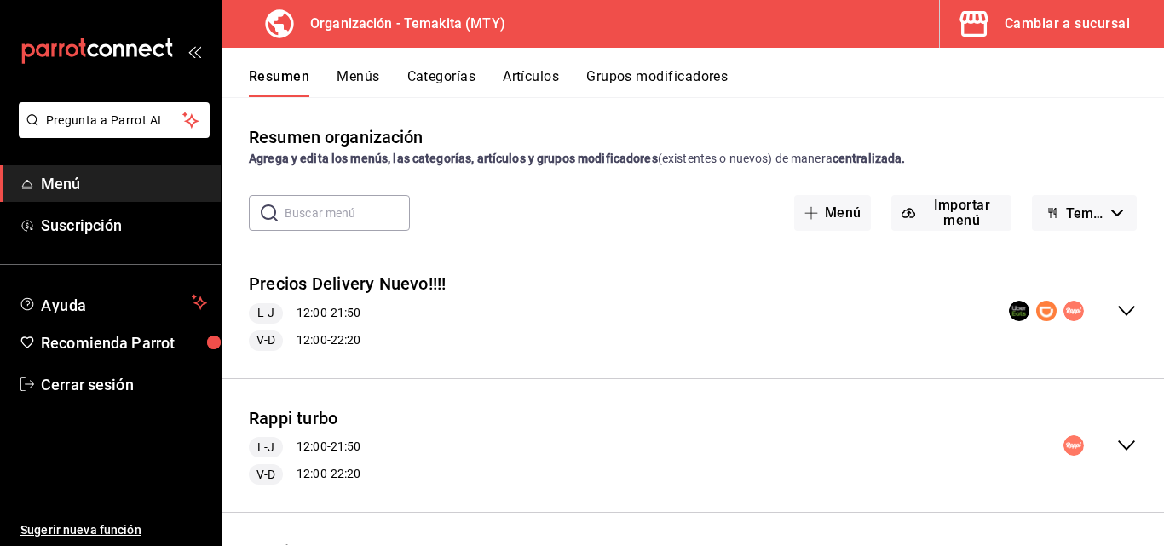
scroll to position [109, 0]
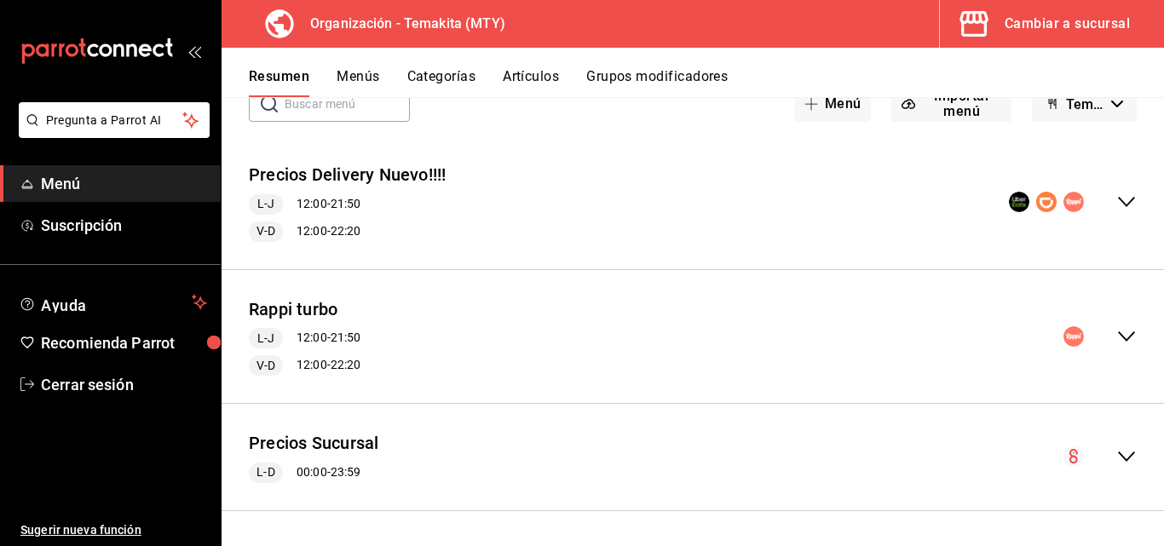
click at [1116, 451] on icon "collapse-menu-row" at bounding box center [1126, 456] width 20 height 20
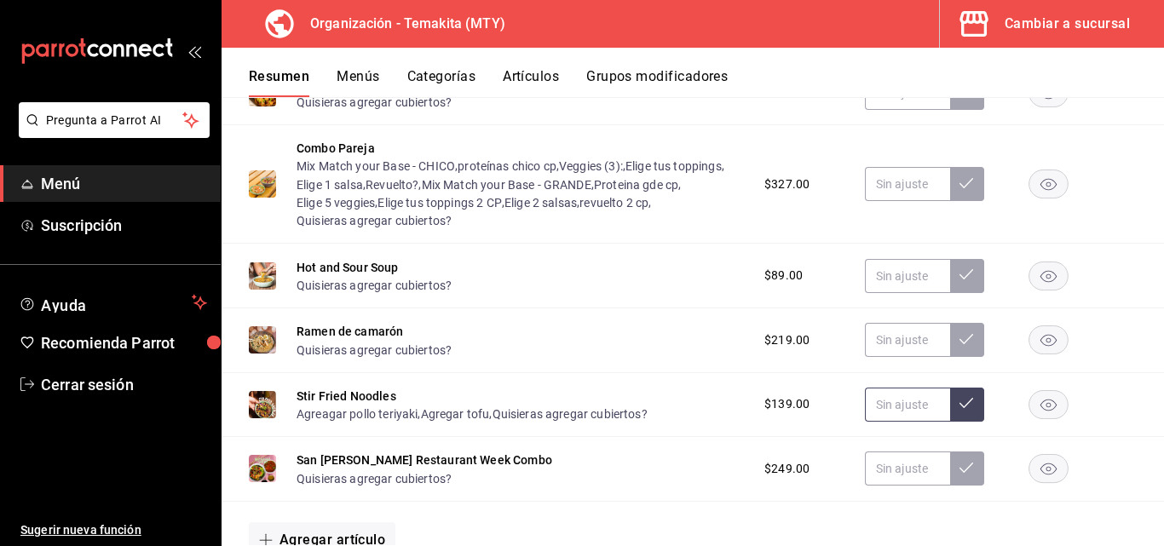
scroll to position [1727, 0]
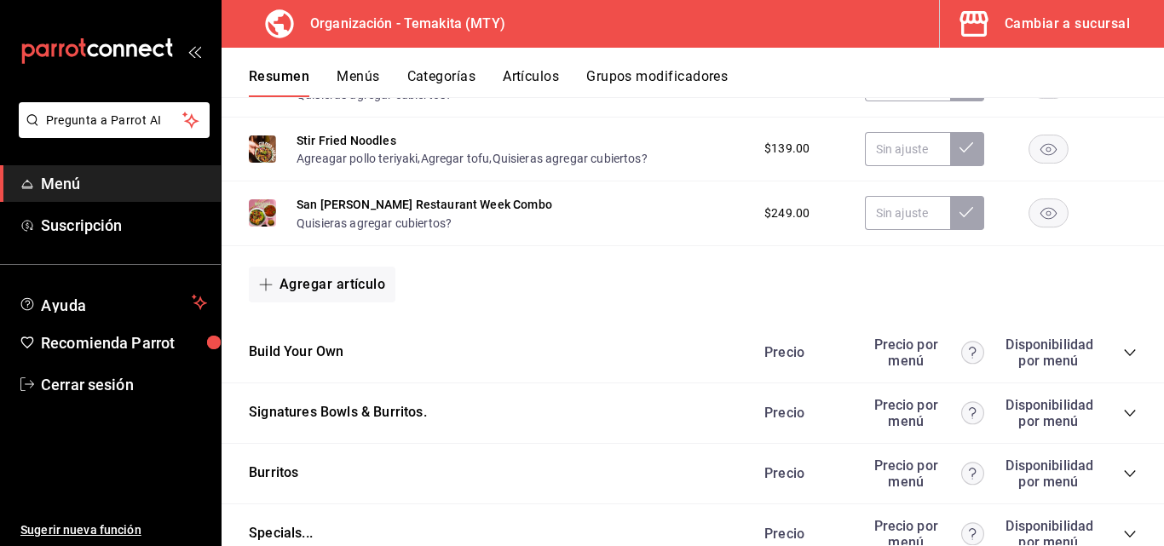
click at [1123, 418] on icon "collapse-category-row" at bounding box center [1130, 413] width 14 height 14
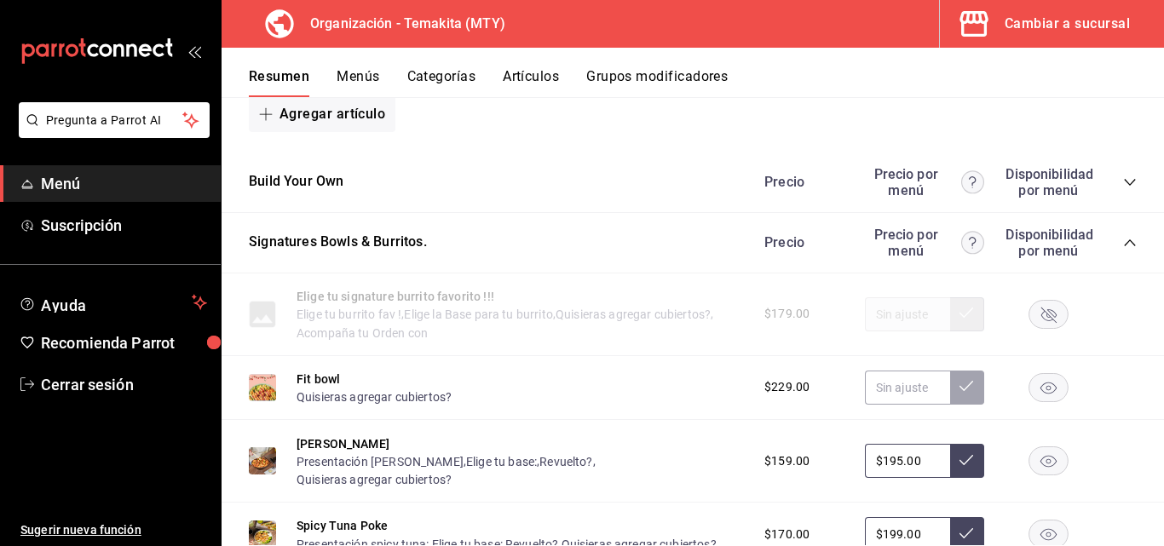
scroll to position [2068, 0]
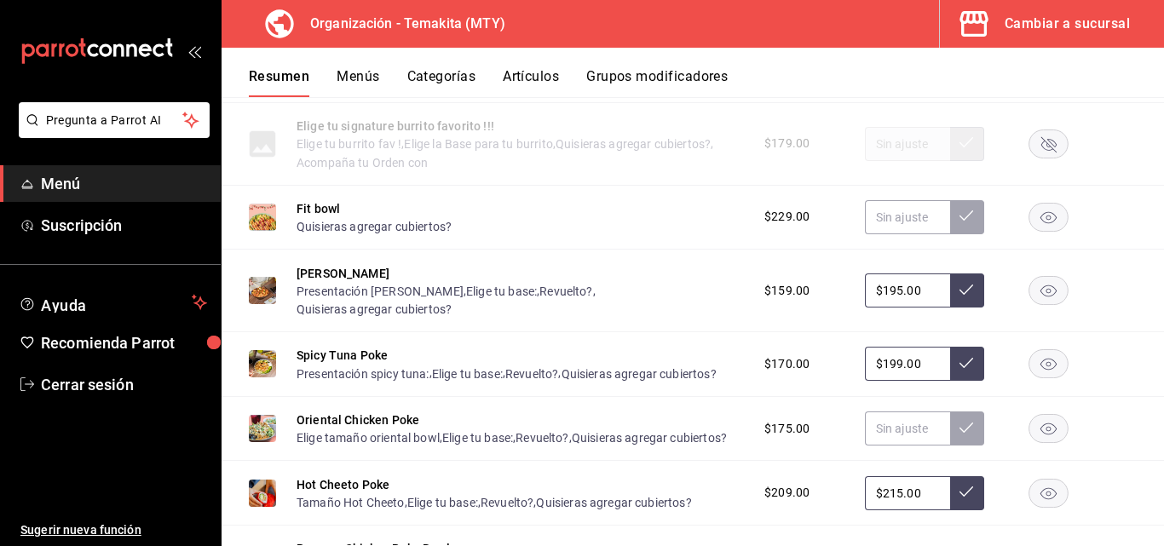
click at [914, 365] on input "$199.00" at bounding box center [907, 364] width 85 height 34
type input "$1.00"
type input "$199.00"
click at [950, 369] on button at bounding box center [967, 364] width 34 height 34
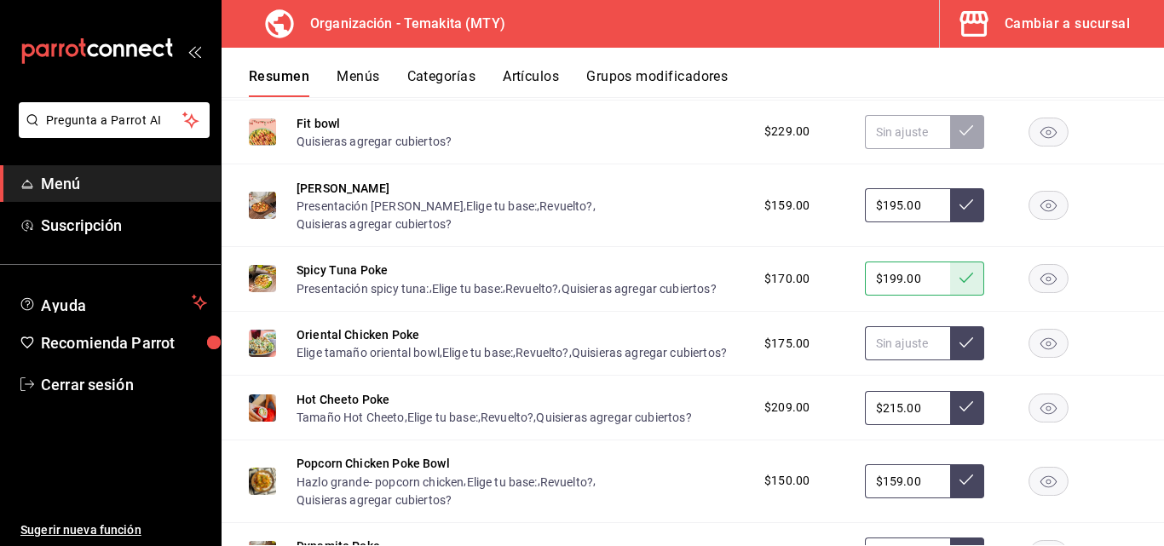
click at [907, 359] on input "text" at bounding box center [907, 343] width 85 height 34
type input "$7.00"
type input "$175.00"
click at [959, 349] on icon at bounding box center [966, 343] width 14 height 14
click at [917, 425] on input "$215.00" at bounding box center [907, 408] width 85 height 34
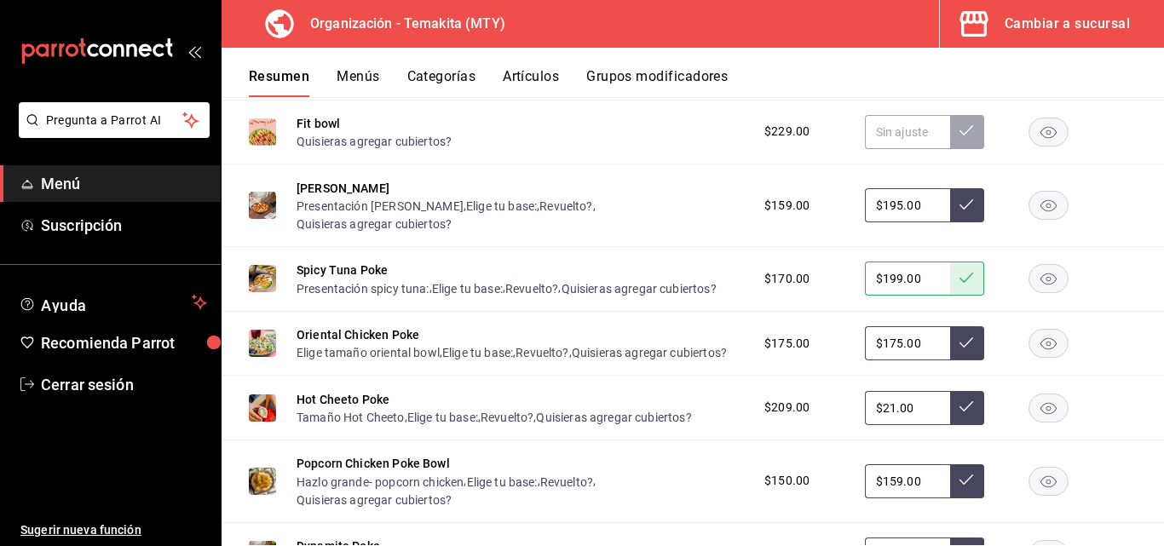
type input "$2.00"
type input "$215.00"
click at [959, 413] on icon at bounding box center [966, 406] width 14 height 14
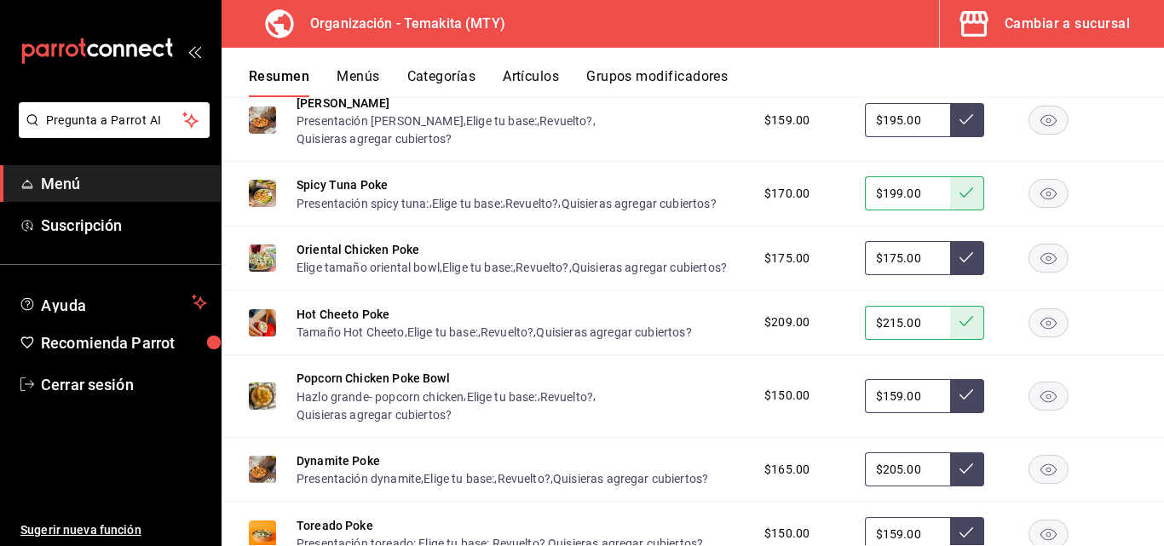
click at [917, 413] on input "$159.00" at bounding box center [907, 396] width 85 height 34
type input "$1.00"
type input "$159.00"
click at [959, 401] on icon at bounding box center [966, 395] width 14 height 14
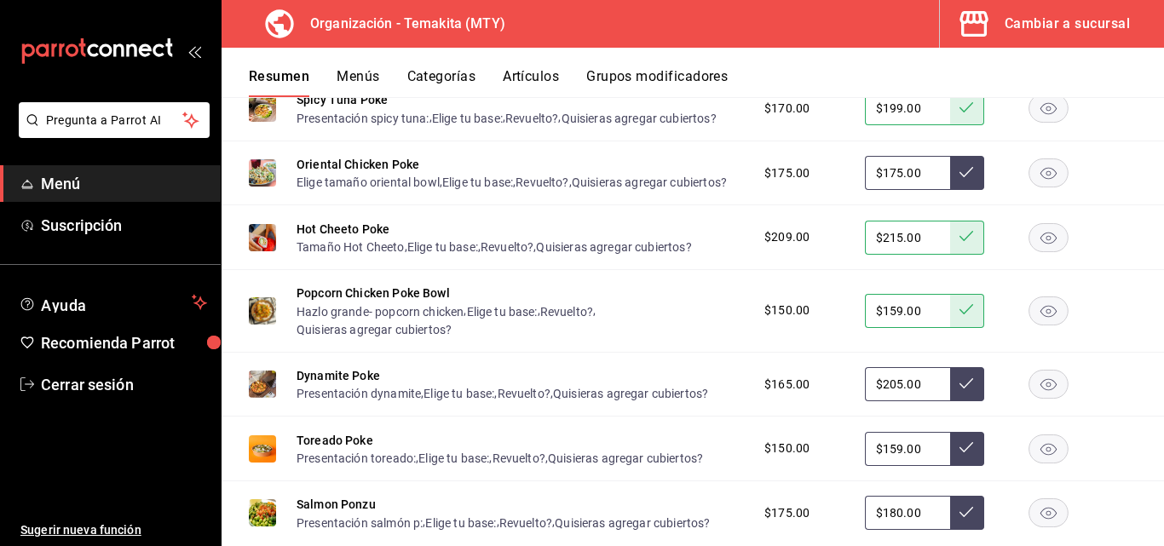
scroll to position [2409, 0]
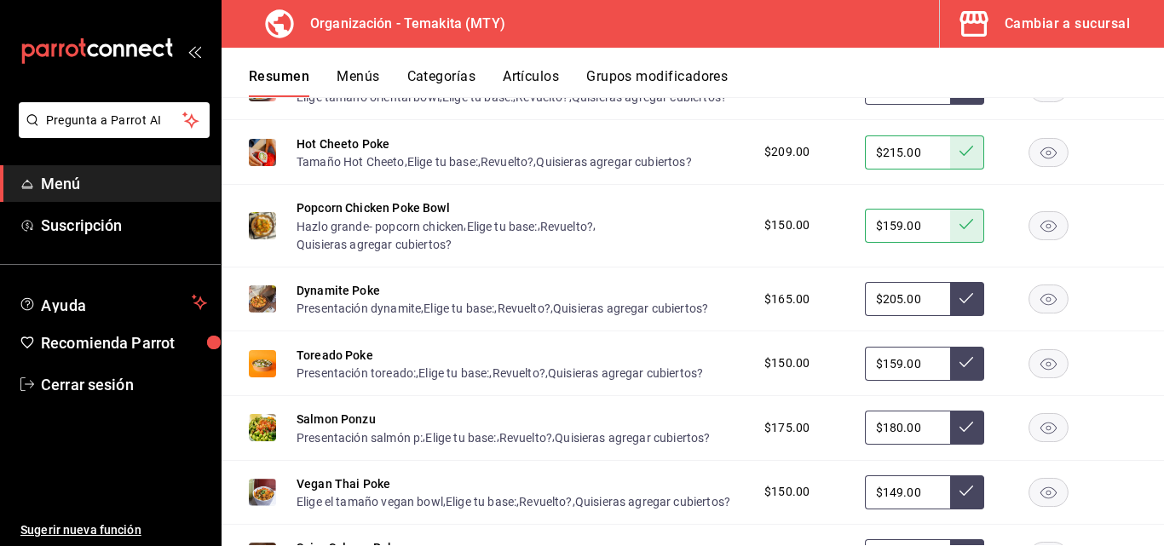
click at [912, 445] on input "$180.00" at bounding box center [907, 428] width 85 height 34
type input "$1.00"
type input "$205.00"
click at [961, 445] on button at bounding box center [967, 428] width 34 height 34
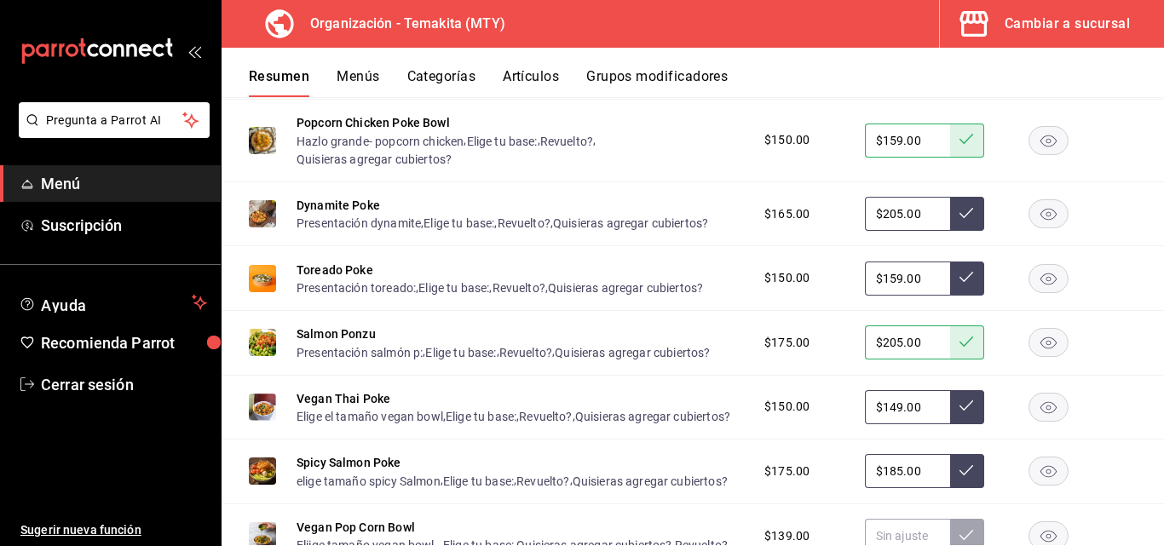
click at [919, 424] on input "$149.00" at bounding box center [907, 407] width 85 height 34
type input "$1.00"
type input "$149.00"
click at [950, 424] on button at bounding box center [967, 407] width 34 height 34
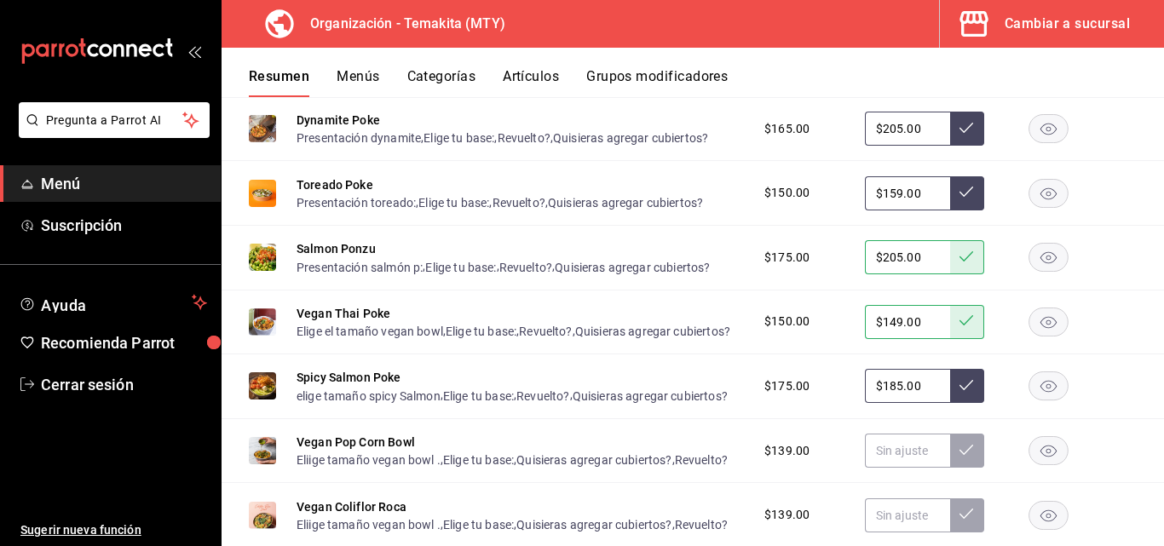
click at [922, 403] on input "$185.00" at bounding box center [907, 386] width 85 height 34
type input "$1.00"
type input "$209.00"
click at [959, 392] on icon at bounding box center [966, 385] width 14 height 14
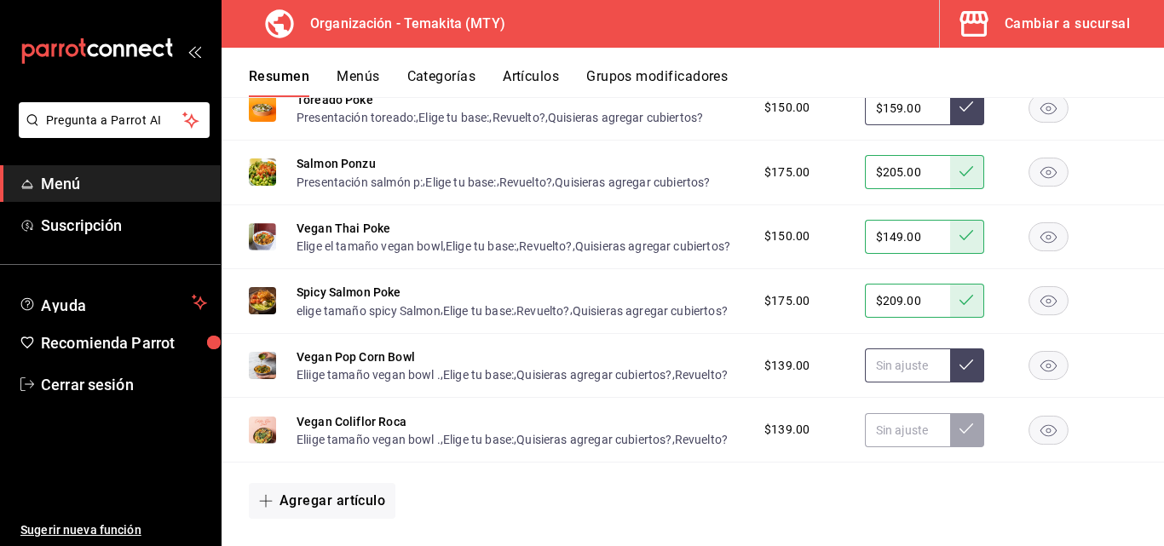
click at [917, 382] on input "text" at bounding box center [907, 365] width 85 height 34
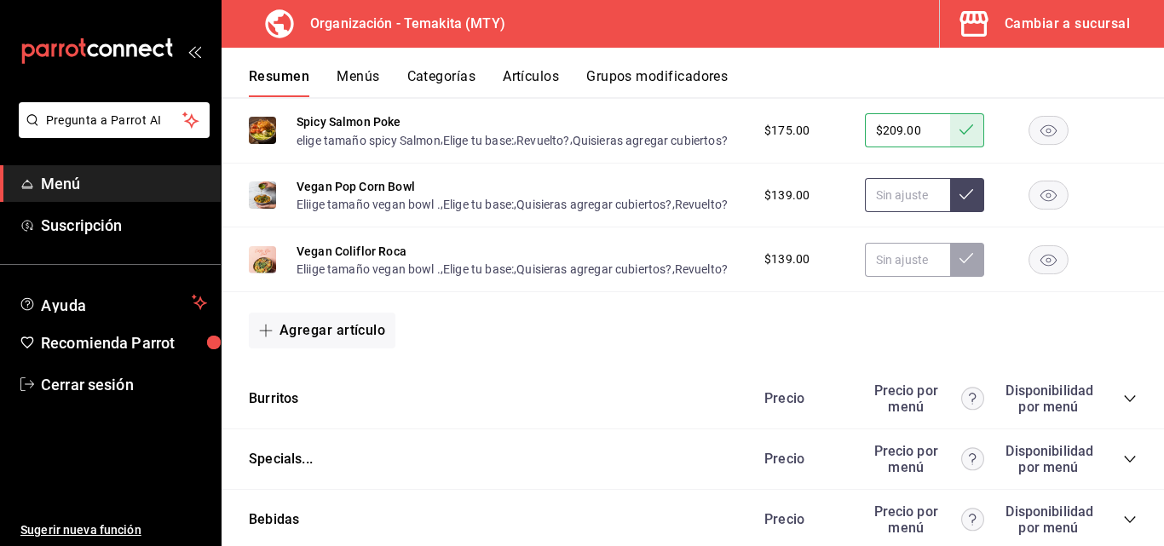
scroll to position [2920, 0]
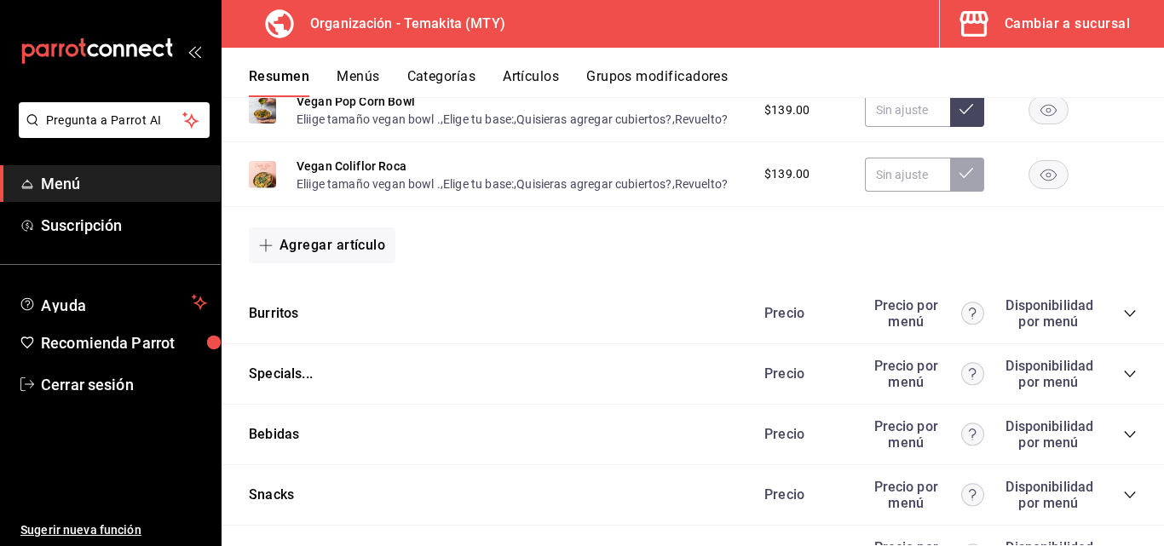
click at [1123, 320] on icon "collapse-category-row" at bounding box center [1130, 314] width 14 height 14
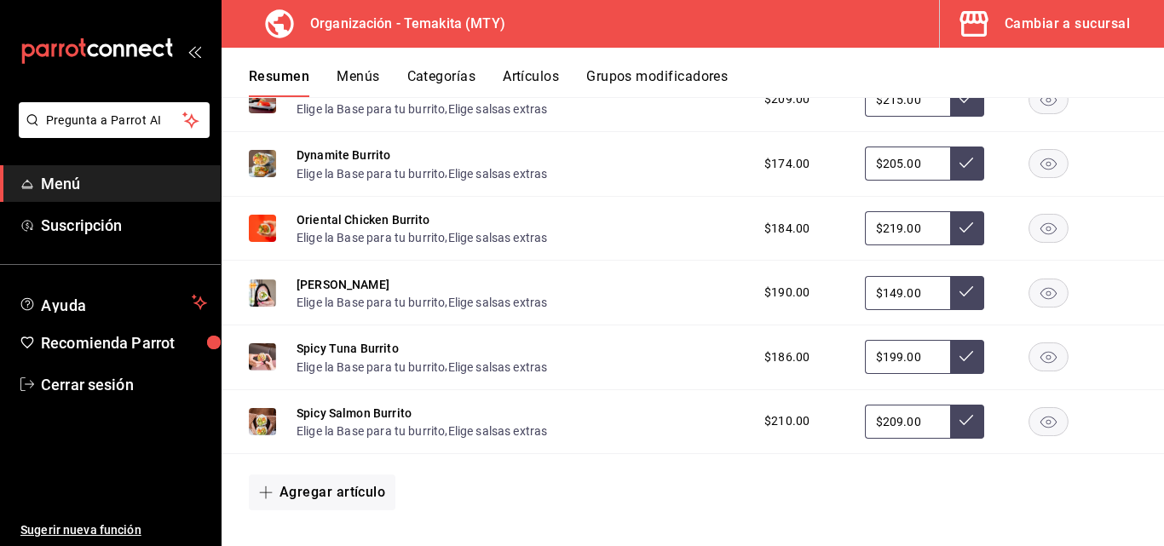
scroll to position [3346, 0]
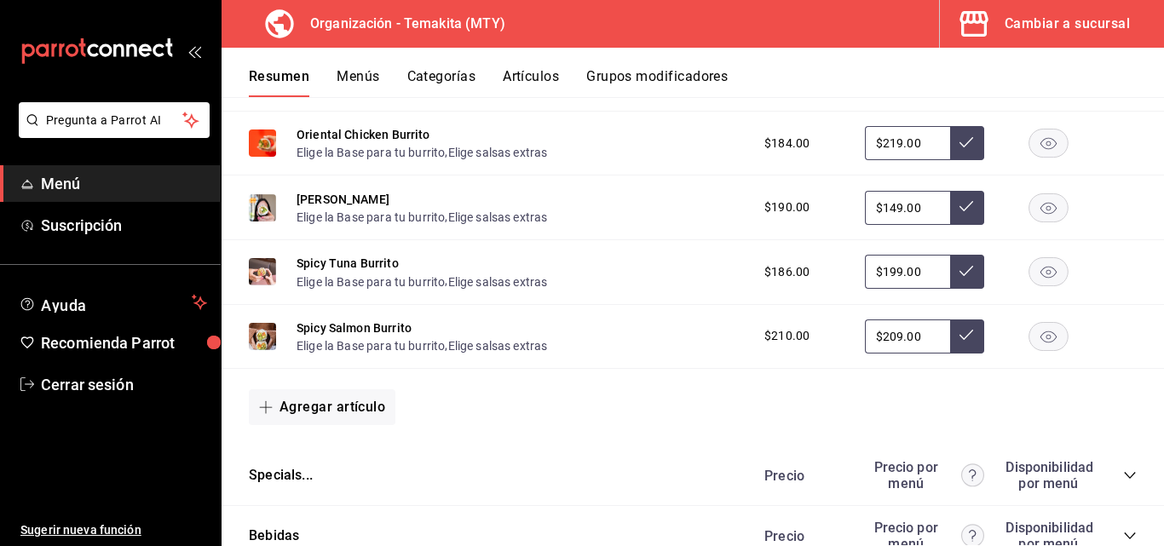
click at [1070, 36] on button "Cambiar a sucursal" at bounding box center [1045, 24] width 210 height 48
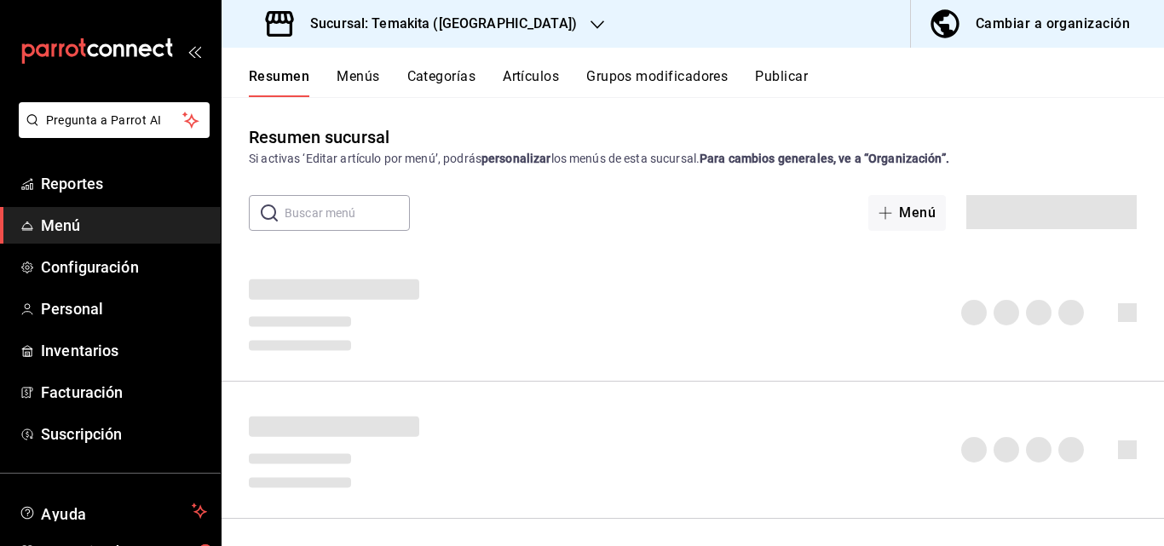
click at [1082, 32] on div "Cambiar a organización" at bounding box center [1052, 24] width 154 height 24
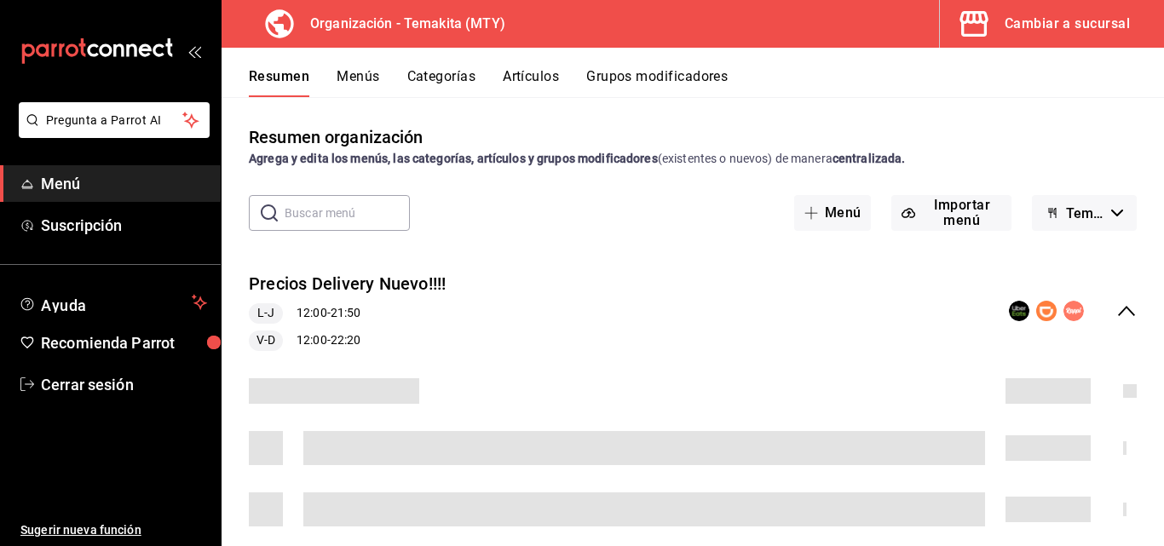
click at [1116, 312] on icon "collapse-menu-row" at bounding box center [1126, 311] width 20 height 20
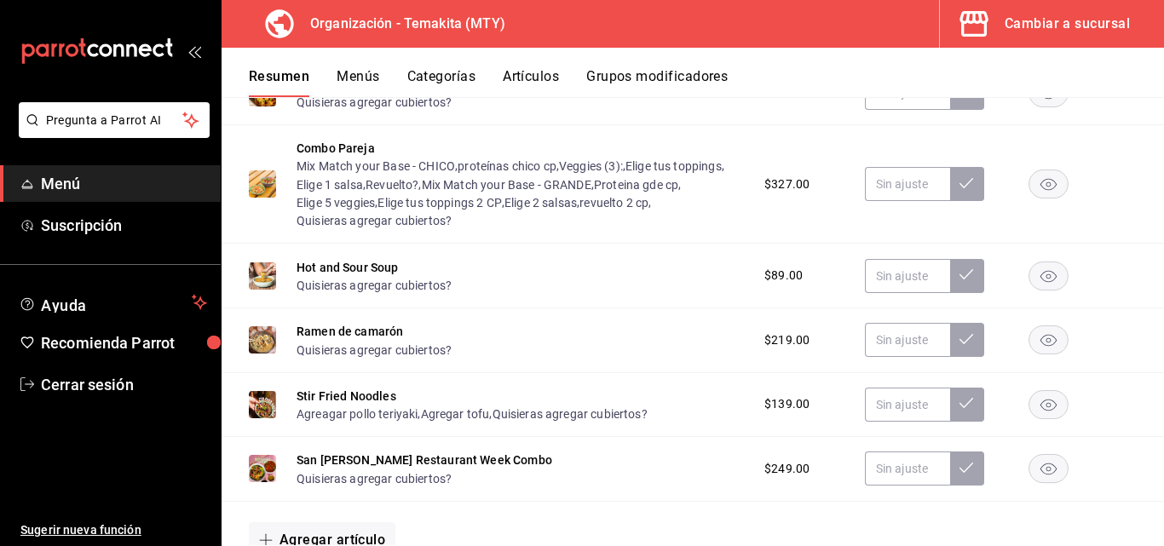
scroll to position [1813, 0]
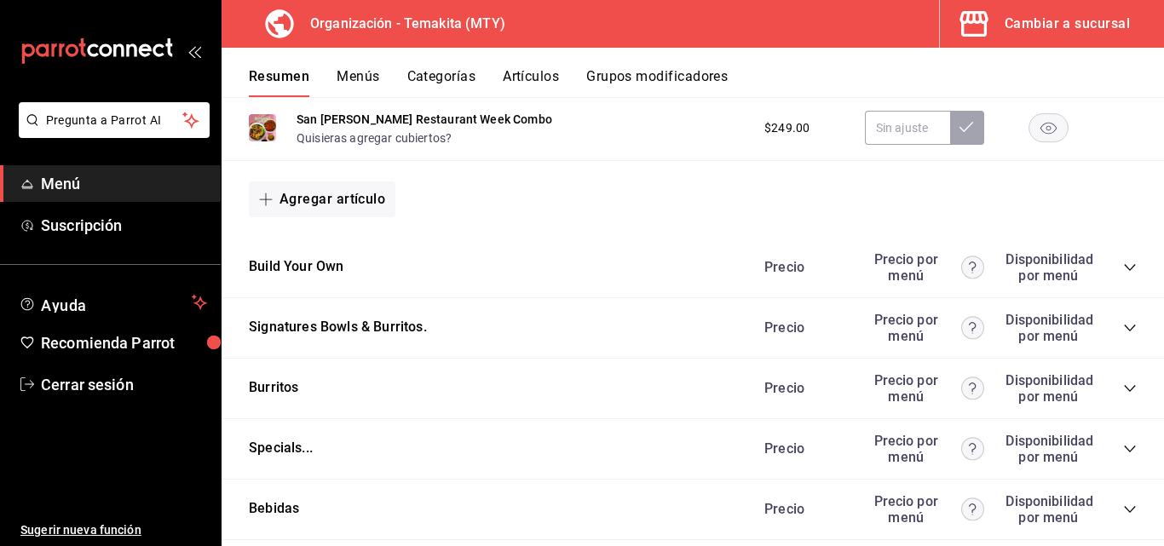
click at [1123, 273] on icon "collapse-category-row" at bounding box center [1130, 268] width 14 height 14
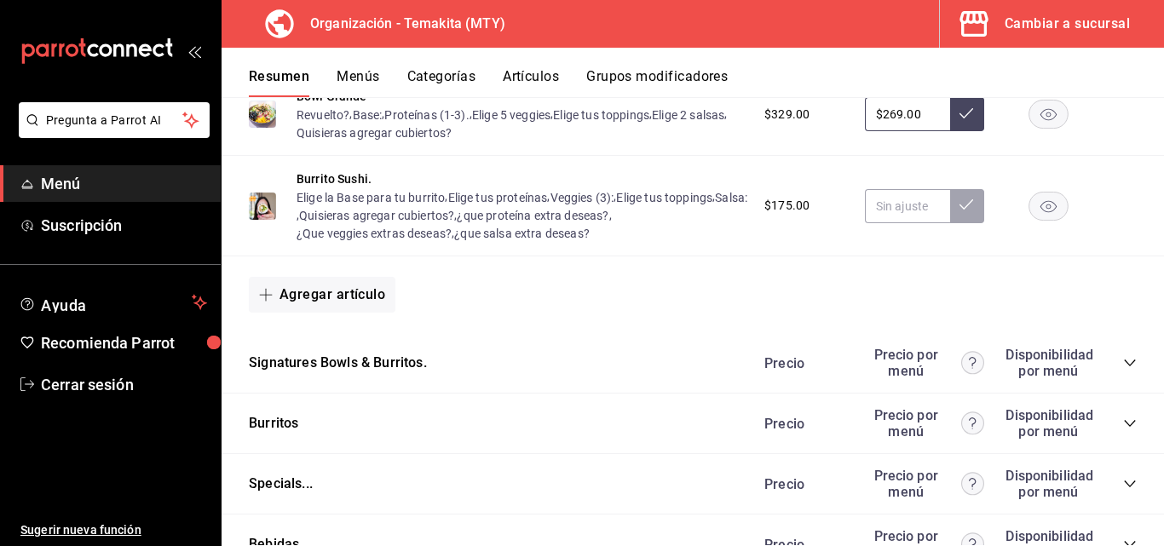
scroll to position [2324, 0]
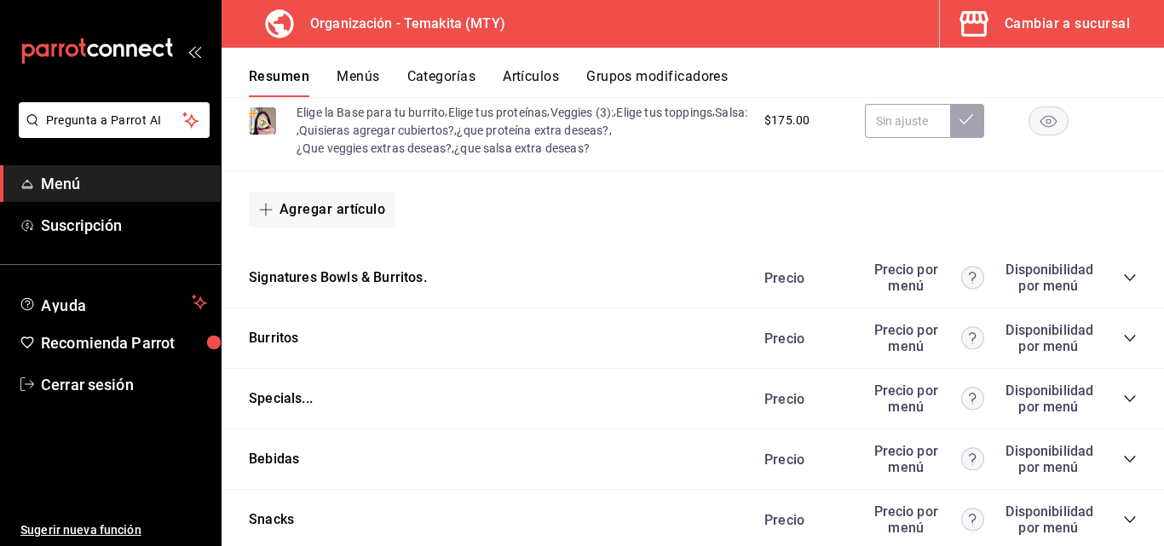
click at [1123, 284] on icon "collapse-category-row" at bounding box center [1130, 278] width 14 height 14
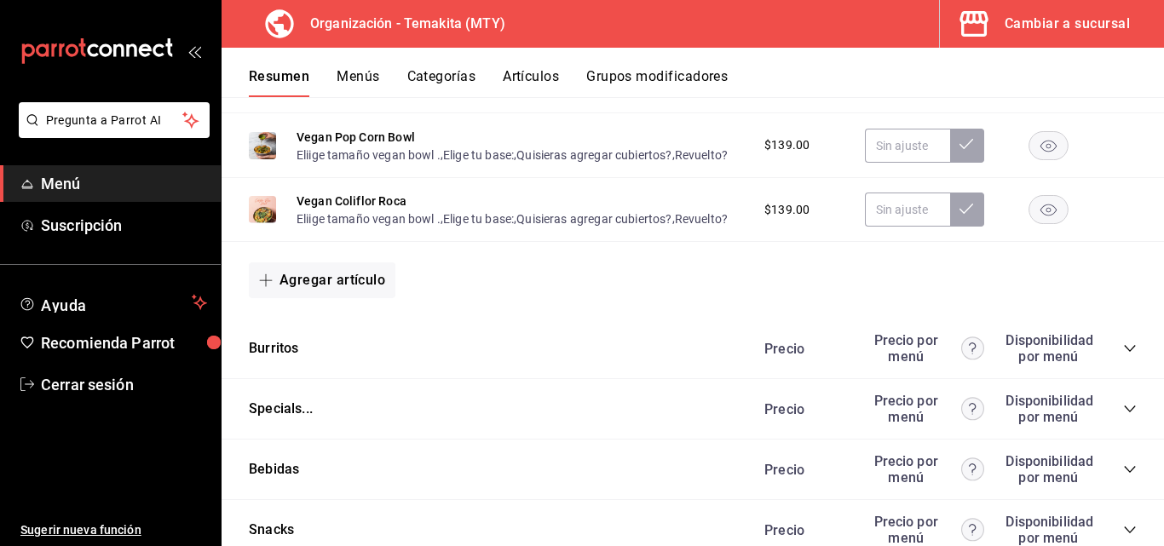
scroll to position [3431, 0]
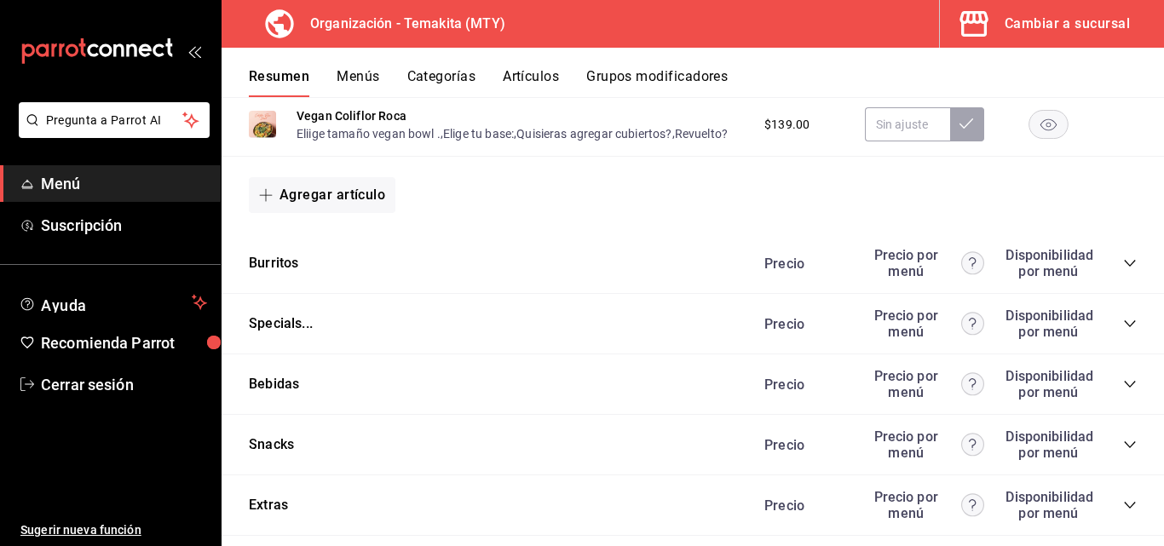
click at [1123, 267] on icon "collapse-category-row" at bounding box center [1128, 263] width 11 height 7
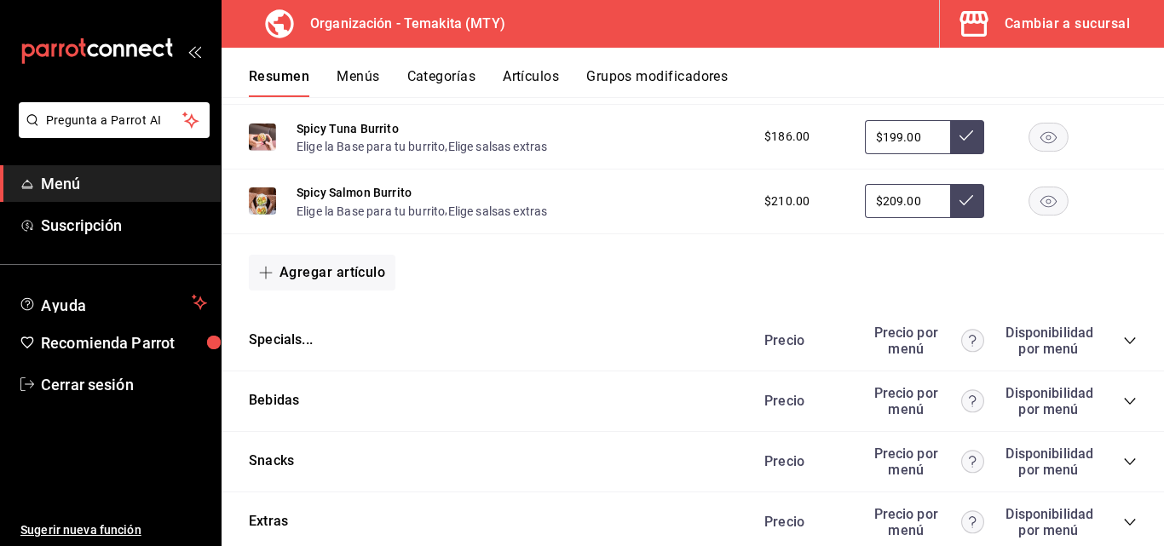
scroll to position [4027, 0]
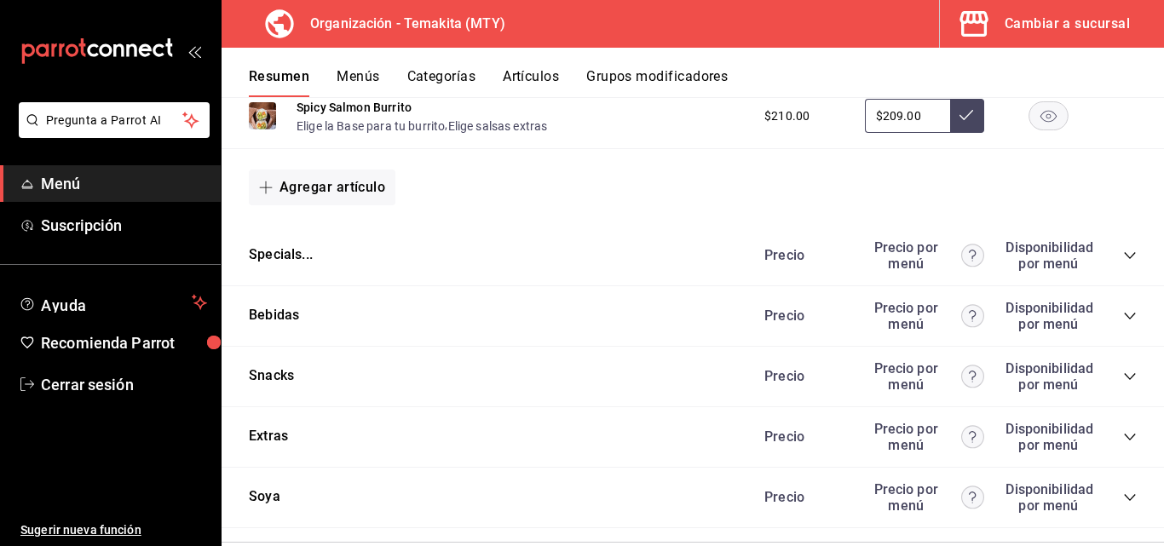
click at [352, 76] on button "Menús" at bounding box center [357, 82] width 43 height 29
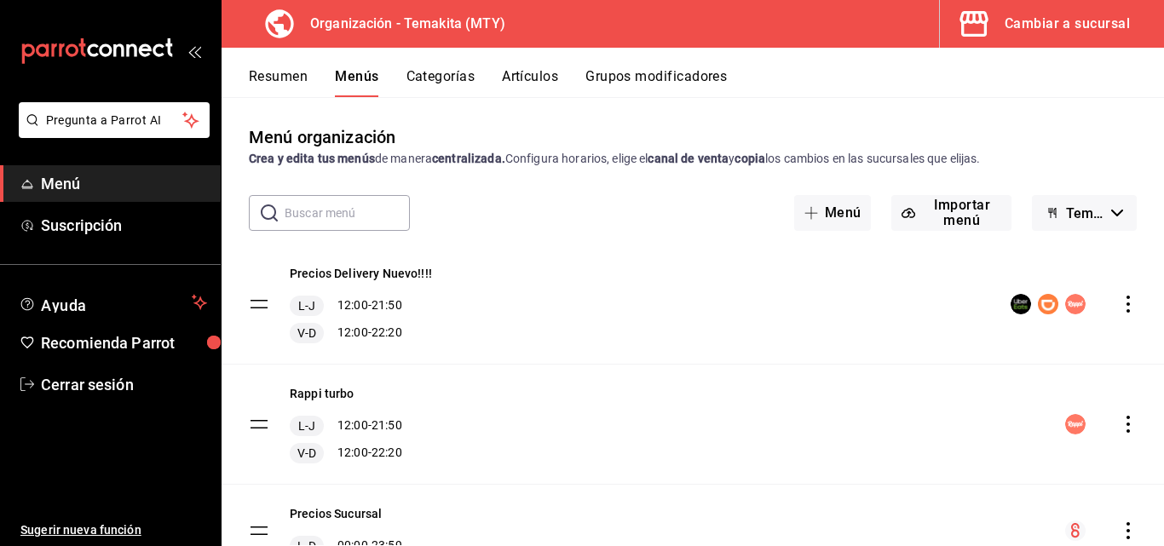
click at [1119, 522] on icon "actions" at bounding box center [1127, 530] width 17 height 17
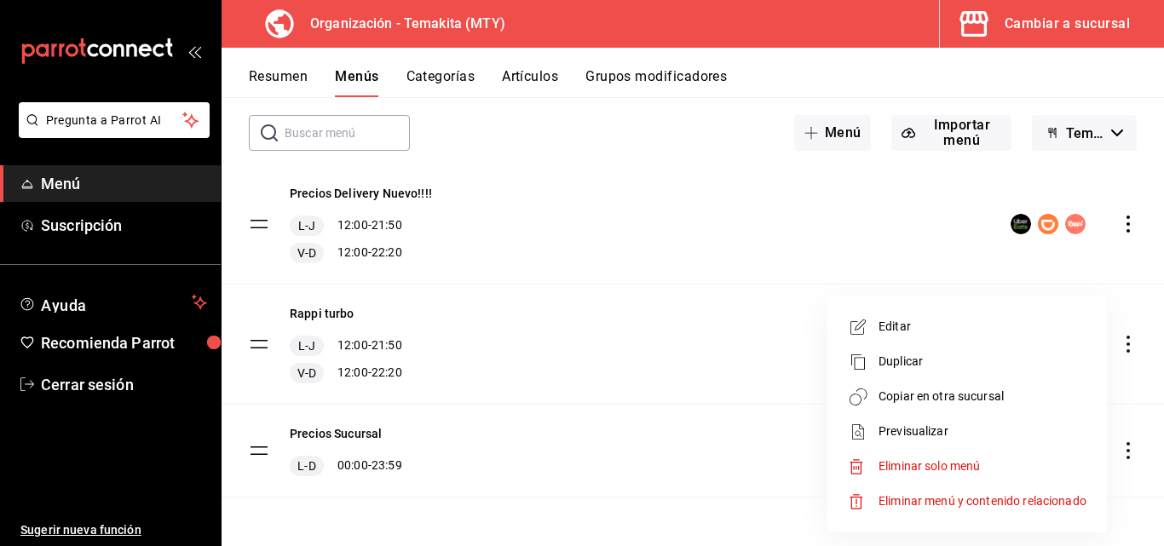
click at [892, 392] on span "Copiar en otra sucursal" at bounding box center [982, 397] width 208 height 18
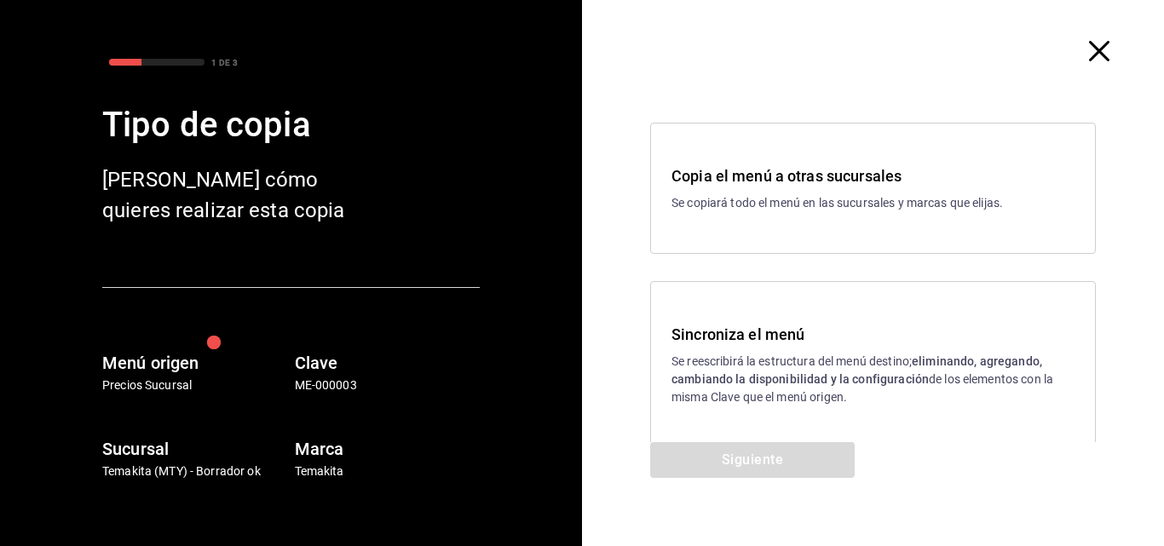
click at [790, 359] on p "Se reescribirá la estructura del menú destino; eliminando, agregando, cambiando…" at bounding box center [872, 380] width 403 height 54
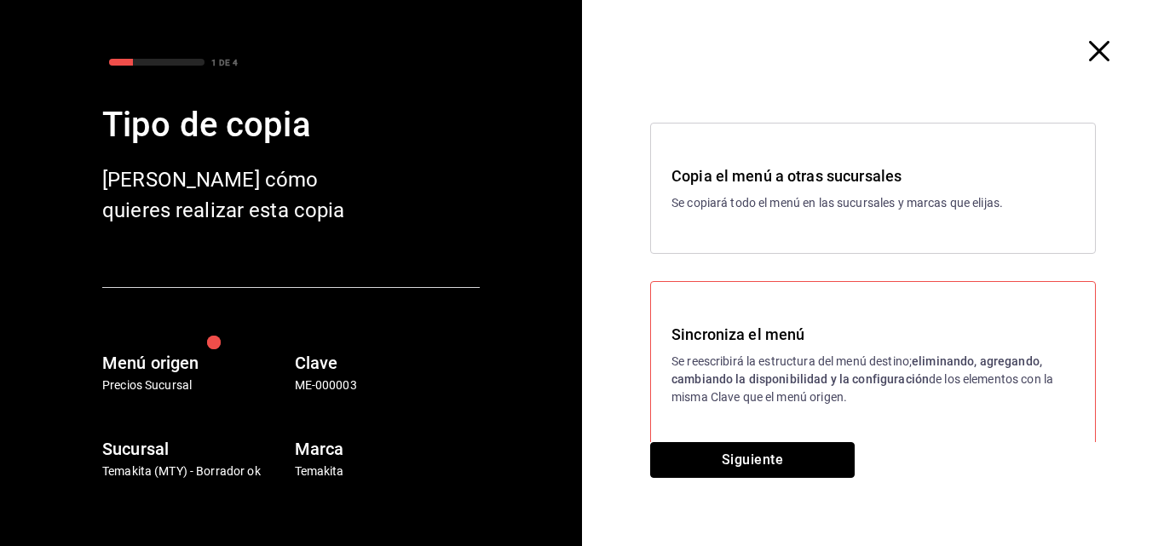
drag, startPoint x: 756, startPoint y: 455, endPoint x: 754, endPoint y: 445, distance: 10.4
click at [754, 454] on button "Siguiente" at bounding box center [752, 460] width 204 height 36
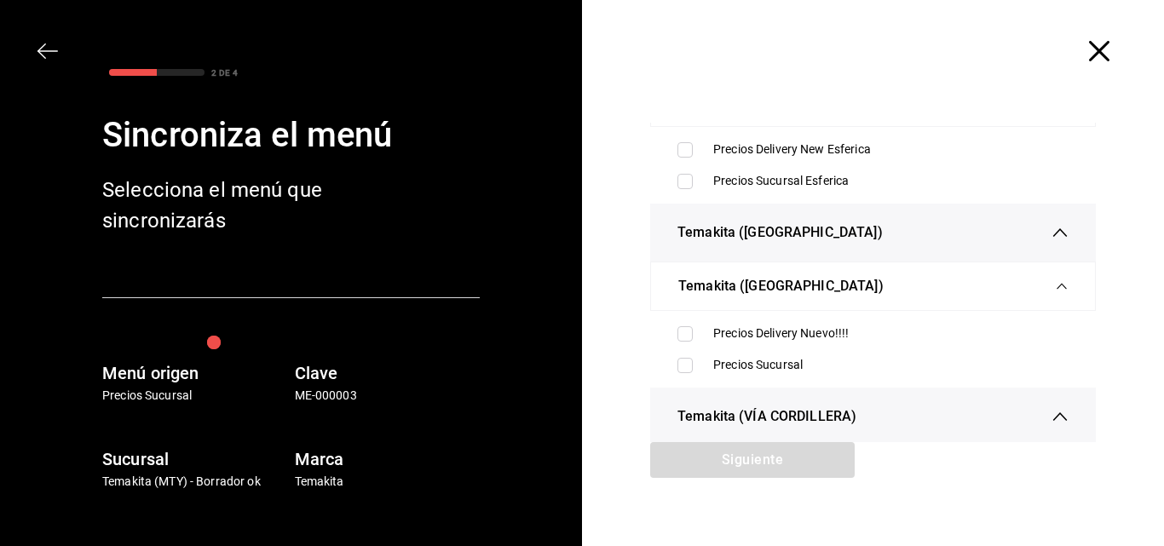
scroll to position [341, 0]
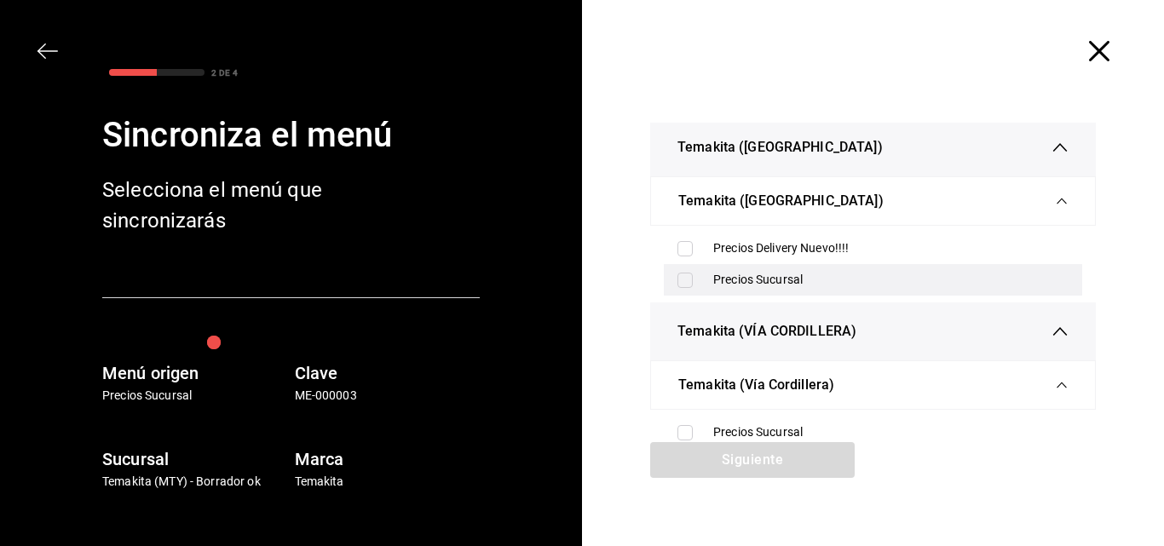
click at [677, 283] on input "checkbox" at bounding box center [684, 280] width 15 height 15
checkbox input "true"
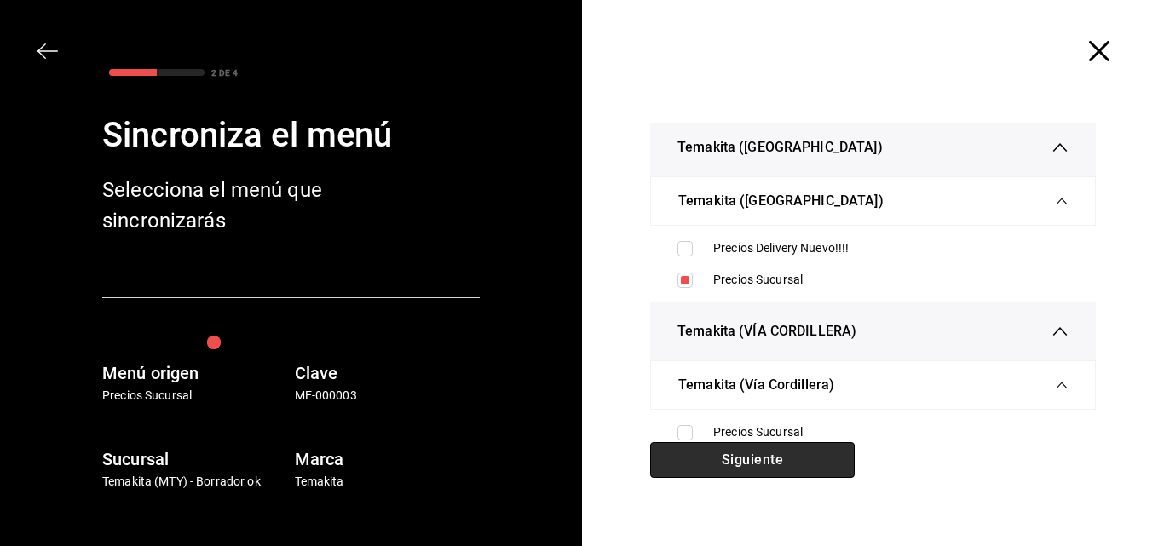
click at [715, 463] on button "Siguiente" at bounding box center [752, 460] width 204 height 36
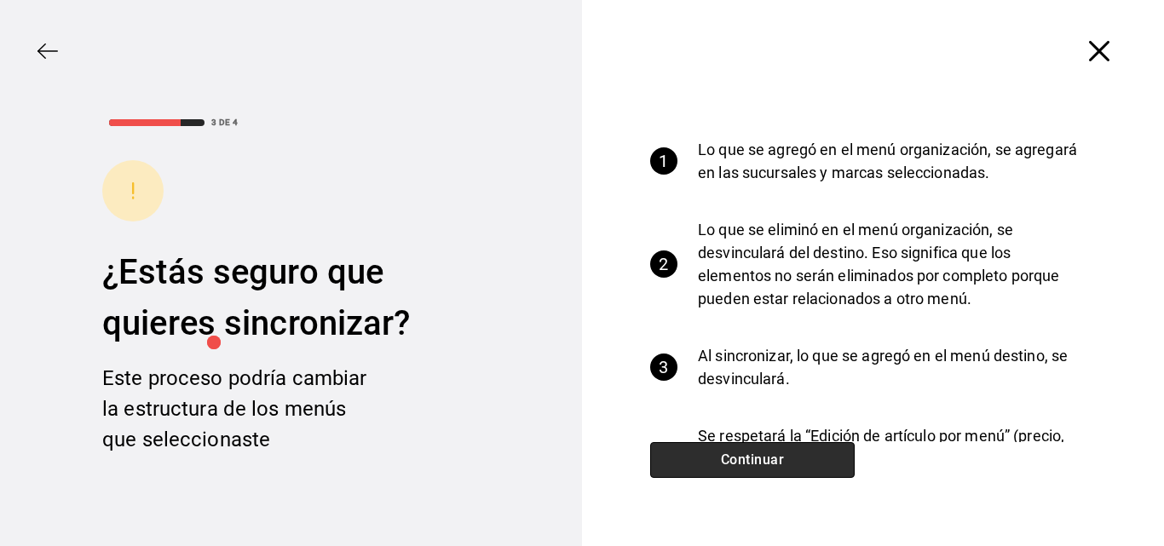
click at [715, 463] on button "Continuar" at bounding box center [752, 460] width 204 height 36
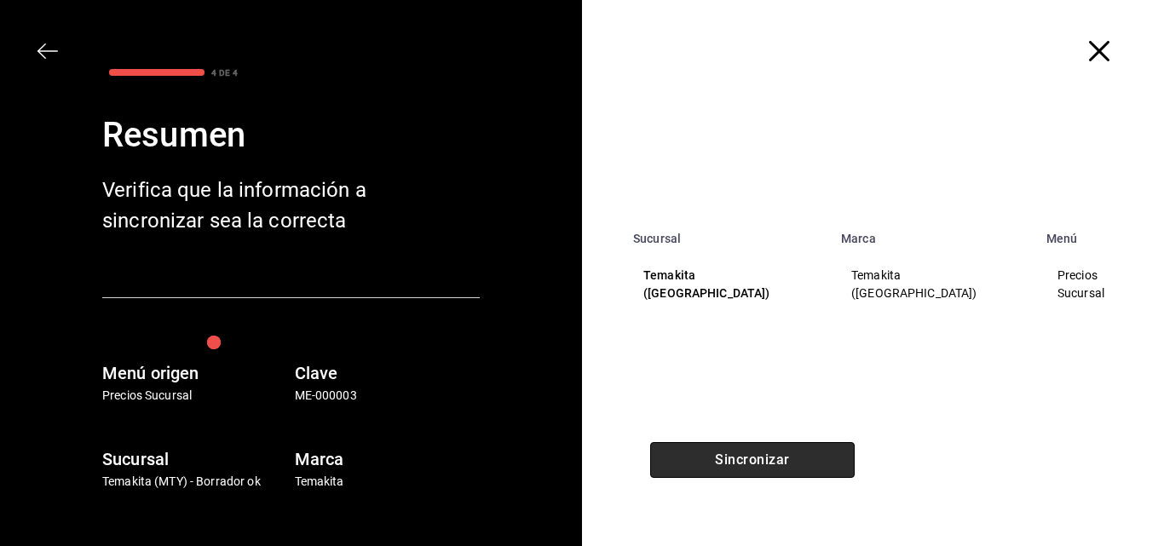
click at [715, 463] on button "Sincronizar" at bounding box center [752, 460] width 204 height 36
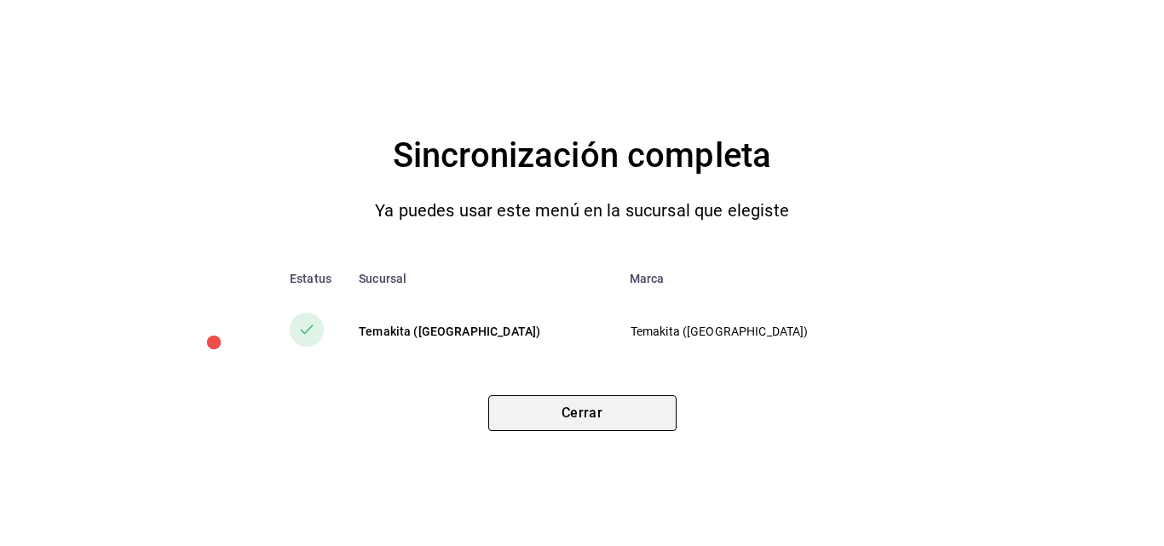
click at [628, 423] on button "Cerrar" at bounding box center [582, 413] width 188 height 36
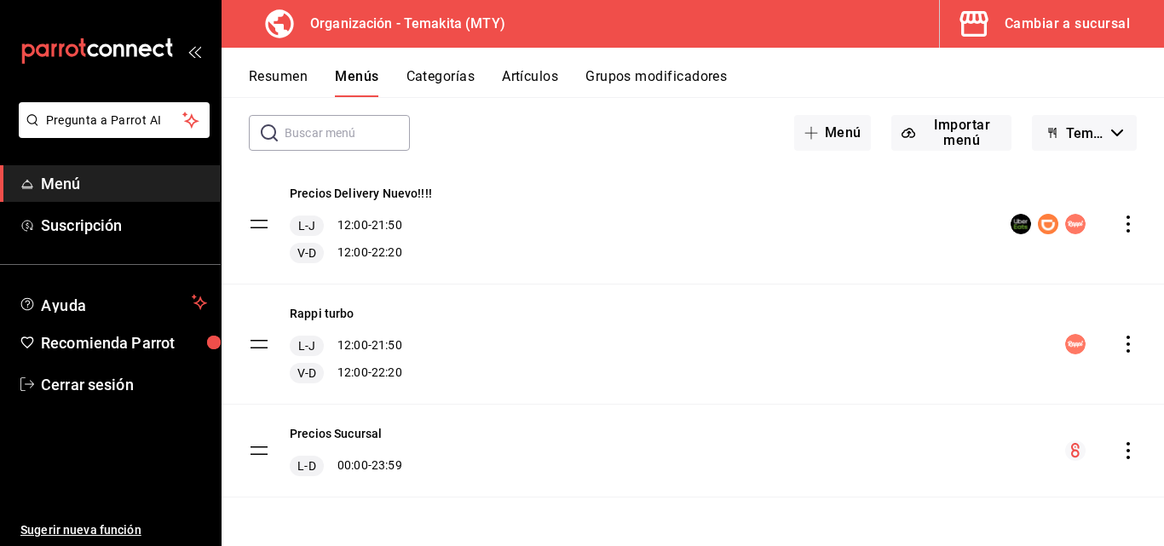
click at [279, 74] on button "Resumen" at bounding box center [278, 82] width 59 height 29
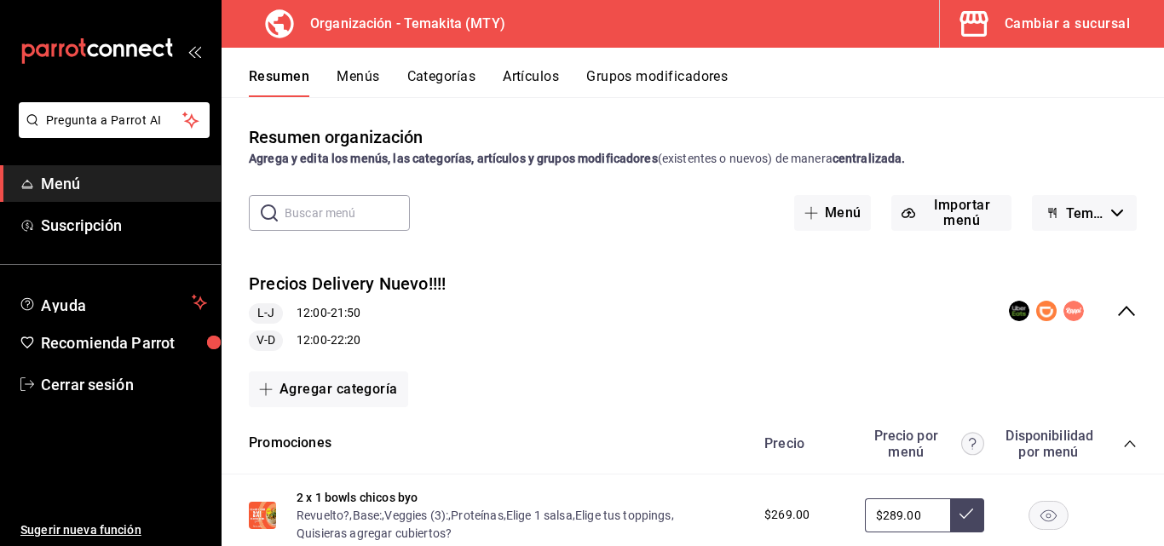
click at [1100, 306] on div "collapse-menu-row" at bounding box center [1073, 311] width 128 height 20
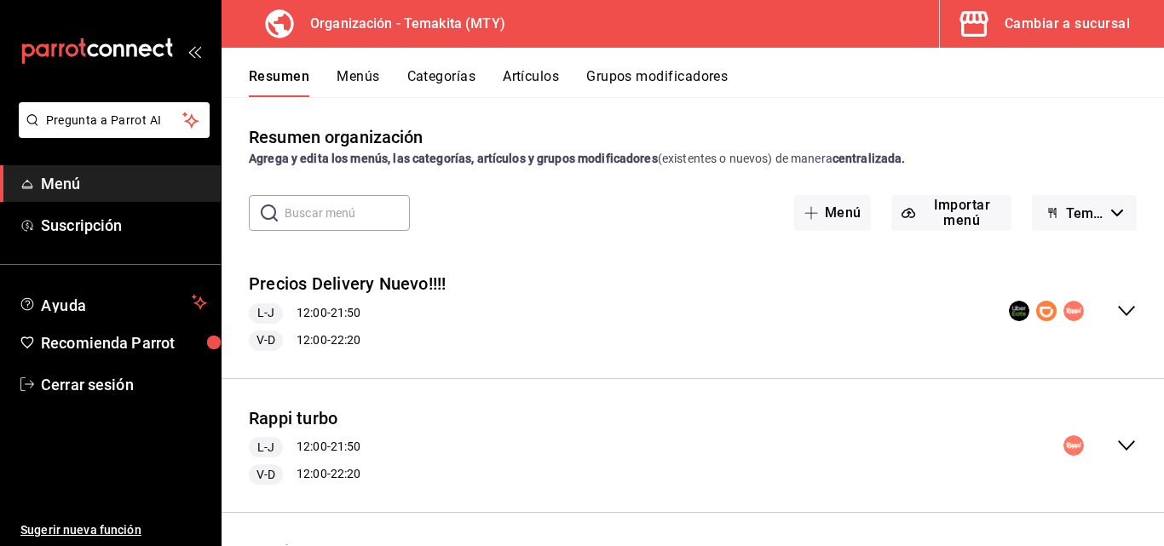
scroll to position [109, 0]
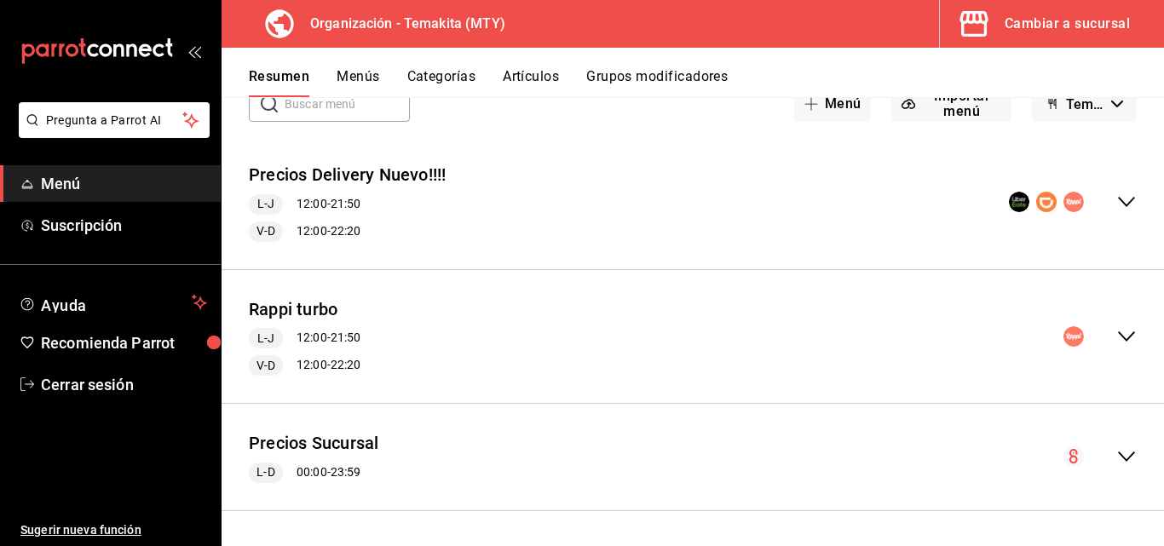
click at [1116, 457] on icon "collapse-menu-row" at bounding box center [1126, 456] width 20 height 20
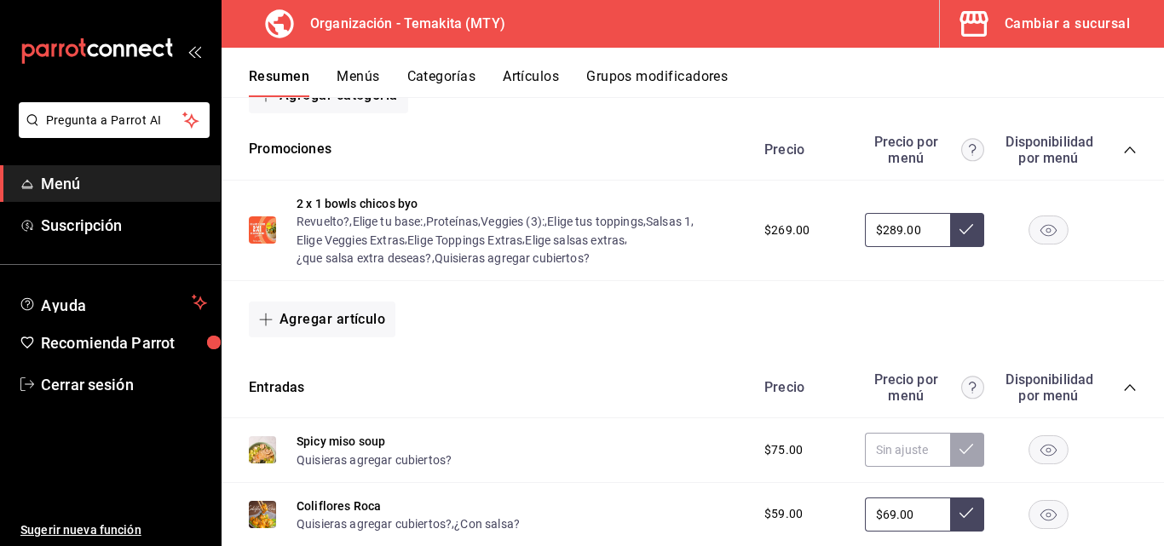
scroll to position [705, 0]
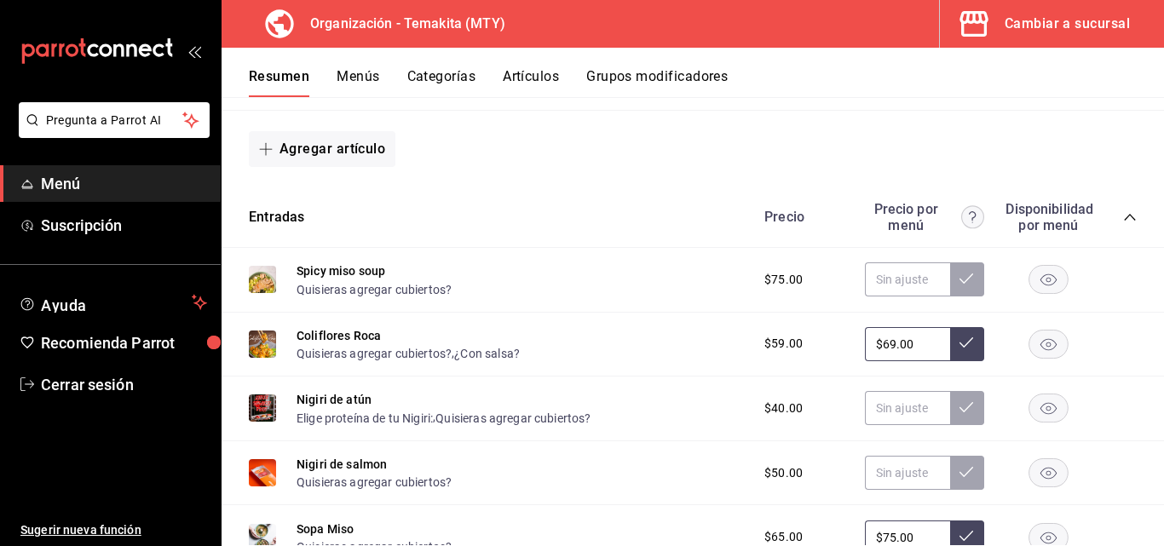
click at [1030, 32] on div "Cambiar a sucursal" at bounding box center [1066, 24] width 125 height 24
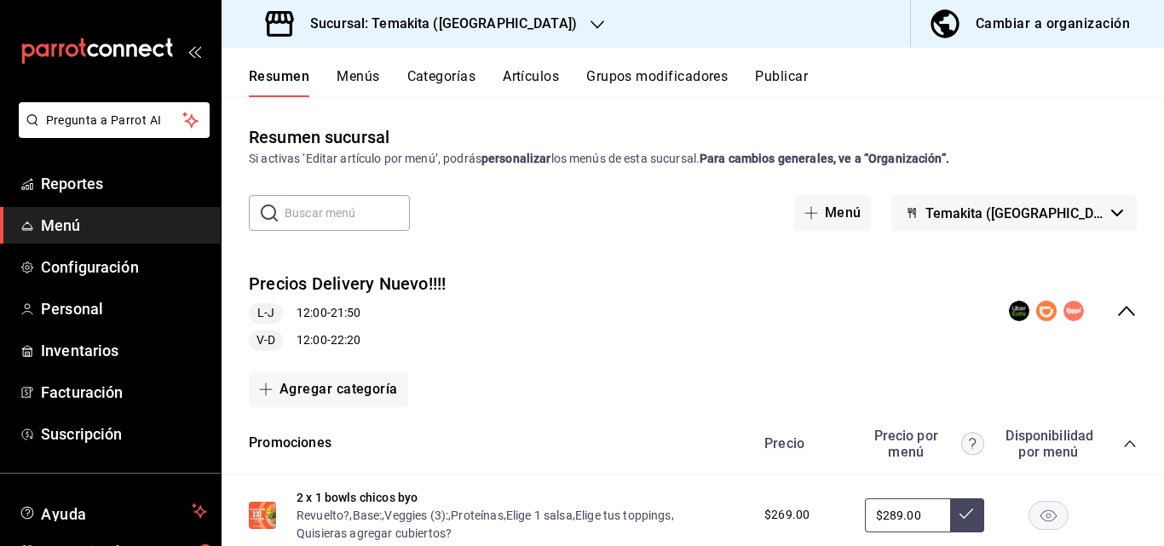
click at [1116, 308] on icon "collapse-menu-row" at bounding box center [1126, 311] width 20 height 20
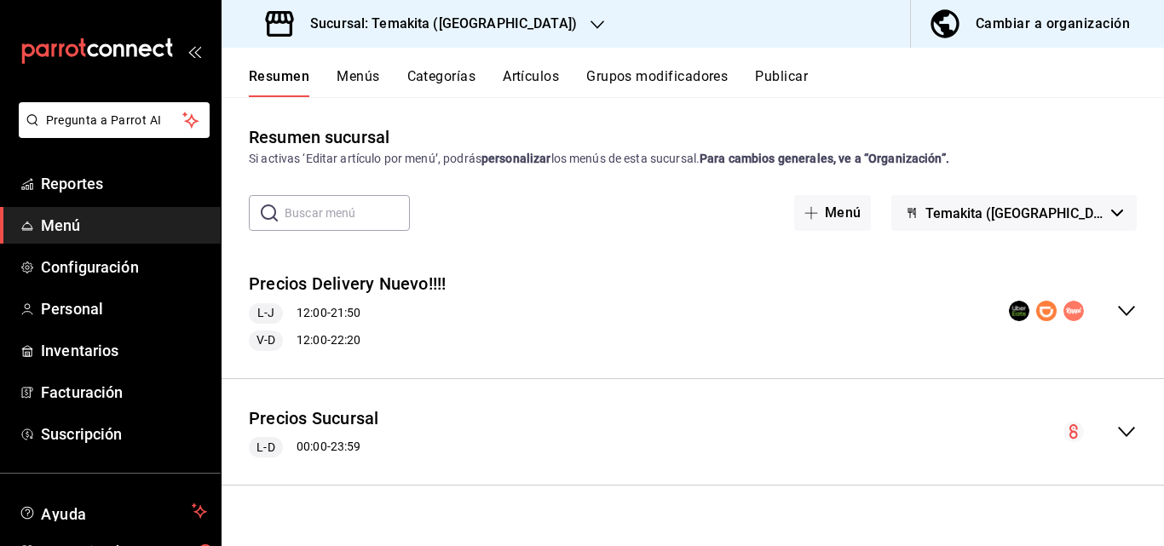
scroll to position [0, 0]
click at [1109, 310] on div "collapse-menu-row" at bounding box center [1073, 311] width 128 height 20
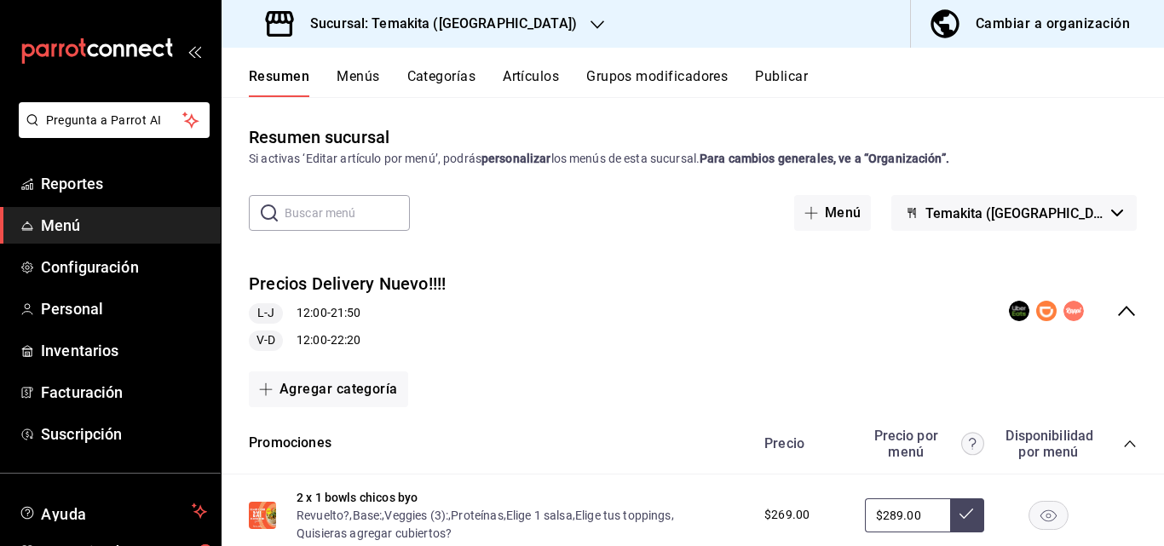
drag, startPoint x: 1117, startPoint y: 313, endPoint x: 1101, endPoint y: 312, distance: 16.3
click at [1116, 313] on icon "collapse-menu-row" at bounding box center [1126, 311] width 20 height 20
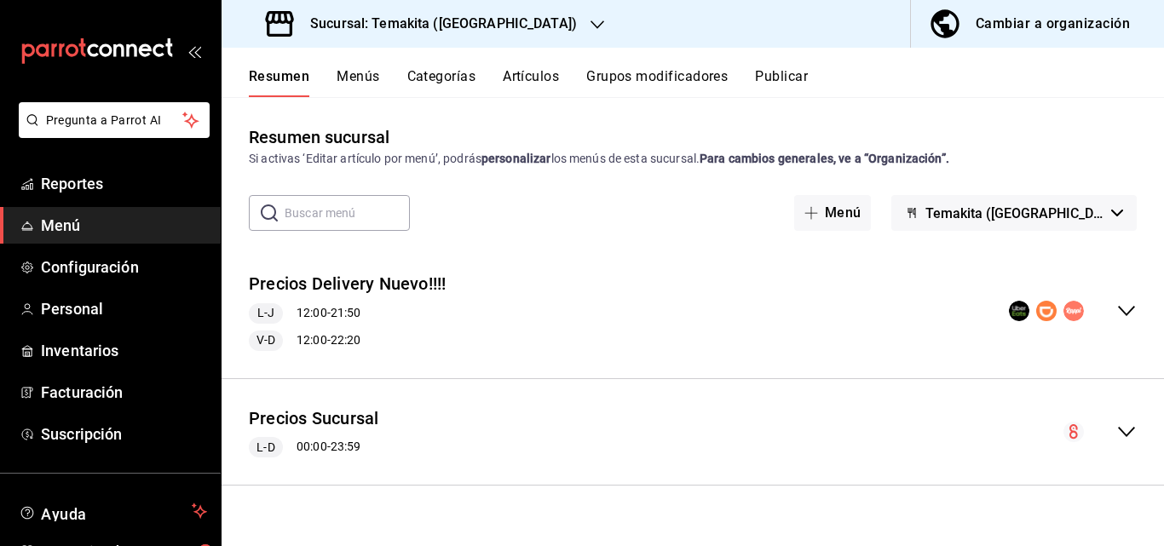
click at [1120, 433] on icon "collapse-menu-row" at bounding box center [1126, 432] width 20 height 20
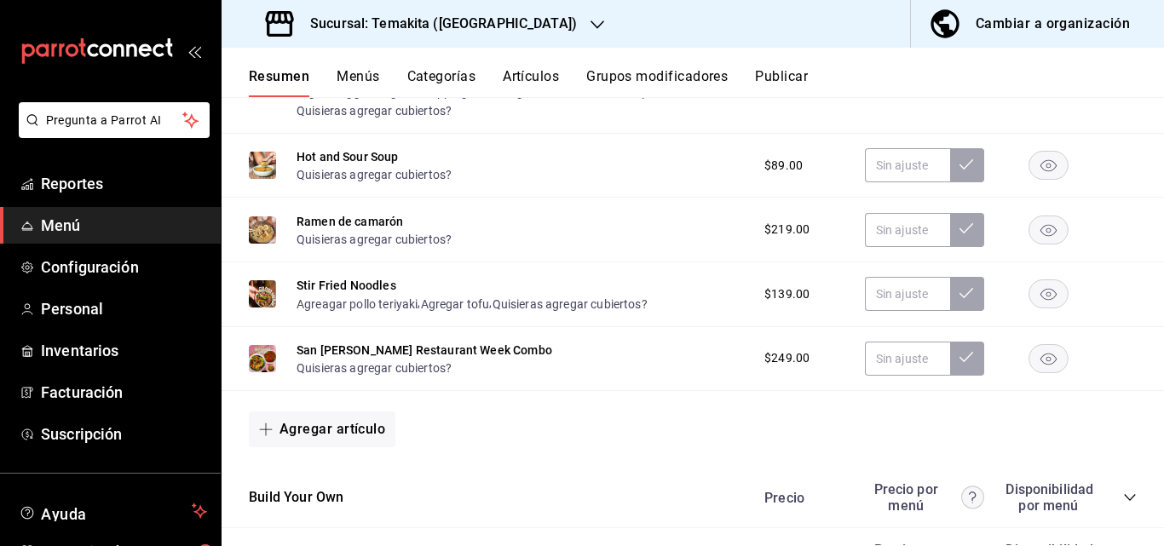
scroll to position [1533, 0]
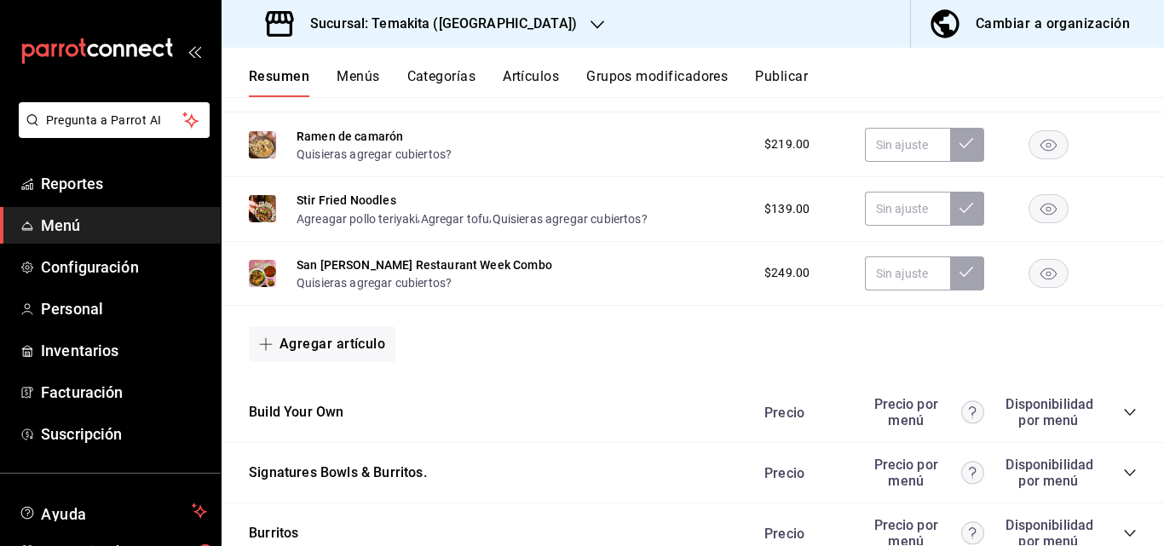
click at [1123, 419] on icon "collapse-category-row" at bounding box center [1130, 412] width 14 height 14
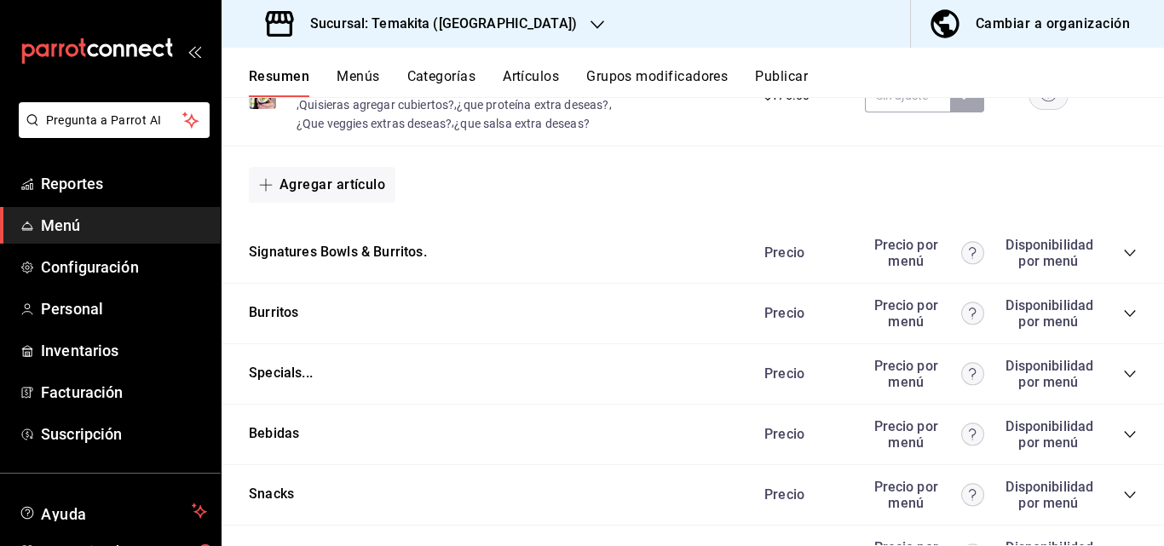
scroll to position [2300, 0]
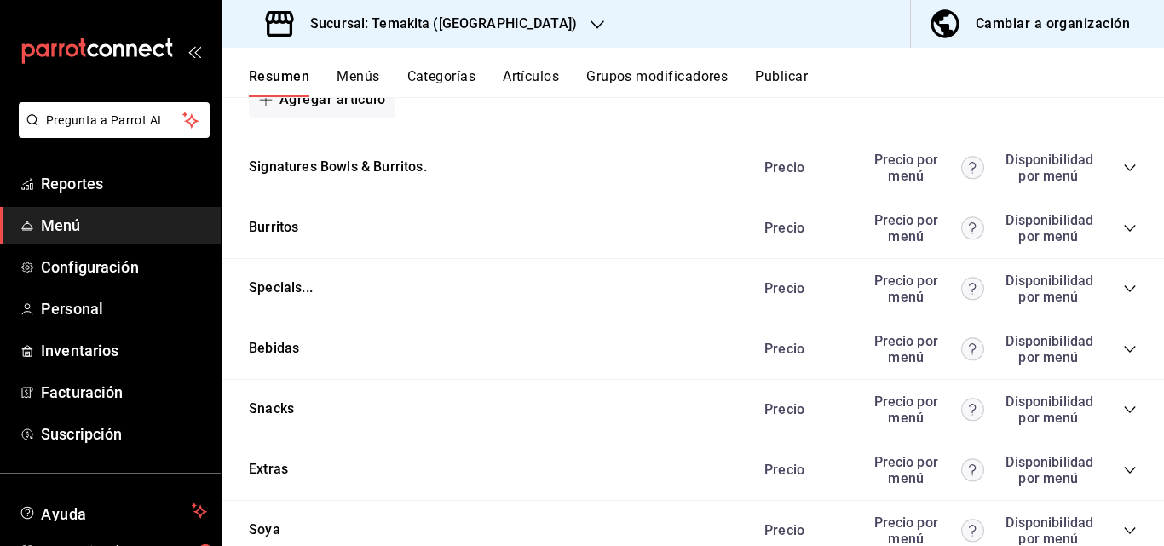
click at [1123, 175] on icon "collapse-category-row" at bounding box center [1130, 168] width 14 height 14
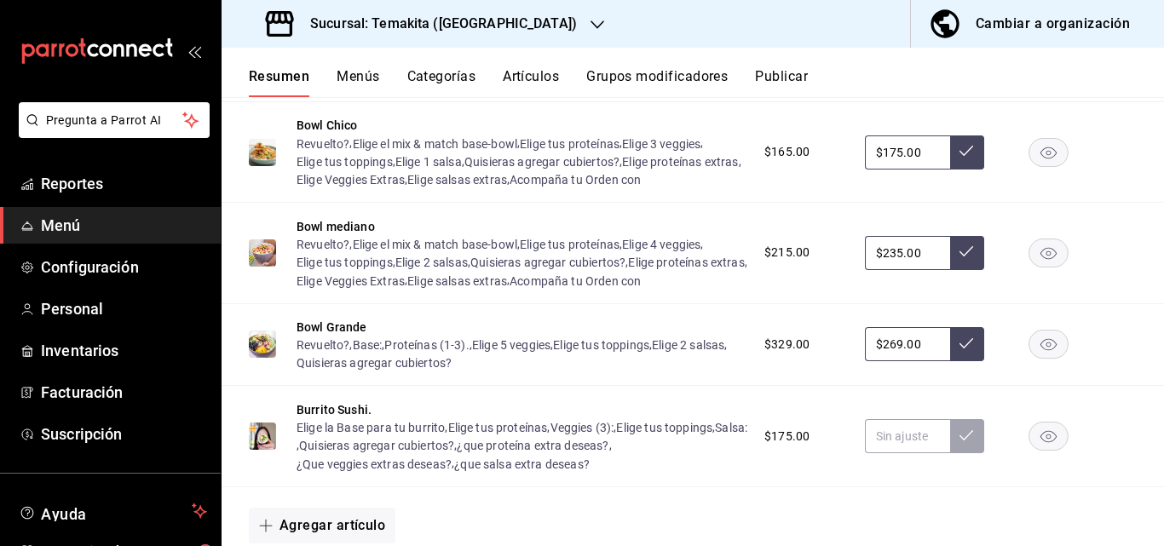
scroll to position [1448, 0]
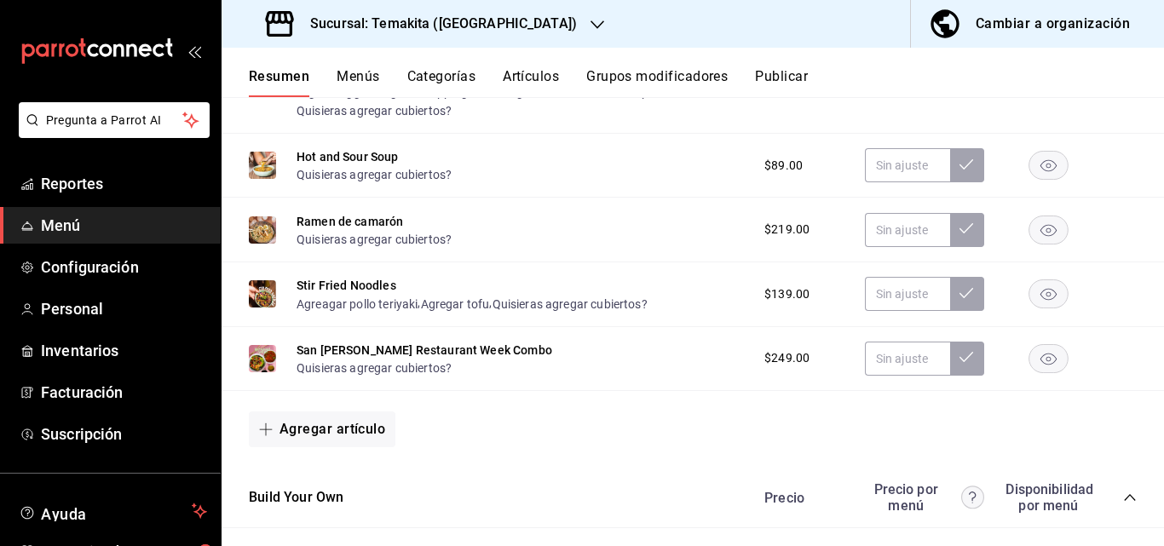
click at [1024, 14] on div "Cambiar a organización" at bounding box center [1052, 24] width 154 height 24
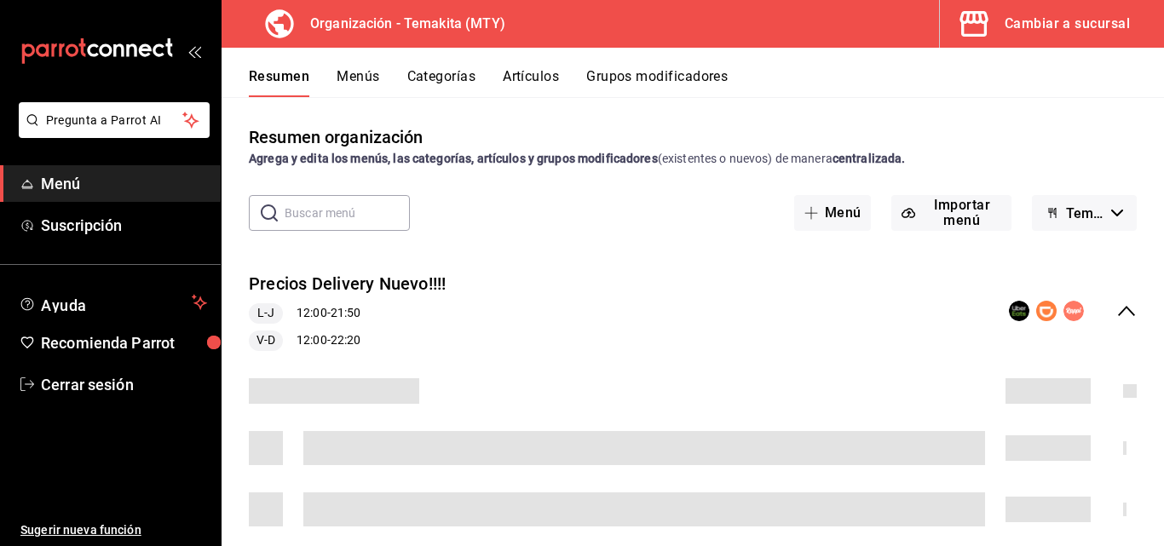
click at [1116, 314] on icon "collapse-menu-row" at bounding box center [1126, 311] width 20 height 20
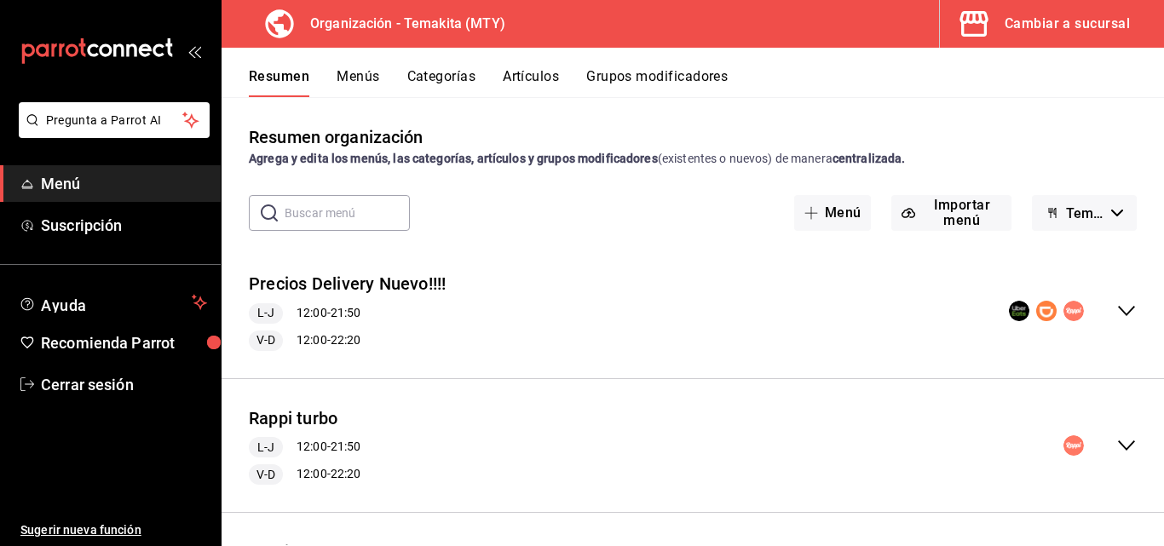
scroll to position [85, 0]
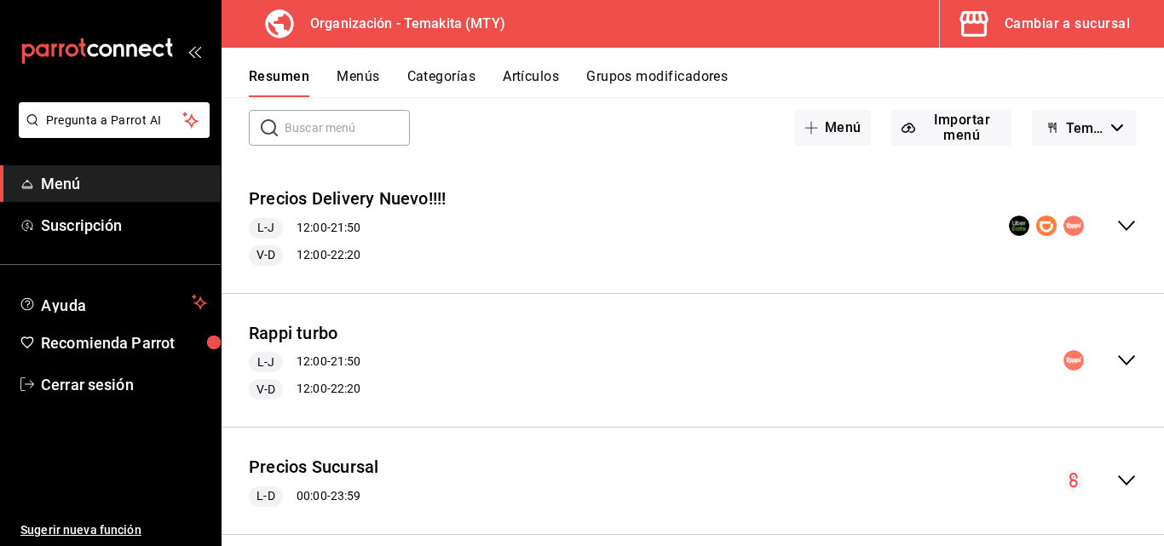
drag, startPoint x: 1111, startPoint y: 477, endPoint x: 932, endPoint y: 439, distance: 182.9
click at [1116, 477] on icon "collapse-menu-row" at bounding box center [1126, 480] width 20 height 20
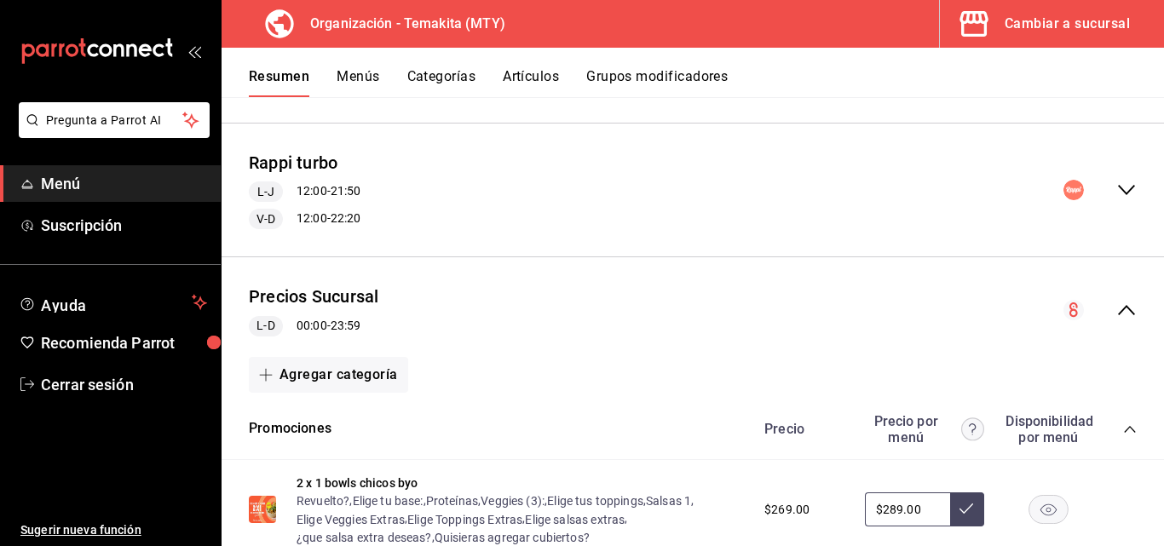
scroll to position [426, 0]
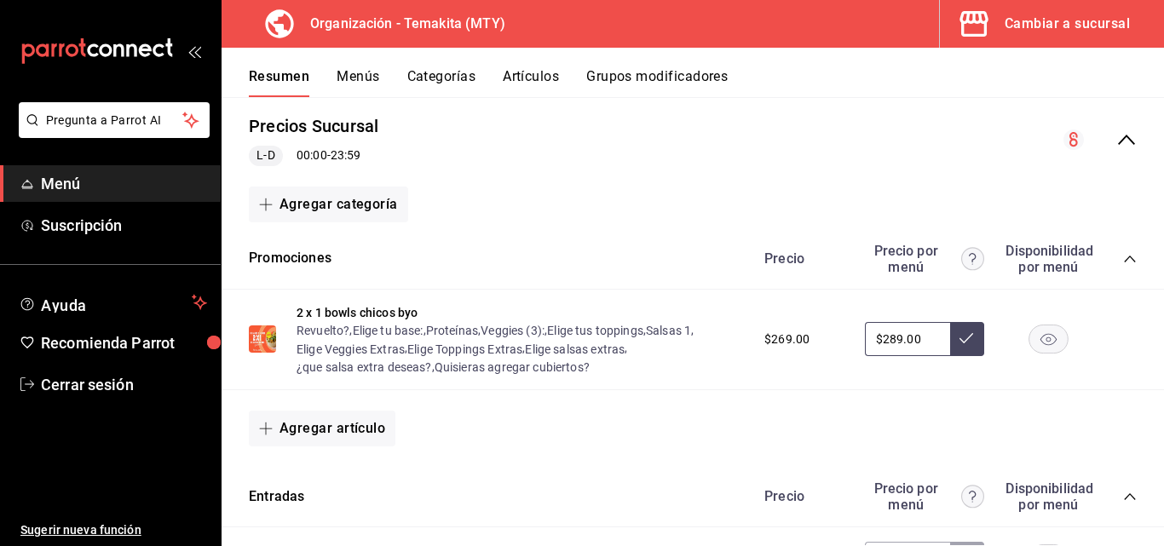
click at [1120, 222] on div "Agregar categoría" at bounding box center [692, 204] width 942 height 49
click at [1116, 225] on div "Agregar categoría" at bounding box center [692, 204] width 942 height 49
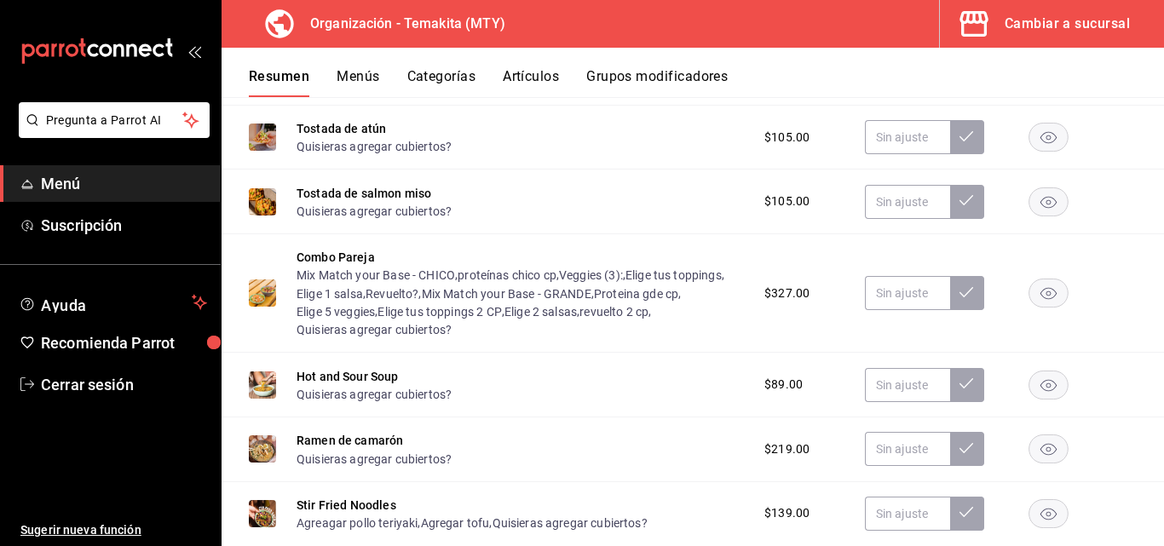
scroll to position [1533, 0]
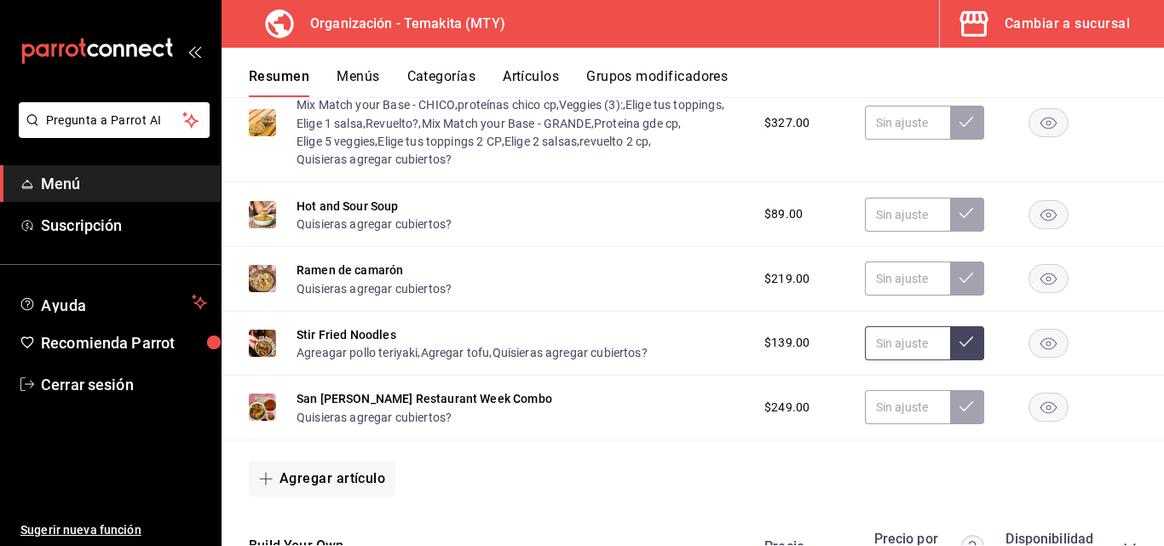
click at [909, 342] on input "text" at bounding box center [907, 343] width 85 height 34
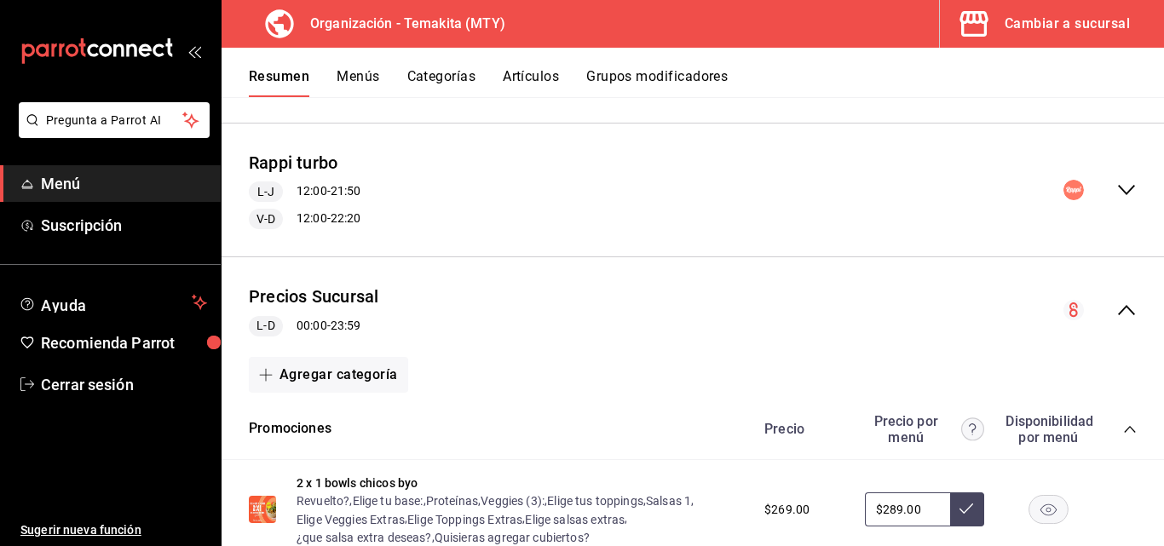
scroll to position [511, 0]
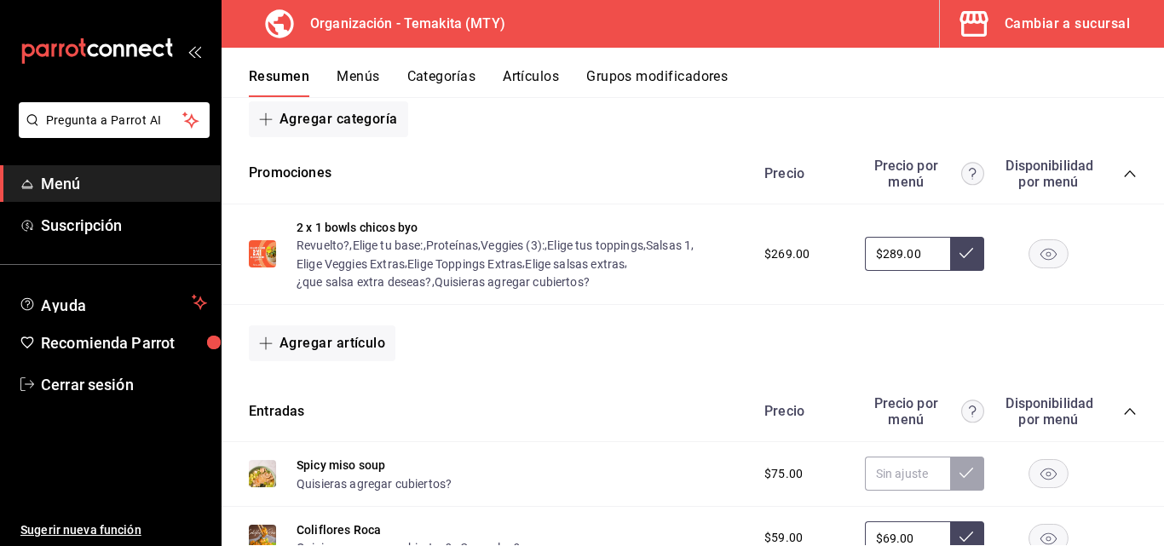
click at [1044, 31] on div "Cambiar a sucursal" at bounding box center [1066, 24] width 125 height 24
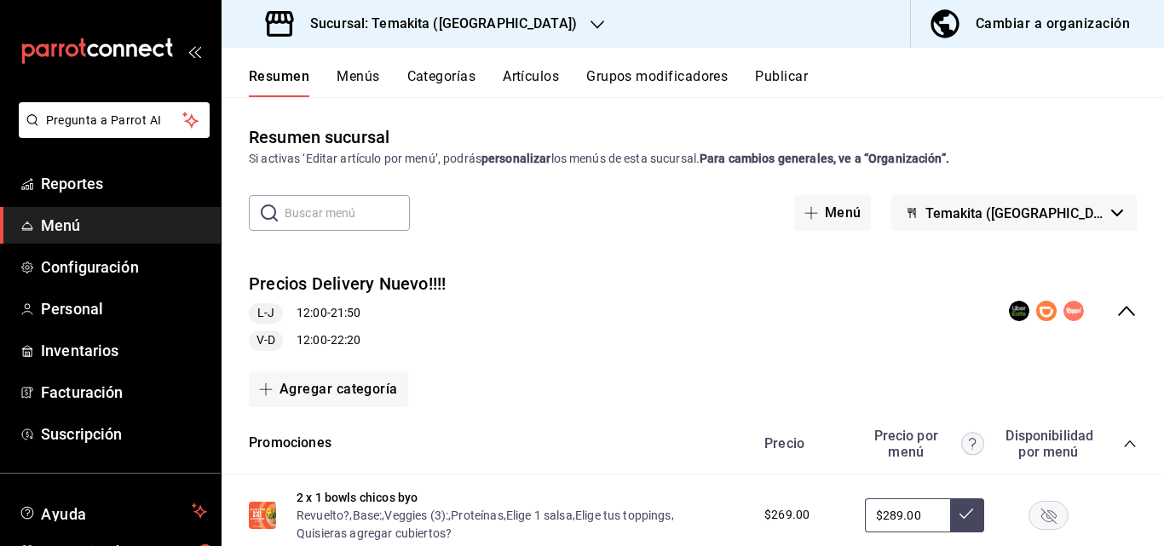
click at [1118, 301] on icon "collapse-menu-row" at bounding box center [1126, 311] width 20 height 20
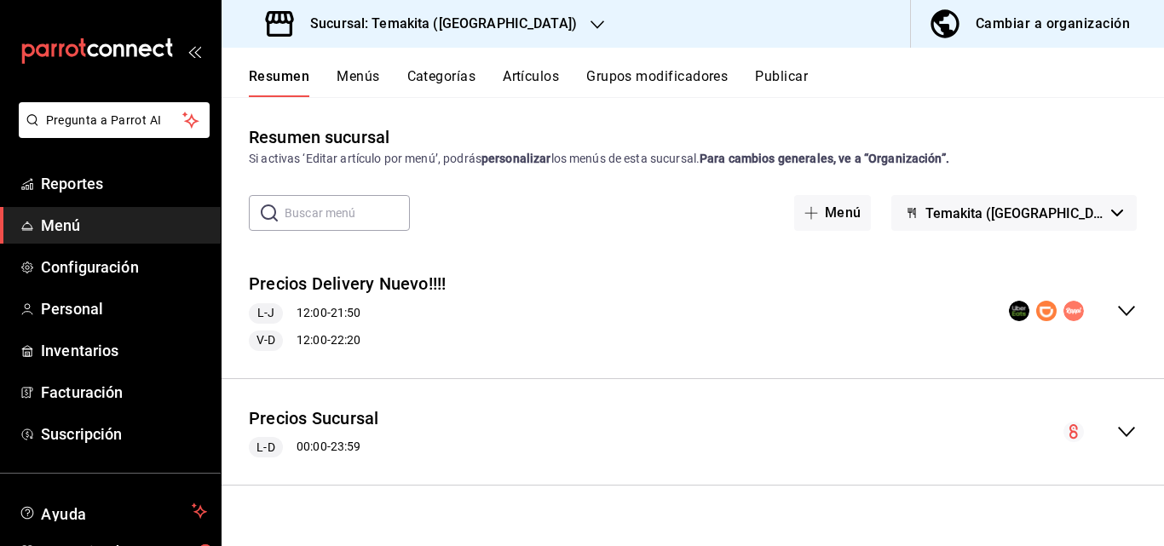
click at [1120, 428] on icon "collapse-menu-row" at bounding box center [1126, 432] width 17 height 10
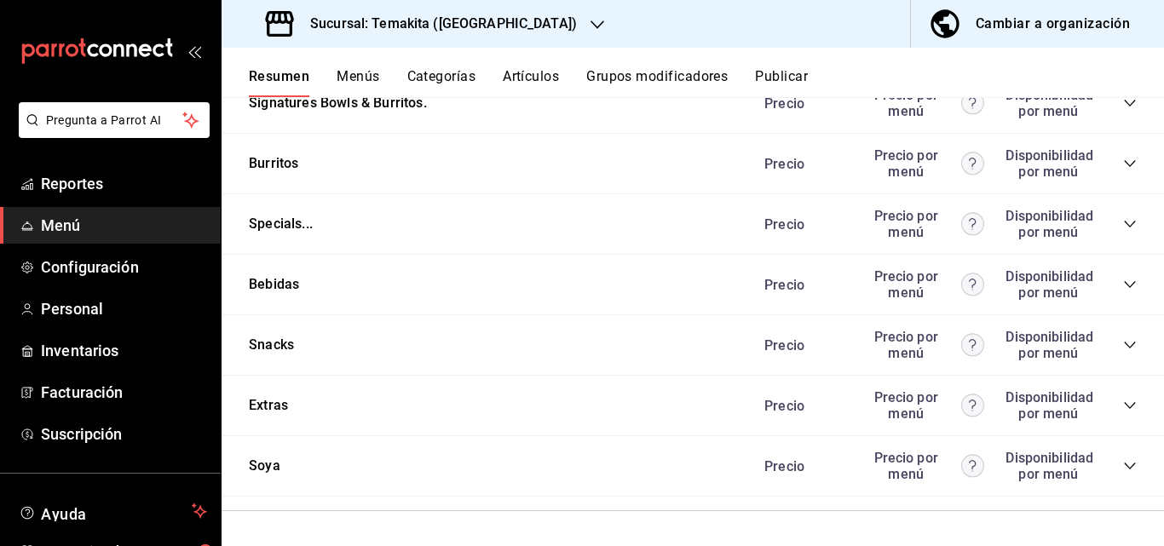
scroll to position [1739, 0]
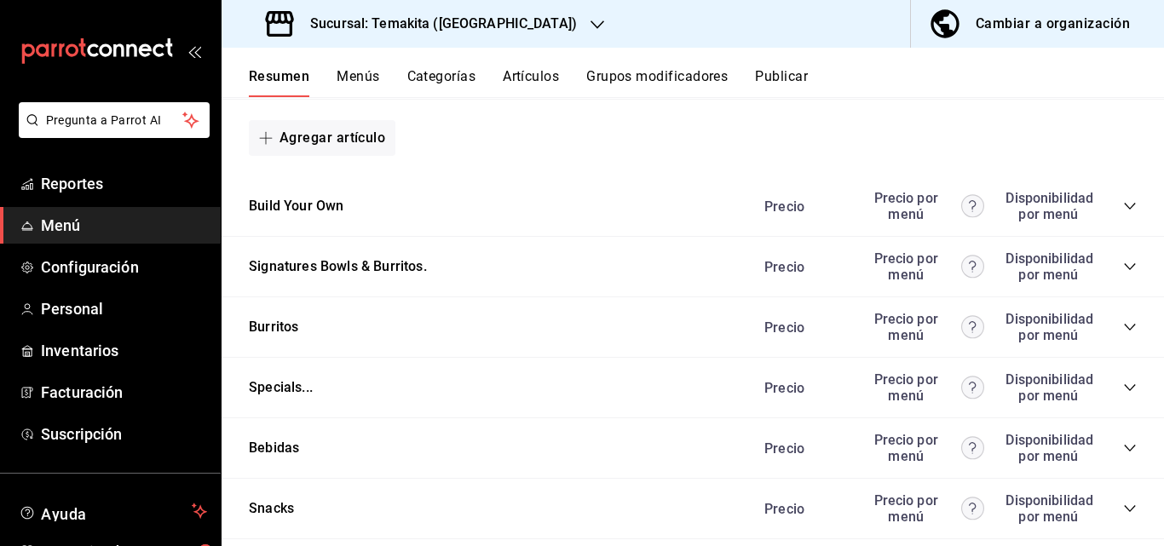
click at [1123, 210] on icon "collapse-category-row" at bounding box center [1128, 206] width 11 height 7
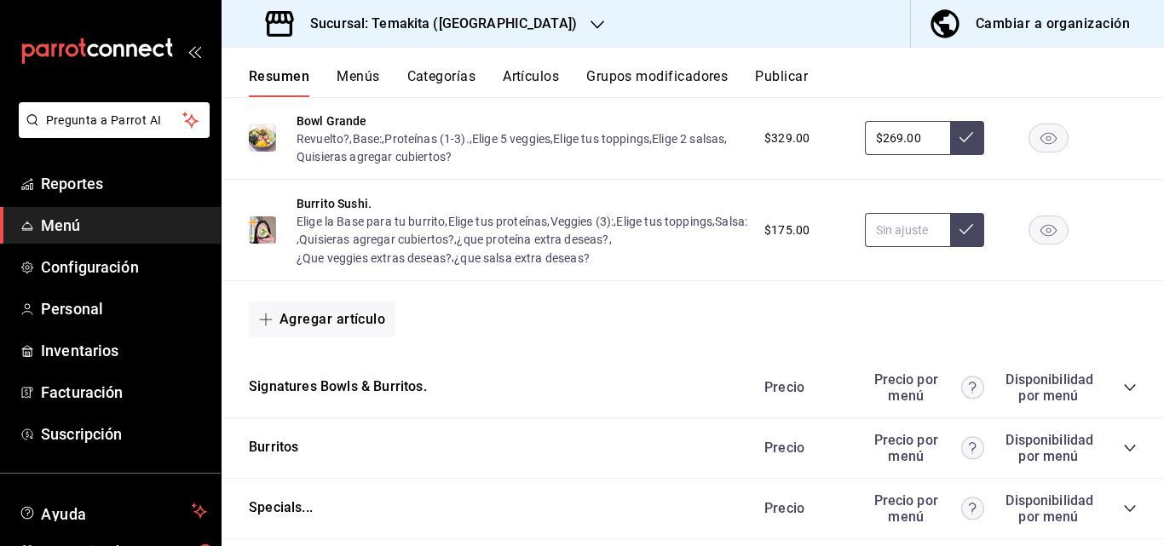
scroll to position [2165, 0]
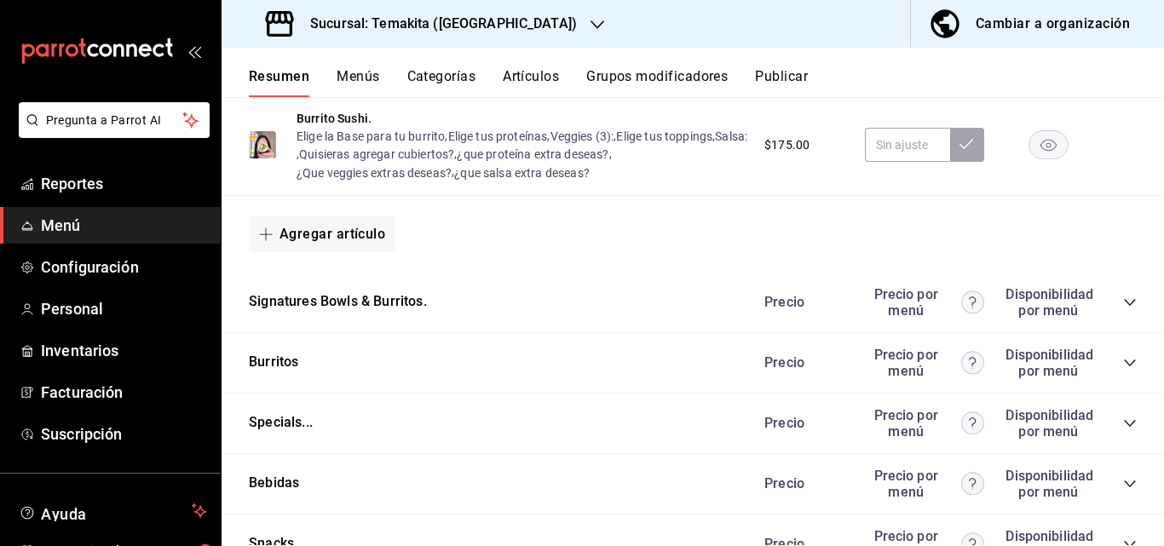
click at [1123, 309] on icon "collapse-category-row" at bounding box center [1130, 303] width 14 height 14
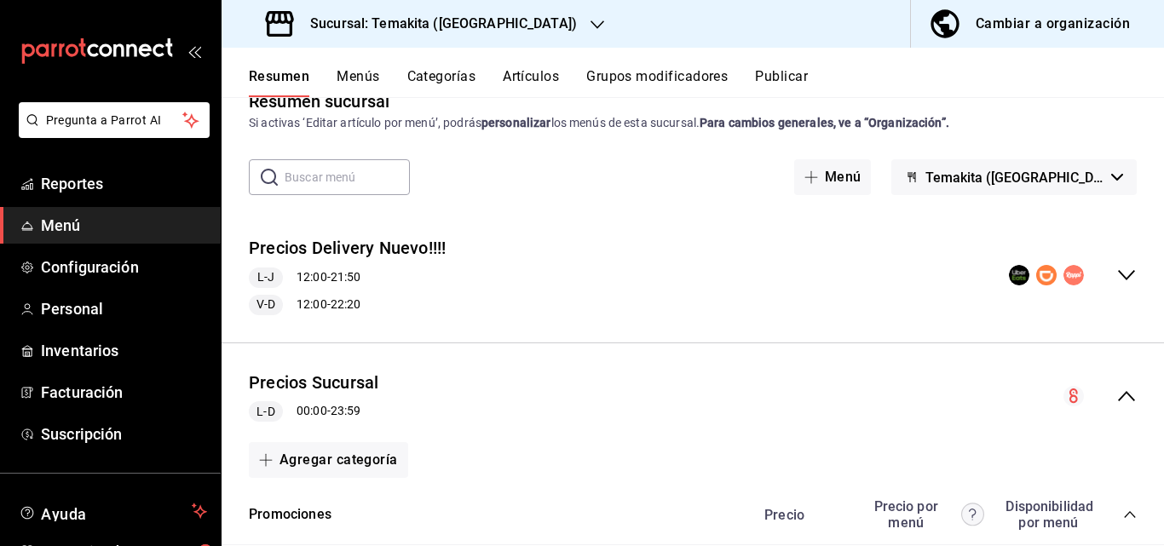
scroll to position [0, 0]
